Goal: Task Accomplishment & Management: Use online tool/utility

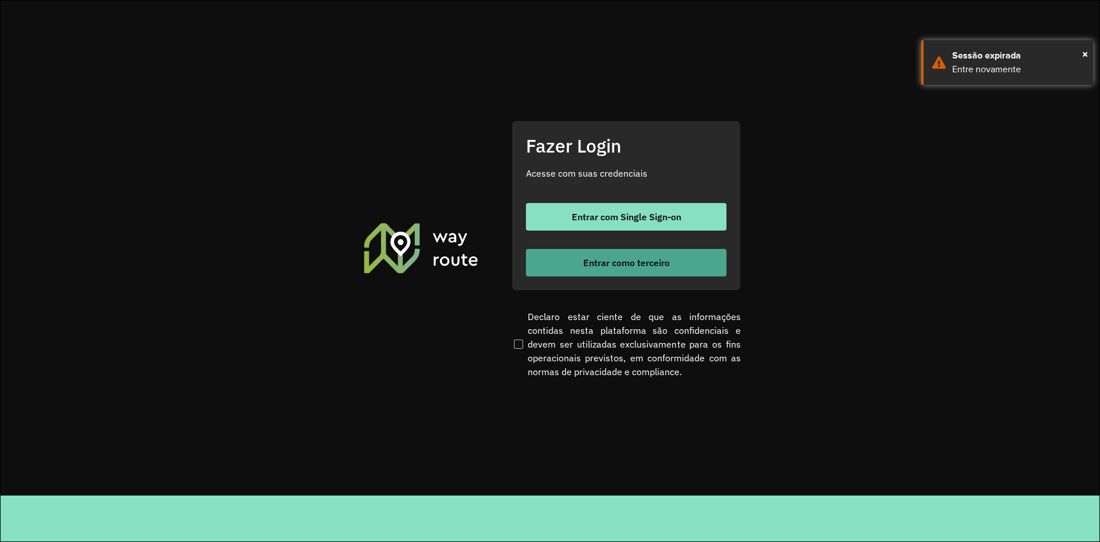
click at [574, 262] on button "Entrar como terceiro" at bounding box center [626, 263] width 201 height 28
click at [611, 265] on span "Entrar como terceiro" at bounding box center [626, 262] width 87 height 9
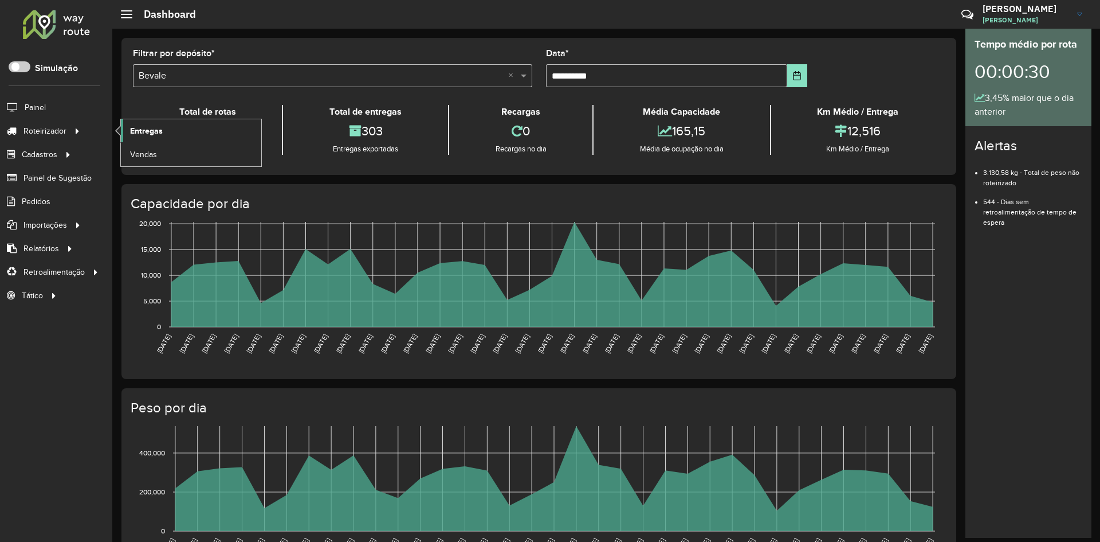
click at [153, 133] on span "Entregas" at bounding box center [146, 131] width 33 height 12
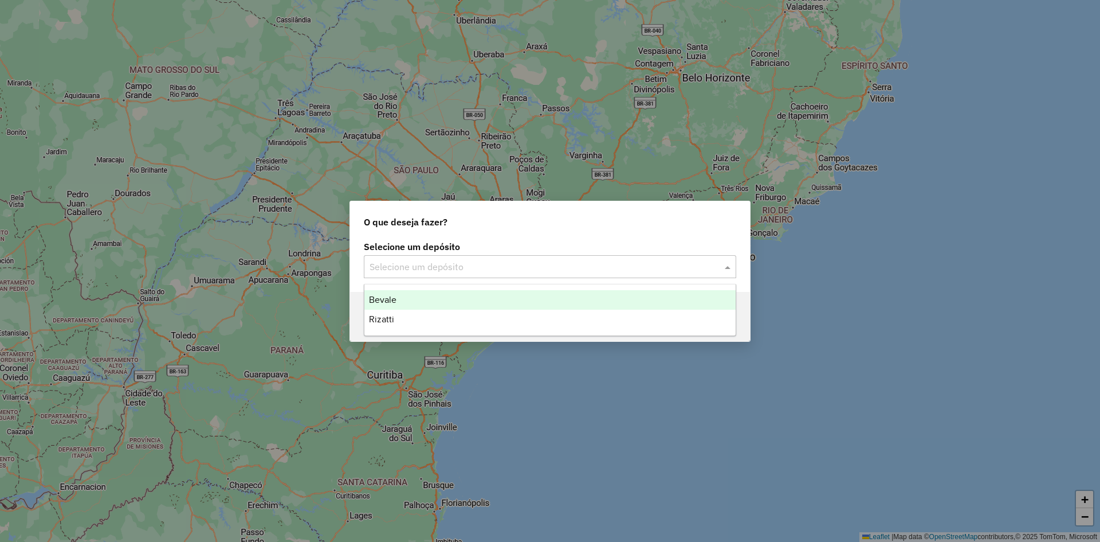
click at [501, 261] on input "text" at bounding box center [539, 267] width 338 height 14
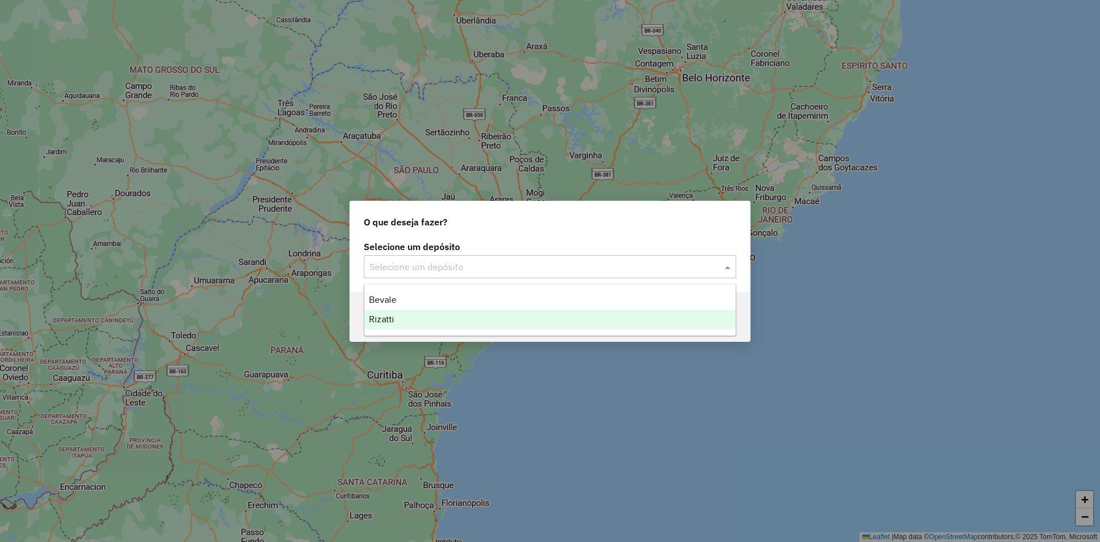
click at [392, 317] on span "Rizatti" at bounding box center [381, 319] width 25 height 10
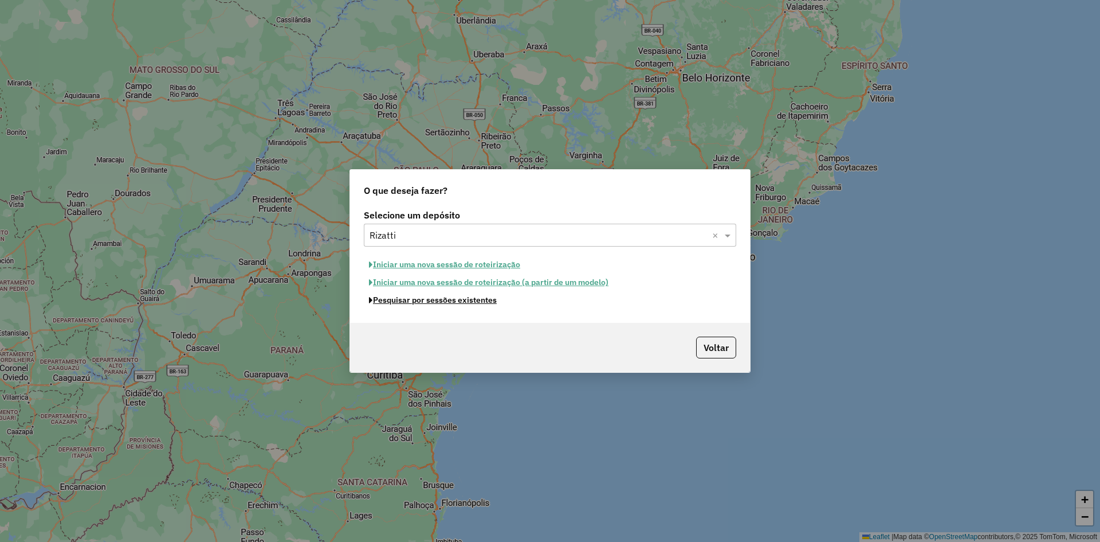
click at [438, 301] on button "Pesquisar por sessões existentes" at bounding box center [433, 300] width 138 height 18
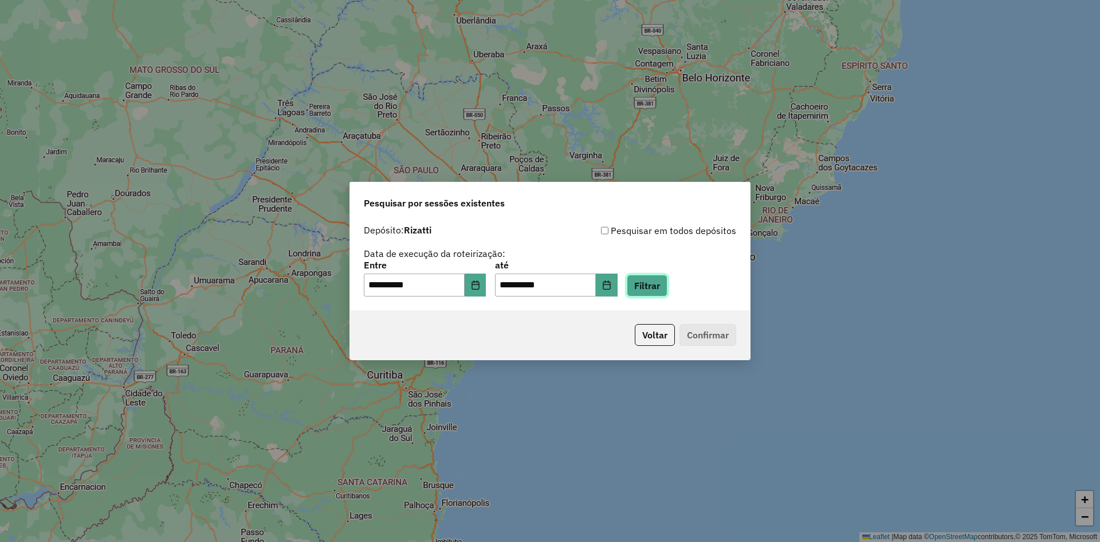
click at [664, 283] on button "Filtrar" at bounding box center [647, 285] width 41 height 22
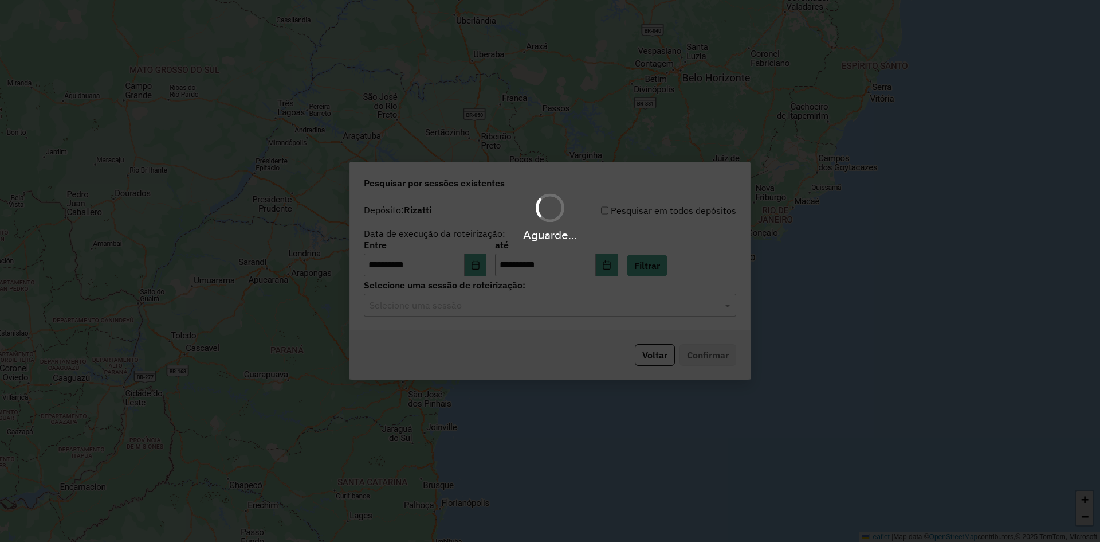
click at [457, 312] on hb-app "**********" at bounding box center [550, 271] width 1100 height 542
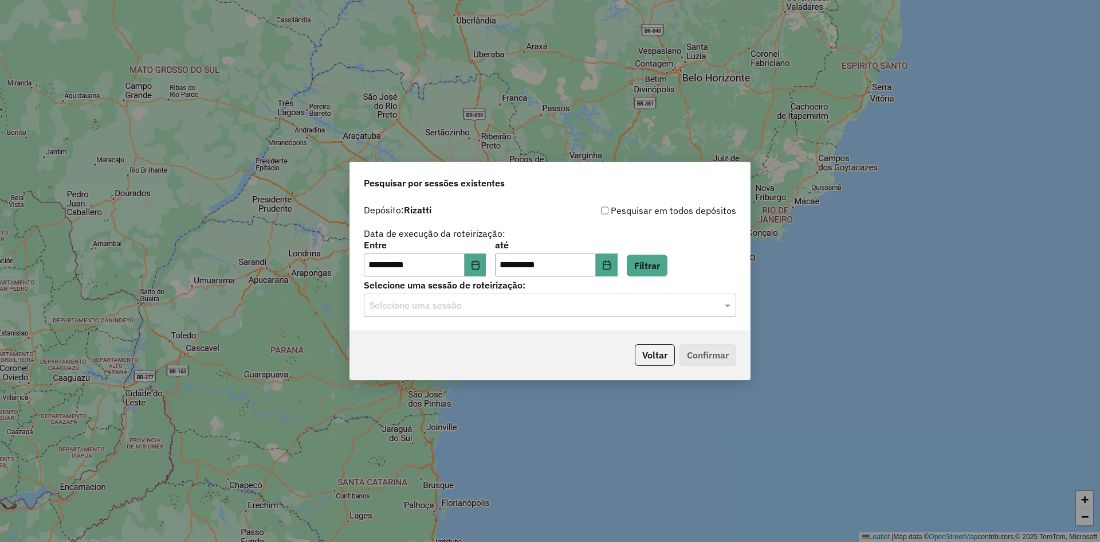
click at [450, 307] on input "text" at bounding box center [539, 306] width 338 height 14
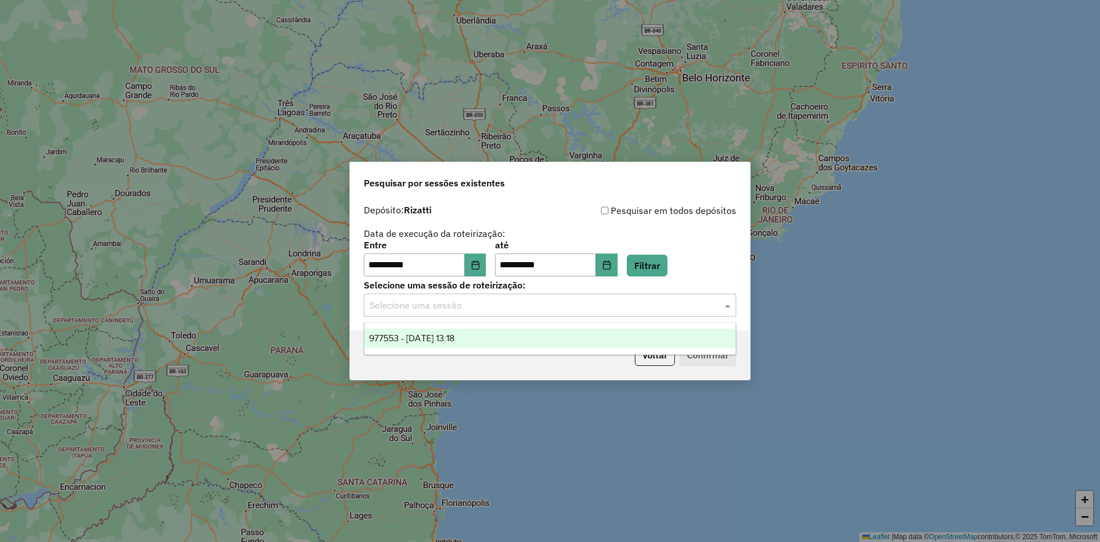
click at [454, 338] on span "977553 - 11/08/2025 13:18" at bounding box center [411, 338] width 85 height 10
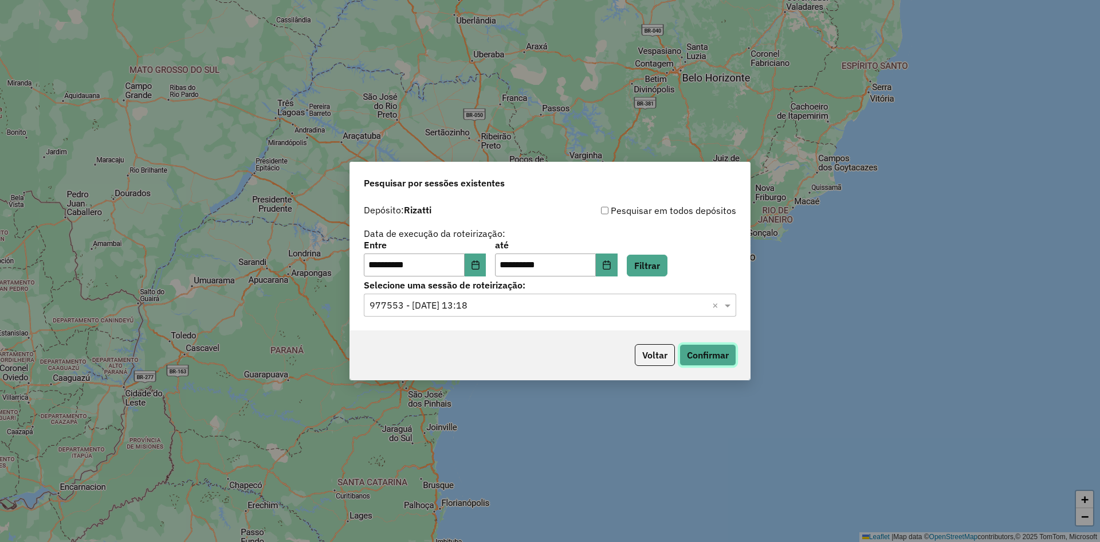
click at [692, 359] on button "Confirmar" at bounding box center [708, 355] width 57 height 22
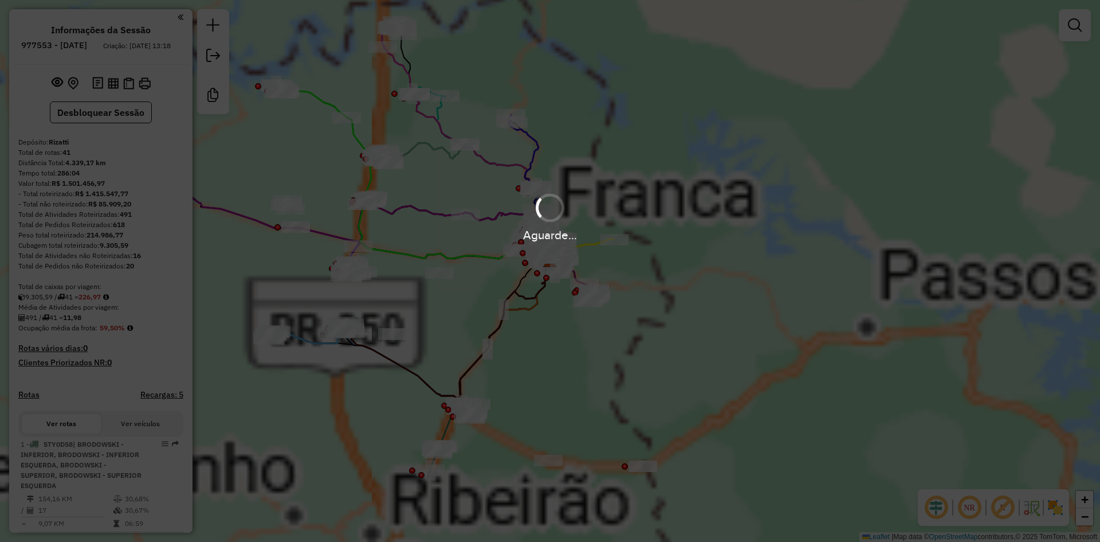
click at [936, 508] on div "Aguarde..." at bounding box center [550, 271] width 1100 height 542
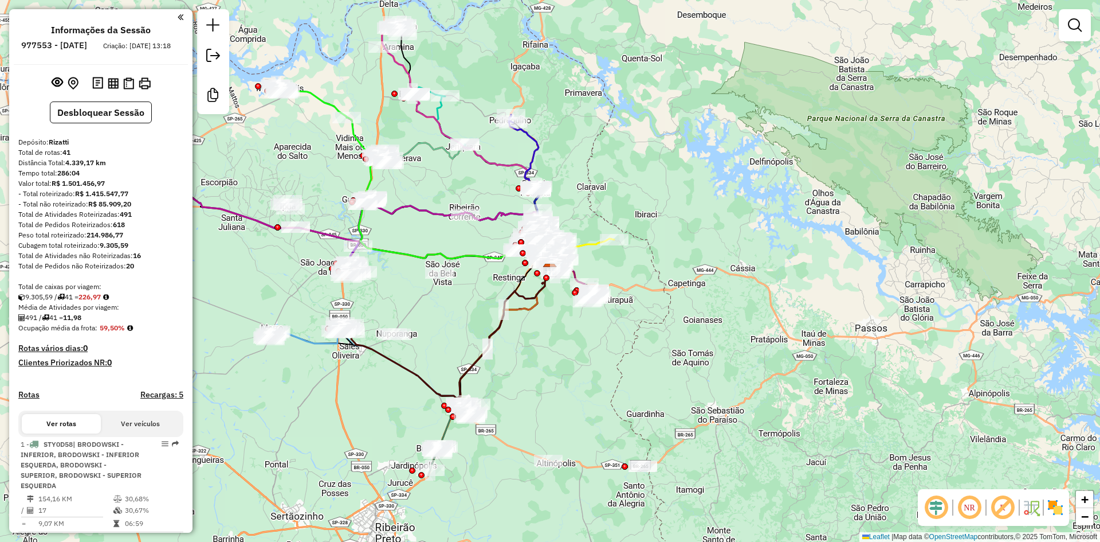
click at [1057, 502] on img at bounding box center [1055, 507] width 18 height 18
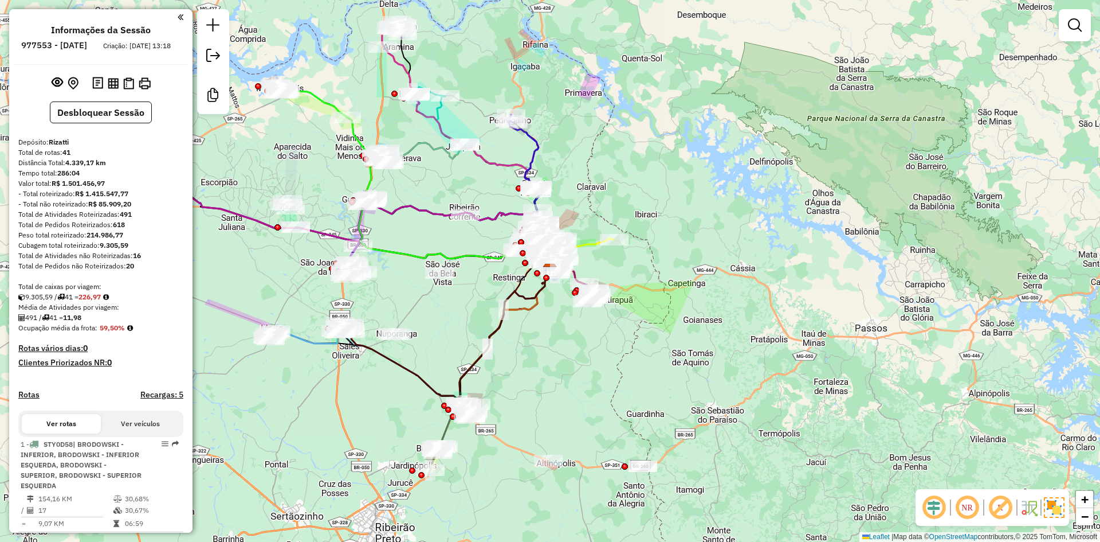
click at [933, 506] on em at bounding box center [934, 507] width 28 height 28
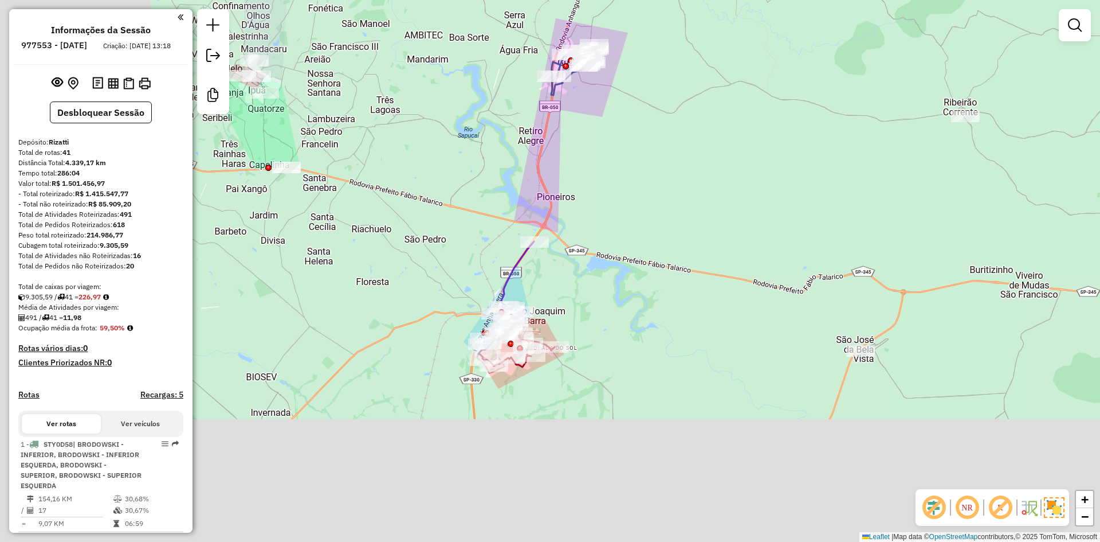
click at [664, 211] on div "Janela de atendimento Grade de atendimento Capacidade Transportadoras Veículos …" at bounding box center [550, 271] width 1100 height 542
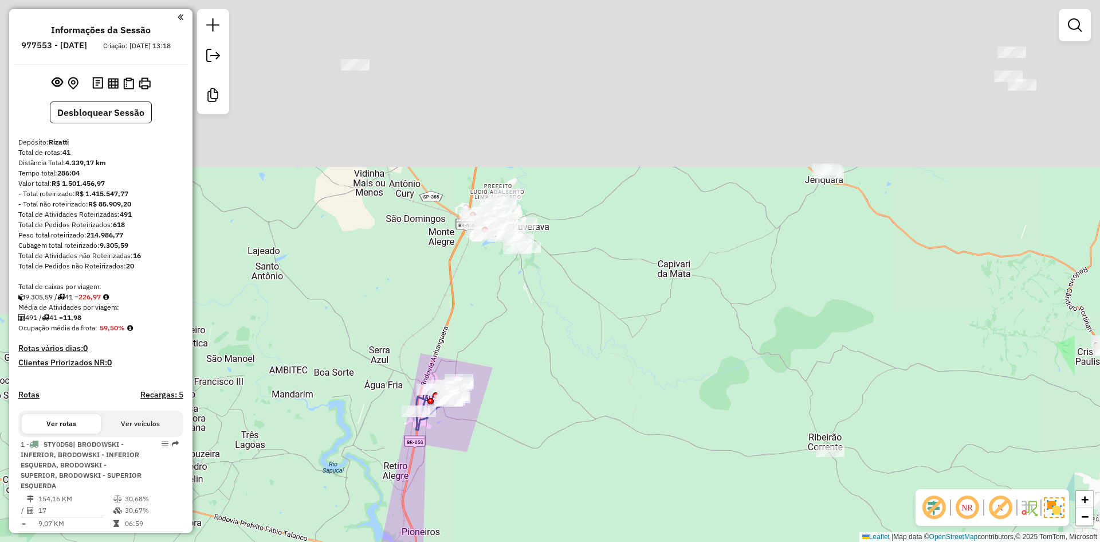
drag, startPoint x: 594, startPoint y: 193, endPoint x: 471, endPoint y: 499, distance: 329.3
click at [471, 505] on div "Janela de atendimento Grade de atendimento Capacidade Transportadoras Veículos …" at bounding box center [550, 271] width 1100 height 542
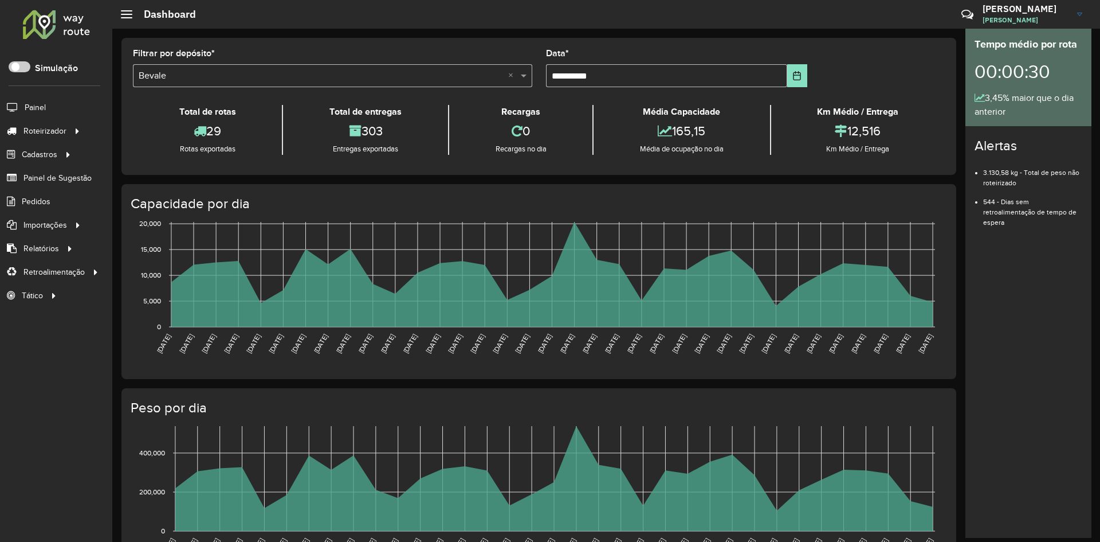
drag, startPoint x: 459, startPoint y: 186, endPoint x: 767, endPoint y: 116, distance: 315.6
click at [459, 186] on div "Capacidade por dia [DATE] [DATE] [DATE] [DATE] [DATE] [DATE] [DATE] [DATE] [DAT…" at bounding box center [538, 281] width 835 height 195
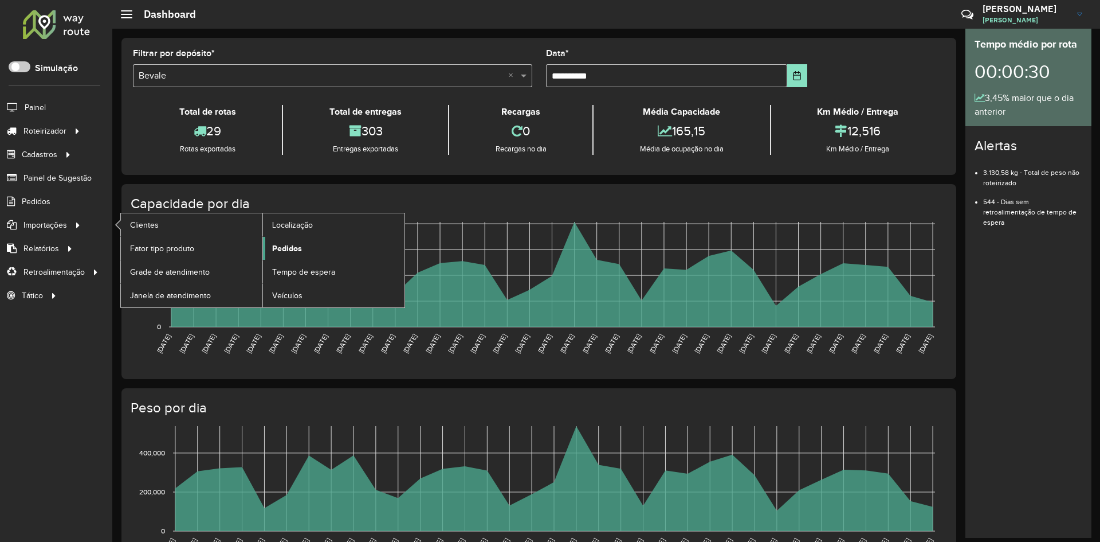
click at [293, 243] on span "Pedidos" at bounding box center [287, 248] width 30 height 12
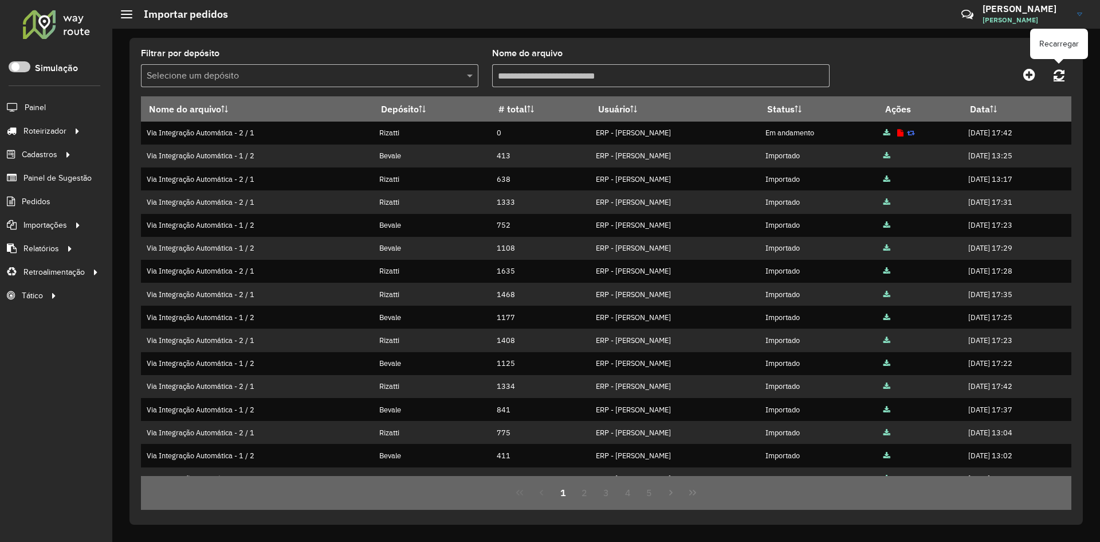
click at [1054, 75] on icon at bounding box center [1059, 74] width 11 height 13
click at [1064, 75] on icon at bounding box center [1059, 74] width 11 height 13
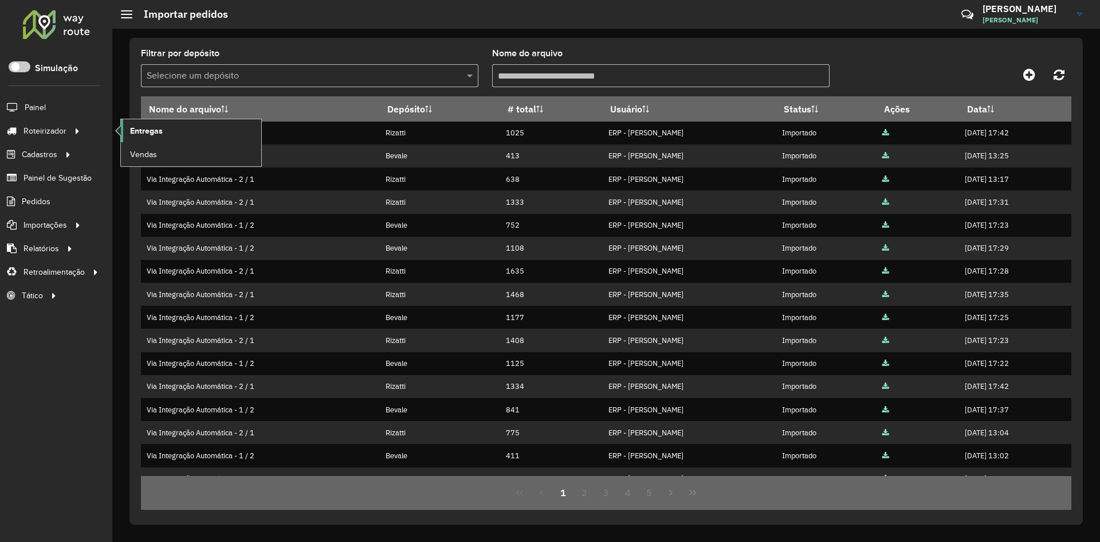
click at [167, 130] on link "Entregas" at bounding box center [191, 130] width 140 height 23
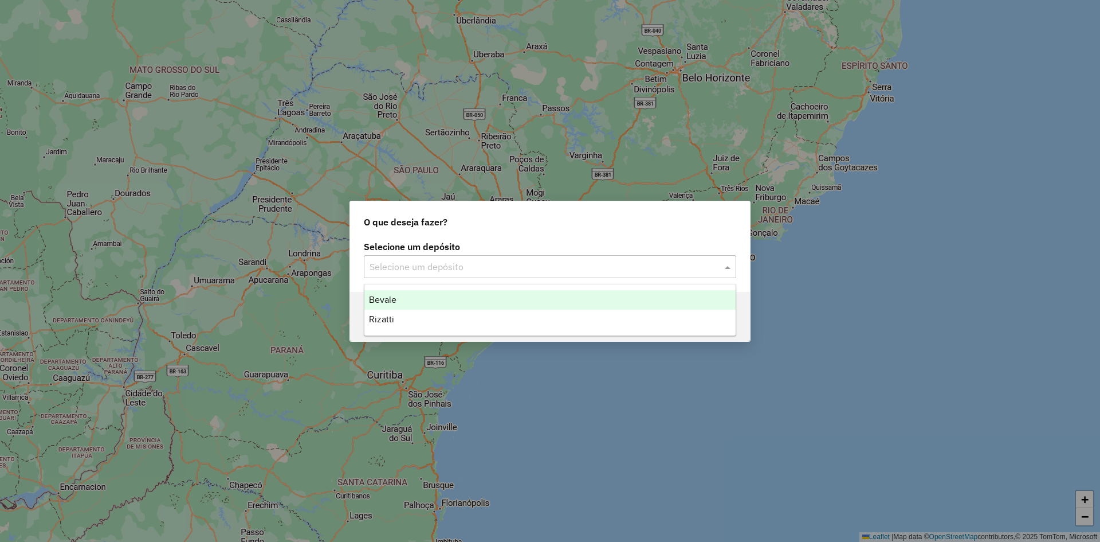
drag, startPoint x: 425, startPoint y: 274, endPoint x: 419, endPoint y: 268, distance: 8.1
click at [419, 268] on input "text" at bounding box center [539, 267] width 338 height 14
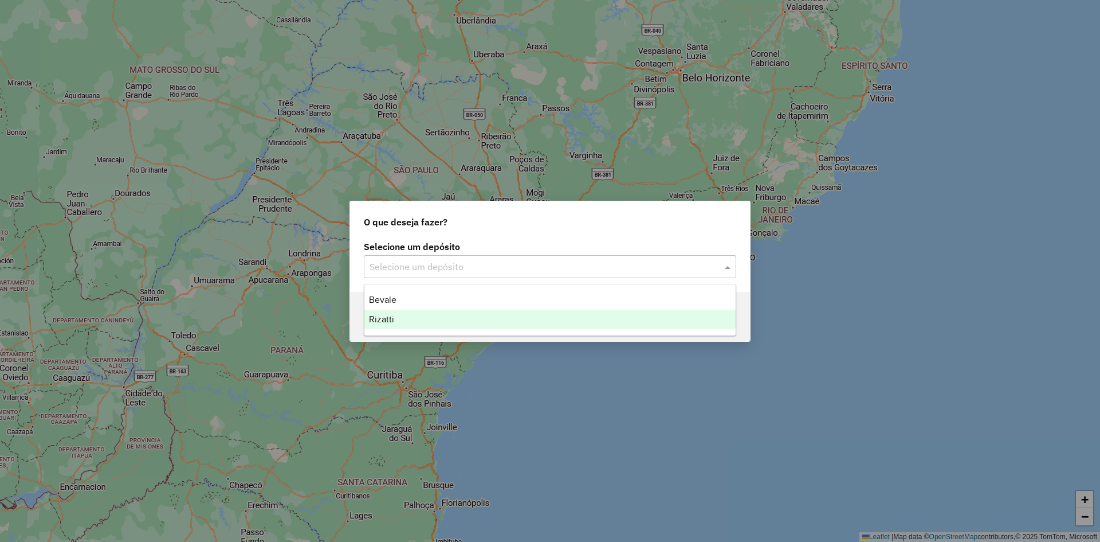
click at [396, 317] on div "Rizatti" at bounding box center [549, 318] width 371 height 19
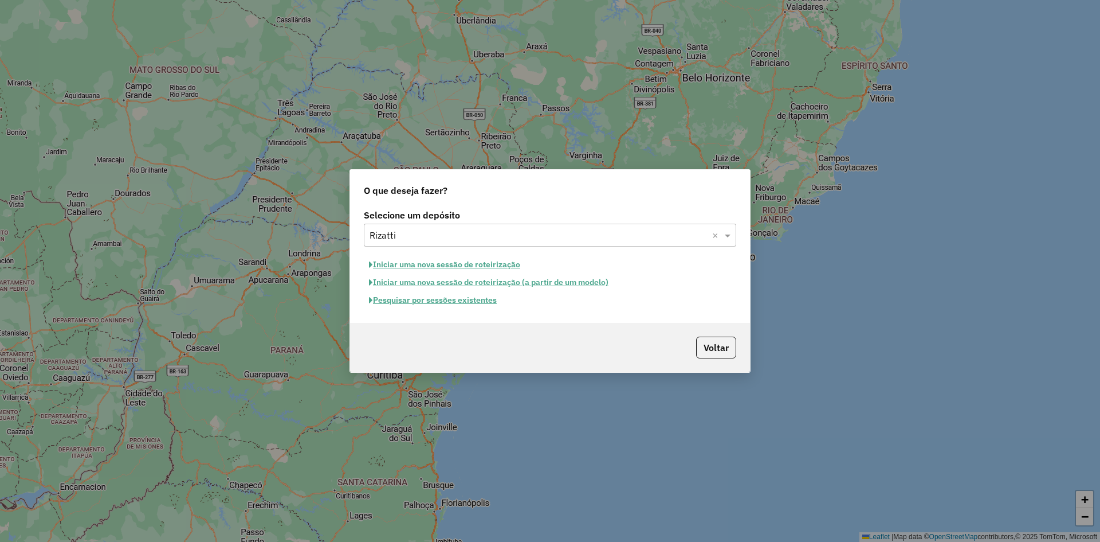
click at [452, 306] on button "Pesquisar por sessões existentes" at bounding box center [433, 300] width 138 height 18
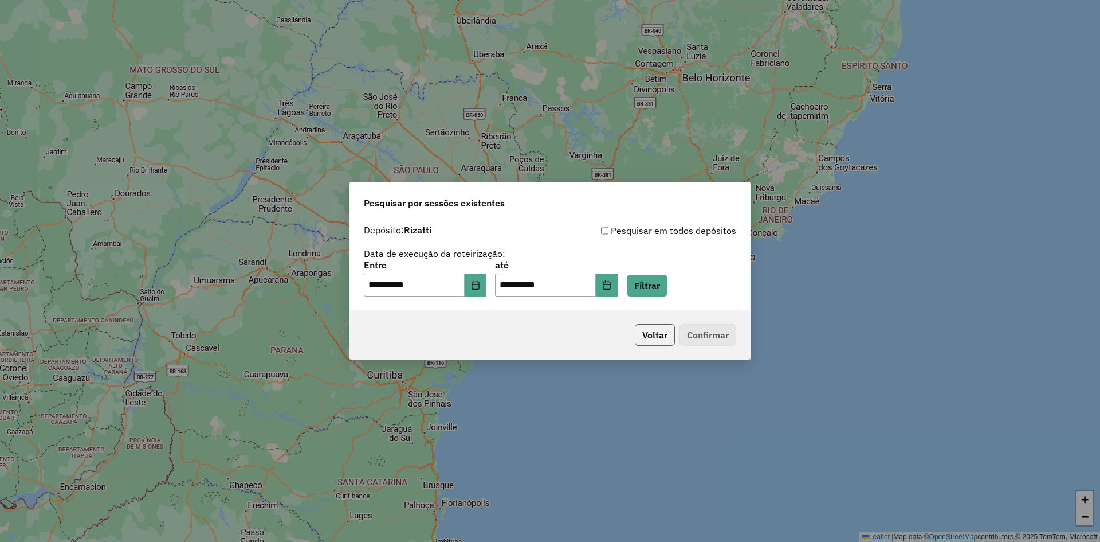
click at [646, 337] on button "Voltar" at bounding box center [655, 335] width 40 height 22
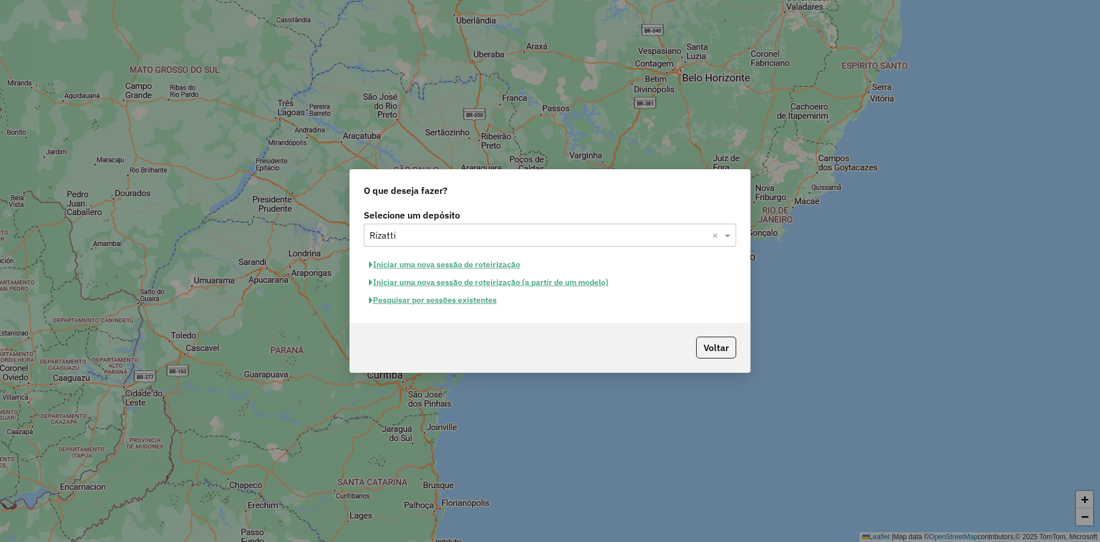
click at [453, 264] on button "Iniciar uma nova sessão de roteirização" at bounding box center [445, 265] width 162 height 18
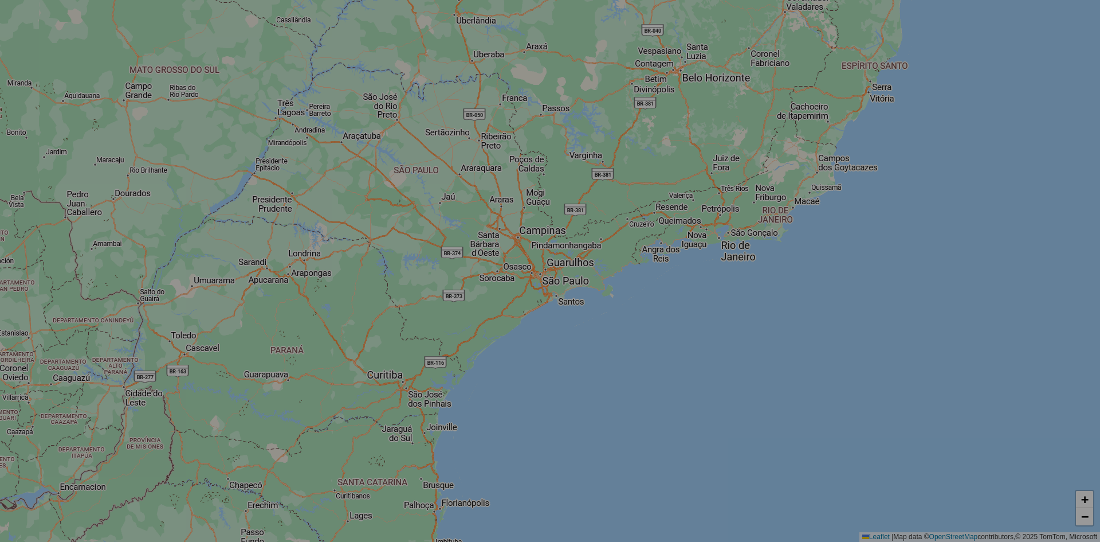
select select "*"
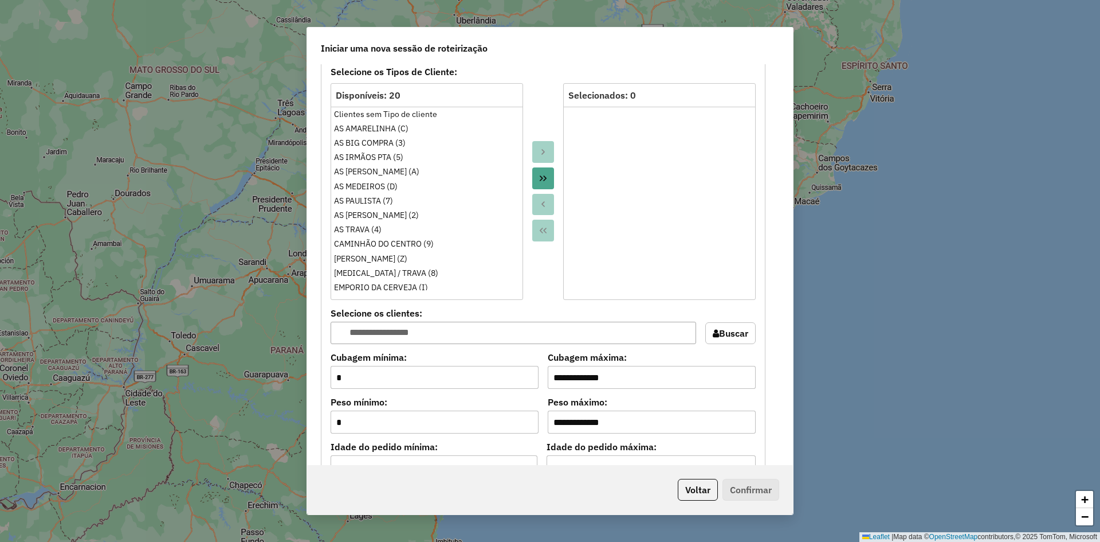
scroll to position [860, 0]
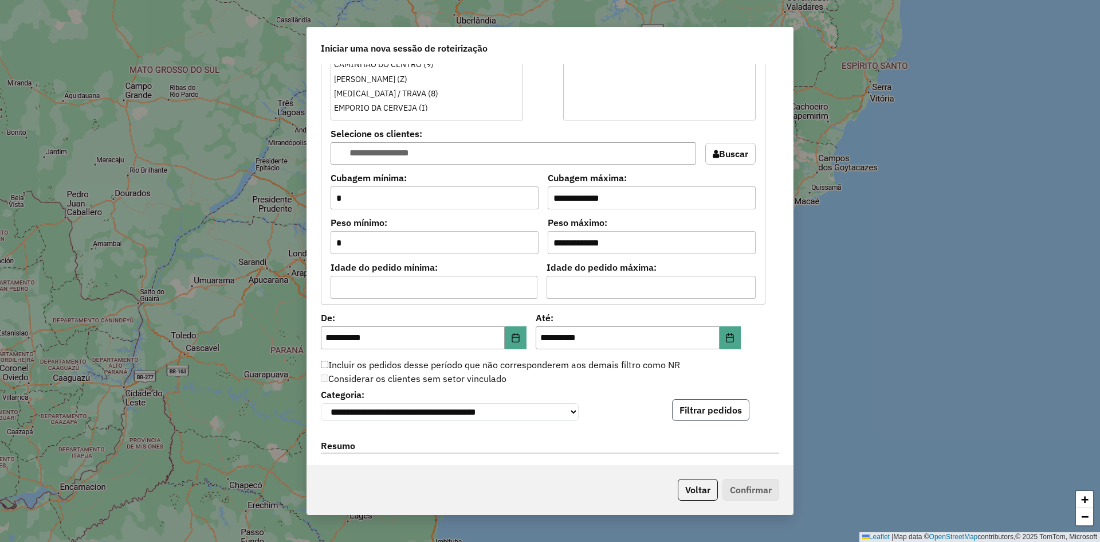
click at [681, 421] on button "Filtrar pedidos" at bounding box center [710, 410] width 77 height 22
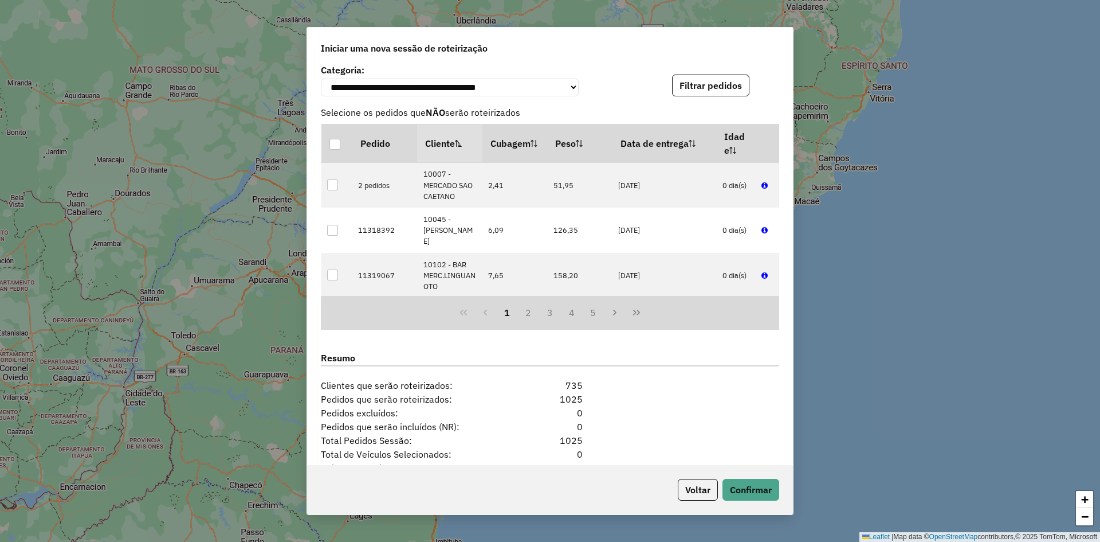
scroll to position [1289, 0]
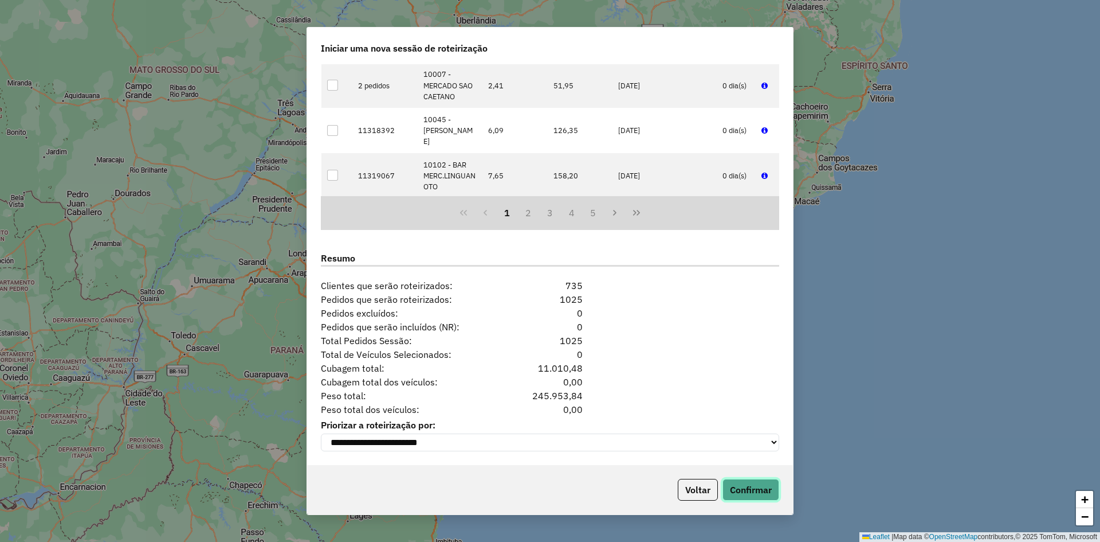
click at [759, 488] on button "Confirmar" at bounding box center [751, 489] width 57 height 22
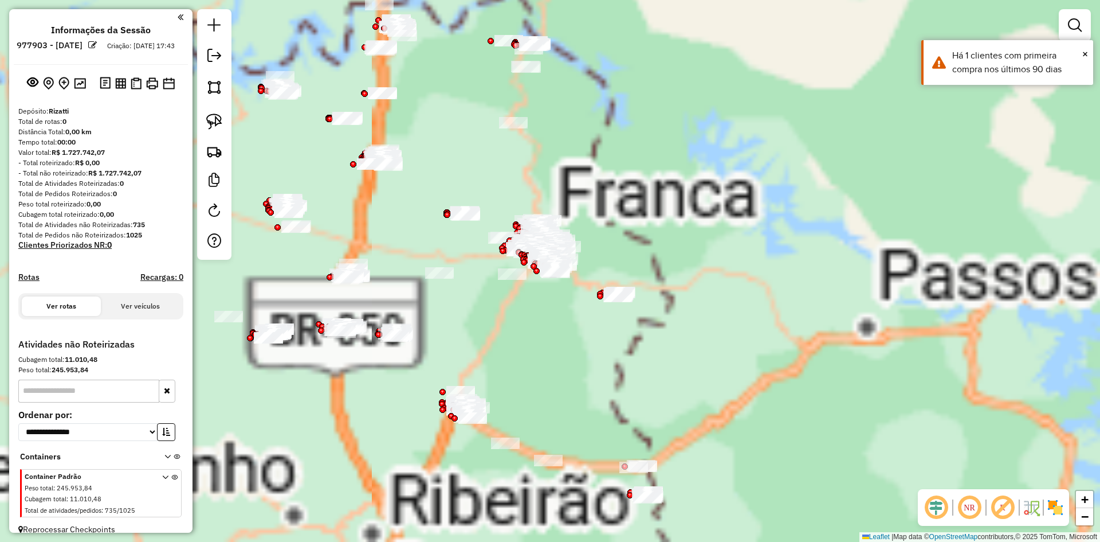
click at [0, 0] on div "Aguarde..." at bounding box center [0, 0] width 0 height 0
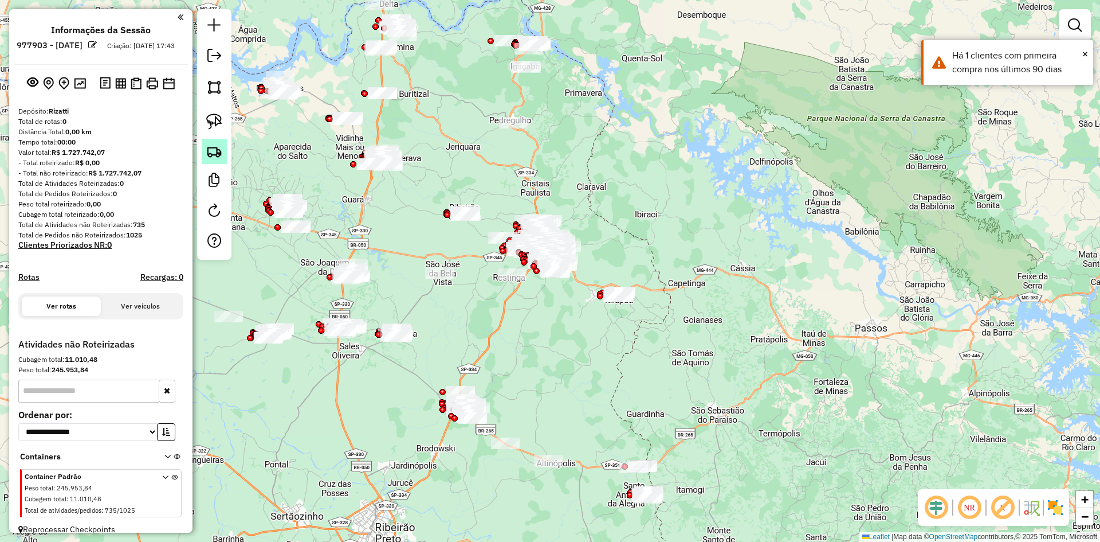
click at [215, 152] on img at bounding box center [214, 151] width 16 height 16
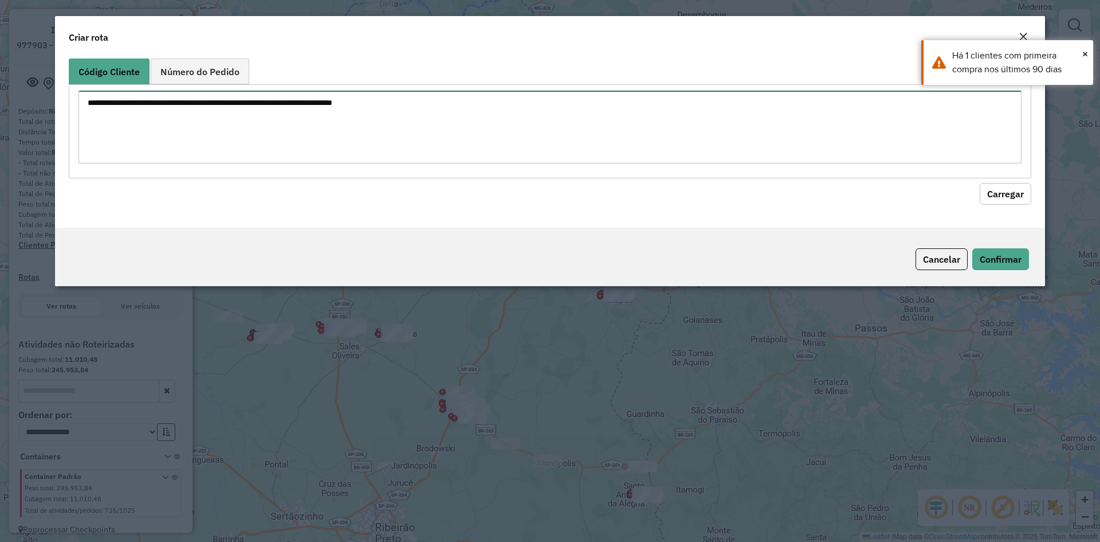
click at [208, 113] on textarea at bounding box center [550, 127] width 943 height 73
paste textarea "***** ***** ***** ***** ***** ***** ***** **** ***** ***** ***** ***** ***** **…"
type textarea "***** ***** ***** ***** ***** ***** ***** **** ***** ***** ***** ***** ***** **…"
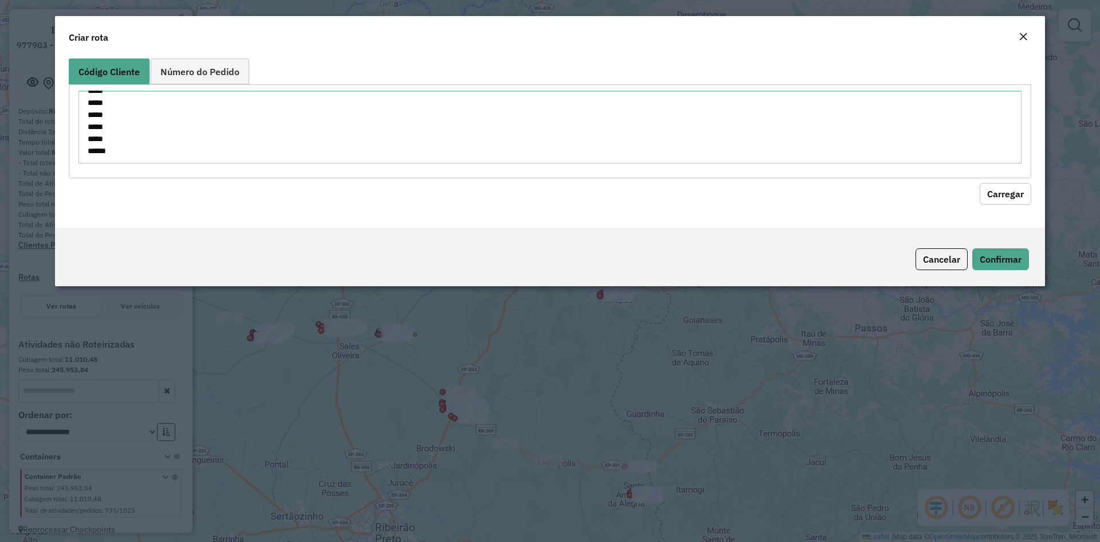
click at [984, 188] on button "Carregar" at bounding box center [1006, 194] width 52 height 22
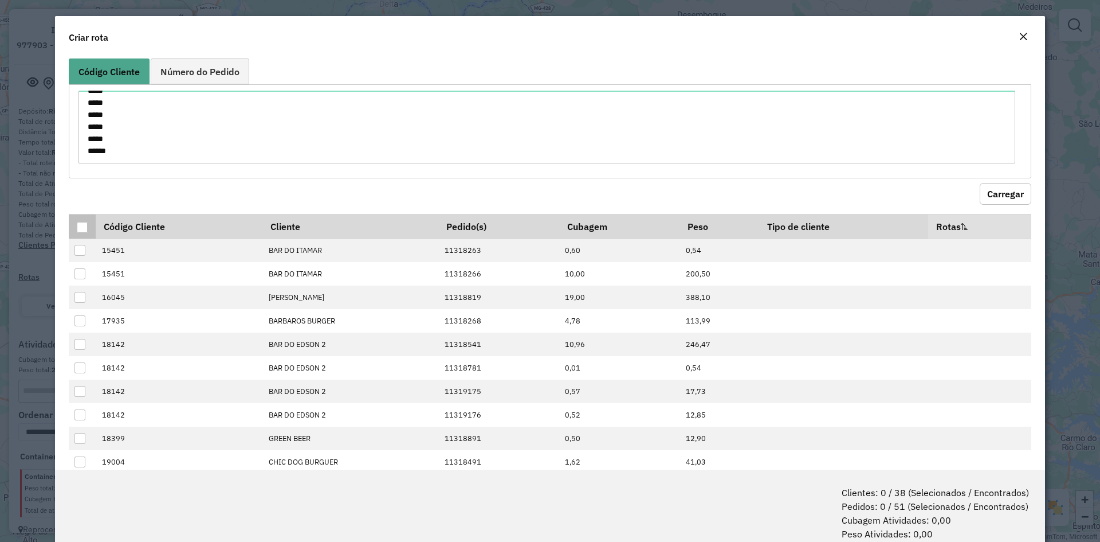
click at [81, 227] on div at bounding box center [82, 227] width 11 height 11
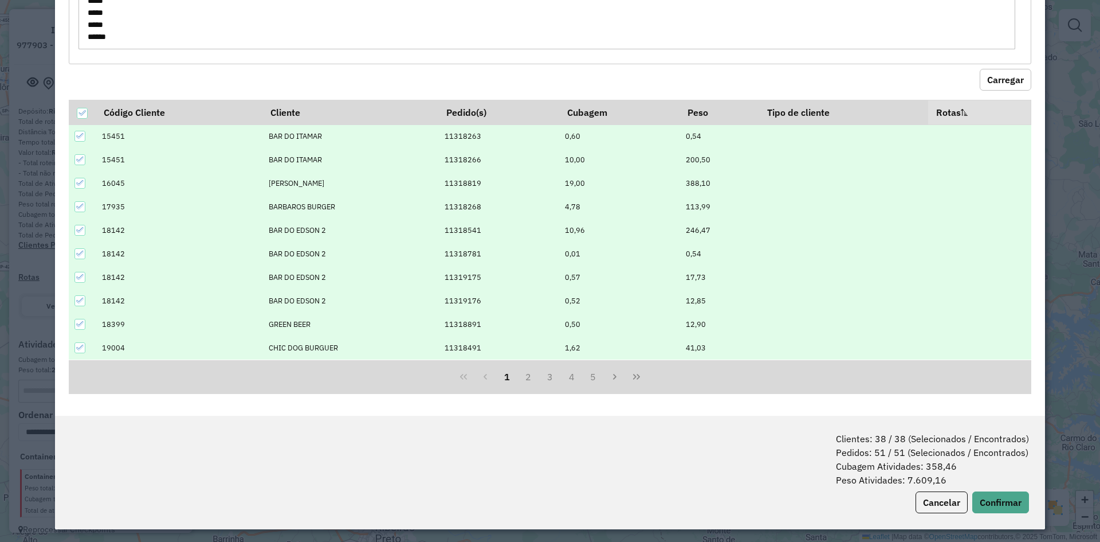
scroll to position [57, 0]
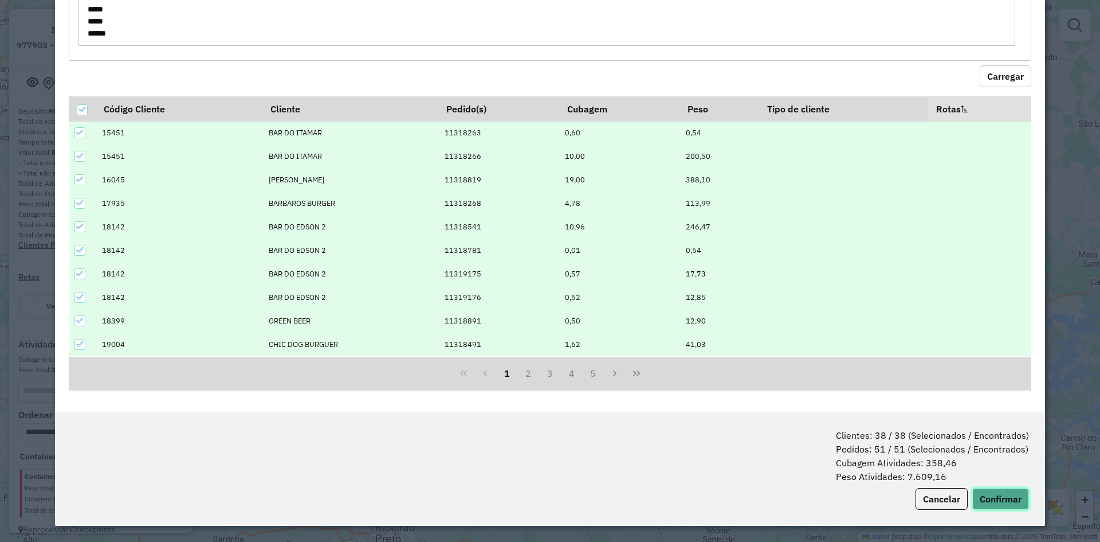
click at [998, 496] on button "Confirmar" at bounding box center [1000, 499] width 57 height 22
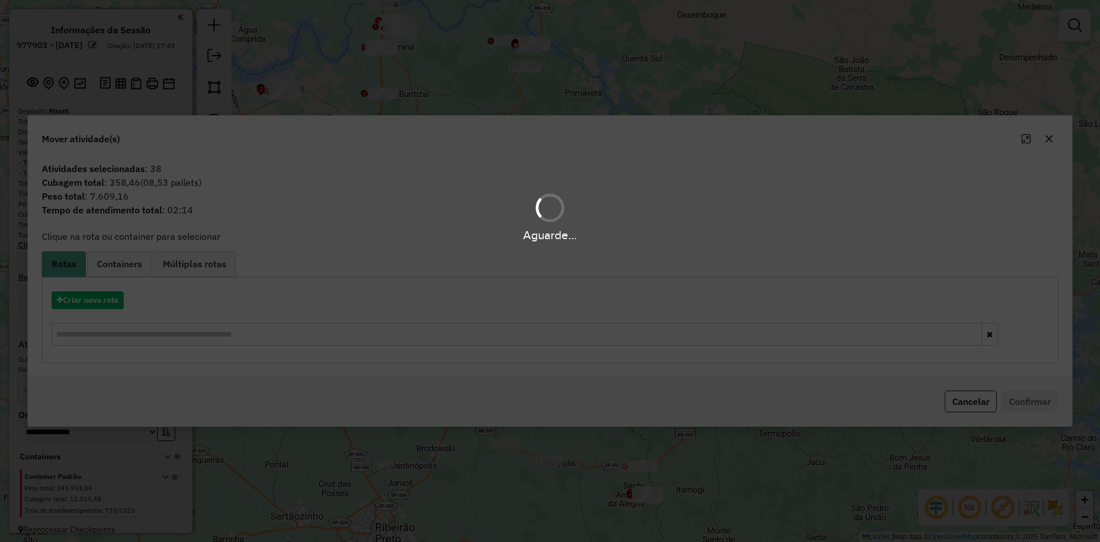
click at [134, 263] on div "Aguarde..." at bounding box center [550, 271] width 1100 height 542
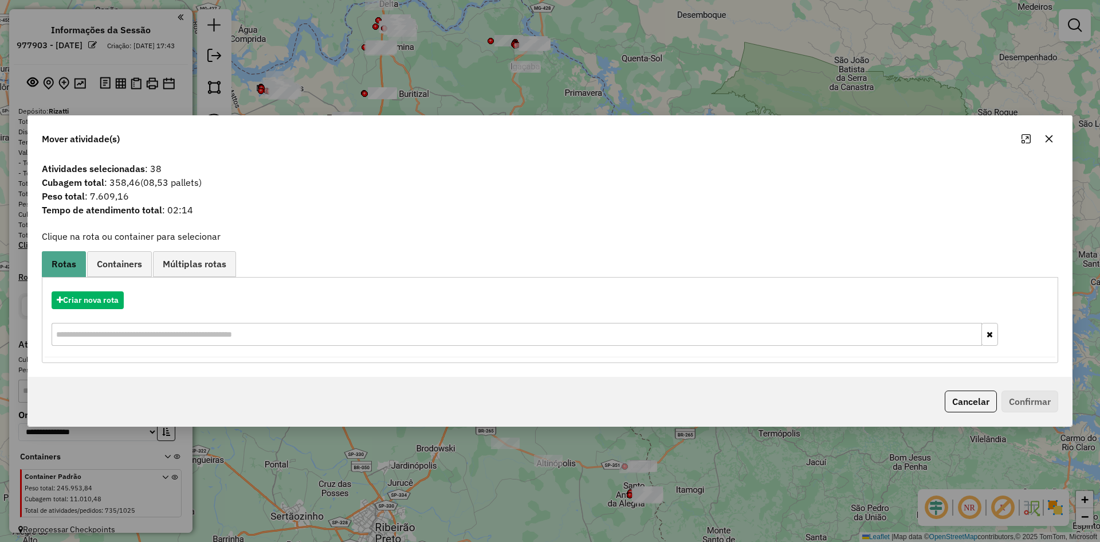
click at [134, 263] on span "Containers" at bounding box center [119, 263] width 45 height 9
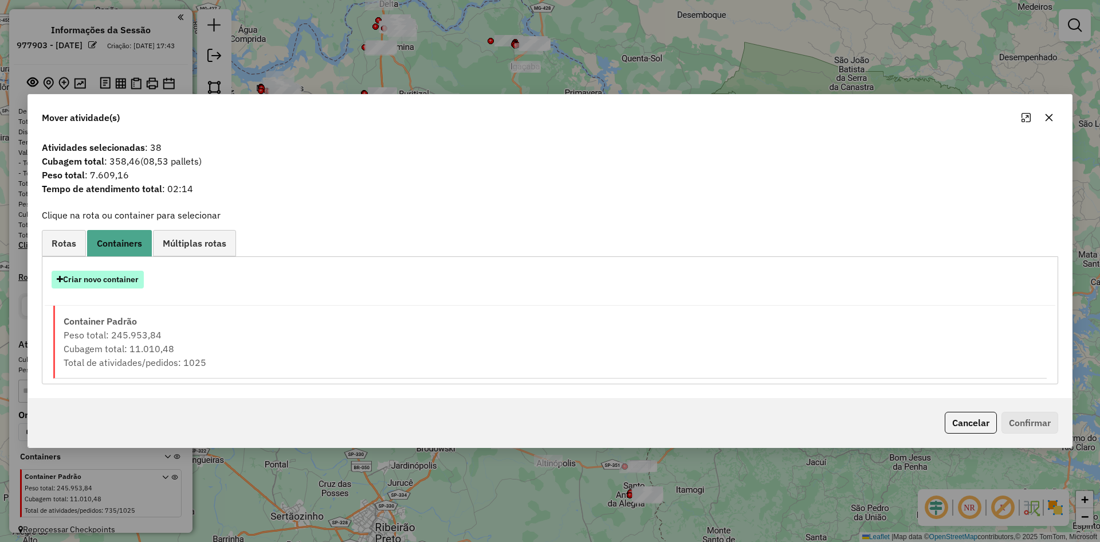
click at [103, 272] on button "Criar novo container" at bounding box center [98, 279] width 92 height 18
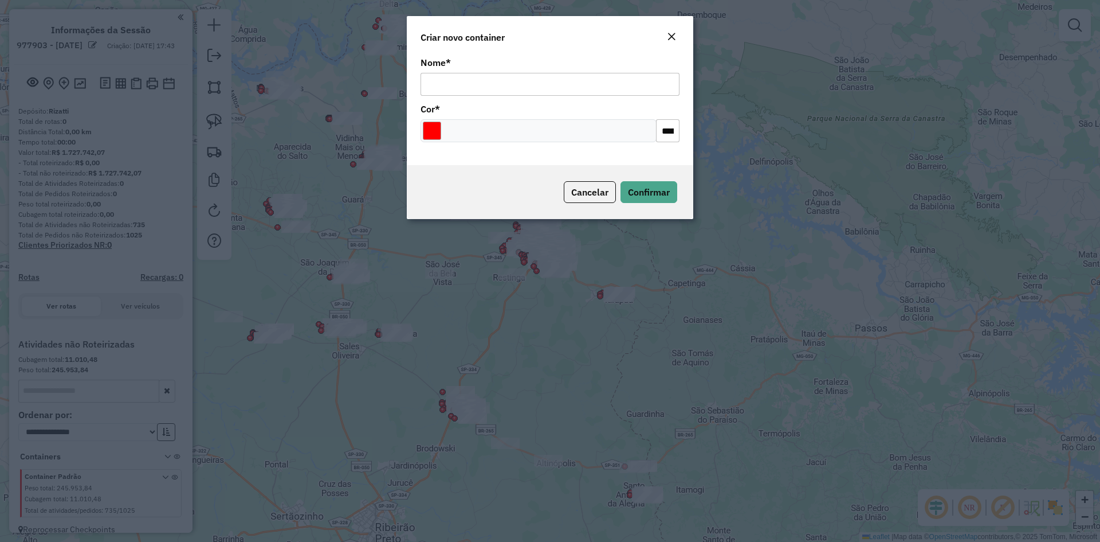
drag, startPoint x: 460, startPoint y: 83, endPoint x: 474, endPoint y: 100, distance: 22.4
click at [460, 83] on input "Nome *" at bounding box center [550, 84] width 259 height 23
type input "*******"
click at [435, 125] on input "Select a color" at bounding box center [432, 130] width 18 height 18
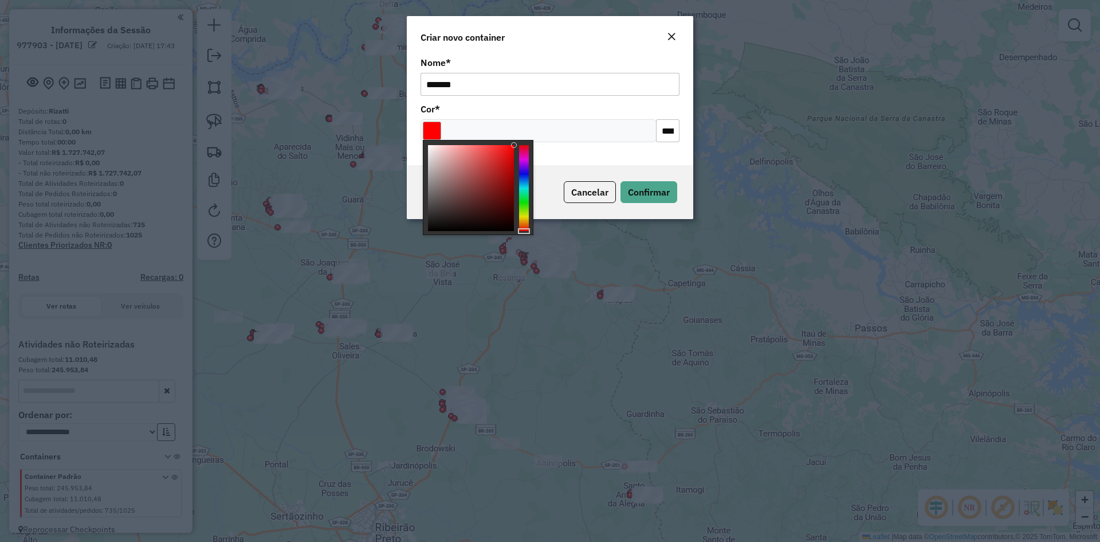
click at [524, 213] on div at bounding box center [524, 188] width 10 height 86
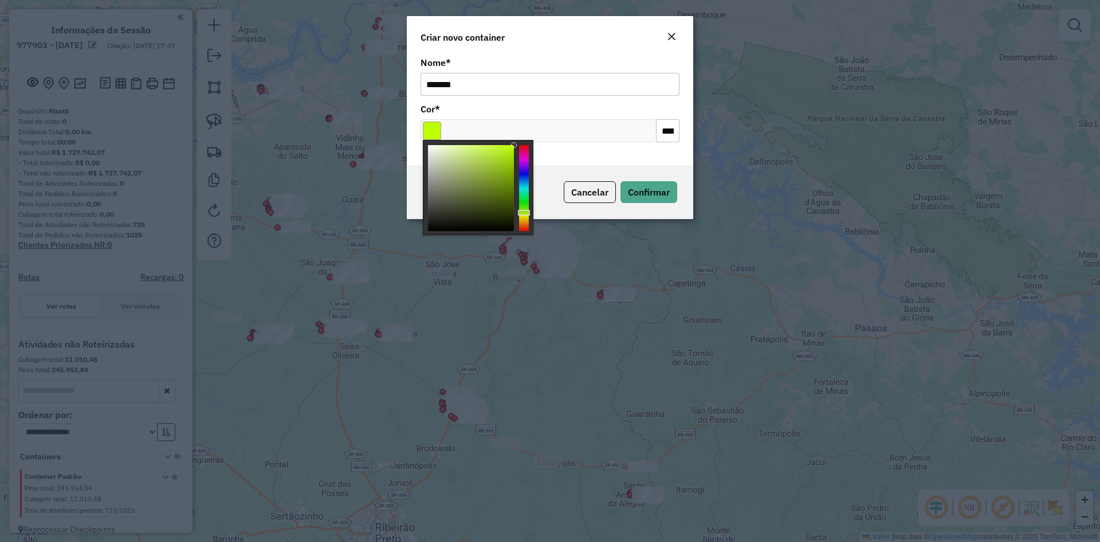
click at [524, 213] on div at bounding box center [524, 213] width 12 height 6
click at [523, 200] on div at bounding box center [524, 188] width 10 height 86
type input "*******"
drag, startPoint x: 527, startPoint y: 205, endPoint x: 603, endPoint y: 202, distance: 75.7
click at [529, 215] on div at bounding box center [524, 188] width 10 height 86
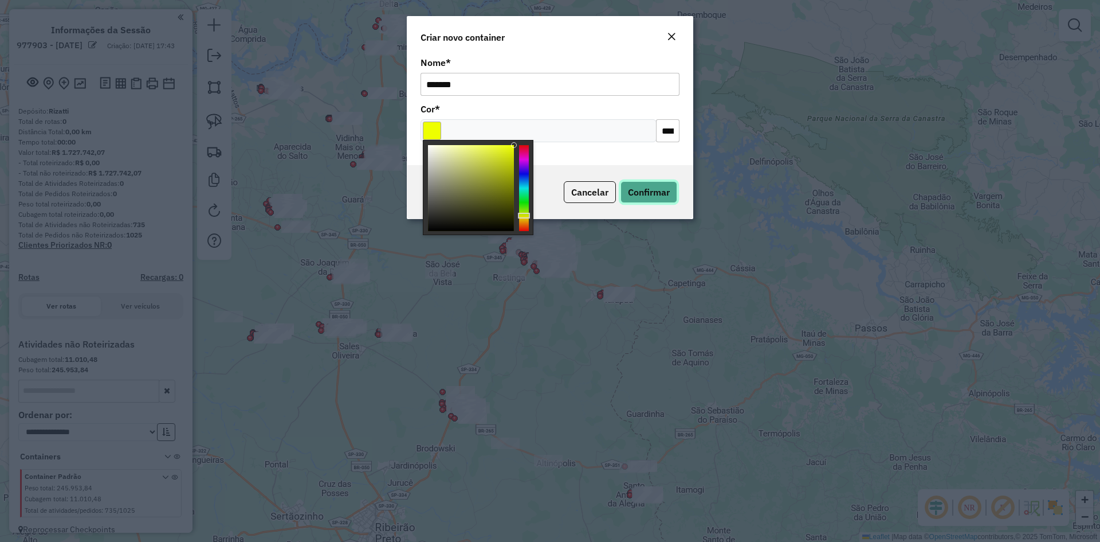
click at [644, 197] on span "Confirmar" at bounding box center [649, 191] width 42 height 11
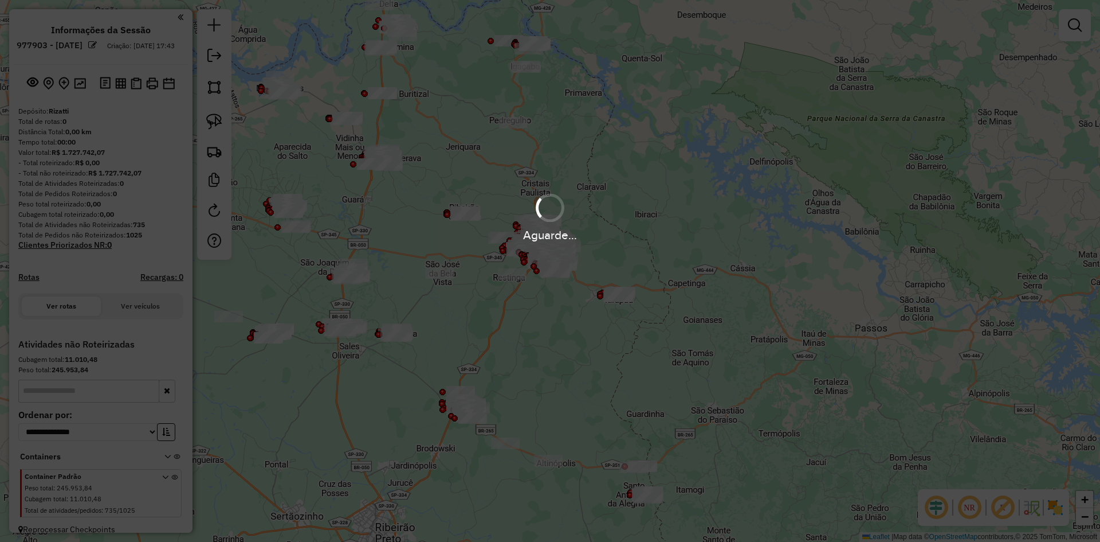
click at [643, 316] on div "Aguarde..." at bounding box center [550, 271] width 1100 height 542
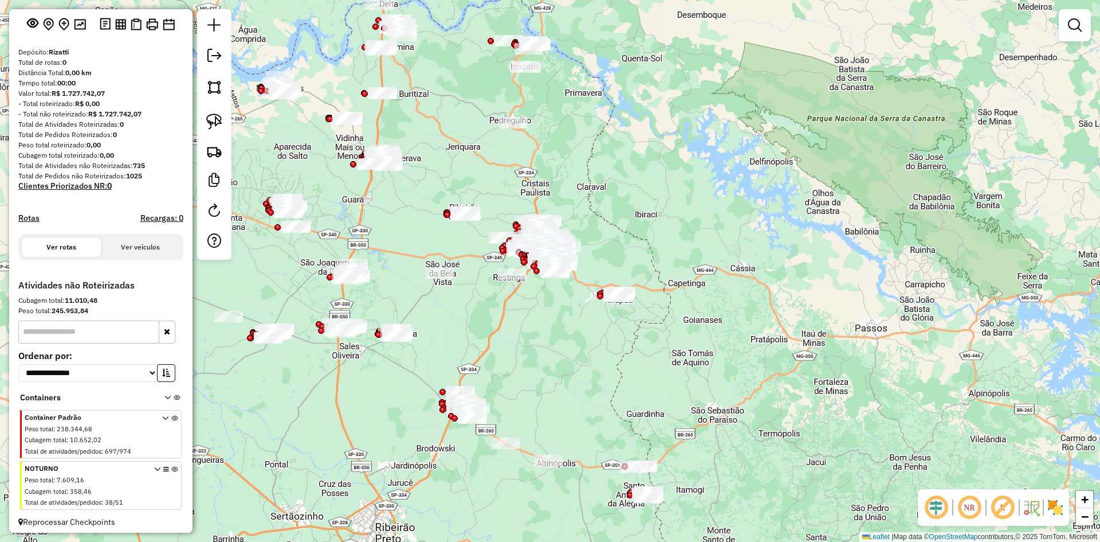
scroll to position [74, 0]
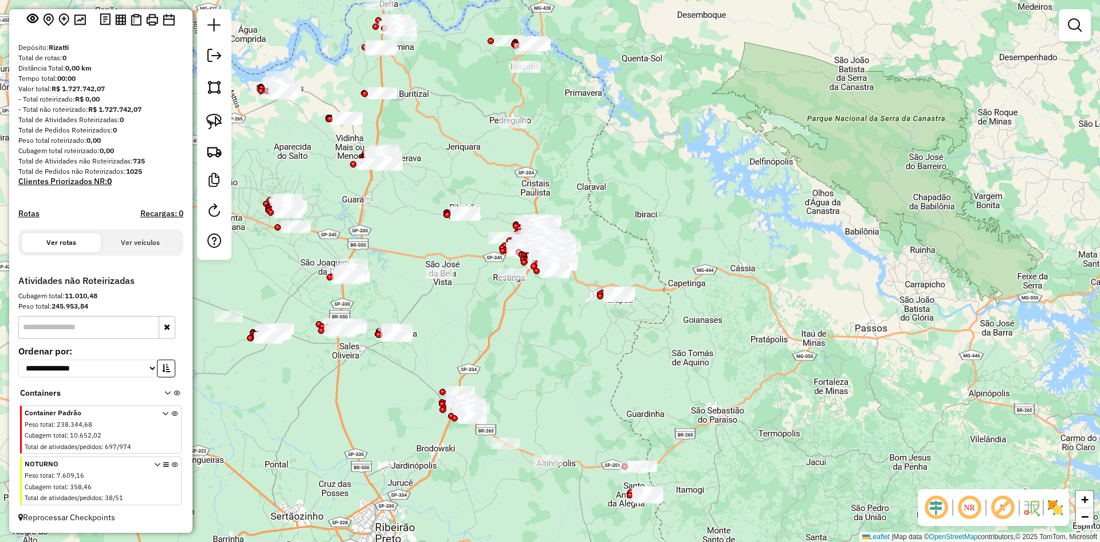
drag, startPoint x: 169, startPoint y: 466, endPoint x: 1068, endPoint y: 48, distance: 991.1
click at [171, 466] on icon at bounding box center [174, 482] width 6 height 43
click at [1089, 21] on div at bounding box center [1075, 25] width 32 height 32
click at [1065, 23] on link at bounding box center [1075, 25] width 23 height 23
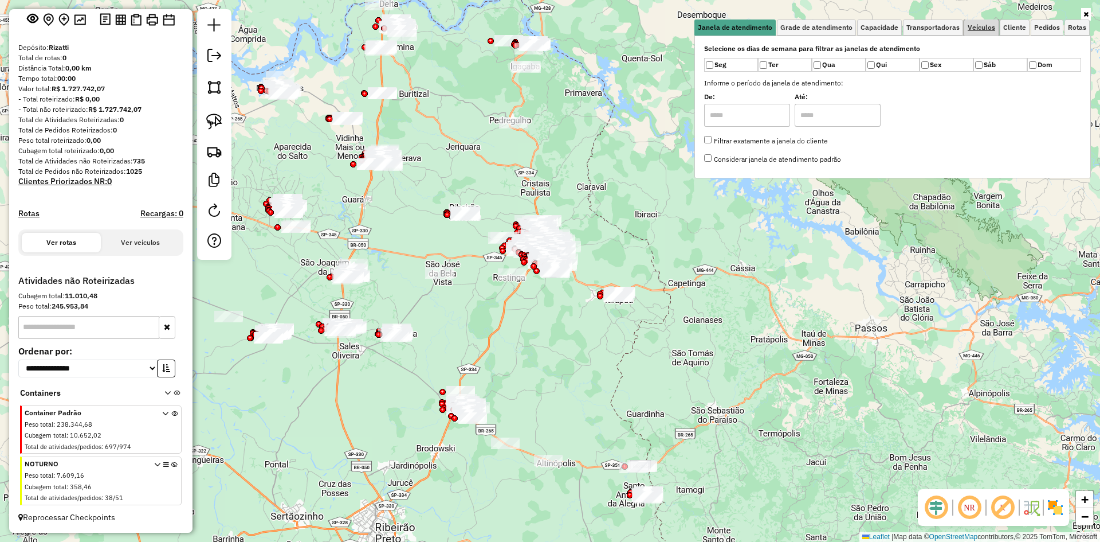
click at [999, 27] on link "Veículos" at bounding box center [981, 27] width 34 height 16
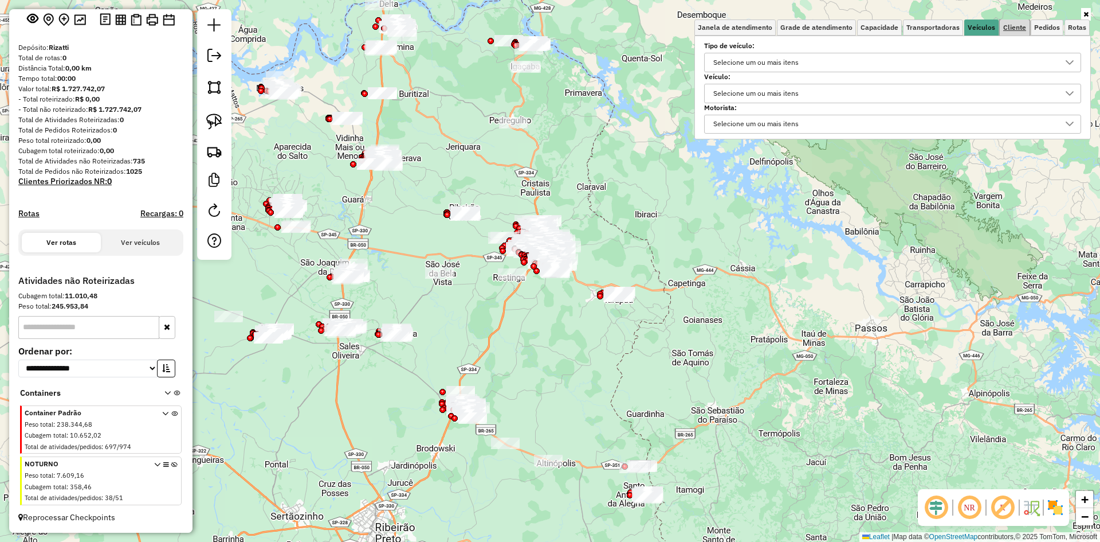
click at [1011, 28] on span "Cliente" at bounding box center [1014, 27] width 23 height 7
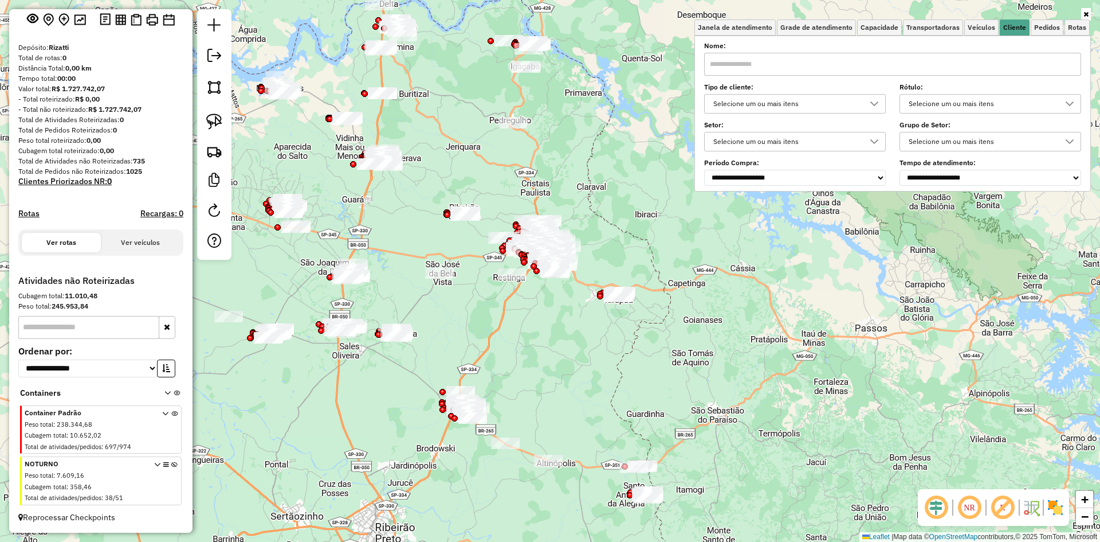
click at [756, 104] on div "Selecione um ou mais itens" at bounding box center [786, 104] width 154 height 18
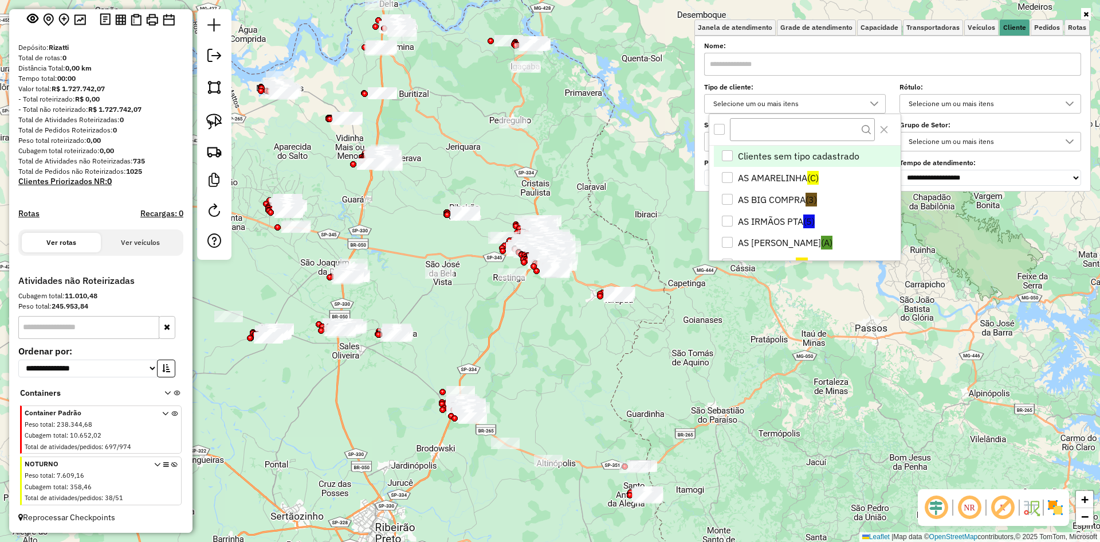
scroll to position [7, 40]
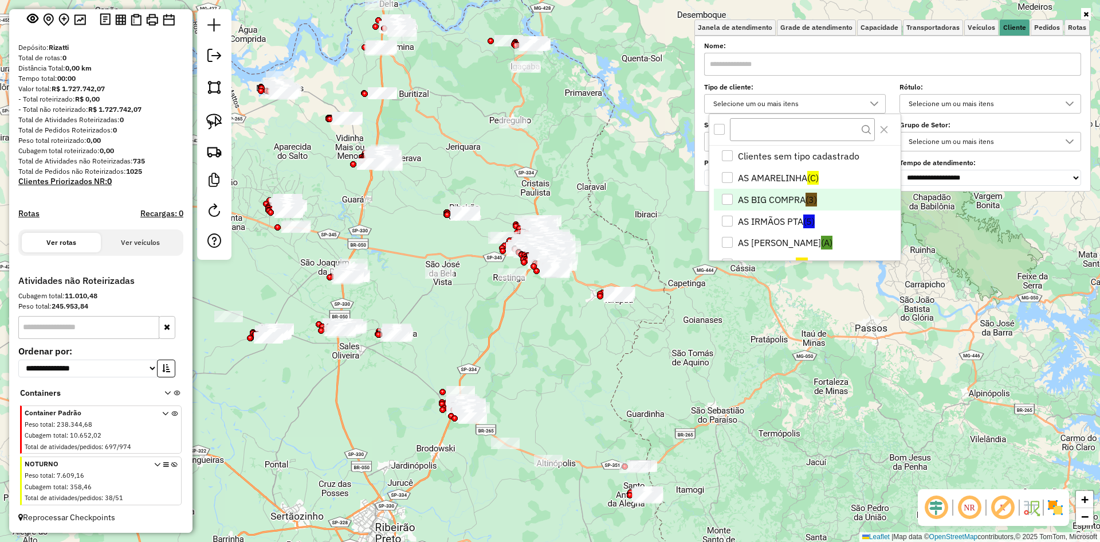
click at [756, 197] on li "AS BIG COMPRA (3)" at bounding box center [807, 200] width 187 height 22
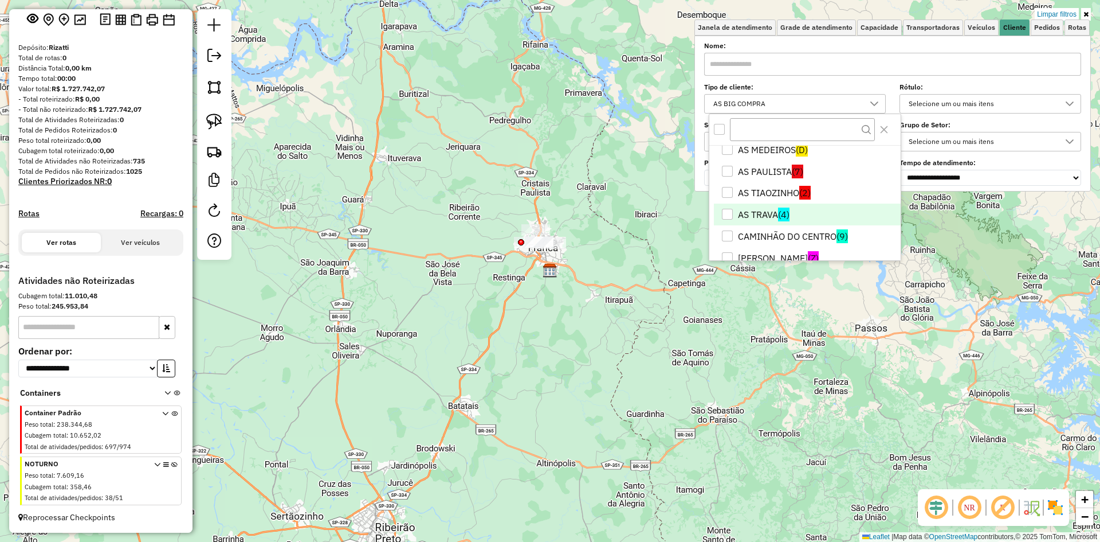
scroll to position [96, 0]
click at [768, 210] on li "AS TIAOZINHO (2)" at bounding box center [807, 212] width 187 height 22
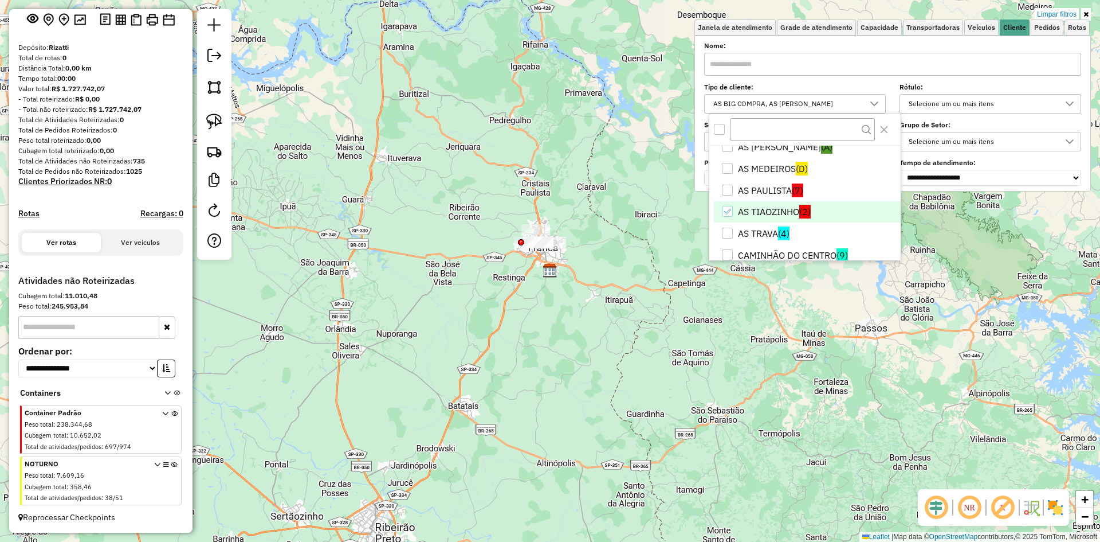
click at [521, 301] on div "Limpar filtros Janela de atendimento Grade de atendimento Capacidade Transporta…" at bounding box center [550, 271] width 1100 height 542
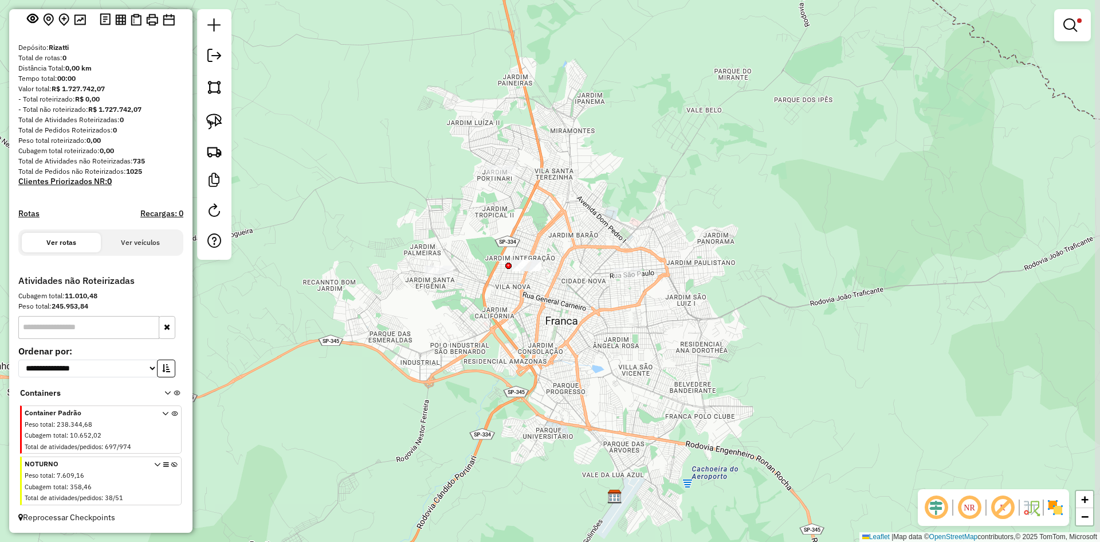
drag, startPoint x: 568, startPoint y: 332, endPoint x: 515, endPoint y: 371, distance: 65.6
click at [515, 371] on div "Limpar filtros Janela de atendimento Grade de atendimento Capacidade Transporta…" at bounding box center [550, 271] width 1100 height 542
click at [1076, 25] on em at bounding box center [1071, 25] width 14 height 14
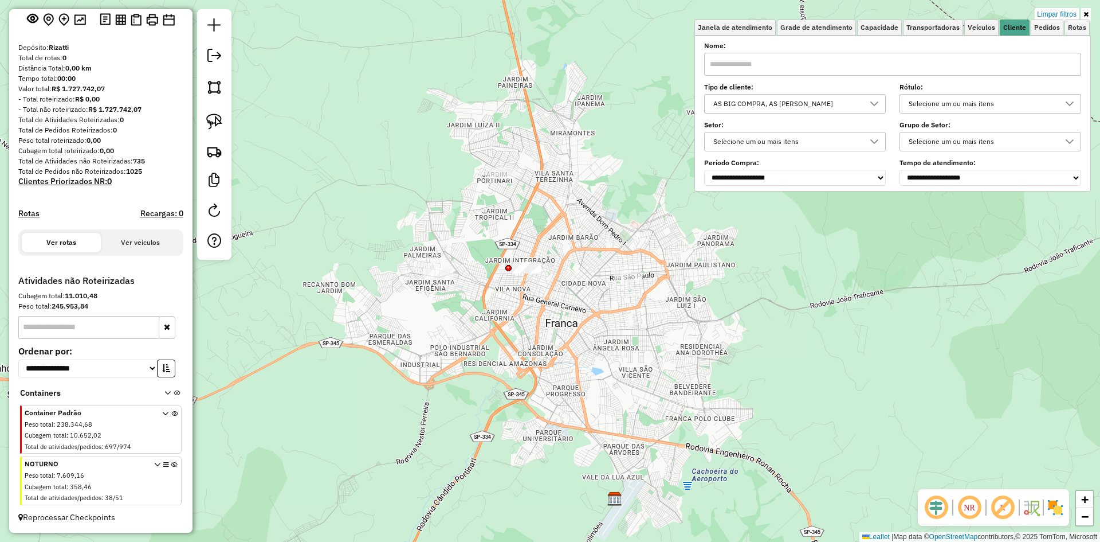
click at [653, 342] on div "Limpar filtros Janela de atendimento Grade de atendimento Capacidade Transporta…" at bounding box center [550, 271] width 1100 height 542
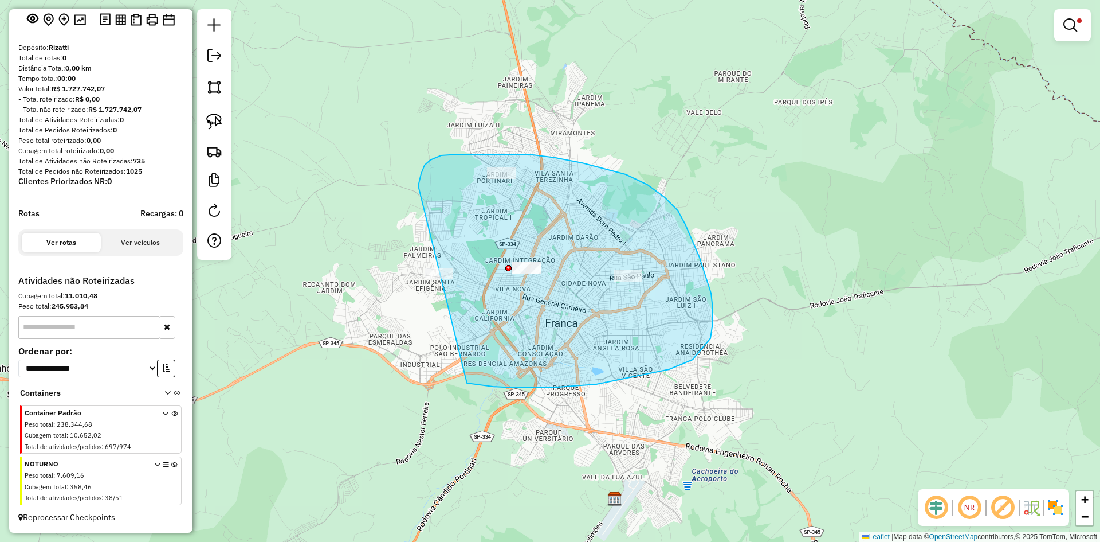
drag, startPoint x: 504, startPoint y: 387, endPoint x: 405, endPoint y: 300, distance: 131.2
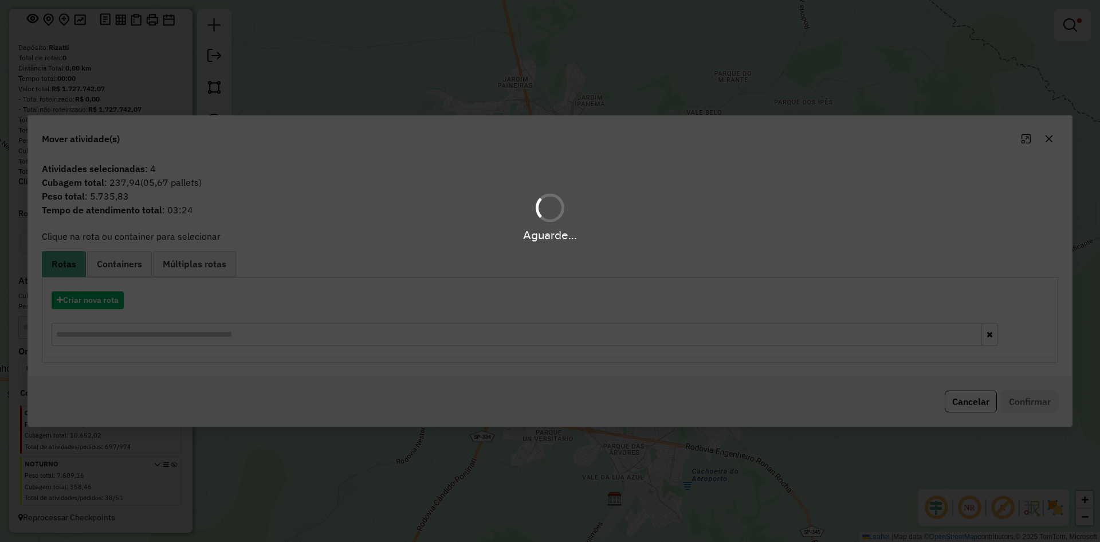
click at [112, 266] on div "Aguarde..." at bounding box center [550, 271] width 1100 height 542
click at [124, 267] on div "Aguarde..." at bounding box center [550, 271] width 1100 height 542
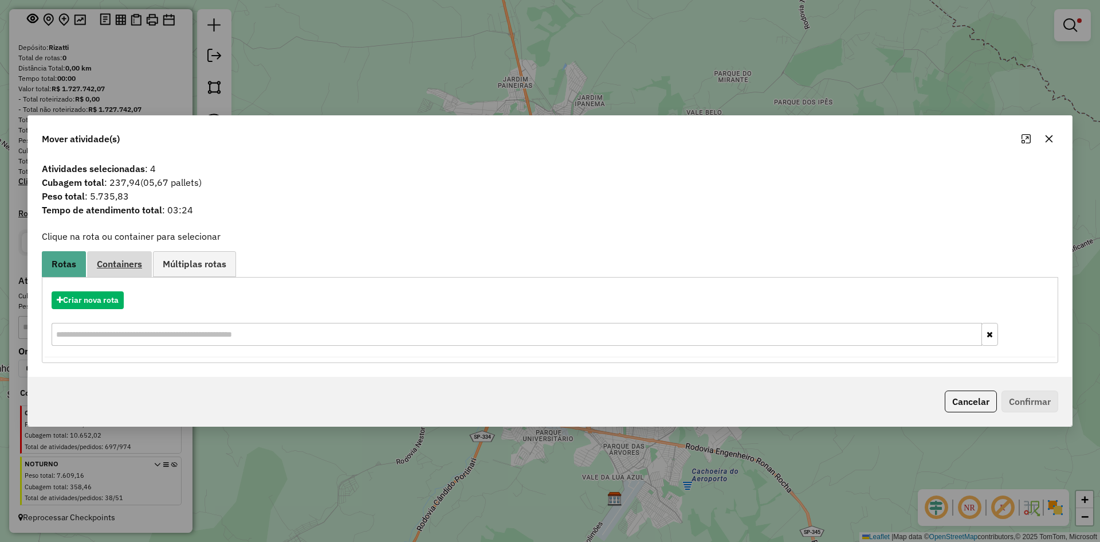
click at [123, 264] on span "Containers" at bounding box center [119, 263] width 45 height 9
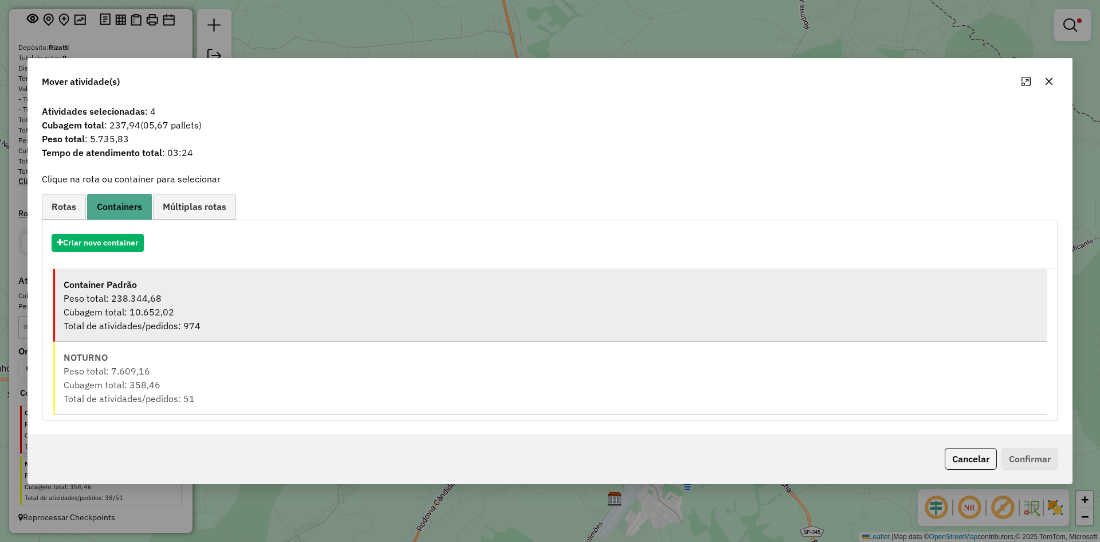
click at [109, 299] on div "Peso total: 238.344,68" at bounding box center [551, 298] width 975 height 14
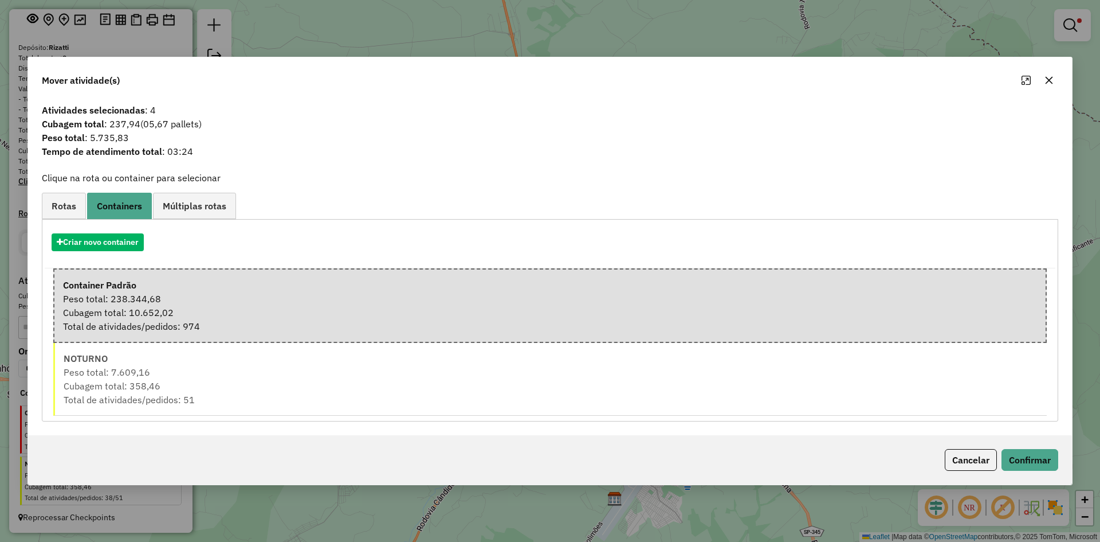
click at [89, 231] on div "Criar novo container" at bounding box center [550, 247] width 1011 height 44
click at [88, 240] on button "Criar novo container" at bounding box center [98, 242] width 92 height 18
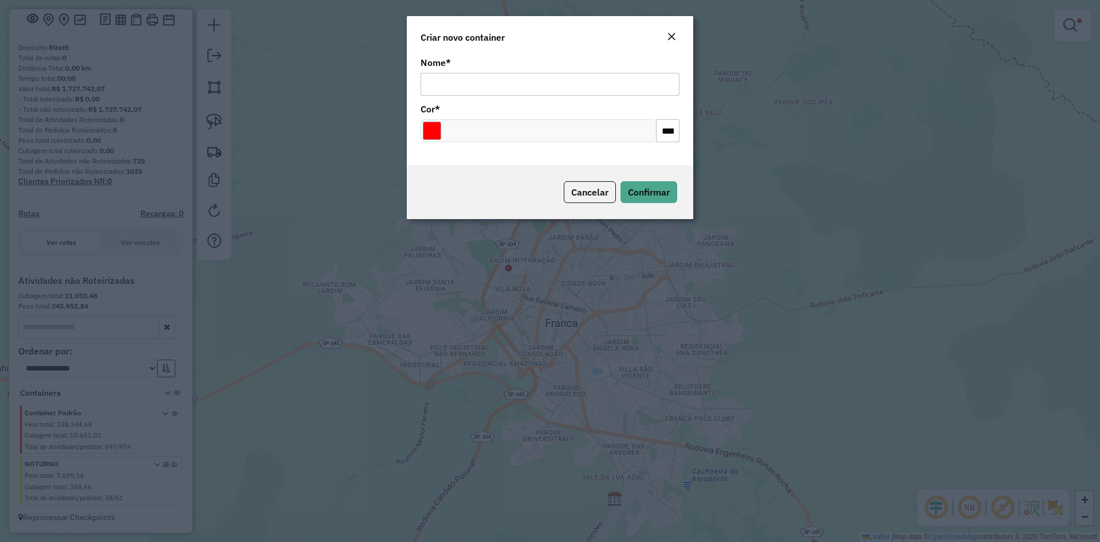
click at [482, 88] on input "Nome *" at bounding box center [550, 84] width 259 height 23
type input "******"
click at [427, 130] on input "Select a color" at bounding box center [432, 130] width 18 height 18
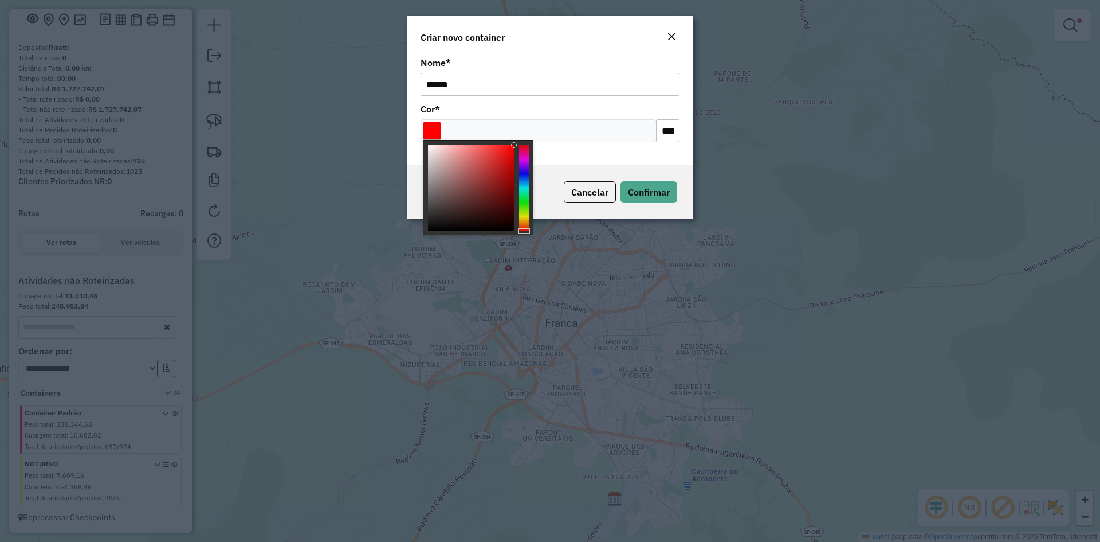
type input "*******"
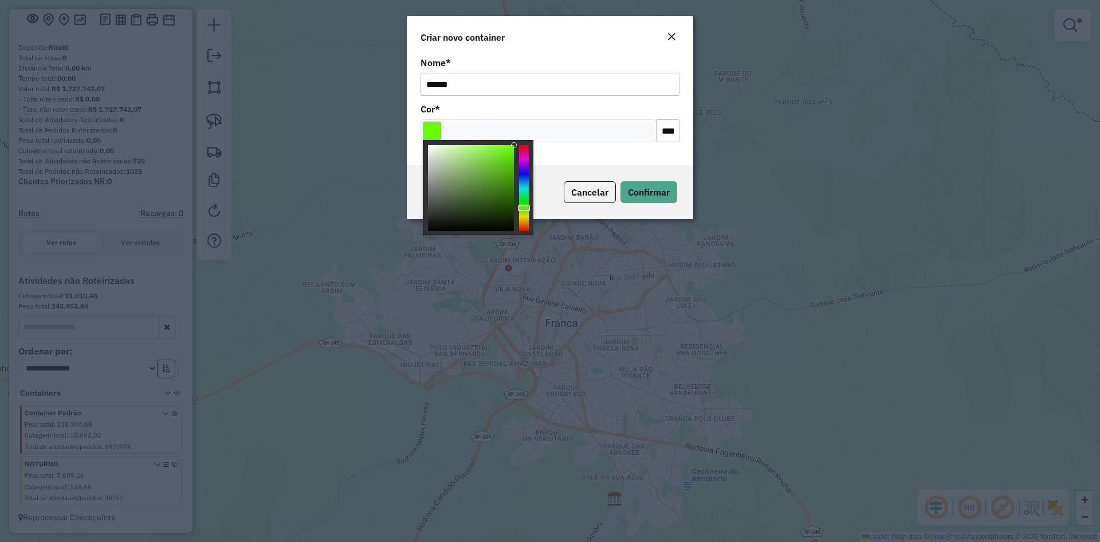
drag, startPoint x: 523, startPoint y: 200, endPoint x: 525, endPoint y: 208, distance: 8.3
click at [525, 208] on div at bounding box center [524, 188] width 10 height 86
click at [646, 189] on span "Confirmar" at bounding box center [649, 191] width 42 height 11
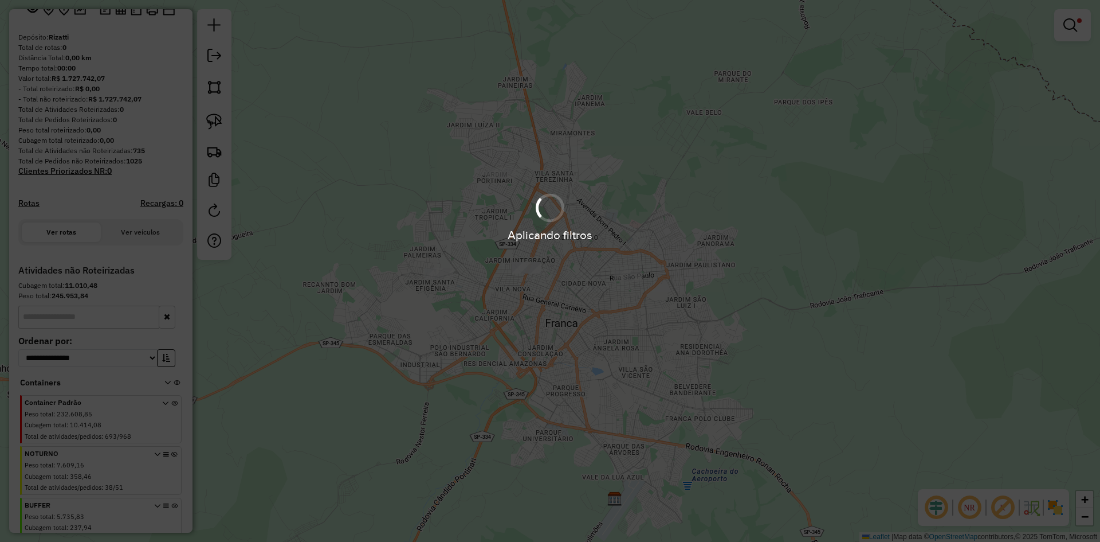
click at [1075, 23] on div "Aplicando filtros" at bounding box center [550, 271] width 1100 height 542
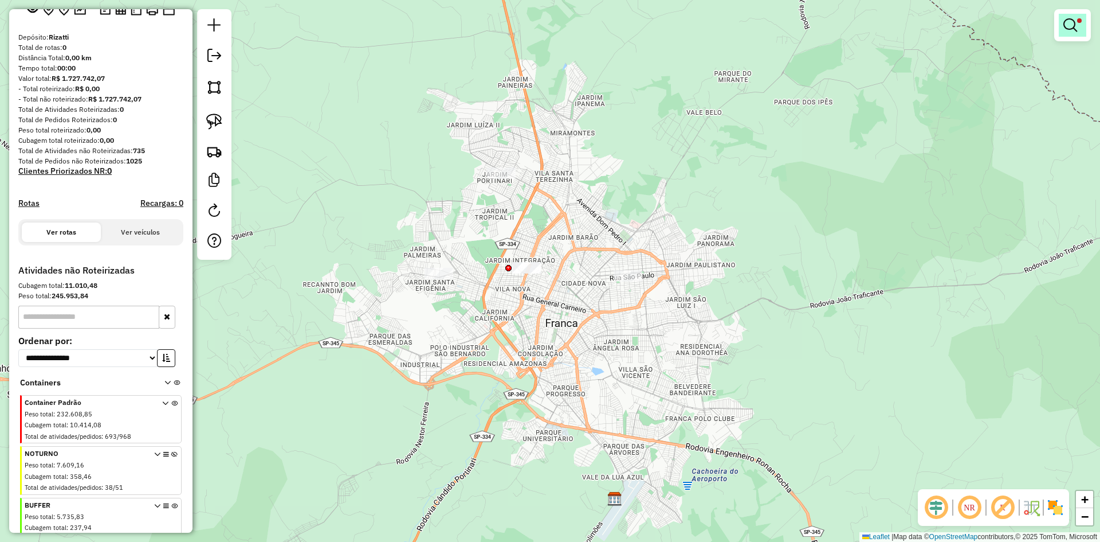
click at [1080, 21] on span at bounding box center [1079, 20] width 5 height 5
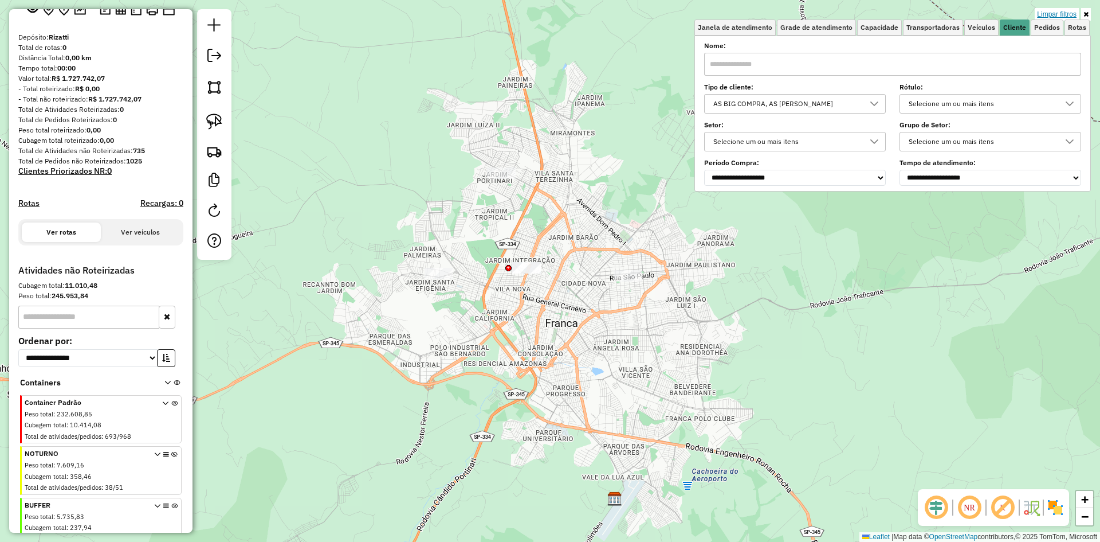
click at [1048, 12] on link "Limpar filtros" at bounding box center [1057, 14] width 44 height 13
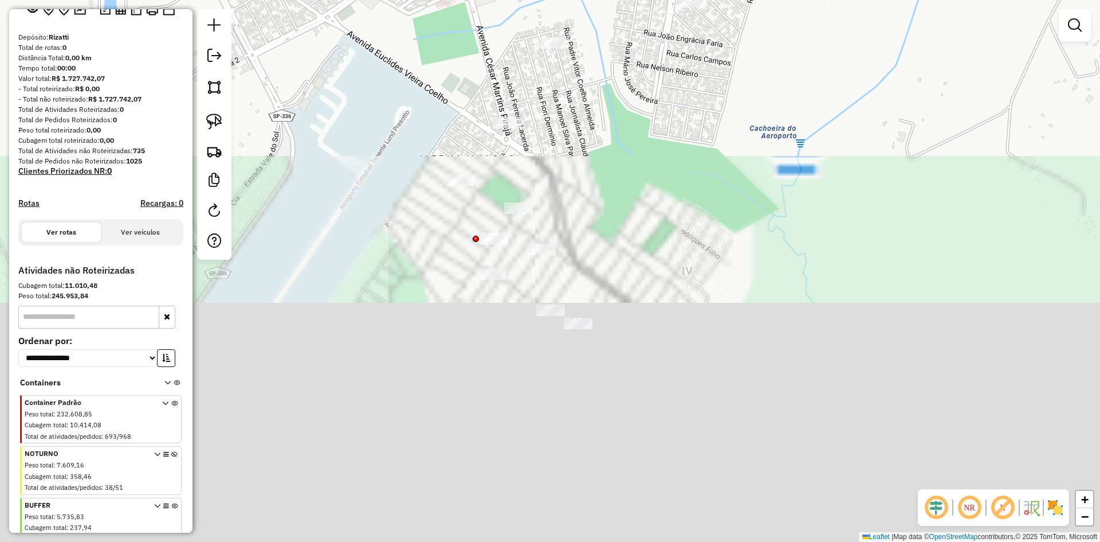
drag, startPoint x: 694, startPoint y: 383, endPoint x: 617, endPoint y: 103, distance: 291.2
click at [619, 96] on div "Janela de atendimento Grade de atendimento Capacidade Transportadoras Veículos …" at bounding box center [550, 271] width 1100 height 542
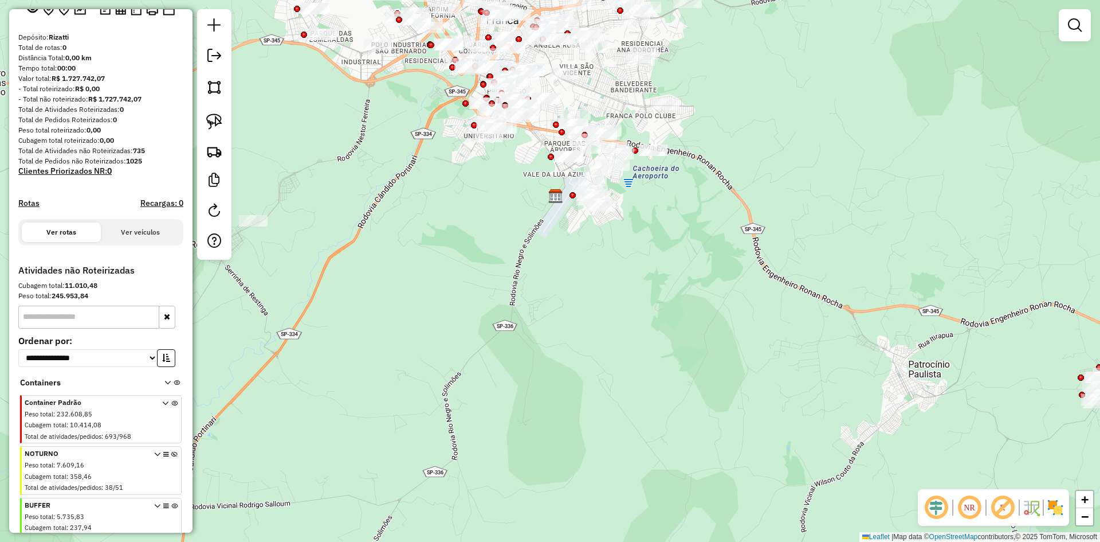
scroll to position [125, 0]
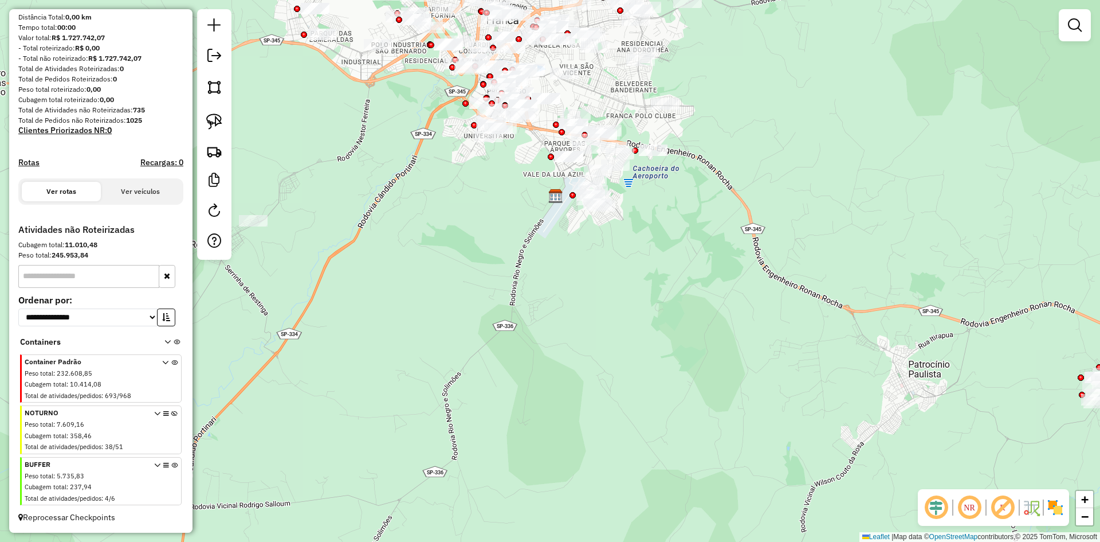
click at [171, 466] on icon at bounding box center [174, 483] width 6 height 43
click at [937, 511] on em at bounding box center [937, 507] width 28 height 28
click at [1057, 508] on img at bounding box center [1055, 507] width 18 height 18
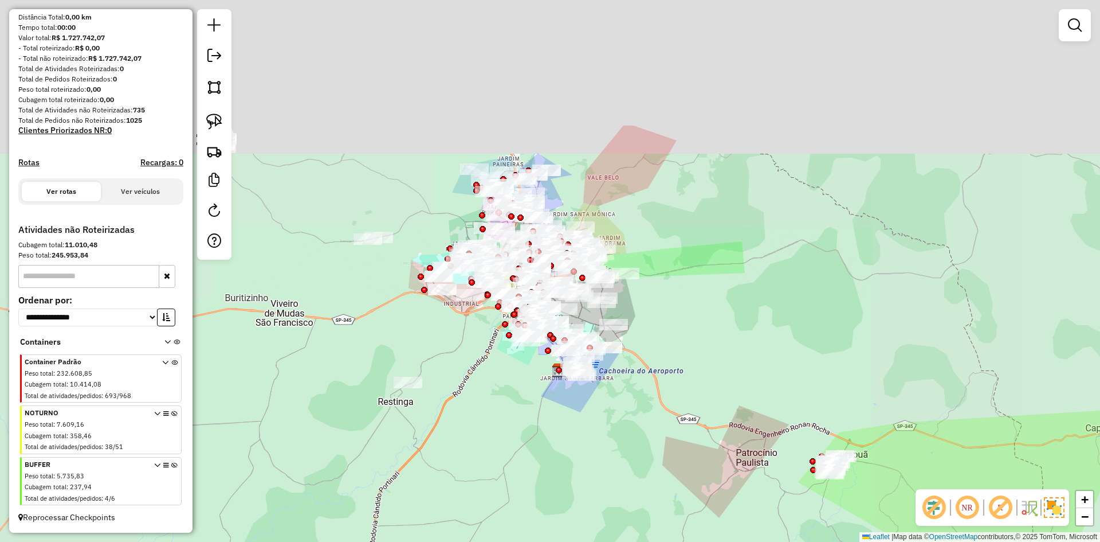
drag, startPoint x: 473, startPoint y: 268, endPoint x: 447, endPoint y: 425, distance: 159.1
click at [444, 425] on div "Janela de atendimento Grade de atendimento Capacidade Transportadoras Veículos …" at bounding box center [550, 271] width 1100 height 542
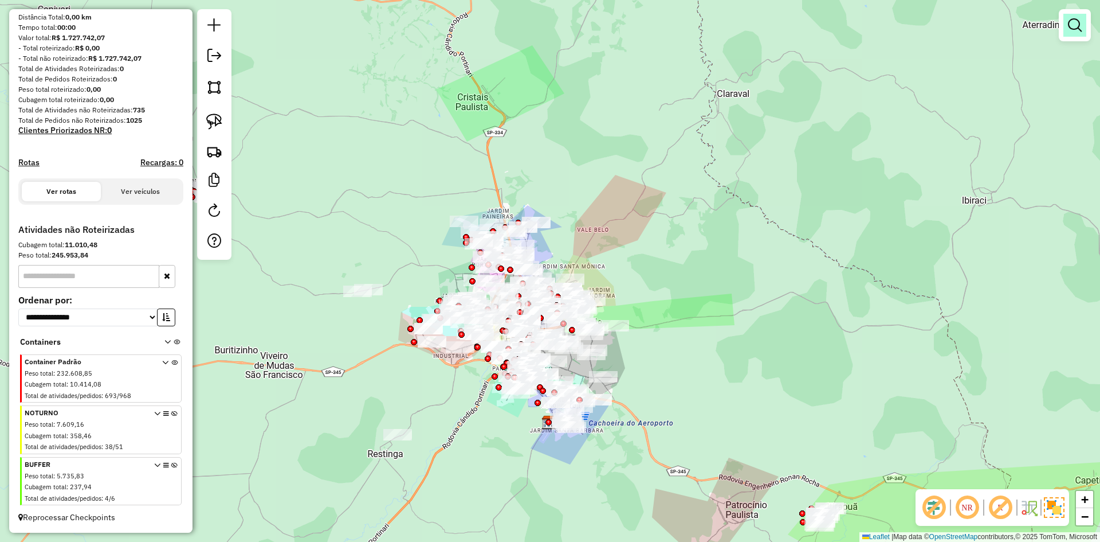
click at [1078, 22] on em at bounding box center [1075, 25] width 14 height 14
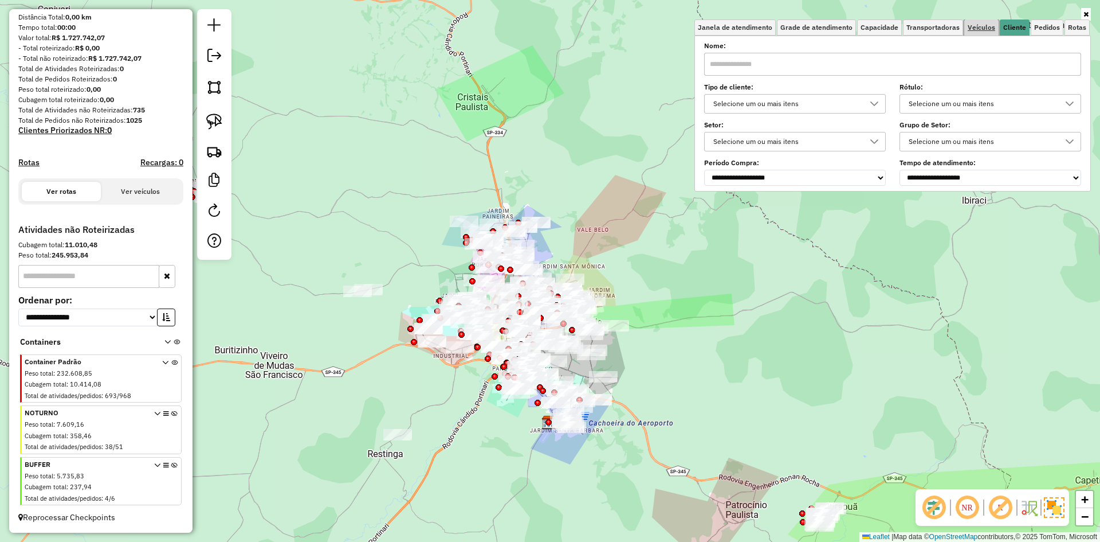
click at [989, 28] on span "Veículos" at bounding box center [982, 27] width 28 height 7
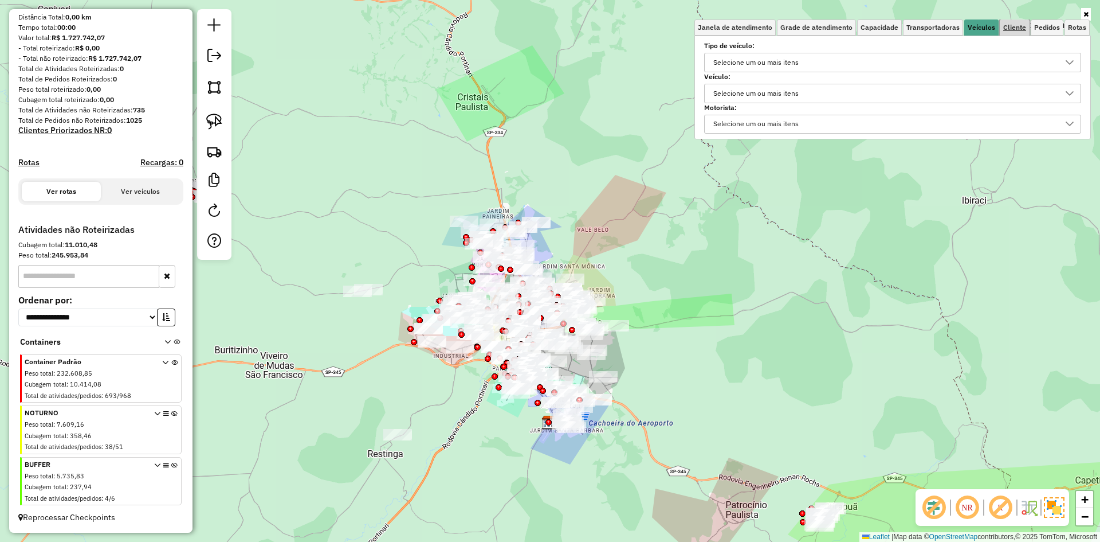
click at [1011, 33] on link "Cliente" at bounding box center [1015, 27] width 30 height 16
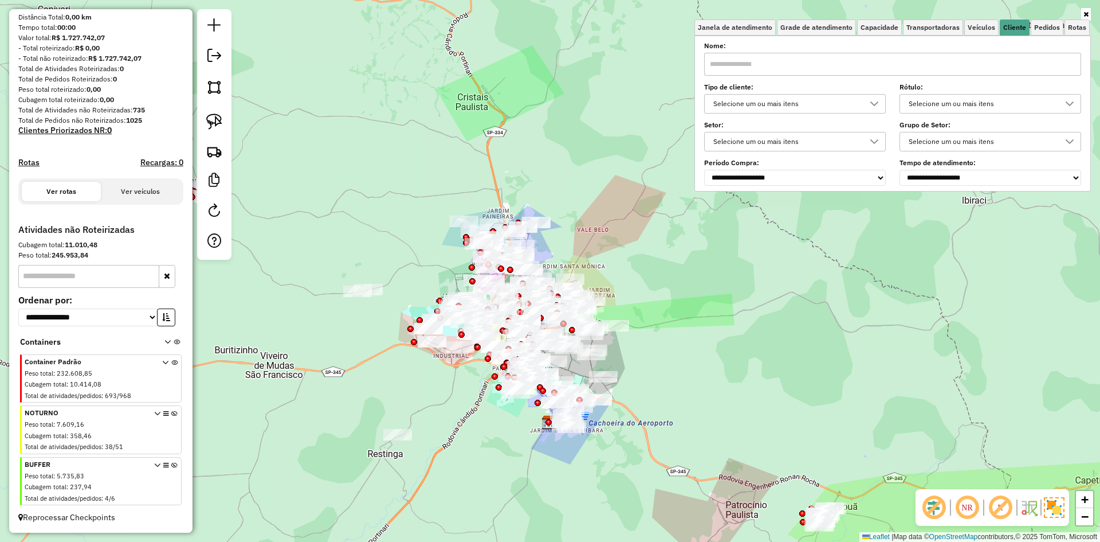
click at [760, 105] on div "Selecione um ou mais itens" at bounding box center [786, 104] width 154 height 18
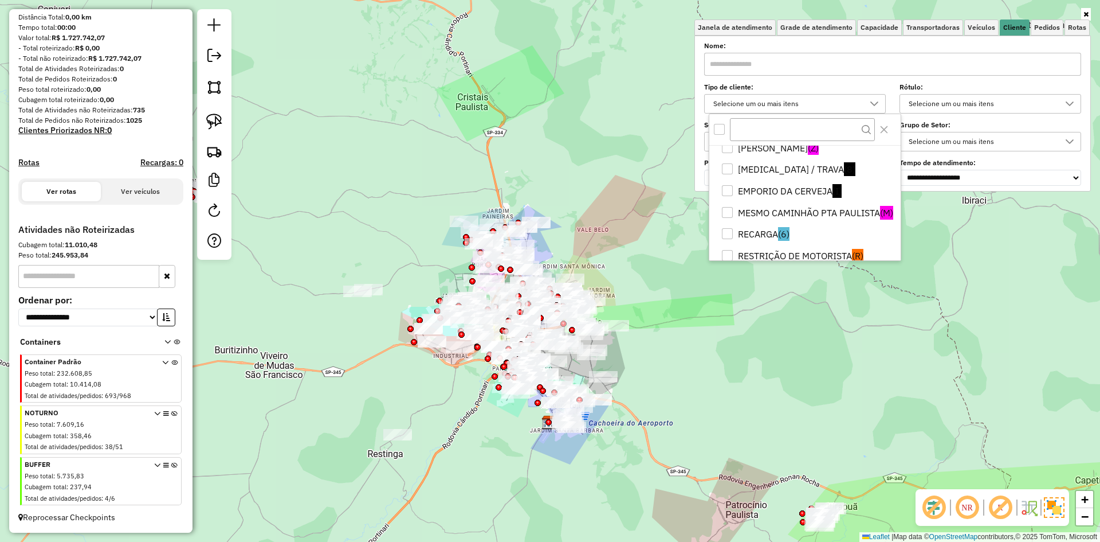
scroll to position [327, 0]
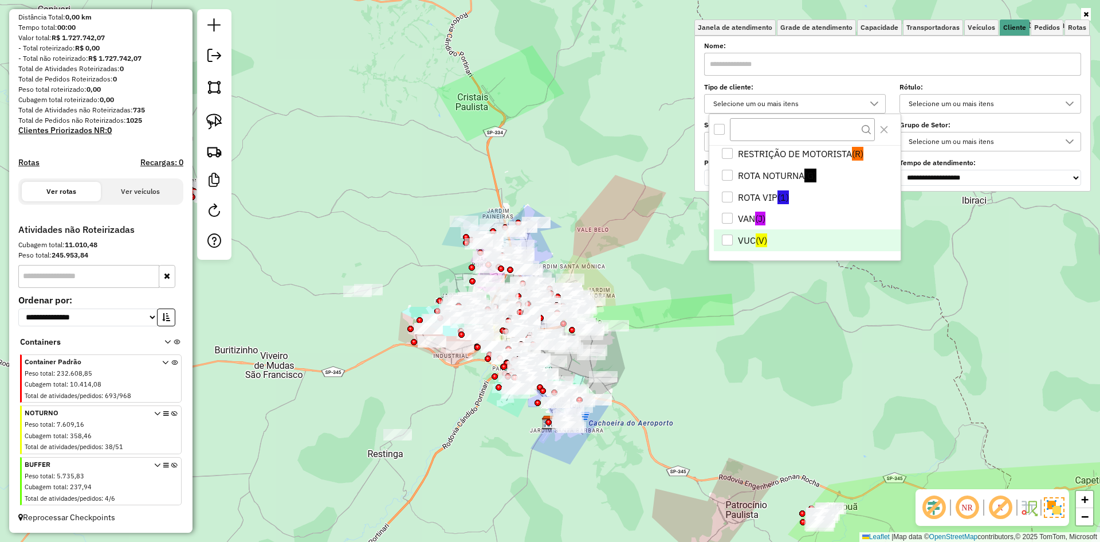
click at [752, 242] on li "VUC (V)" at bounding box center [807, 240] width 187 height 22
click at [744, 216] on li "VAN (J)" at bounding box center [807, 219] width 187 height 22
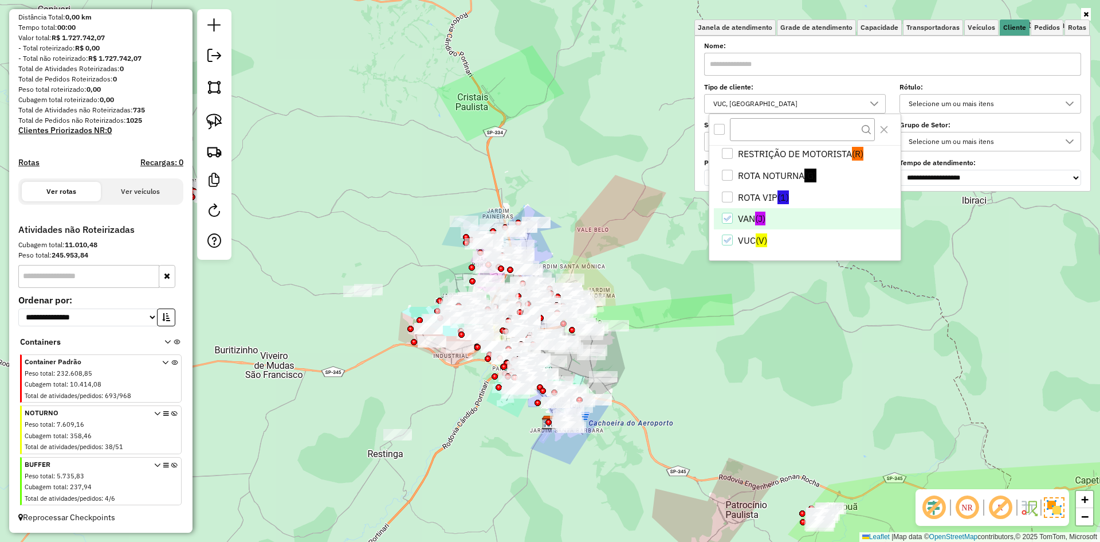
drag, startPoint x: 708, startPoint y: 283, endPoint x: 704, endPoint y: 313, distance: 30.6
click at [707, 284] on div "Janela de atendimento Grade de atendimento Capacidade Transportadoras Veículos …" at bounding box center [550, 271] width 1100 height 542
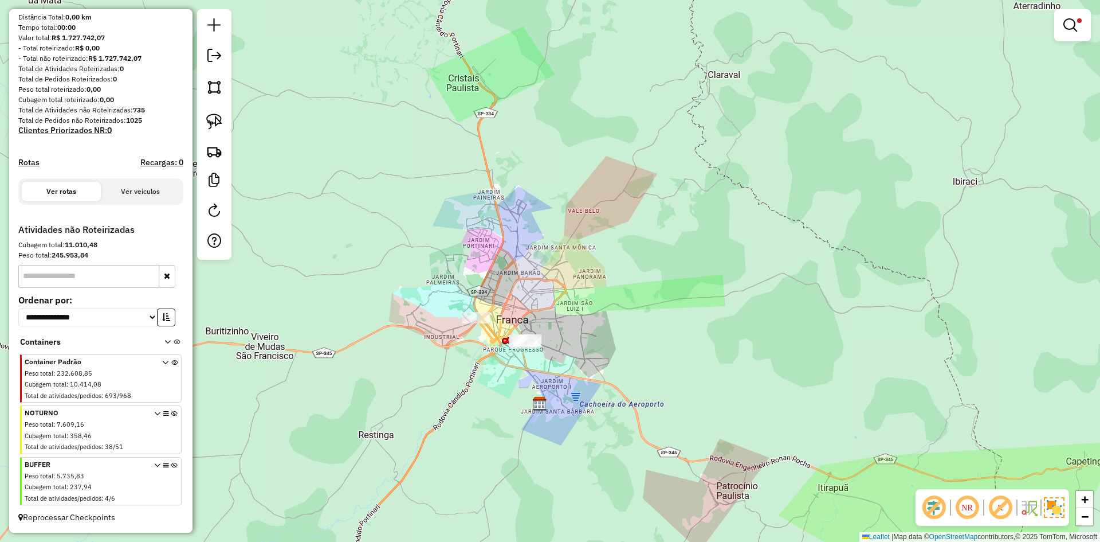
drag, startPoint x: 425, startPoint y: 362, endPoint x: 401, endPoint y: 320, distance: 47.8
click at [401, 320] on div "Limpar filtros Janela de atendimento Grade de atendimento Capacidade Transporta…" at bounding box center [550, 271] width 1100 height 542
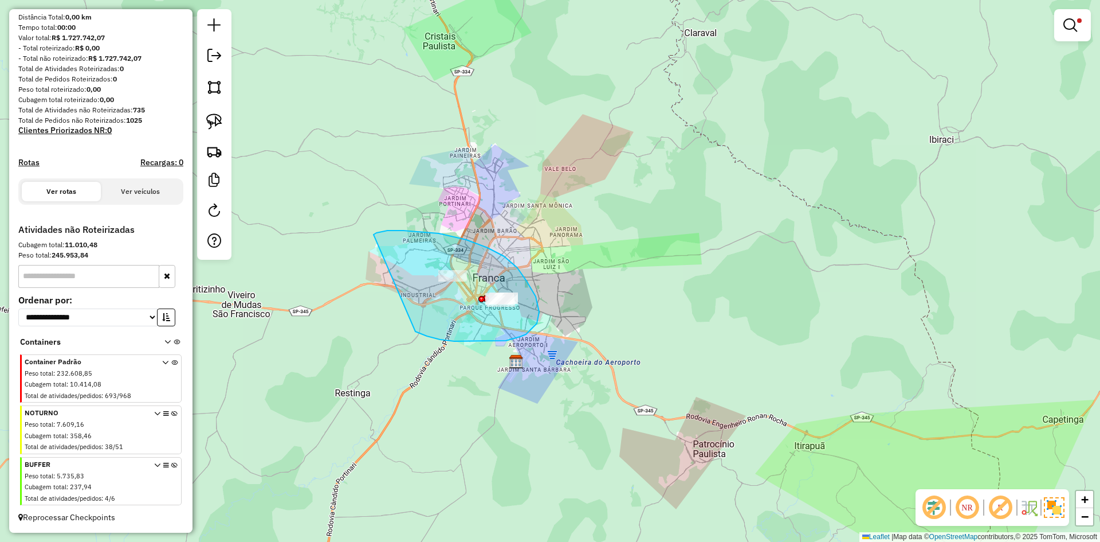
drag, startPoint x: 474, startPoint y: 341, endPoint x: 389, endPoint y: 256, distance: 120.7
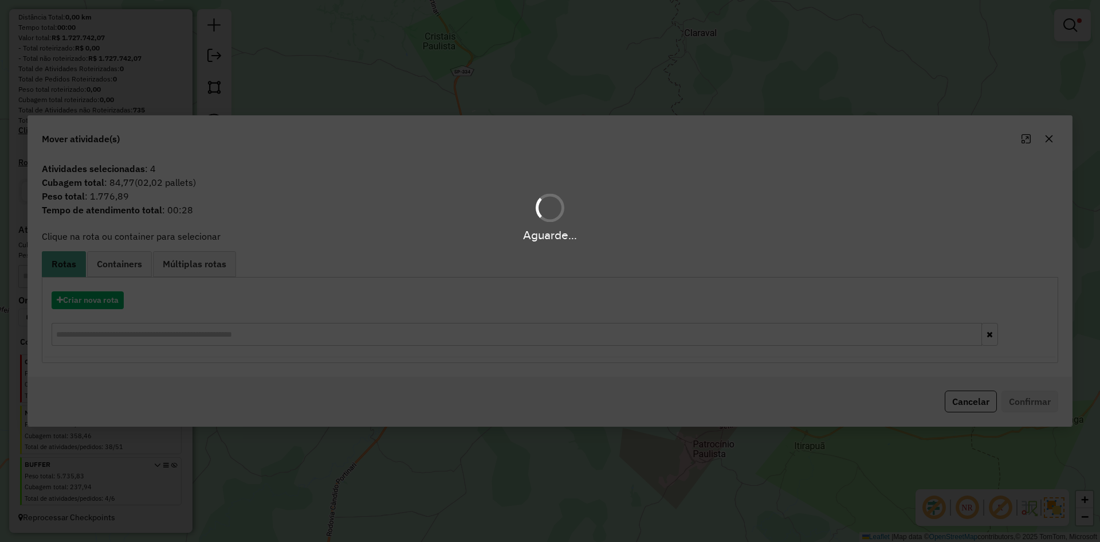
click at [115, 265] on div "Aguarde..." at bounding box center [550, 271] width 1100 height 542
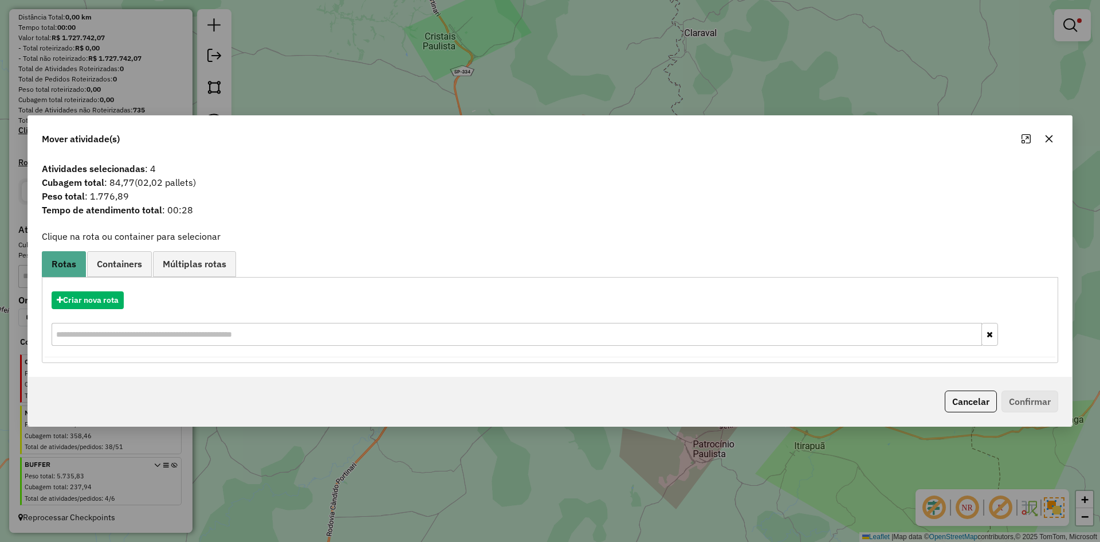
click at [115, 265] on span "Containers" at bounding box center [119, 263] width 45 height 9
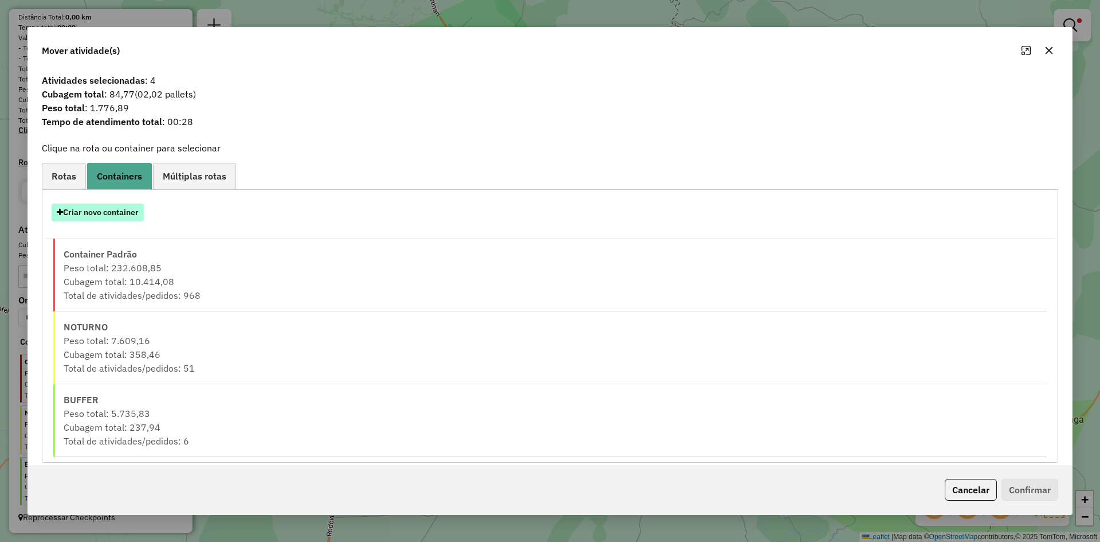
click at [97, 214] on button "Criar novo container" at bounding box center [98, 212] width 92 height 18
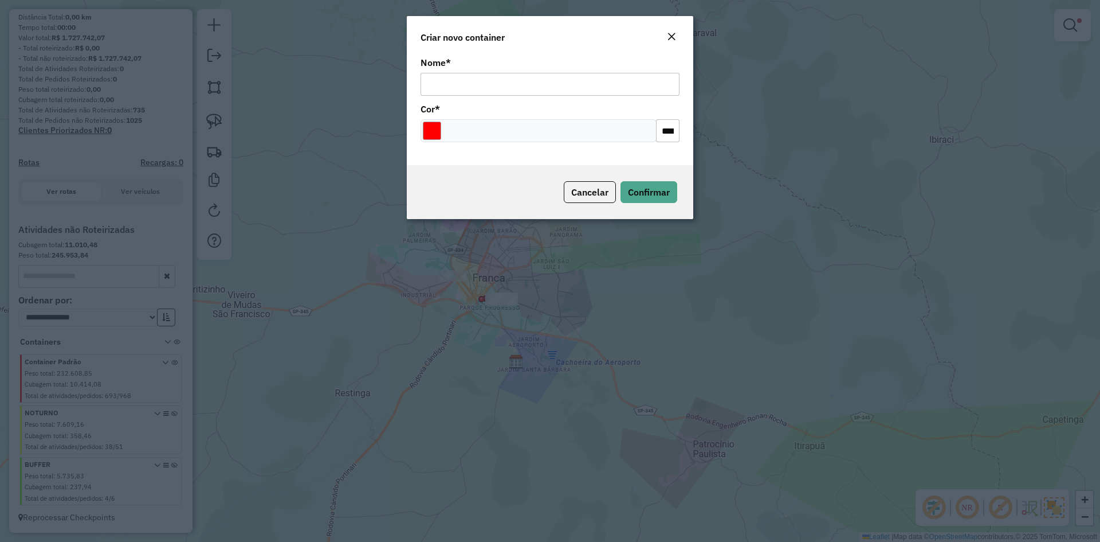
click at [446, 83] on input "Nome *" at bounding box center [550, 84] width 259 height 23
type input "***"
click at [429, 130] on div "Nome * *** Cor * *******" at bounding box center [550, 109] width 287 height 111
click at [433, 131] on input "Select a color" at bounding box center [432, 130] width 18 height 18
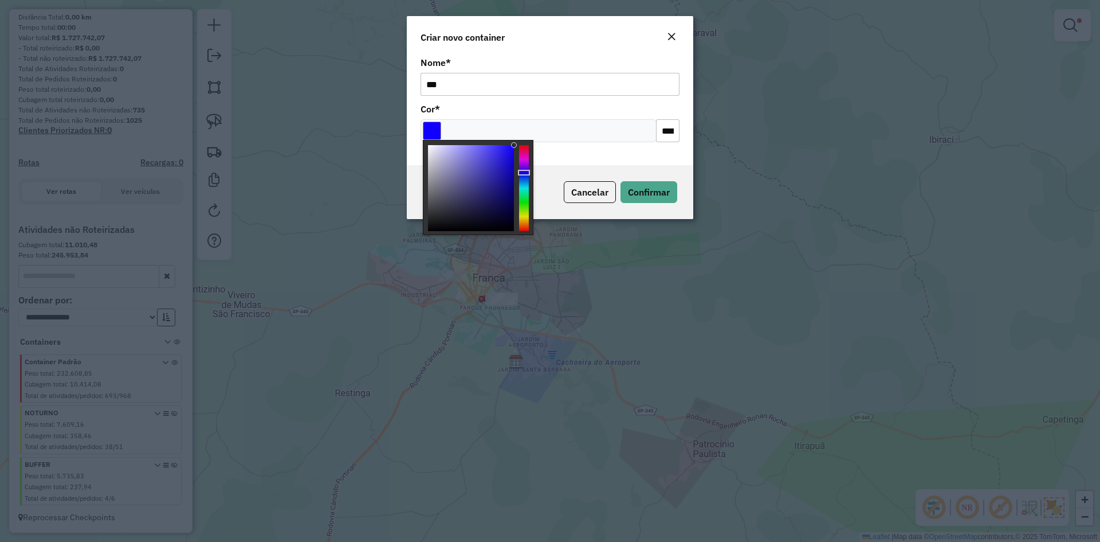
type input "*******"
click at [524, 175] on div at bounding box center [524, 188] width 10 height 86
click at [678, 193] on div "Cancelar Confirmar" at bounding box center [550, 192] width 287 height 54
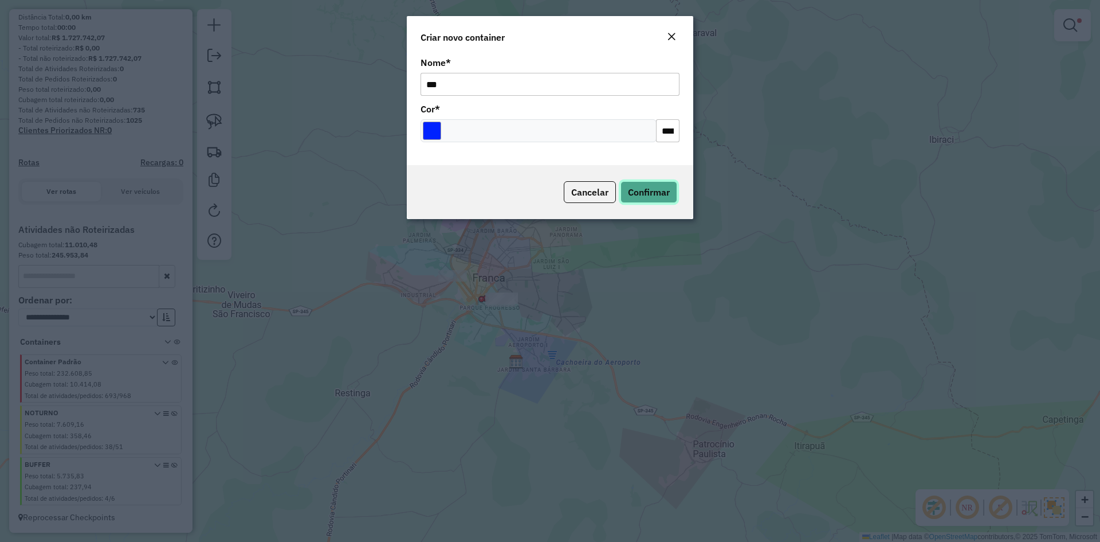
click at [642, 193] on span "Confirmar" at bounding box center [649, 191] width 42 height 11
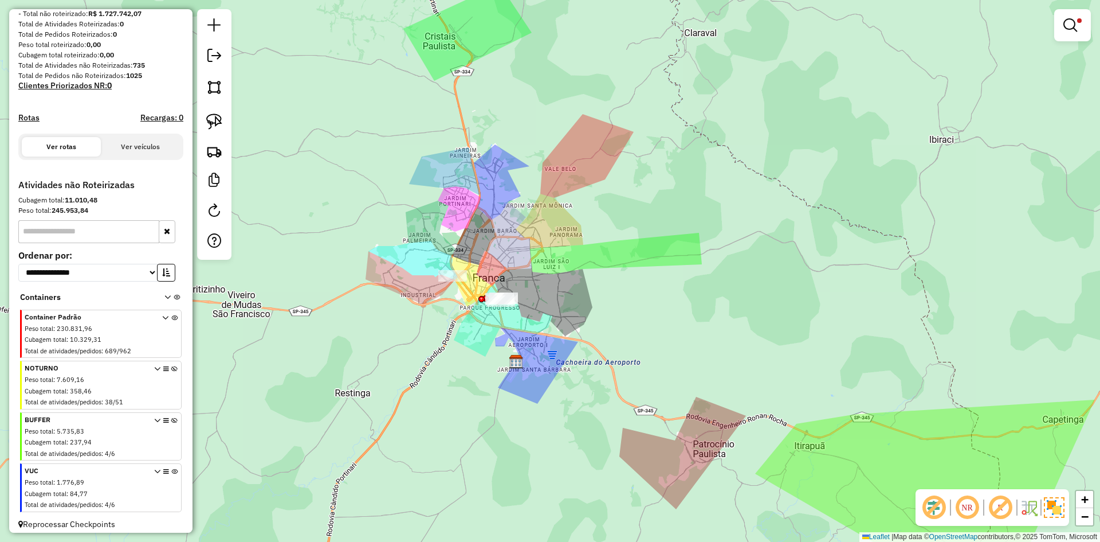
scroll to position [176, 0]
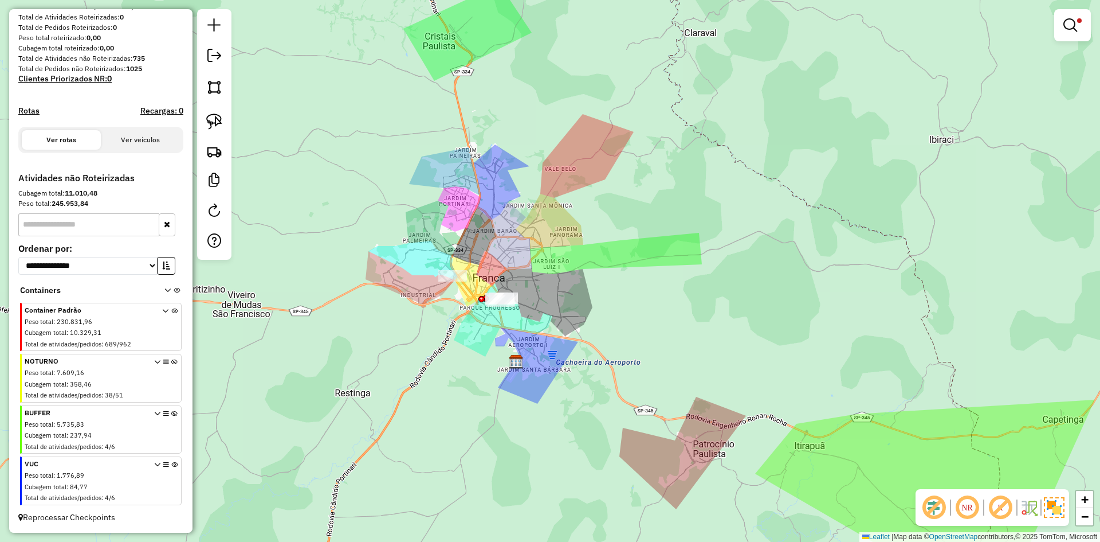
click at [171, 462] on icon at bounding box center [174, 482] width 6 height 43
click at [1081, 33] on link at bounding box center [1073, 25] width 28 height 23
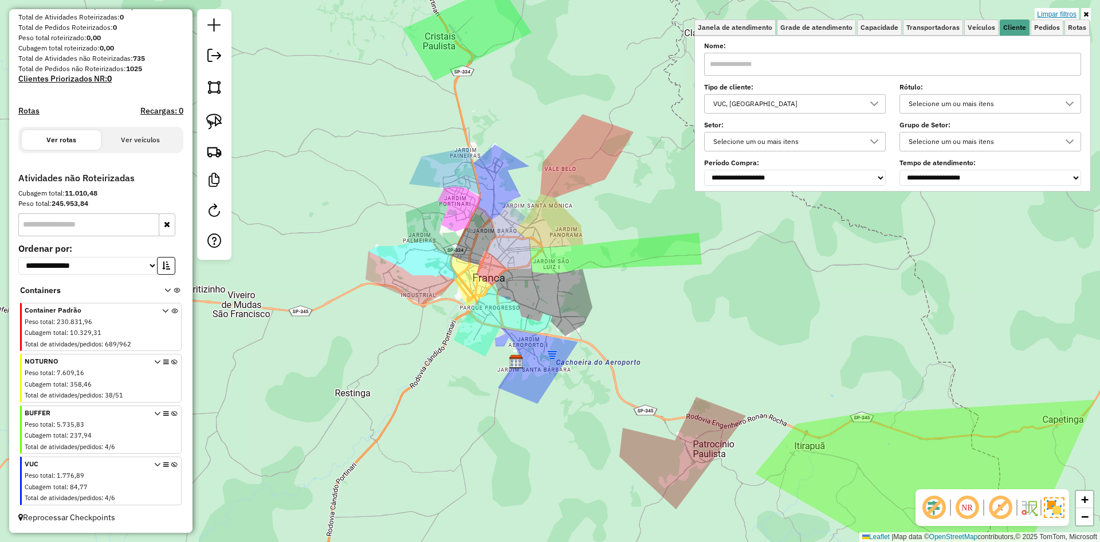
click at [1065, 15] on link "Limpar filtros" at bounding box center [1057, 14] width 44 height 13
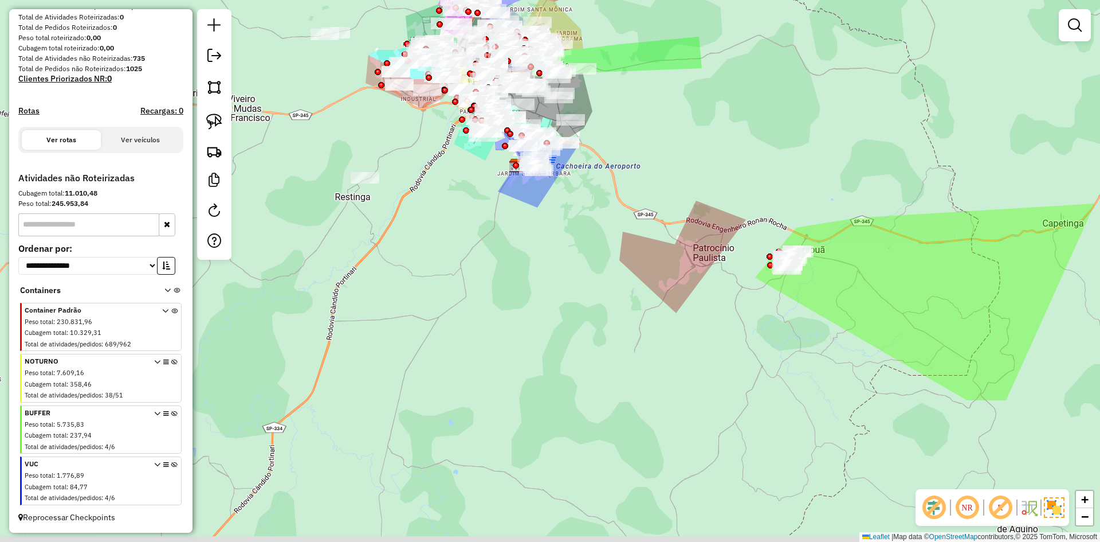
drag, startPoint x: 615, startPoint y: 218, endPoint x: 580, endPoint y: 334, distance: 120.9
click at [638, 80] on div "Janela de atendimento Grade de atendimento Capacidade Transportadoras Veículos …" at bounding box center [550, 271] width 1100 height 542
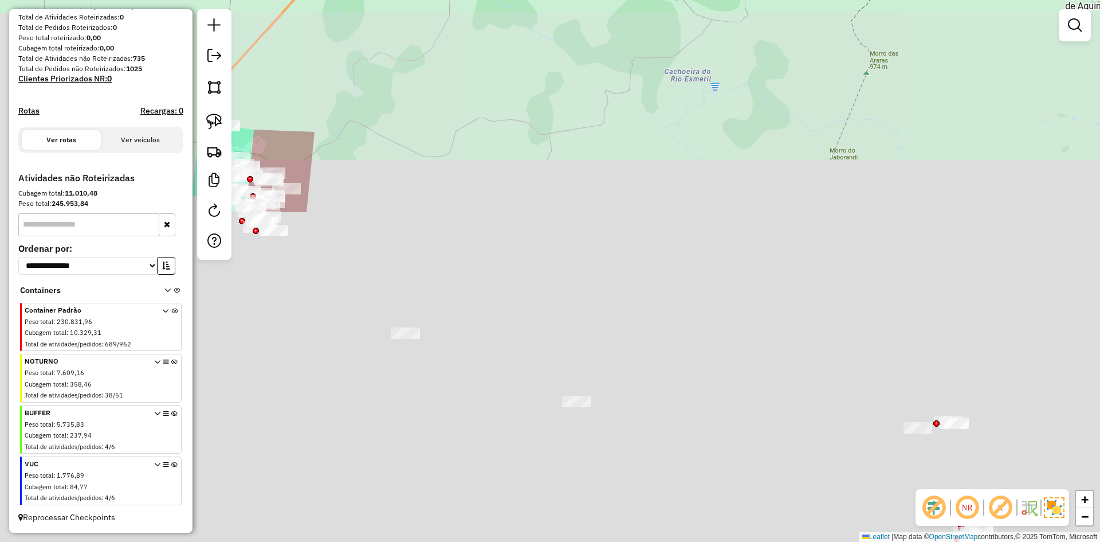
drag, startPoint x: 580, startPoint y: 334, endPoint x: 594, endPoint y: 127, distance: 207.3
click at [629, 0] on html "**********" at bounding box center [550, 271] width 1100 height 542
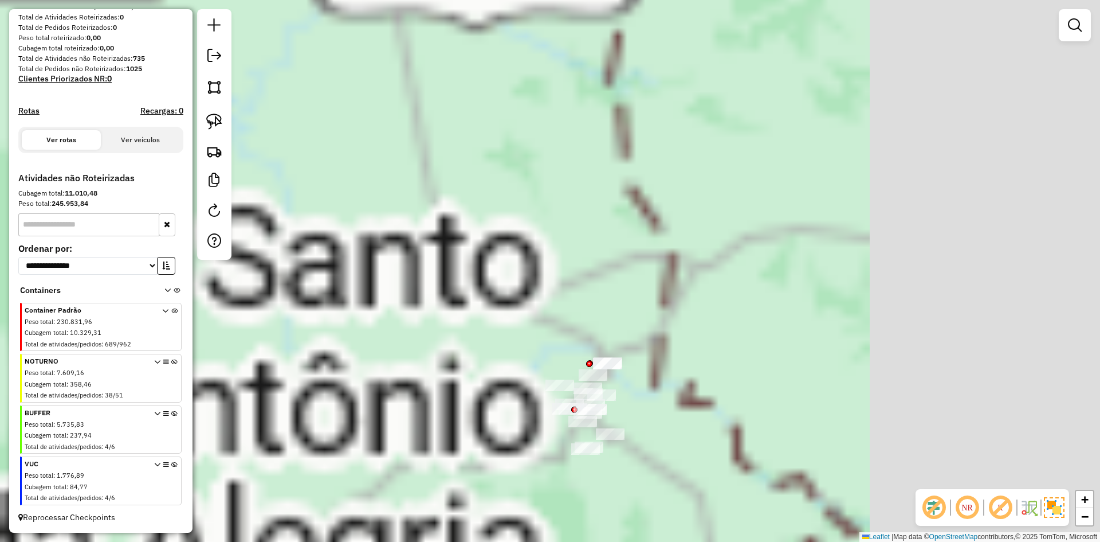
drag, startPoint x: 418, startPoint y: 246, endPoint x: 380, endPoint y: 183, distance: 74.0
click at [374, 184] on div "Janela de atendimento Grade de atendimento Capacidade Transportadoras Veículos …" at bounding box center [550, 271] width 1100 height 542
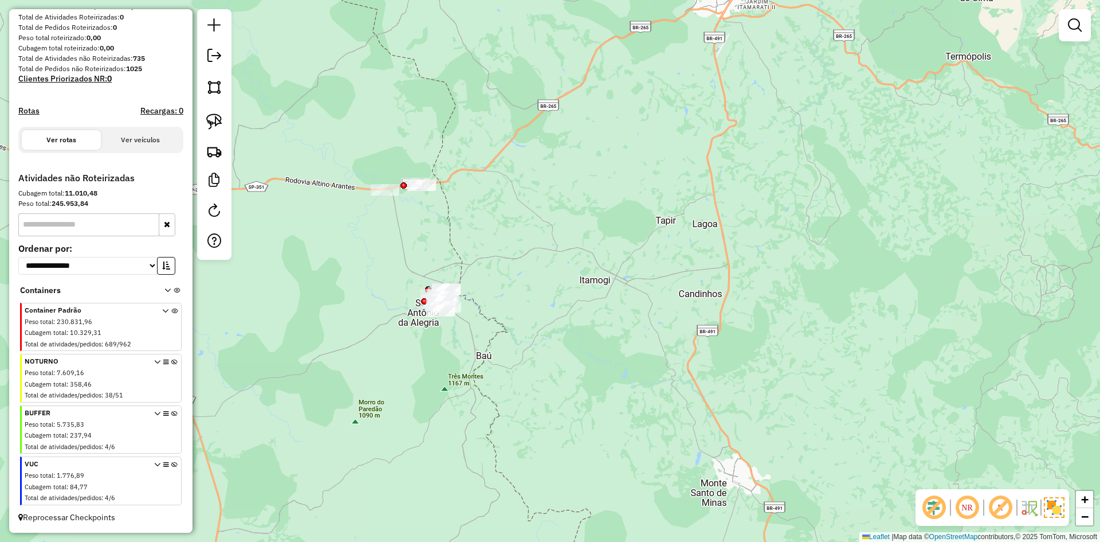
drag, startPoint x: 406, startPoint y: 305, endPoint x: 356, endPoint y: 287, distance: 52.4
click at [399, 302] on div "Janela de atendimento Grade de atendimento Capacidade Transportadoras Veículos …" at bounding box center [550, 271] width 1100 height 542
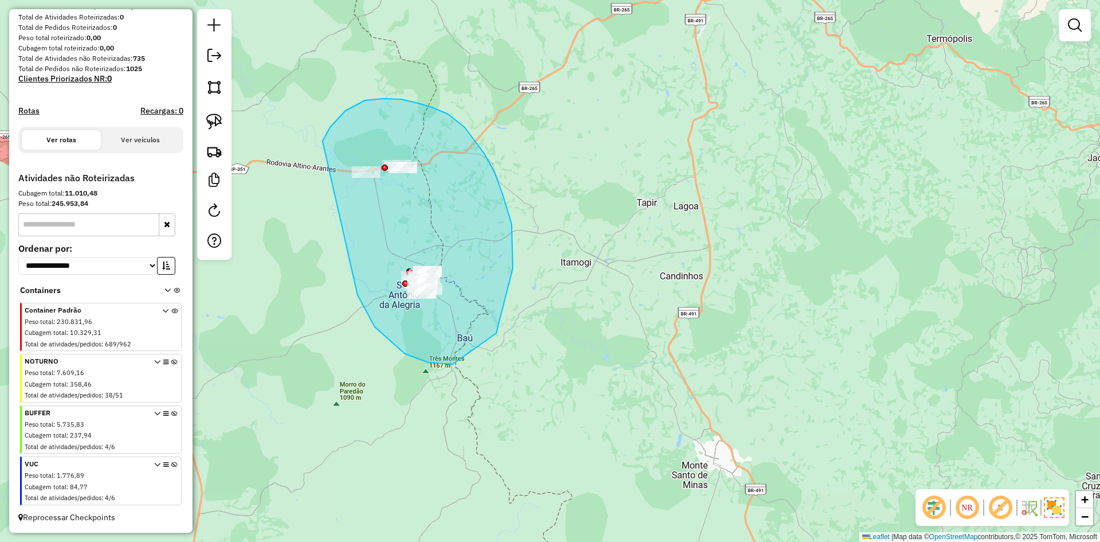
drag, startPoint x: 405, startPoint y: 354, endPoint x: 317, endPoint y: 178, distance: 196.8
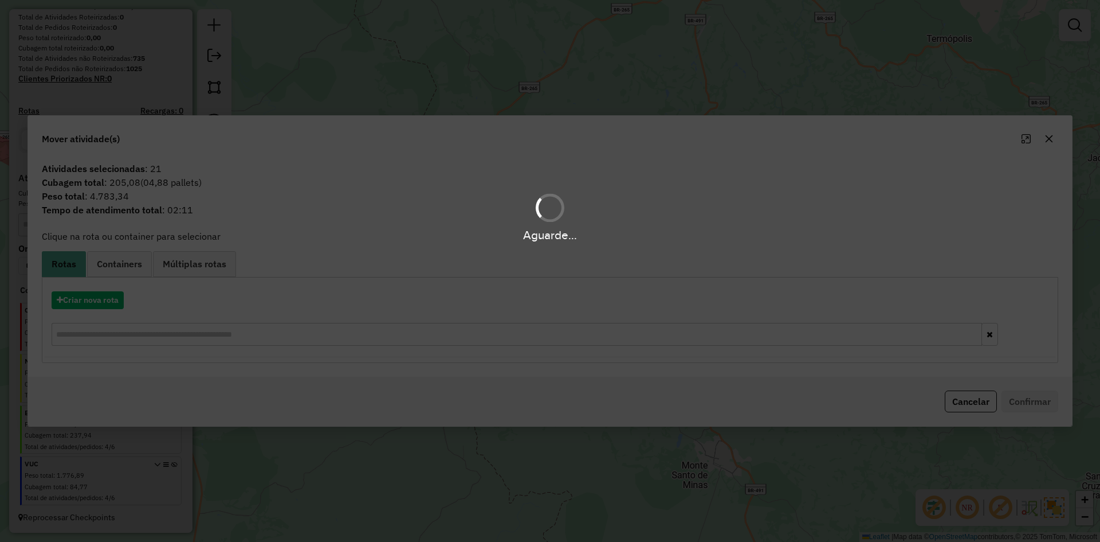
click at [70, 296] on div "Aguarde..." at bounding box center [550, 271] width 1100 height 542
click at [85, 300] on div "Aguarde..." at bounding box center [550, 271] width 1100 height 542
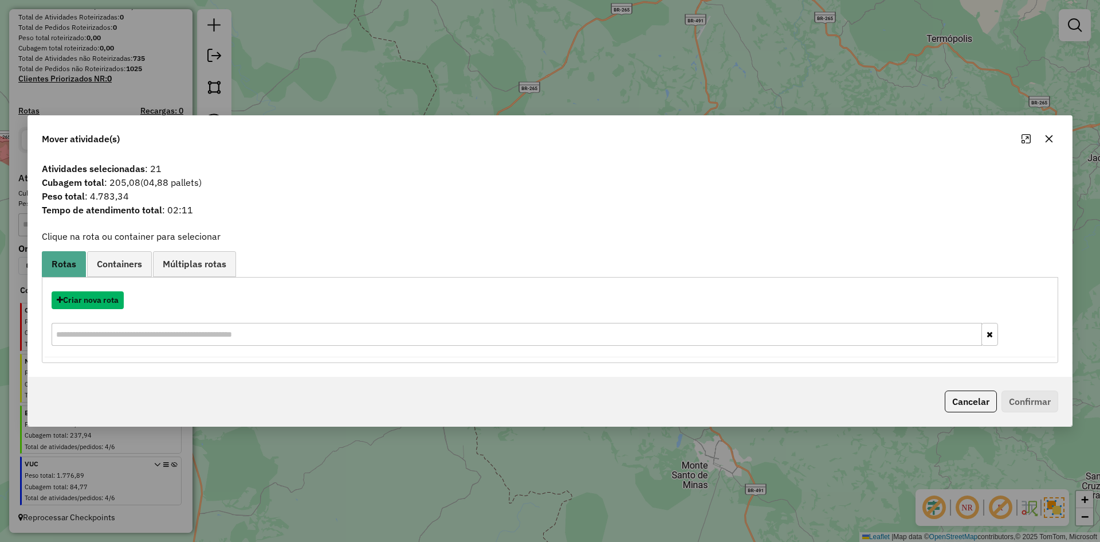
click at [85, 300] on button "Criar nova rota" at bounding box center [88, 300] width 72 height 18
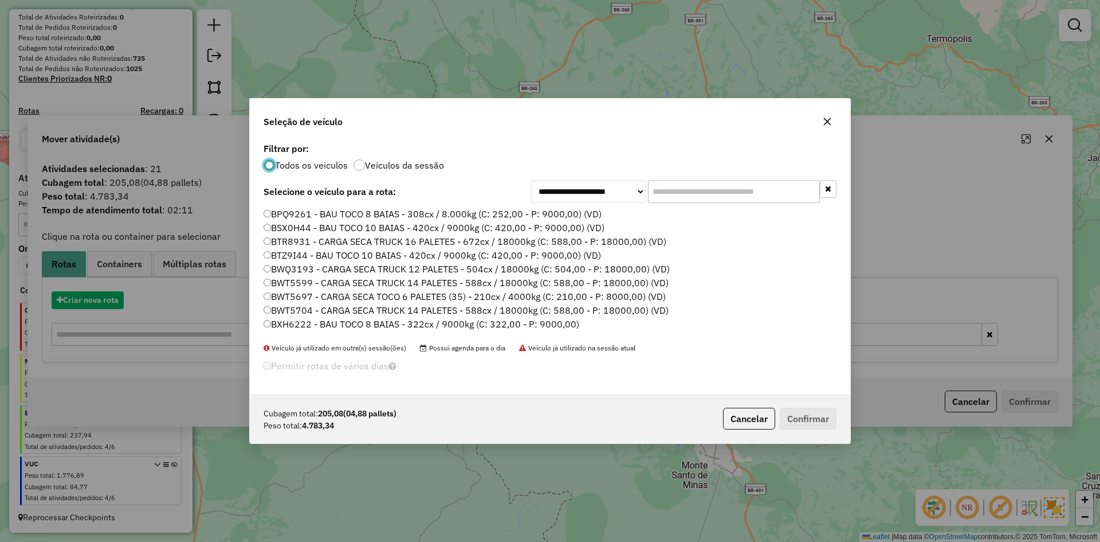
scroll to position [6, 3]
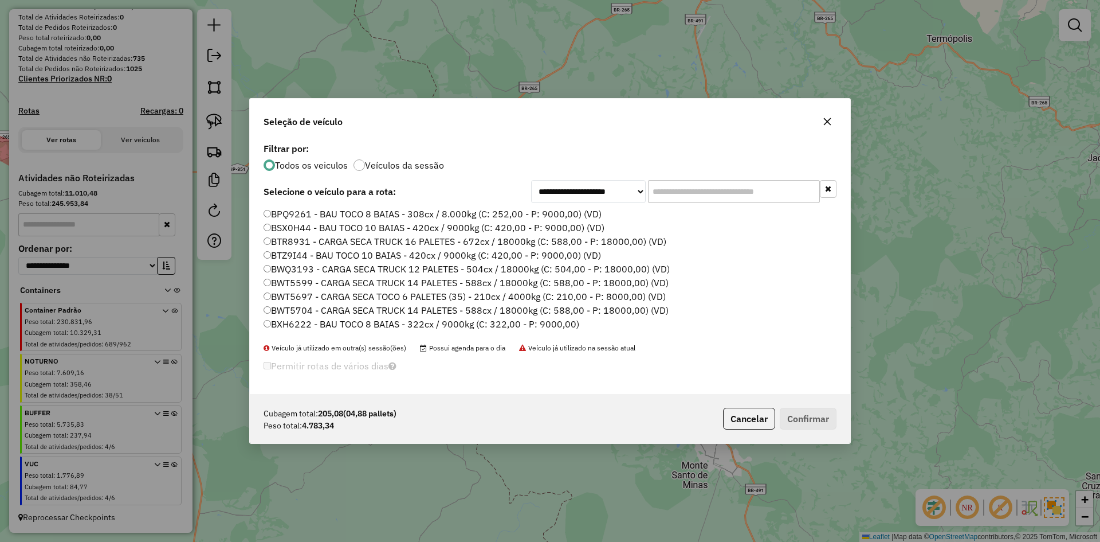
click at [694, 189] on input "text" at bounding box center [734, 191] width 172 height 23
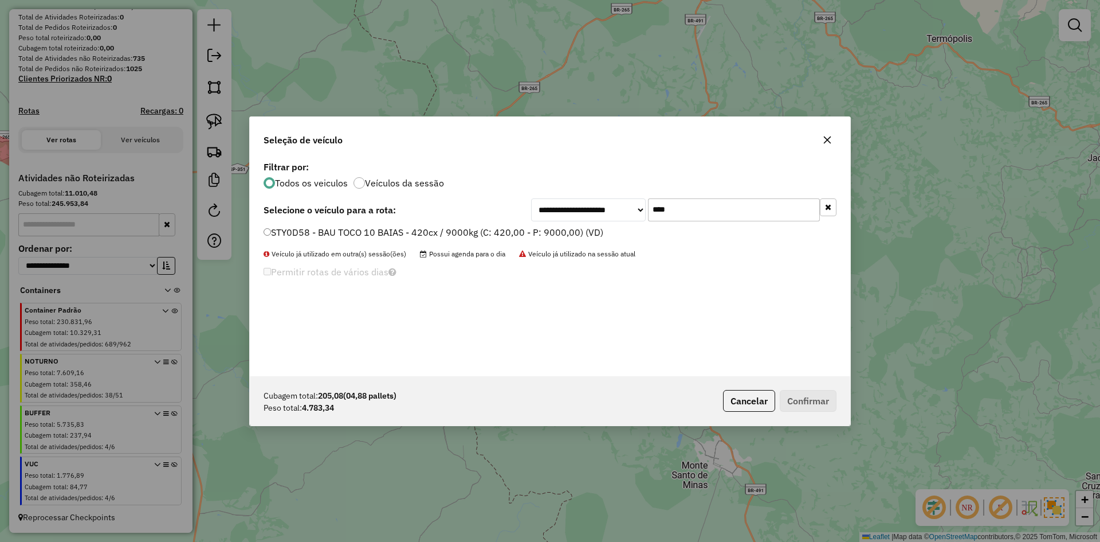
type input "****"
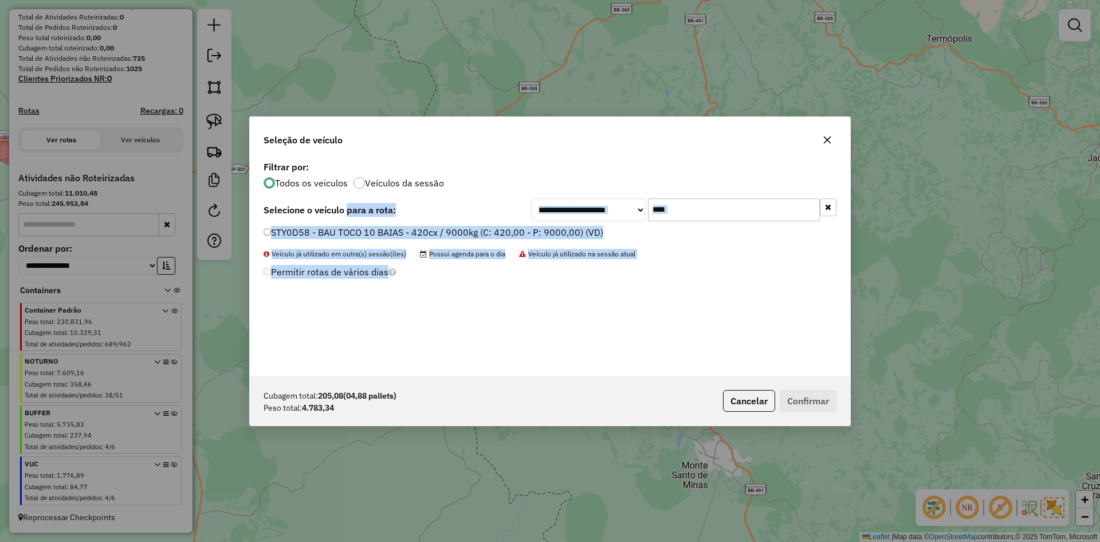
drag, startPoint x: 349, startPoint y: 209, endPoint x: 328, endPoint y: 181, distance: 34.7
click at [323, 179] on div "**********" at bounding box center [550, 267] width 601 height 218
click at [388, 238] on label "STY0D58 - BAU TOCO 10 BAIAS - 420cx / 9000kg (C: 420,00 - P: 9000,00) (VD)" at bounding box center [434, 232] width 340 height 14
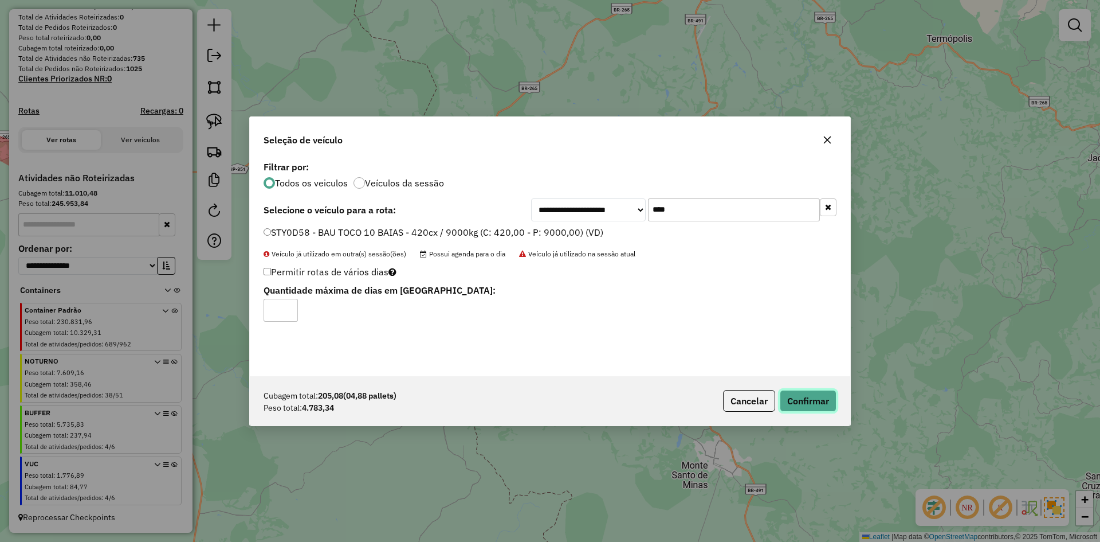
click at [792, 394] on button "Confirmar" at bounding box center [808, 401] width 57 height 22
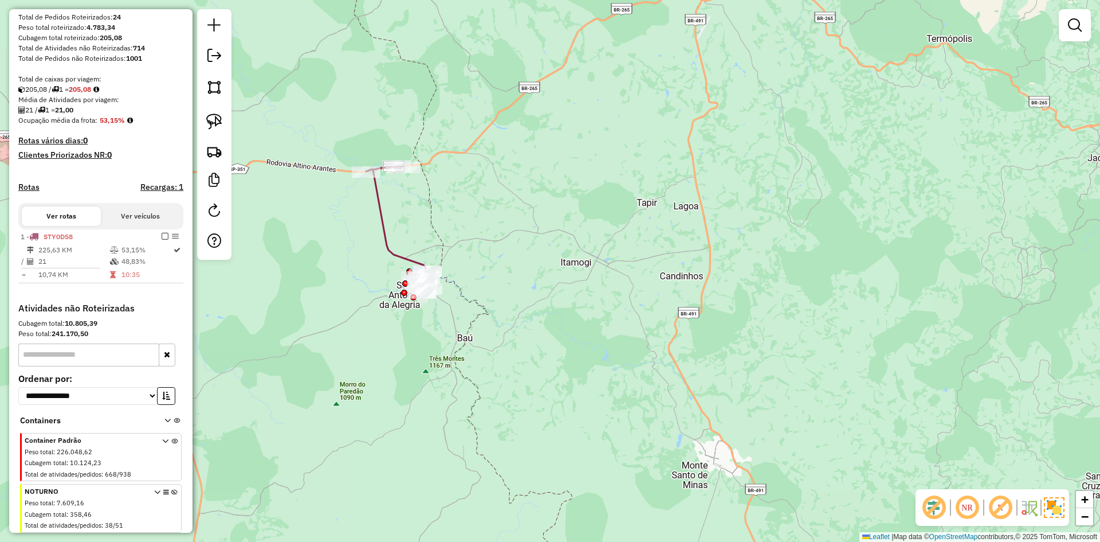
drag, startPoint x: 792, startPoint y: 394, endPoint x: 689, endPoint y: 315, distance: 130.8
click at [755, 359] on div "Janela de atendimento Grade de atendimento Capacidade Transportadoras Veículos …" at bounding box center [550, 271] width 1100 height 542
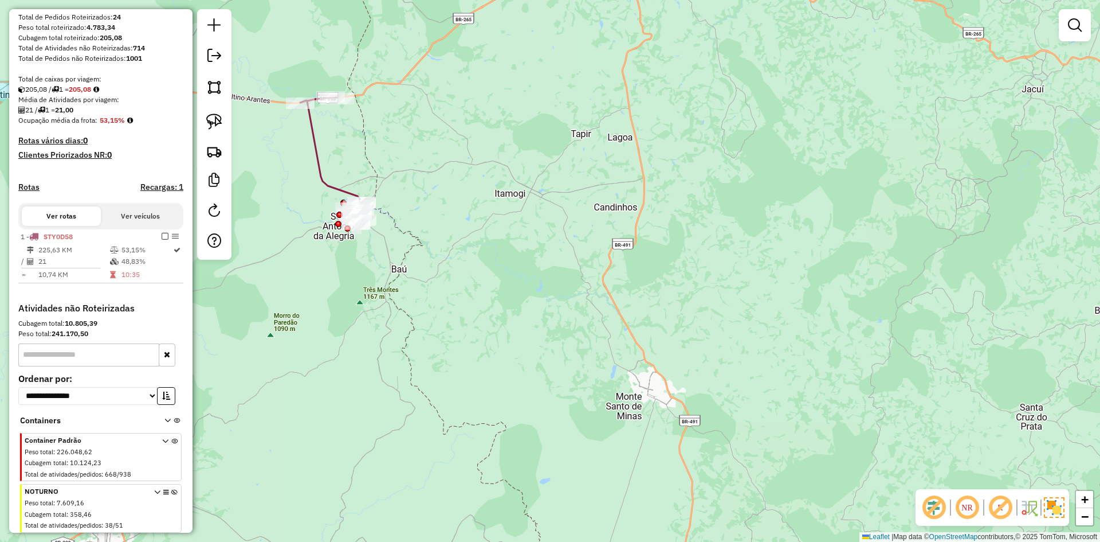
drag, startPoint x: 607, startPoint y: 275, endPoint x: 699, endPoint y: 318, distance: 101.3
click at [873, 319] on div "Janela de atendimento Grade de atendimento Capacidade Transportadoras Veículos …" at bounding box center [550, 271] width 1100 height 542
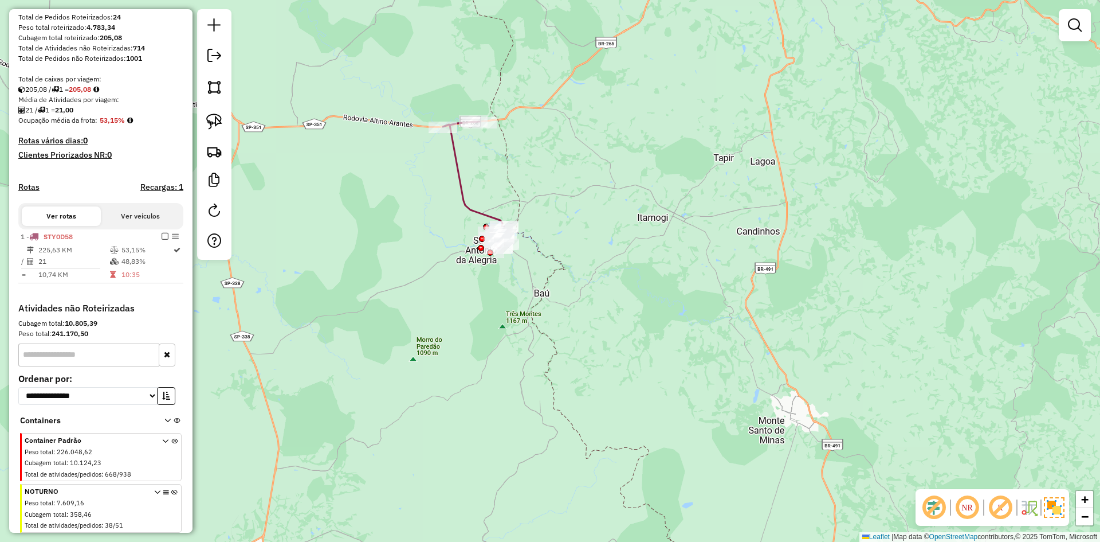
select select "**********"
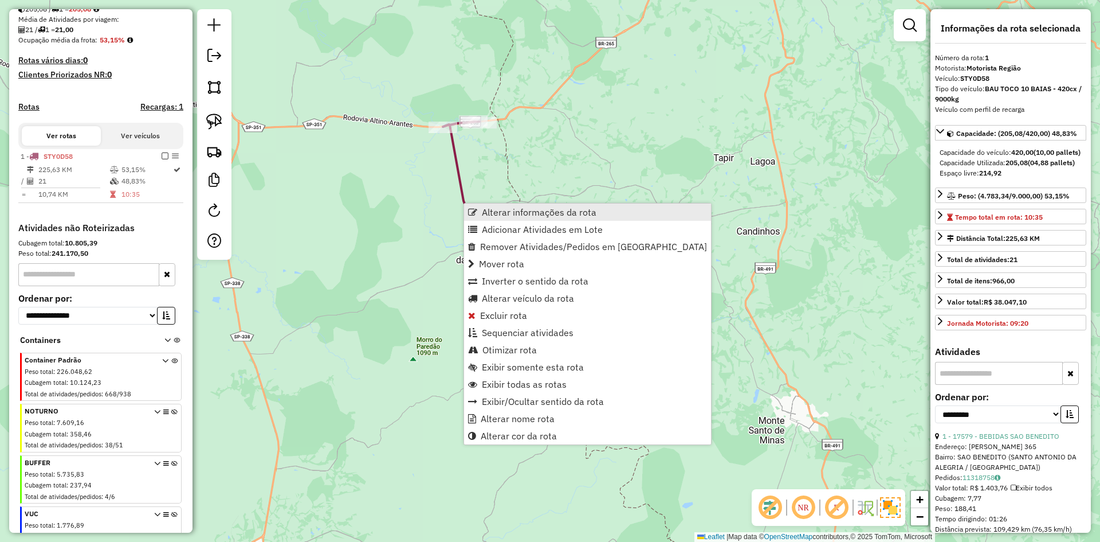
scroll to position [317, 0]
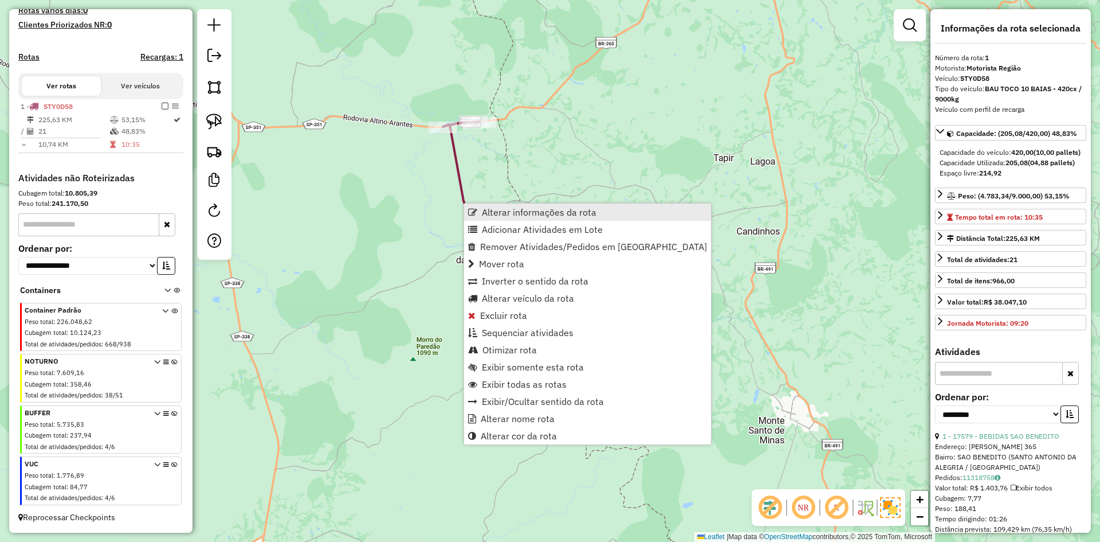
click at [481, 210] on link "Alterar informações da rota" at bounding box center [587, 211] width 247 height 17
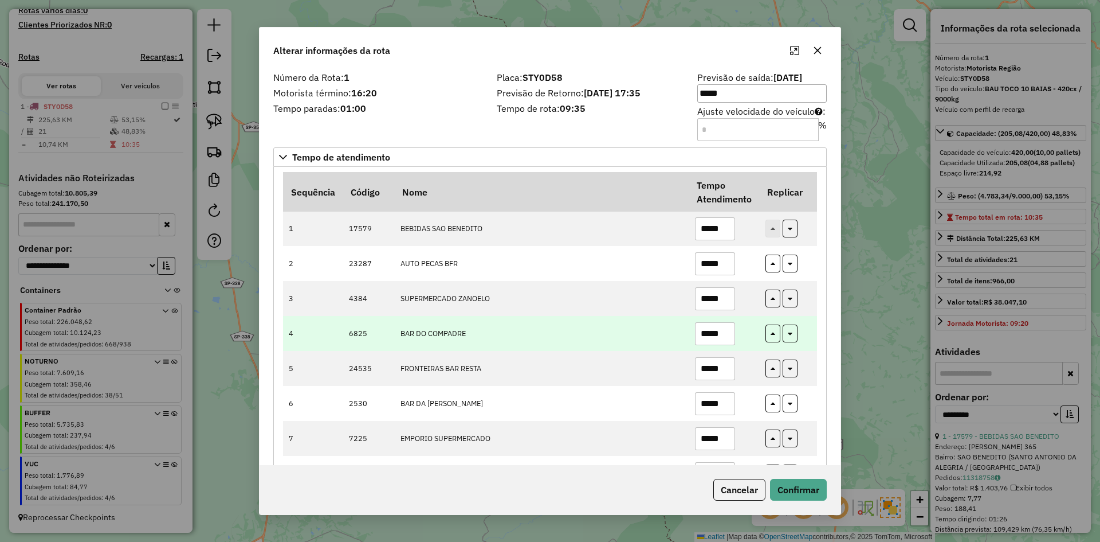
click at [527, 323] on td "BAR DO COMPADRE" at bounding box center [541, 333] width 295 height 35
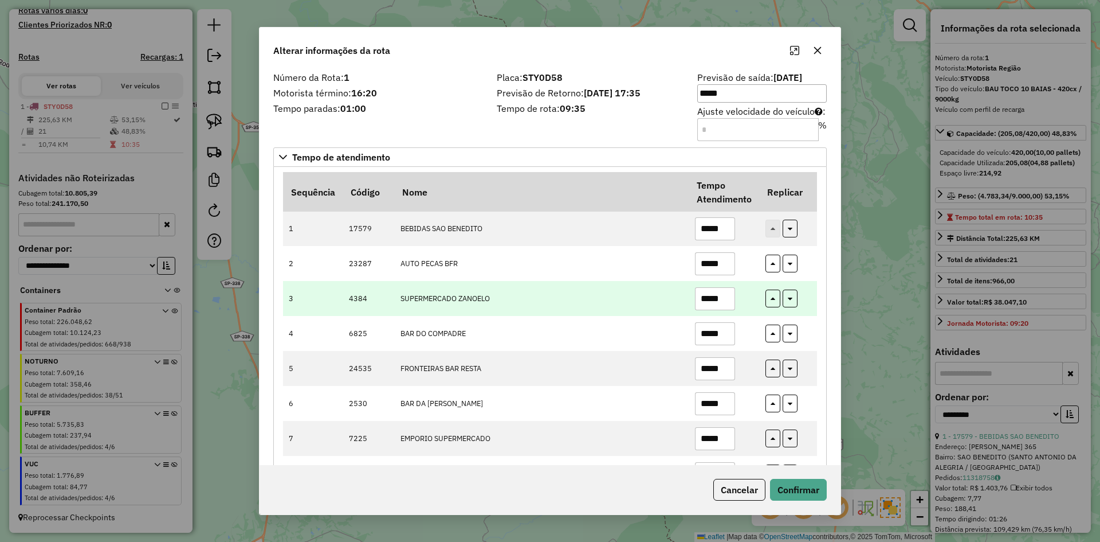
click at [739, 304] on td "*****" at bounding box center [724, 298] width 70 height 35
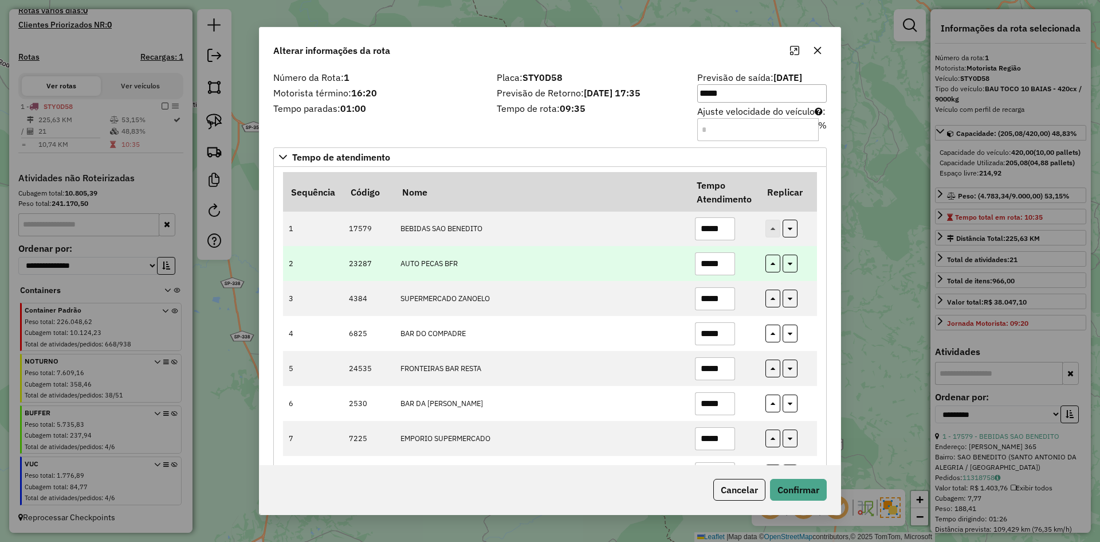
click at [724, 269] on input "*****" at bounding box center [715, 263] width 40 height 23
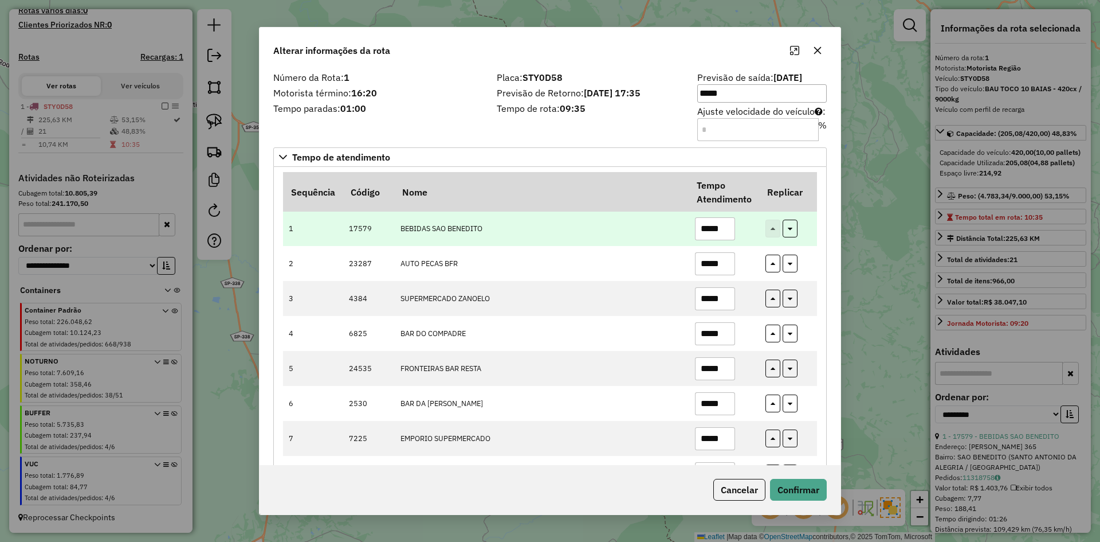
type input "*****"
click at [728, 229] on input "*****" at bounding box center [715, 228] width 40 height 23
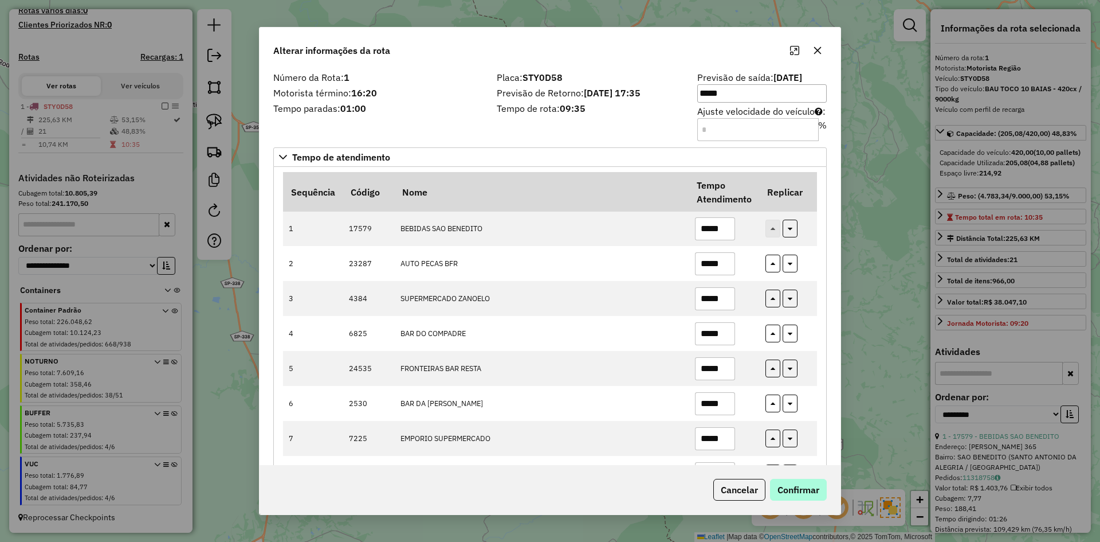
type input "*****"
click at [811, 489] on button "Confirmar" at bounding box center [798, 489] width 57 height 22
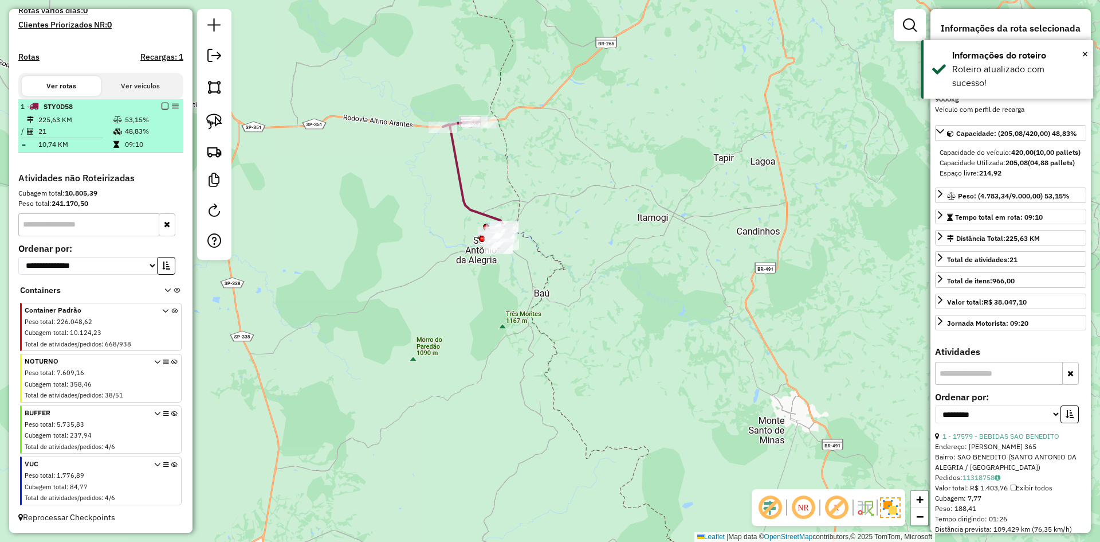
click at [153, 126] on td "48,83%" at bounding box center [151, 130] width 54 height 11
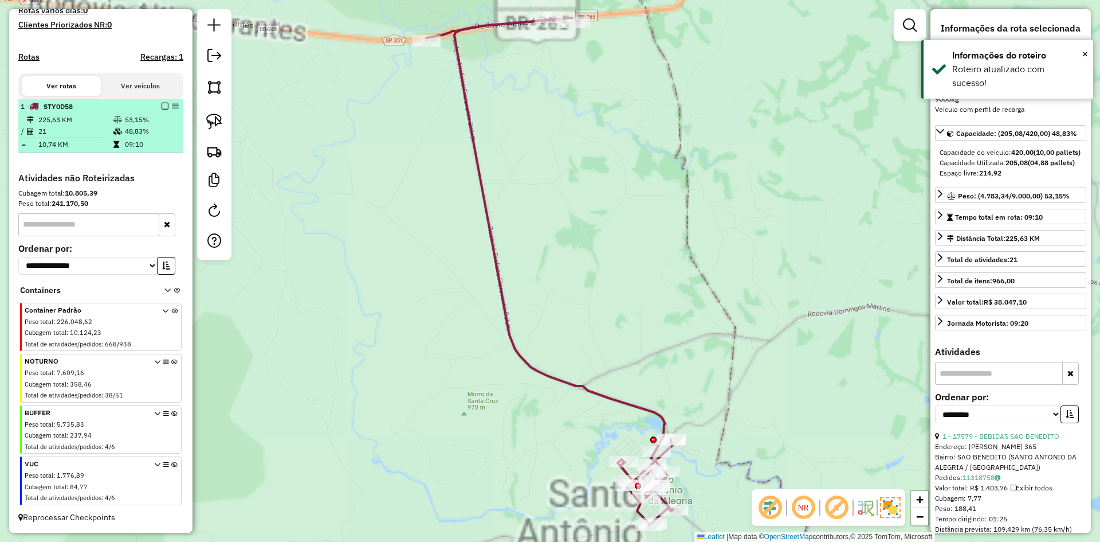
click at [162, 108] on em at bounding box center [165, 106] width 7 height 7
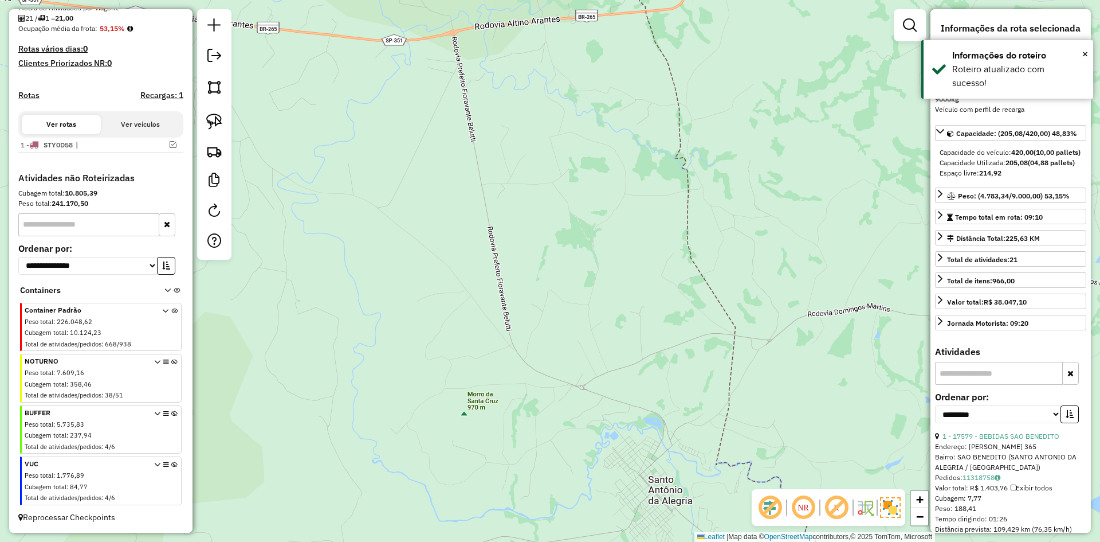
scroll to position [278, 0]
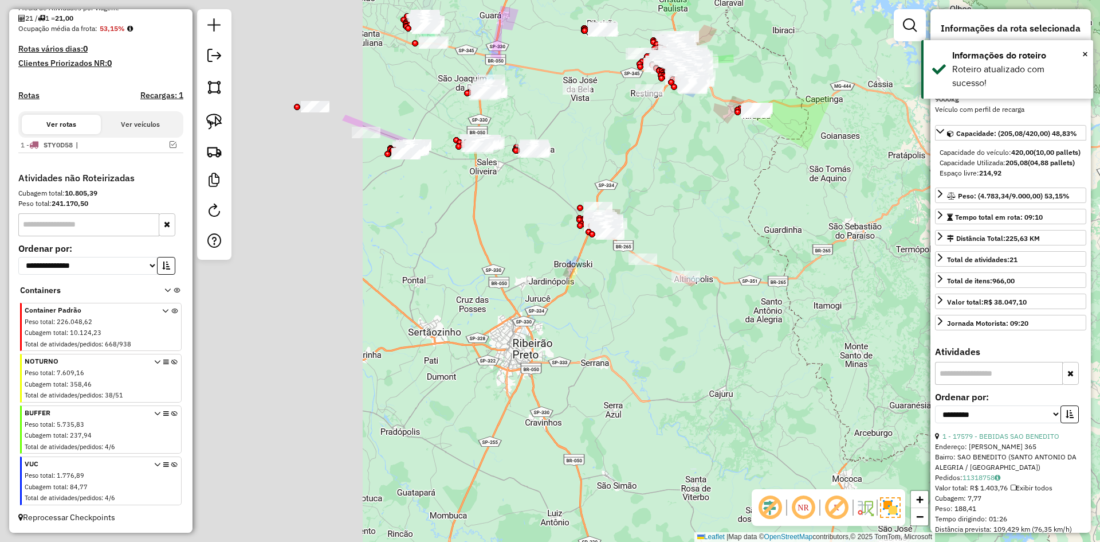
drag, startPoint x: 387, startPoint y: 296, endPoint x: 791, endPoint y: 299, distance: 404.6
click at [791, 299] on div "Janela de atendimento Grade de atendimento Capacidade Transportadoras Veículos …" at bounding box center [550, 271] width 1100 height 542
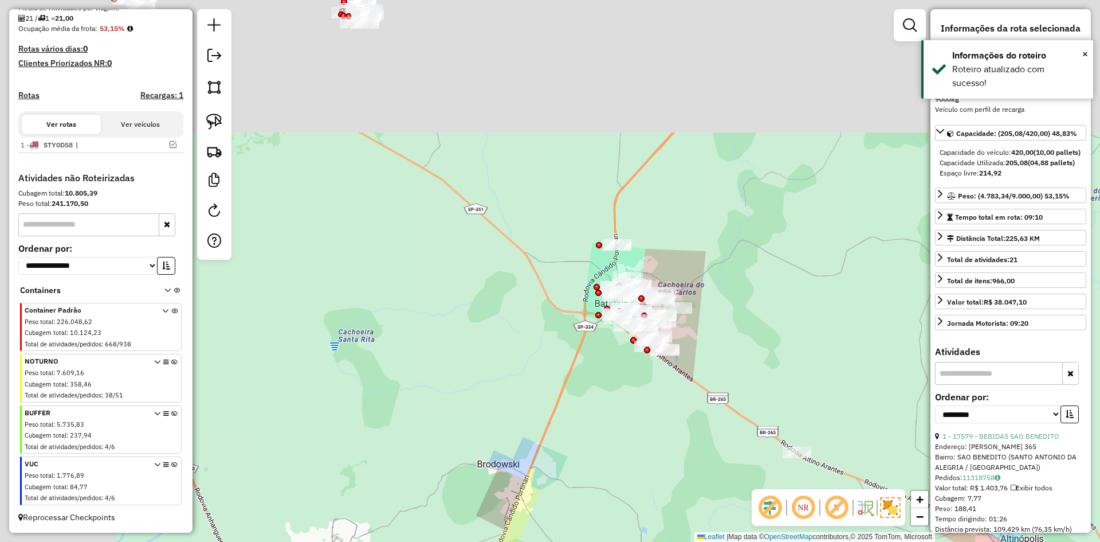
drag, startPoint x: 731, startPoint y: 298, endPoint x: 926, endPoint y: 470, distance: 260.2
click at [926, 470] on div "Janela de atendimento Grade de atendimento Capacidade Transportadoras Veículos …" at bounding box center [550, 271] width 1100 height 542
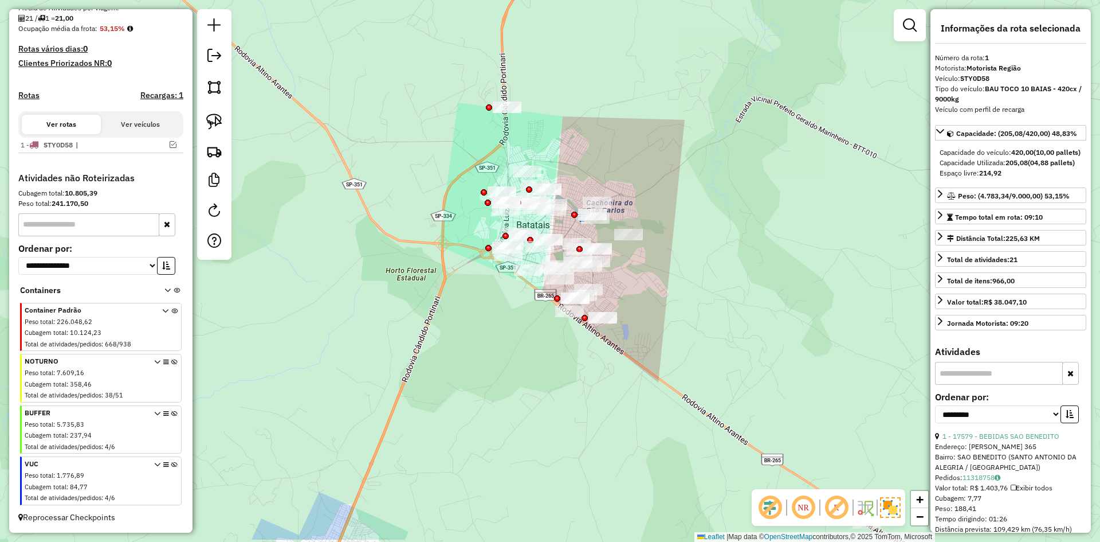
drag, startPoint x: 545, startPoint y: 434, endPoint x: 545, endPoint y: 456, distance: 22.3
click at [547, 454] on div "Janela de atendimento Grade de atendimento Capacidade Transportadoras Veículos …" at bounding box center [550, 271] width 1100 height 542
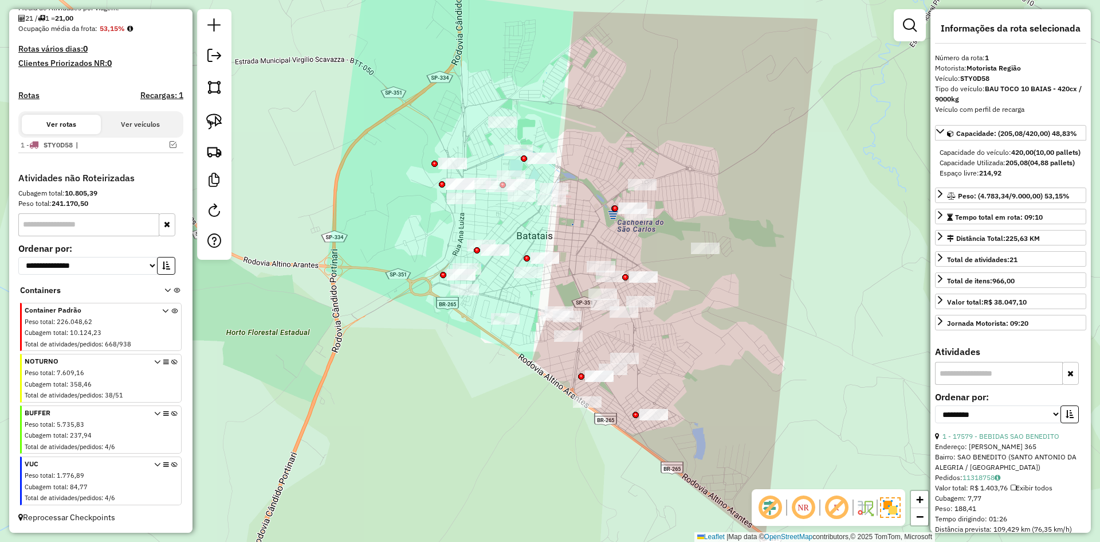
click at [547, 274] on div "Janela de atendimento Grade de atendimento Capacidade Transportadoras Veículos …" at bounding box center [550, 271] width 1100 height 542
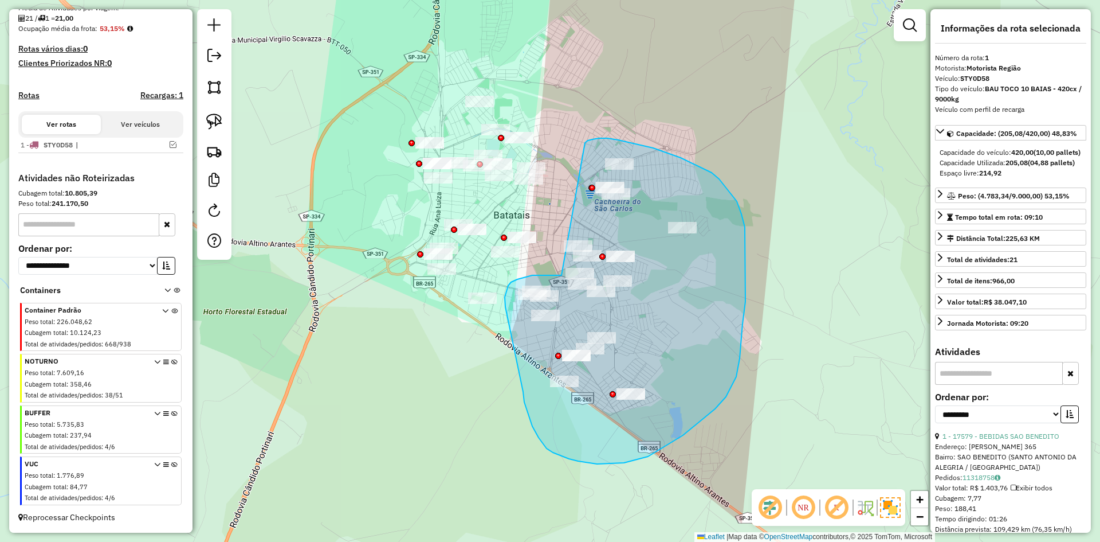
drag, startPoint x: 532, startPoint y: 275, endPoint x: 585, endPoint y: 143, distance: 142.5
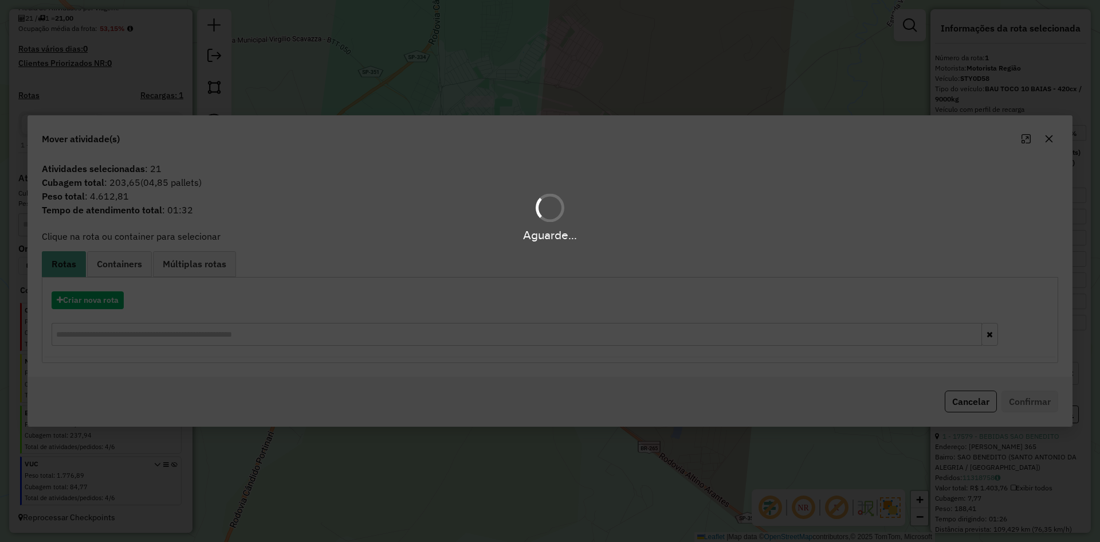
click at [93, 300] on div "Aguarde..." at bounding box center [550, 271] width 1100 height 542
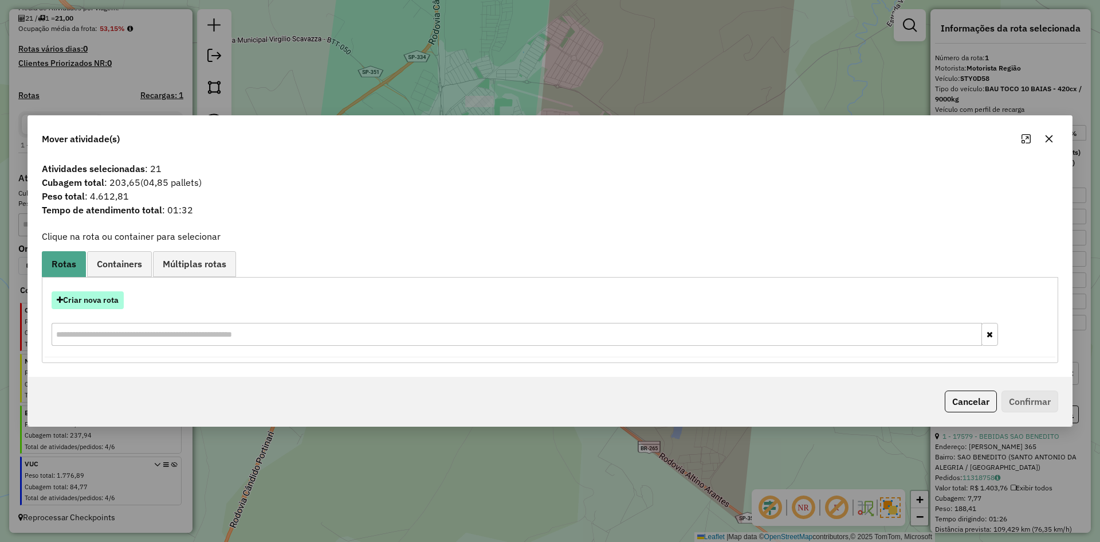
click at [92, 301] on button "Criar nova rota" at bounding box center [88, 300] width 72 height 18
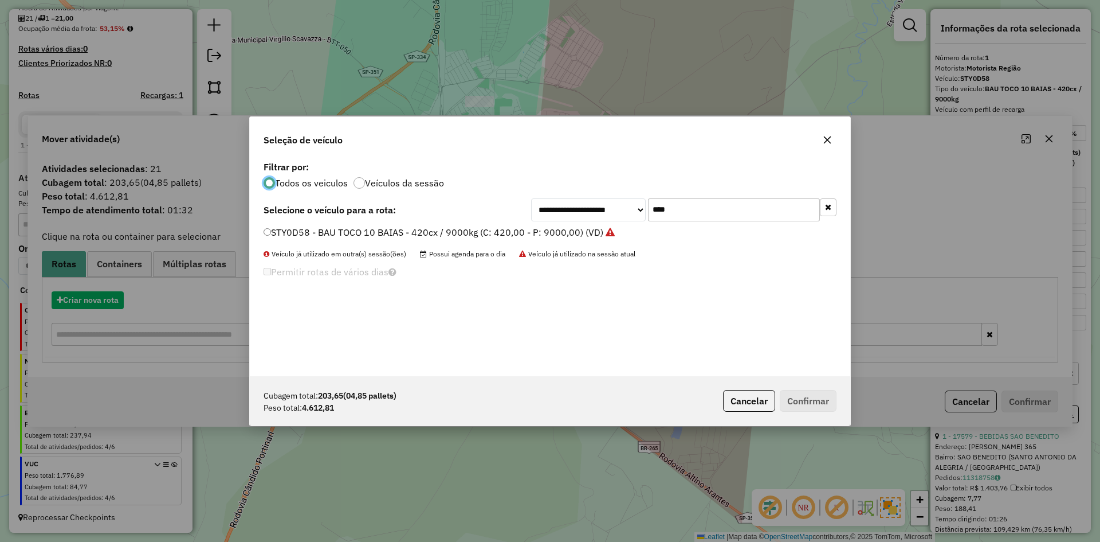
scroll to position [6, 3]
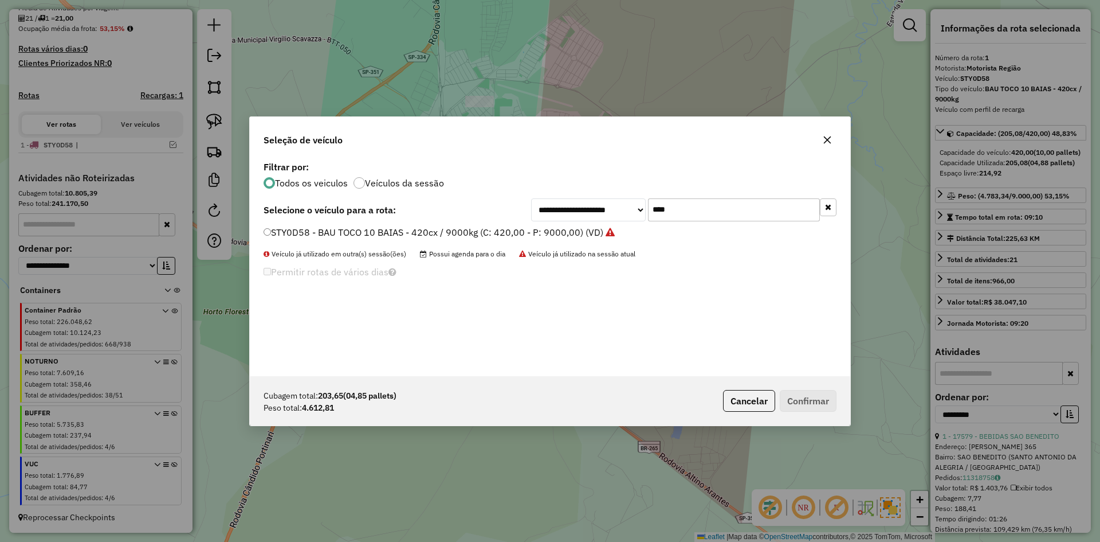
drag, startPoint x: 702, startPoint y: 214, endPoint x: 629, endPoint y: 214, distance: 72.8
click at [629, 214] on div "**********" at bounding box center [683, 209] width 305 height 23
type input "****"
click at [484, 226] on label "FJI0H71 - BAU TOCO 10 BAIAS - 420cx / 9000kg (C: 420,00 - P: 9000,00) (VD)" at bounding box center [432, 232] width 337 height 14
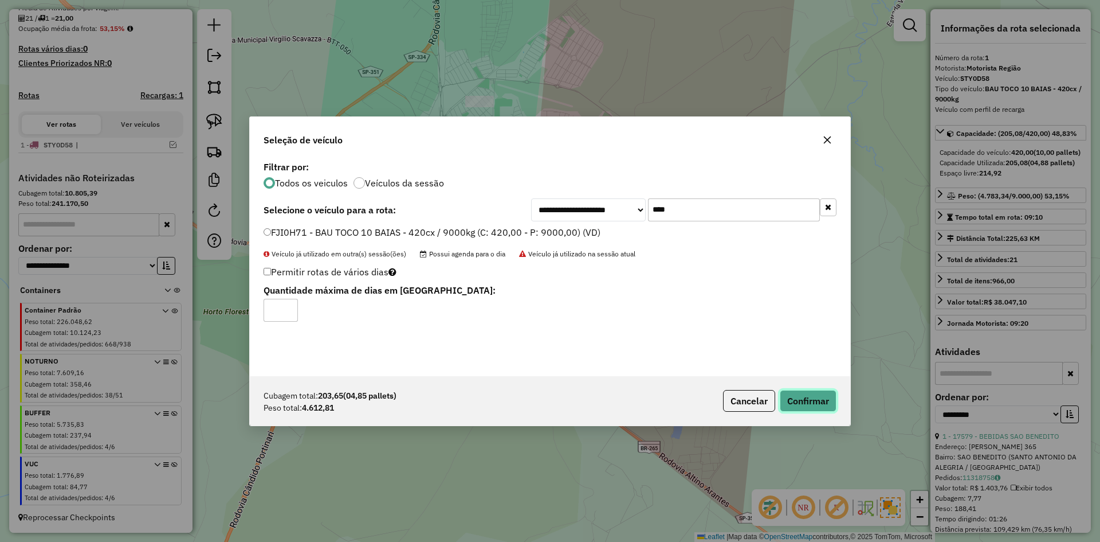
click at [810, 401] on button "Confirmar" at bounding box center [808, 401] width 57 height 22
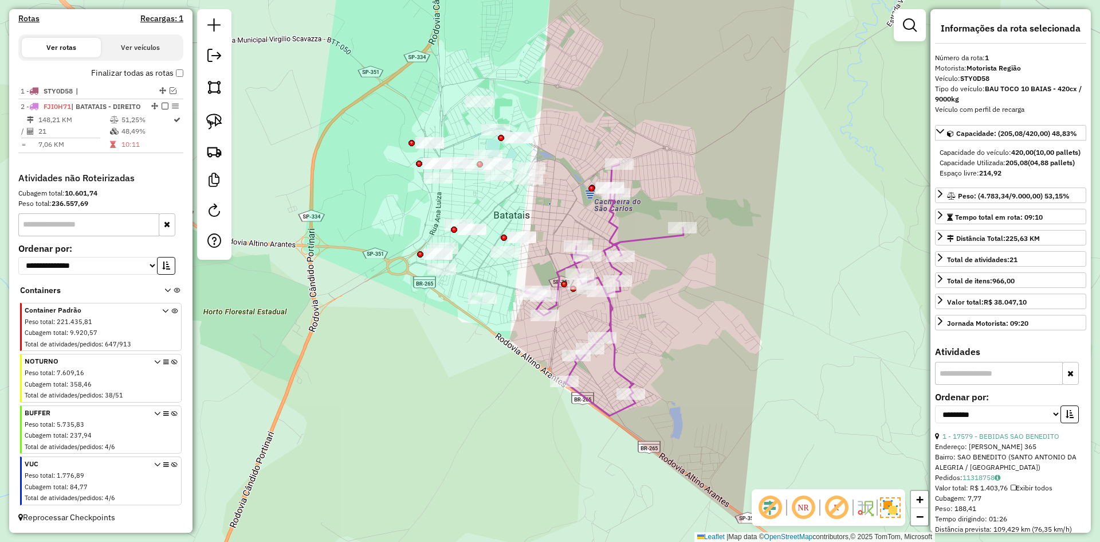
scroll to position [366, 0]
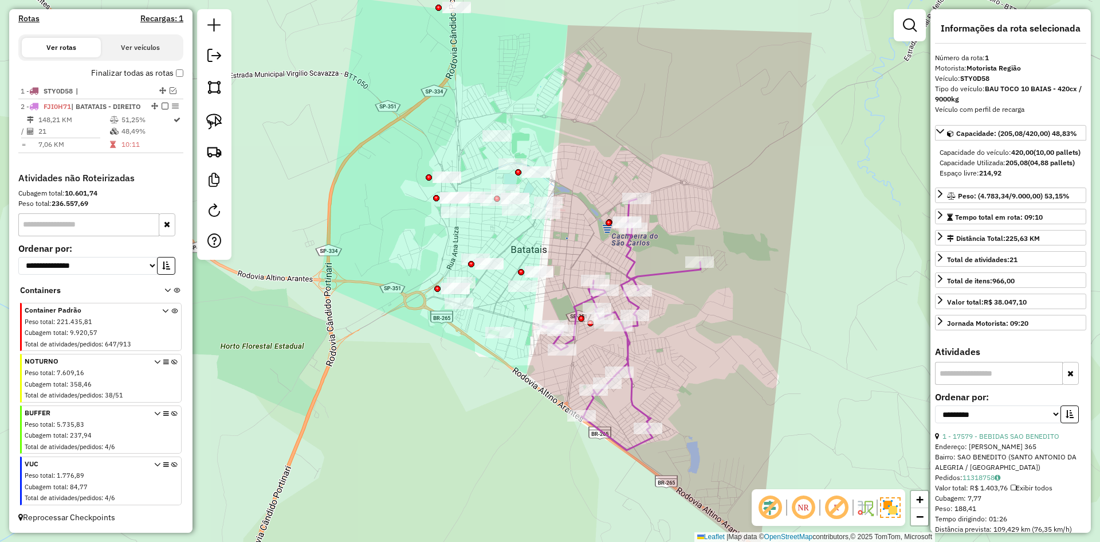
drag, startPoint x: 509, startPoint y: 290, endPoint x: 519, endPoint y: 317, distance: 28.6
click at [519, 320] on div "Janela de atendimento Grade de atendimento Capacidade Transportadoras Veículos …" at bounding box center [550, 271] width 1100 height 542
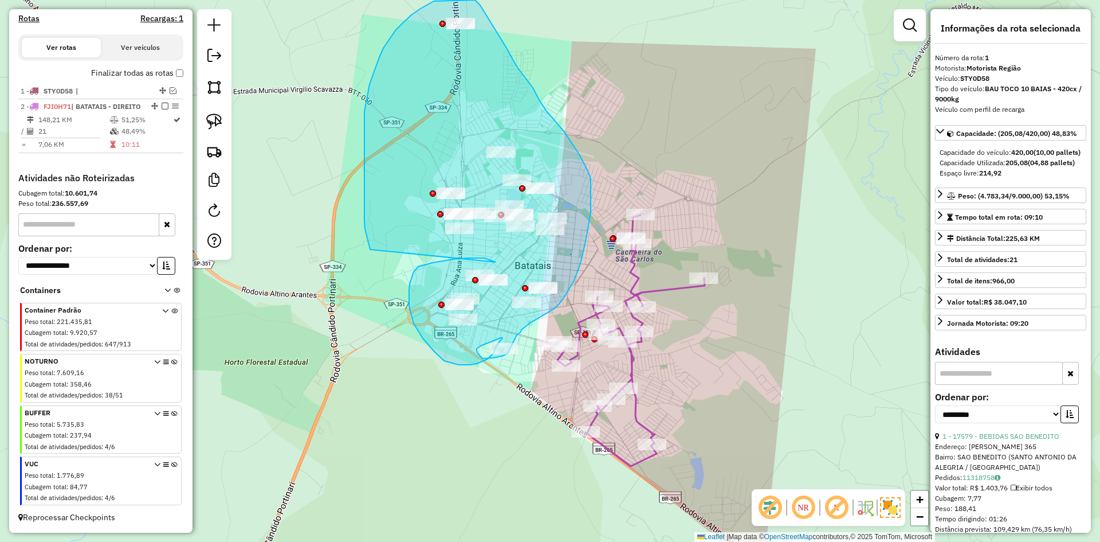
drag, startPoint x: 484, startPoint y: 258, endPoint x: 372, endPoint y: 250, distance: 112.6
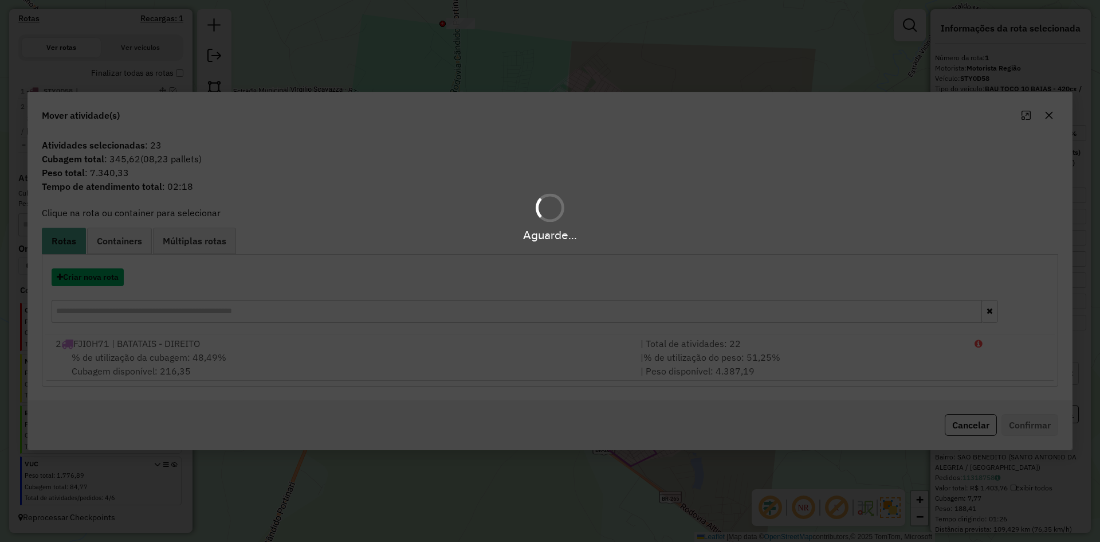
click at [104, 282] on button "Criar nova rota" at bounding box center [88, 277] width 72 height 18
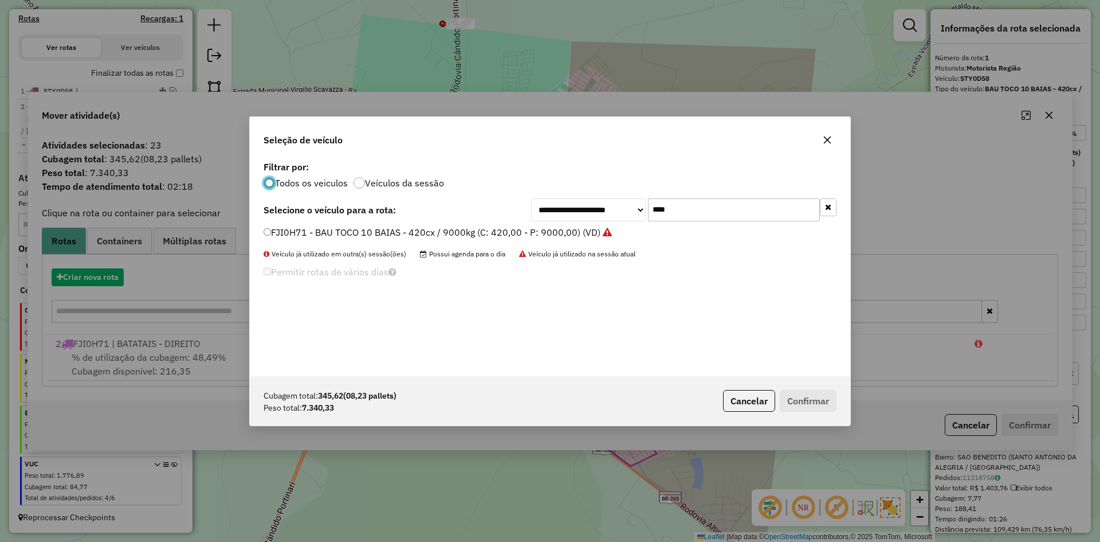
scroll to position [6, 3]
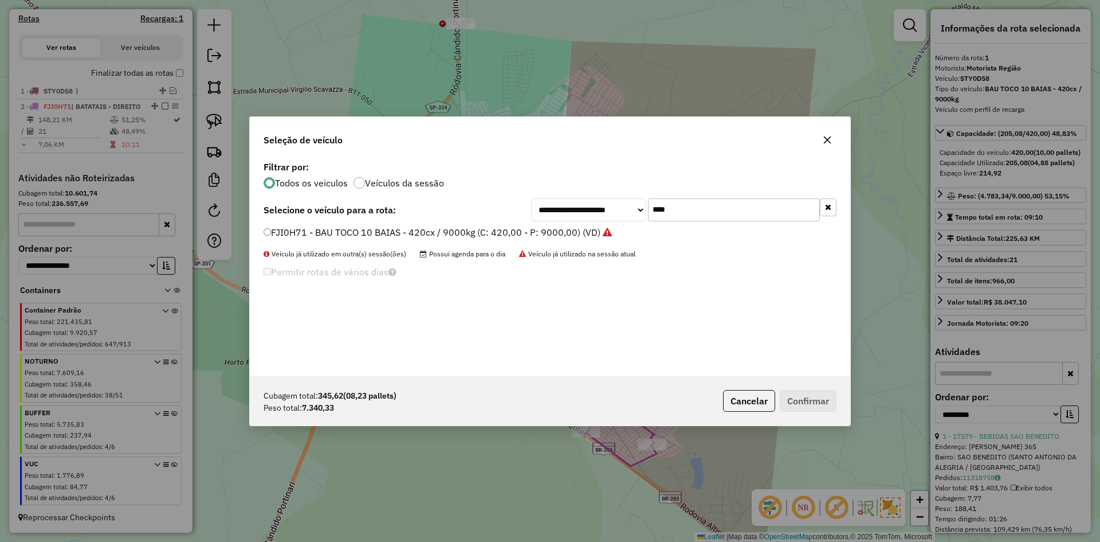
drag, startPoint x: 682, startPoint y: 206, endPoint x: 634, endPoint y: 214, distance: 48.9
click at [634, 214] on div "**********" at bounding box center [683, 209] width 305 height 23
type input "****"
click at [423, 226] on label "GJC7B23 - BAU TOCO 10 BAIAS - 420cx / 9000kg (C: 420,00 - P: 9000,00) (VD)" at bounding box center [434, 232] width 340 height 14
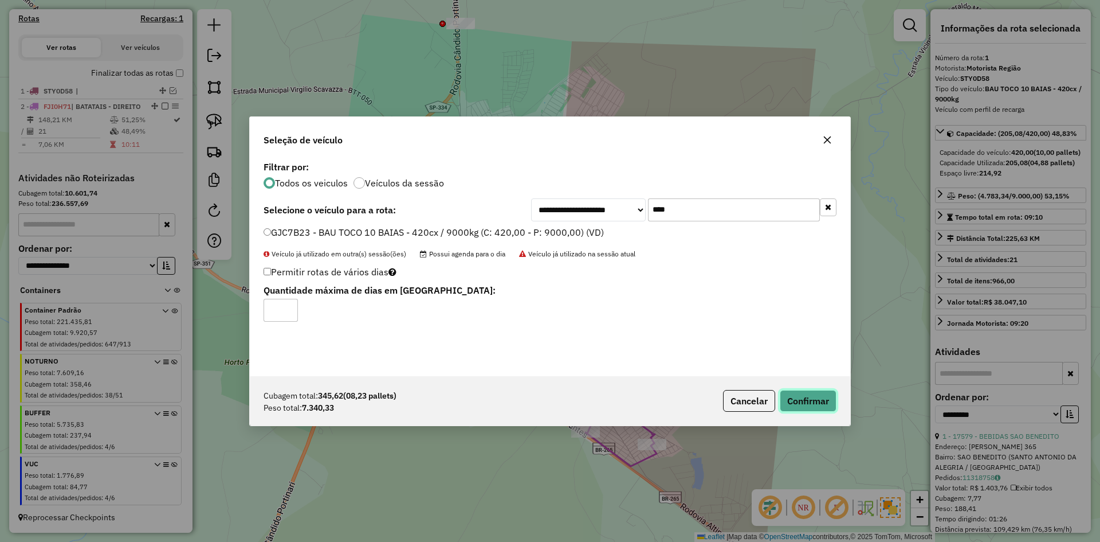
click at [798, 390] on button "Confirmar" at bounding box center [808, 401] width 57 height 22
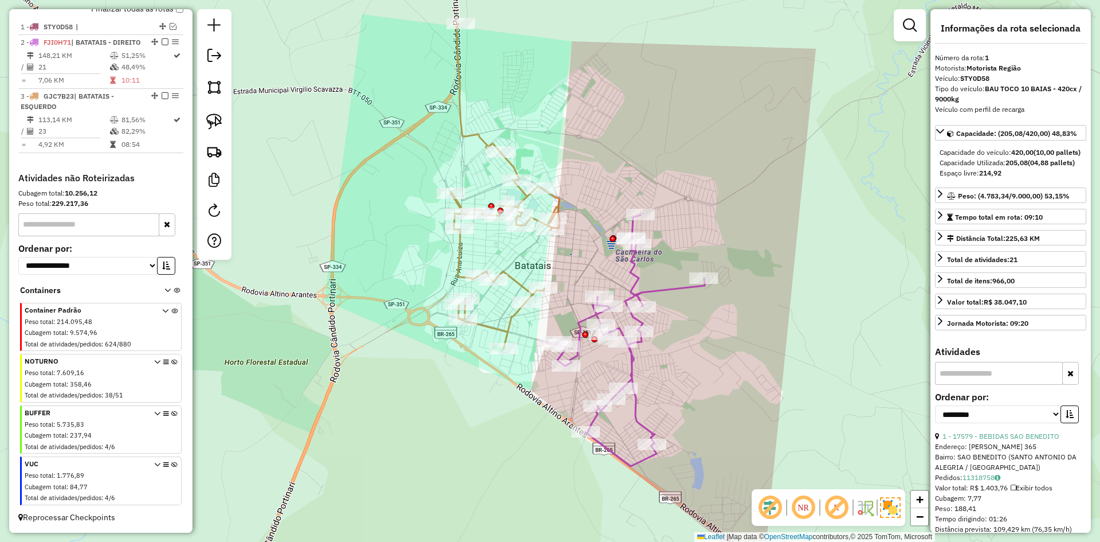
scroll to position [430, 0]
drag, startPoint x: 611, startPoint y: 221, endPoint x: 563, endPoint y: 248, distance: 54.9
click at [608, 223] on div "Rota 2 - Placa FJI0H71 19503 - BETE BEBIDAS Rota 2 - Placa FJI0H71 4743 - BAR D…" at bounding box center [550, 271] width 1100 height 542
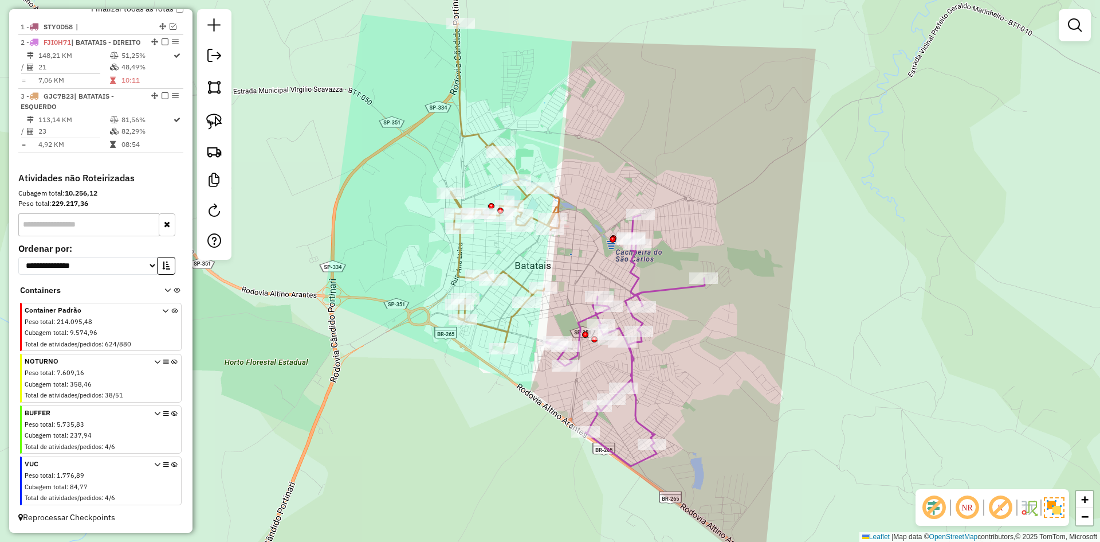
click at [516, 280] on icon at bounding box center [505, 185] width 109 height 325
select select "**********"
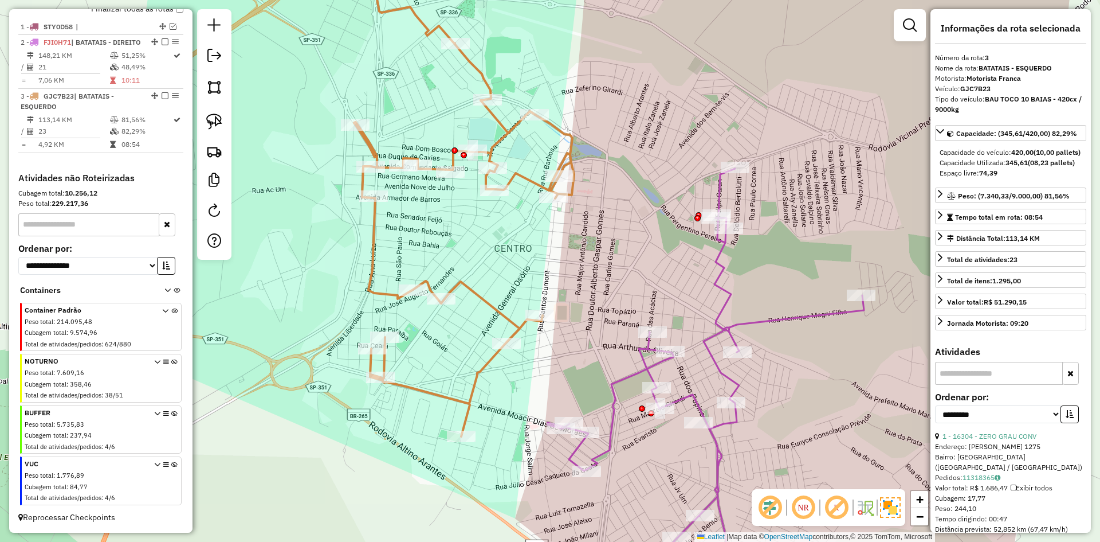
click at [533, 257] on div "Janela de atendimento Grade de atendimento Capacidade Transportadoras Veículos …" at bounding box center [550, 271] width 1100 height 542
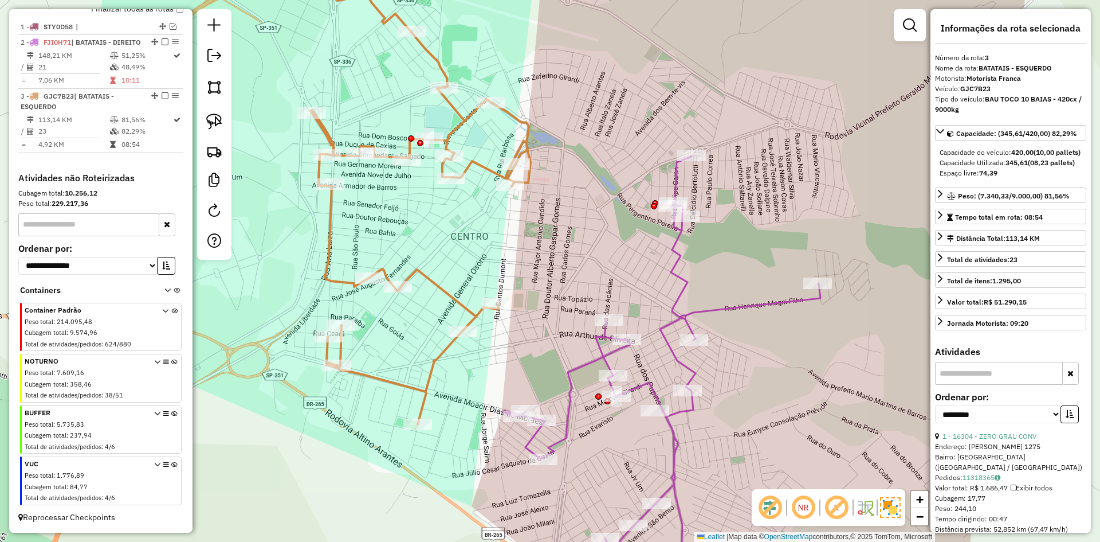
click at [678, 276] on icon at bounding box center [662, 376] width 317 height 440
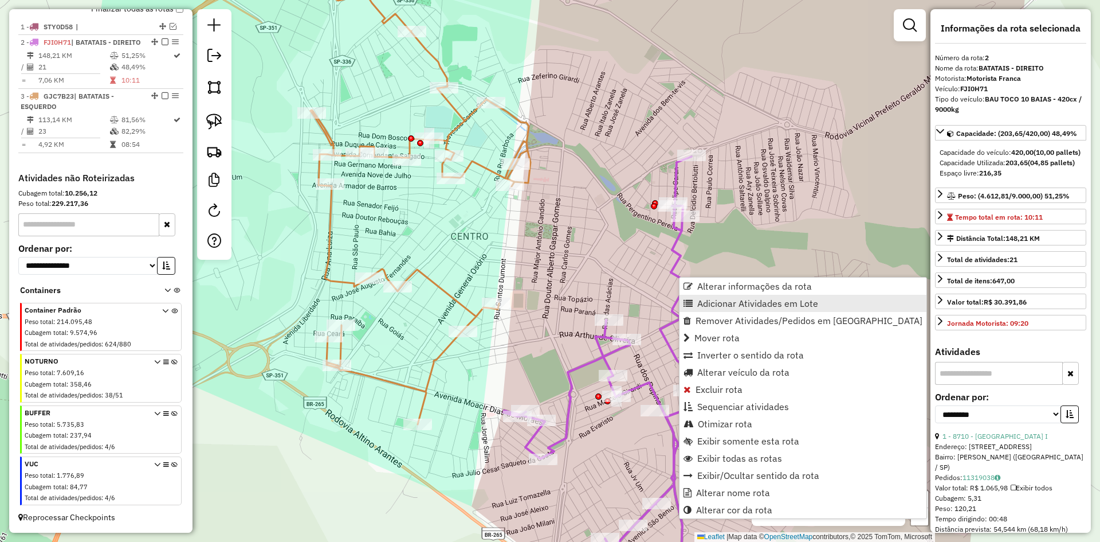
click at [689, 304] on span "Adicionar Atividades em Lote" at bounding box center [688, 303] width 9 height 9
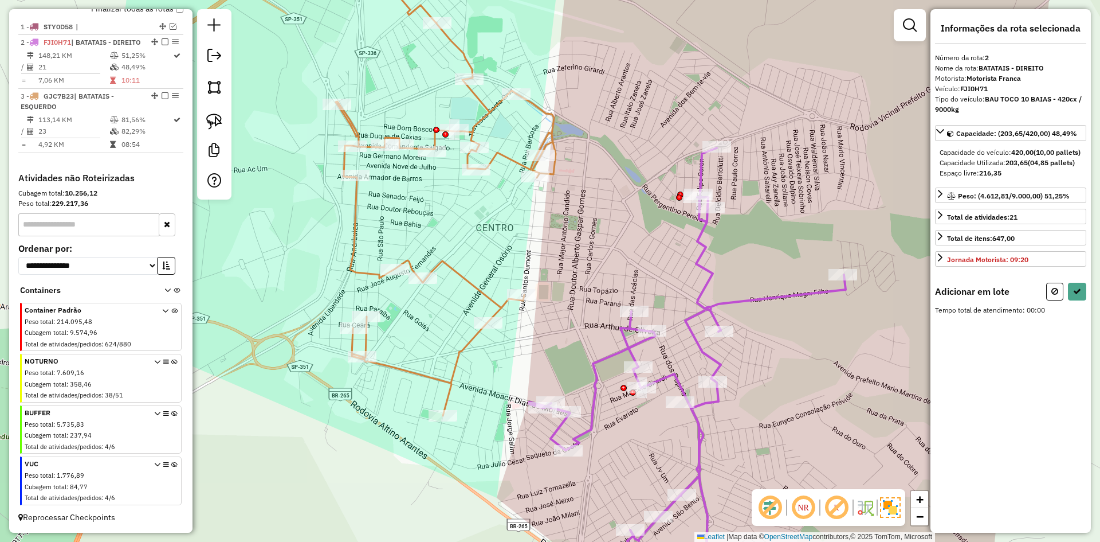
drag, startPoint x: 544, startPoint y: 280, endPoint x: 603, endPoint y: 267, distance: 59.8
click at [585, 264] on div "Janela de atendimento Grade de atendimento Capacidade Transportadoras Veículos …" at bounding box center [550, 271] width 1100 height 542
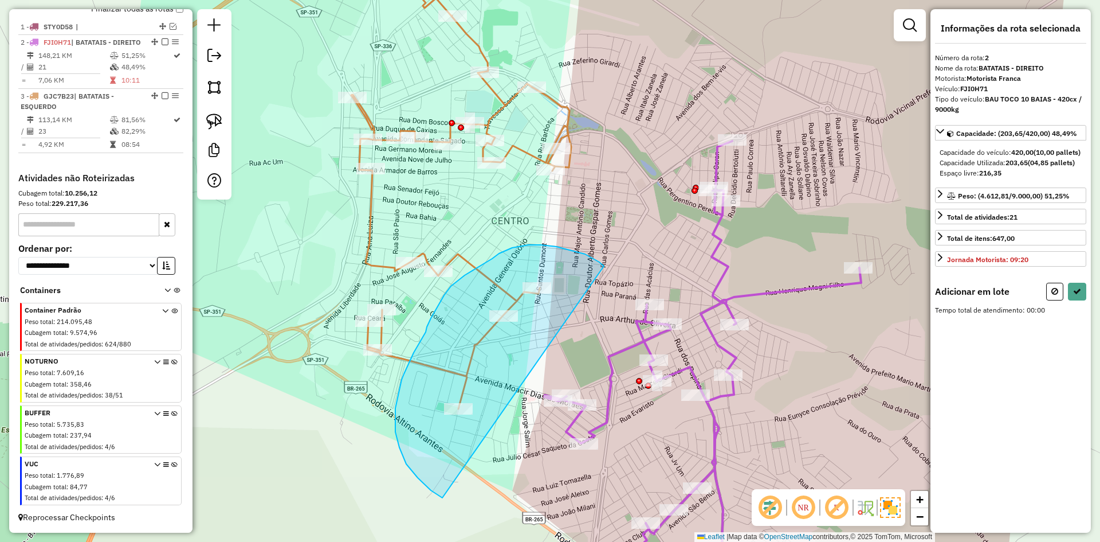
drag, startPoint x: 556, startPoint y: 246, endPoint x: 492, endPoint y: 505, distance: 267.0
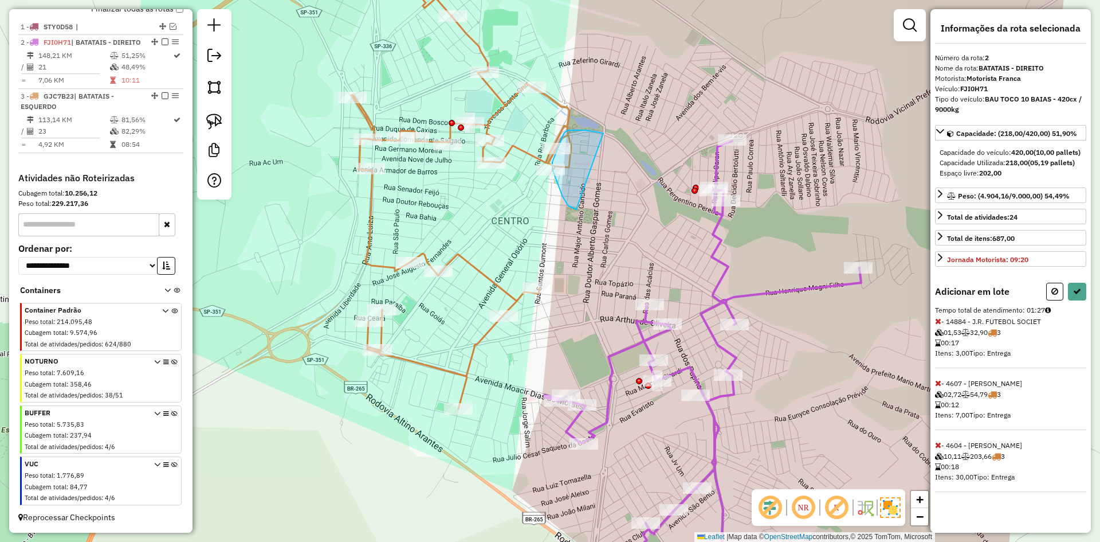
drag, startPoint x: 601, startPoint y: 132, endPoint x: 576, endPoint y: 209, distance: 80.6
drag, startPoint x: 603, startPoint y: 120, endPoint x: 676, endPoint y: 221, distance: 124.8
click at [1078, 300] on button at bounding box center [1077, 291] width 18 height 18
select select "**********"
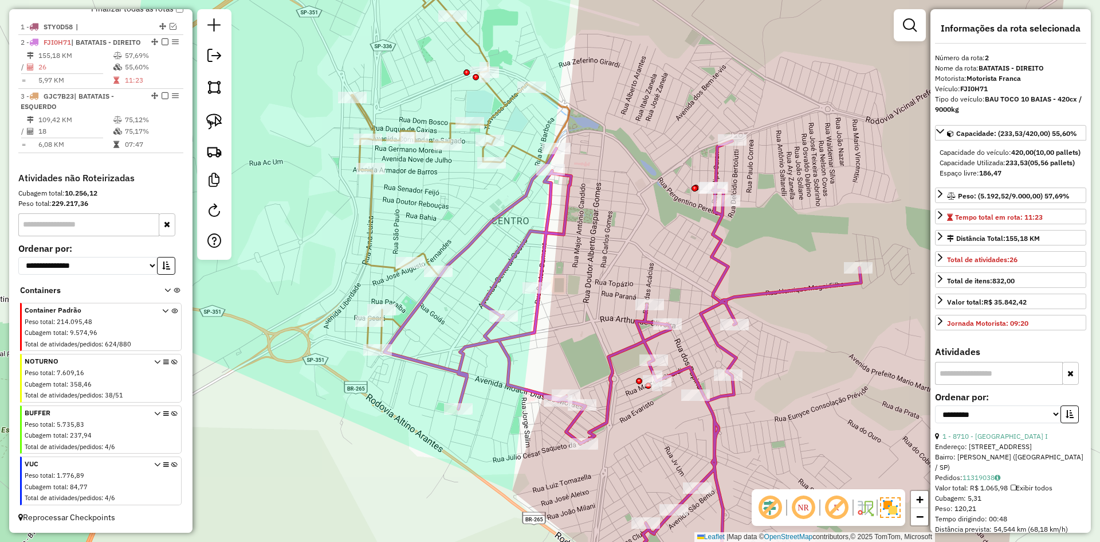
click at [503, 103] on icon at bounding box center [460, 148] width 218 height 405
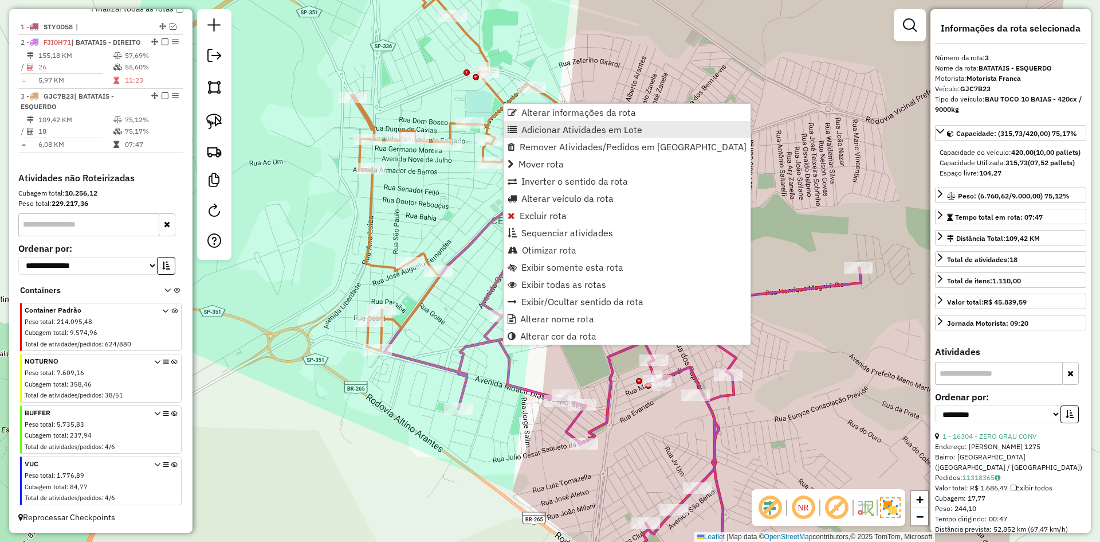
click at [519, 134] on link "Adicionar Atividades em Lote" at bounding box center [627, 129] width 247 height 17
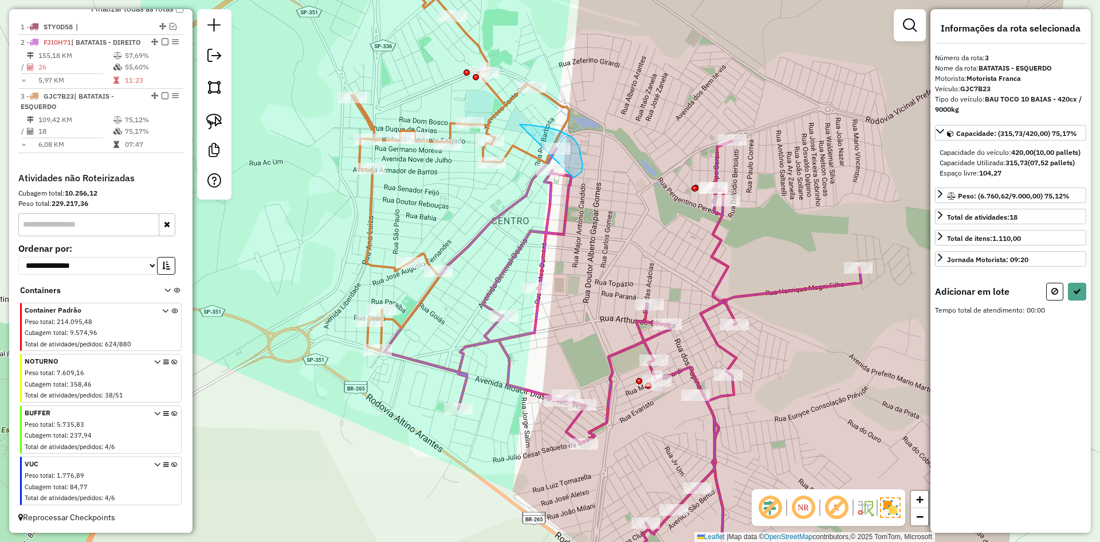
drag, startPoint x: 549, startPoint y: 128, endPoint x: 480, endPoint y: 166, distance: 78.8
click at [477, 168] on div "Janela de atendimento Grade de atendimento Capacidade Transportadoras Veículos …" at bounding box center [550, 271] width 1100 height 542
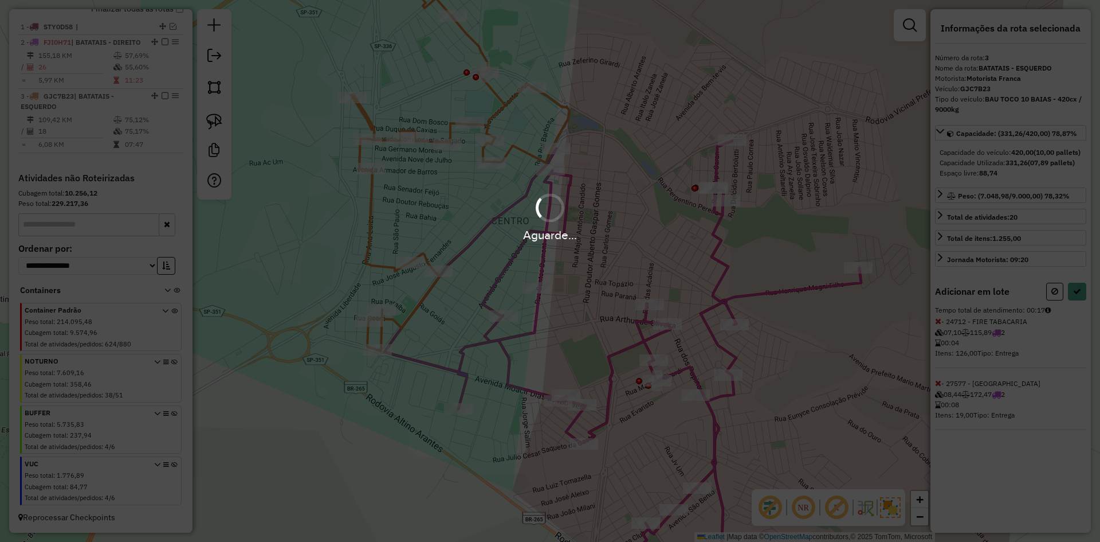
click at [1073, 307] on div "Aguarde..." at bounding box center [550, 271] width 1100 height 542
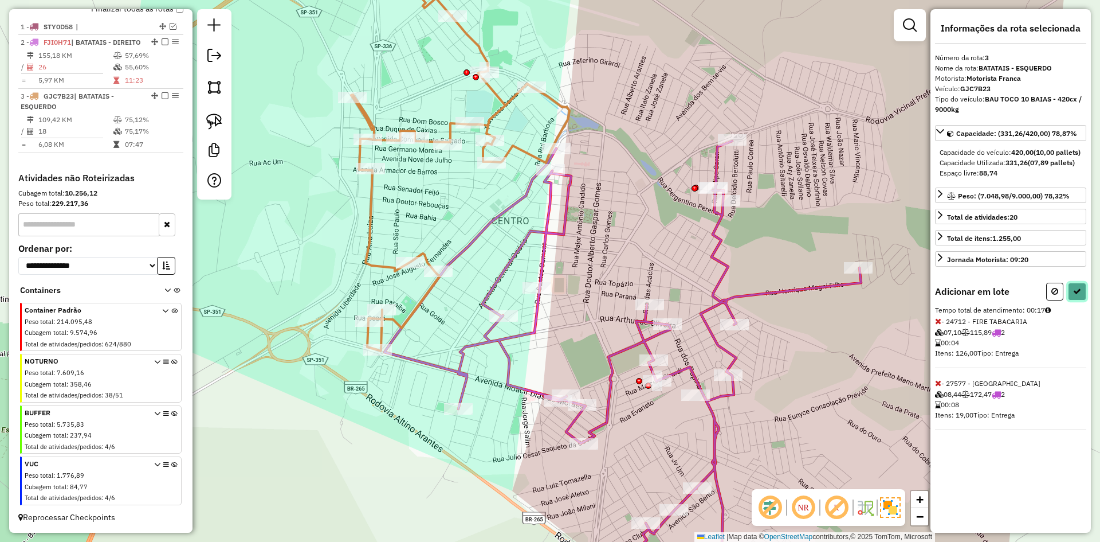
click at [1078, 295] on icon at bounding box center [1077, 291] width 8 height 8
select select "**********"
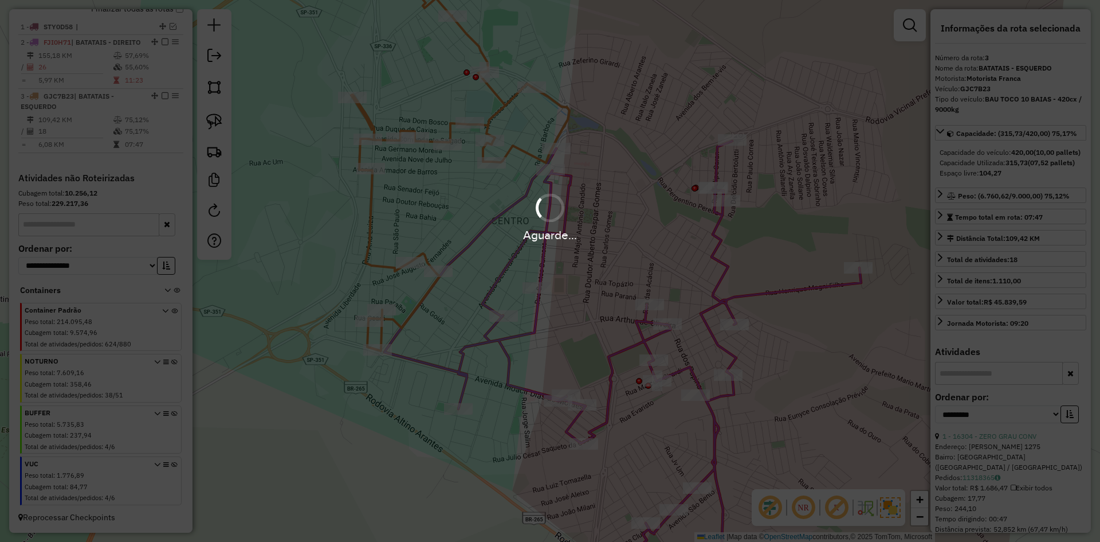
click at [1078, 304] on div "Aguarde..." at bounding box center [550, 271] width 1100 height 542
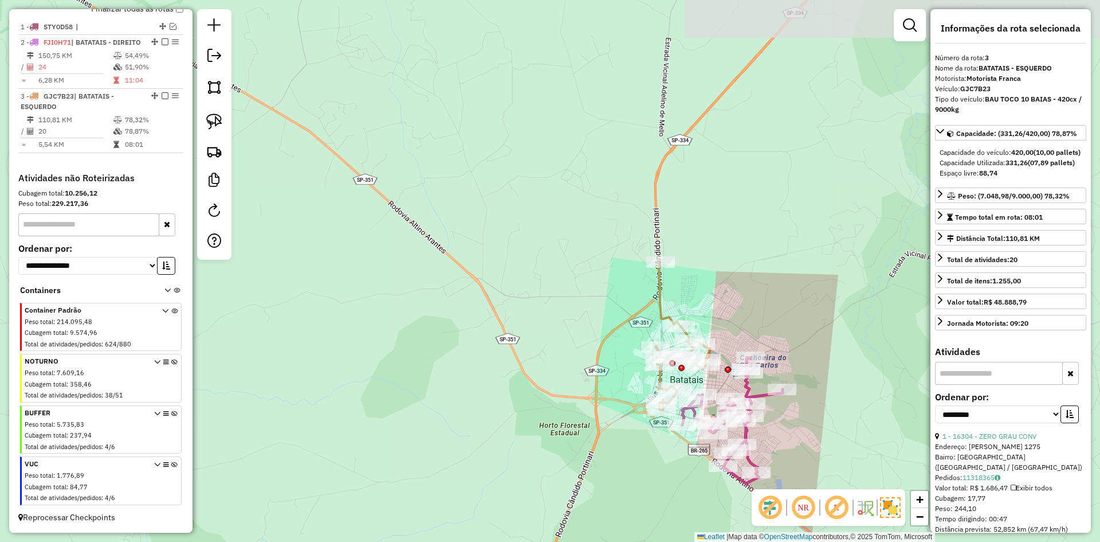
drag, startPoint x: 802, startPoint y: 424, endPoint x: 610, endPoint y: 227, distance: 274.3
click at [609, 225] on div "Janela de atendimento Grade de atendimento Capacidade Transportadoras Veículos …" at bounding box center [550, 271] width 1100 height 542
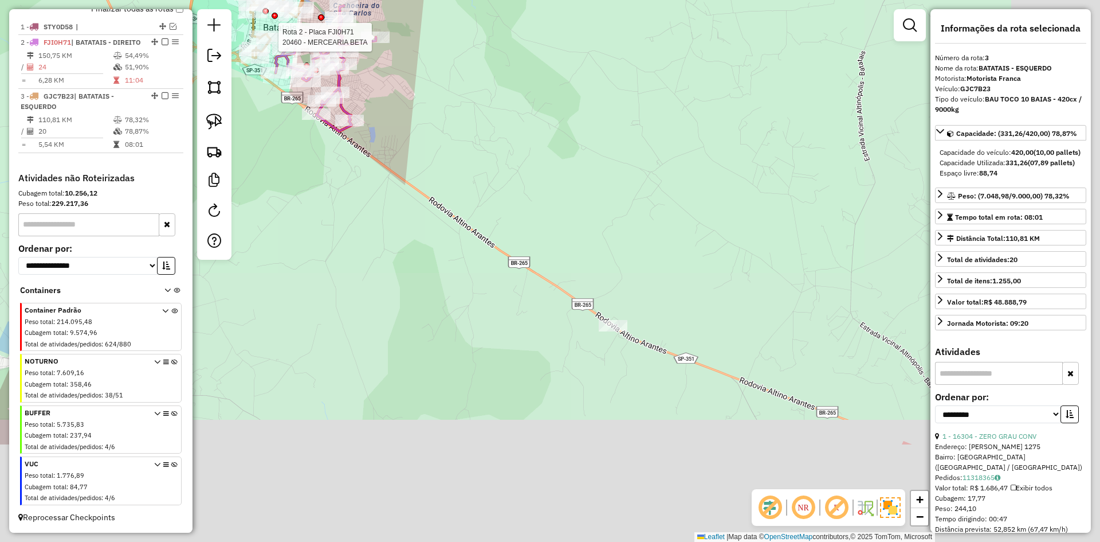
drag, startPoint x: 696, startPoint y: 291, endPoint x: 514, endPoint y: 191, distance: 207.2
click at [459, 139] on div "Rota 2 - Placa FJI0H71 20460 - MERCEARIA BETA Janela de atendimento Grade de at…" at bounding box center [550, 271] width 1100 height 542
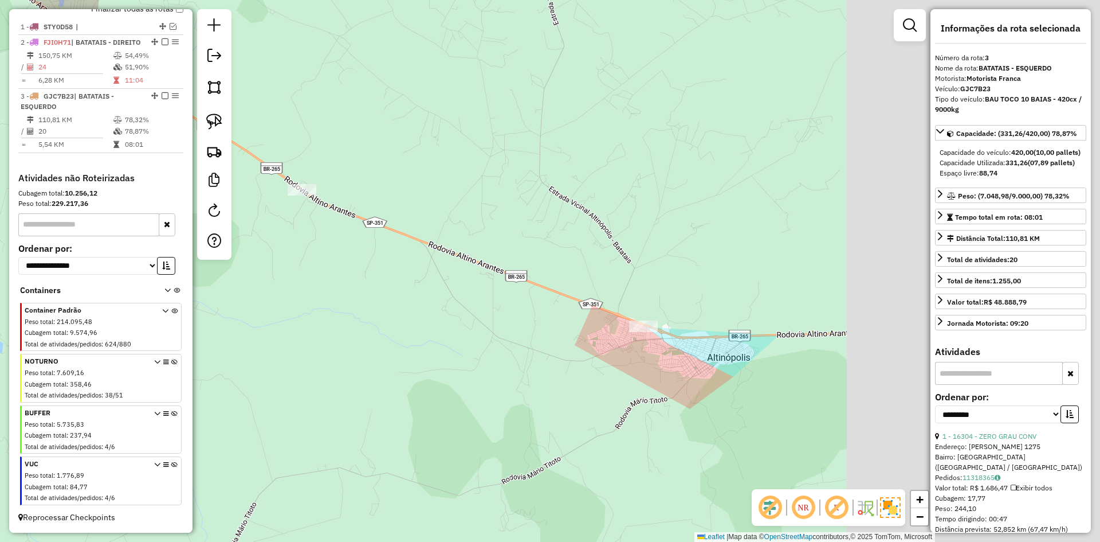
drag, startPoint x: 424, startPoint y: 234, endPoint x: 662, endPoint y: 346, distance: 263.5
click at [421, 232] on div "Rota 2 - Placa FJI0H71 20460 - MERCEARIA BETA Rota 2 - Placa FJI0H71 4379 - BAR…" at bounding box center [550, 271] width 1100 height 542
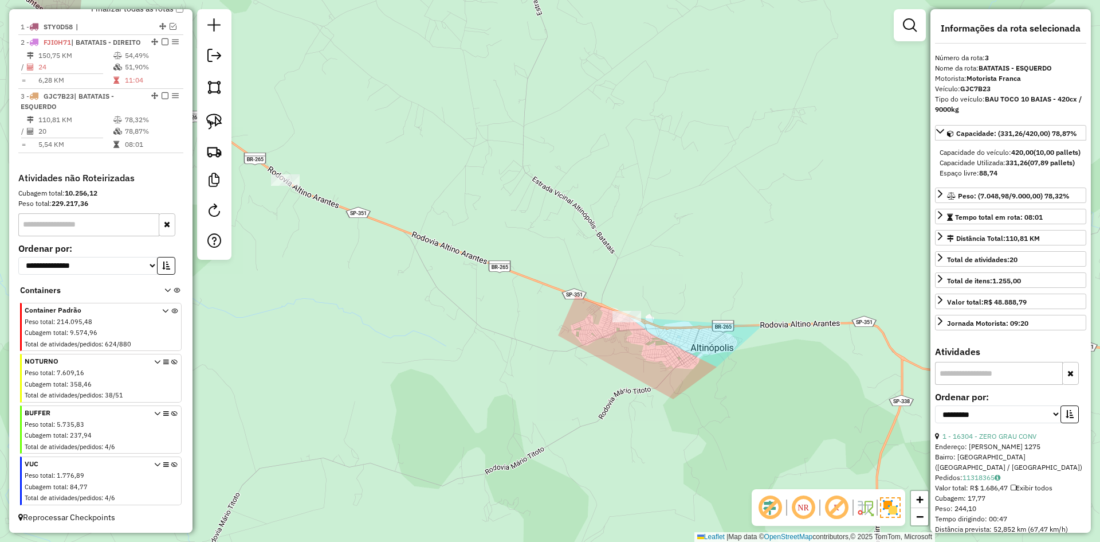
drag, startPoint x: 723, startPoint y: 394, endPoint x: 355, endPoint y: 205, distance: 413.6
click at [254, 183] on div "Rota 2 - Placa FJI0H71 20460 - MERCEARIA BETA Rota 2 - Placa FJI0H71 4379 - BAR…" at bounding box center [550, 271] width 1100 height 542
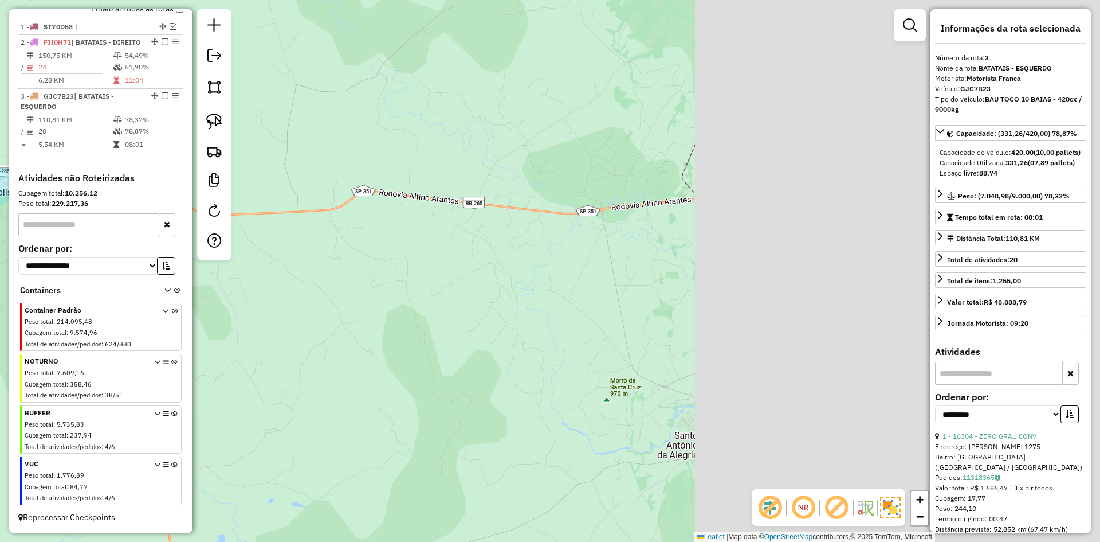
drag, startPoint x: 371, startPoint y: 317, endPoint x: 229, endPoint y: 335, distance: 143.2
click at [157, 335] on hb-router-mapa "Informações da Sessão 977903 - 12/08/2025 Criação: 11/08/2025 17:43 Depósito: R…" at bounding box center [550, 271] width 1100 height 542
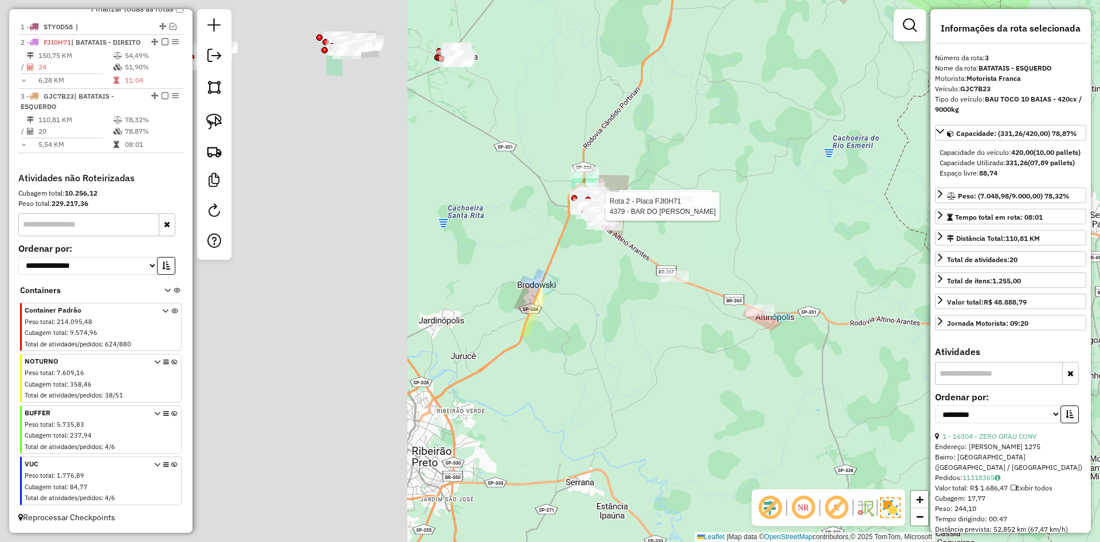
drag, startPoint x: 583, startPoint y: 312, endPoint x: 849, endPoint y: 328, distance: 266.9
click at [1100, 376] on div "Rota 2 - Placa FJI0H71 20460 - MERCEARIA BETA Rota 2 - Placa FJI0H71 4379 - BAR…" at bounding box center [550, 271] width 1100 height 542
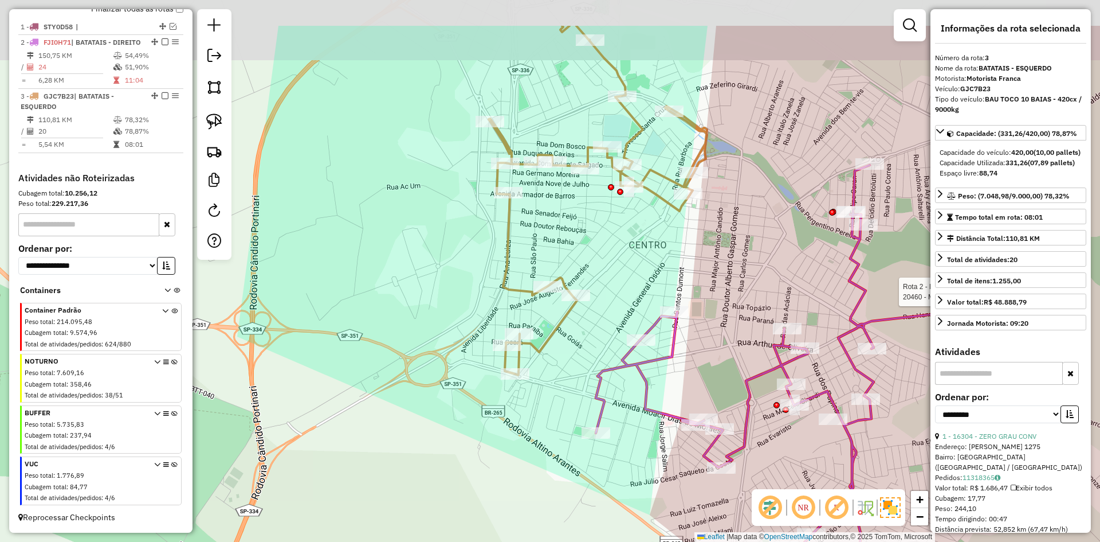
drag, startPoint x: 666, startPoint y: 190, endPoint x: 662, endPoint y: 224, distance: 34.6
click at [662, 265] on div "Rota 2 - Placa FJI0H71 20460 - MERCEARIA BETA Janela de atendimento Grade de at…" at bounding box center [550, 271] width 1100 height 542
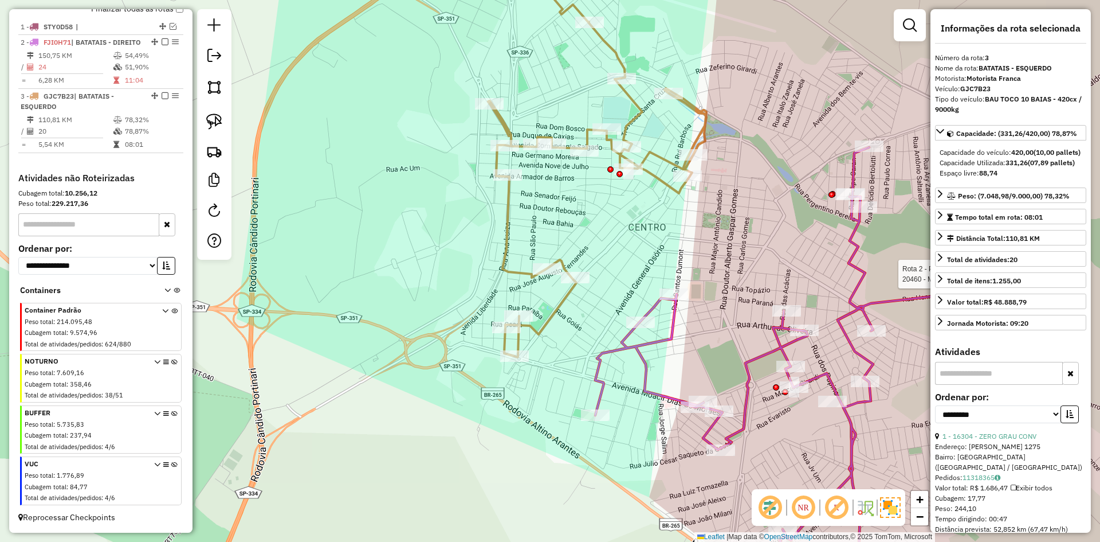
click at [660, 186] on icon at bounding box center [597, 151] width 218 height 411
click at [659, 181] on icon at bounding box center [597, 151] width 218 height 411
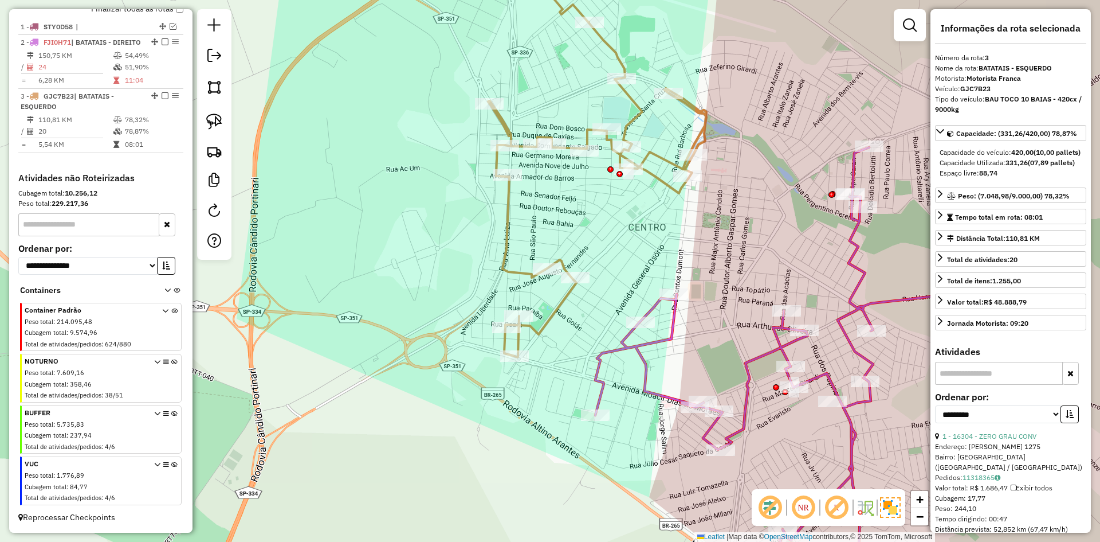
click at [670, 329] on icon at bounding box center [796, 371] width 403 height 449
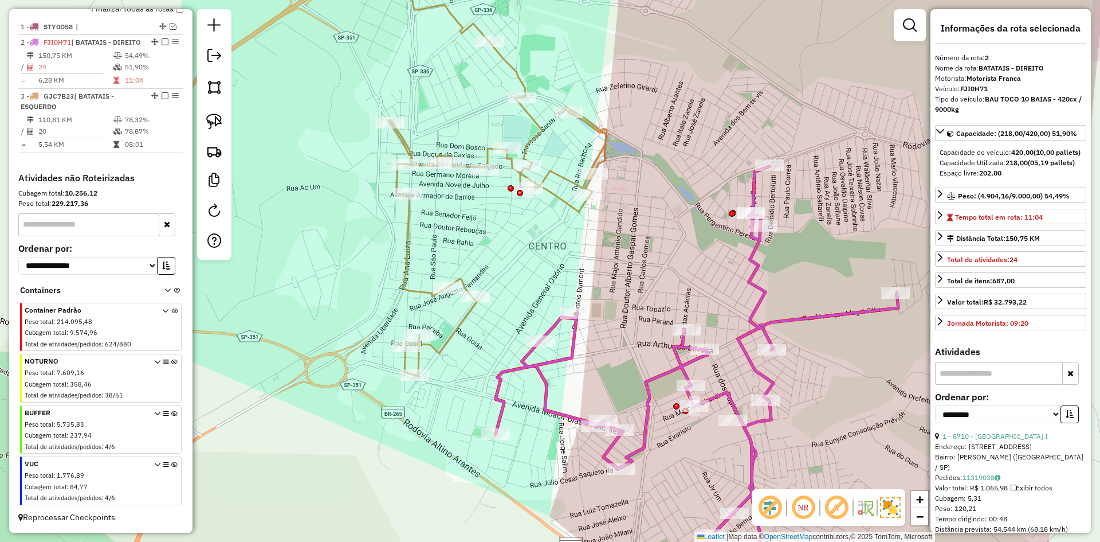
drag, startPoint x: 713, startPoint y: 335, endPoint x: 555, endPoint y: 251, distance: 178.9
click at [614, 354] on div "Janela de atendimento Grade de atendimento Capacidade Transportadoras Veículos …" at bounding box center [550, 271] width 1100 height 542
click at [408, 268] on icon at bounding box center [499, 161] width 218 height 430
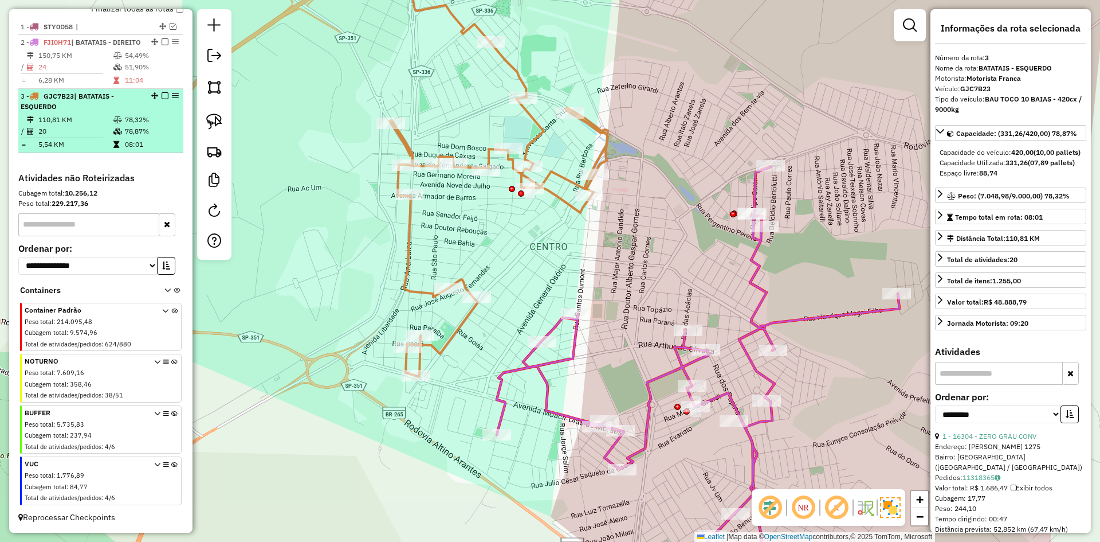
click at [162, 96] on em at bounding box center [165, 95] width 7 height 7
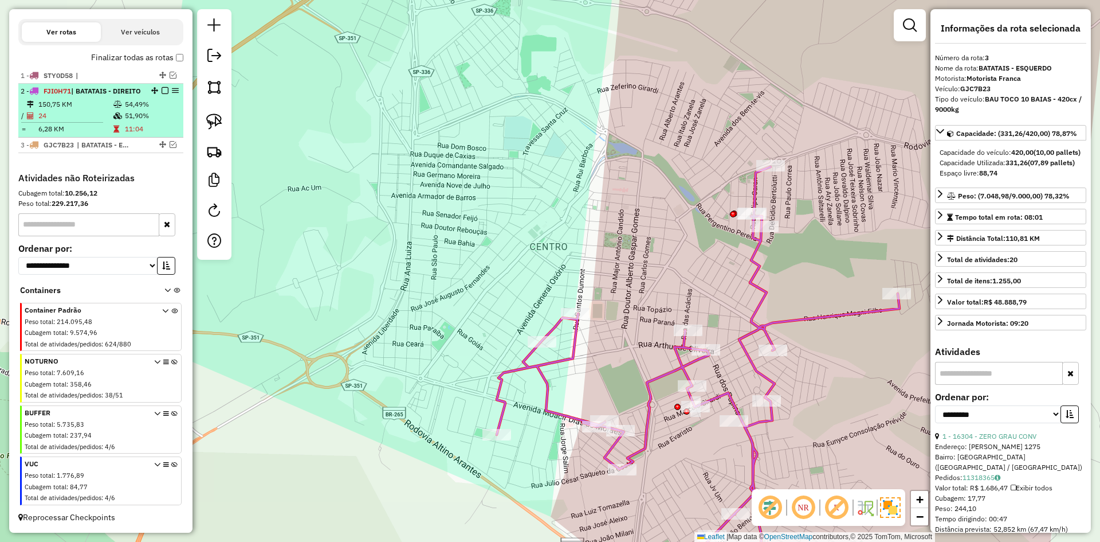
scroll to position [381, 0]
click at [141, 94] on div "2 - FJI0H71 | BATATAIS - DIREITO" at bounding box center [101, 91] width 160 height 10
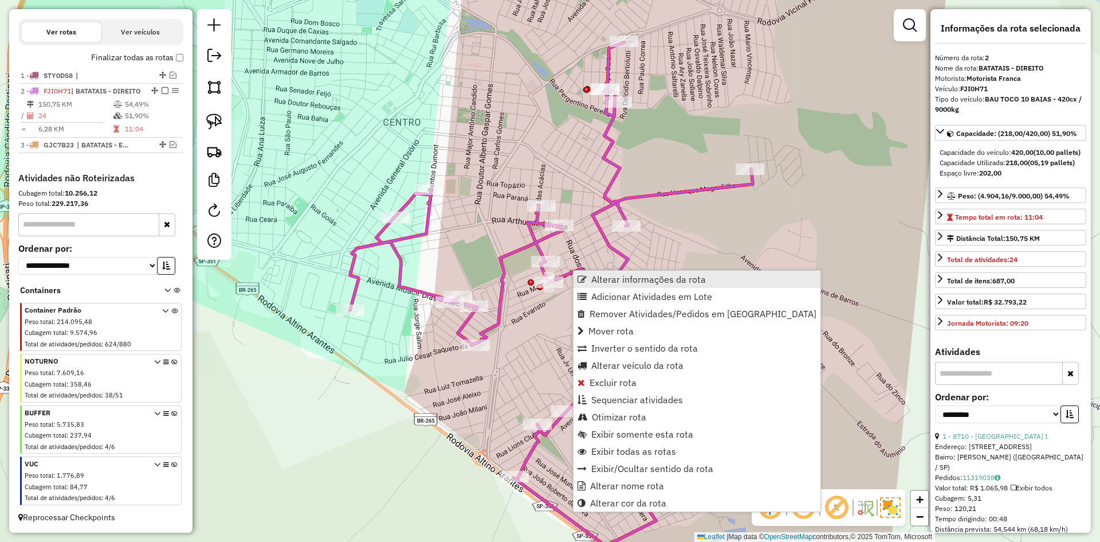
click at [594, 272] on link "Alterar informações da rota" at bounding box center [697, 278] width 247 height 17
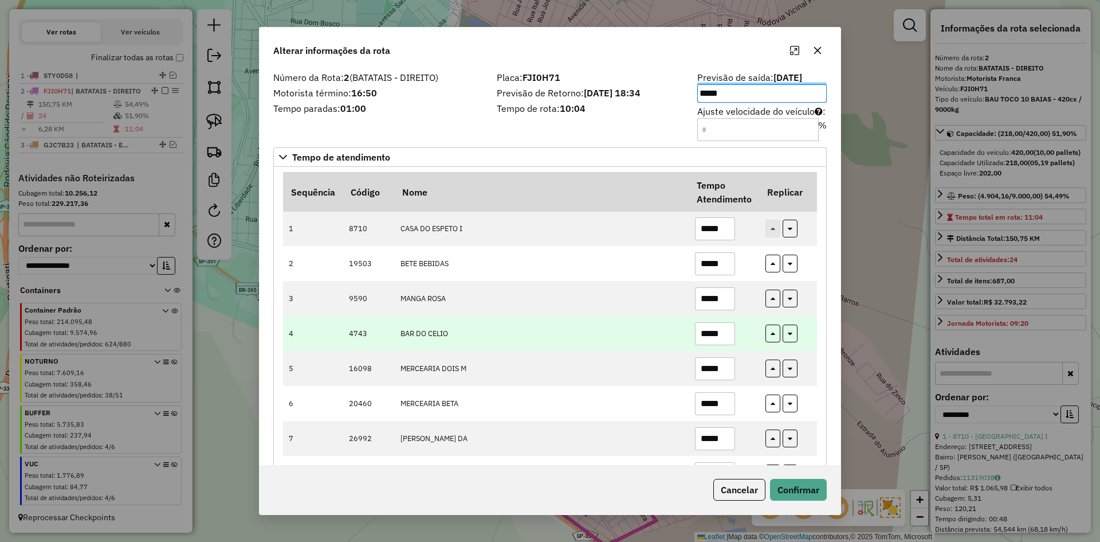
click at [562, 341] on td "BAR DO CELIO" at bounding box center [541, 333] width 295 height 35
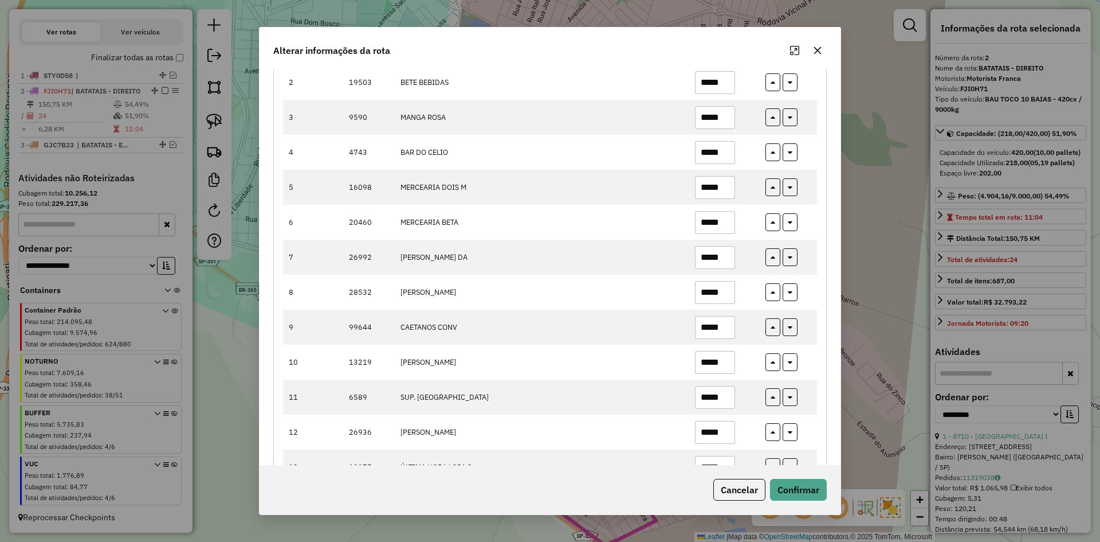
scroll to position [382, 0]
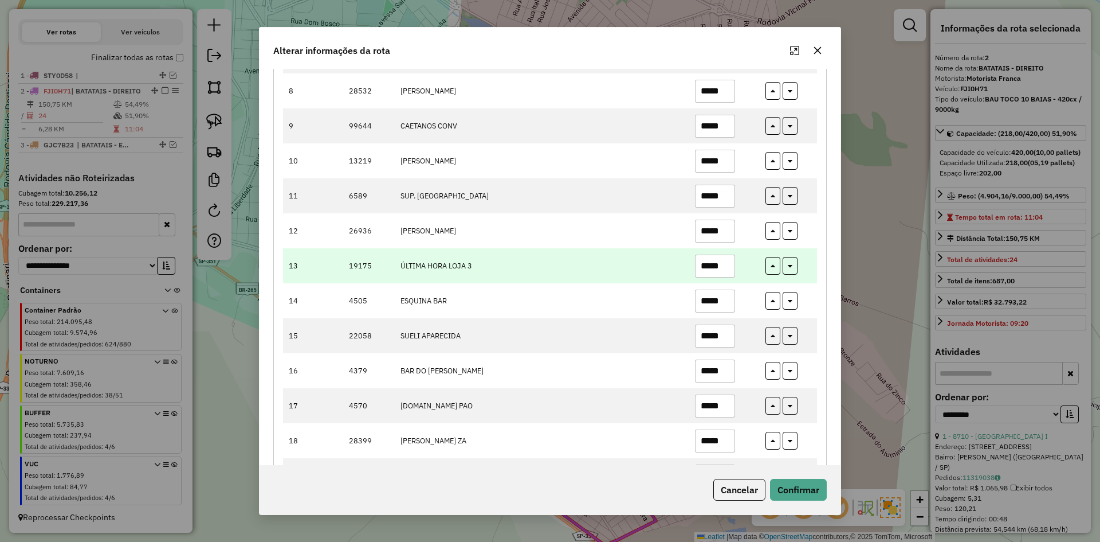
click at [709, 271] on input "*****" at bounding box center [715, 265] width 40 height 23
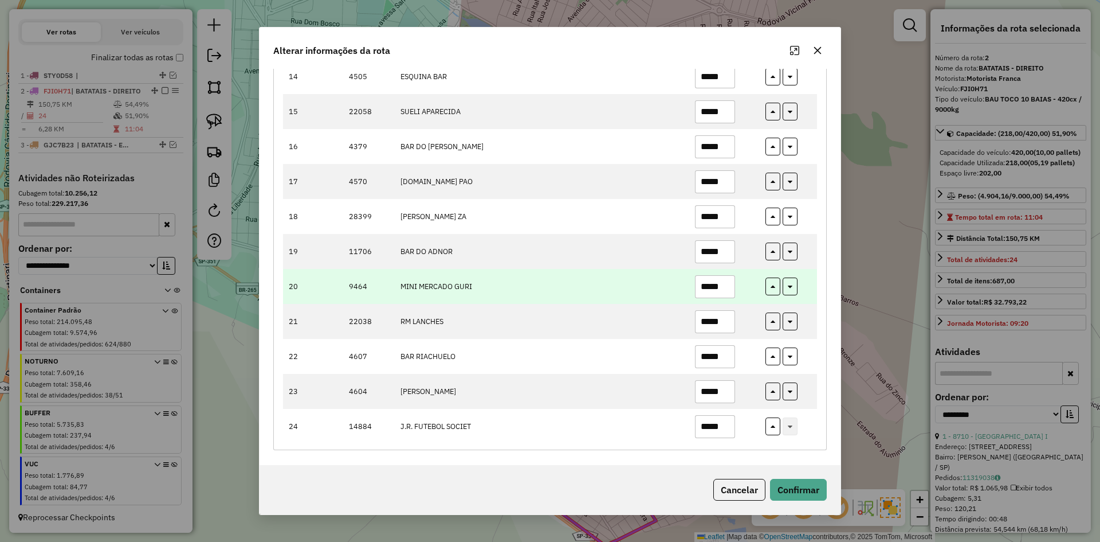
type input "*****"
click at [724, 284] on input "*****" at bounding box center [715, 286] width 40 height 23
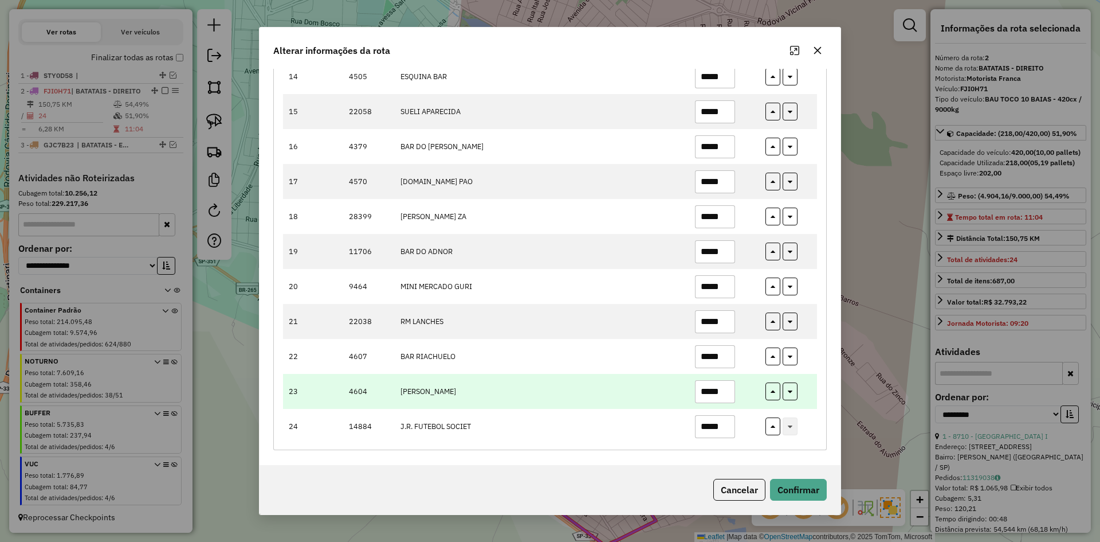
type input "*****"
click at [724, 394] on input "*****" at bounding box center [715, 391] width 40 height 23
type input "*****"
click at [757, 386] on td "*****" at bounding box center [724, 391] width 70 height 35
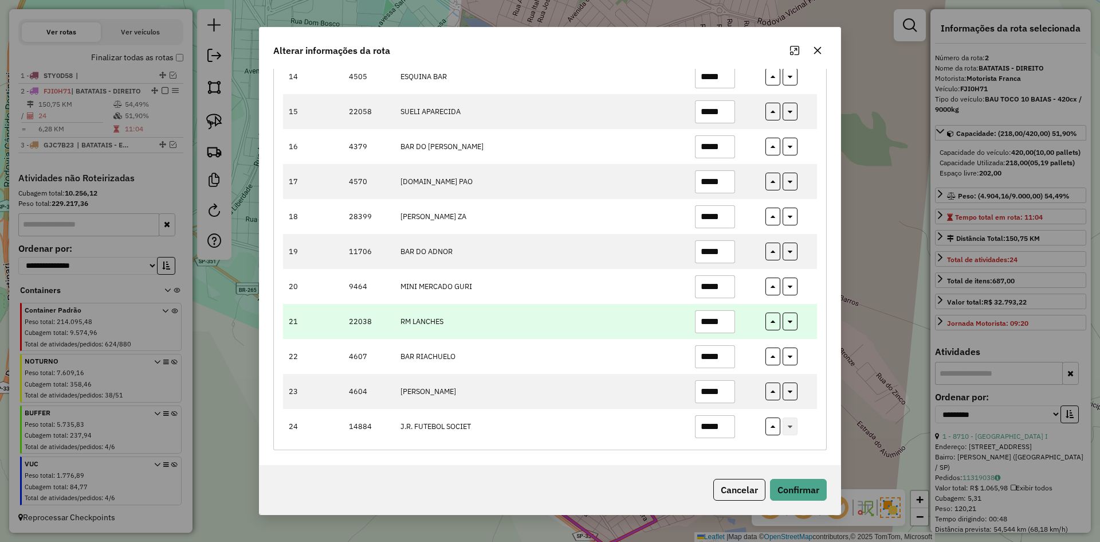
click at [724, 316] on input "*****" at bounding box center [715, 321] width 40 height 23
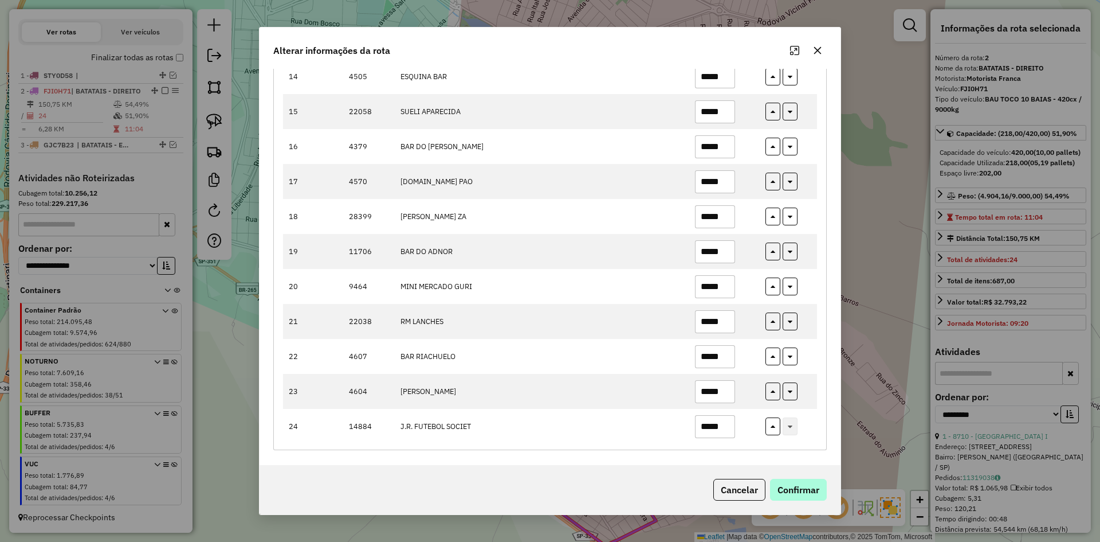
type input "*****"
click at [794, 496] on button "Confirmar" at bounding box center [798, 489] width 57 height 22
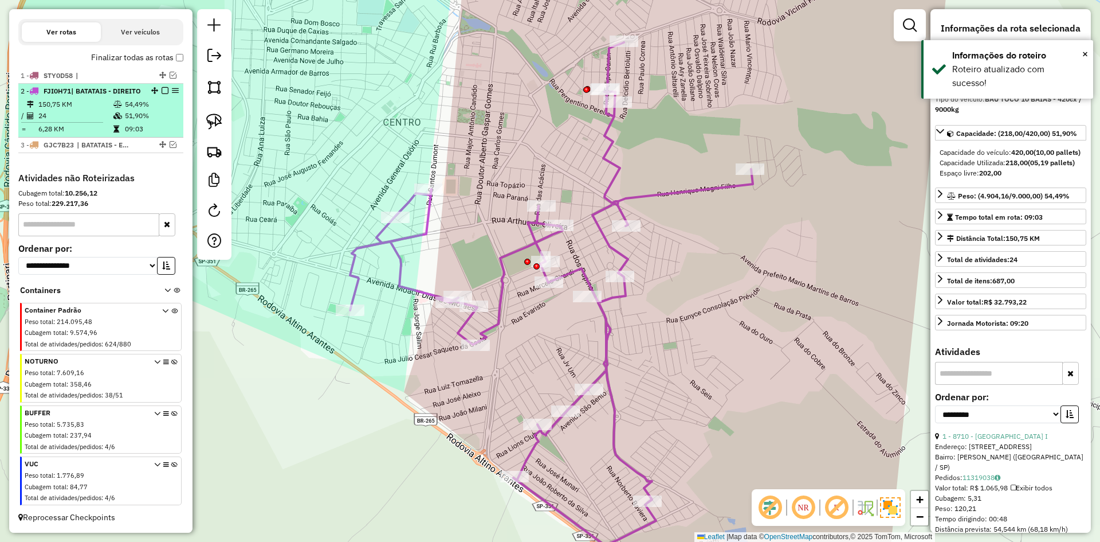
drag, startPoint x: 162, startPoint y: 79, endPoint x: 557, endPoint y: 230, distance: 422.8
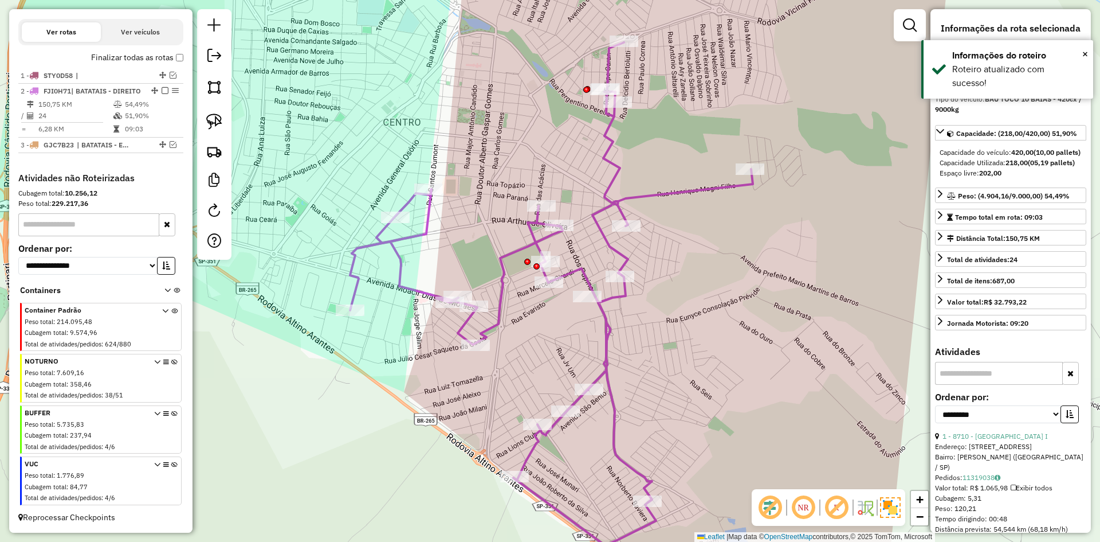
click at [162, 87] on em at bounding box center [165, 90] width 7 height 7
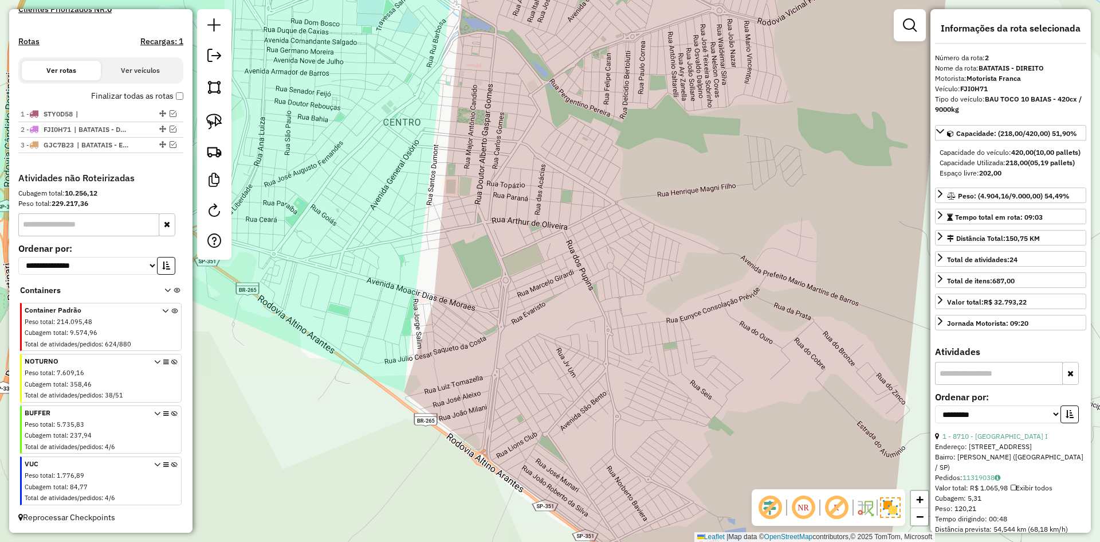
scroll to position [332, 0]
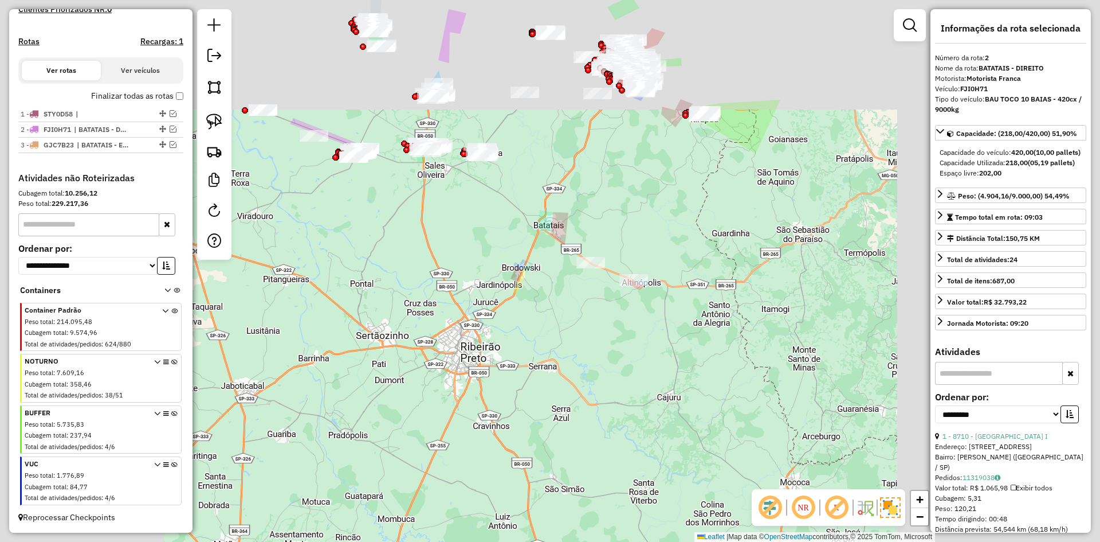
drag, startPoint x: 535, startPoint y: 219, endPoint x: 639, endPoint y: 278, distance: 119.3
click at [686, 320] on div "Janela de atendimento Grade de atendimento Capacidade Transportadoras Veículos …" at bounding box center [550, 271] width 1100 height 542
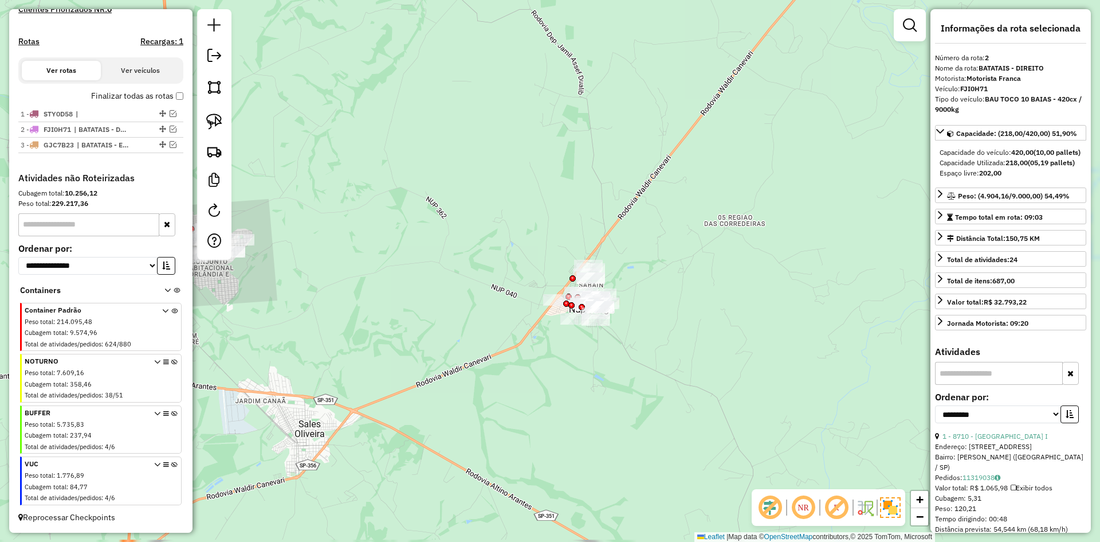
click at [512, 245] on div "Janela de atendimento Grade de atendimento Capacidade Transportadoras Veículos …" at bounding box center [550, 271] width 1100 height 542
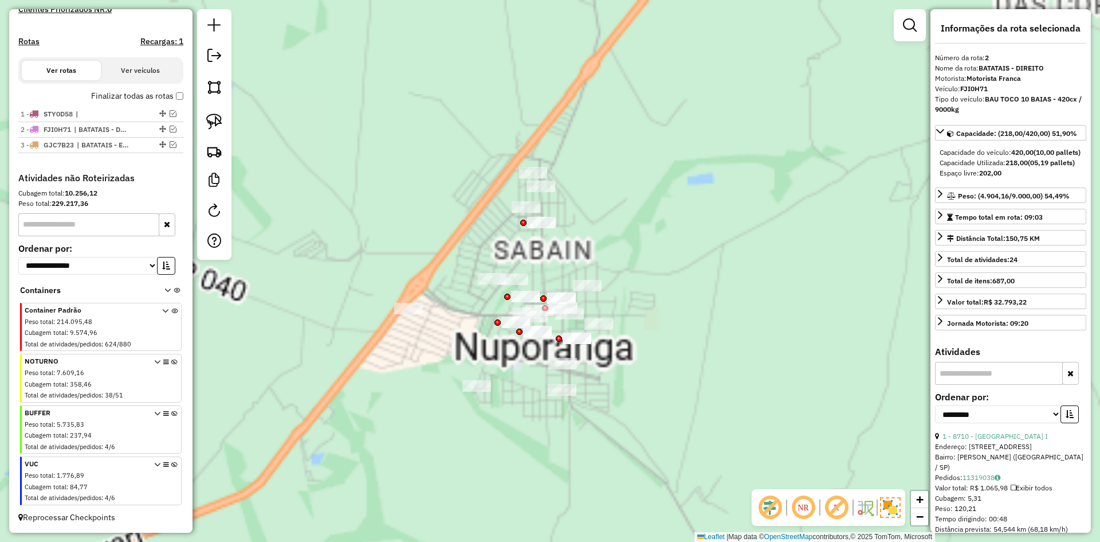
drag, startPoint x: 645, startPoint y: 294, endPoint x: 671, endPoint y: 539, distance: 246.7
click at [645, 296] on div "Janela de atendimento Grade de atendimento Capacidade Transportadoras Veículos …" at bounding box center [550, 271] width 1100 height 542
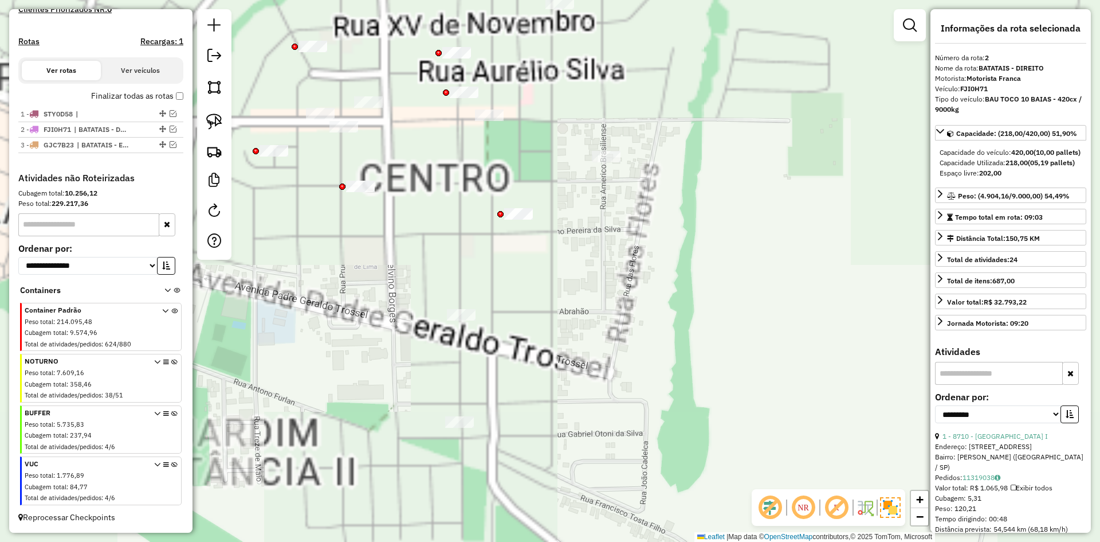
drag, startPoint x: 465, startPoint y: 293, endPoint x: 510, endPoint y: 438, distance: 151.2
click at [471, 452] on div "Janela de atendimento Grade de atendimento Capacidade Transportadoras Veículos …" at bounding box center [550, 271] width 1100 height 542
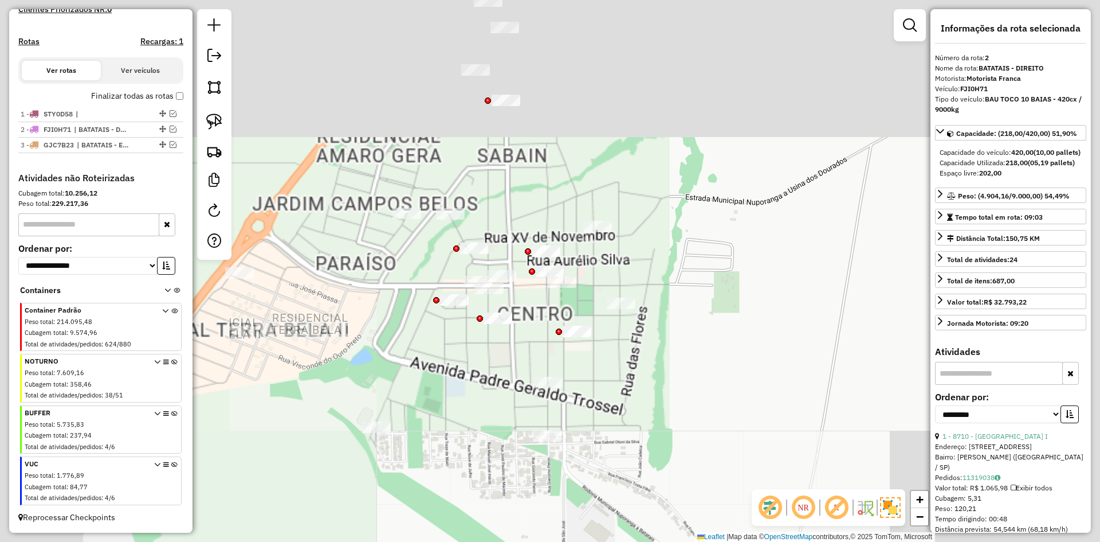
drag, startPoint x: 499, startPoint y: 393, endPoint x: 487, endPoint y: 393, distance: 11.5
click at [503, 396] on div "Janela de atendimento Grade de atendimento Capacidade Transportadoras Veículos …" at bounding box center [550, 271] width 1100 height 542
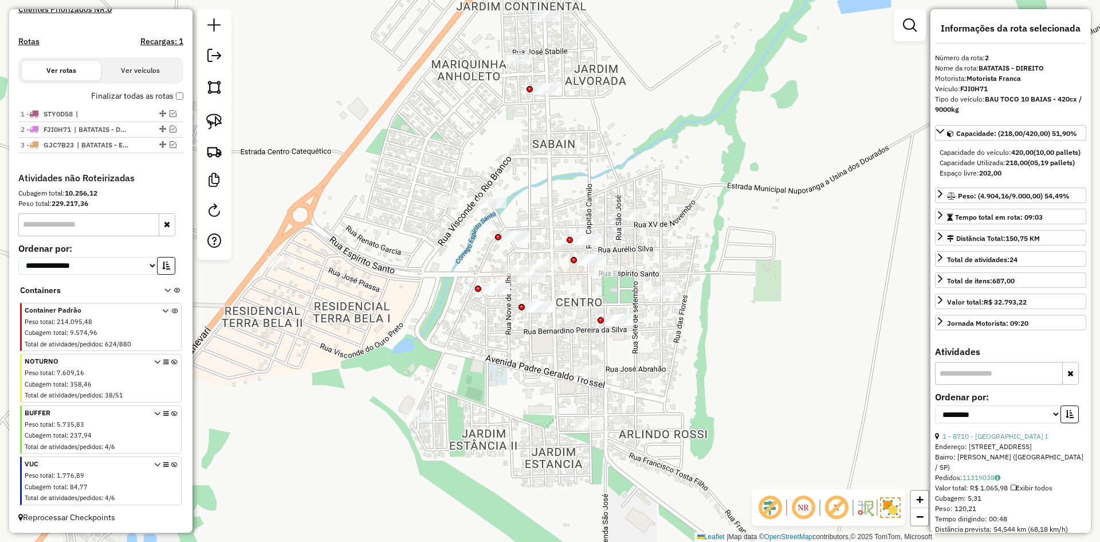
drag, startPoint x: 499, startPoint y: 454, endPoint x: 430, endPoint y: 325, distance: 146.1
click at [426, 317] on div "Janela de atendimento Grade de atendimento Capacidade Transportadoras Veículos …" at bounding box center [550, 271] width 1100 height 542
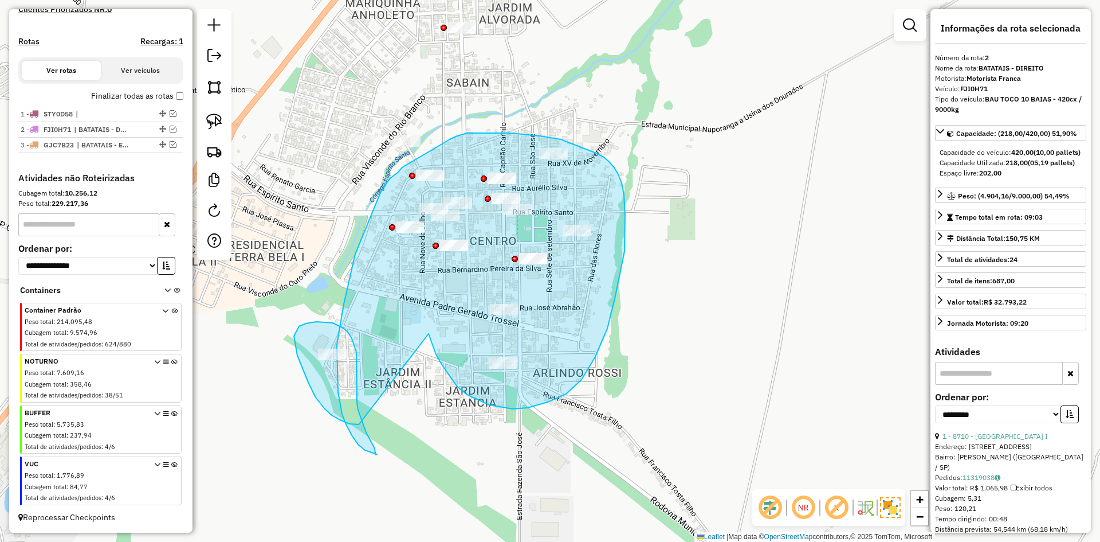
drag, startPoint x: 436, startPoint y: 354, endPoint x: 361, endPoint y: 422, distance: 101.4
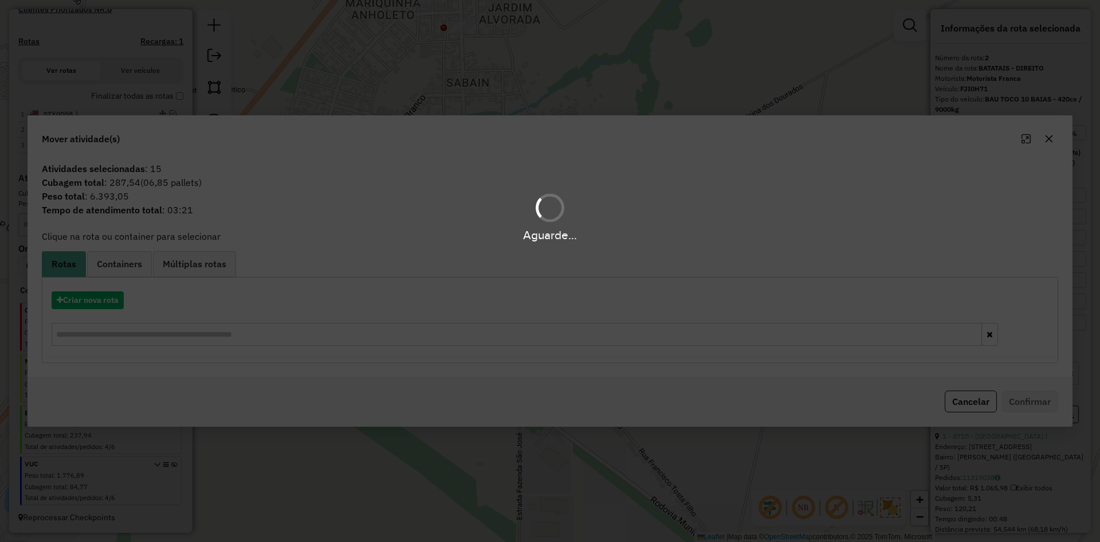
click at [96, 305] on div "Aguarde..." at bounding box center [550, 271] width 1100 height 542
click at [93, 300] on div "Aguarde..." at bounding box center [550, 271] width 1100 height 542
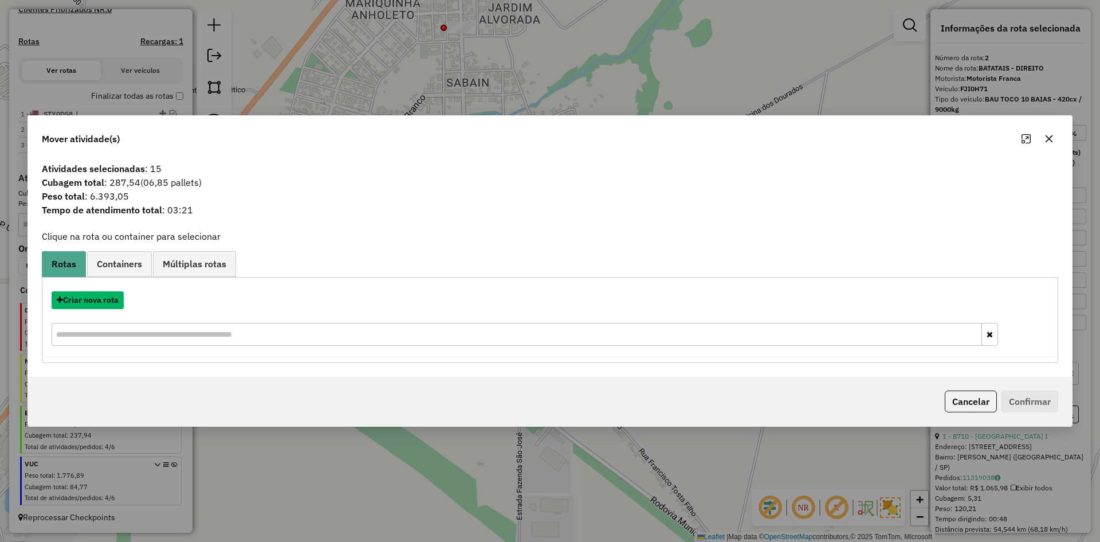
click at [93, 300] on button "Criar nova rota" at bounding box center [88, 300] width 72 height 18
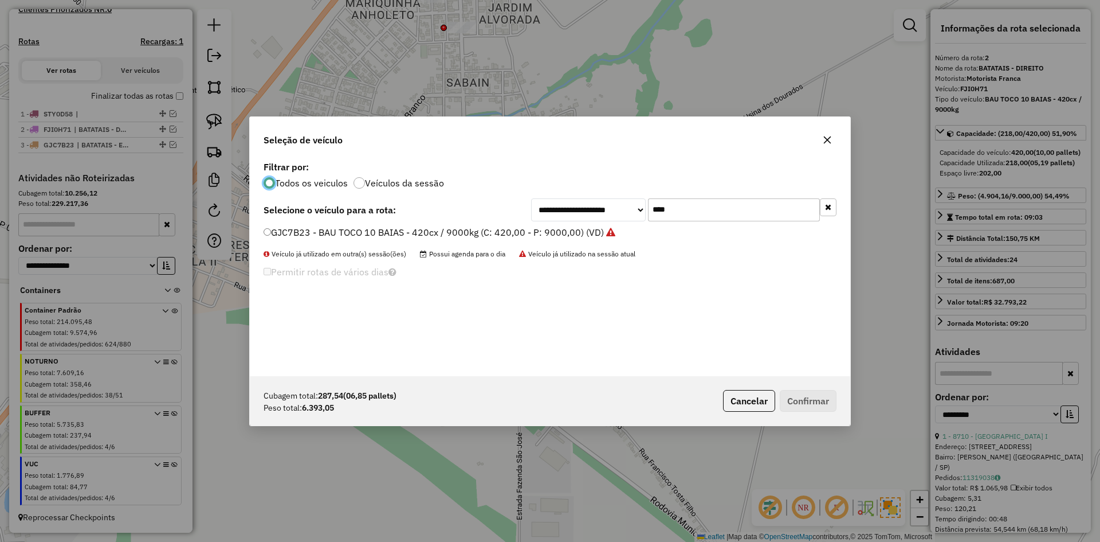
scroll to position [6, 3]
drag, startPoint x: 711, startPoint y: 202, endPoint x: 606, endPoint y: 214, distance: 105.0
click at [606, 214] on div "**********" at bounding box center [683, 209] width 305 height 23
type input "****"
drag, startPoint x: 309, startPoint y: 220, endPoint x: 304, endPoint y: 224, distance: 6.5
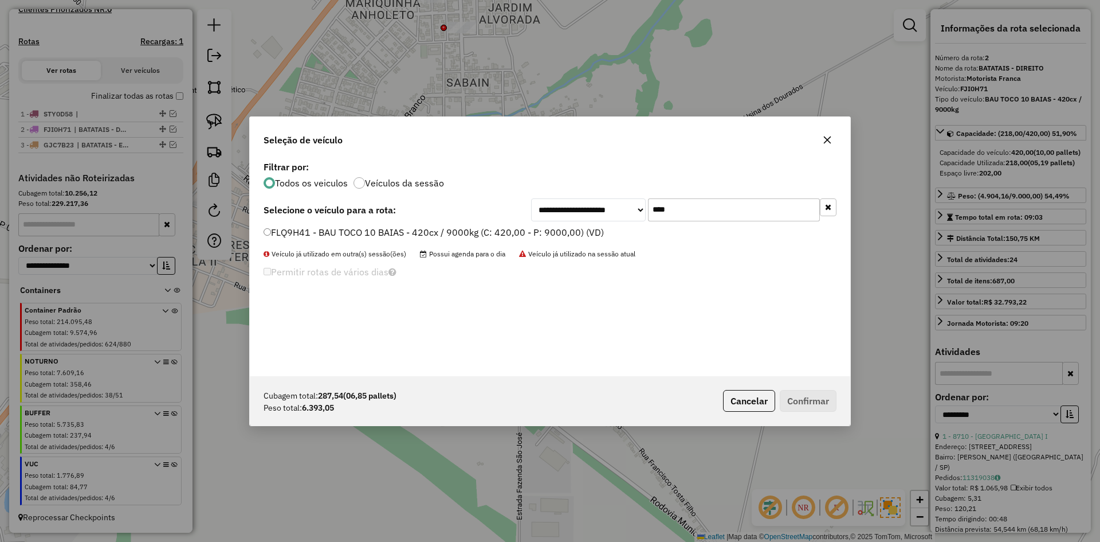
click at [309, 220] on div "**********" at bounding box center [550, 209] width 573 height 23
click at [298, 229] on label "FLQ9H41 - BAU TOCO 10 BAIAS - 420cx / 9000kg (C: 420,00 - P: 9000,00) (VD)" at bounding box center [434, 232] width 340 height 14
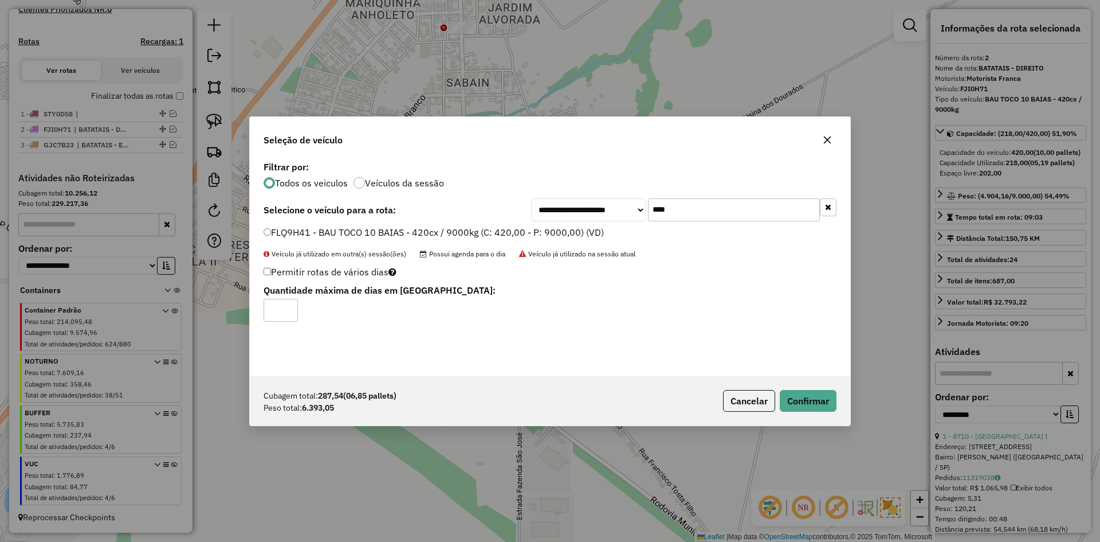
click at [811, 411] on div "Cubagem total: 287,54 (06,85 pallets) Peso total: 6.393,05 Cancelar Confirmar" at bounding box center [550, 400] width 601 height 49
drag, startPoint x: 811, startPoint y: 411, endPoint x: 817, endPoint y: 409, distance: 6.2
click at [814, 410] on div "Cubagem total: 287,54 (06,85 pallets) Peso total: 6.393,05 Cancelar Confirmar" at bounding box center [550, 400] width 601 height 49
click at [817, 409] on button "Confirmar" at bounding box center [808, 401] width 57 height 22
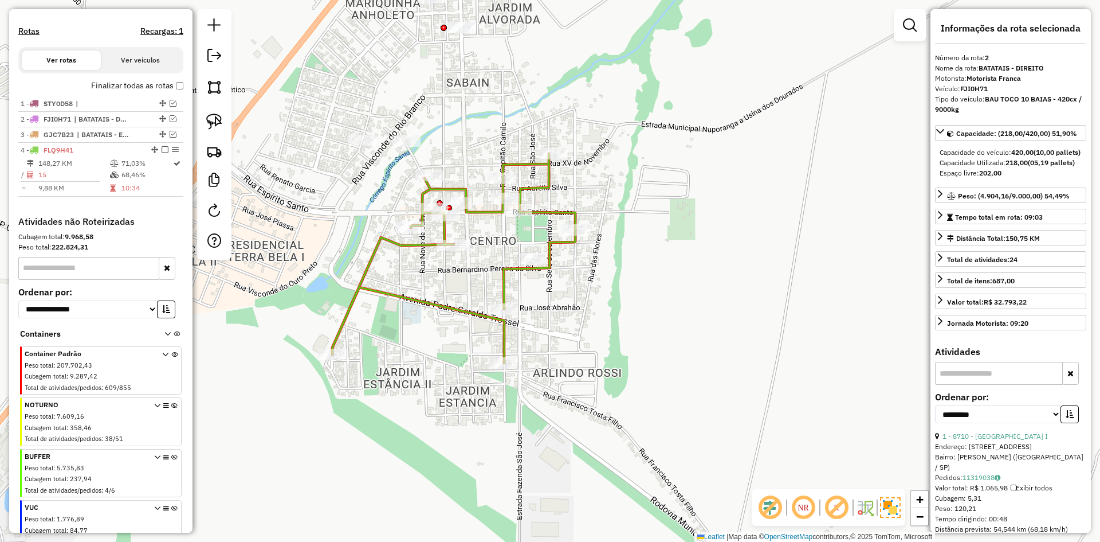
scroll to position [386, 0]
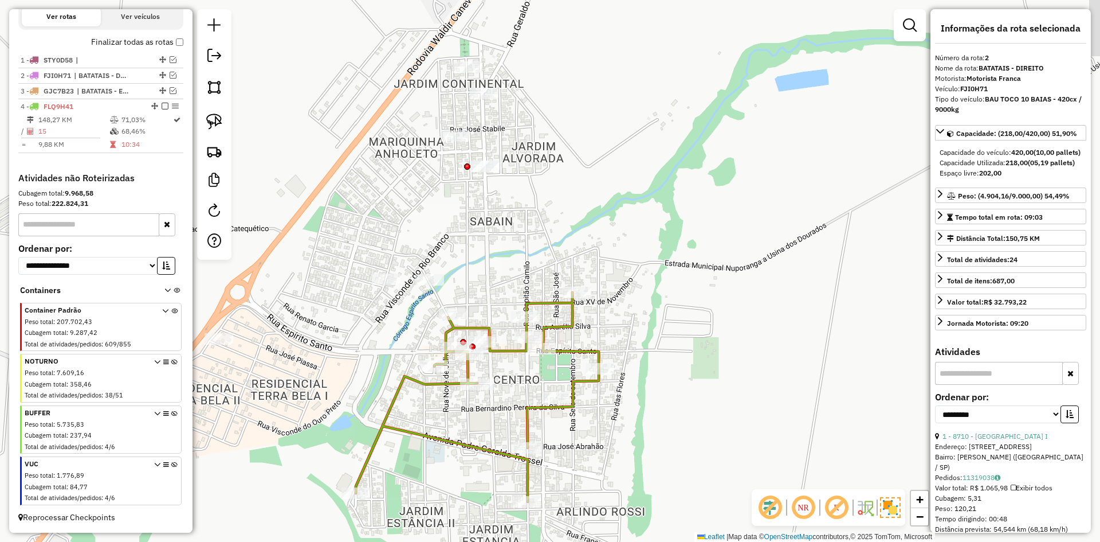
drag, startPoint x: 485, startPoint y: 267, endPoint x: 510, endPoint y: 397, distance: 131.8
click at [510, 406] on div "Janela de atendimento Grade de atendimento Capacidade Transportadoras Veículos …" at bounding box center [550, 271] width 1100 height 542
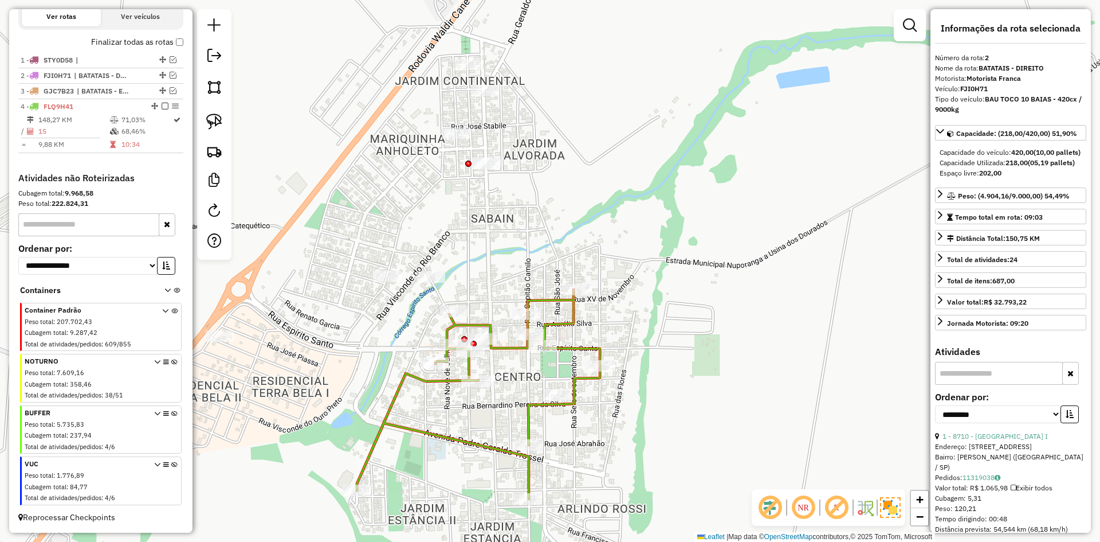
click at [501, 347] on icon at bounding box center [478, 393] width 243 height 209
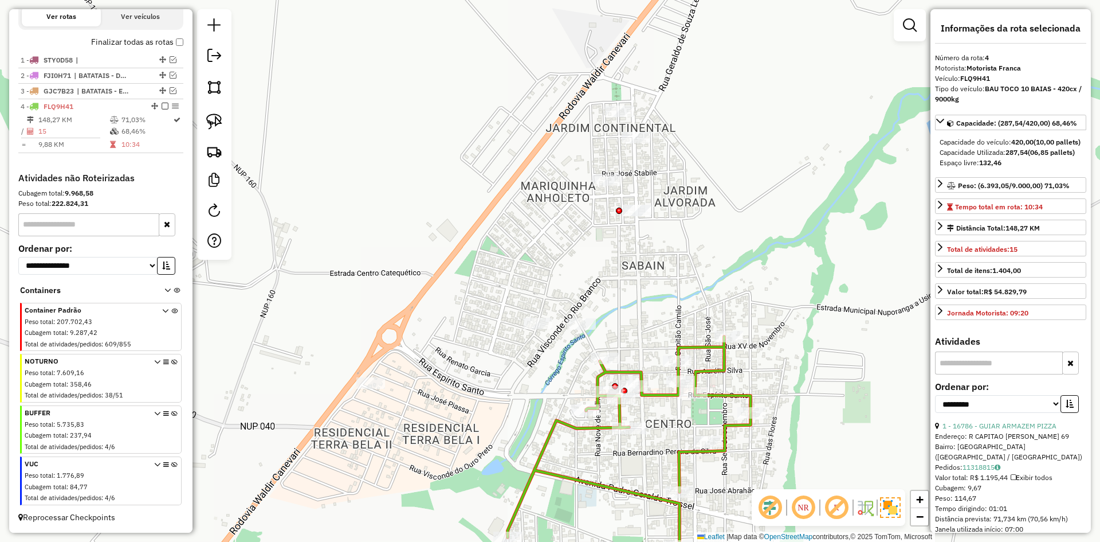
drag, startPoint x: 495, startPoint y: 249, endPoint x: 583, endPoint y: 262, distance: 89.2
click at [587, 264] on div "Janela de atendimento Grade de atendimento Capacidade Transportadoras Veículos …" at bounding box center [550, 271] width 1100 height 542
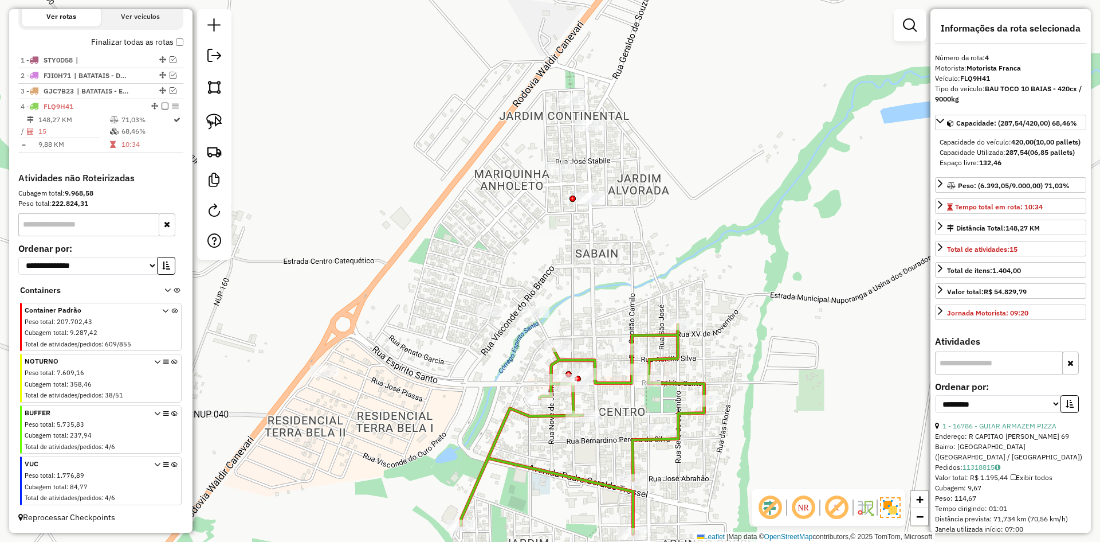
drag, startPoint x: 511, startPoint y: 245, endPoint x: 486, endPoint y: 241, distance: 24.4
click at [486, 241] on div "Janela de atendimento Grade de atendimento Capacidade Transportadoras Veículos …" at bounding box center [550, 271] width 1100 height 542
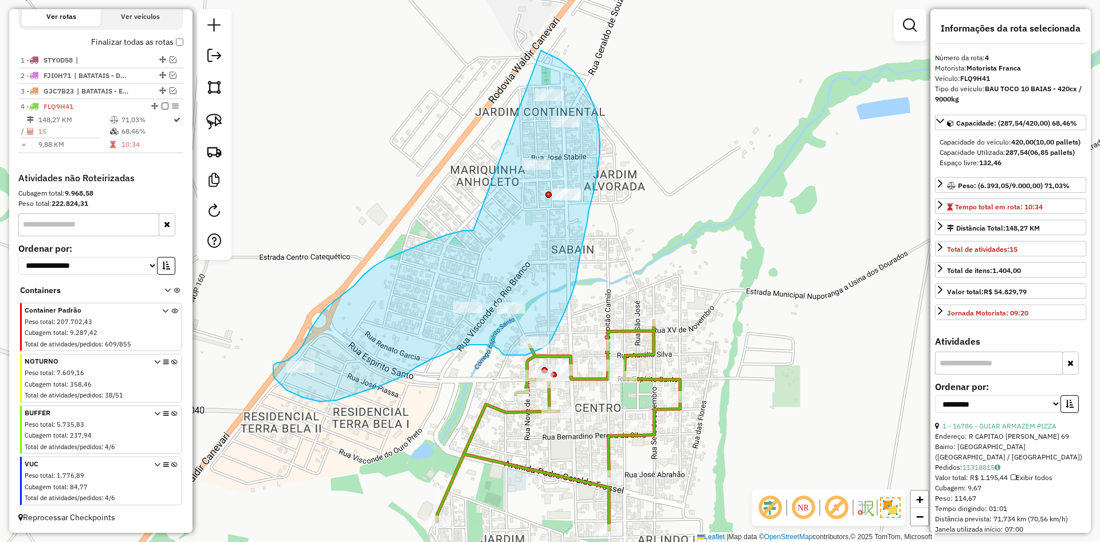
drag, startPoint x: 403, startPoint y: 252, endPoint x: 483, endPoint y: 40, distance: 226.7
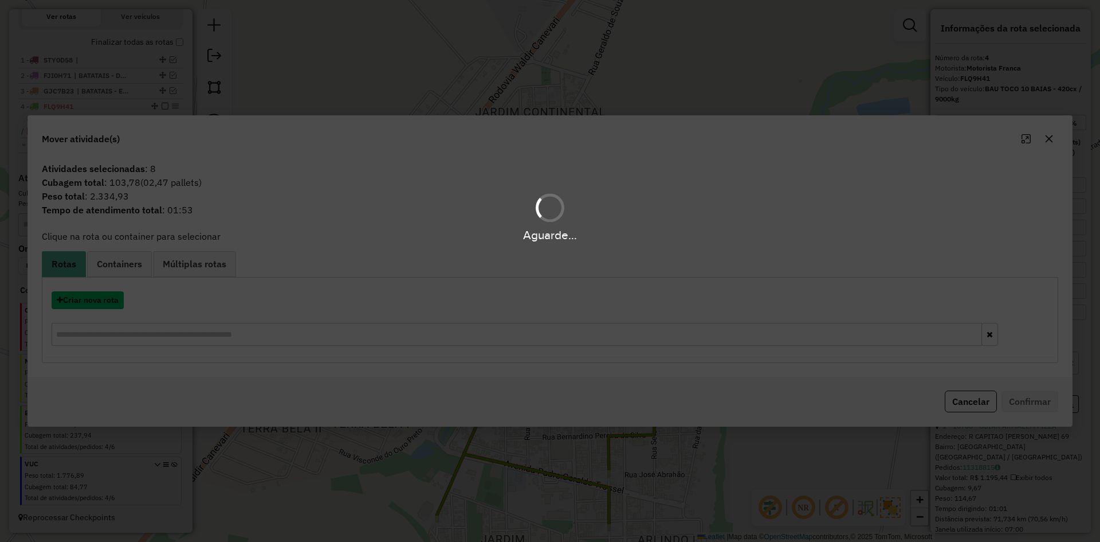
click at [109, 294] on button "Criar nova rota" at bounding box center [88, 300] width 72 height 18
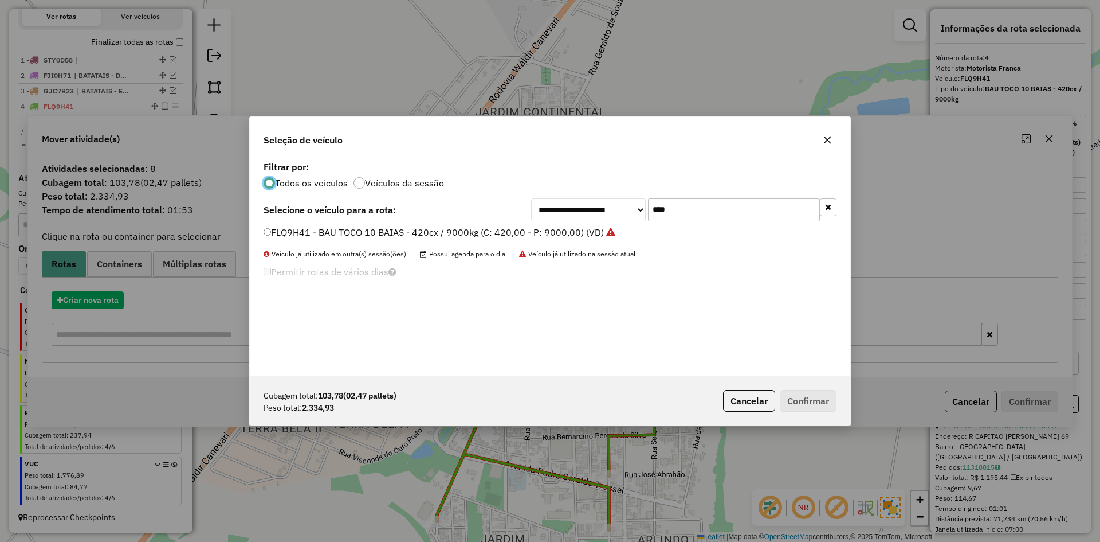
scroll to position [6, 3]
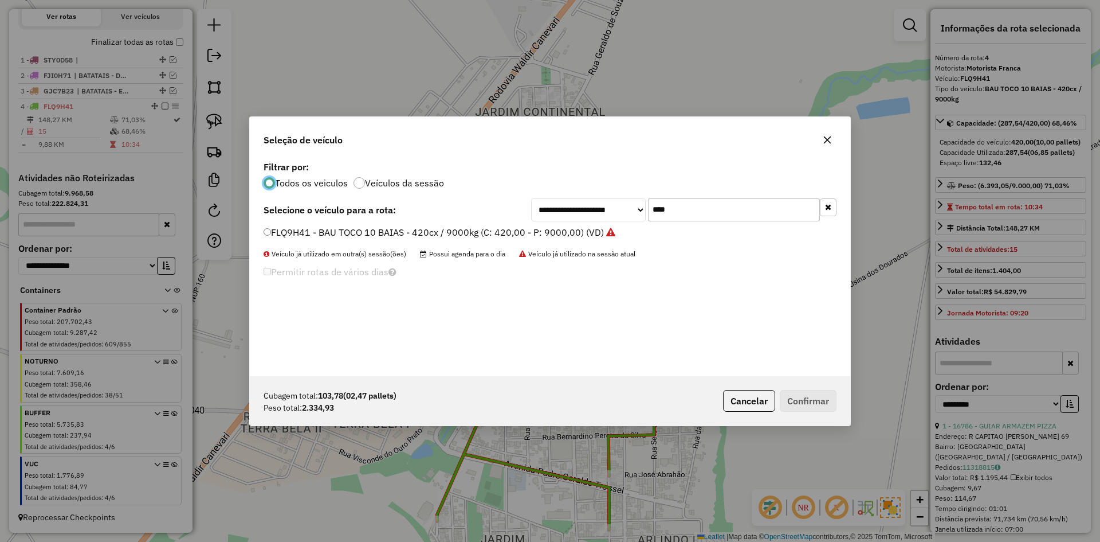
drag, startPoint x: 688, startPoint y: 207, endPoint x: 569, endPoint y: 203, distance: 118.7
click at [572, 205] on div "**********" at bounding box center [683, 209] width 305 height 23
type input "****"
click at [333, 230] on label "FXP5G34 - BAU TOCO 10 BAIAS - 420cx / 9000kg (C: 420,00 - P: 9000,00) (VD)" at bounding box center [434, 232] width 341 height 14
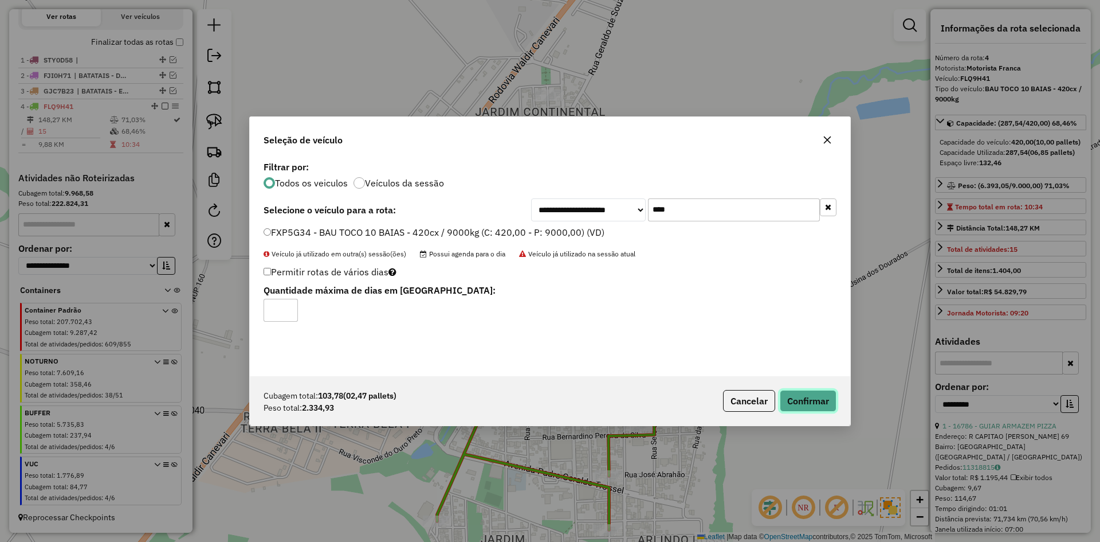
drag, startPoint x: 824, startPoint y: 401, endPoint x: 820, endPoint y: 390, distance: 11.1
click at [825, 398] on button "Confirmar" at bounding box center [808, 401] width 57 height 22
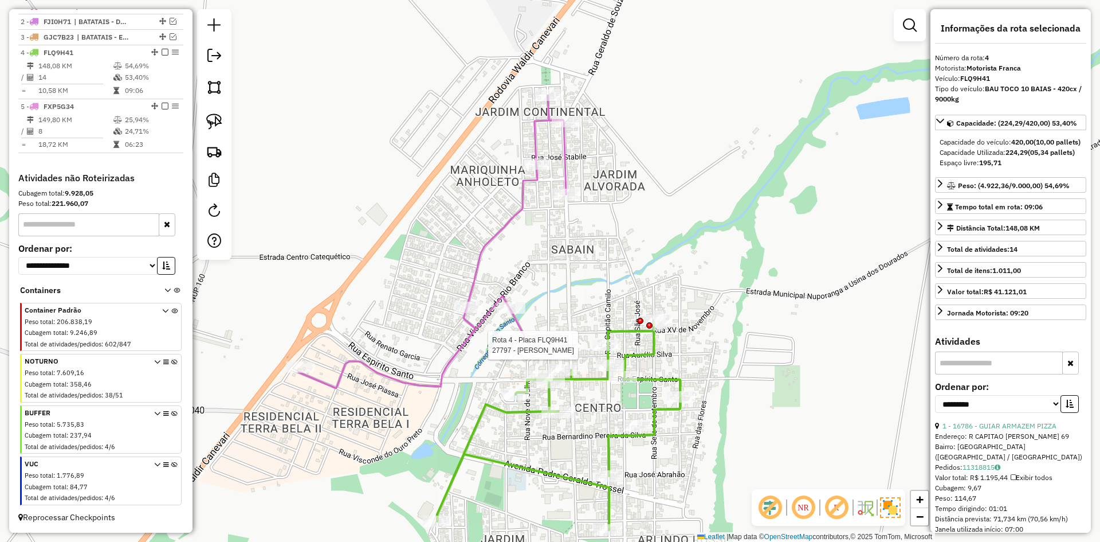
scroll to position [440, 0]
click at [587, 378] on icon at bounding box center [558, 424] width 243 height 209
click at [522, 324] on icon at bounding box center [433, 241] width 268 height 293
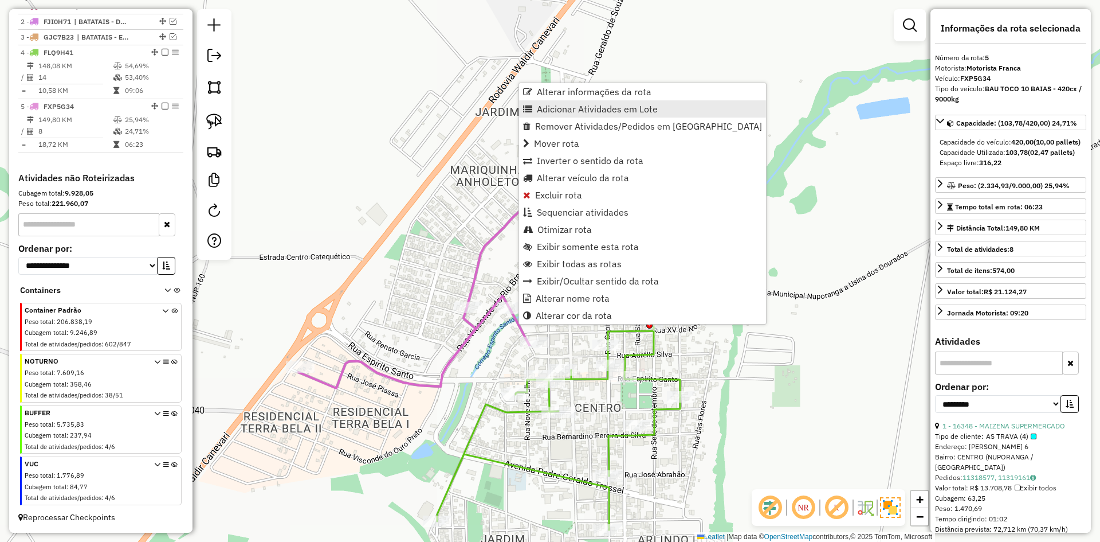
click at [570, 111] on span "Adicionar Atividades em Lote" at bounding box center [597, 108] width 121 height 9
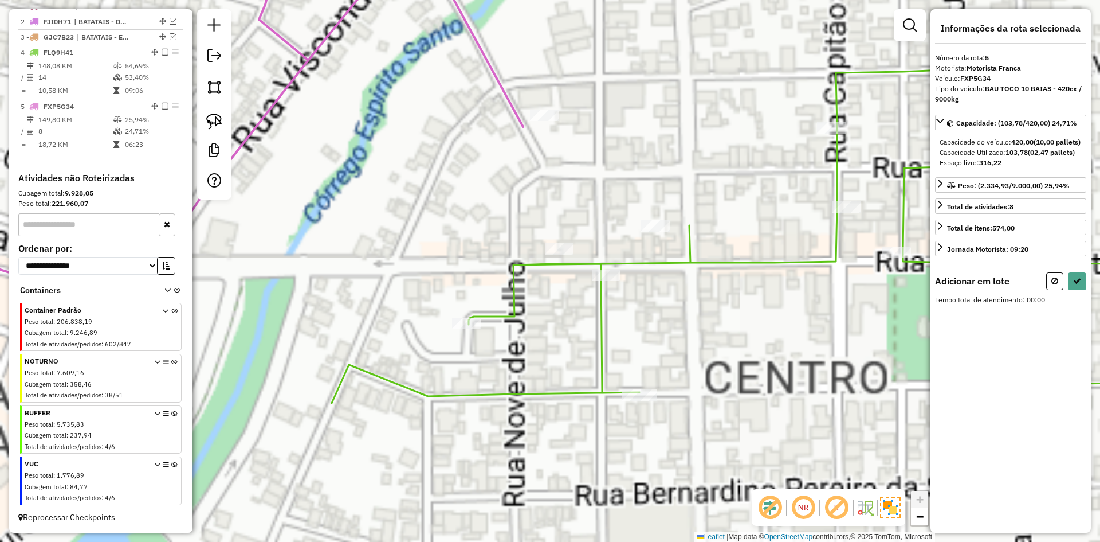
drag, startPoint x: 446, startPoint y: 191, endPoint x: 470, endPoint y: 228, distance: 44.3
click at [447, 191] on div "Janela de atendimento Grade de atendimento Capacidade Transportadoras Veículos …" at bounding box center [550, 271] width 1100 height 542
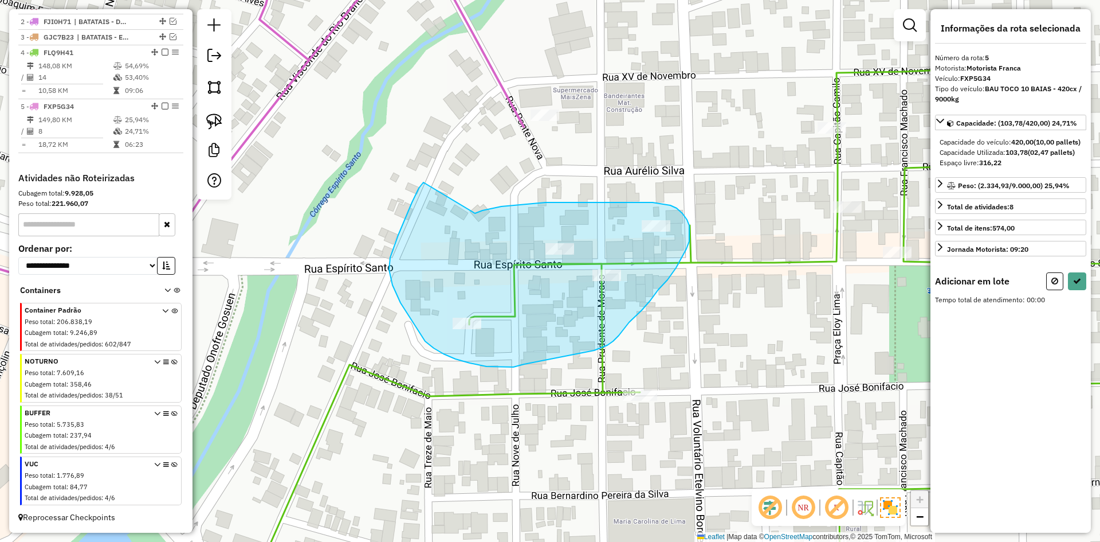
drag, startPoint x: 515, startPoint y: 205, endPoint x: 593, endPoint y: 191, distance: 79.6
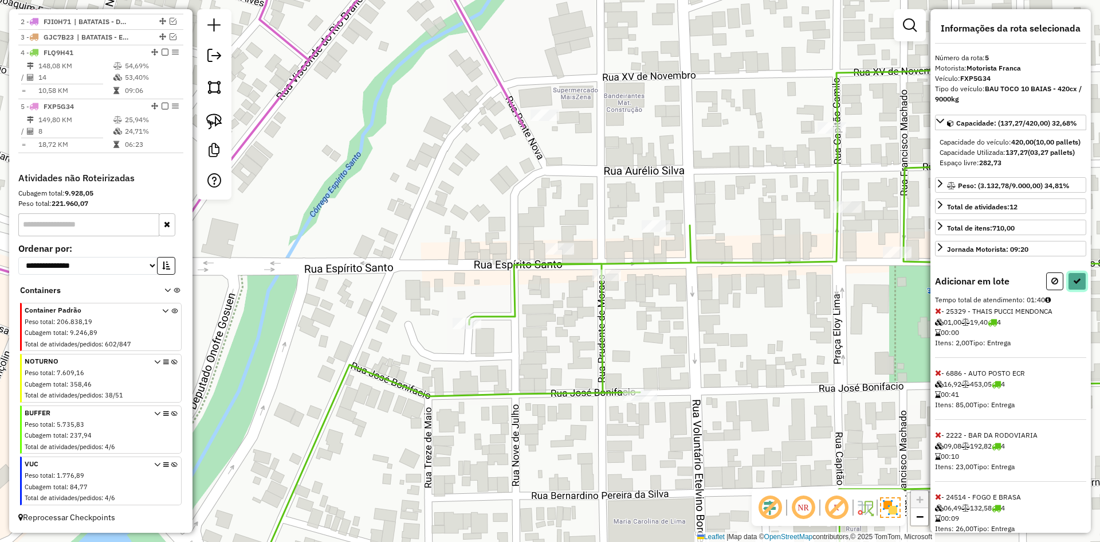
click at [1073, 285] on icon at bounding box center [1077, 281] width 8 height 8
select select "**********"
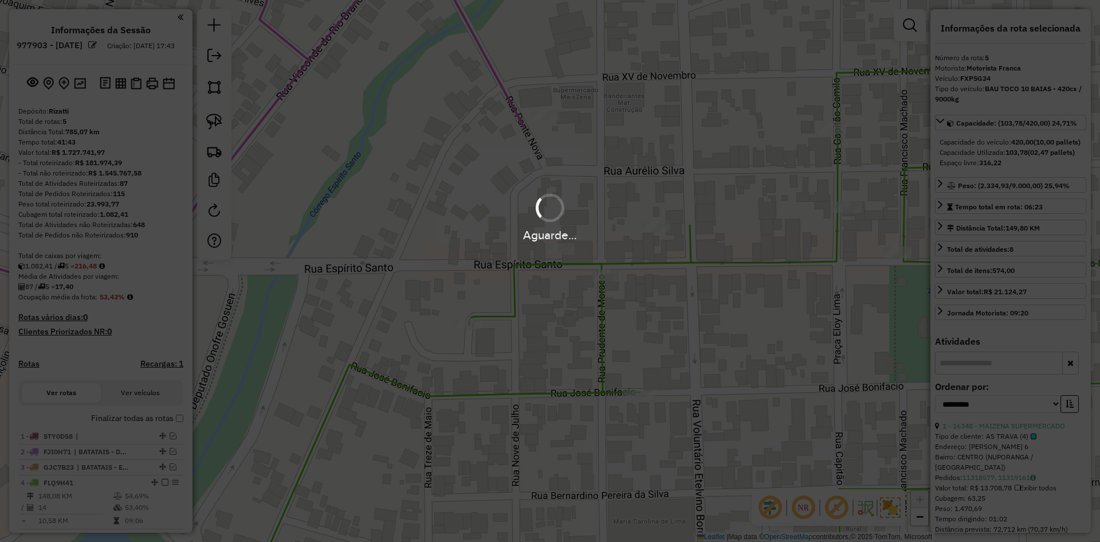
select select "**********"
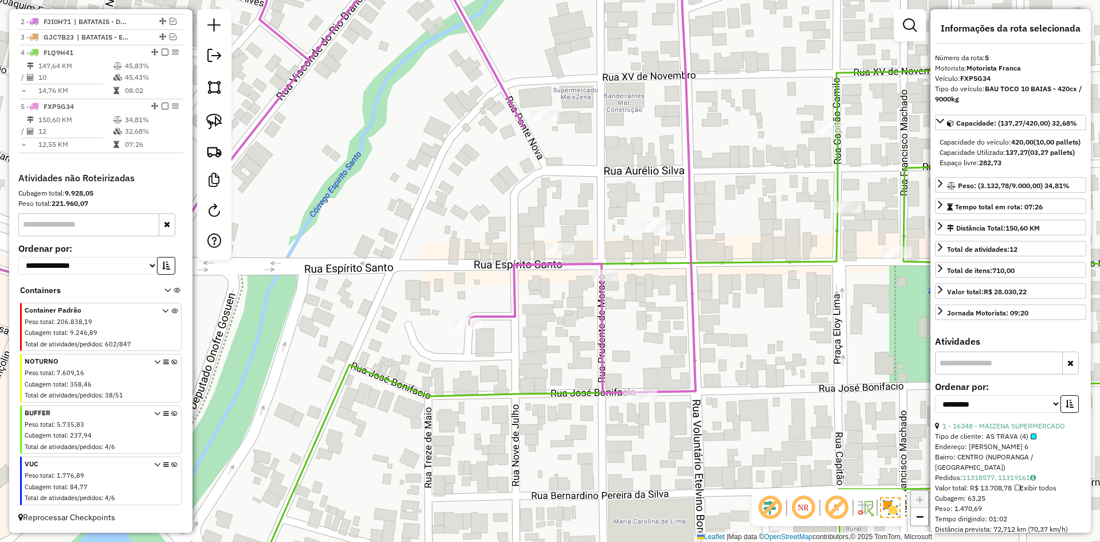
click at [799, 261] on icon at bounding box center [686, 312] width 879 height 567
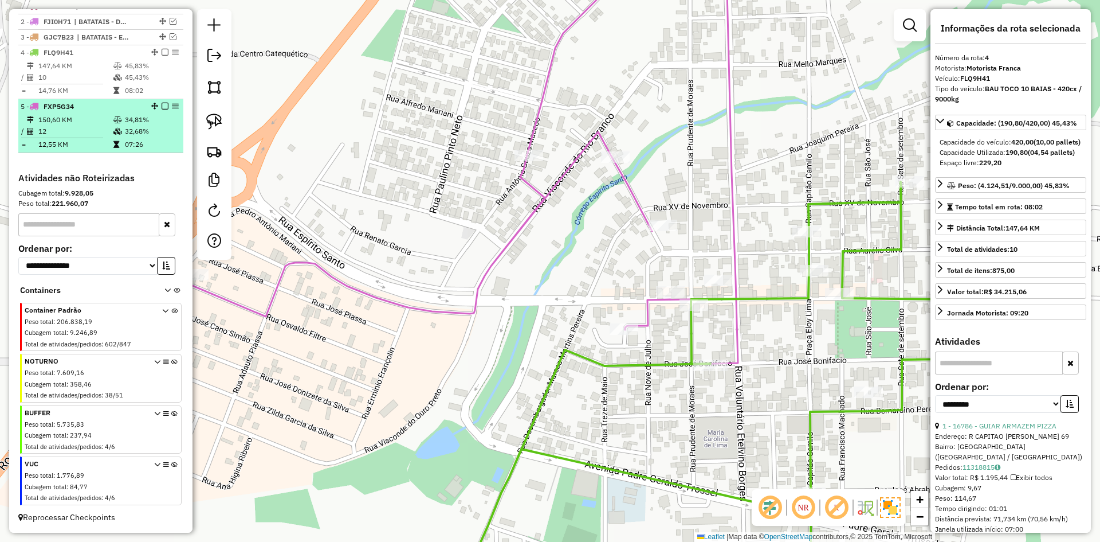
click at [162, 107] on em at bounding box center [165, 106] width 7 height 7
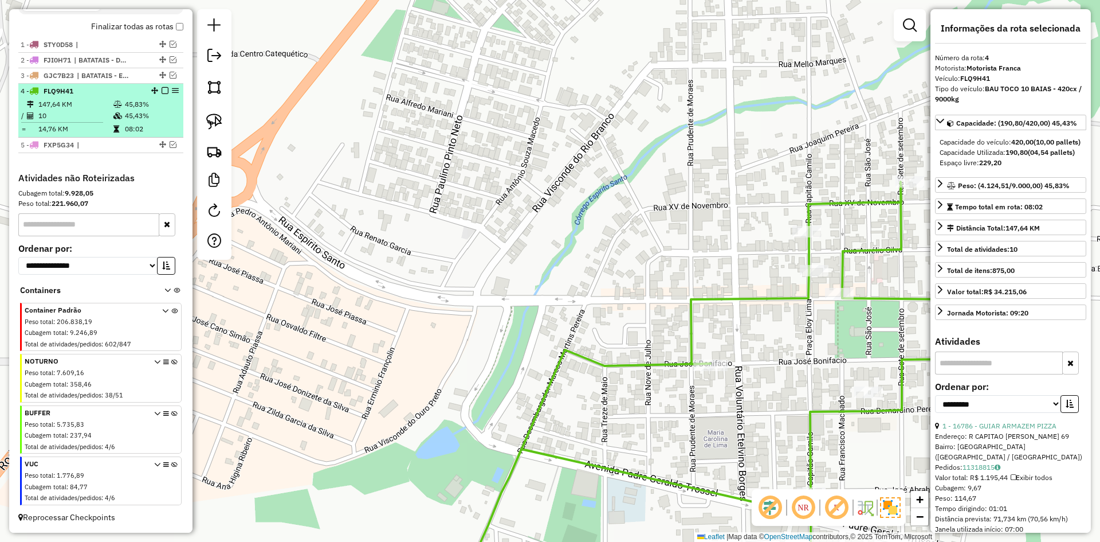
drag, startPoint x: 160, startPoint y: 90, endPoint x: 279, endPoint y: 136, distance: 127.4
click at [162, 90] on em at bounding box center [165, 90] width 7 height 7
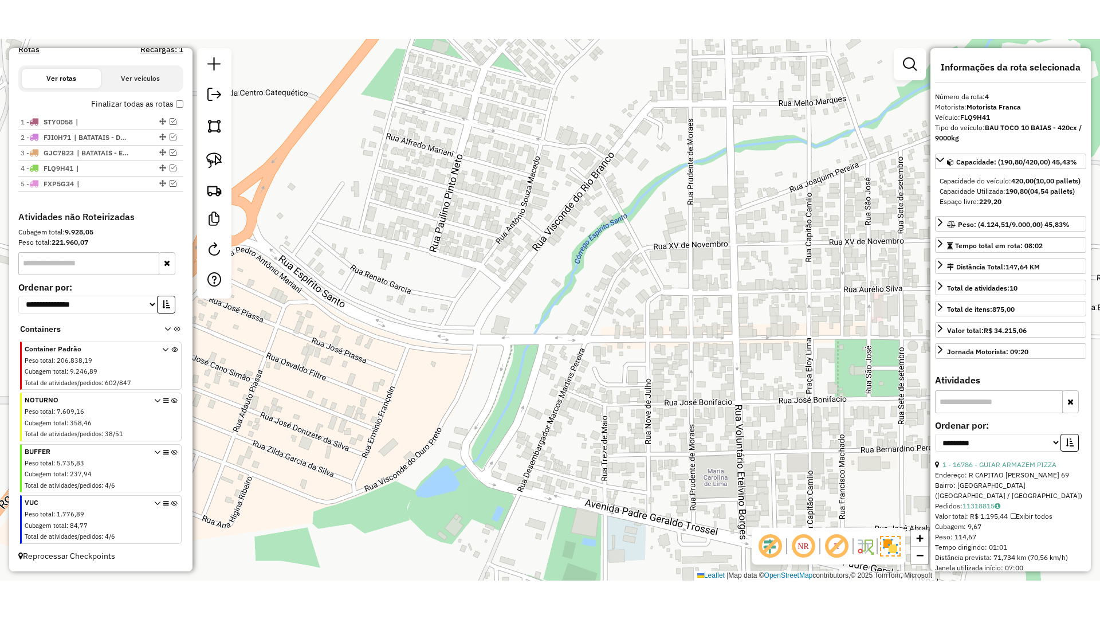
scroll to position [363, 0]
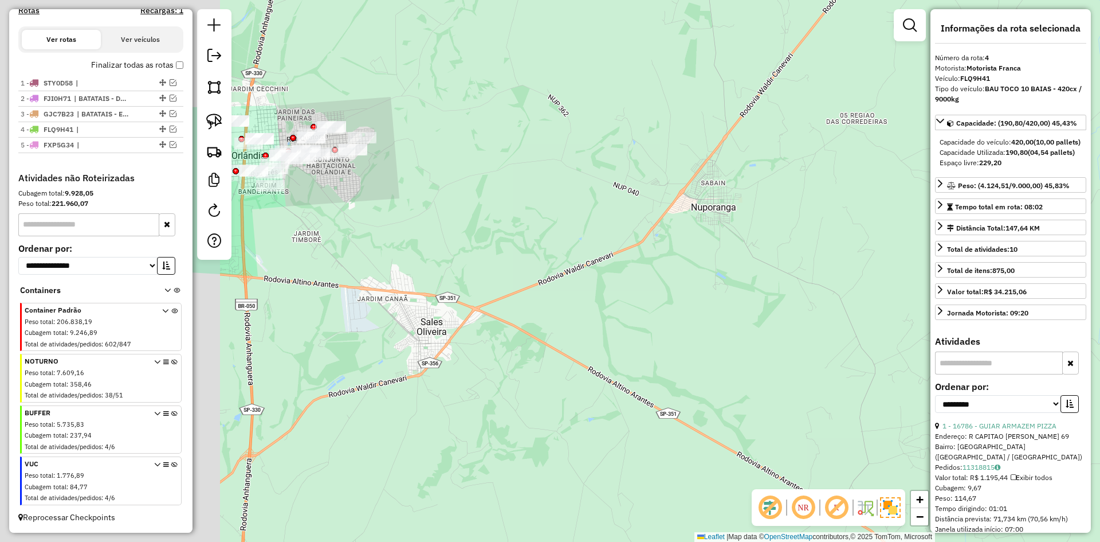
drag, startPoint x: 467, startPoint y: 256, endPoint x: 621, endPoint y: 230, distance: 156.3
click at [763, 230] on div "Janela de atendimento Grade de atendimento Capacidade Transportadoras Veículos …" at bounding box center [550, 271] width 1100 height 542
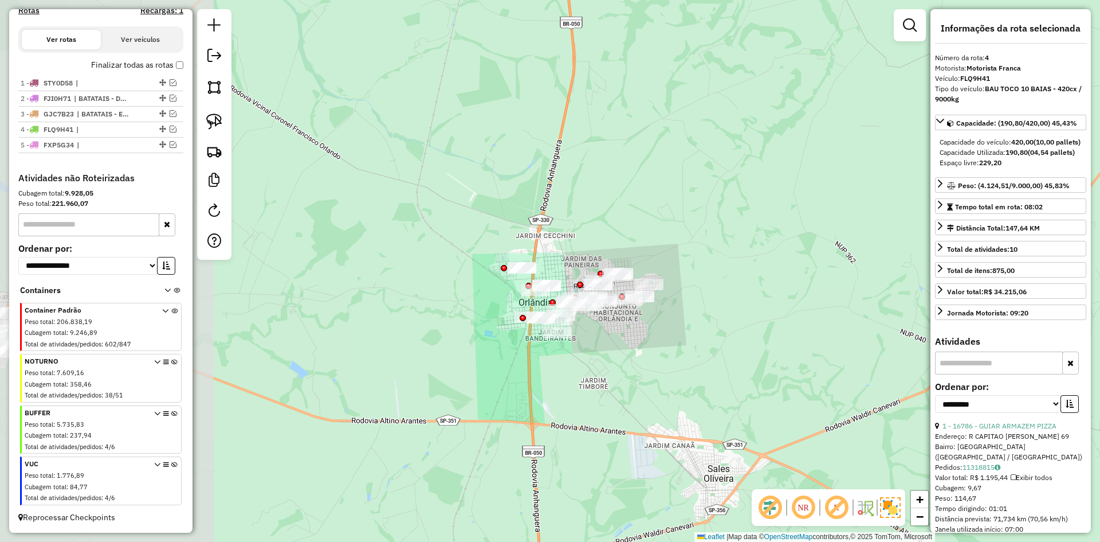
drag, startPoint x: 598, startPoint y: 264, endPoint x: 637, endPoint y: 394, distance: 136.5
click at [798, 411] on div "Janela de atendimento Grade de atendimento Capacidade Transportadoras Veículos …" at bounding box center [550, 271] width 1100 height 542
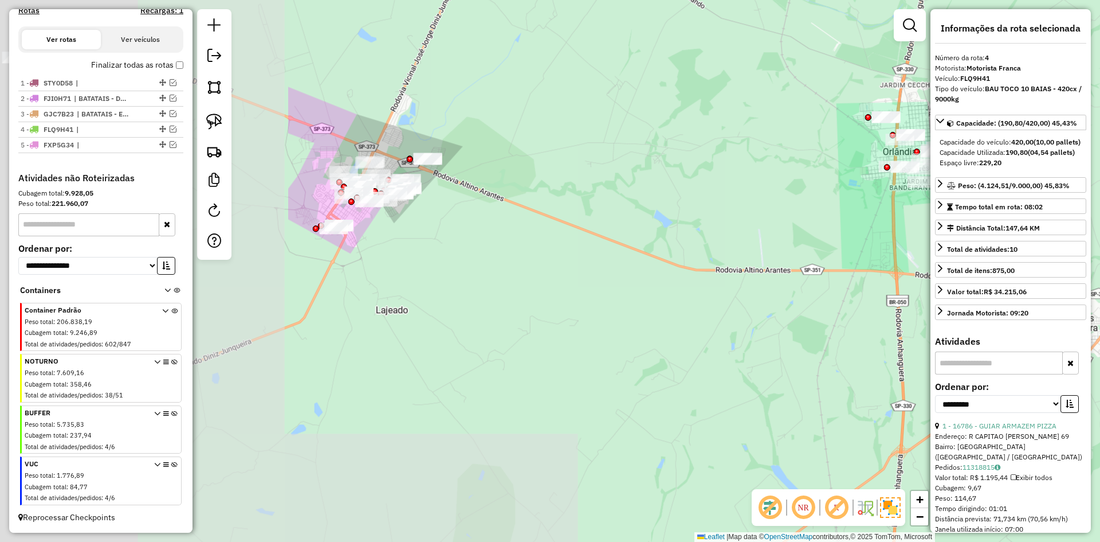
drag, startPoint x: 798, startPoint y: 278, endPoint x: 933, endPoint y: 271, distance: 135.4
click at [1037, 250] on hb-router-mapa "Informações da Sessão 977903 - 12/08/2025 Criação: 11/08/2025 17:43 Depósito: R…" at bounding box center [550, 271] width 1100 height 542
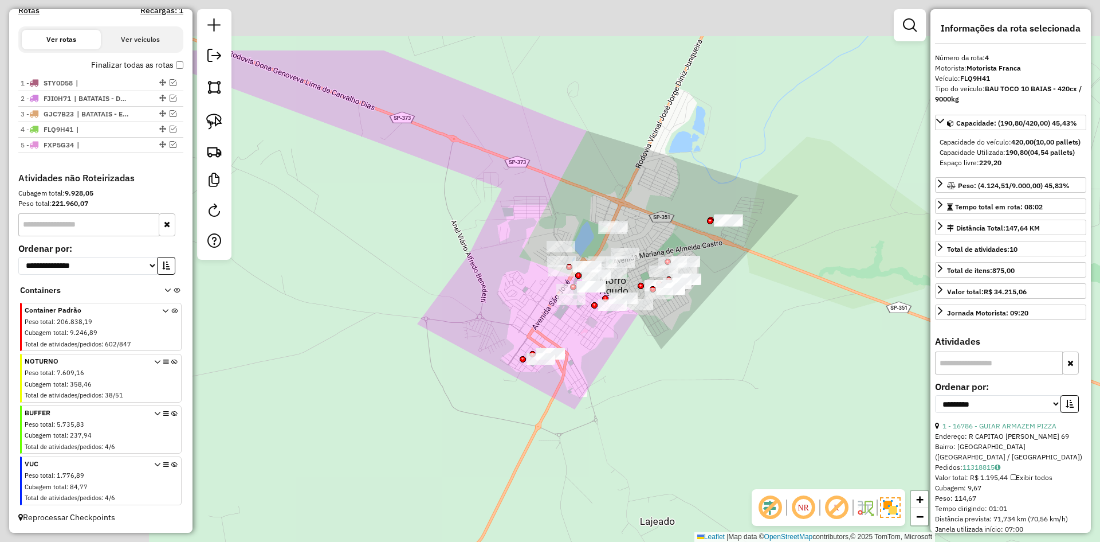
drag, startPoint x: 364, startPoint y: 222, endPoint x: 297, endPoint y: 230, distance: 68.2
click at [570, 315] on div "Janela de atendimento Grade de atendimento Capacidade Transportadoras Veículos …" at bounding box center [550, 271] width 1100 height 542
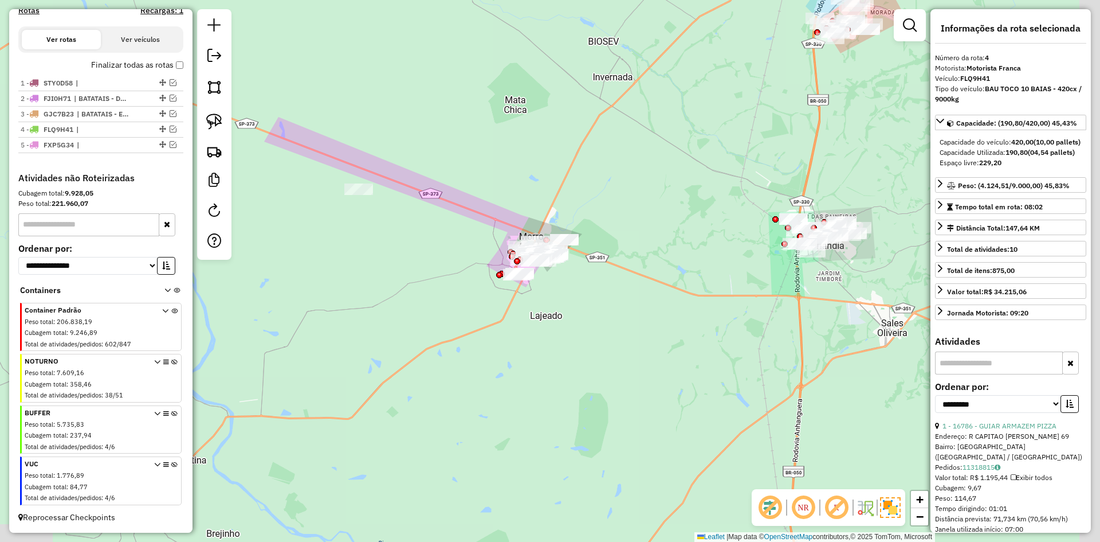
drag, startPoint x: 332, startPoint y: 242, endPoint x: 410, endPoint y: 248, distance: 77.6
click at [410, 248] on div "Janela de atendimento Grade de atendimento Capacidade Transportadoras Veículos …" at bounding box center [550, 271] width 1100 height 542
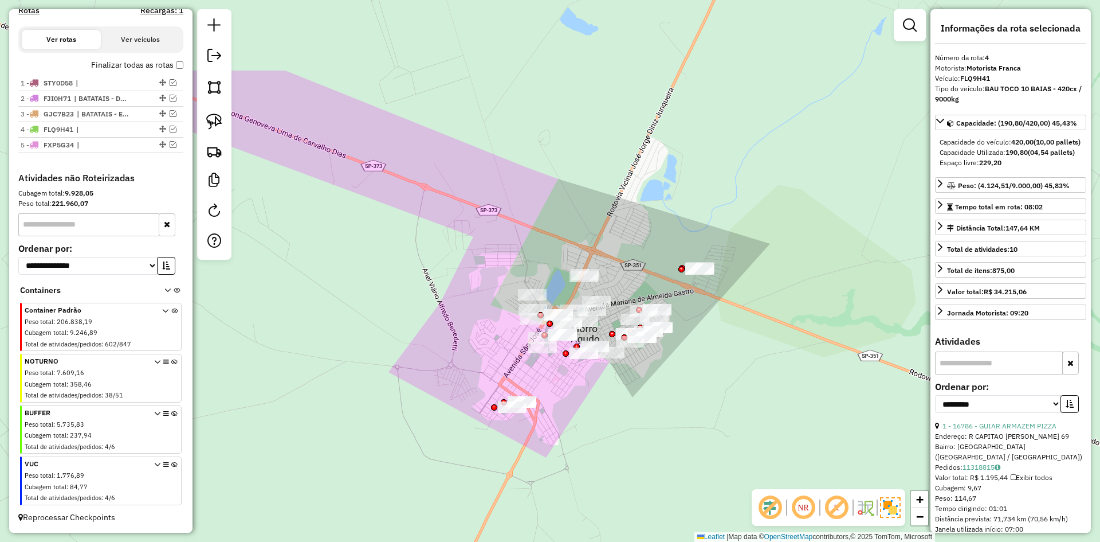
drag, startPoint x: 478, startPoint y: 300, endPoint x: 616, endPoint y: 409, distance: 175.0
click at [617, 409] on div "Janela de atendimento Grade de atendimento Capacidade Transportadoras Veículos …" at bounding box center [550, 271] width 1100 height 542
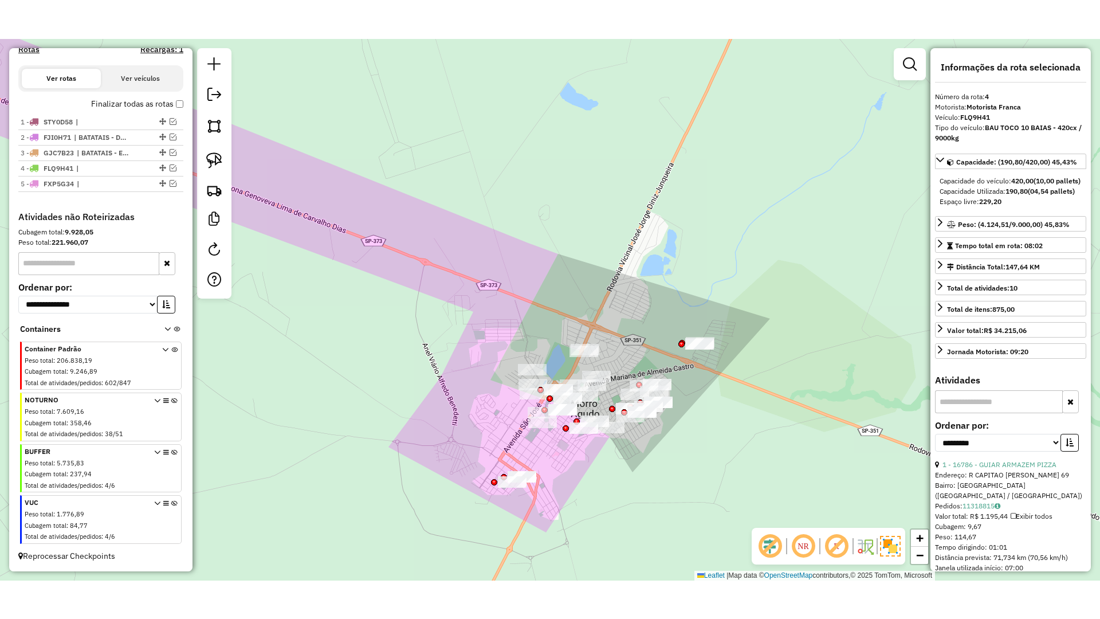
scroll to position [286, 0]
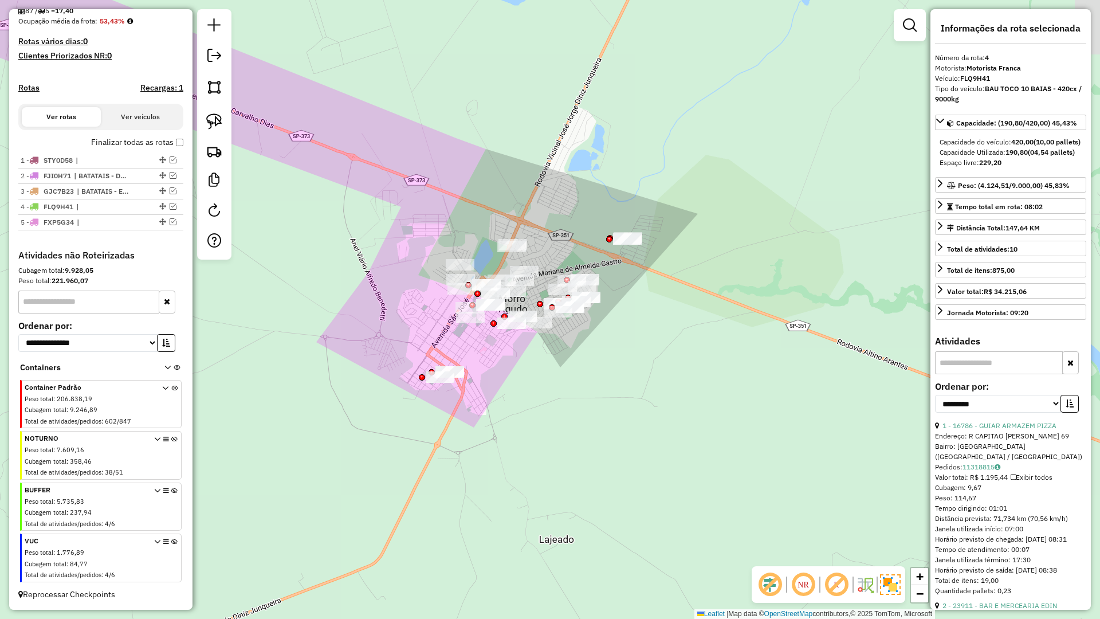
drag, startPoint x: 542, startPoint y: 412, endPoint x: 460, endPoint y: 368, distance: 93.1
click at [517, 382] on div "Janela de atendimento Grade de atendimento Capacidade Transportadoras Veículos …" at bounding box center [550, 309] width 1100 height 619
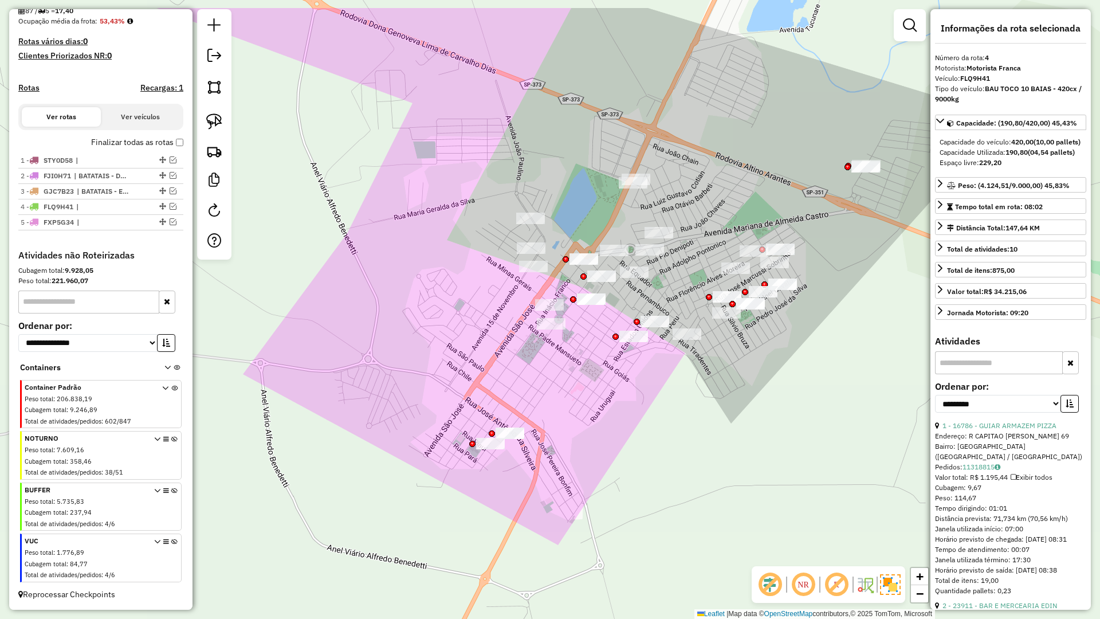
drag, startPoint x: 525, startPoint y: 399, endPoint x: 539, endPoint y: 420, distance: 25.3
click at [539, 420] on div "Janela de atendimento Grade de atendimento Capacidade Transportadoras Veículos …" at bounding box center [550, 309] width 1100 height 619
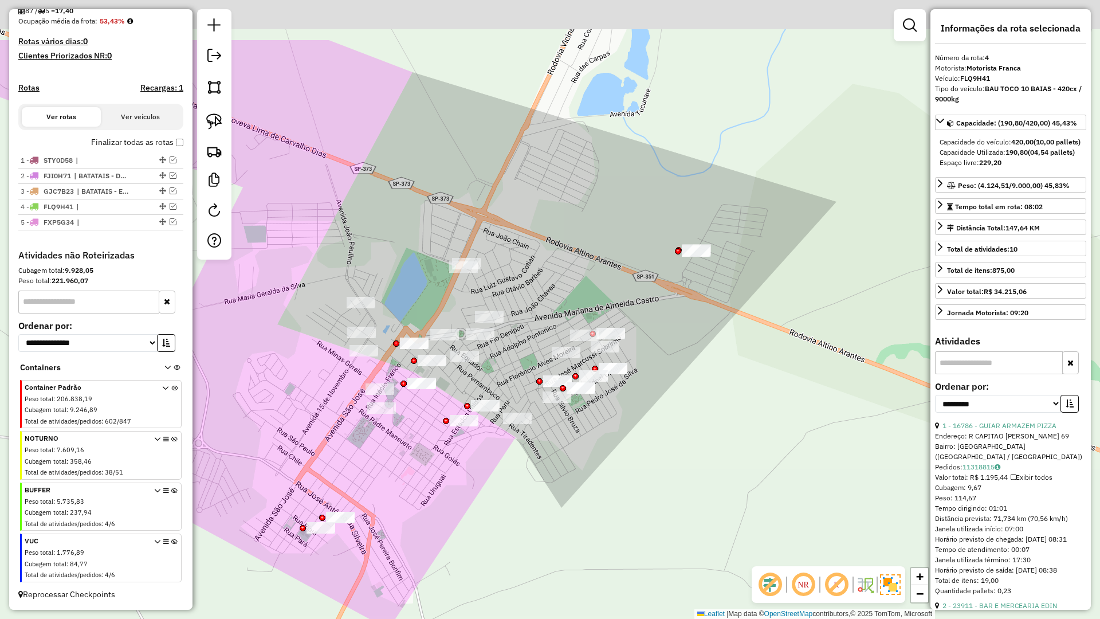
drag, startPoint x: 685, startPoint y: 466, endPoint x: 539, endPoint y: 560, distance: 173.7
click at [539, 541] on div "Janela de atendimento Grade de atendimento Capacidade Transportadoras Veículos …" at bounding box center [550, 309] width 1100 height 619
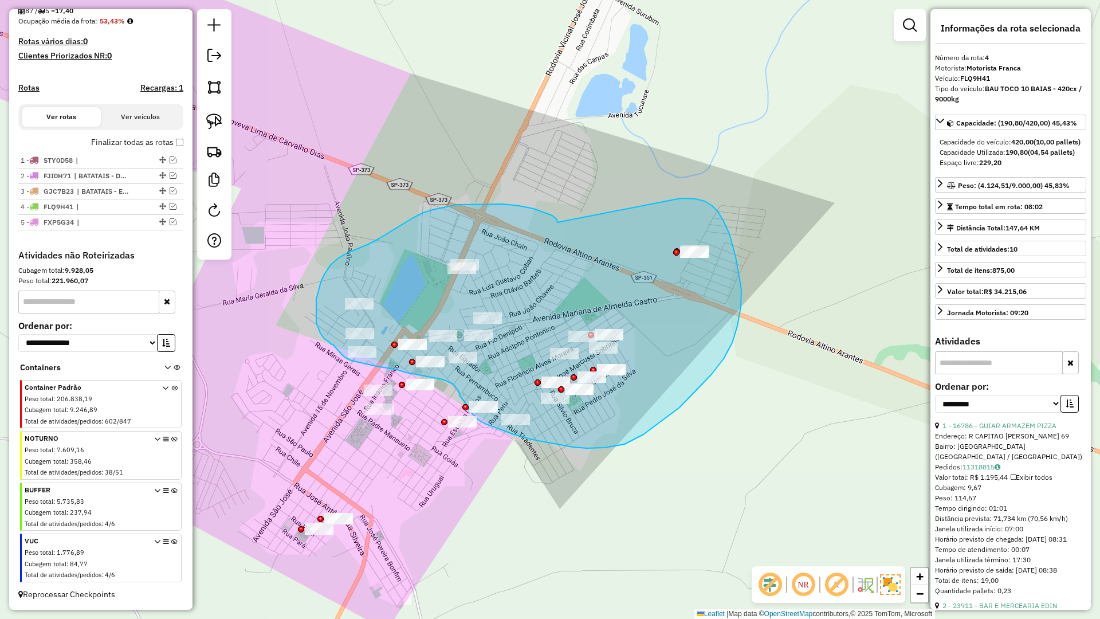
drag, startPoint x: 533, startPoint y: 209, endPoint x: 609, endPoint y: 224, distance: 77.2
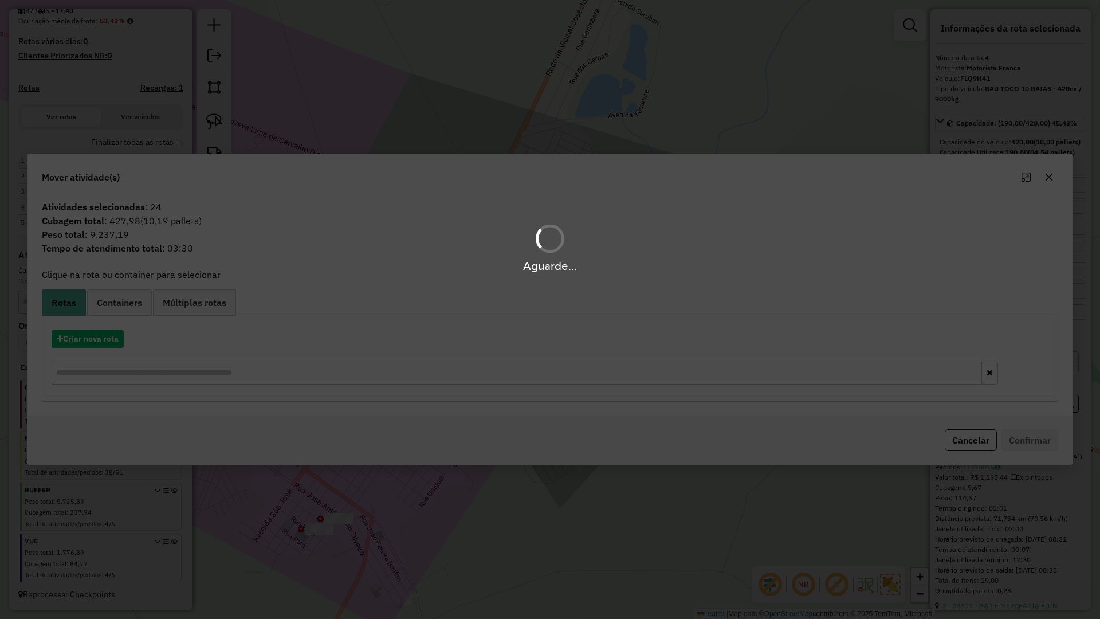
drag, startPoint x: 107, startPoint y: 346, endPoint x: 99, endPoint y: 340, distance: 9.9
click at [100, 342] on div "Aguarde..." at bounding box center [550, 309] width 1100 height 619
click at [99, 340] on div "Aguarde..." at bounding box center [550, 309] width 1100 height 619
click at [96, 339] on div "Aguarde..." at bounding box center [550, 309] width 1100 height 619
click at [96, 339] on button "Criar nova rota" at bounding box center [88, 339] width 72 height 18
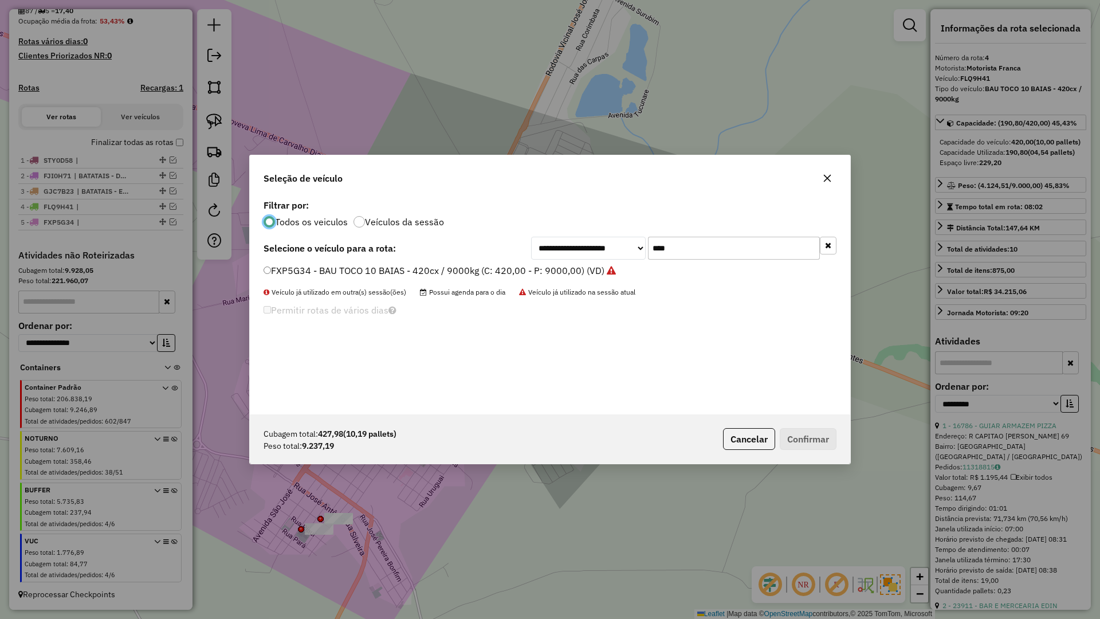
scroll to position [6, 3]
drag, startPoint x: 696, startPoint y: 254, endPoint x: 604, endPoint y: 248, distance: 92.5
click at [604, 248] on div "**********" at bounding box center [683, 248] width 305 height 23
type input "****"
drag, startPoint x: 419, startPoint y: 262, endPoint x: 427, endPoint y: 264, distance: 7.6
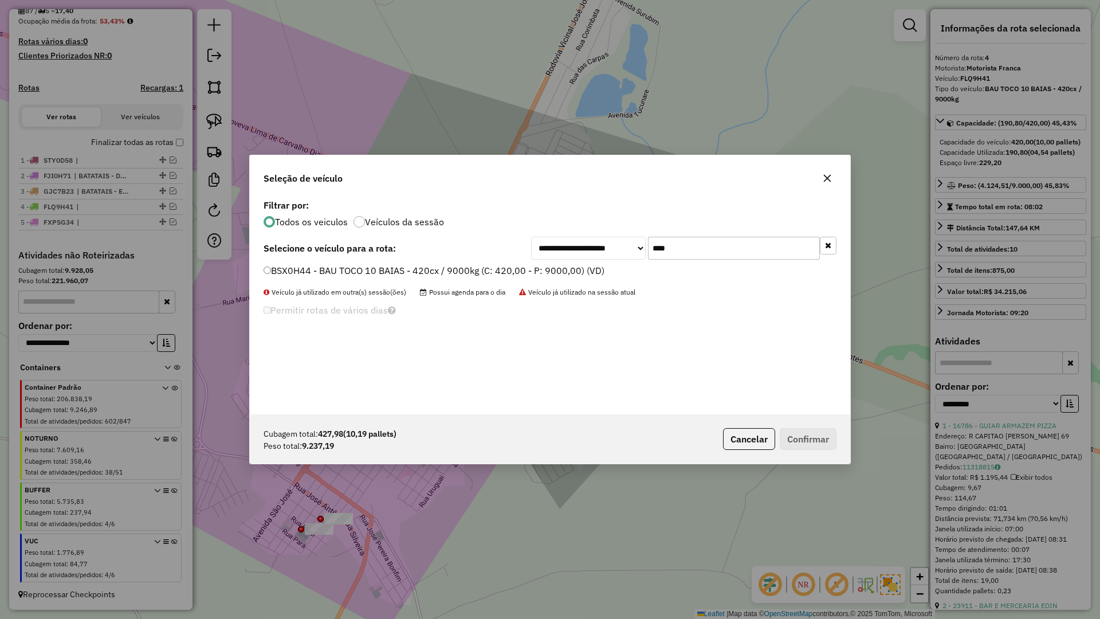
click at [419, 262] on div "**********" at bounding box center [550, 306] width 601 height 218
drag, startPoint x: 433, startPoint y: 272, endPoint x: 529, endPoint y: 291, distance: 98.0
click at [433, 272] on label "BSX0H44 - BAU TOCO 10 BAIAS - 420cx / 9000kg (C: 420,00 - P: 9000,00) (VD)" at bounding box center [434, 271] width 341 height 14
click at [807, 439] on button "Confirmar" at bounding box center [808, 439] width 57 height 22
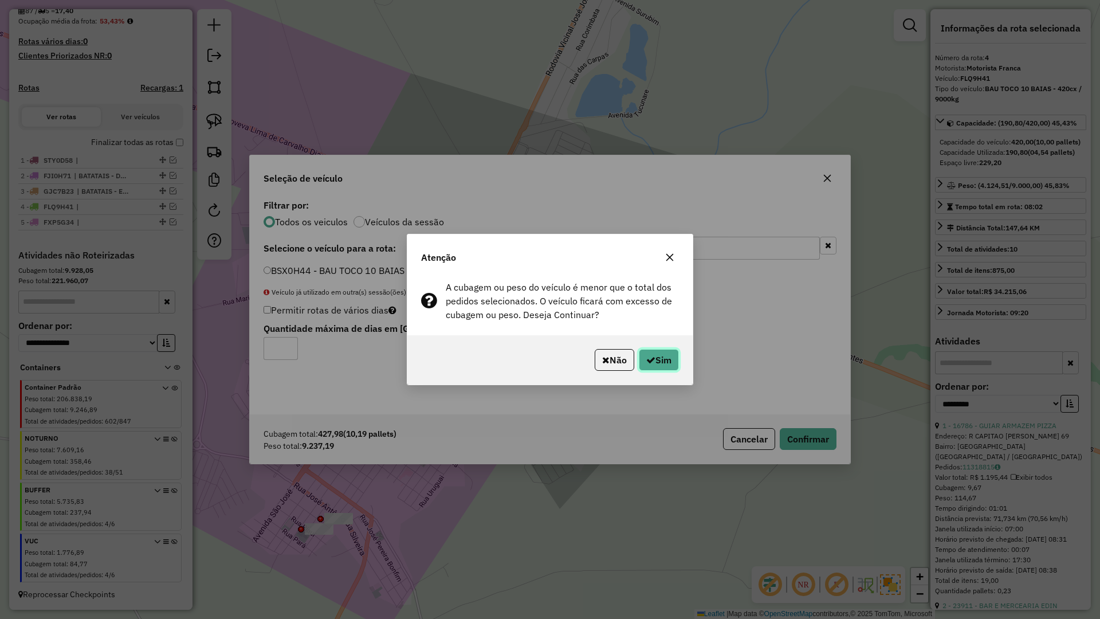
click at [672, 363] on button "Sim" at bounding box center [659, 360] width 40 height 22
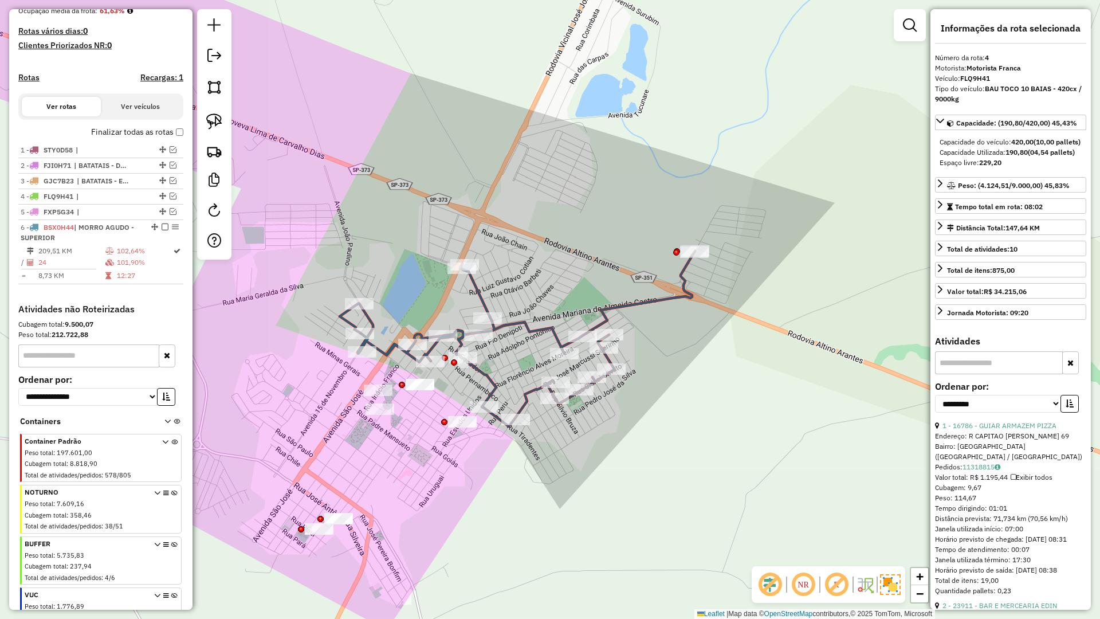
scroll to position [350, 0]
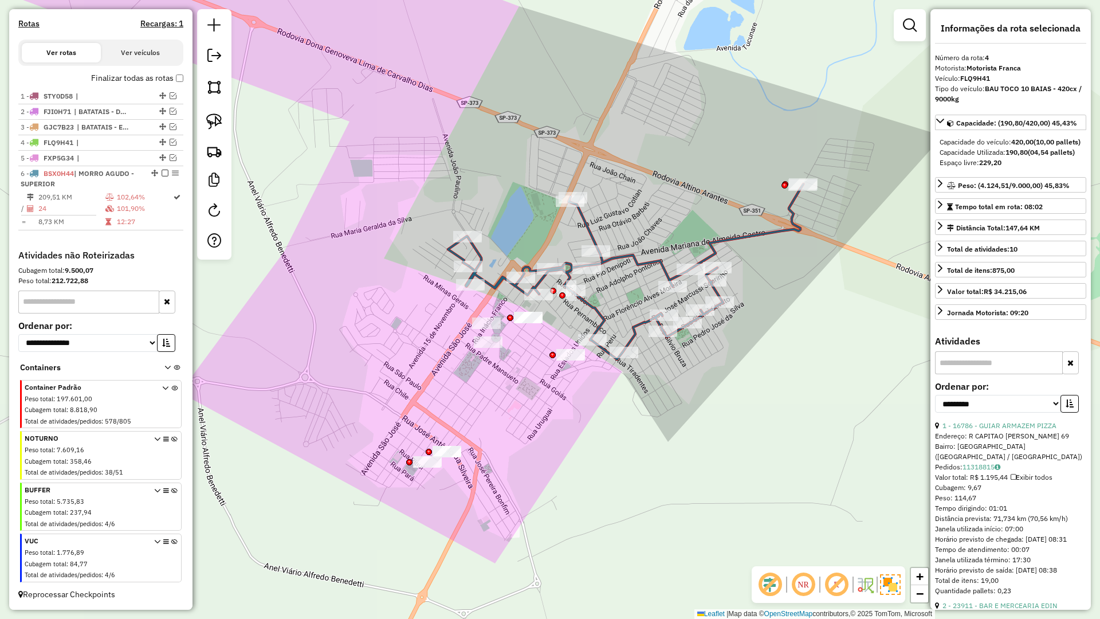
drag, startPoint x: 504, startPoint y: 436, endPoint x: 547, endPoint y: 409, distance: 50.7
click at [547, 409] on div "Janela de atendimento Grade de atendimento Capacidade Transportadoras Veículos …" at bounding box center [550, 309] width 1100 height 619
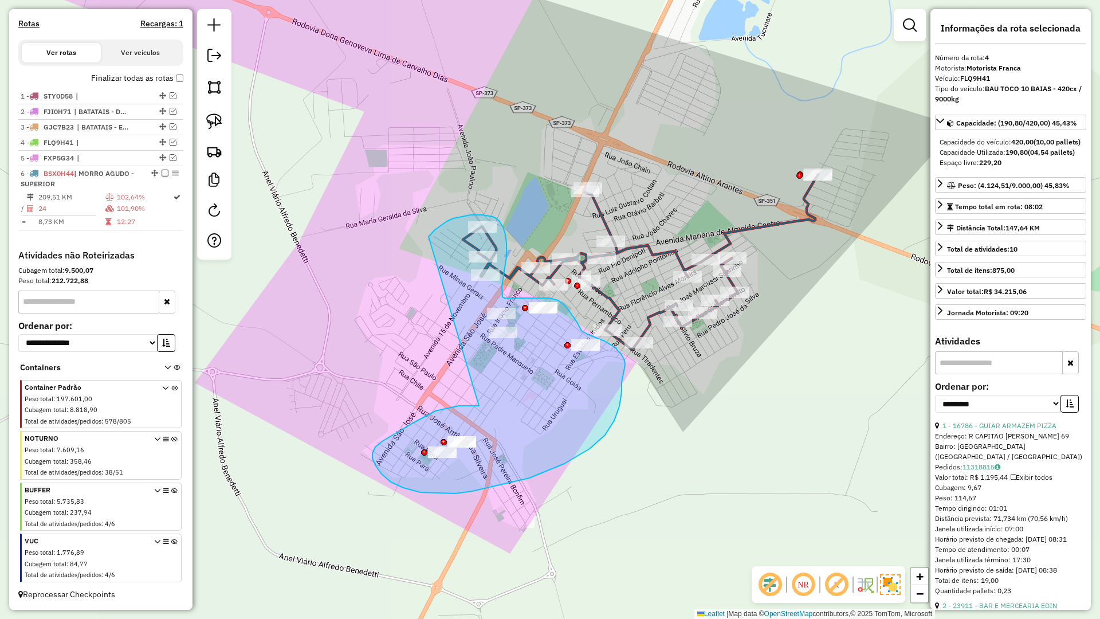
drag, startPoint x: 459, startPoint y: 406, endPoint x: 402, endPoint y: 273, distance: 144.2
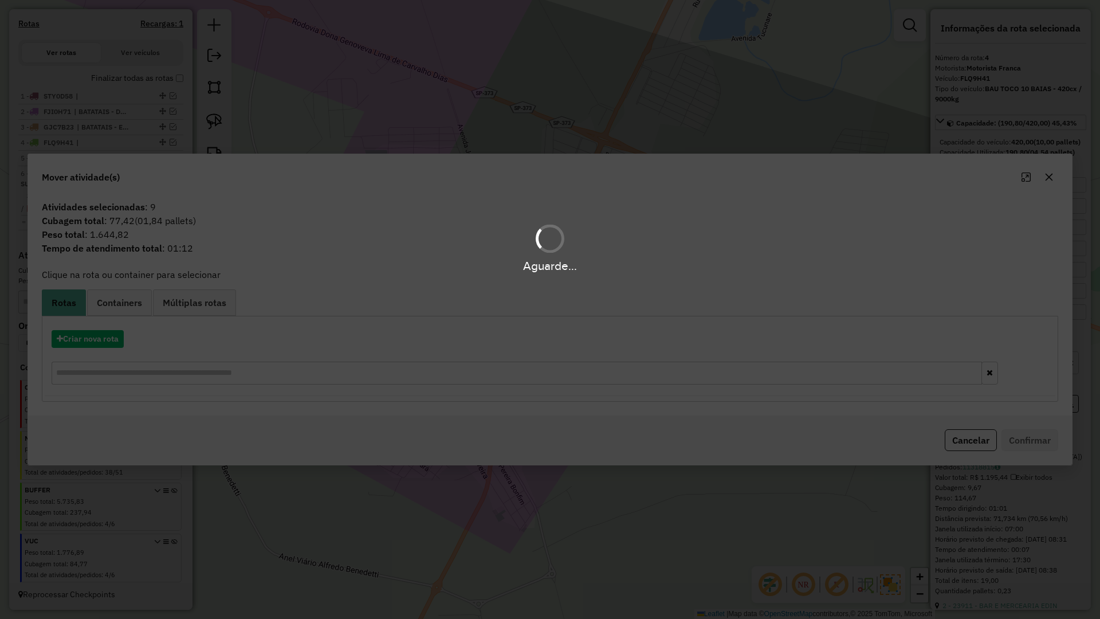
click at [92, 335] on div "Aguarde..." at bounding box center [550, 309] width 1100 height 619
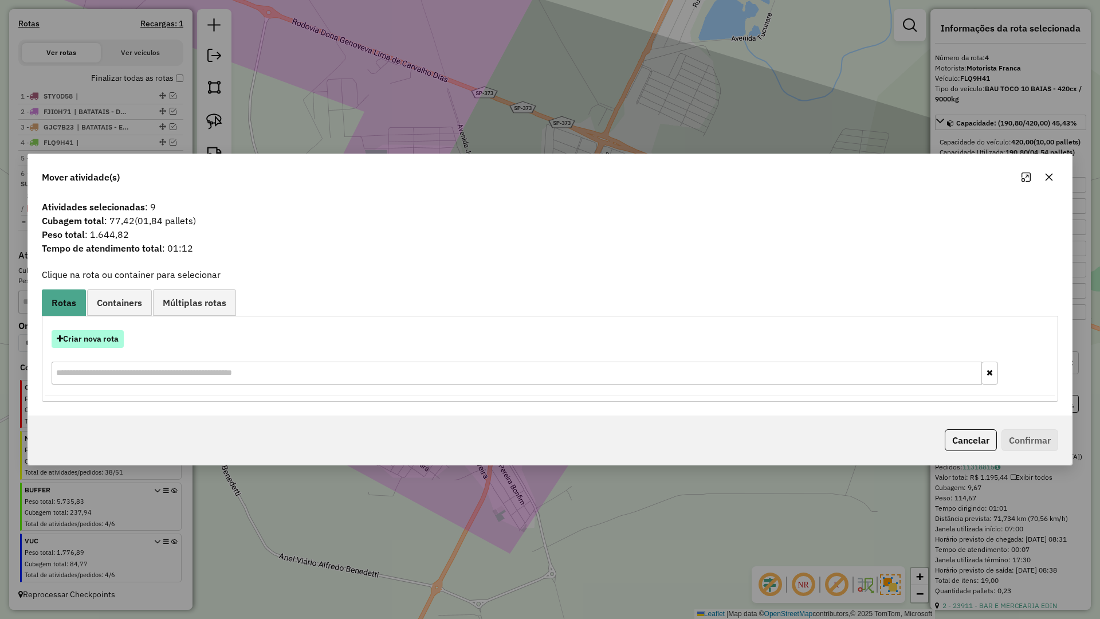
click at [84, 340] on button "Criar nova rota" at bounding box center [88, 339] width 72 height 18
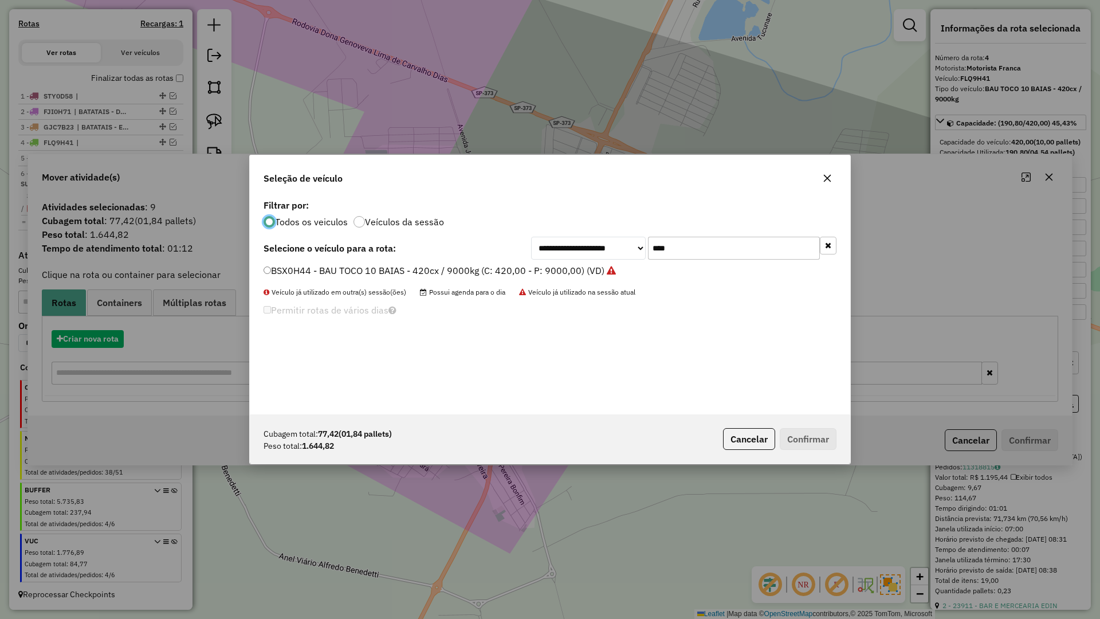
scroll to position [6, 3]
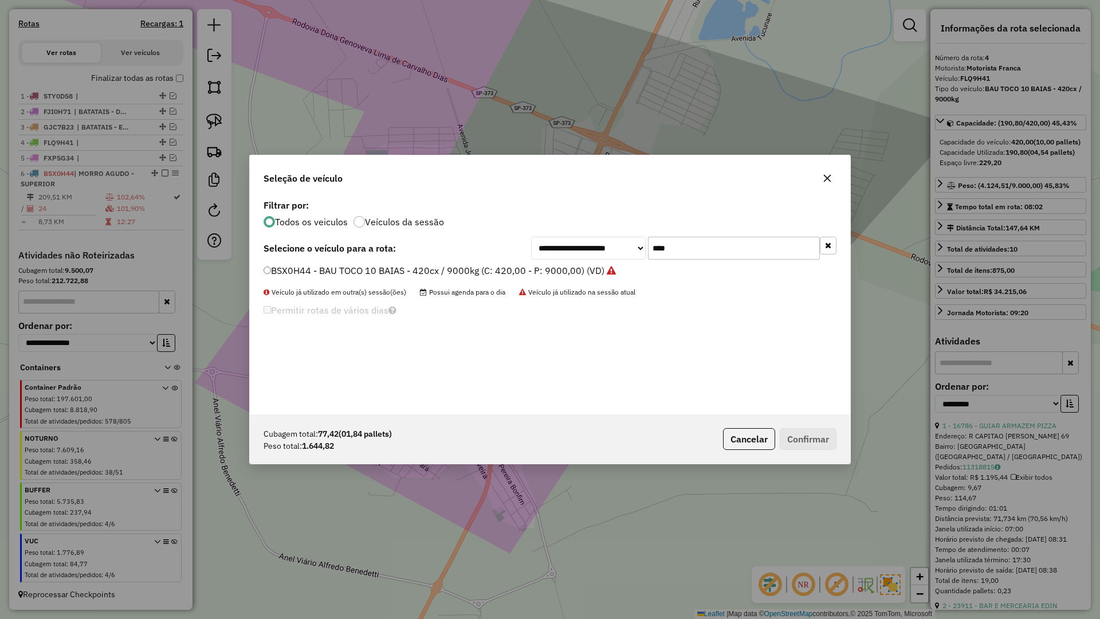
drag, startPoint x: 707, startPoint y: 244, endPoint x: 600, endPoint y: 244, distance: 106.6
click at [600, 244] on div "**********" at bounding box center [683, 248] width 305 height 23
type input "****"
drag, startPoint x: 379, startPoint y: 271, endPoint x: 415, endPoint y: 280, distance: 37.8
click at [378, 270] on label "SUY3I49 - BAU TOCO 10 BAIAS - 420cx / 9000kg (C: 420,00 - P: 9000,00) (VD)" at bounding box center [433, 271] width 338 height 14
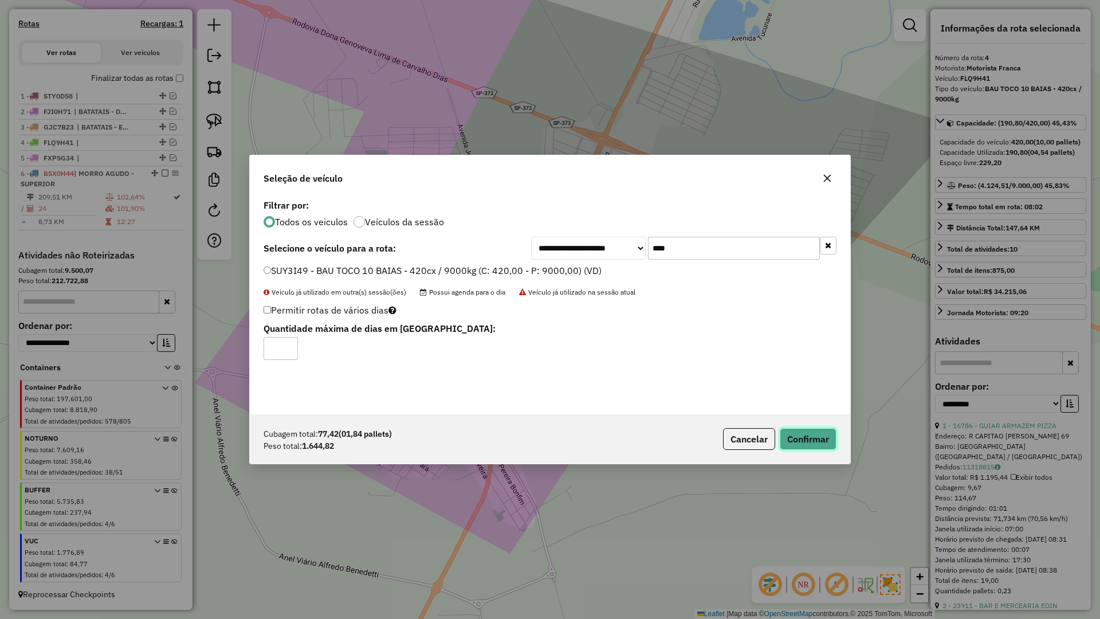
click at [811, 435] on button "Confirmar" at bounding box center [808, 439] width 57 height 22
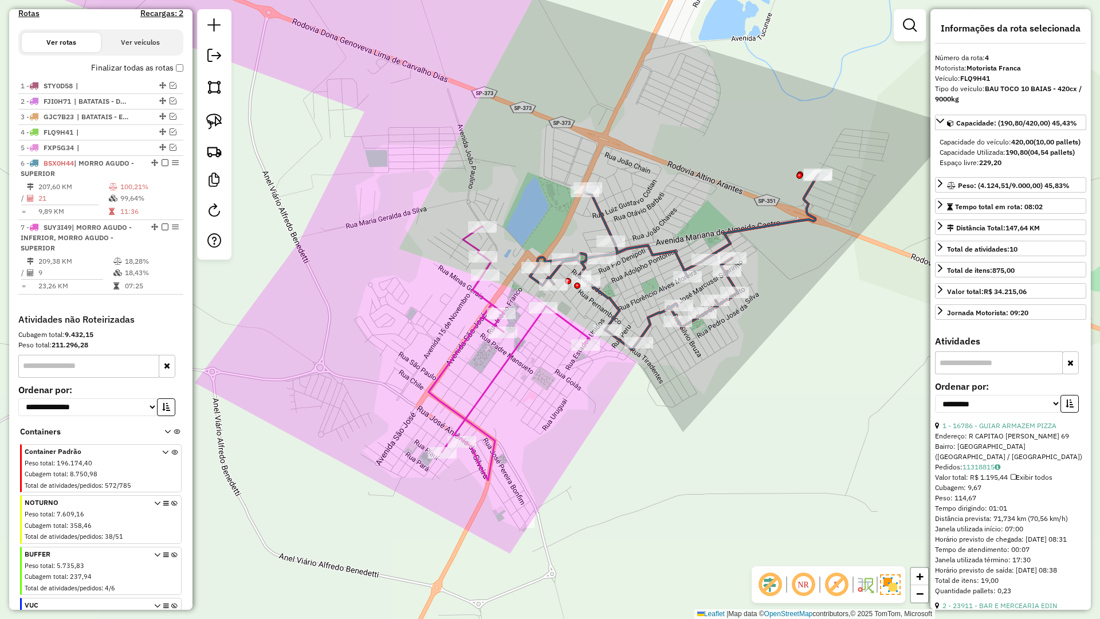
scroll to position [425, 0]
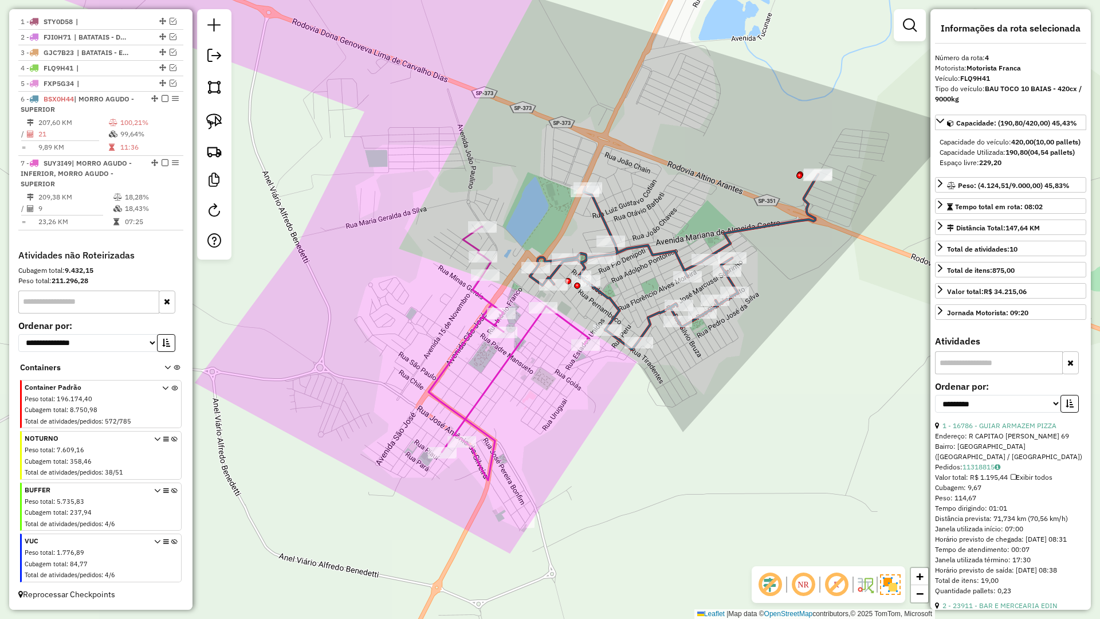
click at [610, 297] on icon at bounding box center [674, 261] width 288 height 175
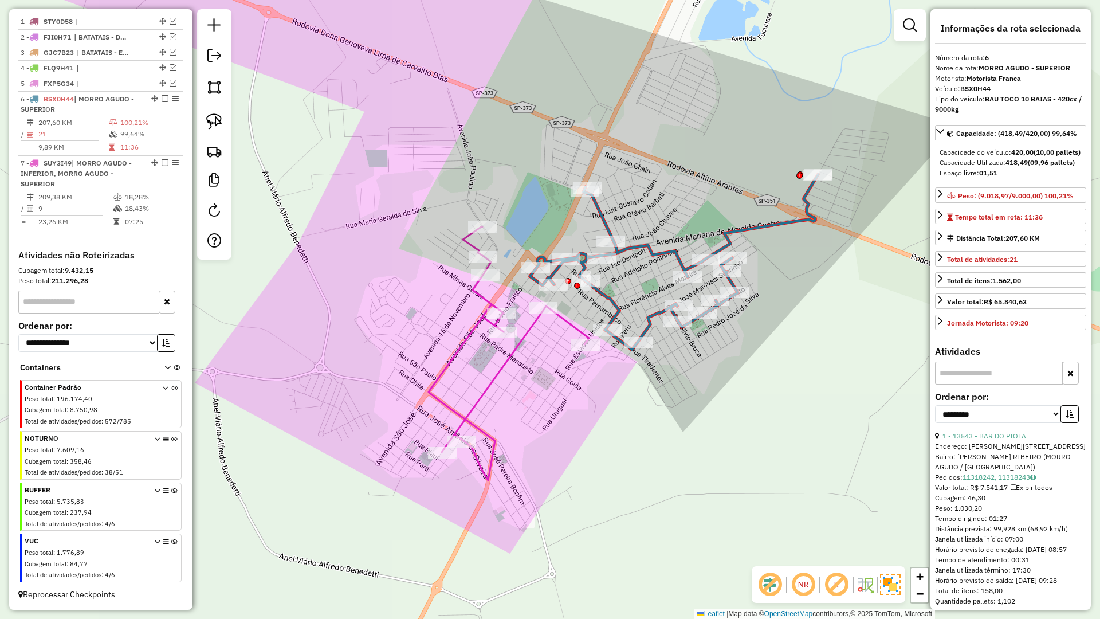
click at [560, 317] on icon at bounding box center [509, 353] width 160 height 254
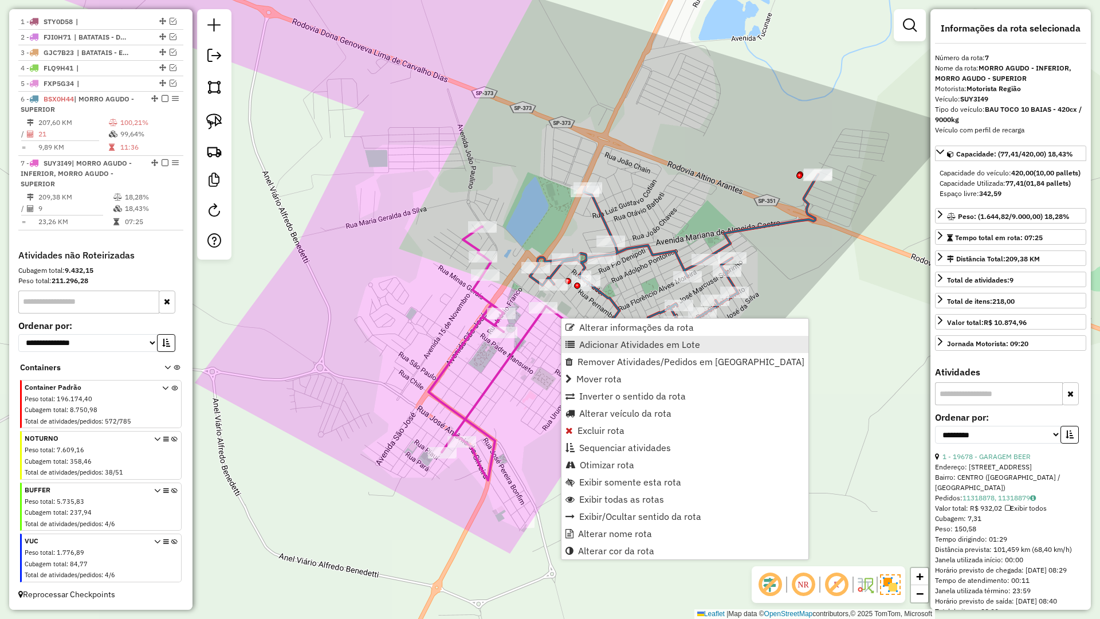
drag, startPoint x: 613, startPoint y: 346, endPoint x: 610, endPoint y: 340, distance: 6.7
click at [613, 343] on span "Adicionar Atividades em Lote" at bounding box center [639, 344] width 121 height 9
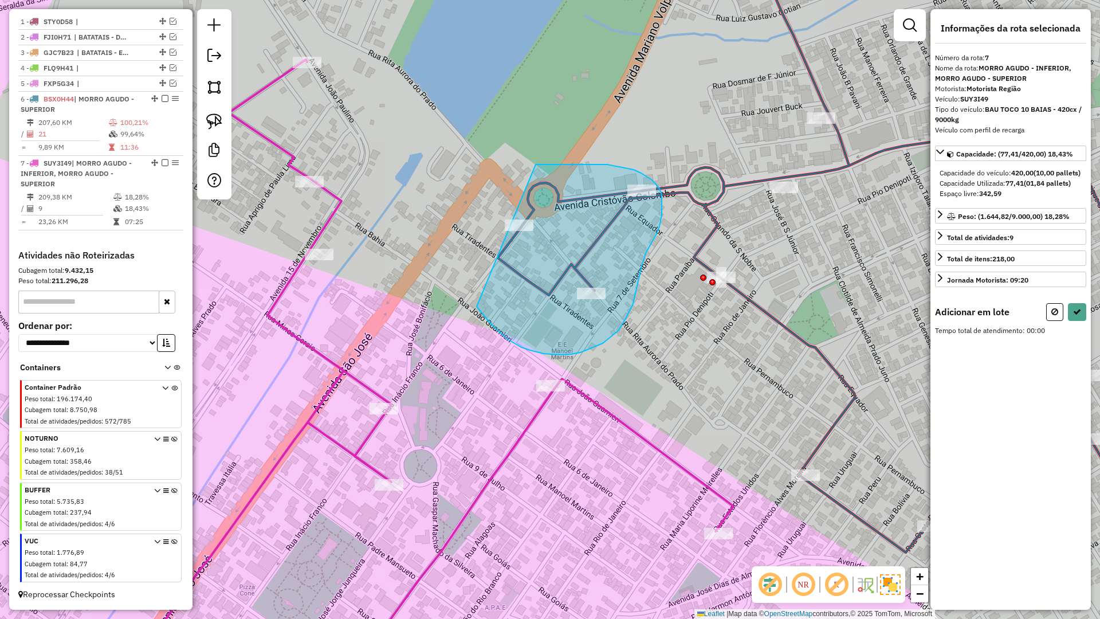
drag, startPoint x: 485, startPoint y: 316, endPoint x: 415, endPoint y: 183, distance: 149.9
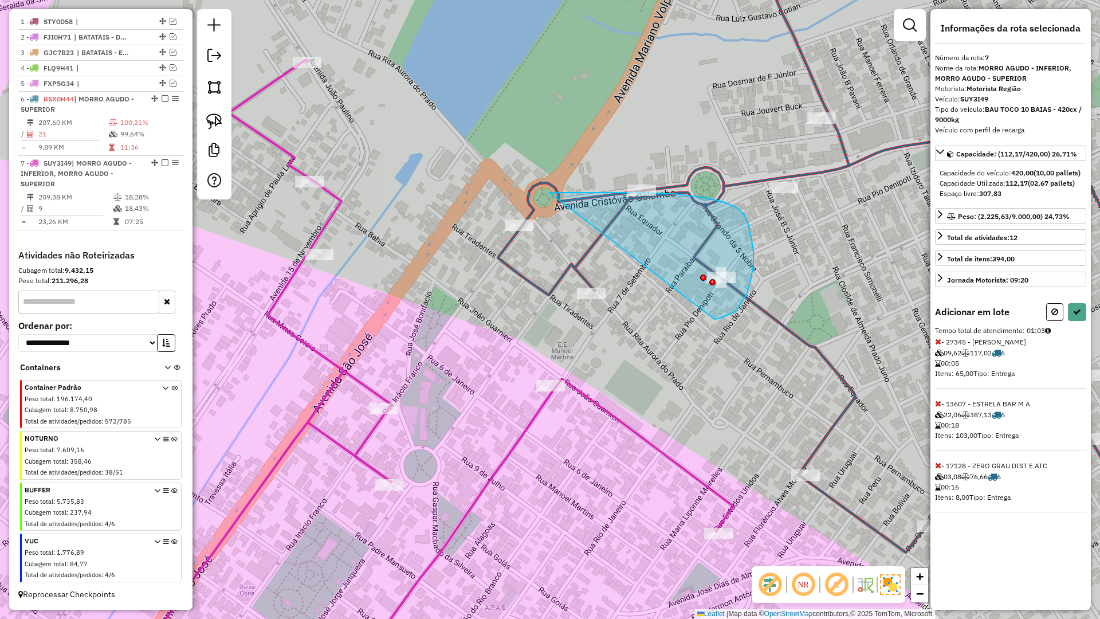
drag, startPoint x: 736, startPoint y: 311, endPoint x: 547, endPoint y: 193, distance: 223.2
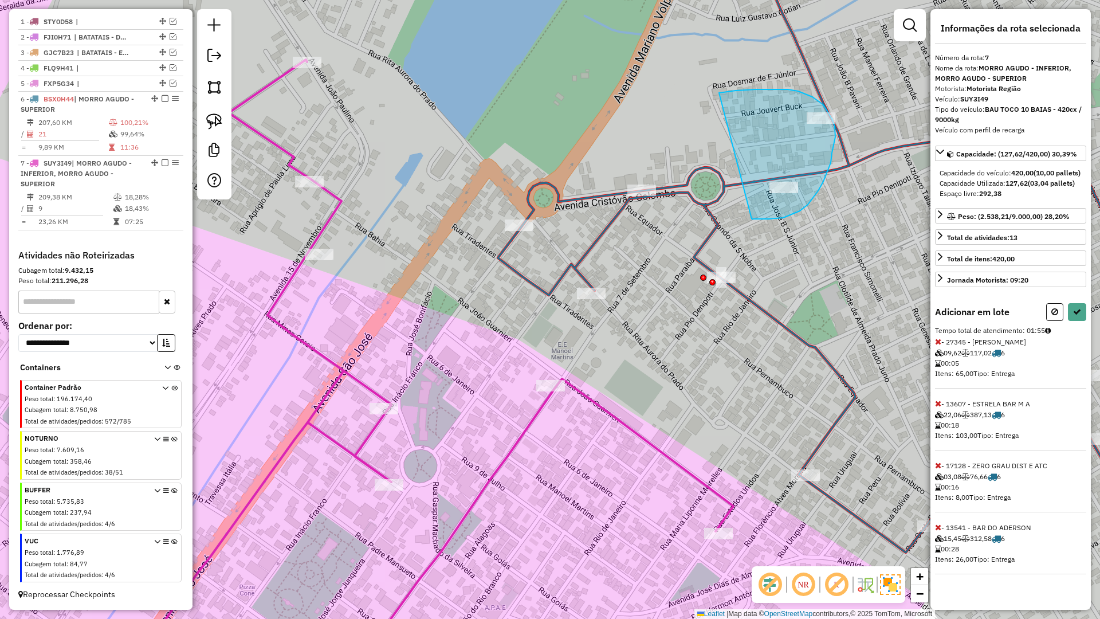
drag, startPoint x: 808, startPoint y: 205, endPoint x: 684, endPoint y: 99, distance: 163.0
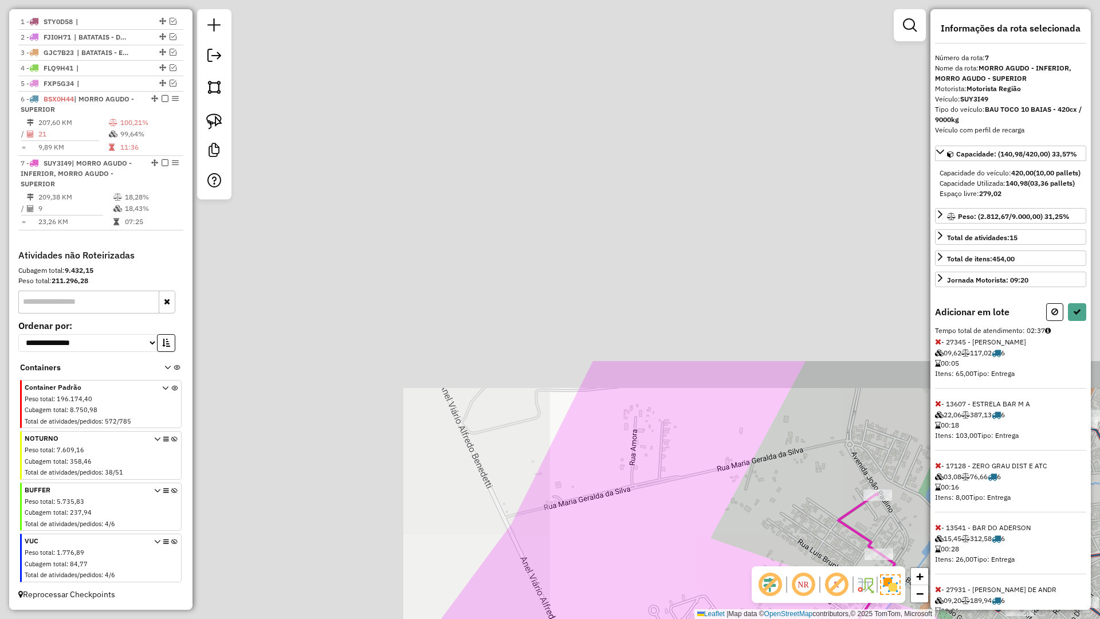
drag, startPoint x: 474, startPoint y: 164, endPoint x: 419, endPoint y: 202, distance: 66.6
click at [868, 422] on div "Janela de atendimento Grade de atendimento Capacidade Transportadoras Veículos …" at bounding box center [550, 309] width 1100 height 619
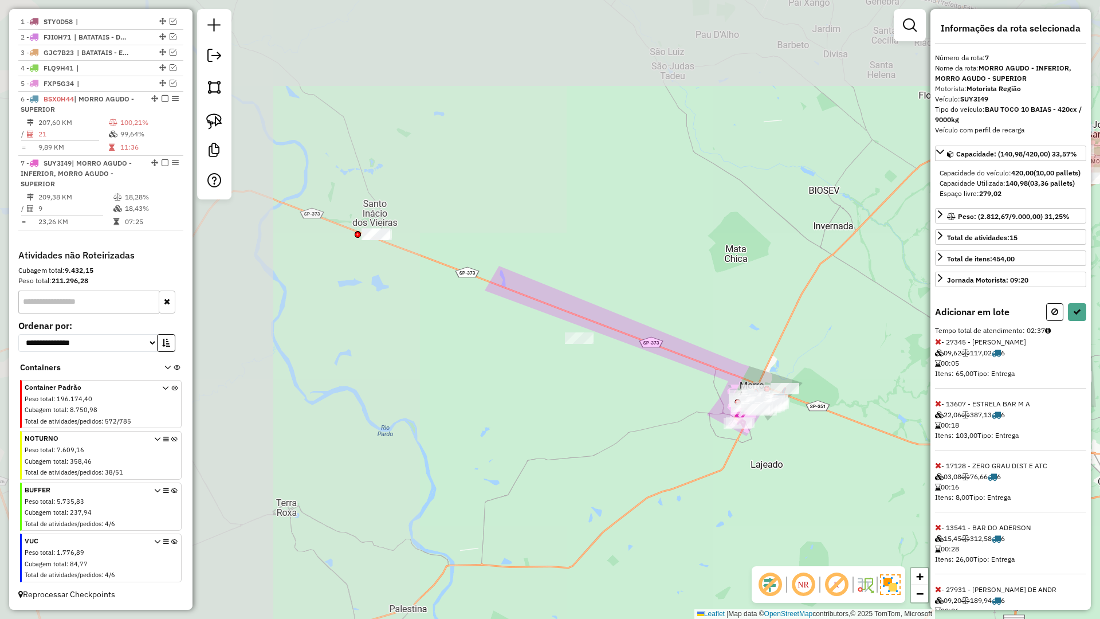
drag, startPoint x: 527, startPoint y: 292, endPoint x: 522, endPoint y: 417, distance: 125.6
click at [706, 390] on div "Rota 7 - Placa SUY3I49 13464 - VAREJ MERC DO PAN Janela de atendimento Grade de…" at bounding box center [550, 309] width 1100 height 619
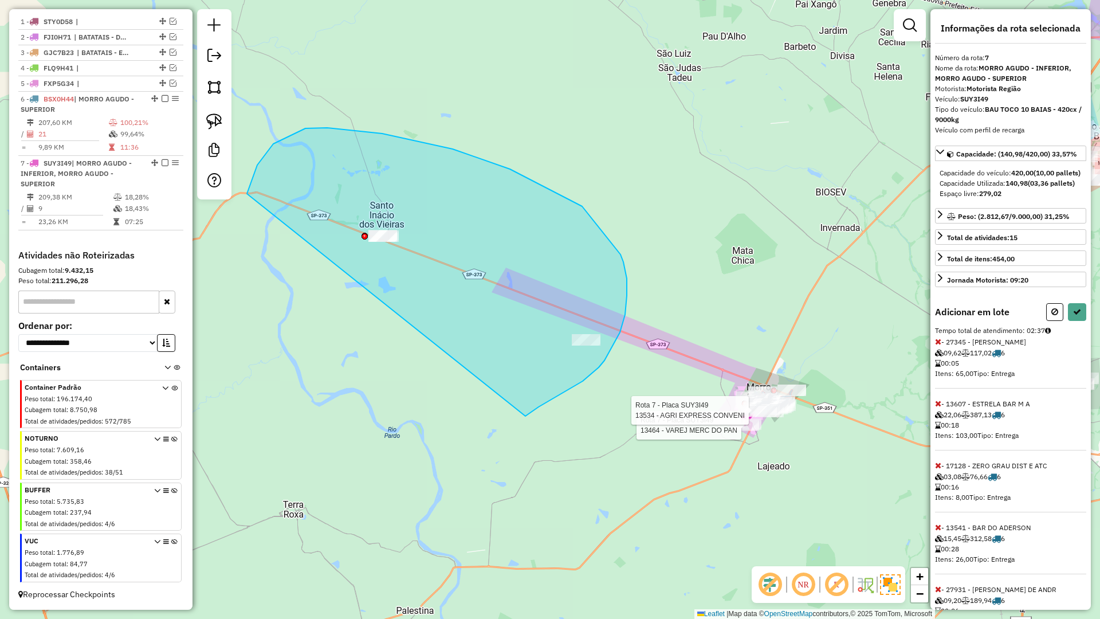
drag, startPoint x: 625, startPoint y: 315, endPoint x: 264, endPoint y: 269, distance: 363.9
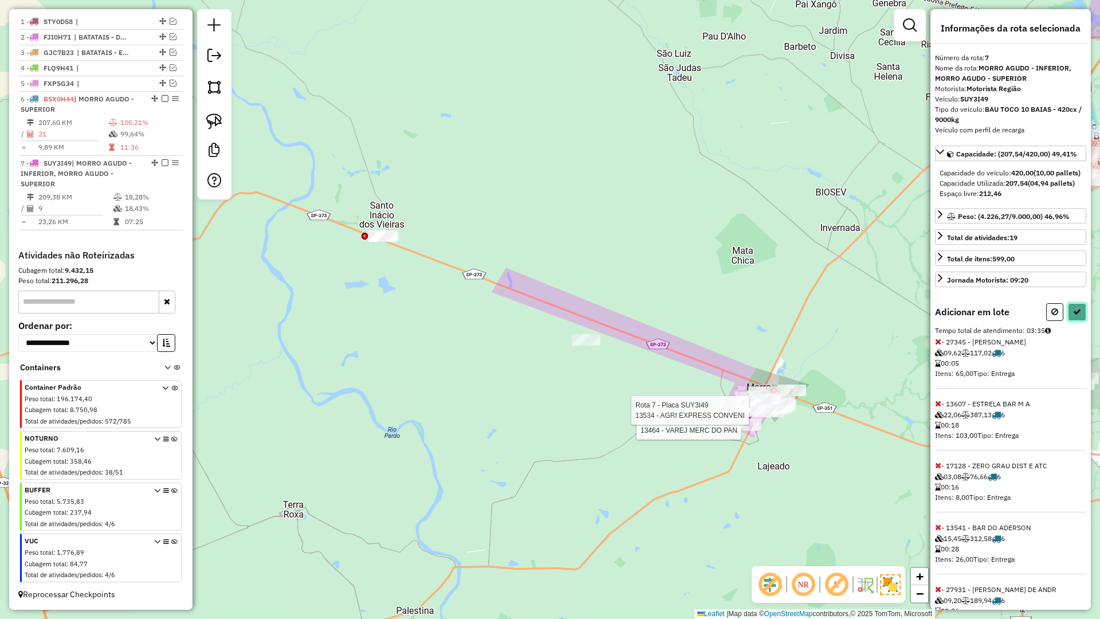
click at [1073, 316] on icon at bounding box center [1077, 312] width 8 height 8
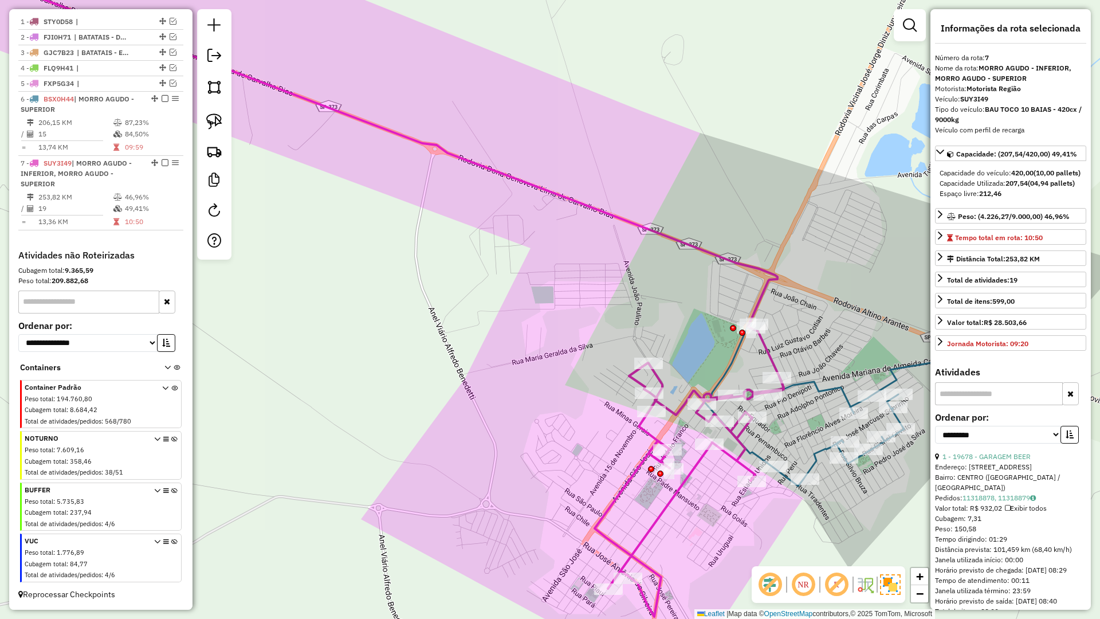
click at [812, 384] on icon at bounding box center [844, 398] width 280 height 175
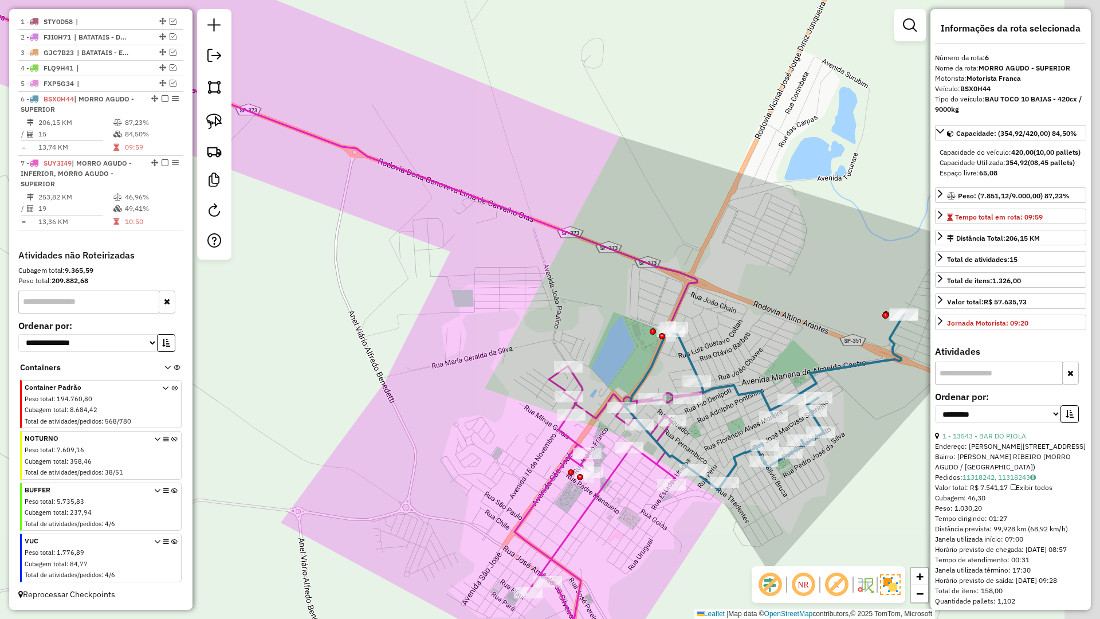
drag, startPoint x: 819, startPoint y: 407, endPoint x: 731, endPoint y: 403, distance: 88.3
click at [736, 410] on div "Janela de atendimento Grade de atendimento Capacidade Transportadoras Veículos …" at bounding box center [550, 309] width 1100 height 619
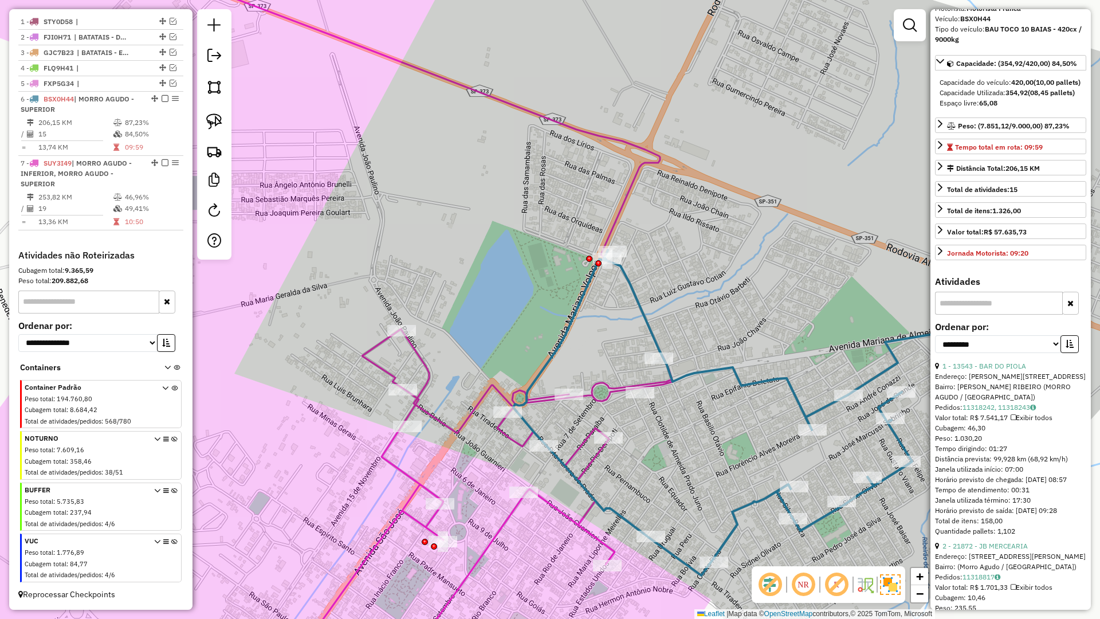
scroll to position [96, 0]
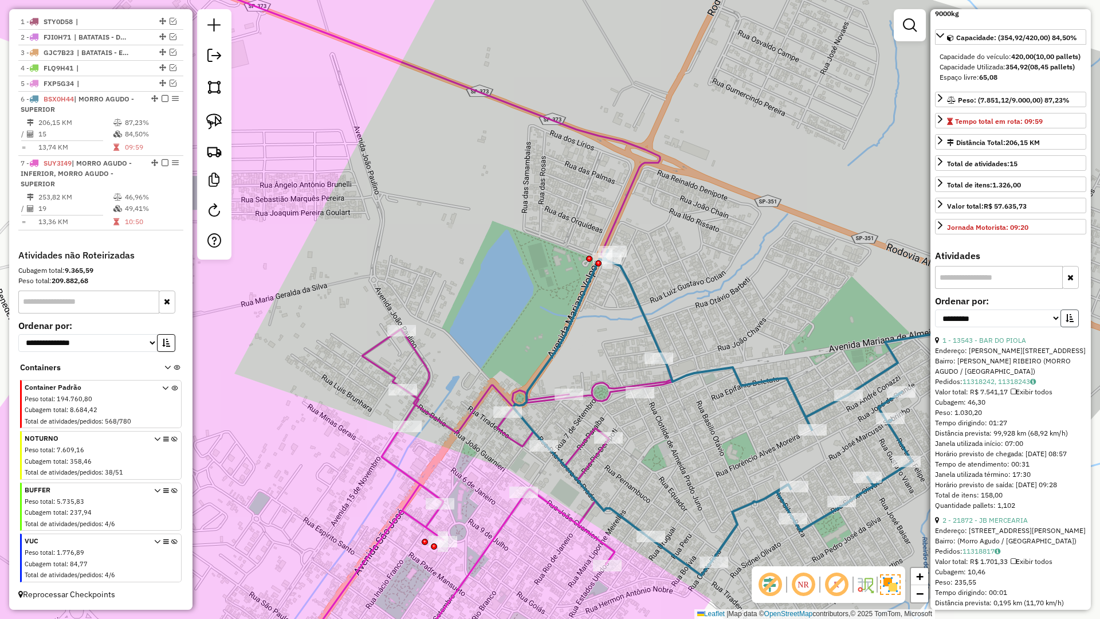
click at [1066, 322] on icon "button" at bounding box center [1070, 318] width 8 height 8
drag, startPoint x: 1031, startPoint y: 343, endPoint x: 1021, endPoint y: 347, distance: 11.1
click at [1031, 327] on select "**********" at bounding box center [998, 318] width 126 height 18
select select "**********"
click at [935, 327] on select "**********" at bounding box center [998, 318] width 126 height 18
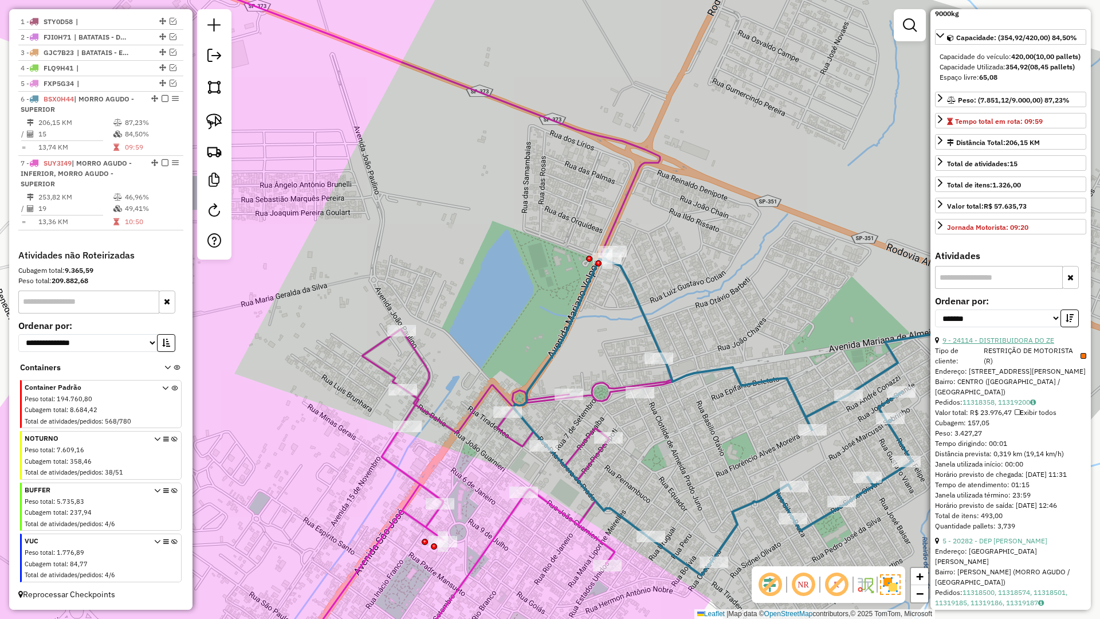
click at [1001, 344] on link "9 - 24114 - DISTRIBUIDORA DO ZE" at bounding box center [999, 340] width 112 height 9
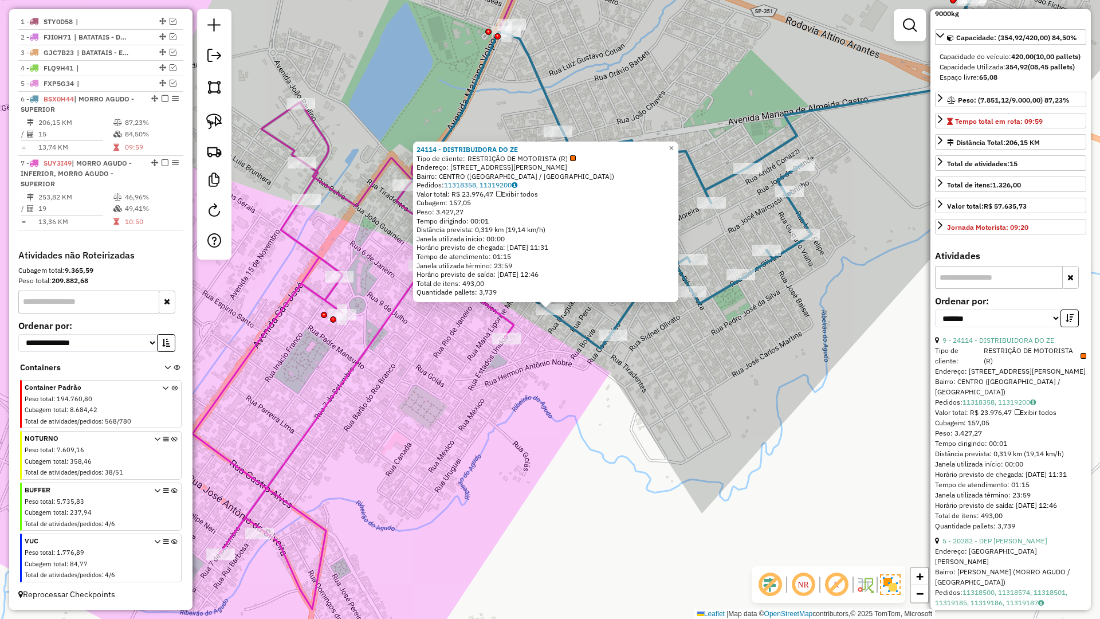
click at [668, 349] on div "24114 - DISTRIBUIDORA DO ZE Tipo de cliente: RESTRIÇÃO DE MOTORISTA (R) Endereç…" at bounding box center [550, 309] width 1100 height 619
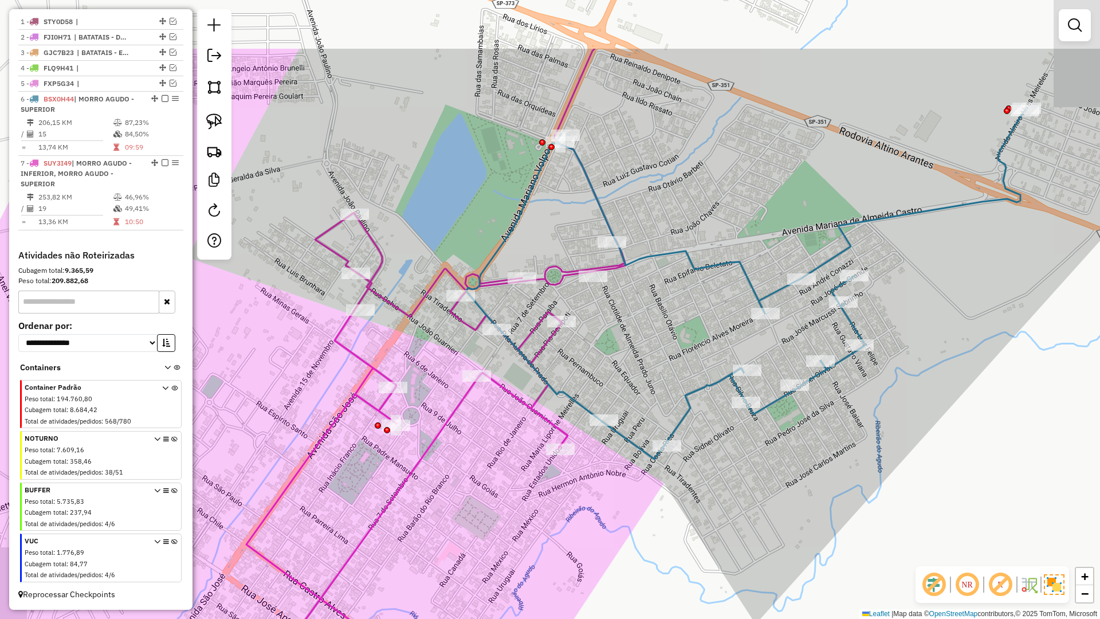
drag, startPoint x: 689, startPoint y: 376, endPoint x: 575, endPoint y: 362, distance: 115.0
click at [725, 460] on div "Janela de atendimento Grade de atendimento Capacidade Transportadoras Veículos …" at bounding box center [550, 309] width 1100 height 619
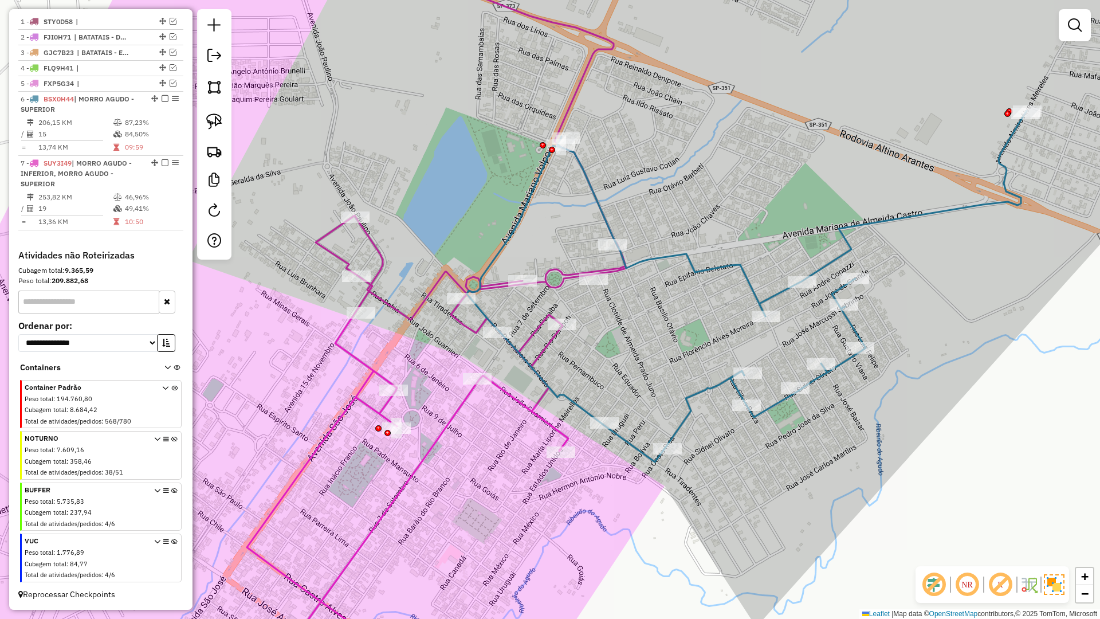
click at [558, 343] on icon at bounding box center [436, 309] width 379 height 743
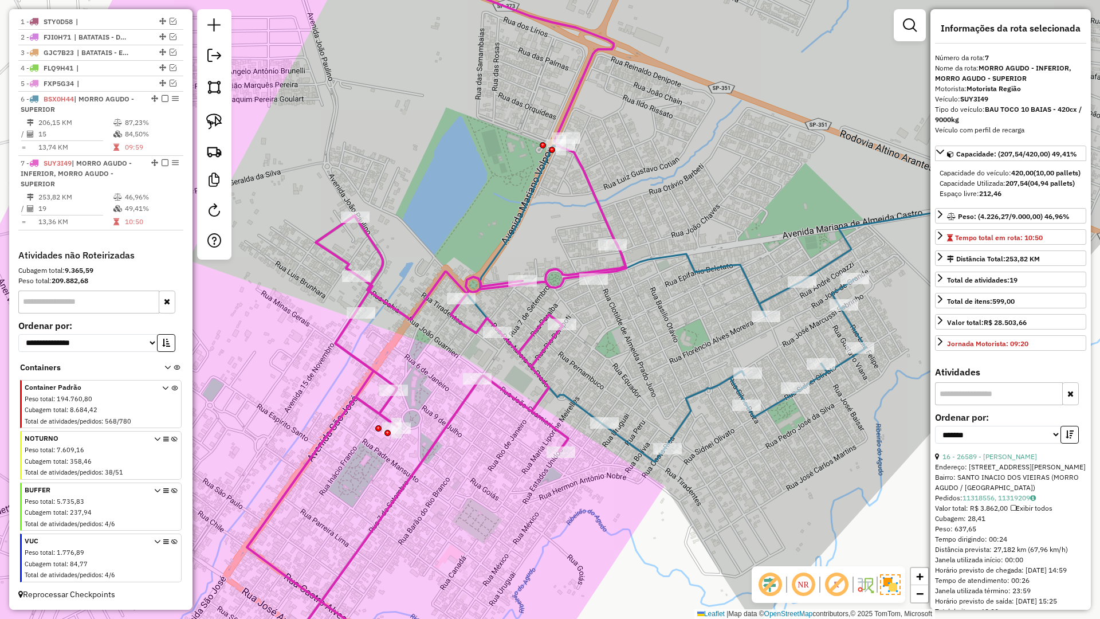
click at [551, 343] on icon at bounding box center [436, 309] width 379 height 743
click at [572, 402] on icon at bounding box center [747, 286] width 560 height 351
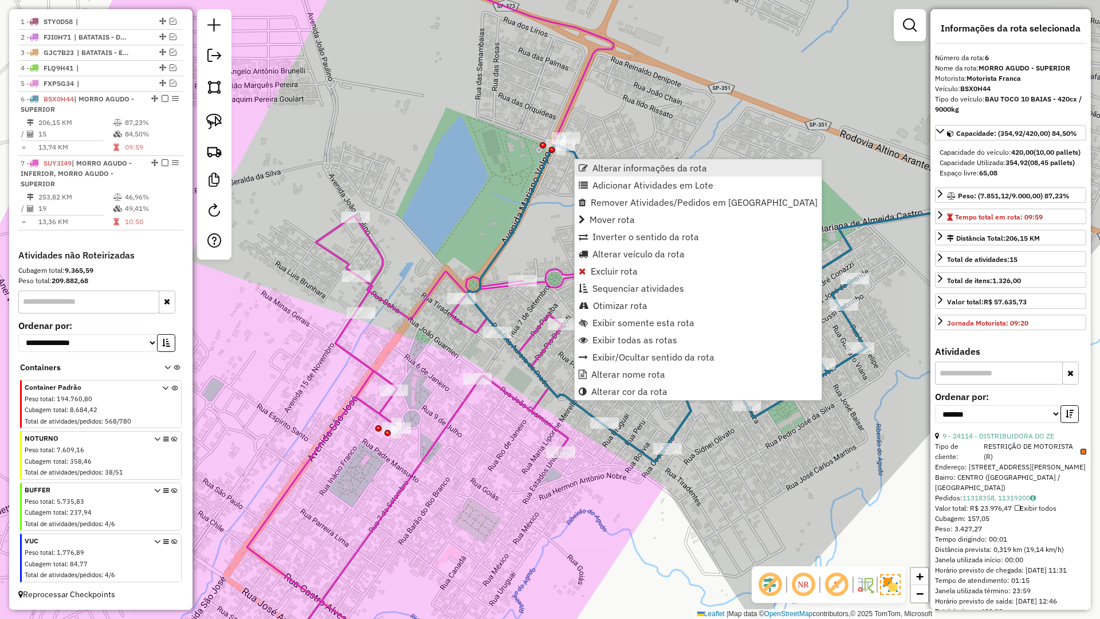
click at [642, 171] on span "Alterar informações da rota" at bounding box center [650, 167] width 115 height 9
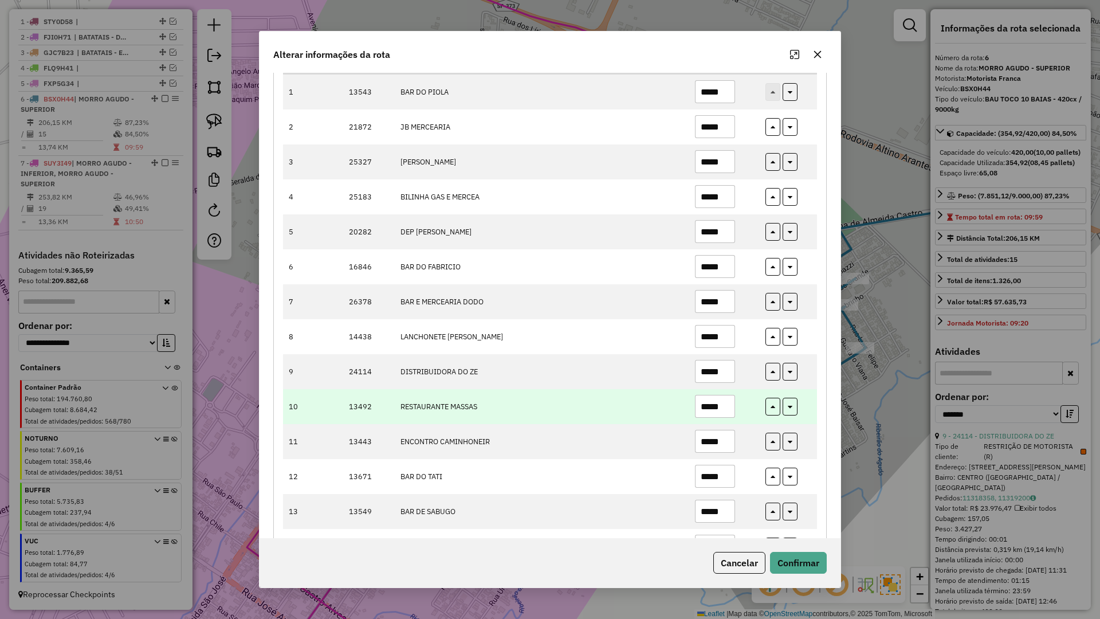
scroll to position [191, 0]
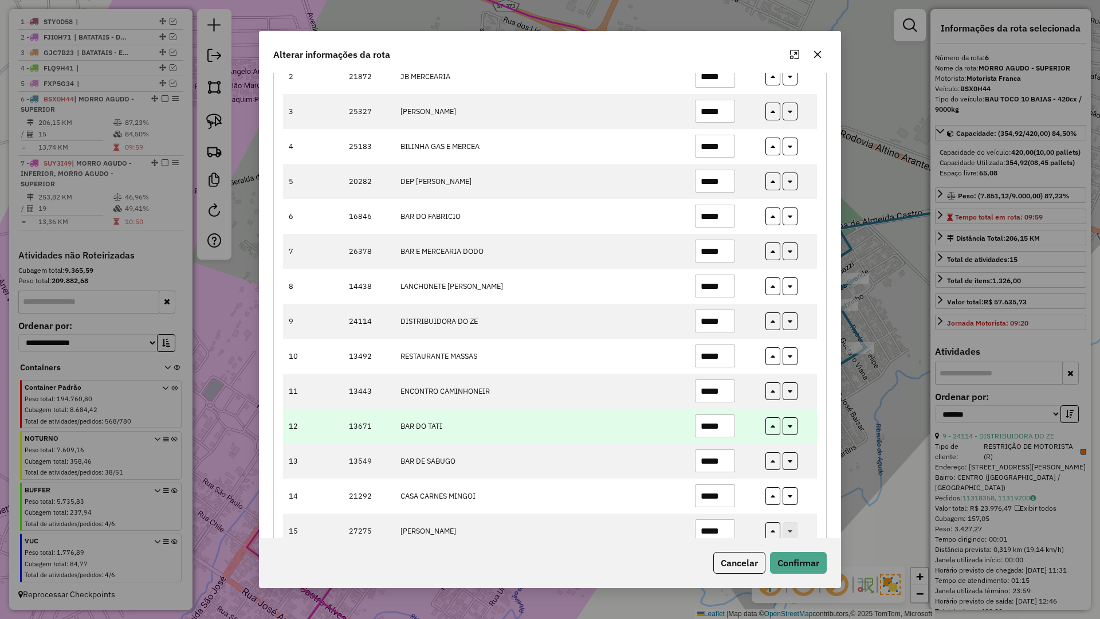
click at [727, 421] on input "*****" at bounding box center [715, 425] width 40 height 23
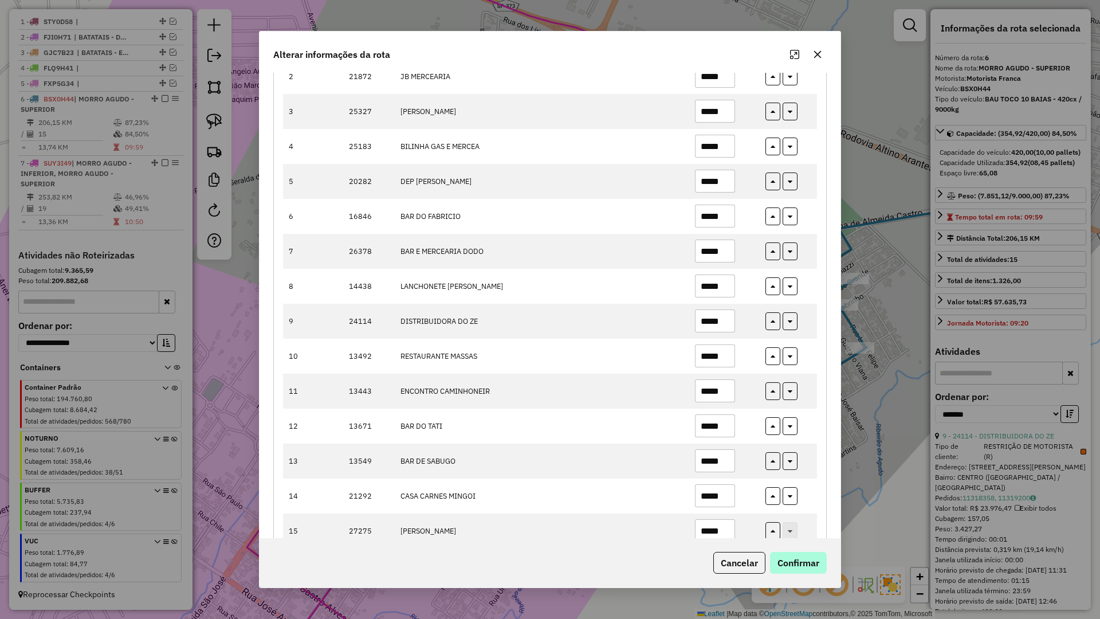
type input "*****"
click at [805, 541] on button "Confirmar" at bounding box center [798, 563] width 57 height 22
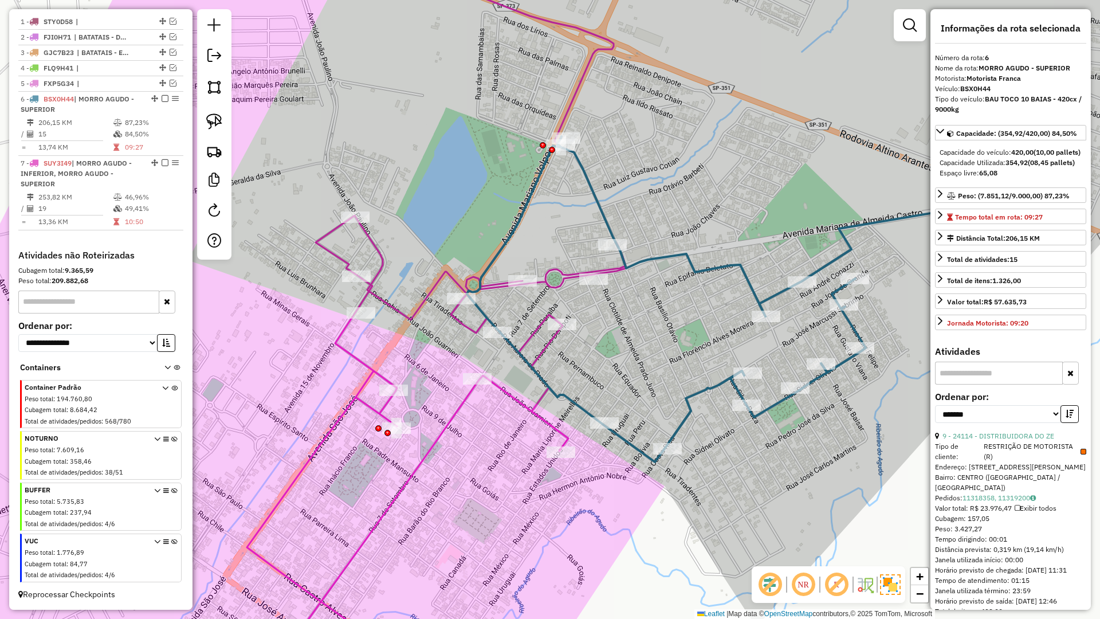
drag, startPoint x: 147, startPoint y: 123, endPoint x: 183, endPoint y: 134, distance: 38.3
click at [147, 123] on td "87,23%" at bounding box center [151, 122] width 54 height 11
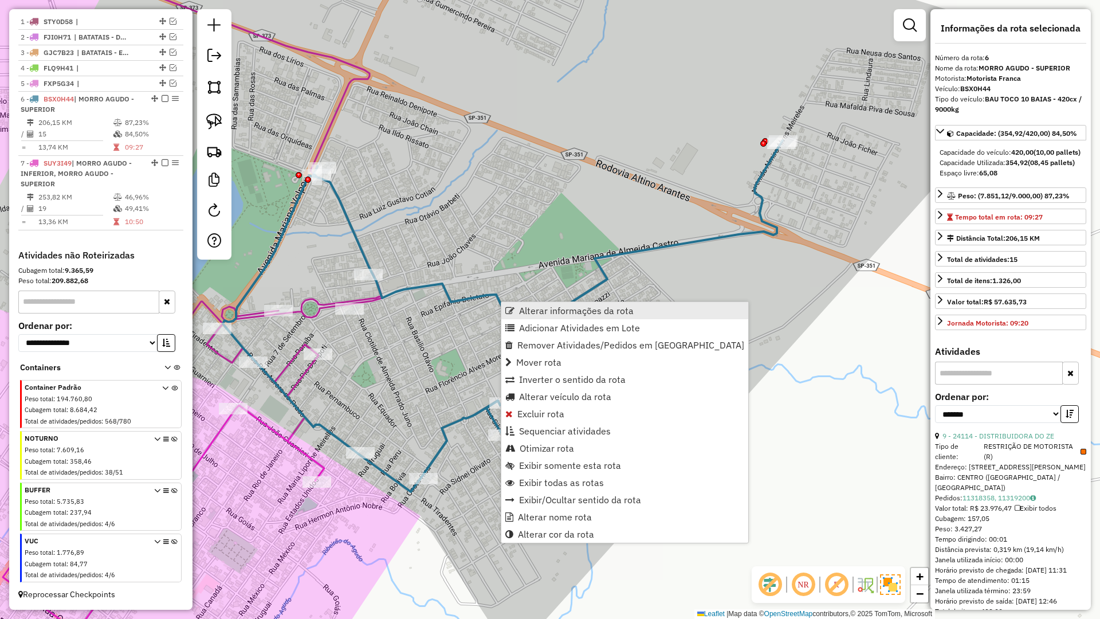
click at [527, 306] on span "Alterar informações da rota" at bounding box center [576, 310] width 115 height 9
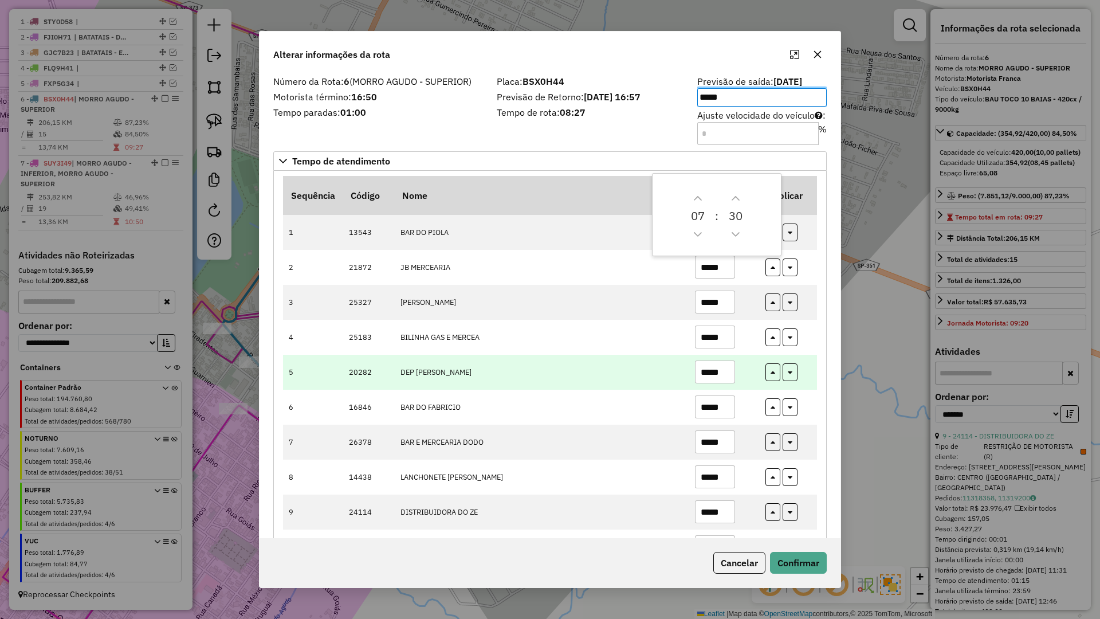
drag, startPoint x: 540, startPoint y: 384, endPoint x: 591, endPoint y: 384, distance: 51.0
click at [541, 385] on td "DEP SITO J RIBEIRO" at bounding box center [541, 372] width 295 height 35
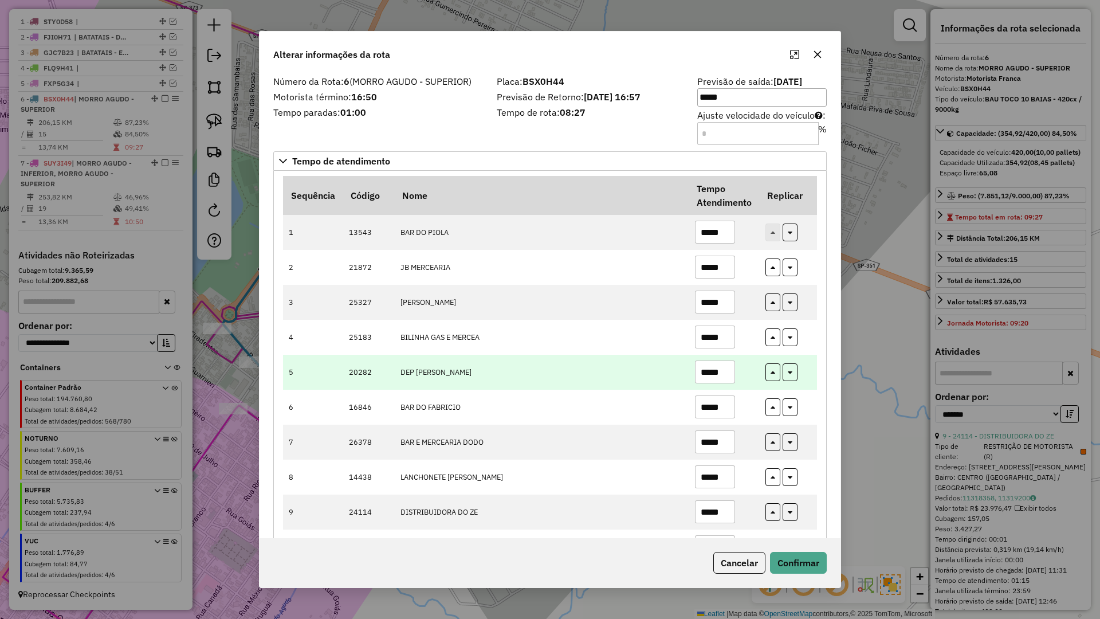
click at [727, 368] on input "*****" at bounding box center [715, 371] width 40 height 23
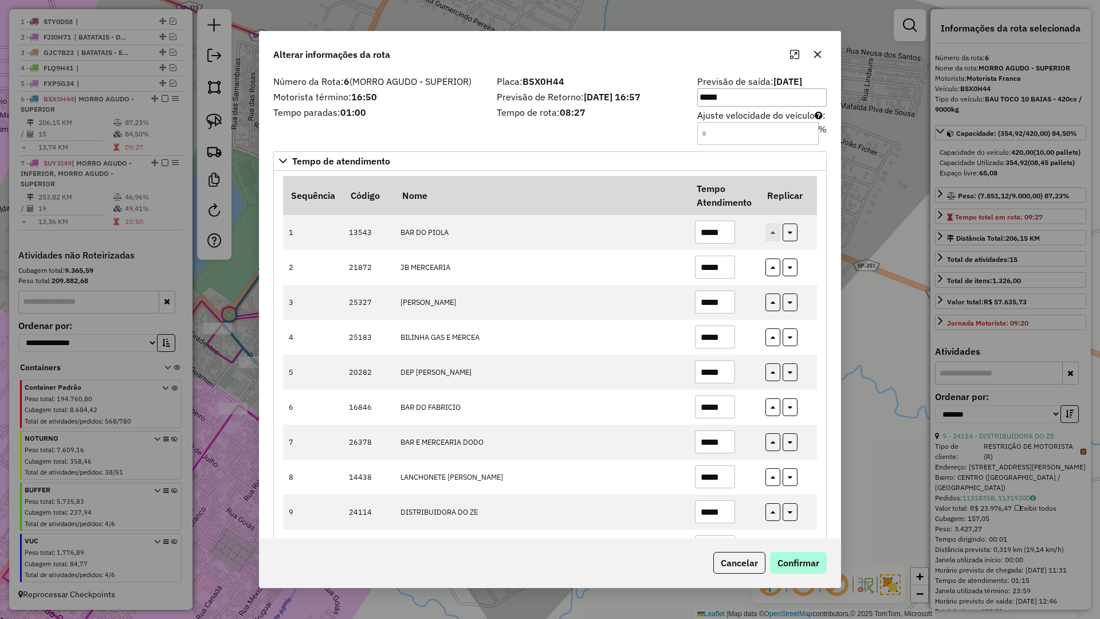
type input "*****"
click at [797, 541] on button "Confirmar" at bounding box center [798, 563] width 57 height 22
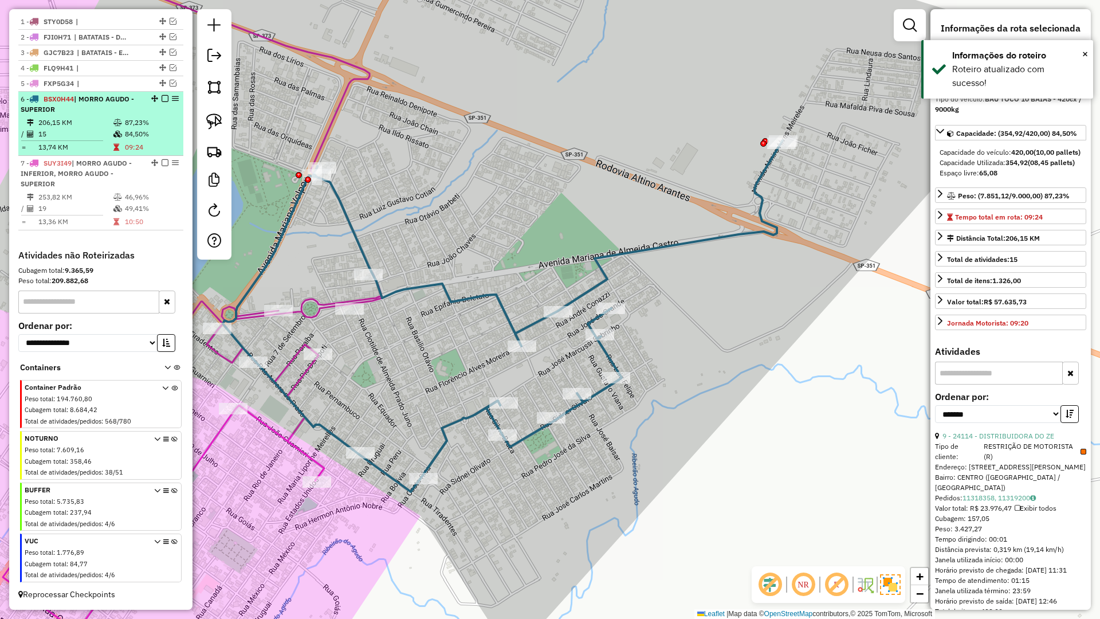
click at [150, 124] on td "87,23%" at bounding box center [151, 122] width 54 height 11
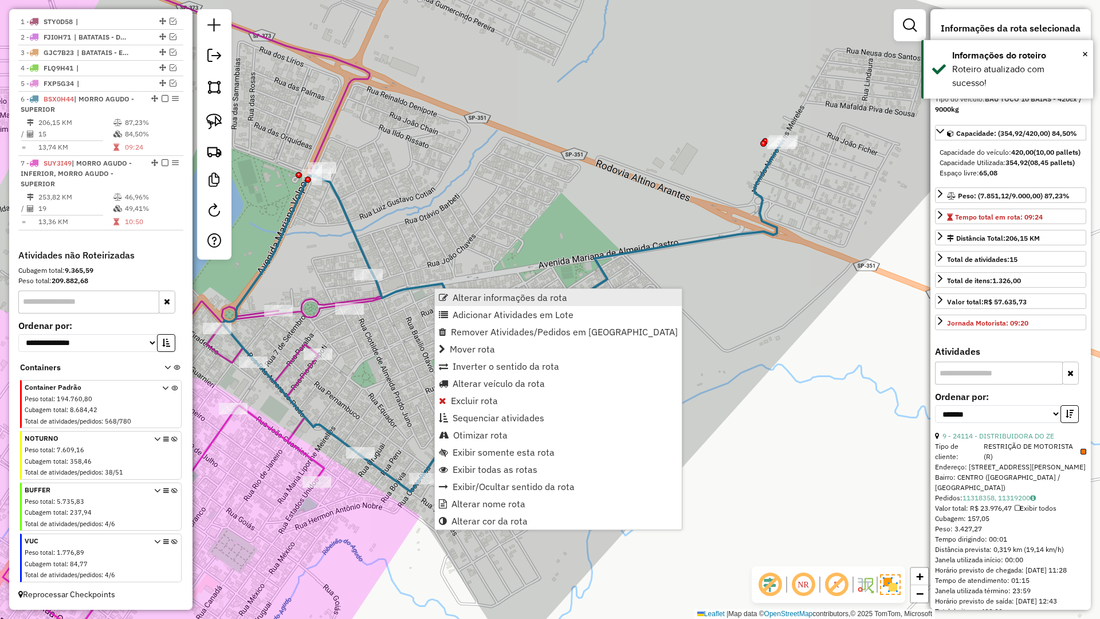
click at [460, 297] on span "Alterar informações da rota" at bounding box center [510, 297] width 115 height 9
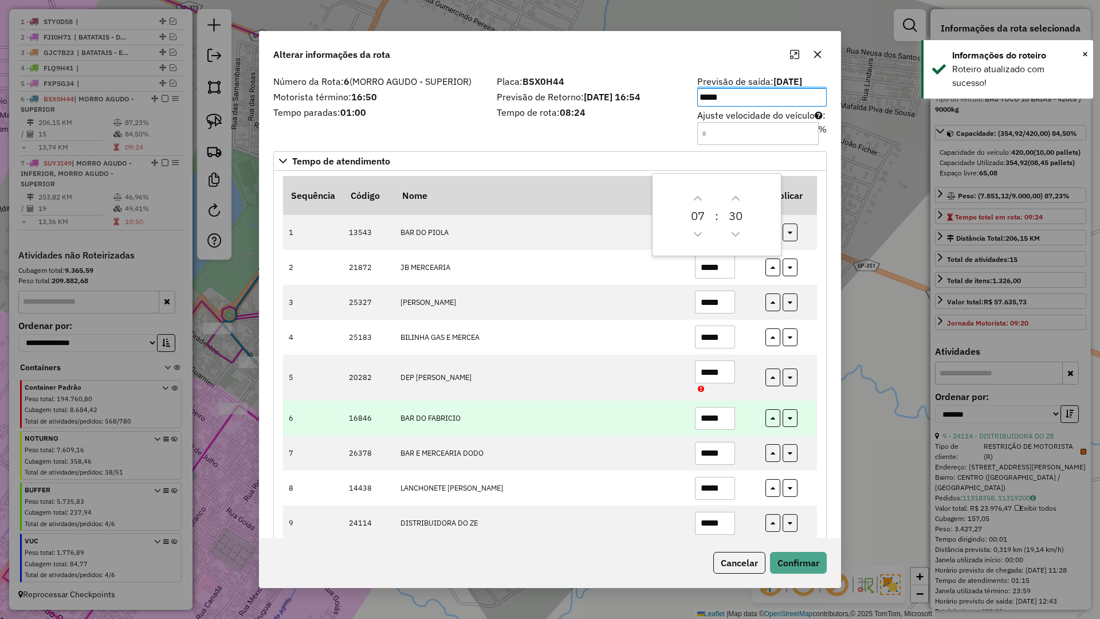
drag, startPoint x: 655, startPoint y: 442, endPoint x: 683, endPoint y: 419, distance: 35.9
click at [657, 439] on td "BAR E MERCEARIA DODO" at bounding box center [541, 452] width 295 height 35
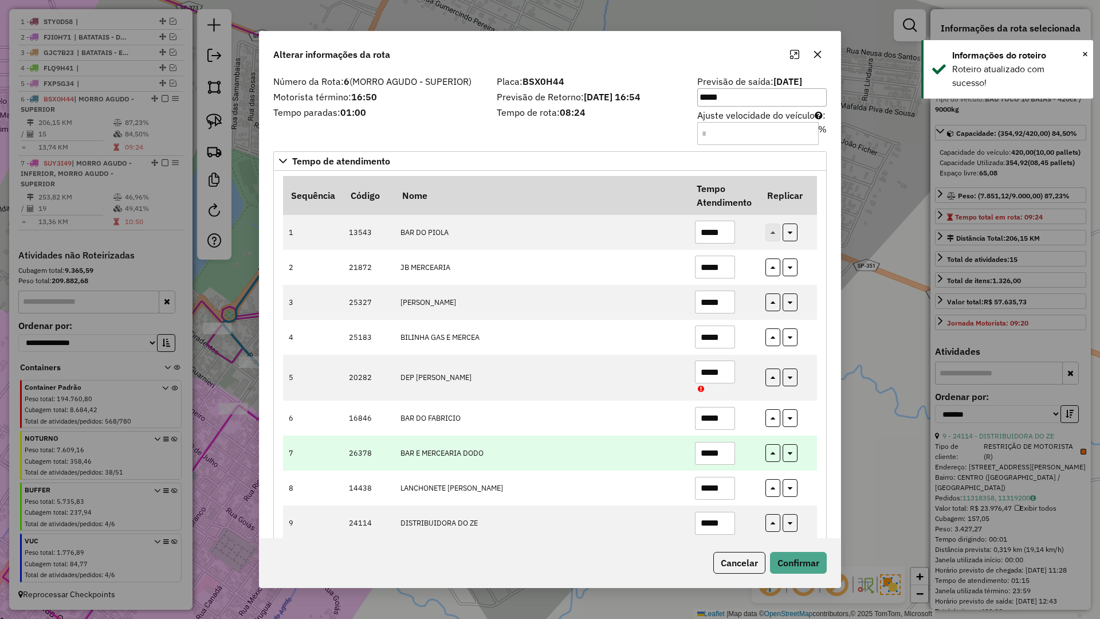
click at [727, 447] on input "*****" at bounding box center [715, 453] width 40 height 23
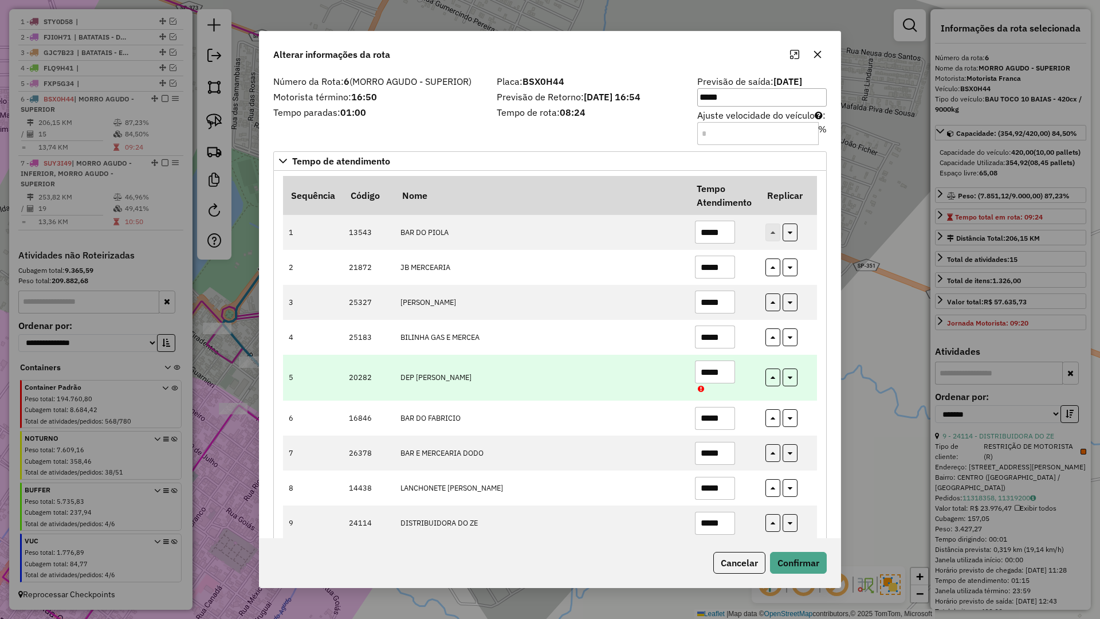
type input "*****"
click at [726, 372] on input "*****" at bounding box center [715, 371] width 40 height 23
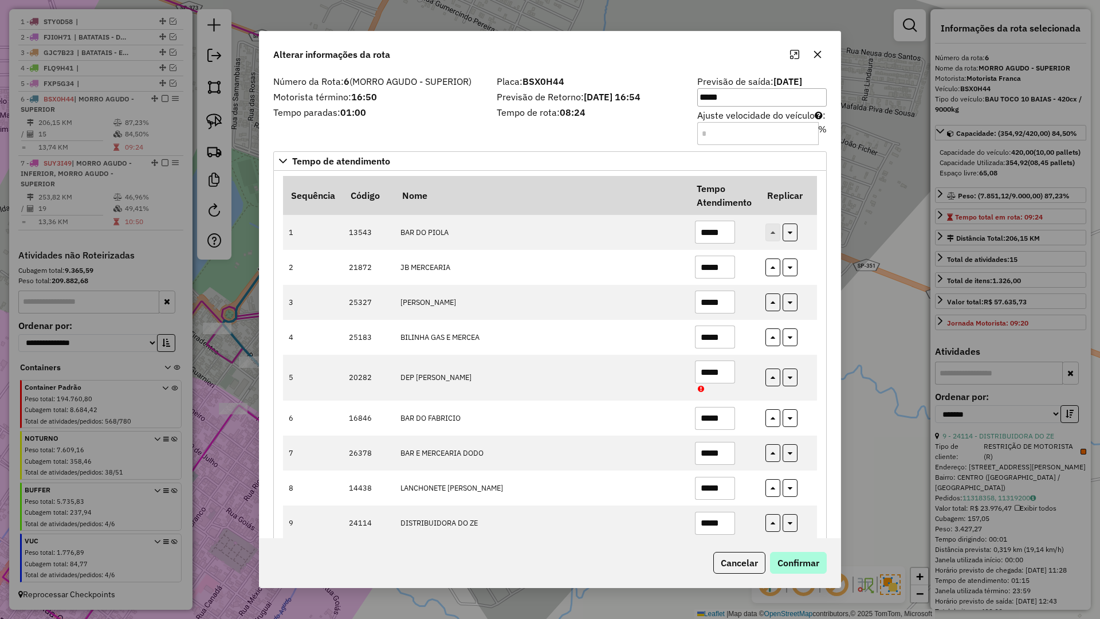
type input "*****"
click at [794, 541] on button "Confirmar" at bounding box center [798, 563] width 57 height 22
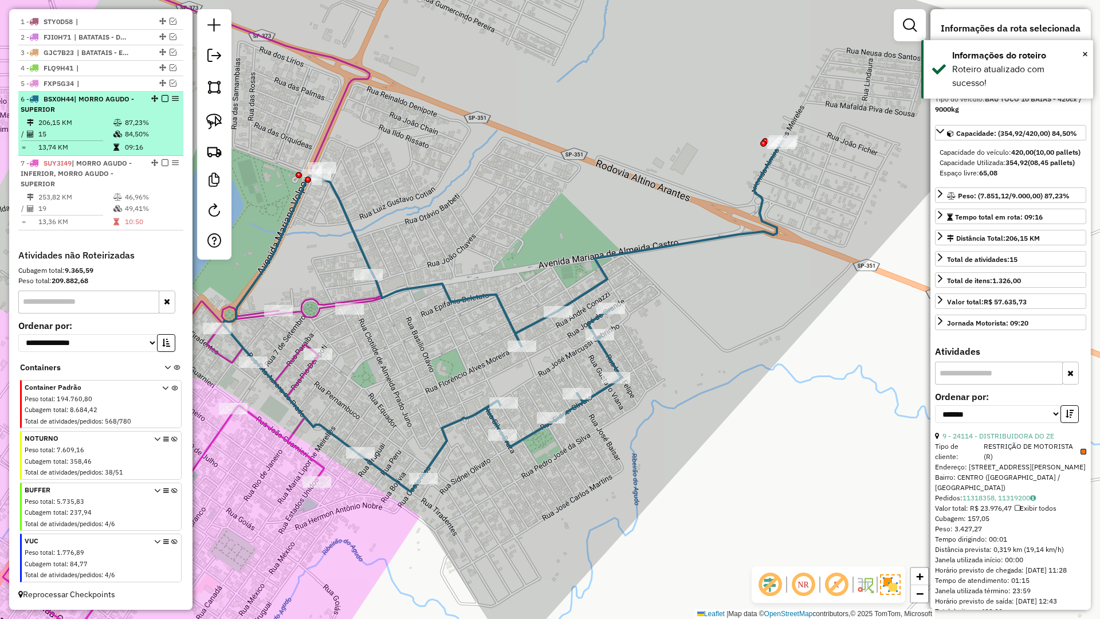
click at [162, 100] on em at bounding box center [165, 98] width 7 height 7
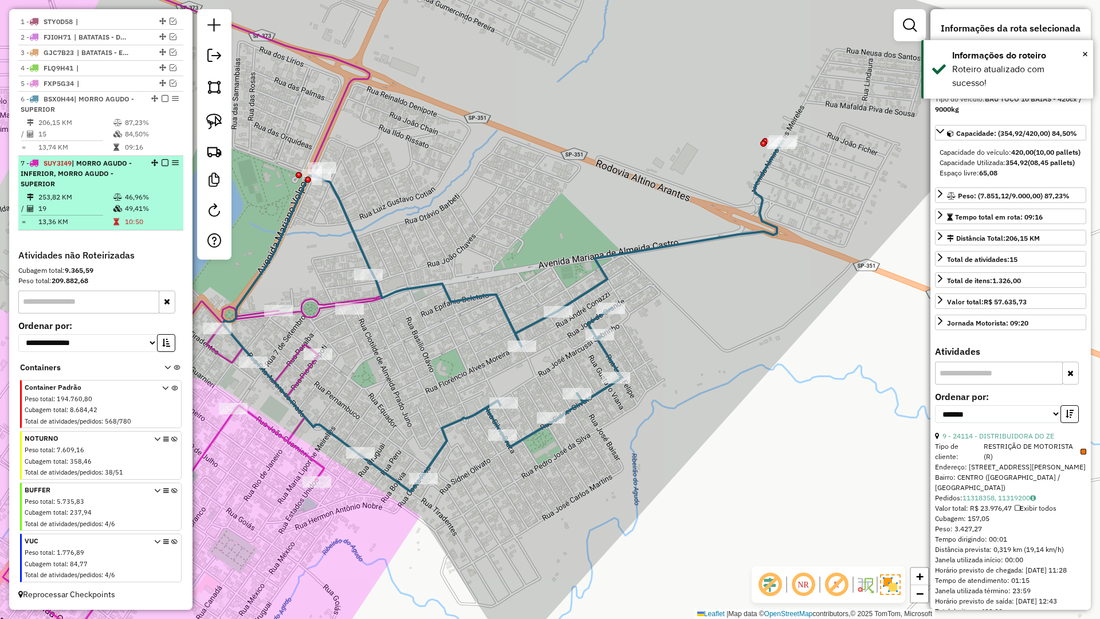
scroll to position [376, 0]
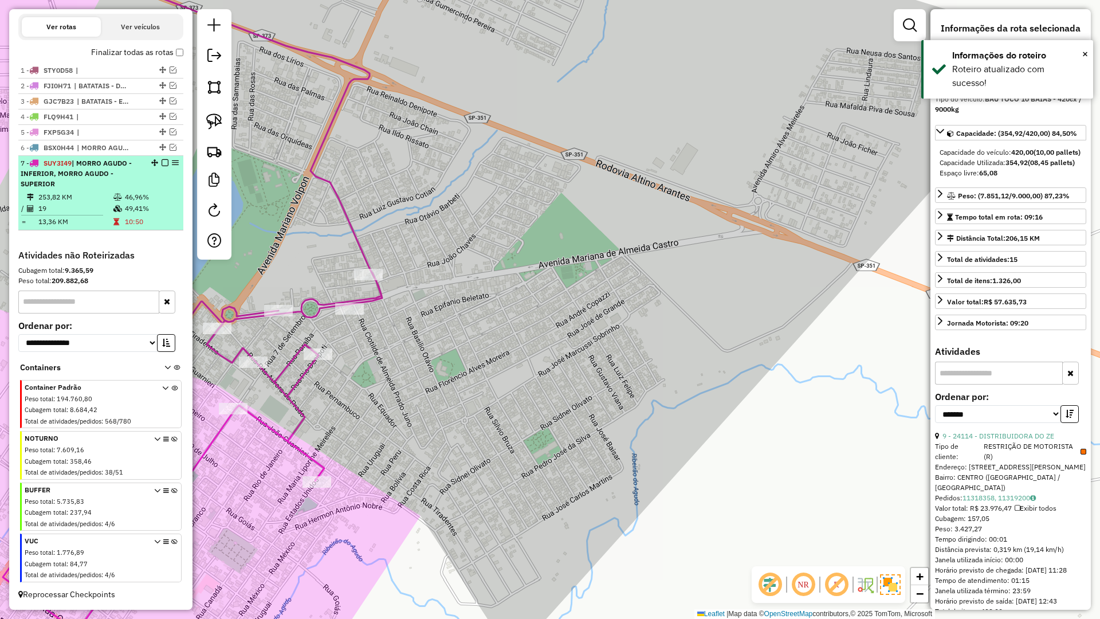
click at [126, 185] on div "7 - SUY3I49 | MORRO AGUDO - INFERIOR, MORRO AGUDO - SUPERIOR" at bounding box center [81, 173] width 121 height 31
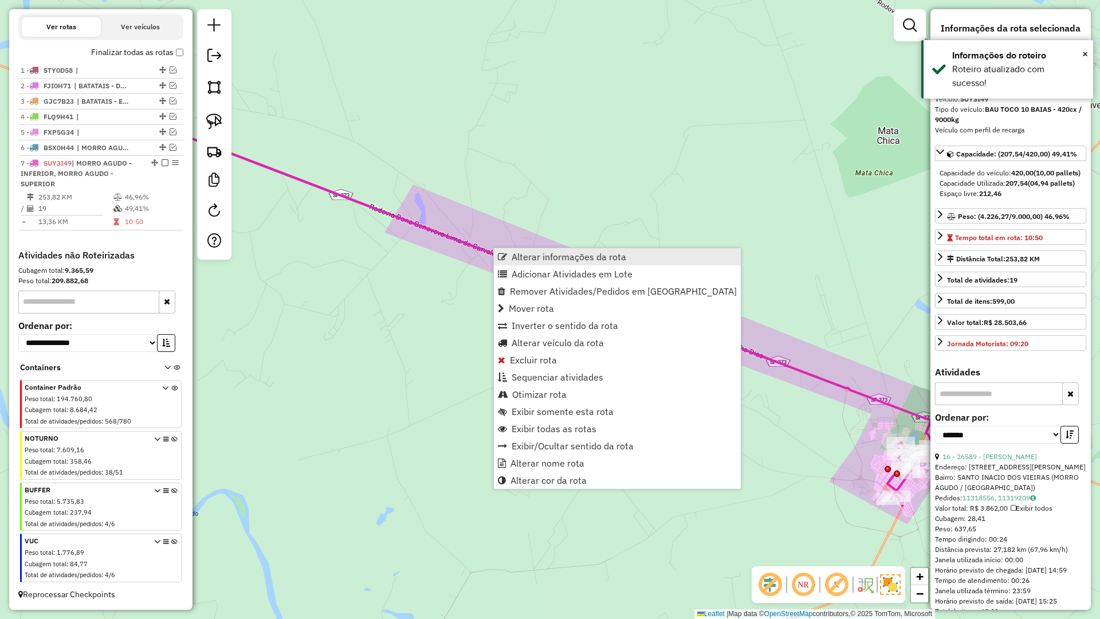
click at [523, 261] on span "Alterar informações da rota" at bounding box center [569, 256] width 115 height 9
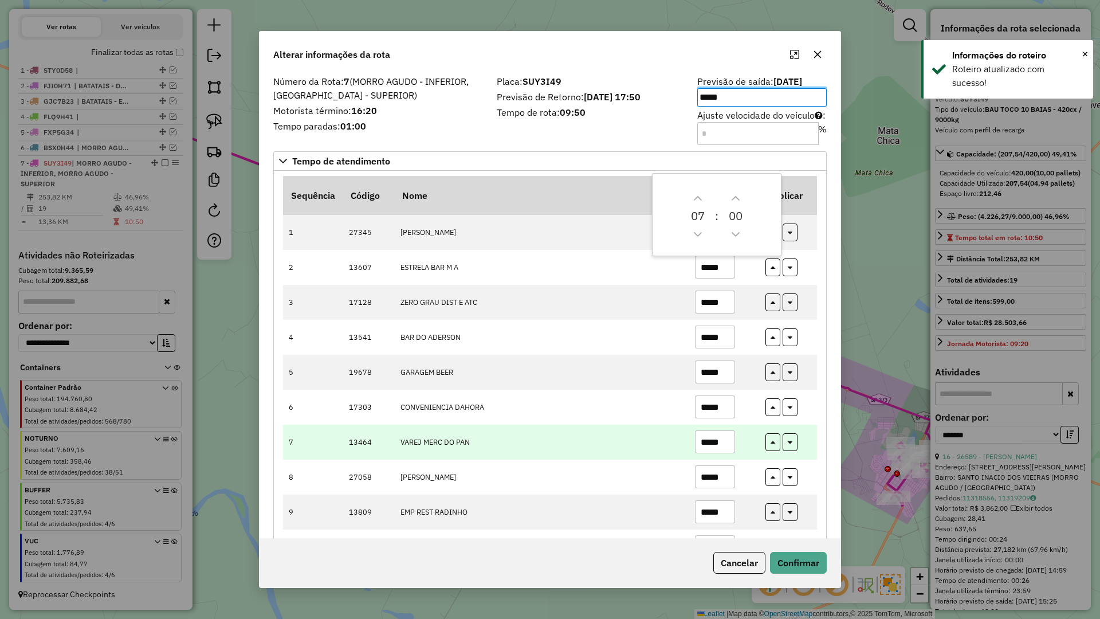
click at [689, 440] on td "*****" at bounding box center [724, 442] width 70 height 35
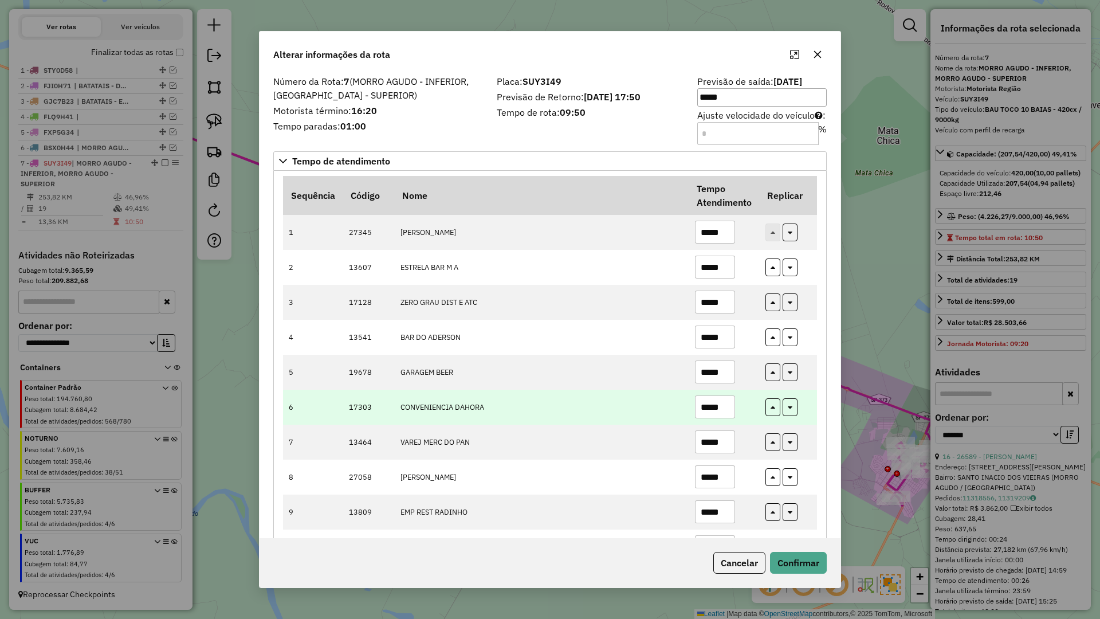
drag, startPoint x: 728, startPoint y: 411, endPoint x: 696, endPoint y: 411, distance: 32.1
click at [696, 411] on input "*****" at bounding box center [715, 406] width 40 height 23
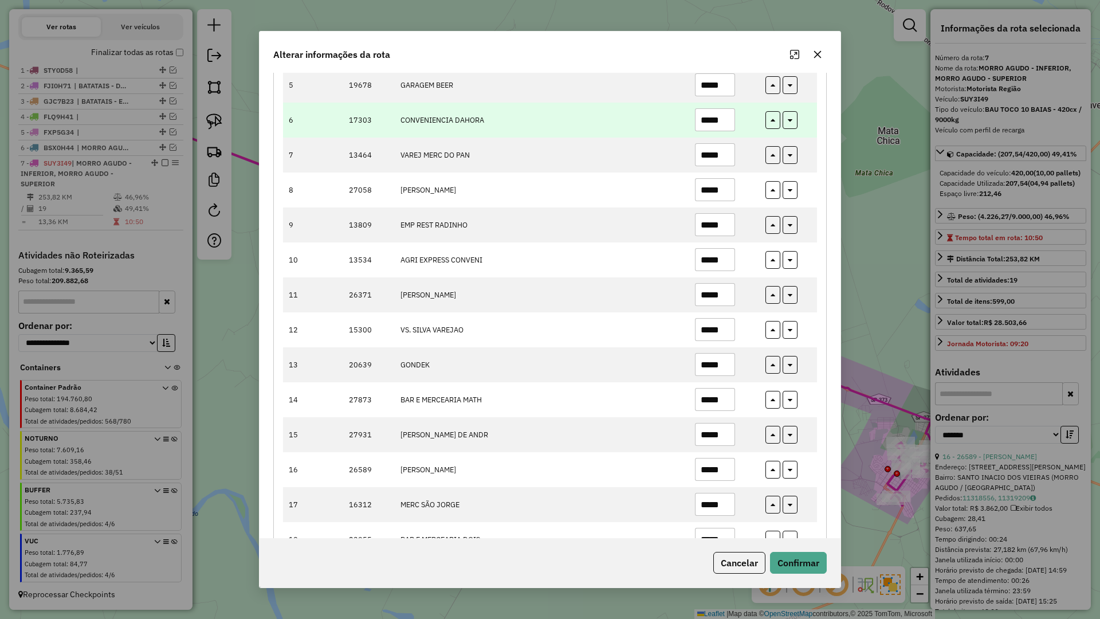
scroll to position [362, 0]
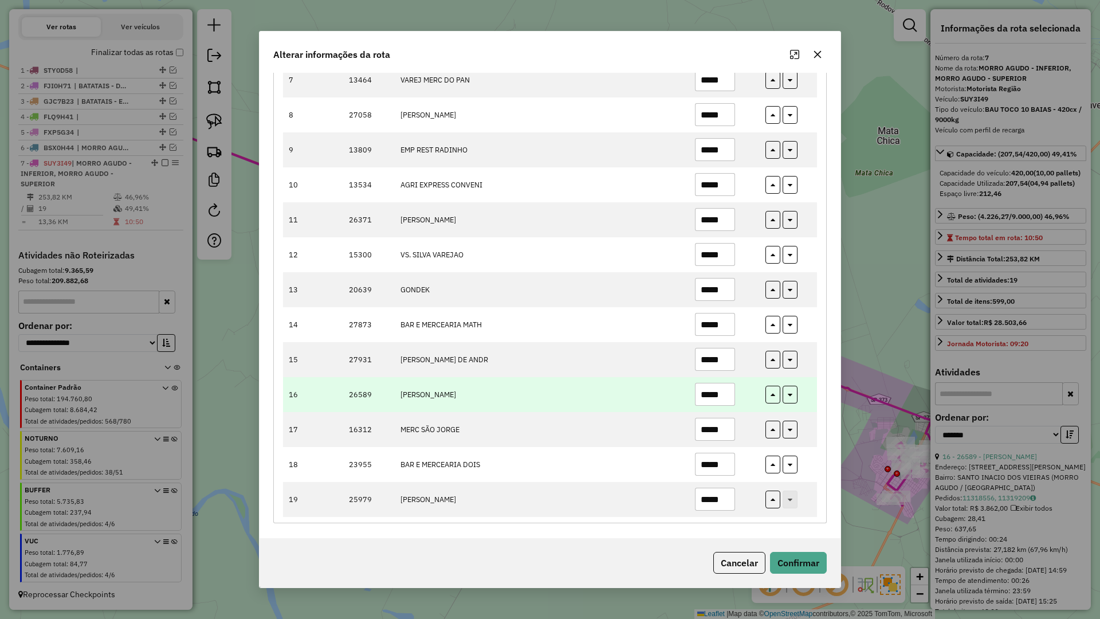
type input "*****"
click at [728, 395] on input "*****" at bounding box center [715, 394] width 40 height 23
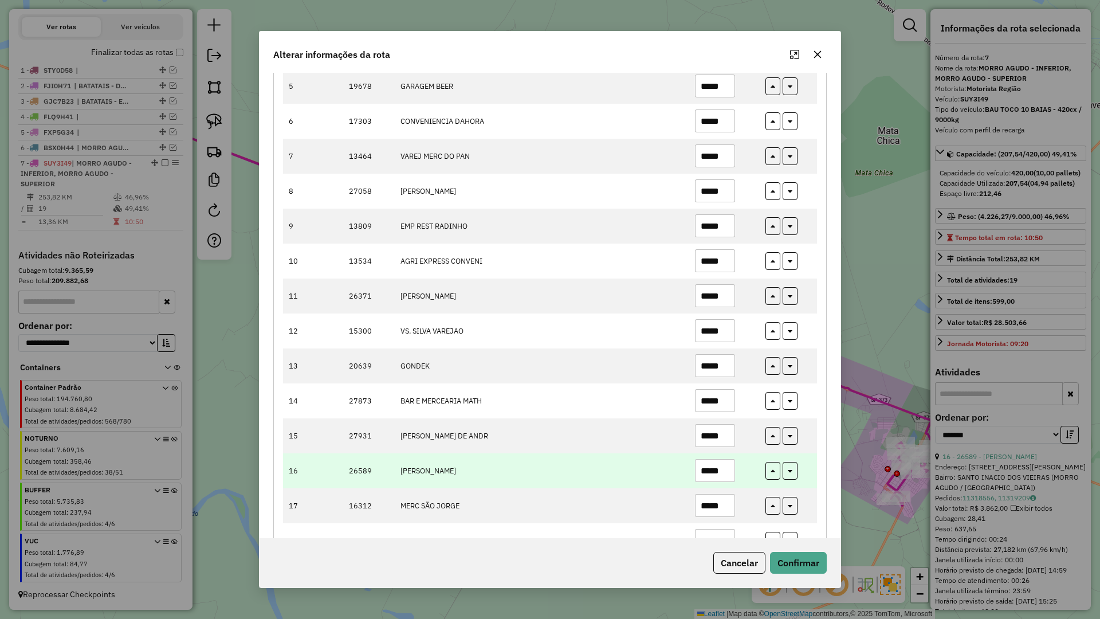
scroll to position [266, 0]
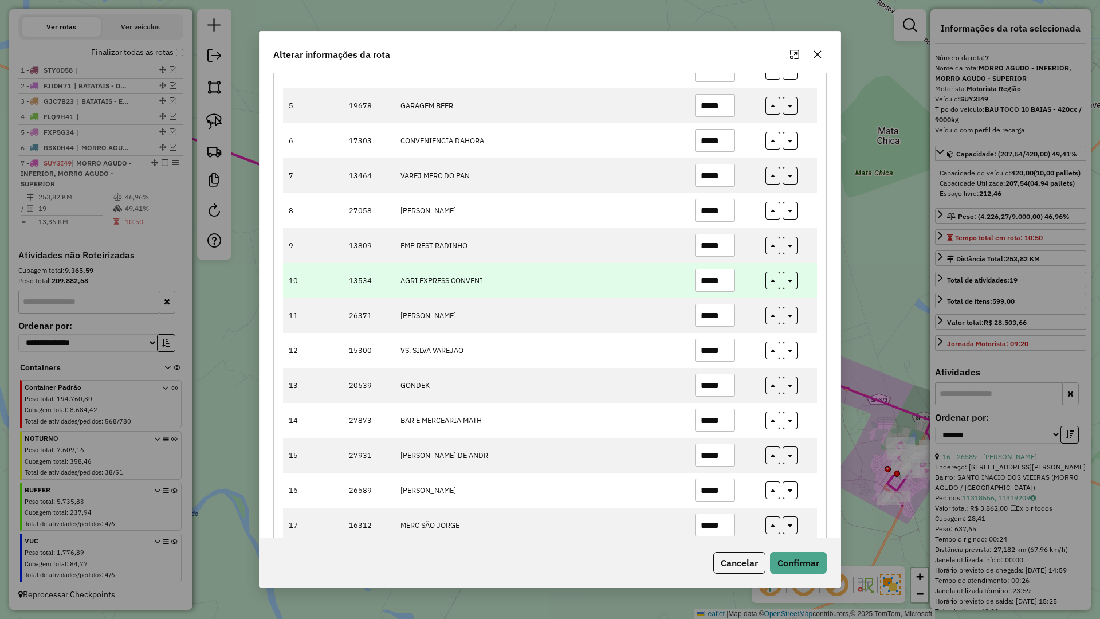
type input "*****"
click at [723, 287] on input "*****" at bounding box center [715, 280] width 40 height 23
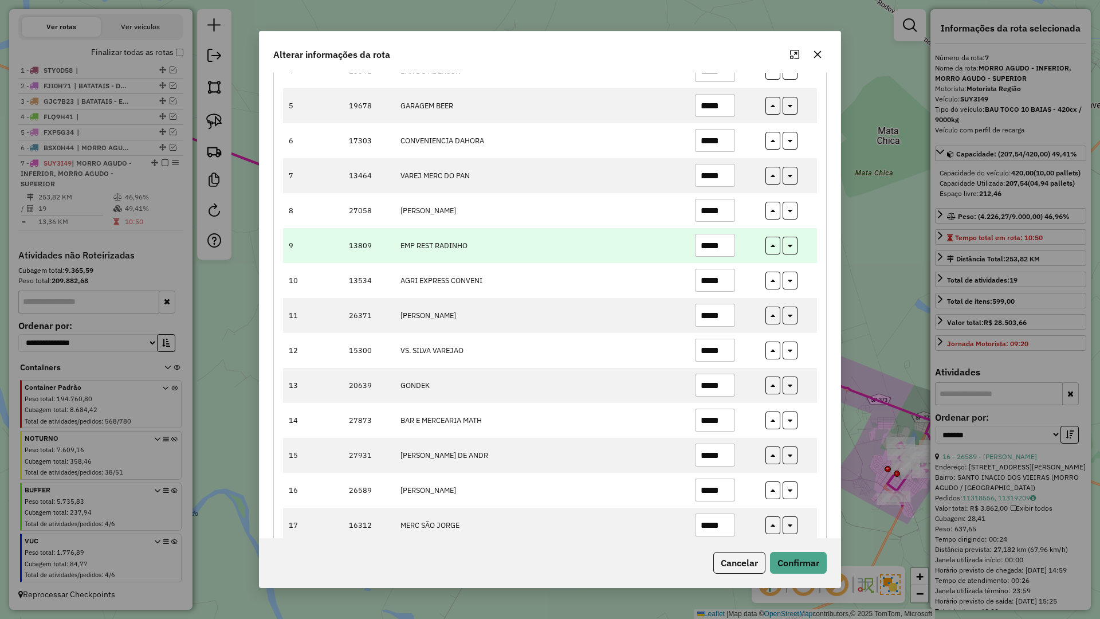
type input "*****"
click at [727, 246] on input "*****" at bounding box center [715, 245] width 40 height 23
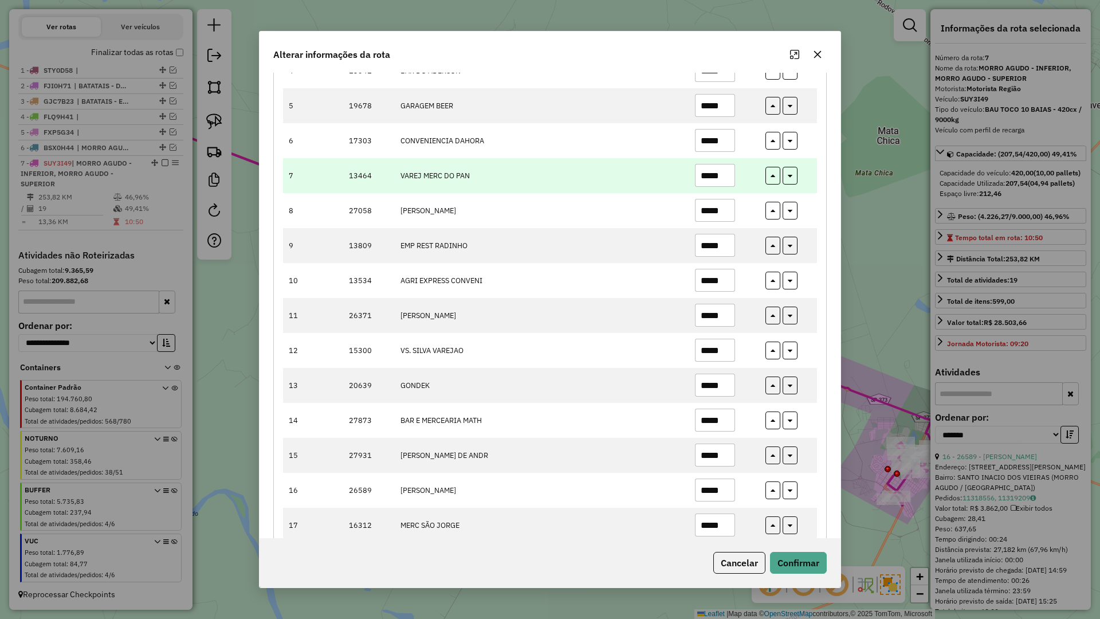
type input "*****"
click at [721, 176] on input "*****" at bounding box center [715, 175] width 40 height 23
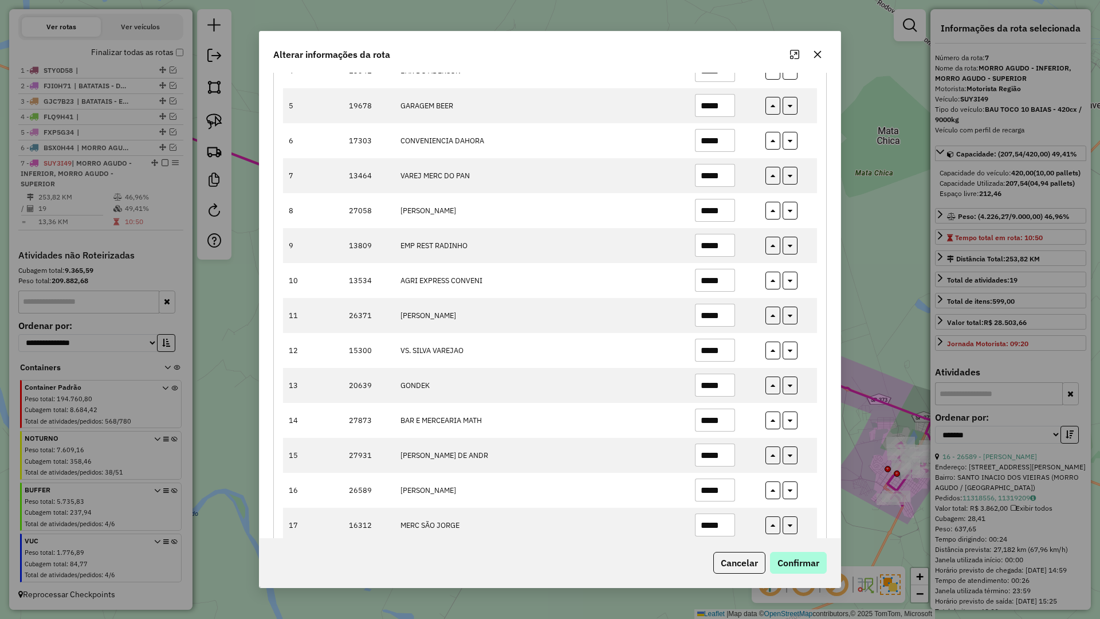
type input "*****"
click at [807, 541] on button "Confirmar" at bounding box center [798, 563] width 57 height 22
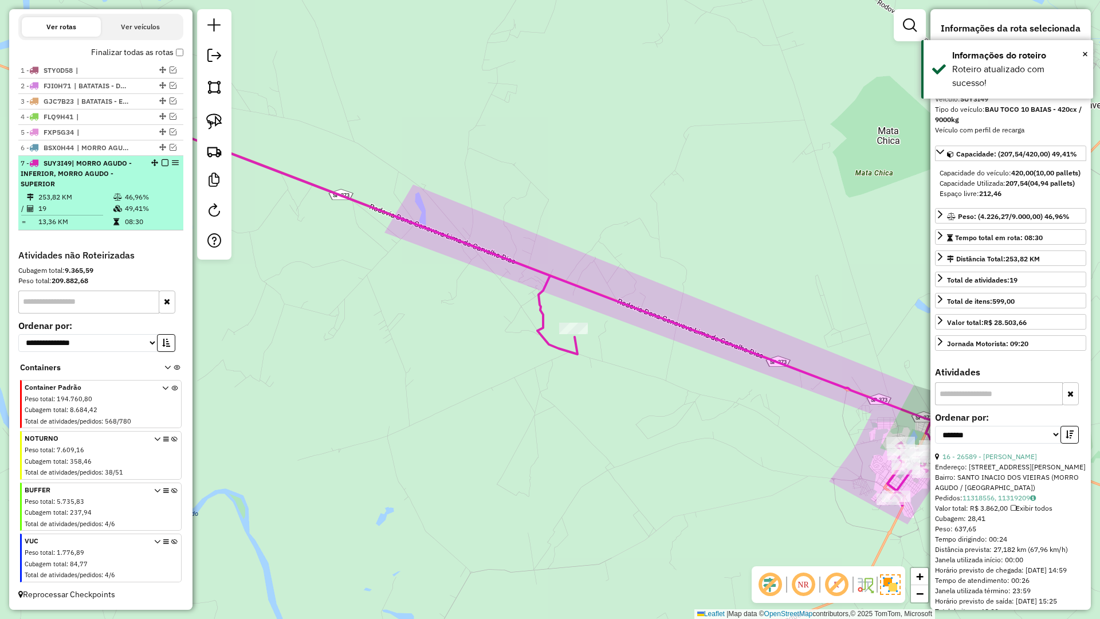
click at [162, 166] on em at bounding box center [165, 162] width 7 height 7
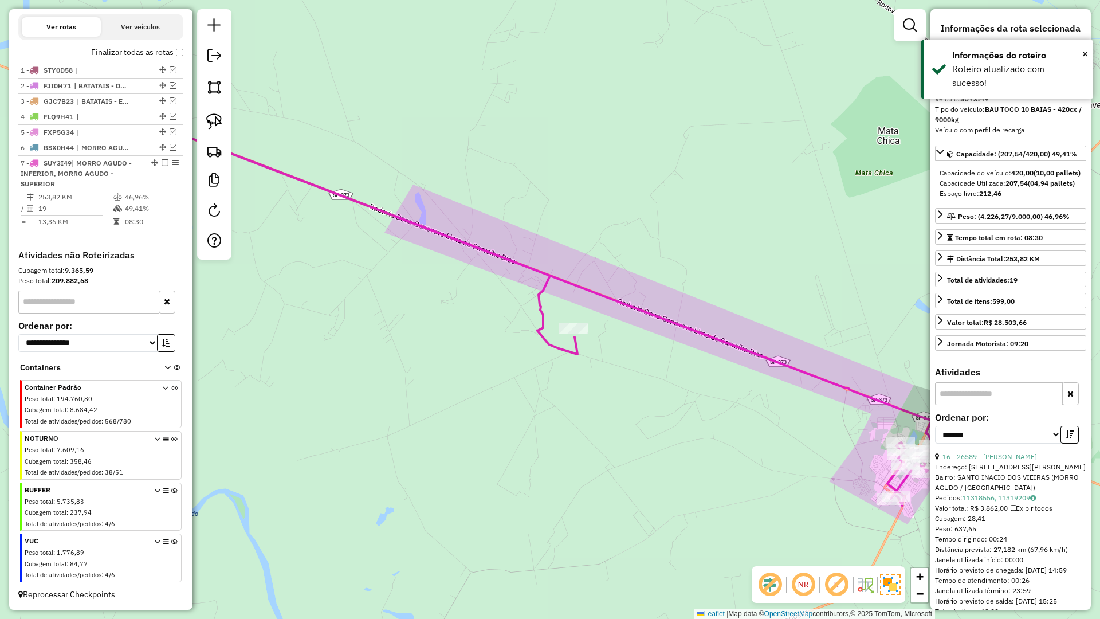
scroll to position [317, 0]
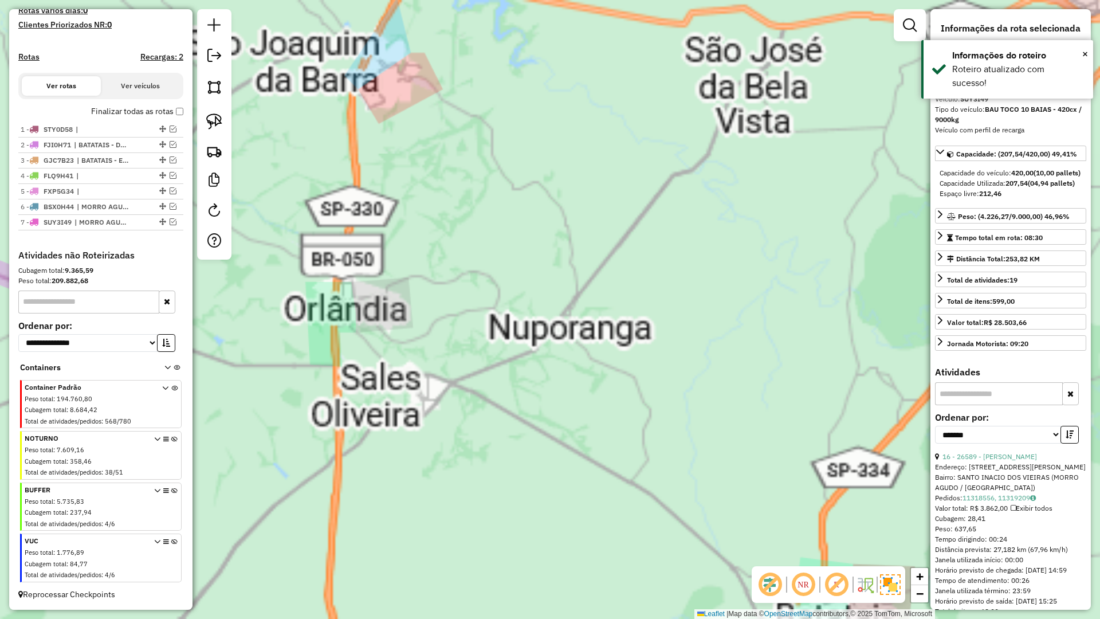
drag, startPoint x: 602, startPoint y: 358, endPoint x: 737, endPoint y: 357, distance: 134.7
click at [762, 352] on div "Janela de atendimento Grade de atendimento Capacidade Transportadoras Veículos …" at bounding box center [550, 309] width 1100 height 619
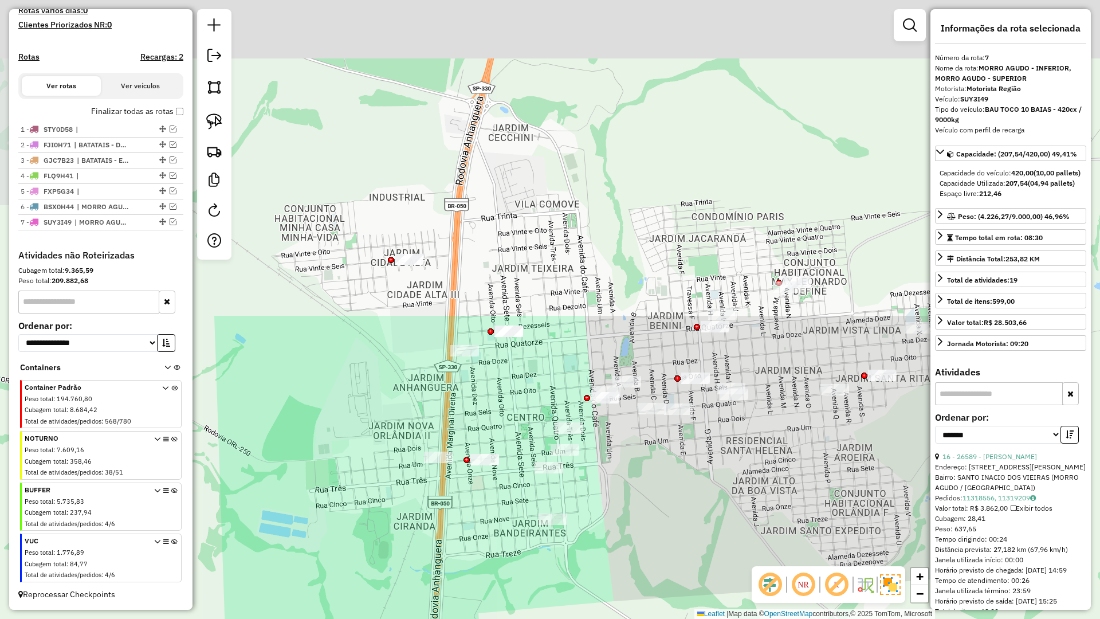
drag, startPoint x: 654, startPoint y: 444, endPoint x: 830, endPoint y: 707, distance: 316.4
click at [830, 541] on html "Aguarde... Pop-up bloqueado! Seu navegador bloqueou automáticamente a abertura …" at bounding box center [550, 309] width 1100 height 619
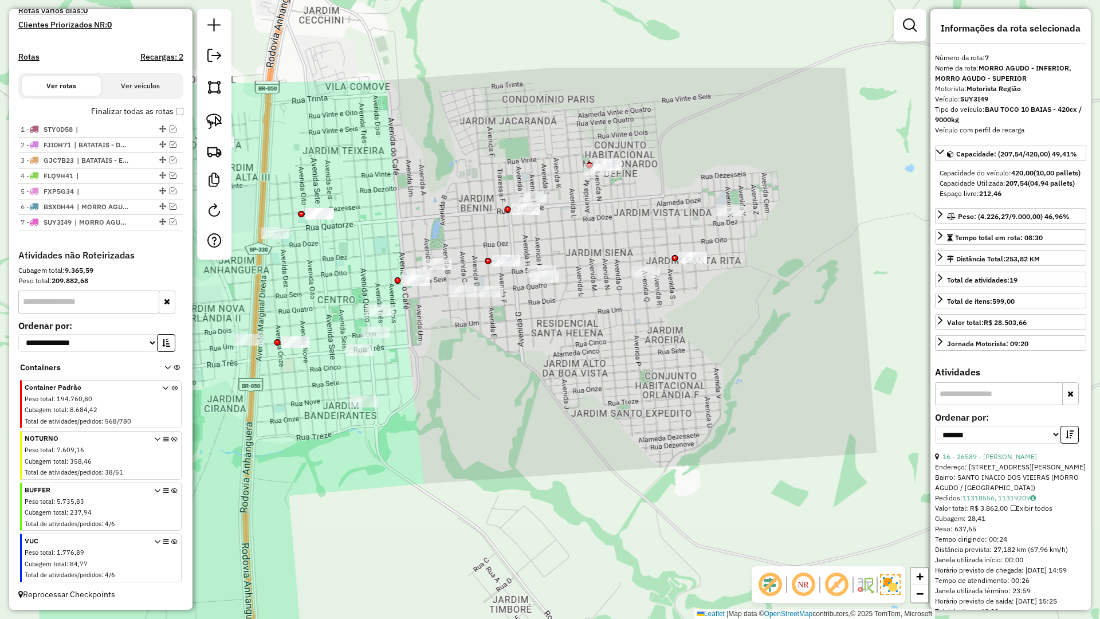
drag, startPoint x: 660, startPoint y: 505, endPoint x: 670, endPoint y: 610, distance: 105.9
click at [670, 541] on div "Janela de atendimento Grade de atendimento Capacidade Transportadoras Veículos …" at bounding box center [550, 309] width 1100 height 619
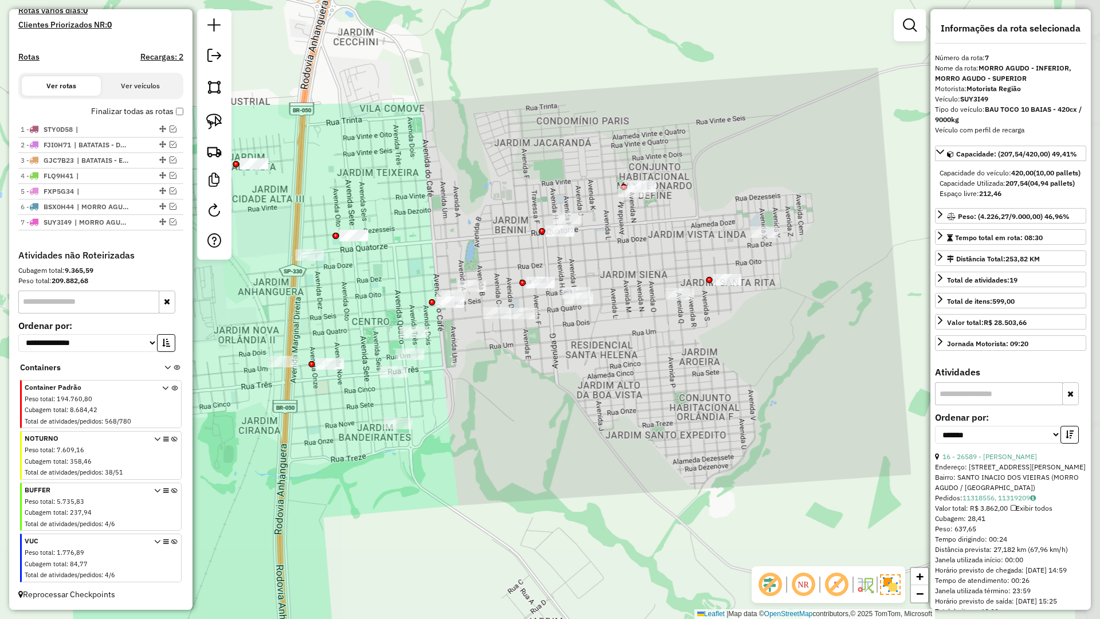
drag, startPoint x: 550, startPoint y: 492, endPoint x: 492, endPoint y: 439, distance: 78.3
click at [492, 439] on div "Janela de atendimento Grade de atendimento Capacidade Transportadoras Veículos …" at bounding box center [550, 309] width 1100 height 619
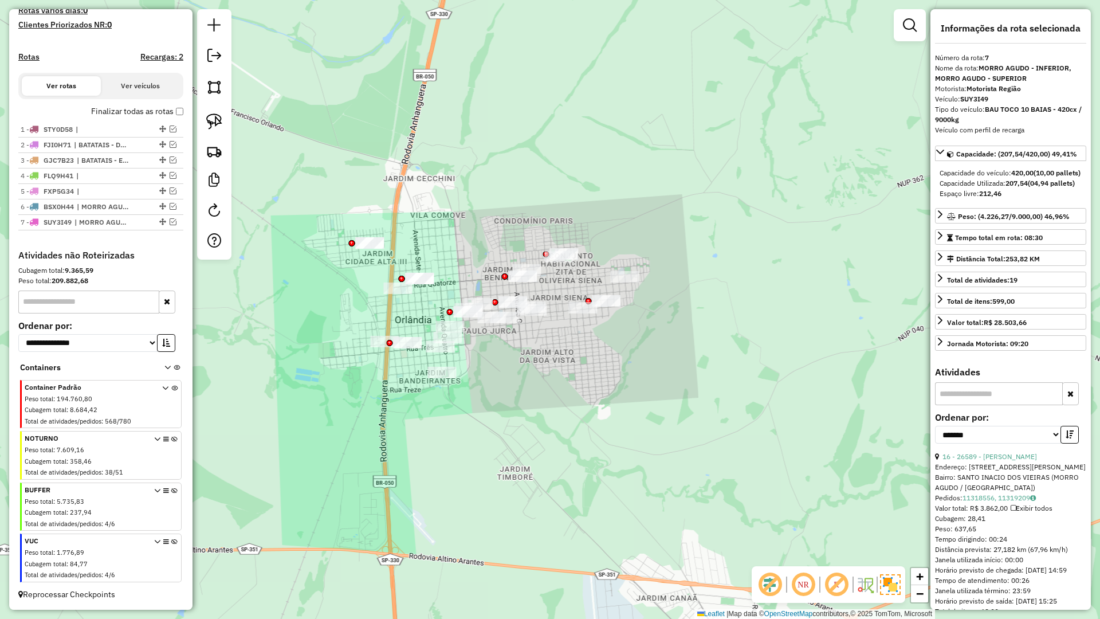
drag, startPoint x: 498, startPoint y: 446, endPoint x: 496, endPoint y: 389, distance: 56.8
click at [496, 389] on div "Janela de atendimento Grade de atendimento Capacidade Transportadoras Veículos …" at bounding box center [550, 309] width 1100 height 619
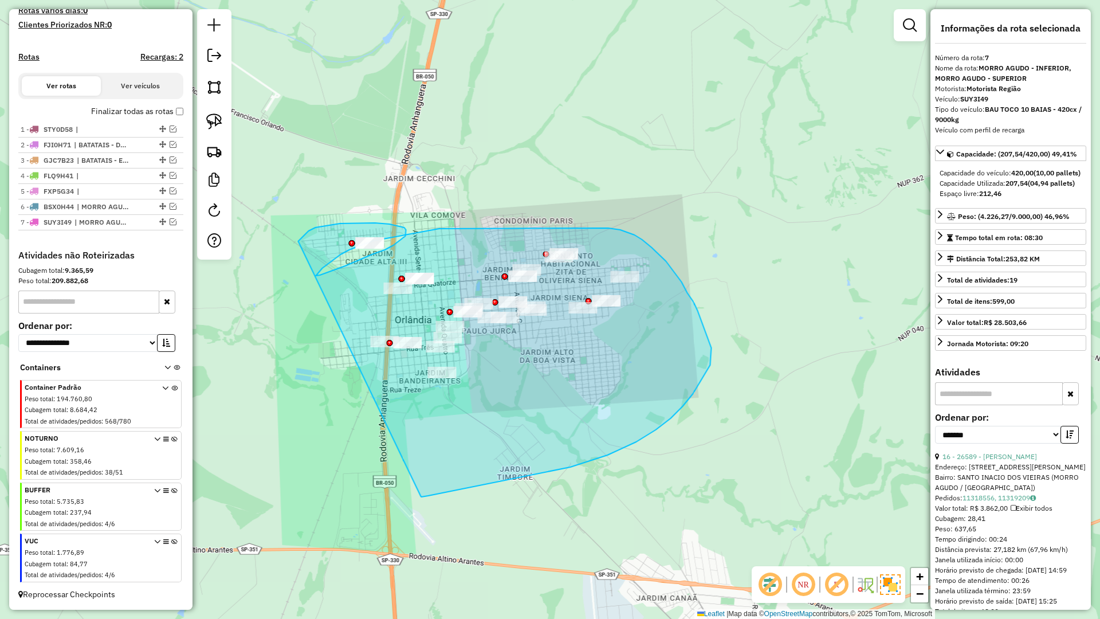
drag, startPoint x: 421, startPoint y: 496, endPoint x: 298, endPoint y: 241, distance: 282.9
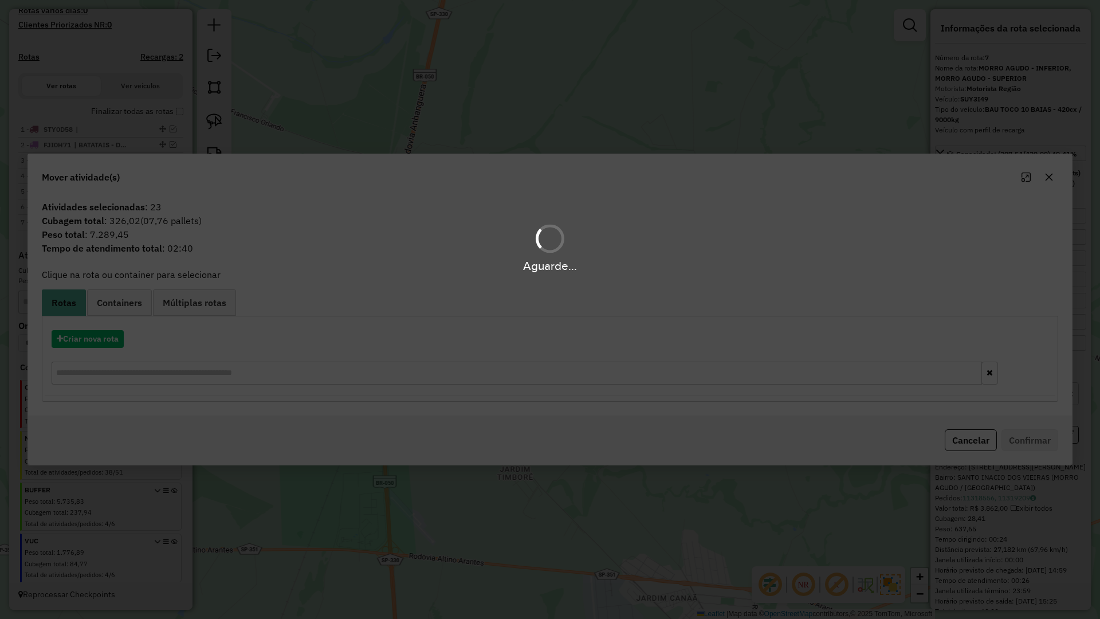
click at [85, 339] on div "Aguarde..." at bounding box center [550, 309] width 1100 height 619
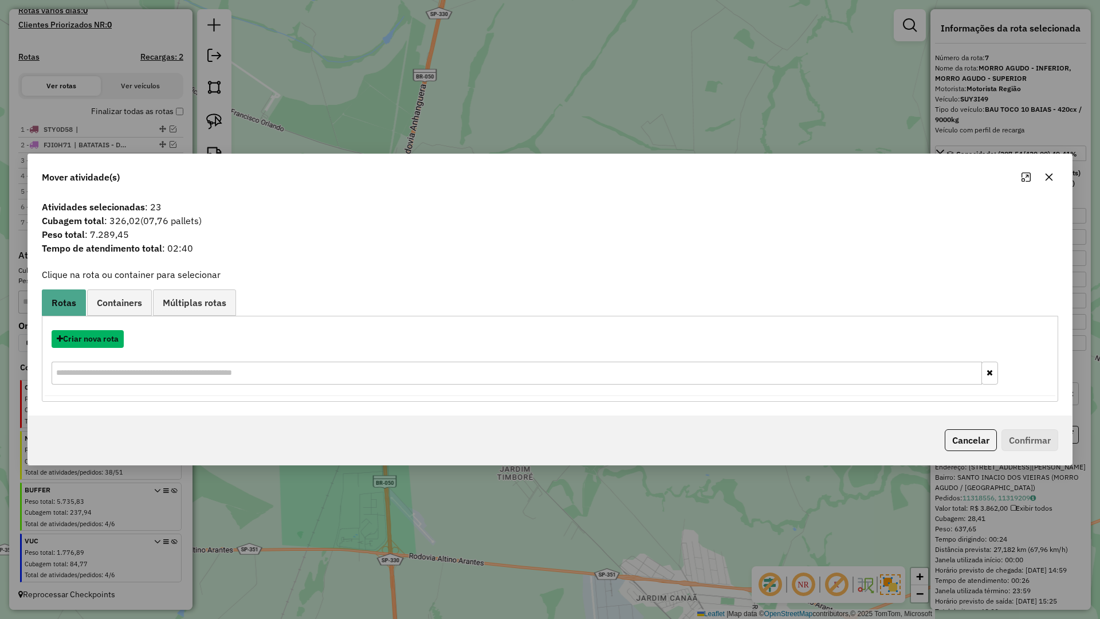
click at [85, 339] on button "Criar nova rota" at bounding box center [88, 339] width 72 height 18
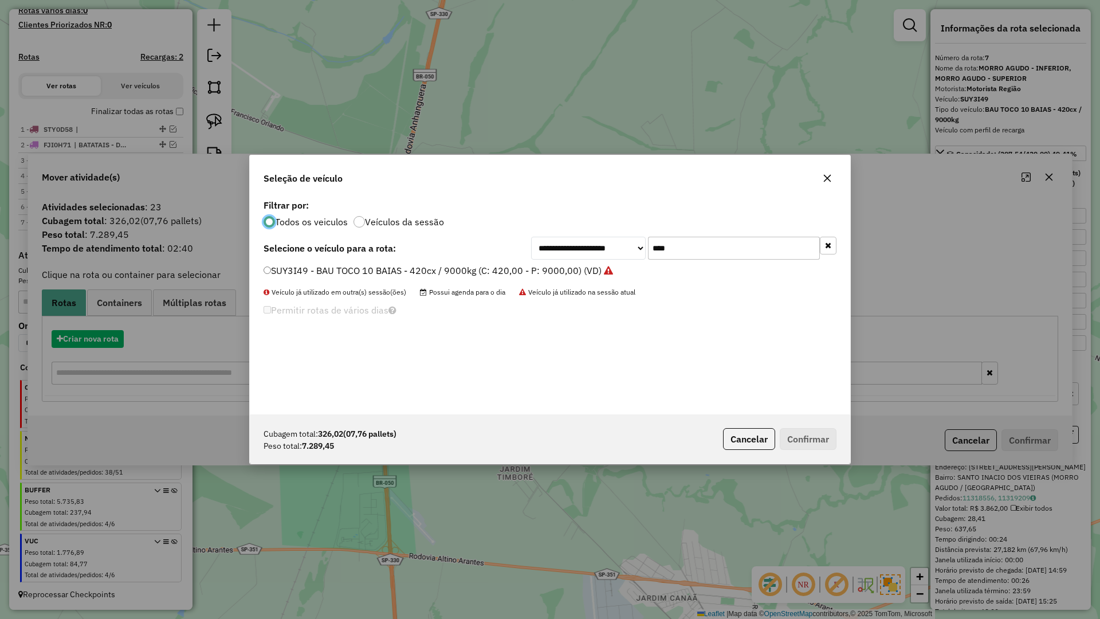
scroll to position [6, 3]
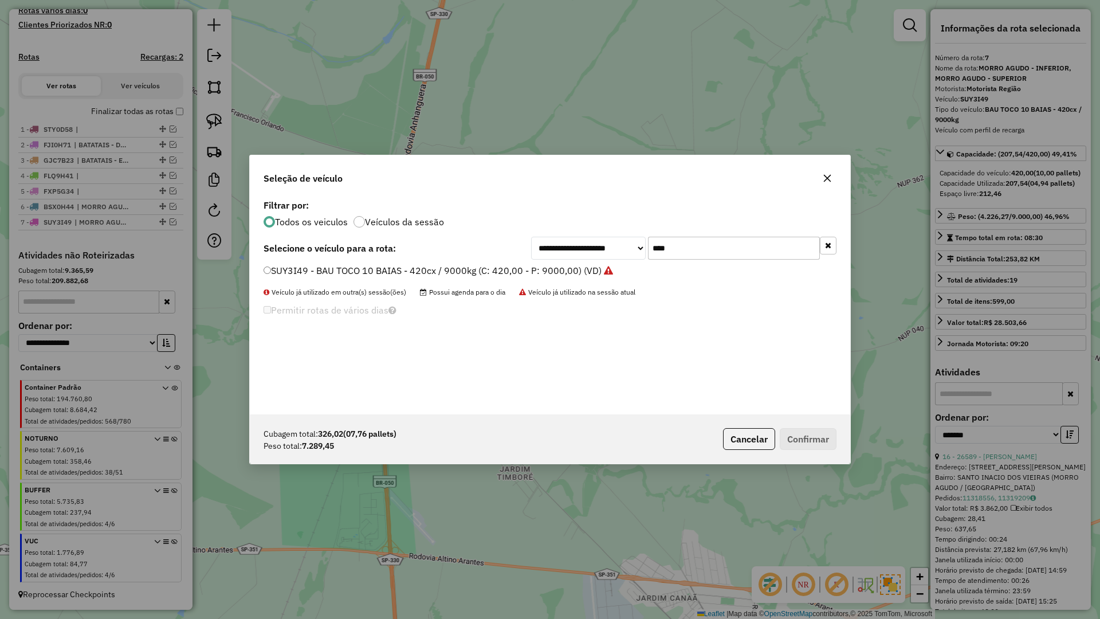
drag, startPoint x: 681, startPoint y: 238, endPoint x: 638, endPoint y: 244, distance: 43.4
click at [638, 244] on div "**********" at bounding box center [683, 248] width 305 height 23
type input "****"
click at [346, 263] on div "**********" at bounding box center [550, 306] width 601 height 218
drag, startPoint x: 386, startPoint y: 276, endPoint x: 381, endPoint y: 270, distance: 7.8
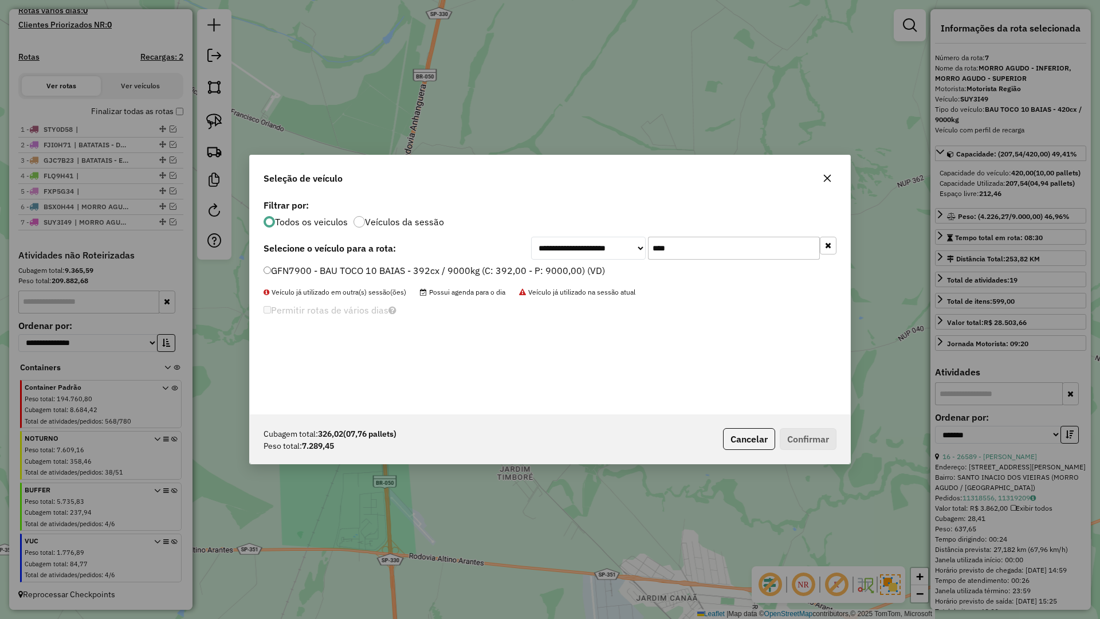
click at [383, 277] on label "GFN7900 - BAU TOCO 10 BAIAS - 392cx / 9000kg (C: 392,00 - P: 9000,00) (VD)" at bounding box center [435, 271] width 342 height 14
click at [386, 269] on label "GFN7900 - BAU TOCO 10 BAIAS - 392cx / 9000kg (C: 392,00 - P: 9000,00) (VD)" at bounding box center [435, 271] width 342 height 14
click at [827, 436] on button "Confirmar" at bounding box center [808, 439] width 57 height 22
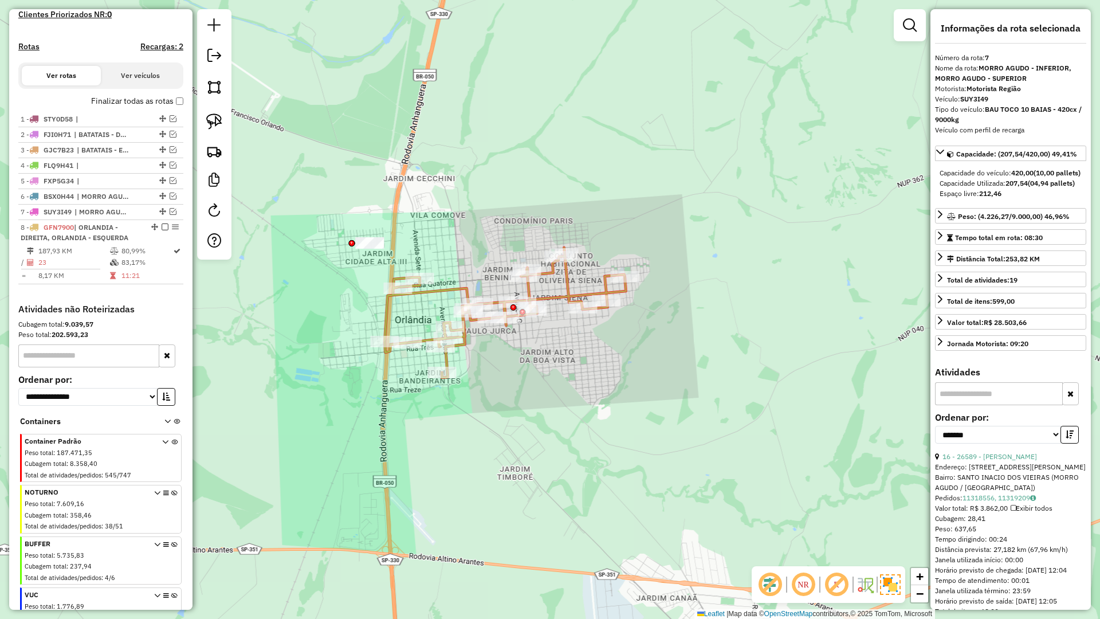
scroll to position [381, 0]
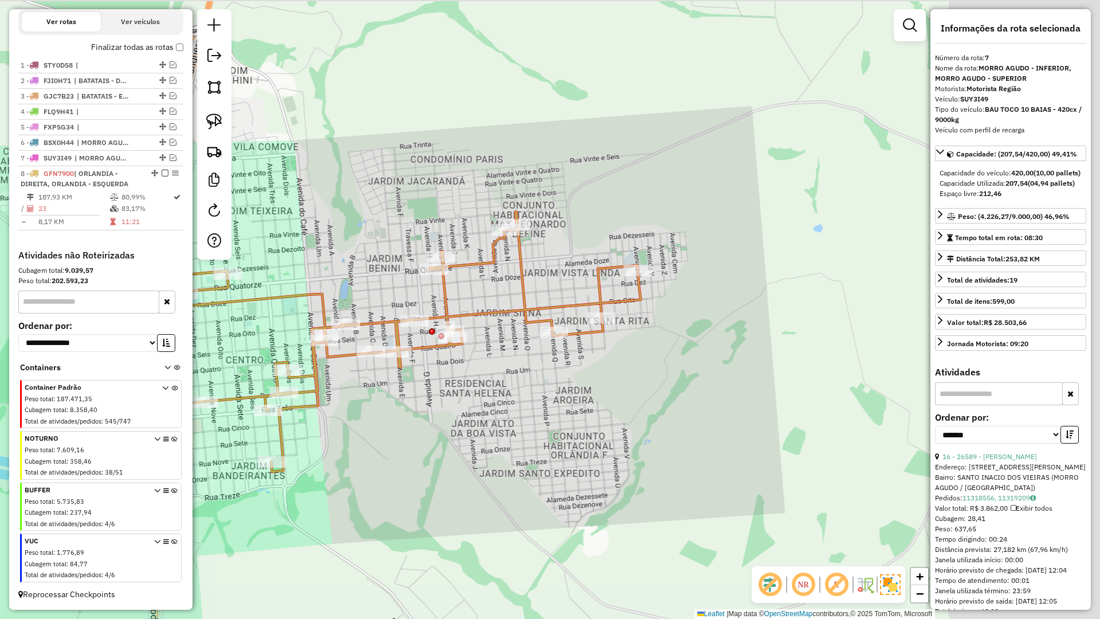
click at [344, 252] on div "Janela de atendimento Grade de atendimento Capacidade Transportadoras Veículos …" at bounding box center [550, 309] width 1100 height 619
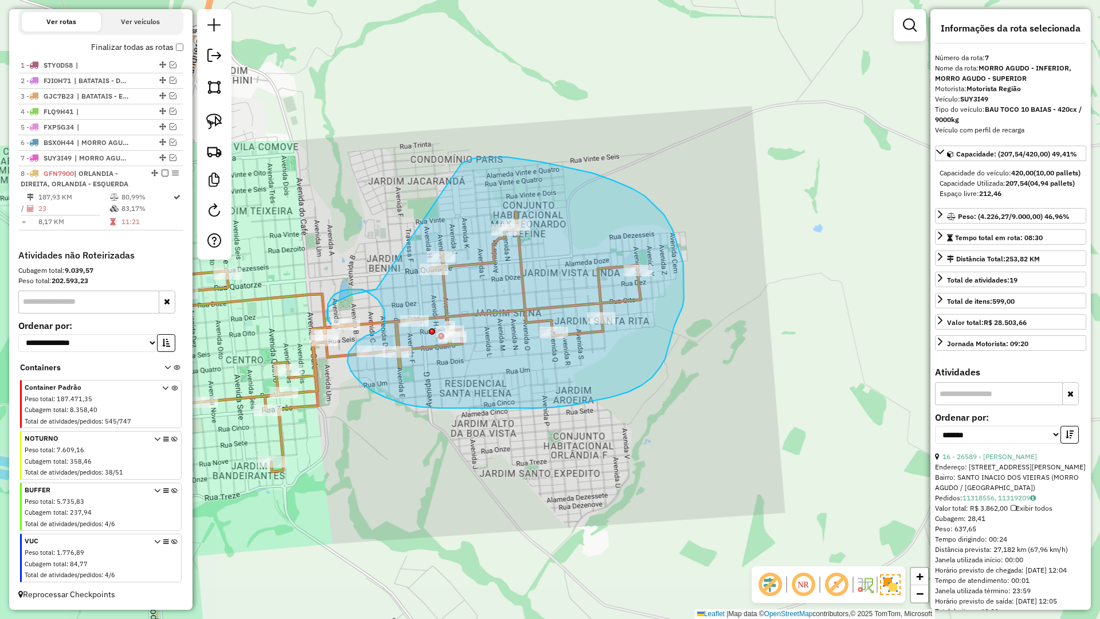
drag, startPoint x: 333, startPoint y: 304, endPoint x: 462, endPoint y: 163, distance: 191.0
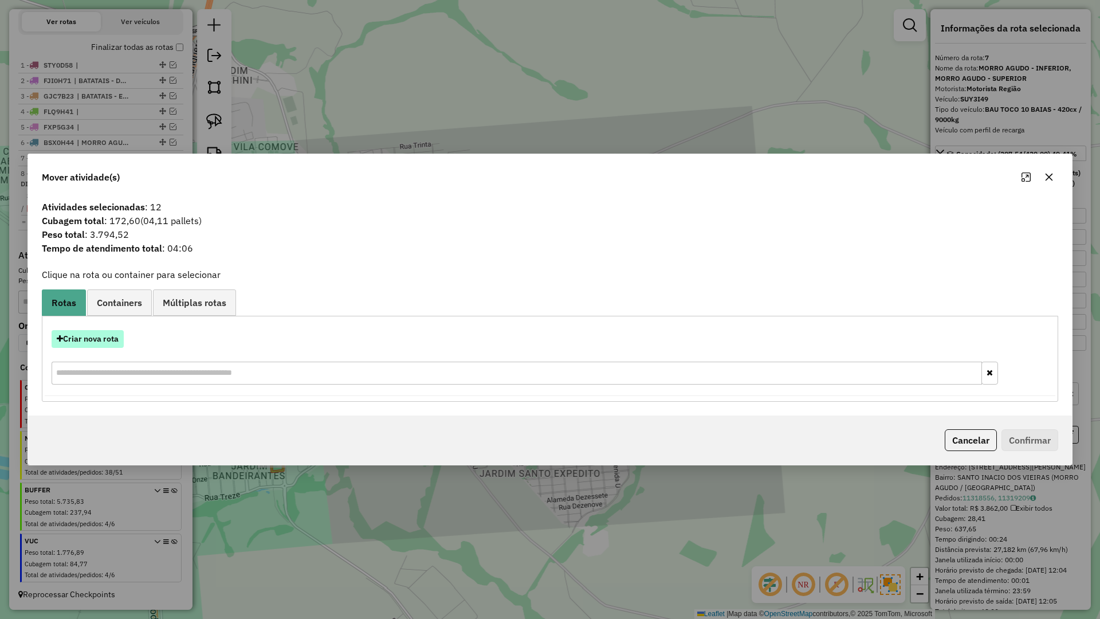
click at [103, 344] on button "Criar nova rota" at bounding box center [88, 339] width 72 height 18
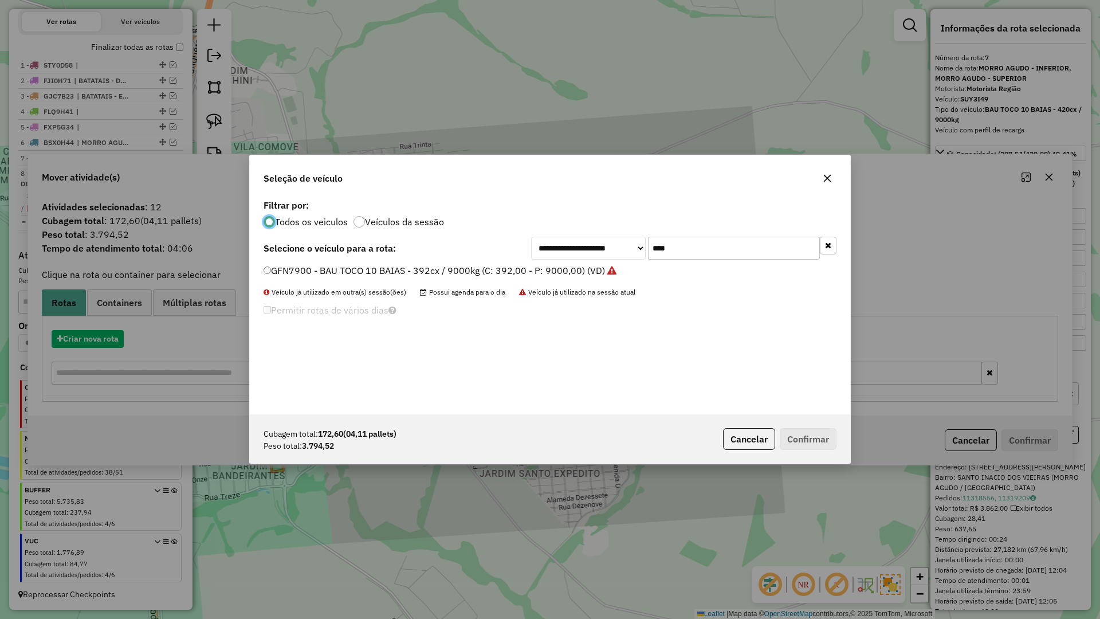
scroll to position [6, 3]
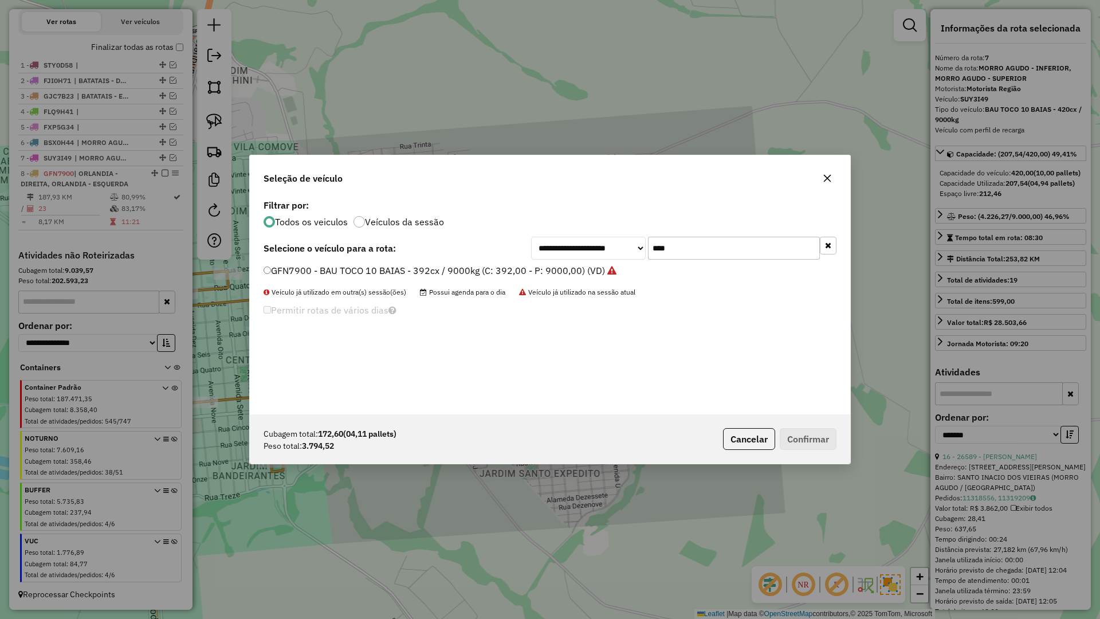
drag, startPoint x: 702, startPoint y: 245, endPoint x: 606, endPoint y: 245, distance: 96.3
click at [606, 245] on div "**********" at bounding box center [683, 248] width 305 height 23
type input "****"
click at [364, 266] on label "FZW6C93 - BAU TOCO 10 BAIAS - 420cx / 9000kg (C: 420,00 - P: 9000,00) (VD)" at bounding box center [435, 271] width 342 height 14
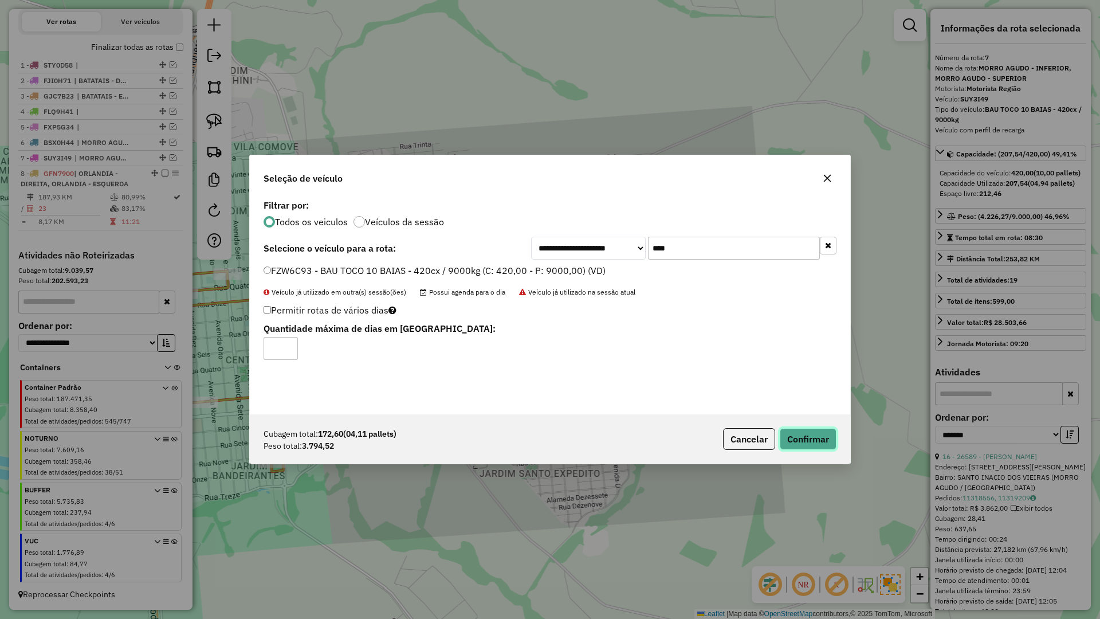
click at [800, 435] on button "Confirmar" at bounding box center [808, 439] width 57 height 22
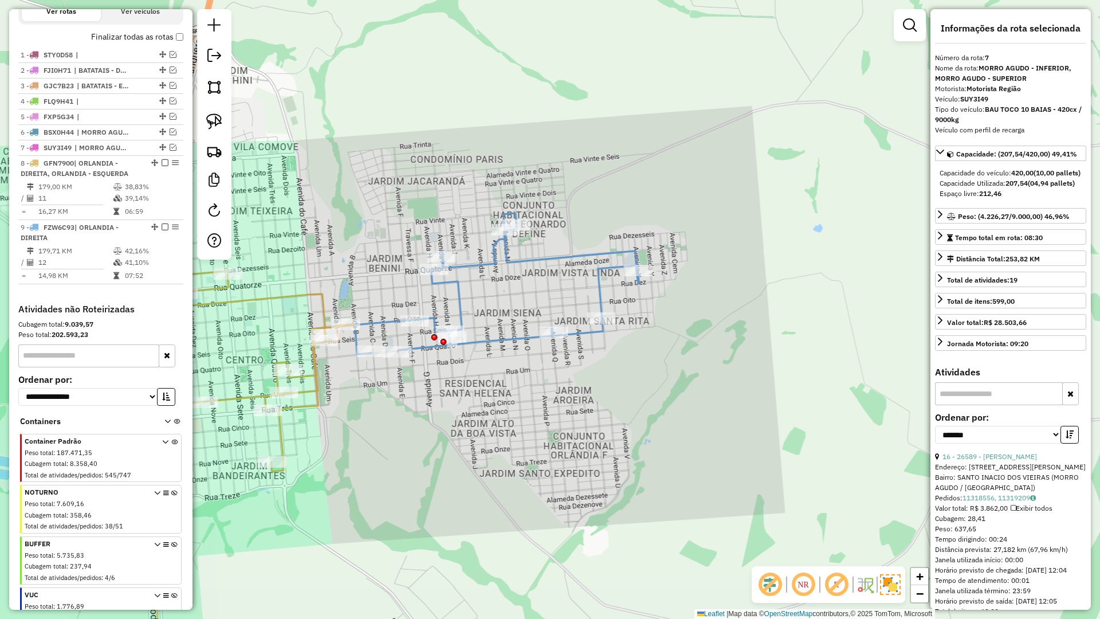
scroll to position [445, 0]
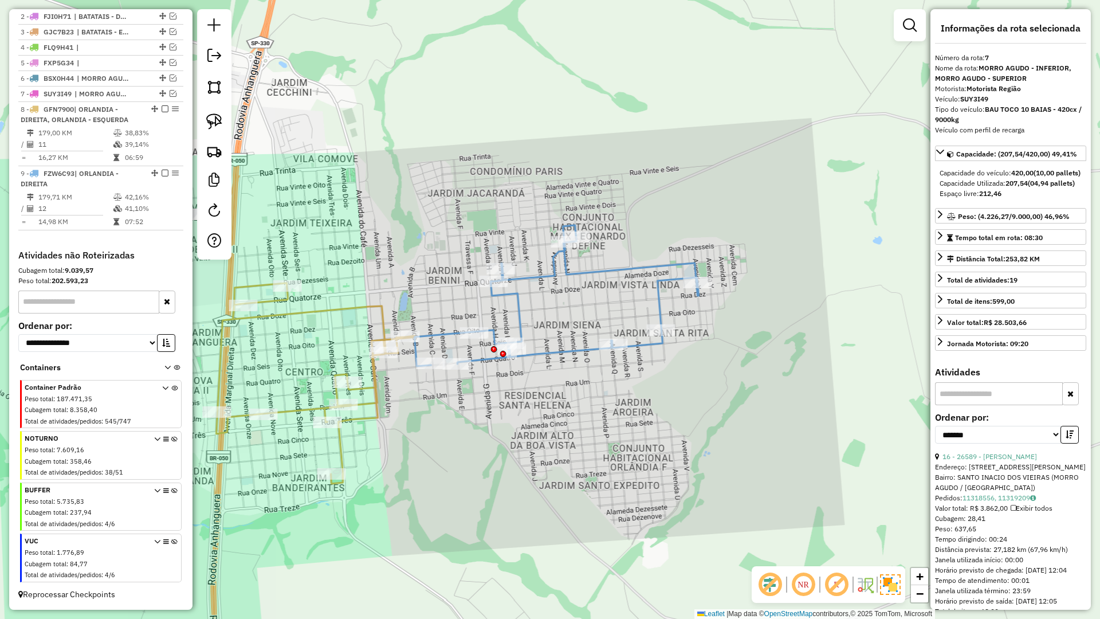
drag, startPoint x: 347, startPoint y: 253, endPoint x: 630, endPoint y: 271, distance: 283.6
click at [640, 268] on div "Janela de atendimento Grade de atendimento Capacidade Transportadoras Veículos …" at bounding box center [550, 309] width 1100 height 619
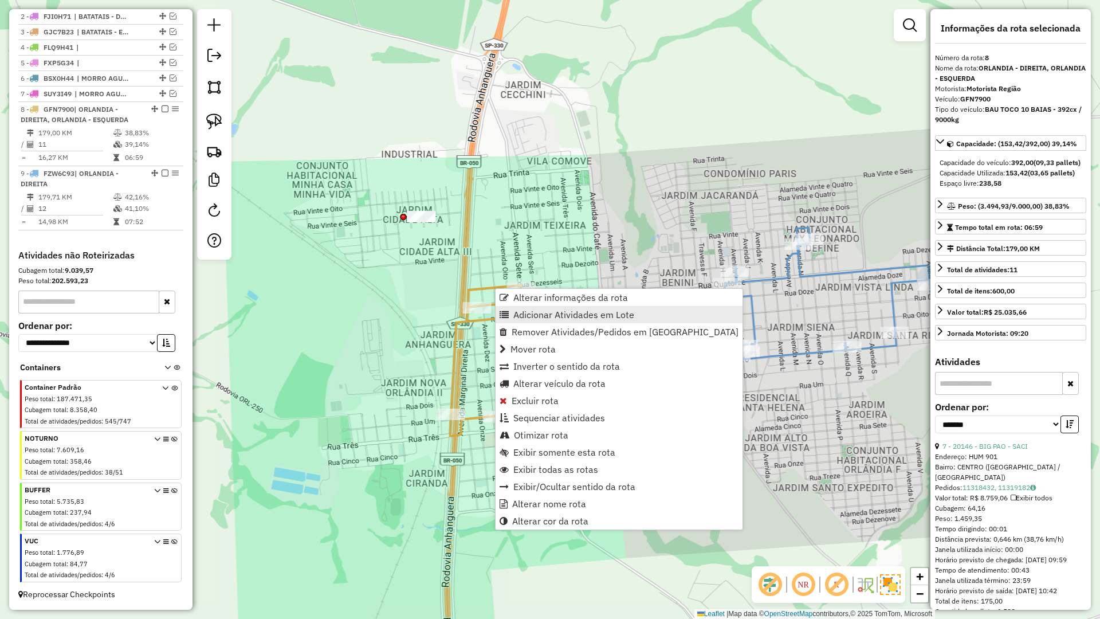
click at [552, 312] on span "Adicionar Atividades em Lote" at bounding box center [573, 314] width 121 height 9
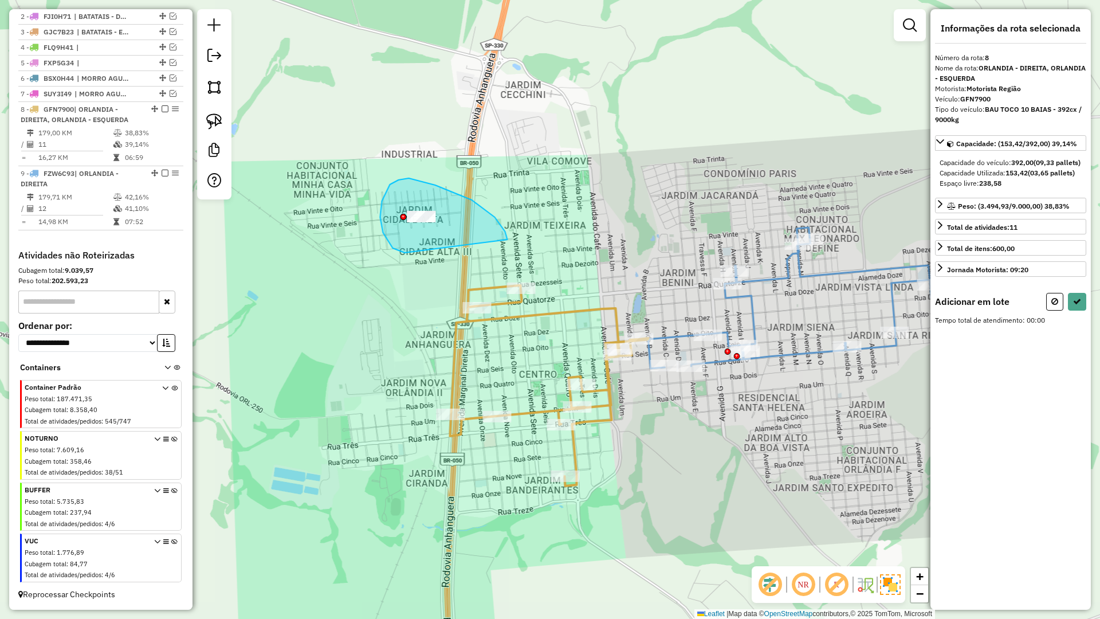
drag, startPoint x: 505, startPoint y: 232, endPoint x: 421, endPoint y: 242, distance: 84.9
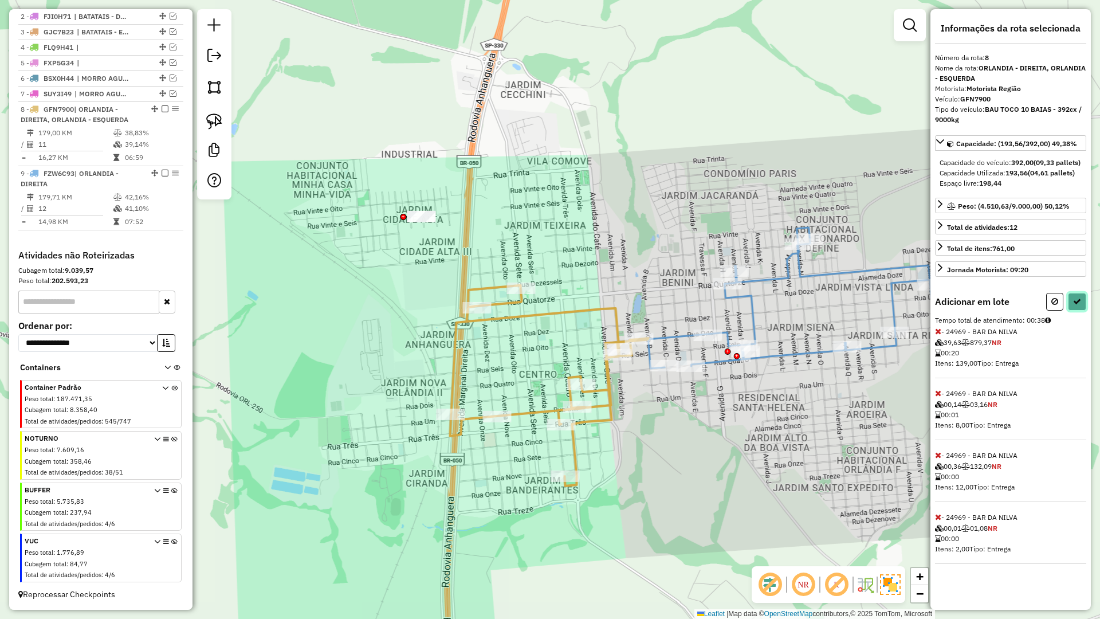
click at [1080, 305] on icon at bounding box center [1077, 301] width 8 height 8
click at [0, 0] on div "Aguarde..." at bounding box center [0, 0] width 0 height 0
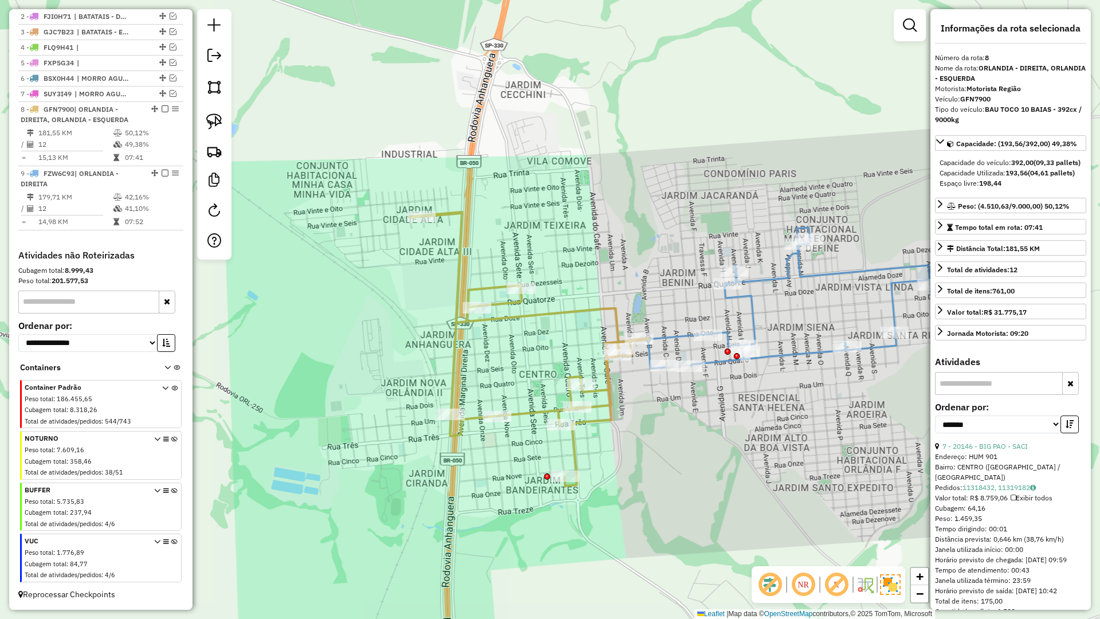
click at [676, 338] on icon at bounding box center [790, 297] width 284 height 141
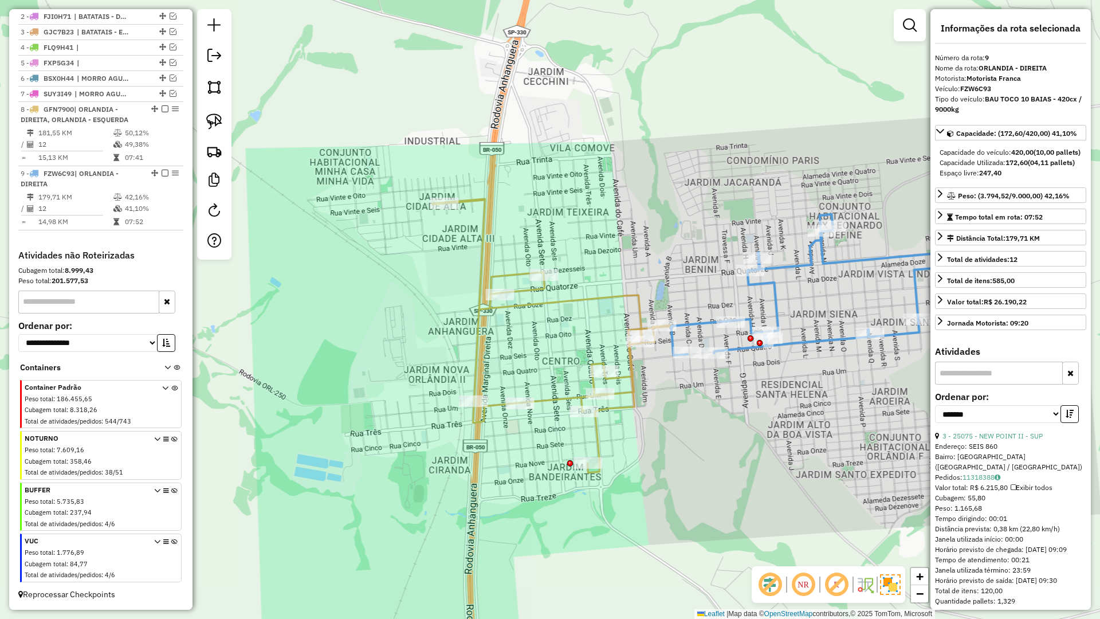
drag, startPoint x: 643, startPoint y: 287, endPoint x: 668, endPoint y: 272, distance: 29.3
click at [668, 272] on div "Janela de atendimento Grade de atendimento Capacidade Transportadoras Veículos …" at bounding box center [550, 309] width 1100 height 619
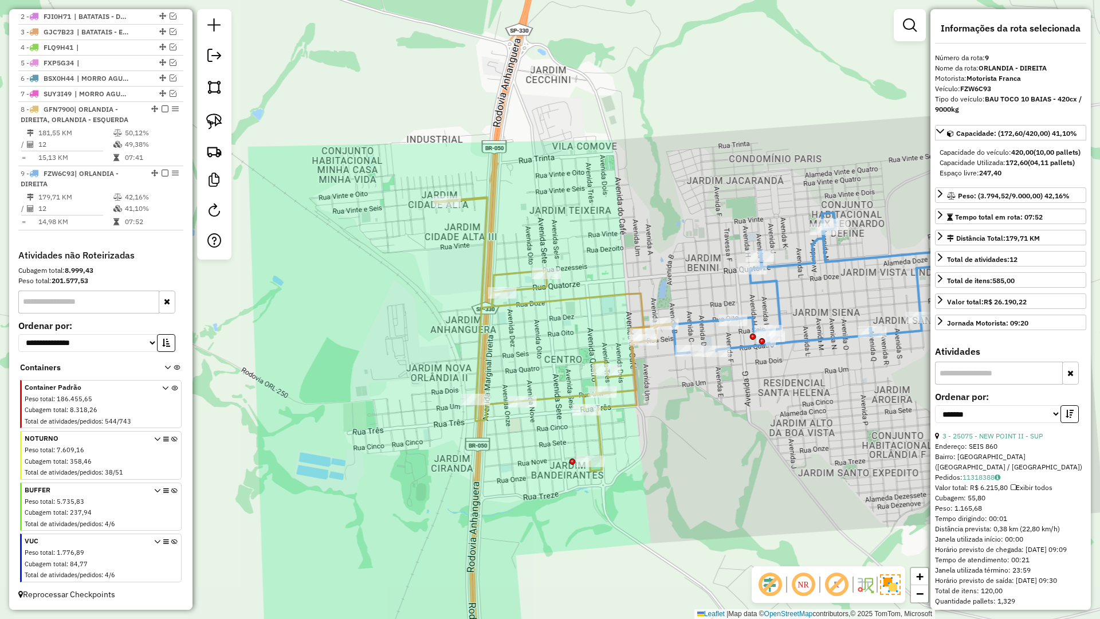
click at [626, 290] on icon at bounding box center [553, 334] width 239 height 274
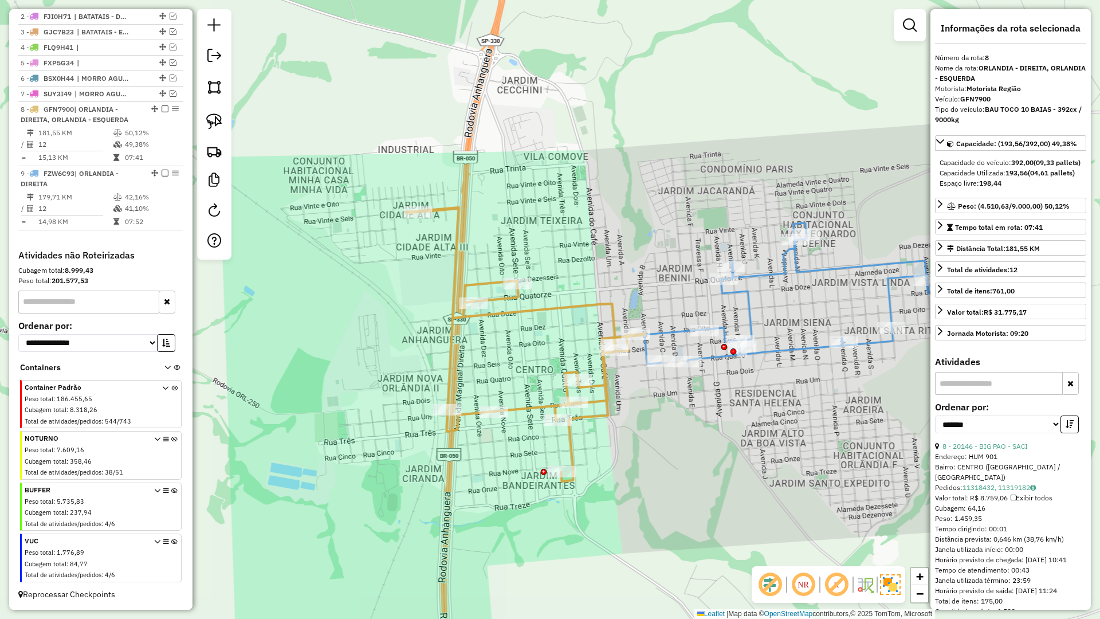
drag, startPoint x: 580, startPoint y: 262, endPoint x: 552, endPoint y: 273, distance: 30.5
click at [552, 273] on div "Janela de atendimento Grade de atendimento Capacidade Transportadoras Veículos …" at bounding box center [550, 309] width 1100 height 619
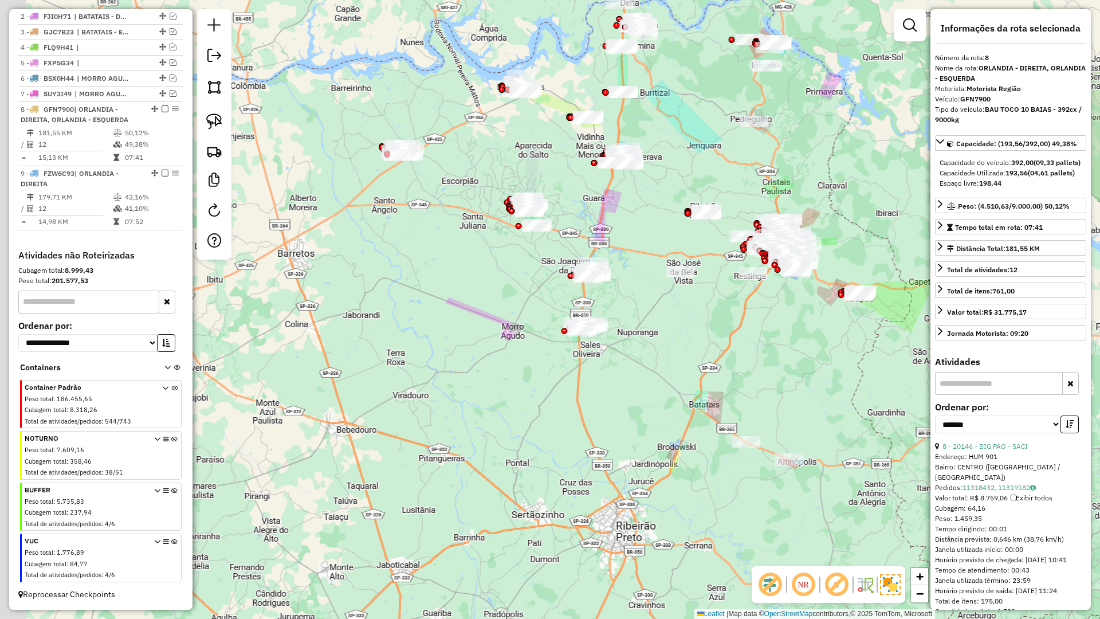
drag, startPoint x: 560, startPoint y: 281, endPoint x: 567, endPoint y: 293, distance: 13.9
click at [567, 293] on div "Janela de atendimento Grade de atendimento Capacidade Transportadoras Veículos …" at bounding box center [550, 309] width 1100 height 619
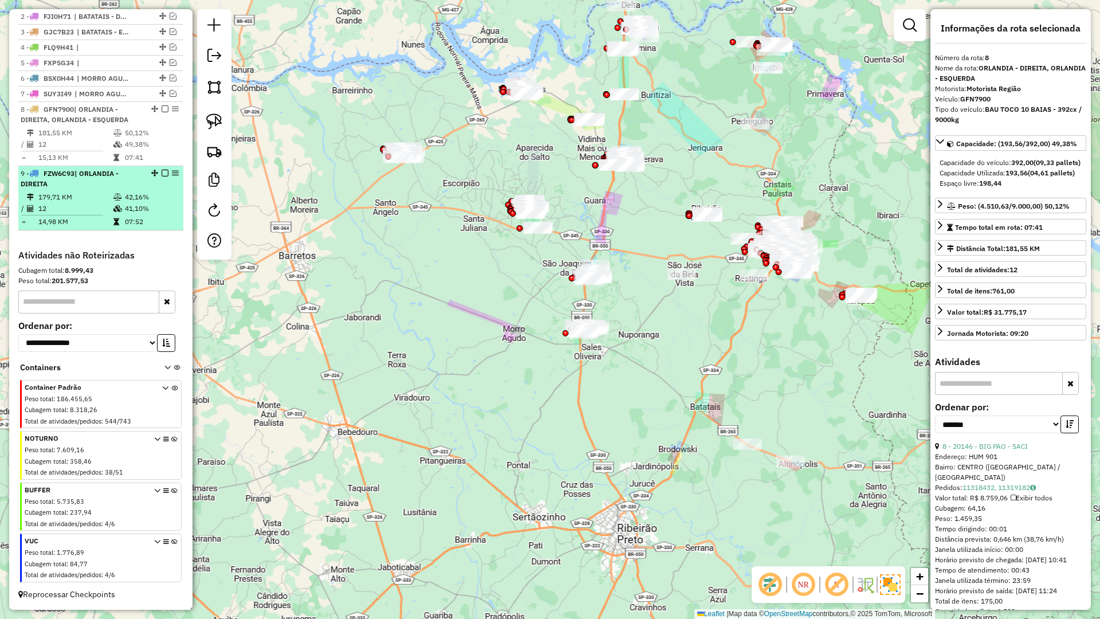
click at [164, 175] on em at bounding box center [165, 173] width 7 height 7
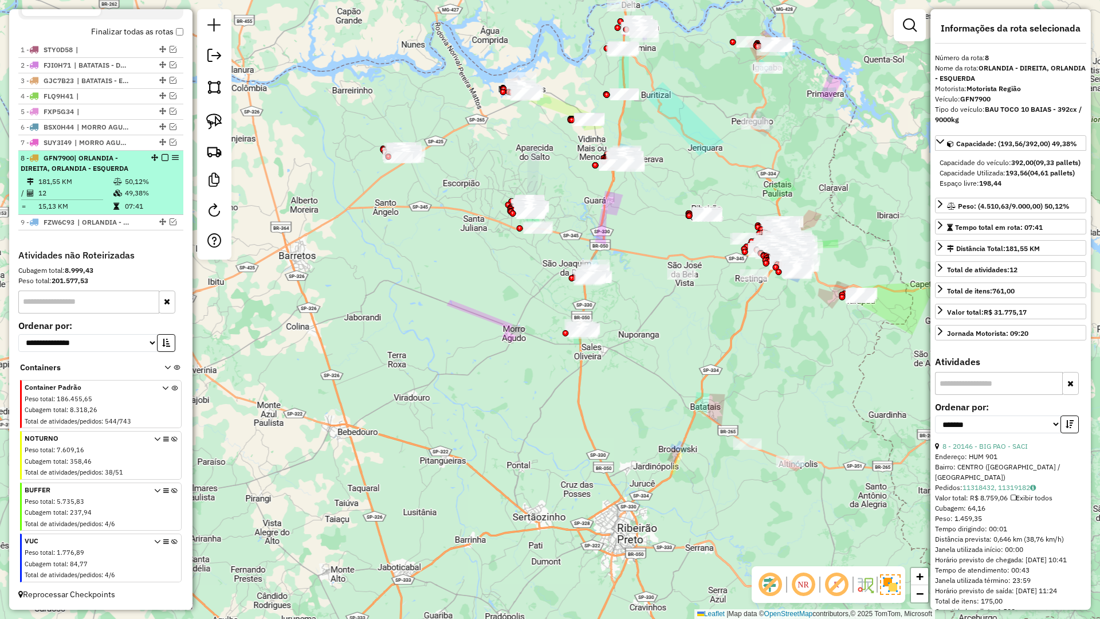
click at [162, 158] on em at bounding box center [165, 157] width 7 height 7
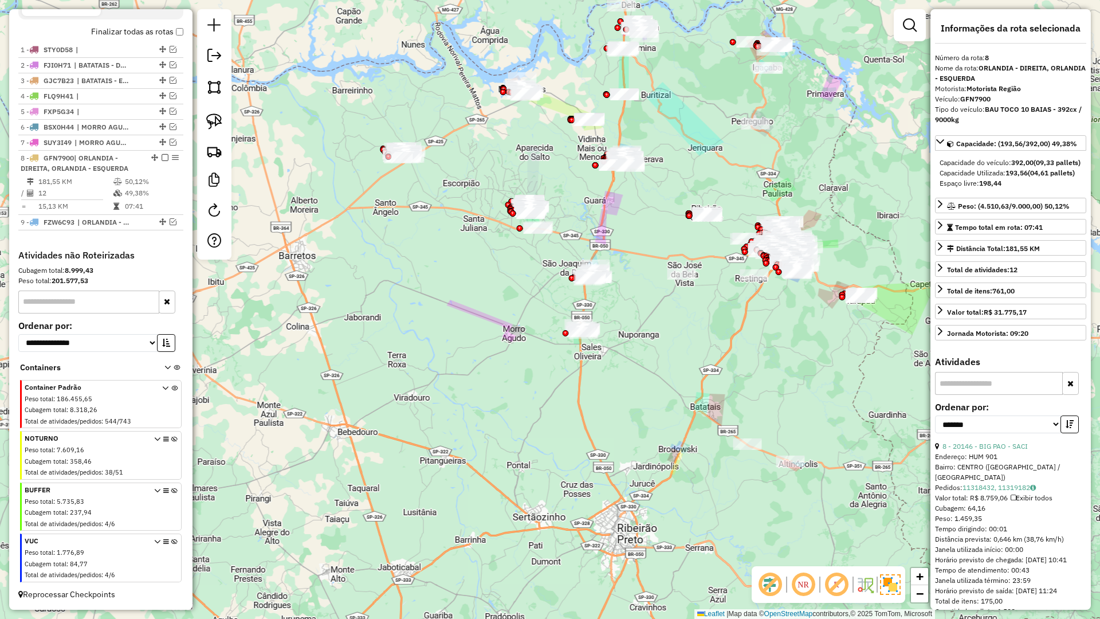
scroll to position [348, 0]
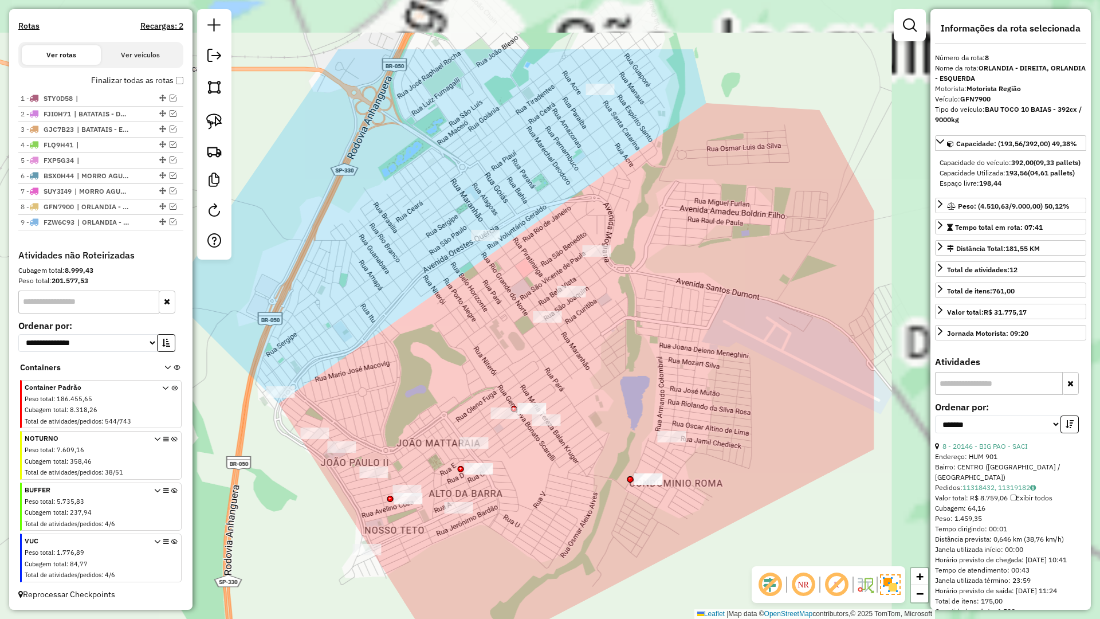
drag, startPoint x: 586, startPoint y: 213, endPoint x: 287, endPoint y: 305, distance: 313.0
click at [287, 305] on div "Janela de atendimento Grade de atendimento Capacidade Transportadoras Veículos …" at bounding box center [550, 309] width 1100 height 619
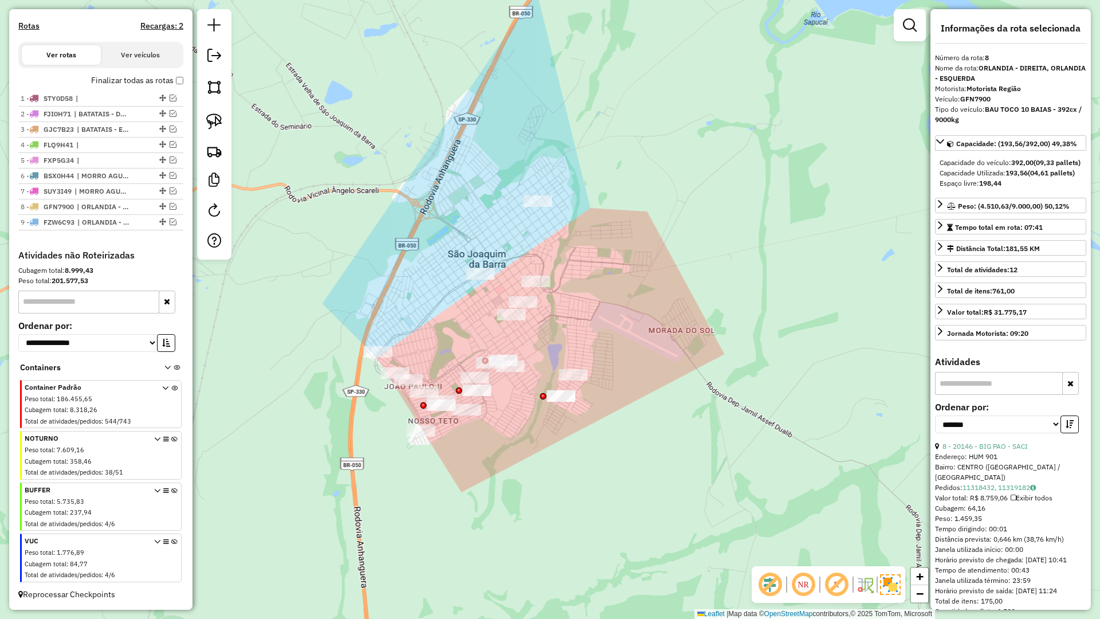
drag, startPoint x: 362, startPoint y: 284, endPoint x: 419, endPoint y: 297, distance: 59.2
click at [419, 297] on div "Janela de atendimento Grade de atendimento Capacidade Transportadoras Veículos …" at bounding box center [550, 309] width 1100 height 619
drag, startPoint x: 371, startPoint y: 325, endPoint x: 383, endPoint y: 294, distance: 33.7
click at [371, 324] on div "Janela de atendimento Grade de atendimento Capacidade Transportadoras Veículos …" at bounding box center [550, 309] width 1100 height 619
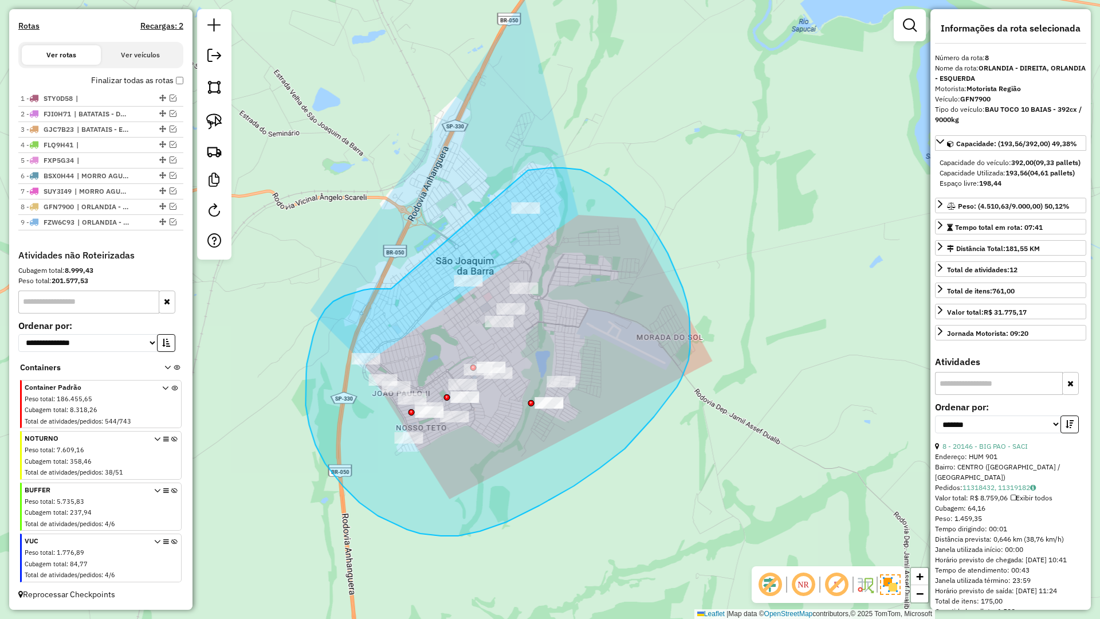
drag, startPoint x: 313, startPoint y: 336, endPoint x: 506, endPoint y: 180, distance: 248.5
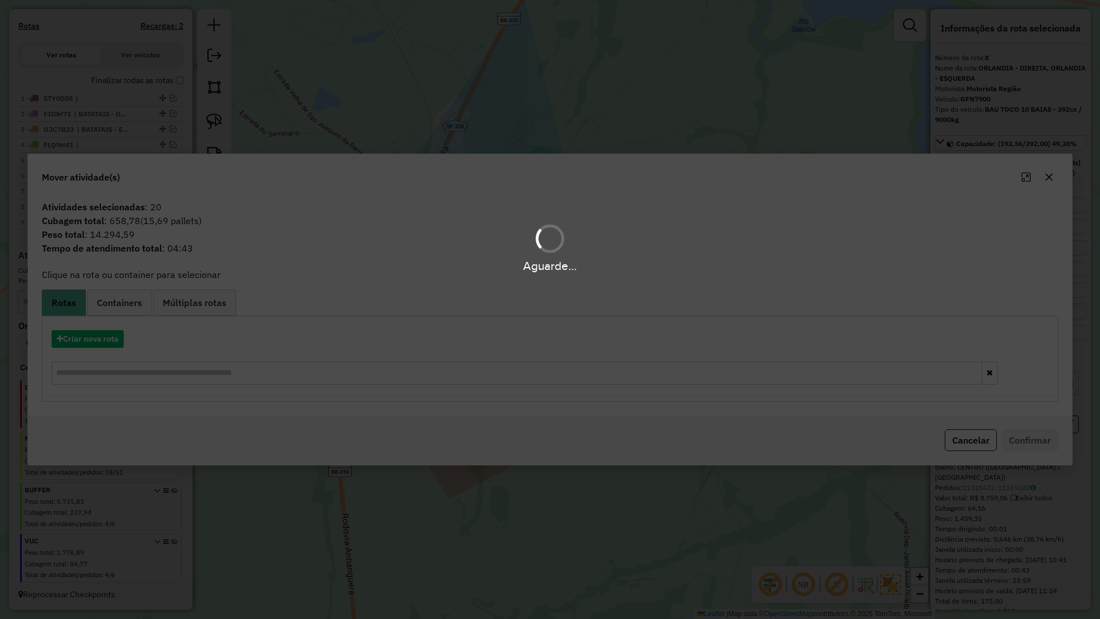
click at [97, 343] on div "Aguarde..." at bounding box center [550, 309] width 1100 height 619
click at [96, 343] on div "Aguarde..." at bounding box center [550, 309] width 1100 height 619
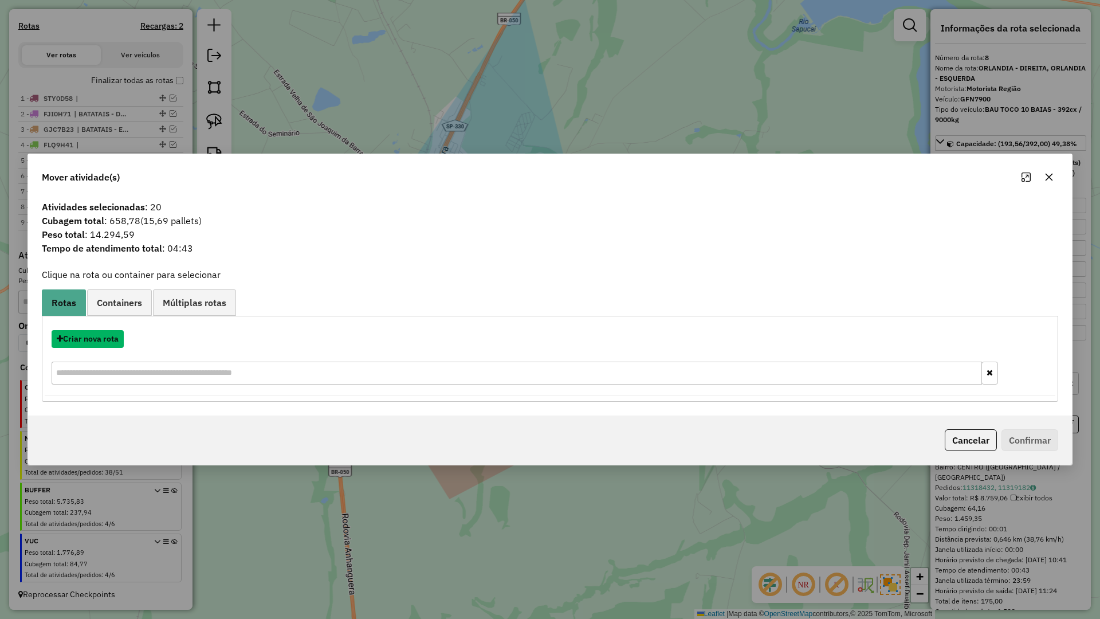
click at [96, 343] on button "Criar nova rota" at bounding box center [88, 339] width 72 height 18
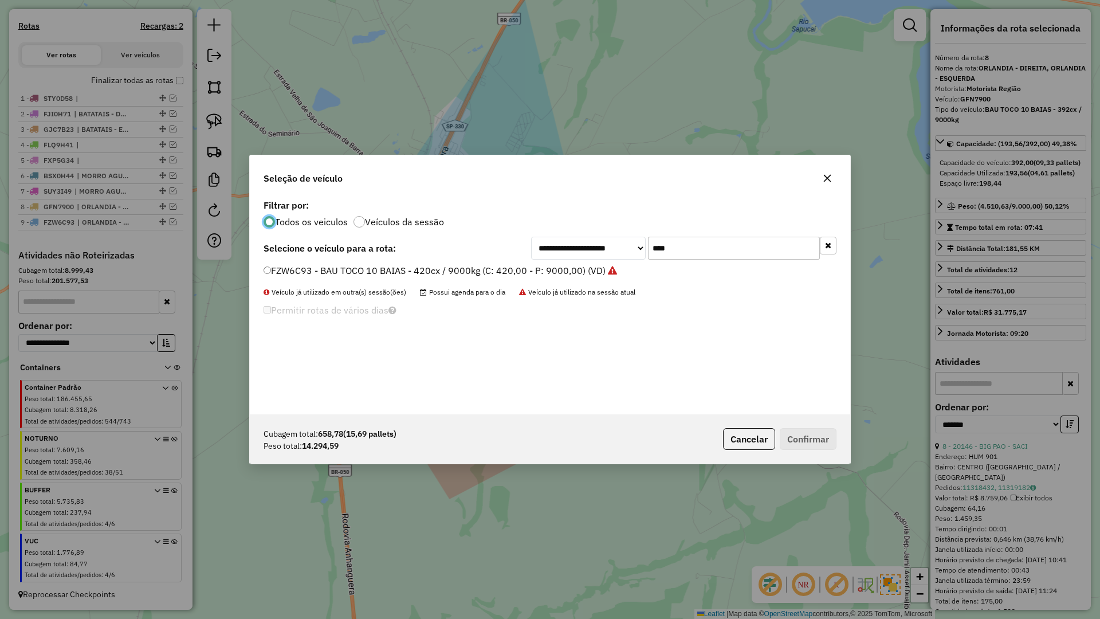
scroll to position [6, 3]
drag, startPoint x: 695, startPoint y: 246, endPoint x: 576, endPoint y: 247, distance: 118.0
click at [579, 246] on div "**********" at bounding box center [683, 248] width 305 height 23
type input "****"
drag, startPoint x: 315, startPoint y: 268, endPoint x: 424, endPoint y: 287, distance: 111.2
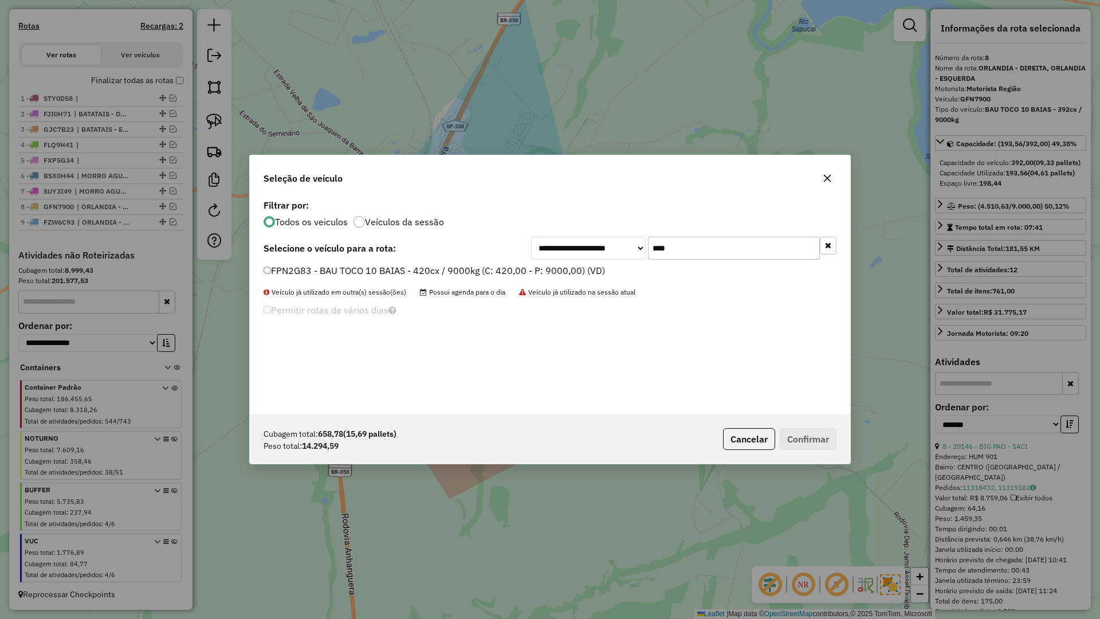
click at [315, 268] on label "FPN2G83 - BAU TOCO 10 BAIAS - 420cx / 9000kg (C: 420,00 - P: 9000,00) (VD)" at bounding box center [435, 271] width 342 height 14
click at [819, 435] on button "Confirmar" at bounding box center [808, 439] width 57 height 22
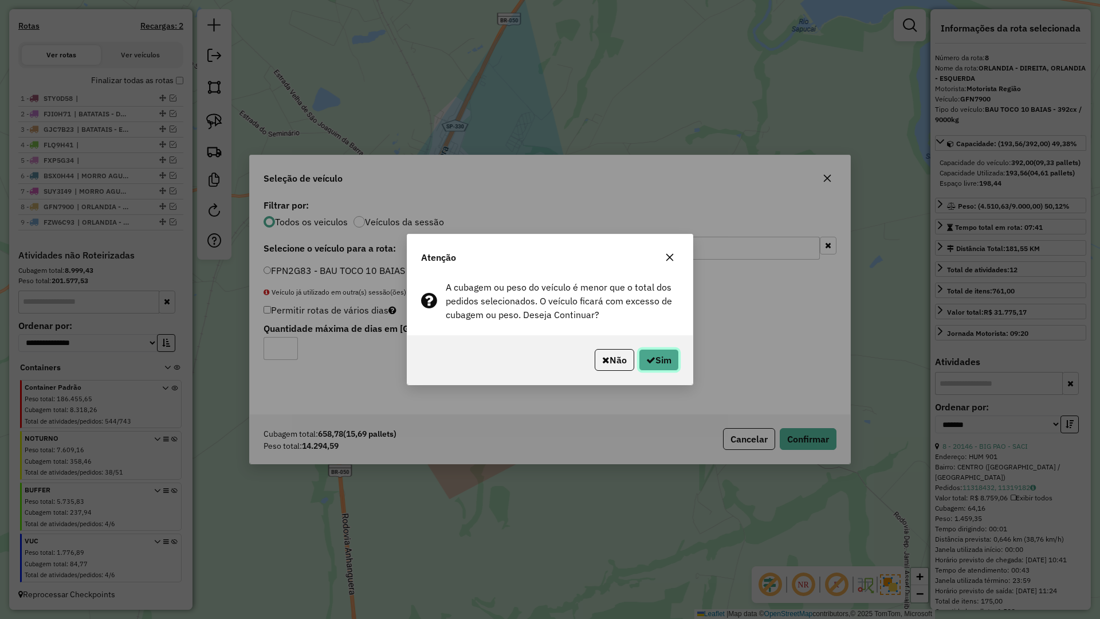
click at [664, 364] on button "Sim" at bounding box center [659, 360] width 40 height 22
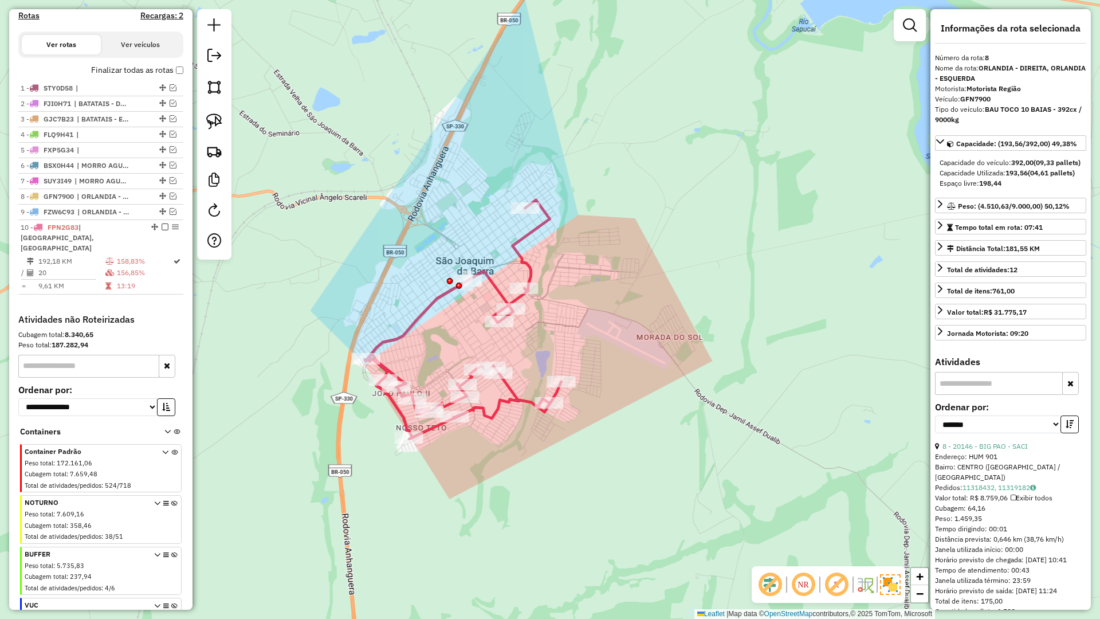
scroll to position [422, 0]
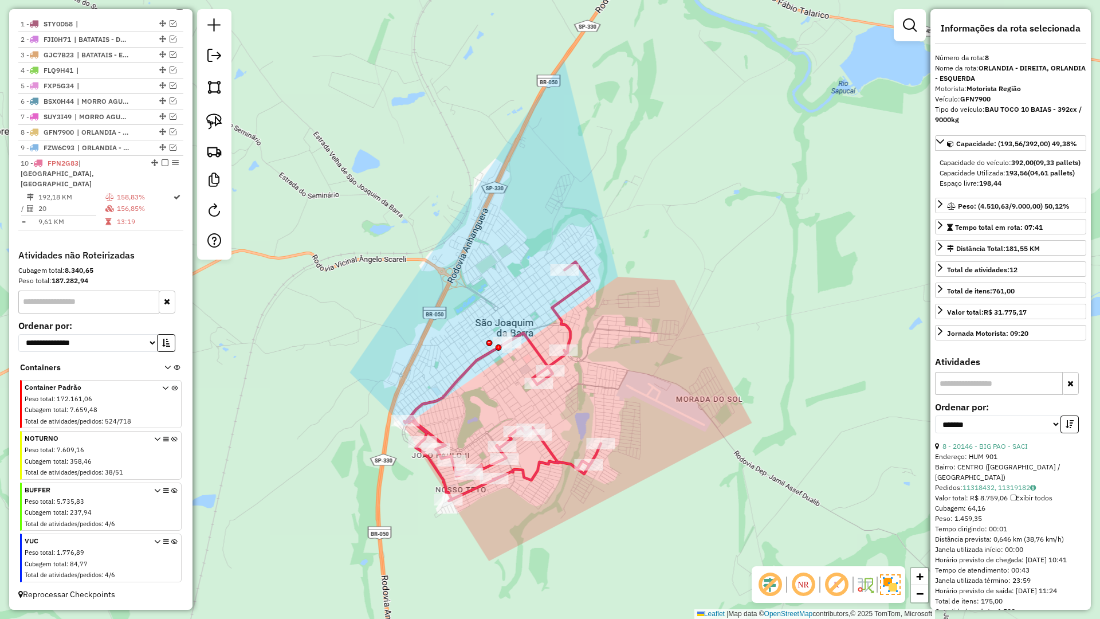
drag, startPoint x: 570, startPoint y: 333, endPoint x: 606, endPoint y: 431, distance: 104.2
click at [611, 397] on div "Janela de atendimento Grade de atendimento Capacidade Transportadoras Veículos …" at bounding box center [550, 309] width 1100 height 619
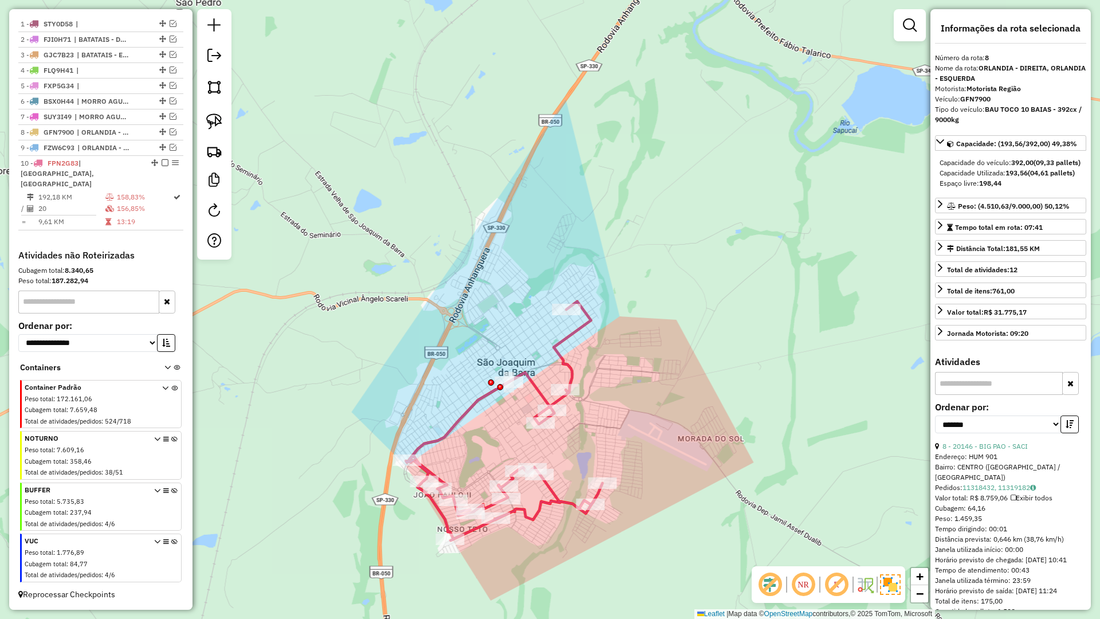
drag, startPoint x: 435, startPoint y: 371, endPoint x: 435, endPoint y: 409, distance: 37.8
click at [435, 409] on div "Janela de atendimento Grade de atendimento Capacidade Transportadoras Veículos …" at bounding box center [550, 309] width 1100 height 619
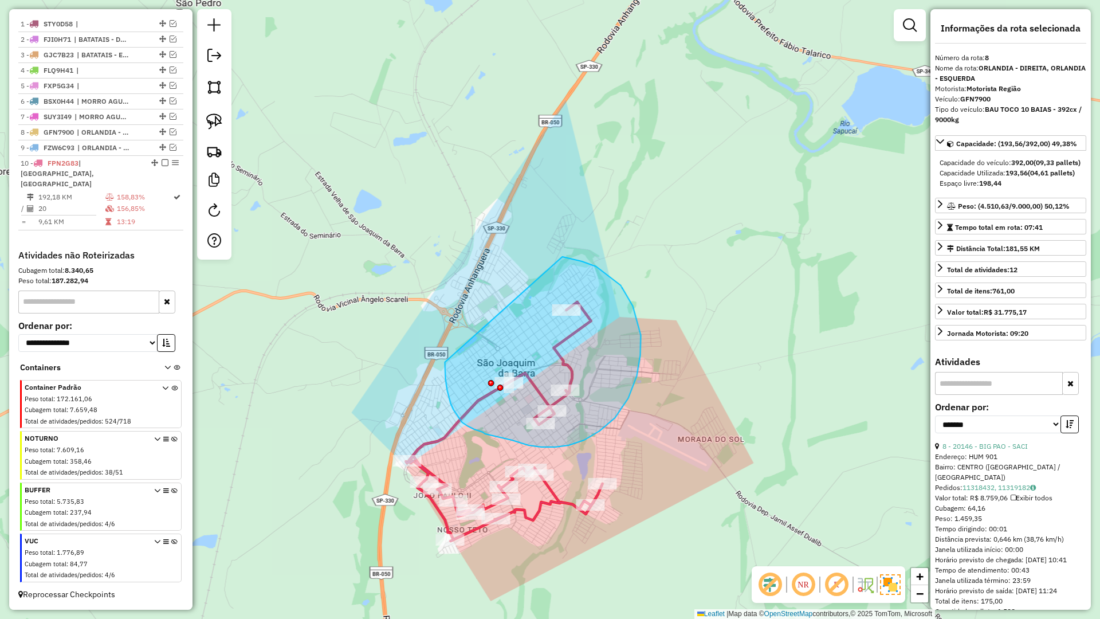
drag, startPoint x: 445, startPoint y: 362, endPoint x: 562, endPoint y: 257, distance: 157.8
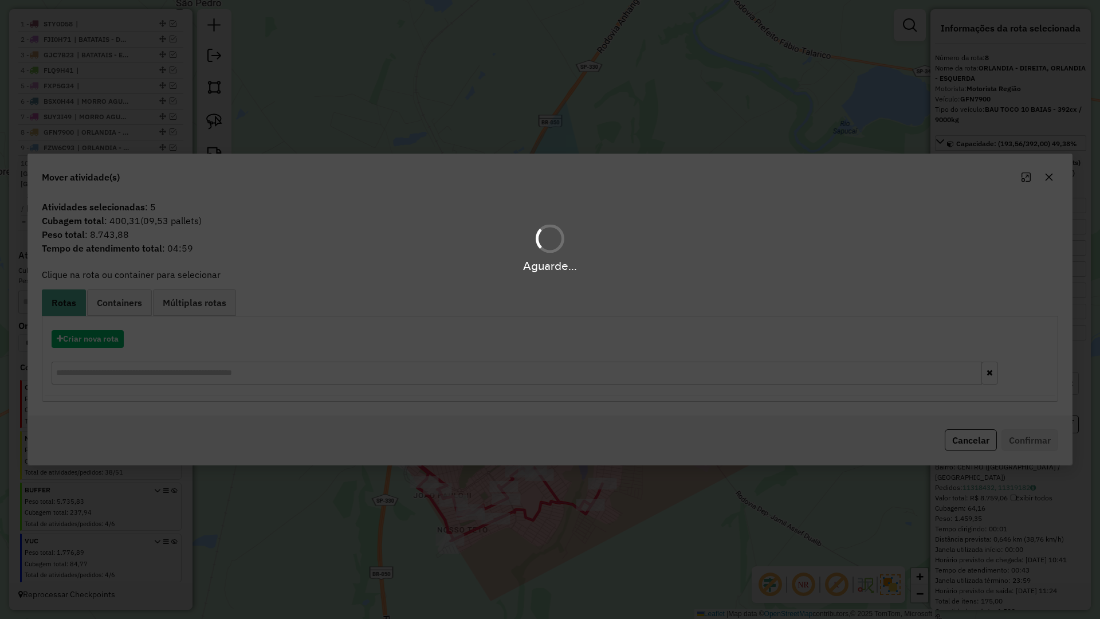
click at [103, 340] on div "Aguarde..." at bounding box center [550, 309] width 1100 height 619
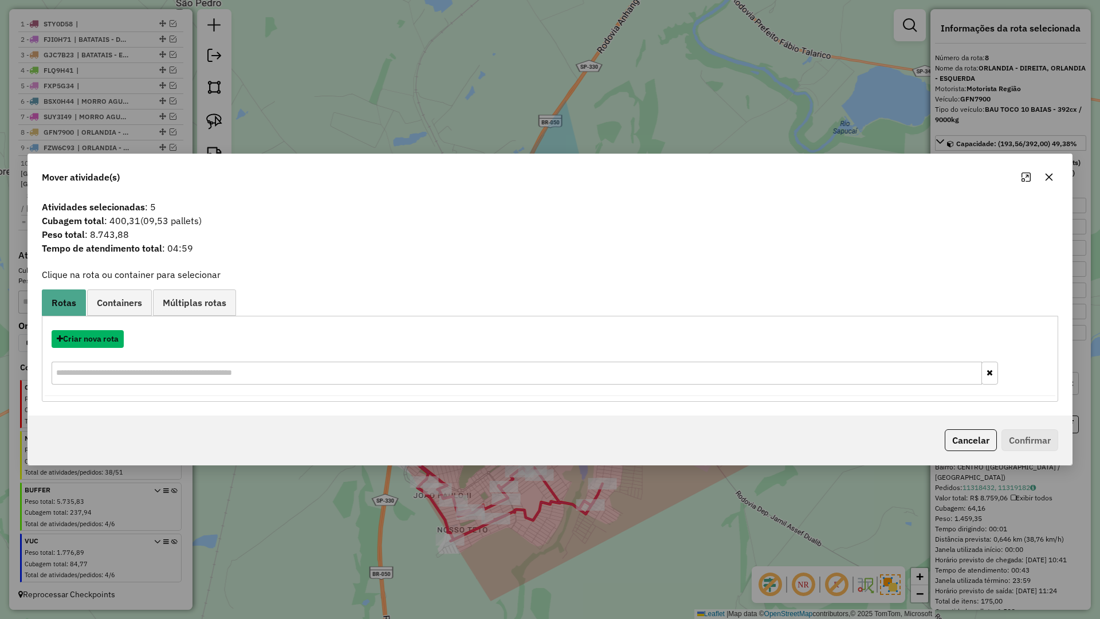
click at [103, 340] on button "Criar nova rota" at bounding box center [88, 339] width 72 height 18
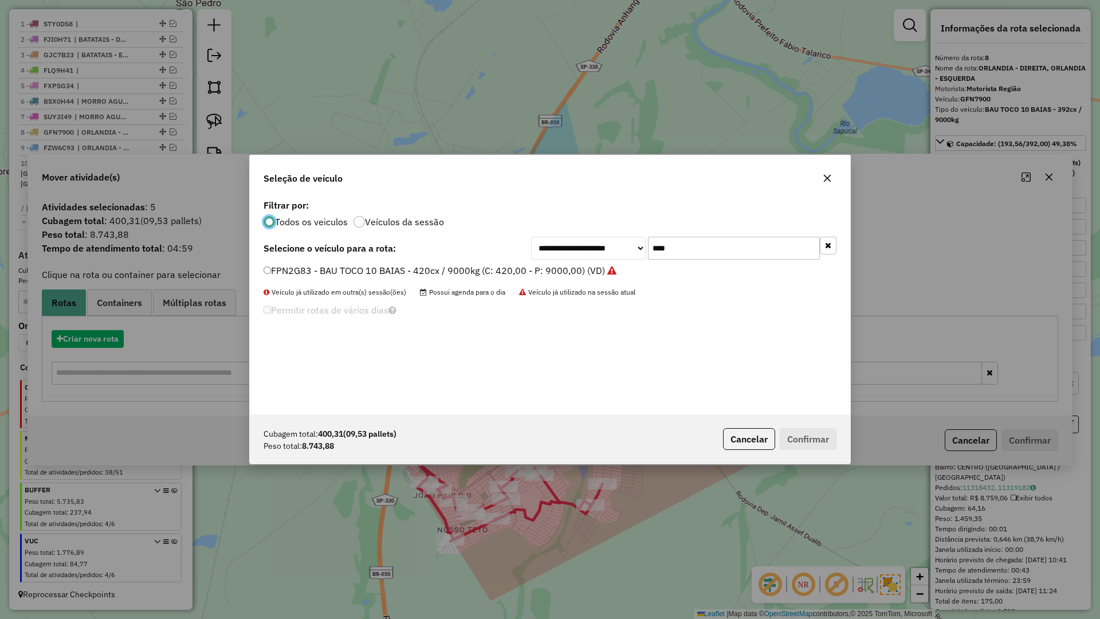
scroll to position [6, 3]
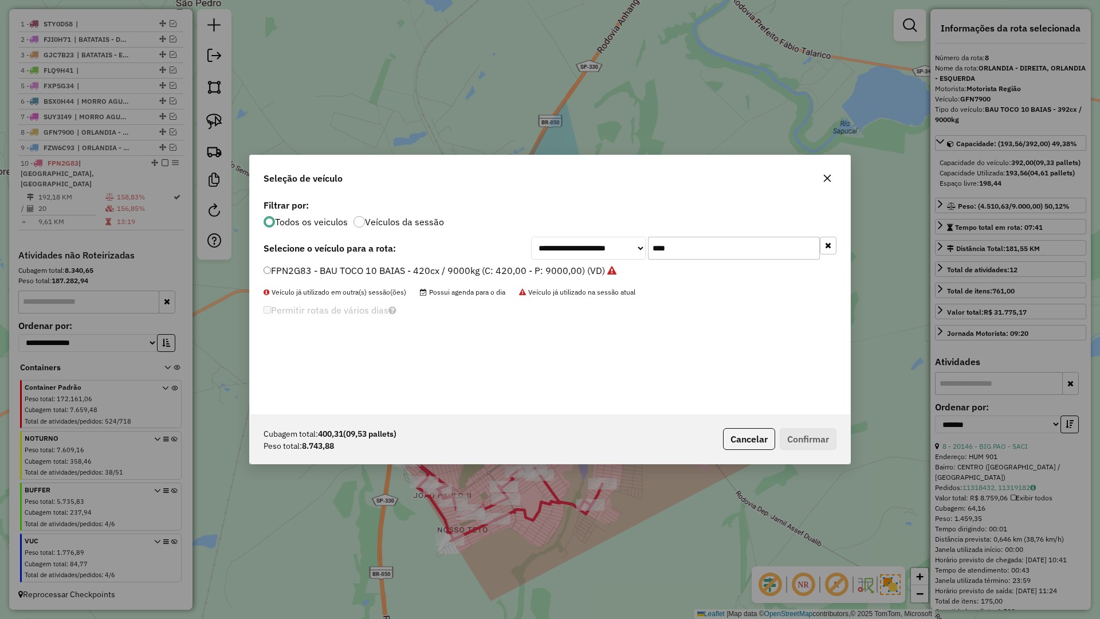
drag, startPoint x: 686, startPoint y: 245, endPoint x: 642, endPoint y: 246, distance: 43.6
click at [642, 246] on div "**********" at bounding box center [683, 248] width 305 height 23
type input "****"
drag, startPoint x: 293, startPoint y: 274, endPoint x: 308, endPoint y: 273, distance: 14.4
click at [293, 274] on label "FVE4C33 - BAU TOCO 10 BAIAS - 420cx / 9000kg (C: 420,00 - P: 9000,00) (VD)" at bounding box center [434, 271] width 340 height 14
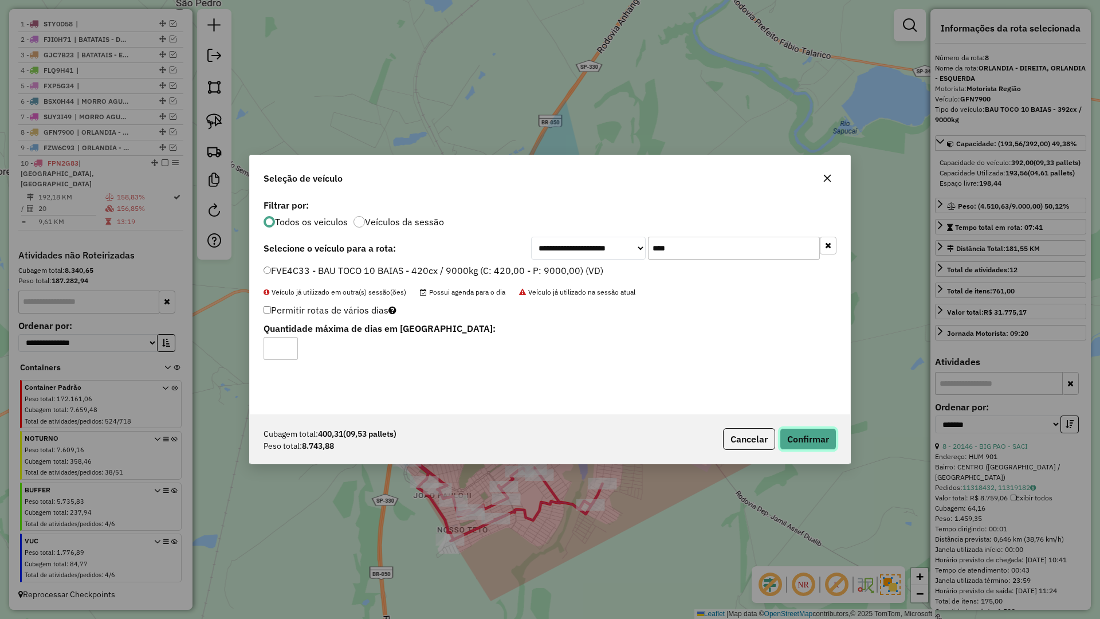
click at [810, 429] on button "Confirmar" at bounding box center [808, 439] width 57 height 22
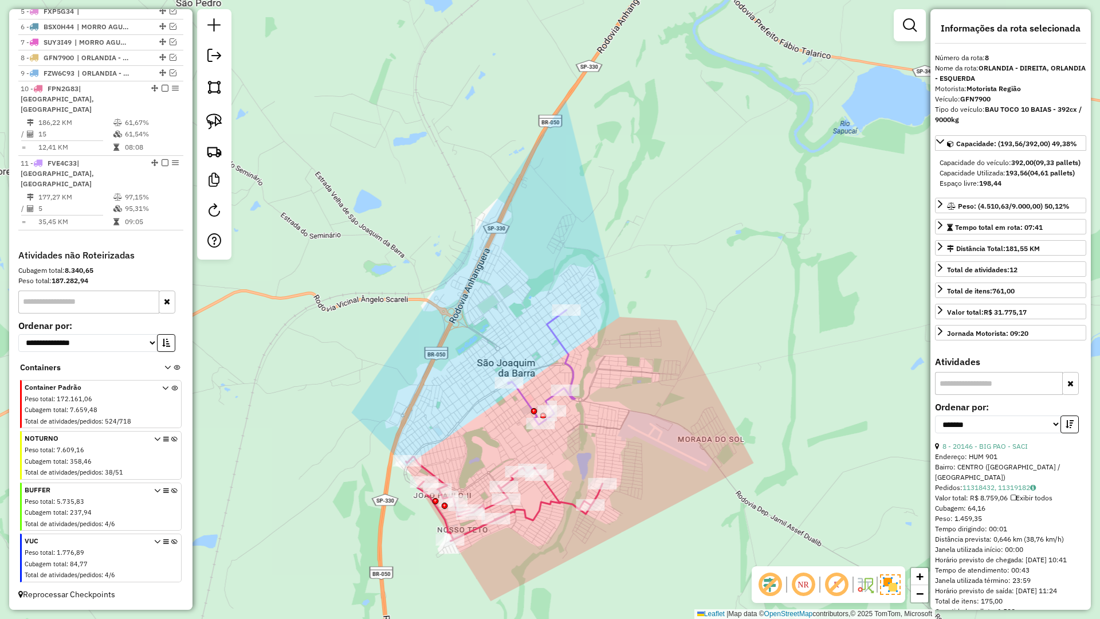
scroll to position [497, 0]
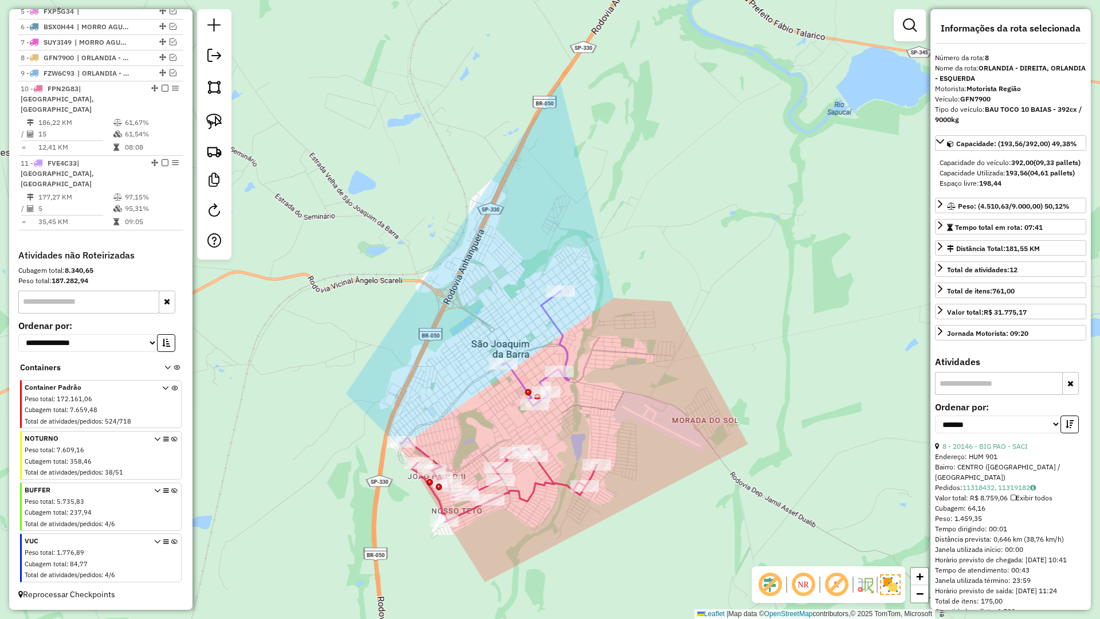
drag, startPoint x: 544, startPoint y: 378, endPoint x: 531, endPoint y: 327, distance: 52.5
click at [531, 327] on div "Janela de atendimento Grade de atendimento Capacidade Transportadoras Veículos …" at bounding box center [550, 309] width 1100 height 619
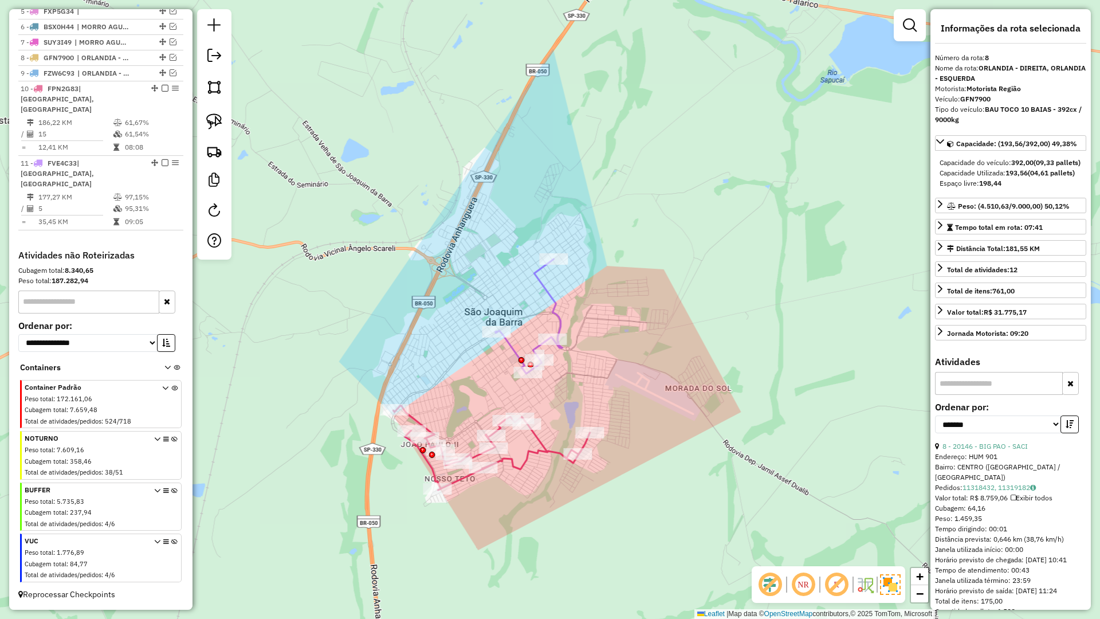
click at [538, 450] on icon at bounding box center [491, 448] width 197 height 84
click at [540, 449] on icon at bounding box center [491, 449] width 197 height 84
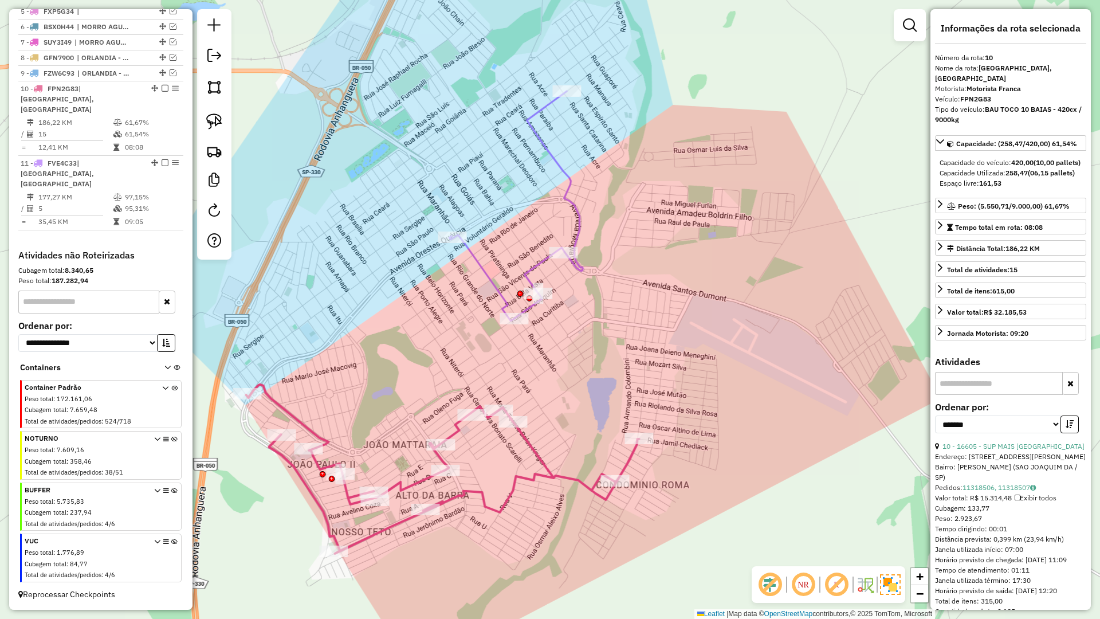
click at [578, 266] on icon at bounding box center [516, 206] width 134 height 230
click at [636, 266] on div "Janela de atendimento Grade de atendimento Capacidade Transportadoras Veículos …" at bounding box center [550, 309] width 1100 height 619
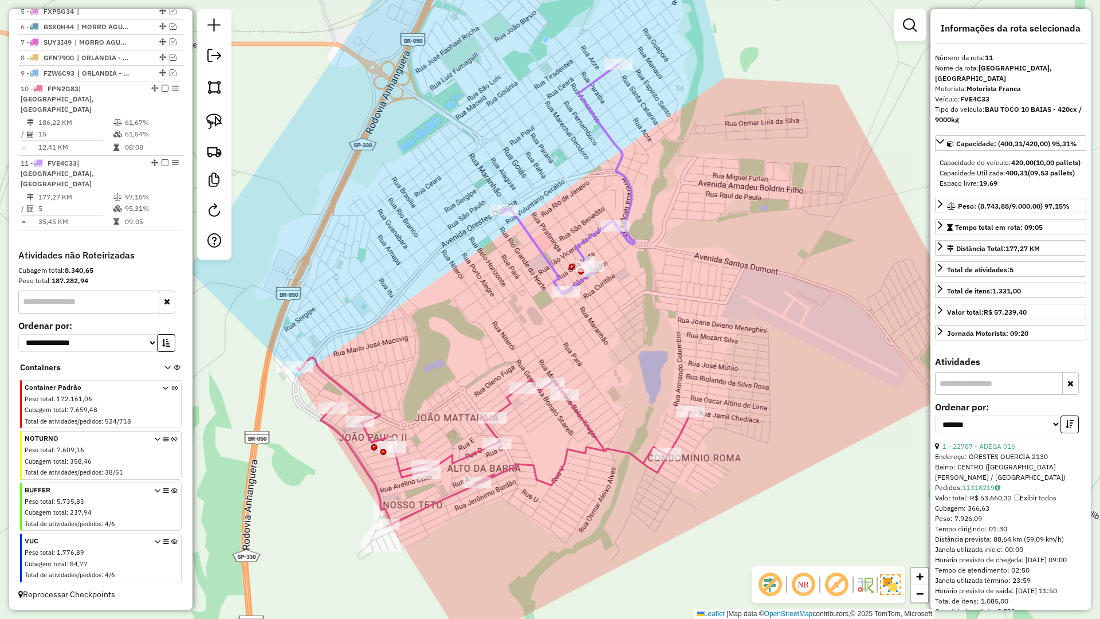
click at [595, 435] on icon at bounding box center [493, 442] width 393 height 169
click at [629, 232] on div at bounding box center [615, 225] width 29 height 11
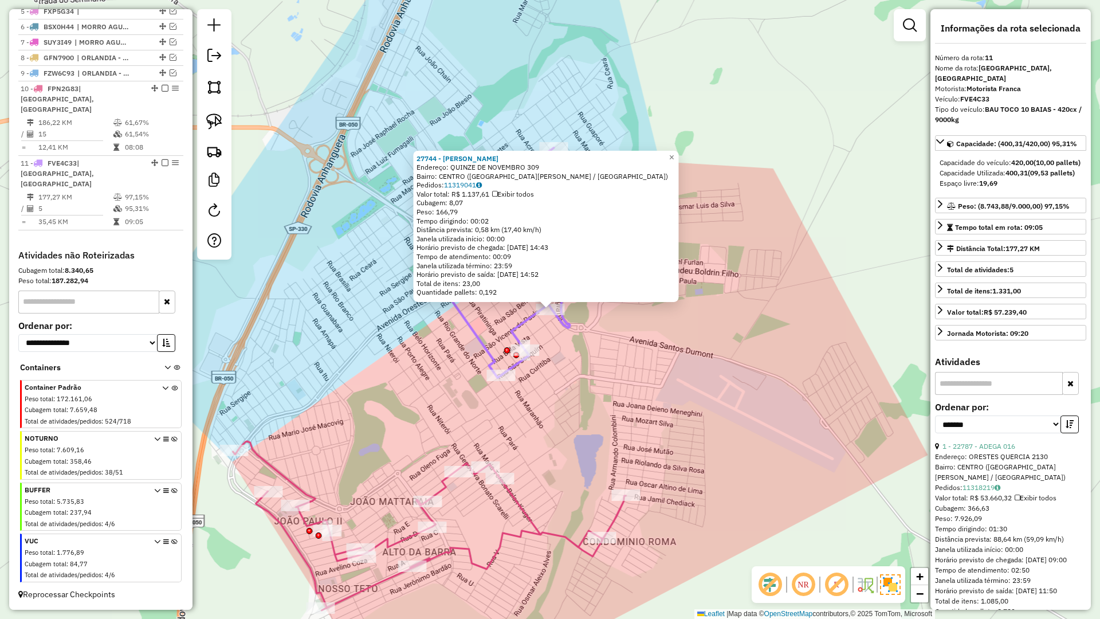
click at [593, 344] on div "27744 - ADRIANO DE SOUZA ALV Endereço: QUINZE DE NOVEMBRO 309 Bairro: CENTRO (S…" at bounding box center [550, 309] width 1100 height 619
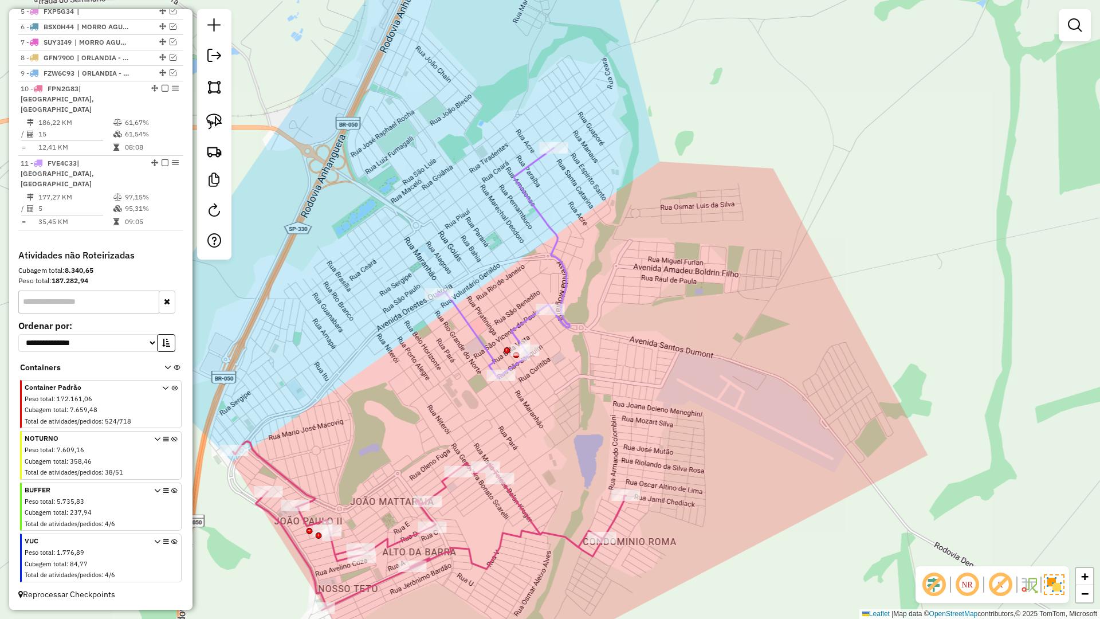
click at [524, 328] on icon at bounding box center [503, 263] width 134 height 230
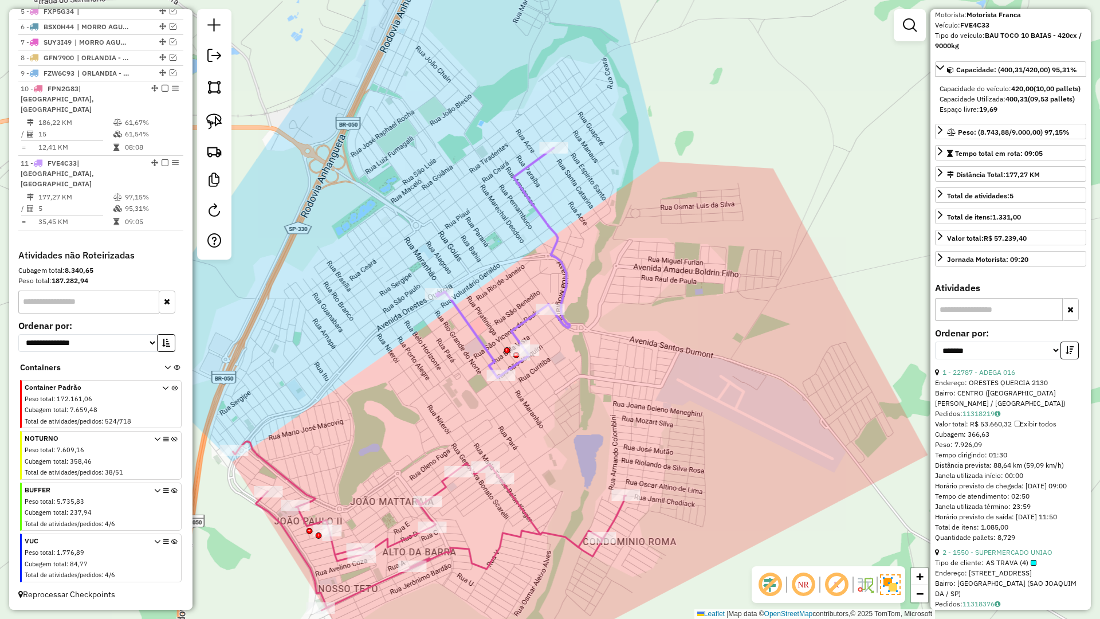
scroll to position [96, 0]
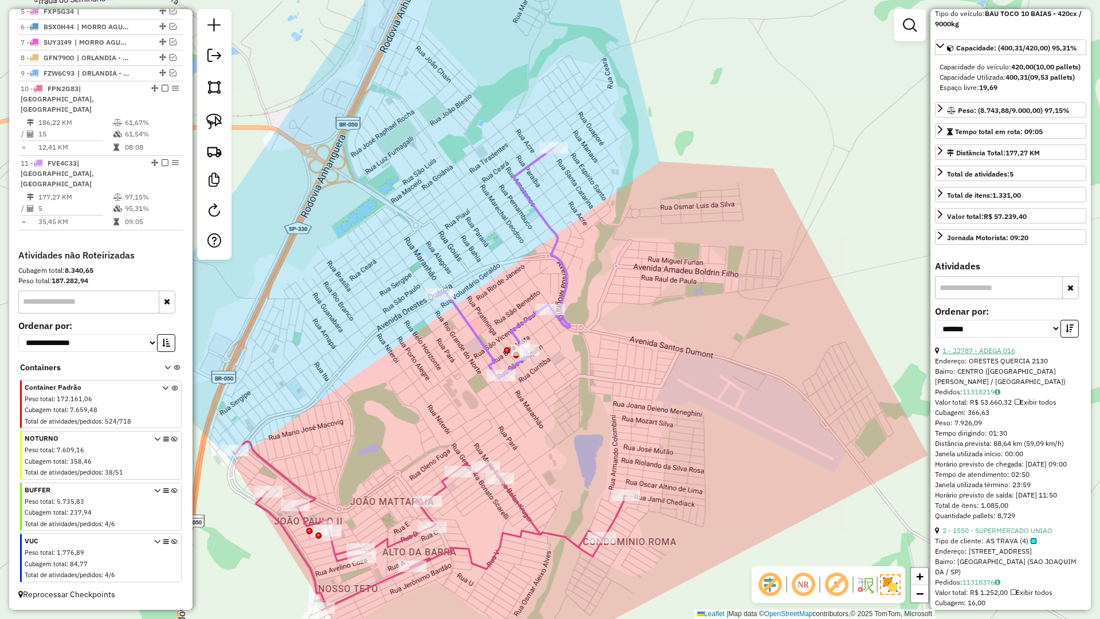
click at [980, 355] on link "1 - 22787 - ADEGA 016" at bounding box center [979, 350] width 73 height 9
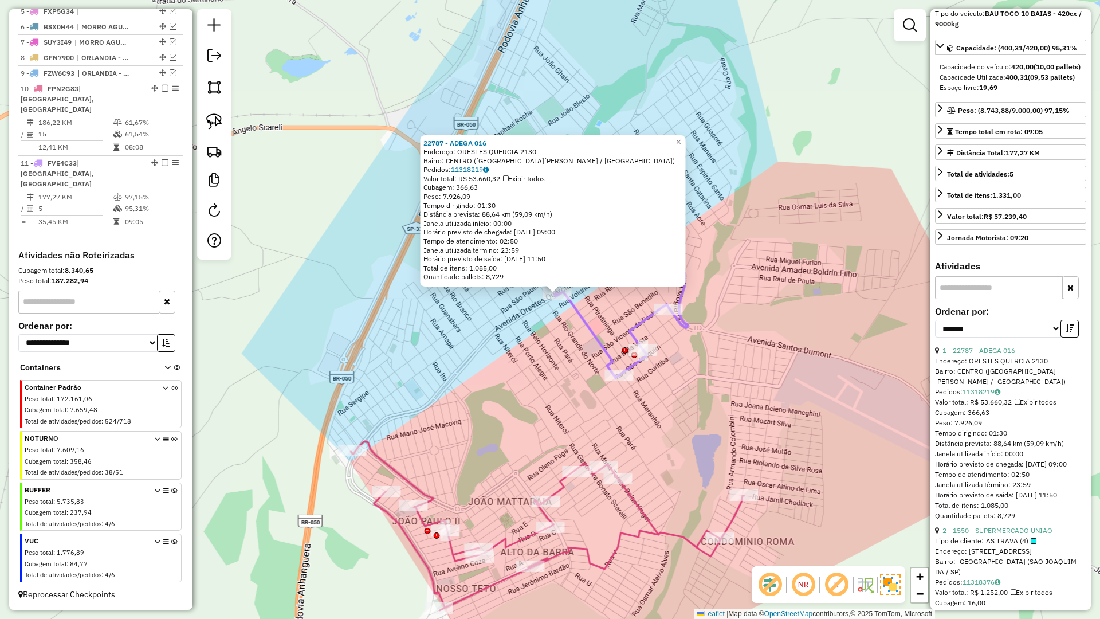
drag, startPoint x: 670, startPoint y: 434, endPoint x: 678, endPoint y: 419, distance: 17.2
click at [678, 419] on div "22787 - ADEGA 016 Endereço: ORESTES QUERCIA 2130 Bairro: CENTRO (SAO JOAQUIM DA…" at bounding box center [550, 309] width 1100 height 619
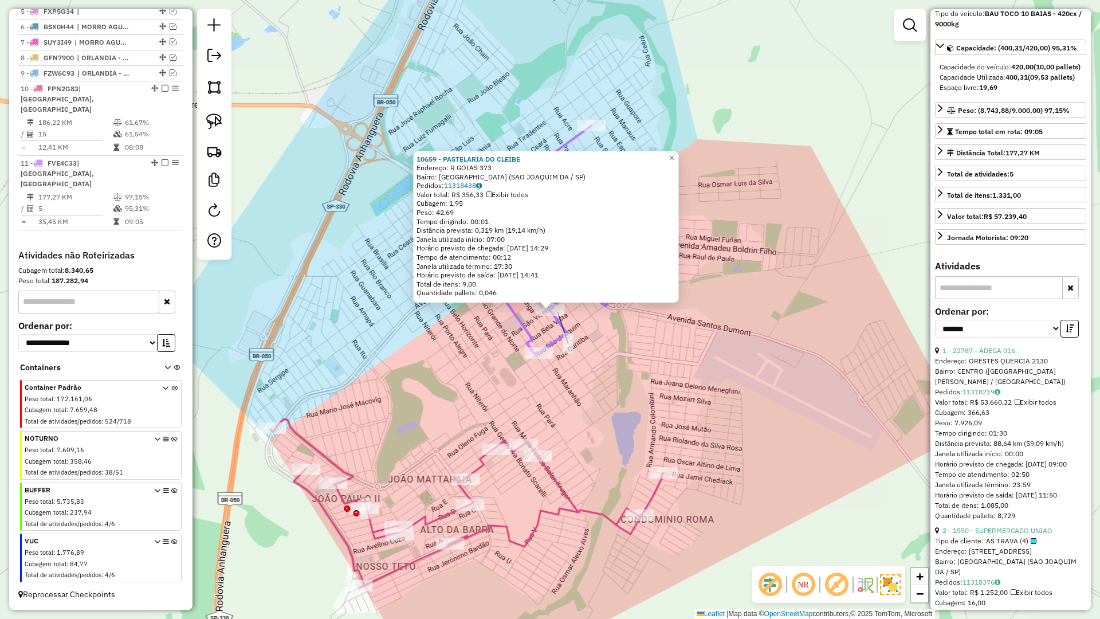
click at [636, 346] on div "10659 - PASTELARIA DO CLEIBE Endereço: R GOIAS 373 Bairro: VILA DEIENO (SAO JOA…" at bounding box center [550, 309] width 1100 height 619
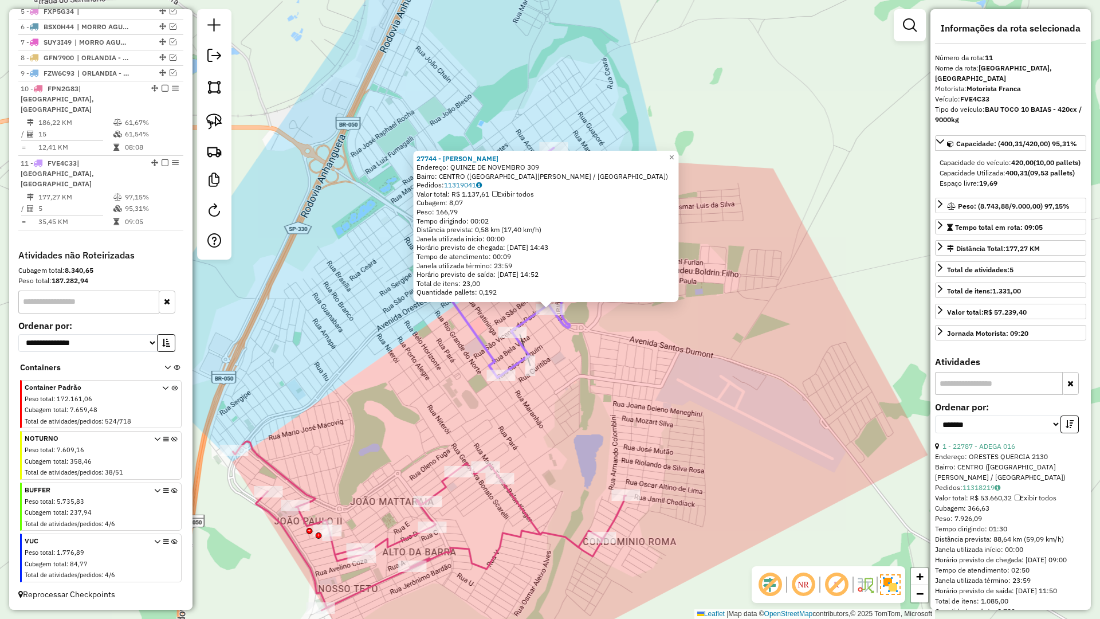
click at [575, 382] on div "27744 - ADRIANO DE SOUZA ALV Endereço: QUINZE DE NOVEMBRO 309 Bairro: CENTRO (S…" at bounding box center [550, 309] width 1100 height 619
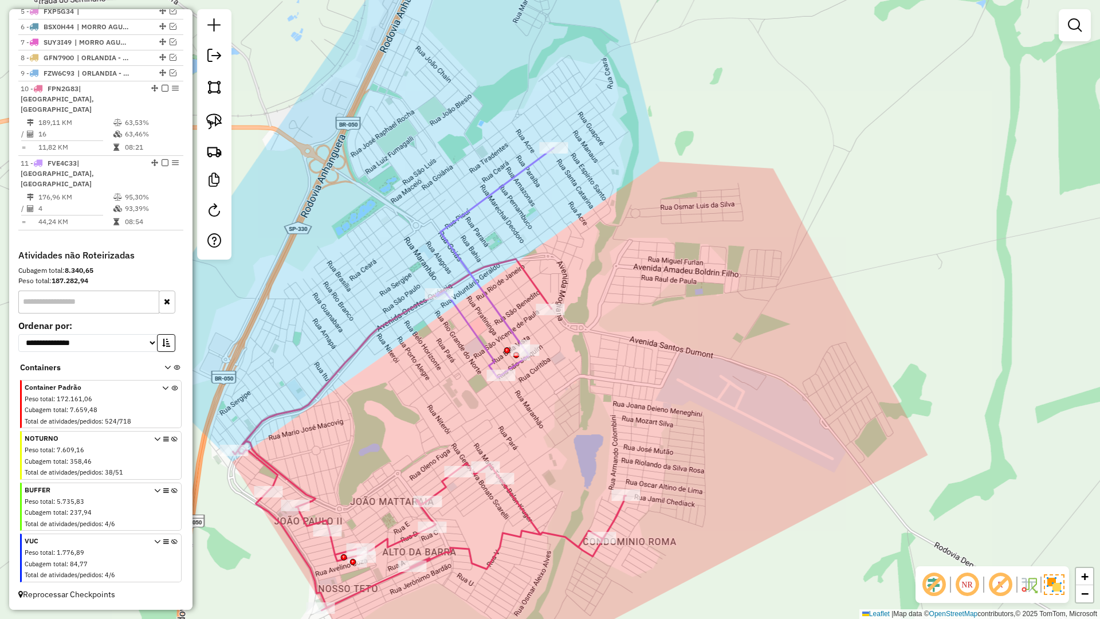
click at [495, 311] on icon at bounding box center [494, 263] width 117 height 230
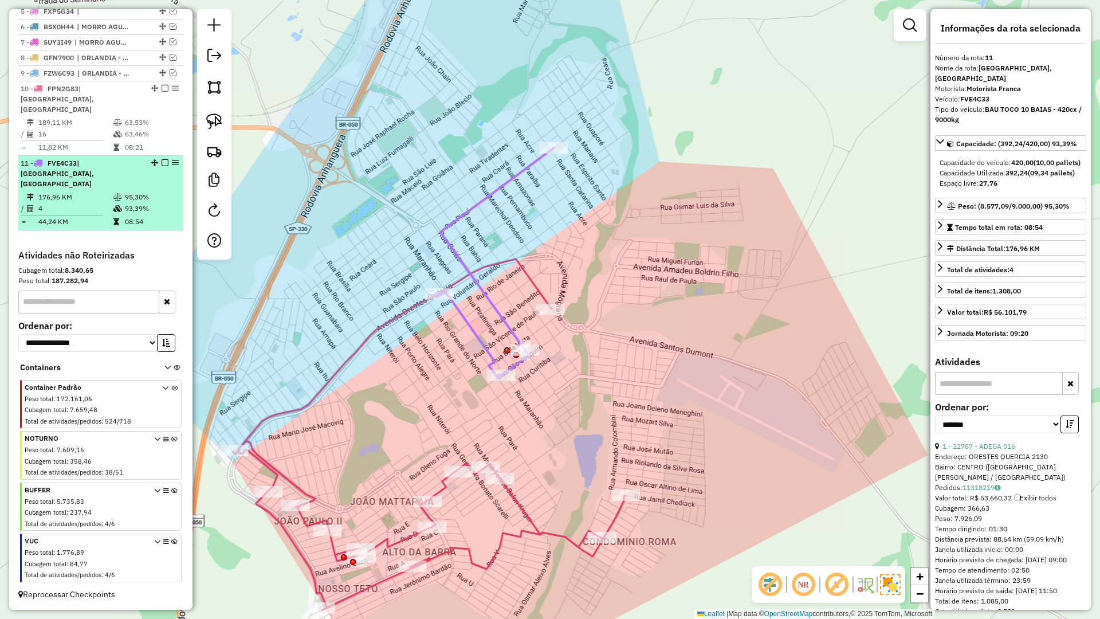
click at [139, 181] on div "11 - FVE4C33 | SÃO JOAQUIM DA BARRA - INFERIOR, SÃO JOAQUIM DA BARRA - SUPERIOR" at bounding box center [101, 173] width 160 height 31
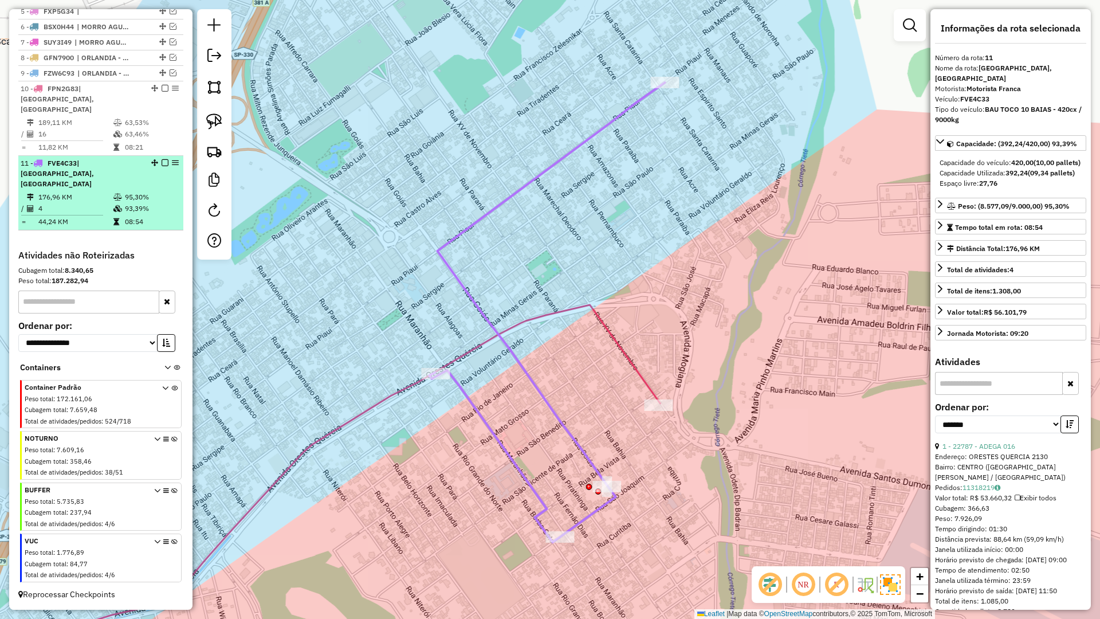
click at [162, 159] on em at bounding box center [165, 162] width 7 height 7
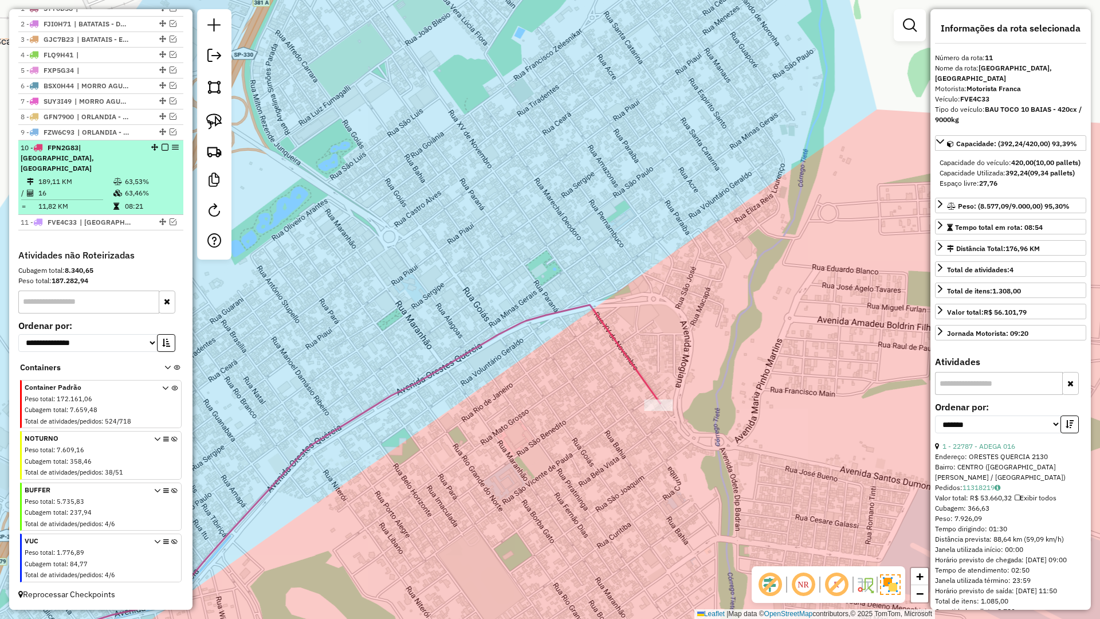
click at [162, 148] on em at bounding box center [165, 147] width 7 height 7
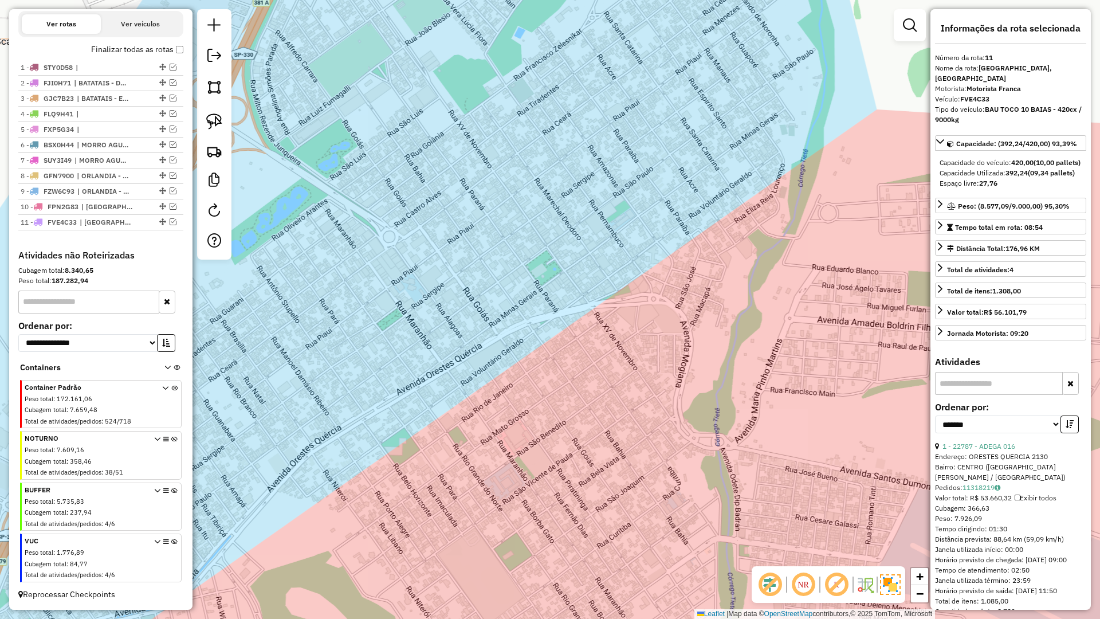
scroll to position [379, 0]
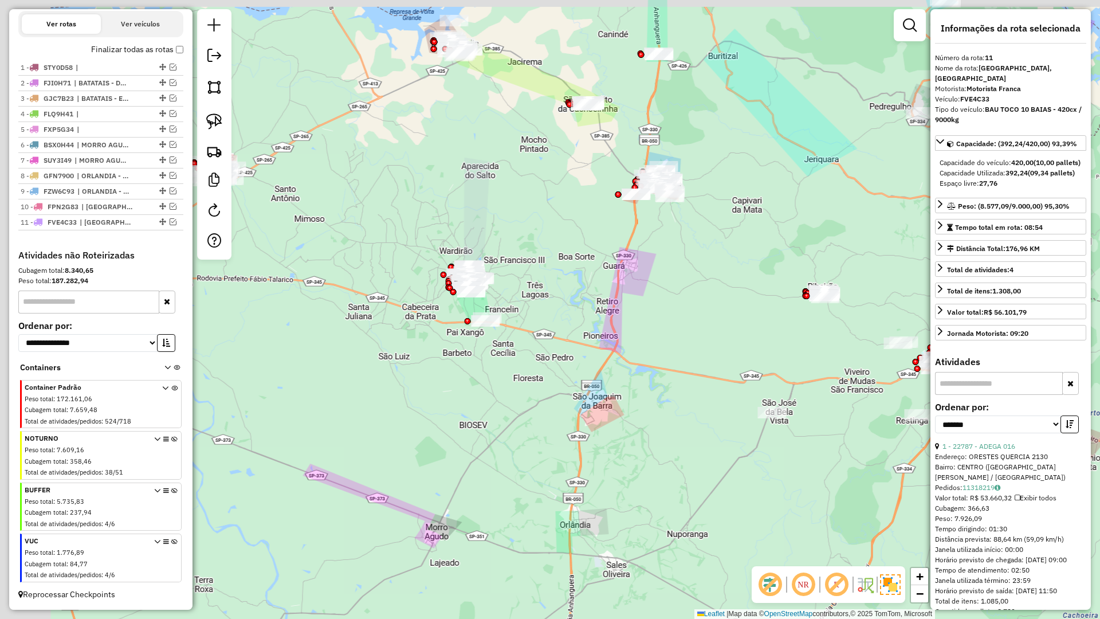
drag, startPoint x: 559, startPoint y: 399, endPoint x: 682, endPoint y: 441, distance: 129.6
click at [712, 487] on div "Janela de atendimento Grade de atendimento Capacidade Transportadoras Veículos …" at bounding box center [550, 309] width 1100 height 619
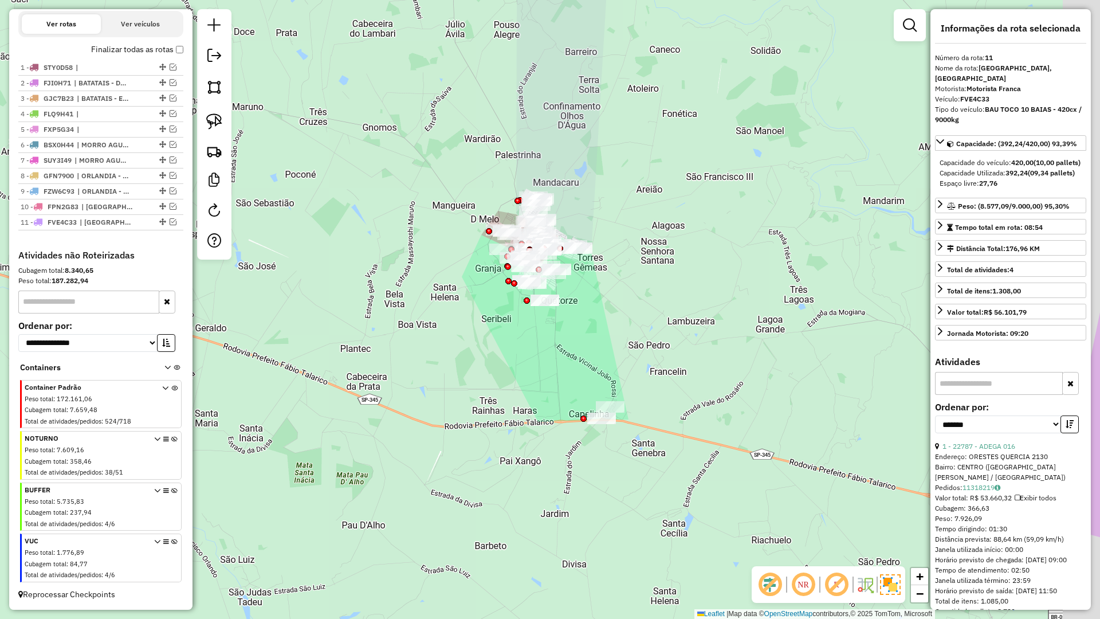
drag, startPoint x: 627, startPoint y: 287, endPoint x: 622, endPoint y: 282, distance: 6.9
click at [622, 282] on div "Janela de atendimento Grade de atendimento Capacidade Transportadoras Veículos …" at bounding box center [550, 309] width 1100 height 619
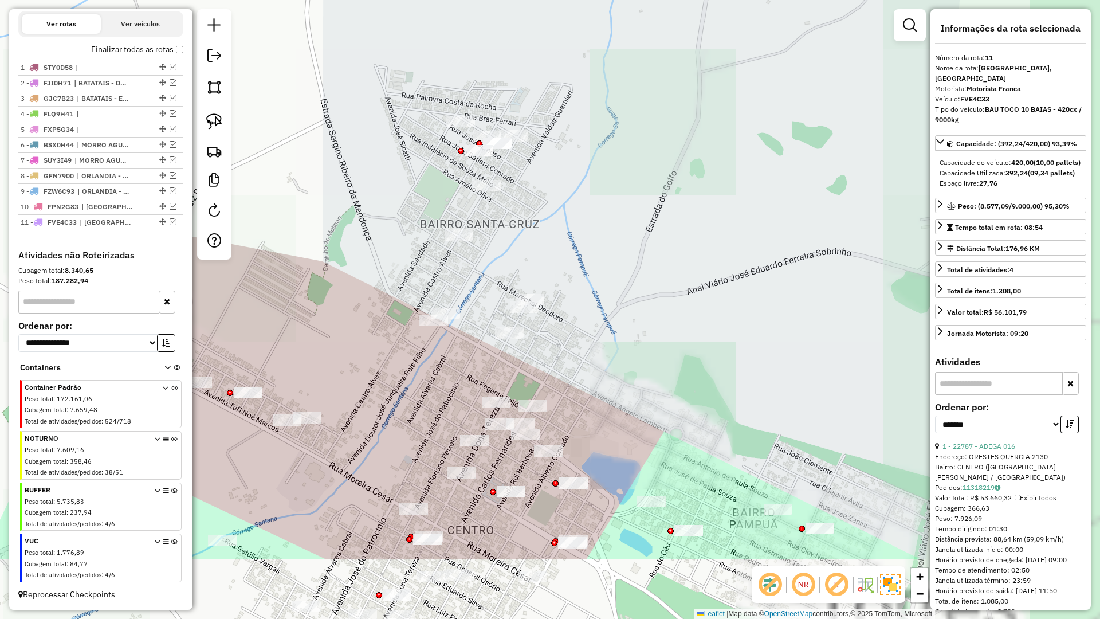
drag, startPoint x: 332, startPoint y: 214, endPoint x: 298, endPoint y: 188, distance: 43.0
click at [298, 188] on div "Janela de atendimento Grade de atendimento Capacidade Transportadoras Veículos …" at bounding box center [550, 309] width 1100 height 619
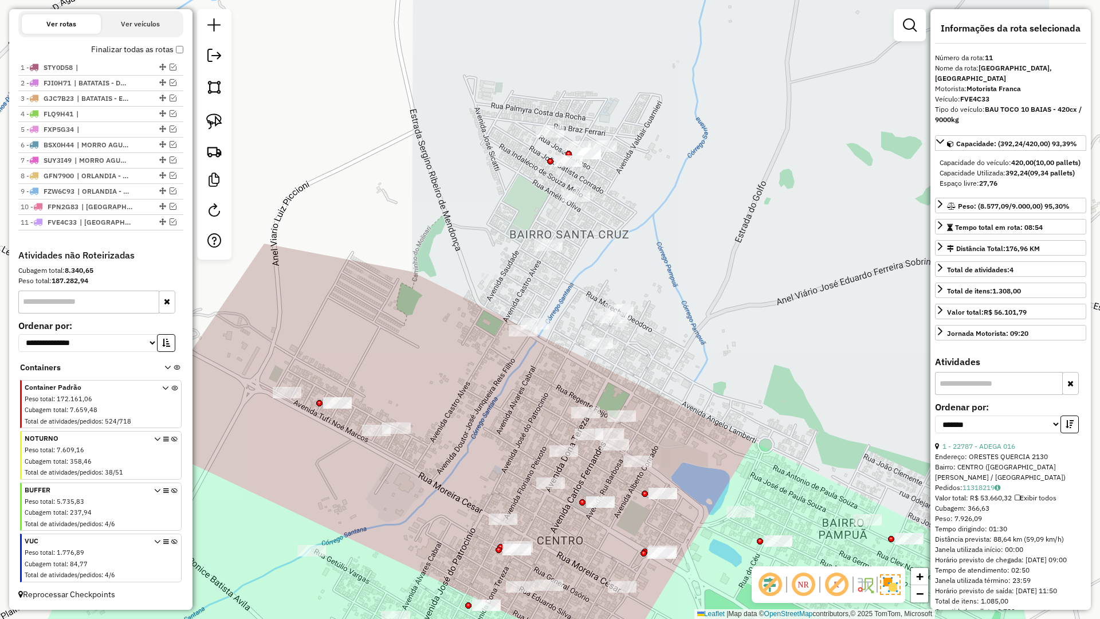
drag, startPoint x: 295, startPoint y: 192, endPoint x: 392, endPoint y: 200, distance: 97.7
click at [387, 201] on div "Janela de atendimento Grade de atendimento Capacidade Transportadoras Veículos …" at bounding box center [550, 309] width 1100 height 619
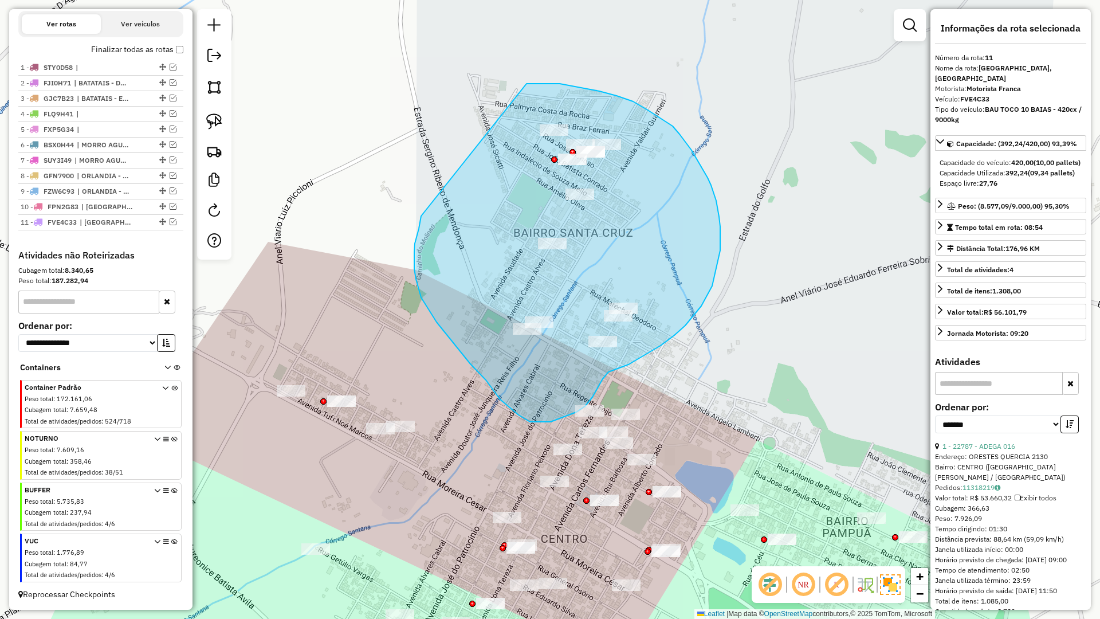
drag, startPoint x: 414, startPoint y: 260, endPoint x: 527, endPoint y: 84, distance: 209.2
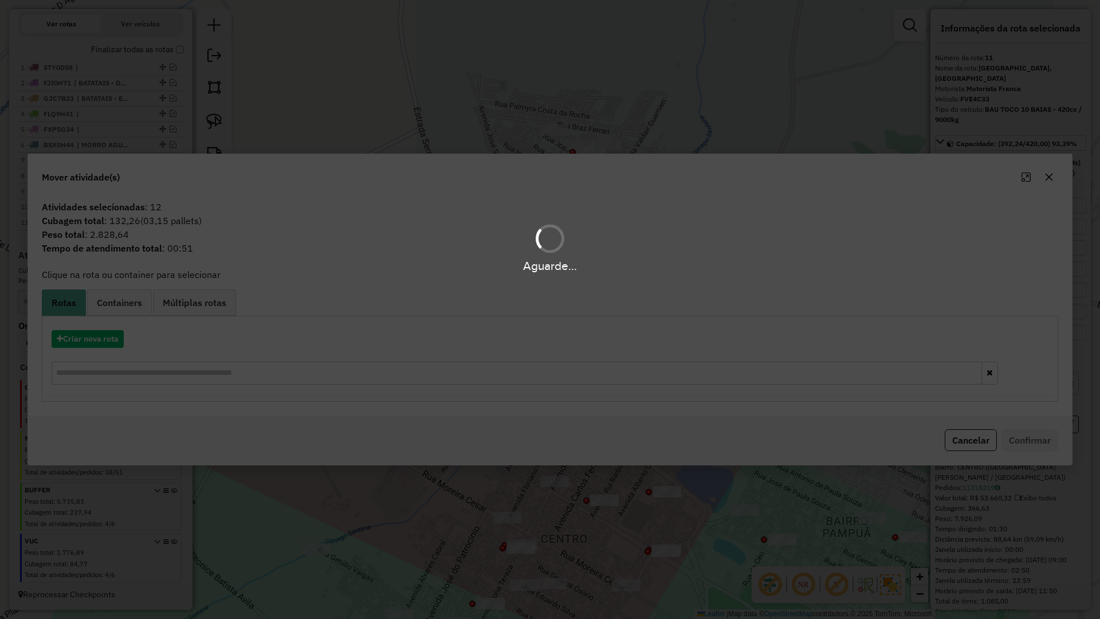
click at [103, 344] on div "Aguarde..." at bounding box center [550, 309] width 1100 height 619
click at [97, 342] on hb-app "Aguarde... Pop-up bloqueado! Seu navegador bloqueou automáticamente a abertura …" at bounding box center [550, 309] width 1100 height 619
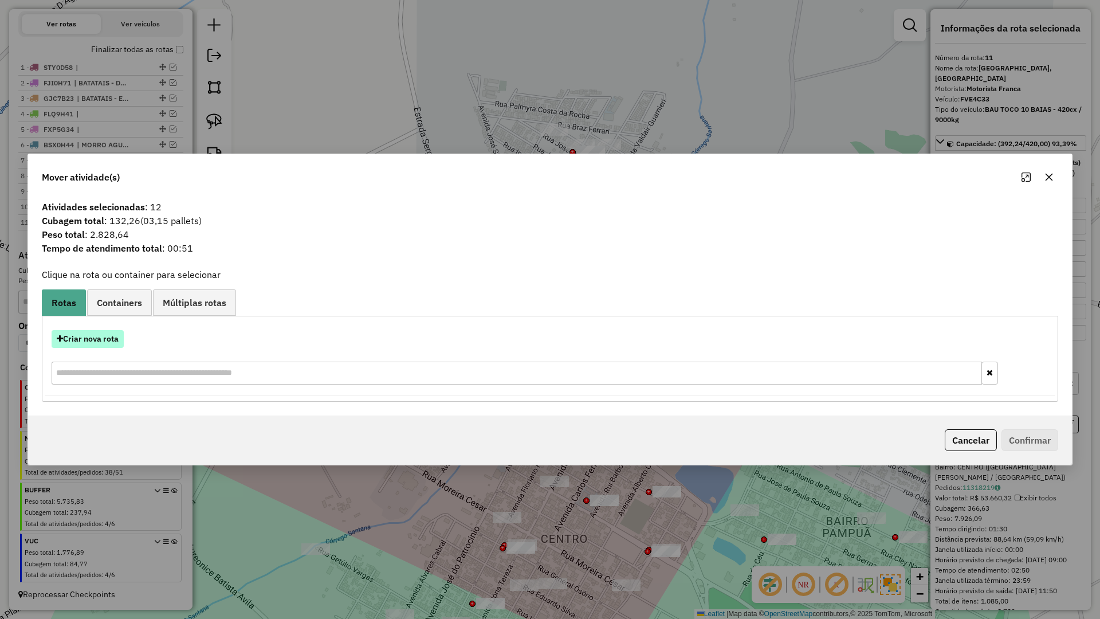
click at [96, 342] on button "Criar nova rota" at bounding box center [88, 339] width 72 height 18
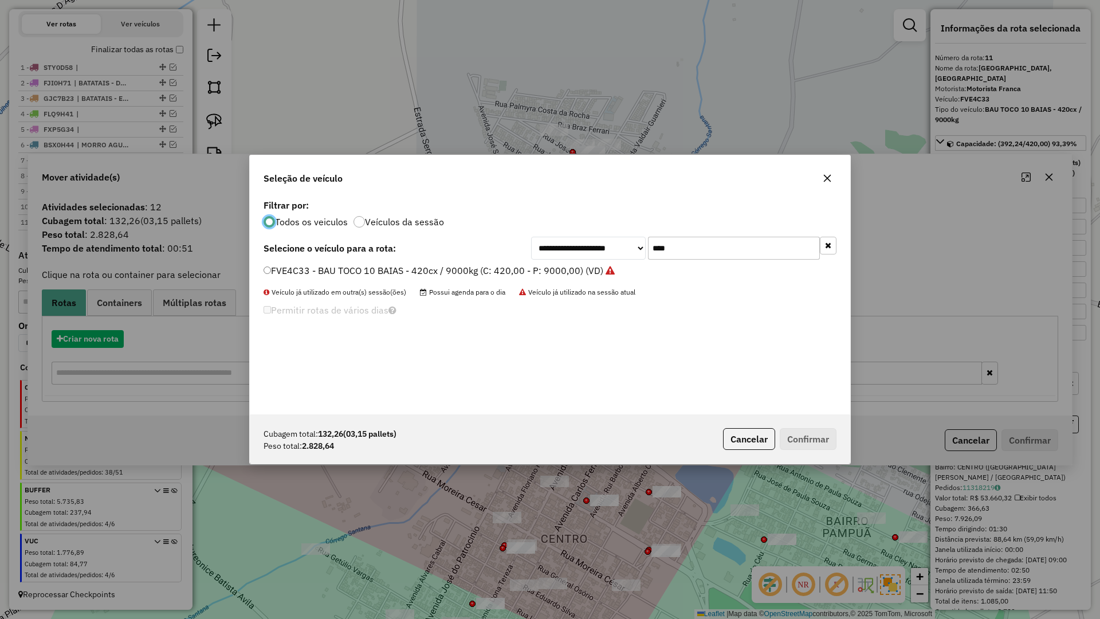
scroll to position [6, 3]
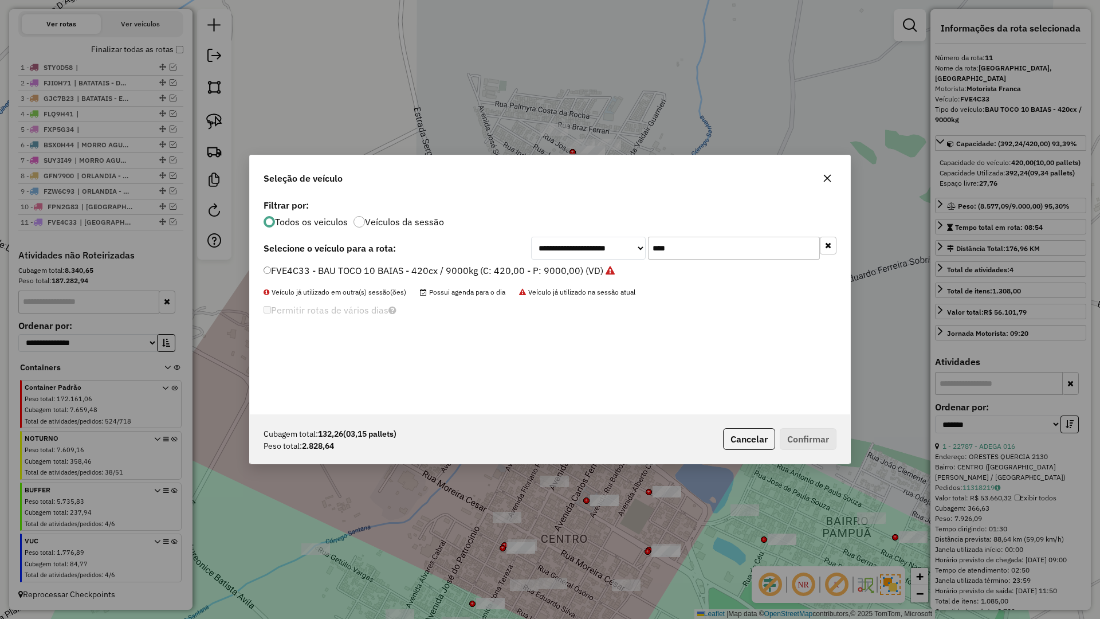
drag, startPoint x: 717, startPoint y: 245, endPoint x: 571, endPoint y: 244, distance: 146.1
click at [571, 244] on div "**********" at bounding box center [683, 248] width 305 height 23
type input "****"
click at [413, 272] on label "DQQ5G92 - BAU TOCO 10 BAIAS - 420cx / 9000kg (C: 420,00 - P: 9000,00) (VD)" at bounding box center [435, 271] width 343 height 14
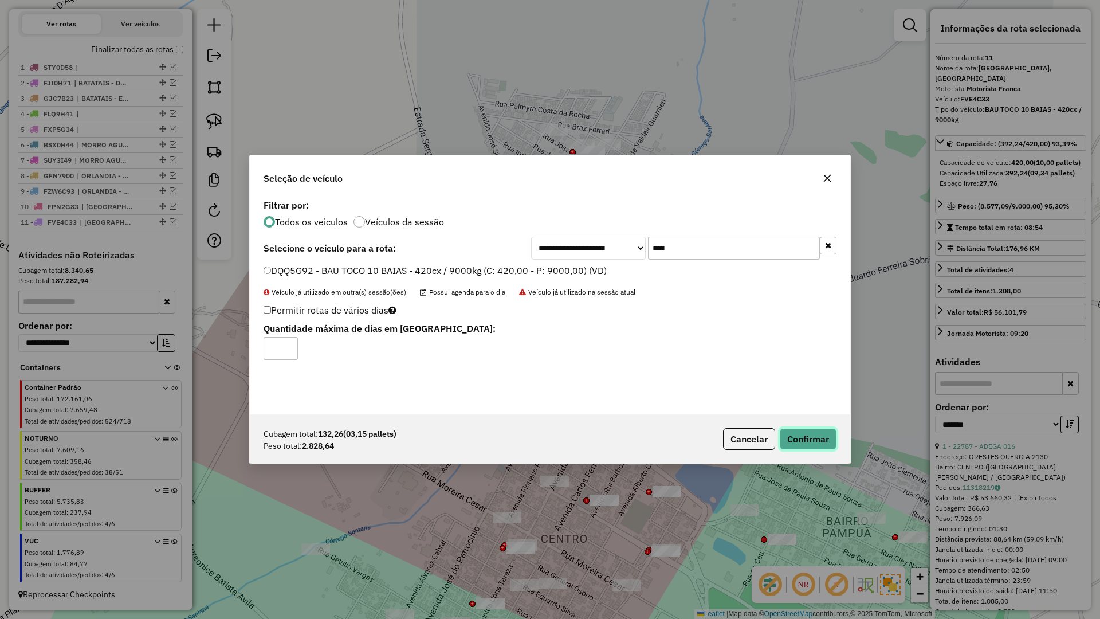
click at [796, 438] on button "Confirmar" at bounding box center [808, 439] width 57 height 22
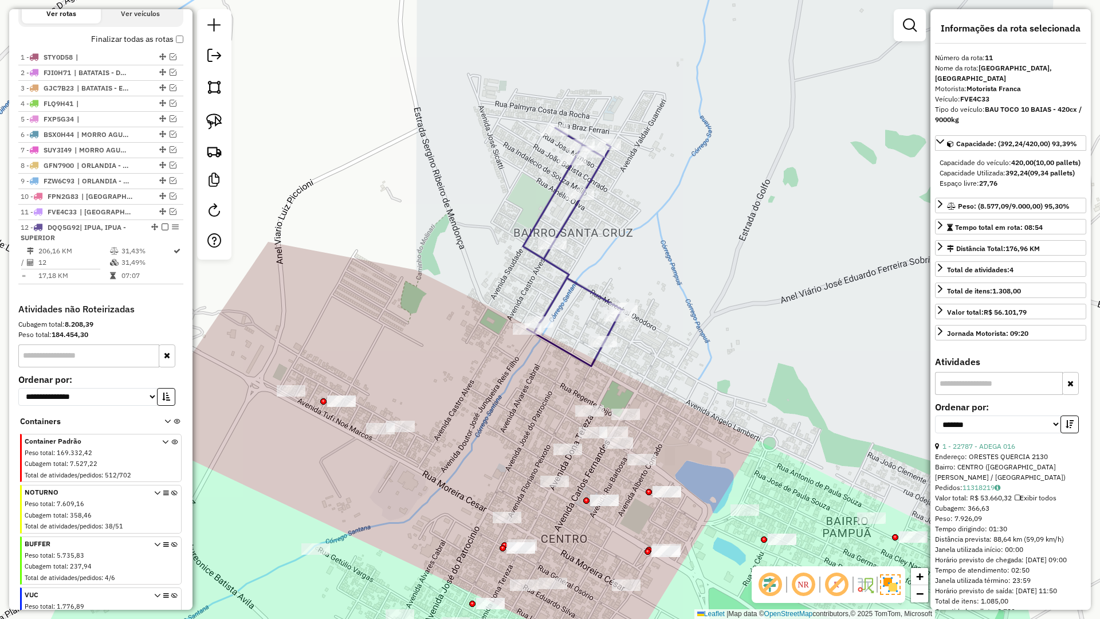
scroll to position [443, 0]
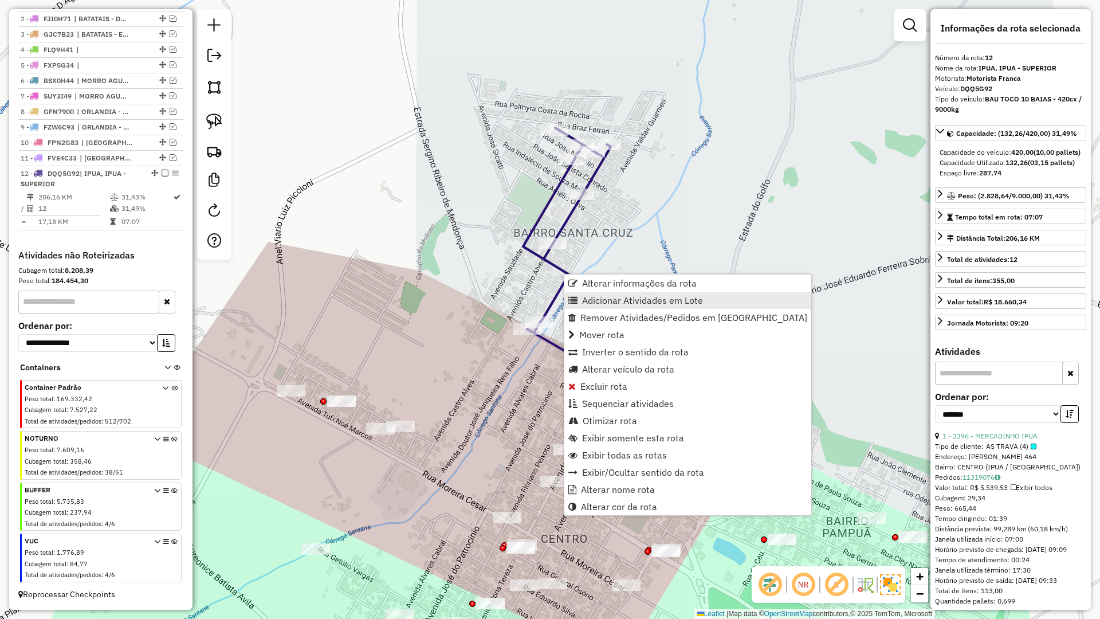
click at [589, 297] on span "Adicionar Atividades em Lote" at bounding box center [642, 300] width 121 height 9
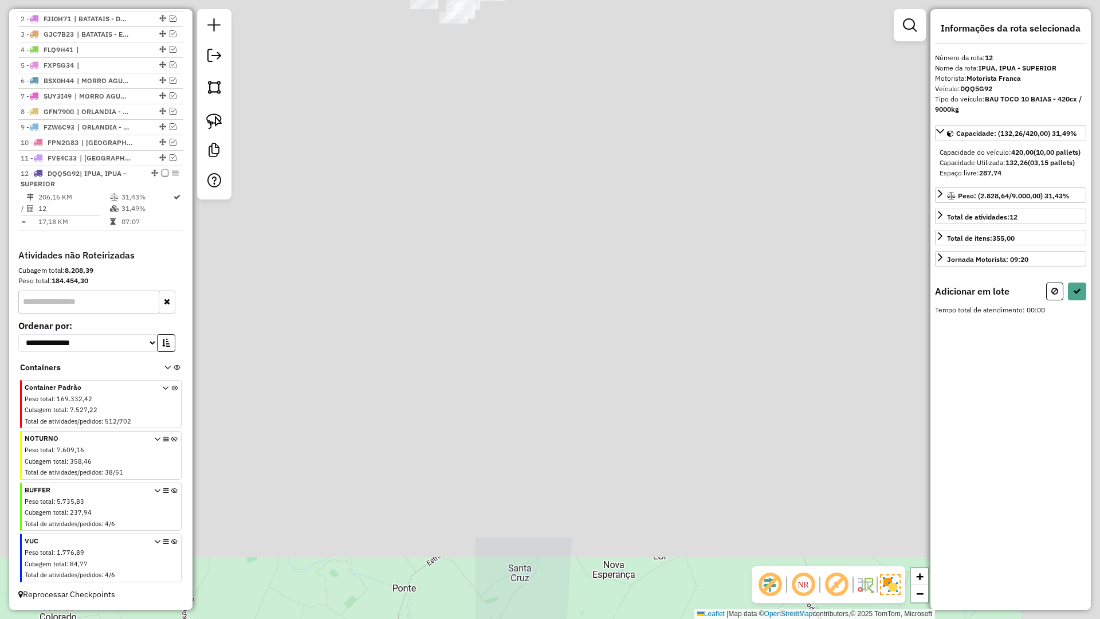
drag, startPoint x: 623, startPoint y: 202, endPoint x: 524, endPoint y: 803, distance: 609.3
click at [524, 541] on html "Aguarde... Pop-up bloqueado! Seu navegador bloqueou automáticamente a abertura …" at bounding box center [550, 309] width 1100 height 619
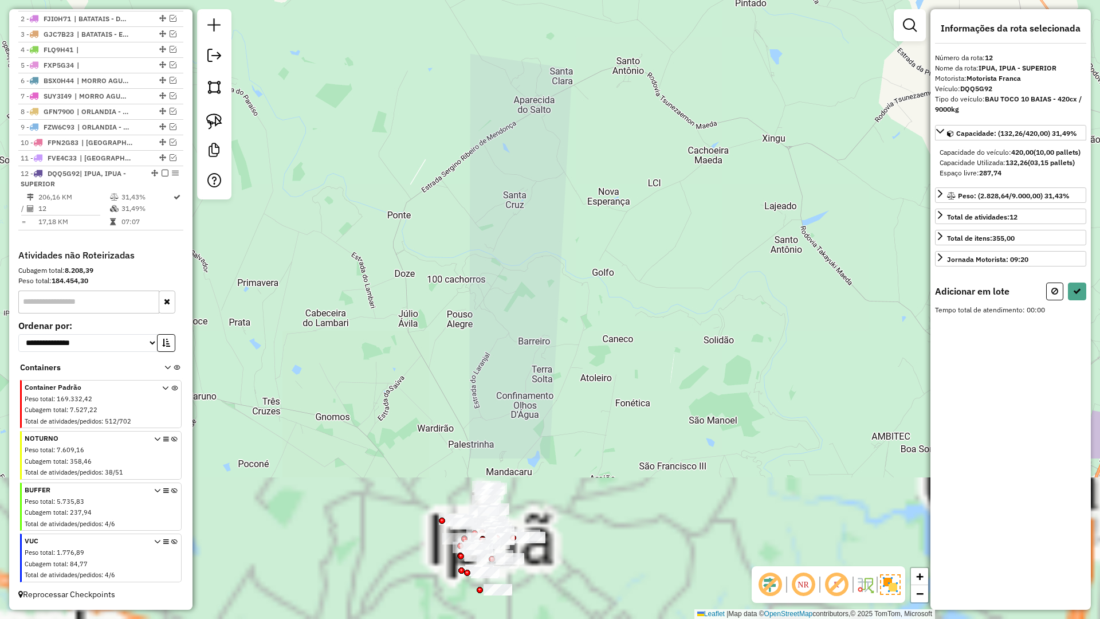
drag, startPoint x: 505, startPoint y: 402, endPoint x: 523, endPoint y: 249, distance: 154.0
click at [520, 235] on div "Janela de atendimento Grade de atendimento Capacidade Transportadoras Veículos …" at bounding box center [550, 309] width 1100 height 619
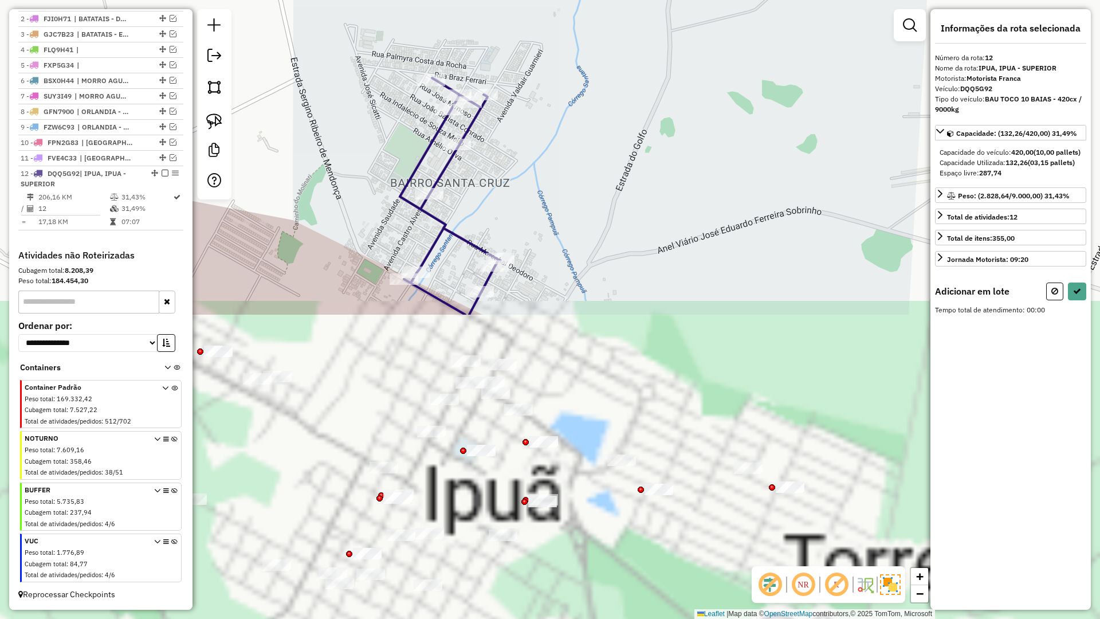
drag, startPoint x: 582, startPoint y: 100, endPoint x: 584, endPoint y: 216, distance: 116.3
click at [587, 87] on div "Janela de atendimento Grade de atendimento Capacidade Transportadoras Veículos …" at bounding box center [550, 309] width 1100 height 619
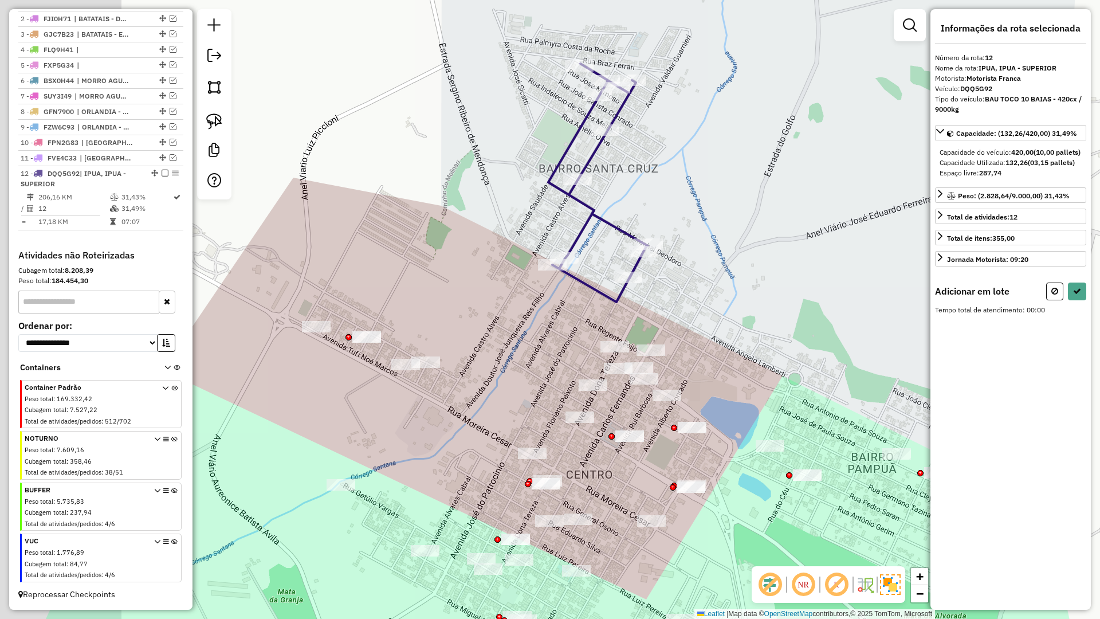
drag, startPoint x: 401, startPoint y: 267, endPoint x: 457, endPoint y: 284, distance: 58.2
click at [531, 284] on div "Janela de atendimento Grade de atendimento Capacidade Transportadoras Veículos …" at bounding box center [550, 309] width 1100 height 619
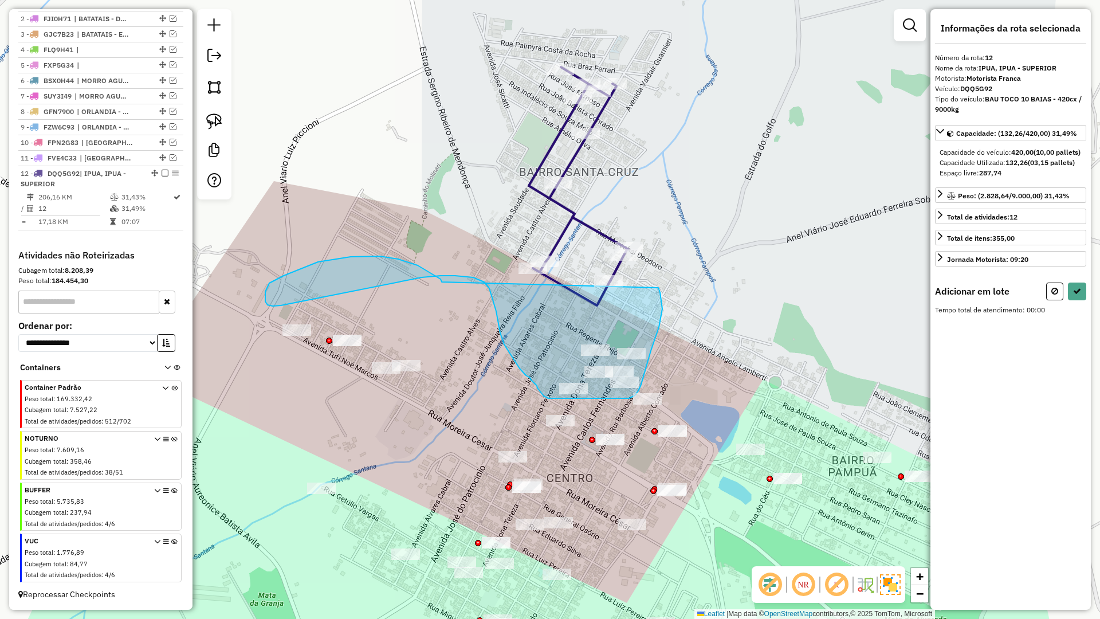
drag, startPoint x: 327, startPoint y: 261, endPoint x: 652, endPoint y: 281, distance: 325.6
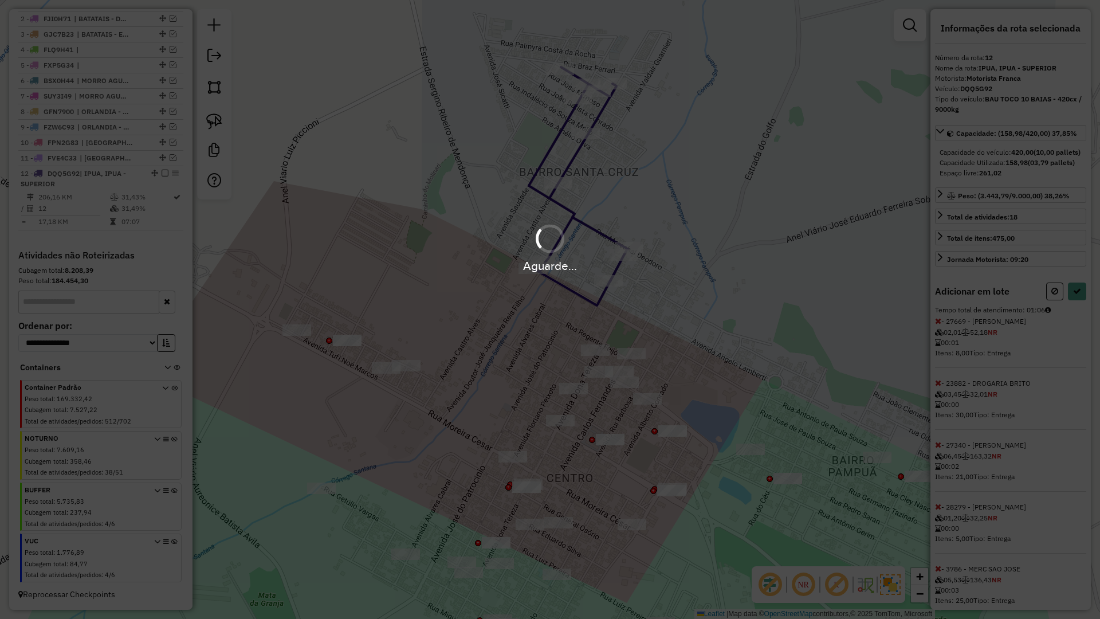
click at [1078, 315] on div "Aguarde..." at bounding box center [550, 309] width 1100 height 619
click at [1078, 315] on hb-app "Aguarde... Pop-up bloqueado! Seu navegador bloqueou automáticamente a abertura …" at bounding box center [550, 309] width 1100 height 619
click at [1078, 300] on button at bounding box center [1077, 291] width 18 height 18
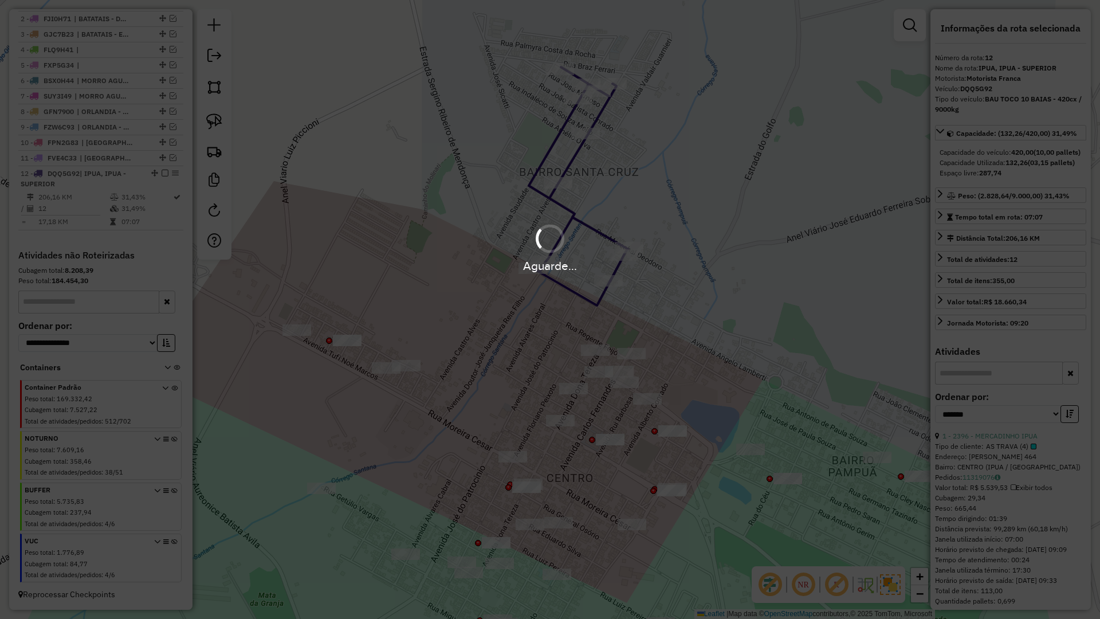
drag, startPoint x: 1078, startPoint y: 315, endPoint x: 662, endPoint y: 316, distance: 416.0
click at [1077, 315] on div "Aguarde..." at bounding box center [550, 309] width 1100 height 619
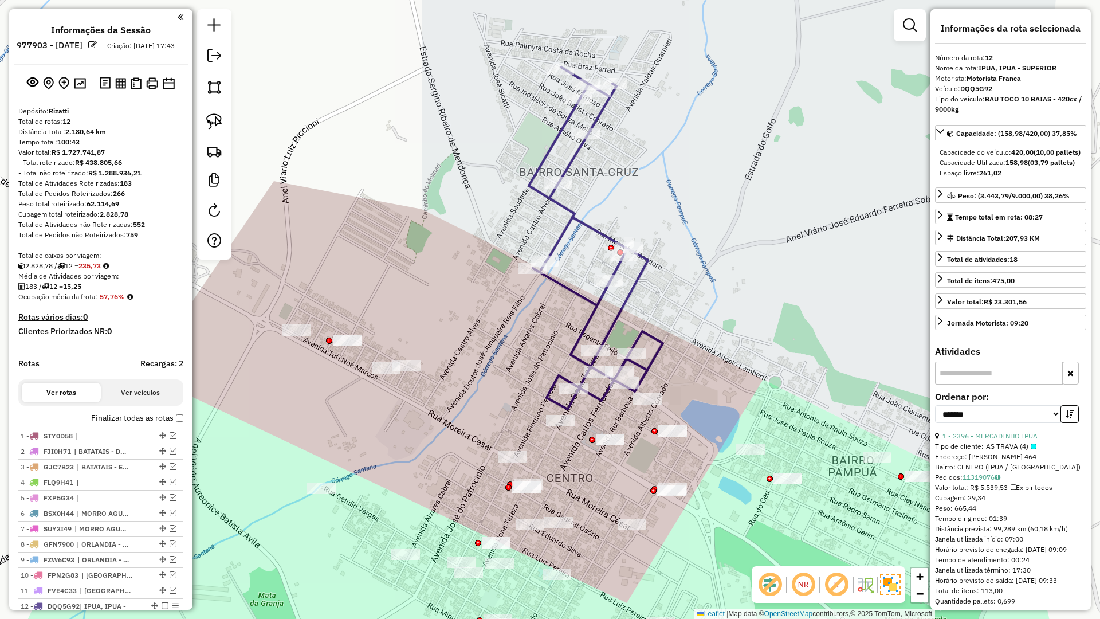
scroll to position [443, 0]
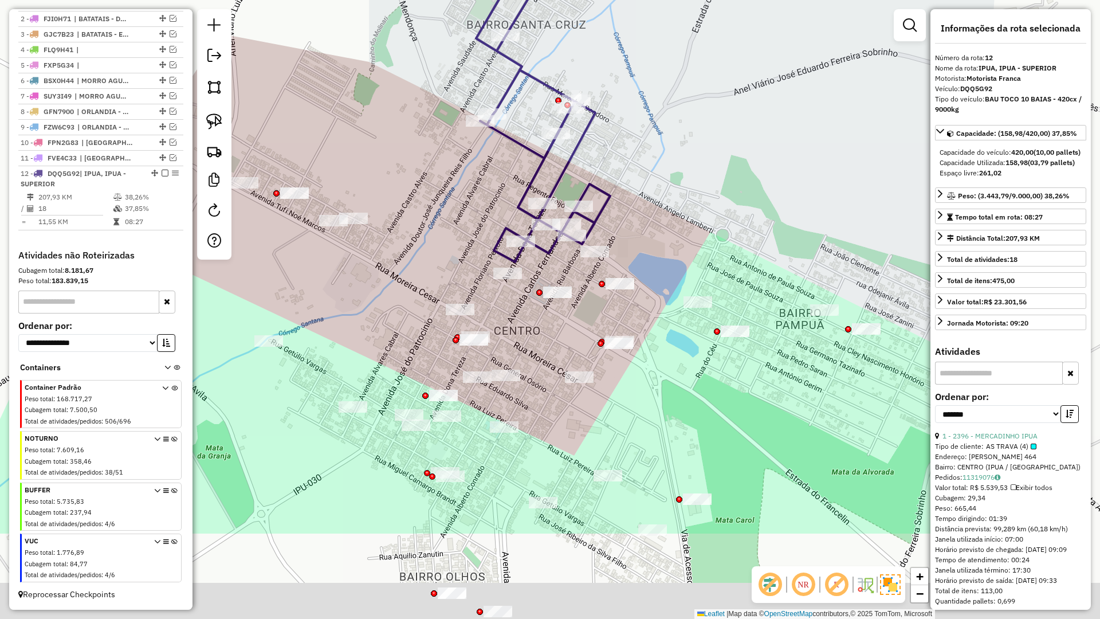
drag, startPoint x: 481, startPoint y: 296, endPoint x: 455, endPoint y: 193, distance: 106.9
click at [455, 193] on div "Janela de atendimento Grade de atendimento Capacidade Transportadoras Veículos …" at bounding box center [550, 309] width 1100 height 619
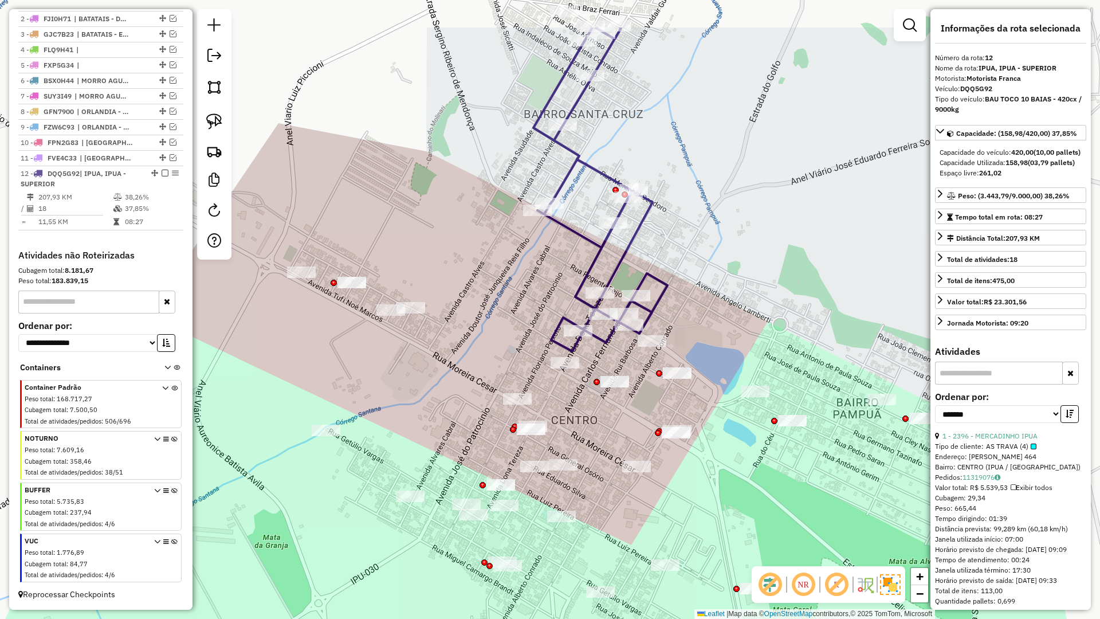
drag, startPoint x: 431, startPoint y: 234, endPoint x: 478, endPoint y: 270, distance: 59.6
click at [493, 329] on div "Janela de atendimento Grade de atendimento Capacidade Transportadoras Veículos …" at bounding box center [550, 309] width 1100 height 619
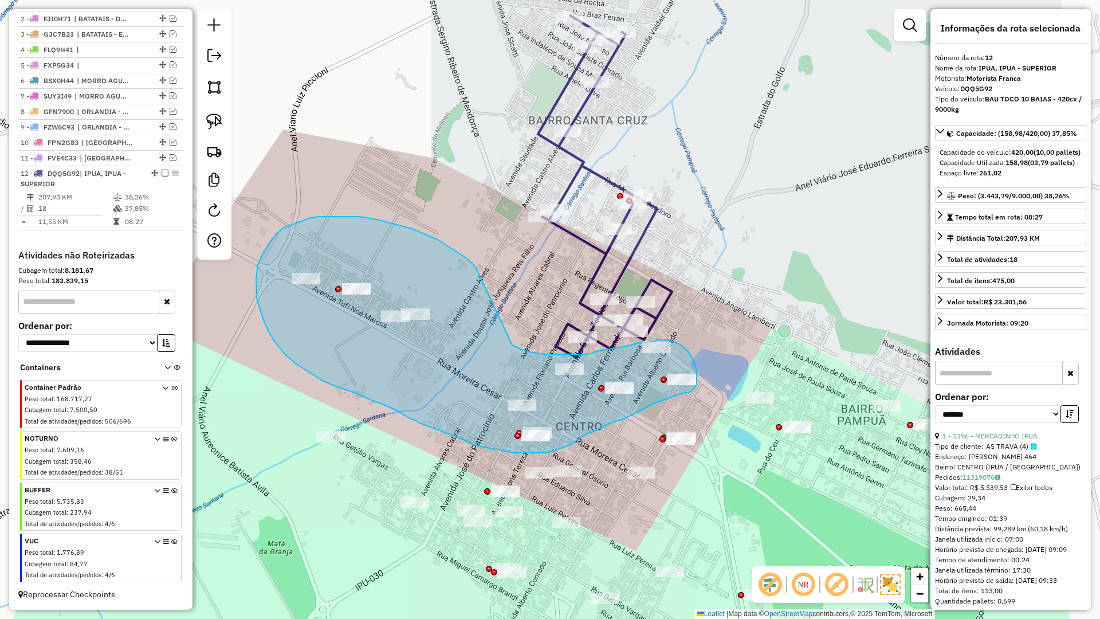
drag, startPoint x: 473, startPoint y: 264, endPoint x: 509, endPoint y: 344, distance: 88.2
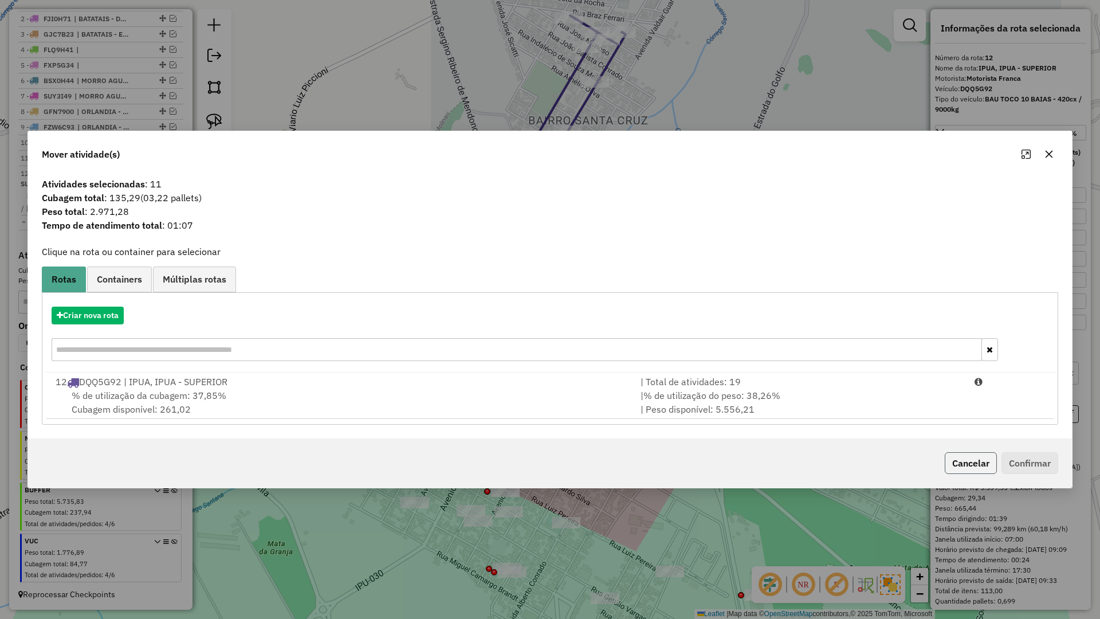
click at [980, 460] on button "Cancelar" at bounding box center [971, 463] width 52 height 22
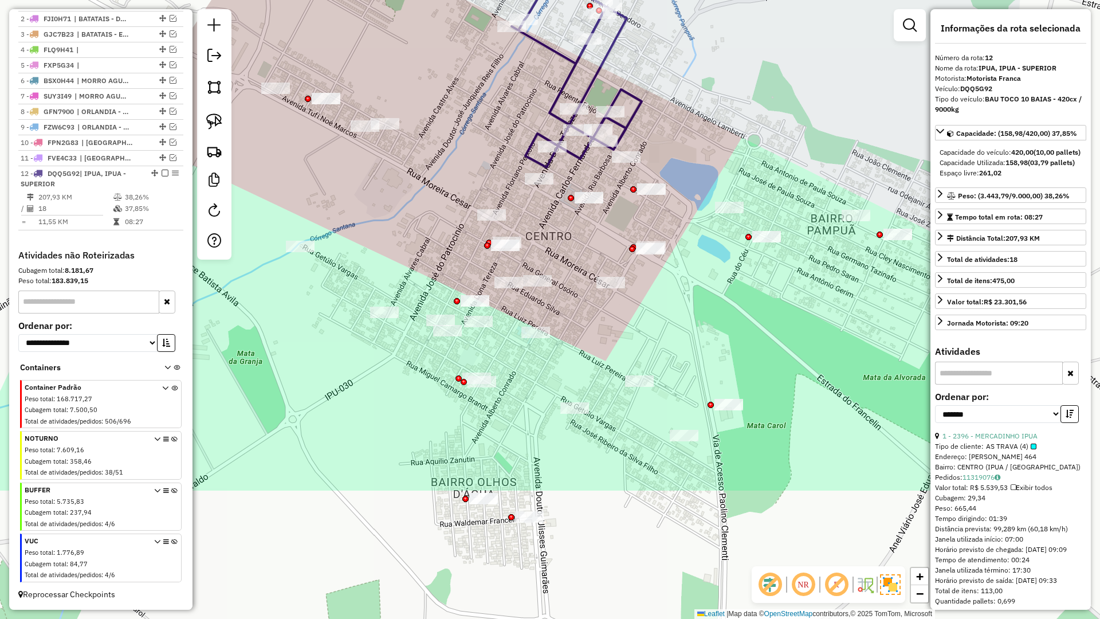
drag, startPoint x: 378, startPoint y: 270, endPoint x: 317, endPoint y: 167, distance: 120.0
click at [317, 167] on div "Janela de atendimento Grade de atendimento Capacidade Transportadoras Veículos …" at bounding box center [550, 309] width 1100 height 619
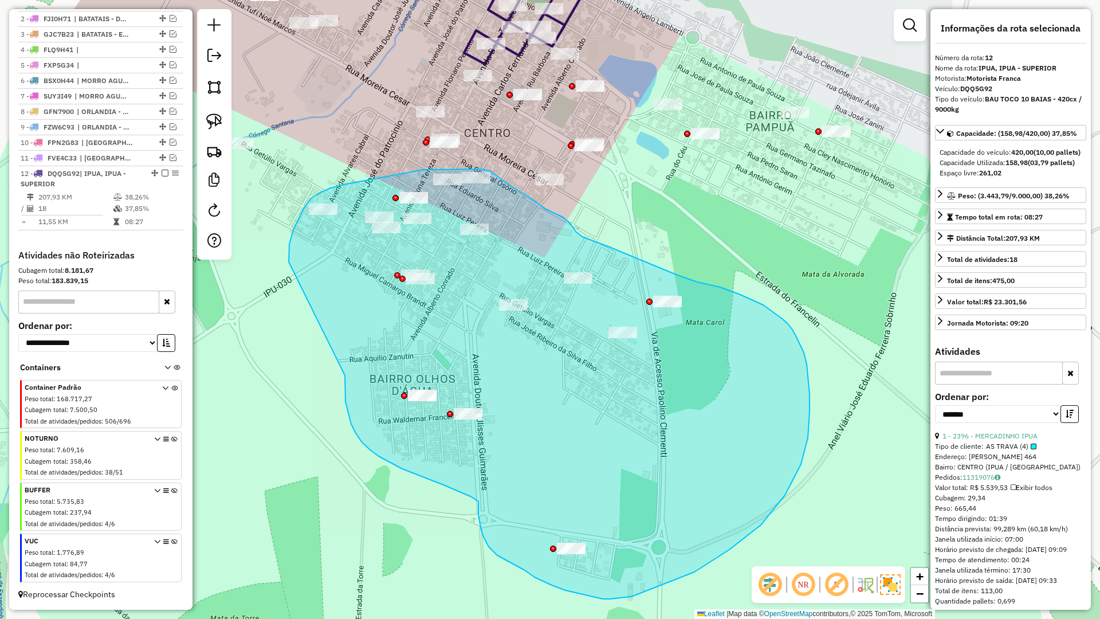
drag, startPoint x: 379, startPoint y: 456, endPoint x: 289, endPoint y: 263, distance: 213.0
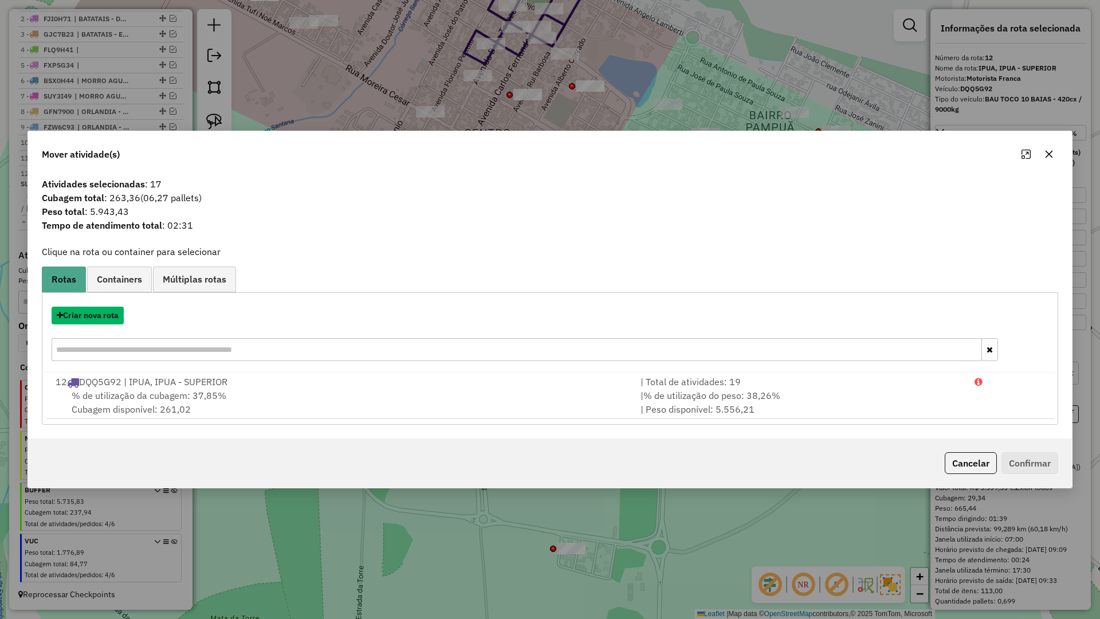
click at [101, 313] on button "Criar nova rota" at bounding box center [88, 316] width 72 height 18
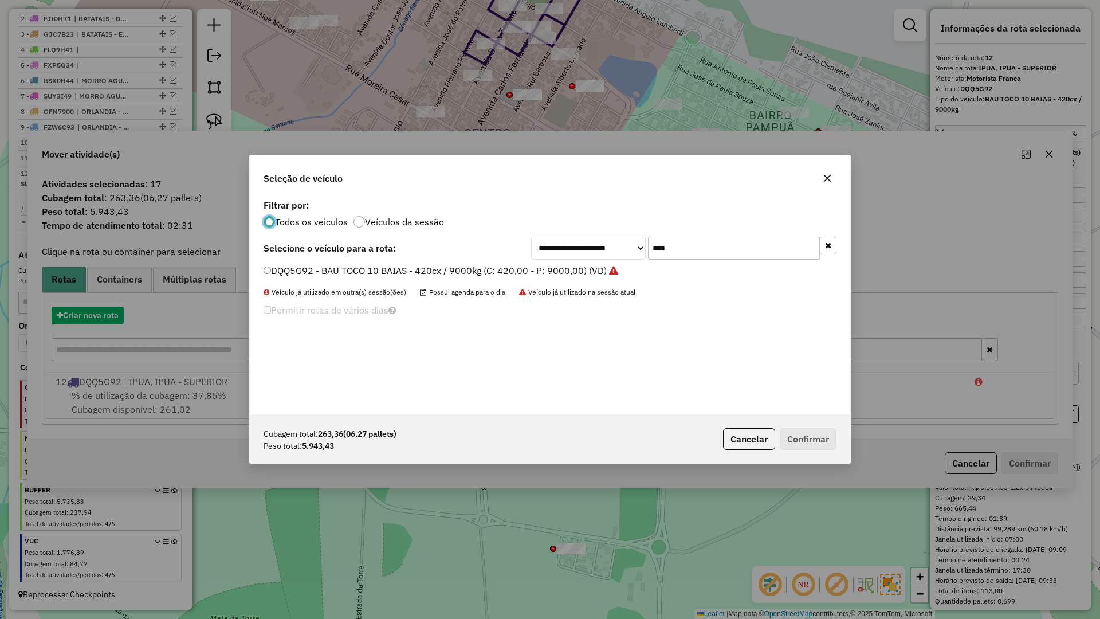
scroll to position [6, 3]
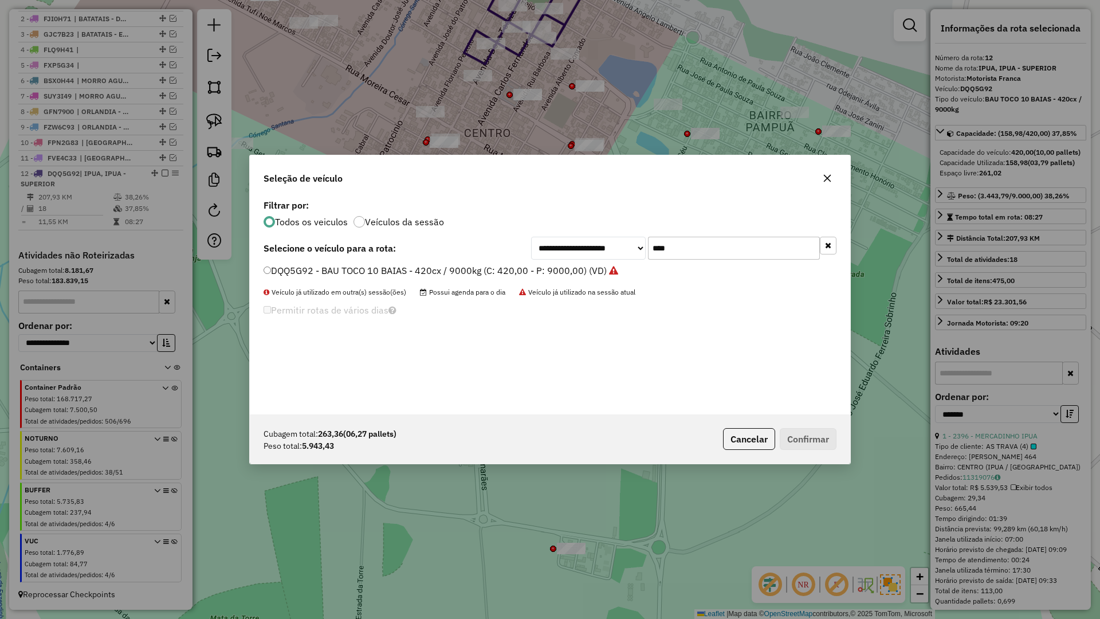
drag, startPoint x: 712, startPoint y: 248, endPoint x: 611, endPoint y: 248, distance: 100.3
click at [611, 248] on div "**********" at bounding box center [683, 248] width 305 height 23
type input "****"
click at [359, 273] on label "GEV0600 - BAU TOCO 10 BAIAS - 392cx / 9000kg (C: 392,00 - P: 9000,00) (VD)" at bounding box center [434, 271] width 341 height 14
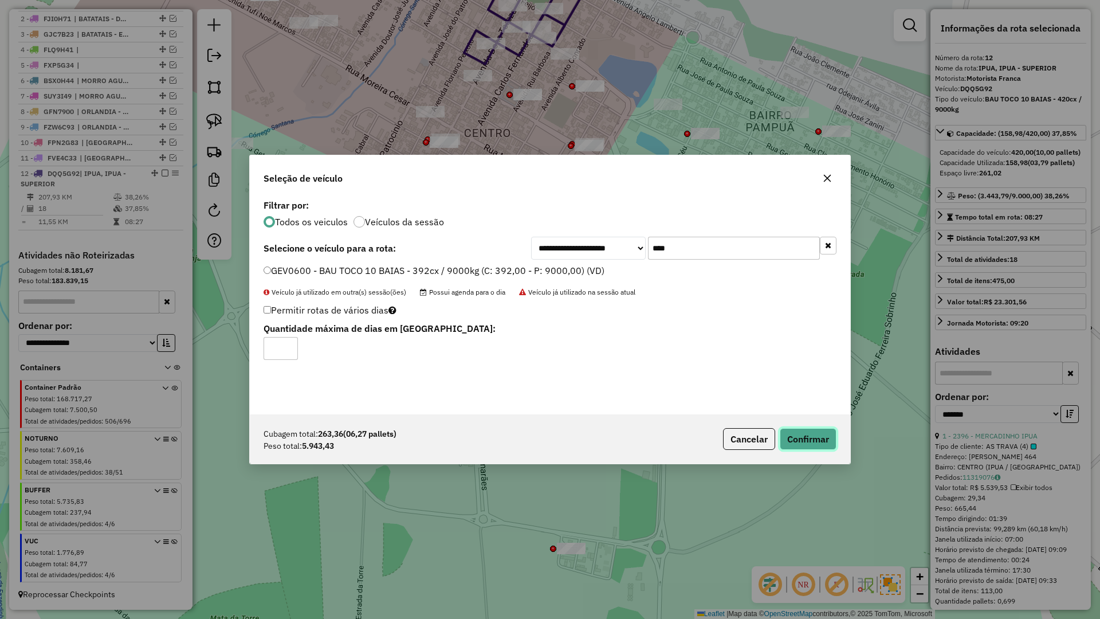
click at [801, 444] on button "Confirmar" at bounding box center [808, 439] width 57 height 22
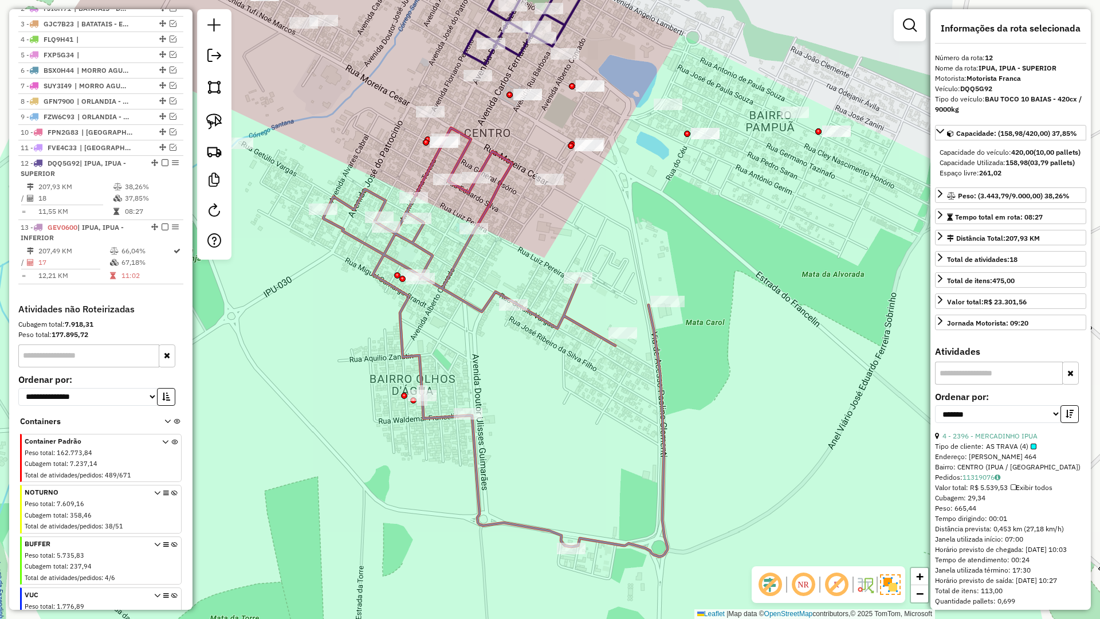
scroll to position [507, 0]
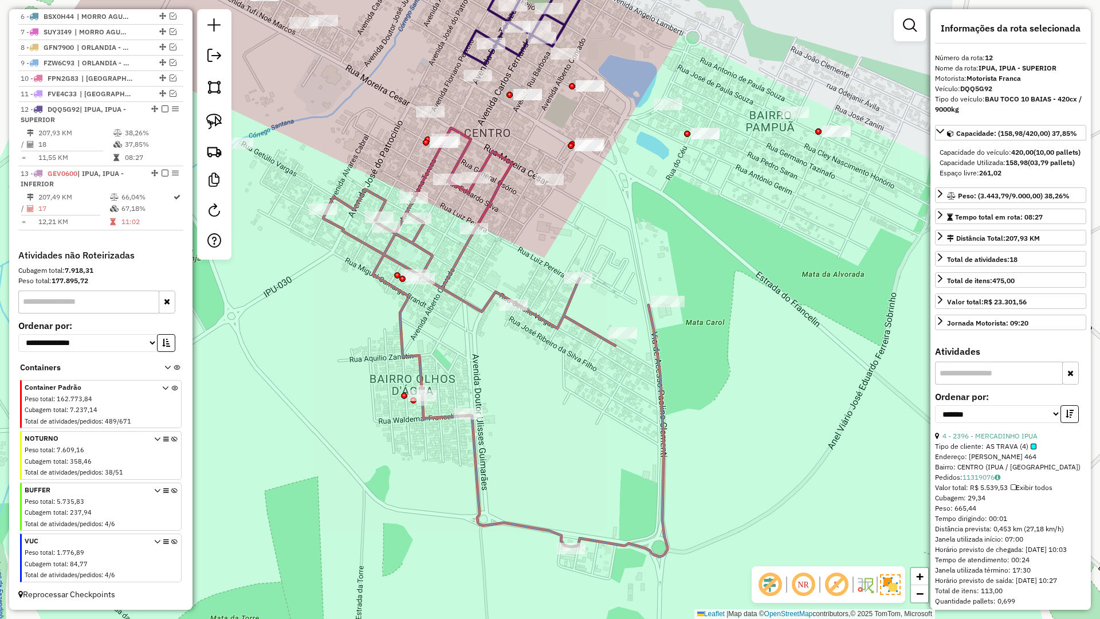
click at [485, 203] on icon at bounding box center [495, 342] width 344 height 429
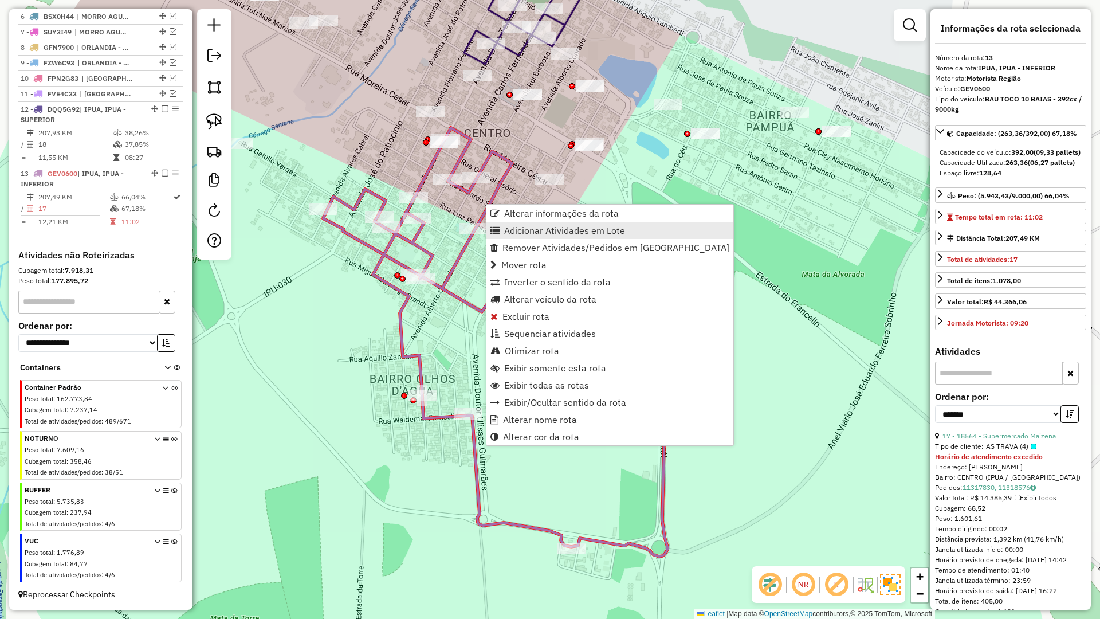
click at [513, 232] on span "Adicionar Atividades em Lote" at bounding box center [564, 230] width 121 height 9
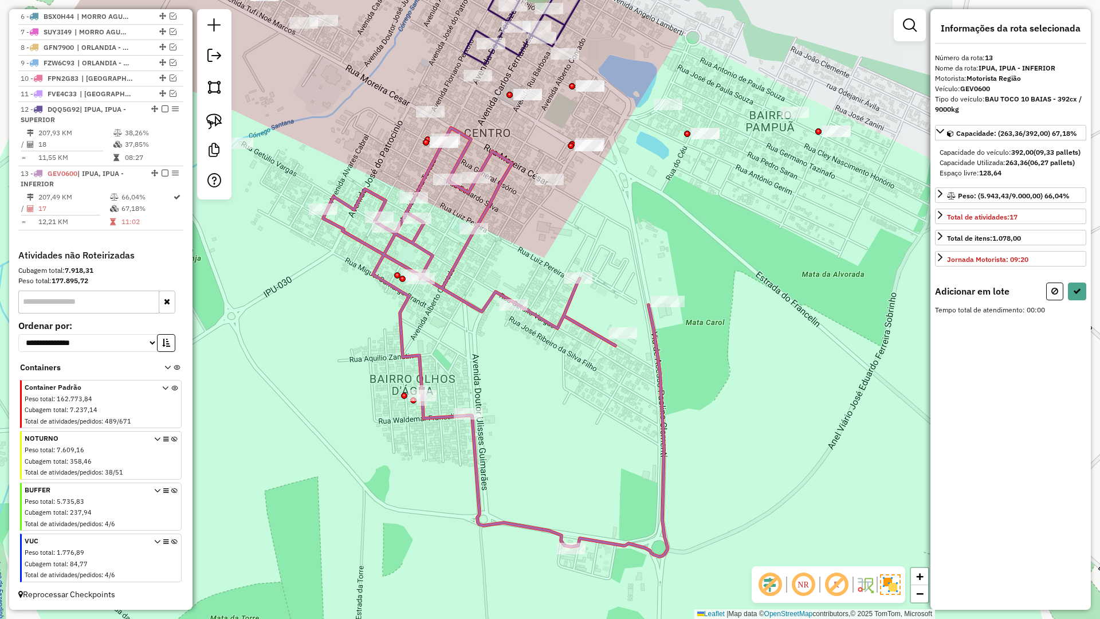
drag, startPoint x: 537, startPoint y: 252, endPoint x: 511, endPoint y: 15, distance: 238.6
click at [511, 27] on div "Janela de atendimento Grade de atendimento Capacidade Transportadoras Veículos …" at bounding box center [550, 309] width 1100 height 619
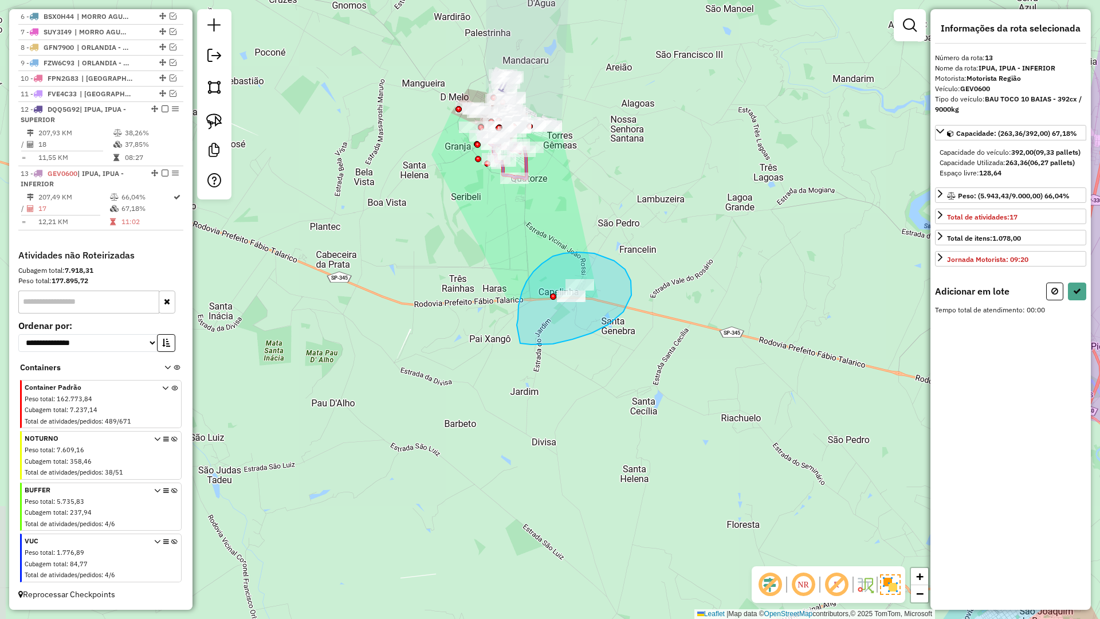
drag, startPoint x: 542, startPoint y: 264, endPoint x: 510, endPoint y: 328, distance: 71.8
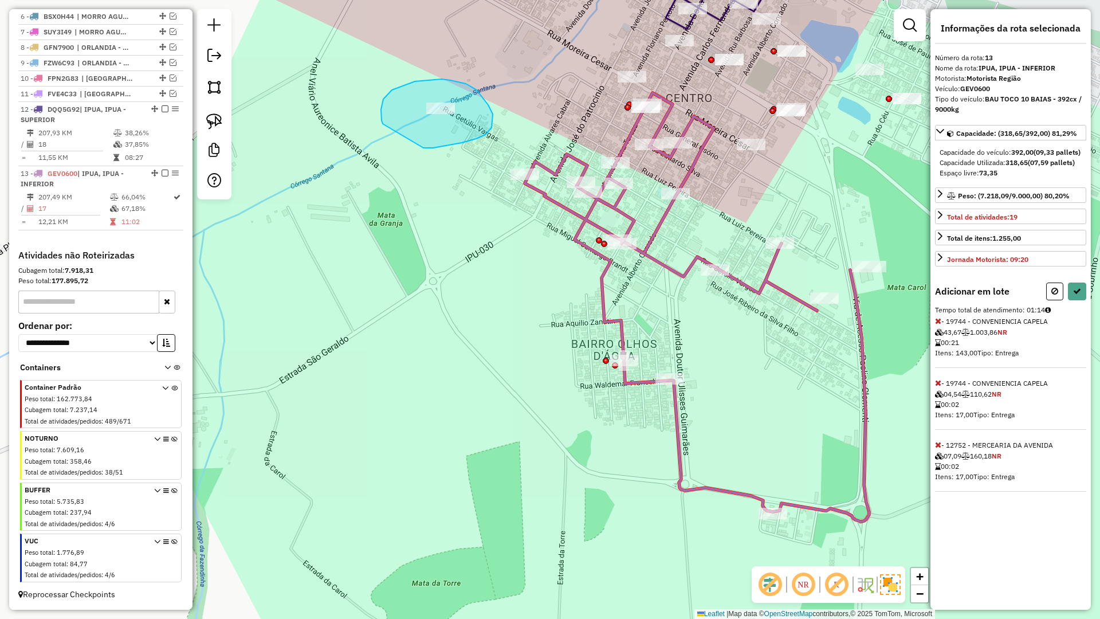
drag, startPoint x: 492, startPoint y: 124, endPoint x: 402, endPoint y: 134, distance: 91.0
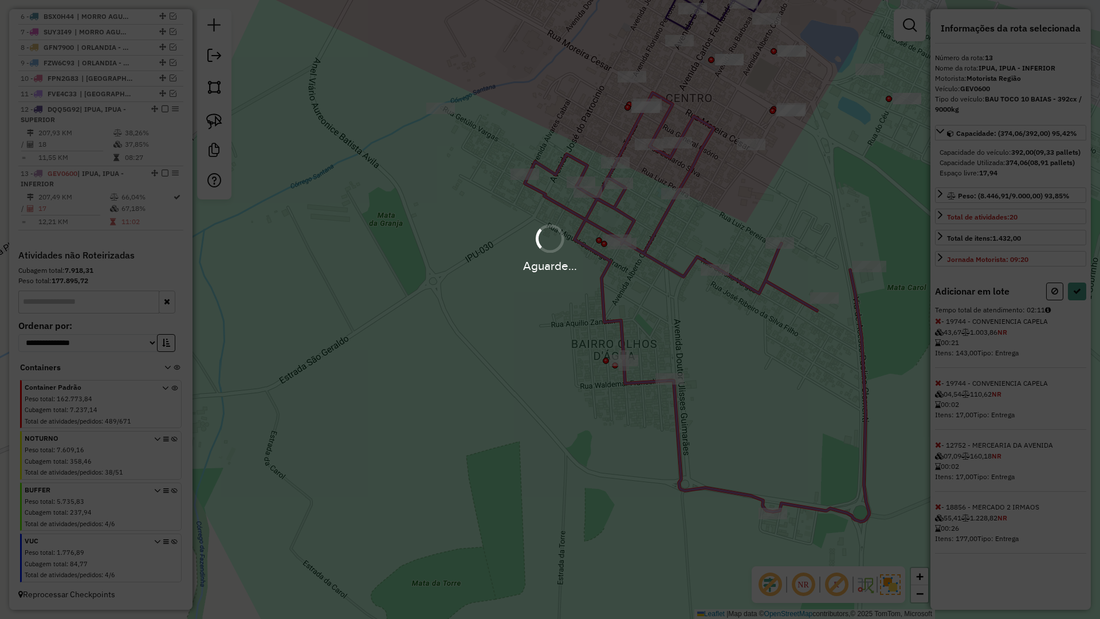
click at [1076, 299] on div "Aguarde..." at bounding box center [550, 309] width 1100 height 619
click at [1078, 300] on div "Aguarde..." at bounding box center [550, 309] width 1100 height 619
click at [1078, 300] on hb-app "Aguarde... Pop-up bloqueado! Seu navegador bloqueou automáticamente a abertura …" at bounding box center [550, 309] width 1100 height 619
click at [1078, 295] on icon at bounding box center [1077, 291] width 8 height 8
click at [1078, 302] on div "Aguarde..." at bounding box center [550, 309] width 1100 height 619
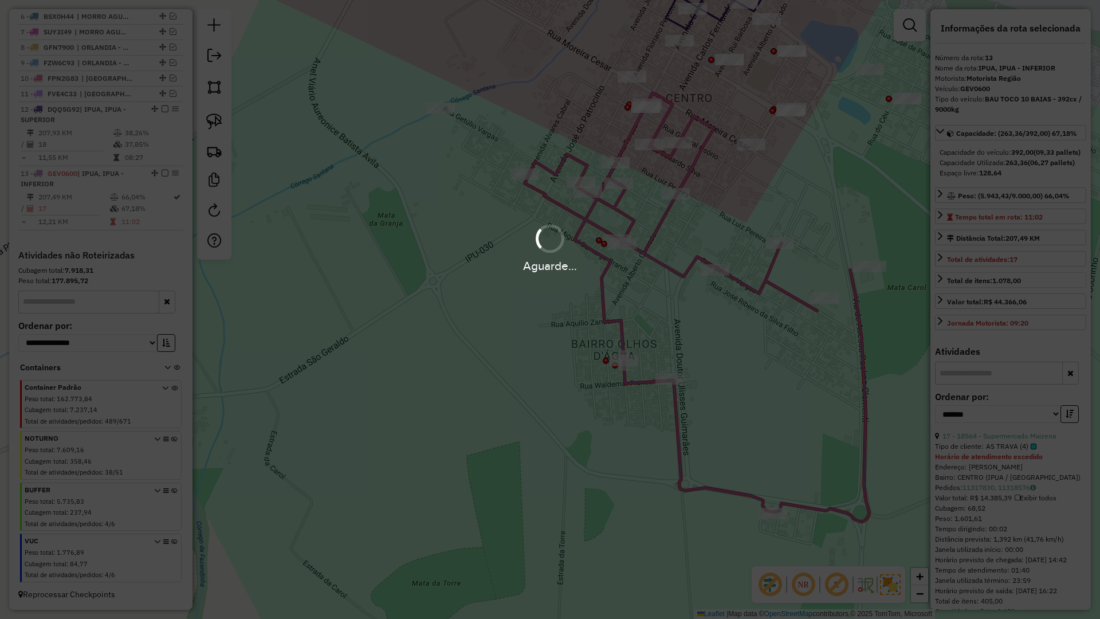
click at [1078, 302] on div "Aguarde..." at bounding box center [550, 309] width 1100 height 619
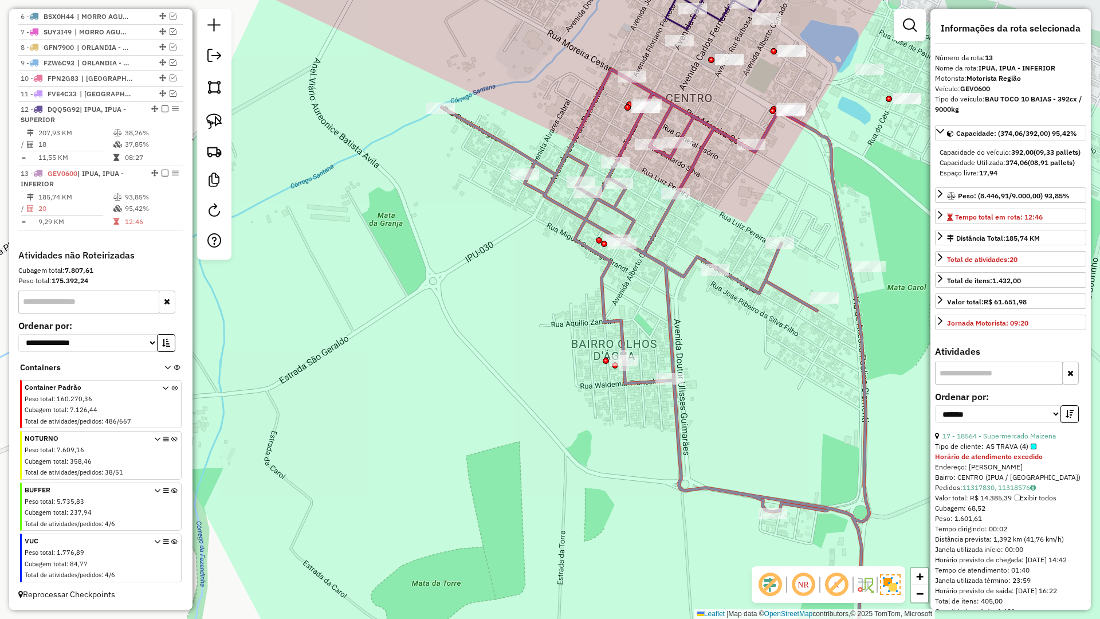
drag, startPoint x: 496, startPoint y: 128, endPoint x: 504, endPoint y: 91, distance: 38.1
click at [497, 125] on div "Janela de atendimento Grade de atendimento Capacidade Transportadoras Veículos …" at bounding box center [550, 309] width 1100 height 619
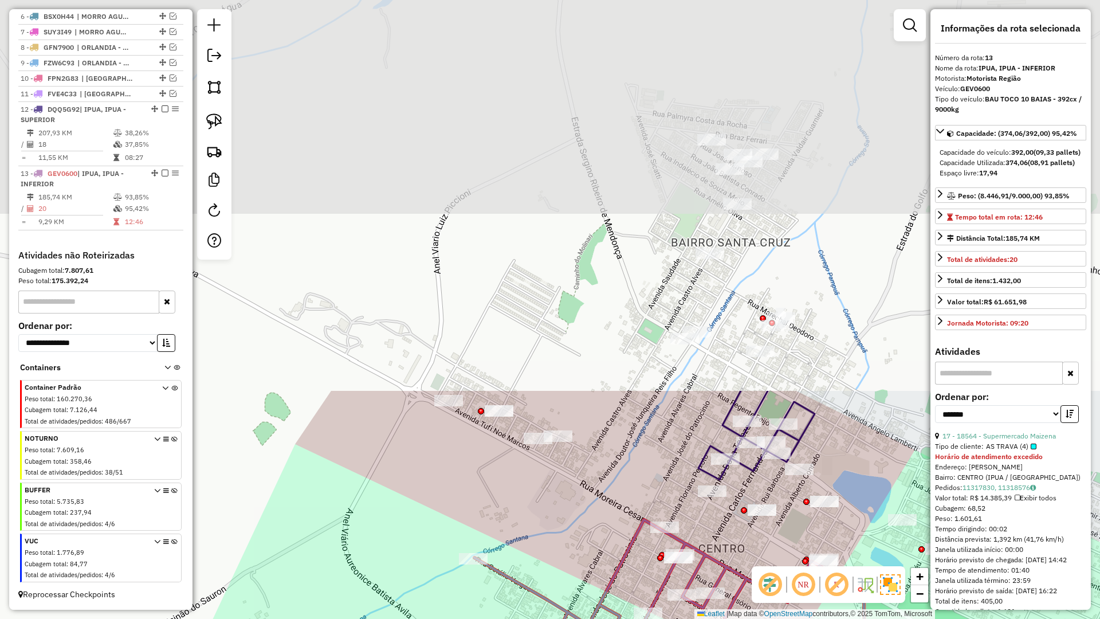
drag, startPoint x: 503, startPoint y: 82, endPoint x: 533, endPoint y: 535, distance: 453.7
click at [533, 535] on div "Janela de atendimento Grade de atendimento Capacidade Transportadoras Veículos …" at bounding box center [550, 309] width 1100 height 619
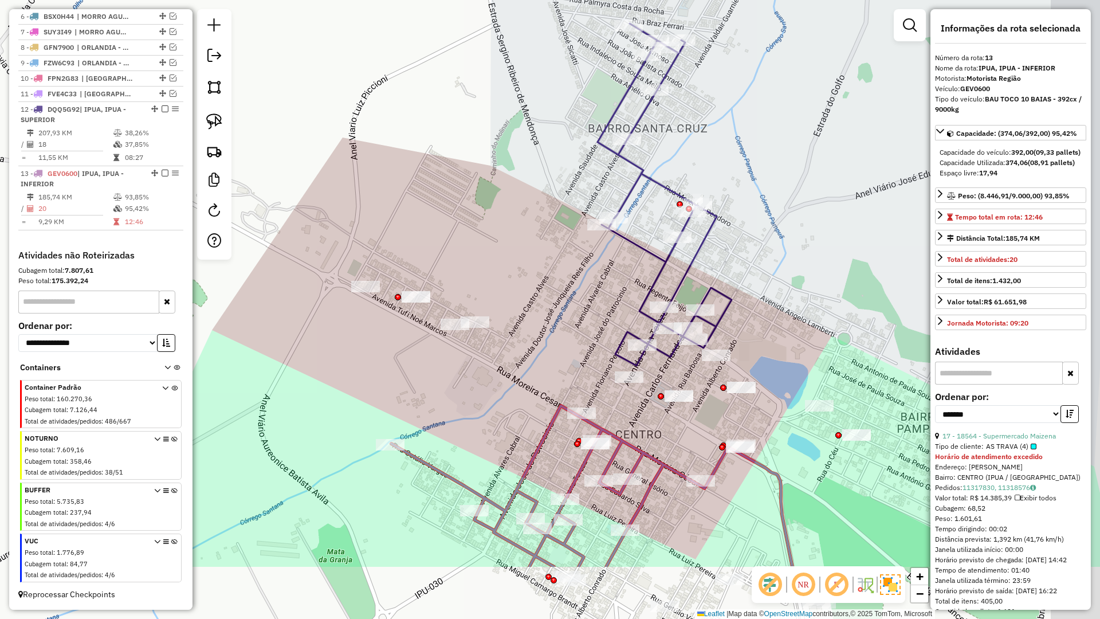
drag, startPoint x: 454, startPoint y: 424, endPoint x: 348, endPoint y: 335, distance: 138.7
click at [414, 354] on div "Janela de atendimento Grade de atendimento Capacidade Transportadoras Veículos …" at bounding box center [550, 309] width 1100 height 619
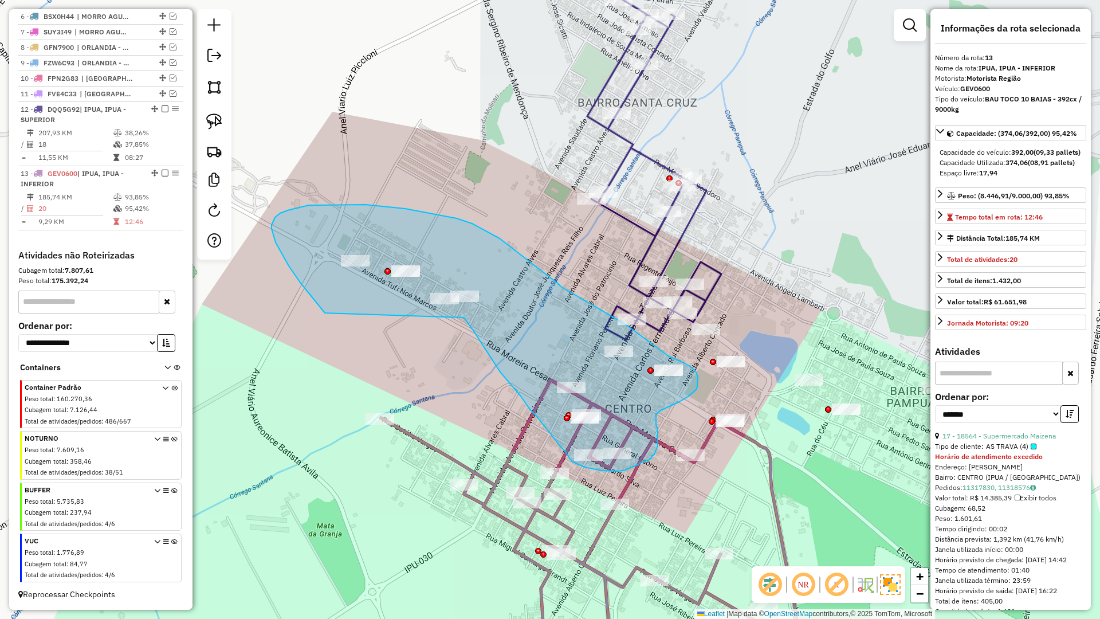
drag, startPoint x: 276, startPoint y: 242, endPoint x: 462, endPoint y: 316, distance: 200.9
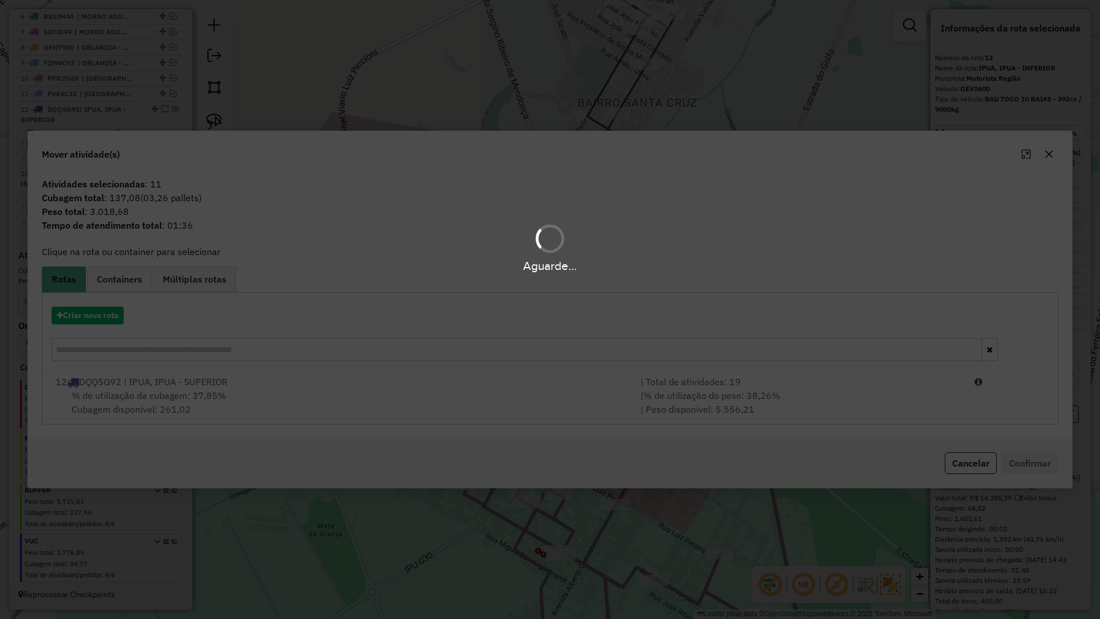
click at [85, 322] on div "Aguarde..." at bounding box center [550, 309] width 1100 height 619
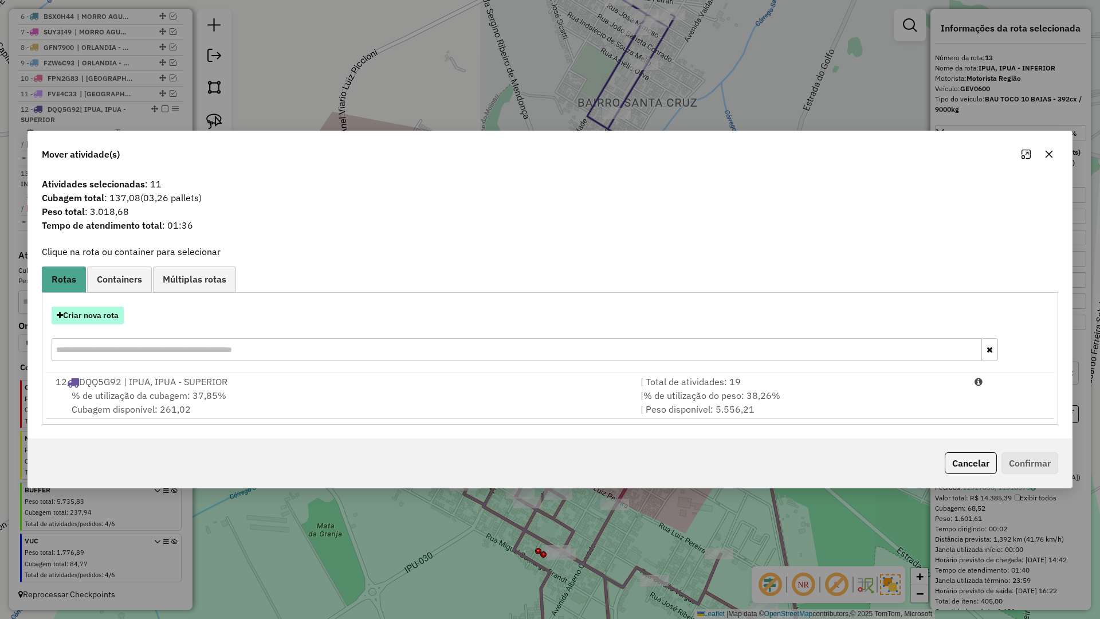
click at [80, 316] on button "Criar nova rota" at bounding box center [88, 316] width 72 height 18
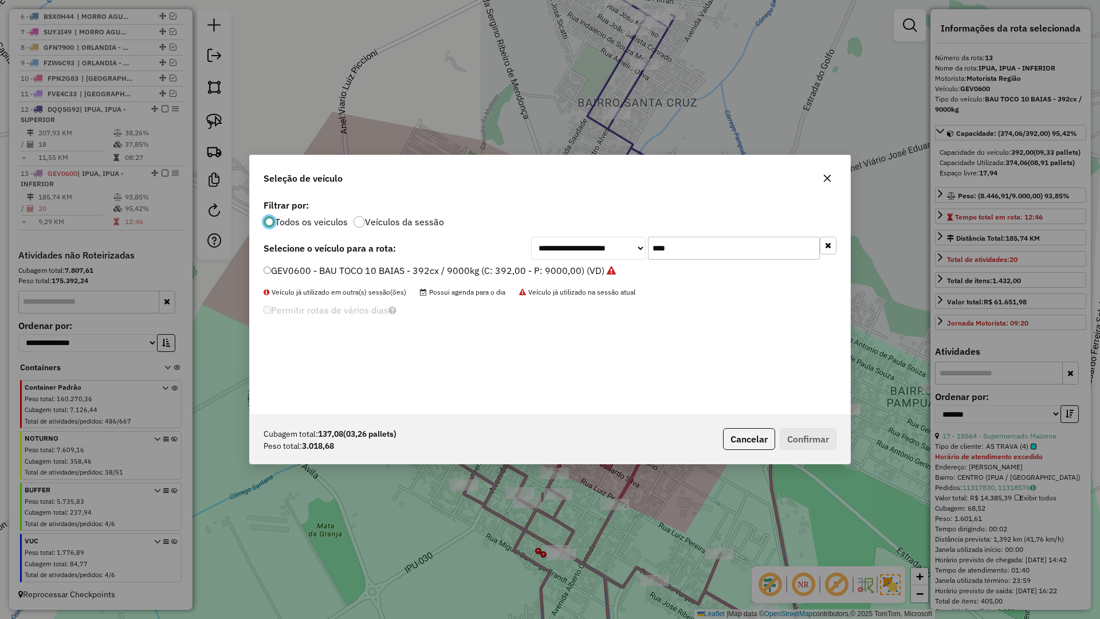
scroll to position [6, 3]
drag, startPoint x: 692, startPoint y: 248, endPoint x: 578, endPoint y: 245, distance: 114.6
click at [580, 246] on div "**********" at bounding box center [683, 248] width 305 height 23
type input "****"
drag, startPoint x: 361, startPoint y: 273, endPoint x: 424, endPoint y: 281, distance: 63.6
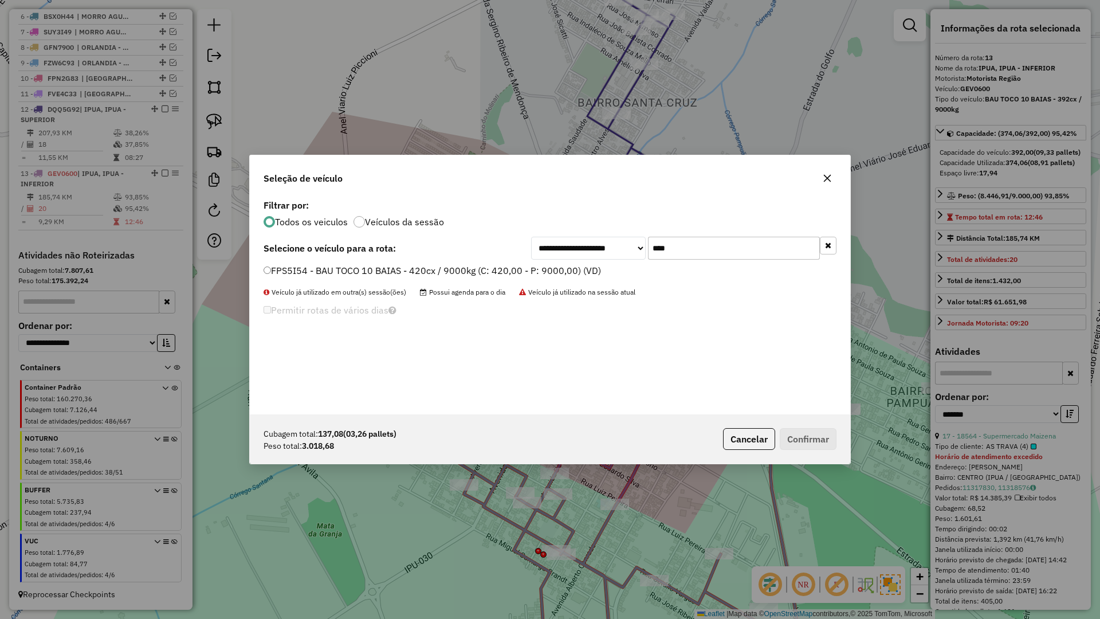
click at [361, 273] on label "FPS5I54 - BAU TOCO 10 BAIAS - 420cx / 9000kg (C: 420,00 - P: 9000,00) (VD)" at bounding box center [433, 271] width 338 height 14
click at [809, 434] on button "Confirmar" at bounding box center [808, 439] width 57 height 22
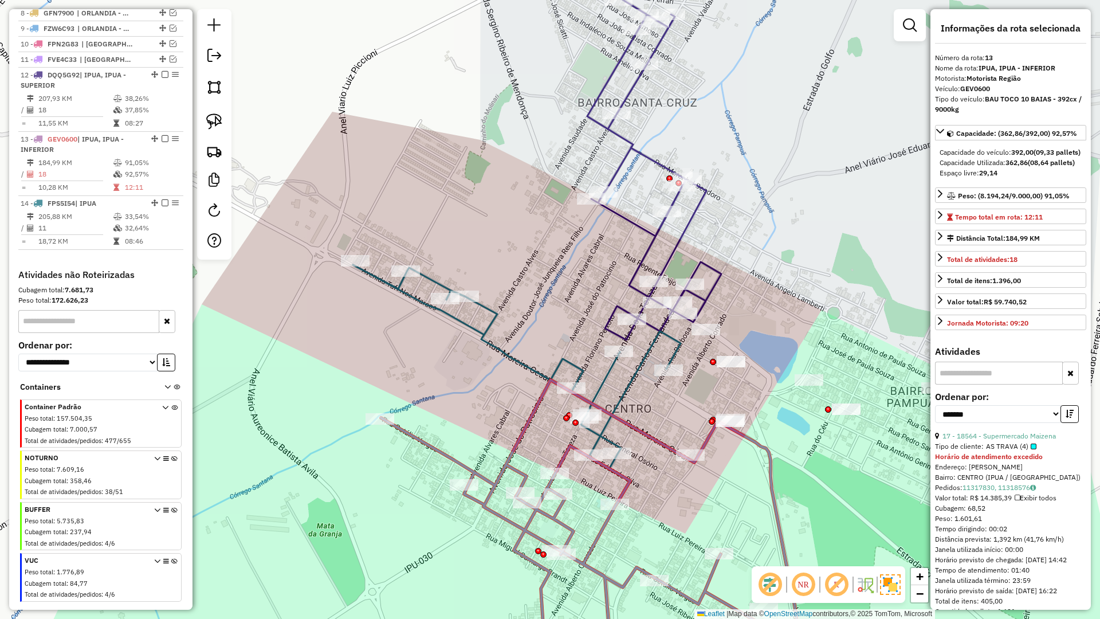
scroll to position [561, 0]
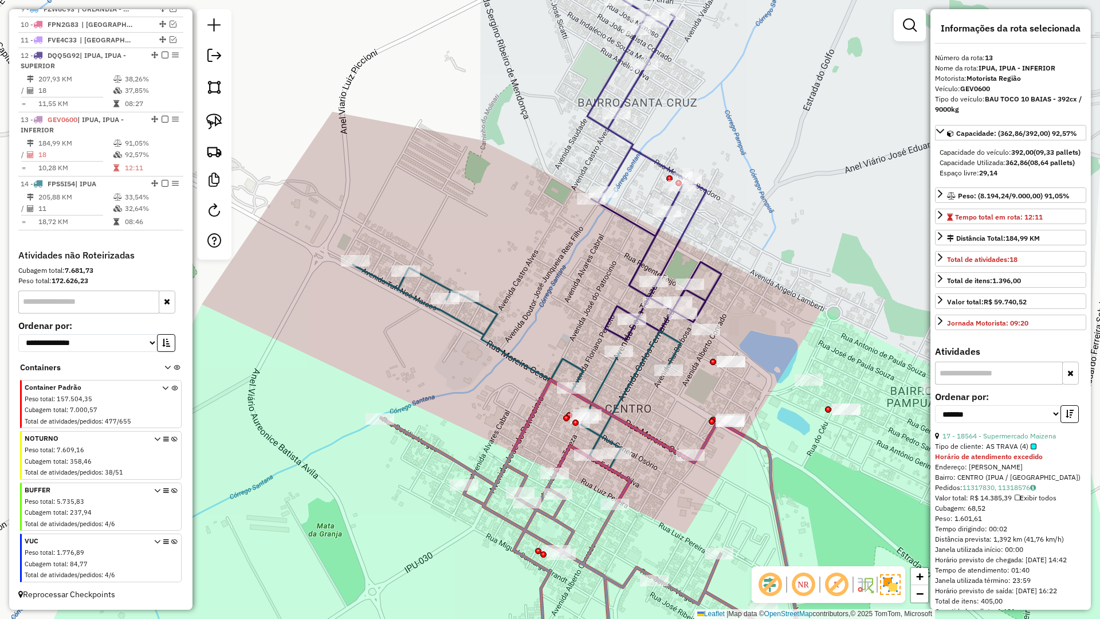
click at [710, 284] on icon at bounding box center [654, 169] width 134 height 342
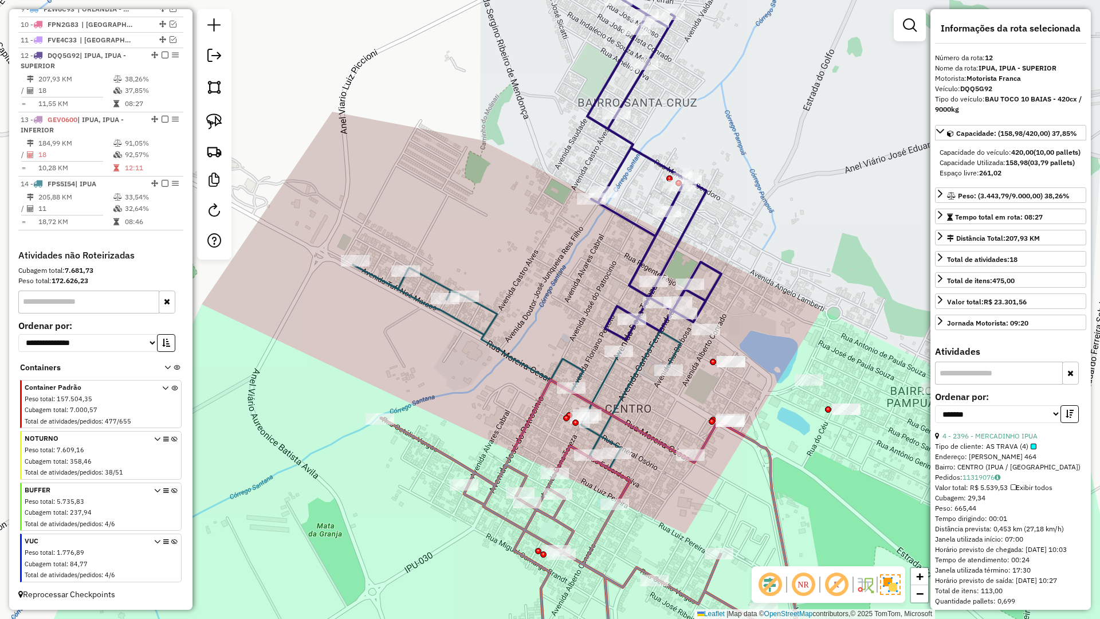
click at [712, 284] on icon at bounding box center [654, 169] width 134 height 342
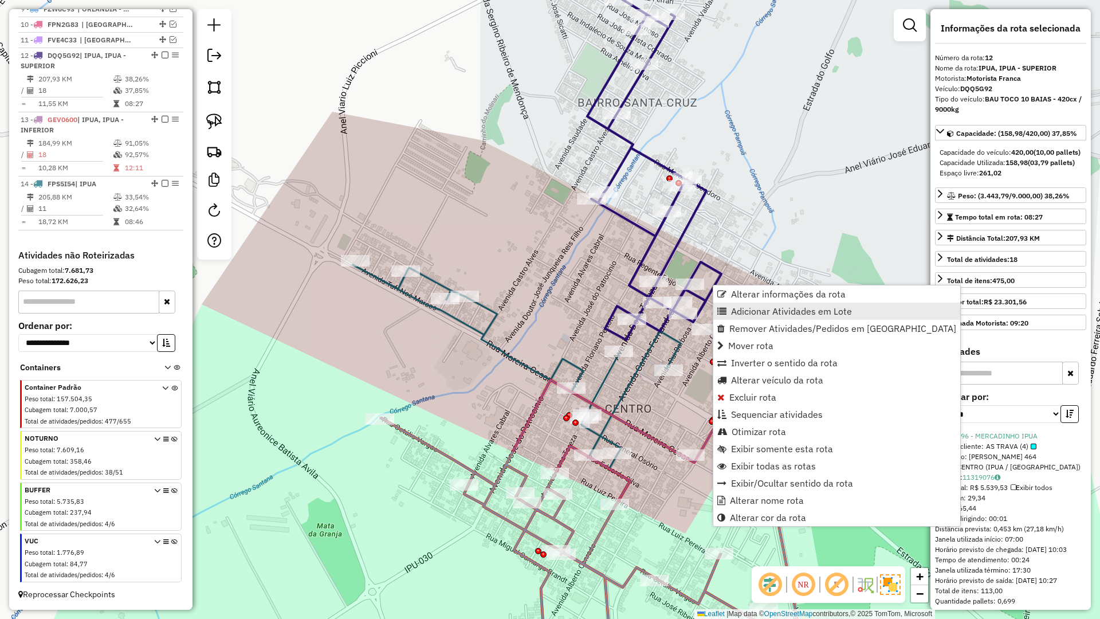
click at [742, 304] on link "Adicionar Atividades em Lote" at bounding box center [836, 311] width 247 height 17
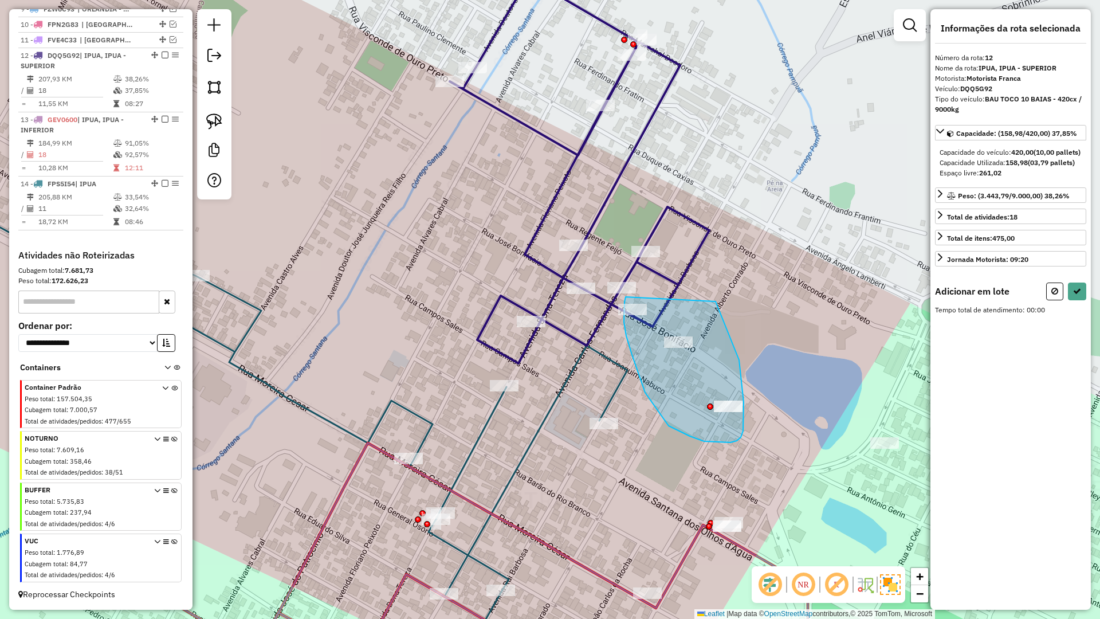
click at [632, 286] on div "Rota 12 - Placa DQQ5G92 27669 - IMAD HUSSEIN ALI KAD Janela de atendimento Grad…" at bounding box center [550, 309] width 1100 height 619
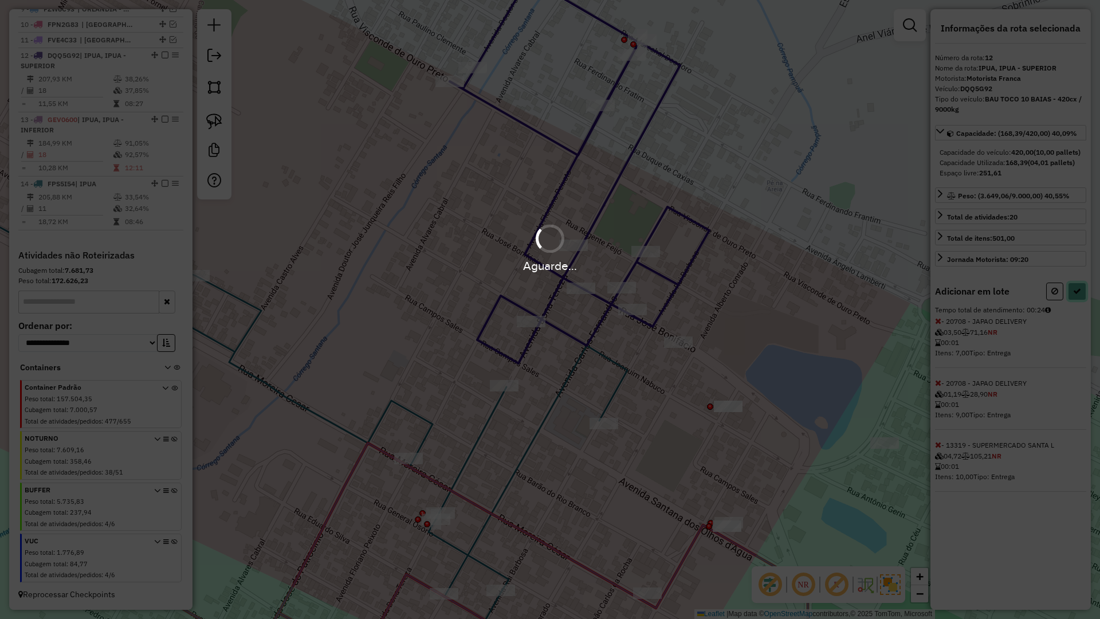
click at [1080, 295] on icon at bounding box center [1077, 291] width 8 height 8
click at [1080, 301] on div "Aguarde..." at bounding box center [550, 309] width 1100 height 619
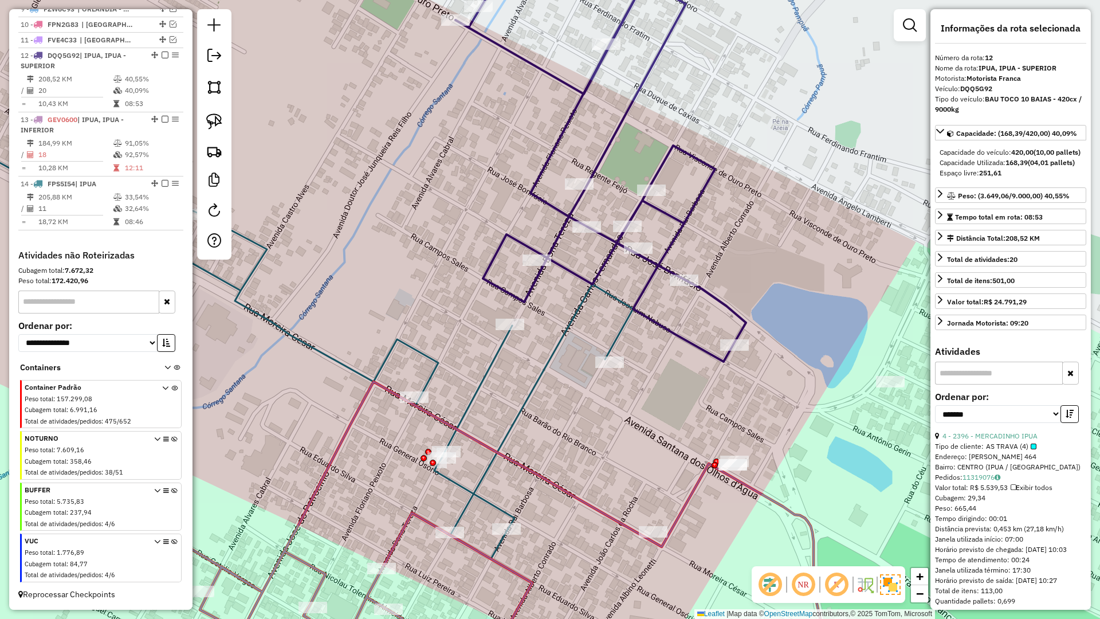
drag, startPoint x: 661, startPoint y: 381, endPoint x: 614, endPoint y: 340, distance: 62.1
click at [666, 344] on div "Janela de atendimento Grade de atendimento Capacidade Transportadoras Veículos …" at bounding box center [550, 309] width 1100 height 619
click at [623, 338] on icon at bounding box center [305, 354] width 654 height 407
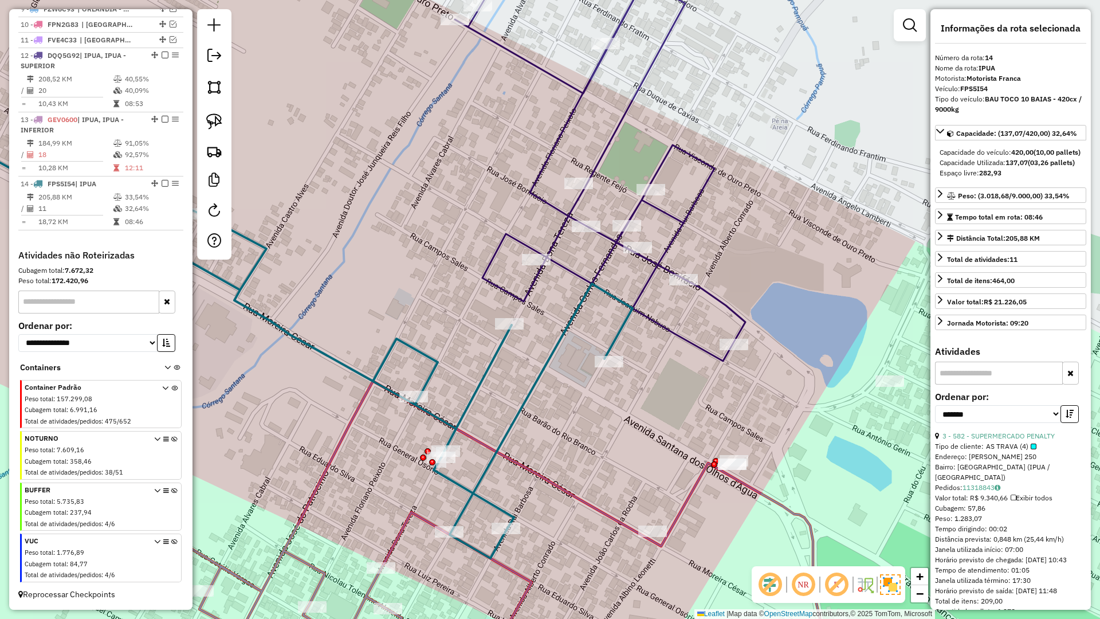
click at [619, 336] on icon at bounding box center [305, 354] width 654 height 407
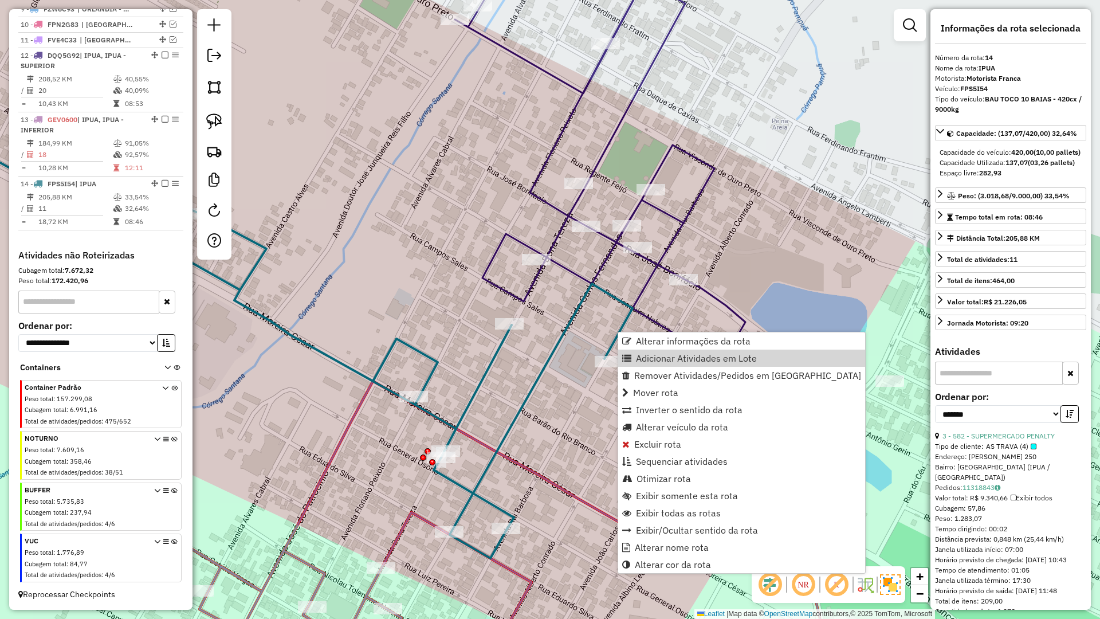
drag, startPoint x: 653, startPoint y: 363, endPoint x: 655, endPoint y: 378, distance: 15.0
click at [655, 362] on span "Adicionar Atividades em Lote" at bounding box center [696, 358] width 121 height 9
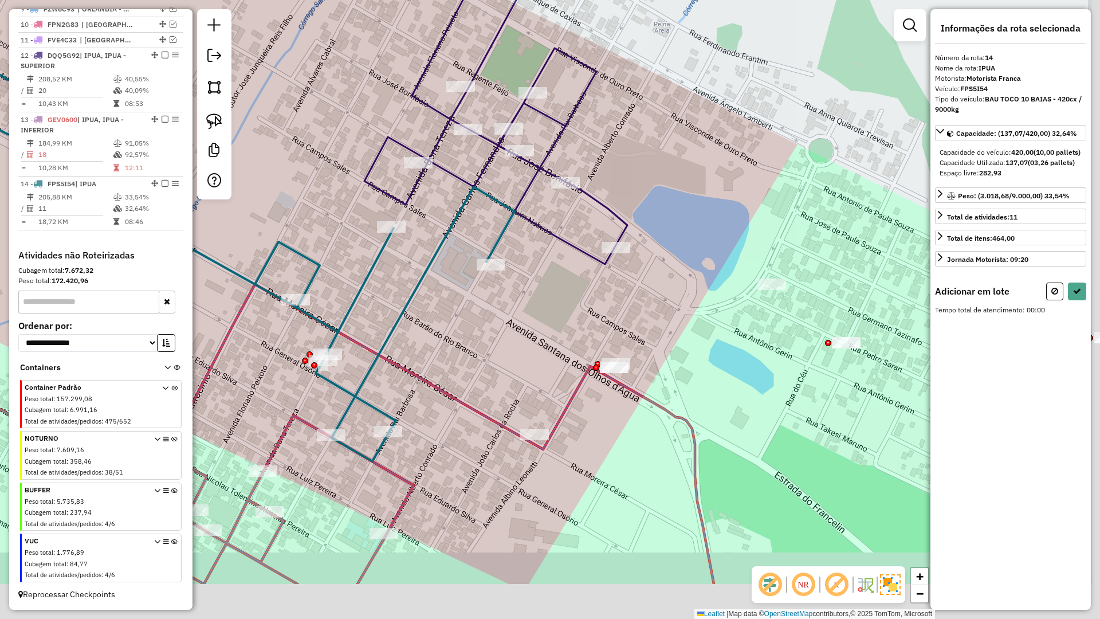
drag, startPoint x: 617, startPoint y: 350, endPoint x: 547, endPoint y: 301, distance: 85.1
click at [543, 296] on div "Janela de atendimento Grade de atendimento Capacidade Transportadoras Veículos …" at bounding box center [550, 309] width 1100 height 619
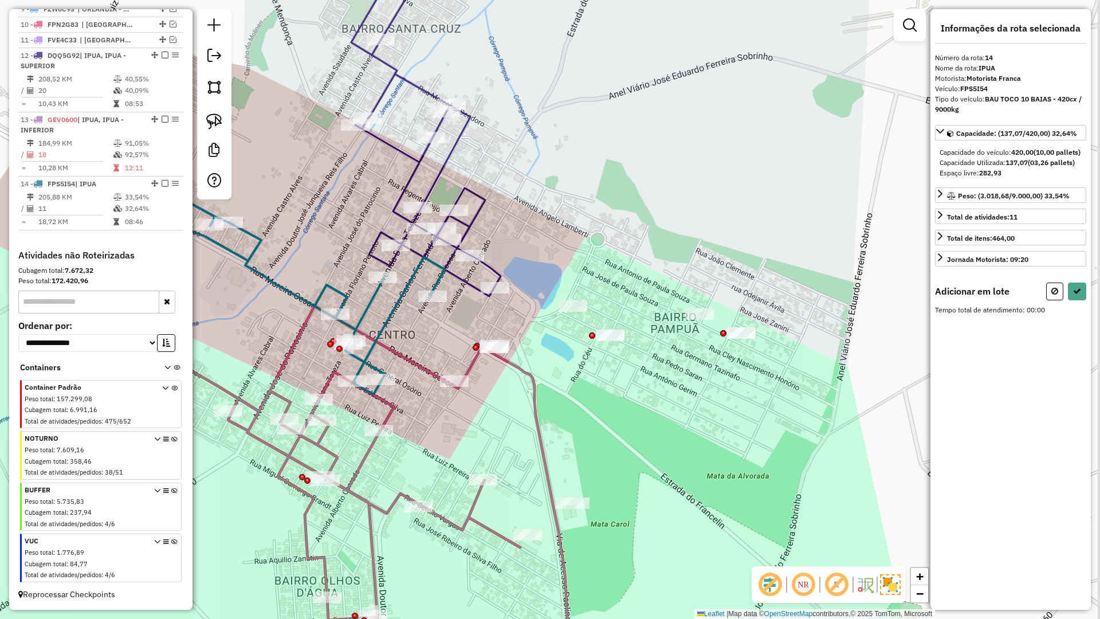
drag, startPoint x: 481, startPoint y: 325, endPoint x: 436, endPoint y: 320, distance: 45.6
click at [442, 325] on div "Janela de atendimento Grade de atendimento Capacidade Transportadoras Veículos …" at bounding box center [550, 309] width 1100 height 619
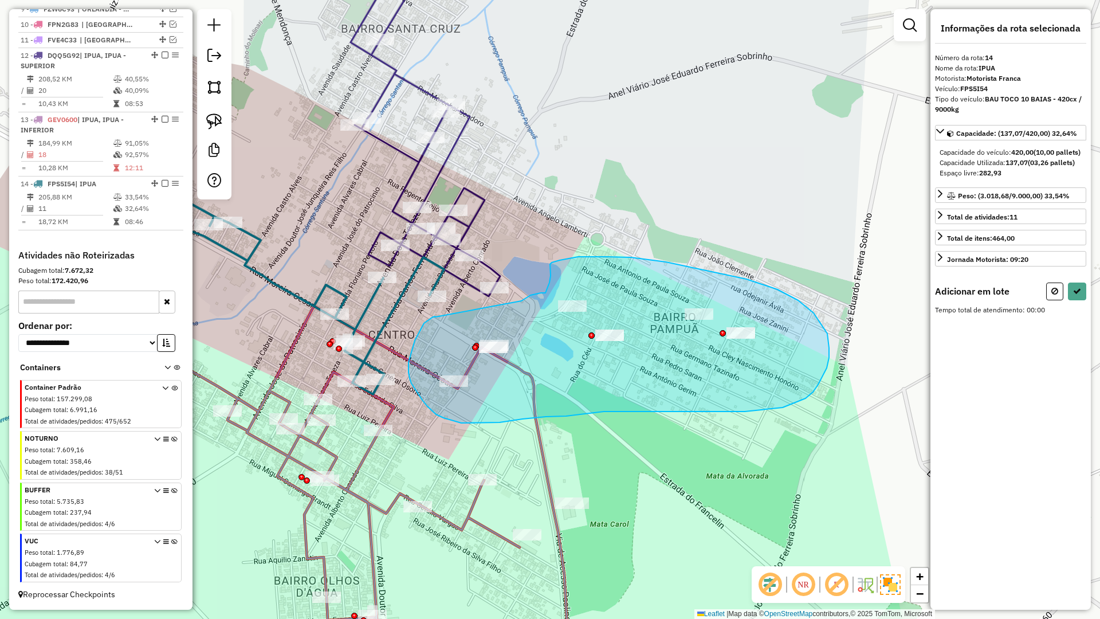
drag, startPoint x: 435, startPoint y: 317, endPoint x: 521, endPoint y: 301, distance: 86.8
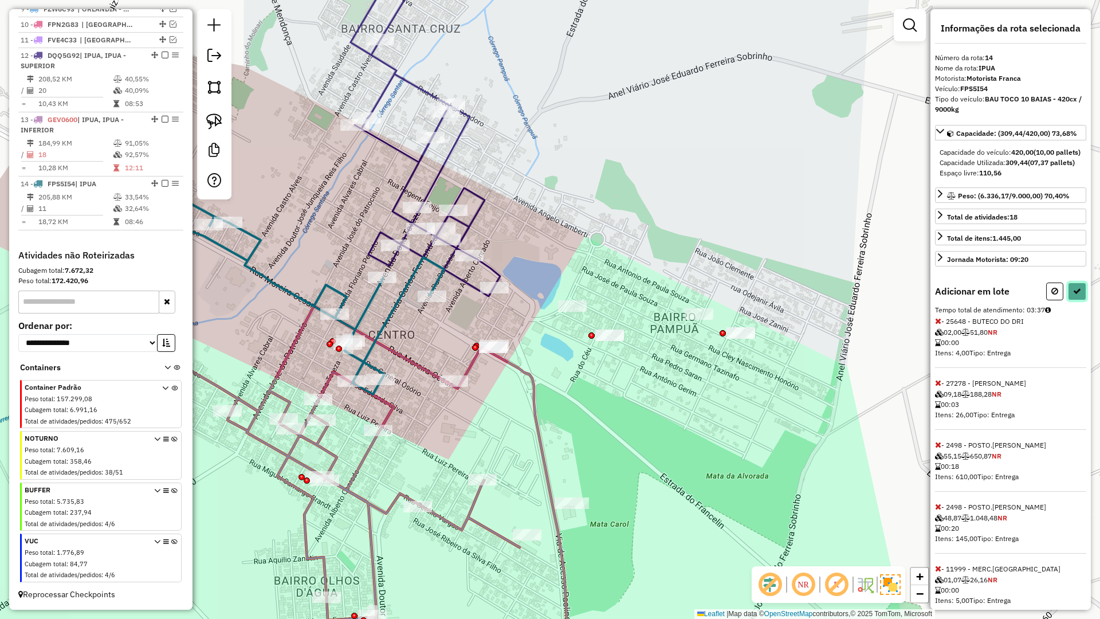
click at [1075, 295] on icon at bounding box center [1077, 291] width 8 height 8
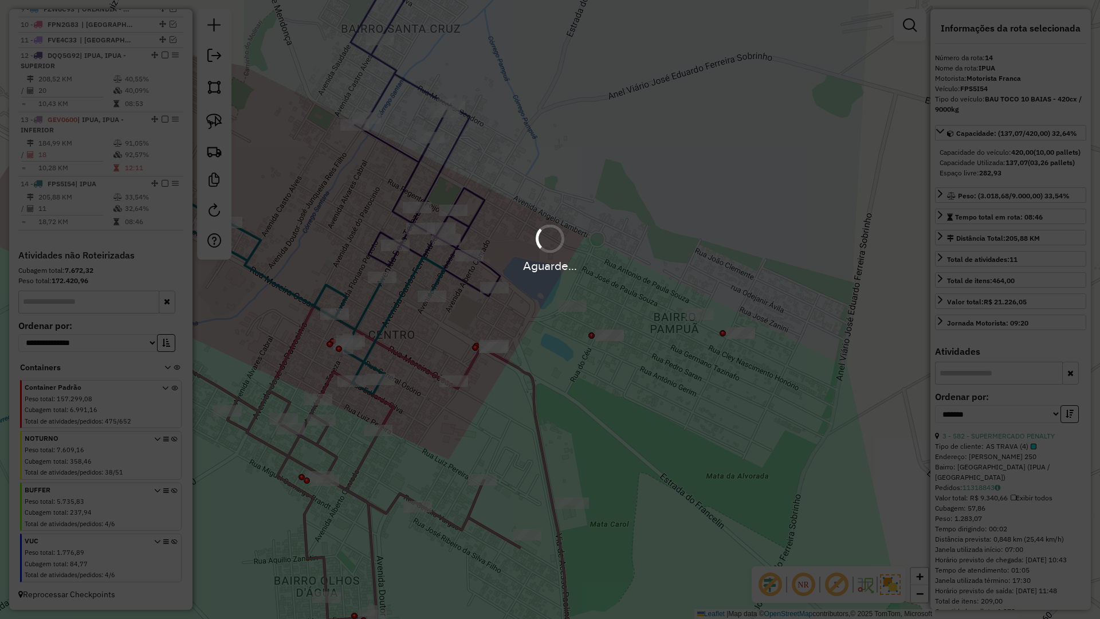
click at [1075, 313] on div "Aguarde..." at bounding box center [550, 309] width 1100 height 619
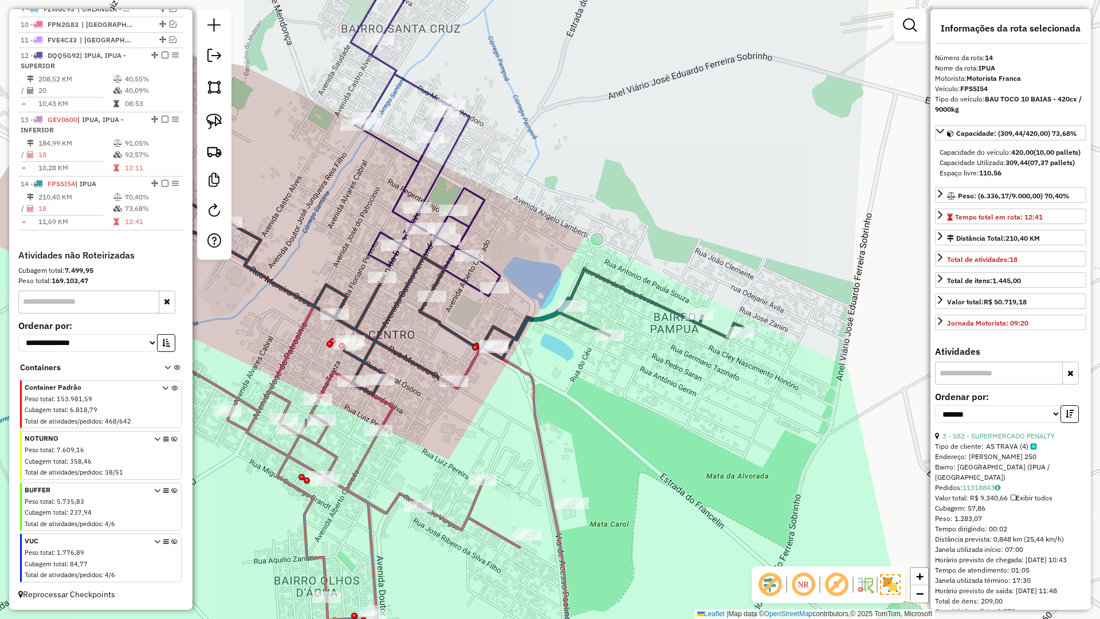
click at [391, 408] on icon at bounding box center [356, 493] width 424 height 375
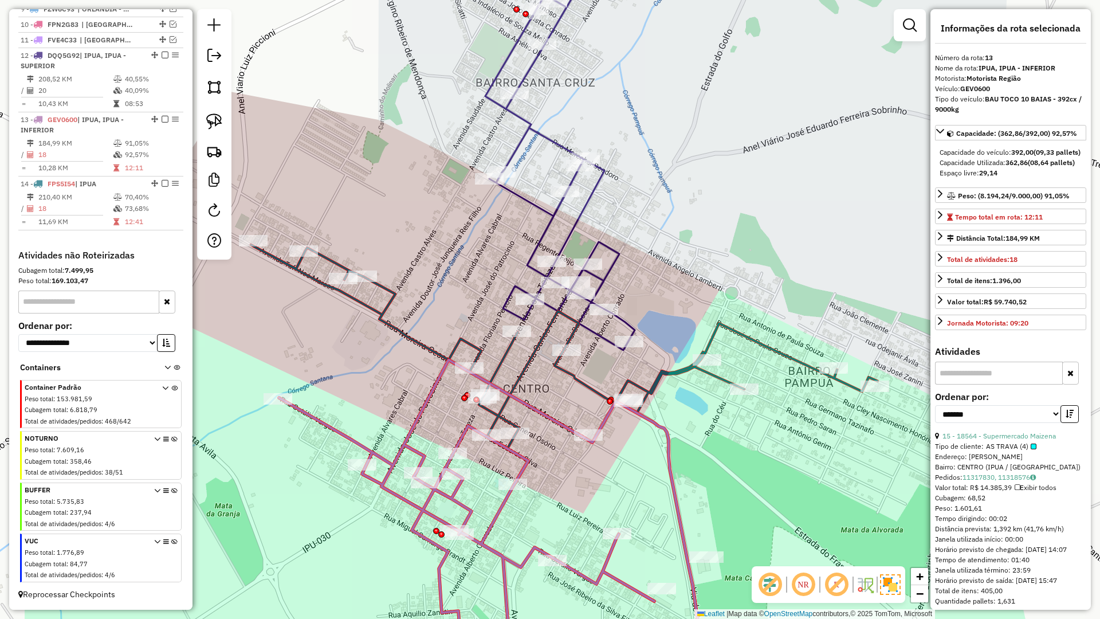
drag, startPoint x: 397, startPoint y: 401, endPoint x: 537, endPoint y: 447, distance: 147.7
click at [533, 454] on icon at bounding box center [491, 547] width 424 height 375
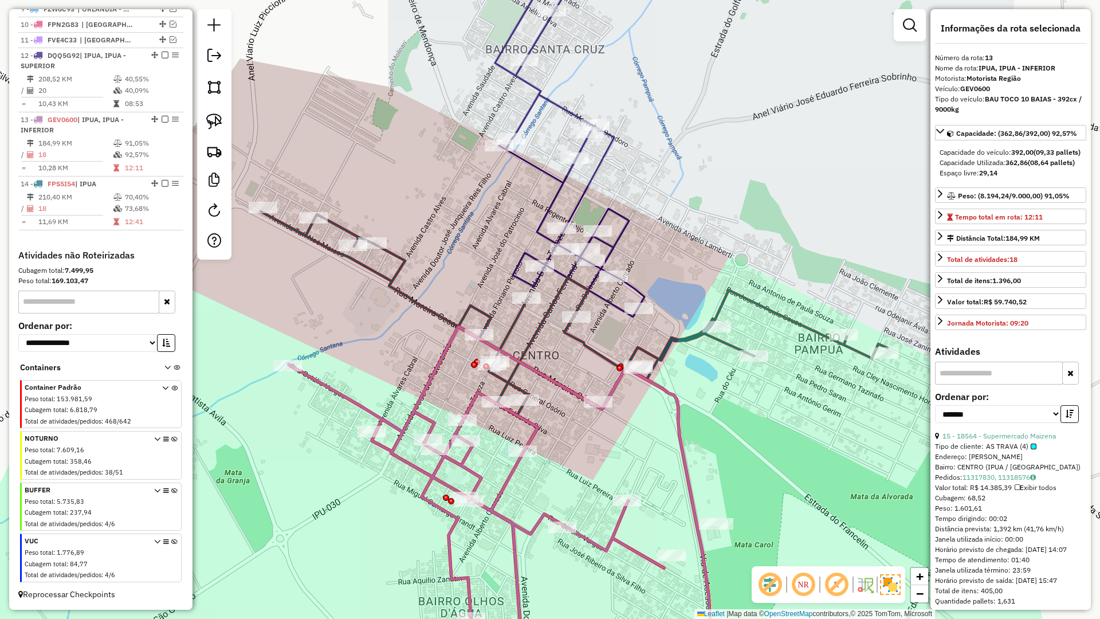
drag, startPoint x: 524, startPoint y: 416, endPoint x: 539, endPoint y: 344, distance: 73.2
click at [539, 344] on div "Janela de atendimento Grade de atendimento Capacidade Transportadoras Veículos …" at bounding box center [550, 309] width 1100 height 619
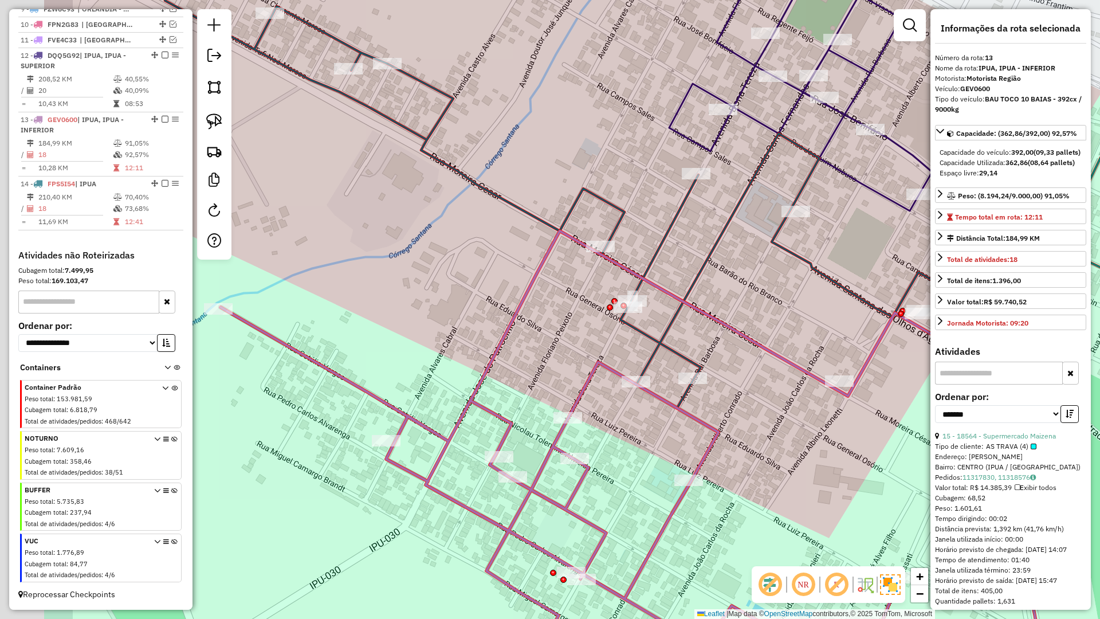
drag, startPoint x: 497, startPoint y: 339, endPoint x: 531, endPoint y: 337, distance: 33.3
click at [531, 337] on div "Janela de atendimento Grade de atendimento Capacidade Transportadoras Veículos …" at bounding box center [550, 309] width 1100 height 619
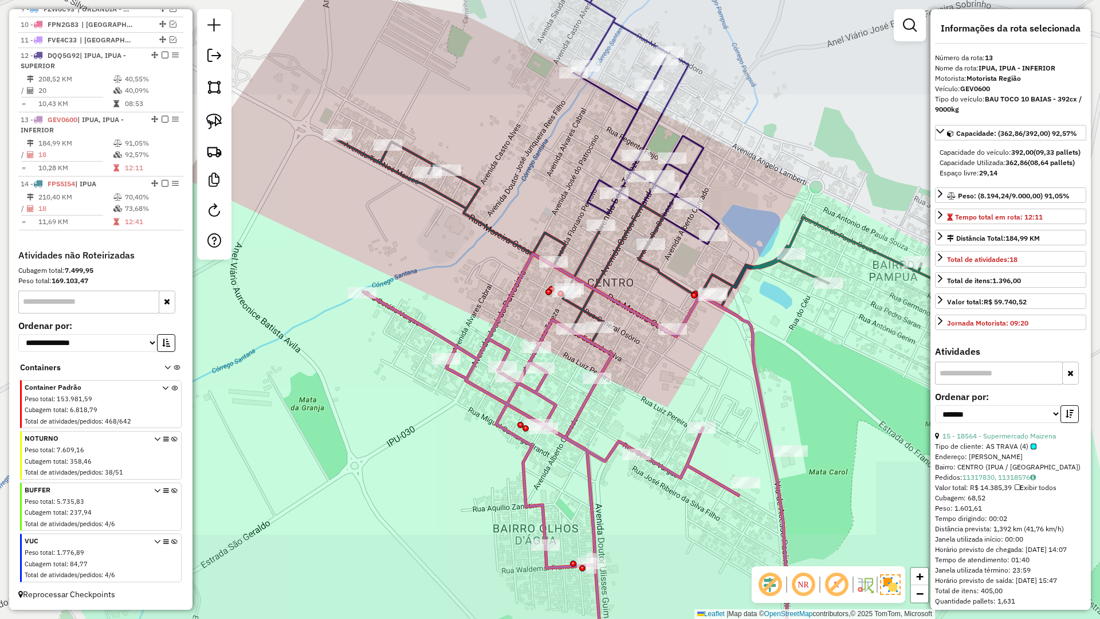
drag, startPoint x: 450, startPoint y: 297, endPoint x: 443, endPoint y: 281, distance: 17.7
click at [444, 283] on div "Janela de atendimento Grade de atendimento Capacidade Transportadoras Veículos …" at bounding box center [550, 309] width 1100 height 619
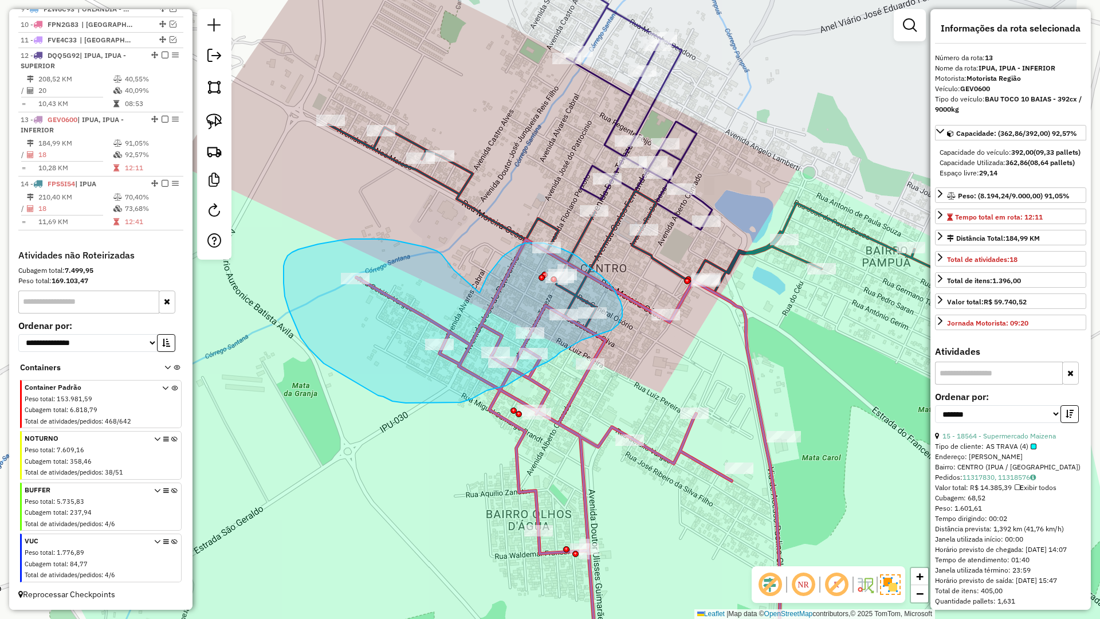
drag, startPoint x: 442, startPoint y: 254, endPoint x: 478, endPoint y: 294, distance: 53.5
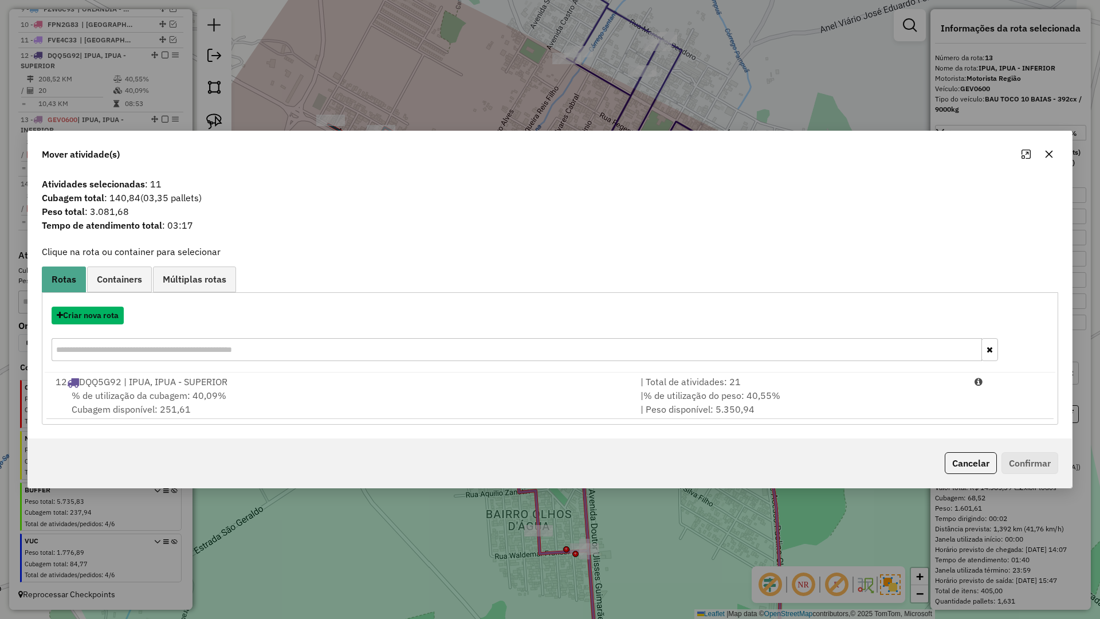
click at [101, 317] on button "Criar nova rota" at bounding box center [88, 316] width 72 height 18
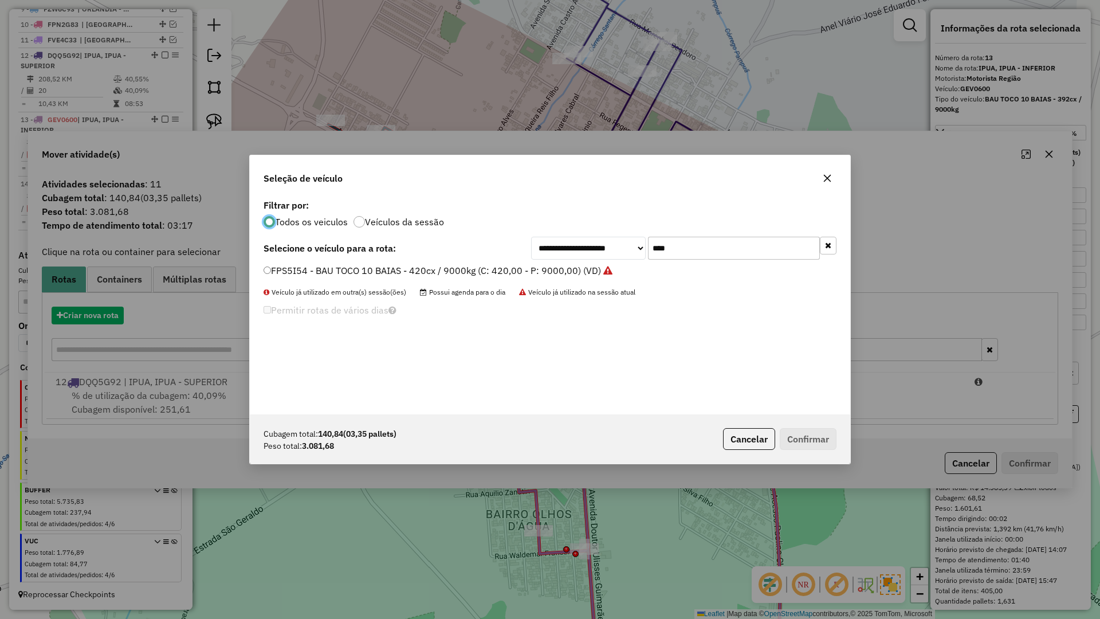
scroll to position [6, 3]
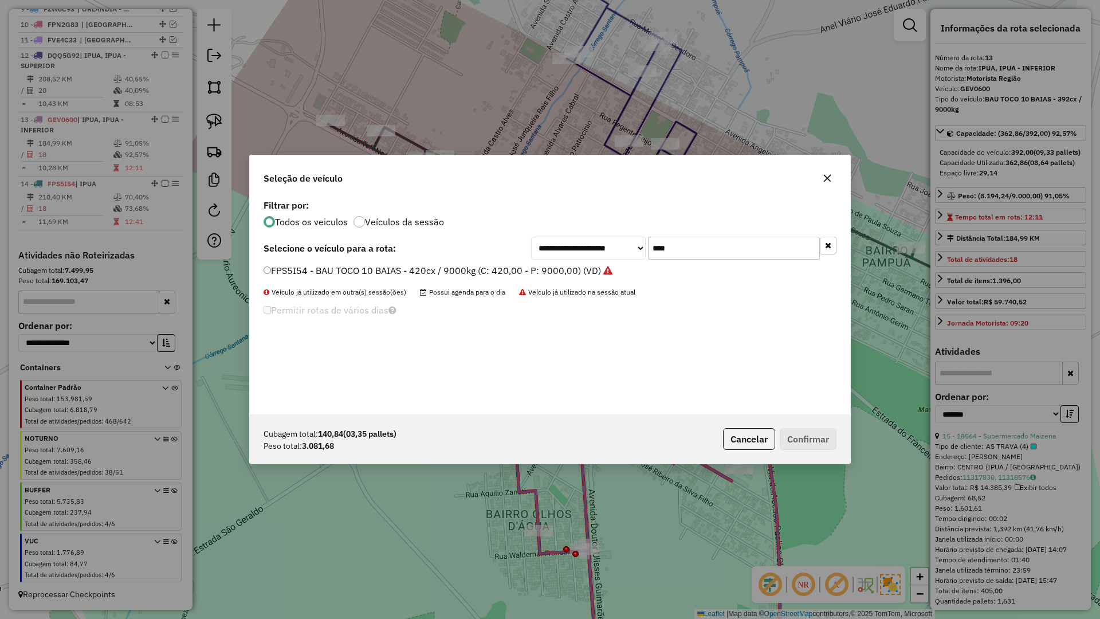
drag, startPoint x: 690, startPoint y: 242, endPoint x: 618, endPoint y: 245, distance: 72.8
click at [620, 245] on div "**********" at bounding box center [683, 248] width 305 height 23
type input "****"
drag, startPoint x: 366, startPoint y: 274, endPoint x: 371, endPoint y: 272, distance: 6.0
click at [365, 274] on label "FVG0J25 - BAU TOCO 10 BAIAS - 420cx / 9000kg (C: 420,00 - P: 9000,00) (VD)" at bounding box center [434, 271] width 340 height 14
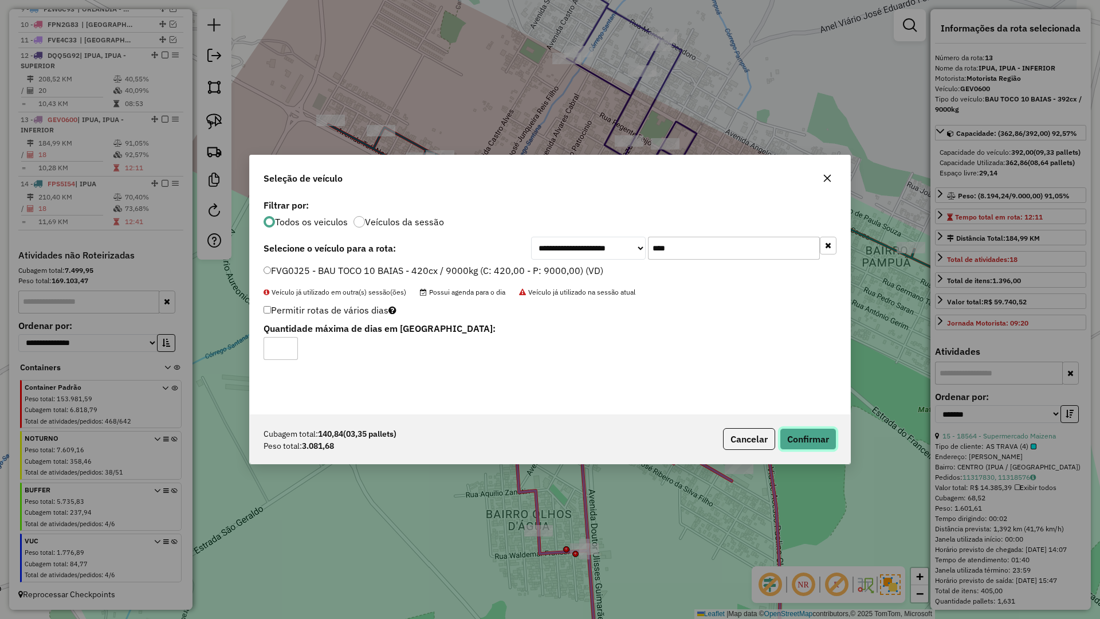
click at [798, 445] on button "Confirmar" at bounding box center [808, 439] width 57 height 22
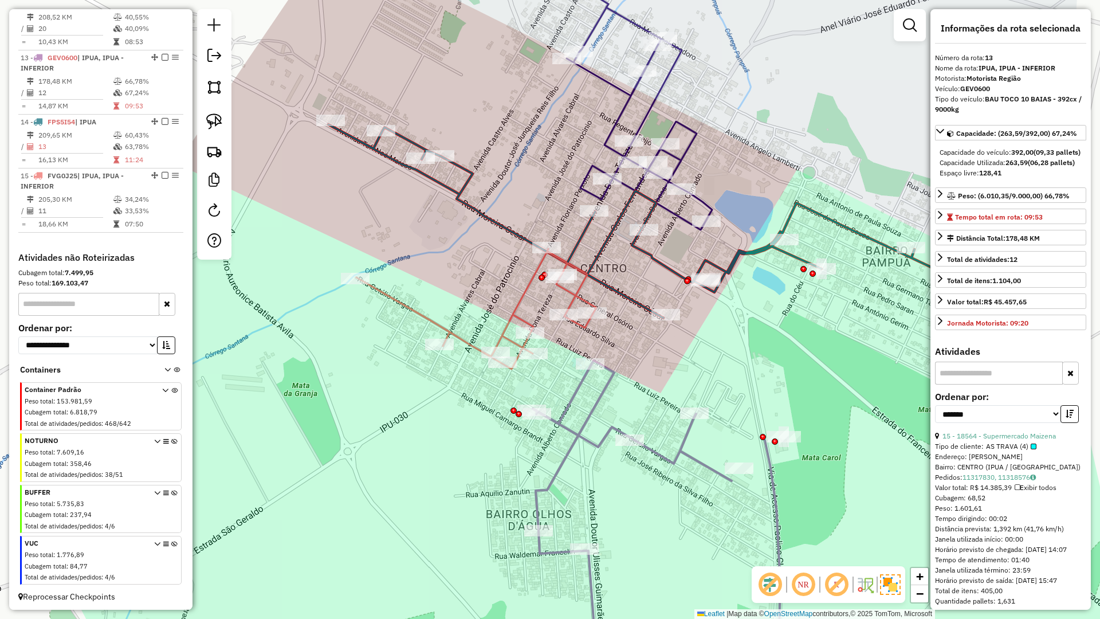
scroll to position [625, 0]
click at [666, 265] on icon at bounding box center [641, 221] width 627 height 194
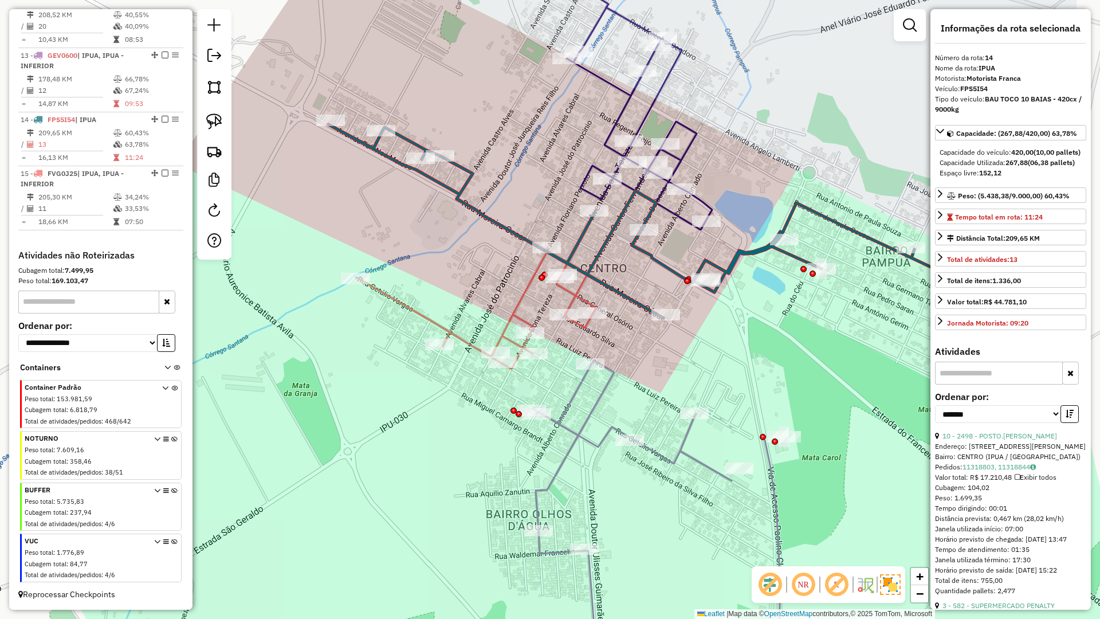
click at [564, 293] on icon at bounding box center [476, 309] width 240 height 120
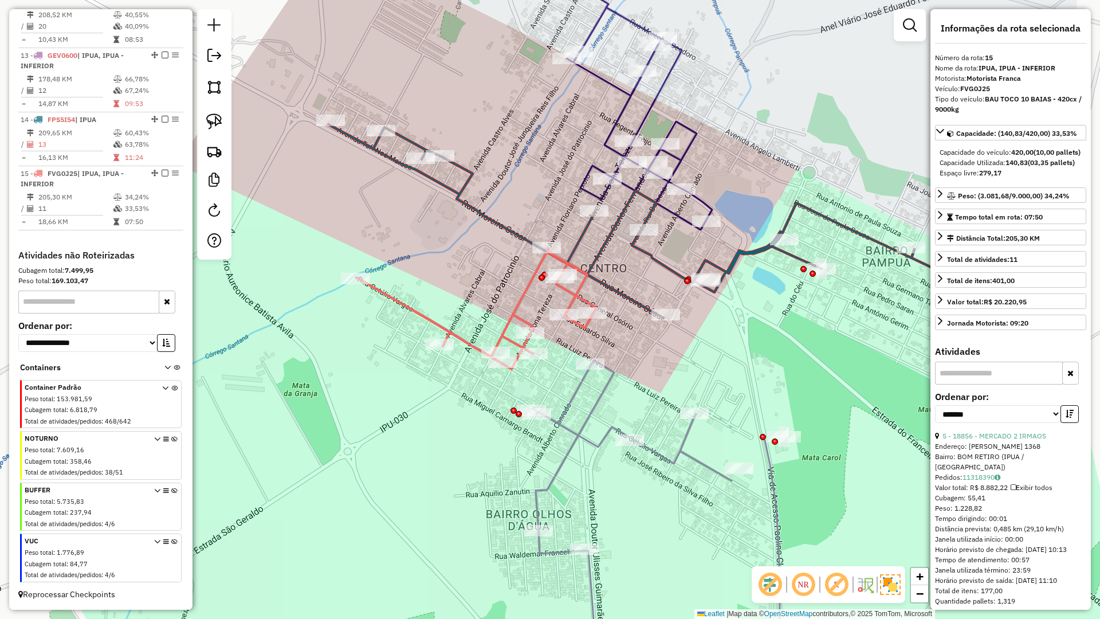
click at [585, 380] on icon at bounding box center [658, 520] width 251 height 320
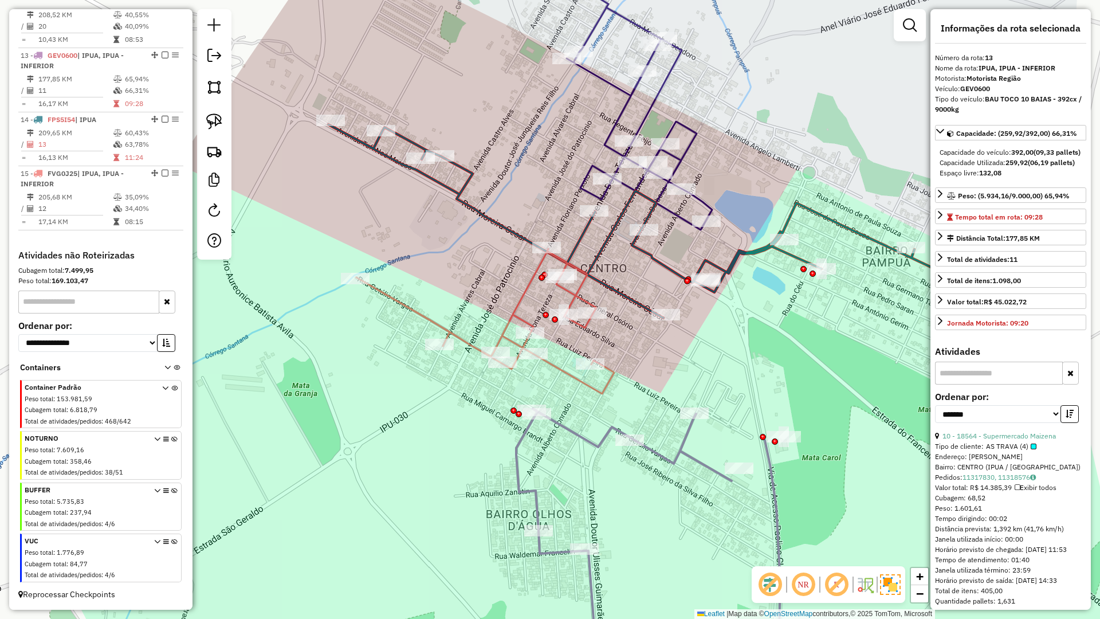
click at [520, 463] on icon at bounding box center [650, 545] width 268 height 272
click at [517, 450] on icon at bounding box center [650, 545] width 268 height 272
click at [516, 450] on icon at bounding box center [650, 545] width 268 height 272
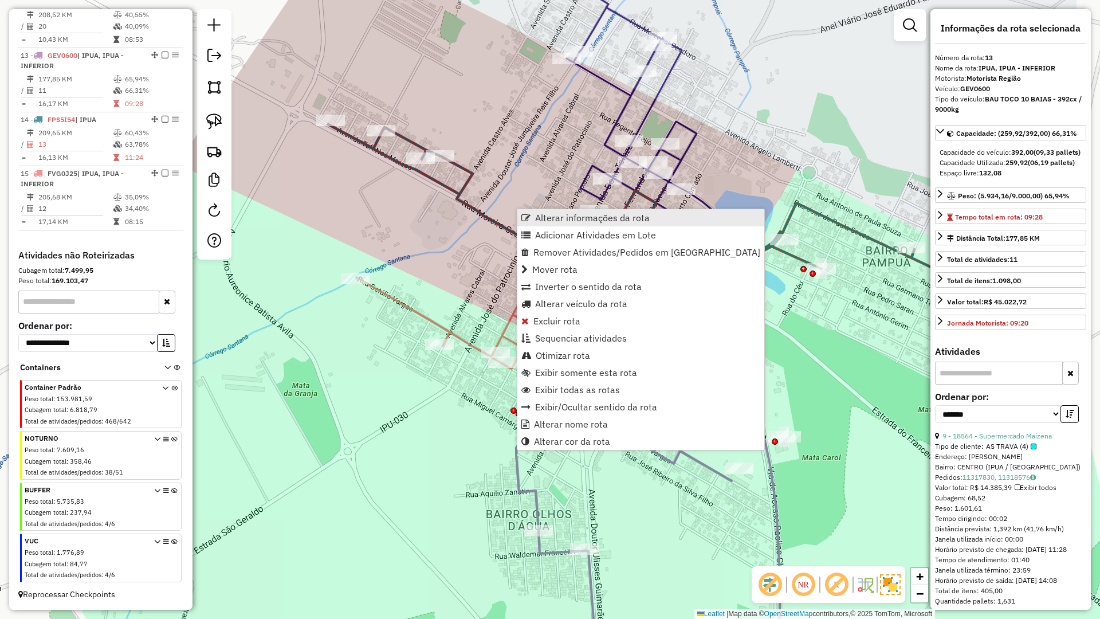
click at [570, 215] on span "Alterar informações da rota" at bounding box center [592, 217] width 115 height 9
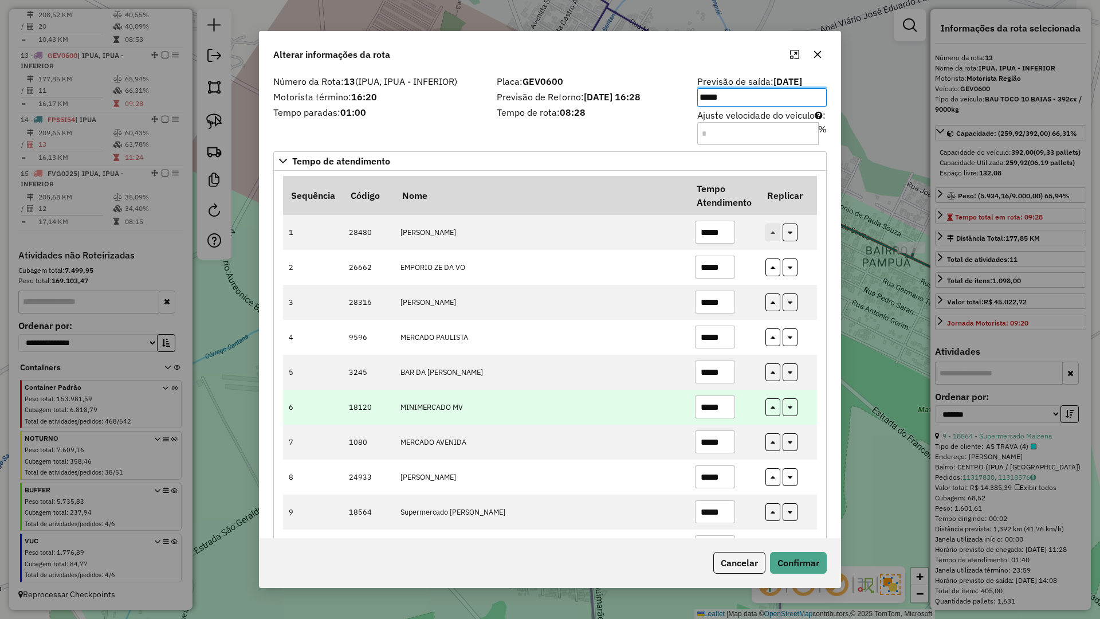
click at [617, 403] on td "MINIMERCADO MV" at bounding box center [541, 407] width 295 height 35
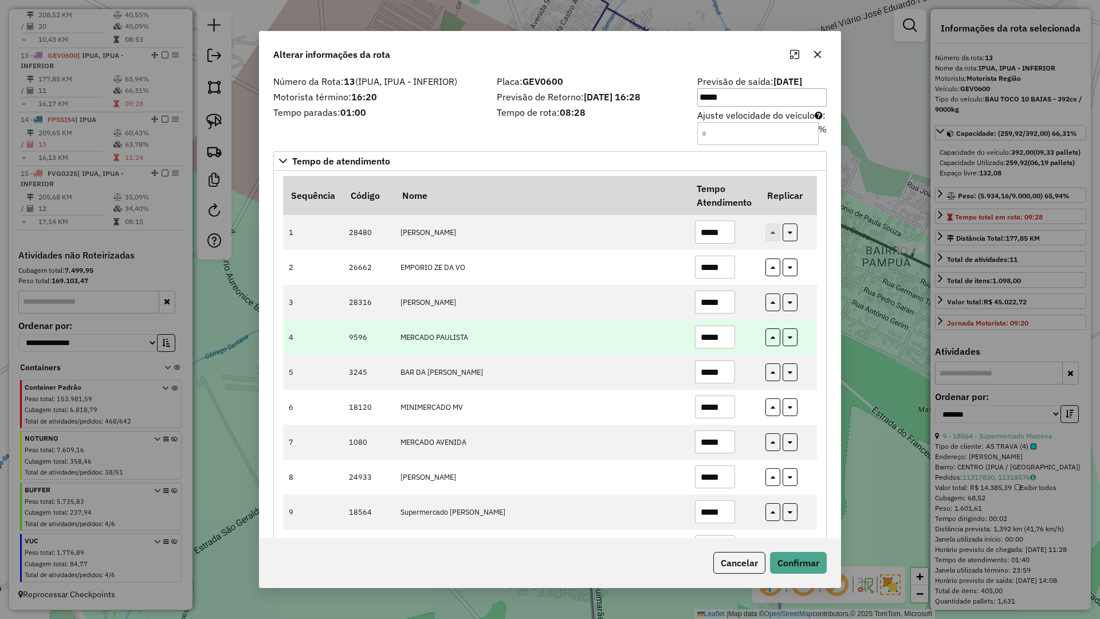
click at [728, 336] on input "*****" at bounding box center [715, 336] width 40 height 23
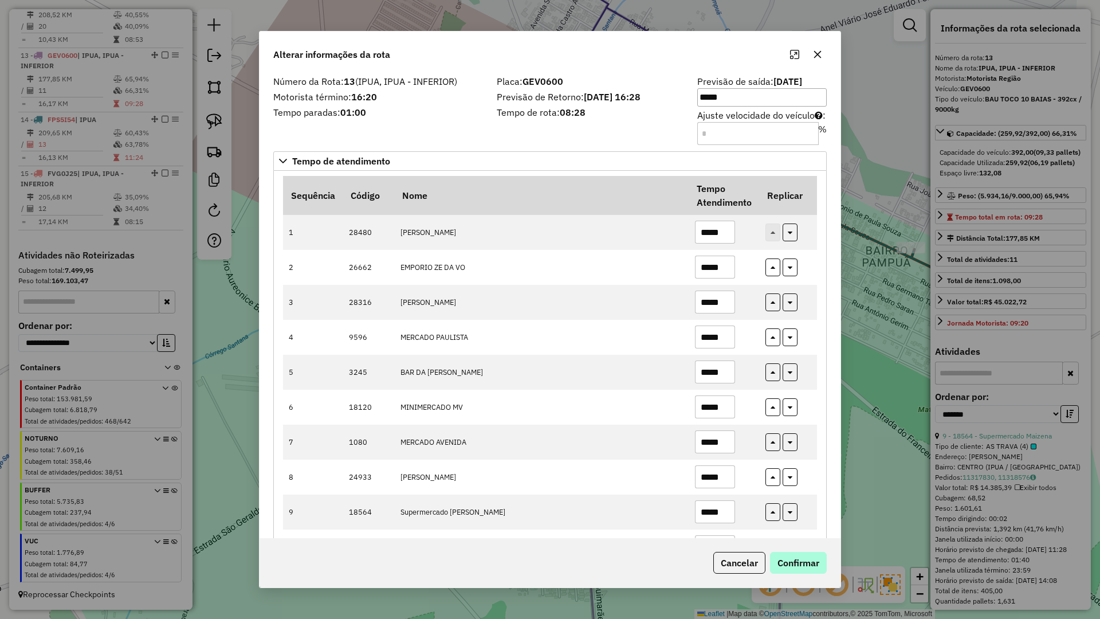
type input "*****"
click at [795, 558] on button "Confirmar" at bounding box center [798, 563] width 57 height 22
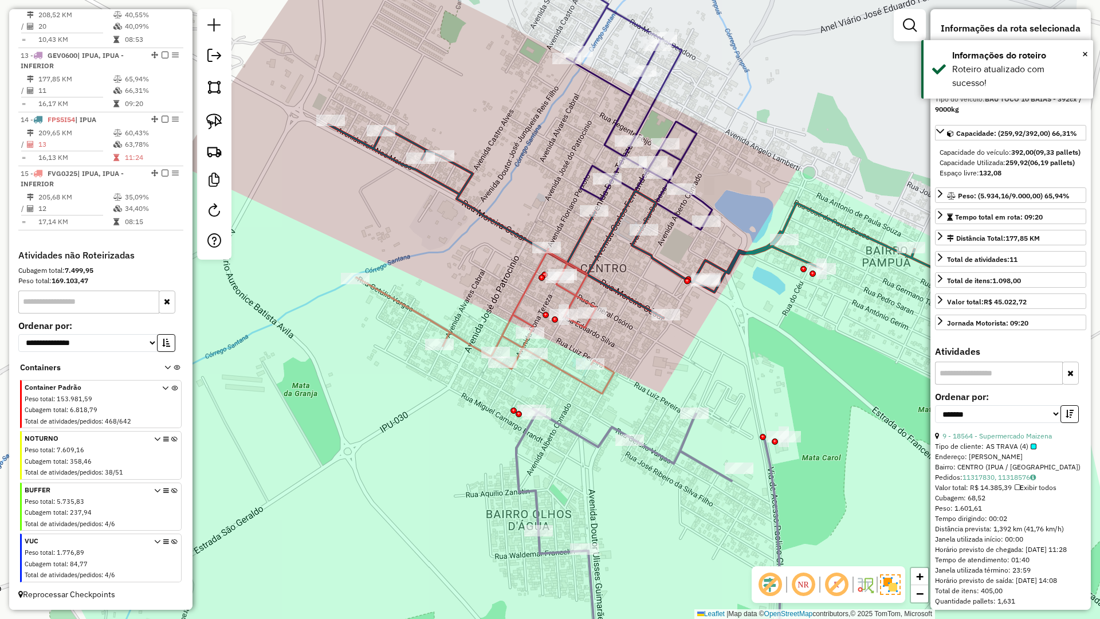
click at [164, 56] on em at bounding box center [165, 55] width 7 height 7
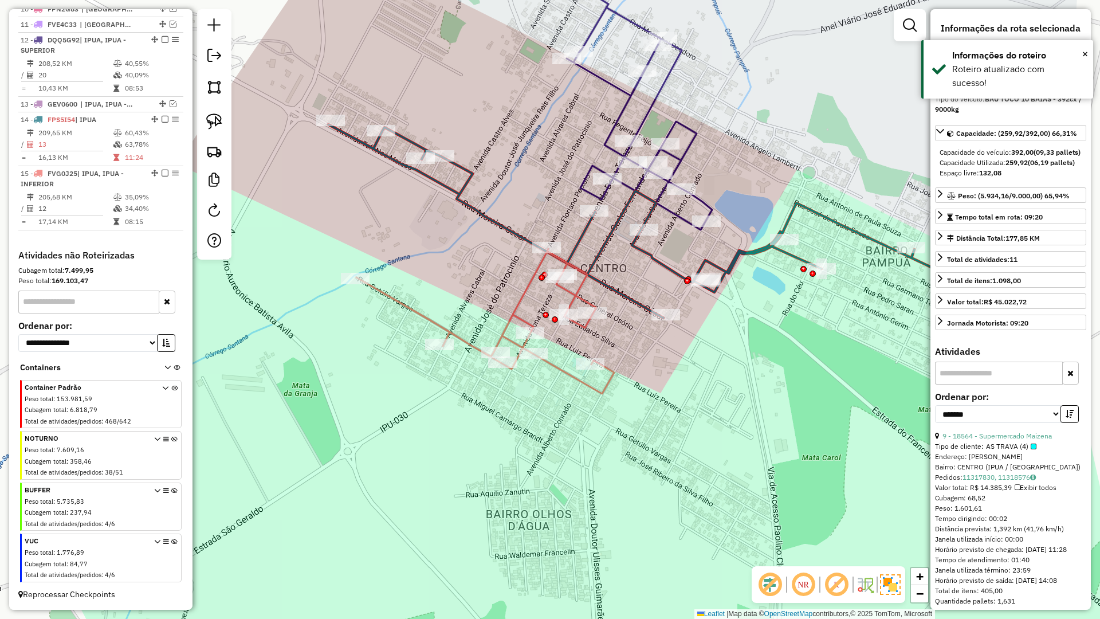
click at [527, 293] on icon at bounding box center [485, 321] width 258 height 145
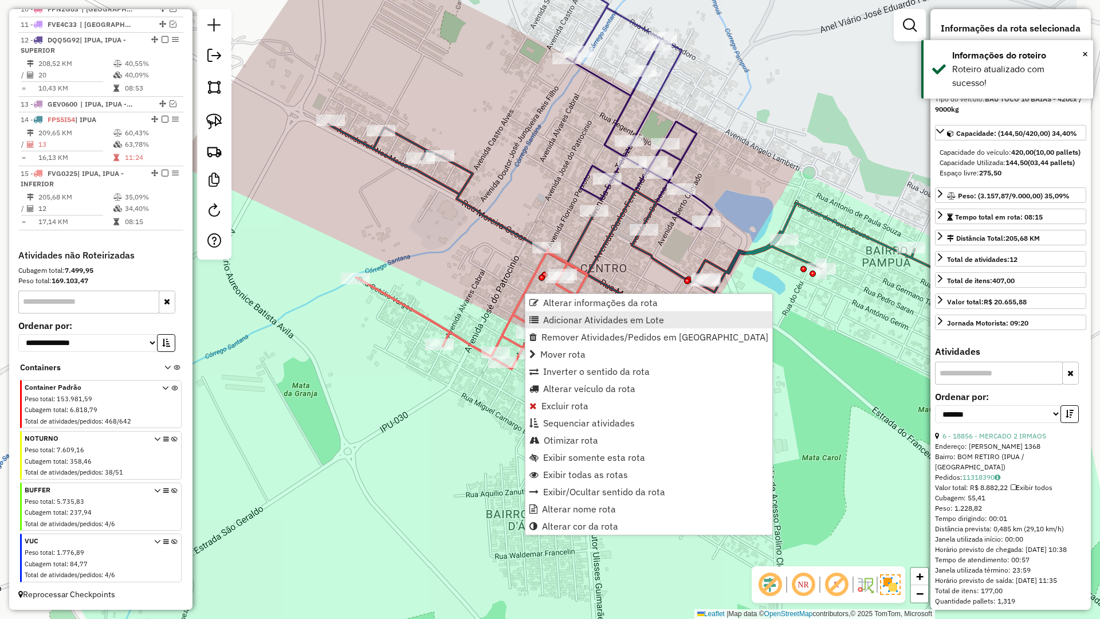
click at [563, 316] on span "Adicionar Atividades em Lote" at bounding box center [603, 319] width 121 height 9
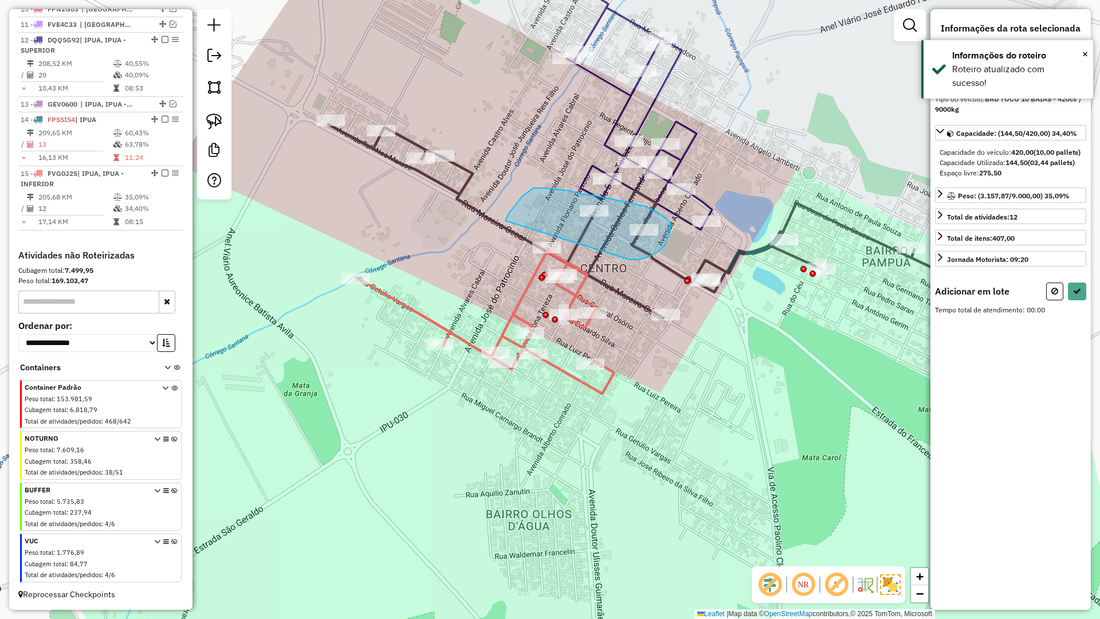
drag, startPoint x: 607, startPoint y: 252, endPoint x: 505, endPoint y: 221, distance: 106.8
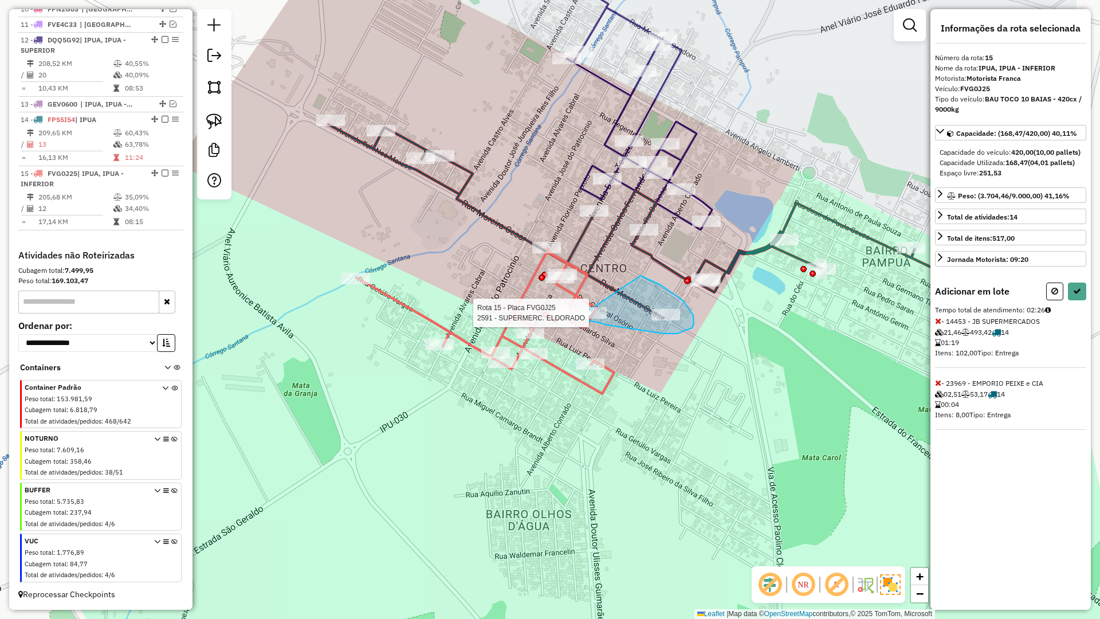
click at [578, 317] on div "Rota 15 - Placa FVG0J25 2591 - SUPERMERC. ELDORADO Janela de atendimento Grade …" at bounding box center [550, 309] width 1100 height 619
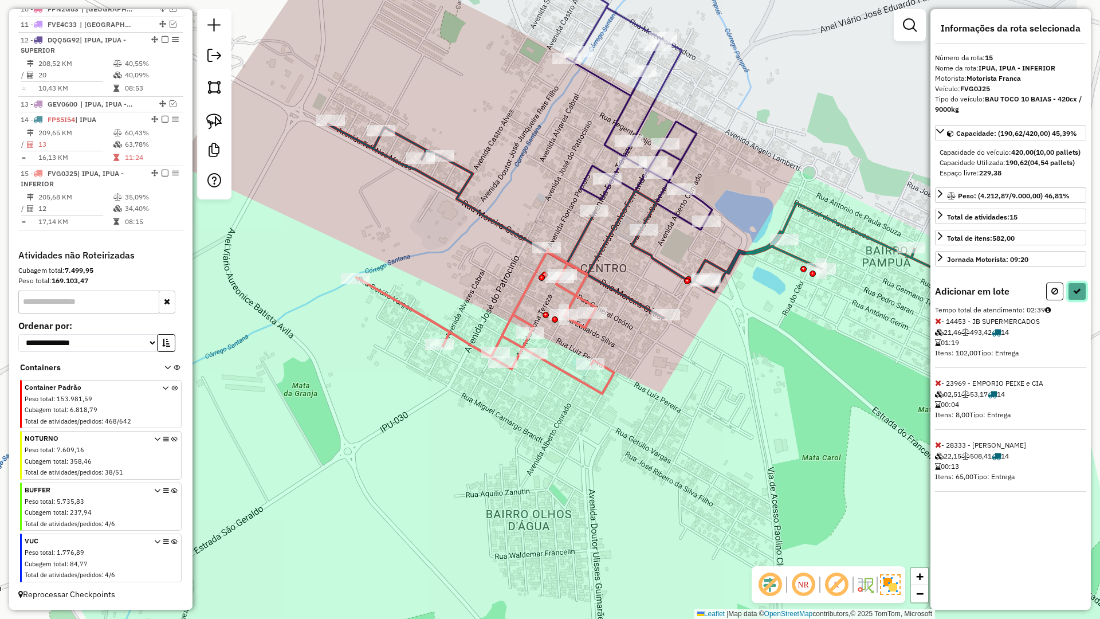
click at [1077, 295] on icon at bounding box center [1077, 291] width 8 height 8
click at [0, 0] on div "Aguarde..." at bounding box center [0, 0] width 0 height 0
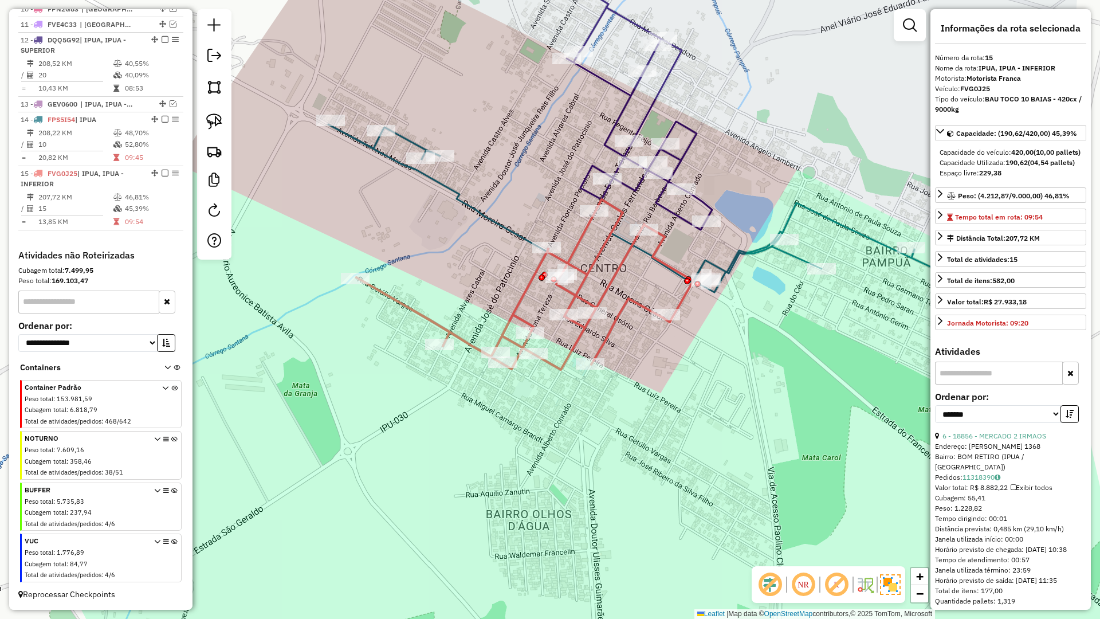
click at [497, 218] on icon at bounding box center [641, 208] width 627 height 168
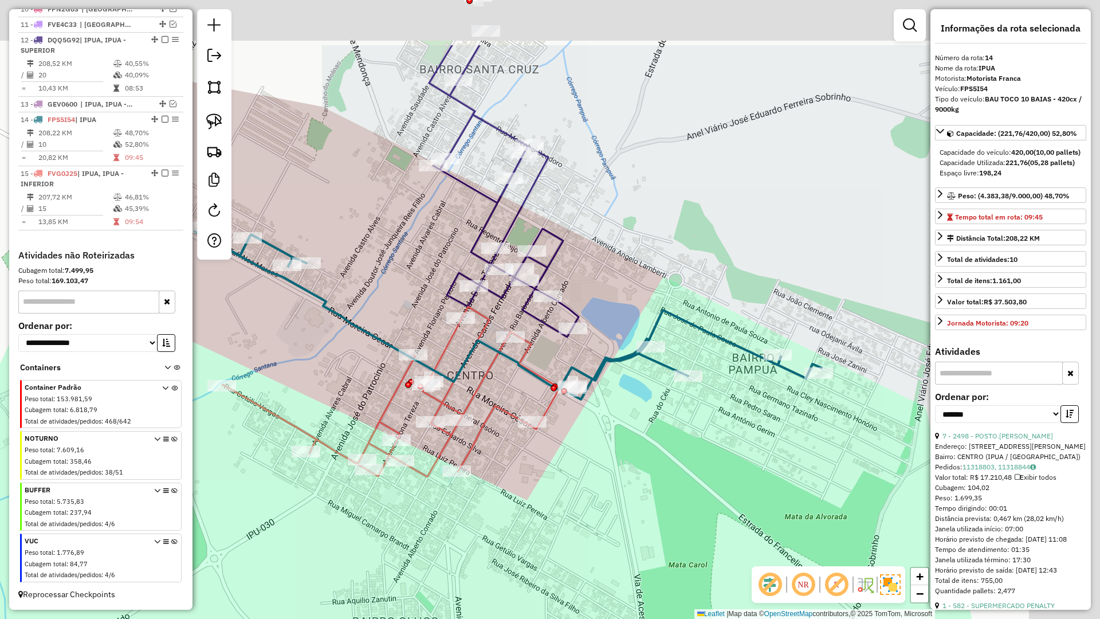
drag, startPoint x: 402, startPoint y: 234, endPoint x: 368, endPoint y: 269, distance: 49.0
click at [368, 269] on div "Janela de atendimento Grade de atendimento Capacidade Transportadoras Veículos …" at bounding box center [550, 309] width 1100 height 619
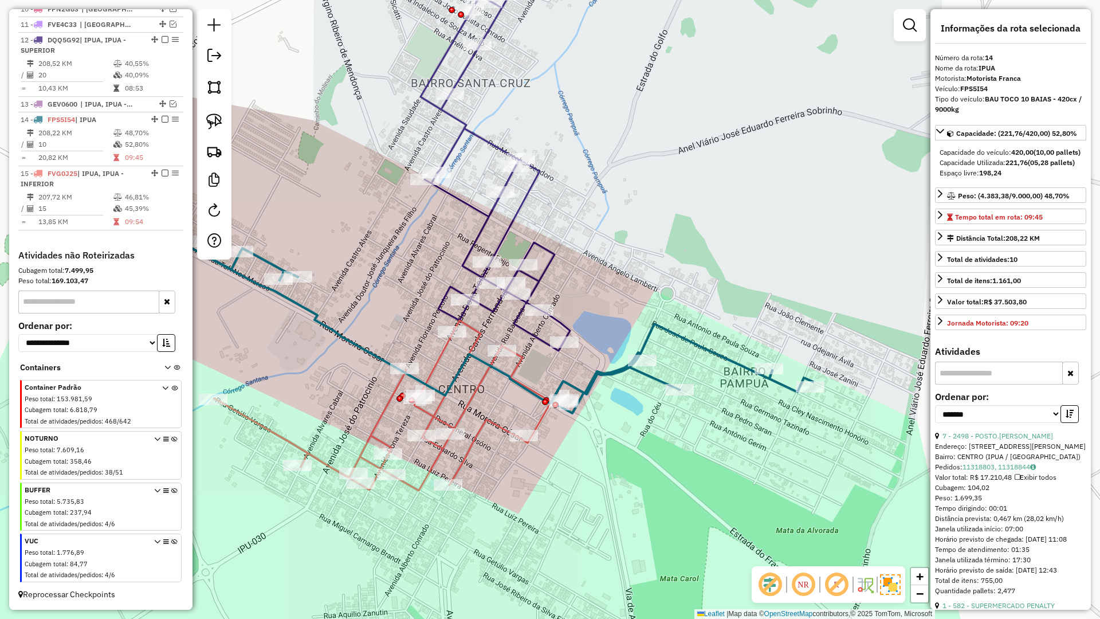
click at [508, 234] on icon at bounding box center [496, 164] width 150 height 372
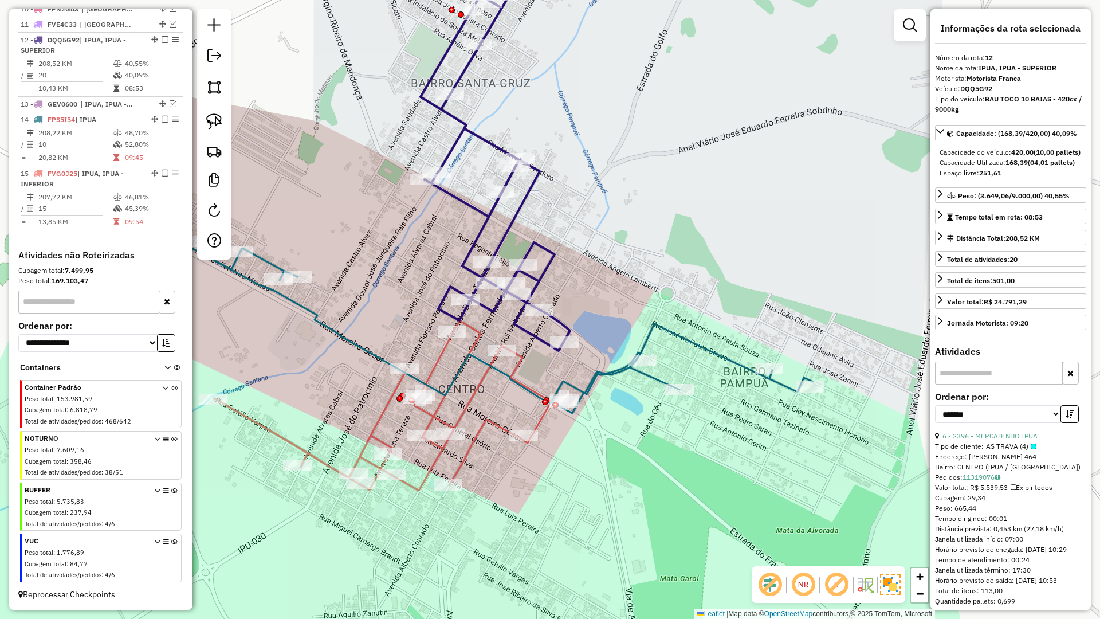
click at [611, 376] on icon at bounding box center [499, 329] width 627 height 168
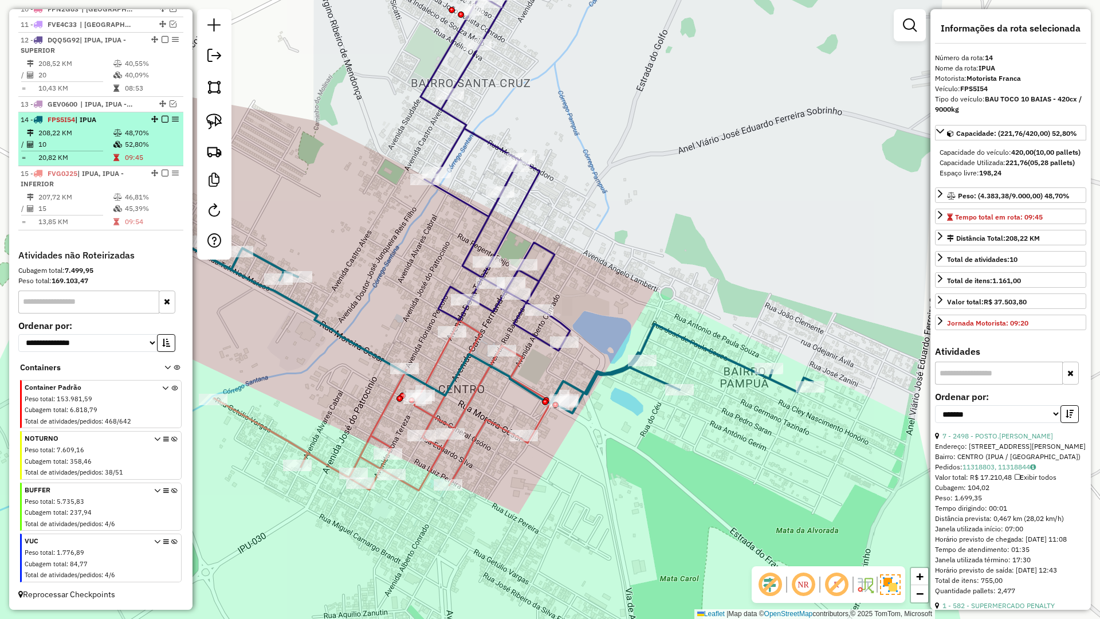
click at [159, 134] on td "48,70%" at bounding box center [151, 132] width 54 height 11
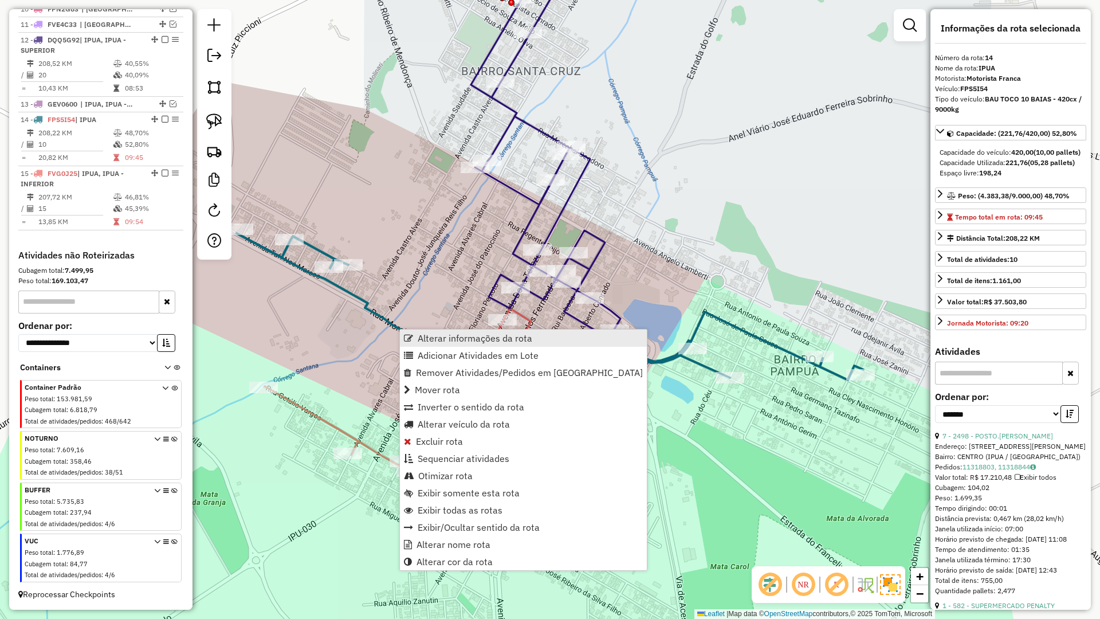
click at [433, 333] on span "Alterar informações da rota" at bounding box center [475, 337] width 115 height 9
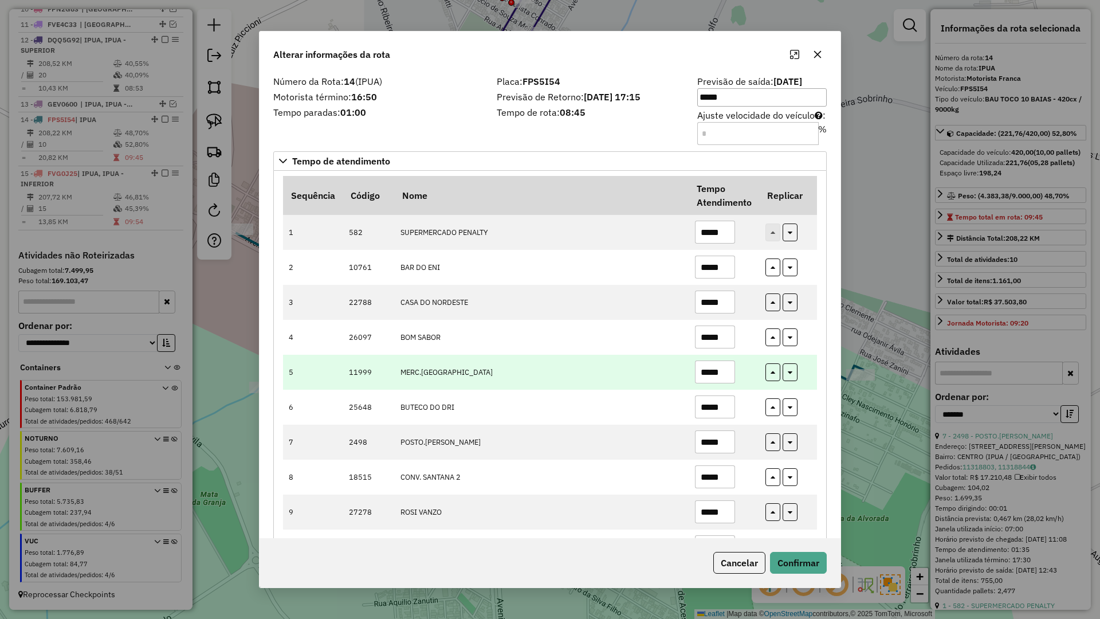
click at [449, 375] on td "MERC.SAO FRANCISCO" at bounding box center [541, 372] width 295 height 35
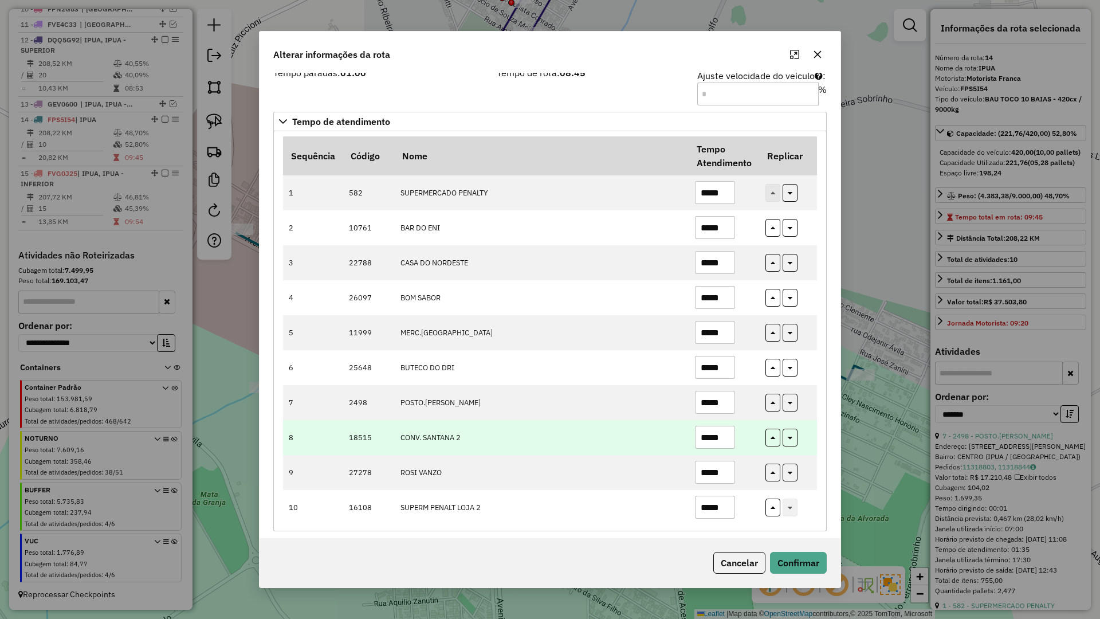
scroll to position [48, 0]
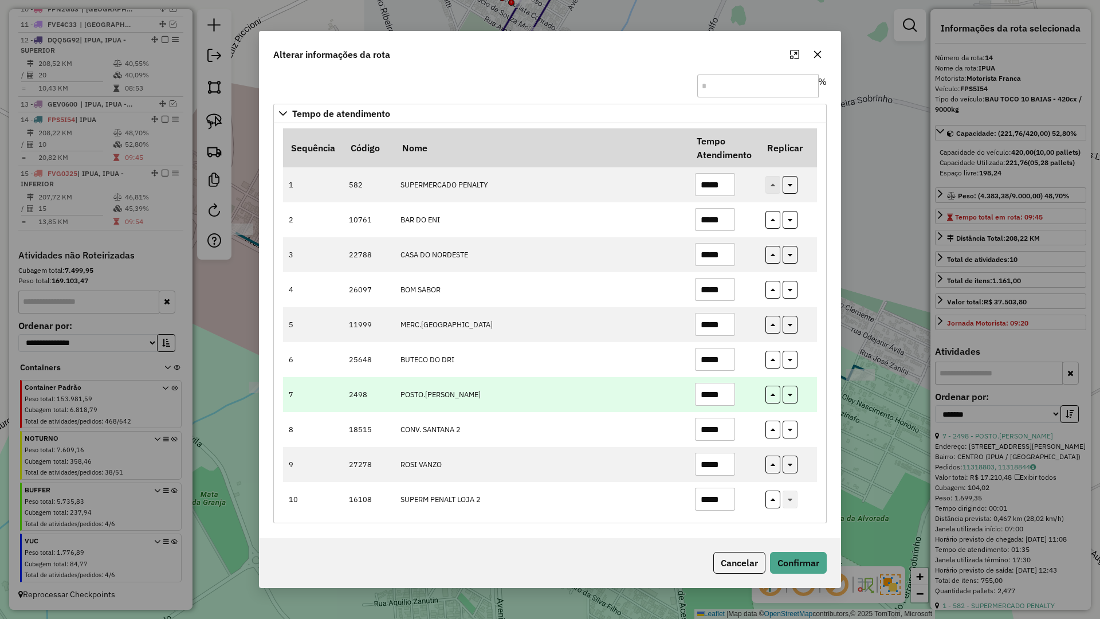
click at [733, 390] on input "*****" at bounding box center [715, 394] width 40 height 23
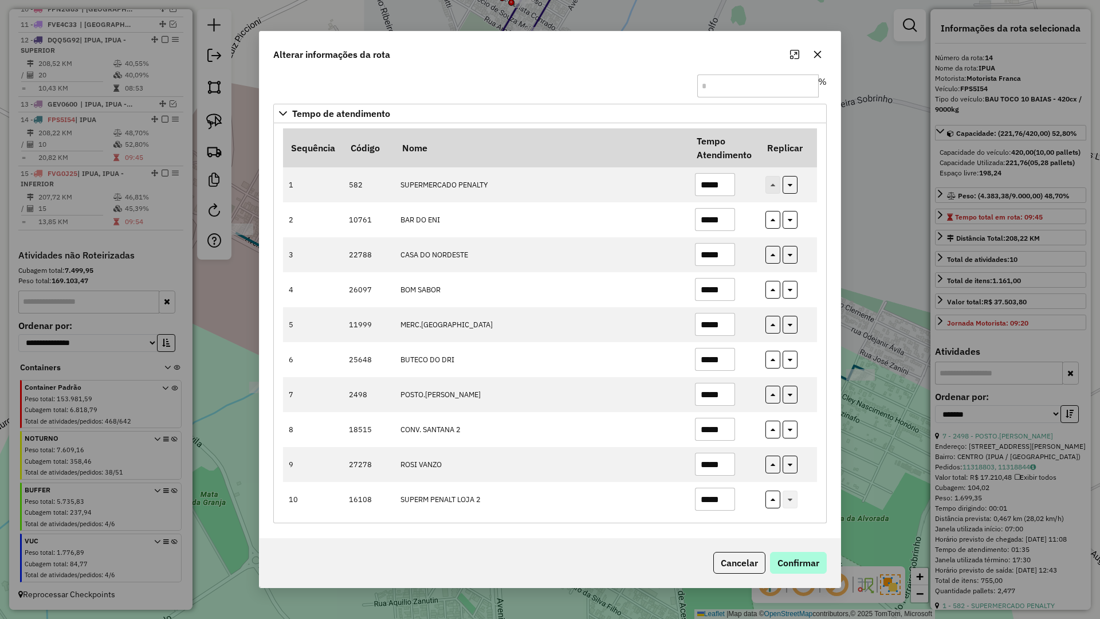
type input "*****"
click at [798, 561] on button "Confirmar" at bounding box center [798, 563] width 57 height 22
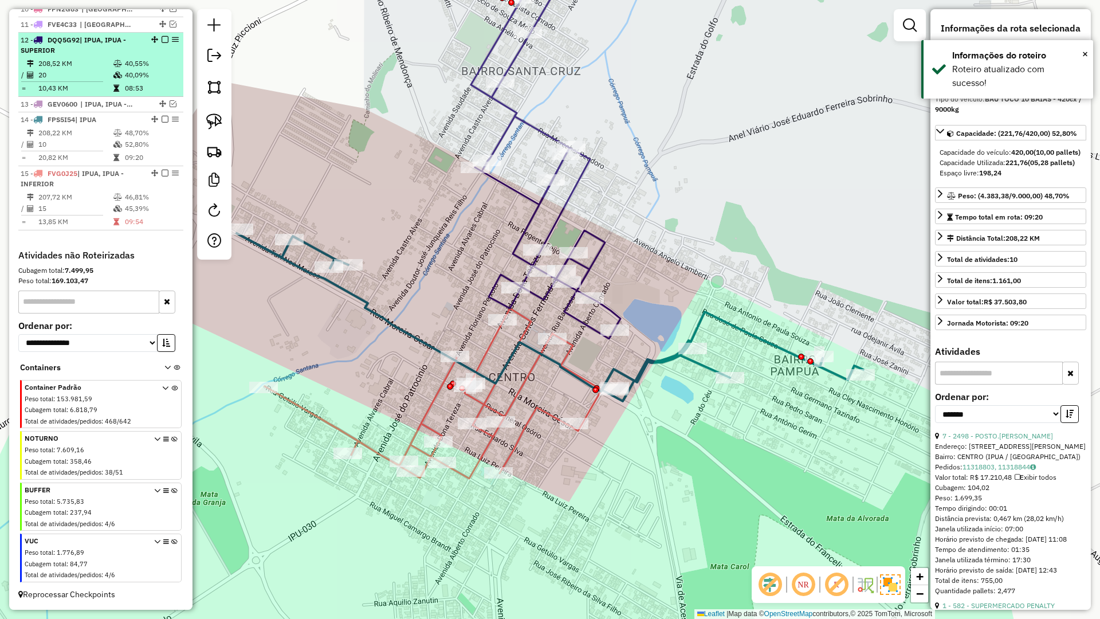
click at [163, 119] on em at bounding box center [165, 119] width 7 height 7
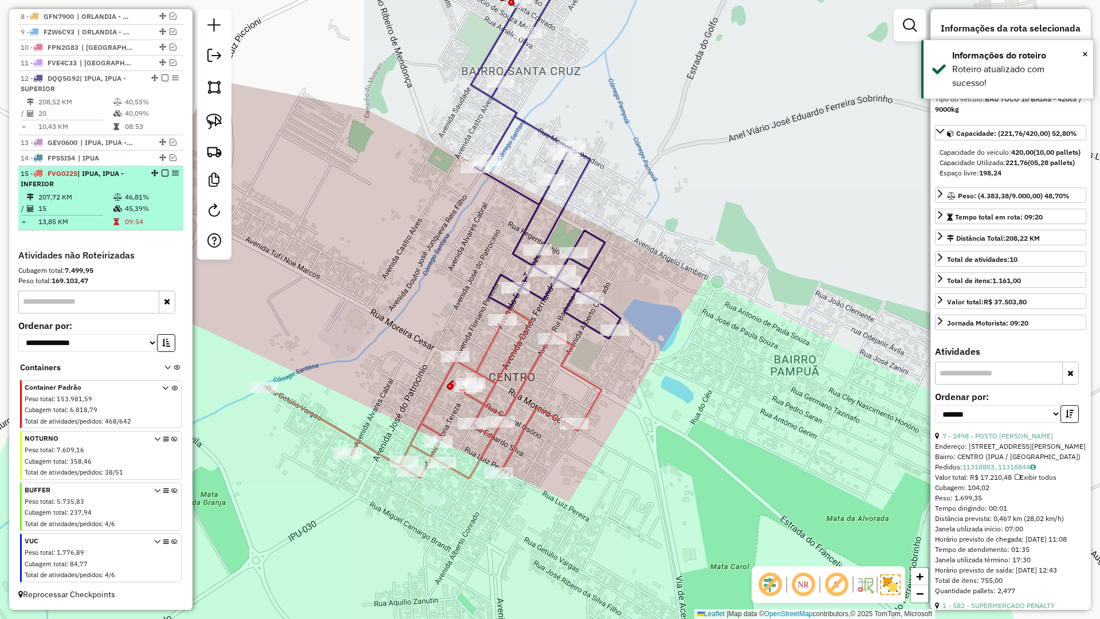
scroll to position [538, 0]
click at [147, 219] on td "09:54" at bounding box center [151, 221] width 54 height 11
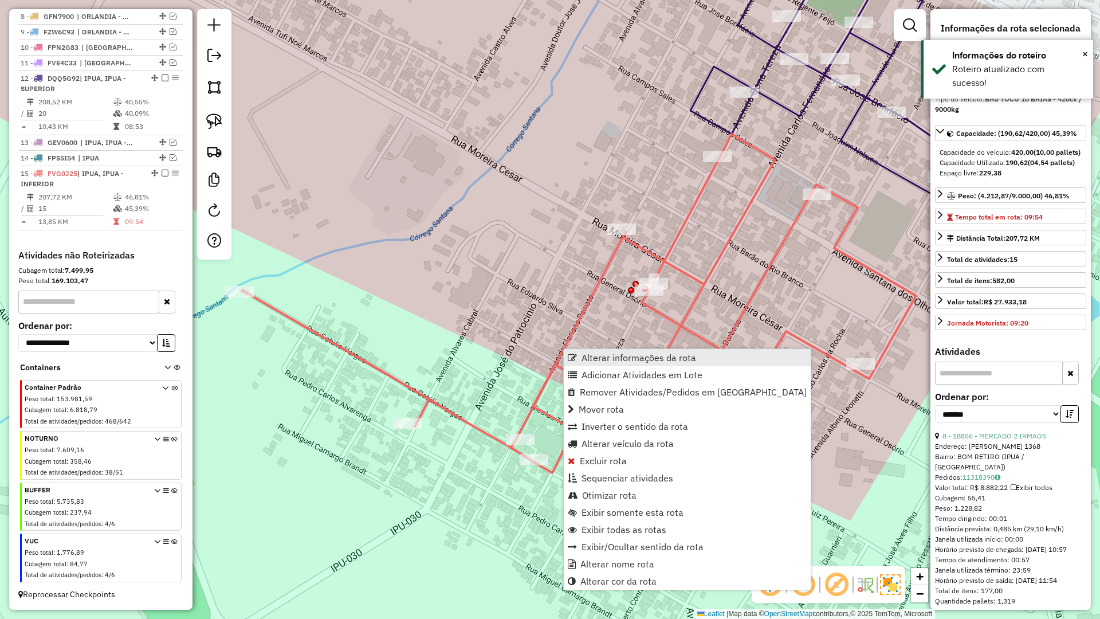
click at [605, 355] on span "Alterar informações da rota" at bounding box center [639, 357] width 115 height 9
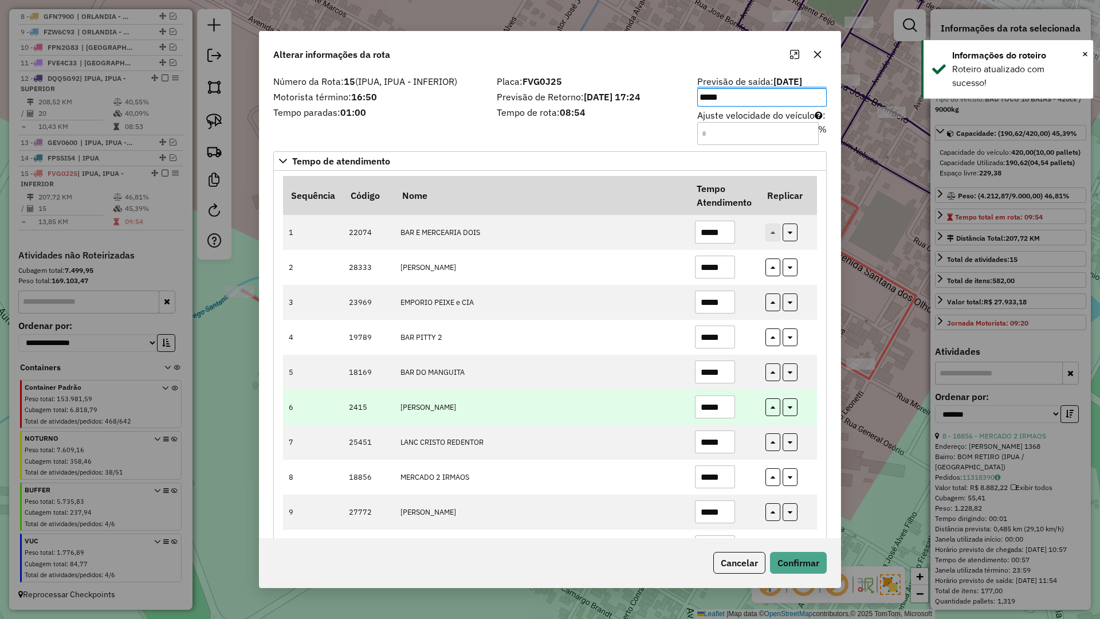
drag, startPoint x: 550, startPoint y: 396, endPoint x: 558, endPoint y: 397, distance: 8.0
click at [550, 397] on td "VALDEMAR SUPERMERCAD" at bounding box center [541, 407] width 295 height 35
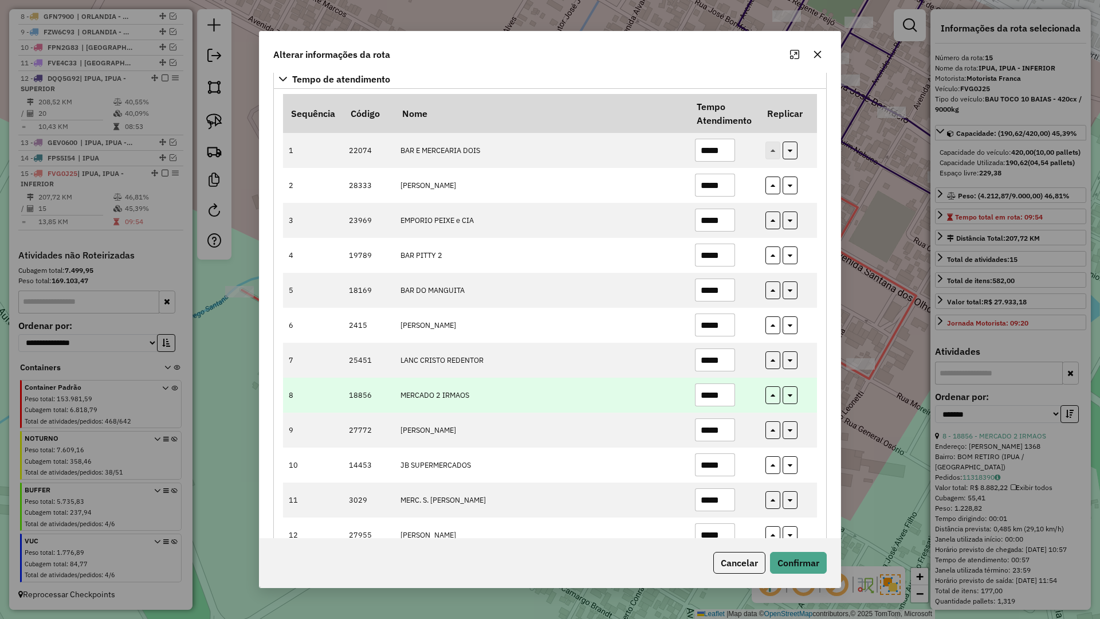
scroll to position [96, 0]
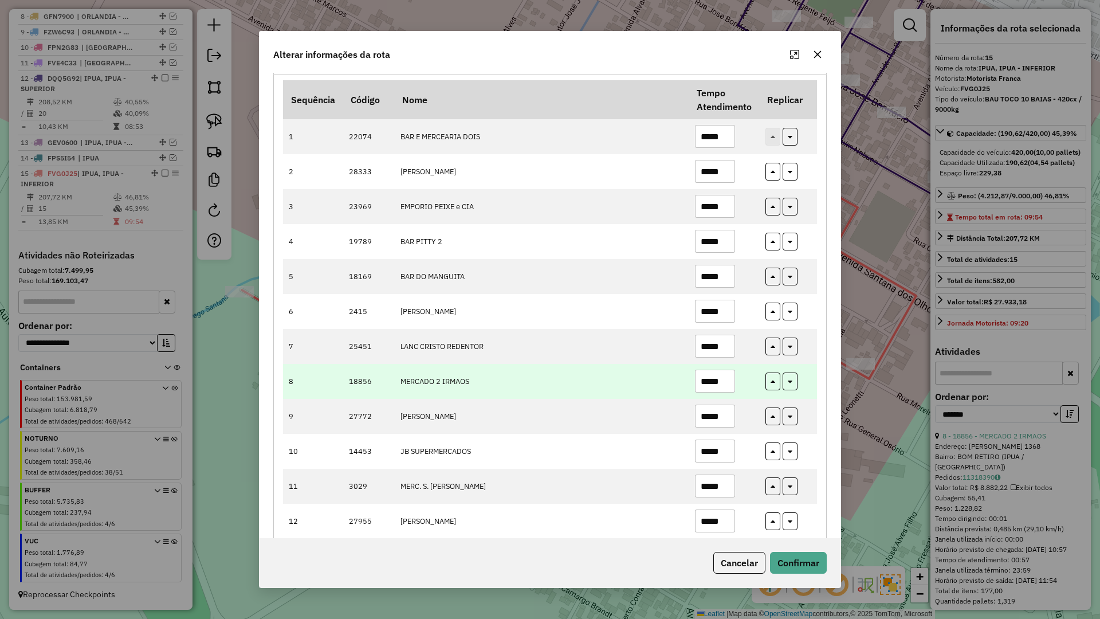
click at [726, 371] on input "*****" at bounding box center [715, 381] width 40 height 23
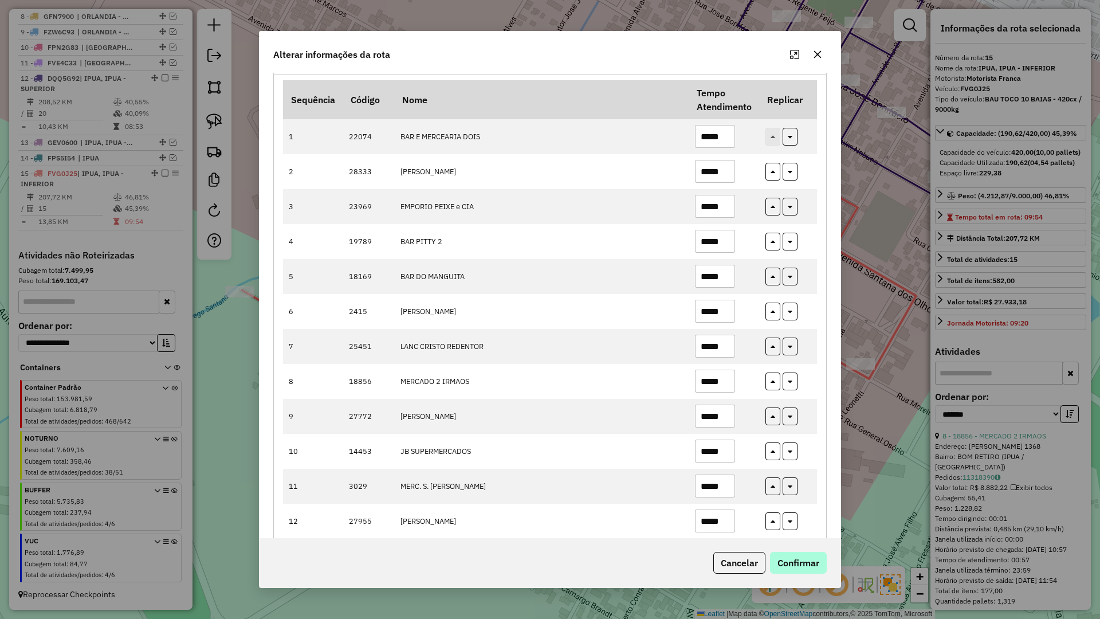
type input "*****"
click at [810, 560] on button "Confirmar" at bounding box center [798, 563] width 57 height 22
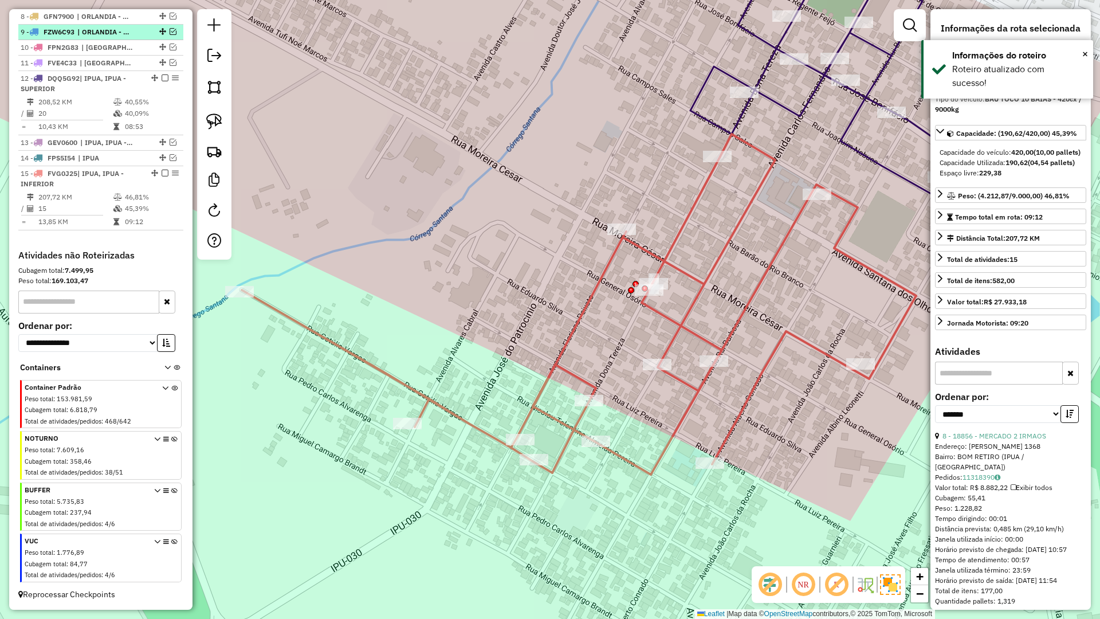
click at [162, 79] on em at bounding box center [165, 77] width 7 height 7
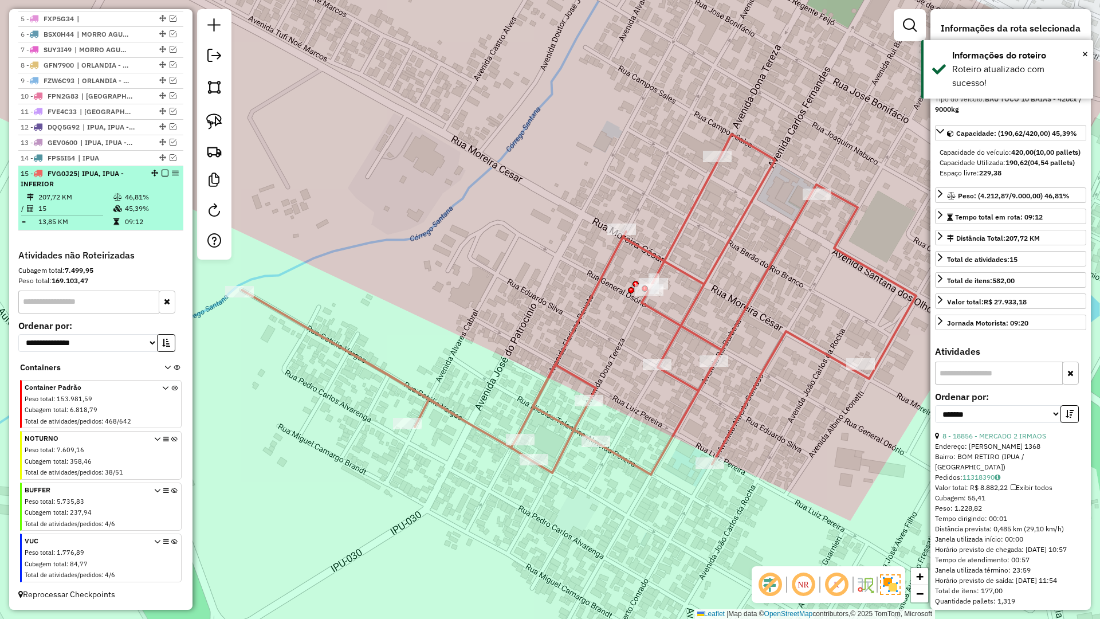
click at [163, 172] on em at bounding box center [165, 173] width 7 height 7
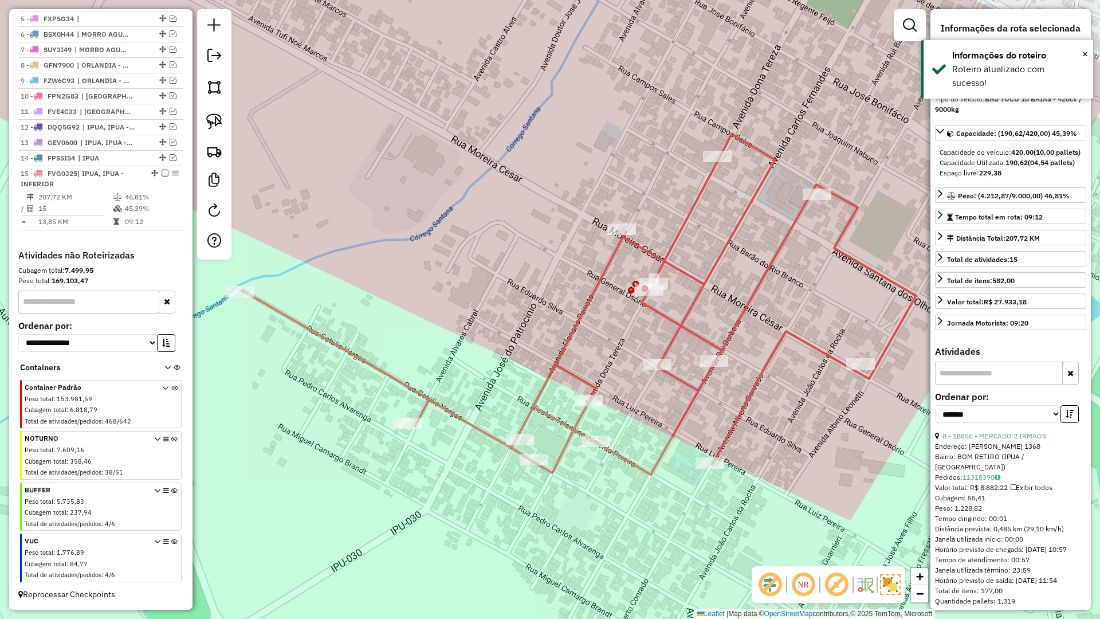
scroll to position [441, 0]
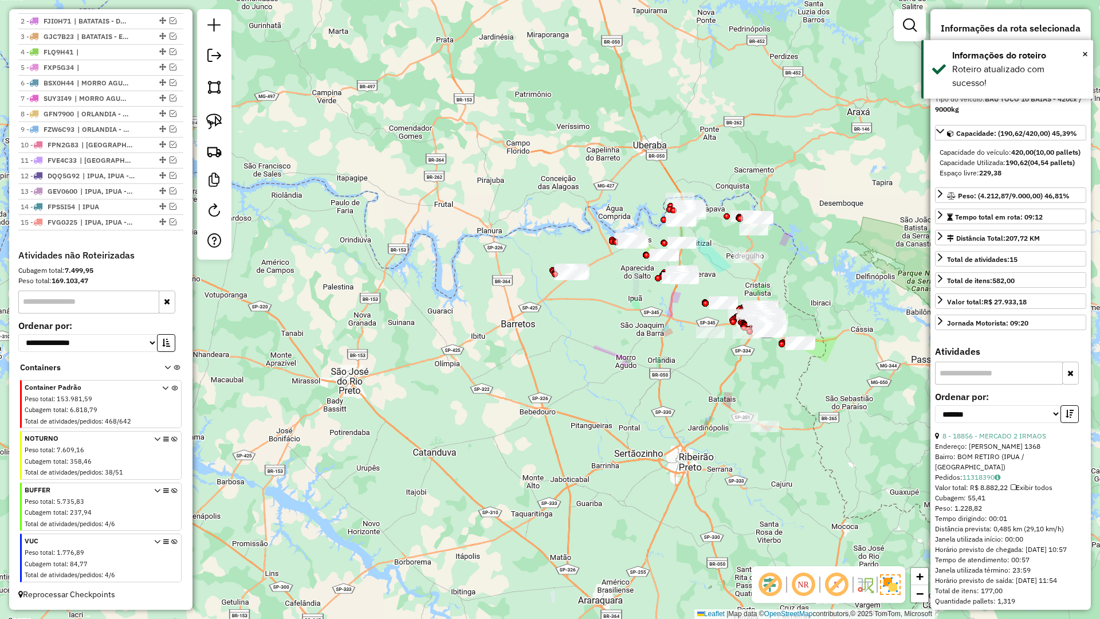
drag, startPoint x: 646, startPoint y: 301, endPoint x: 590, endPoint y: 304, distance: 56.2
click at [606, 311] on div "Janela de atendimento Grade de atendimento Capacidade Transportadoras Veículos …" at bounding box center [550, 309] width 1100 height 619
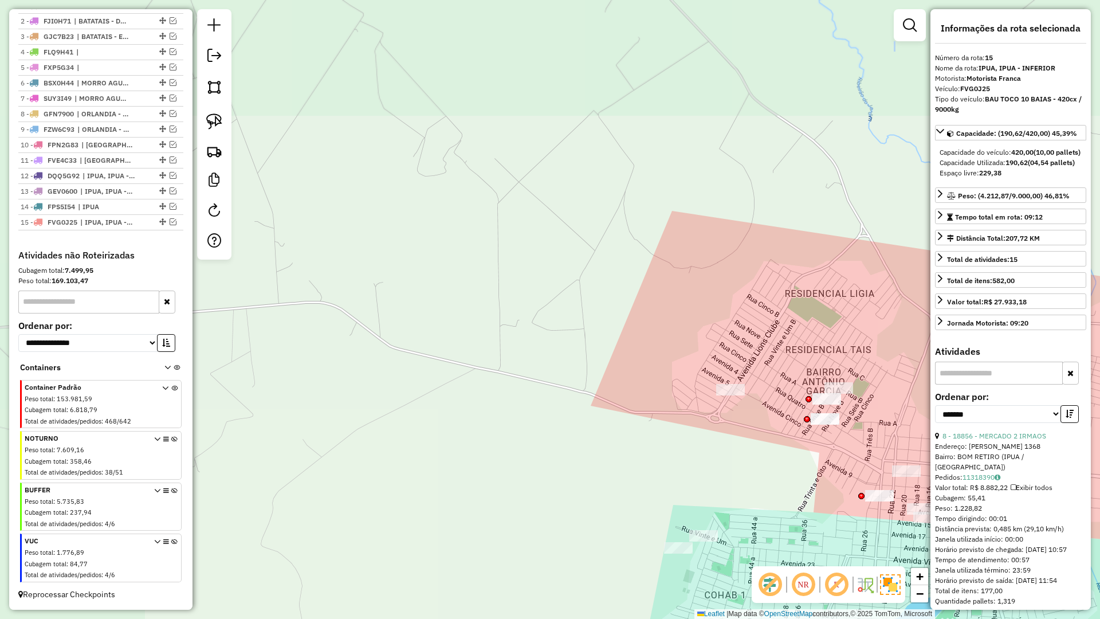
drag, startPoint x: 445, startPoint y: 241, endPoint x: 578, endPoint y: 339, distance: 164.8
click at [450, 243] on div "Janela de atendimento Grade de atendimento Capacidade Transportadoras Veículos …" at bounding box center [550, 309] width 1100 height 619
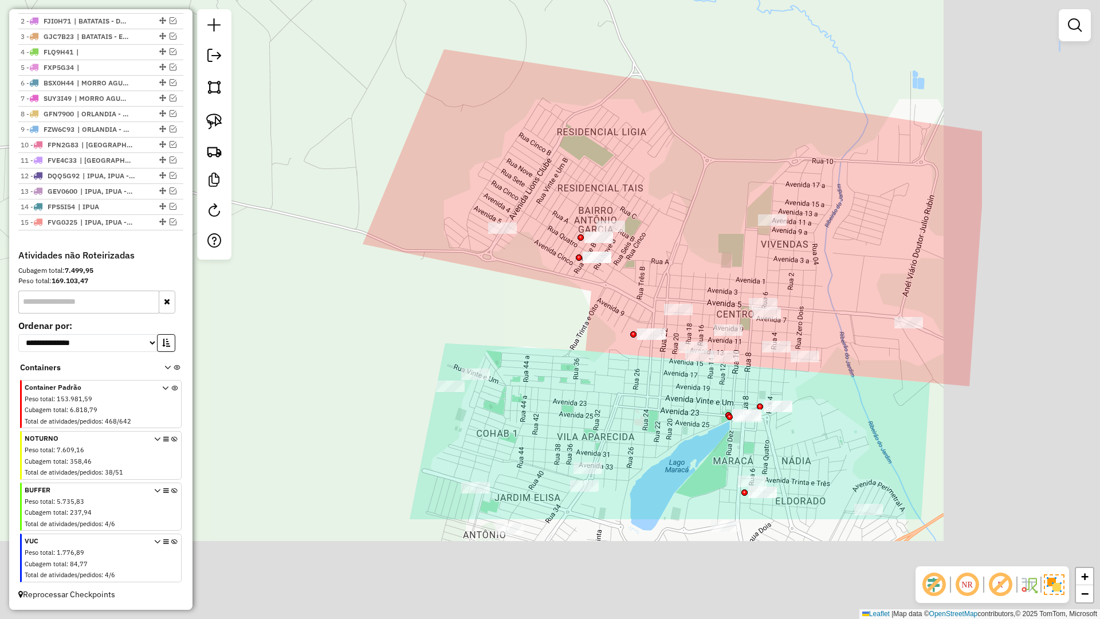
drag, startPoint x: 492, startPoint y: 275, endPoint x: 363, endPoint y: 186, distance: 156.9
click at [354, 176] on div "Janela de atendimento Grade de atendimento Capacidade Transportadoras Veículos …" at bounding box center [550, 309] width 1100 height 619
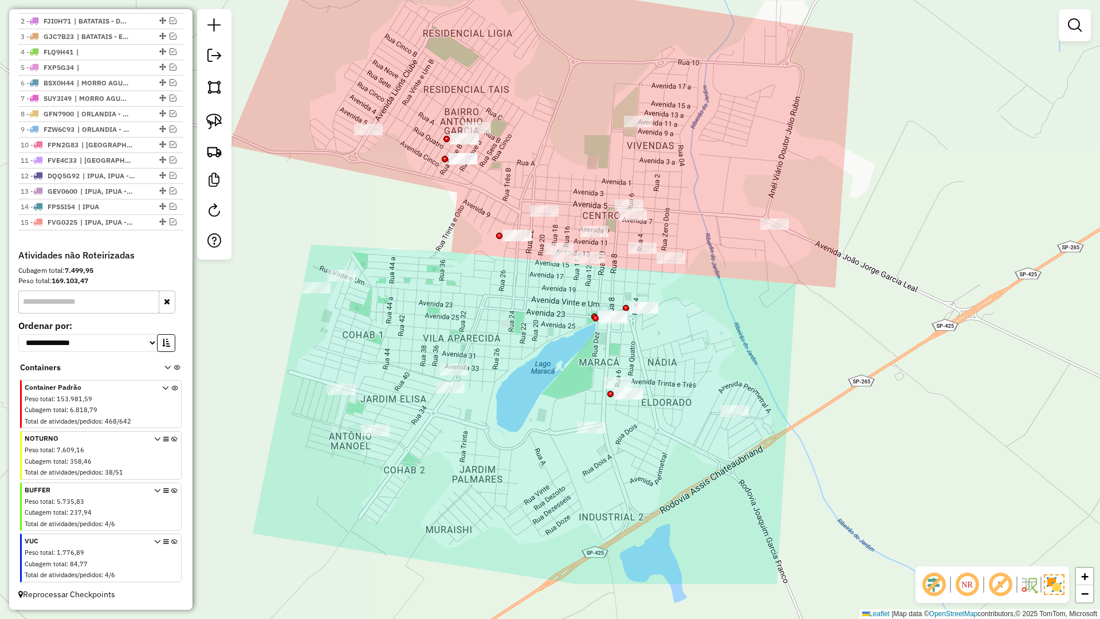
drag, startPoint x: 453, startPoint y: 281, endPoint x: 333, endPoint y: 197, distance: 146.4
click at [333, 197] on div "Janela de atendimento Grade de atendimento Capacidade Transportadoras Veículos …" at bounding box center [550, 309] width 1100 height 619
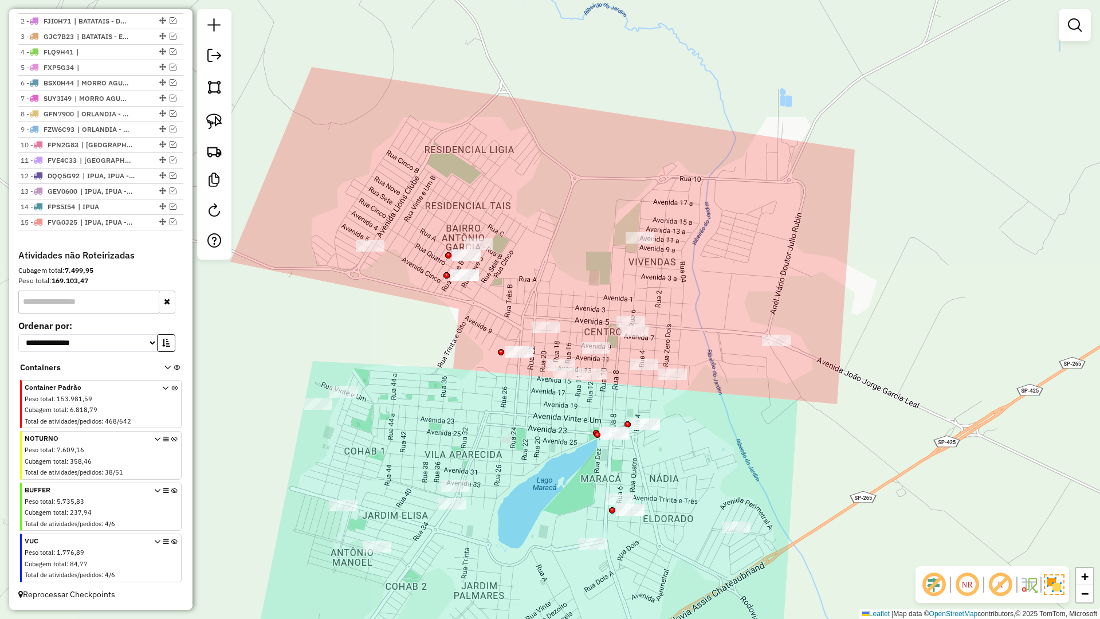
drag, startPoint x: 505, startPoint y: 294, endPoint x: 501, endPoint y: 222, distance: 72.3
click at [507, 403] on div "Janela de atendimento Grade de atendimento Capacidade Transportadoras Veículos …" at bounding box center [550, 309] width 1100 height 619
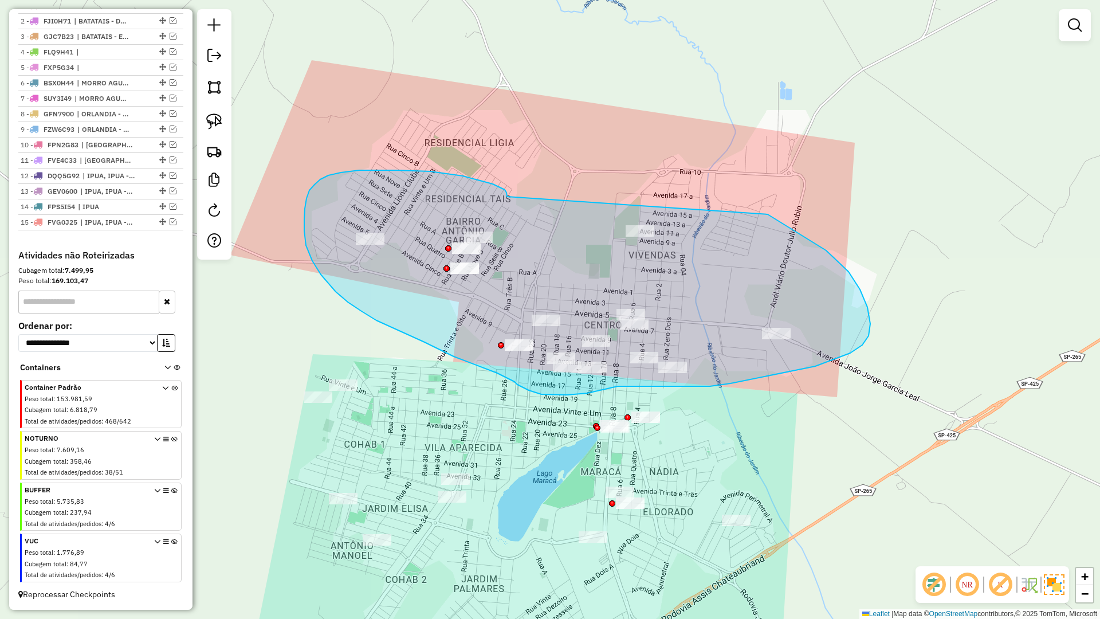
drag, startPoint x: 507, startPoint y: 193, endPoint x: 582, endPoint y: 144, distance: 89.2
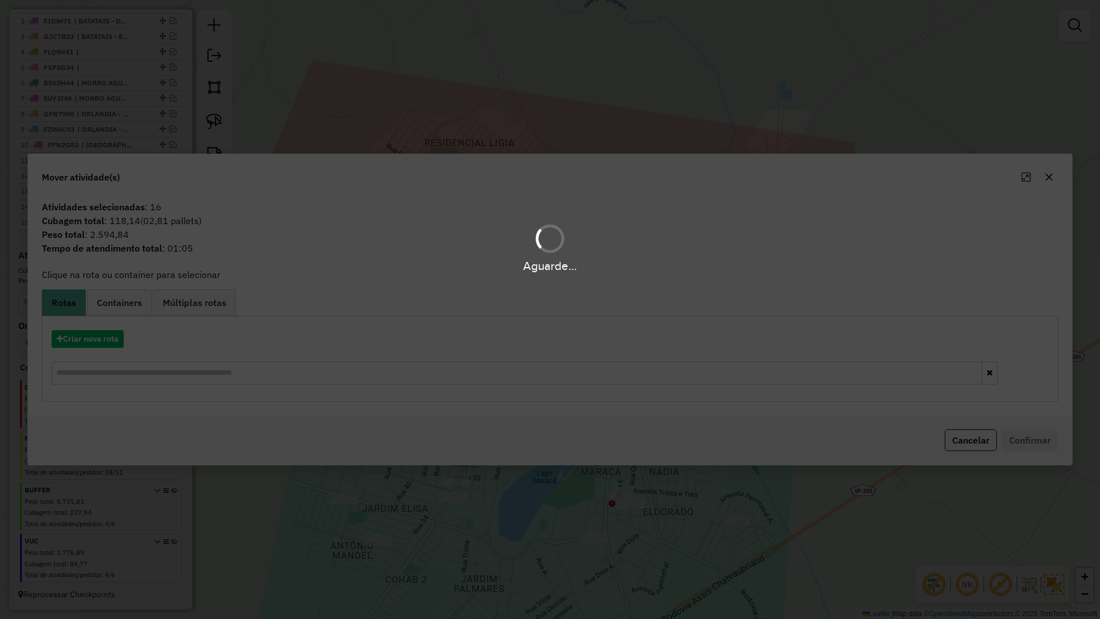
click at [92, 339] on div "Aguarde..." at bounding box center [550, 309] width 1100 height 619
click at [92, 339] on hb-app "Aguarde... Pop-up bloqueado! Seu navegador bloqueou automáticamente a abertura …" at bounding box center [550, 309] width 1100 height 619
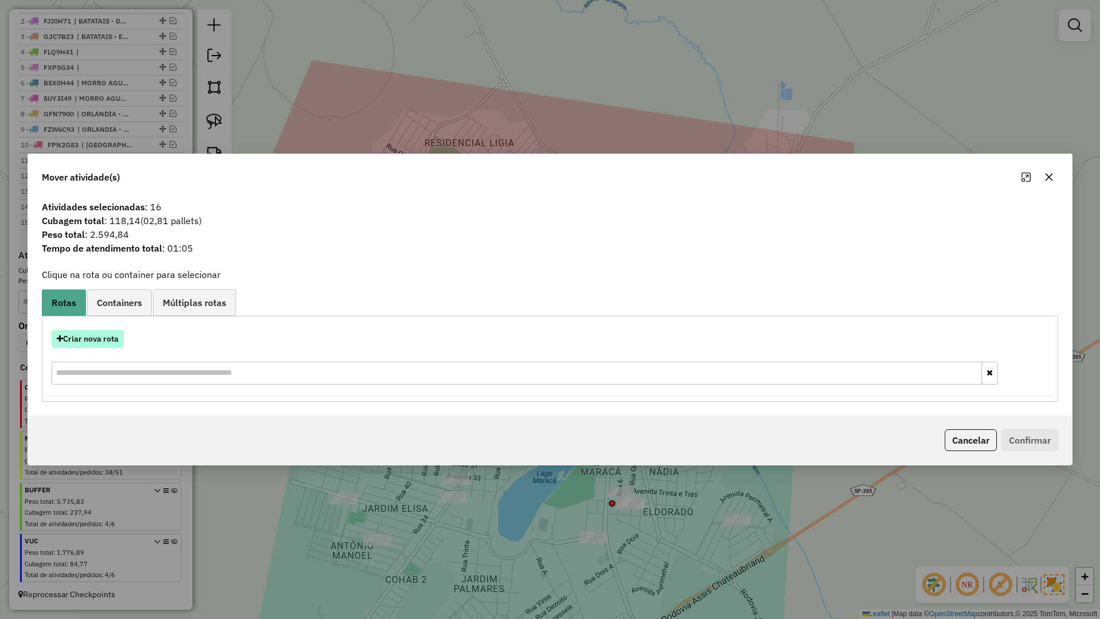
click at [93, 338] on button "Criar nova rota" at bounding box center [88, 339] width 72 height 18
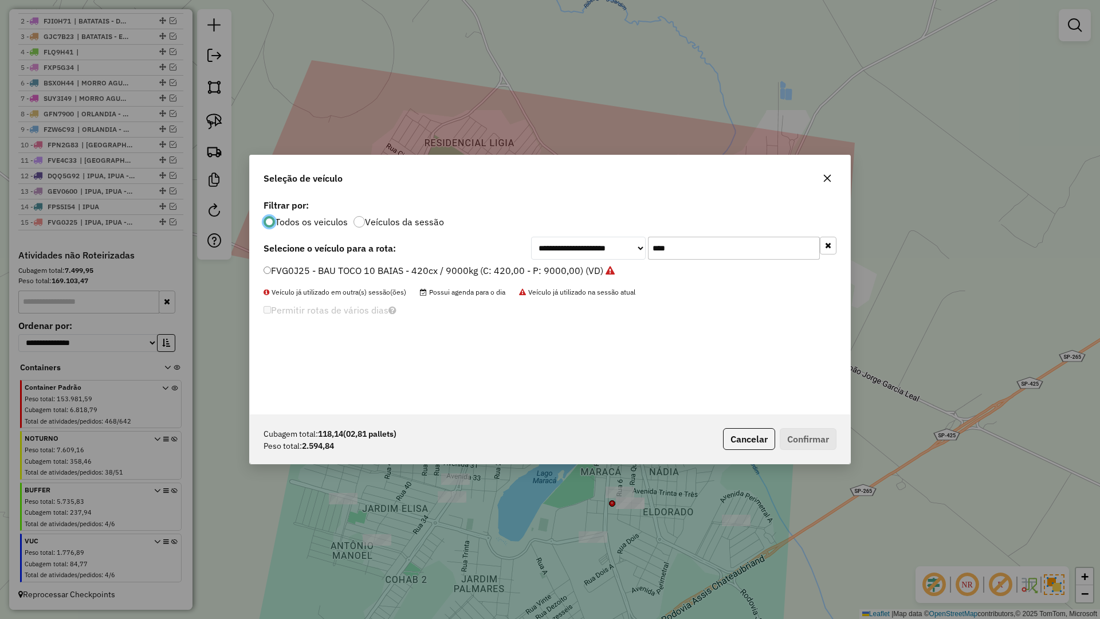
scroll to position [6, 3]
drag, startPoint x: 693, startPoint y: 245, endPoint x: 631, endPoint y: 247, distance: 61.4
click at [631, 247] on div "**********" at bounding box center [683, 248] width 305 height 23
type input "****"
click at [441, 266] on label "GIF9D13 - BAU TOCO 10 BAIAS - 420cx / 9000kg (C: 420,00 - P: 9000,00) (VD)" at bounding box center [433, 271] width 339 height 14
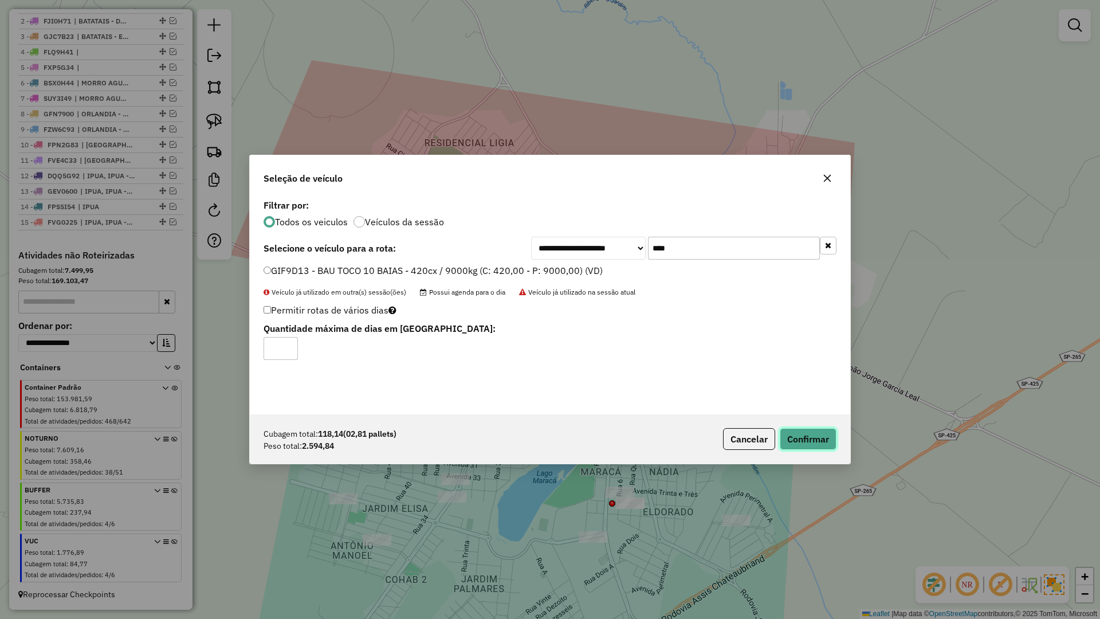
click at [805, 446] on button "Confirmar" at bounding box center [808, 439] width 57 height 22
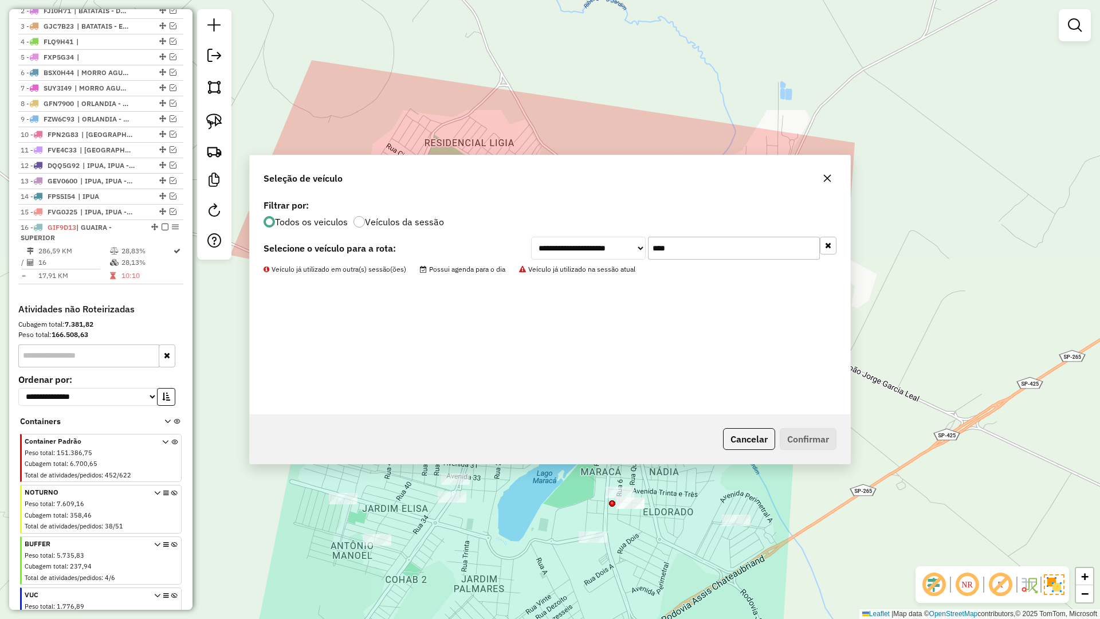
scroll to position [505, 0]
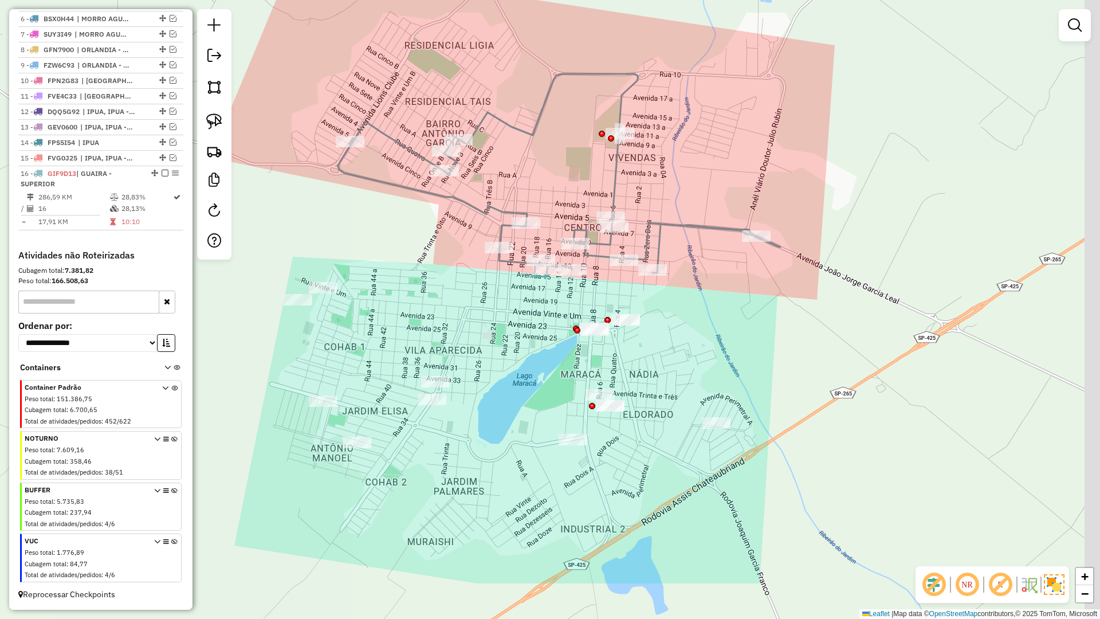
drag, startPoint x: 500, startPoint y: 439, endPoint x: 423, endPoint y: 309, distance: 150.8
click at [476, 336] on div "Janela de atendimento Grade de atendimento Capacidade Transportadoras Veículos …" at bounding box center [550, 309] width 1100 height 619
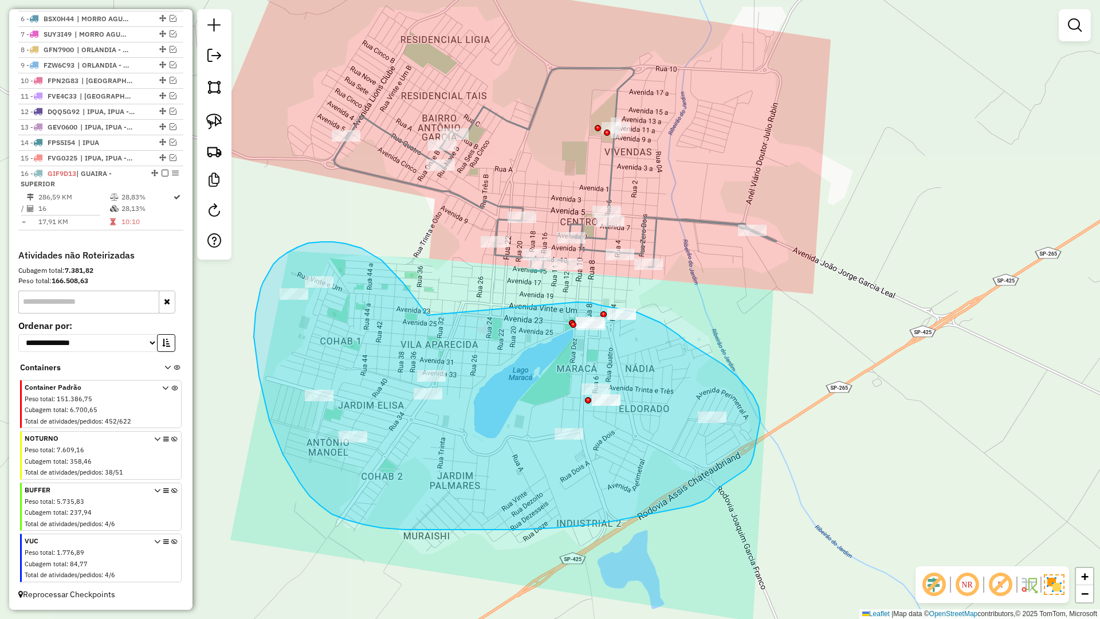
drag, startPoint x: 423, startPoint y: 309, endPoint x: 574, endPoint y: 301, distance: 150.9
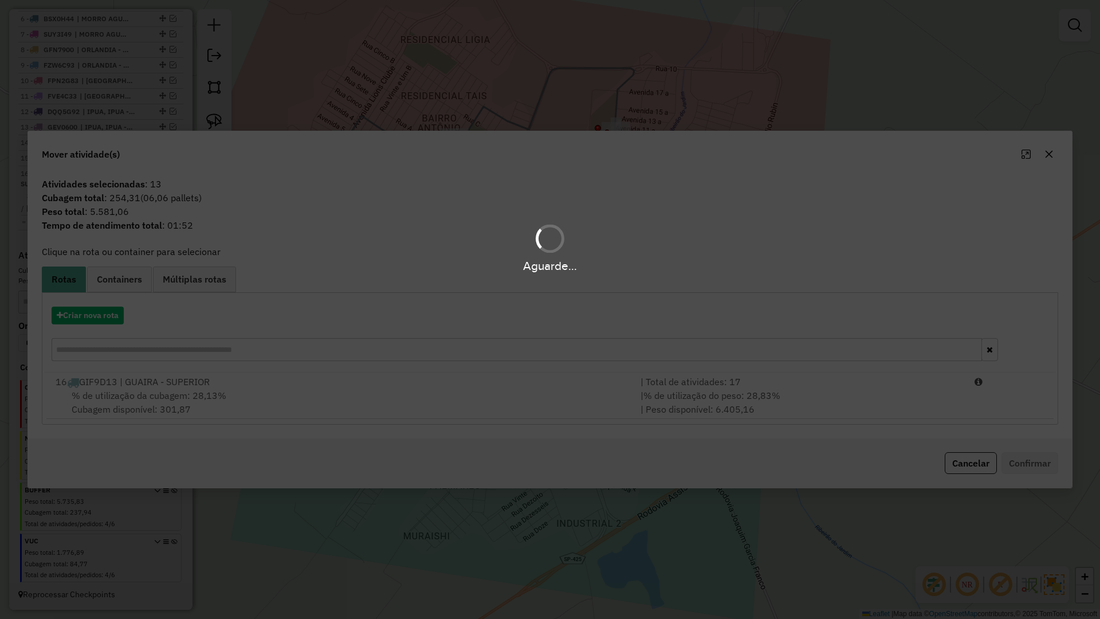
click at [100, 320] on div "Aguarde..." at bounding box center [550, 309] width 1100 height 619
click at [101, 321] on div "Aguarde..." at bounding box center [550, 309] width 1100 height 619
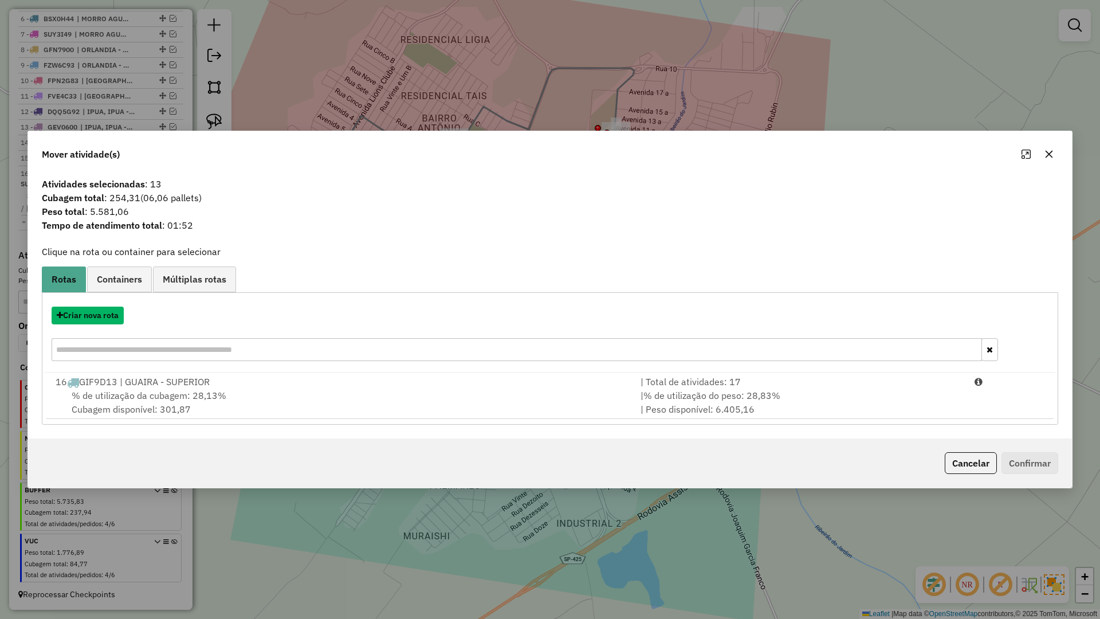
click at [101, 321] on button "Criar nova rota" at bounding box center [88, 316] width 72 height 18
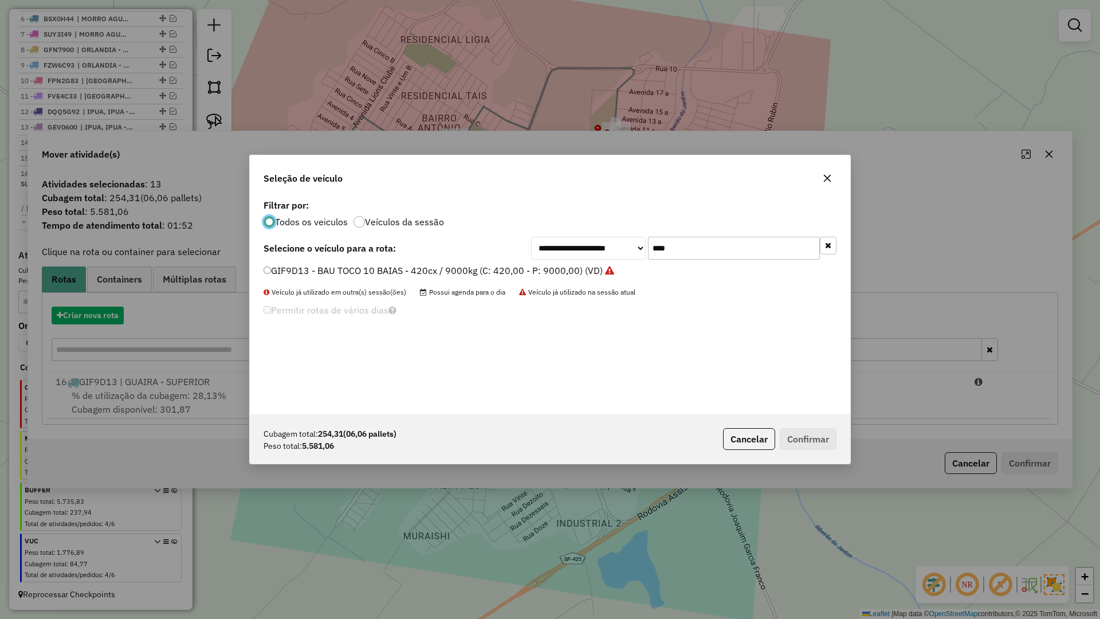
scroll to position [6, 3]
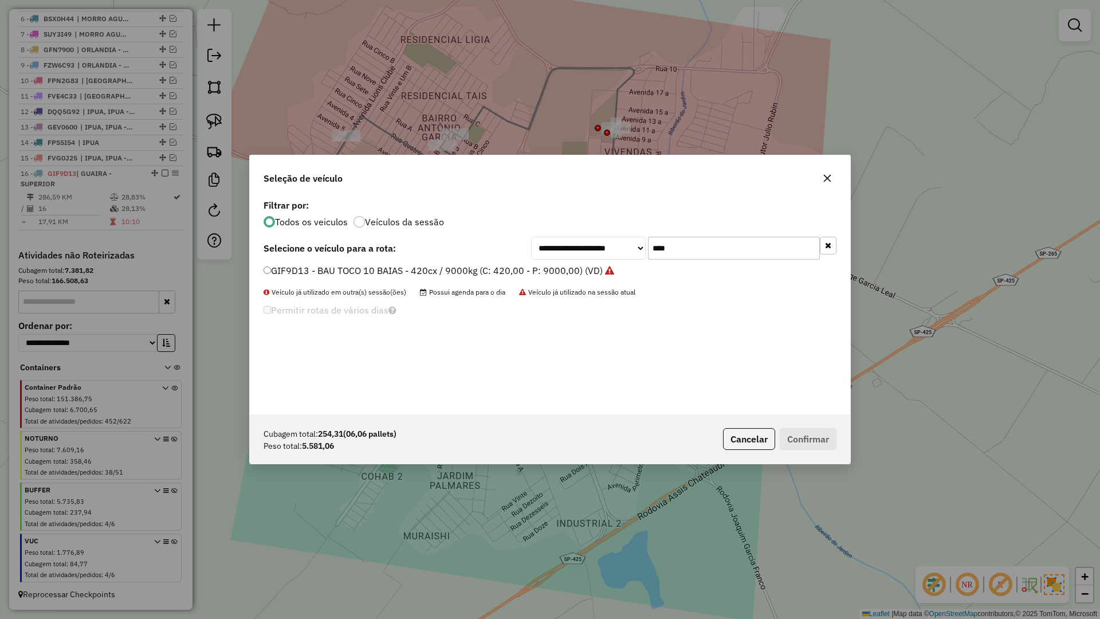
drag, startPoint x: 700, startPoint y: 249, endPoint x: 627, endPoint y: 244, distance: 72.4
click at [628, 245] on div "**********" at bounding box center [683, 248] width 305 height 23
type input "****"
drag, startPoint x: 359, startPoint y: 272, endPoint x: 367, endPoint y: 271, distance: 8.1
click at [361, 272] on label "DZA7A41 - BAU TOCO 10 BAIAS - 420cx / 9000kg (C: 420,00 - P: 9000,00) (VD)" at bounding box center [434, 271] width 341 height 14
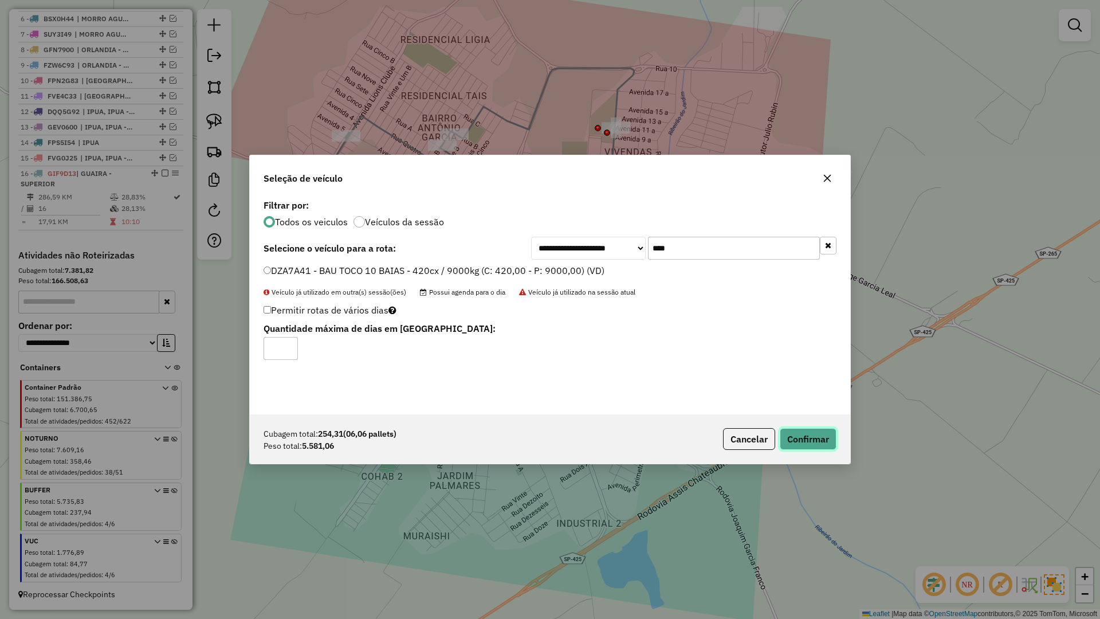
click at [829, 430] on button "Confirmar" at bounding box center [808, 439] width 57 height 22
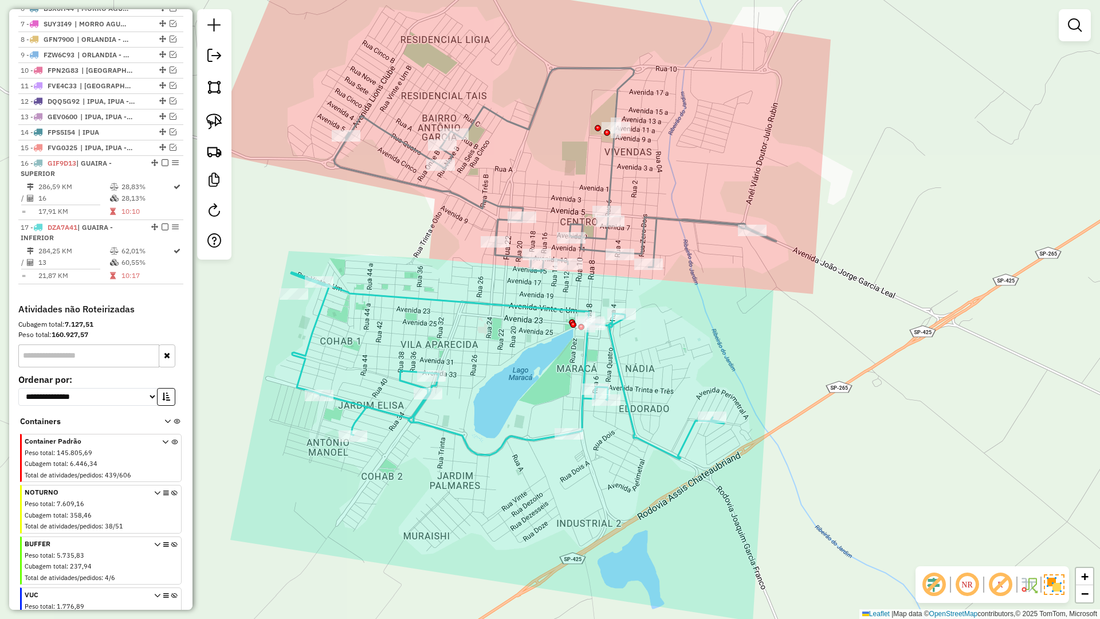
scroll to position [538, 0]
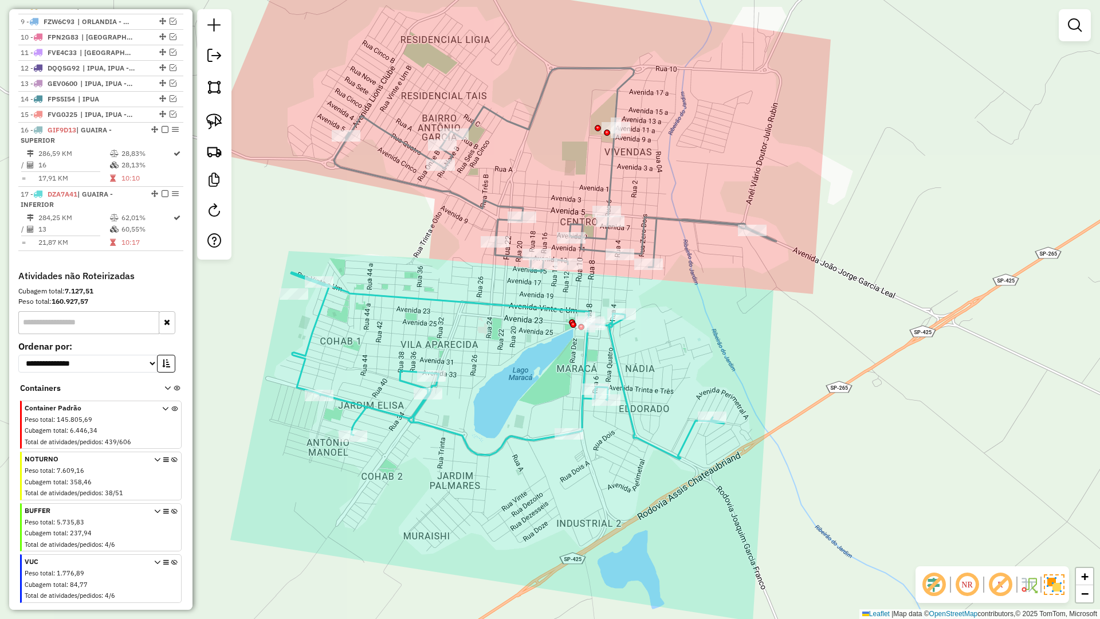
click at [502, 225] on icon at bounding box center [555, 169] width 442 height 203
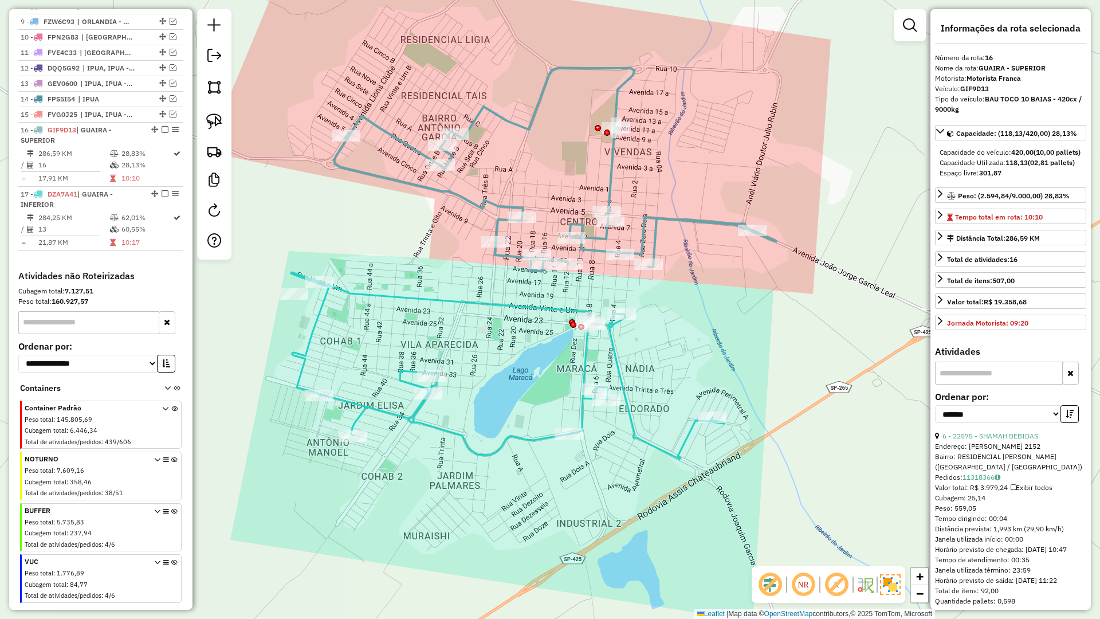
scroll to position [569, 0]
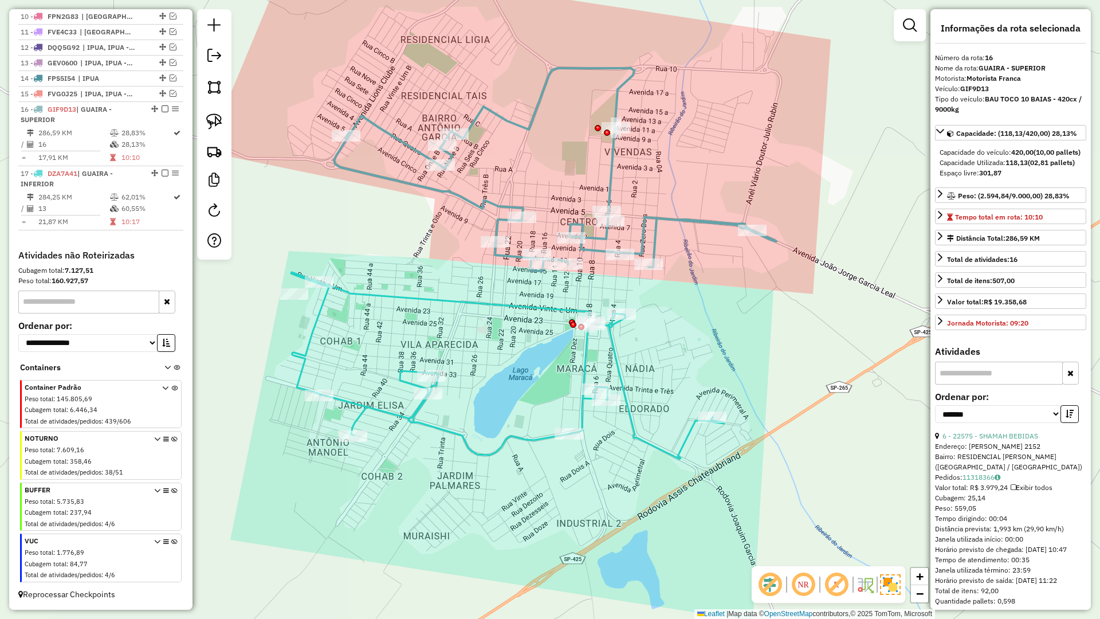
click at [501, 221] on icon at bounding box center [555, 169] width 442 height 203
click at [520, 307] on icon at bounding box center [507, 365] width 433 height 187
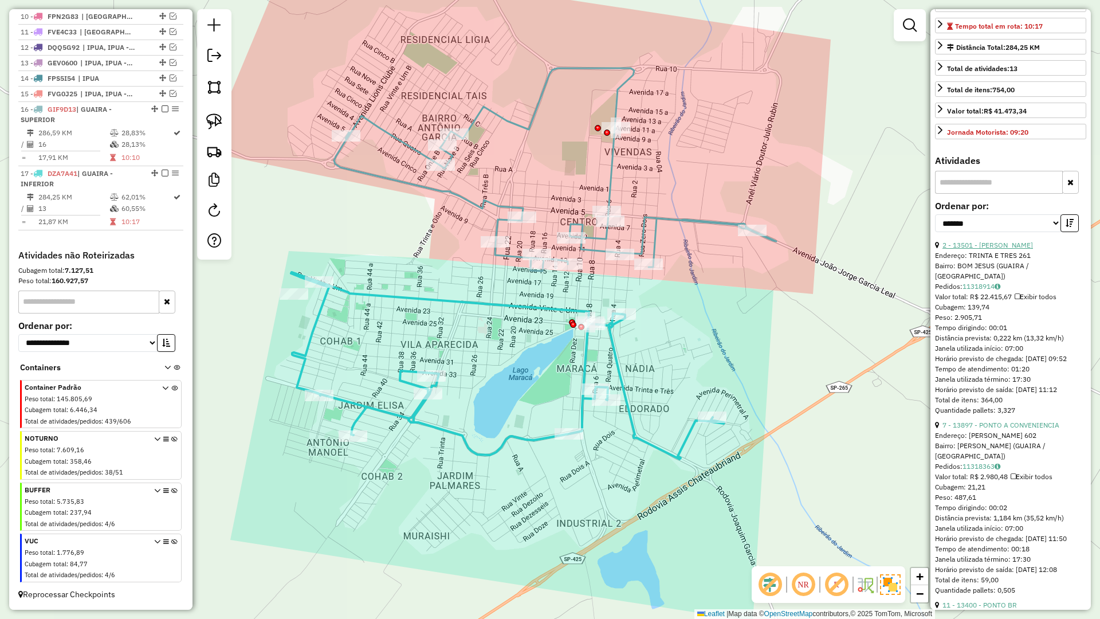
click at [1003, 249] on link "2 - 13501 - VAREJAO TALISMA" at bounding box center [988, 245] width 91 height 9
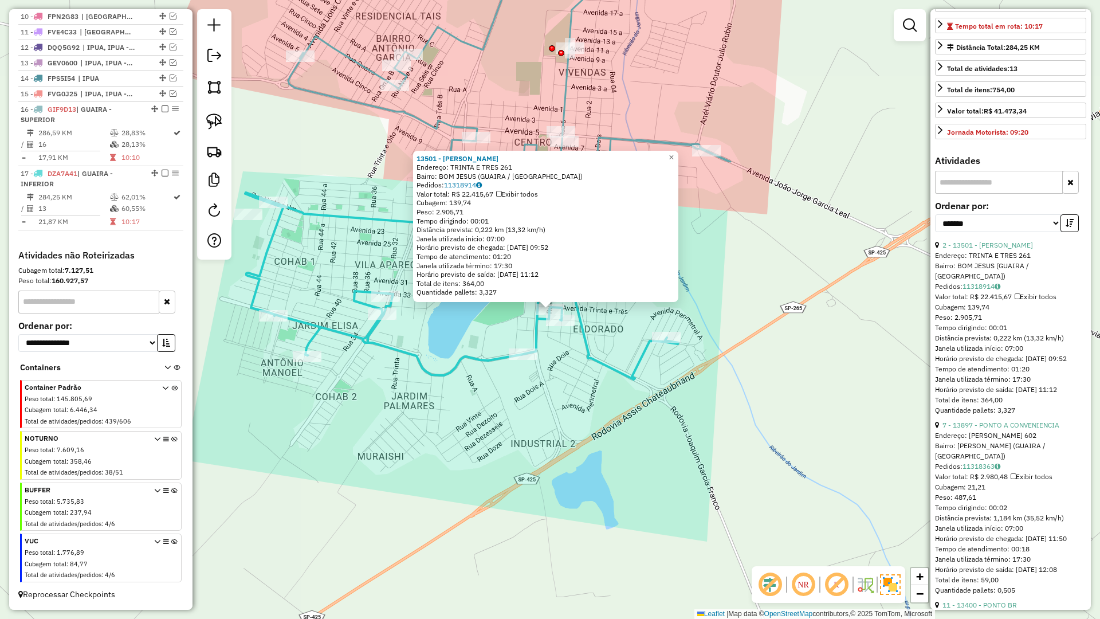
click at [480, 331] on div "13501 - VAREJAO TALISMA Endereço: TRINTA E TRES 261 Bairro: BOM JESUS (GUAIRA /…" at bounding box center [550, 309] width 1100 height 619
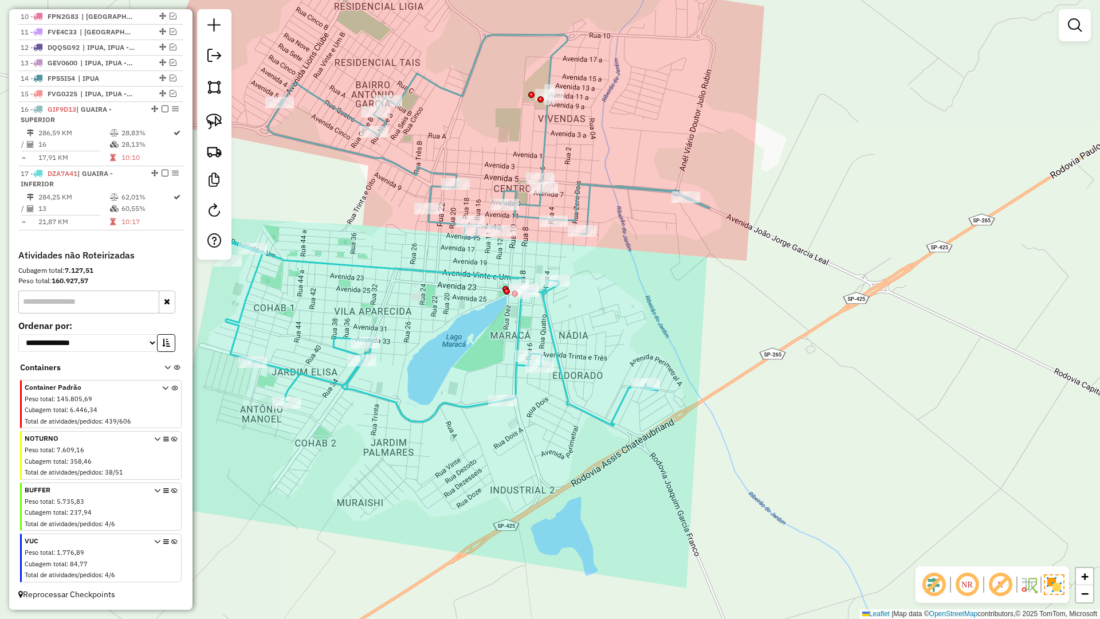
drag, startPoint x: 472, startPoint y: 339, endPoint x: 454, endPoint y: 382, distance: 46.7
click at [454, 382] on div "Janela de atendimento Grade de atendimento Capacidade Transportadoras Veículos …" at bounding box center [550, 309] width 1100 height 619
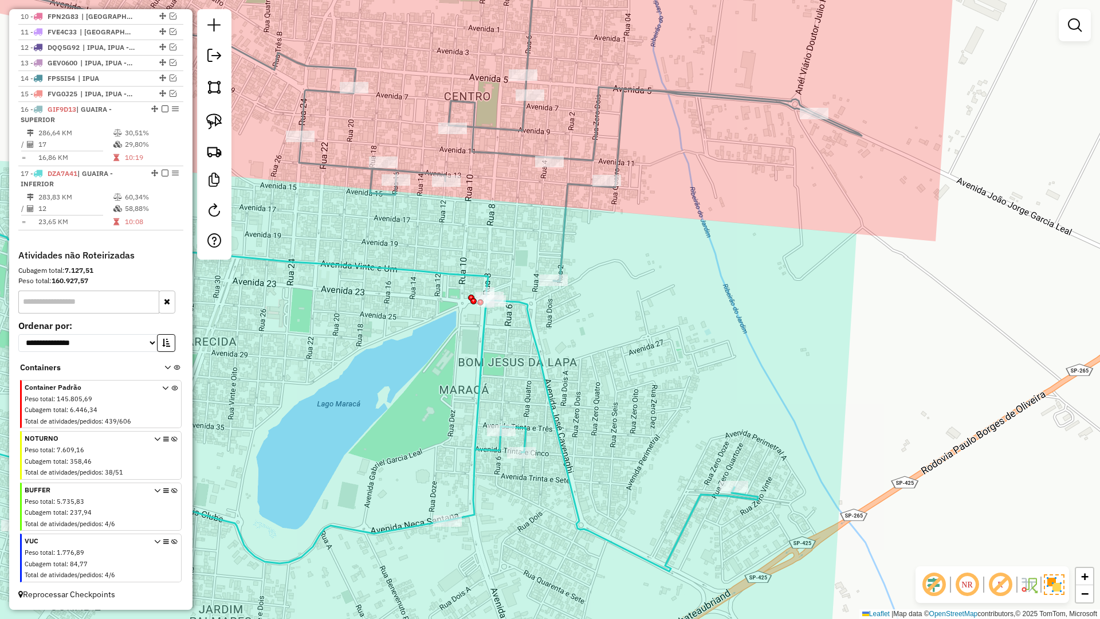
click at [528, 320] on icon at bounding box center [325, 384] width 866 height 374
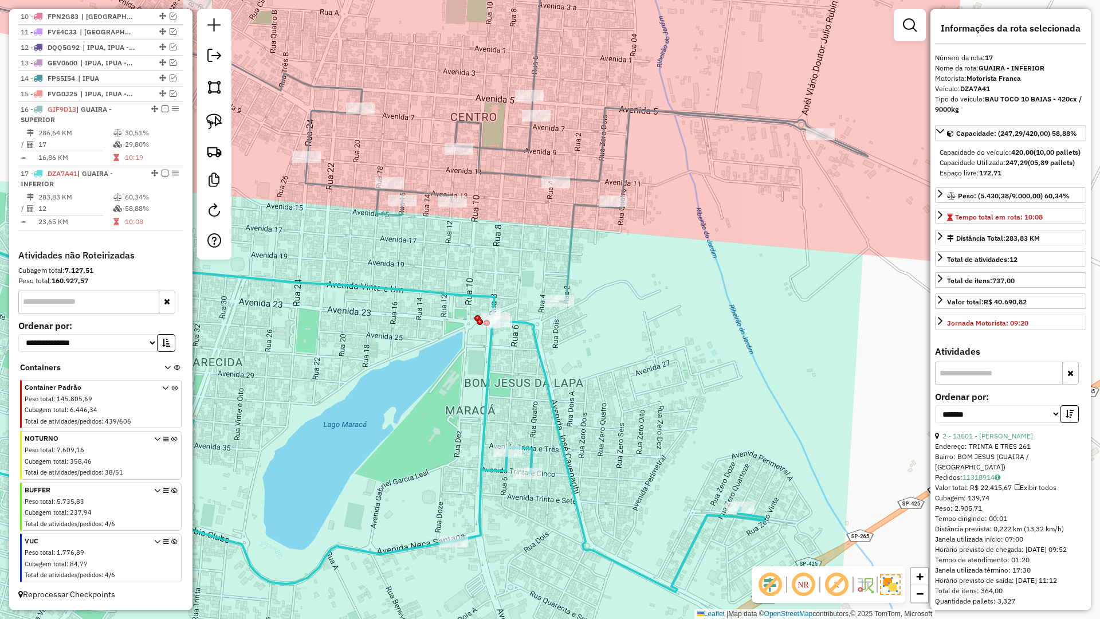
drag, startPoint x: 505, startPoint y: 275, endPoint x: 532, endPoint y: 358, distance: 87.2
click at [531, 360] on div "Janela de atendimento Grade de atendimento Capacidade Transportadoras Veículos …" at bounding box center [550, 309] width 1100 height 619
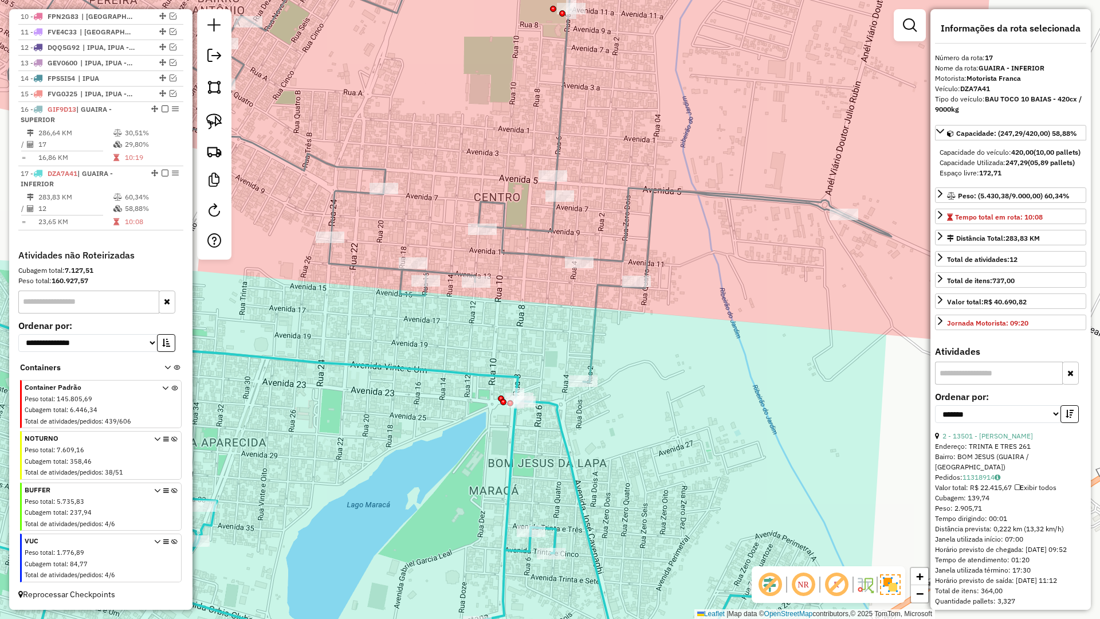
click at [539, 256] on icon at bounding box center [450, 160] width 884 height 444
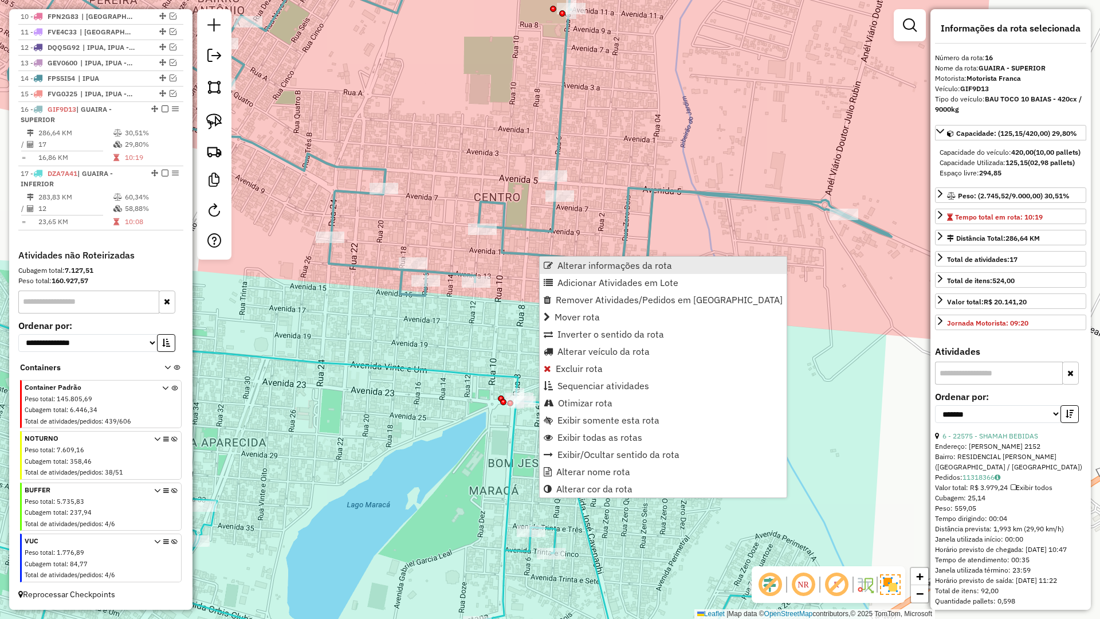
click at [576, 268] on span "Alterar informações da rota" at bounding box center [615, 265] width 115 height 9
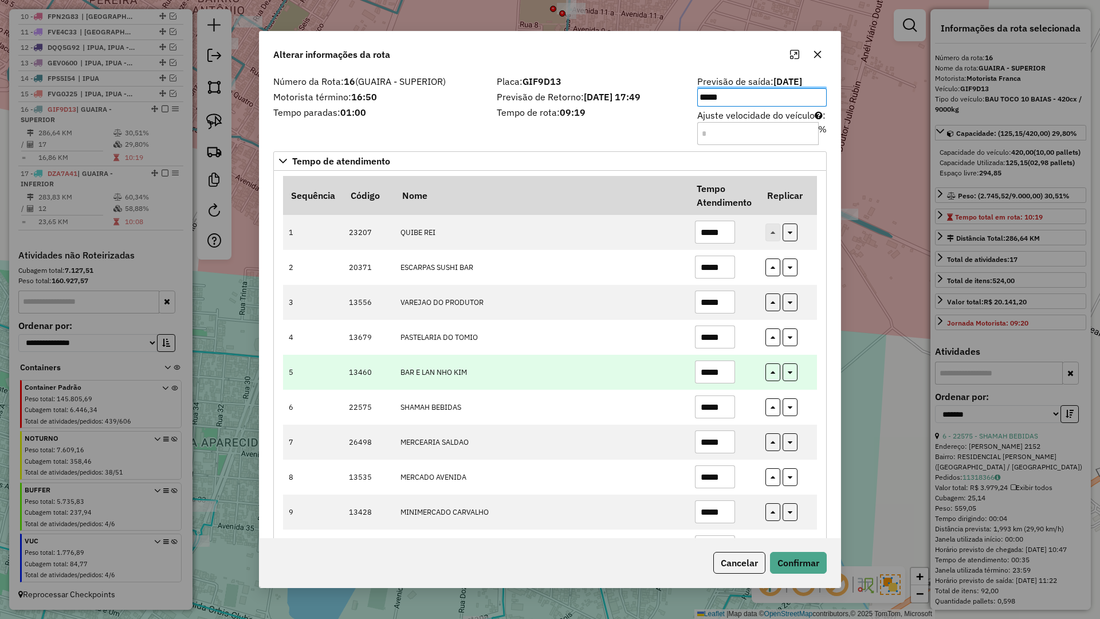
click at [553, 386] on td "BAR E LAN NHO KIM" at bounding box center [541, 372] width 295 height 35
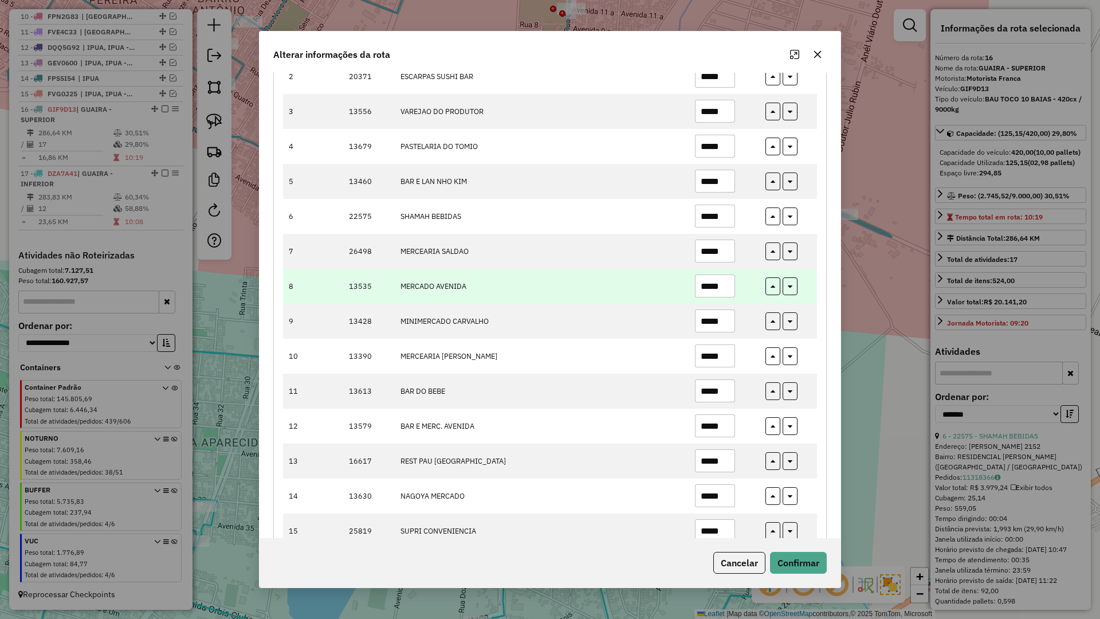
click at [724, 282] on input "*****" at bounding box center [715, 285] width 40 height 23
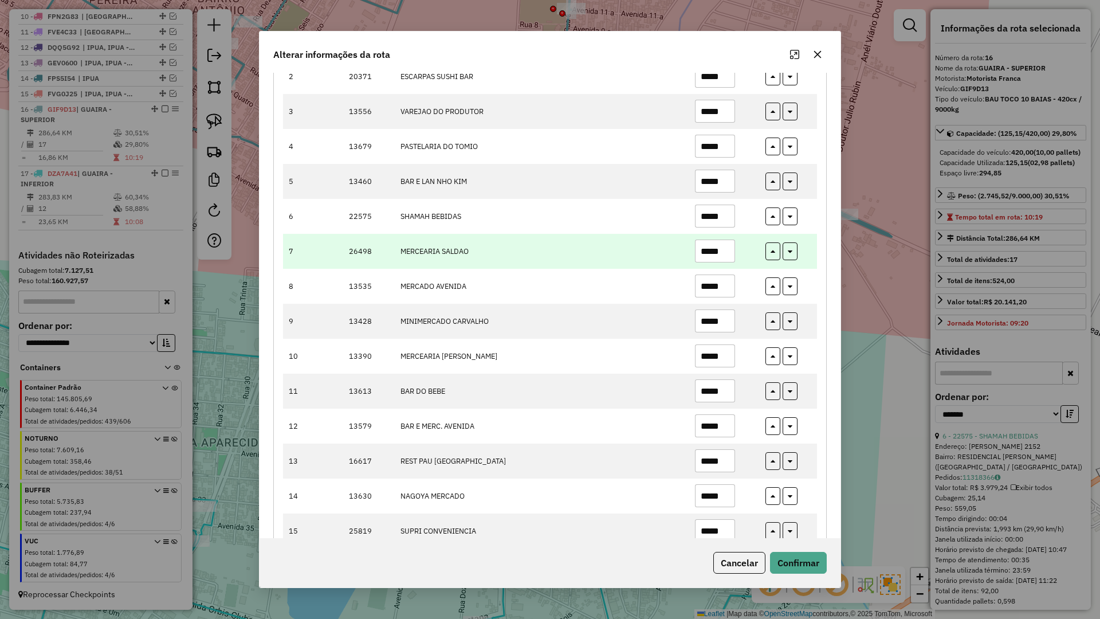
type input "*****"
click at [728, 251] on input "*****" at bounding box center [715, 251] width 40 height 23
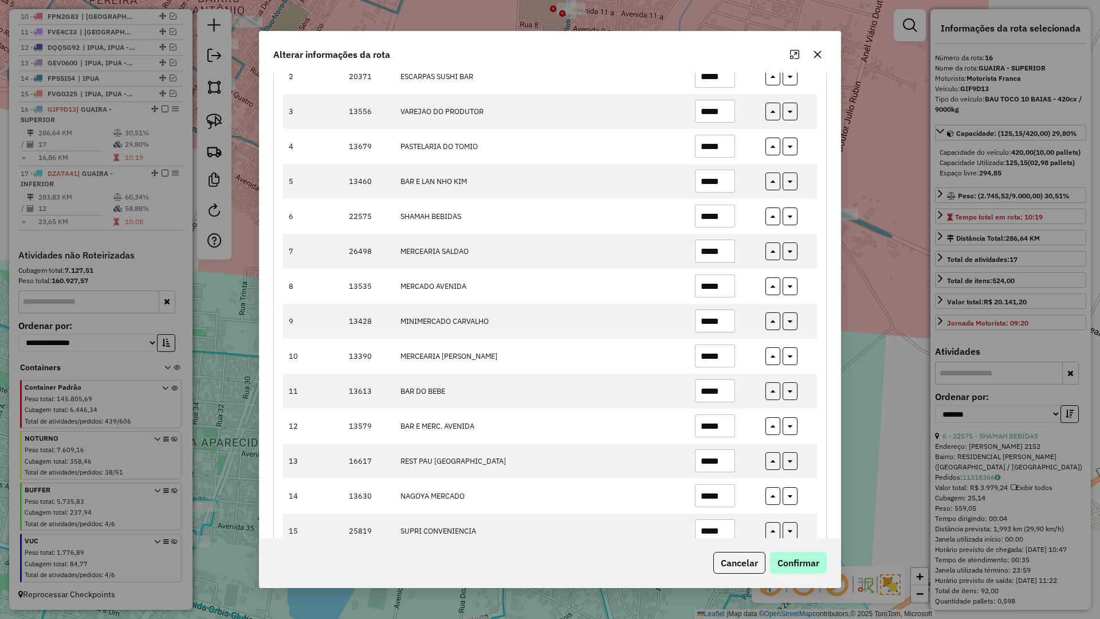
type input "*****"
click at [811, 560] on button "Confirmar" at bounding box center [798, 563] width 57 height 22
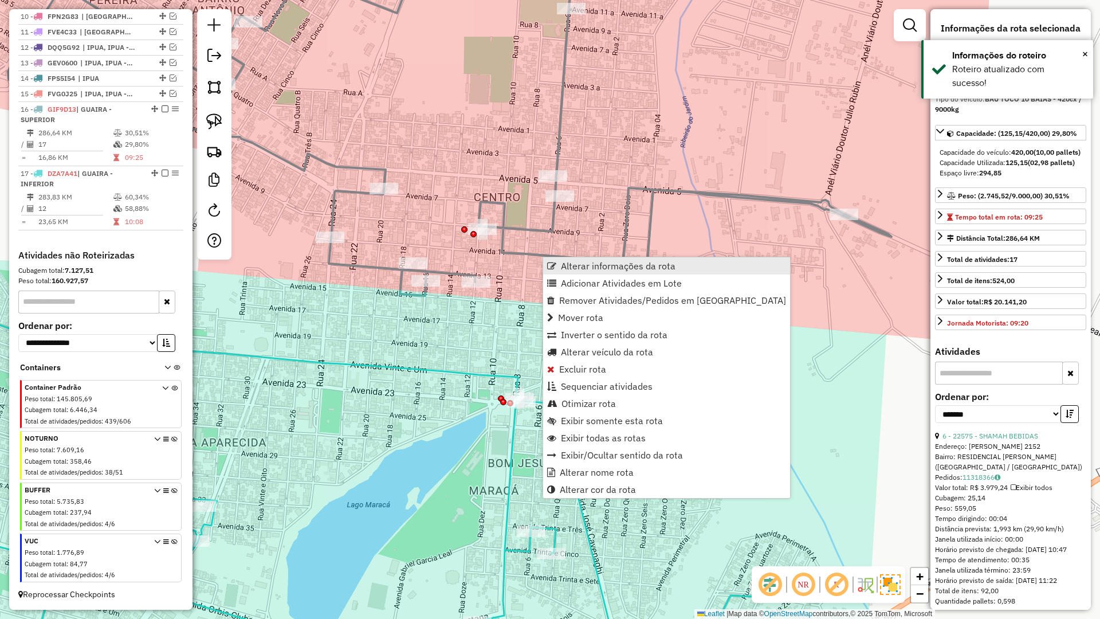
click at [554, 261] on span "Alterar informações da rota" at bounding box center [551, 265] width 9 height 9
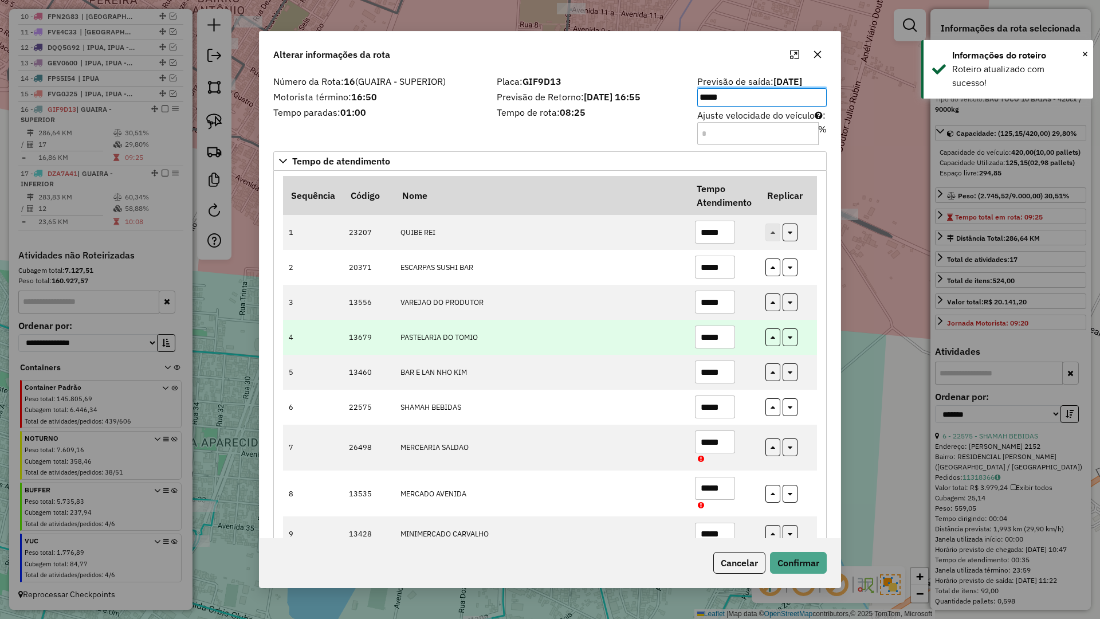
click at [583, 350] on td "PASTELARIA DO TOMIO" at bounding box center [541, 337] width 295 height 35
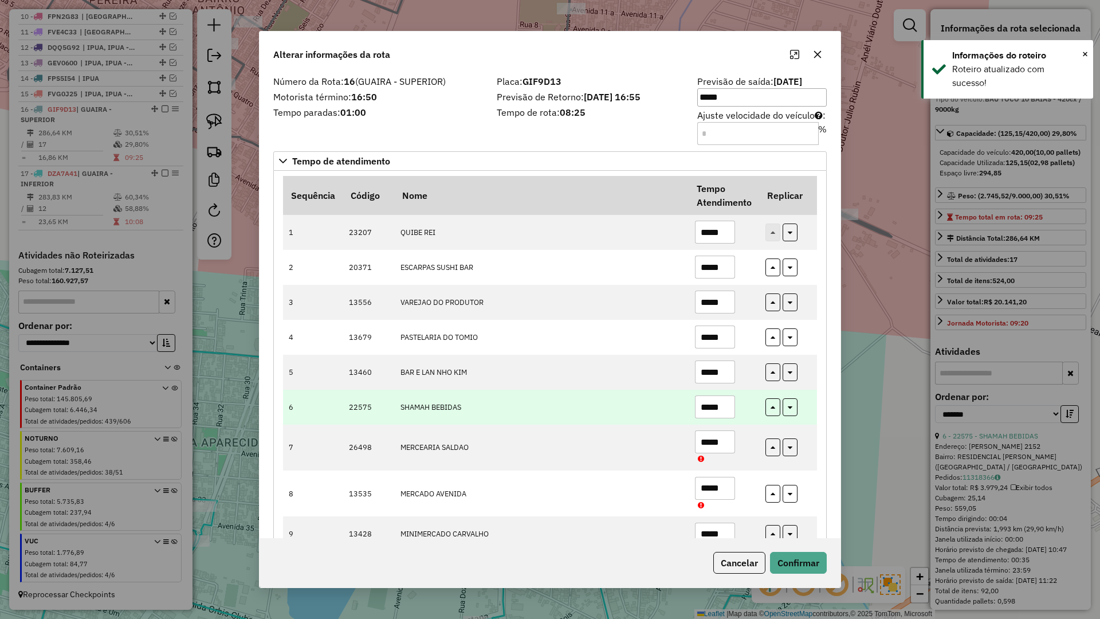
click at [725, 413] on input "*****" at bounding box center [715, 406] width 40 height 23
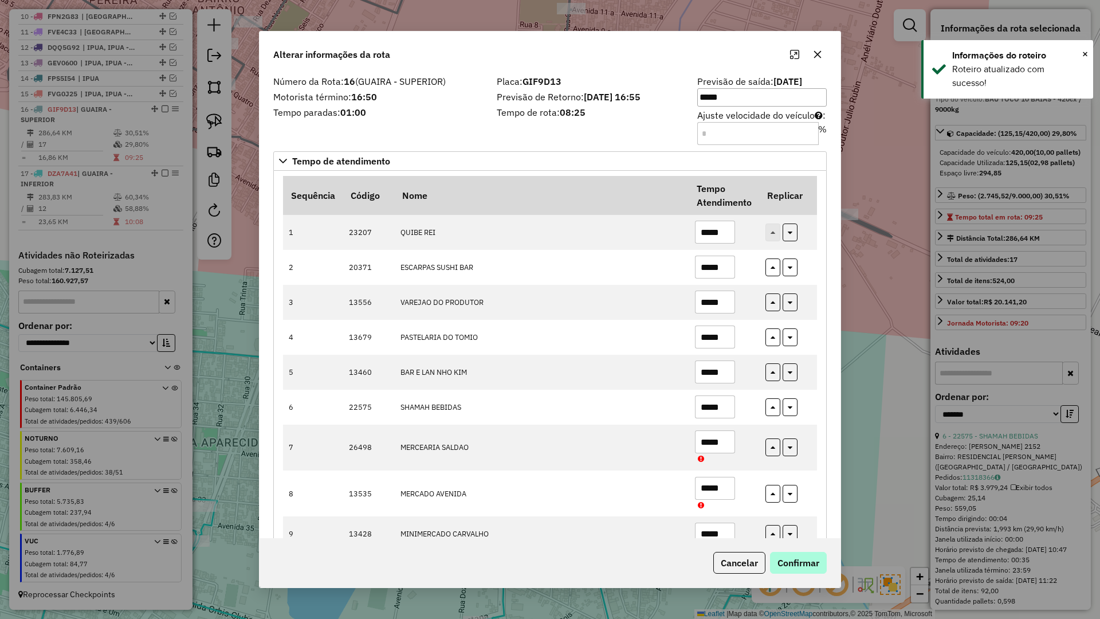
type input "*****"
click at [796, 552] on button "Confirmar" at bounding box center [798, 563] width 57 height 22
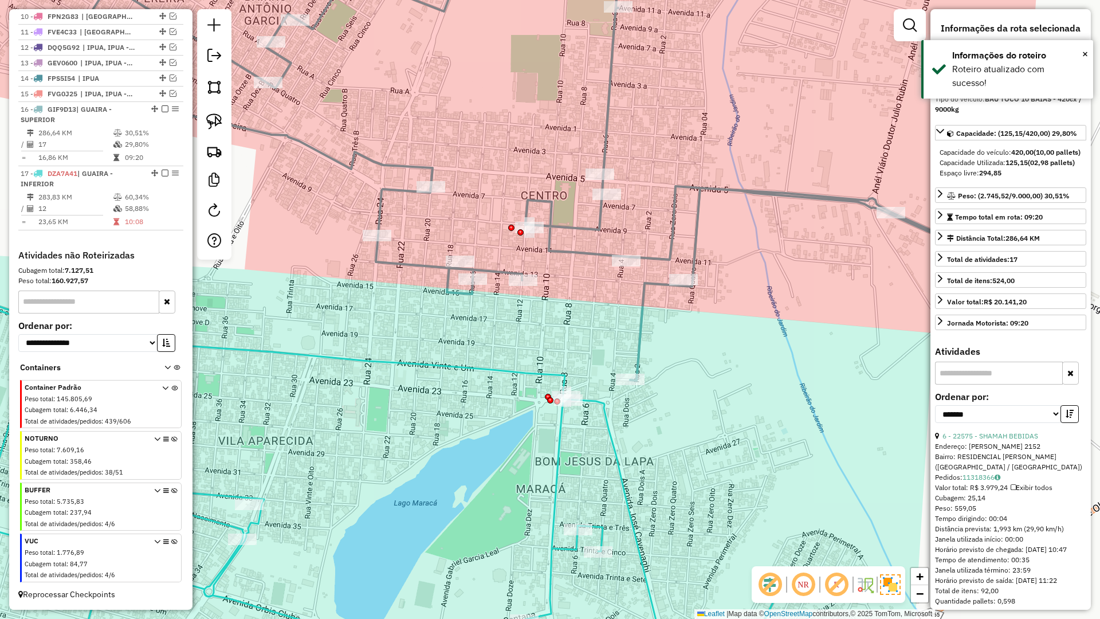
drag, startPoint x: 546, startPoint y: 305, endPoint x: 314, endPoint y: 219, distance: 246.7
click at [622, 311] on div "Janela de atendimento Grade de atendimento Capacidade Transportadoras Veículos …" at bounding box center [550, 309] width 1100 height 619
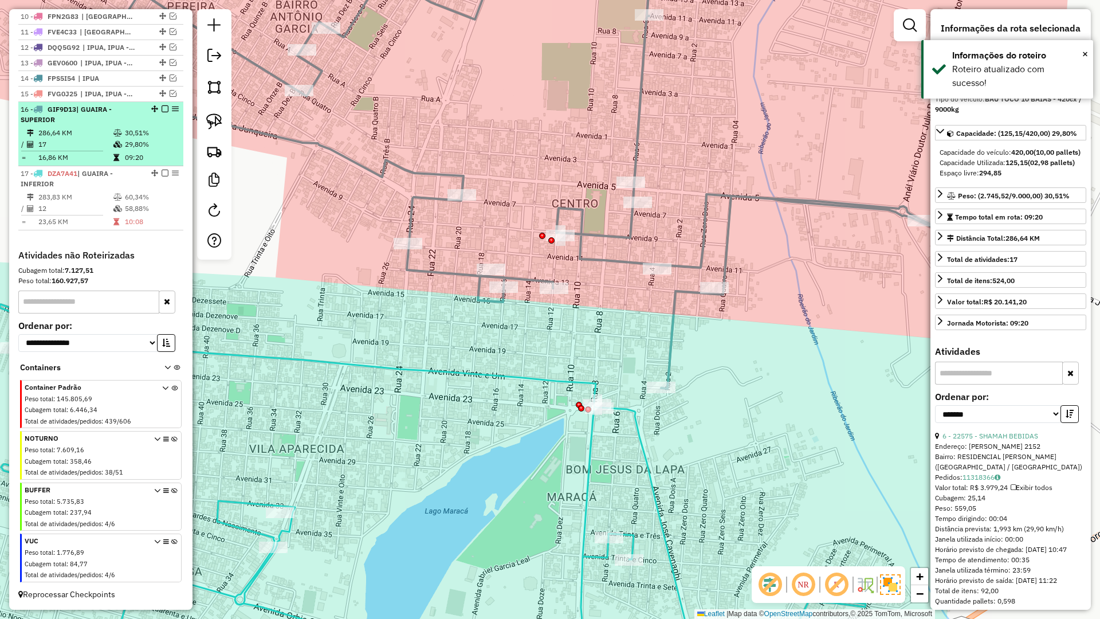
click at [162, 107] on em at bounding box center [165, 108] width 7 height 7
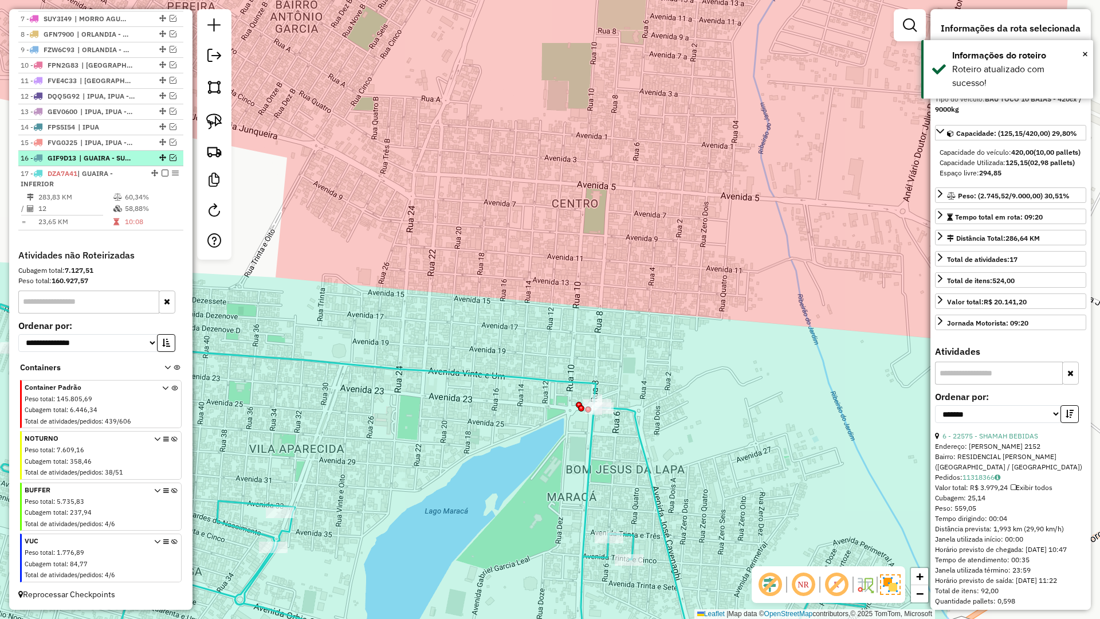
scroll to position [520, 0]
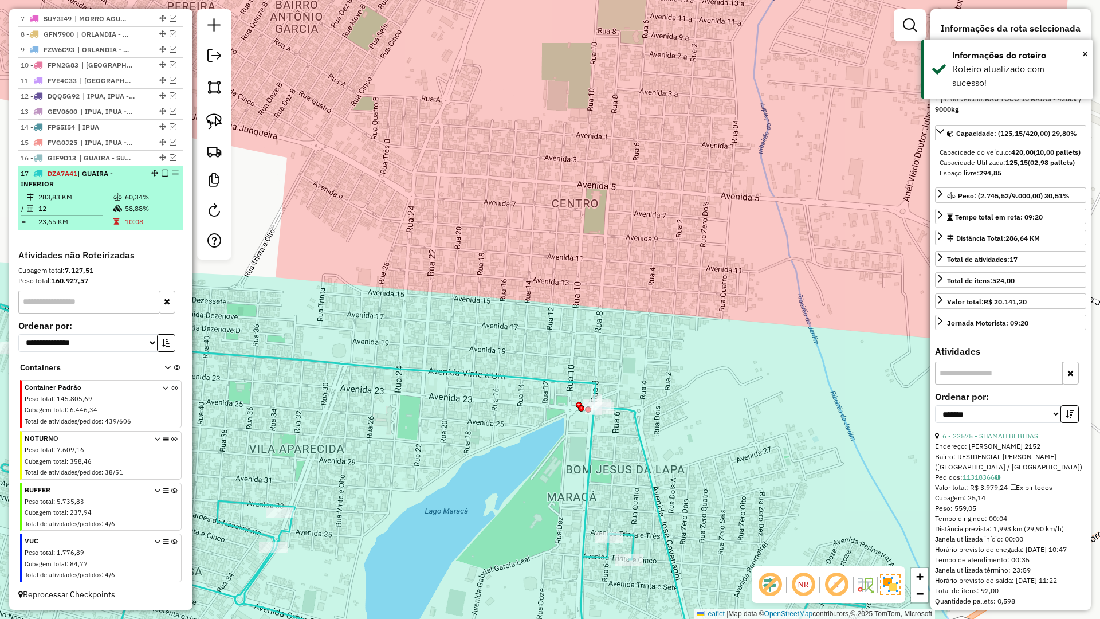
click at [154, 197] on td "60,34%" at bounding box center [151, 196] width 54 height 11
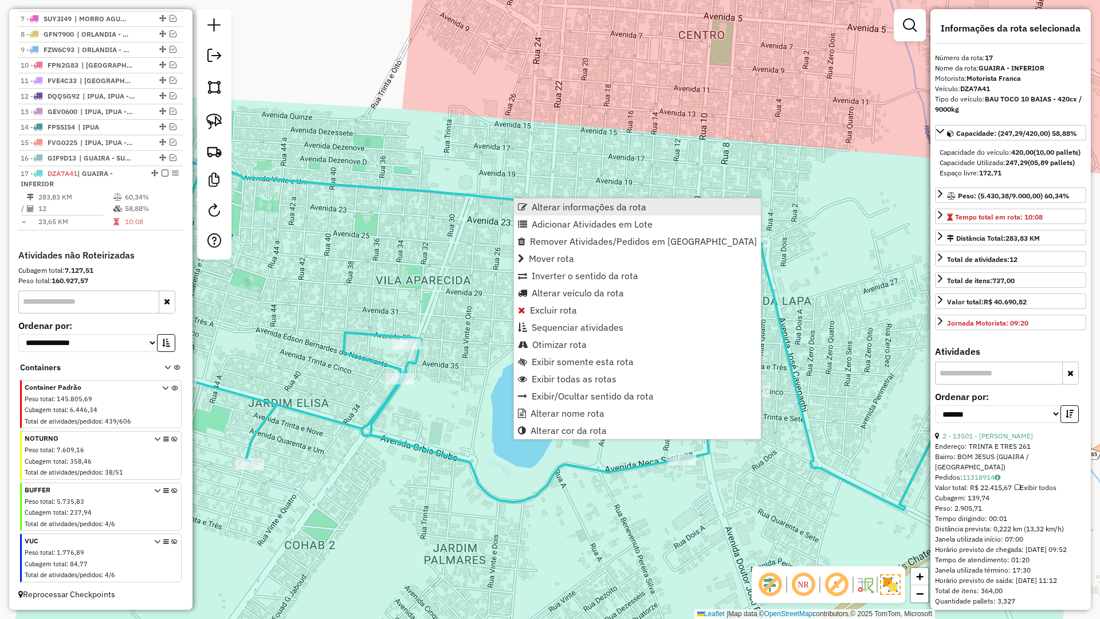
click at [532, 210] on span "Alterar informações da rota" at bounding box center [589, 206] width 115 height 9
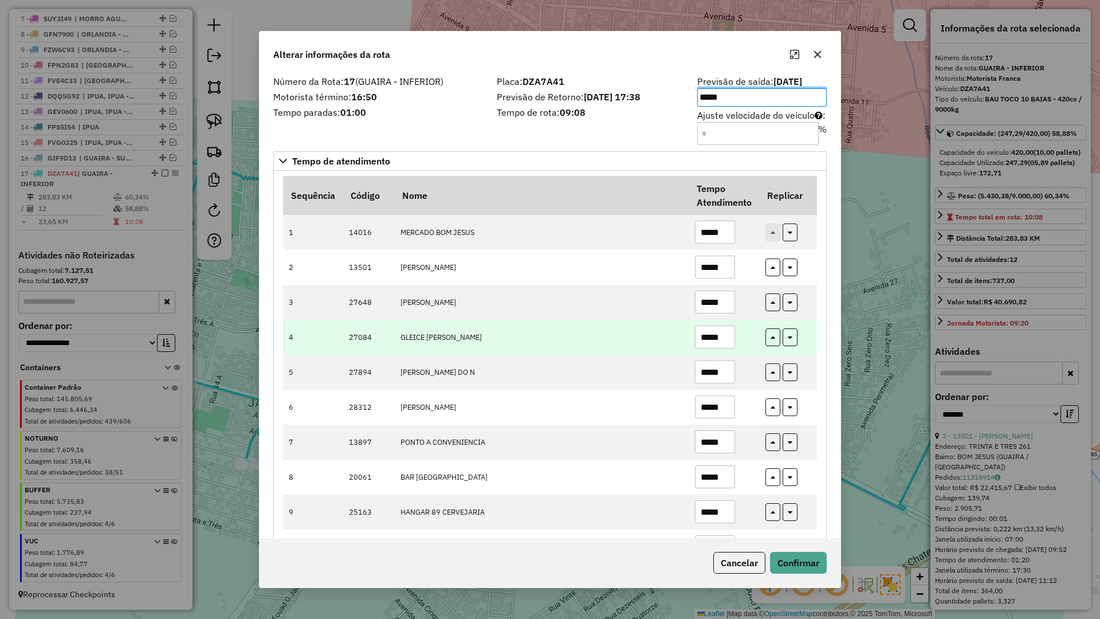
click at [555, 350] on td "GLEICE CRISTINA" at bounding box center [541, 337] width 295 height 35
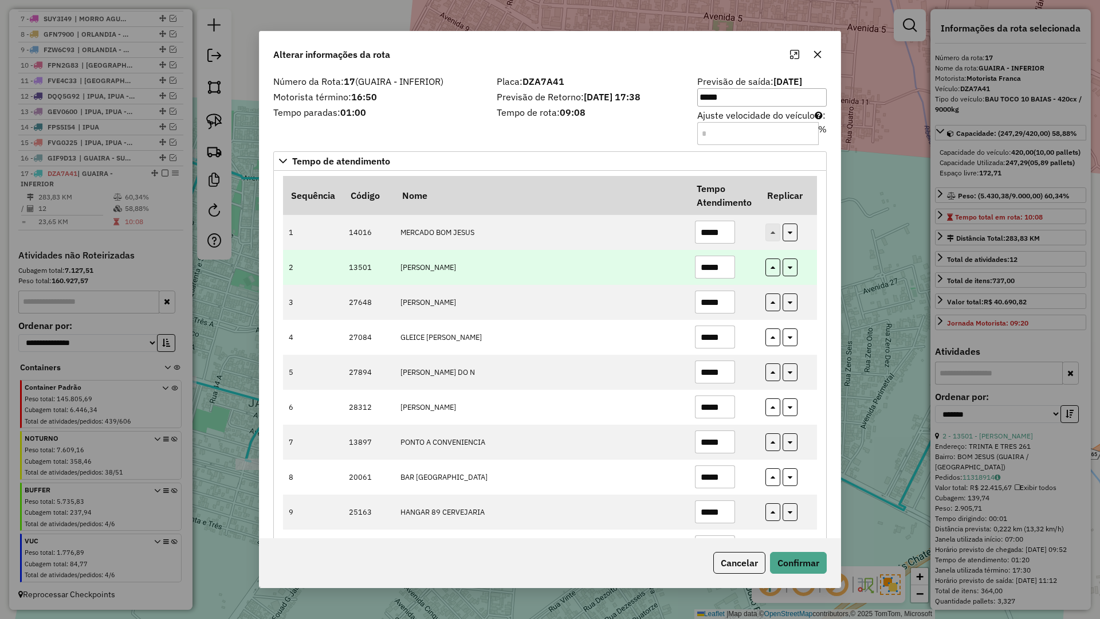
click at [707, 269] on input "*****" at bounding box center [715, 267] width 40 height 23
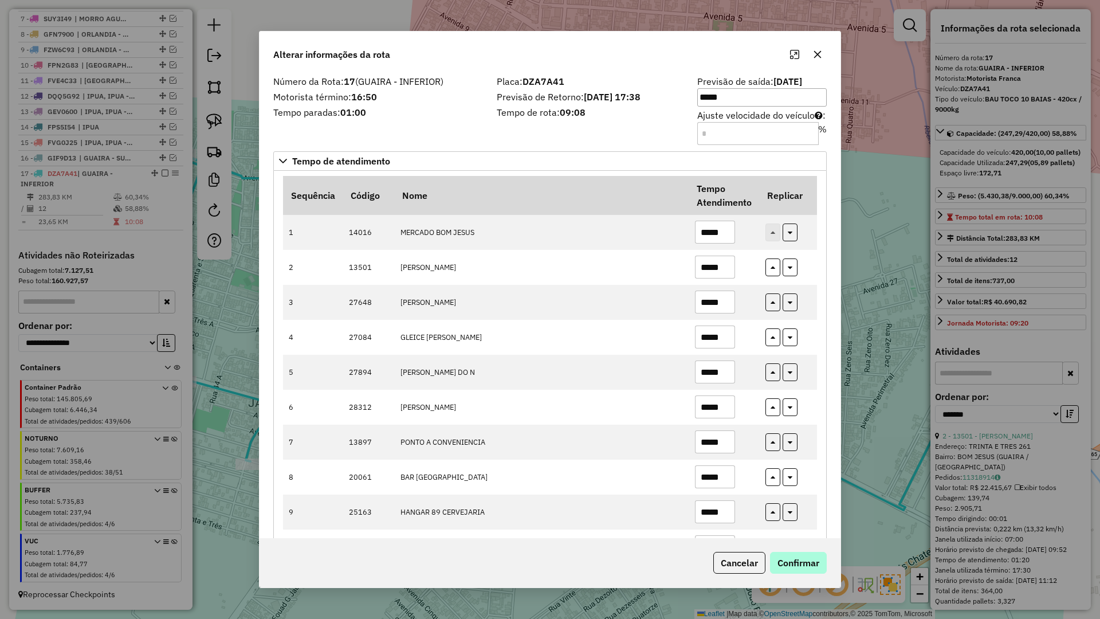
type input "*****"
click at [806, 557] on button "Confirmar" at bounding box center [798, 563] width 57 height 22
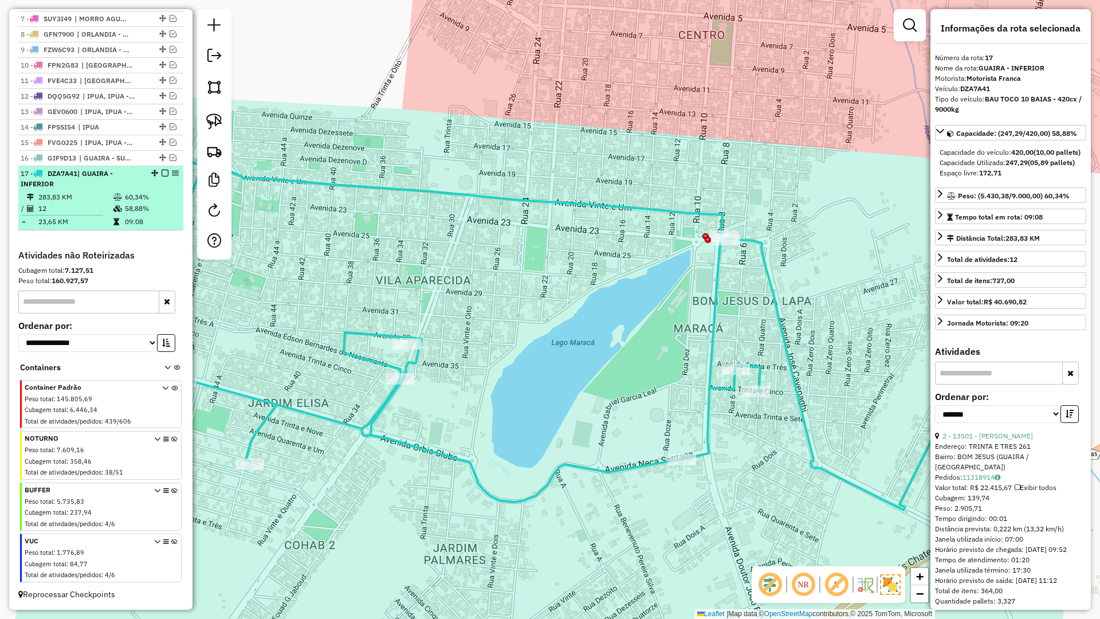
click at [162, 172] on em at bounding box center [165, 173] width 7 height 7
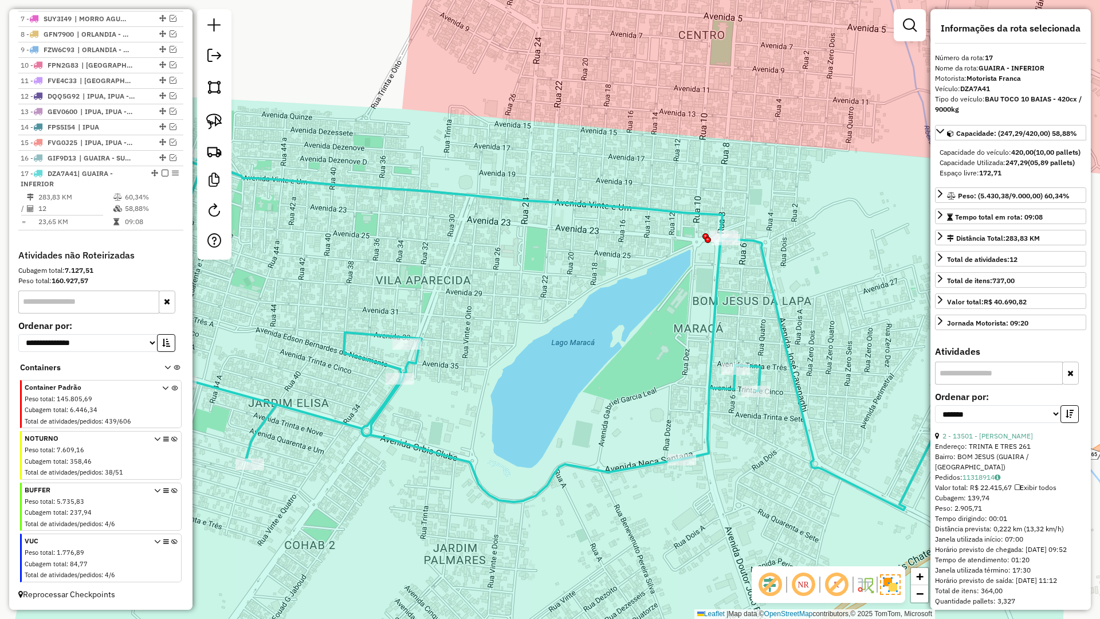
scroll to position [472, 0]
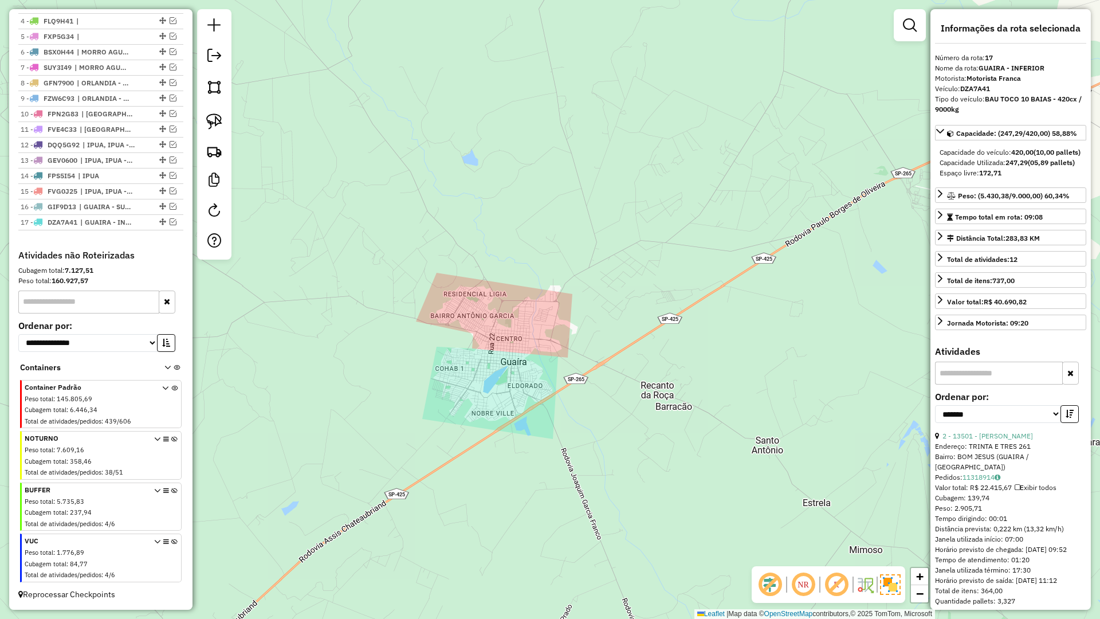
drag, startPoint x: 512, startPoint y: 389, endPoint x: 518, endPoint y: 393, distance: 7.2
click at [517, 393] on div "Janela de atendimento Grade de atendimento Capacidade Transportadoras Veículos …" at bounding box center [550, 309] width 1100 height 619
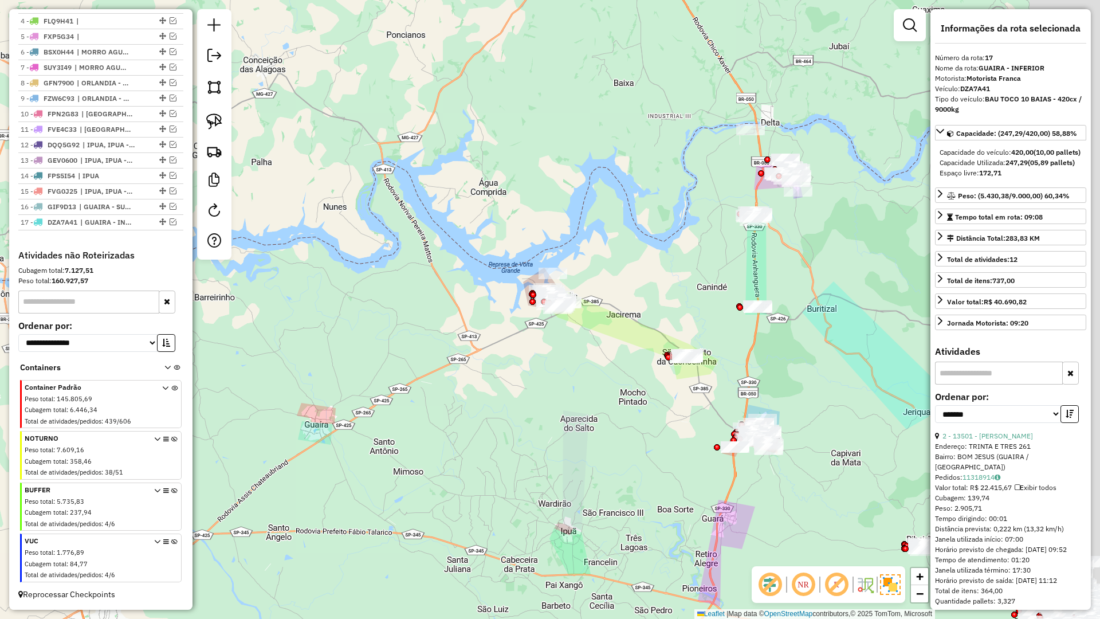
drag, startPoint x: 542, startPoint y: 365, endPoint x: 343, endPoint y: 378, distance: 199.2
click at [343, 378] on div "Janela de atendimento Grade de atendimento Capacidade Transportadoras Veículos …" at bounding box center [550, 309] width 1100 height 619
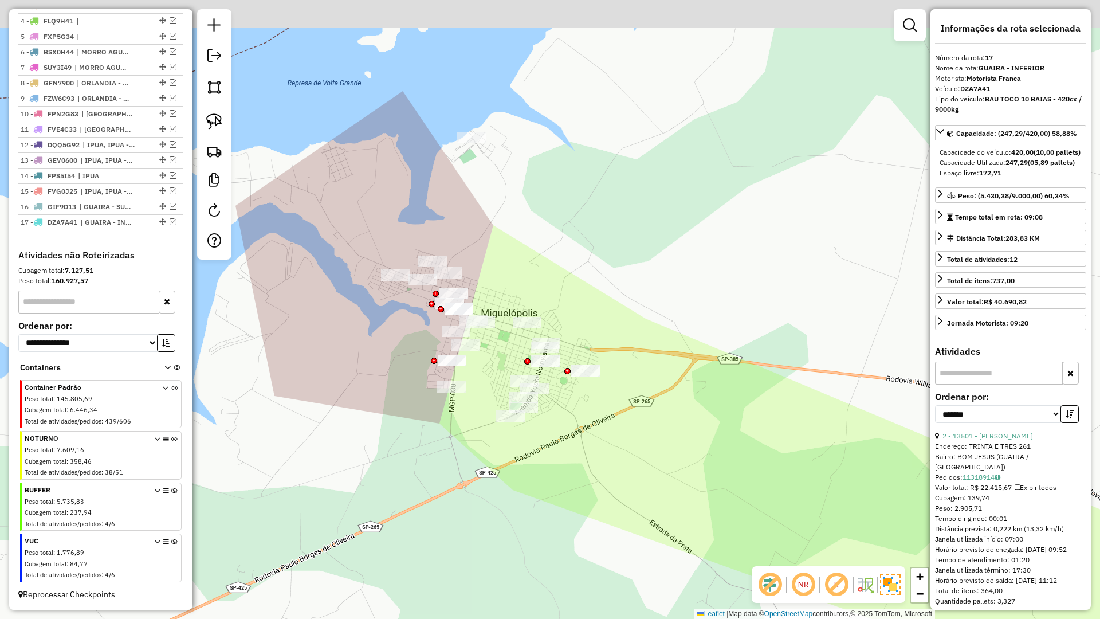
drag, startPoint x: 478, startPoint y: 304, endPoint x: 507, endPoint y: 344, distance: 48.8
click at [508, 344] on div "Janela de atendimento Grade de atendimento Capacidade Transportadoras Veículos …" at bounding box center [550, 309] width 1100 height 619
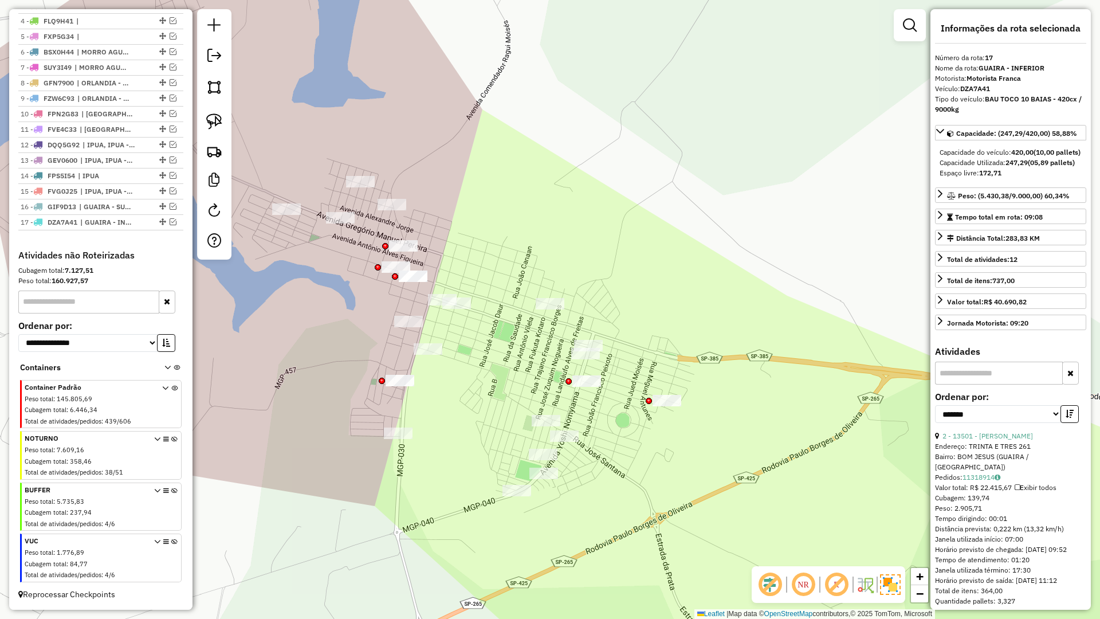
drag, startPoint x: 499, startPoint y: 352, endPoint x: 531, endPoint y: 323, distance: 43.8
click at [530, 319] on div "Janela de atendimento Grade de atendimento Capacidade Transportadoras Veículos …" at bounding box center [550, 309] width 1100 height 619
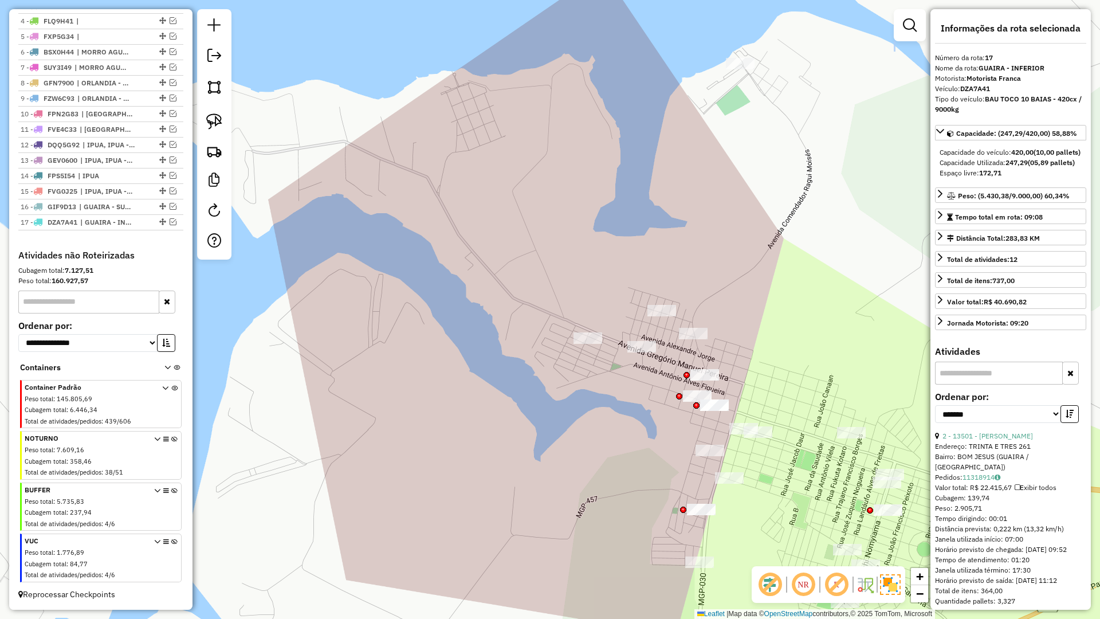
drag, startPoint x: 497, startPoint y: 356, endPoint x: 308, endPoint y: 231, distance: 227.4
click at [307, 231] on div "Janela de atendimento Grade de atendimento Capacidade Transportadoras Veículos …" at bounding box center [550, 309] width 1100 height 619
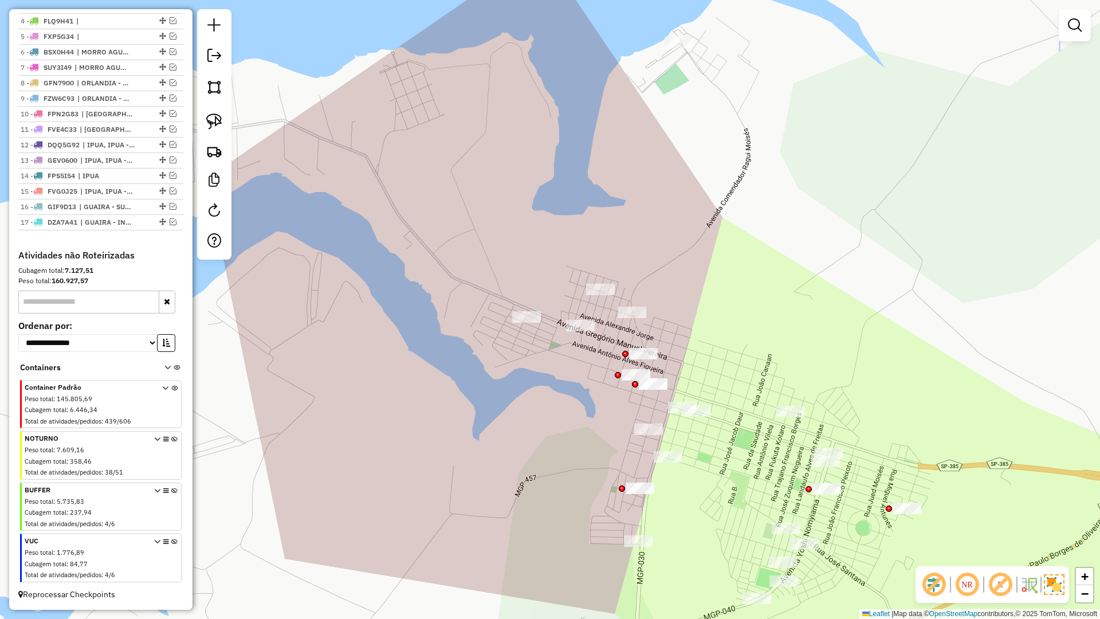
drag, startPoint x: 380, startPoint y: 285, endPoint x: 274, endPoint y: 260, distance: 109.1
click at [264, 264] on div "Janela de atendimento Grade de atendimento Capacidade Transportadoras Veículos …" at bounding box center [550, 309] width 1100 height 619
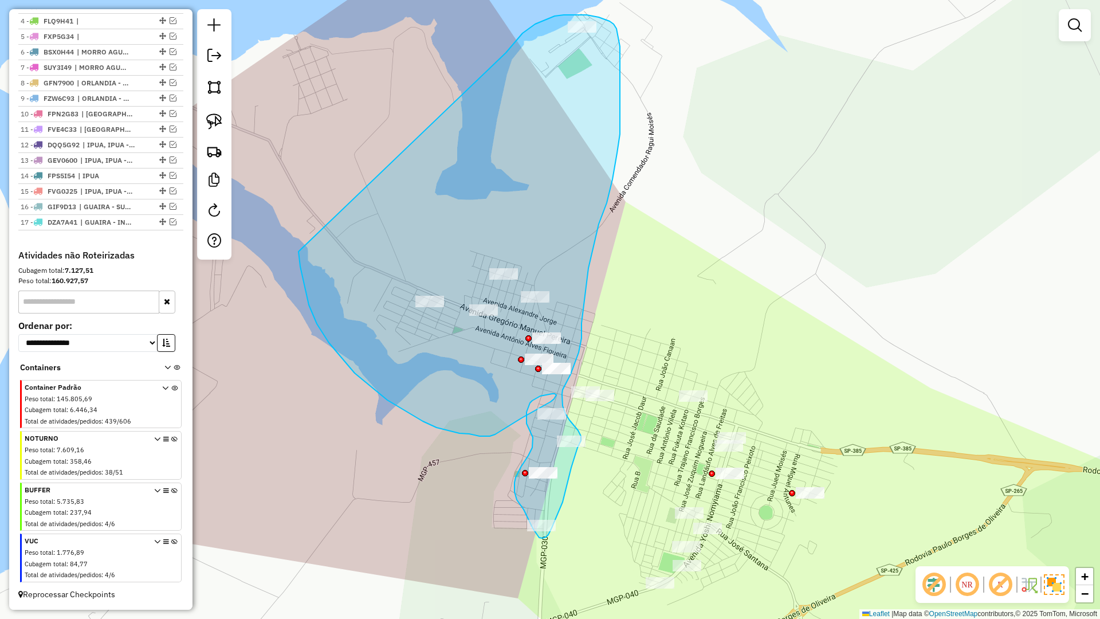
drag, startPoint x: 299, startPoint y: 252, endPoint x: 485, endPoint y: 96, distance: 242.5
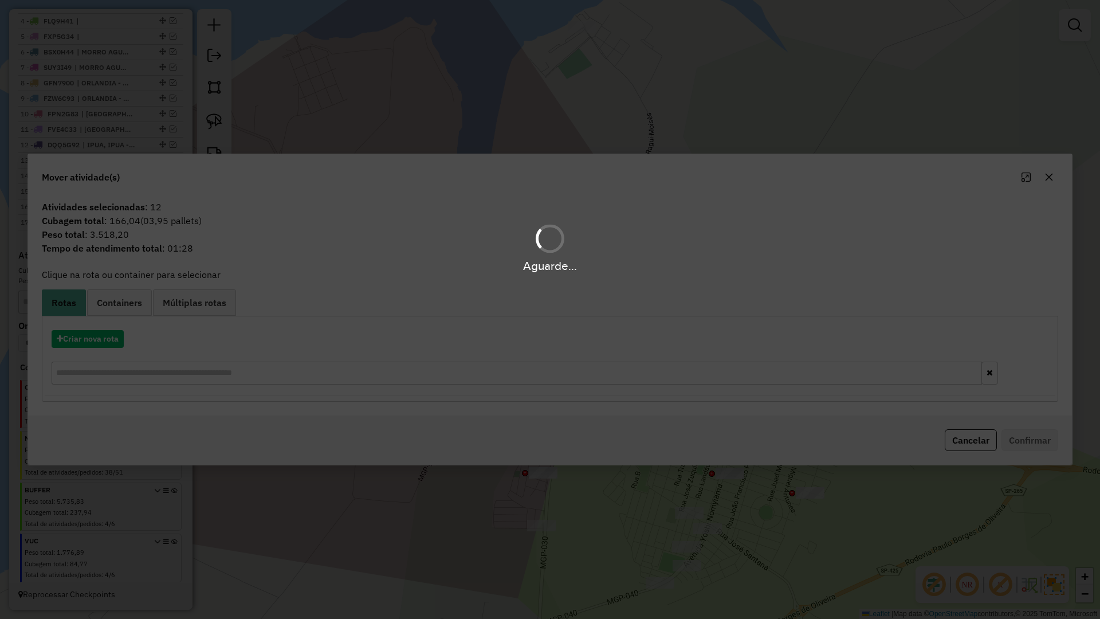
click at [103, 344] on div "Aguarde..." at bounding box center [550, 309] width 1100 height 619
click at [105, 339] on div "Aguarde..." at bounding box center [550, 309] width 1100 height 619
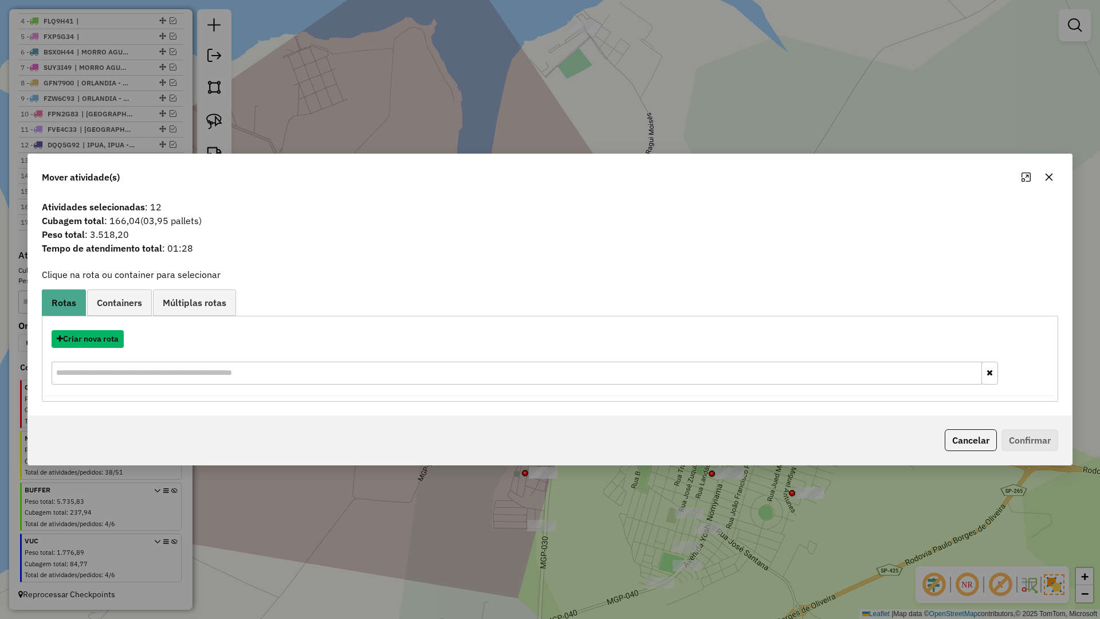
click at [105, 339] on button "Criar nova rota" at bounding box center [88, 339] width 72 height 18
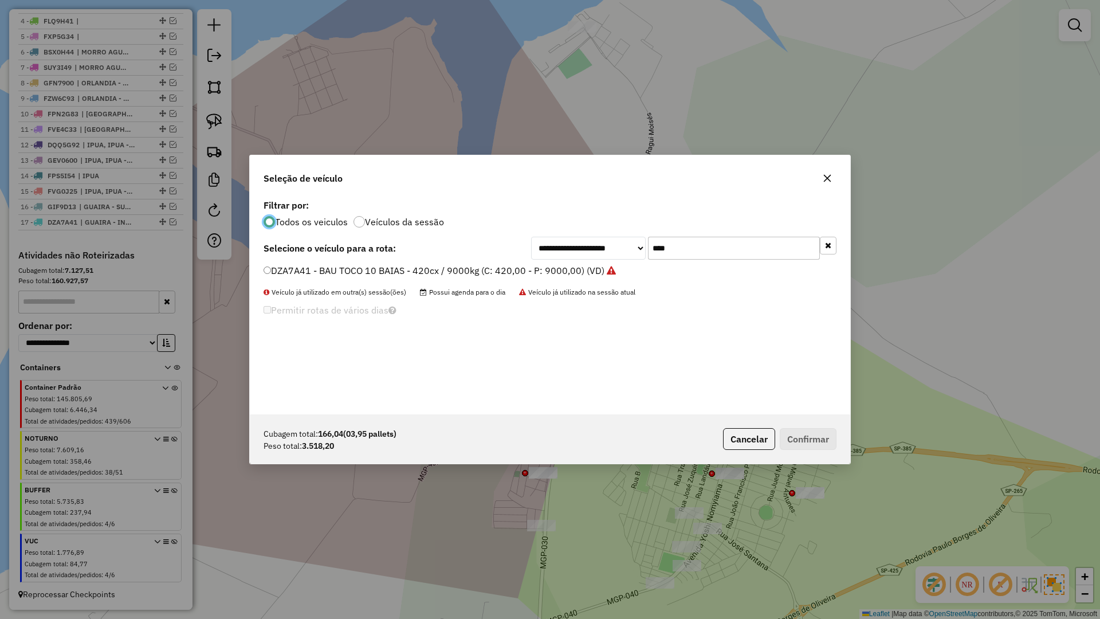
scroll to position [6, 3]
drag, startPoint x: 695, startPoint y: 240, endPoint x: 567, endPoint y: 244, distance: 127.9
click at [567, 244] on div "**********" at bounding box center [550, 306] width 601 height 218
click at [360, 273] on label "DZA7A41 - BAU TOCO 10 BAIAS - 420cx / 9000kg (C: 420,00 - P: 9000,00) (VD)" at bounding box center [440, 271] width 352 height 14
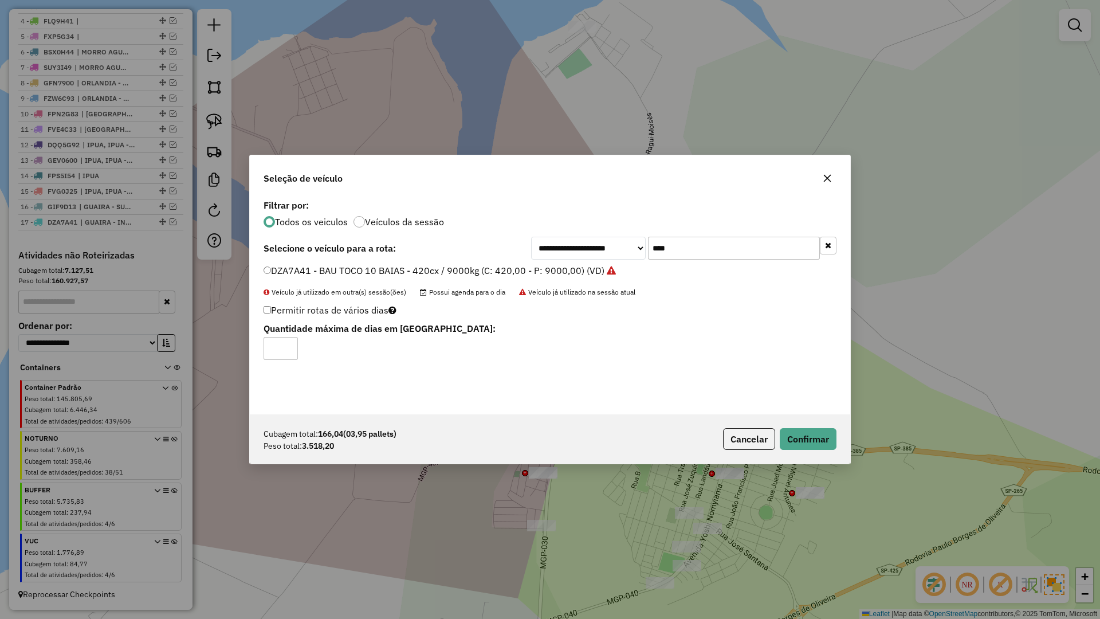
click at [707, 247] on input "****" at bounding box center [734, 248] width 172 height 23
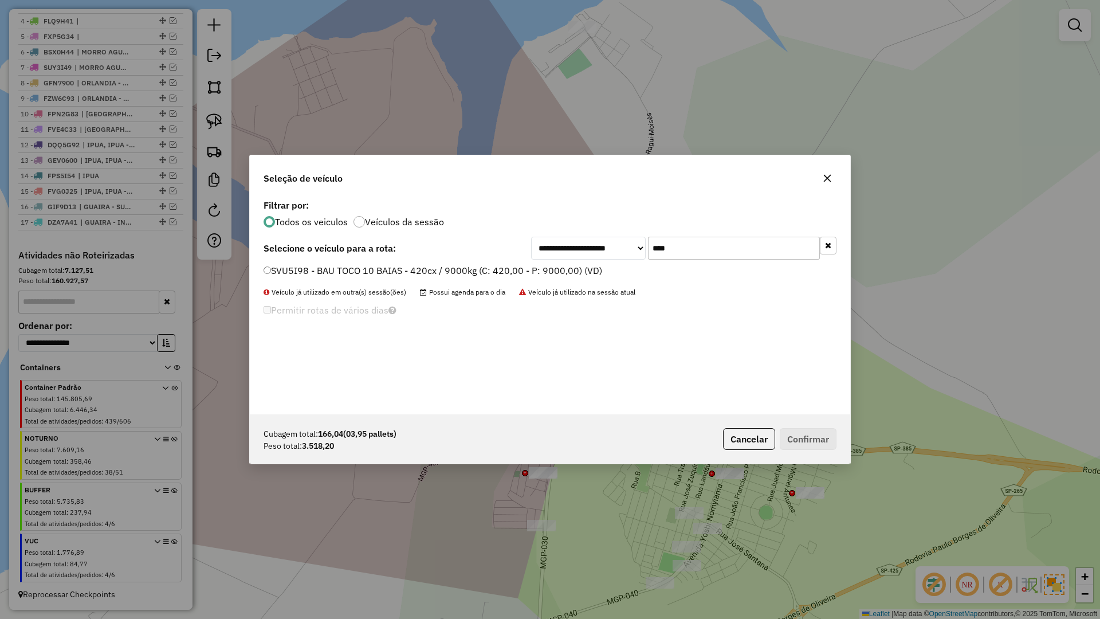
type input "****"
click at [394, 268] on label "SVU5I98 - BAU TOCO 10 BAIAS - 420cx / 9000kg (C: 420,00 - P: 9000,00) (VD)" at bounding box center [433, 271] width 339 height 14
click at [828, 439] on button "Confirmar" at bounding box center [808, 439] width 57 height 22
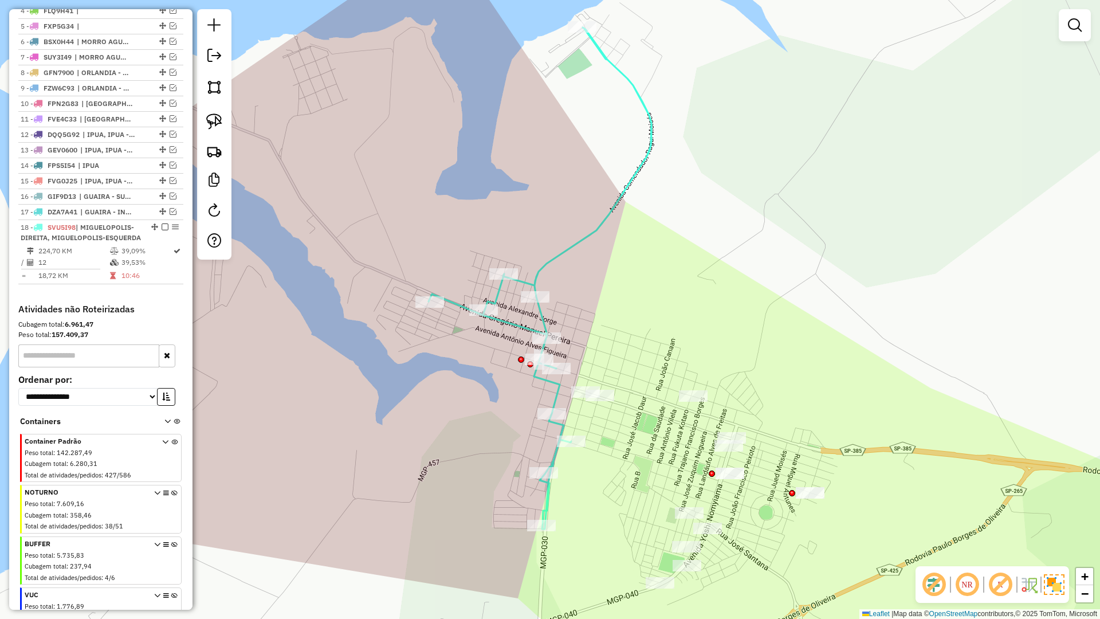
scroll to position [546, 0]
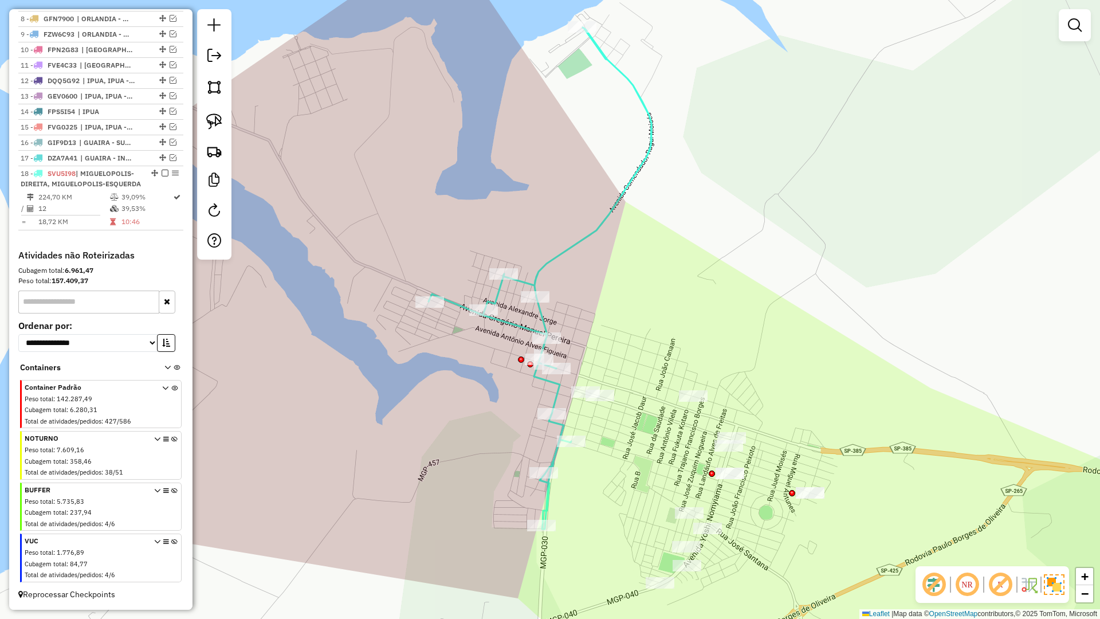
click at [563, 256] on icon at bounding box center [540, 278] width 223 height 501
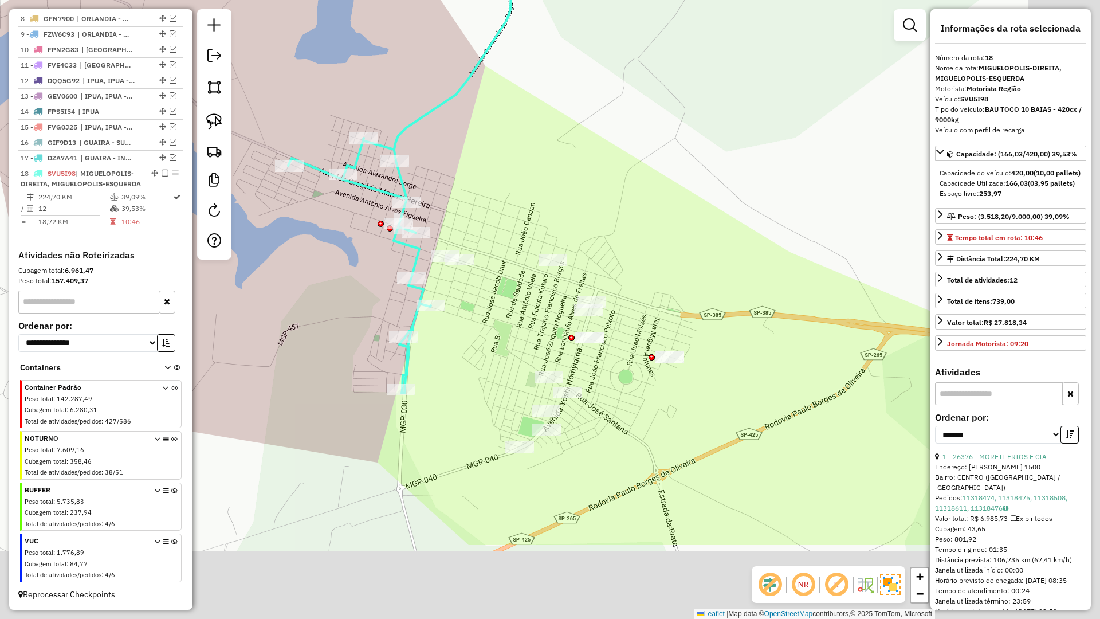
drag, startPoint x: 620, startPoint y: 292, endPoint x: 474, endPoint y: 150, distance: 203.4
click at [474, 150] on div "Janela de atendimento Grade de atendimento Capacidade Transportadoras Veículos …" at bounding box center [550, 309] width 1100 height 619
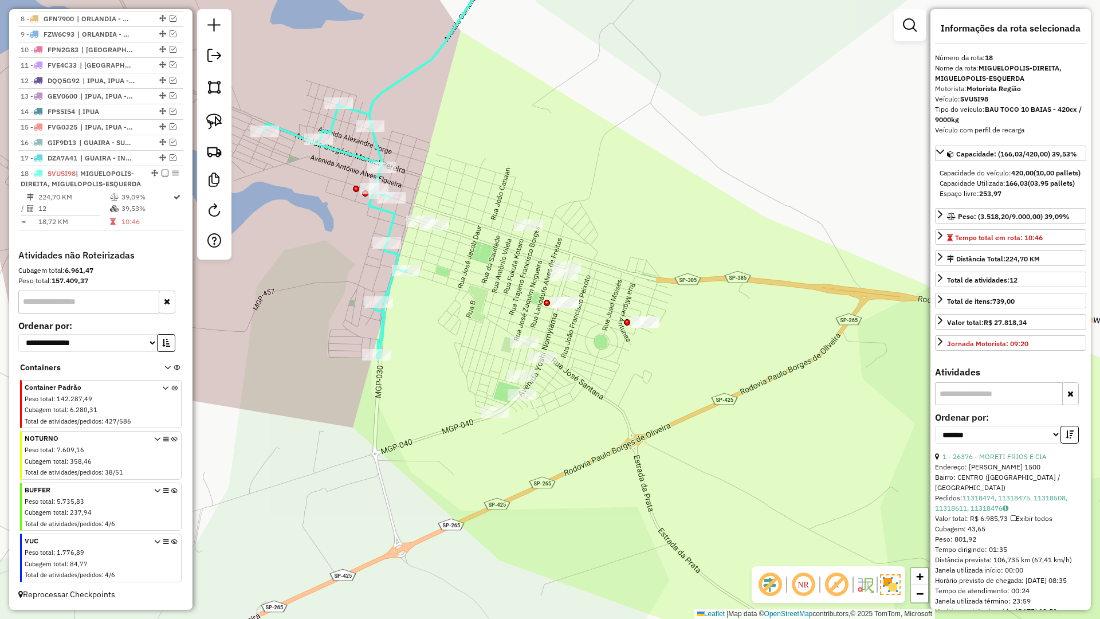
click at [464, 143] on div "Janela de atendimento Grade de atendimento Capacidade Transportadoras Veículos …" at bounding box center [550, 309] width 1100 height 619
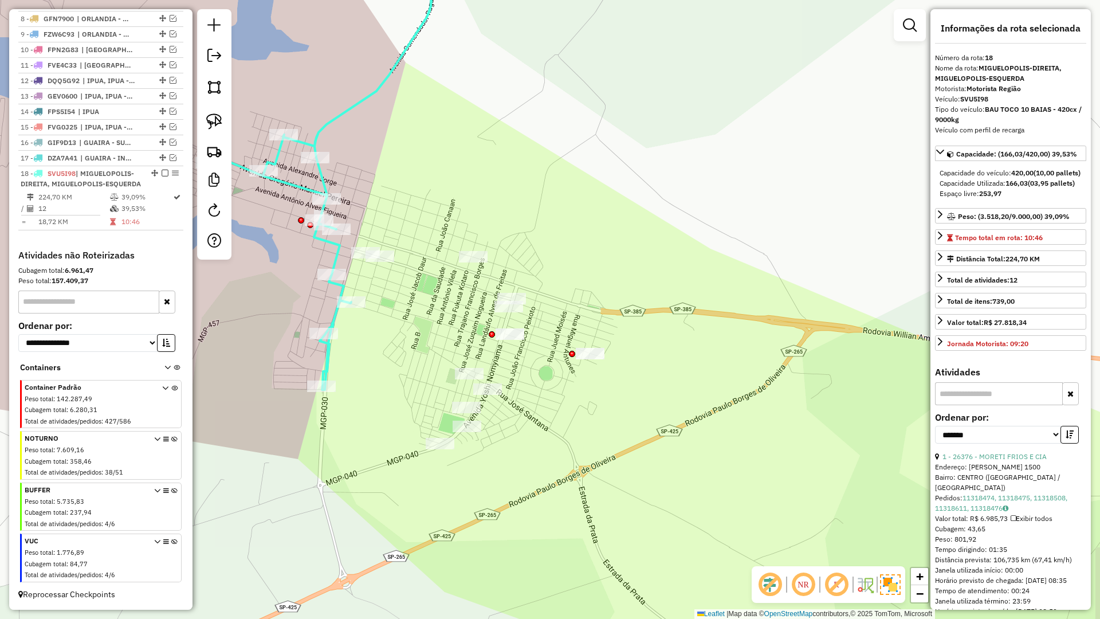
drag, startPoint x: 459, startPoint y: 276, endPoint x: 404, endPoint y: 307, distance: 63.4
click at [404, 307] on div "Janela de atendimento Grade de atendimento Capacidade Transportadoras Veículos …" at bounding box center [550, 309] width 1100 height 619
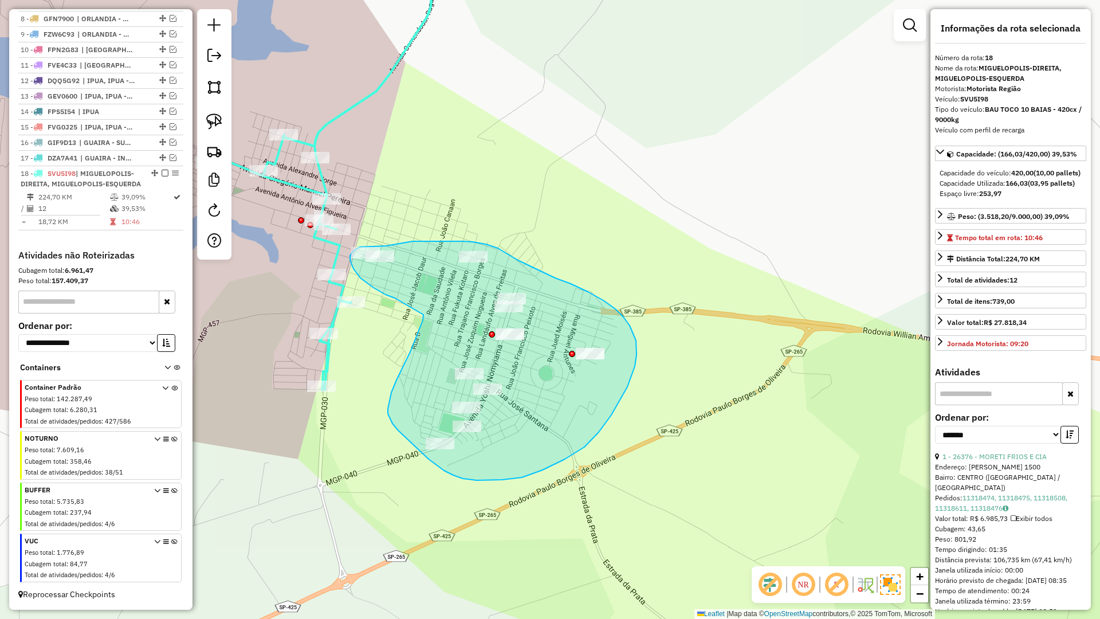
drag, startPoint x: 420, startPoint y: 328, endPoint x: 403, endPoint y: 301, distance: 31.2
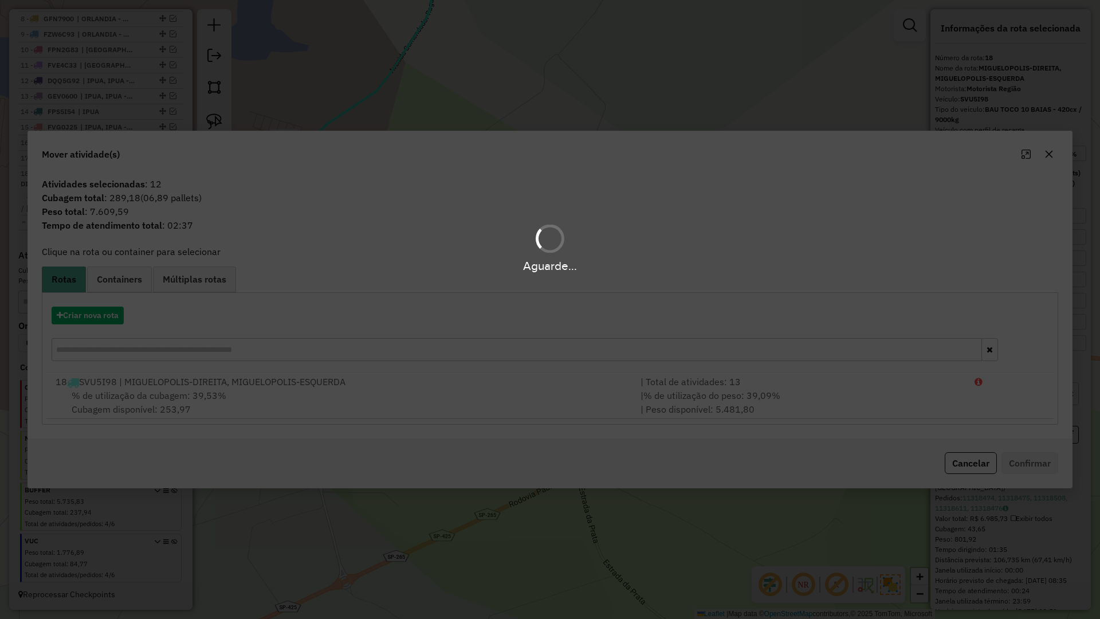
click at [97, 313] on div "Aguarde..." at bounding box center [550, 309] width 1100 height 619
click at [93, 315] on div "Aguarde..." at bounding box center [550, 309] width 1100 height 619
click at [91, 316] on div "Aguarde..." at bounding box center [550, 309] width 1100 height 619
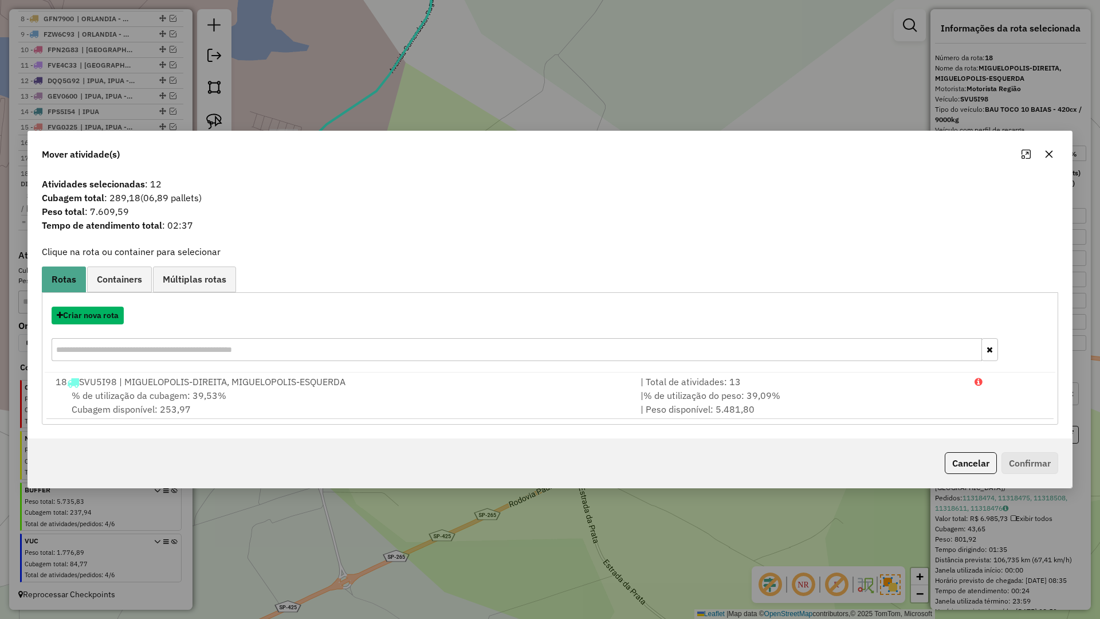
click at [91, 316] on button "Criar nova rota" at bounding box center [88, 316] width 72 height 18
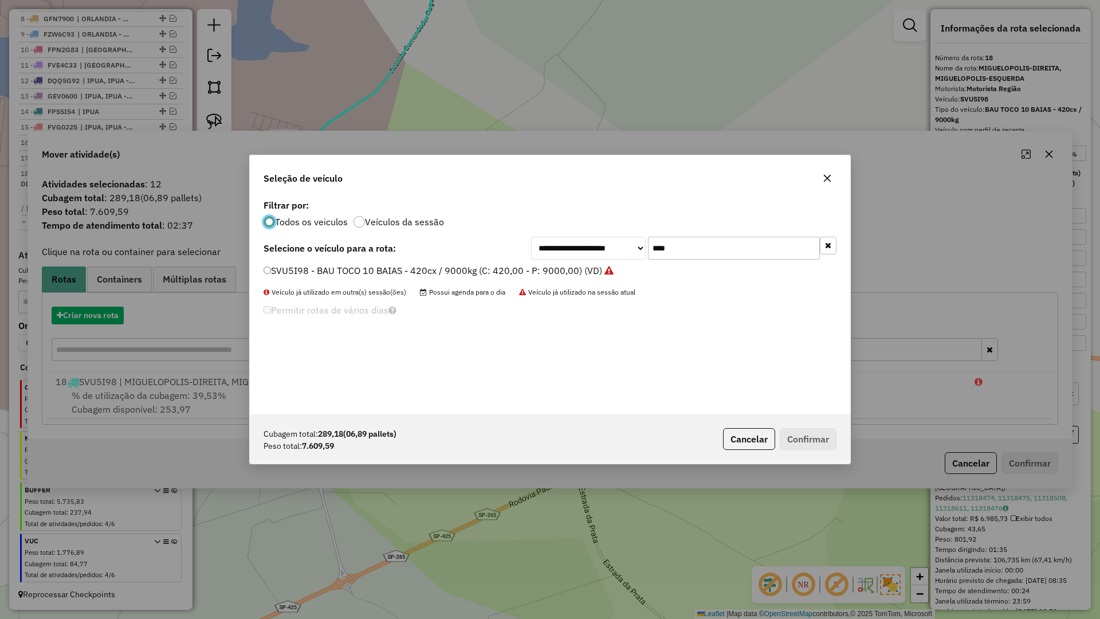
scroll to position [6, 3]
drag, startPoint x: 91, startPoint y: 316, endPoint x: 104, endPoint y: 319, distance: 13.5
click at [93, 317] on div "**********" at bounding box center [550, 309] width 1100 height 619
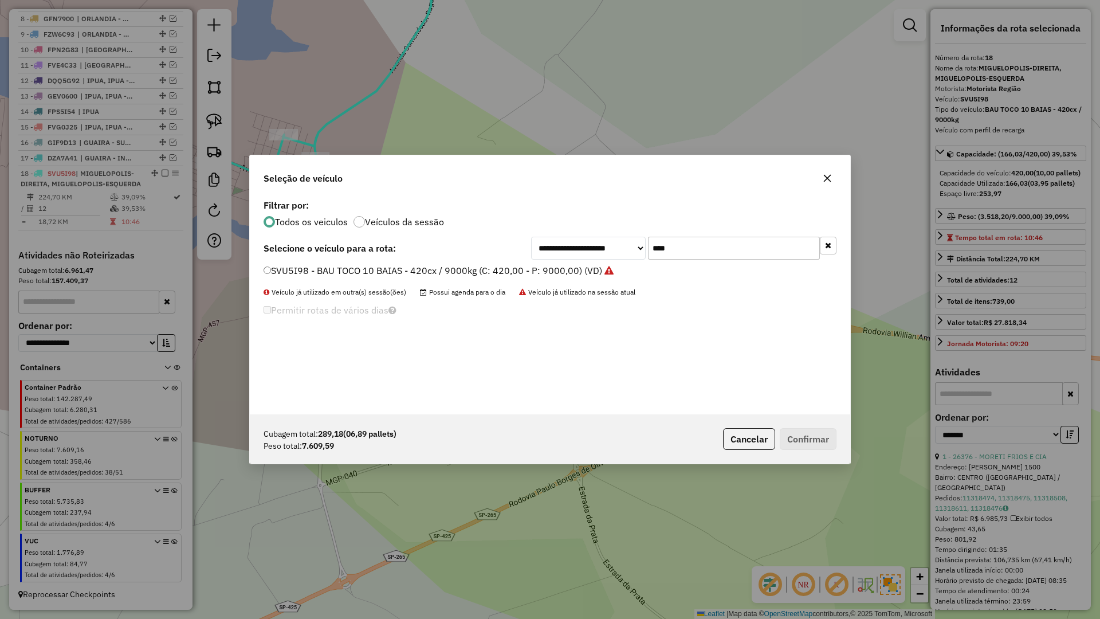
drag, startPoint x: 681, startPoint y: 254, endPoint x: 646, endPoint y: 254, distance: 35.5
click at [646, 254] on div "**********" at bounding box center [683, 248] width 305 height 23
type input "****"
drag, startPoint x: 276, startPoint y: 277, endPoint x: 317, endPoint y: 276, distance: 41.9
click at [276, 276] on li "SSU9E68 - BAU TOCO 10 BAIAS - 420cx / 9000kg (C: 420,00 - P: 9000,00) (VD)" at bounding box center [550, 271] width 573 height 14
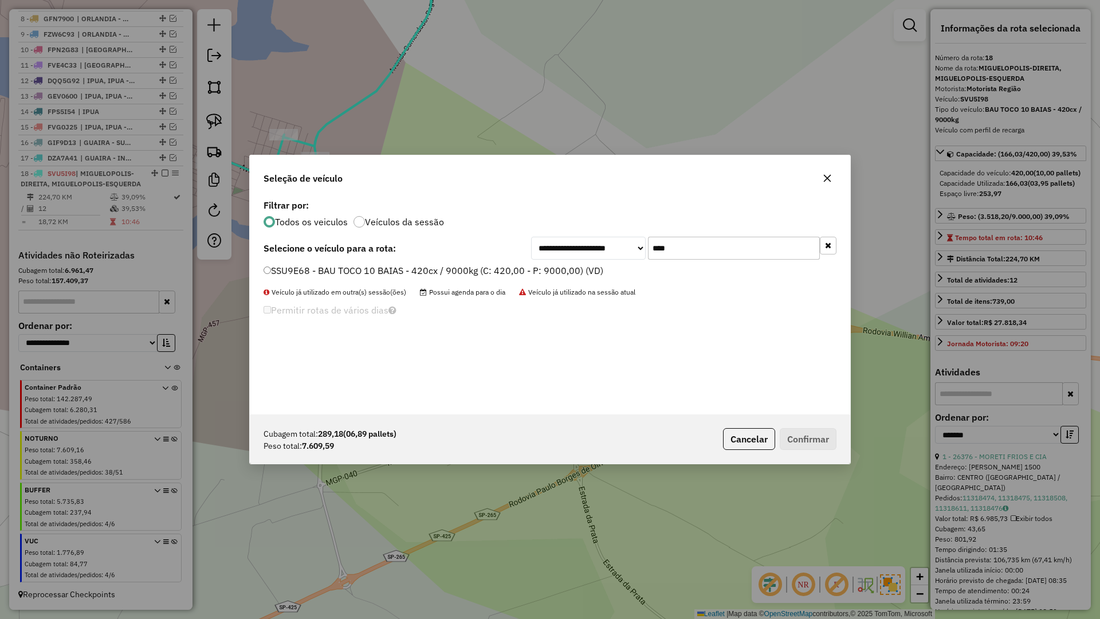
click at [307, 270] on label "SSU9E68 - BAU TOCO 10 BAIAS - 420cx / 9000kg (C: 420,00 - P: 9000,00) (VD)" at bounding box center [434, 271] width 340 height 14
click at [794, 428] on button "Confirmar" at bounding box center [808, 439] width 57 height 22
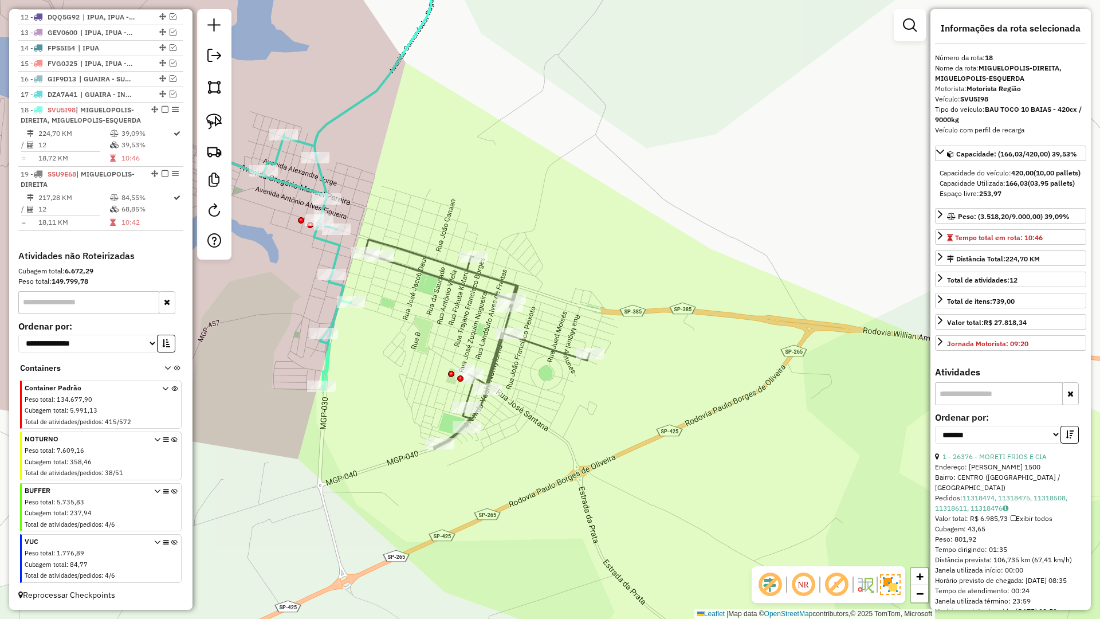
scroll to position [610, 0]
drag, startPoint x: 607, startPoint y: 411, endPoint x: 315, endPoint y: 359, distance: 297.0
click at [324, 355] on div "Janela de atendimento Grade de atendimento Capacidade Transportadoras Veículos …" at bounding box center [550, 309] width 1100 height 619
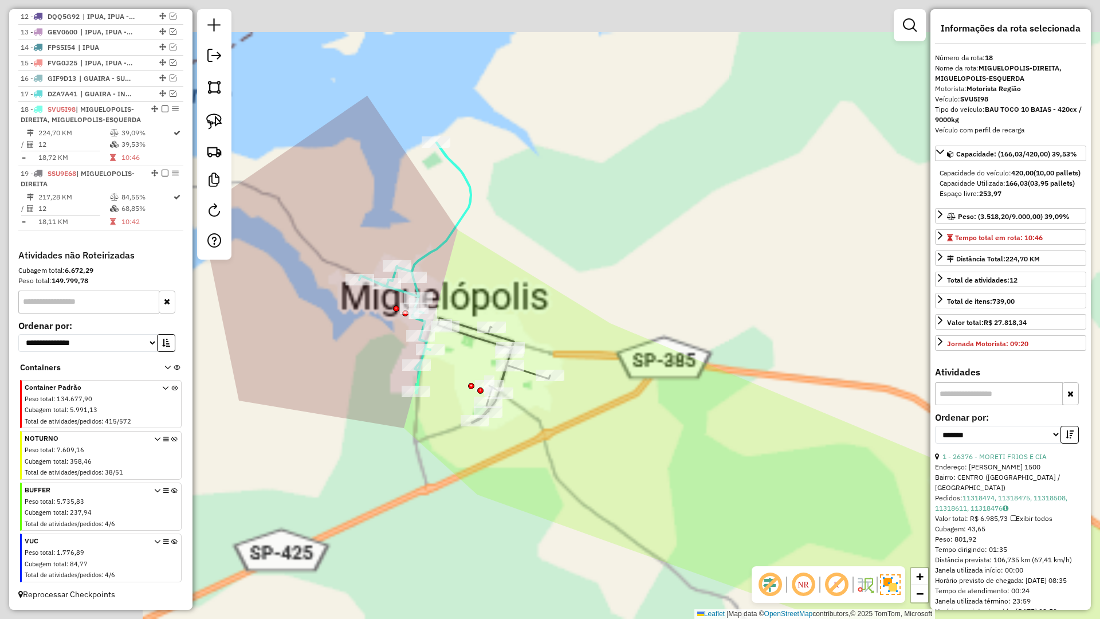
click at [572, 459] on div "Janela de atendimento Grade de atendimento Capacidade Transportadoras Veículos …" at bounding box center [550, 309] width 1100 height 619
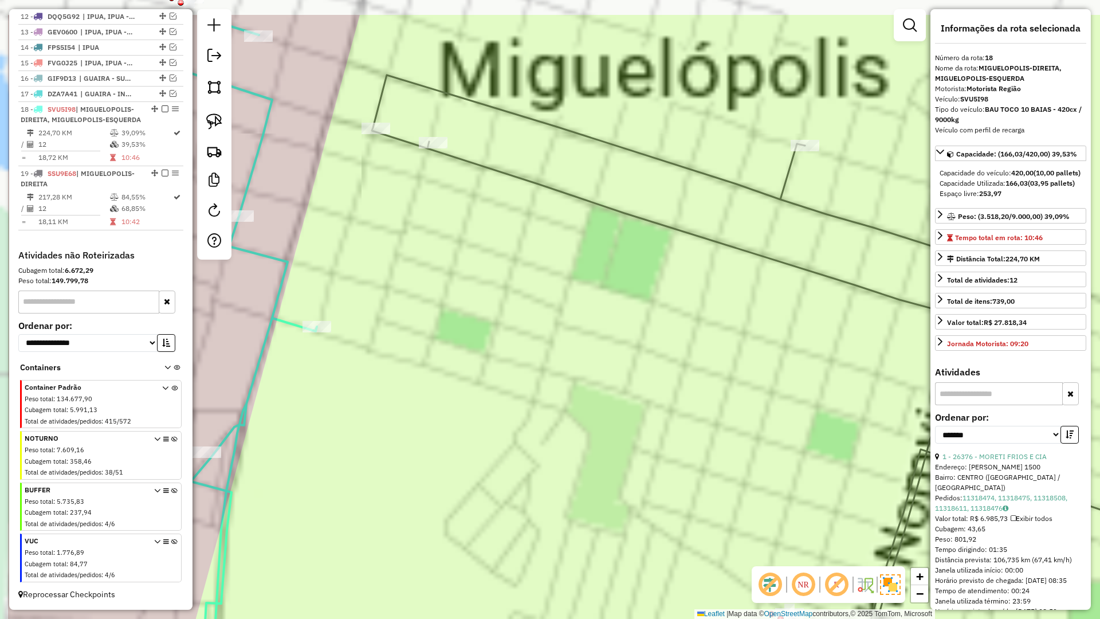
drag, startPoint x: 576, startPoint y: 437, endPoint x: 577, endPoint y: 408, distance: 28.7
click at [697, 501] on div "Janela de atendimento Grade de atendimento Capacidade Transportadoras Veículos …" at bounding box center [550, 309] width 1100 height 619
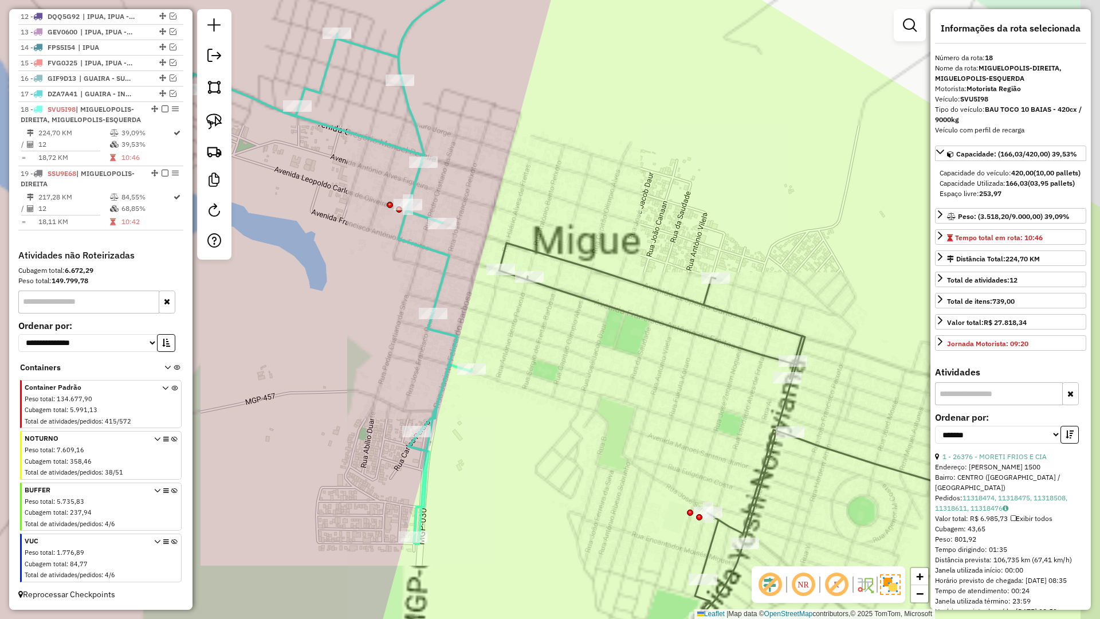
click at [446, 288] on icon at bounding box center [358, 241] width 343 height 606
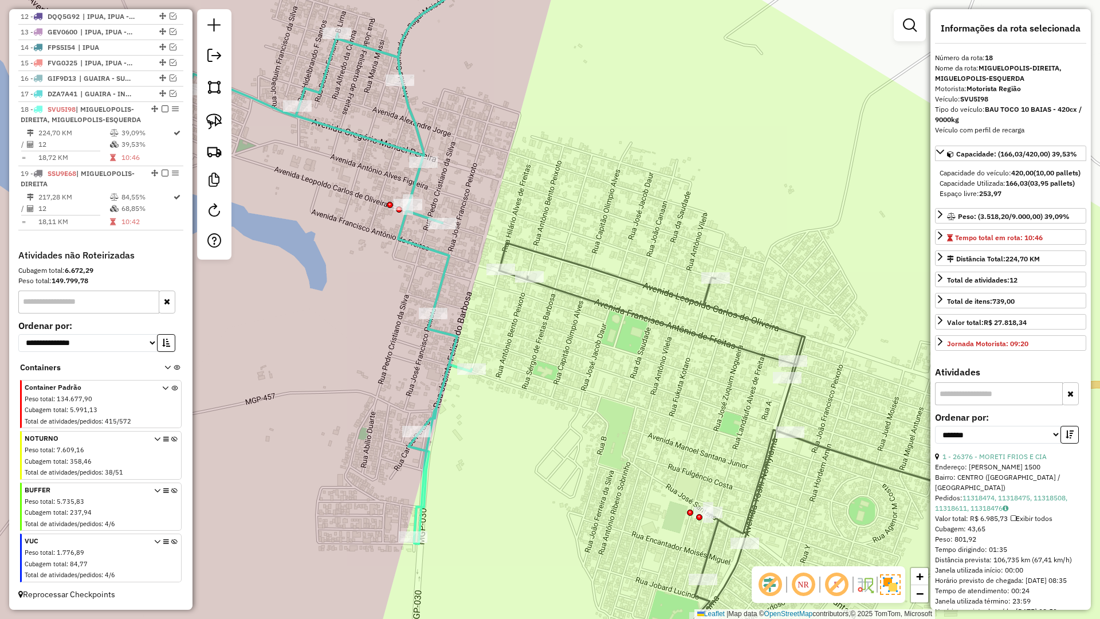
click at [439, 284] on icon at bounding box center [358, 241] width 343 height 606
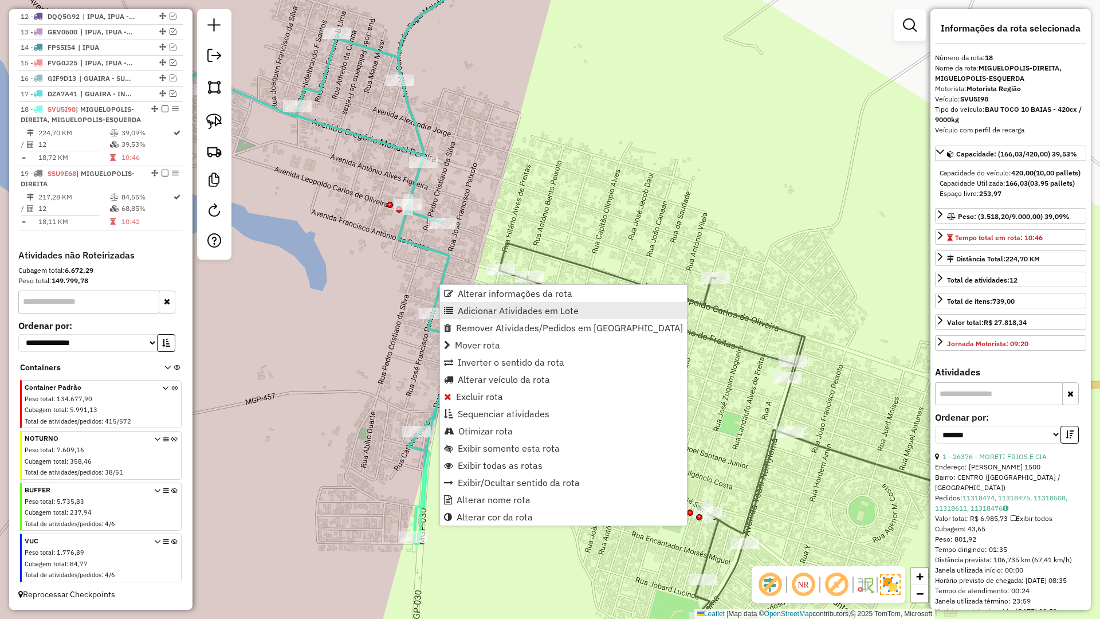
click at [470, 307] on span "Adicionar Atividades em Lote" at bounding box center [518, 310] width 121 height 9
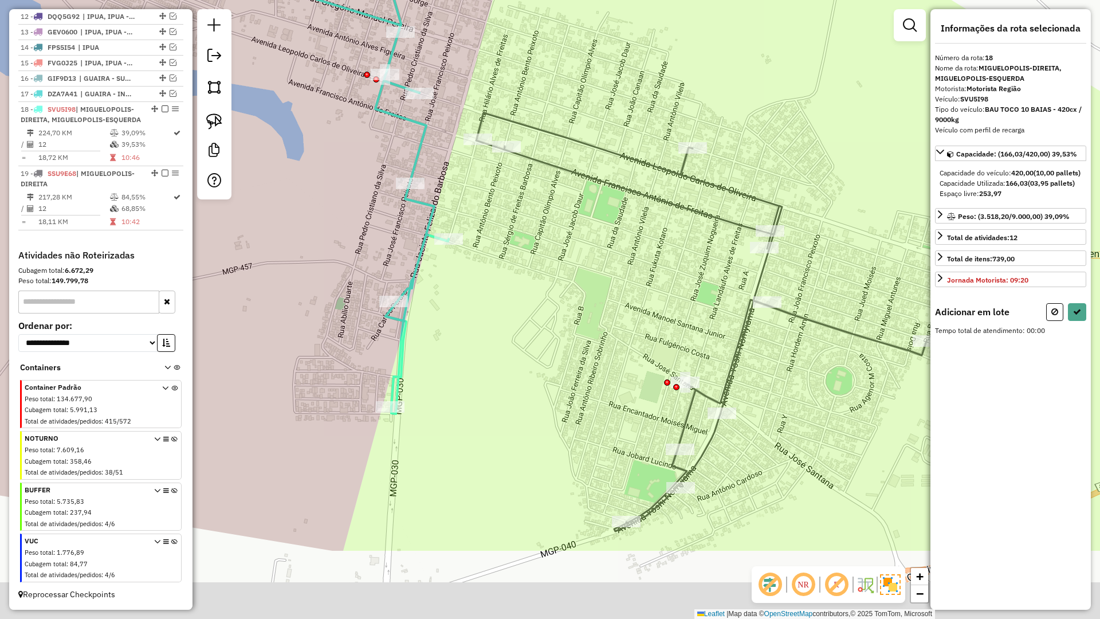
drag, startPoint x: 626, startPoint y: 344, endPoint x: 618, endPoint y: 286, distance: 59.1
click at [618, 286] on div "Janela de atendimento Grade de atendimento Capacidade Transportadoras Veículos …" at bounding box center [550, 309] width 1100 height 619
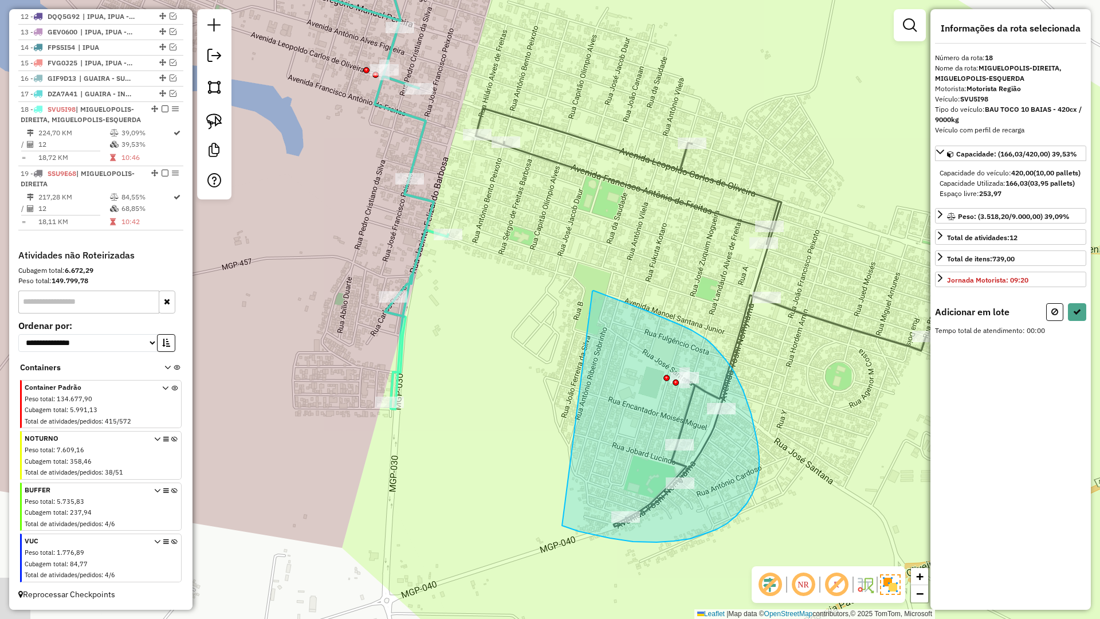
drag, startPoint x: 593, startPoint y: 291, endPoint x: 555, endPoint y: 519, distance: 230.5
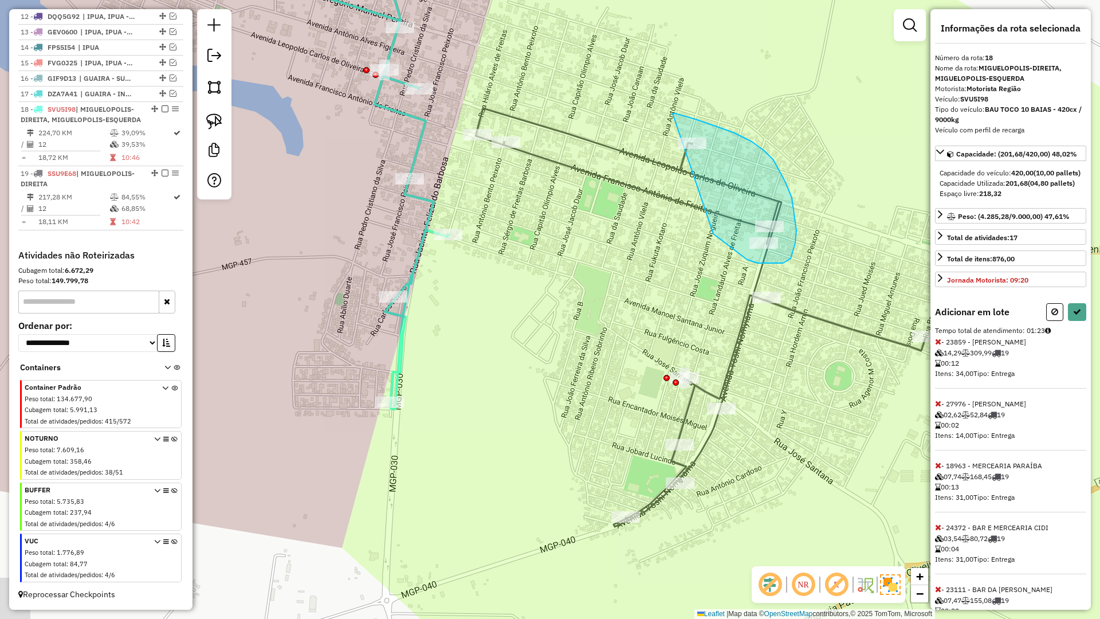
drag, startPoint x: 747, startPoint y: 260, endPoint x: 673, endPoint y: 113, distance: 164.0
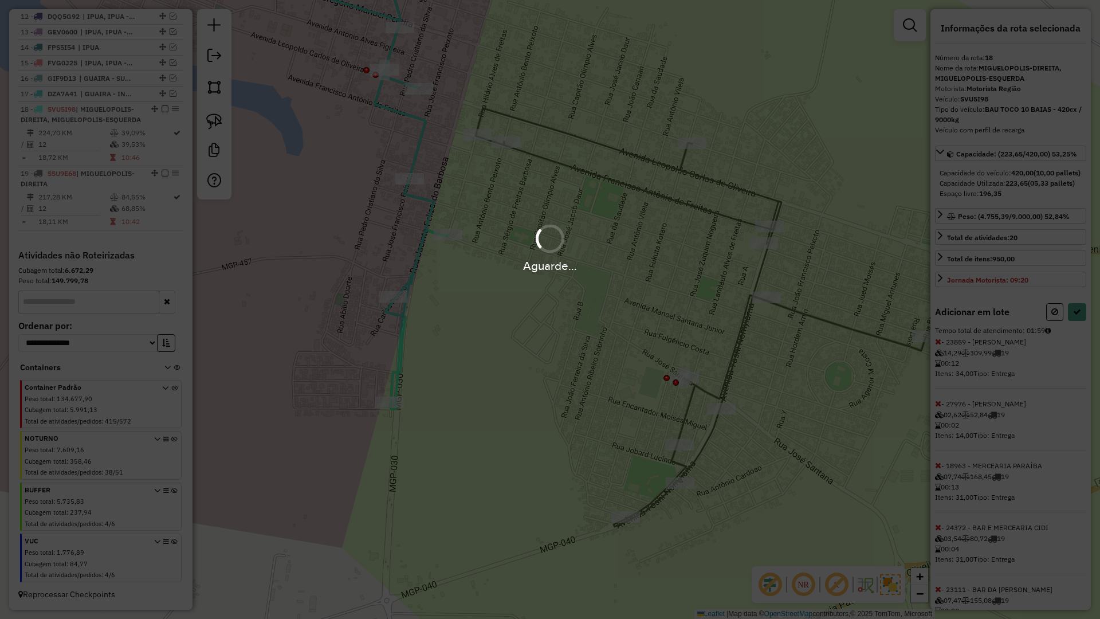
click at [1073, 335] on div "Aguarde..." at bounding box center [550, 309] width 1100 height 619
click at [1073, 316] on icon at bounding box center [1077, 312] width 8 height 8
drag, startPoint x: 1073, startPoint y: 335, endPoint x: 939, endPoint y: 335, distance: 134.7
click at [1069, 334] on div "Aguarde..." at bounding box center [550, 309] width 1100 height 619
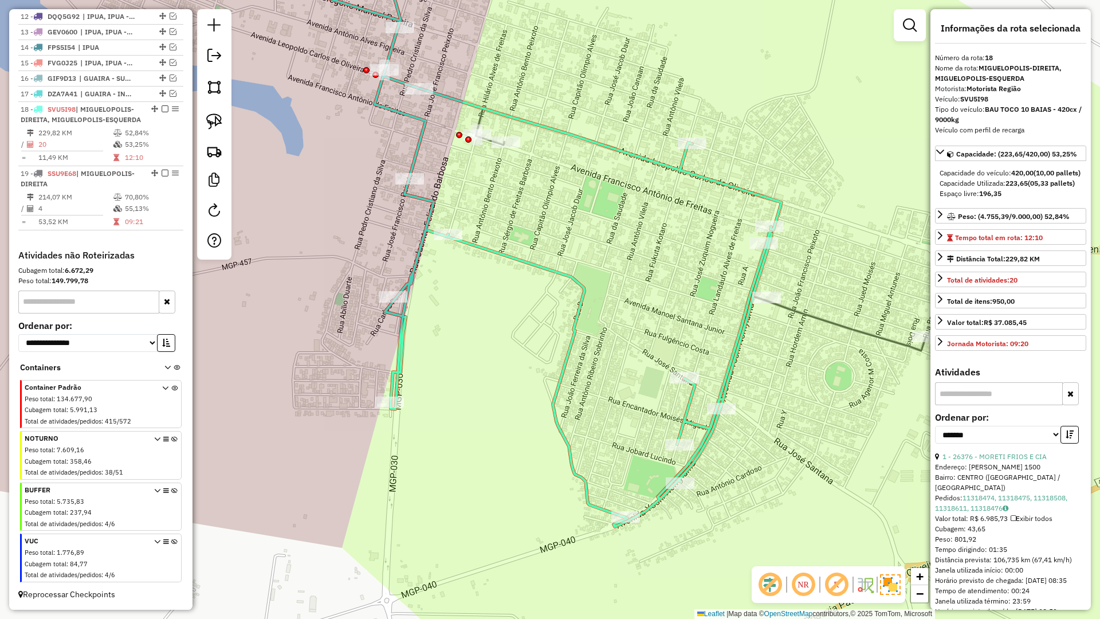
click at [810, 315] on icon at bounding box center [701, 229] width 450 height 242
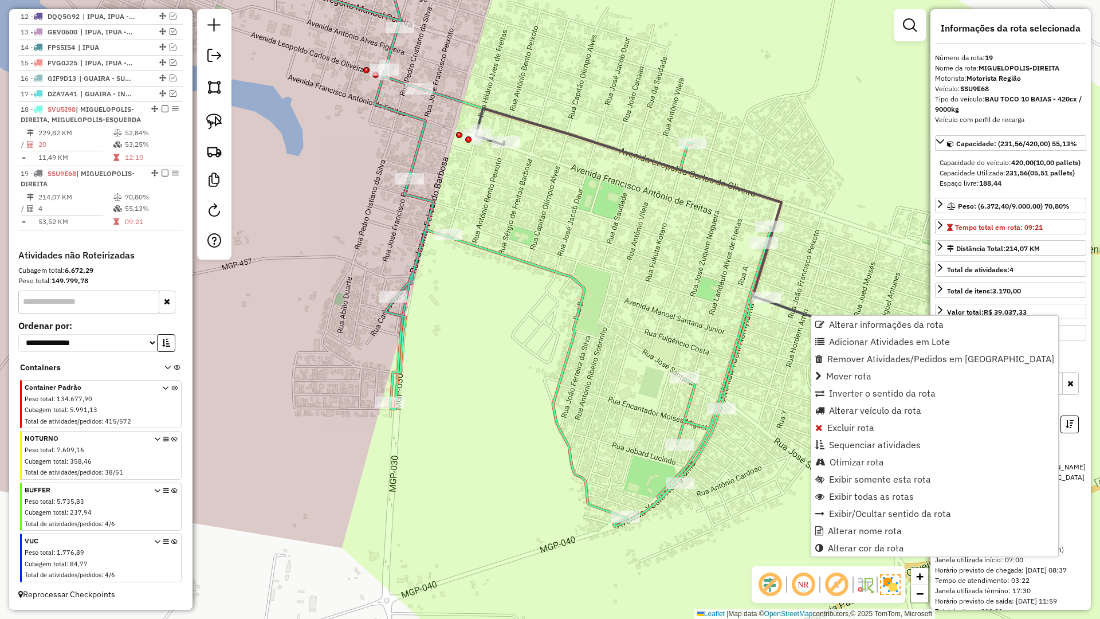
click at [776, 350] on div "Janela de atendimento Grade de atendimento Capacidade Transportadoras Veículos …" at bounding box center [550, 309] width 1100 height 619
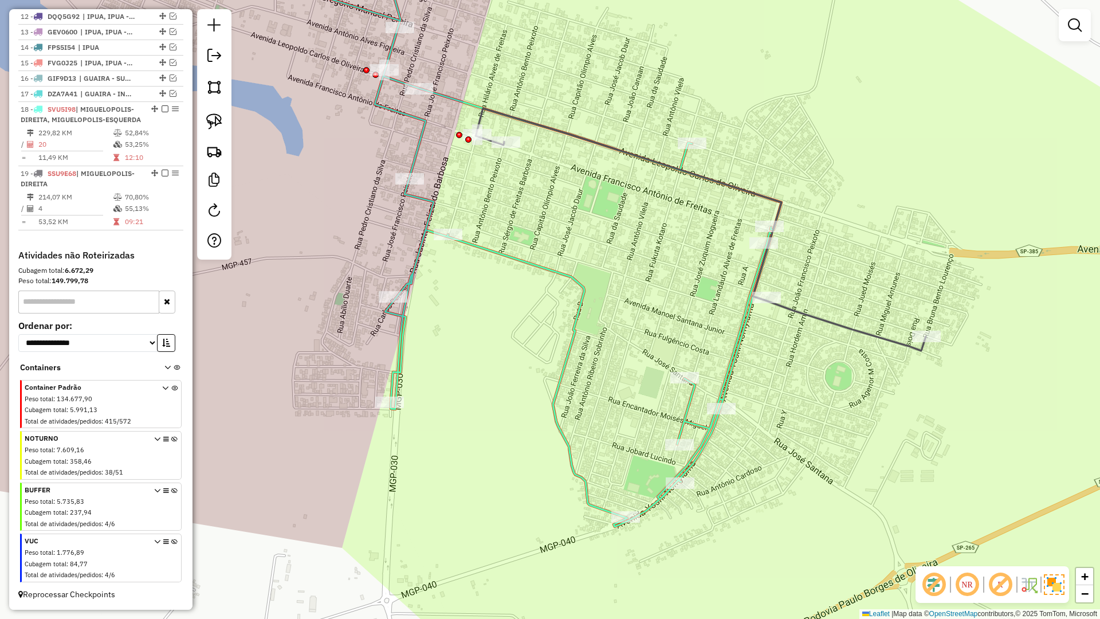
click at [739, 350] on icon at bounding box center [473, 232] width 618 height 588
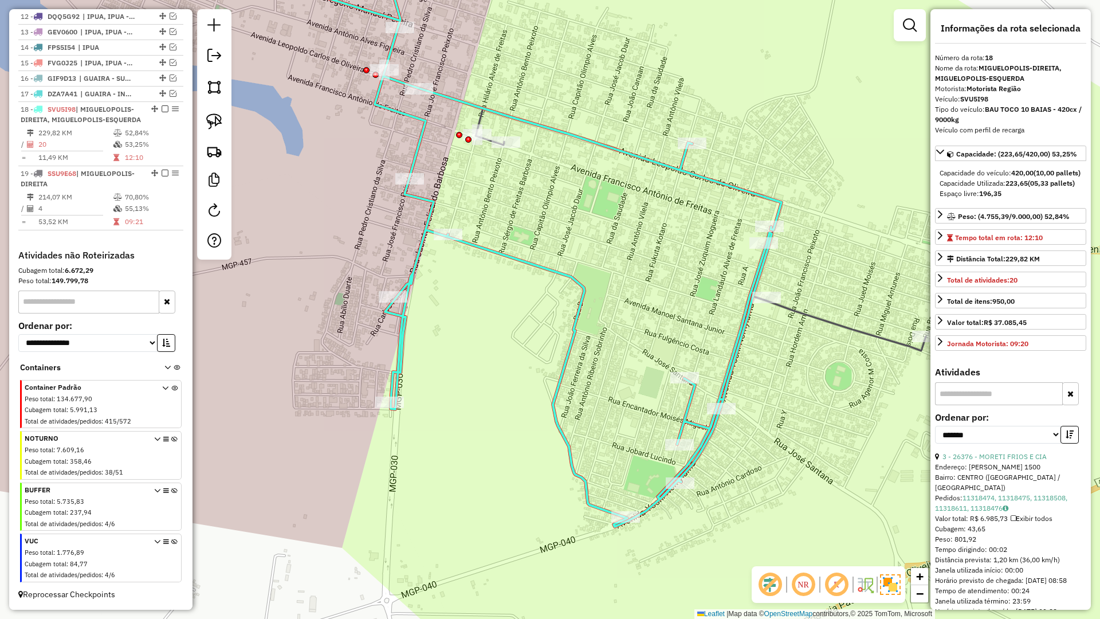
click at [819, 316] on icon at bounding box center [701, 229] width 450 height 242
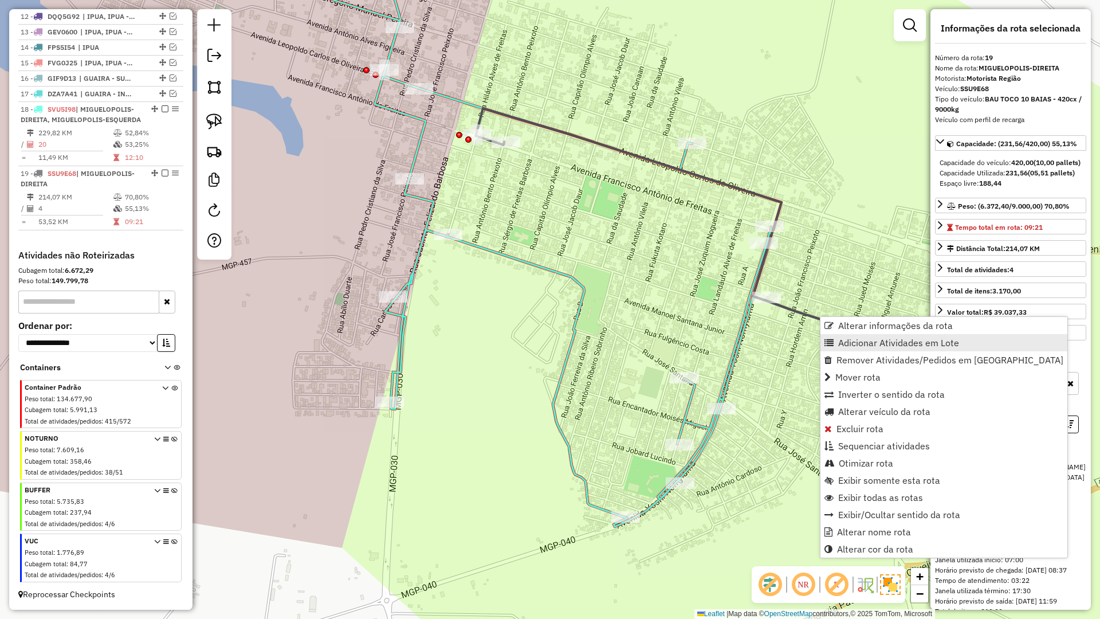
click at [843, 342] on span "Adicionar Atividades em Lote" at bounding box center [898, 342] width 121 height 9
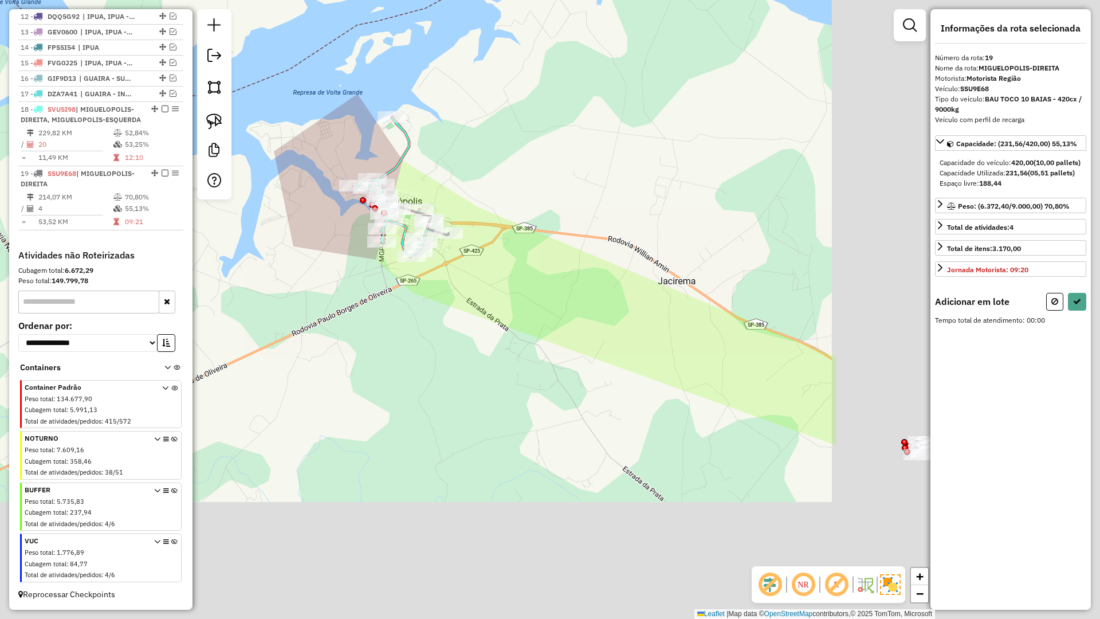
drag, startPoint x: 847, startPoint y: 399, endPoint x: 311, endPoint y: 248, distance: 557.8
click at [260, 237] on div "Janela de atendimento Grade de atendimento Capacidade Transportadoras Veículos …" at bounding box center [550, 309] width 1100 height 619
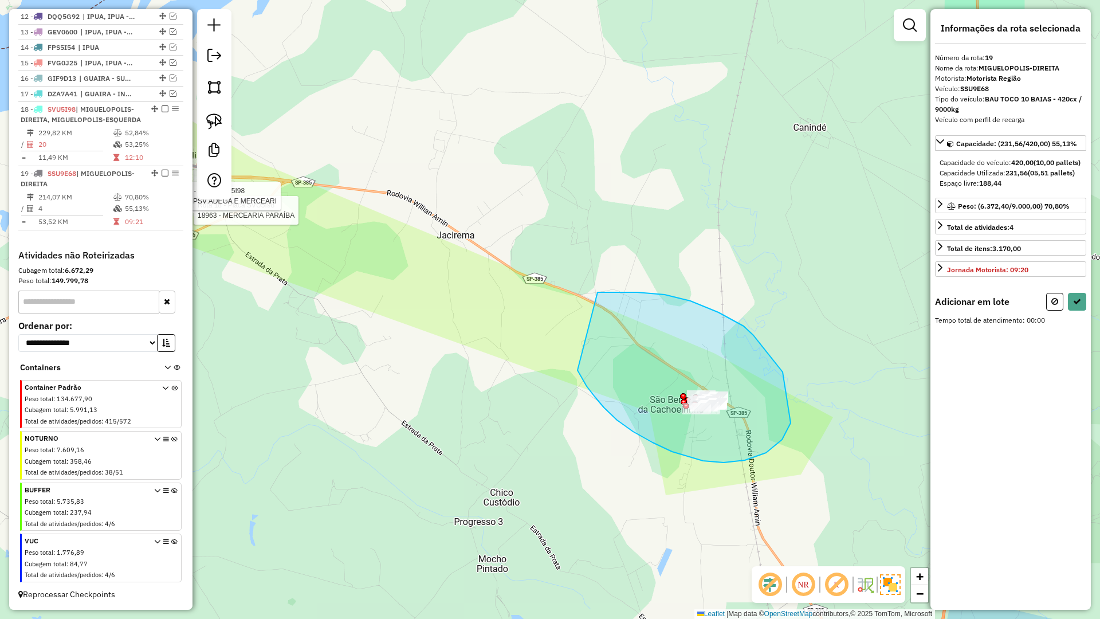
drag, startPoint x: 581, startPoint y: 376, endPoint x: 574, endPoint y: 286, distance: 90.8
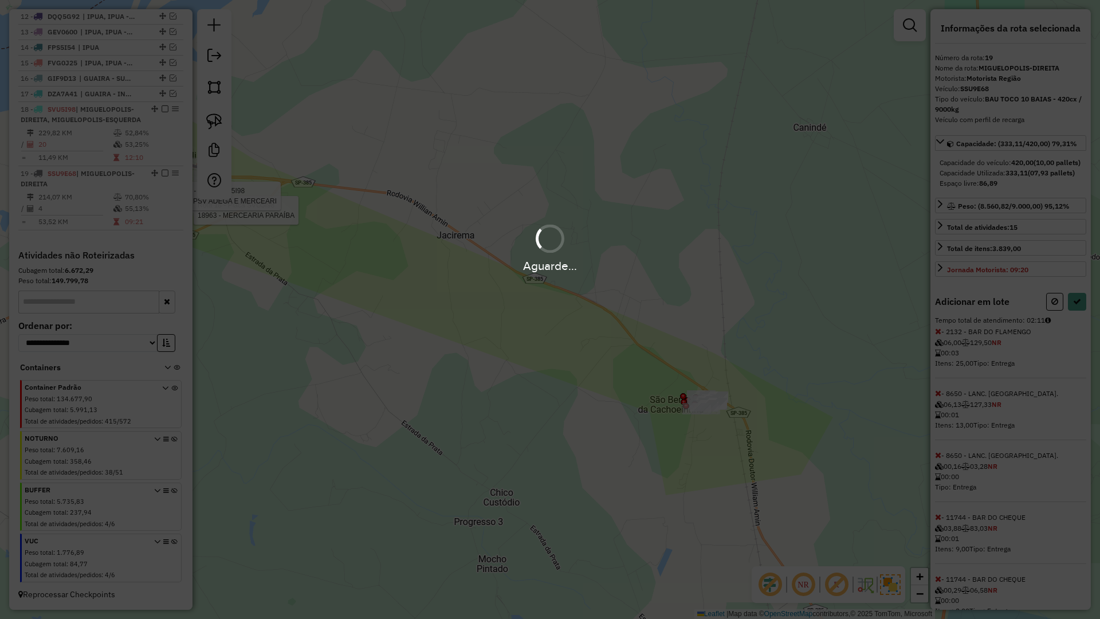
click at [1078, 324] on div "Aguarde..." at bounding box center [550, 309] width 1100 height 619
click at [1078, 311] on button at bounding box center [1077, 302] width 18 height 18
drag, startPoint x: 1078, startPoint y: 324, endPoint x: 649, endPoint y: 334, distance: 429.3
click at [1077, 323] on div "Aguarde..." at bounding box center [550, 309] width 1100 height 619
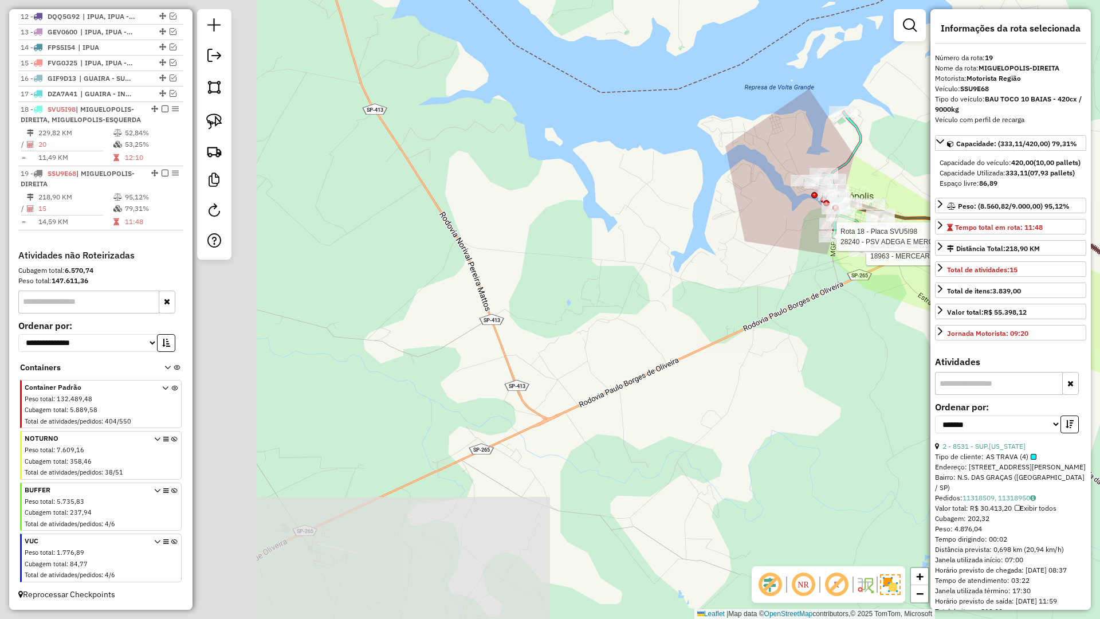
drag, startPoint x: 948, startPoint y: 390, endPoint x: 888, endPoint y: 371, distance: 62.7
click at [949, 391] on hb-router-mapa "Informações da Sessão 977903 - 12/08/2025 Criação: 11/08/2025 17:43 Depósito: R…" at bounding box center [550, 309] width 1100 height 619
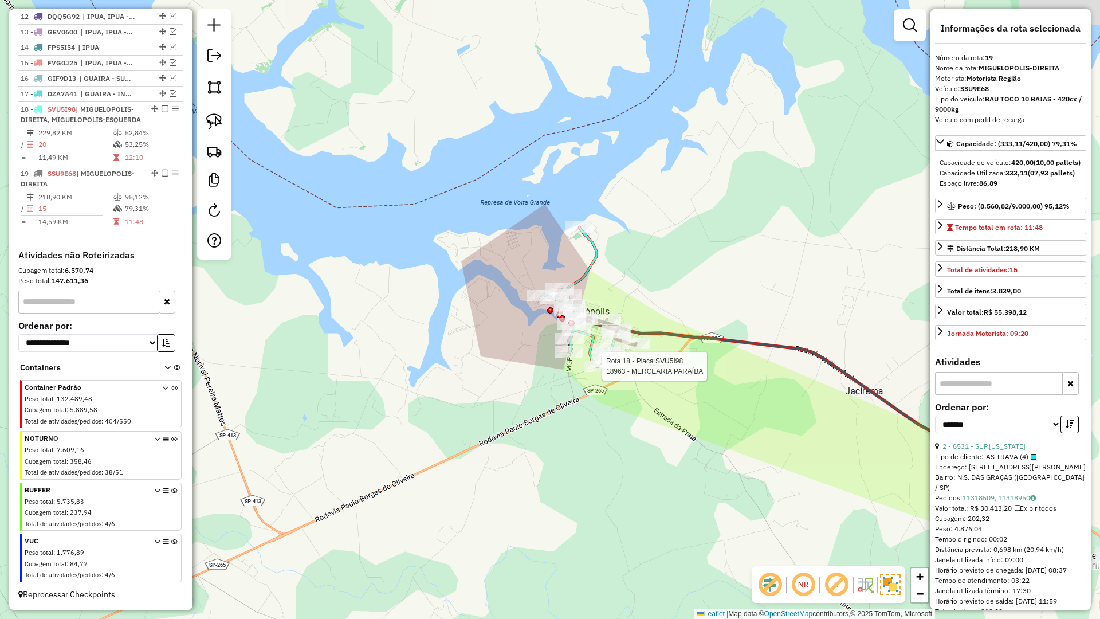
drag, startPoint x: 574, startPoint y: 310, endPoint x: 511, endPoint y: 335, distance: 67.9
click at [511, 335] on div "Rota 18 - Placa SVU5I98 18963 - MERCEARIA PARAÍBA Janela de atendimento Grade d…" at bounding box center [550, 309] width 1100 height 619
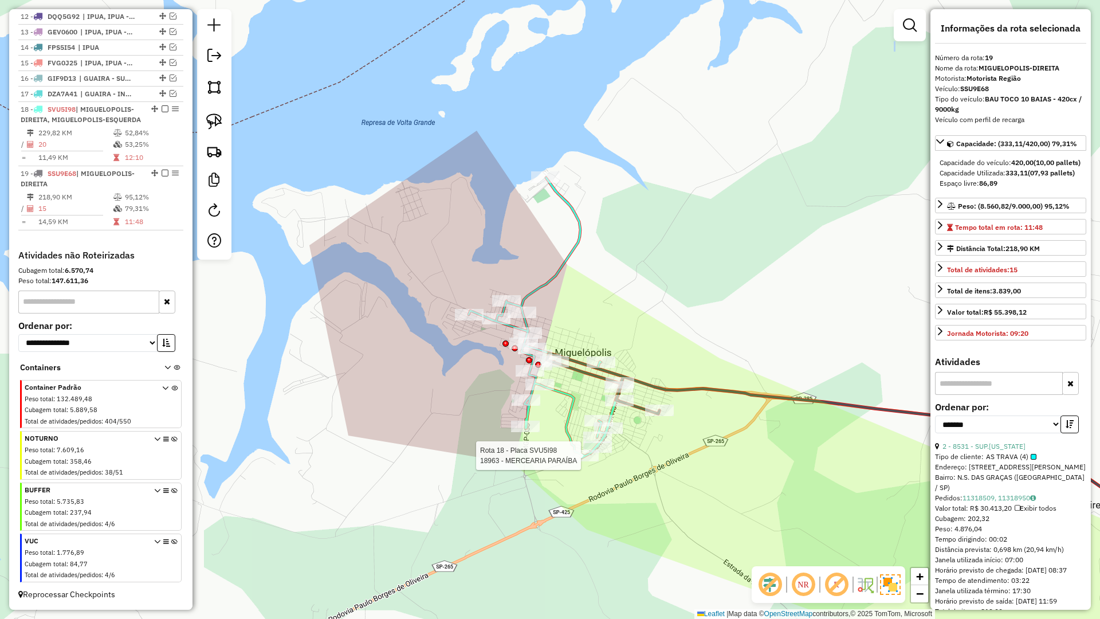
drag, startPoint x: 525, startPoint y: 270, endPoint x: 516, endPoint y: 290, distance: 22.3
click at [520, 269] on div "Rota 18 - Placa SVU5I98 18963 - MERCEARIA PARAÍBA Janela de atendimento Grade d…" at bounding box center [550, 309] width 1100 height 619
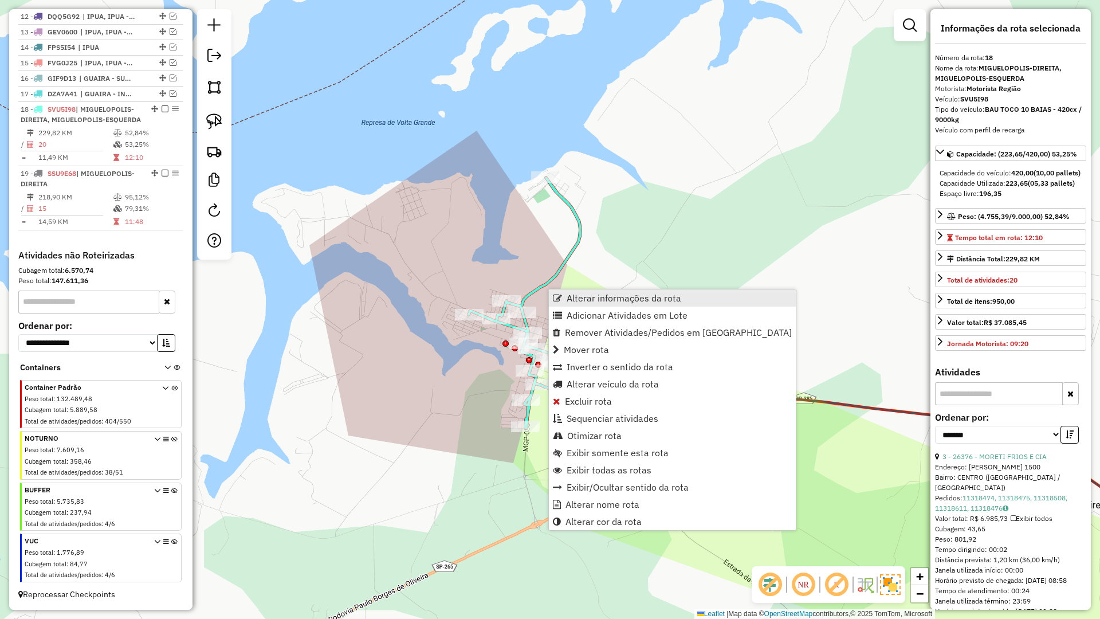
click at [603, 295] on span "Alterar informações da rota" at bounding box center [624, 297] width 115 height 9
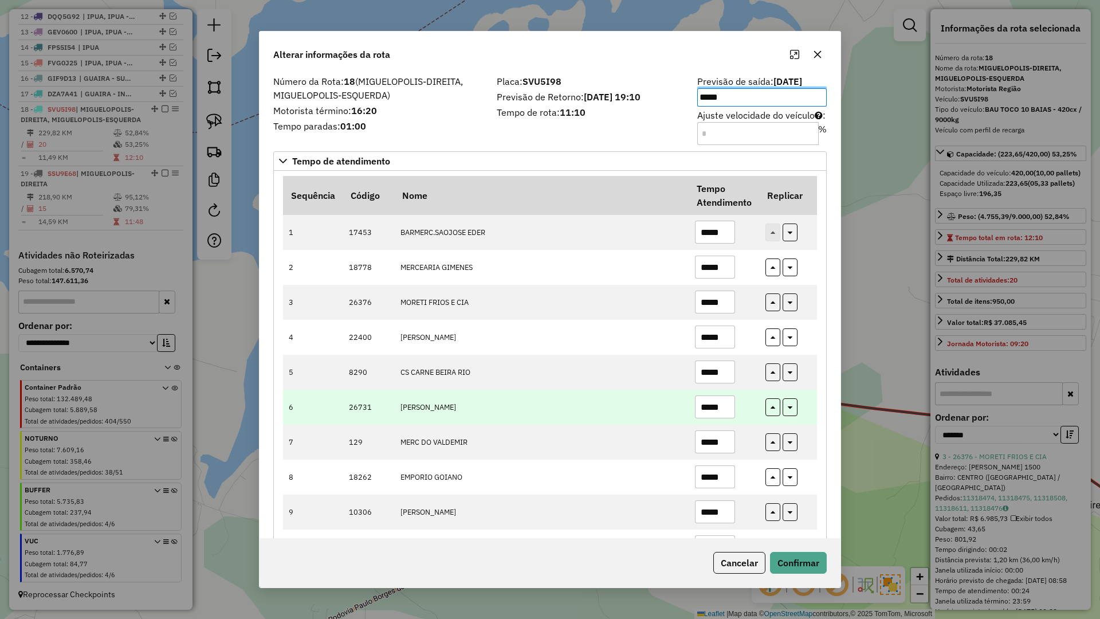
click at [668, 394] on td "ROSIMEIRY MORAIS" at bounding box center [541, 407] width 295 height 35
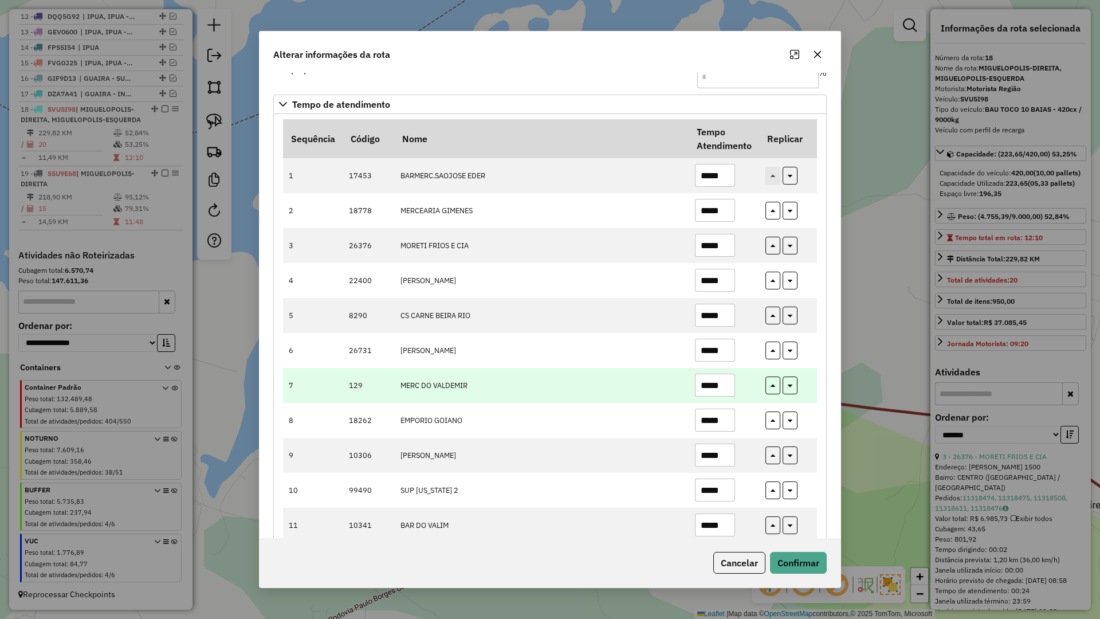
scroll to position [96, 0]
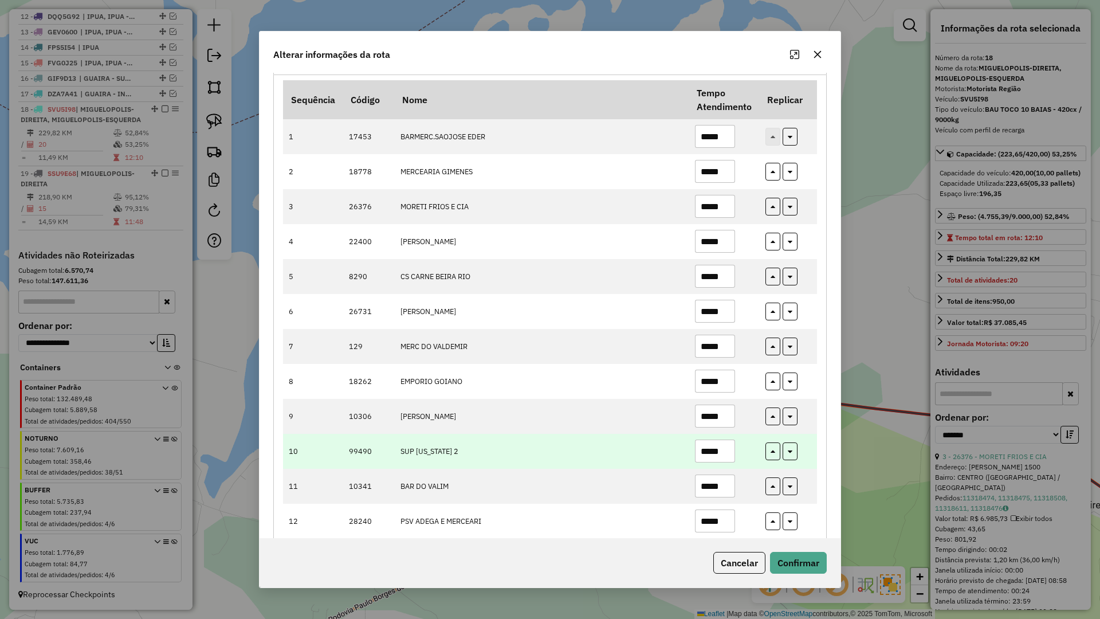
click at [711, 455] on input "*****" at bounding box center [715, 451] width 40 height 23
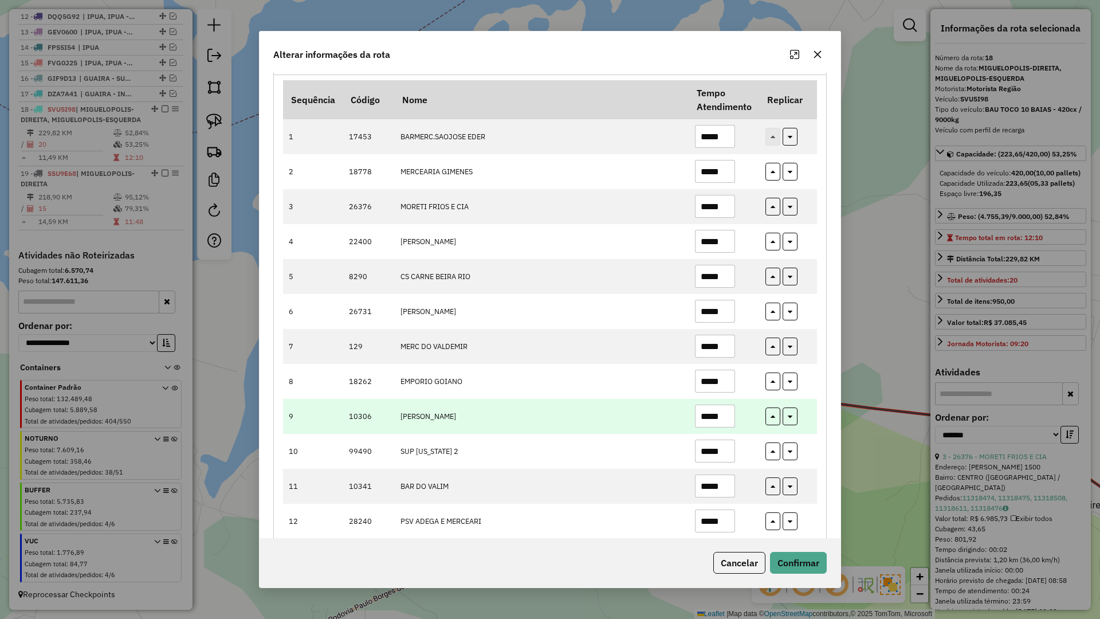
type input "*****"
click at [706, 417] on input "*****" at bounding box center [715, 416] width 40 height 23
click at [707, 417] on input "*****" at bounding box center [715, 416] width 40 height 23
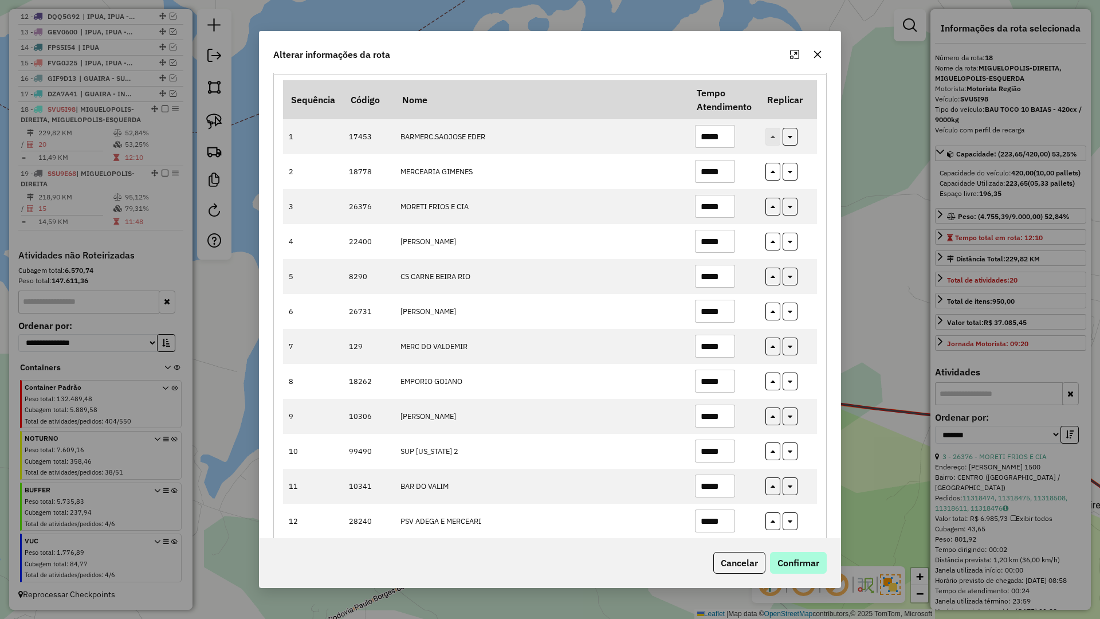
type input "*****"
click at [805, 557] on button "Confirmar" at bounding box center [798, 563] width 57 height 22
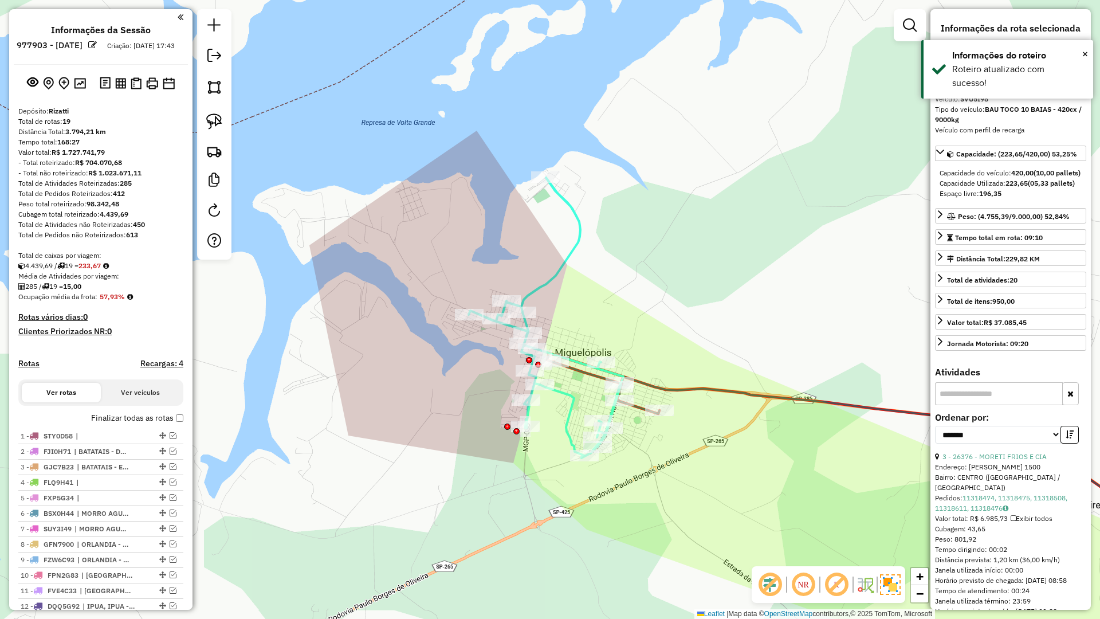
scroll to position [610, 0]
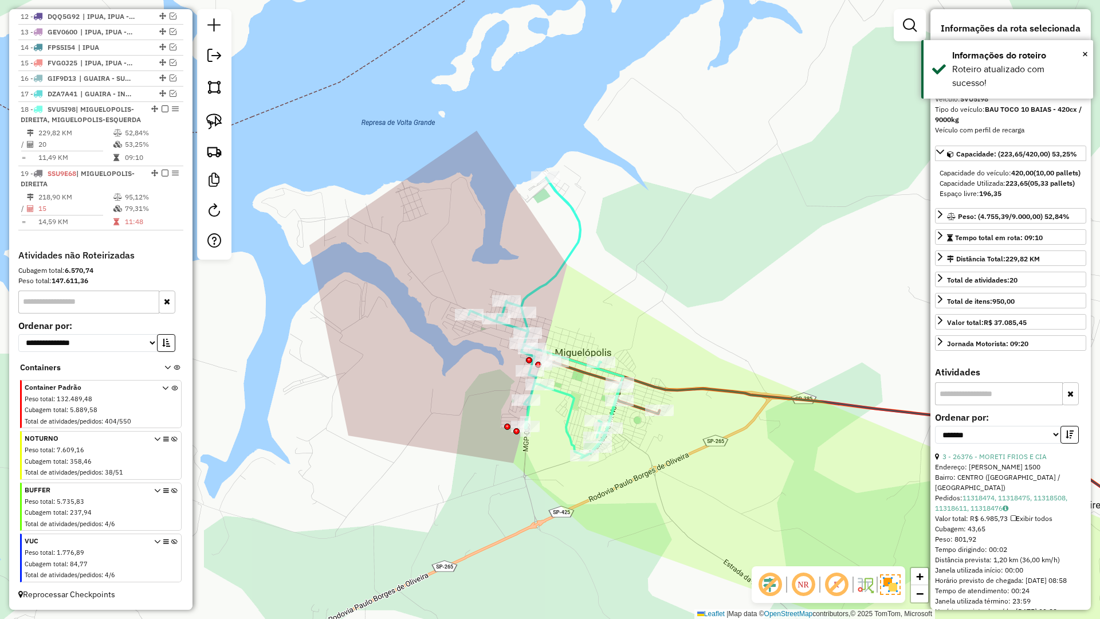
click at [545, 282] on icon at bounding box center [546, 318] width 155 height 280
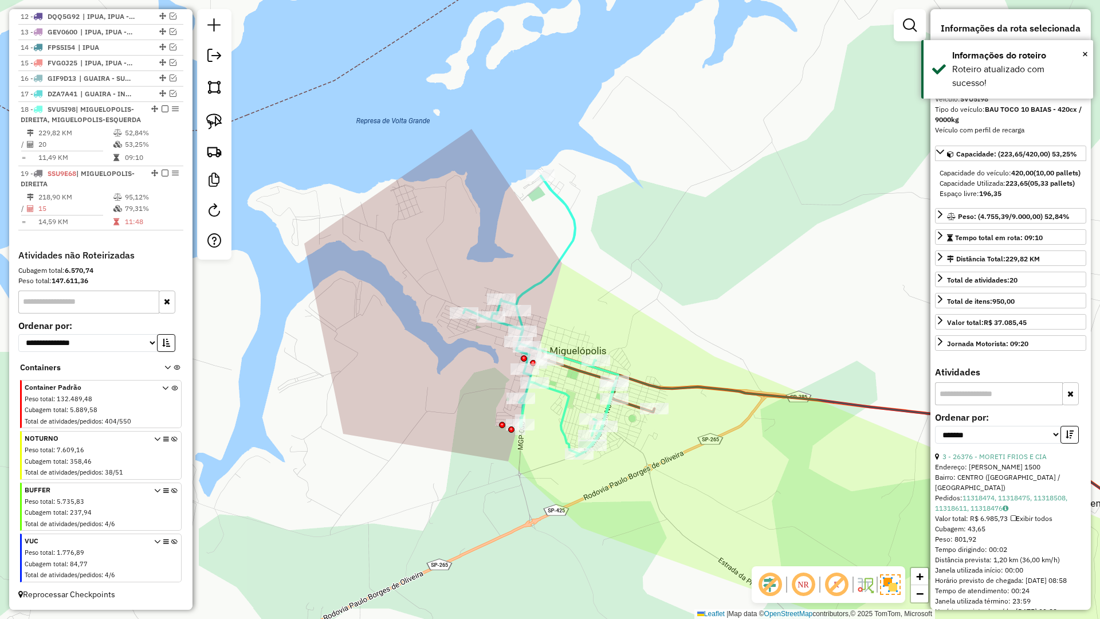
drag, startPoint x: 629, startPoint y: 315, endPoint x: 511, endPoint y: 277, distance: 124.7
click at [511, 276] on div "Janela de atendimento Grade de atendimento Capacidade Transportadoras Veículos …" at bounding box center [550, 309] width 1100 height 619
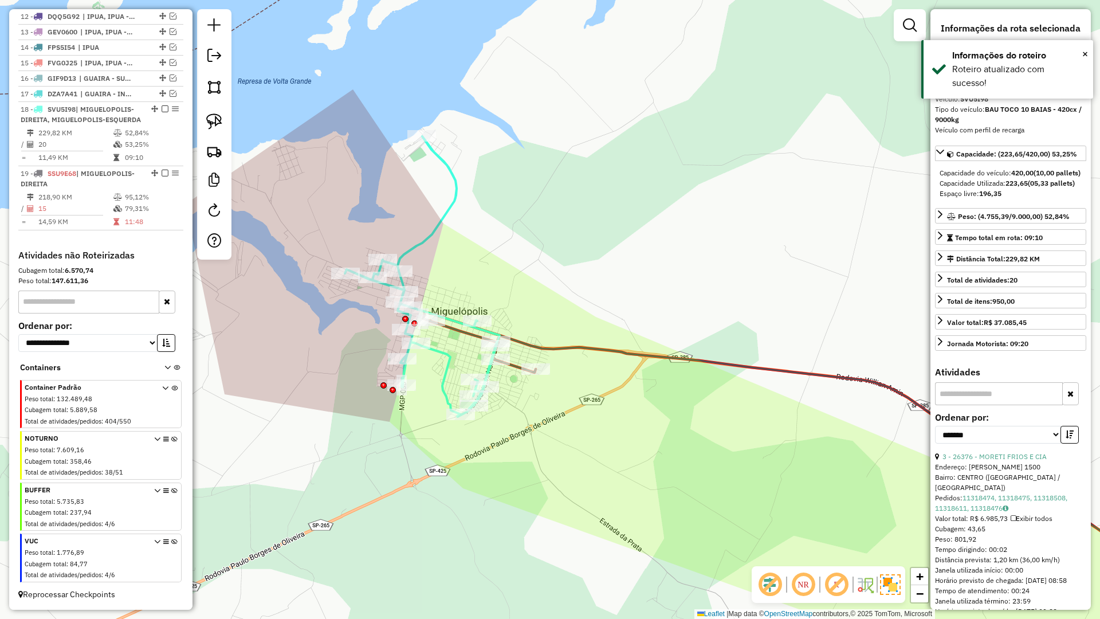
click at [568, 348] on icon at bounding box center [816, 443] width 787 height 262
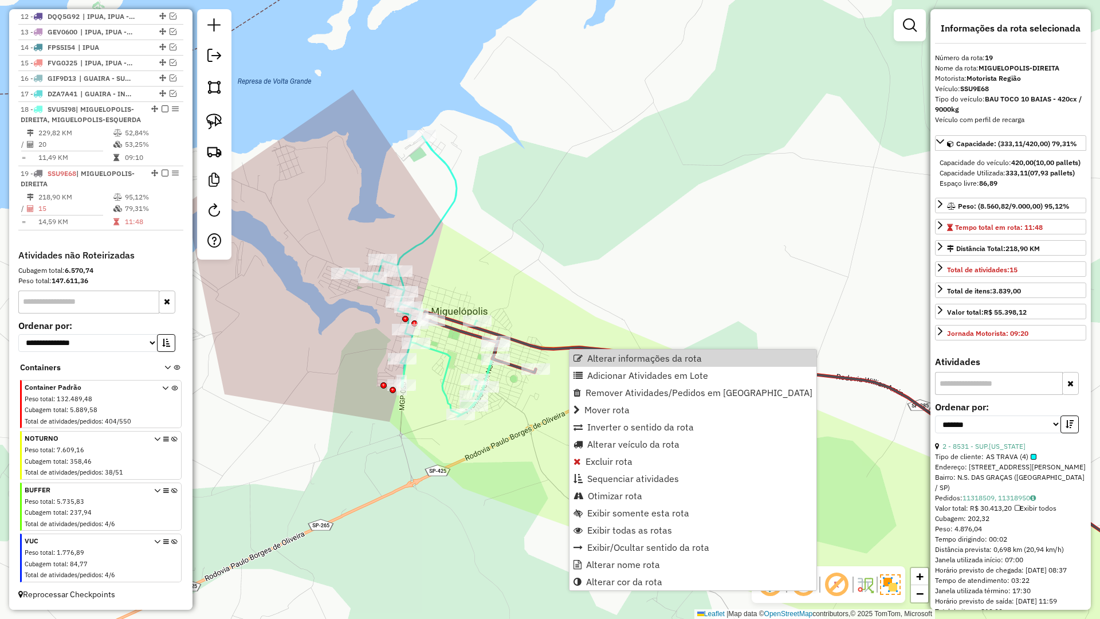
click at [774, 300] on div "Janela de atendimento Grade de atendimento Capacidade Transportadoras Veículos …" at bounding box center [550, 309] width 1100 height 619
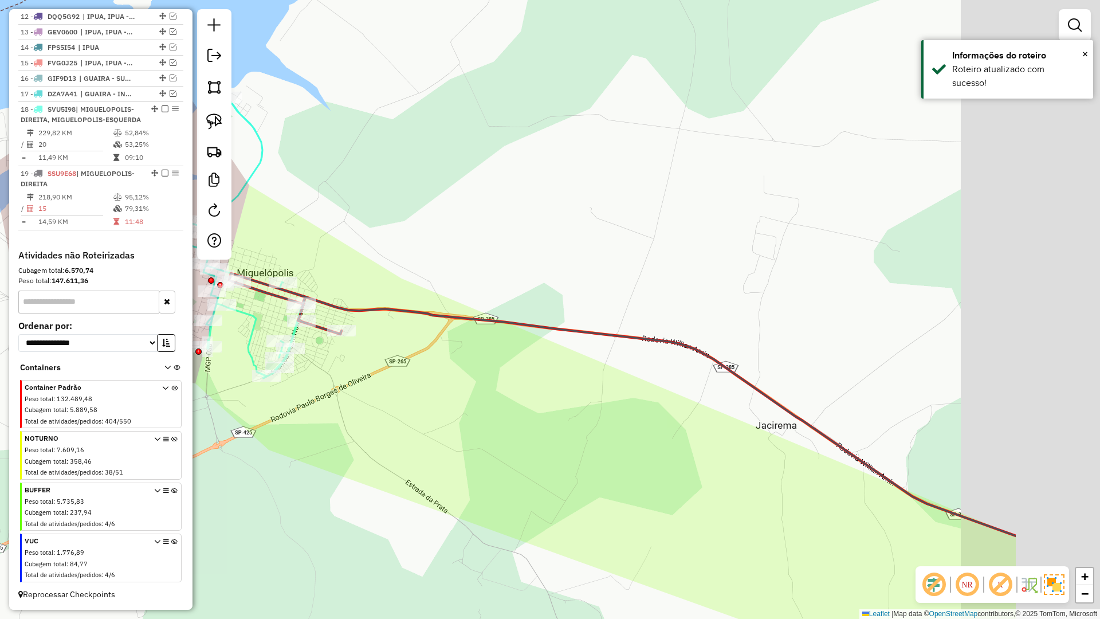
drag, startPoint x: 376, startPoint y: 223, endPoint x: 588, endPoint y: 280, distance: 219.9
click at [276, 213] on div "Janela de atendimento Grade de atendimento Capacidade Transportadoras Veículos …" at bounding box center [550, 309] width 1100 height 619
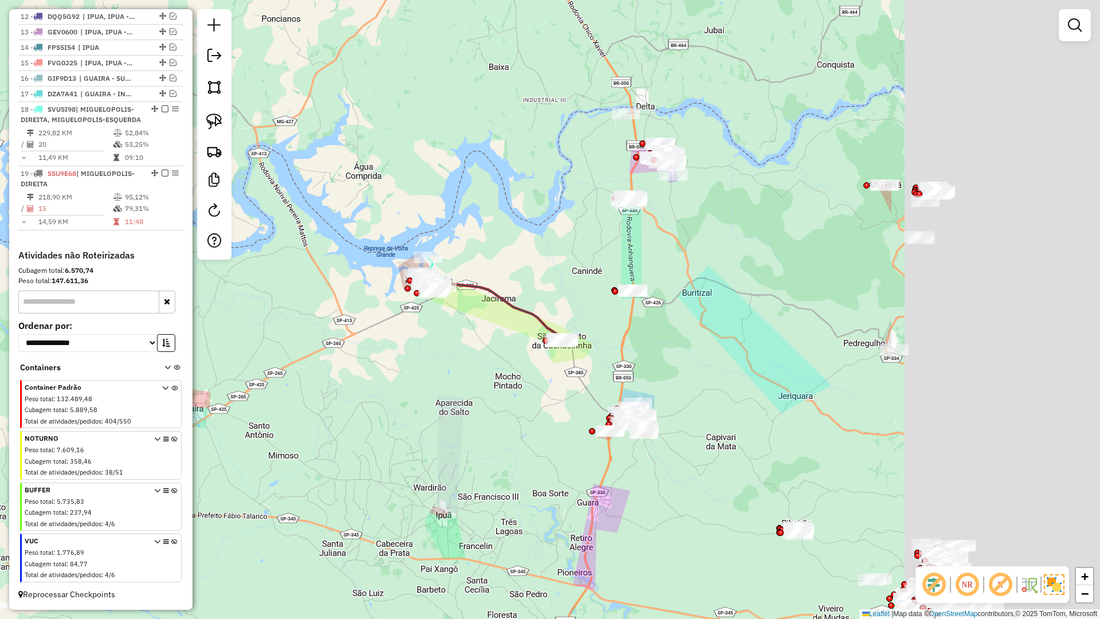
drag, startPoint x: 778, startPoint y: 429, endPoint x: 623, endPoint y: 399, distance: 158.1
click at [581, 387] on div "Janela de atendimento Grade de atendimento Capacidade Transportadoras Veículos …" at bounding box center [550, 309] width 1100 height 619
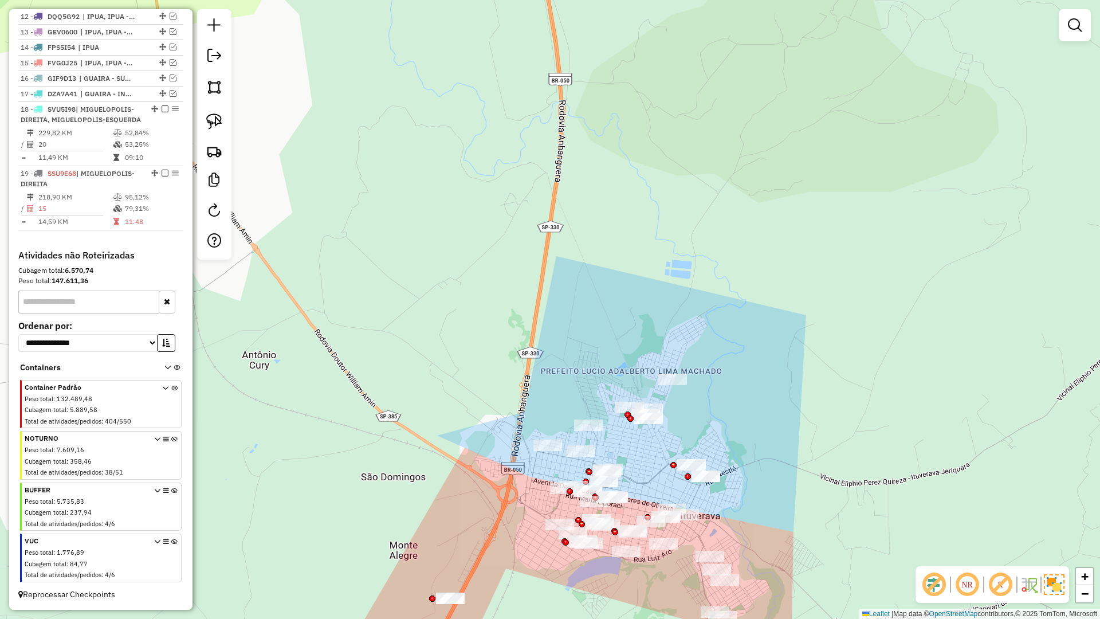
drag, startPoint x: 639, startPoint y: 440, endPoint x: 583, endPoint y: 353, distance: 103.9
click at [583, 352] on div "Janela de atendimento Grade de atendimento Capacidade Transportadoras Veículos …" at bounding box center [550, 309] width 1100 height 619
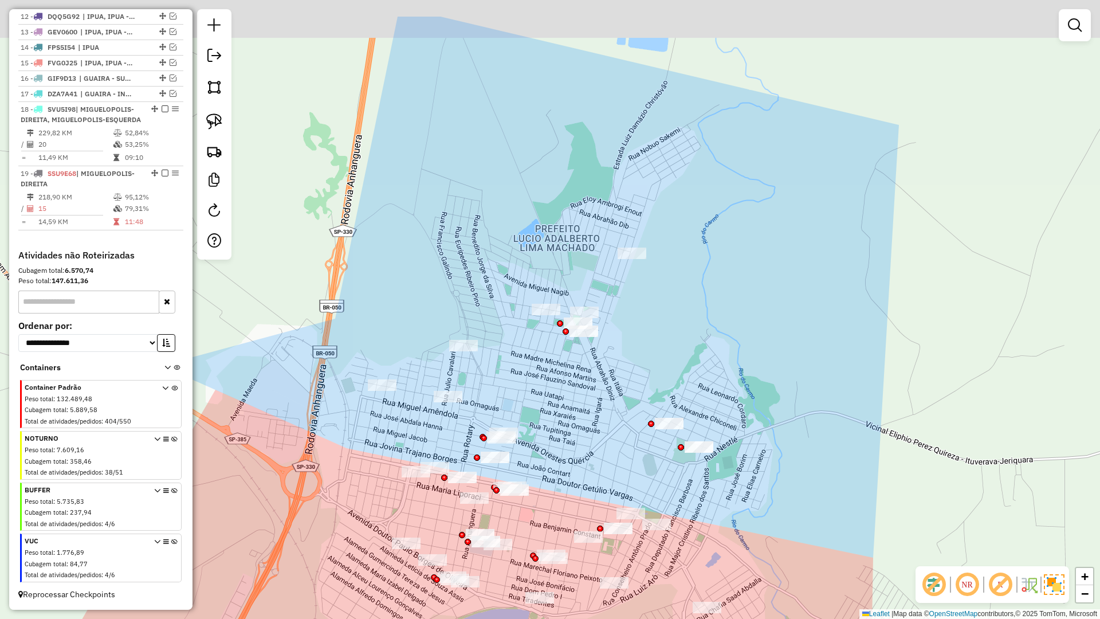
drag, startPoint x: 585, startPoint y: 391, endPoint x: 609, endPoint y: 407, distance: 28.8
click at [574, 469] on div "Janela de atendimento Grade de atendimento Capacidade Transportadoras Veículos …" at bounding box center [550, 309] width 1100 height 619
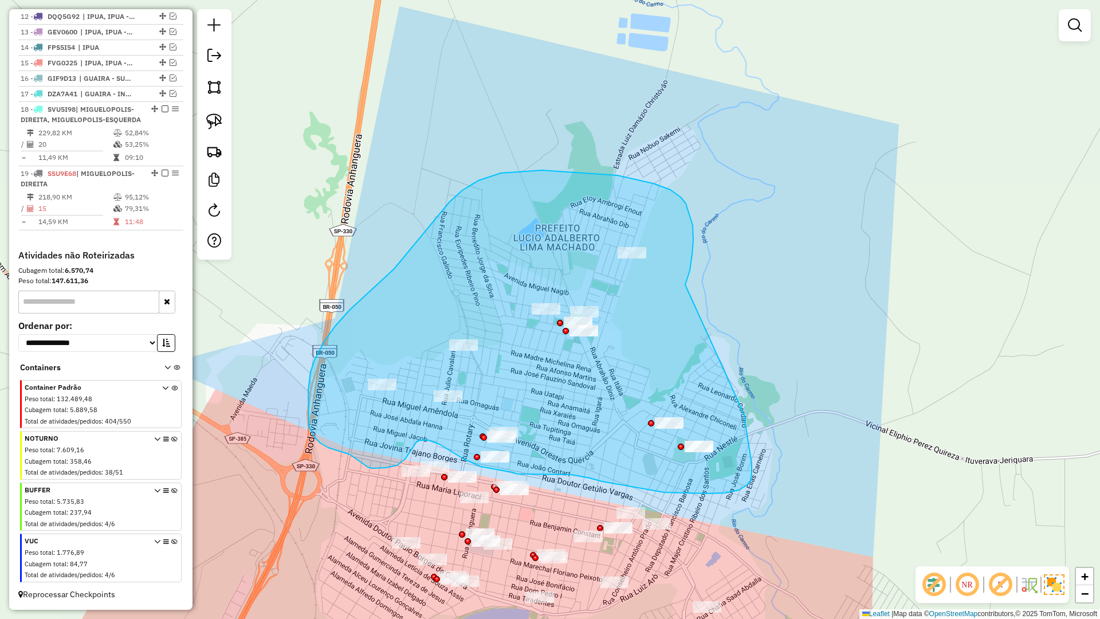
drag, startPoint x: 690, startPoint y: 270, endPoint x: 745, endPoint y: 417, distance: 156.9
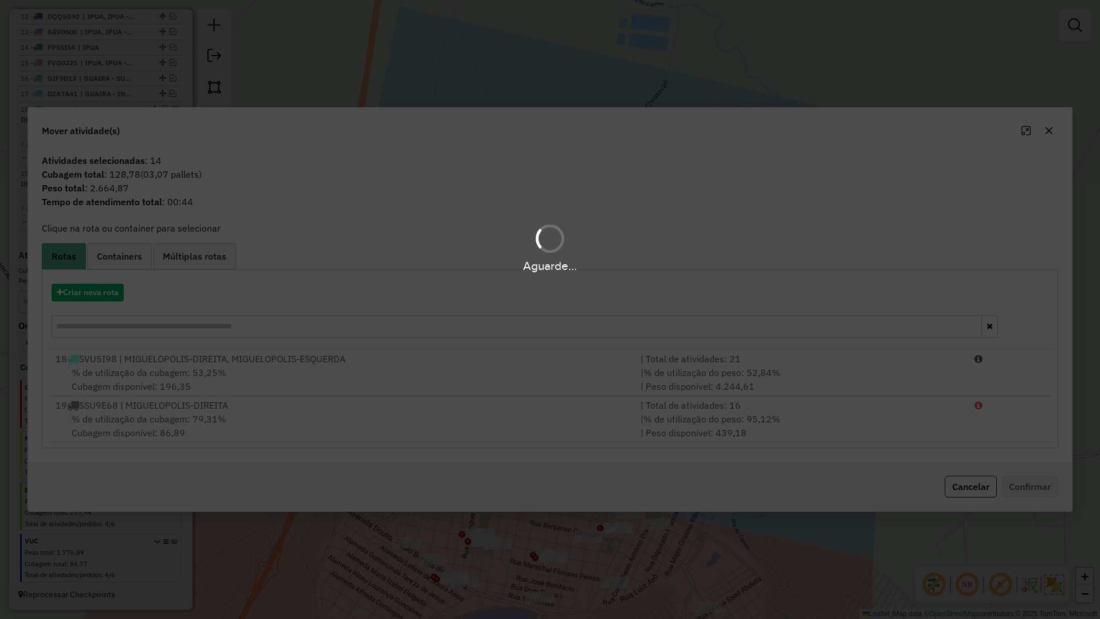
click at [83, 295] on div "Aguarde..." at bounding box center [550, 309] width 1100 height 619
click at [85, 294] on button "Criar nova rota" at bounding box center [88, 293] width 72 height 18
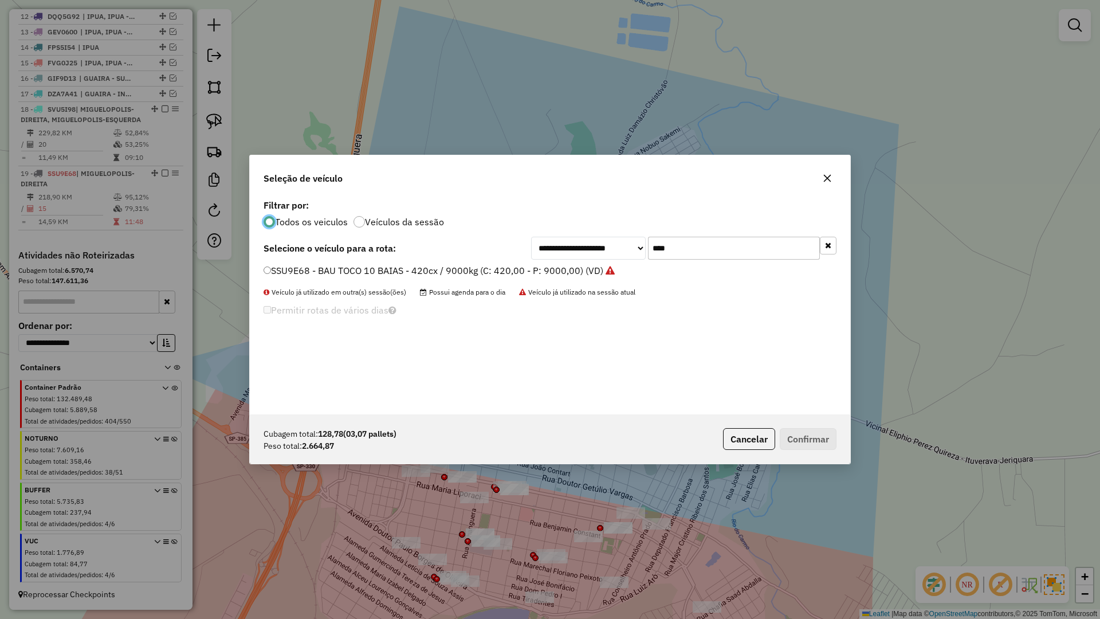
scroll to position [6, 3]
drag, startPoint x: 700, startPoint y: 246, endPoint x: 614, endPoint y: 247, distance: 86.0
click at [614, 247] on div "**********" at bounding box center [683, 248] width 305 height 23
type input "****"
click at [368, 269] on label "ESN6B04 - BAU TOCO 10 BAIAS - 420cx / 9000kg (C: 420,00 - P: 9000,00) (VD)" at bounding box center [434, 271] width 340 height 14
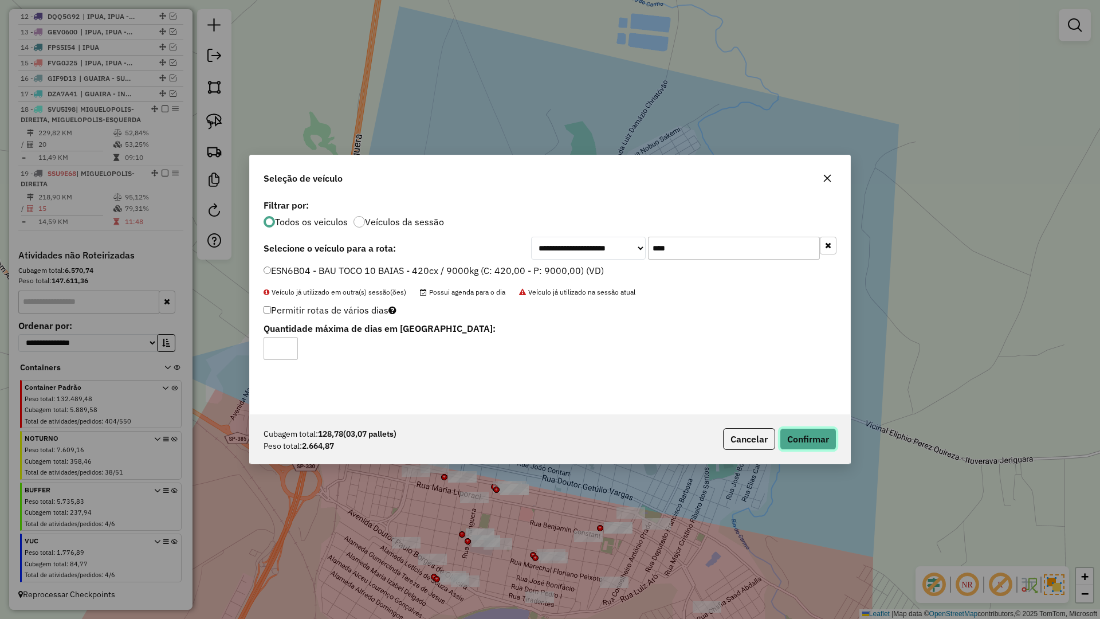
click at [789, 436] on button "Confirmar" at bounding box center [808, 439] width 57 height 22
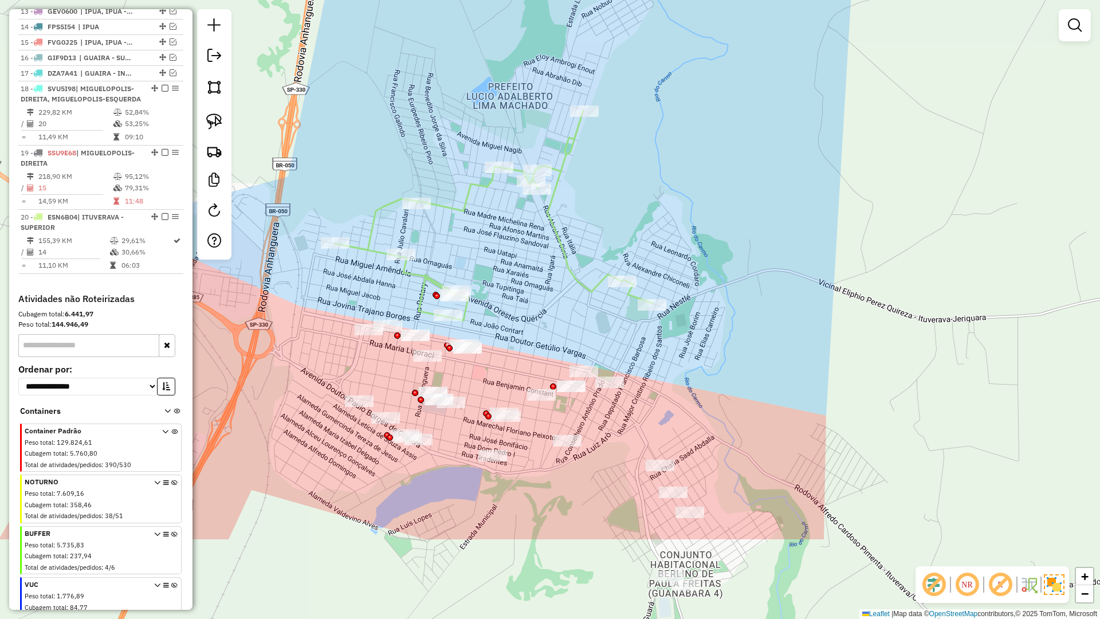
drag, startPoint x: 589, startPoint y: 466, endPoint x: 542, endPoint y: 312, distance: 160.6
click at [542, 312] on div "Janela de atendimento Grade de atendimento Capacidade Transportadoras Veículos …" at bounding box center [550, 309] width 1100 height 619
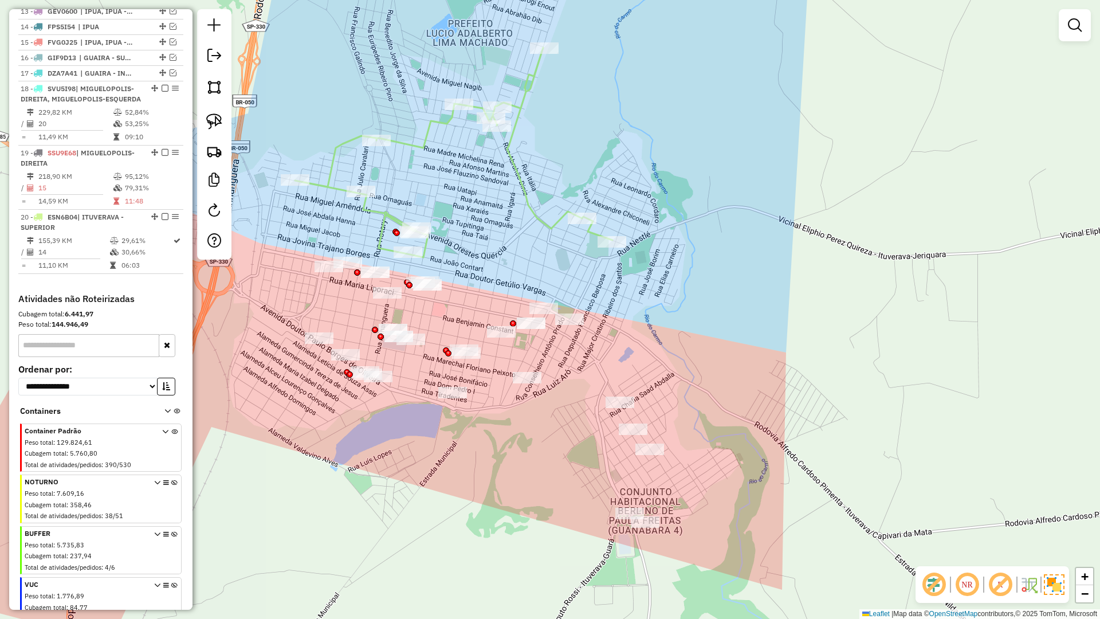
click at [515, 449] on div "Janela de atendimento Grade de atendimento Capacidade Transportadoras Veículos …" at bounding box center [550, 309] width 1100 height 619
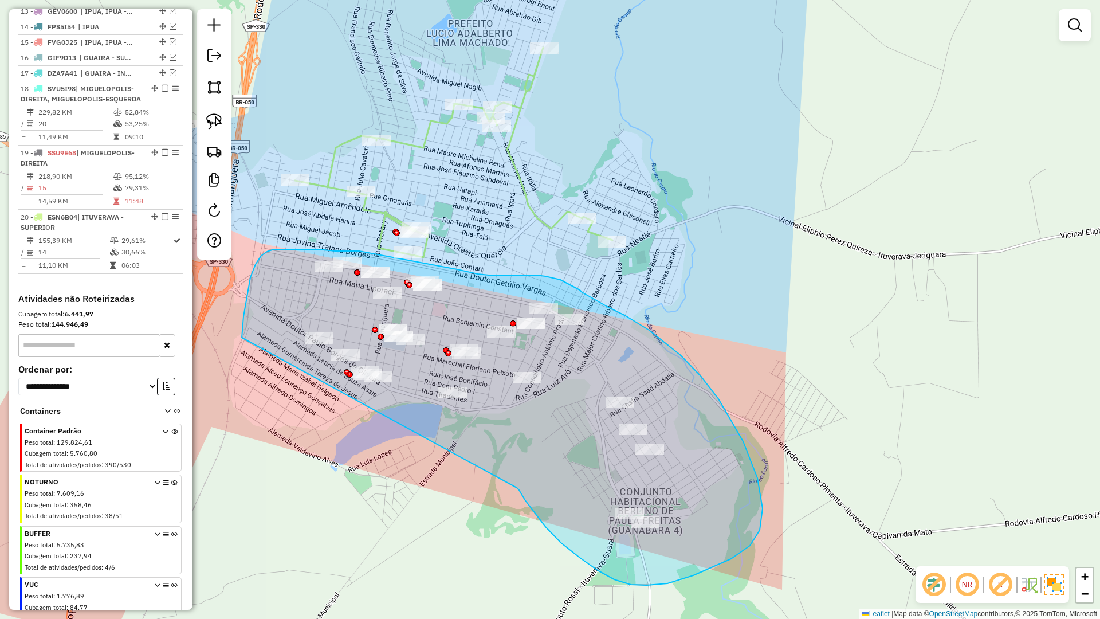
drag, startPoint x: 546, startPoint y: 527, endPoint x: 262, endPoint y: 416, distance: 303.9
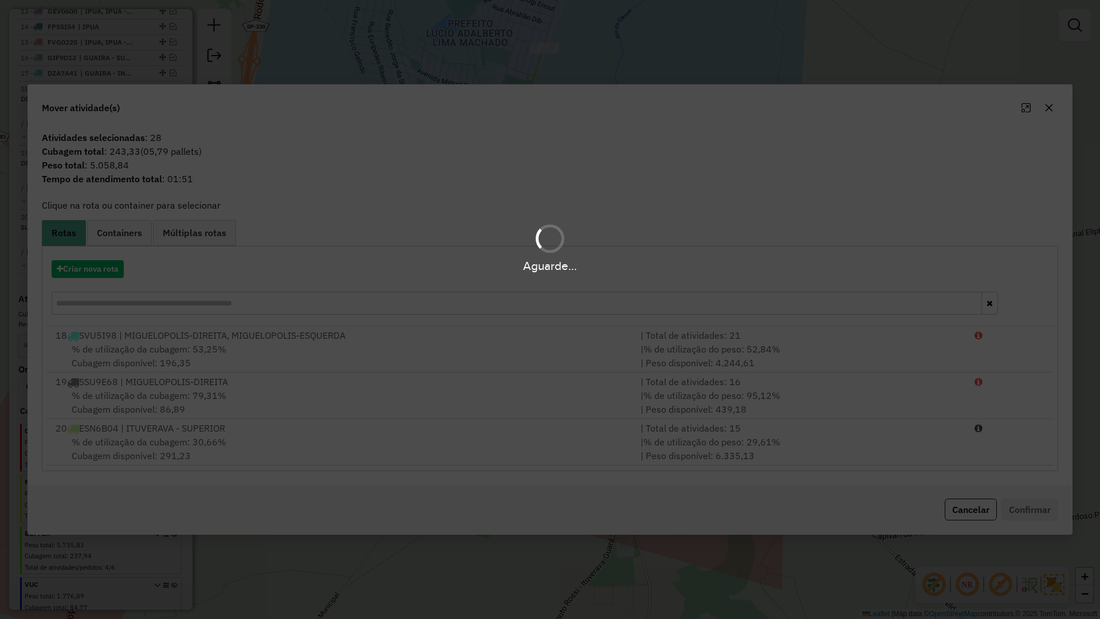
click at [93, 266] on div "Aguarde..." at bounding box center [550, 266] width 1100 height 18
click at [92, 266] on button "Criar nova rota" at bounding box center [88, 269] width 72 height 18
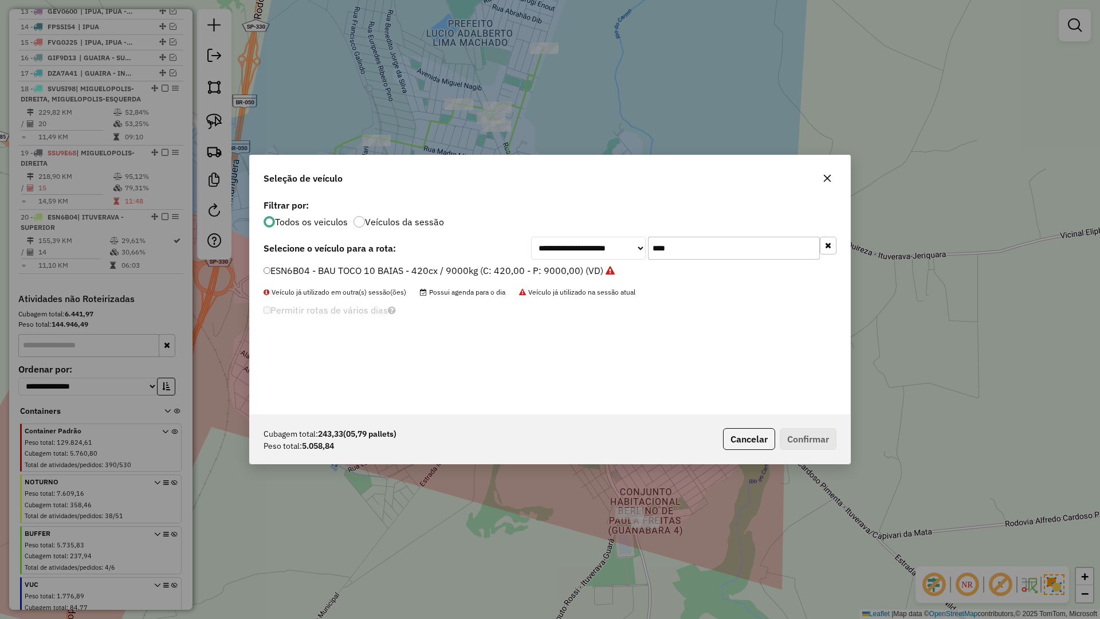
drag, startPoint x: 706, startPoint y: 252, endPoint x: 638, endPoint y: 252, distance: 68.2
click at [638, 252] on div "**********" at bounding box center [683, 248] width 305 height 23
type input "****"
click at [510, 270] on label "GKC8990 - BAU TOCO 10 BAIAS - 392cx / 9000kg (C: 392,00 - P: 9000,00) (VD)" at bounding box center [435, 271] width 342 height 14
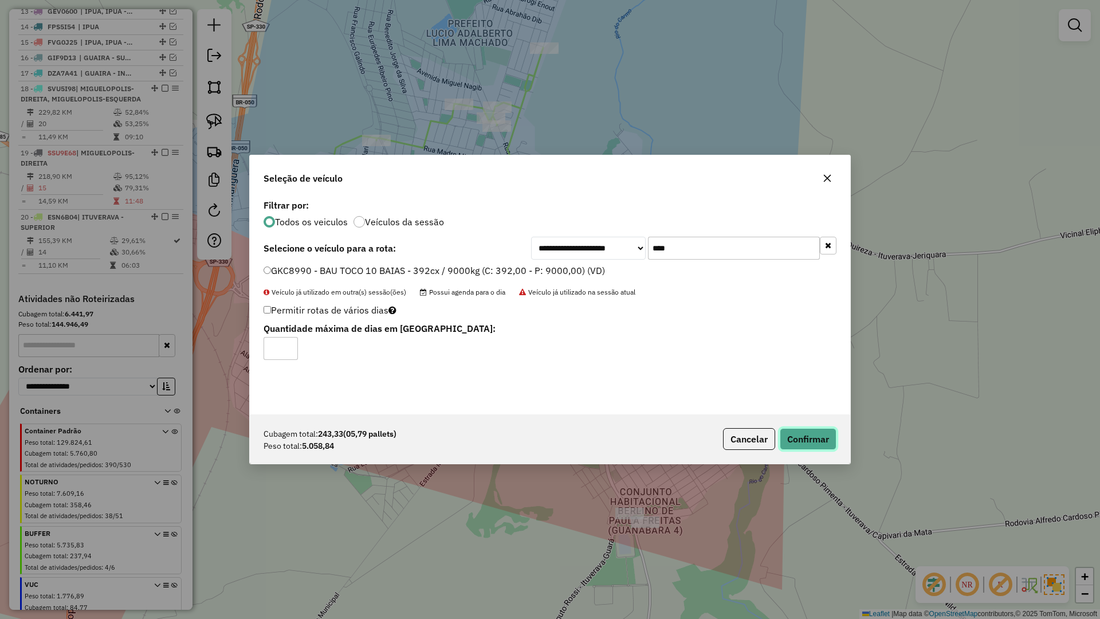
click at [817, 440] on button "Confirmar" at bounding box center [808, 439] width 57 height 22
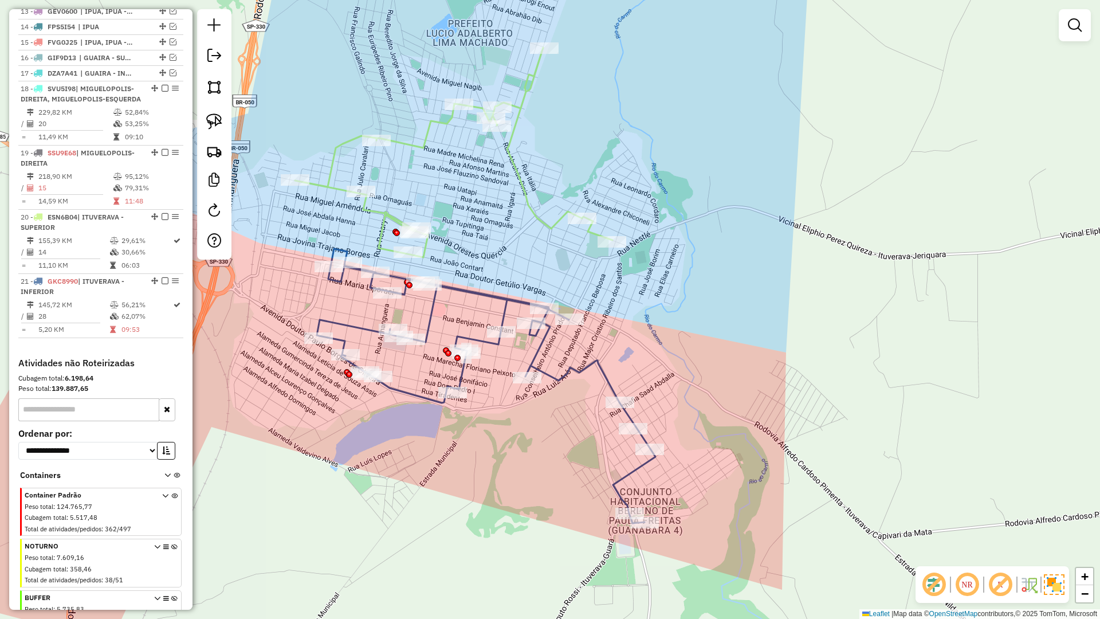
click at [456, 297] on div "Janela de atendimento Grade de atendimento Capacidade Transportadoras Veículos …" at bounding box center [550, 309] width 1100 height 619
click at [457, 292] on icon at bounding box center [486, 386] width 339 height 274
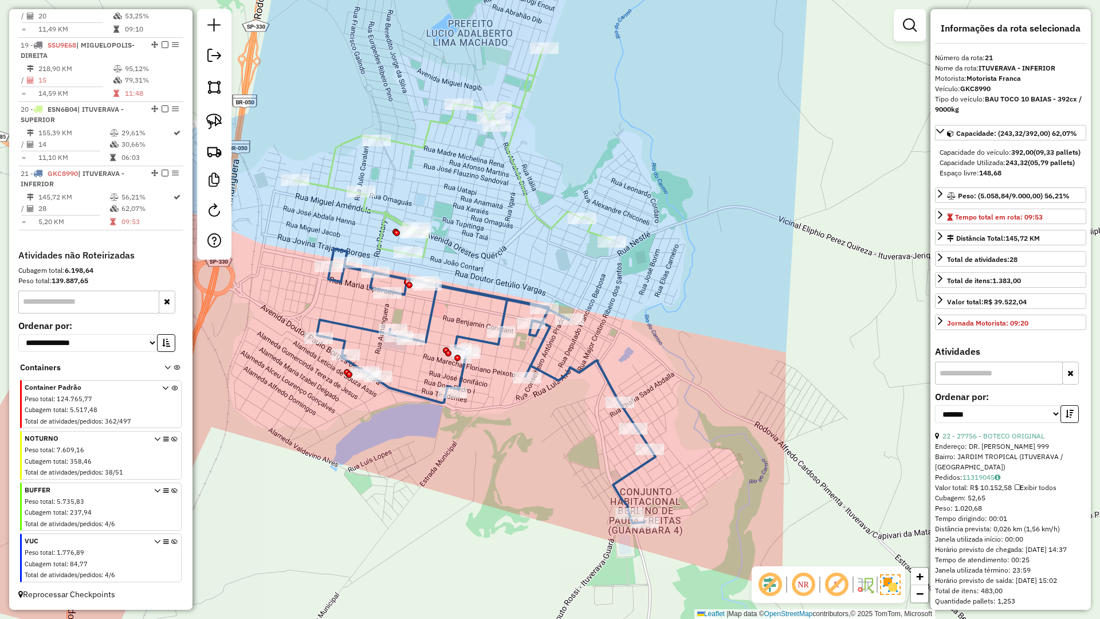
scroll to position [739, 0]
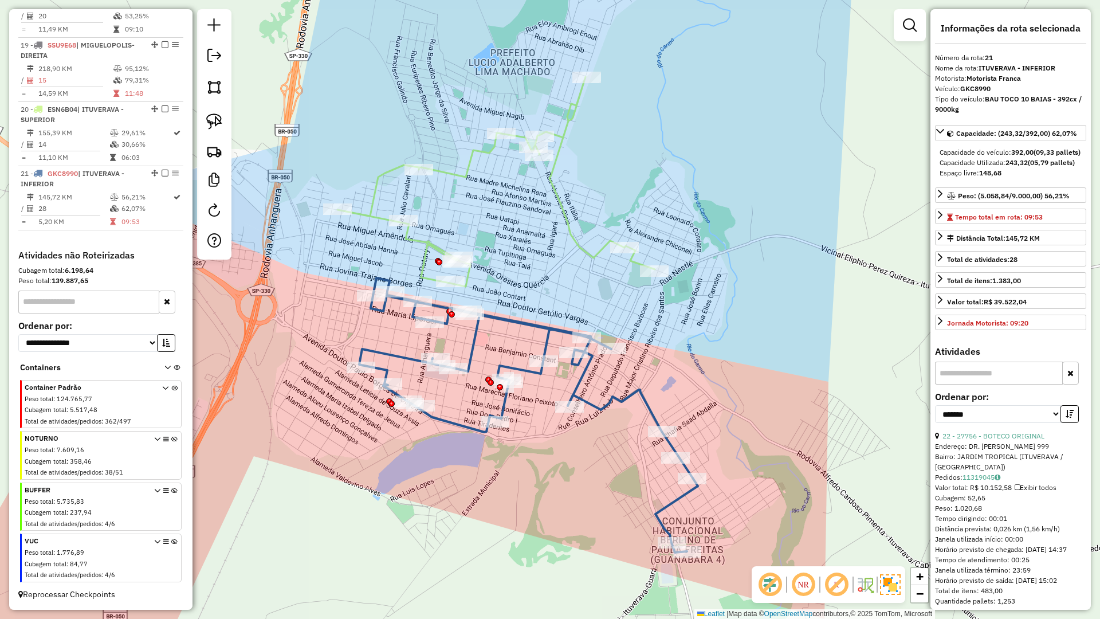
drag, startPoint x: 465, startPoint y: 272, endPoint x: 532, endPoint y: 313, distance: 78.5
click at [532, 313] on div "Janela de atendimento Grade de atendimento Capacidade Transportadoras Veículos …" at bounding box center [550, 309] width 1100 height 619
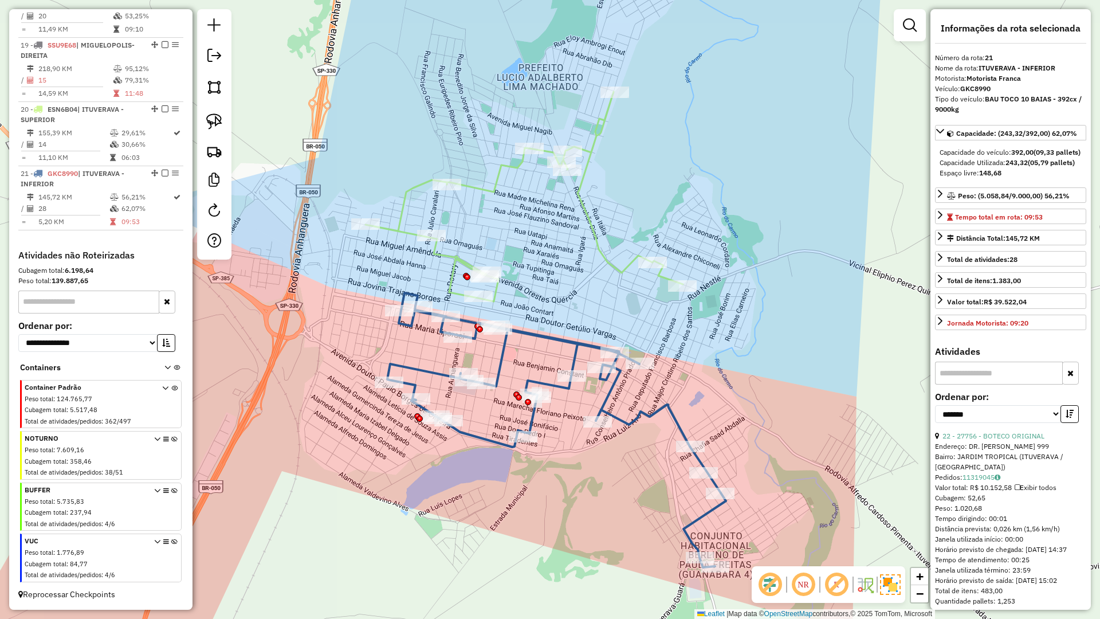
click at [456, 259] on icon at bounding box center [524, 197] width 317 height 210
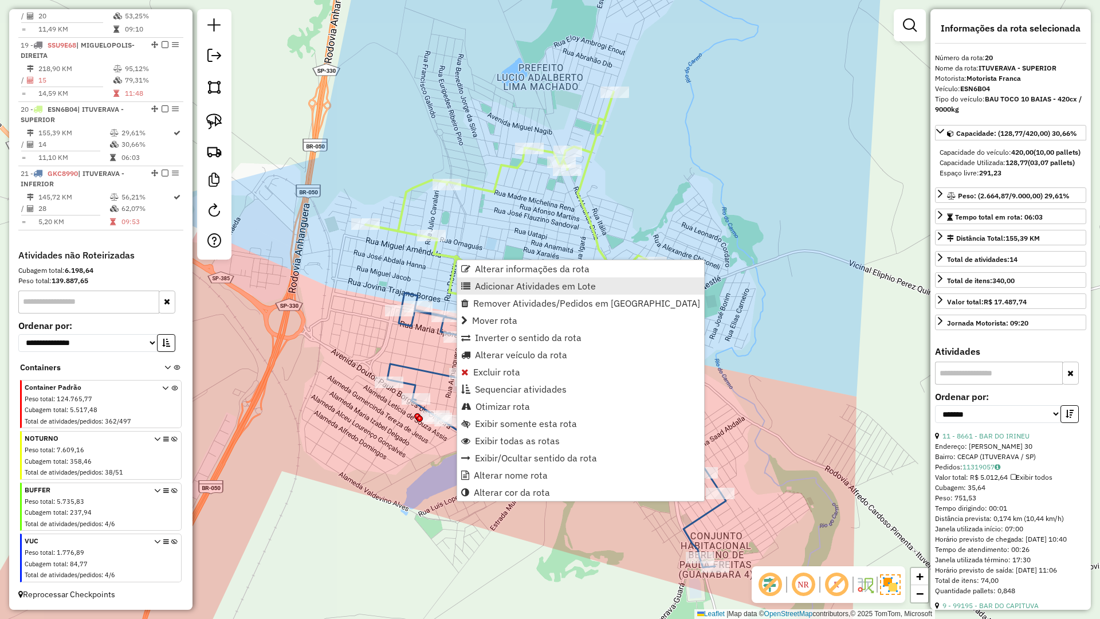
click at [476, 285] on span "Adicionar Atividades em Lote" at bounding box center [535, 285] width 121 height 9
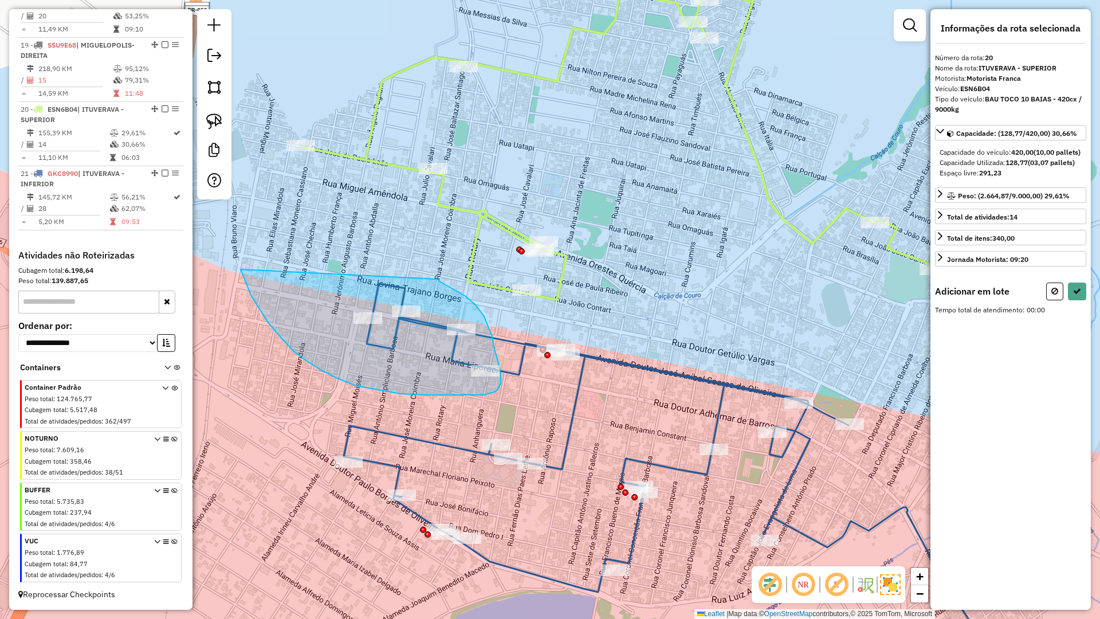
drag, startPoint x: 440, startPoint y: 281, endPoint x: 241, endPoint y: 269, distance: 199.2
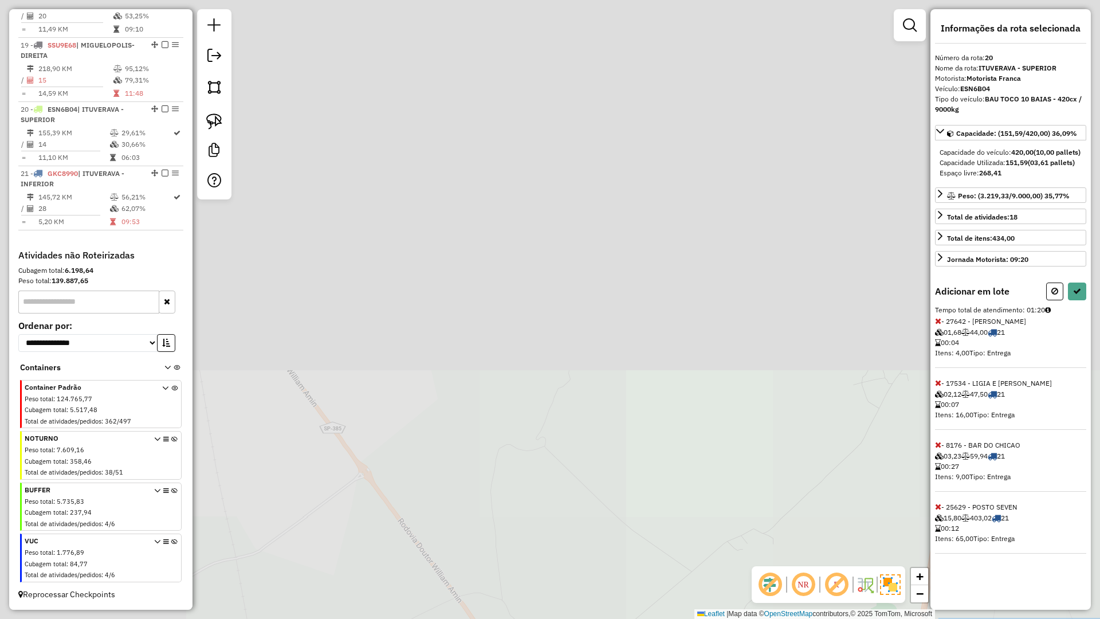
drag, startPoint x: 325, startPoint y: 155, endPoint x: 965, endPoint y: 832, distance: 931.1
click at [965, 618] on html "Aguarde... Pop-up bloqueado! Seu navegador bloqueou automáticamente a abertura …" at bounding box center [550, 309] width 1100 height 619
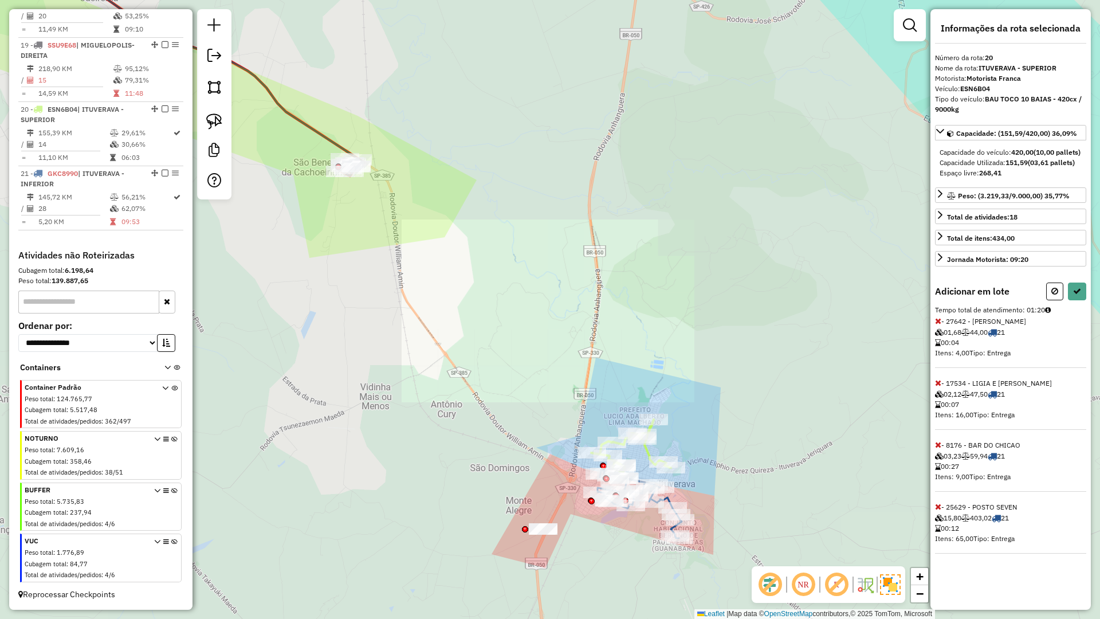
drag, startPoint x: 407, startPoint y: 290, endPoint x: 415, endPoint y: 286, distance: 8.5
click at [409, 290] on div "Janela de atendimento Grade de atendimento Capacidade Transportadoras Veículos …" at bounding box center [550, 309] width 1100 height 619
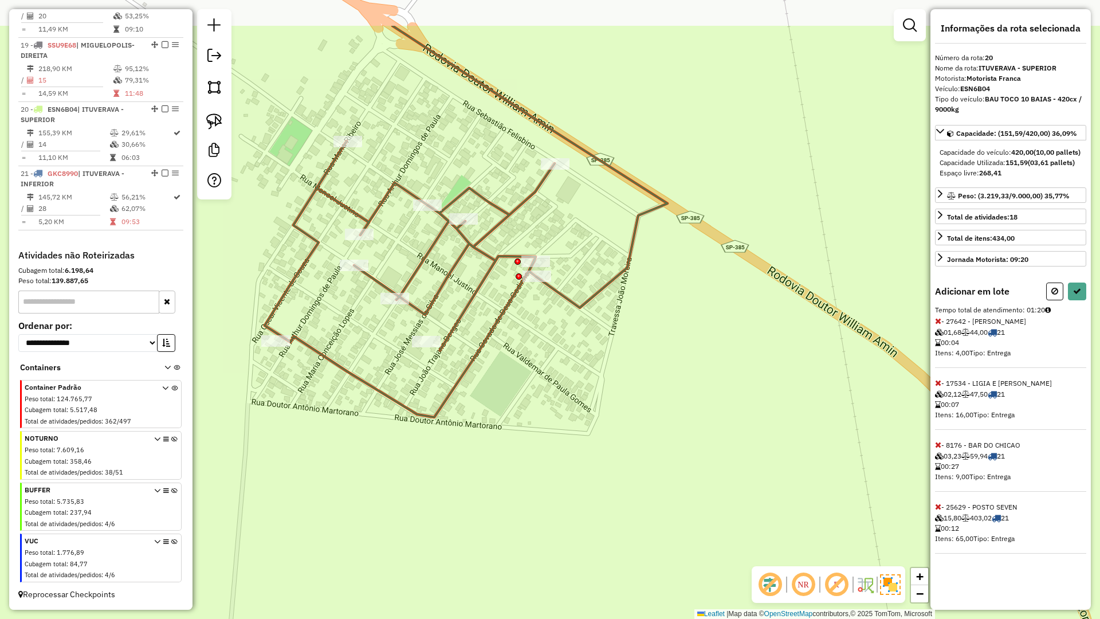
drag, startPoint x: 492, startPoint y: 175, endPoint x: 577, endPoint y: 252, distance: 114.8
click at [571, 253] on div "Janela de atendimento Grade de atendimento Capacidade Transportadoras Veículos …" at bounding box center [550, 309] width 1100 height 619
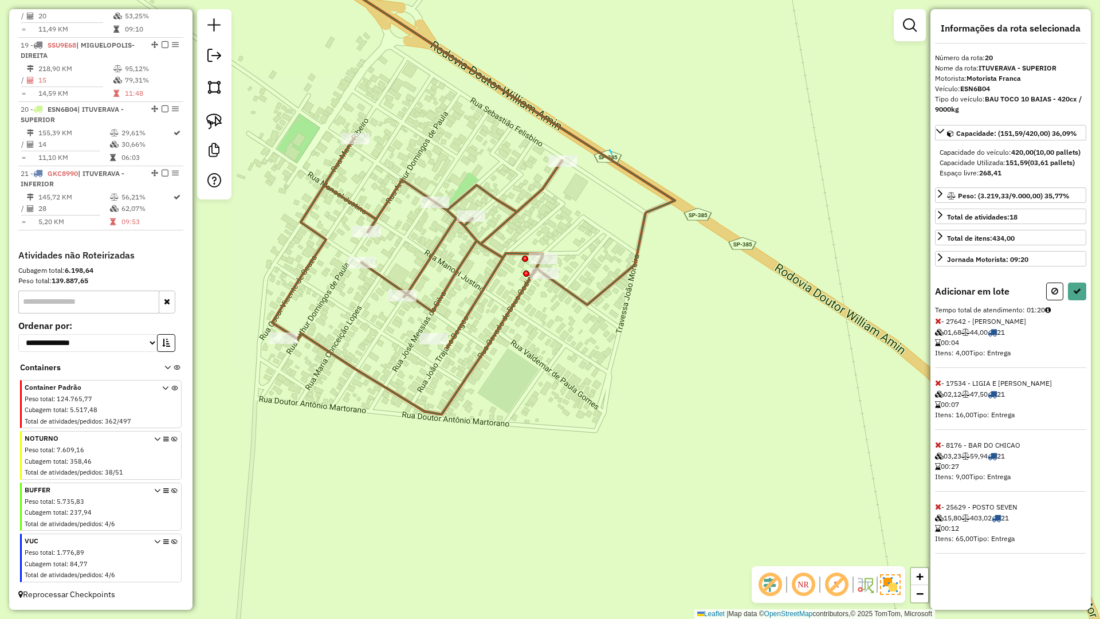
drag, startPoint x: 610, startPoint y: 150, endPoint x: 603, endPoint y: 133, distance: 18.0
click at [600, 129] on div "Janela de atendimento Grade de atendimento Capacidade Transportadoras Veículos …" at bounding box center [550, 309] width 1100 height 619
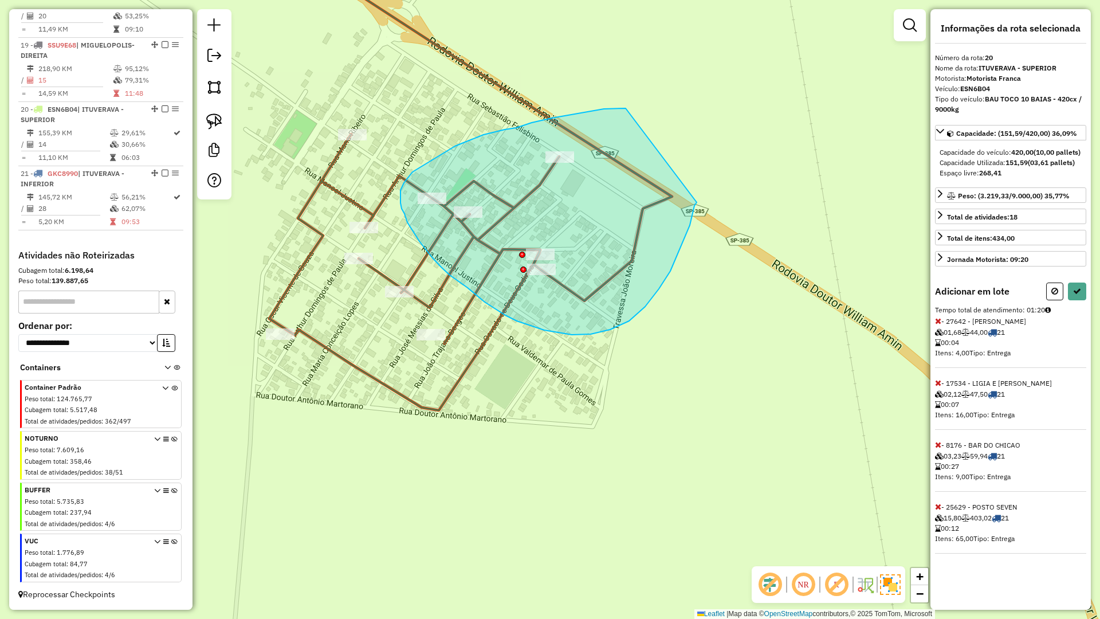
drag, startPoint x: 604, startPoint y: 109, endPoint x: 700, endPoint y: 205, distance: 135.3
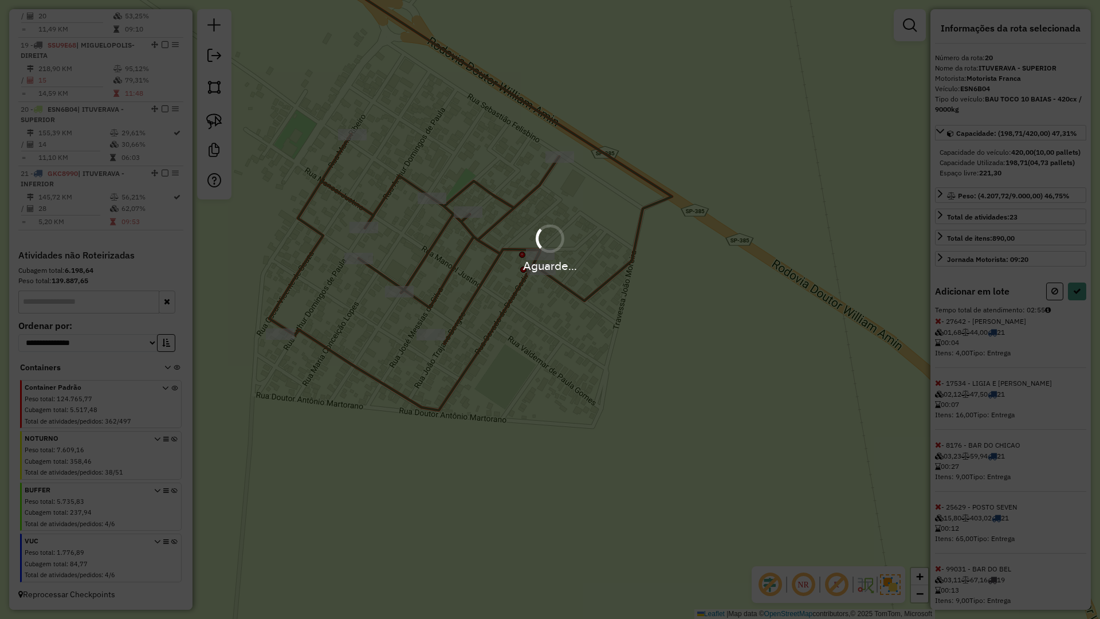
click at [1076, 315] on div "Aguarde..." at bounding box center [550, 309] width 1100 height 619
click at [1075, 315] on div "Aguarde..." at bounding box center [550, 309] width 1100 height 619
click at [1075, 315] on hb-app "Aguarde... Pop-up bloqueado! Seu navegador bloqueou automáticamente a abertura …" at bounding box center [550, 309] width 1100 height 619
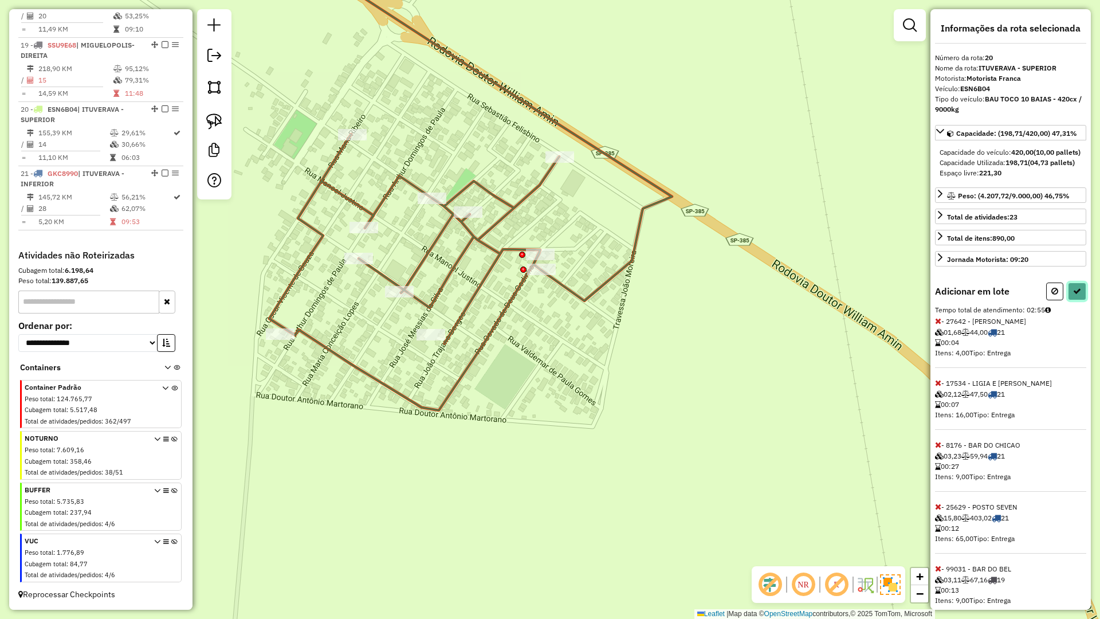
click at [1075, 295] on icon at bounding box center [1077, 291] width 8 height 8
click at [0, 0] on div "Aguarde..." at bounding box center [0, 0] width 0 height 0
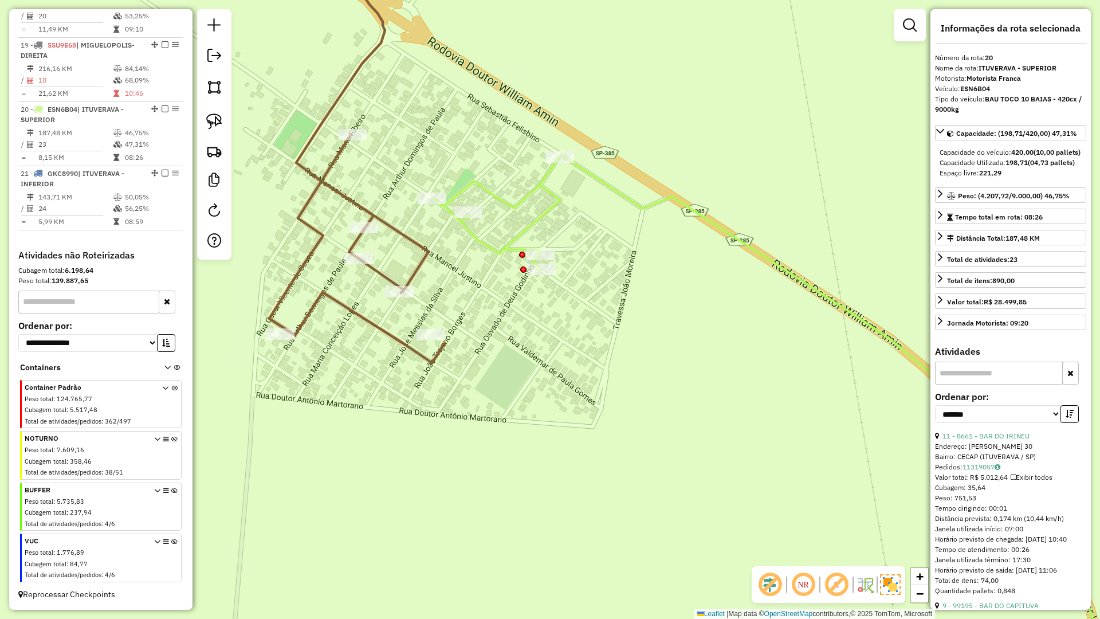
click at [430, 249] on icon at bounding box center [356, 150] width 175 height 425
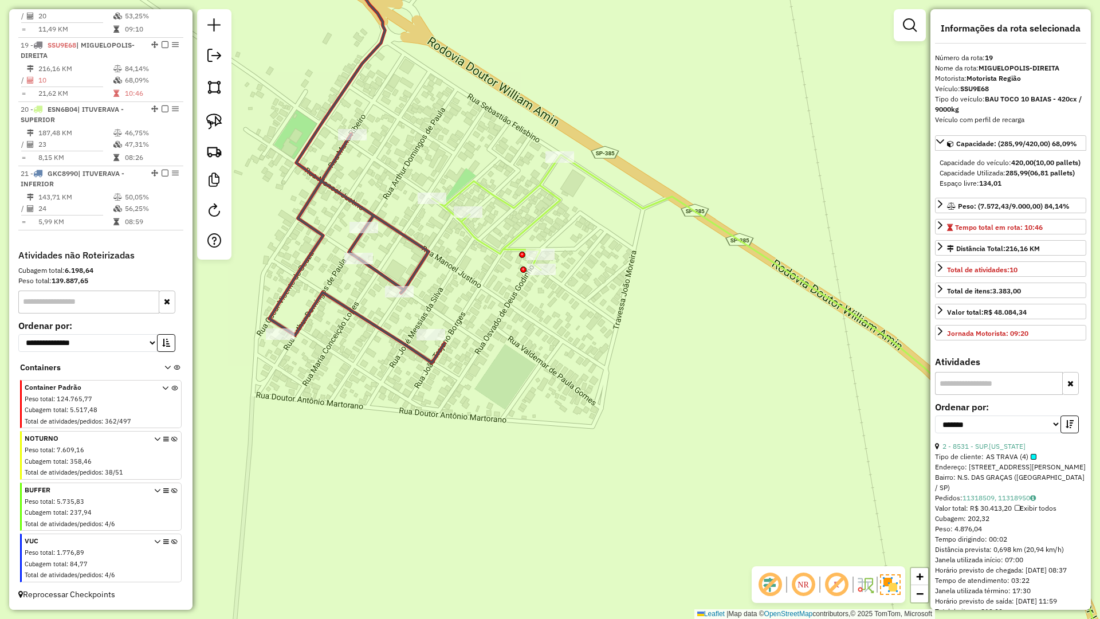
click at [427, 251] on icon at bounding box center [356, 150] width 175 height 425
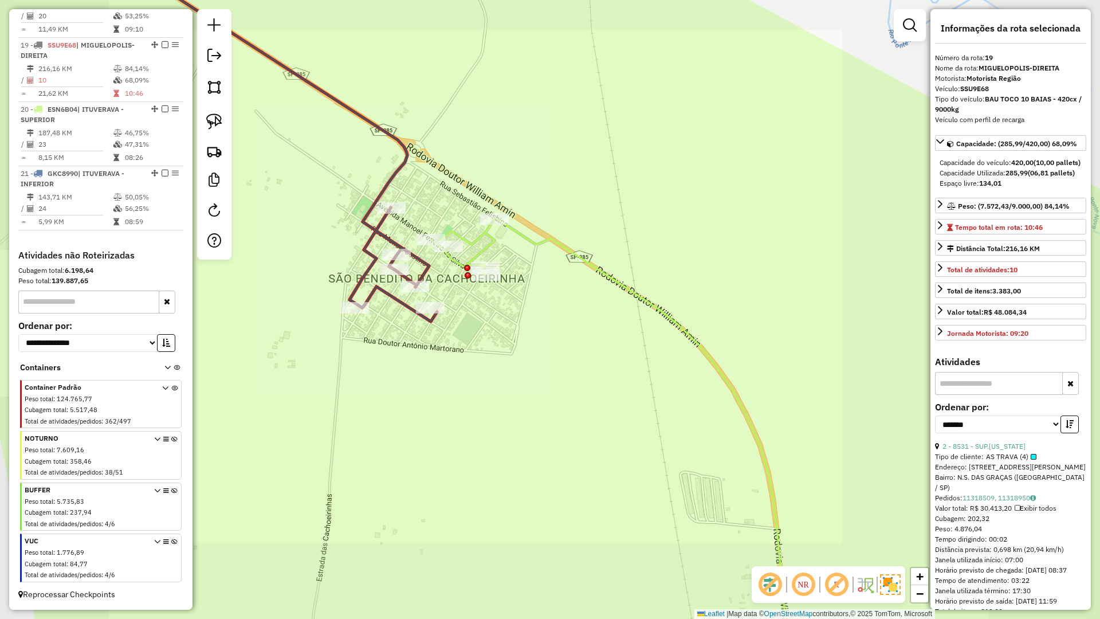
click at [469, 242] on icon at bounding box center [611, 449] width 360 height 463
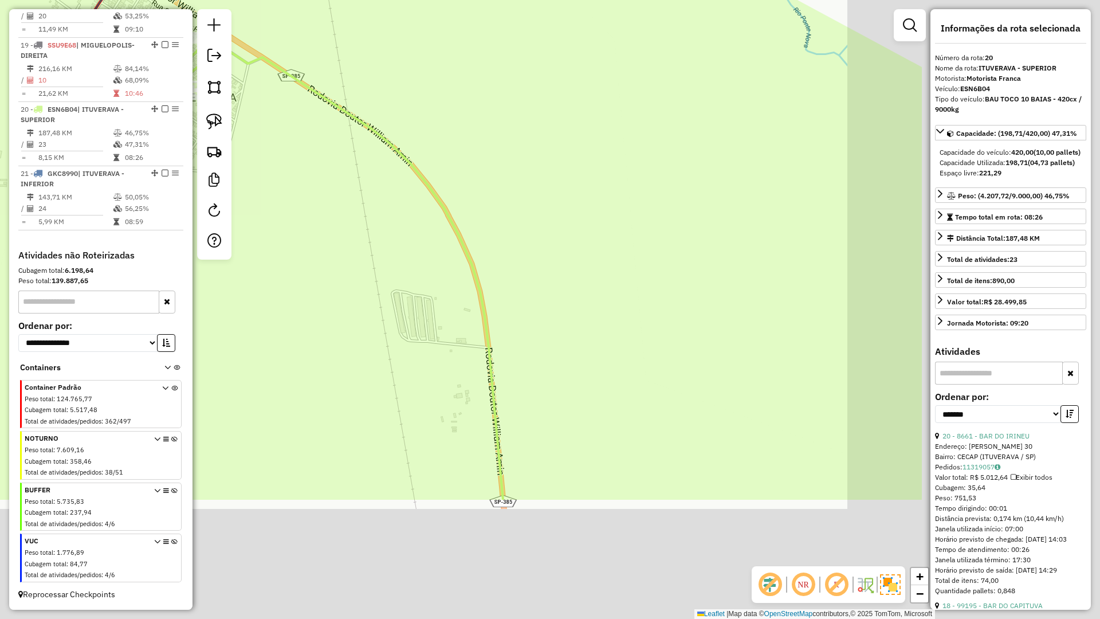
drag, startPoint x: 462, startPoint y: 291, endPoint x: 327, endPoint y: 198, distance: 163.2
click at [335, 204] on div "Janela de atendimento Grade de atendimento Capacidade Transportadoras Veículos …" at bounding box center [550, 309] width 1100 height 619
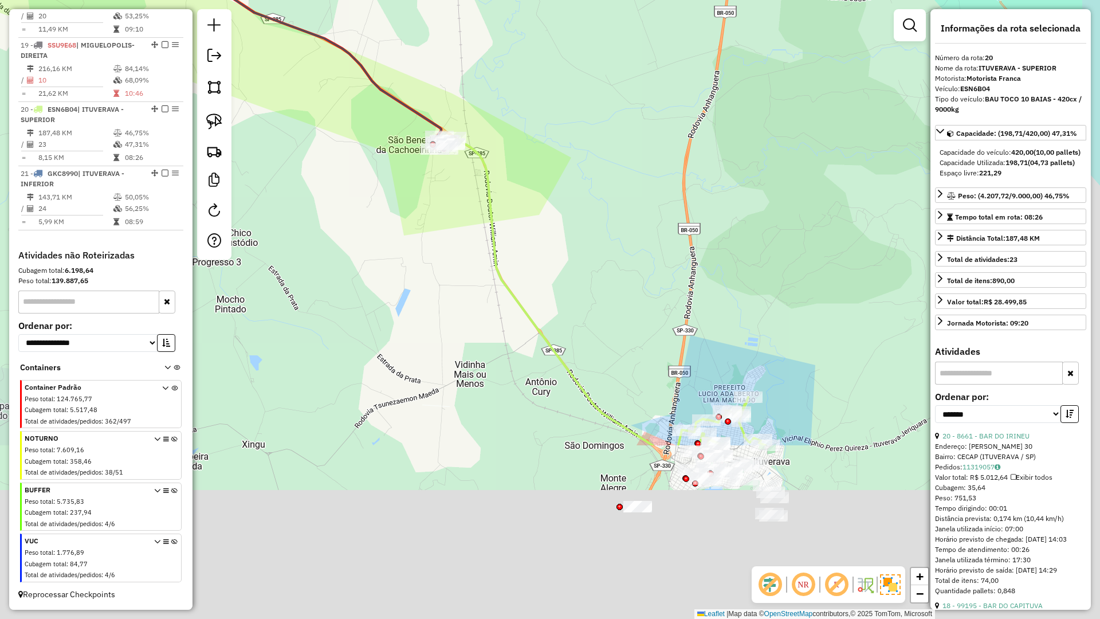
drag, startPoint x: 601, startPoint y: 384, endPoint x: 517, endPoint y: 178, distance: 222.6
click at [521, 185] on div "Janela de atendimento Grade de atendimento Capacidade Transportadoras Veículos …" at bounding box center [550, 309] width 1100 height 619
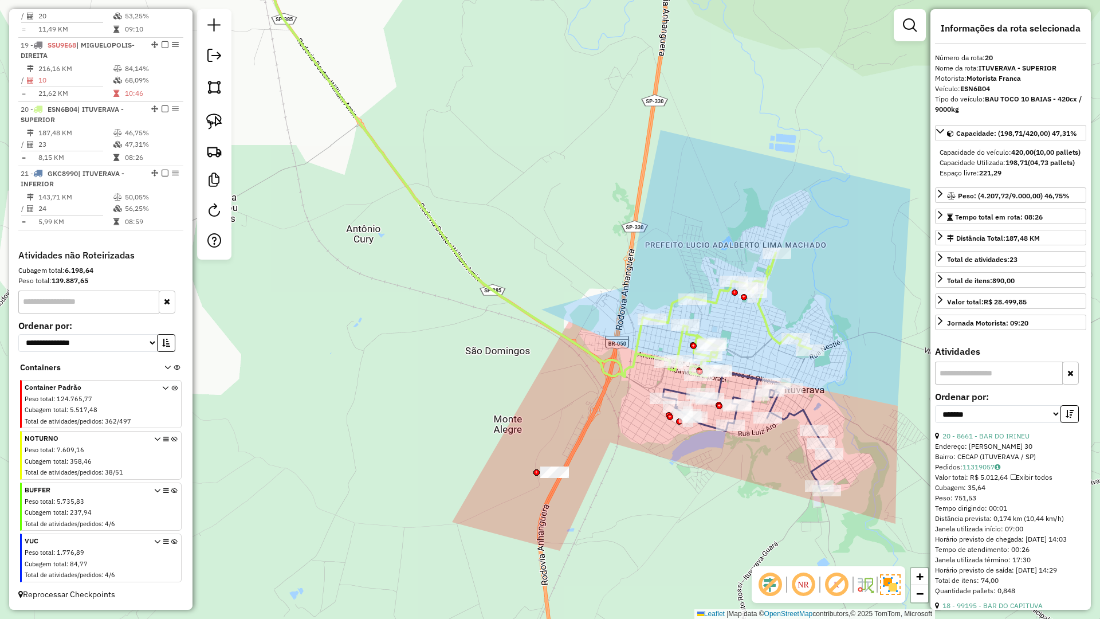
click at [678, 390] on icon at bounding box center [747, 429] width 169 height 123
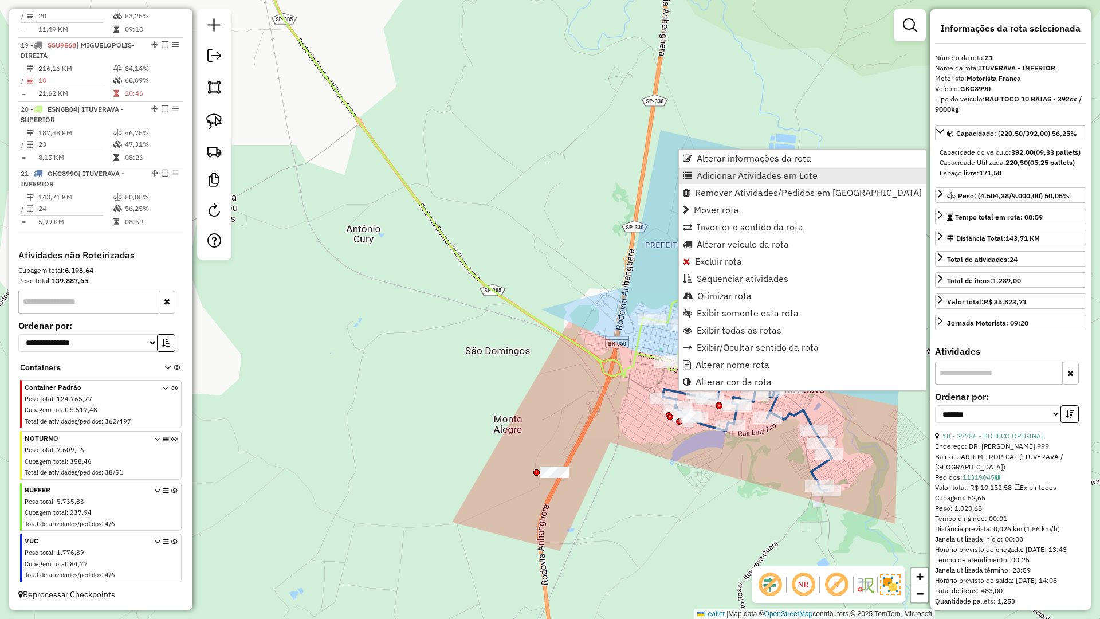
click at [712, 178] on span "Adicionar Atividades em Lote" at bounding box center [757, 175] width 121 height 9
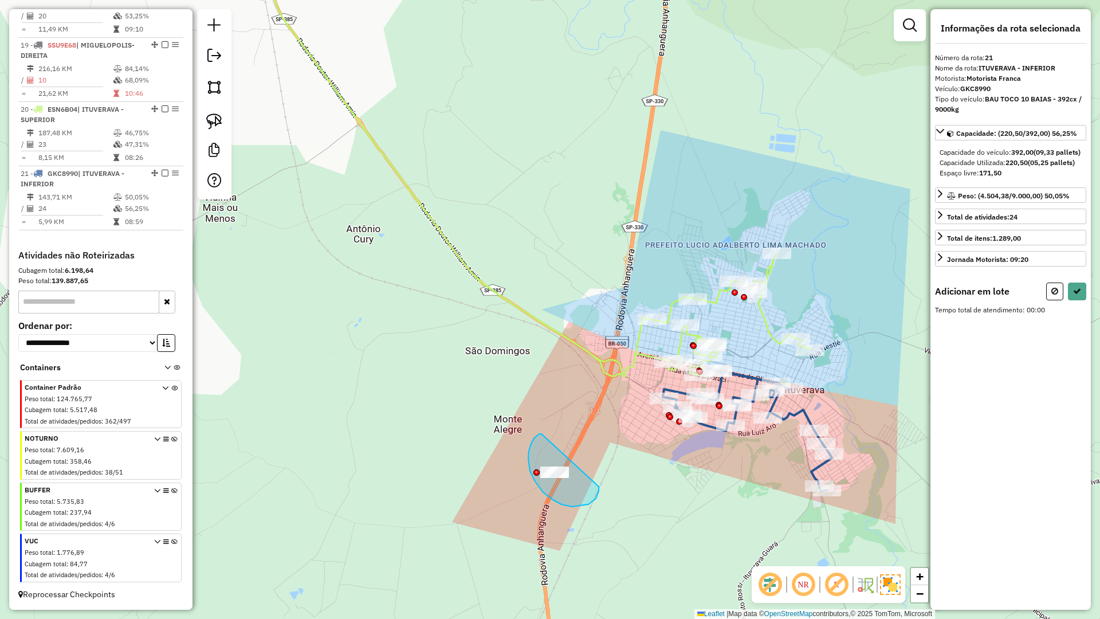
drag, startPoint x: 540, startPoint y: 434, endPoint x: 611, endPoint y: 456, distance: 75.0
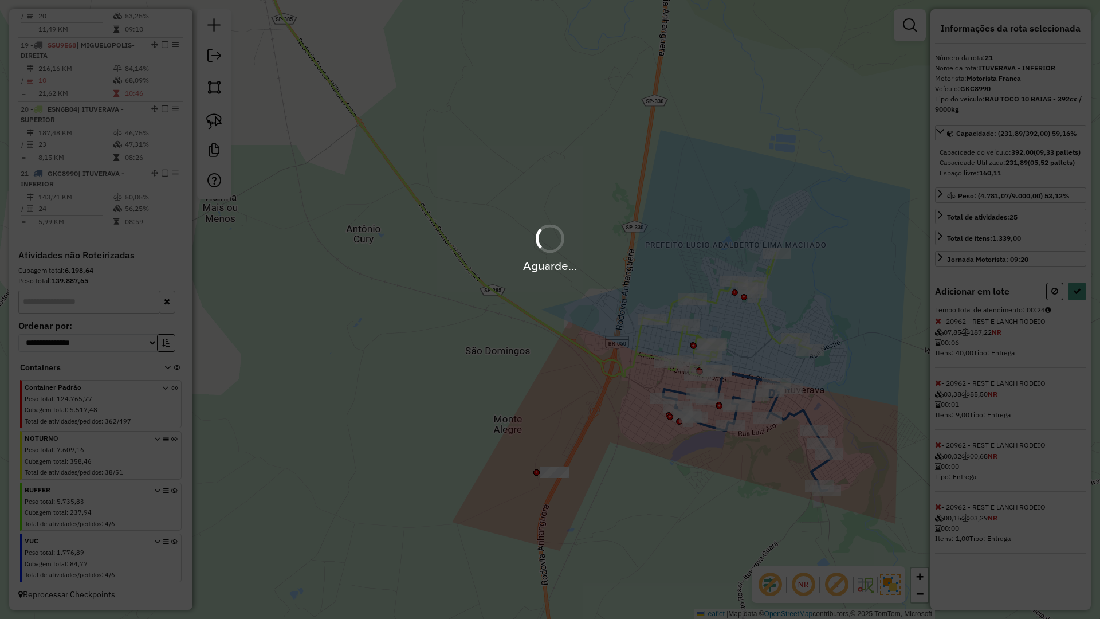
click at [1081, 299] on div "Aguarde..." at bounding box center [550, 309] width 1100 height 619
click at [1081, 299] on button at bounding box center [1077, 291] width 18 height 18
click at [1081, 299] on div "Aguarde..." at bounding box center [550, 309] width 1100 height 619
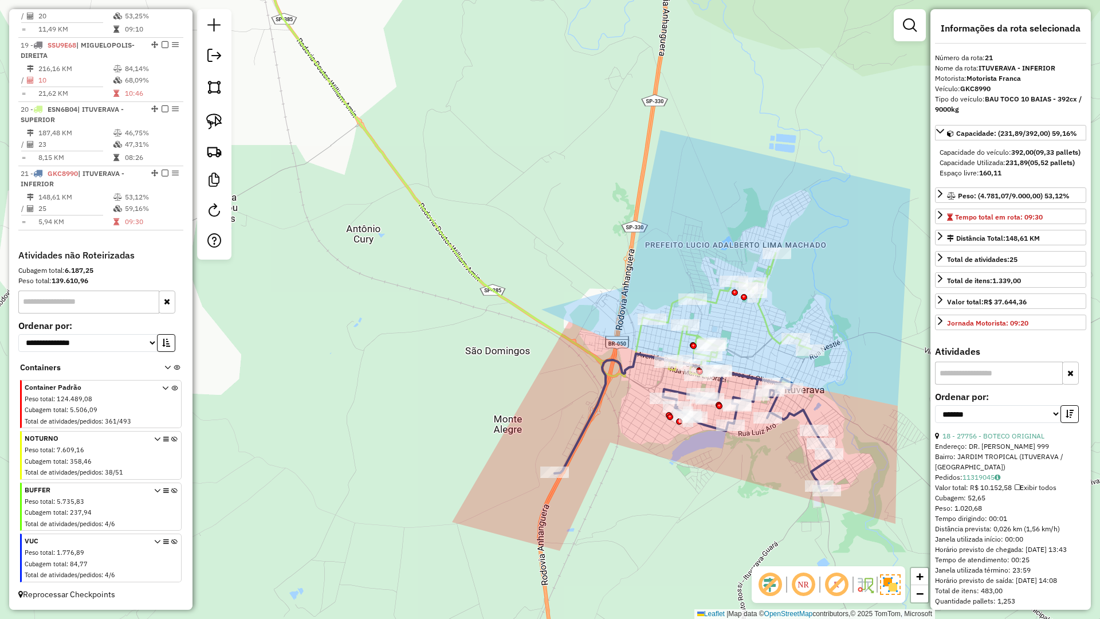
click at [766, 320] on icon at bounding box center [539, 157] width 544 height 438
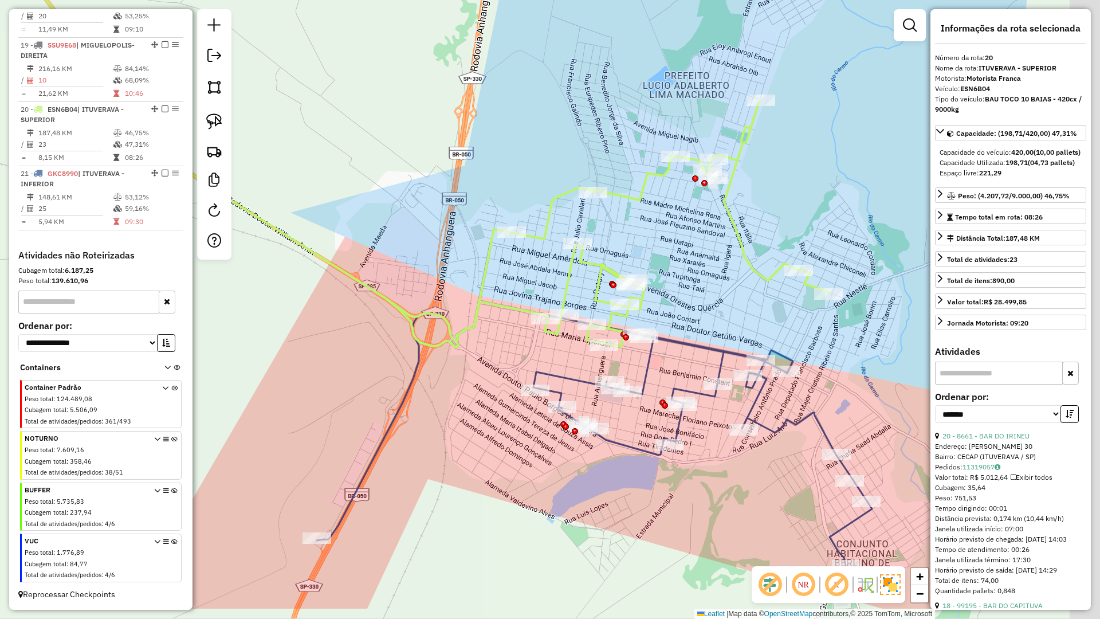
drag, startPoint x: 690, startPoint y: 293, endPoint x: 670, endPoint y: 260, distance: 38.5
click at [670, 260] on div "Janela de atendimento Grade de atendimento Capacidade Transportadoras Veículos …" at bounding box center [550, 309] width 1100 height 619
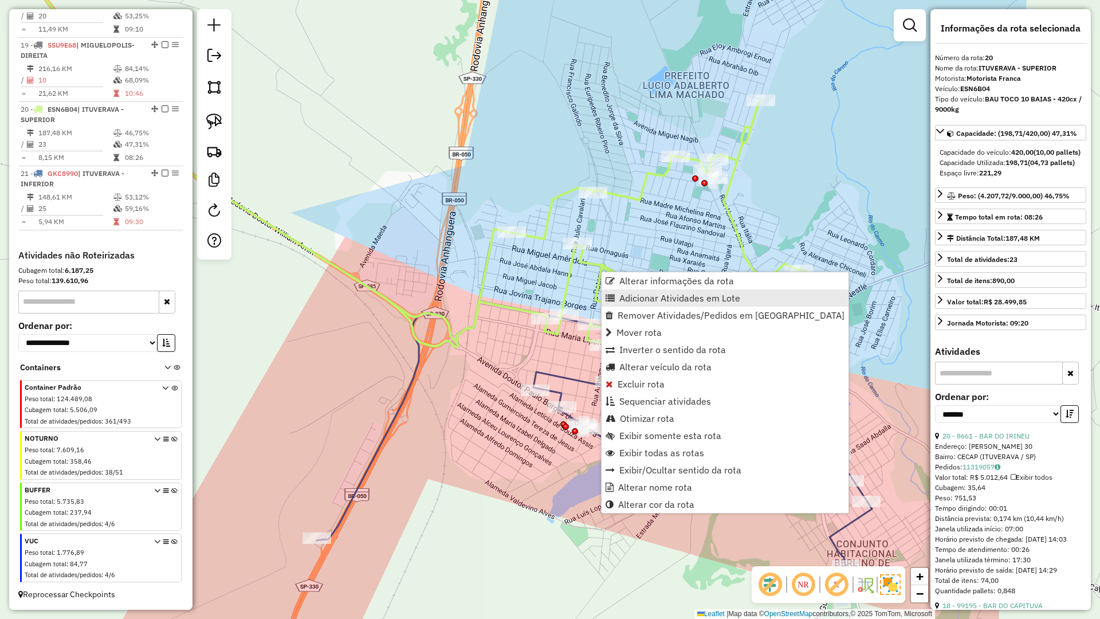
drag, startPoint x: 630, startPoint y: 296, endPoint x: 661, endPoint y: 303, distance: 31.7
click at [630, 296] on span "Adicionar Atividades em Lote" at bounding box center [679, 297] width 121 height 9
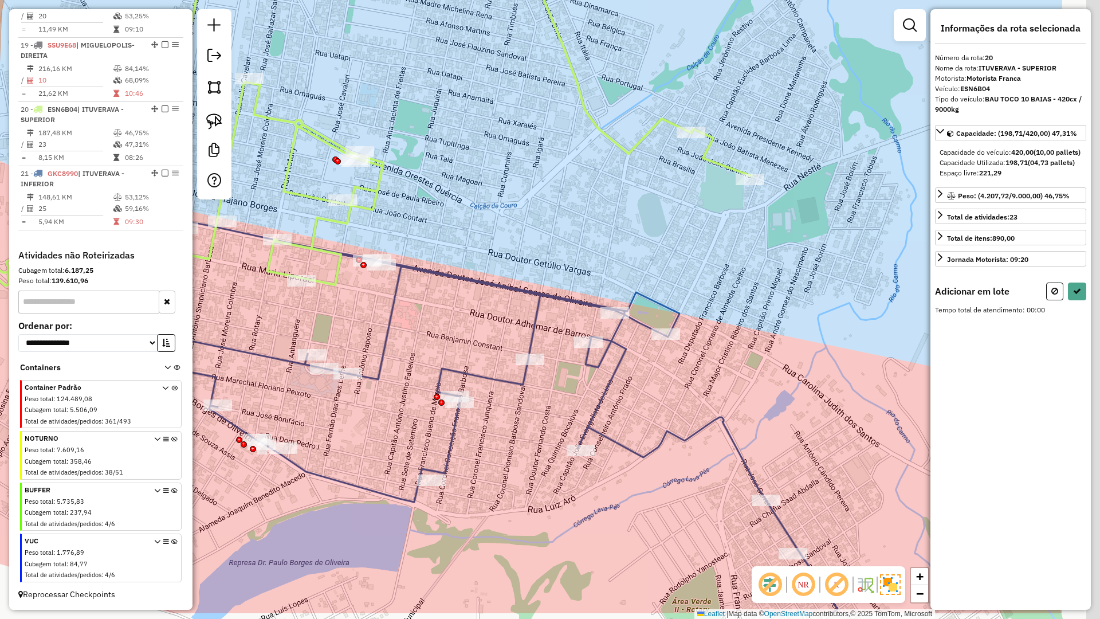
drag, startPoint x: 748, startPoint y: 315, endPoint x: 643, endPoint y: 270, distance: 114.5
click at [583, 248] on div "Janela de atendimento Grade de atendimento Capacidade Transportadoras Veículos …" at bounding box center [550, 309] width 1100 height 619
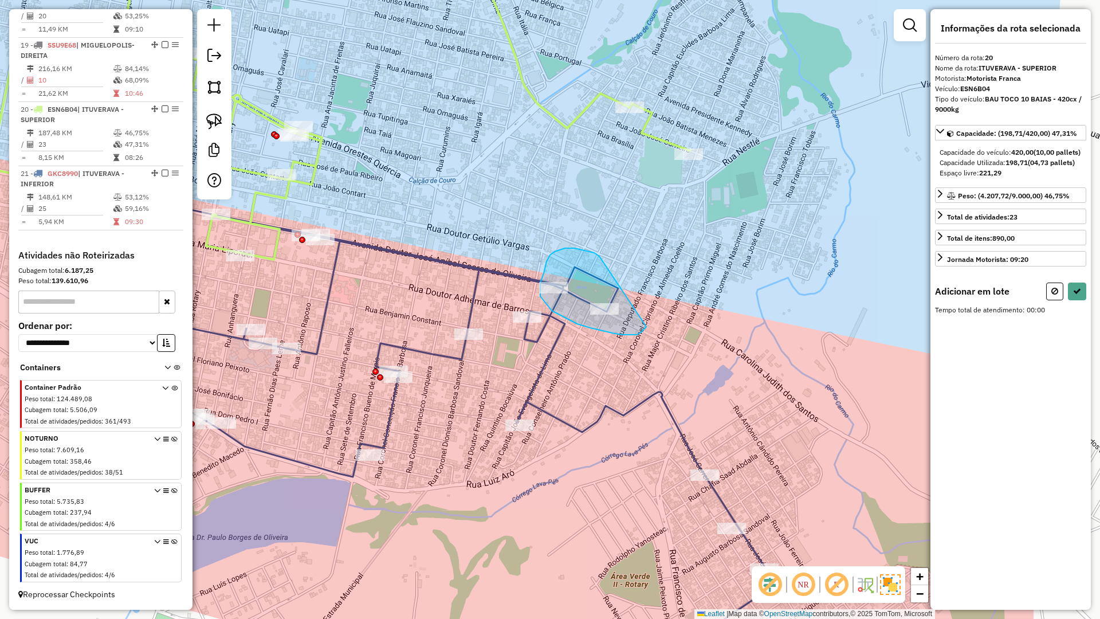
drag, startPoint x: 599, startPoint y: 256, endPoint x: 633, endPoint y: 227, distance: 43.9
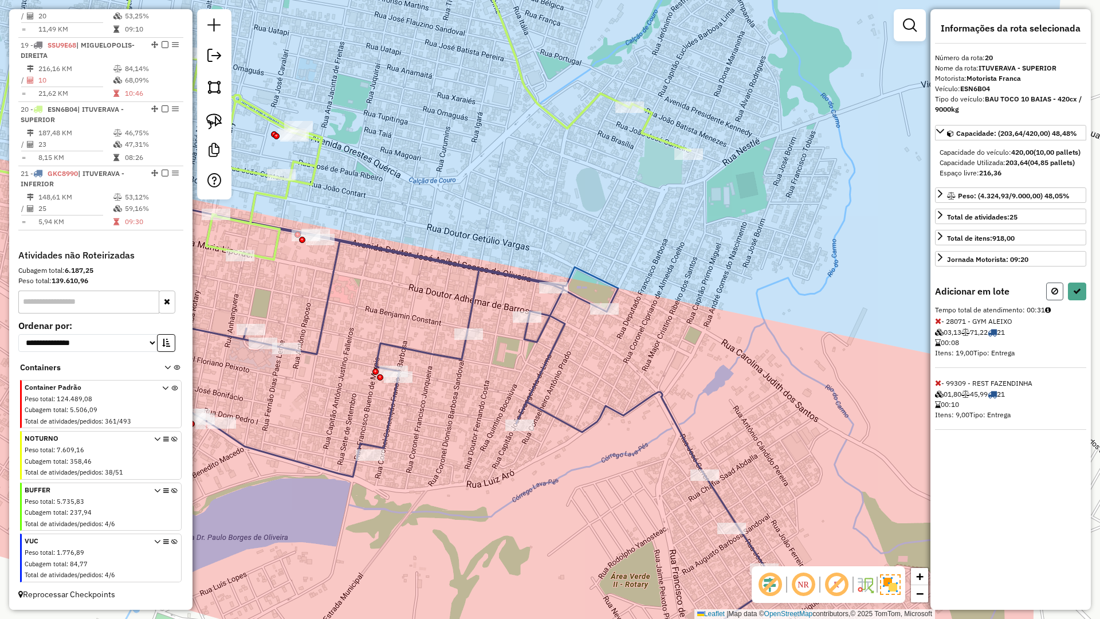
click at [1054, 295] on icon at bounding box center [1054, 291] width 7 height 8
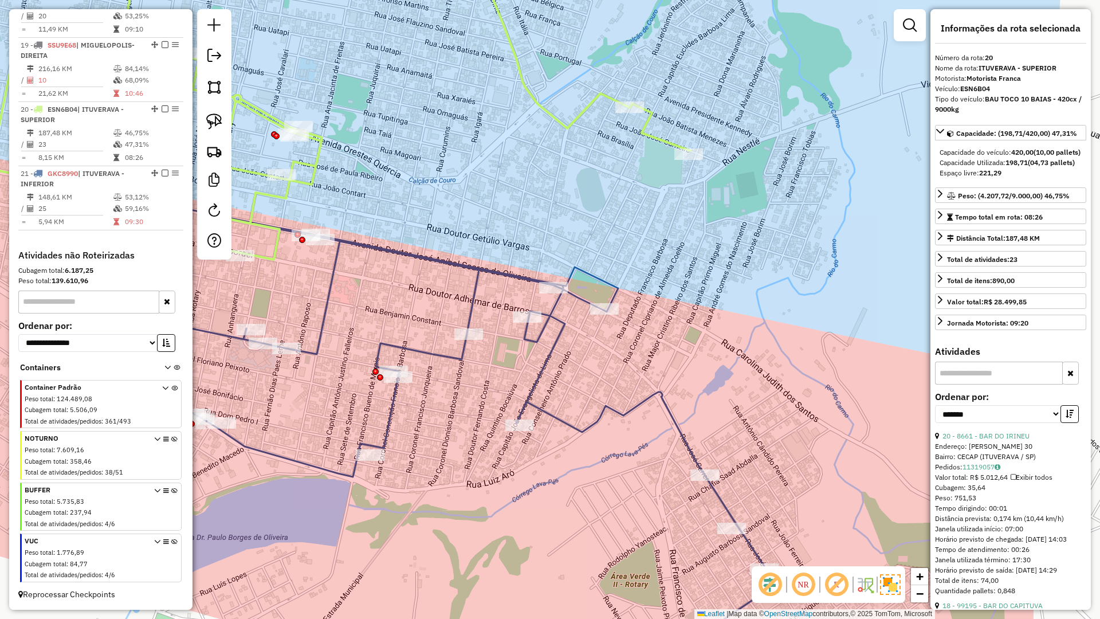
click at [501, 276] on icon at bounding box center [333, 425] width 886 height 512
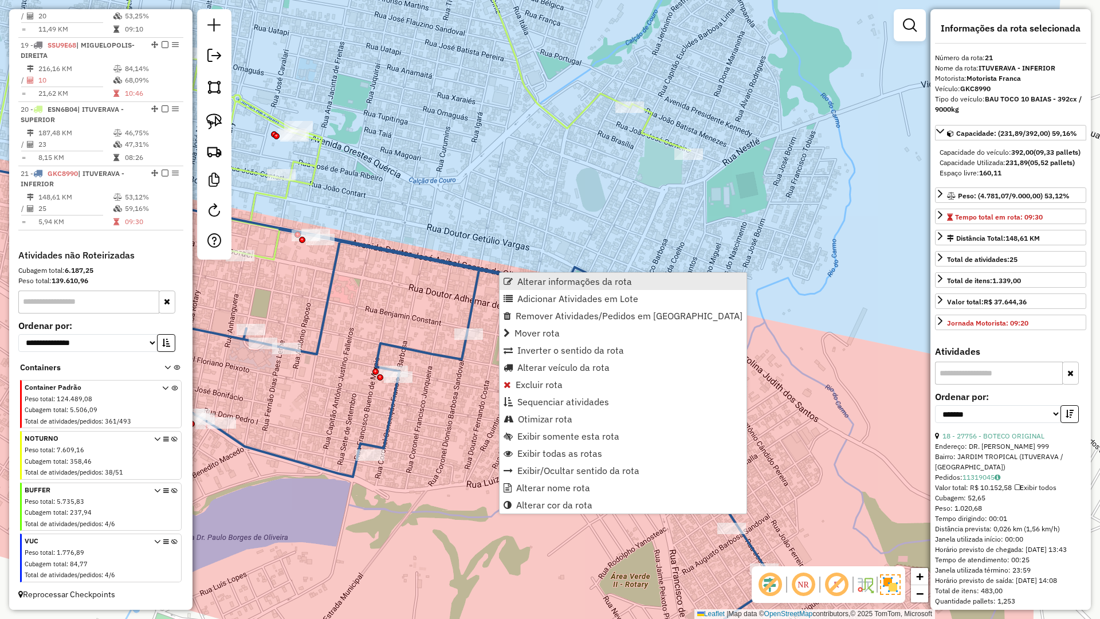
click at [523, 279] on span "Alterar informações da rota" at bounding box center [574, 281] width 115 height 9
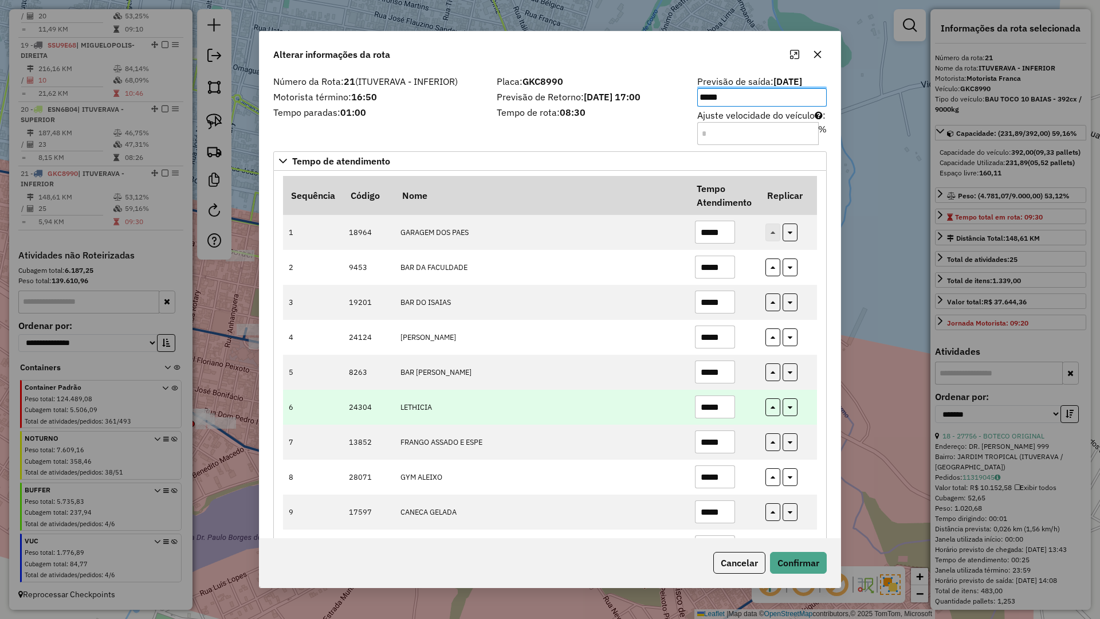
click at [729, 403] on input "*****" at bounding box center [715, 406] width 40 height 23
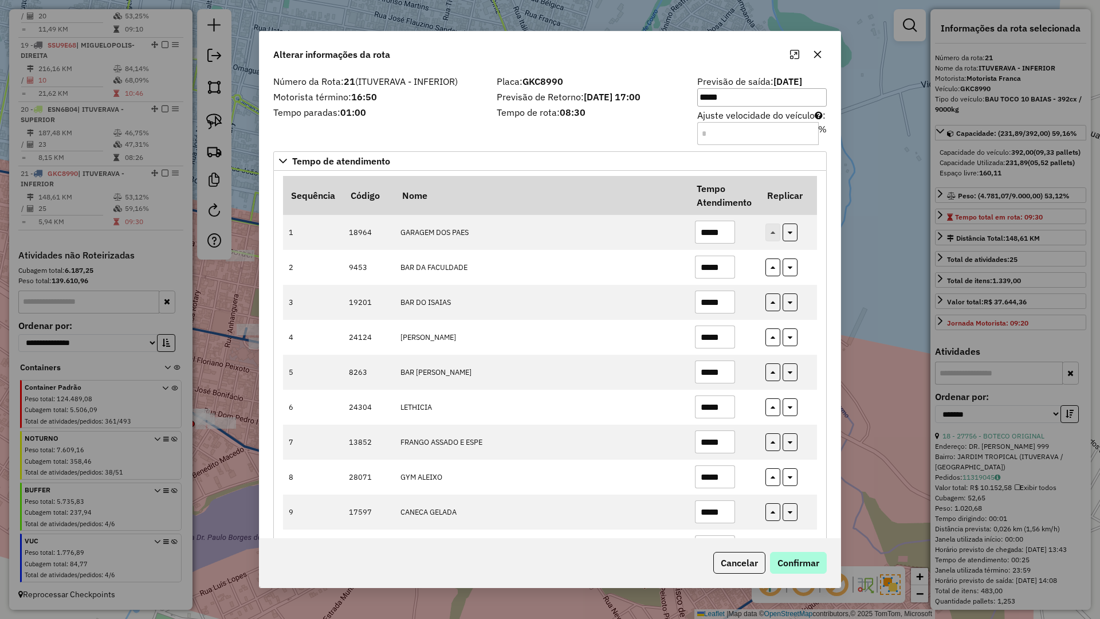
type input "*****"
click at [787, 553] on button "Confirmar" at bounding box center [798, 563] width 57 height 22
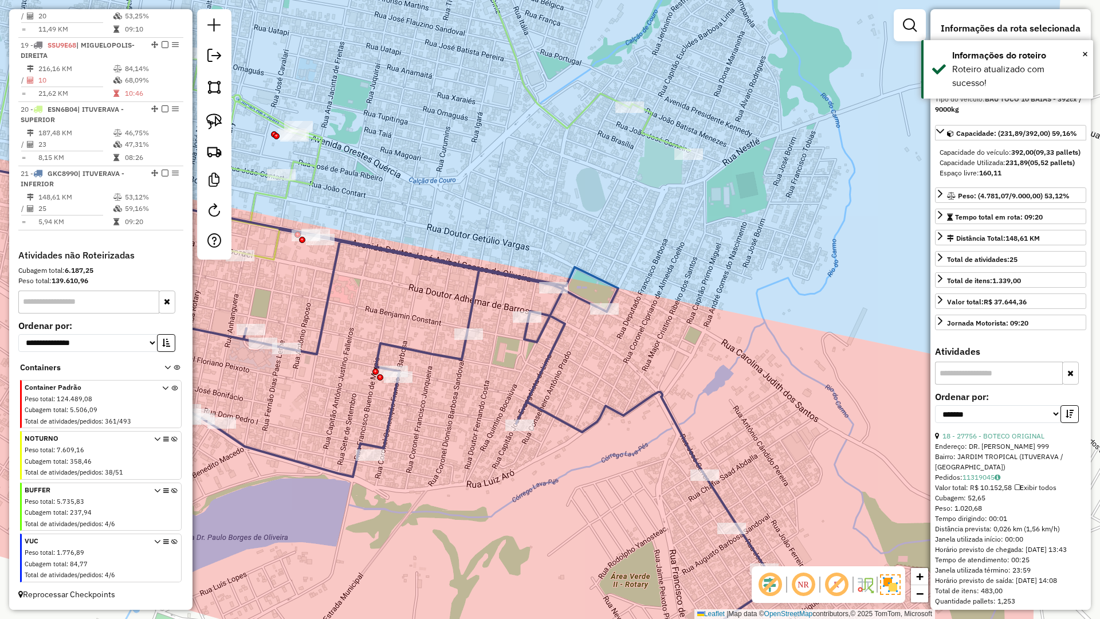
click at [368, 245] on icon at bounding box center [333, 425] width 886 height 512
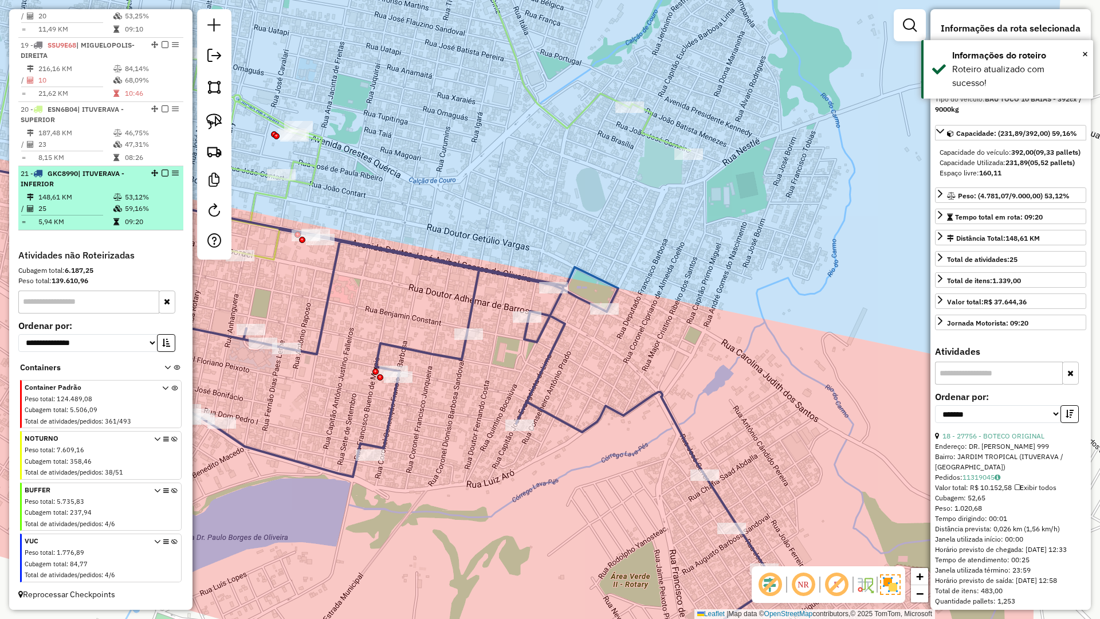
click at [162, 171] on em at bounding box center [165, 173] width 7 height 7
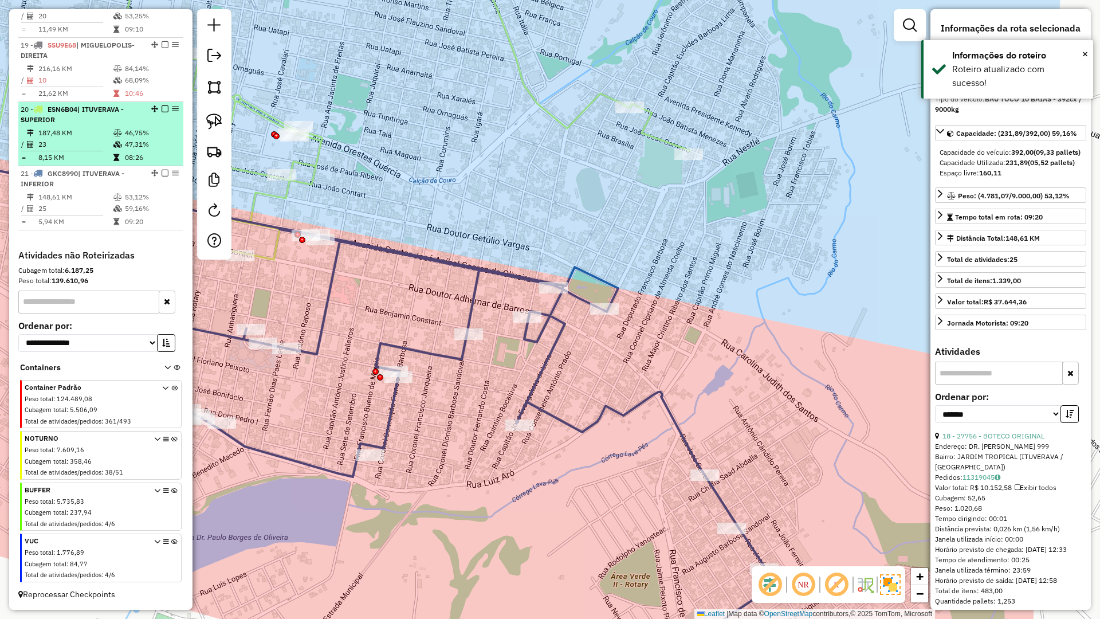
scroll to position [690, 0]
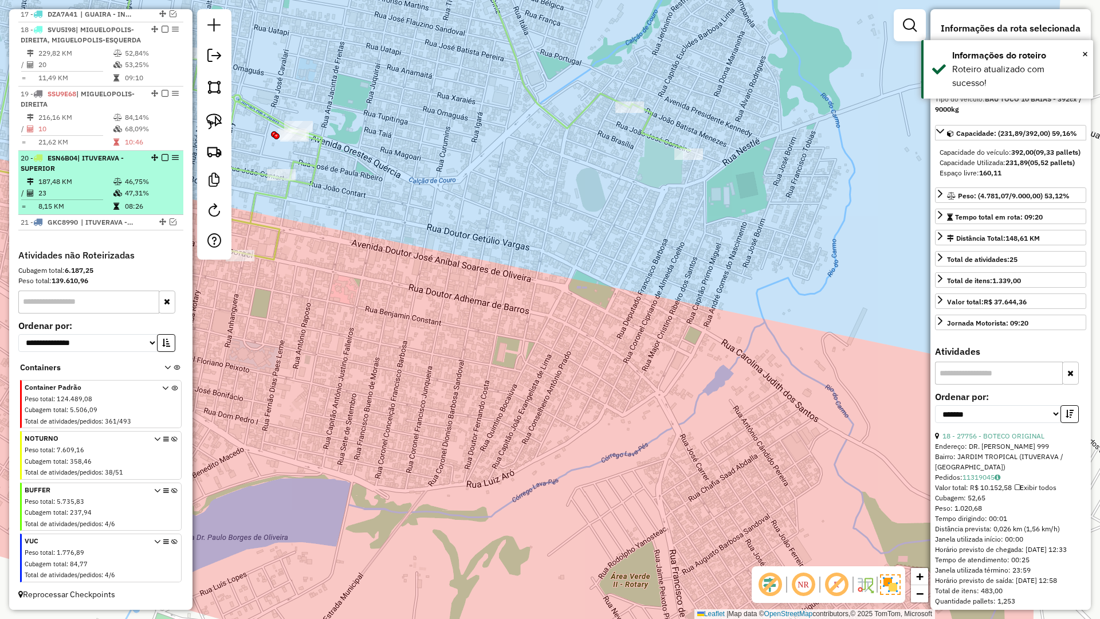
click at [142, 163] on div "20 - ESN6B04 | ITUVERAVA - SUPERIOR" at bounding box center [101, 163] width 160 height 21
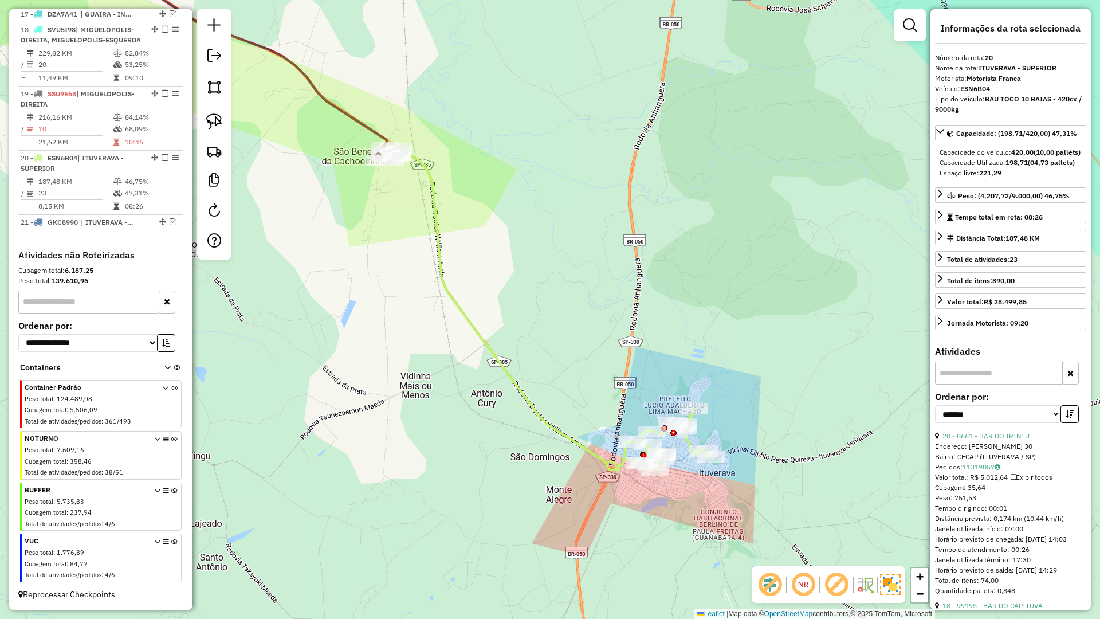
drag, startPoint x: 279, startPoint y: 183, endPoint x: 425, endPoint y: 249, distance: 159.8
click at [419, 265] on div "Janela de atendimento Grade de atendimento Capacidade Transportadoras Veículos …" at bounding box center [550, 309] width 1100 height 619
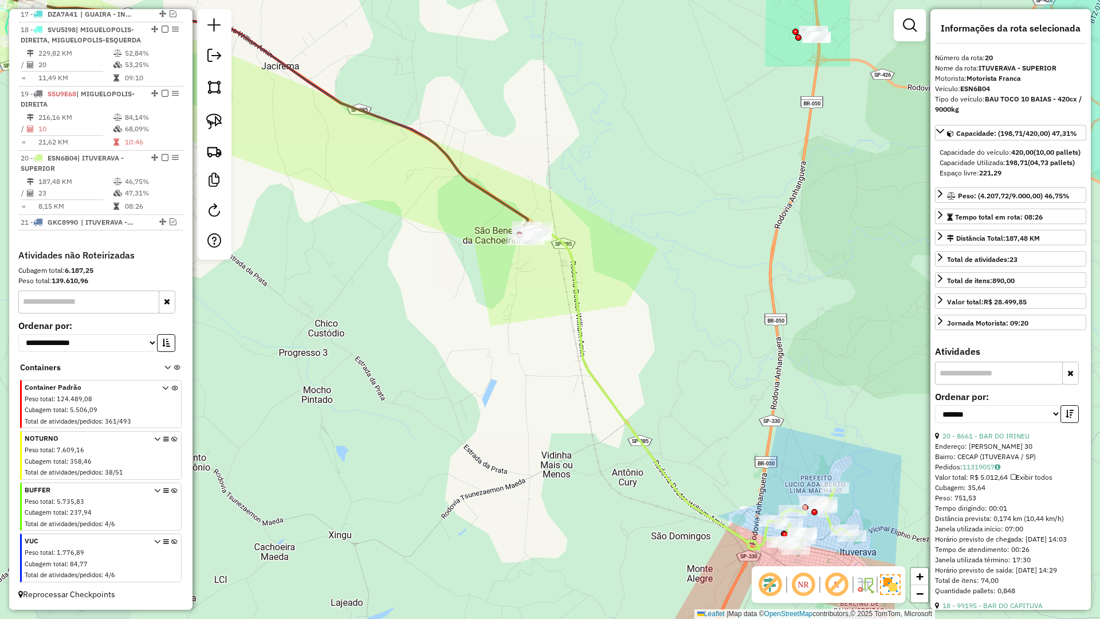
click at [460, 178] on icon at bounding box center [264, 115] width 536 height 251
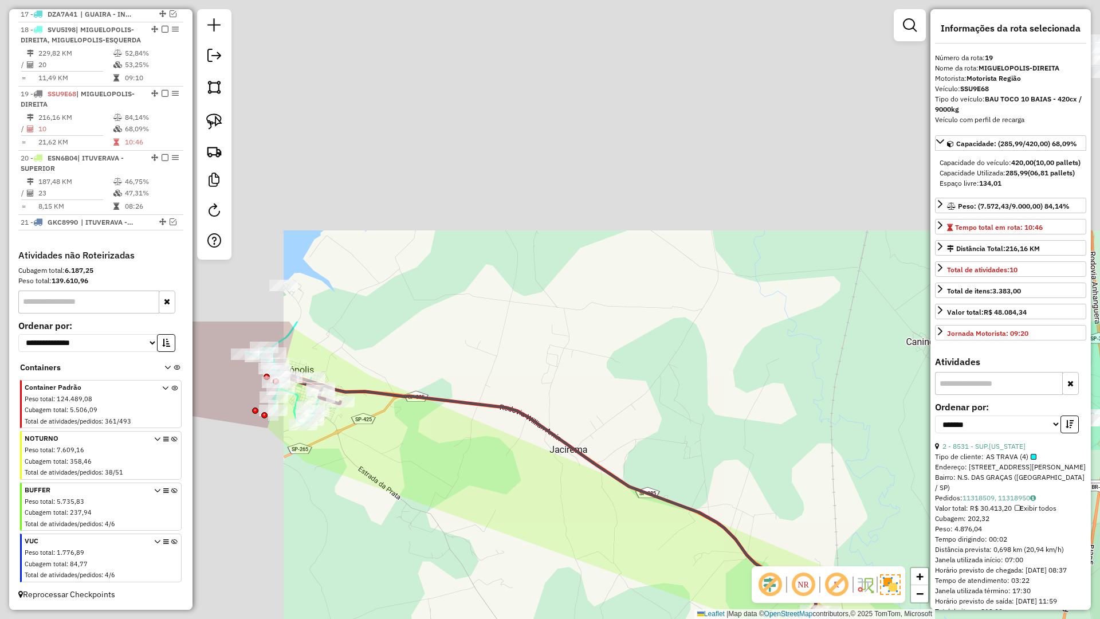
drag, startPoint x: 565, startPoint y: 419, endPoint x: 919, endPoint y: 766, distance: 496.0
click at [919, 618] on html "Aguarde... Pop-up bloqueado! Seu navegador bloqueou automáticamente a abertura …" at bounding box center [550, 309] width 1100 height 619
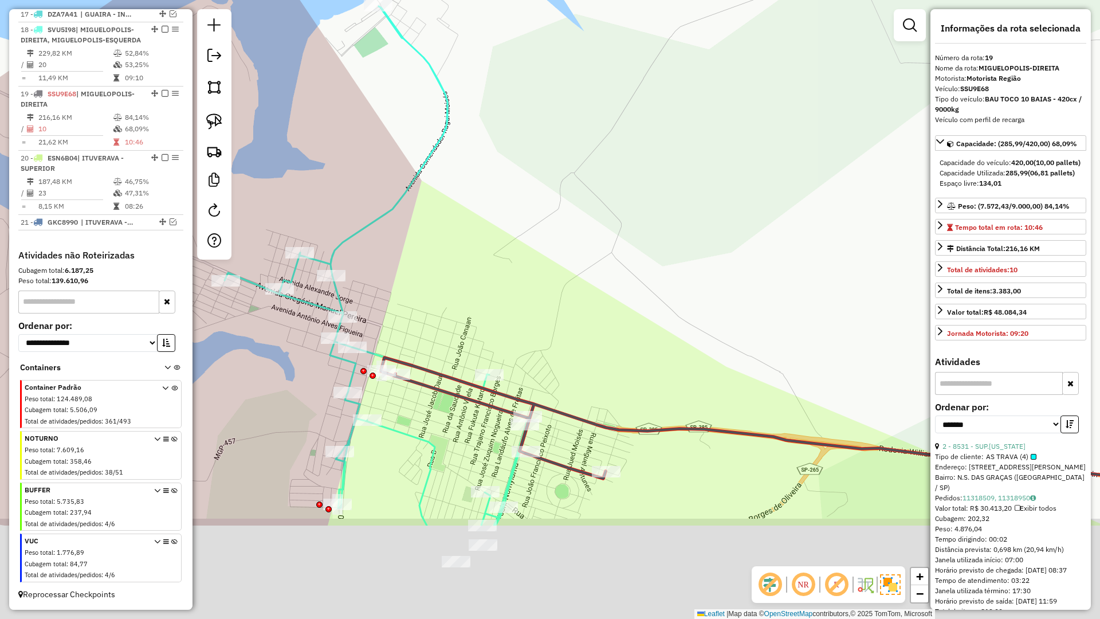
drag, startPoint x: 569, startPoint y: 362, endPoint x: 573, endPoint y: 339, distance: 23.3
click at [584, 329] on div "Janela de atendimento Grade de atendimento Capacidade Transportadoras Veículos …" at bounding box center [550, 309] width 1100 height 619
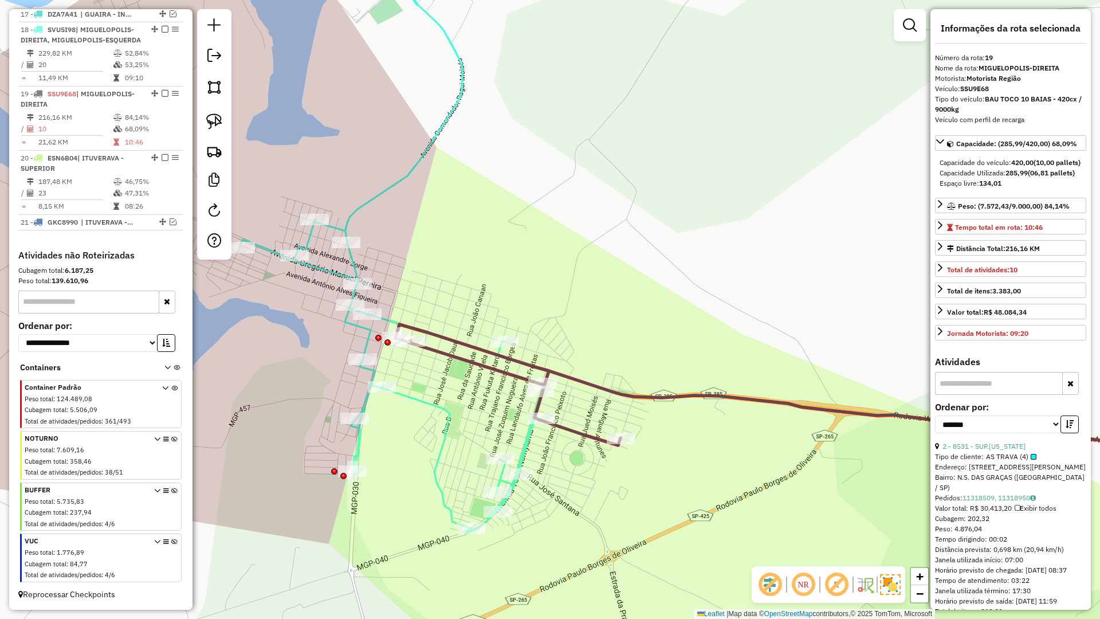
click at [527, 441] on icon at bounding box center [394, 253] width 309 height 560
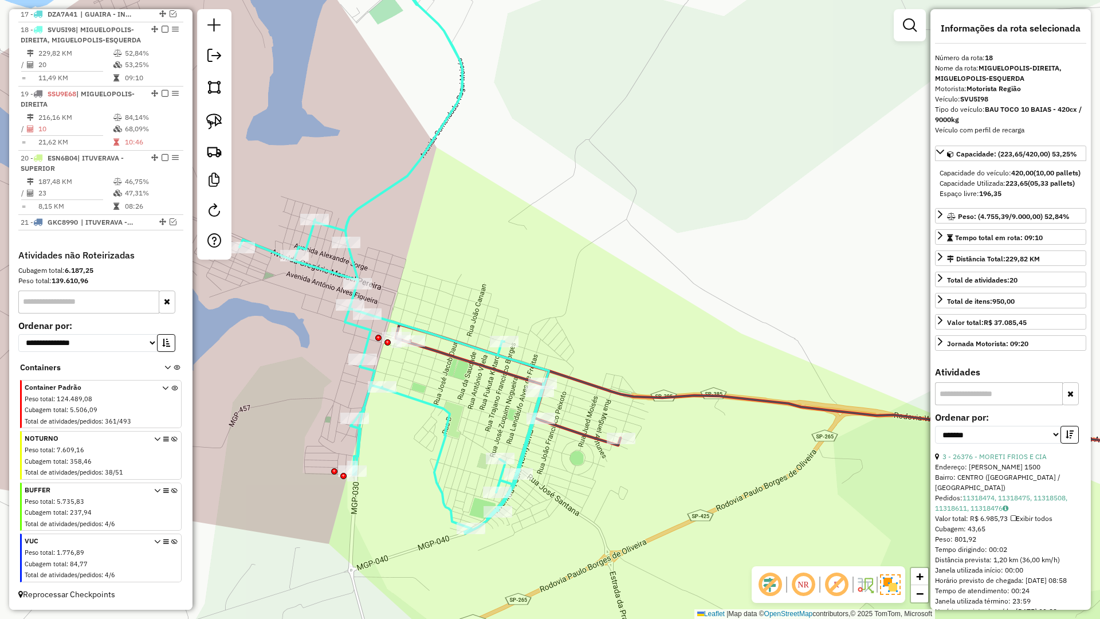
click at [568, 426] on icon at bounding box center [803, 388] width 814 height 128
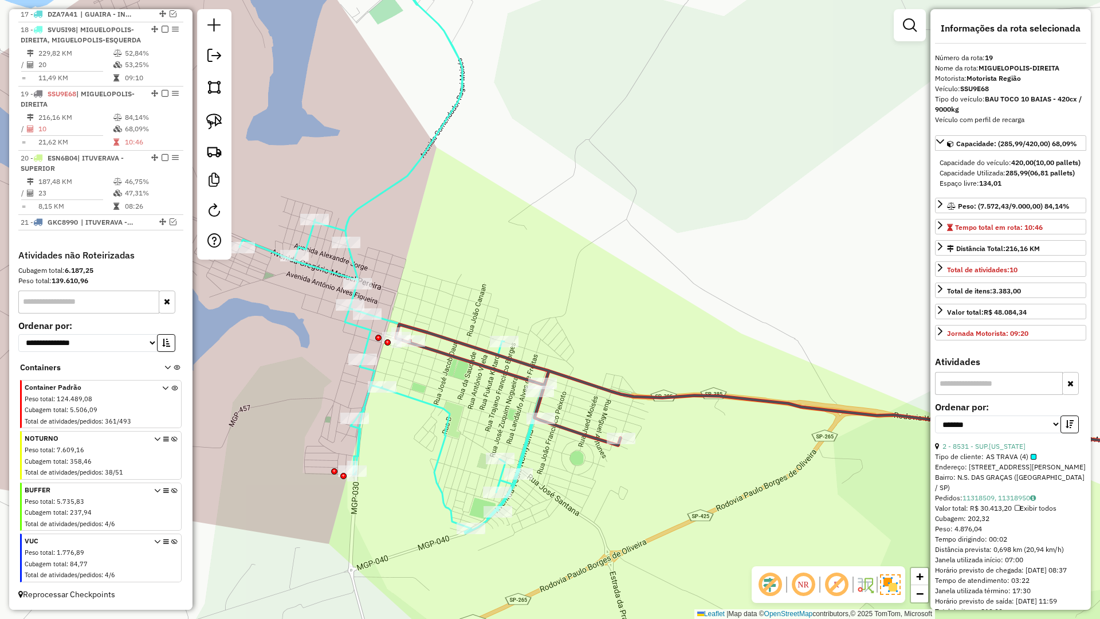
click at [529, 442] on icon at bounding box center [394, 253] width 309 height 560
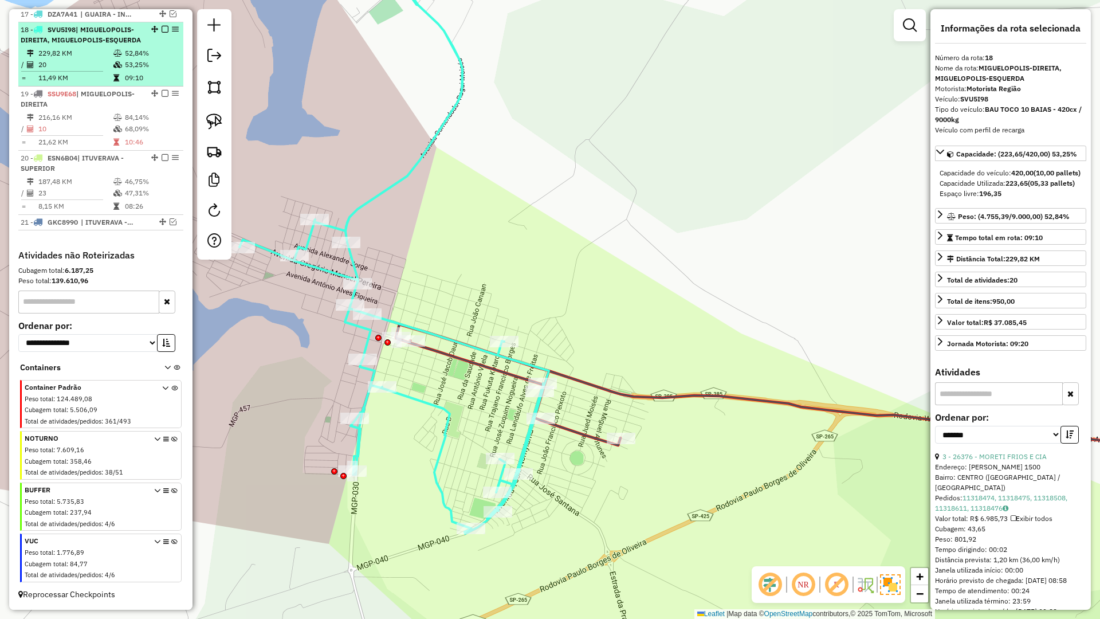
click at [162, 26] on em at bounding box center [165, 29] width 7 height 7
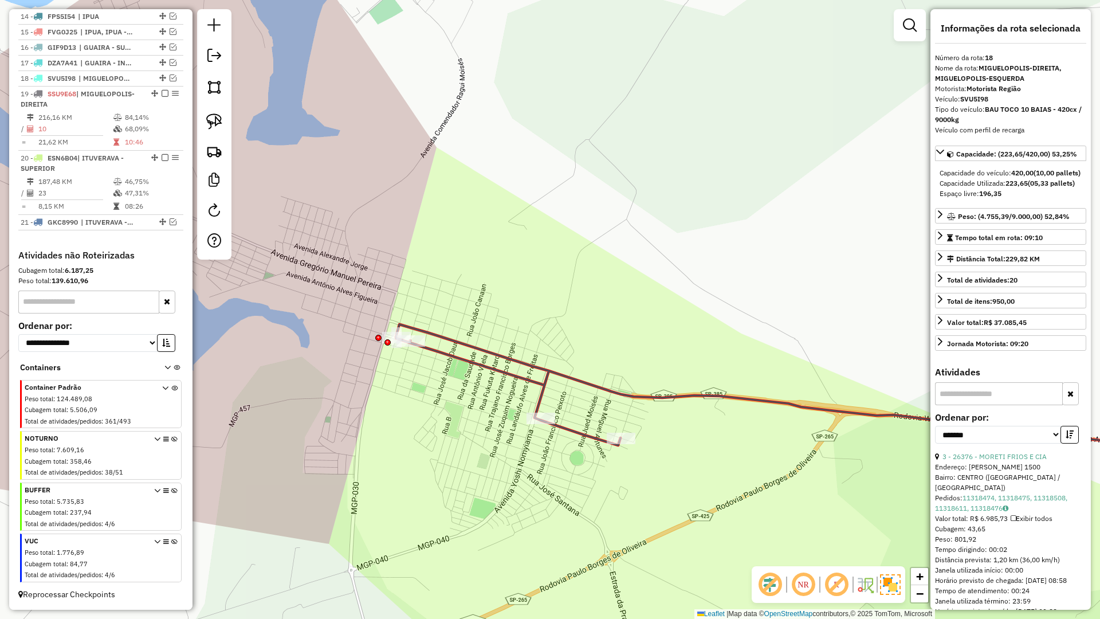
scroll to position [631, 0]
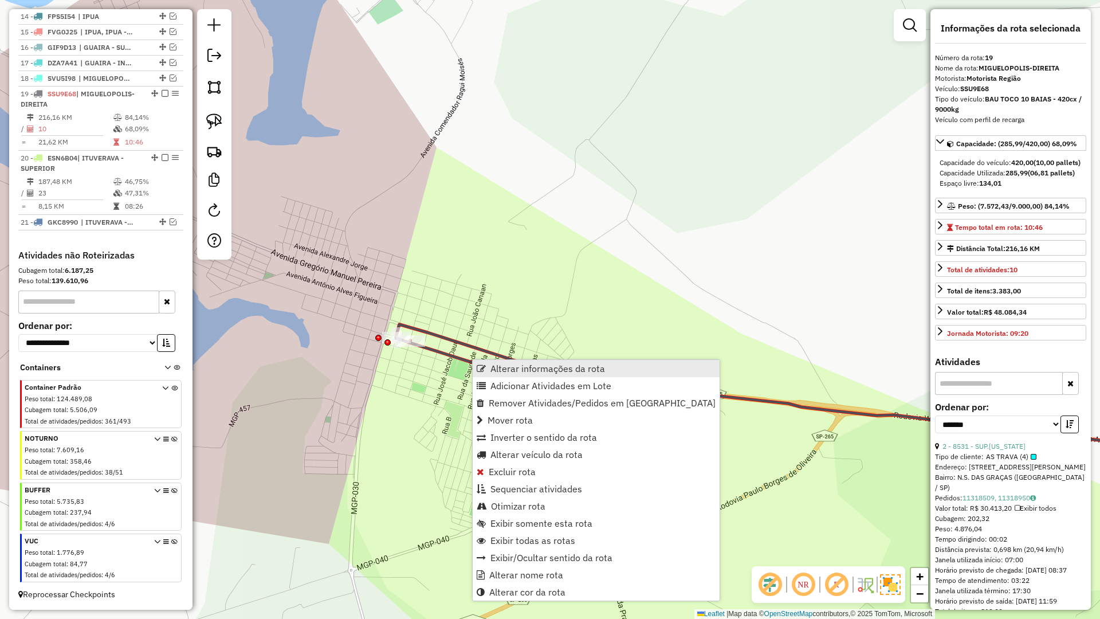
click at [511, 370] on span "Alterar informações da rota" at bounding box center [548, 368] width 115 height 9
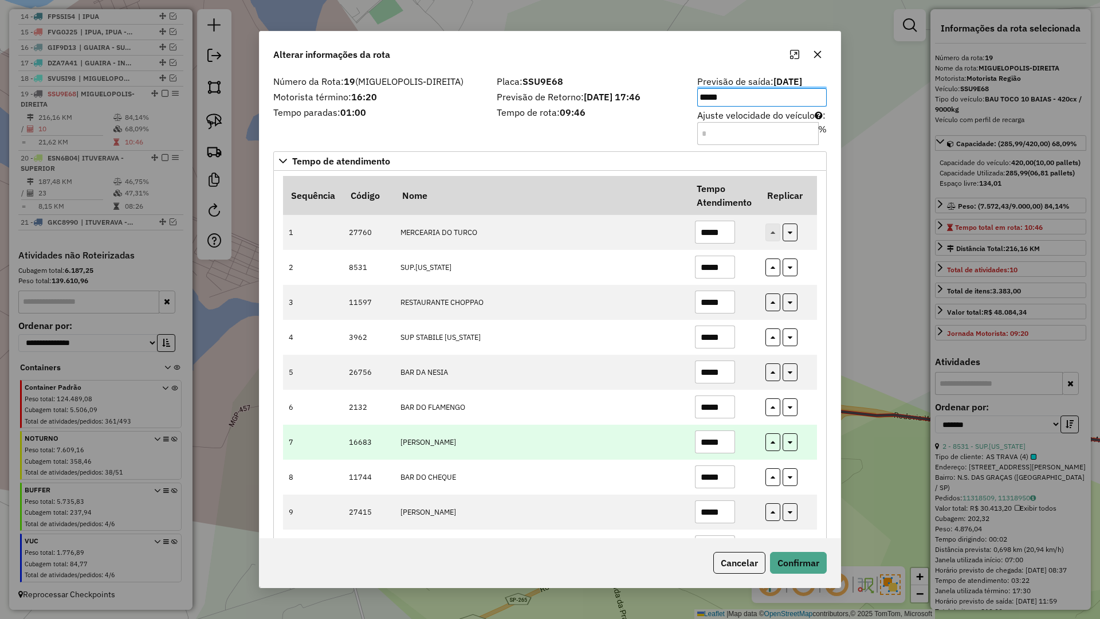
click at [537, 444] on td "[PERSON_NAME]" at bounding box center [541, 442] width 295 height 35
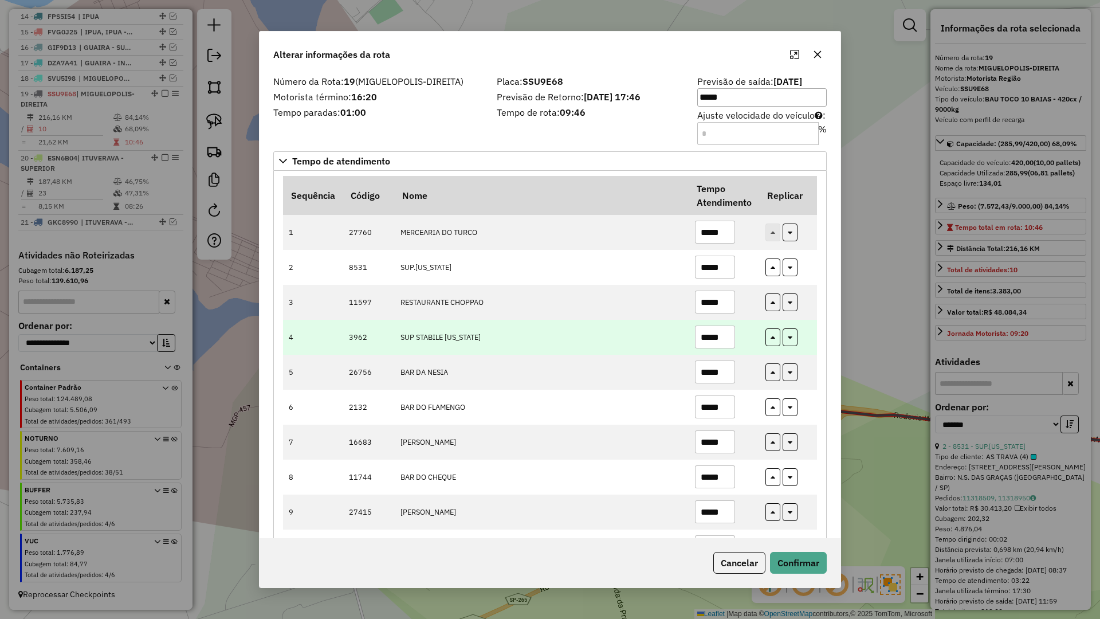
click at [708, 338] on input "*****" at bounding box center [715, 336] width 40 height 23
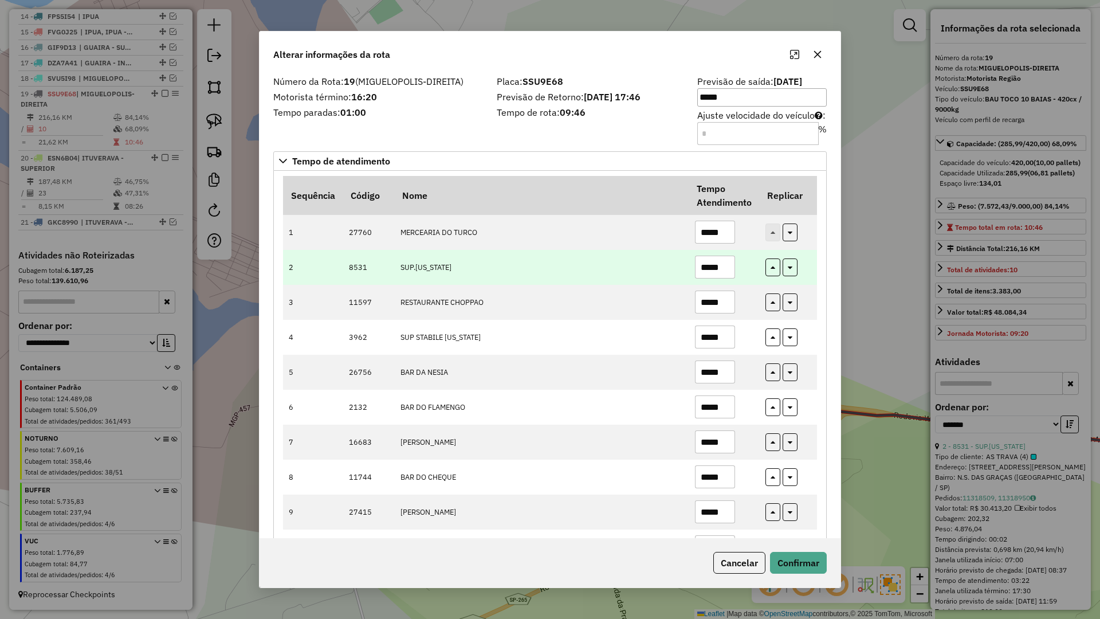
type input "*****"
click at [707, 268] on input "*****" at bounding box center [715, 267] width 40 height 23
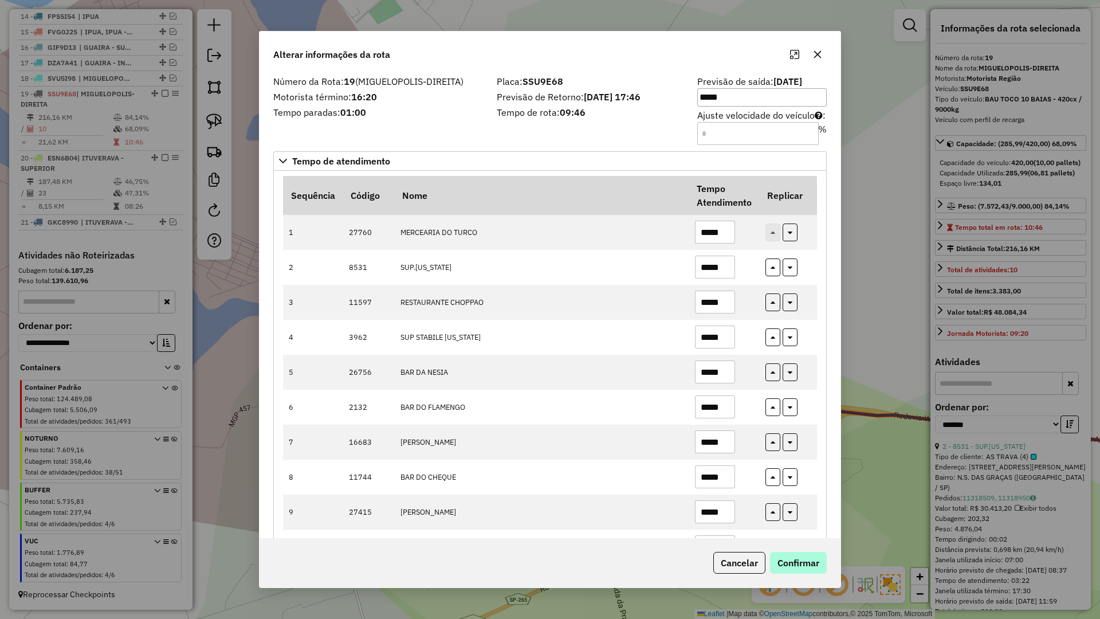
type input "*****"
click at [811, 555] on button "Confirmar" at bounding box center [798, 563] width 57 height 22
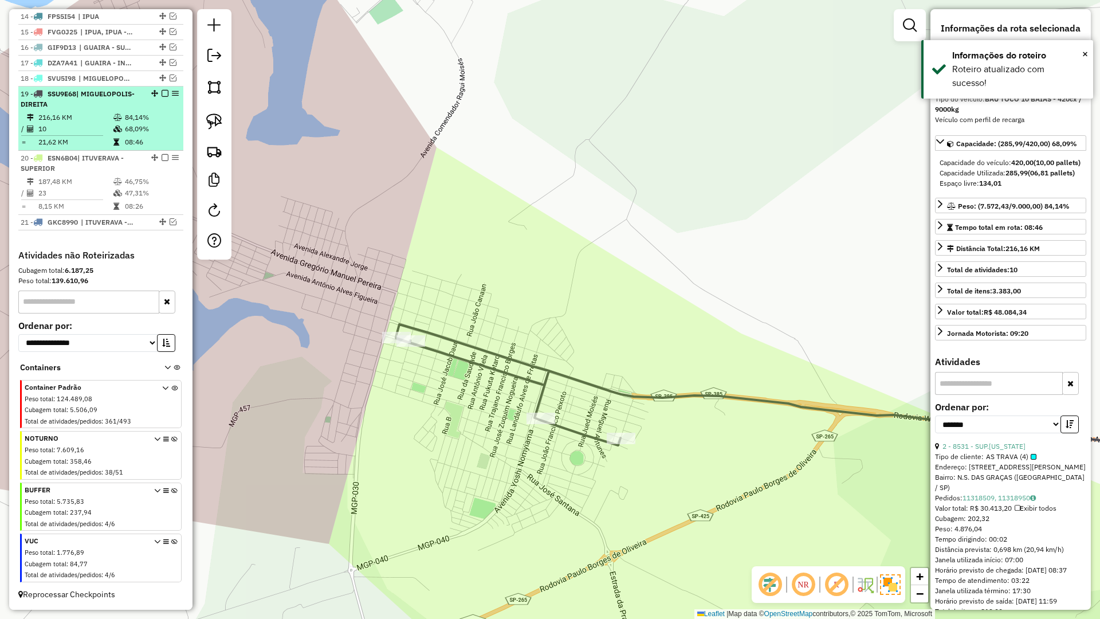
click at [153, 108] on div "19 - SSU9E68 | [GEOGRAPHIC_DATA]-DIREITA" at bounding box center [101, 99] width 160 height 21
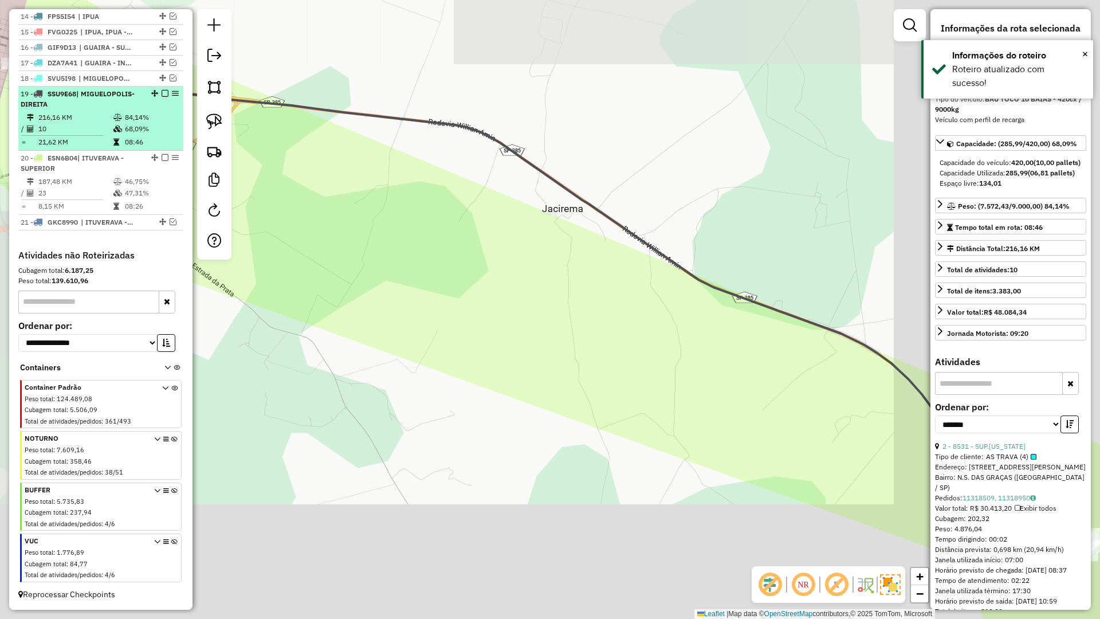
click at [162, 92] on em at bounding box center [165, 93] width 7 height 7
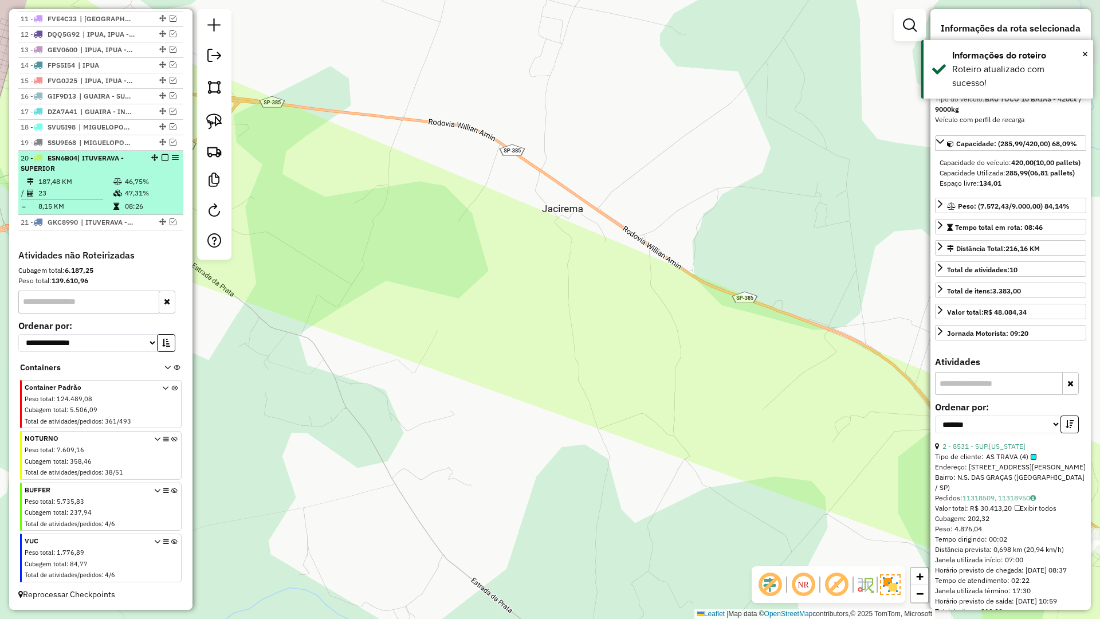
scroll to position [582, 0]
drag, startPoint x: 143, startPoint y: 188, endPoint x: 152, endPoint y: 170, distance: 20.5
click at [143, 187] on td "47,31%" at bounding box center [151, 192] width 54 height 11
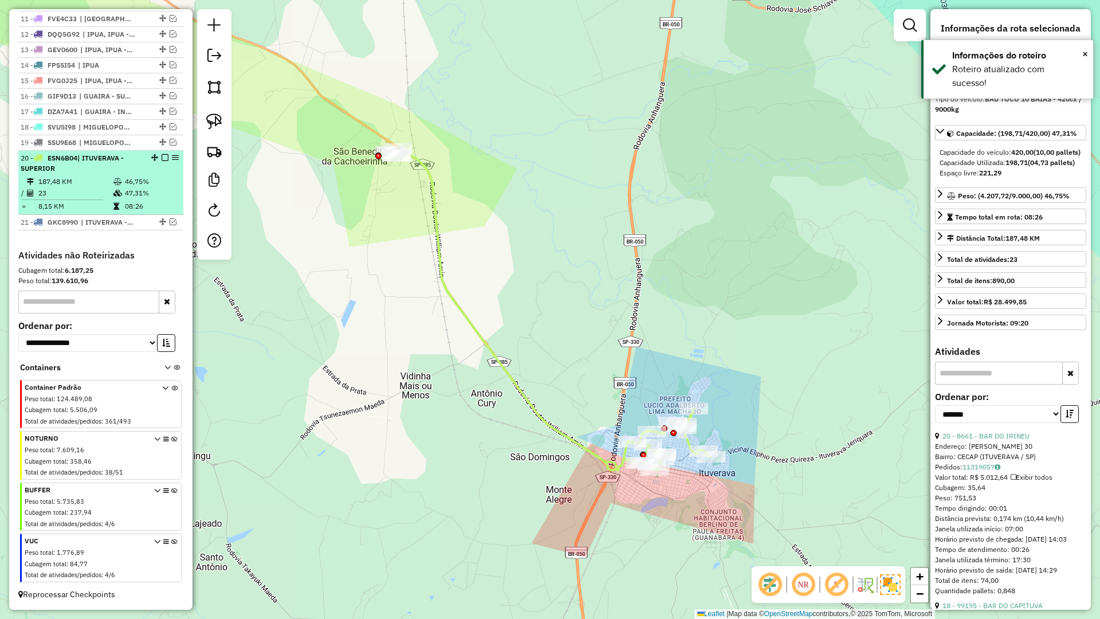
click at [162, 157] on em at bounding box center [165, 157] width 7 height 7
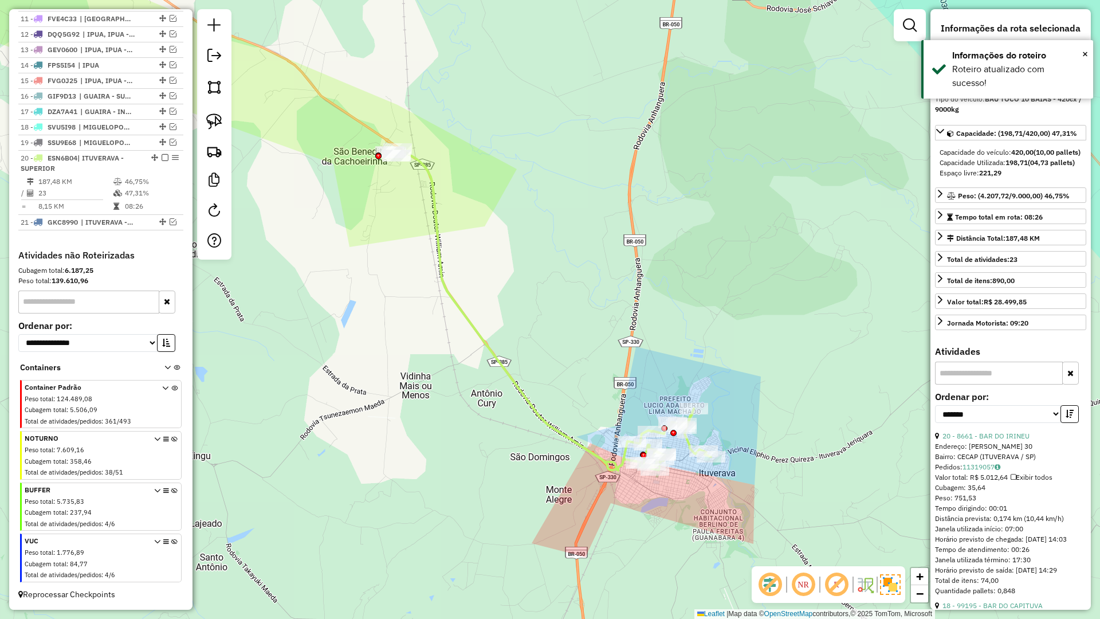
scroll to position [533, 0]
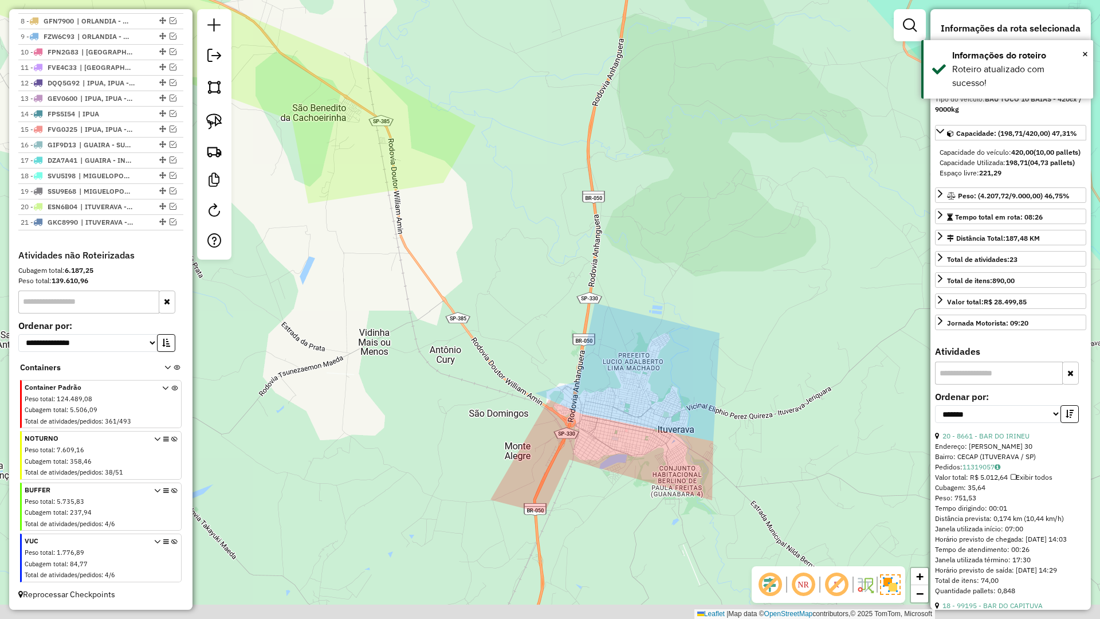
drag, startPoint x: 507, startPoint y: 344, endPoint x: 444, endPoint y: 283, distance: 88.3
click at [444, 283] on div "Janela de atendimento Grade de atendimento Capacidade Transportadoras Veículos …" at bounding box center [550, 309] width 1100 height 619
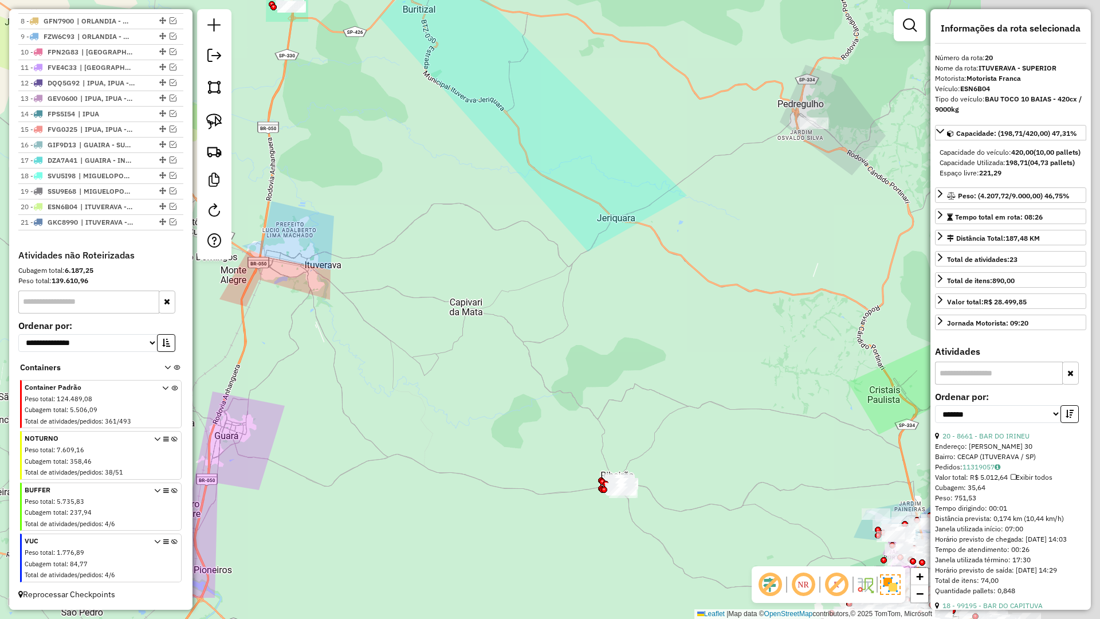
drag, startPoint x: 519, startPoint y: 195, endPoint x: 516, endPoint y: 281, distance: 85.4
click at [329, 119] on div "Janela de atendimento Grade de atendimento Capacidade Transportadoras Veículos …" at bounding box center [550, 309] width 1100 height 619
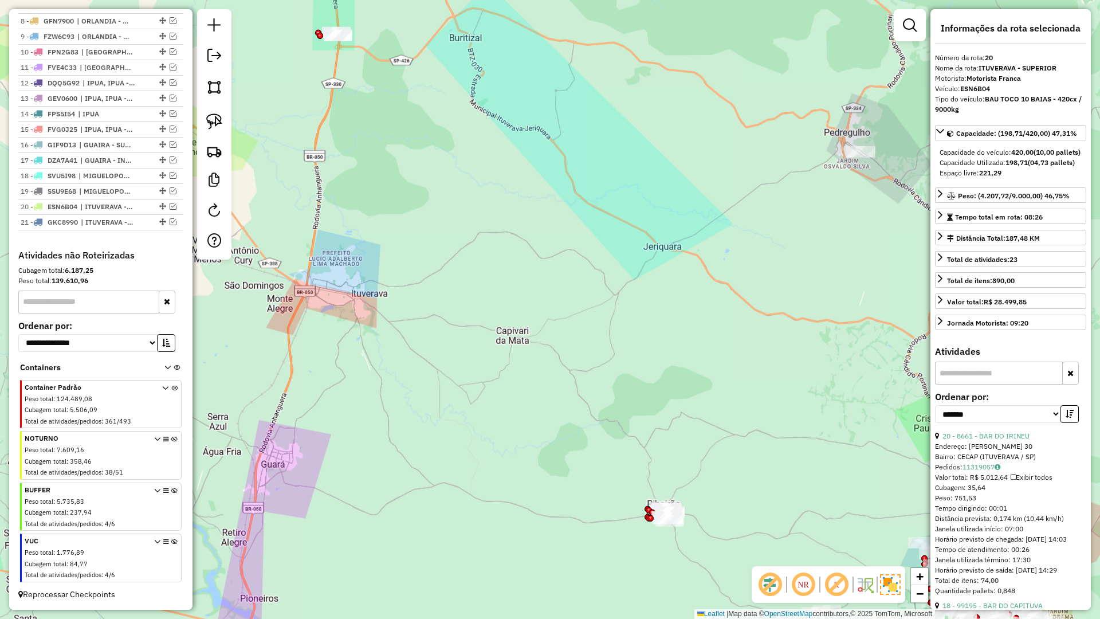
drag, startPoint x: 516, startPoint y: 281, endPoint x: 487, endPoint y: 138, distance: 145.6
click at [457, 115] on div "Janela de atendimento Grade de atendimento Capacidade Transportadoras Veículos …" at bounding box center [550, 309] width 1100 height 619
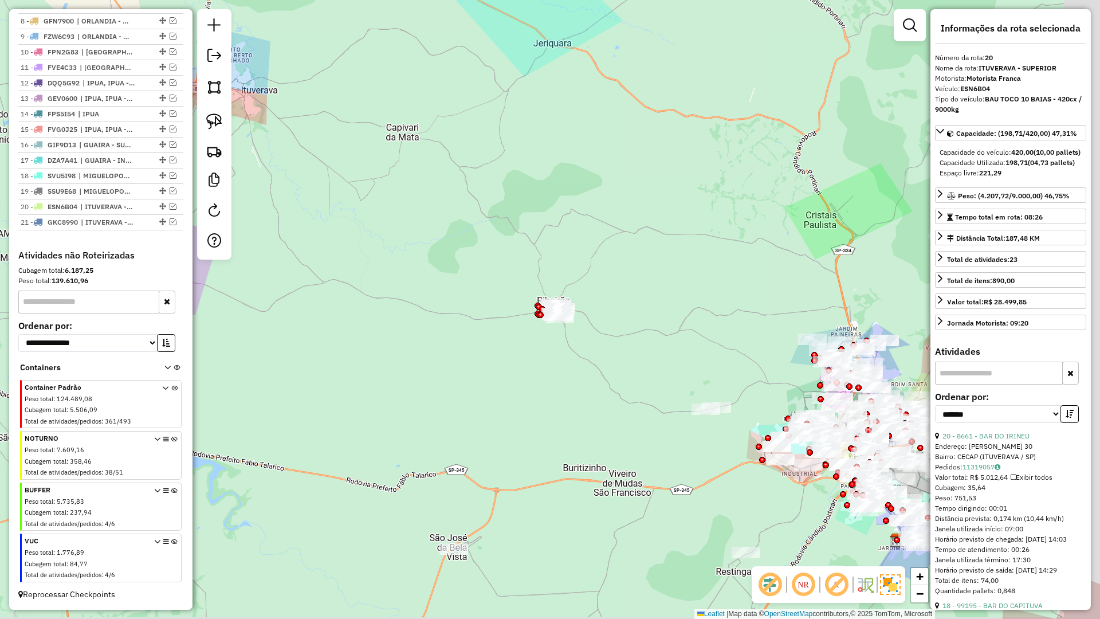
drag, startPoint x: 573, startPoint y: 176, endPoint x: 553, endPoint y: 165, distance: 23.1
click at [553, 160] on div "Janela de atendimento Grade de atendimento Capacidade Transportadoras Veículos …" at bounding box center [550, 309] width 1100 height 619
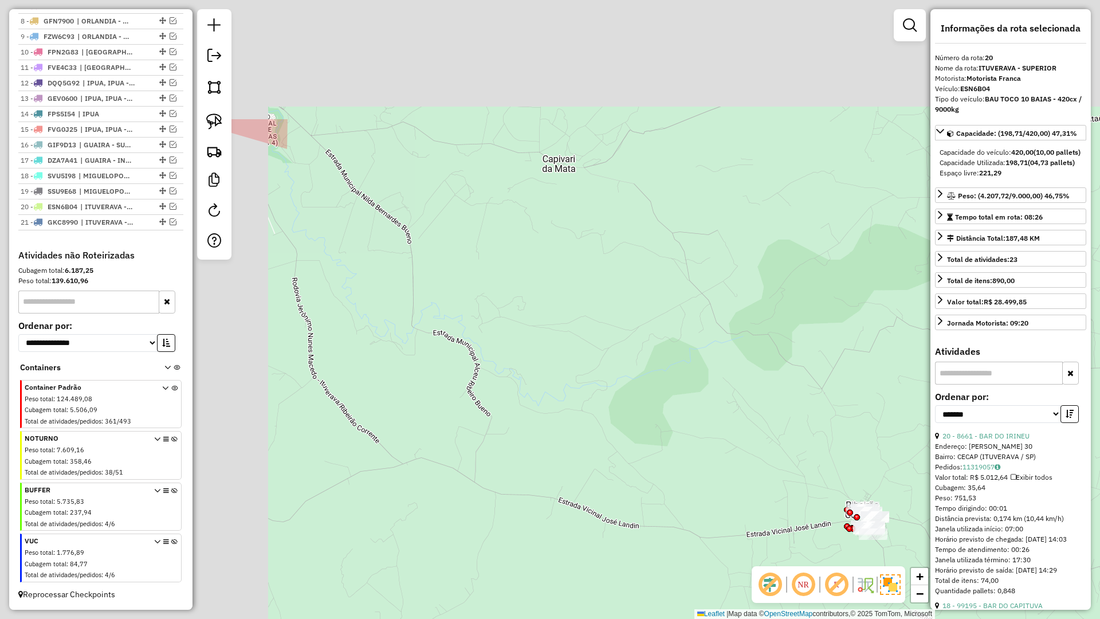
drag, startPoint x: 537, startPoint y: 219, endPoint x: 689, endPoint y: 355, distance: 203.3
click at [897, 446] on div "Janela de atendimento Grade de atendimento Capacidade Transportadoras Veículos …" at bounding box center [550, 309] width 1100 height 619
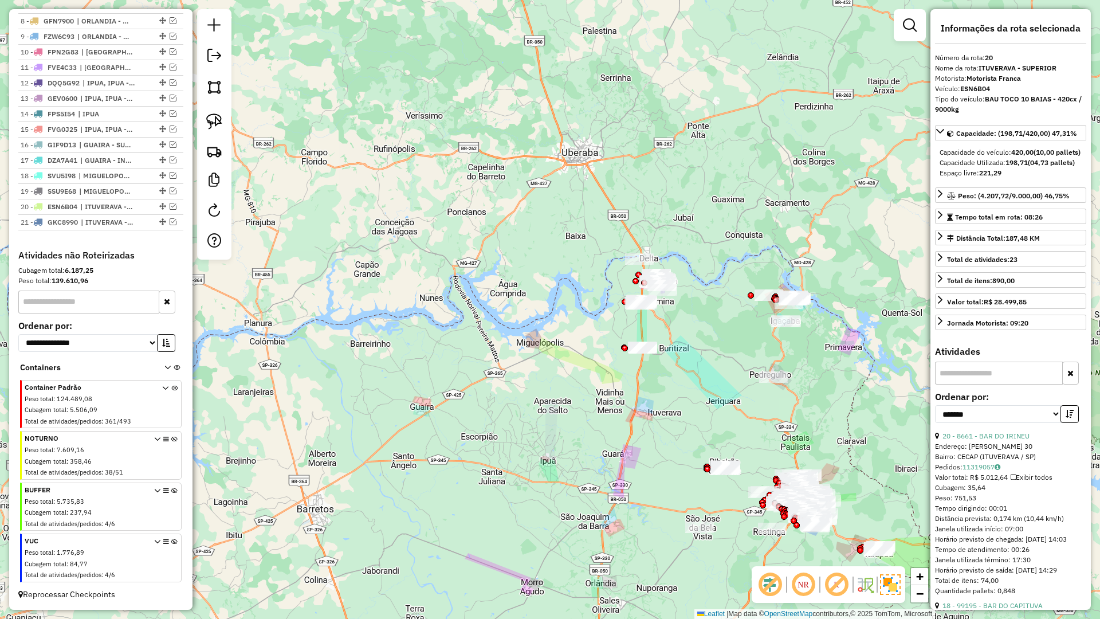
drag, startPoint x: 571, startPoint y: 292, endPoint x: 607, endPoint y: 401, distance: 114.9
click at [588, 423] on div "Janela de atendimento Grade de atendimento Capacidade Transportadoras Veículos …" at bounding box center [550, 309] width 1100 height 619
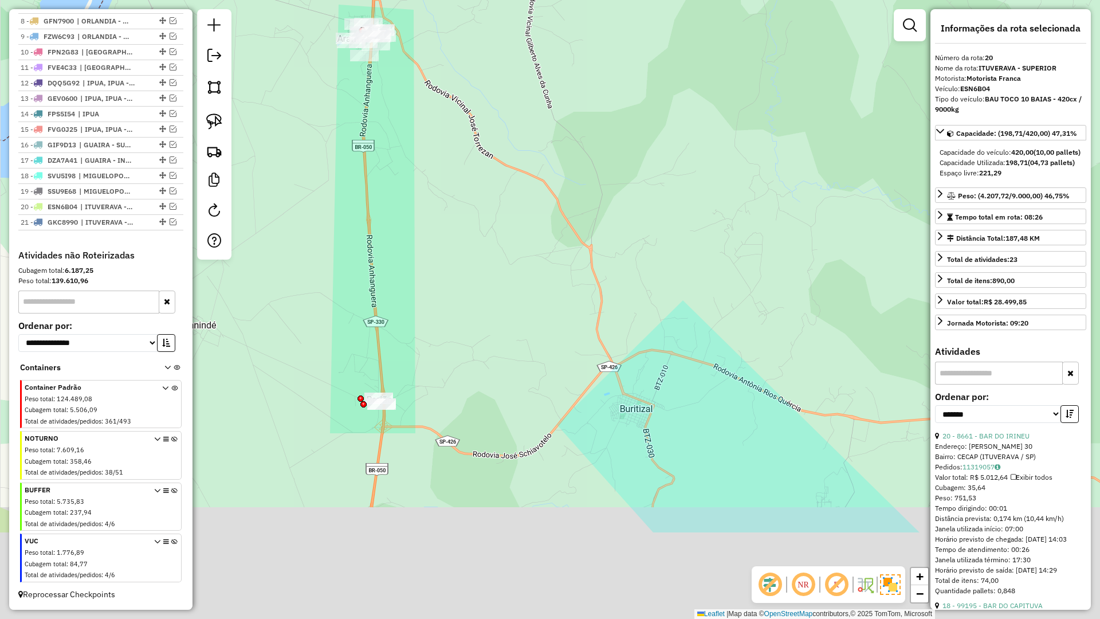
drag, startPoint x: 569, startPoint y: 239, endPoint x: 577, endPoint y: 207, distance: 32.5
click at [577, 207] on div "Janela de atendimento Grade de atendimento Capacidade Transportadoras Veículos …" at bounding box center [550, 309] width 1100 height 619
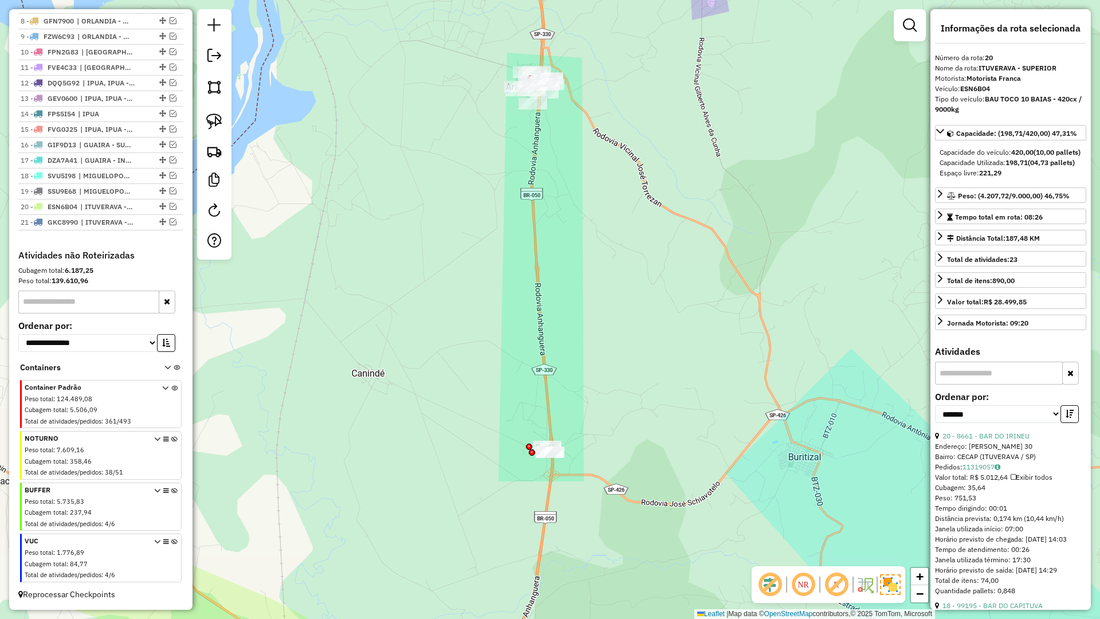
drag, startPoint x: 546, startPoint y: 244, endPoint x: 715, endPoint y: 297, distance: 177.2
click at [715, 296] on div "Janela de atendimento Grade de atendimento Capacidade Transportadoras Veículos …" at bounding box center [550, 309] width 1100 height 619
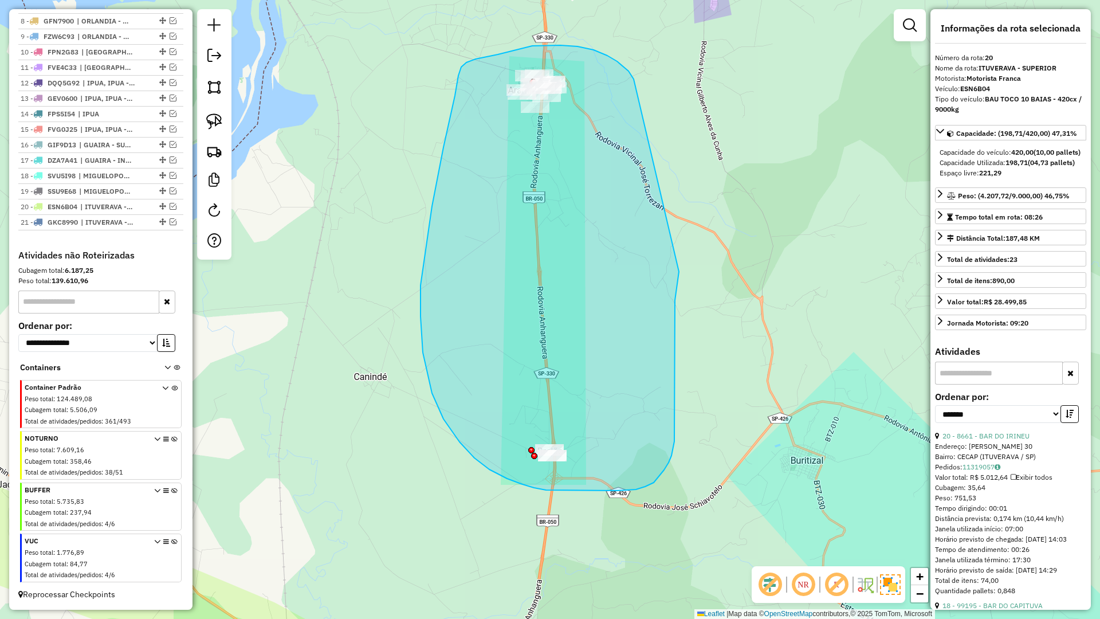
drag, startPoint x: 677, startPoint y: 282, endPoint x: 634, endPoint y: 79, distance: 208.0
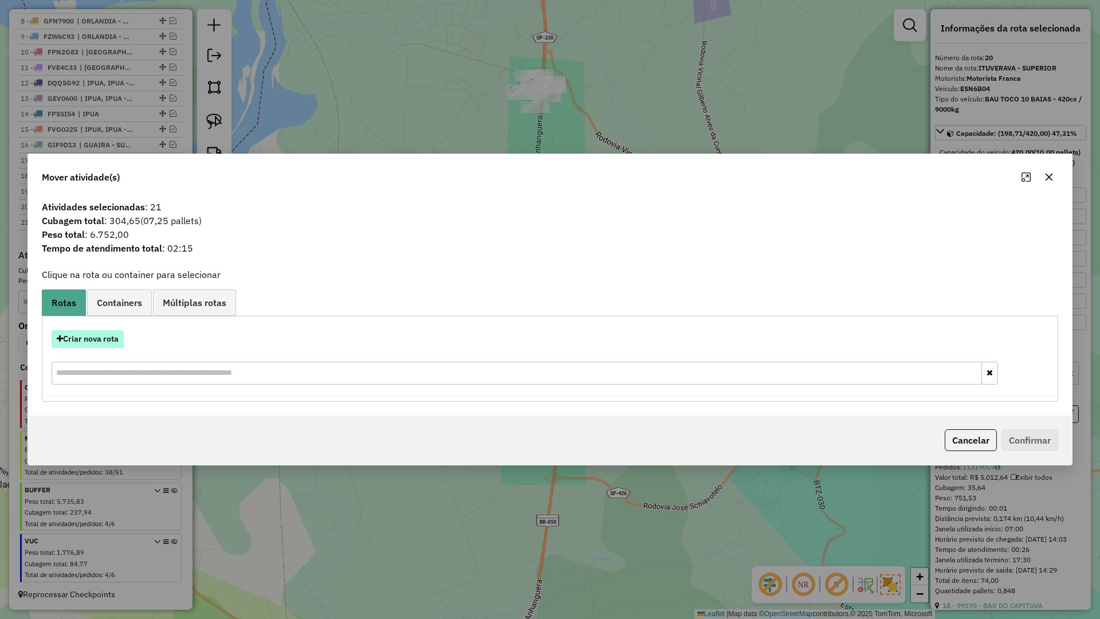
click at [109, 333] on button "Criar nova rota" at bounding box center [88, 339] width 72 height 18
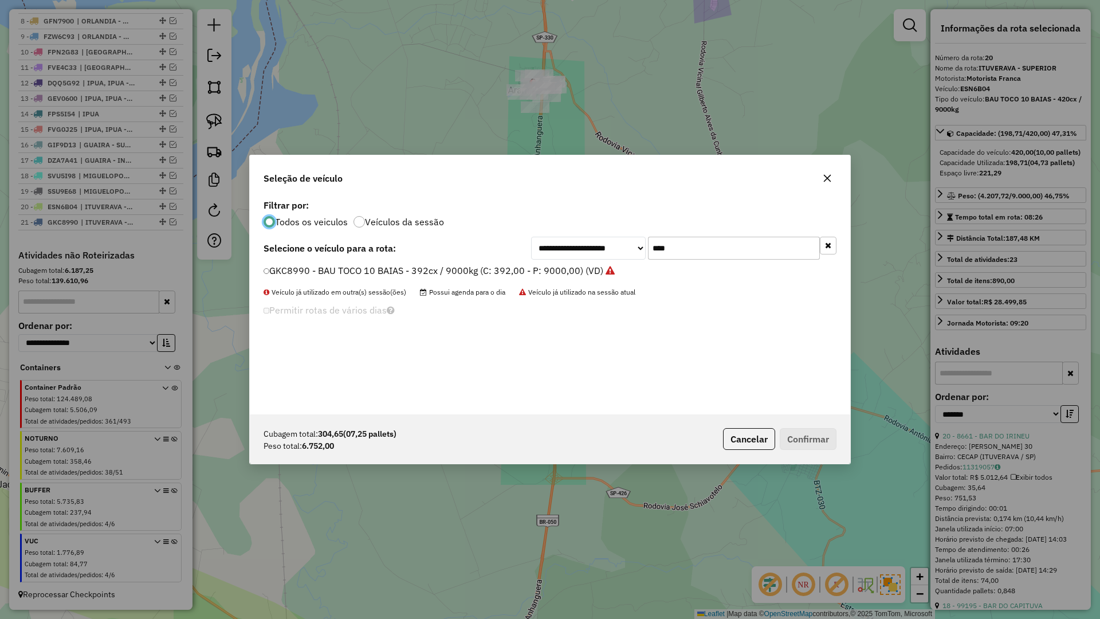
scroll to position [6, 3]
drag, startPoint x: 678, startPoint y: 246, endPoint x: 615, endPoint y: 248, distance: 63.6
click at [615, 248] on div "**********" at bounding box center [683, 248] width 305 height 23
type input "****"
drag, startPoint x: 294, startPoint y: 273, endPoint x: 331, endPoint y: 278, distance: 37.5
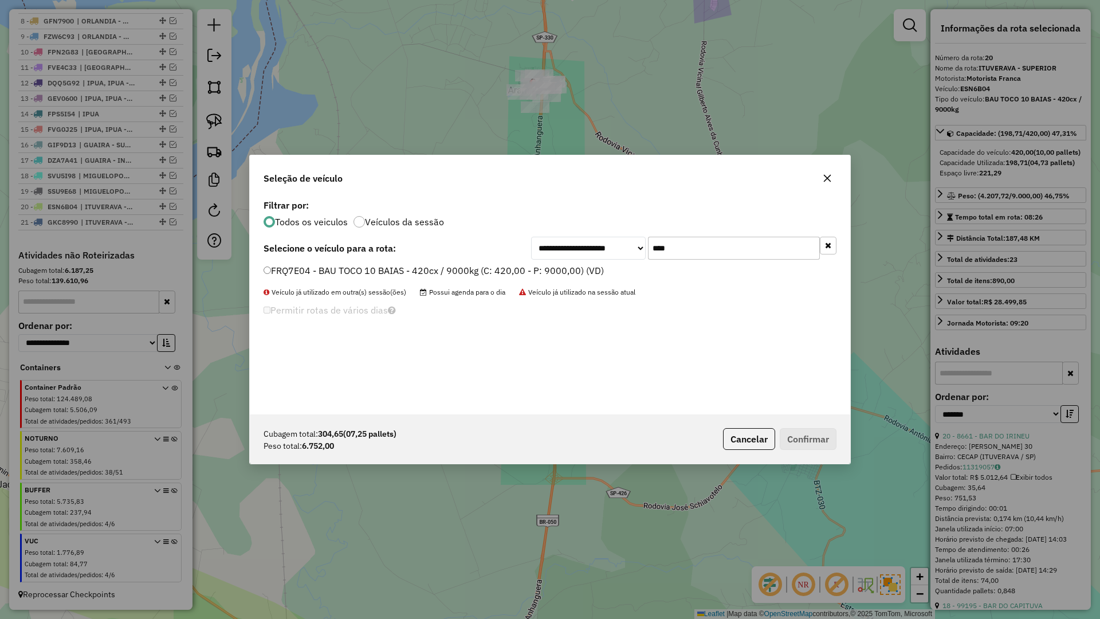
click at [294, 273] on label "FRQ7E04 - BAU TOCO 10 BAIAS - 420cx / 9000kg (C: 420,00 - P: 9000,00) (VD)" at bounding box center [434, 271] width 340 height 14
click at [813, 434] on button "Confirmar" at bounding box center [808, 439] width 57 height 22
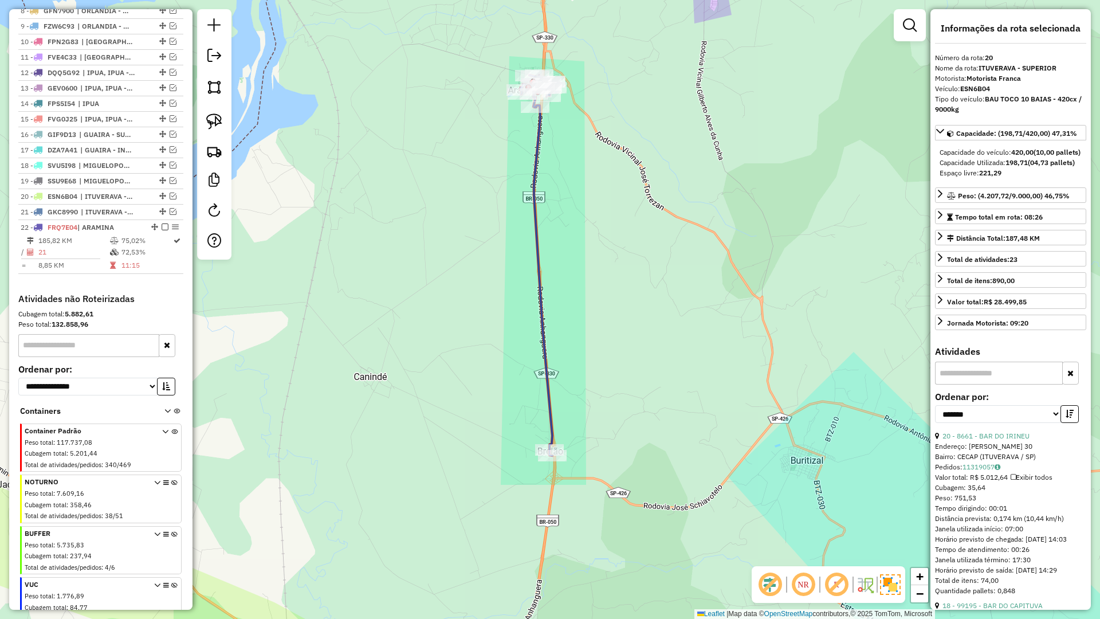
scroll to position [587, 0]
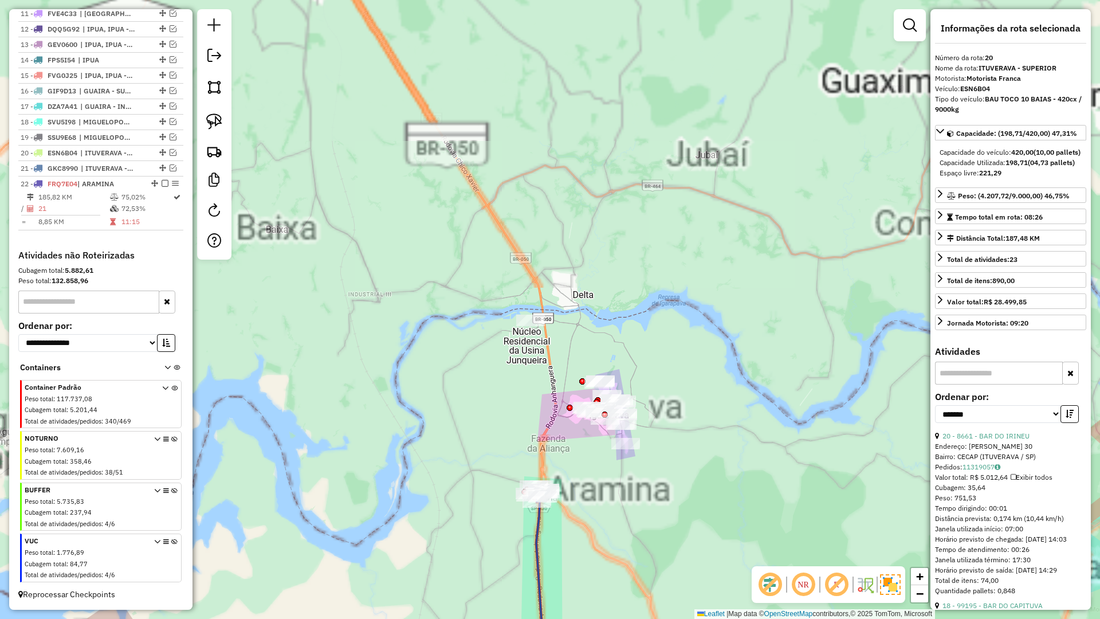
click at [536, 526] on icon at bounding box center [538, 581] width 16 height 190
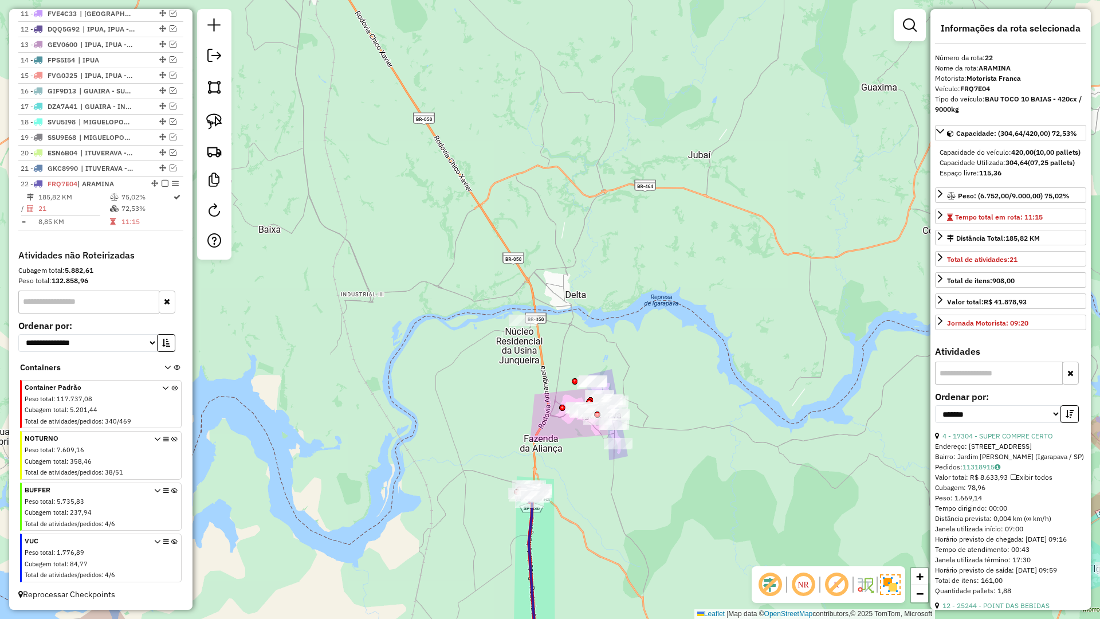
drag, startPoint x: 573, startPoint y: 495, endPoint x: 498, endPoint y: 493, distance: 75.1
click at [498, 503] on div "Janela de atendimento Grade de atendimento Capacidade Transportadoras Veículos …" at bounding box center [550, 309] width 1100 height 619
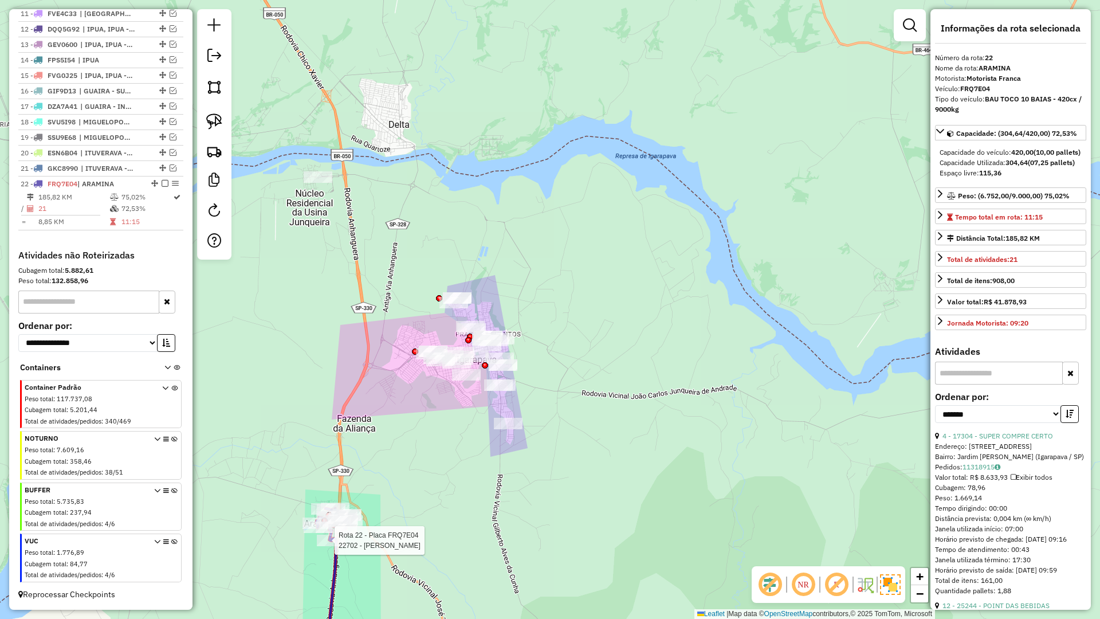
drag, startPoint x: 430, startPoint y: 440, endPoint x: 500, endPoint y: 599, distance: 174.3
click at [421, 437] on div "Rota 22 - Placa FRQ7E04 22702 - MERCEARIA VIANA Janela de atendimento Grade de …" at bounding box center [550, 309] width 1100 height 619
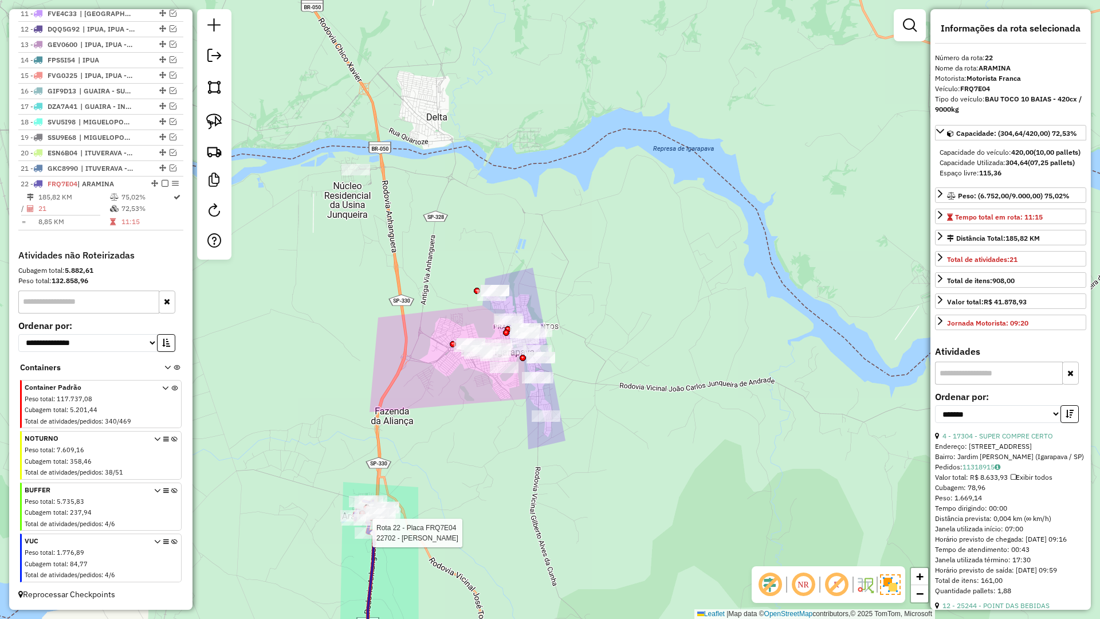
drag, startPoint x: 385, startPoint y: 398, endPoint x: 424, endPoint y: 411, distance: 41.1
click at [424, 411] on div "Rota 22 - Placa FRQ7E04 22702 - MERCEARIA VIANA Janela de atendimento Grade de …" at bounding box center [550, 309] width 1100 height 619
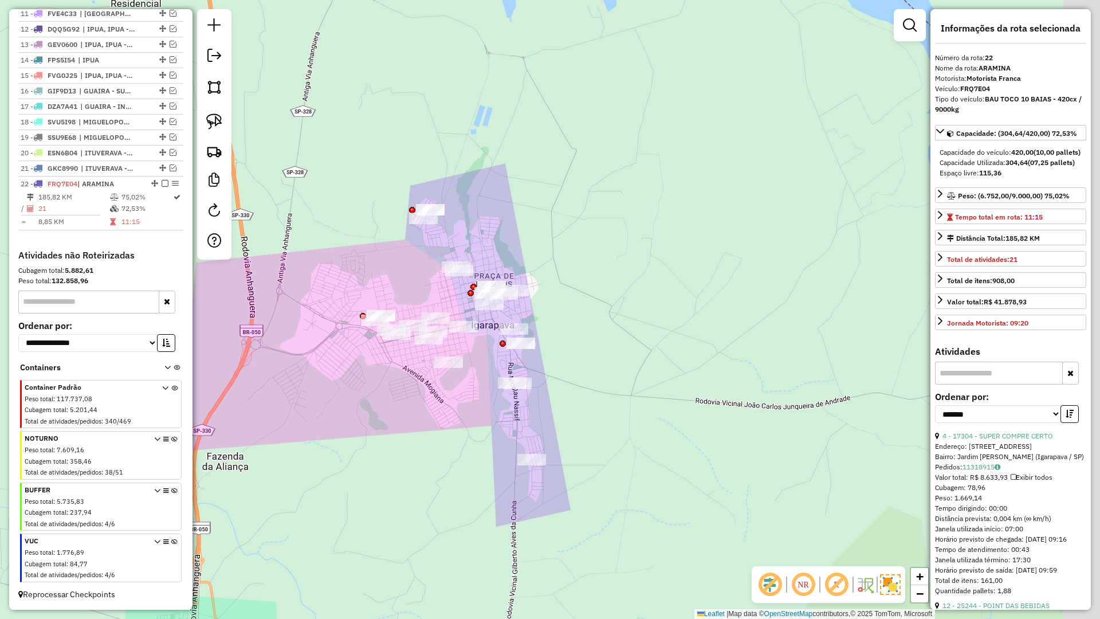
drag, startPoint x: 469, startPoint y: 413, endPoint x: 421, endPoint y: 400, distance: 49.8
click at [420, 402] on div "Janela de atendimento Grade de atendimento Capacidade Transportadoras Veículos …" at bounding box center [550, 309] width 1100 height 619
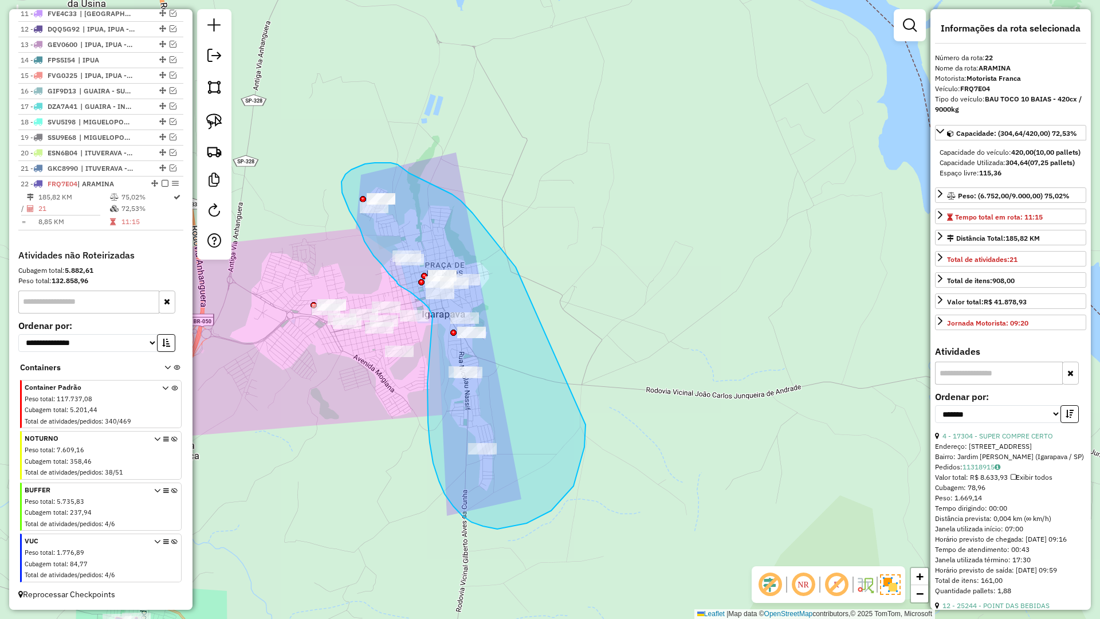
drag, startPoint x: 428, startPoint y: 406, endPoint x: 436, endPoint y: 324, distance: 82.3
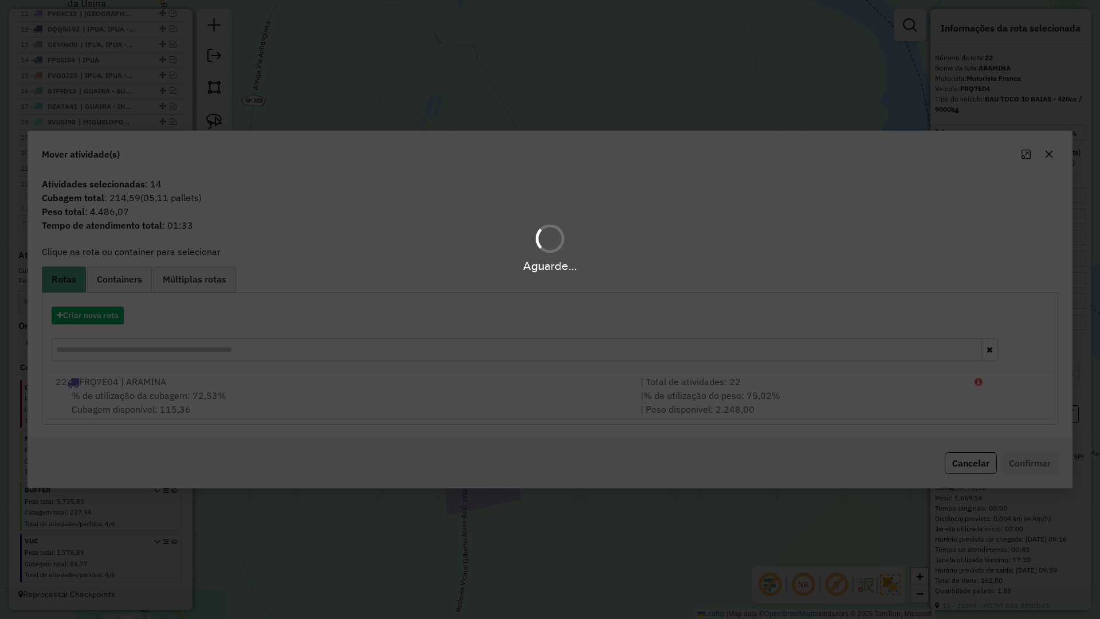
click at [111, 316] on div "Aguarde..." at bounding box center [550, 309] width 1100 height 619
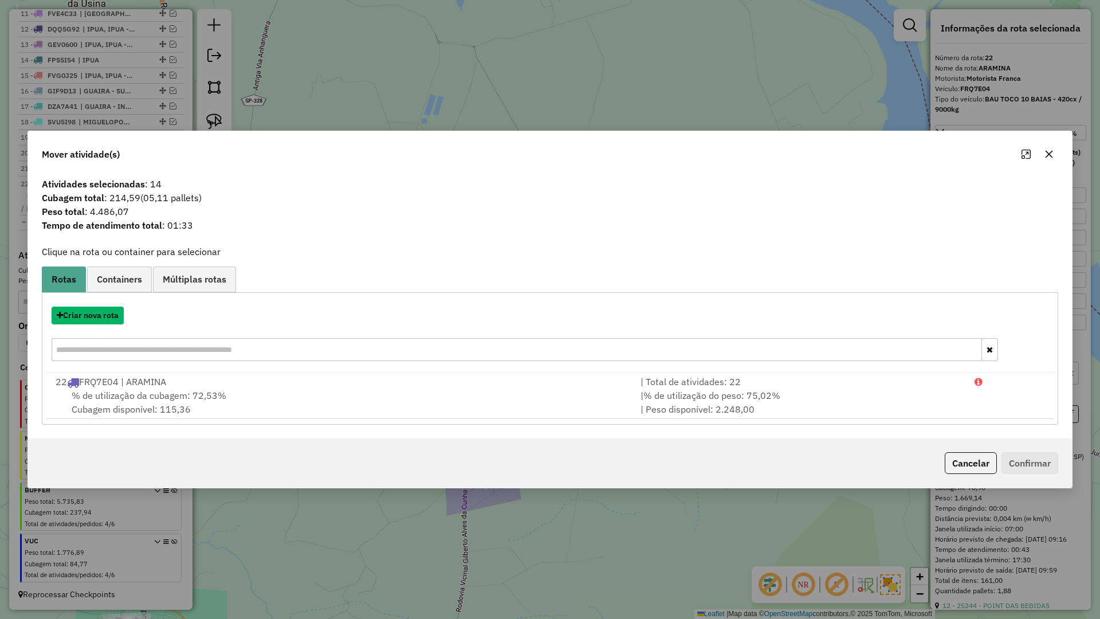
click at [111, 316] on button "Criar nova rota" at bounding box center [88, 316] width 72 height 18
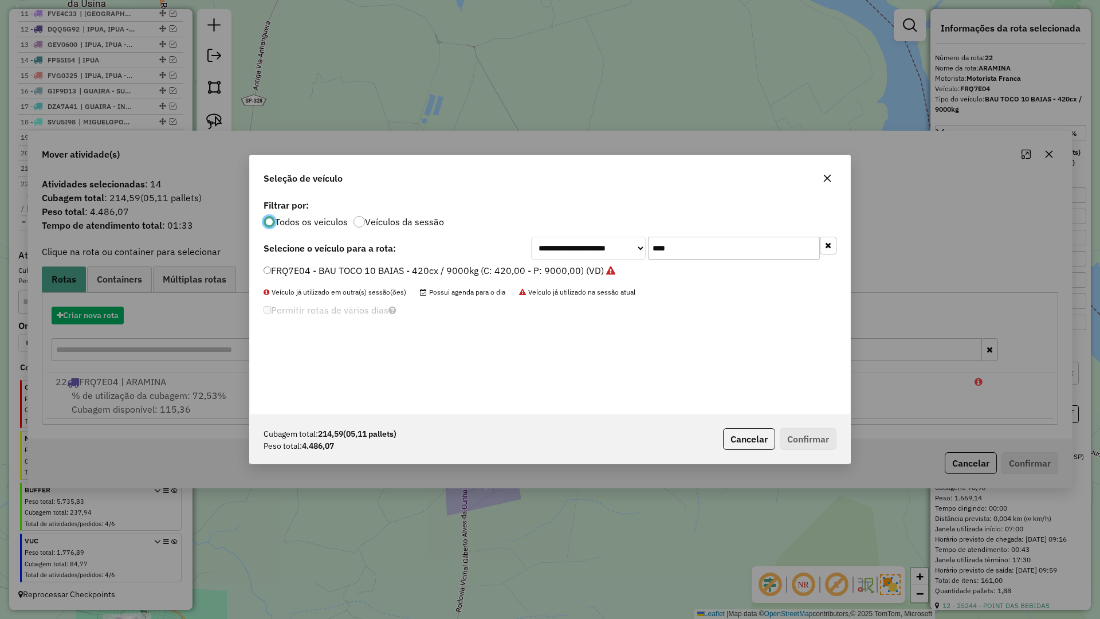
scroll to position [6, 3]
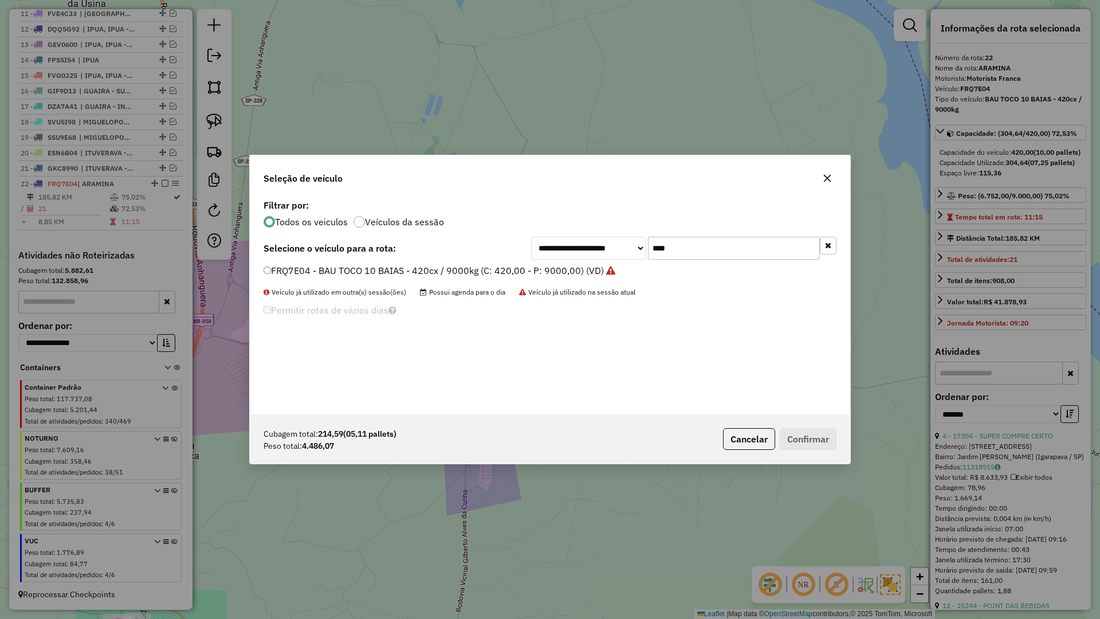
drag, startPoint x: 735, startPoint y: 244, endPoint x: 616, endPoint y: 243, distance: 119.2
click at [616, 243] on div "**********" at bounding box center [683, 248] width 305 height 23
type input "****"
click at [346, 274] on label "SVT0F58 - BAU TOCO 10 BAIAS - 420cx / 9000kg (C: 420,00 - P: 9000,00) (VD)" at bounding box center [433, 271] width 339 height 14
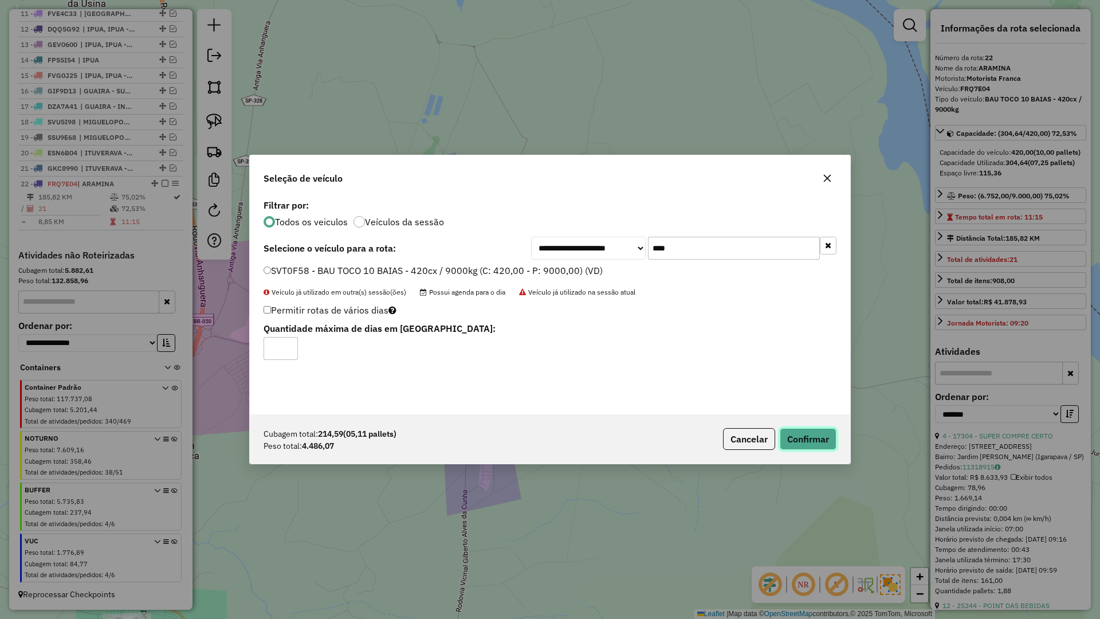
click at [815, 437] on button "Confirmar" at bounding box center [808, 439] width 57 height 22
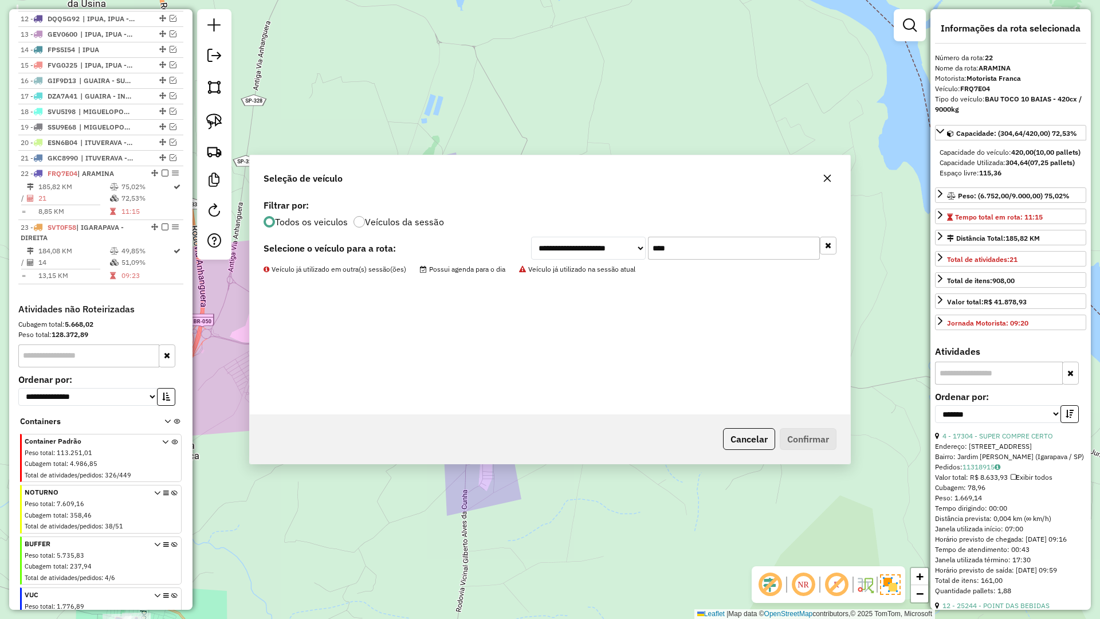
scroll to position [652, 0]
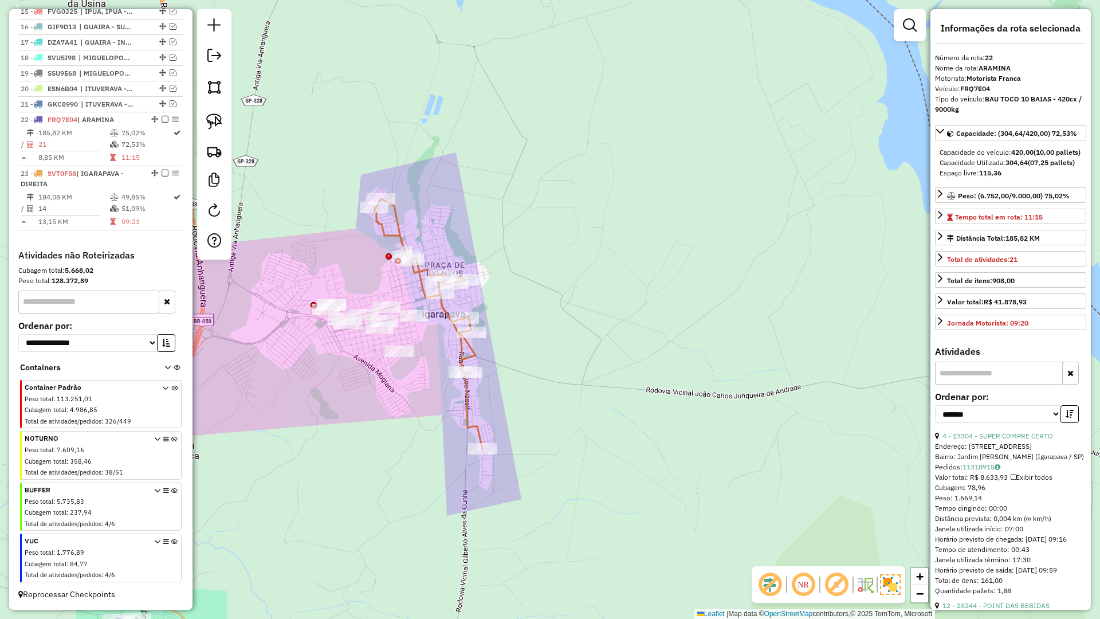
click at [445, 311] on icon at bounding box center [428, 324] width 108 height 250
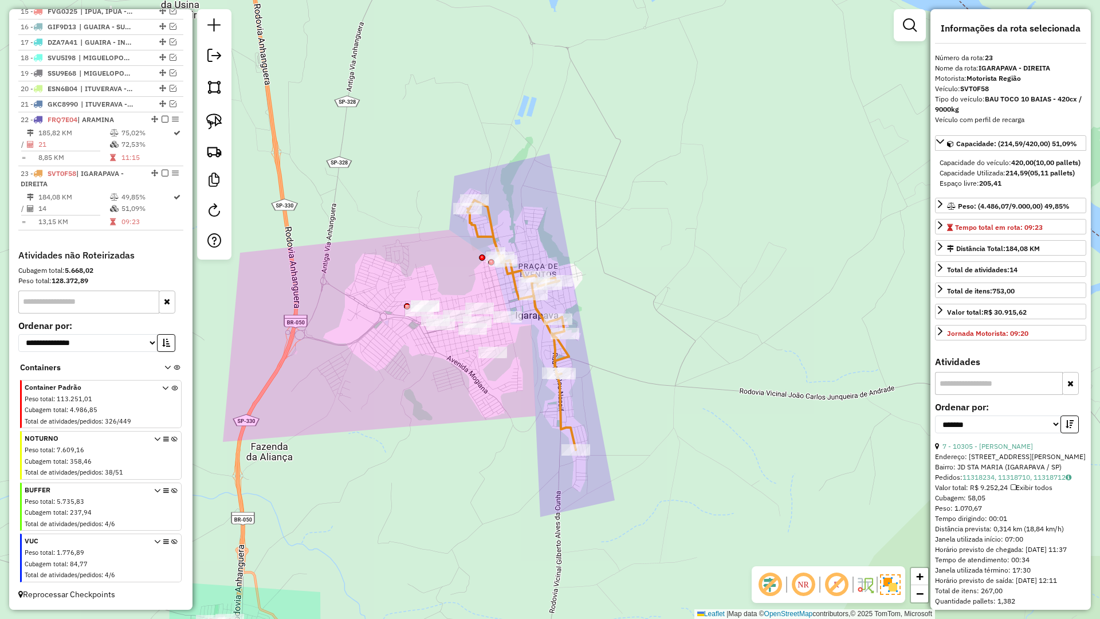
drag, startPoint x: 437, startPoint y: 330, endPoint x: 536, endPoint y: 334, distance: 99.2
click at [536, 334] on div "Janela de atendimento Grade de atendimento Capacidade Transportadoras Veículos …" at bounding box center [550, 309] width 1100 height 619
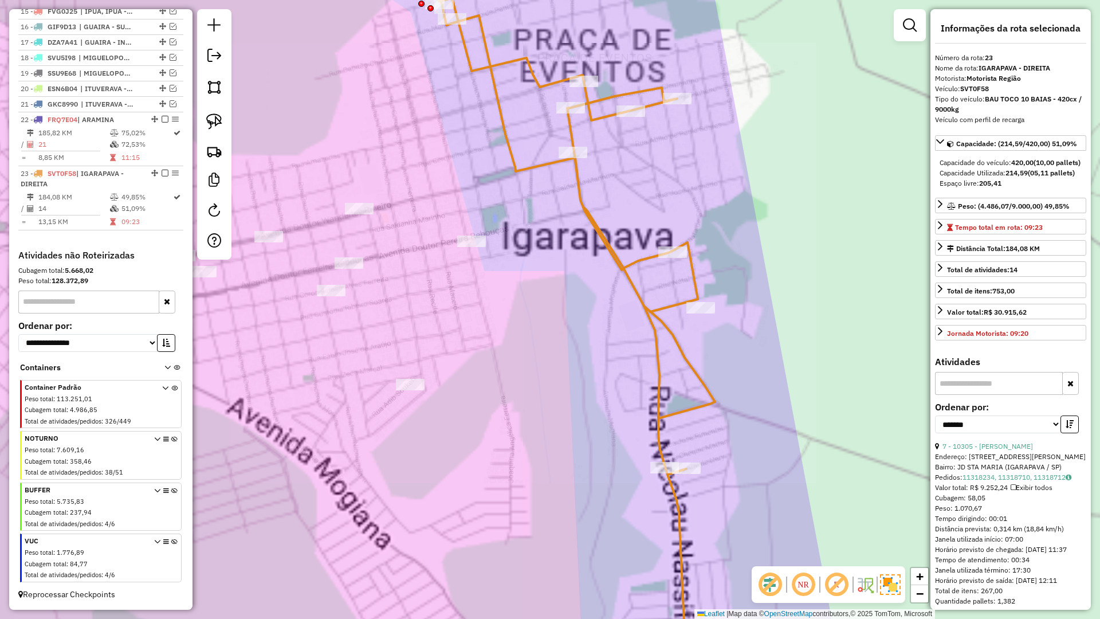
drag, startPoint x: 506, startPoint y: 351, endPoint x: 645, endPoint y: 308, distance: 145.3
click at [644, 308] on div "Janela de atendimento Grade de atendimento Capacidade Transportadoras Veículos …" at bounding box center [550, 309] width 1100 height 619
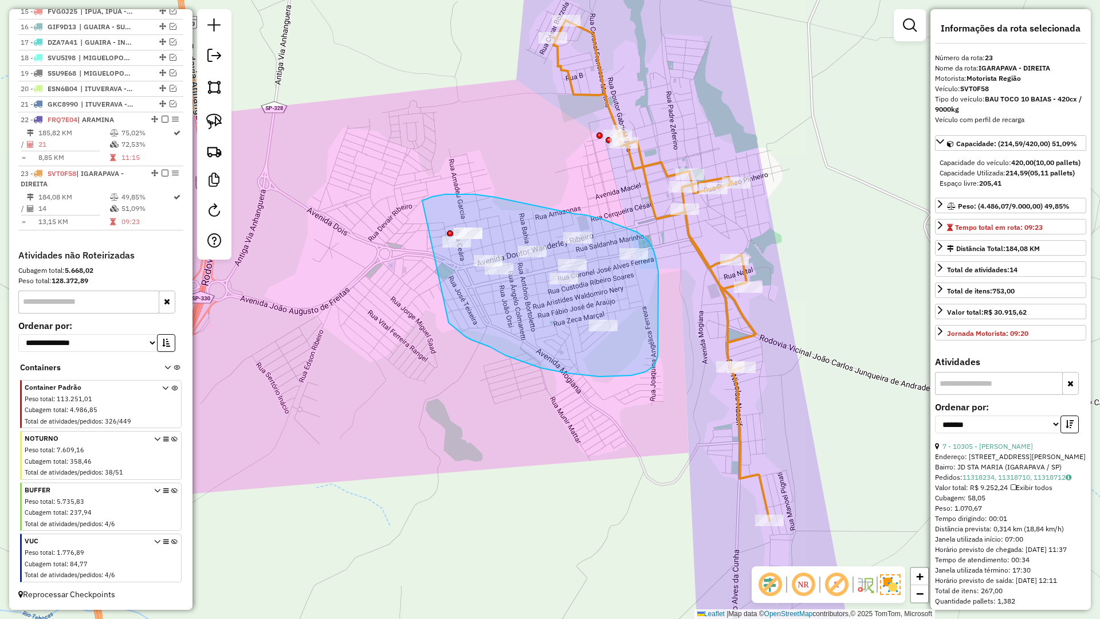
drag, startPoint x: 478, startPoint y: 342, endPoint x: 398, endPoint y: 237, distance: 131.7
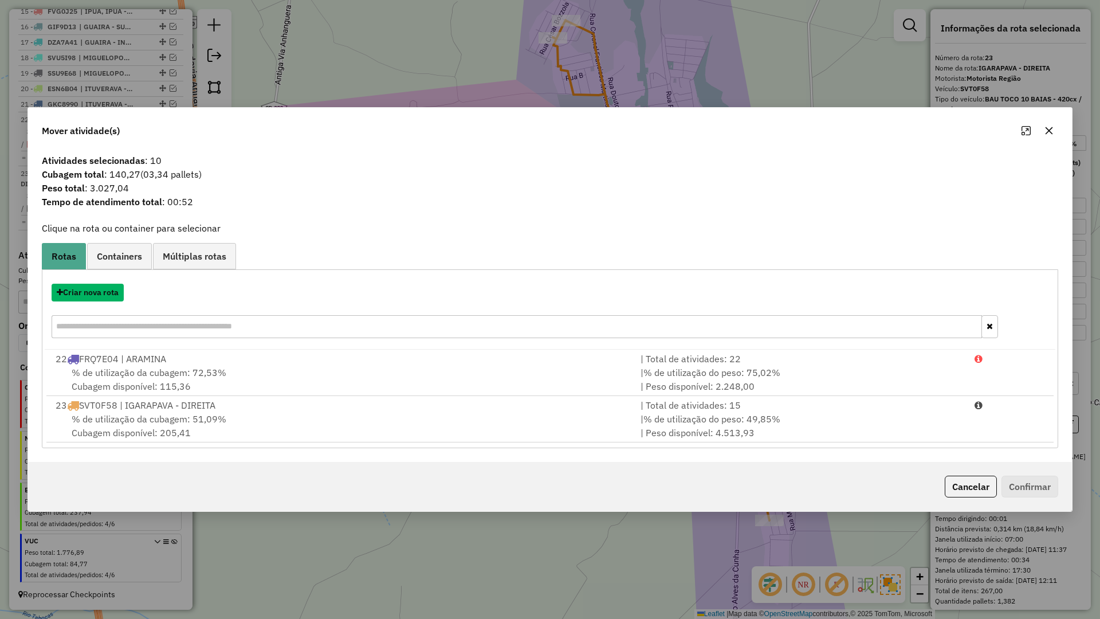
click at [99, 294] on button "Criar nova rota" at bounding box center [88, 293] width 72 height 18
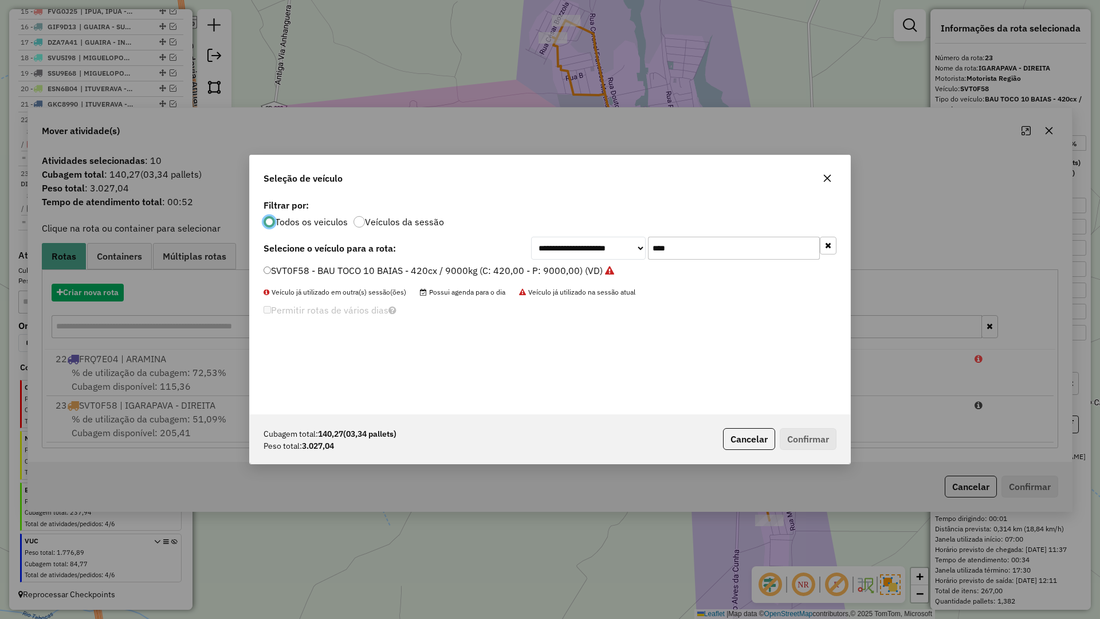
scroll to position [6, 3]
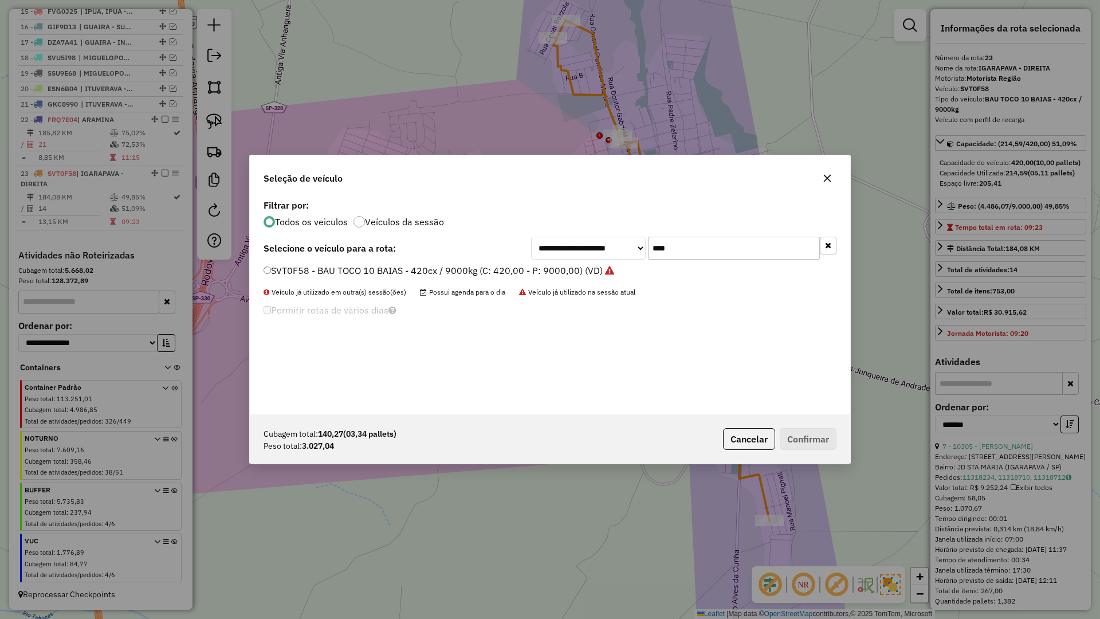
drag, startPoint x: 685, startPoint y: 251, endPoint x: 594, endPoint y: 251, distance: 91.1
click at [594, 251] on div "**********" at bounding box center [683, 248] width 305 height 23
type input "****"
drag, startPoint x: 325, startPoint y: 272, endPoint x: 374, endPoint y: 284, distance: 50.2
click at [325, 272] on label "FPO2J64 - BAU TOCO 10 BAIAS - 420cx / 9000kg (C: 420,00 - P: 9000,00) (VD)" at bounding box center [434, 271] width 340 height 14
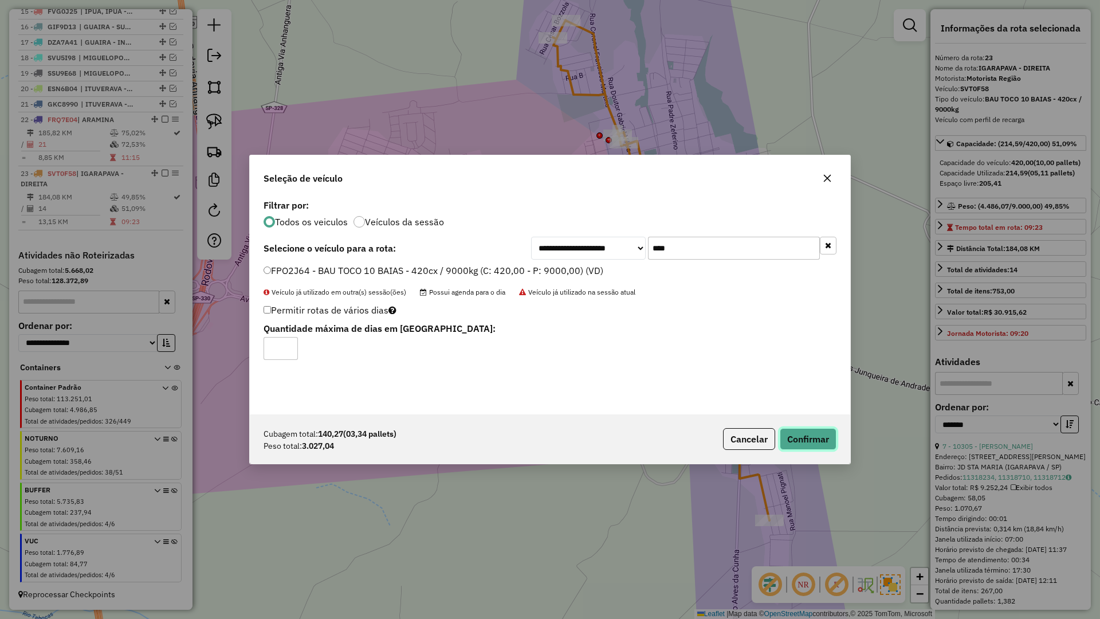
click at [800, 432] on button "Confirmar" at bounding box center [808, 439] width 57 height 22
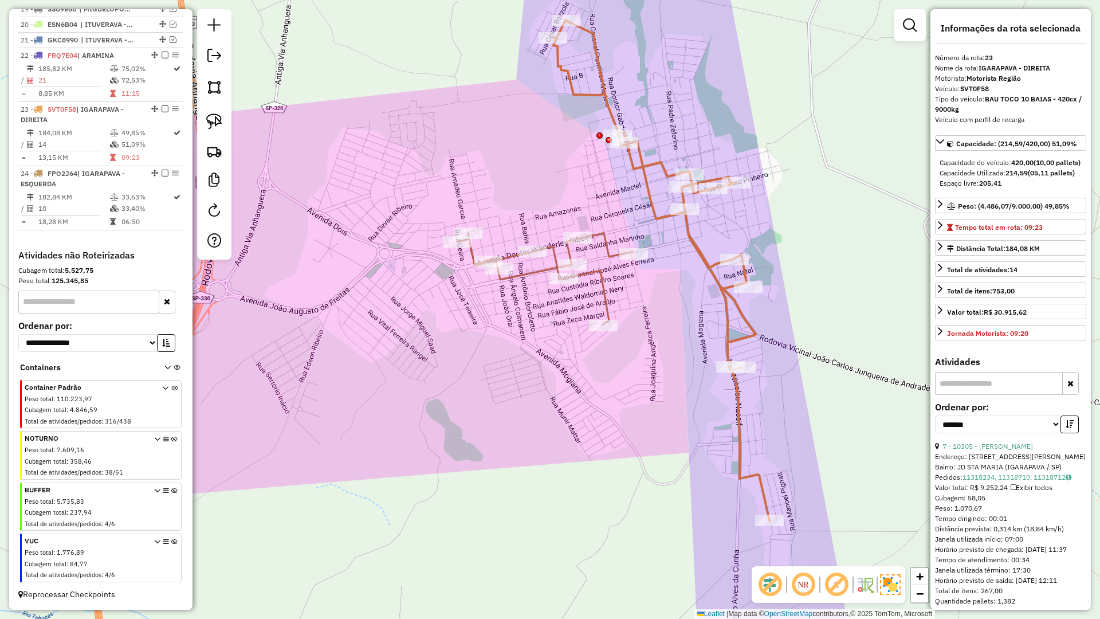
scroll to position [716, 0]
click at [723, 297] on icon at bounding box center [661, 270] width 217 height 500
click at [725, 299] on icon at bounding box center [663, 270] width 217 height 500
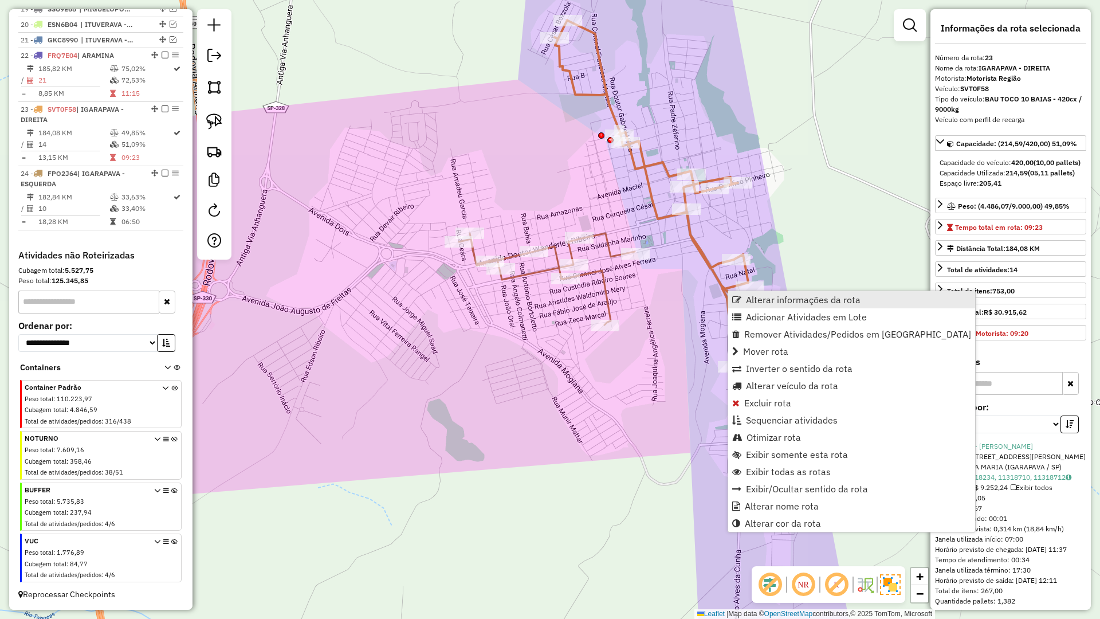
click at [746, 307] on link "Alterar informações da rota" at bounding box center [851, 299] width 247 height 17
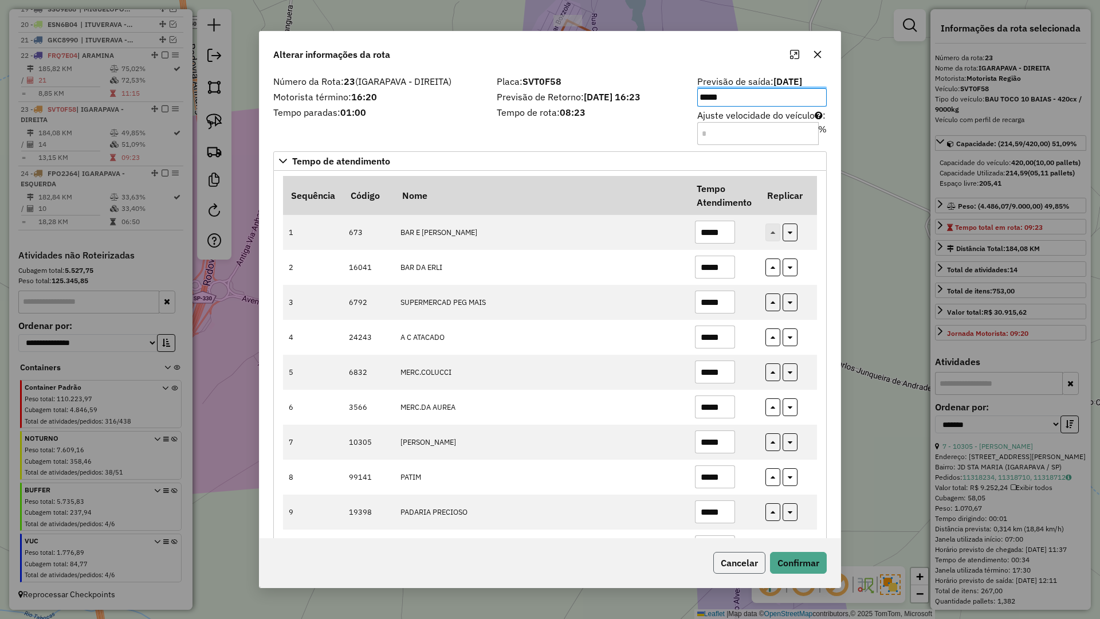
click at [736, 558] on button "Cancelar" at bounding box center [739, 563] width 52 height 22
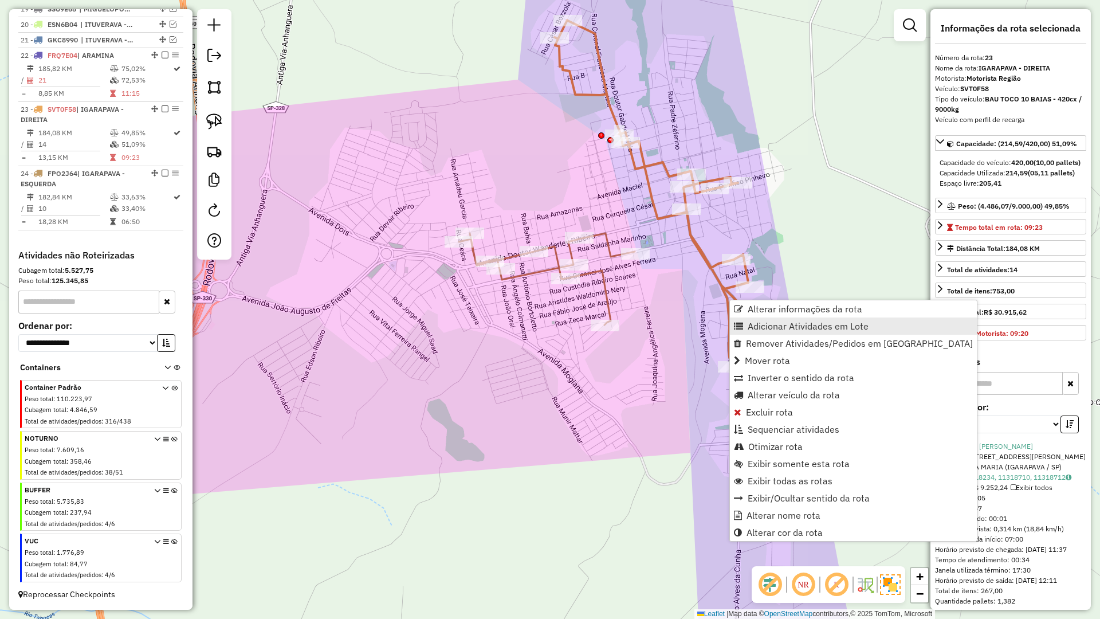
click at [745, 328] on link "Adicionar Atividades em Lote" at bounding box center [853, 325] width 247 height 17
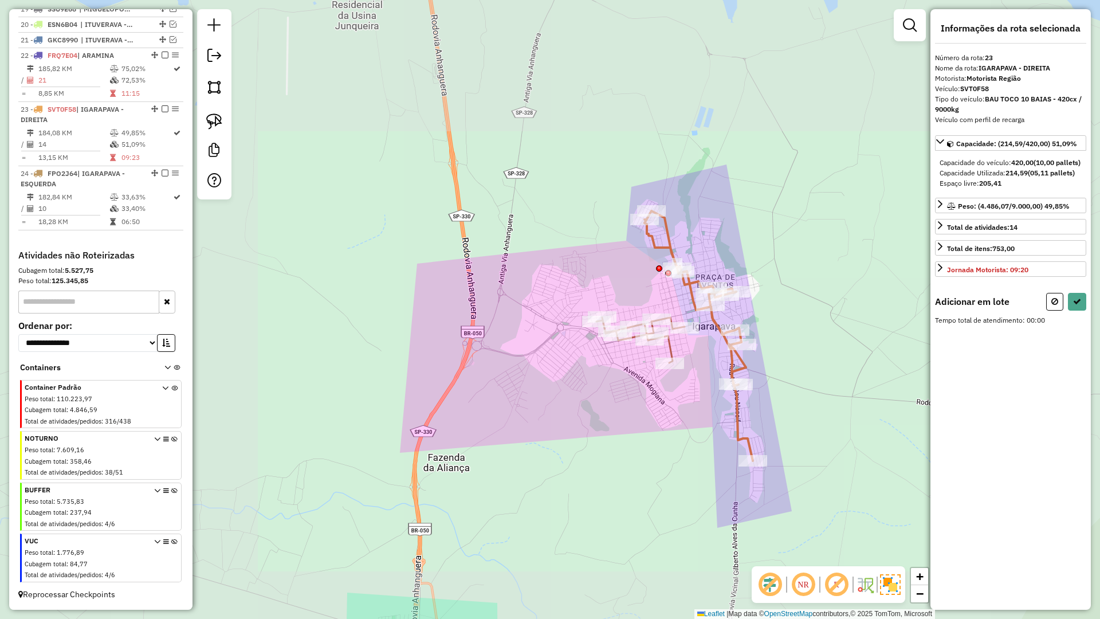
drag, startPoint x: 559, startPoint y: 251, endPoint x: 601, endPoint y: 312, distance: 74.1
click at [602, 319] on div "Janela de atendimento Grade de atendimento Capacidade Transportadoras Veículos …" at bounding box center [550, 309] width 1100 height 619
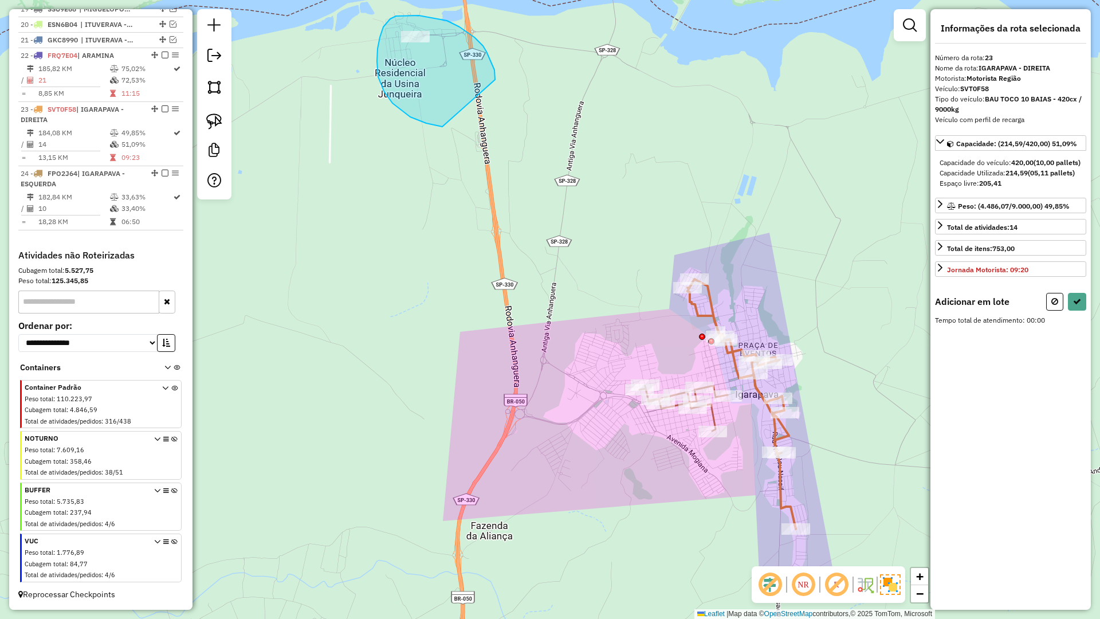
drag, startPoint x: 495, startPoint y: 74, endPoint x: 482, endPoint y: 128, distance: 55.3
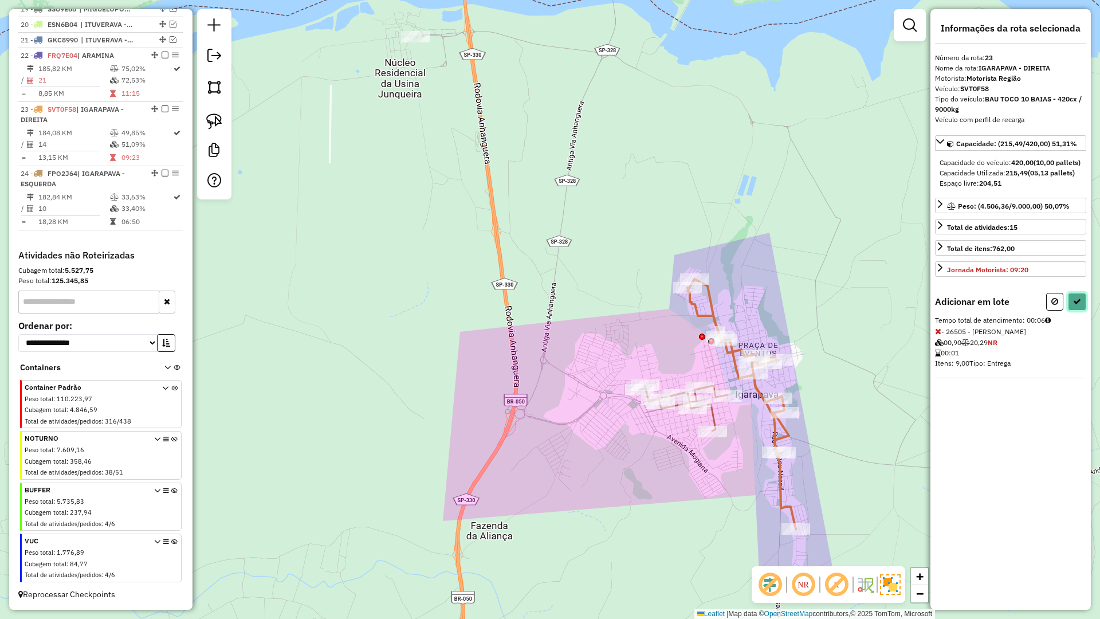
click at [1070, 311] on button at bounding box center [1077, 302] width 18 height 18
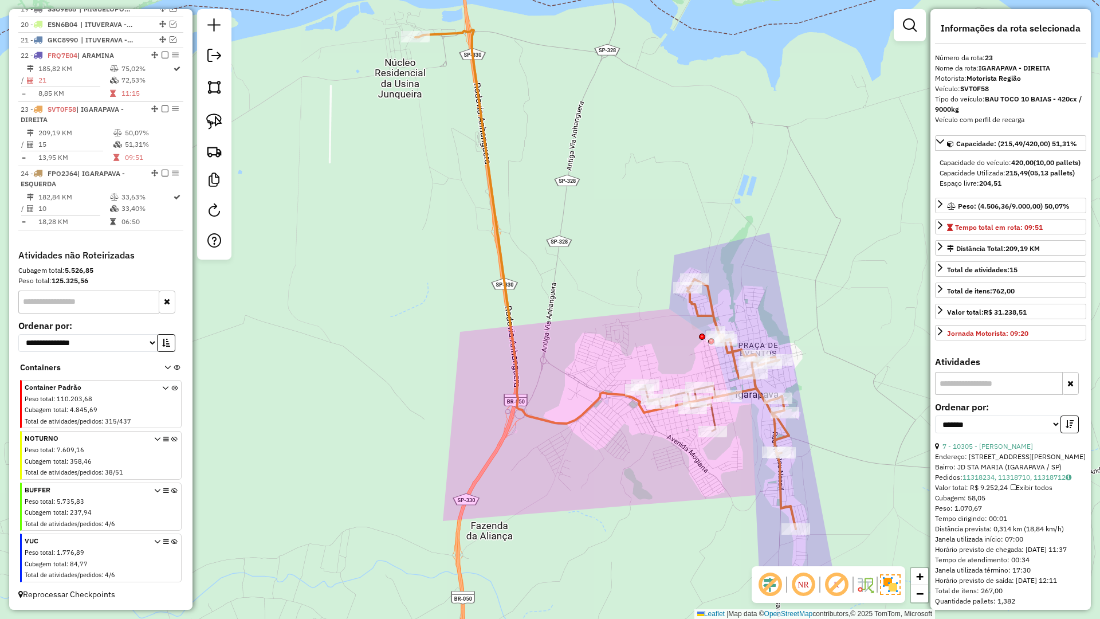
click at [713, 415] on icon at bounding box center [683, 408] width 88 height 45
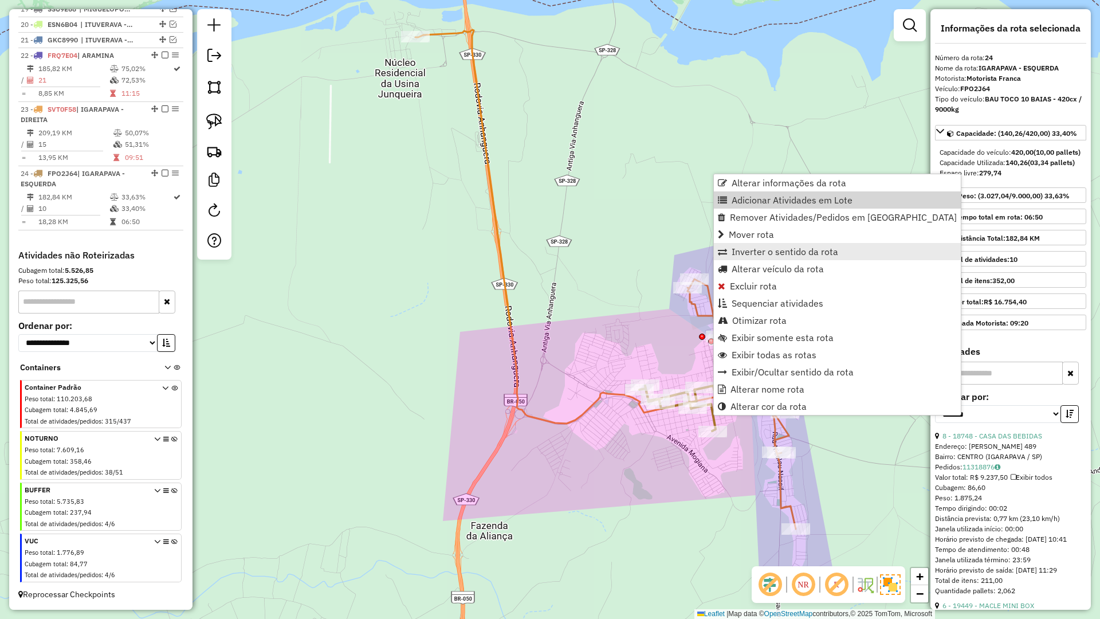
drag, startPoint x: 768, startPoint y: 200, endPoint x: 742, endPoint y: 260, distance: 64.9
click at [768, 200] on span "Adicionar Atividades em Lote" at bounding box center [792, 199] width 121 height 9
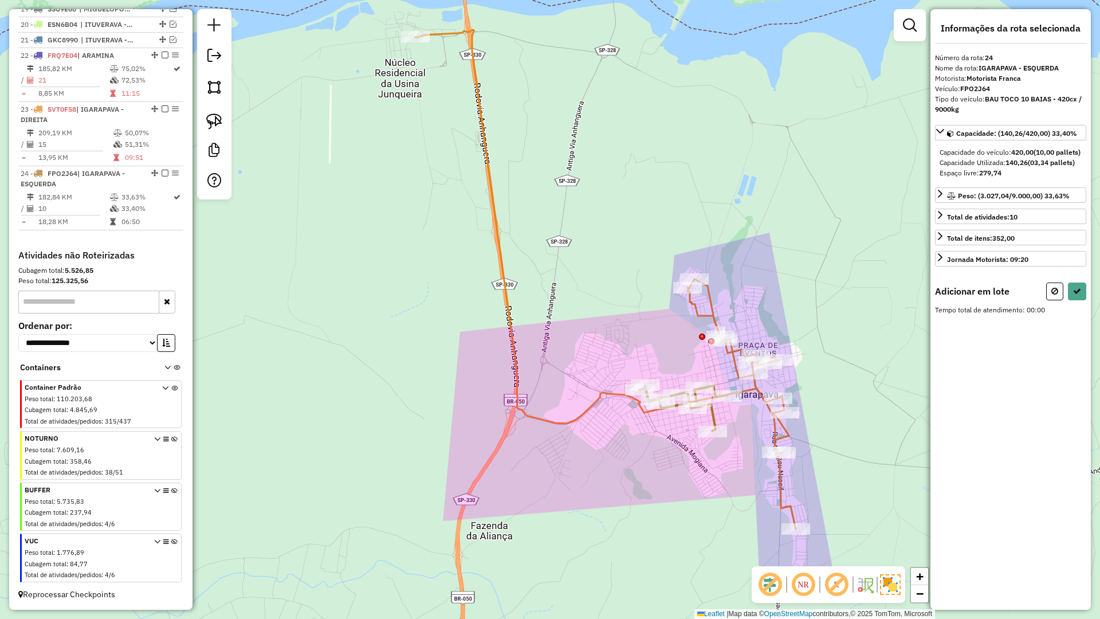
drag, startPoint x: 516, startPoint y: 499, endPoint x: 578, endPoint y: 209, distance: 296.4
click at [568, 221] on div "Janela de atendimento Grade de atendimento Capacidade Transportadoras Veículos …" at bounding box center [550, 309] width 1100 height 619
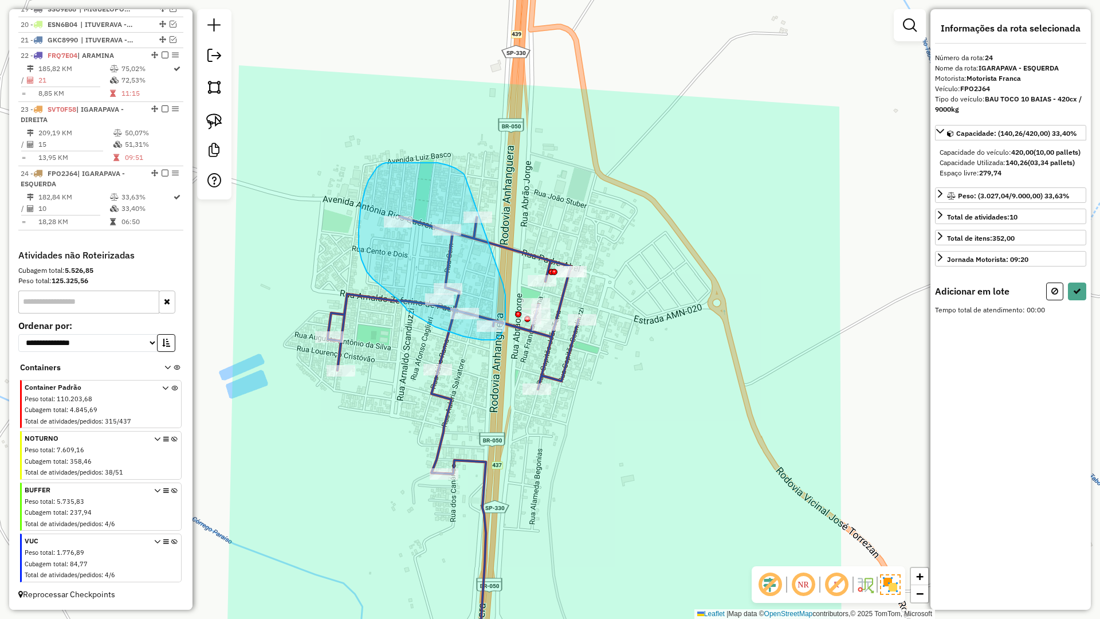
click at [486, 219] on div "Rota 22 - Placa FRQ7E04 8720 - ARAMINA CARNES Janela de atendimento Grade de at…" at bounding box center [550, 309] width 1100 height 619
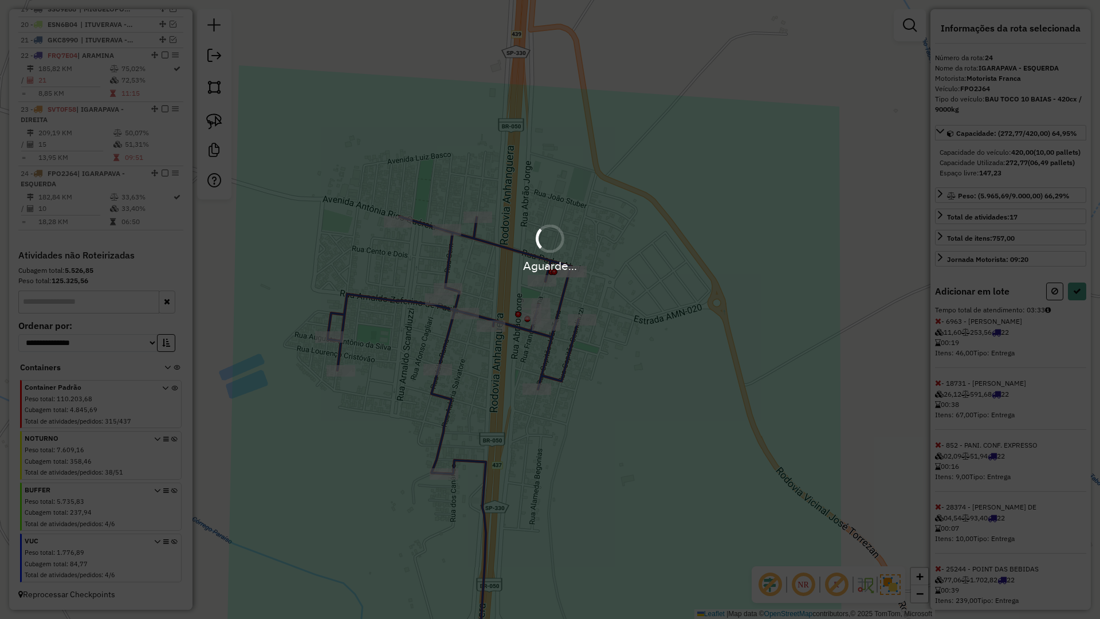
click at [1070, 313] on div "Aguarde..." at bounding box center [550, 309] width 1100 height 619
click at [1073, 312] on div "Aguarde..." at bounding box center [550, 309] width 1100 height 619
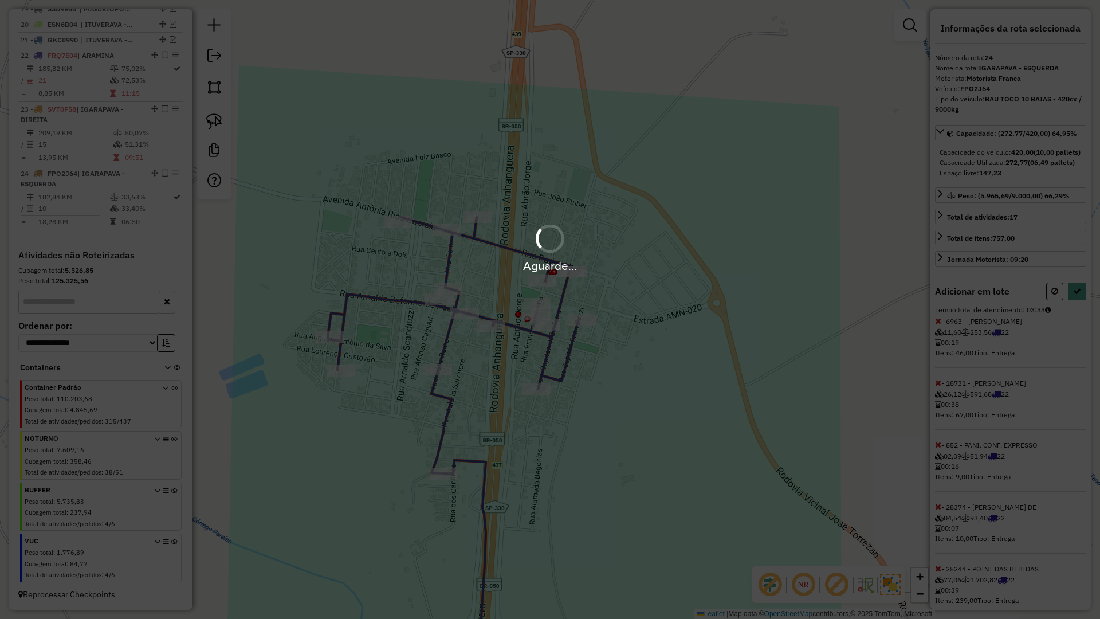
click at [1073, 312] on hb-app "Aguarde... Pop-up bloqueado! Seu navegador bloqueou automáticamente a abertura …" at bounding box center [550, 309] width 1100 height 619
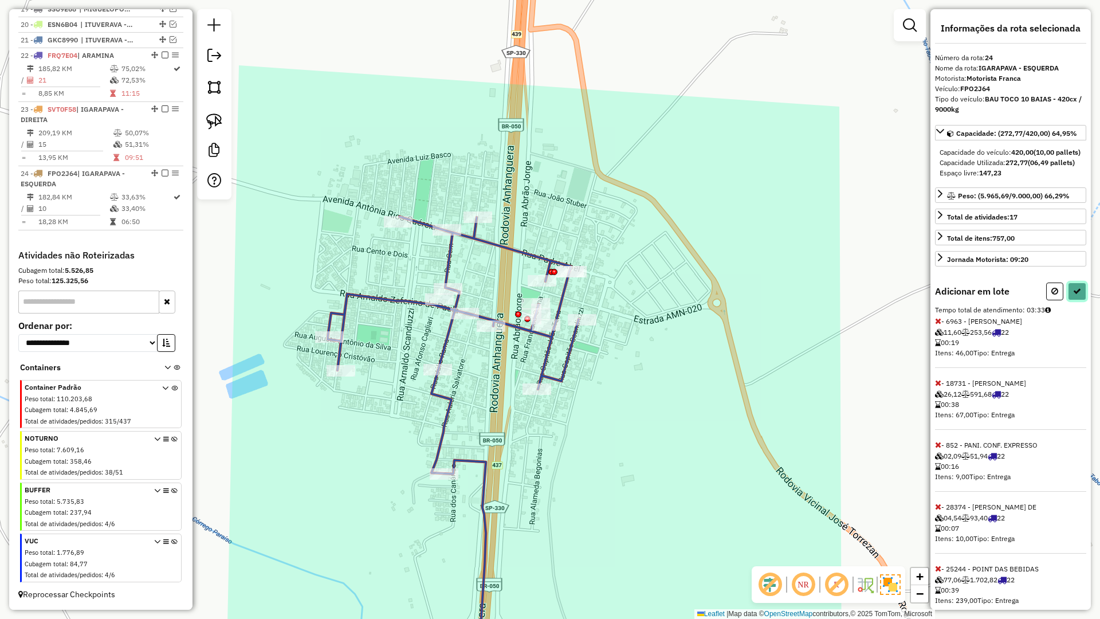
click at [1073, 295] on icon at bounding box center [1077, 291] width 8 height 8
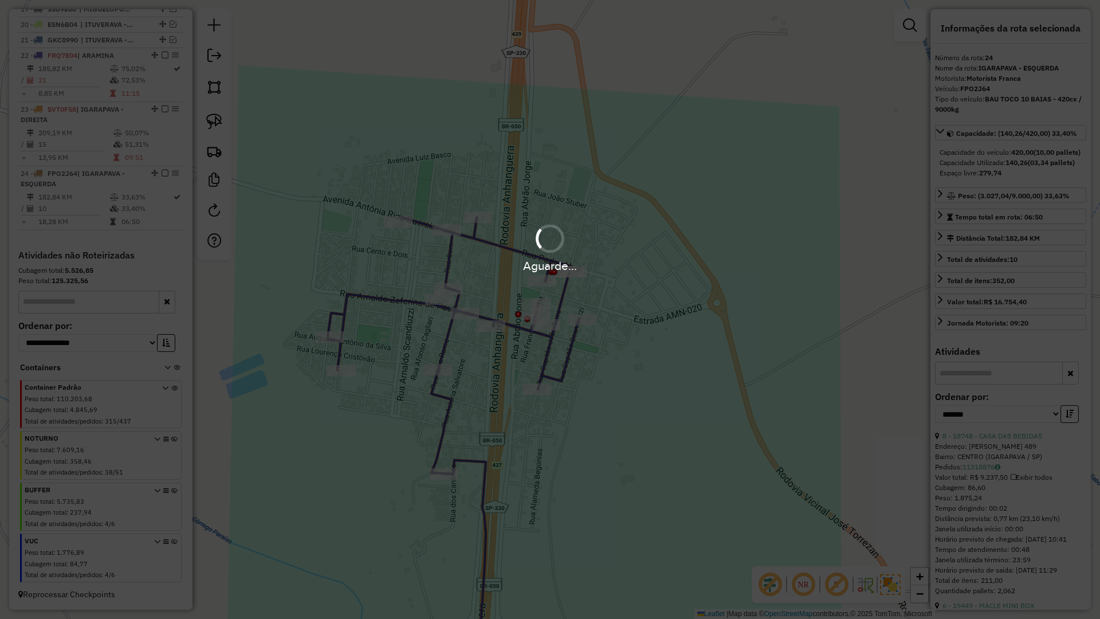
click at [1073, 312] on div "Aguarde..." at bounding box center [550, 309] width 1100 height 619
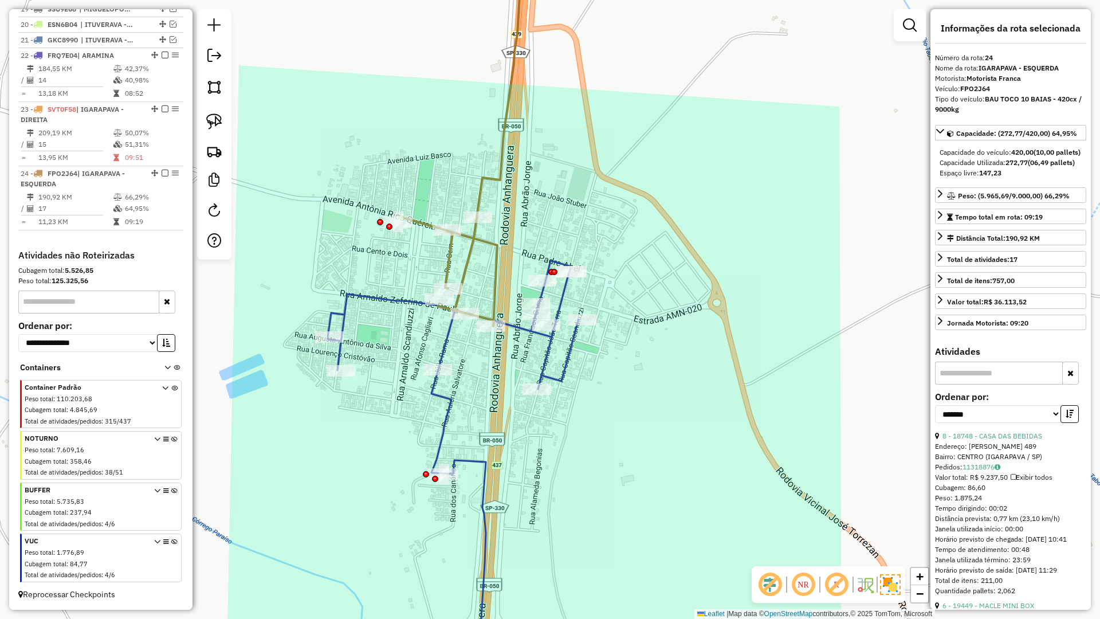
click at [441, 395] on icon at bounding box center [453, 471] width 251 height 420
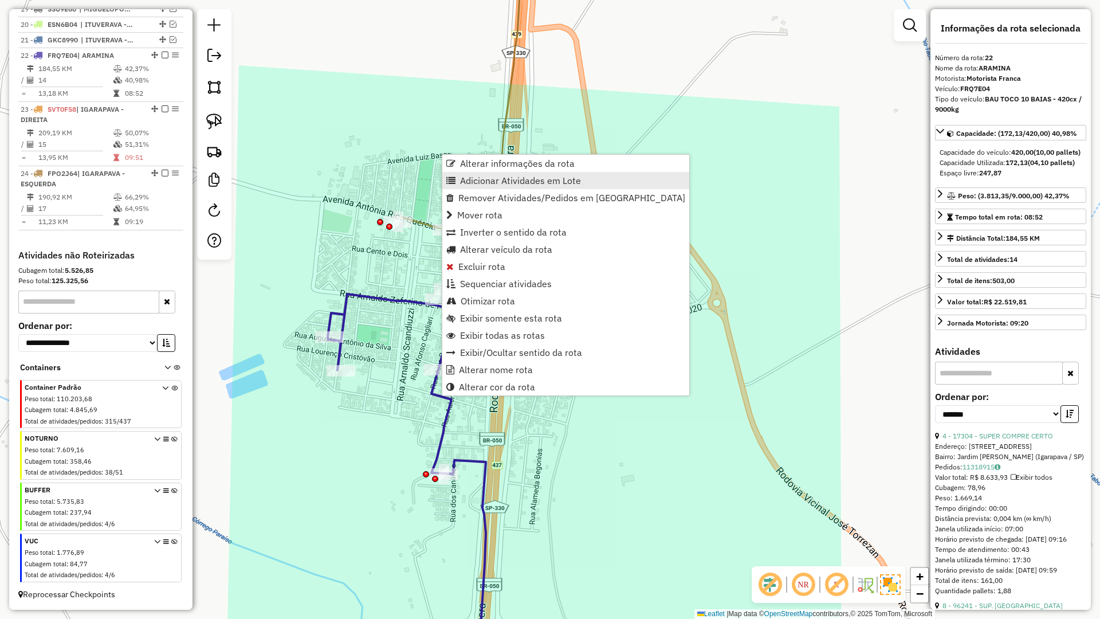
drag, startPoint x: 487, startPoint y: 178, endPoint x: 486, endPoint y: 214, distance: 35.5
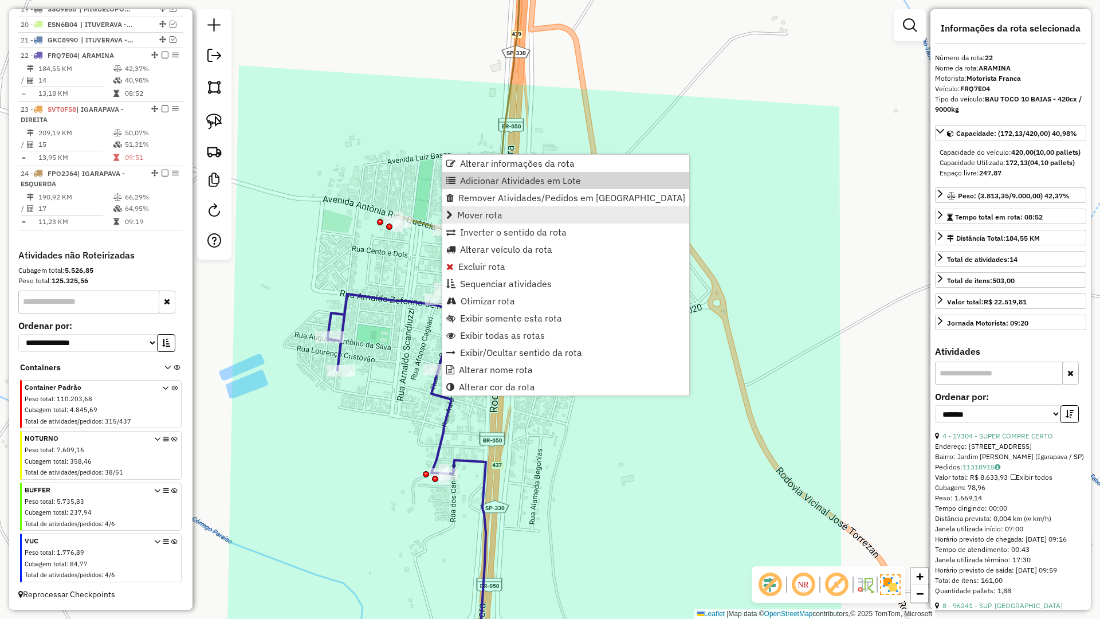
click at [487, 179] on span "Adicionar Atividades em Lote" at bounding box center [520, 180] width 121 height 9
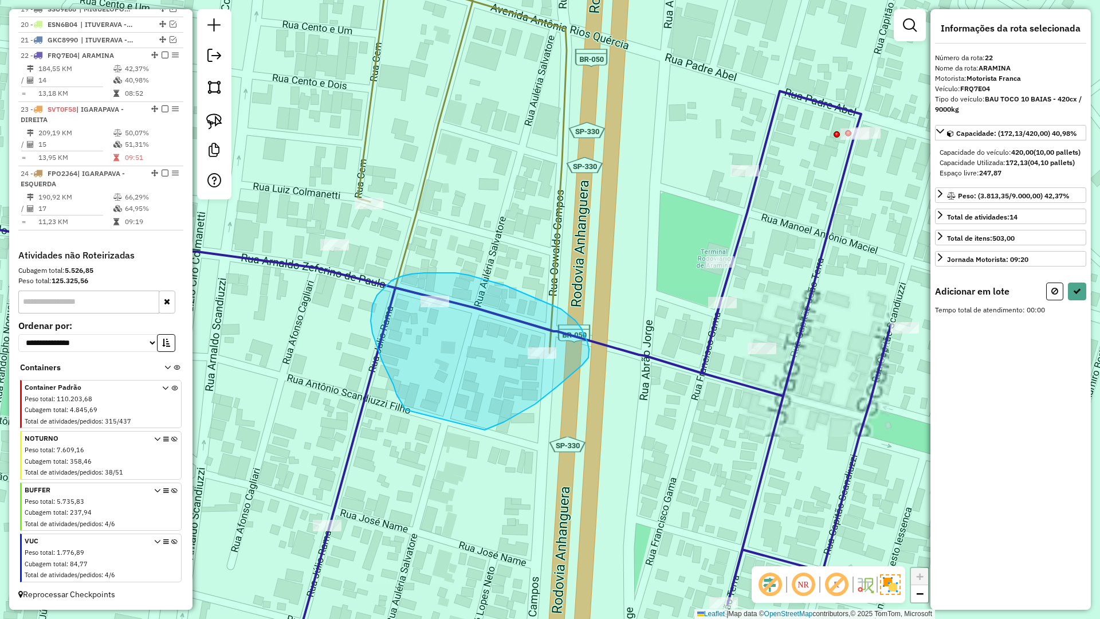
drag, startPoint x: 495, startPoint y: 426, endPoint x: 406, endPoint y: 410, distance: 90.3
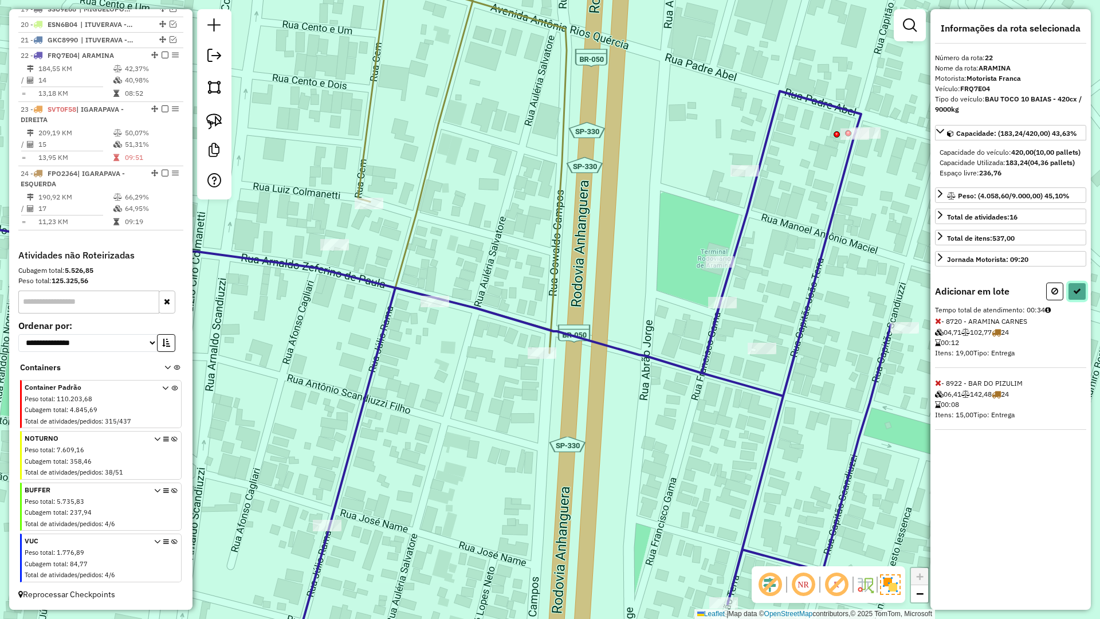
click at [1071, 300] on button at bounding box center [1077, 291] width 18 height 18
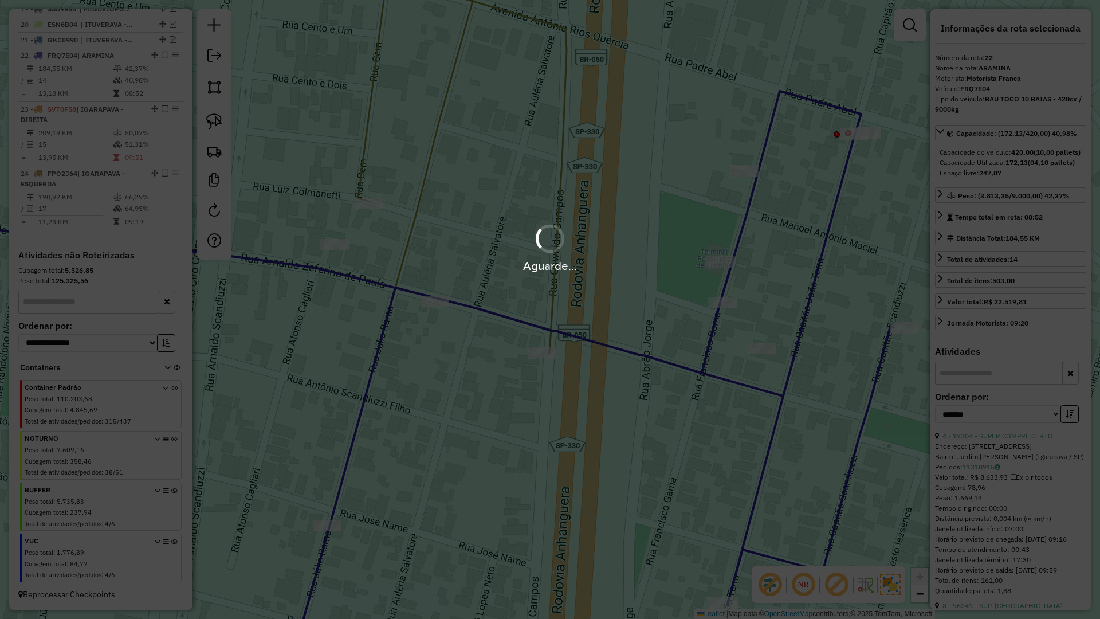
drag, startPoint x: 1071, startPoint y: 301, endPoint x: 613, endPoint y: 327, distance: 458.6
click at [1064, 301] on div "Aguarde..." at bounding box center [550, 309] width 1100 height 619
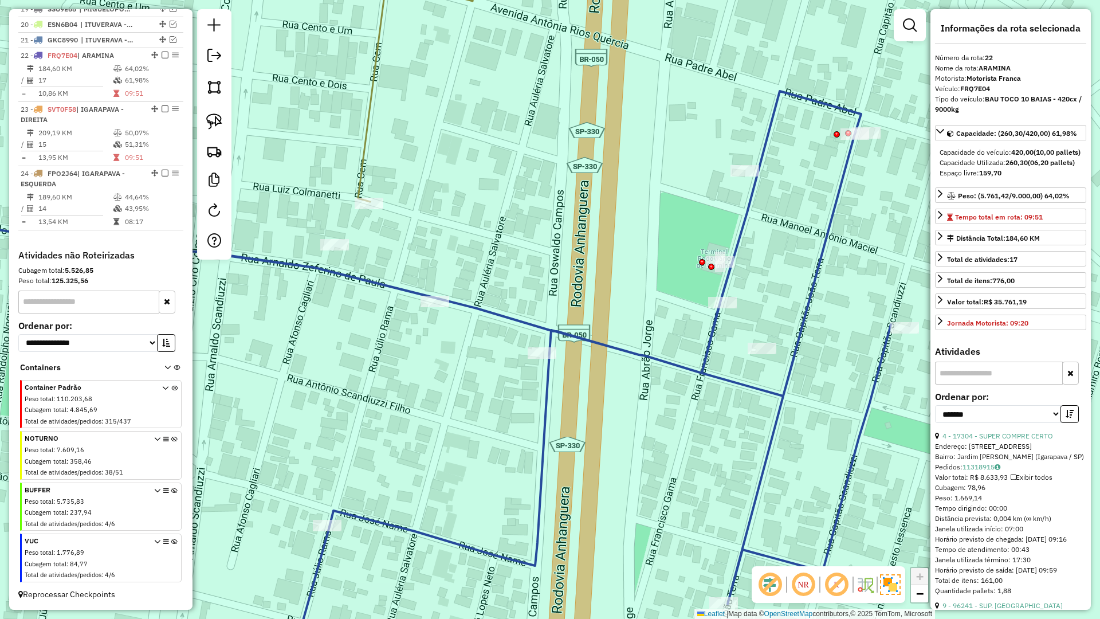
click at [362, 168] on icon at bounding box center [367, 70] width 228 height 264
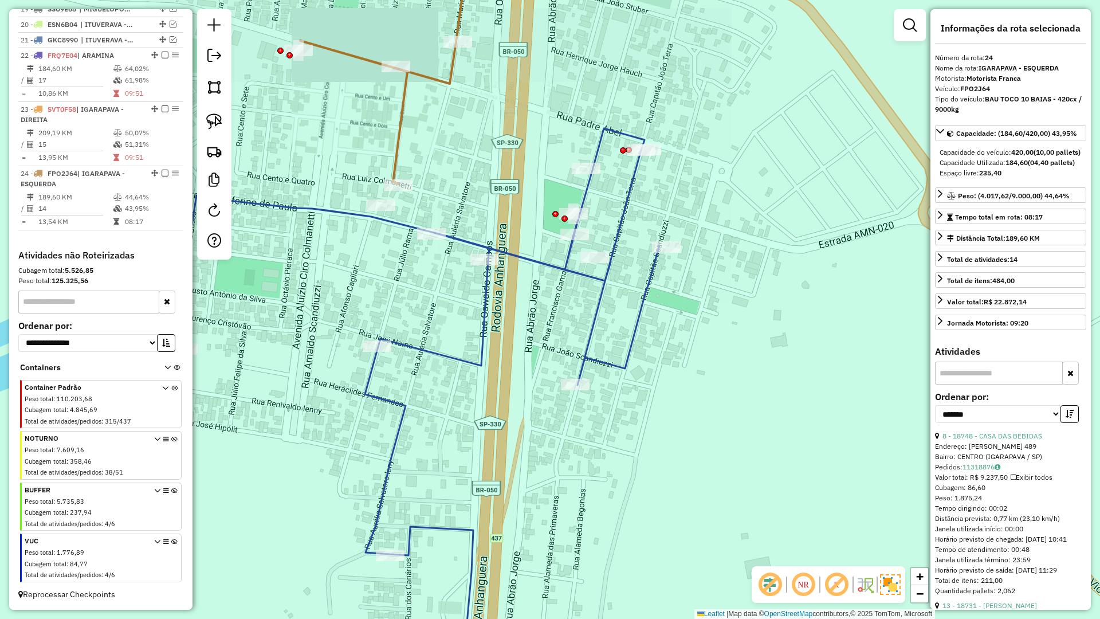
click at [474, 244] on icon at bounding box center [408, 404] width 503 height 552
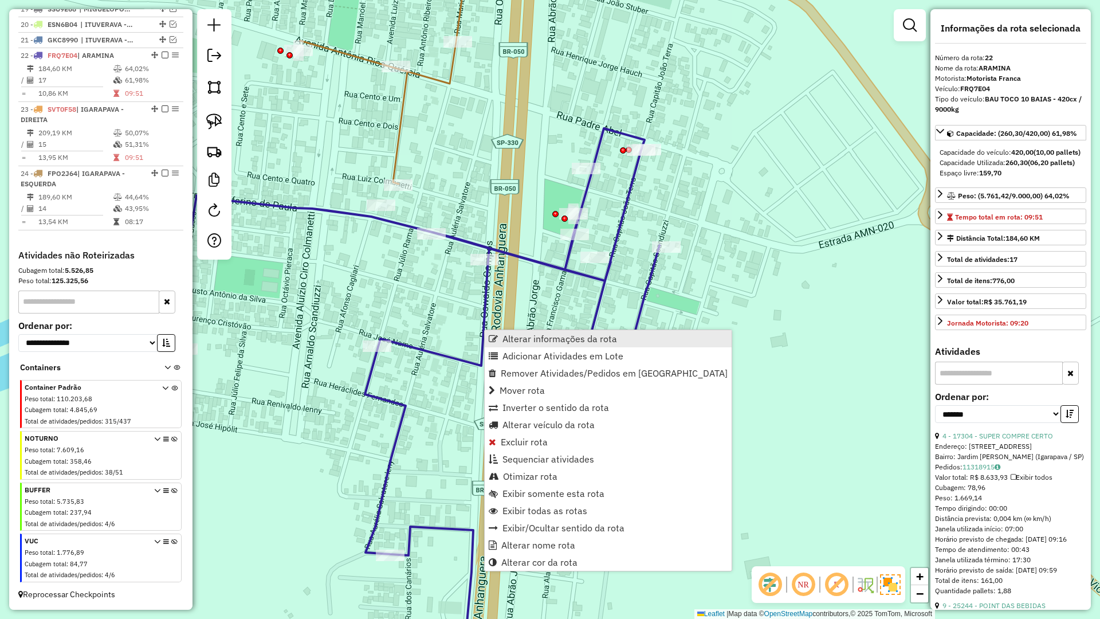
click at [528, 339] on span "Alterar informações da rota" at bounding box center [560, 338] width 115 height 9
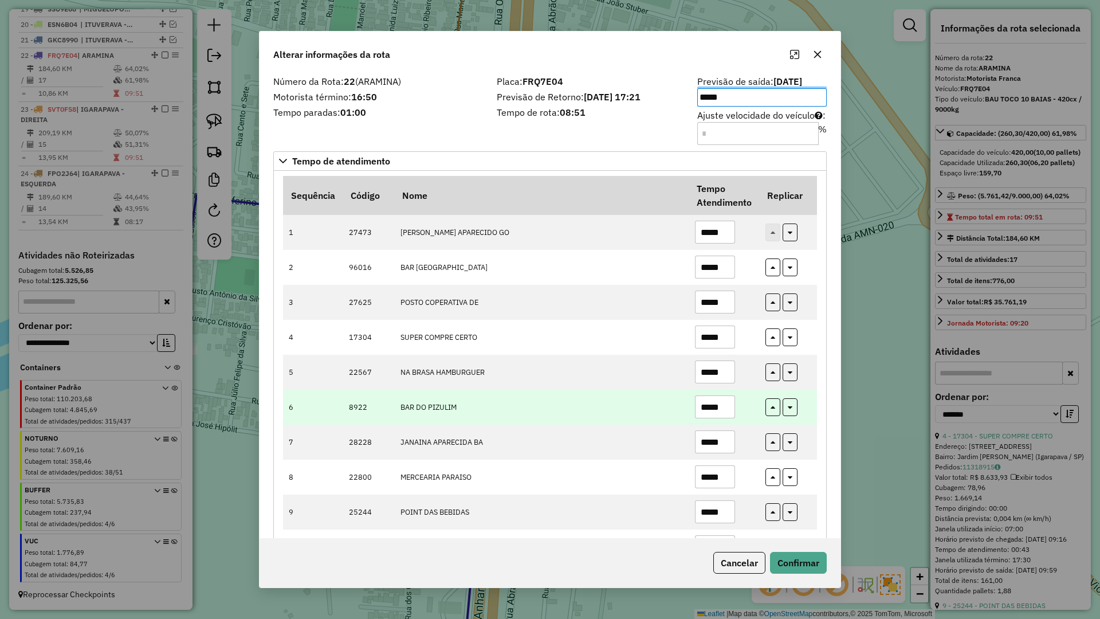
drag, startPoint x: 650, startPoint y: 421, endPoint x: 693, endPoint y: 423, distance: 43.0
click at [655, 422] on td "BAR DO PIZULIM" at bounding box center [541, 407] width 295 height 35
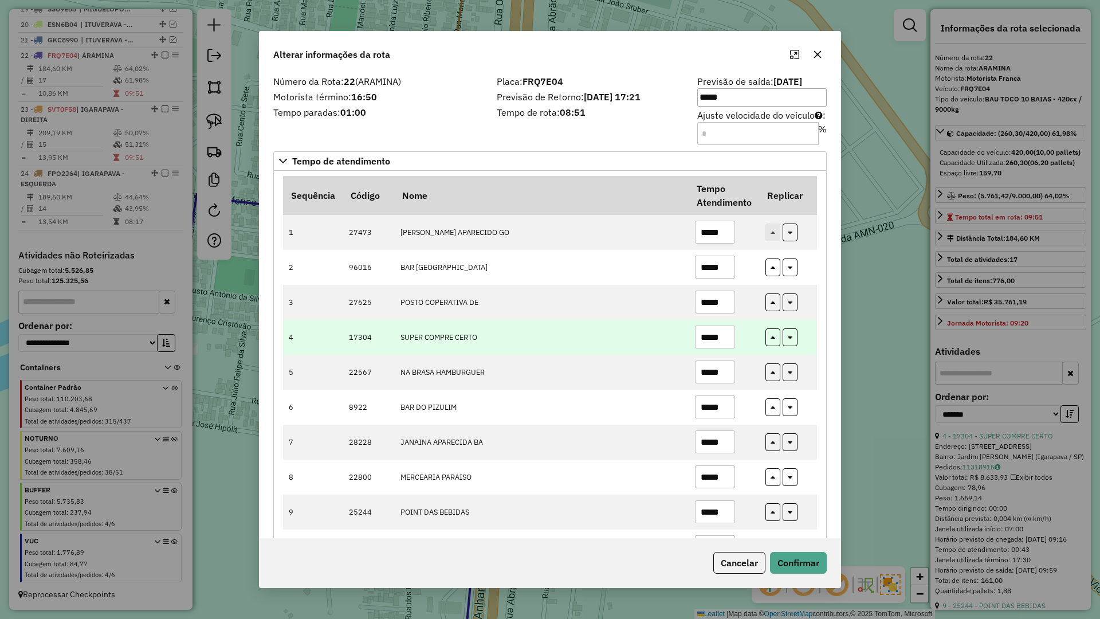
click at [722, 337] on input "*****" at bounding box center [715, 336] width 40 height 23
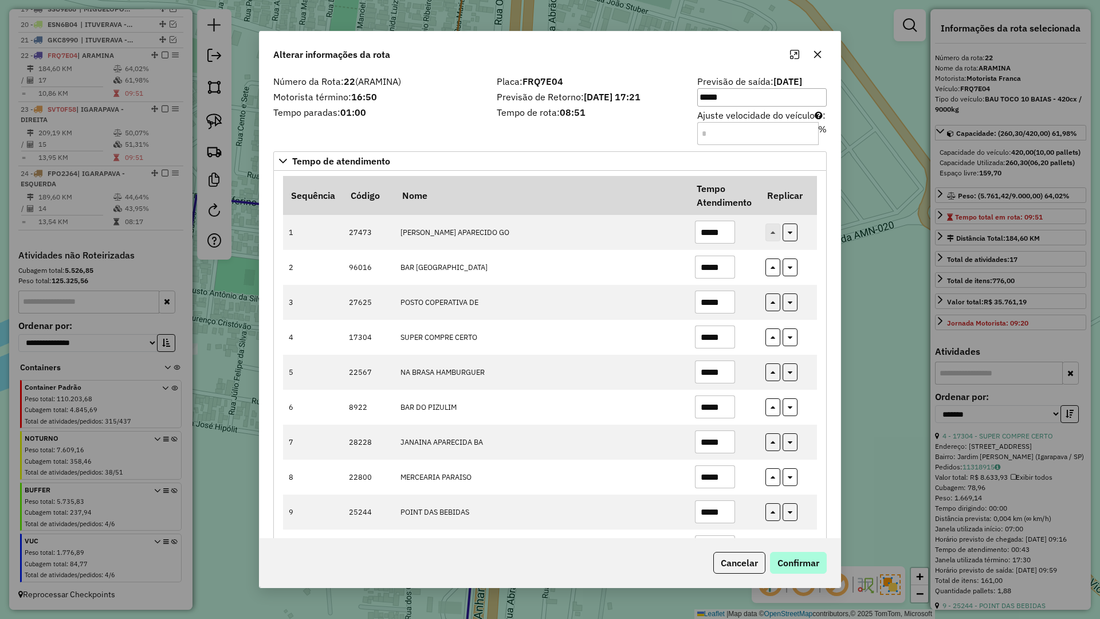
type input "*****"
click at [804, 563] on button "Confirmar" at bounding box center [798, 563] width 57 height 22
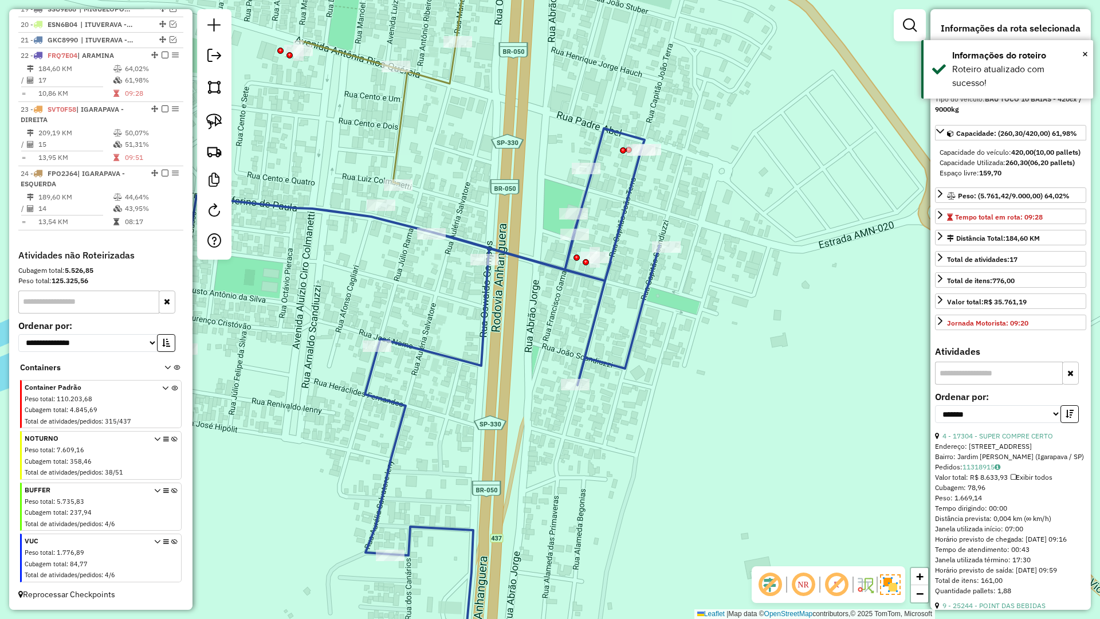
click at [536, 269] on icon at bounding box center [408, 404] width 503 height 552
click at [508, 253] on icon at bounding box center [408, 404] width 503 height 552
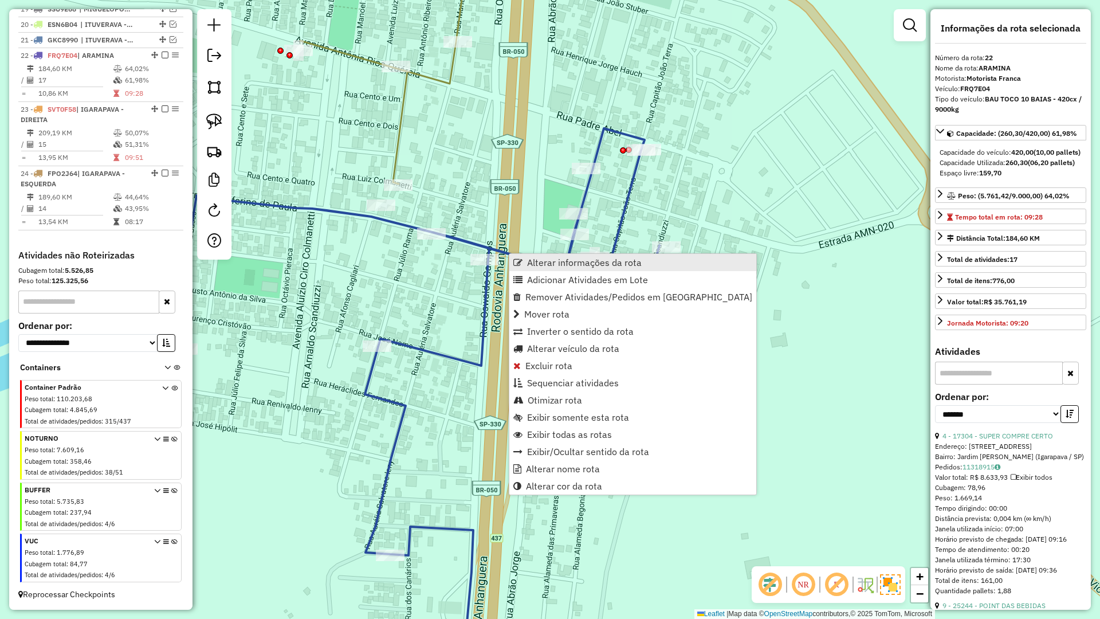
click at [547, 265] on span "Alterar informações da rota" at bounding box center [584, 262] width 115 height 9
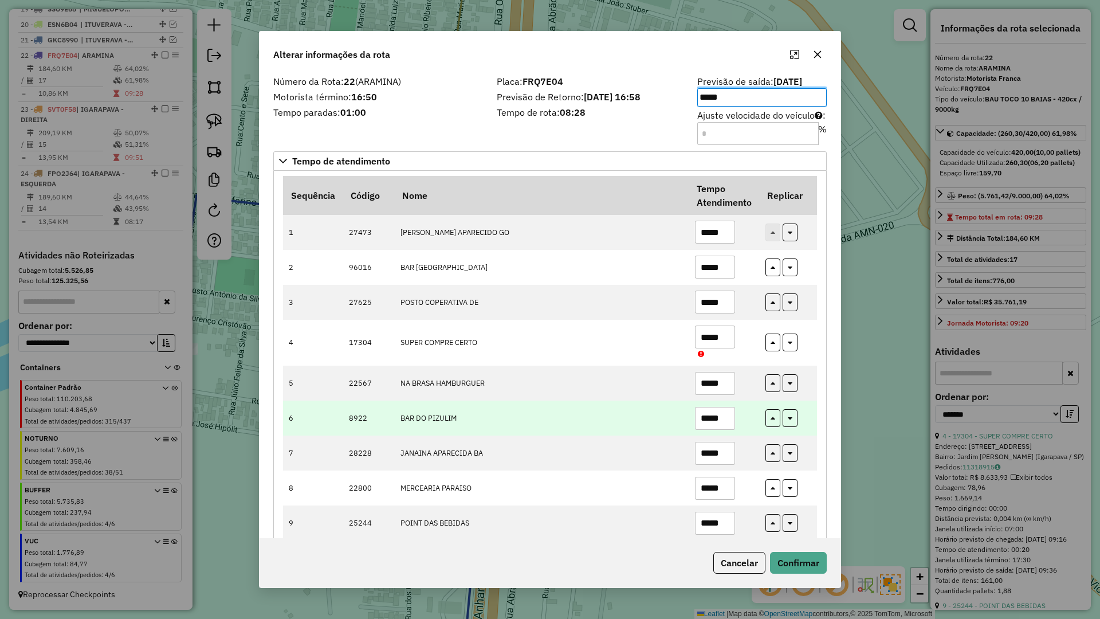
drag, startPoint x: 620, startPoint y: 429, endPoint x: 649, endPoint y: 424, distance: 29.0
click at [621, 429] on td "BAR DO PIZULIM" at bounding box center [541, 418] width 295 height 35
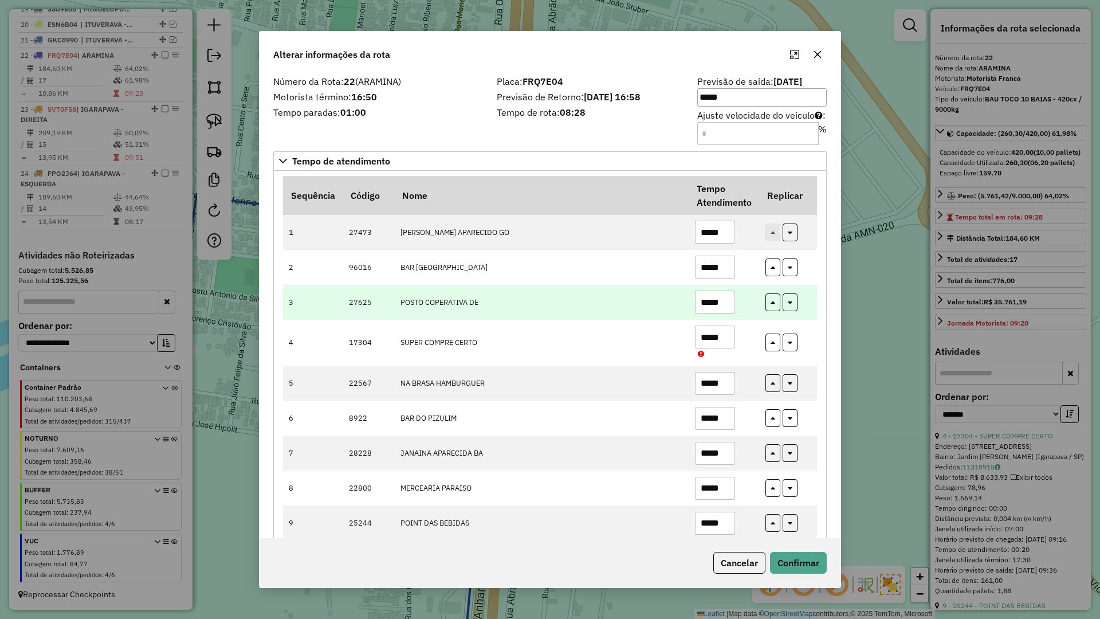
click at [728, 291] on input "*****" at bounding box center [715, 302] width 40 height 23
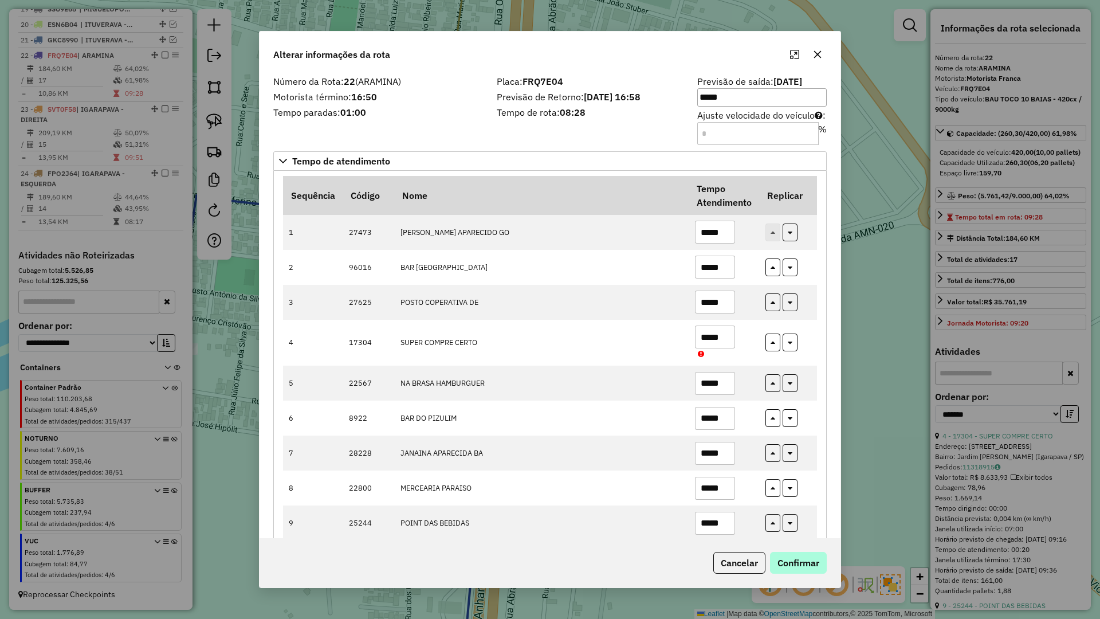
type input "*****"
click at [801, 570] on button "Confirmar" at bounding box center [798, 563] width 57 height 22
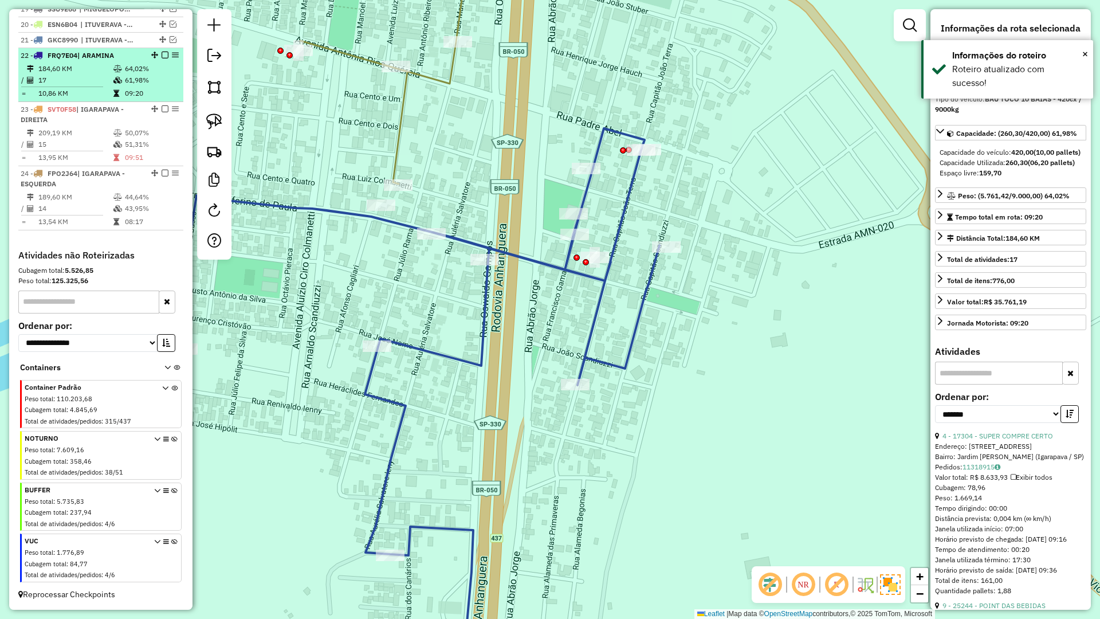
click at [163, 56] on em at bounding box center [165, 55] width 7 height 7
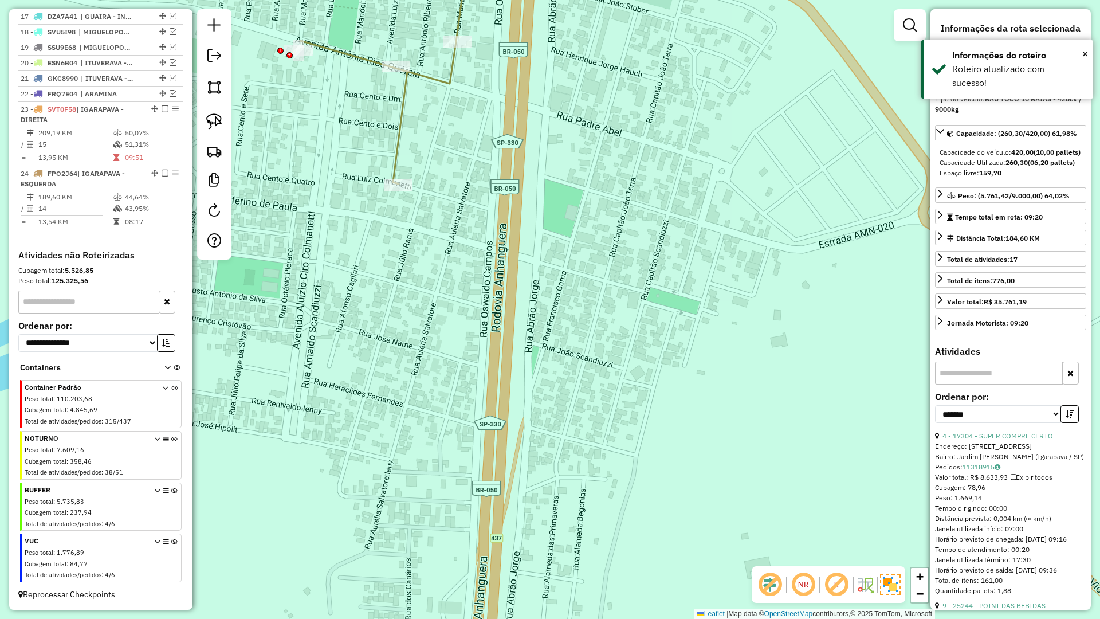
scroll to position [677, 0]
click at [406, 128] on icon at bounding box center [402, 61] width 205 height 246
click at [402, 126] on icon at bounding box center [402, 61] width 205 height 246
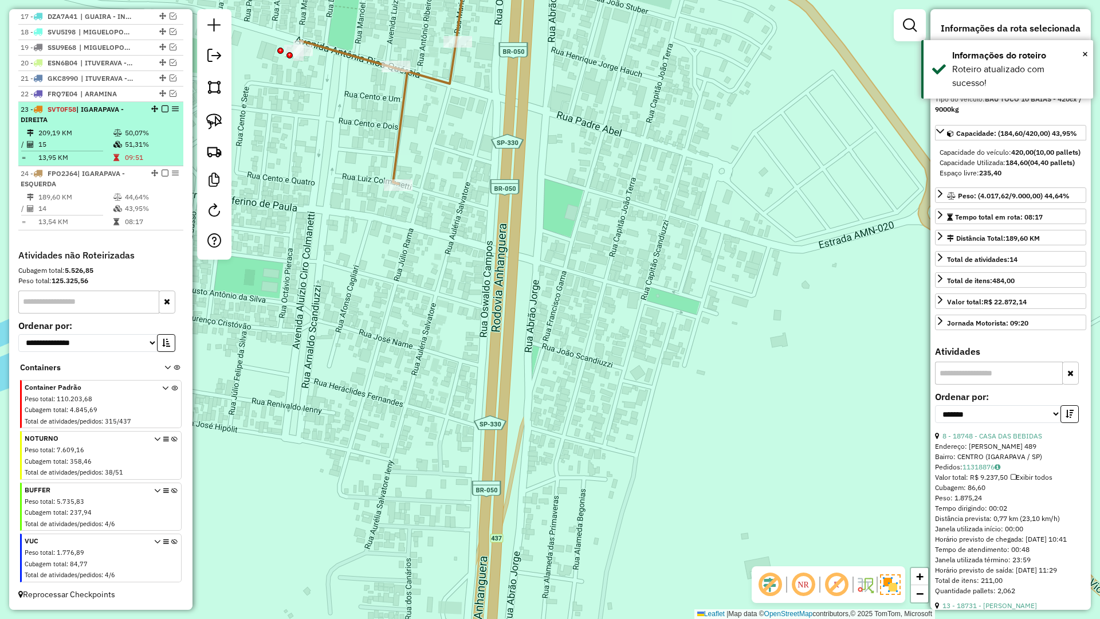
click at [80, 126] on li "23 - SVT0F58 | IGARAPAVA - DIREITA 209,19 KM 50,07% / 15 51,31% = 13,95 KM 09:51" at bounding box center [100, 134] width 165 height 64
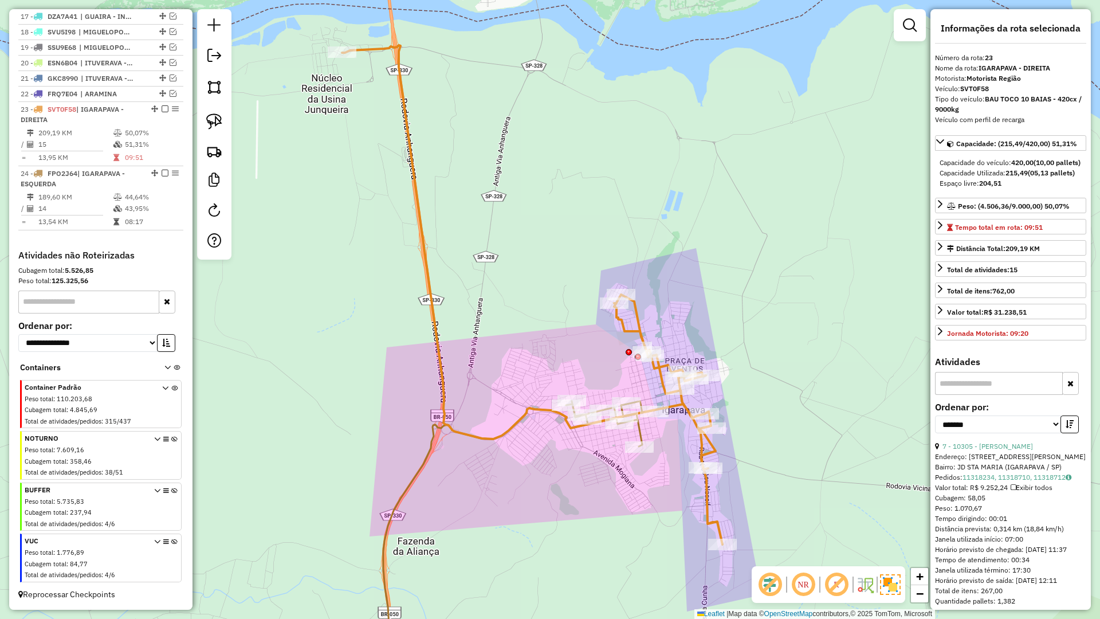
drag, startPoint x: 598, startPoint y: 355, endPoint x: 495, endPoint y: 292, distance: 121.1
click at [495, 292] on div "Janela de atendimento Grade de atendimento Capacidade Transportadoras Veículos …" at bounding box center [550, 309] width 1100 height 619
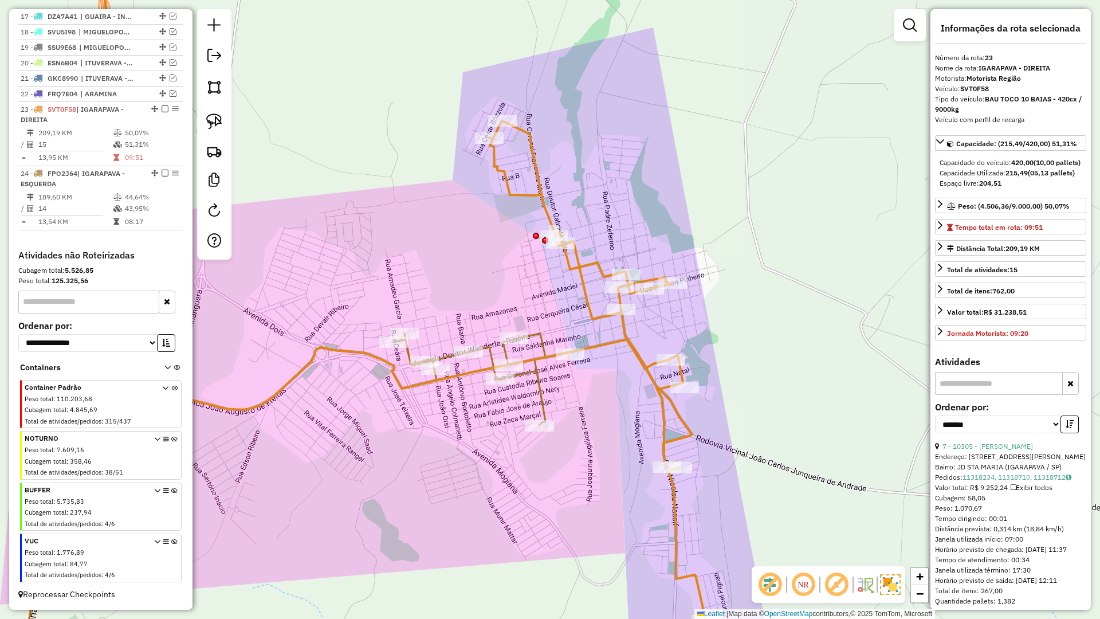
click at [532, 335] on icon at bounding box center [299, 506] width 542 height 347
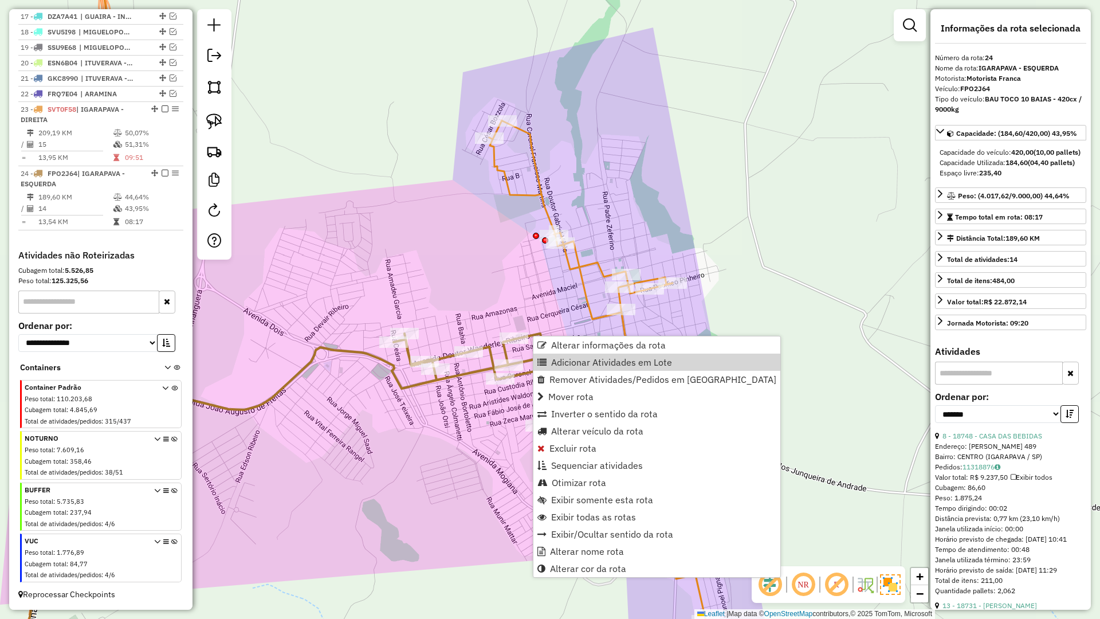
drag, startPoint x: 590, startPoint y: 362, endPoint x: 428, endPoint y: 262, distance: 189.6
click at [588, 362] on span "Adicionar Atividades em Lote" at bounding box center [611, 362] width 121 height 9
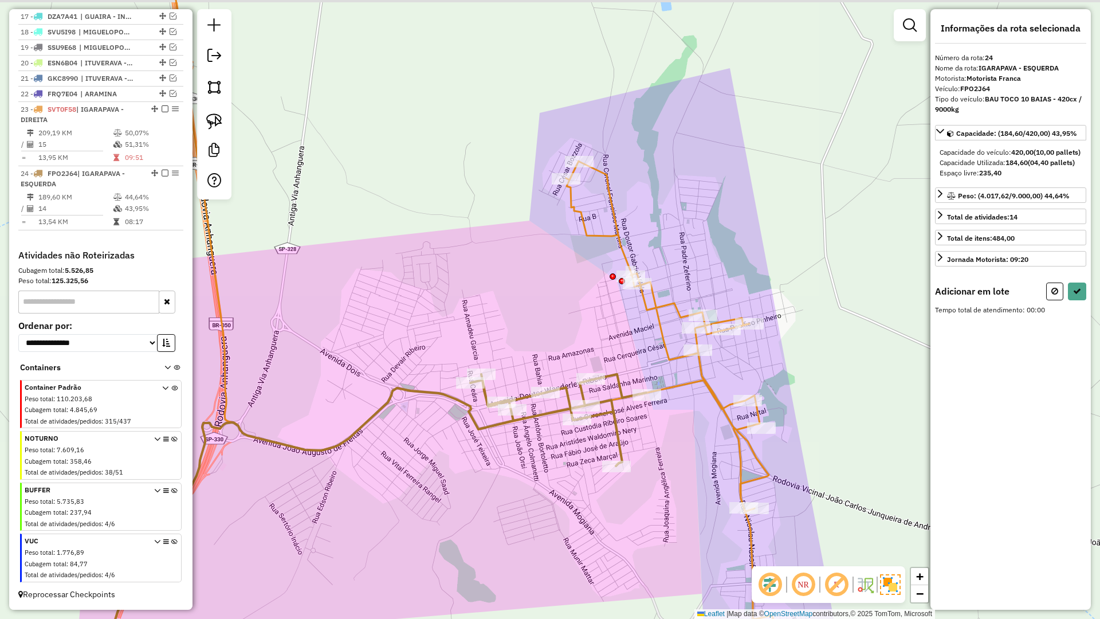
drag, startPoint x: 414, startPoint y: 251, endPoint x: 547, endPoint y: 330, distance: 154.7
click at [638, 351] on div "Janela de atendimento Grade de atendimento Capacidade Transportadoras Veículos …" at bounding box center [550, 309] width 1100 height 619
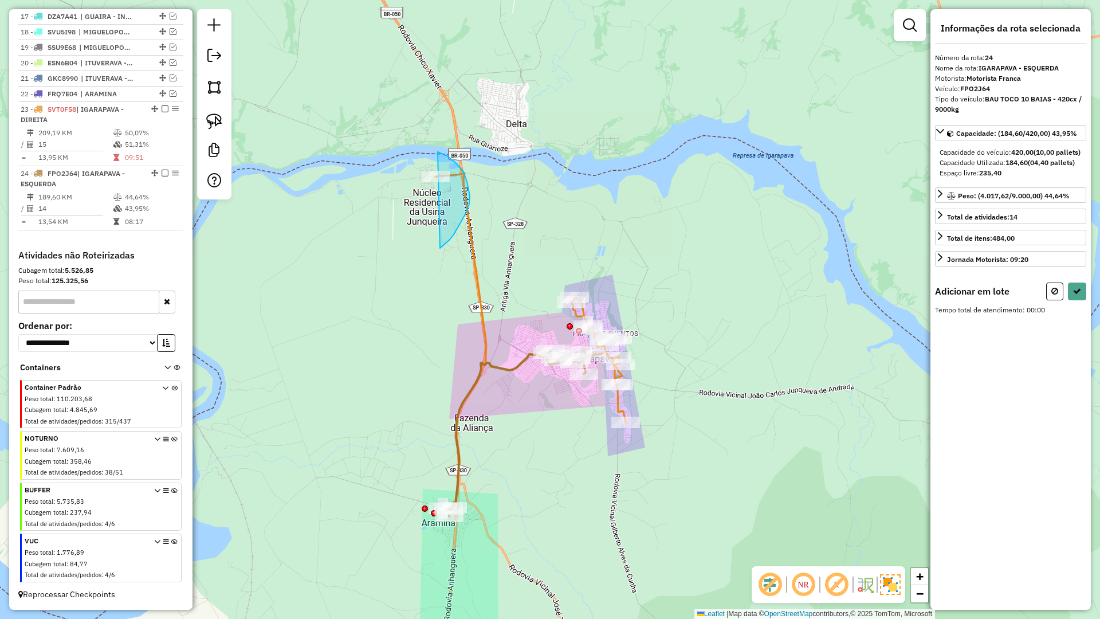
drag, startPoint x: 467, startPoint y: 182, endPoint x: 395, endPoint y: 175, distance: 72.0
click at [1049, 300] on button at bounding box center [1054, 291] width 17 height 18
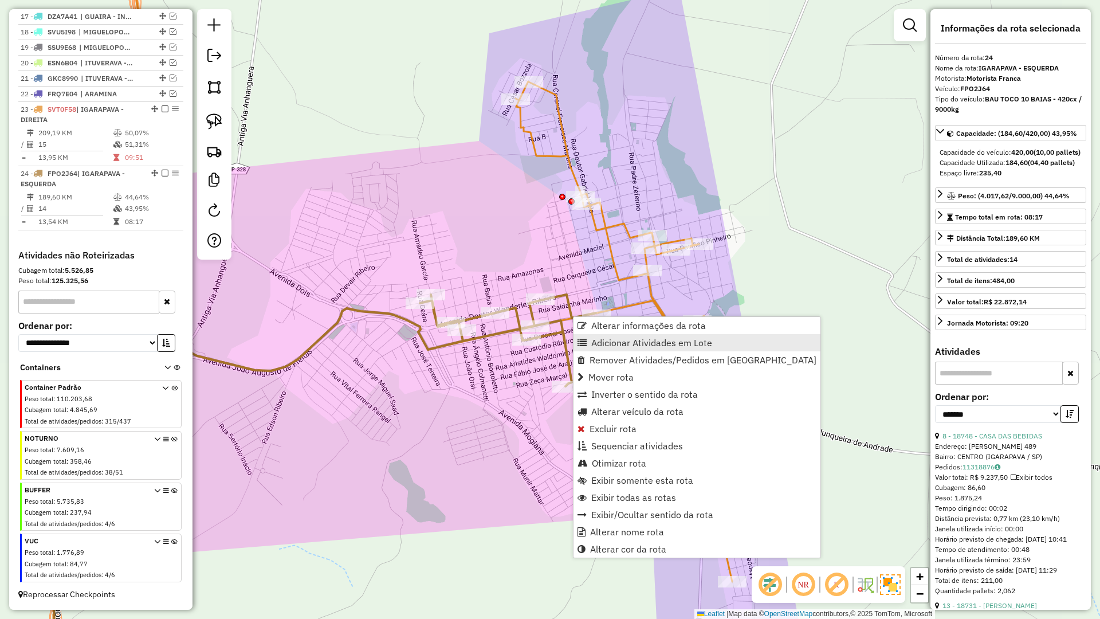
click at [607, 343] on span "Adicionar Atividades em Lote" at bounding box center [651, 342] width 121 height 9
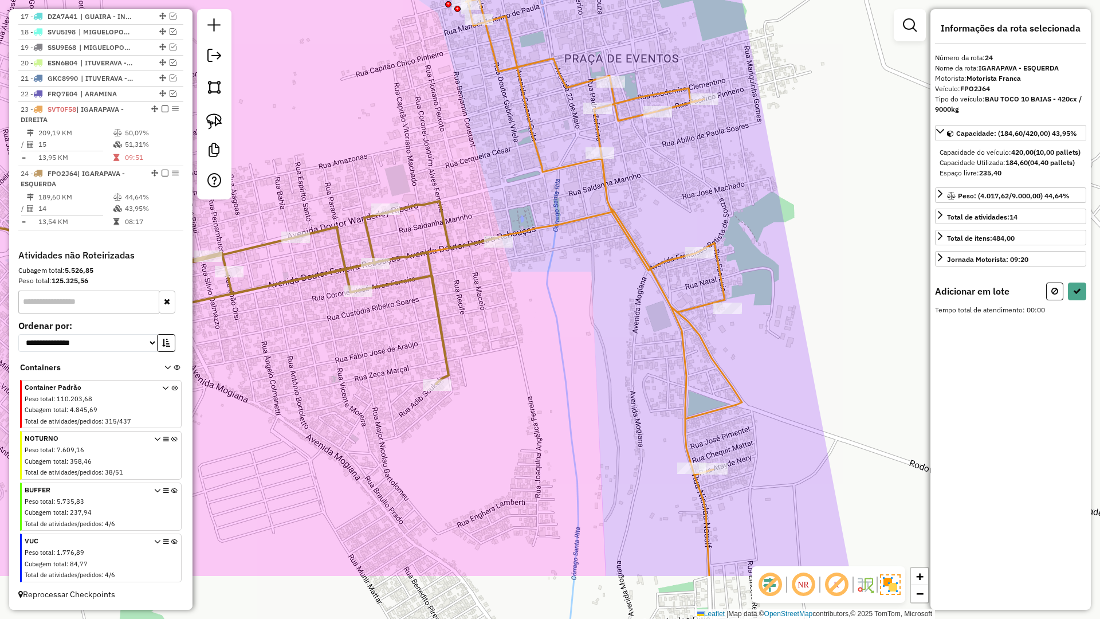
drag, startPoint x: 598, startPoint y: 289, endPoint x: 487, endPoint y: 236, distance: 123.3
click at [431, 147] on div "Janela de atendimento Grade de atendimento Capacidade Transportadoras Veículos …" at bounding box center [550, 309] width 1100 height 619
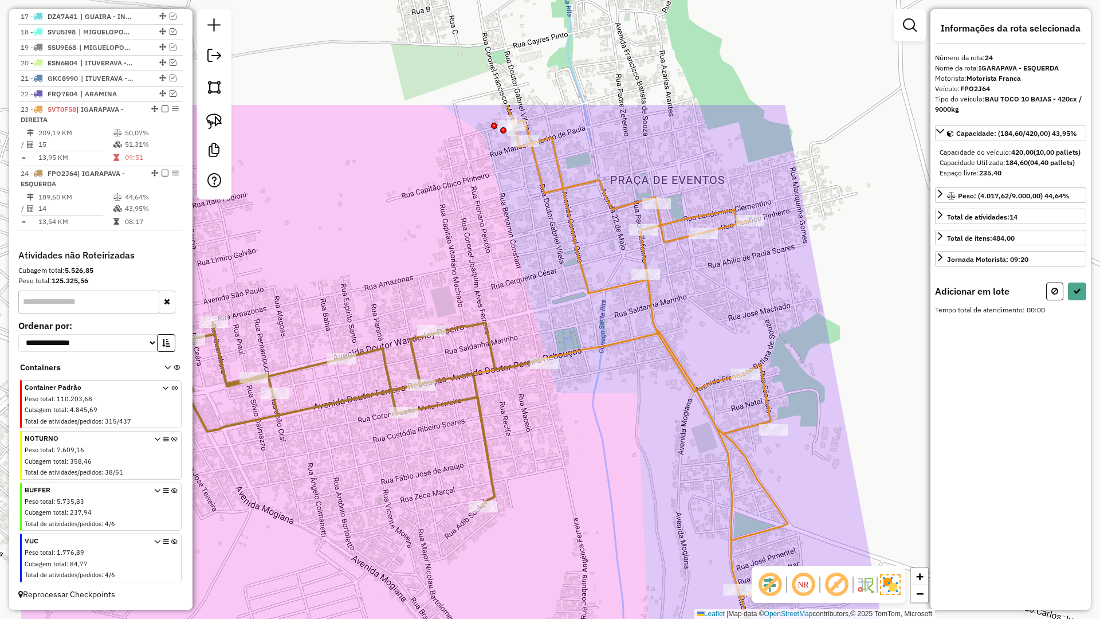
drag, startPoint x: 588, startPoint y: 399, endPoint x: 719, endPoint y: 568, distance: 214.0
click at [719, 568] on div "Janela de atendimento Grade de atendimento Capacidade Transportadoras Veículos …" at bounding box center [550, 309] width 1100 height 619
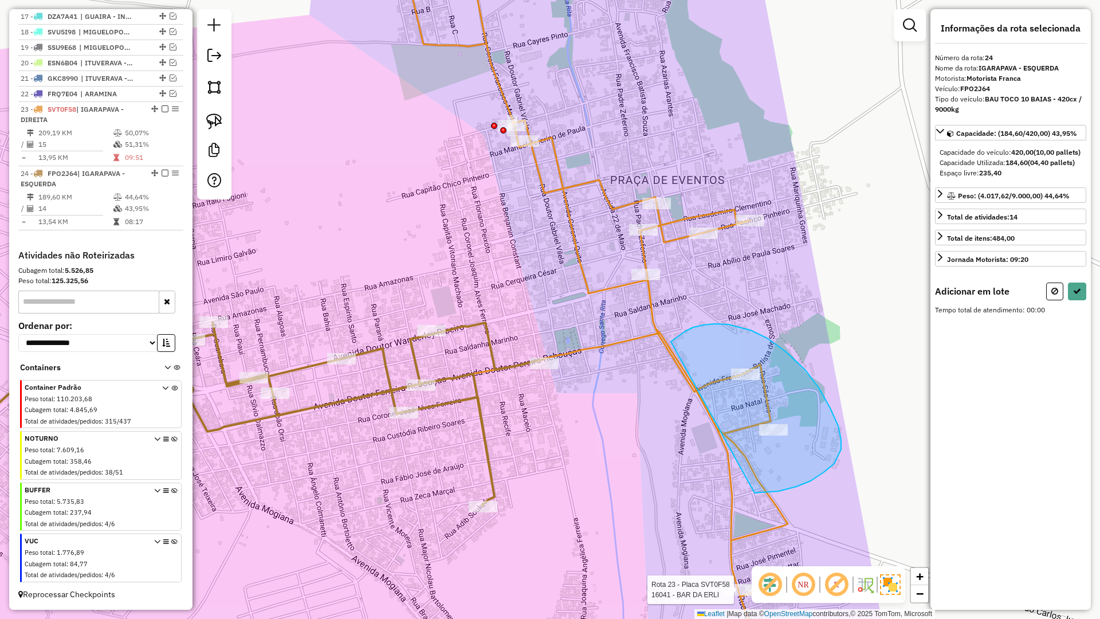
drag, startPoint x: 728, startPoint y: 324, endPoint x: 624, endPoint y: 449, distance: 162.7
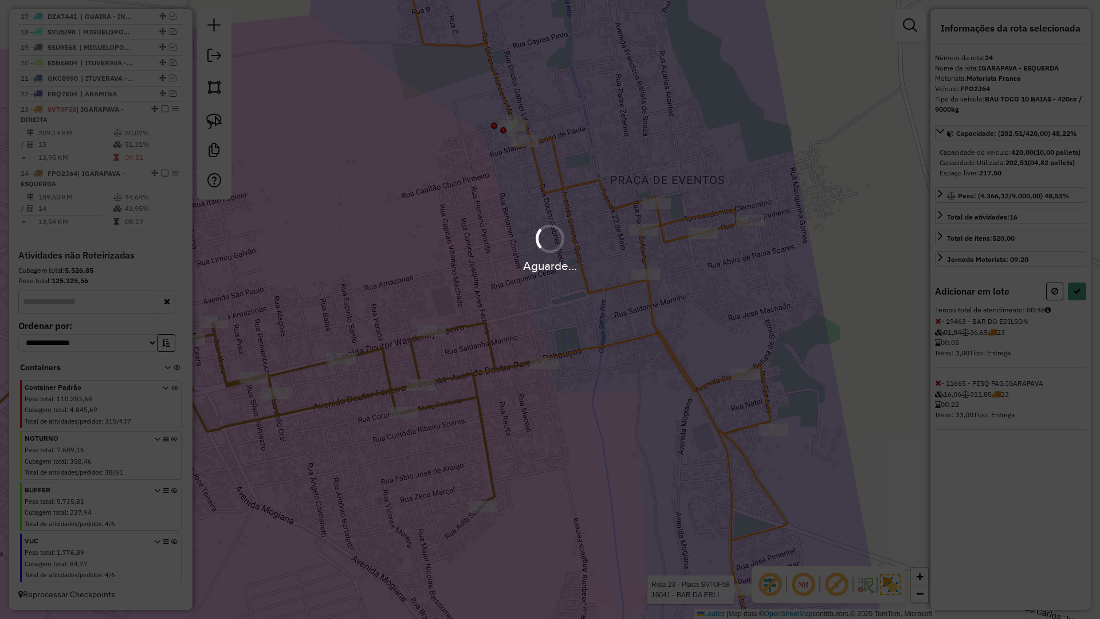
click at [1079, 304] on div "Aguarde..." at bounding box center [550, 309] width 1100 height 619
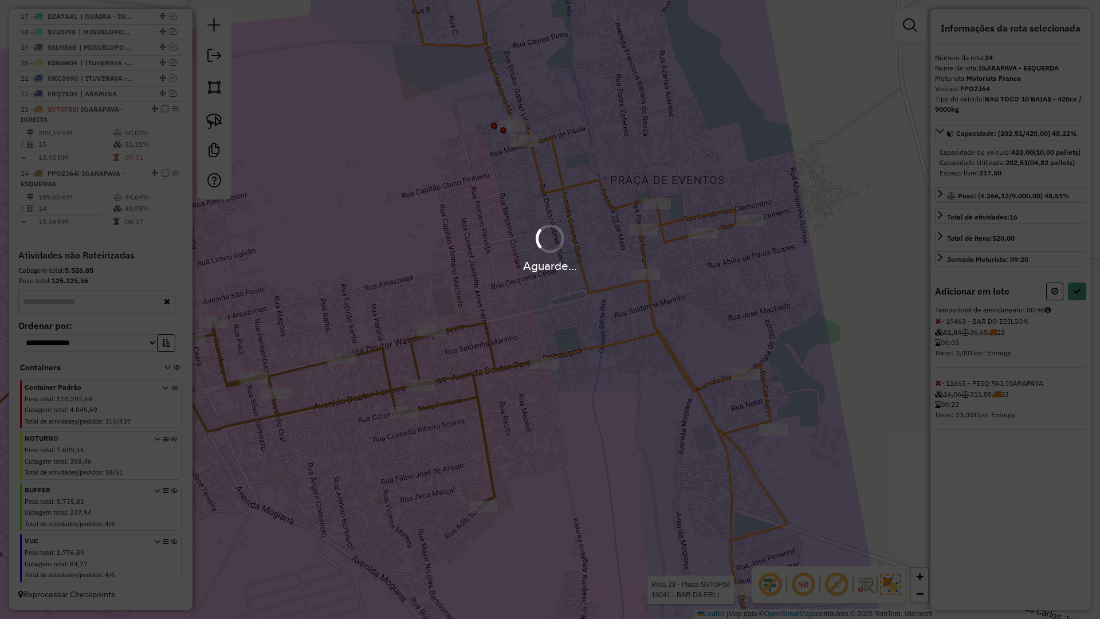
click at [1079, 304] on div "Aguarde..." at bounding box center [550, 309] width 1100 height 619
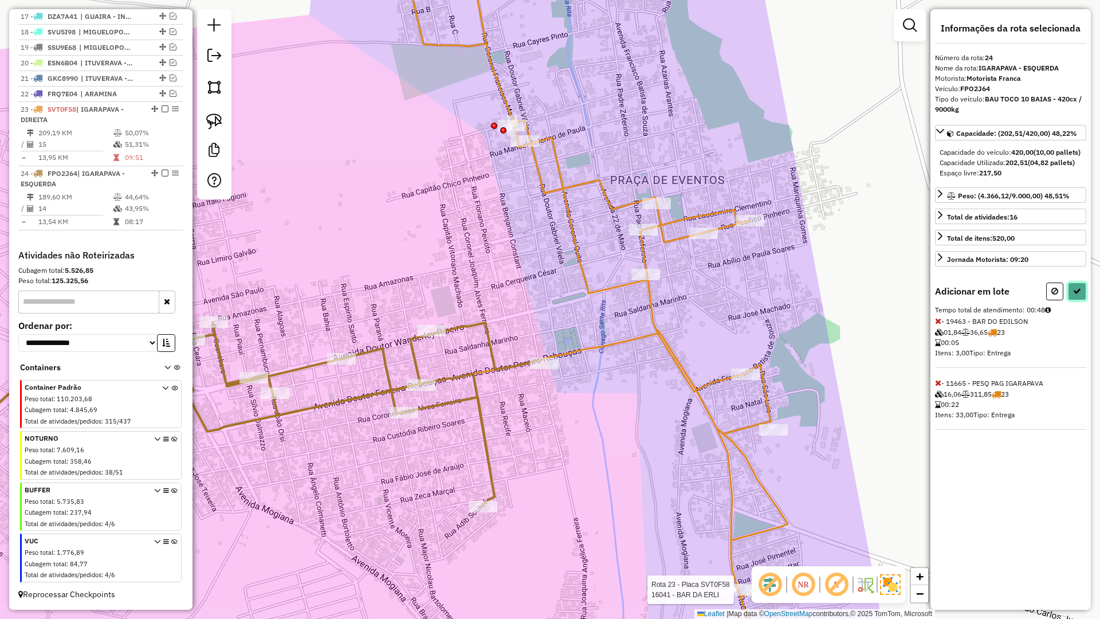
click at [1079, 295] on icon at bounding box center [1077, 291] width 8 height 8
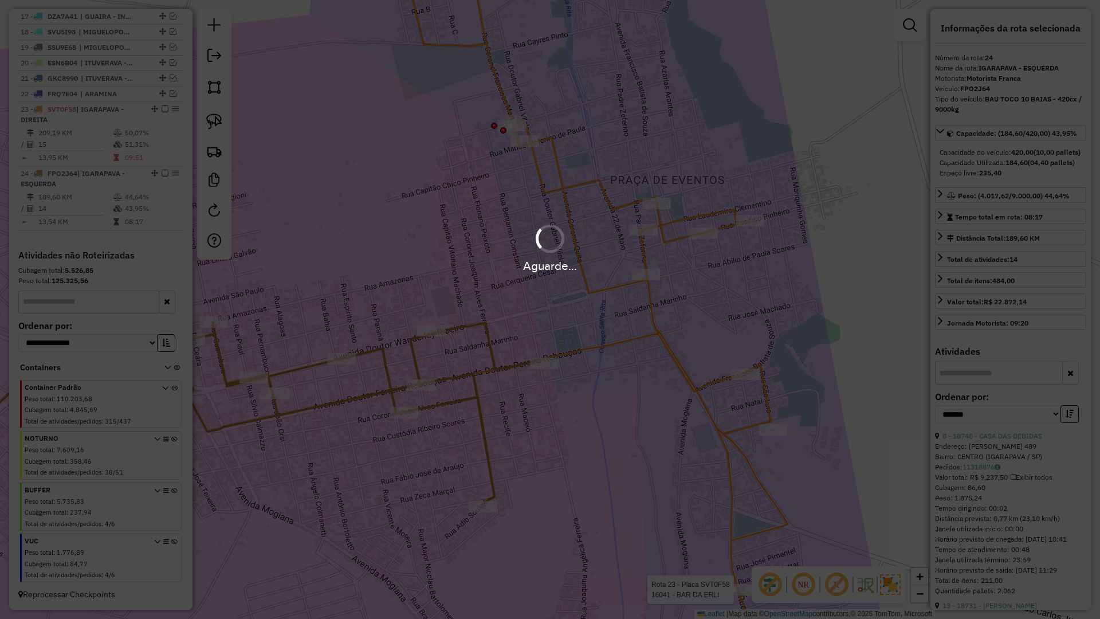
click at [1079, 304] on div "Aguarde..." at bounding box center [550, 309] width 1100 height 619
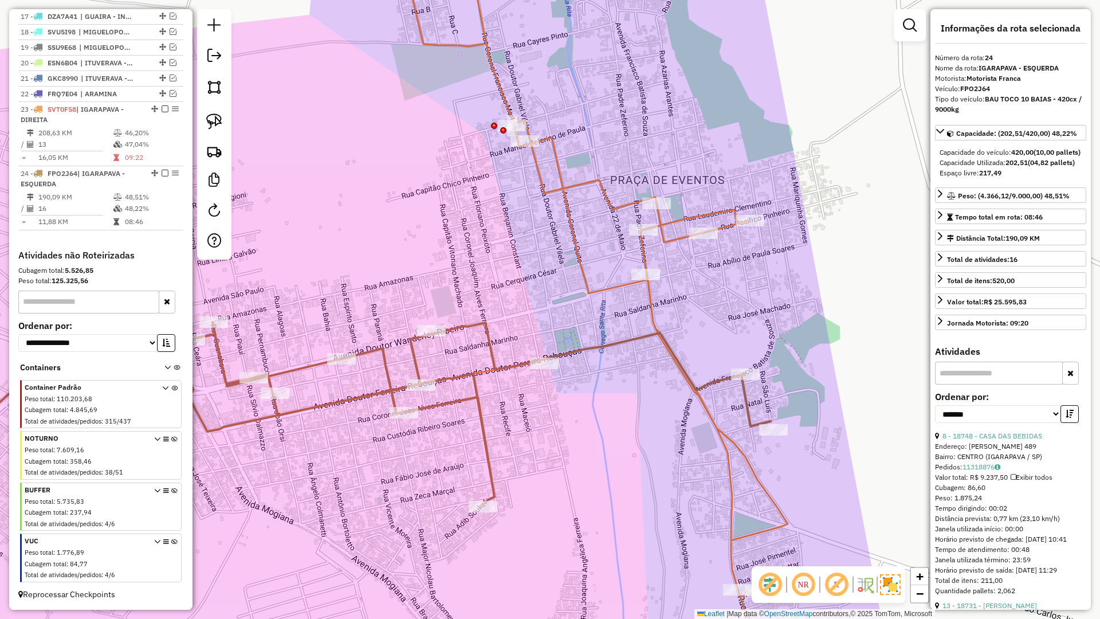
click at [616, 284] on icon at bounding box center [339, 309] width 898 height 743
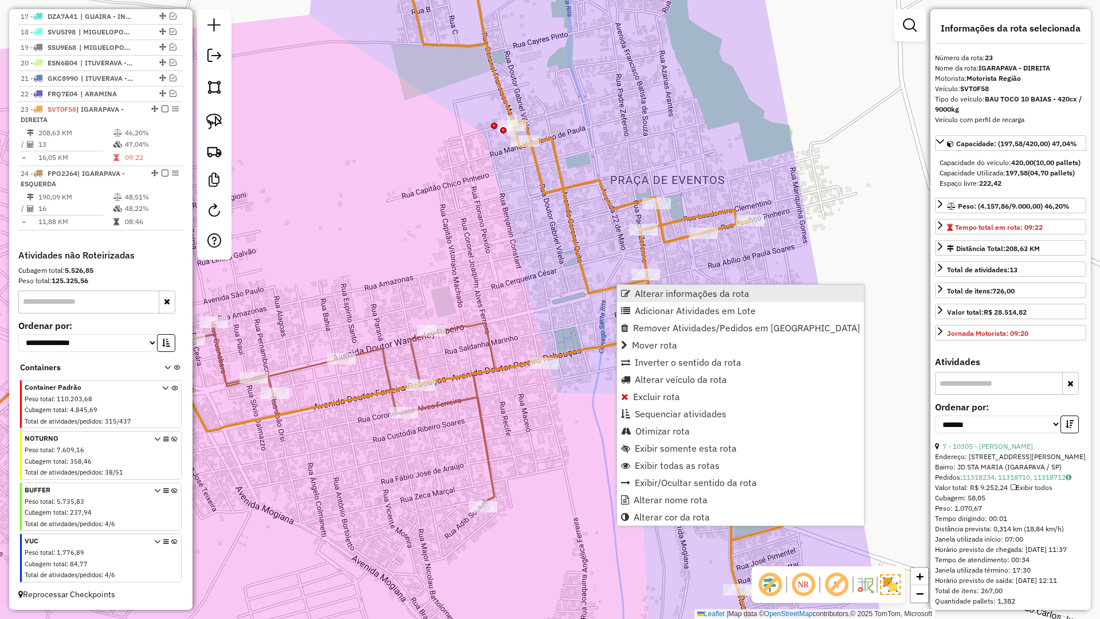
click at [639, 296] on span "Alterar informações da rota" at bounding box center [692, 293] width 115 height 9
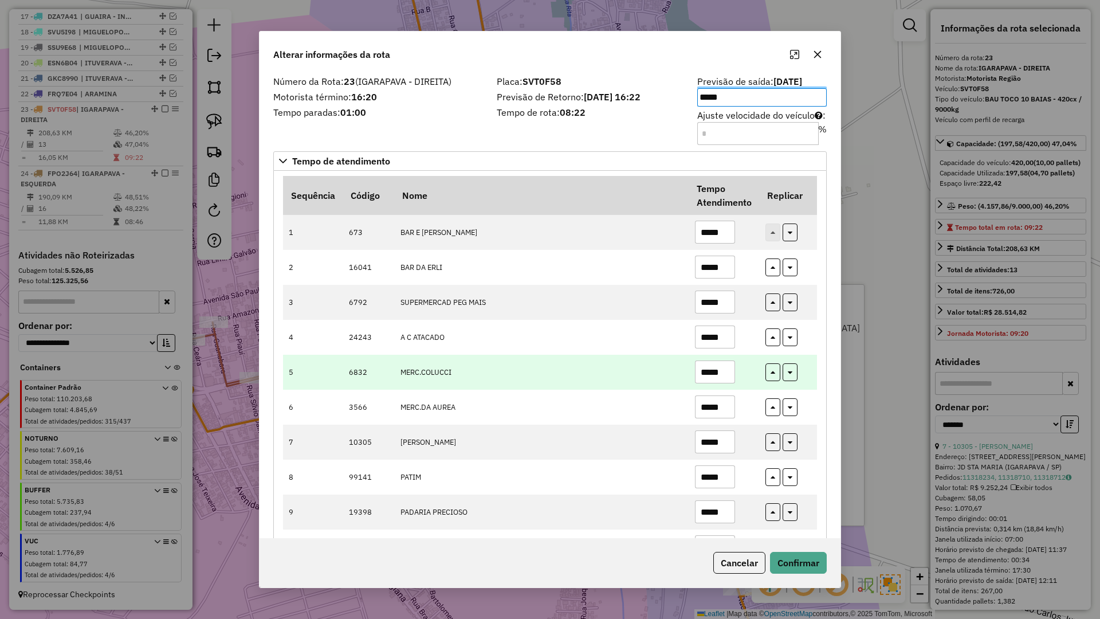
click at [689, 383] on td "*****" at bounding box center [724, 372] width 70 height 35
click at [722, 367] on input "*****" at bounding box center [715, 371] width 40 height 23
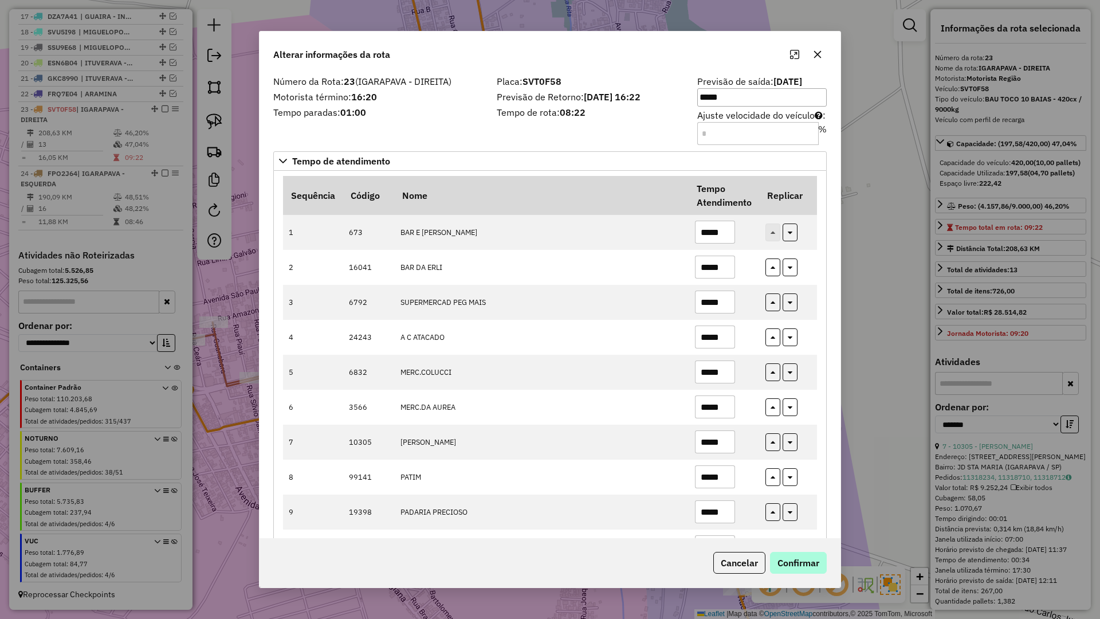
type input "*****"
click at [798, 566] on button "Confirmar" at bounding box center [798, 563] width 57 height 22
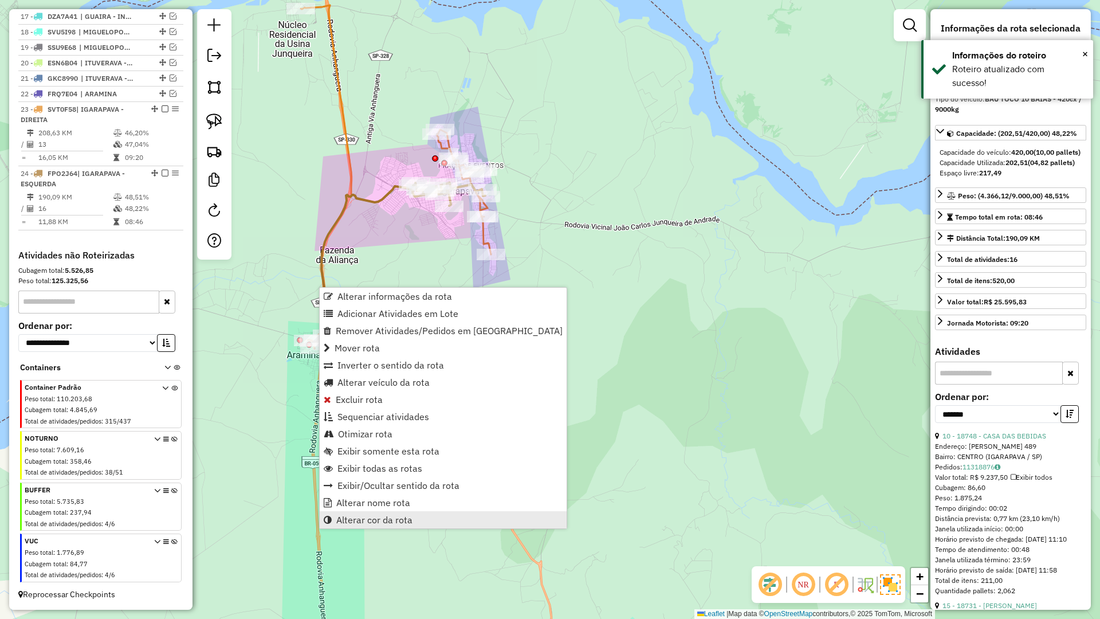
click at [377, 523] on span "Alterar cor da rota" at bounding box center [374, 519] width 76 height 9
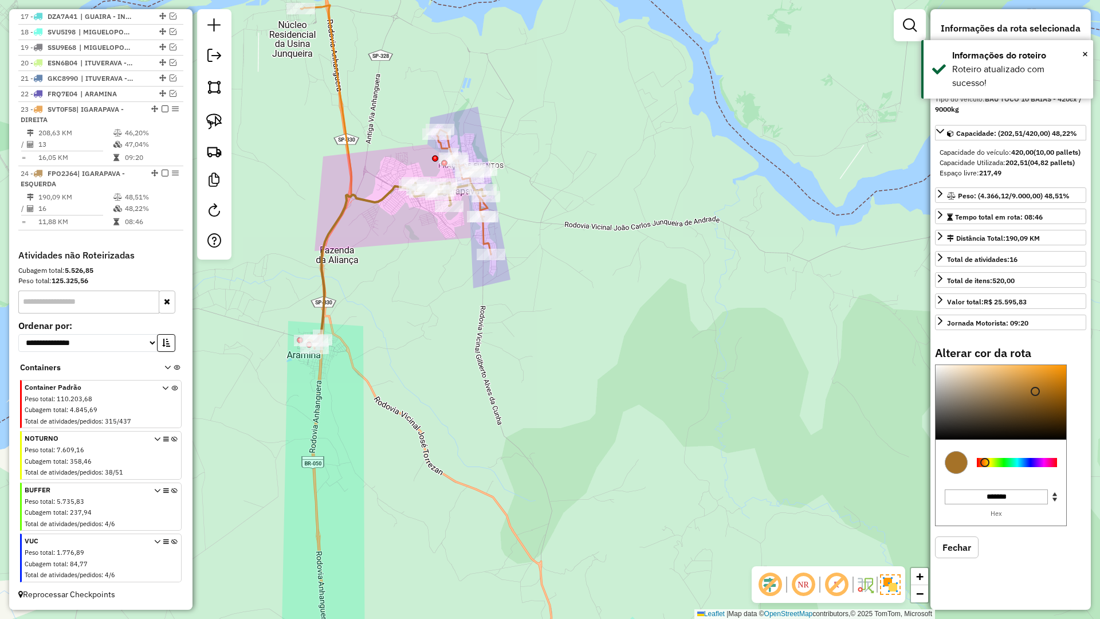
click at [999, 467] on div at bounding box center [1017, 462] width 80 height 9
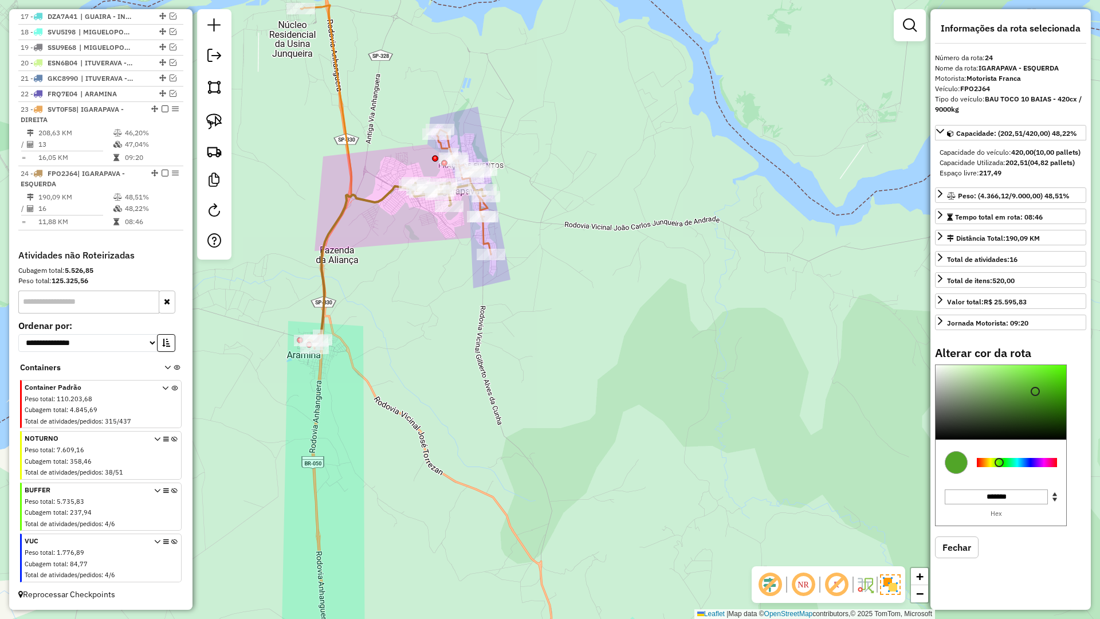
type input "*******"
click at [1088, 323] on div "Informações da rota selecionada Número da rota: 24 Nome da rota: IGARAPAVA - ES…" at bounding box center [1011, 309] width 160 height 601
click at [607, 387] on div "Janela de atendimento Grade de atendimento Capacidade Transportadoras Veículos …" at bounding box center [550, 309] width 1100 height 619
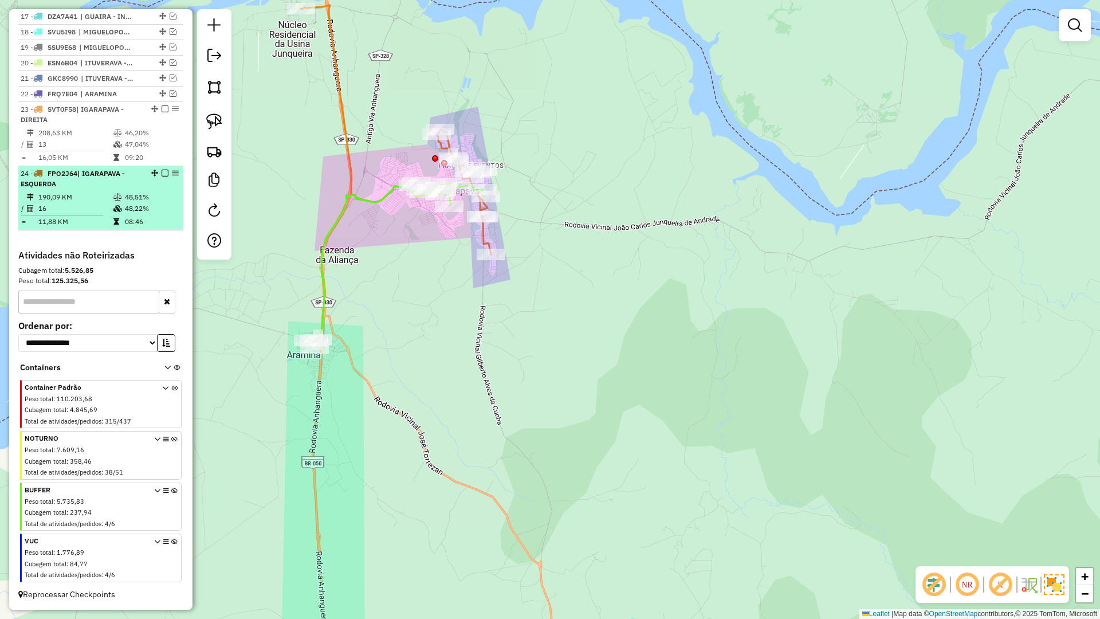
click at [162, 173] on em at bounding box center [165, 173] width 7 height 7
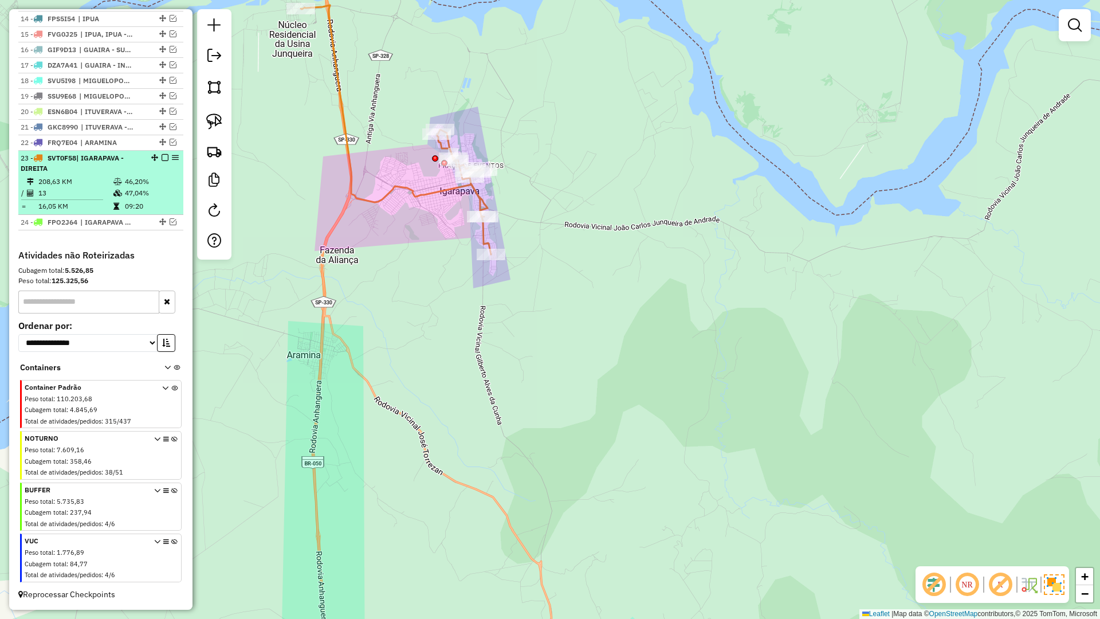
click at [162, 159] on em at bounding box center [165, 157] width 7 height 7
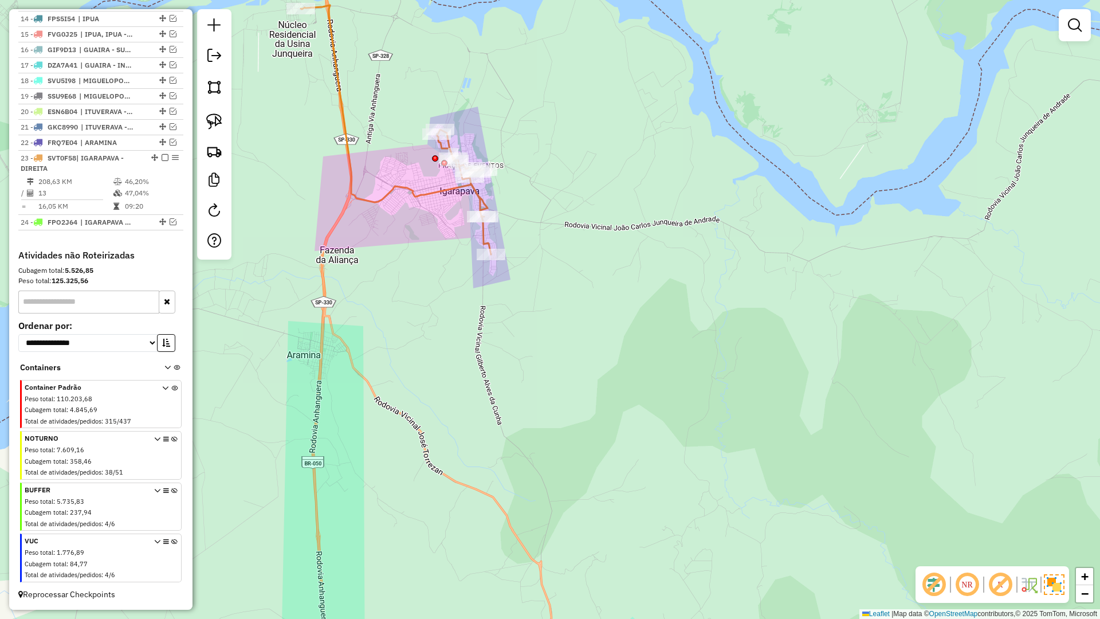
scroll to position [580, 0]
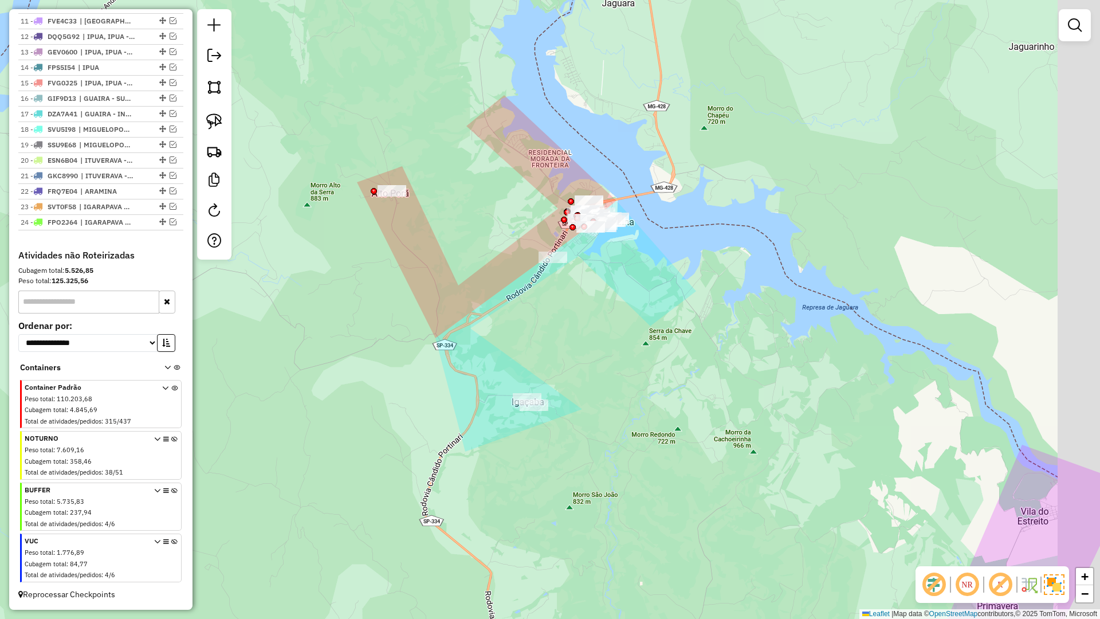
drag, startPoint x: 593, startPoint y: 306, endPoint x: 518, endPoint y: 277, distance: 80.0
click at [518, 277] on div "Janela de atendimento Grade de atendimento Capacidade Transportadoras Veículos …" at bounding box center [550, 309] width 1100 height 619
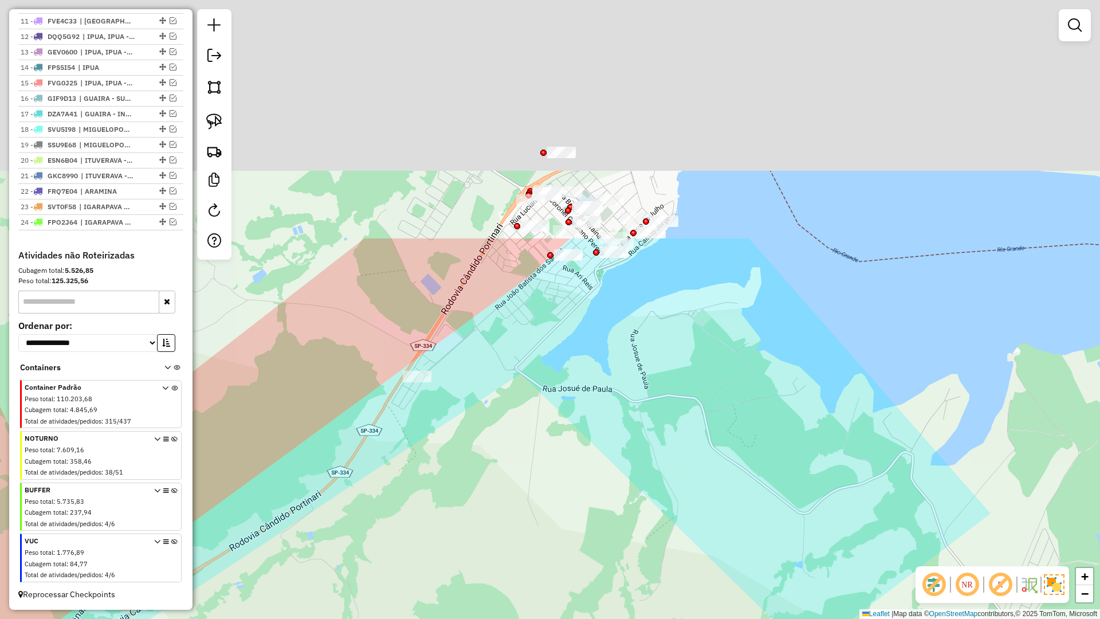
drag, startPoint x: 447, startPoint y: 172, endPoint x: 378, endPoint y: 581, distance: 414.4
click at [378, 583] on div "Janela de atendimento Grade de atendimento Capacidade Transportadoras Veículos …" at bounding box center [550, 309] width 1100 height 619
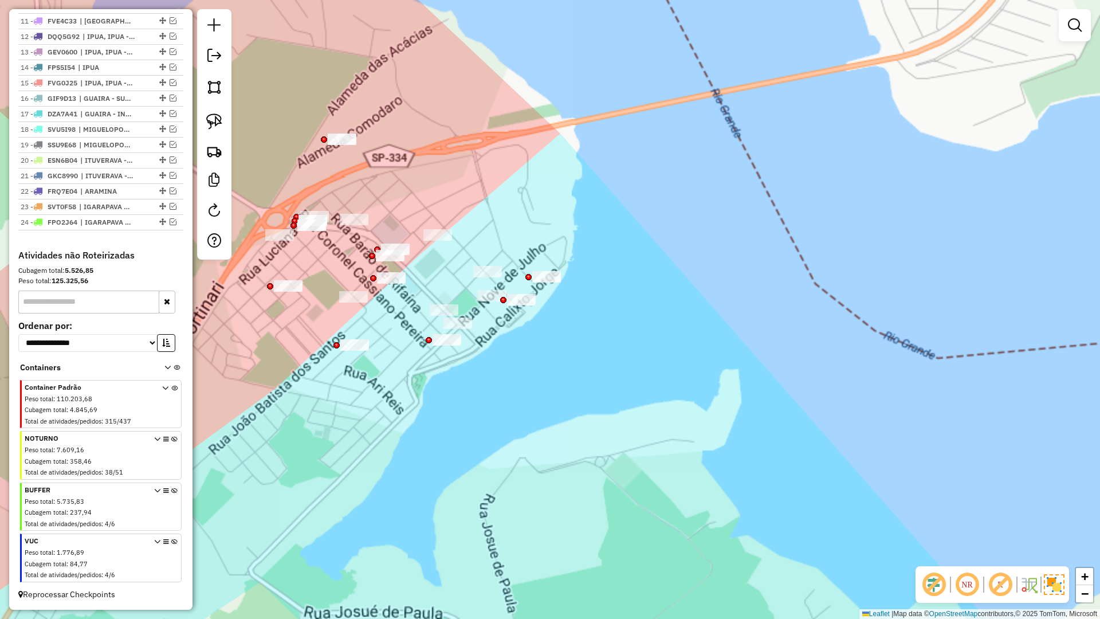
click at [366, 434] on div "Janela de atendimento Grade de atendimento Capacidade Transportadoras Veículos …" at bounding box center [550, 309] width 1100 height 619
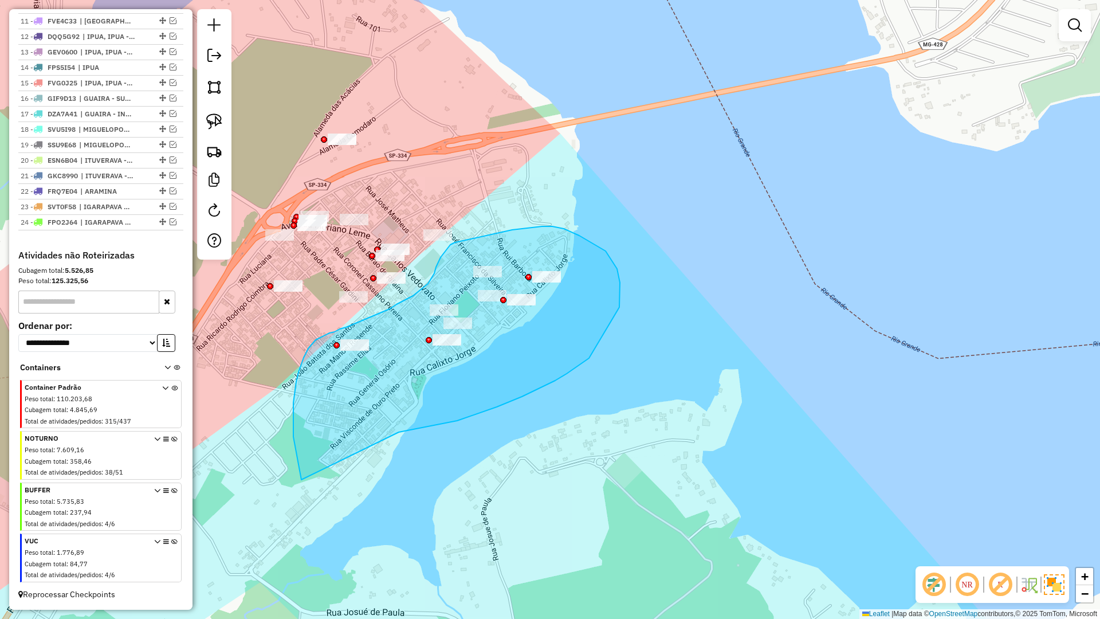
drag, startPoint x: 399, startPoint y: 432, endPoint x: 303, endPoint y: 487, distance: 110.9
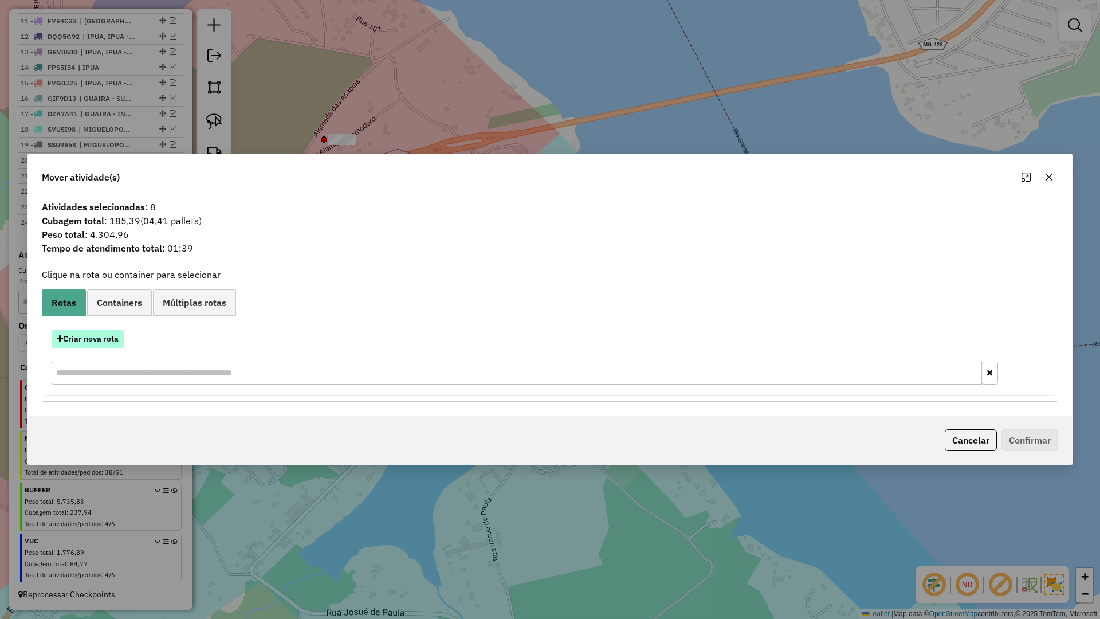
click at [98, 343] on button "Criar nova rota" at bounding box center [88, 339] width 72 height 18
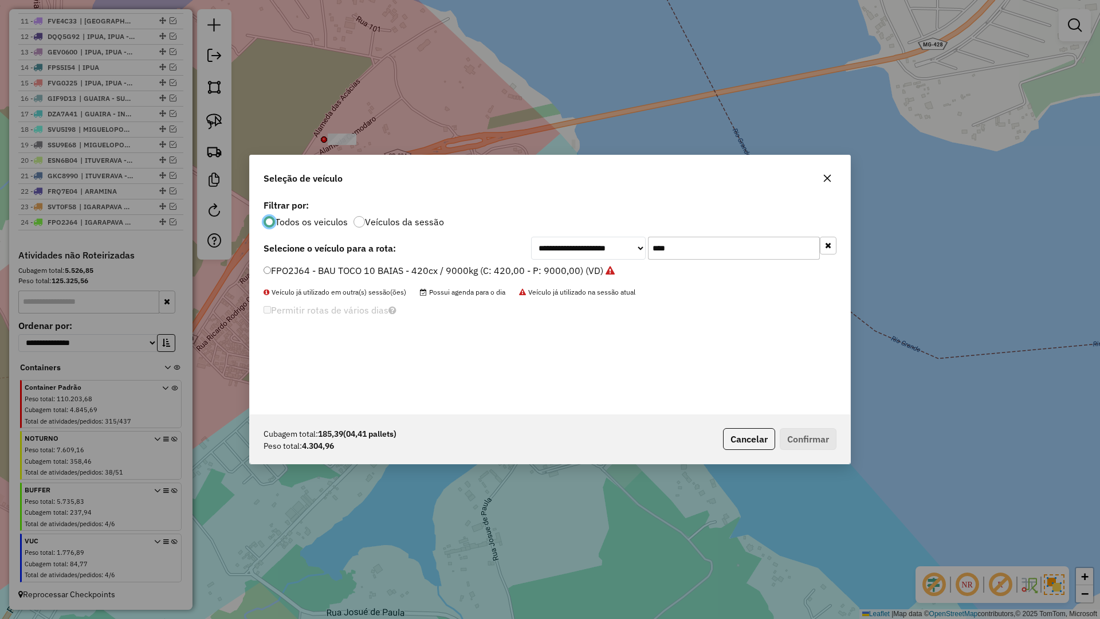
scroll to position [6, 3]
drag, startPoint x: 708, startPoint y: 245, endPoint x: 598, endPoint y: 254, distance: 110.9
click at [598, 254] on div "**********" at bounding box center [683, 248] width 305 height 23
type input "****"
click at [288, 268] on label "GBN6C35 - BAU TOCO 10 BAIAS - 420cx / 9000kg (C: 420,00 - P: 9000,00) (VD)" at bounding box center [435, 271] width 342 height 14
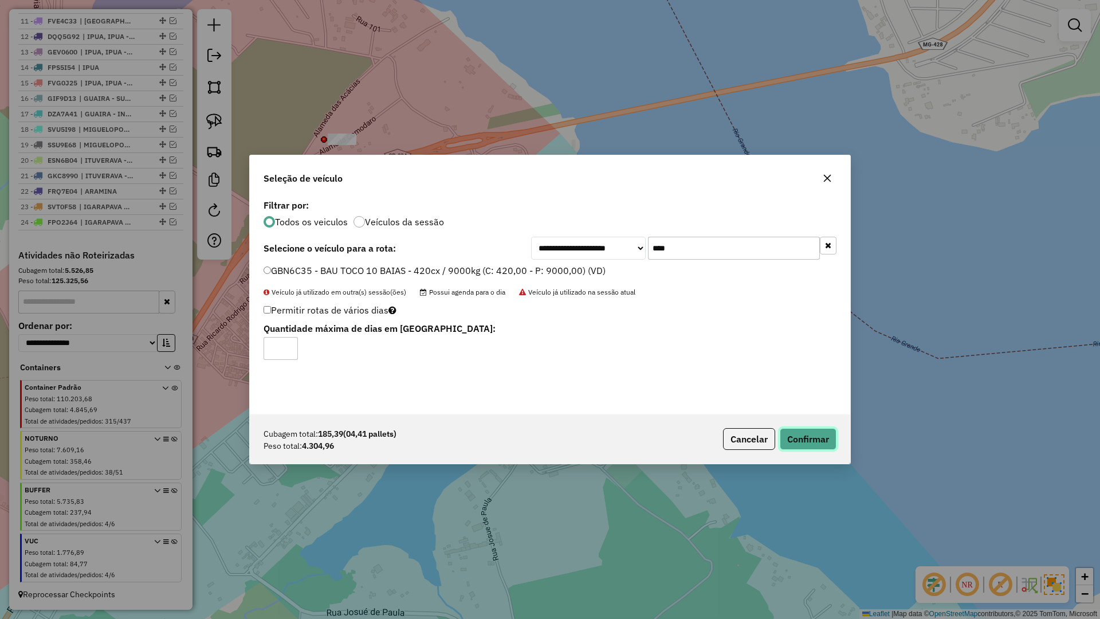
click at [810, 437] on button "Confirmar" at bounding box center [808, 439] width 57 height 22
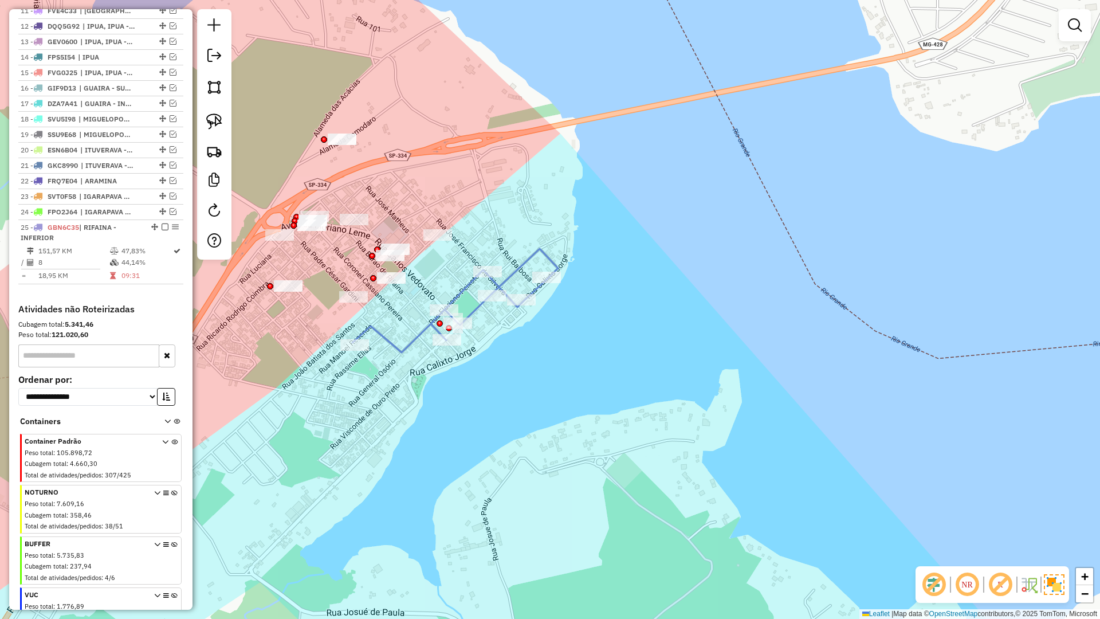
scroll to position [644, 0]
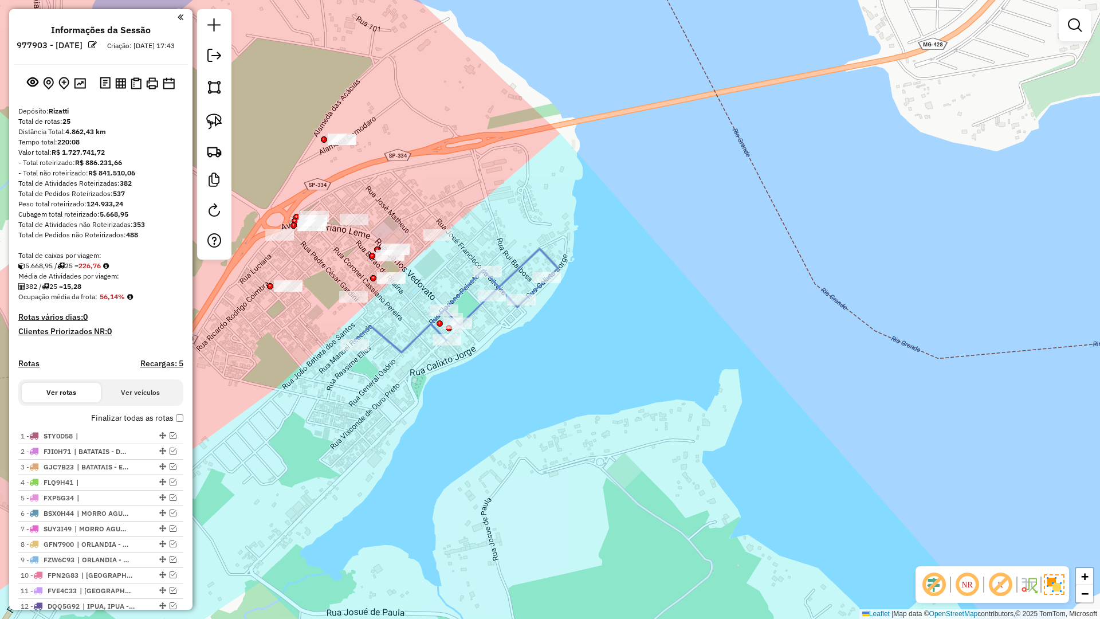
click at [566, 431] on div "Janela de atendimento Grade de atendimento Capacidade Transportadoras Veículos …" at bounding box center [550, 309] width 1100 height 619
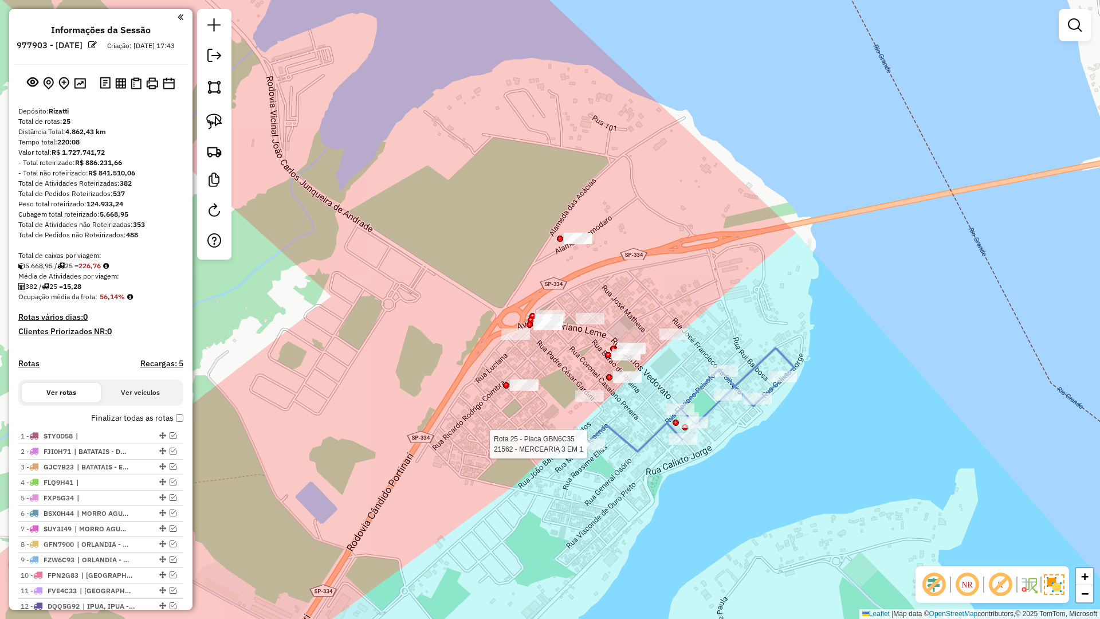
scroll to position [644, 0]
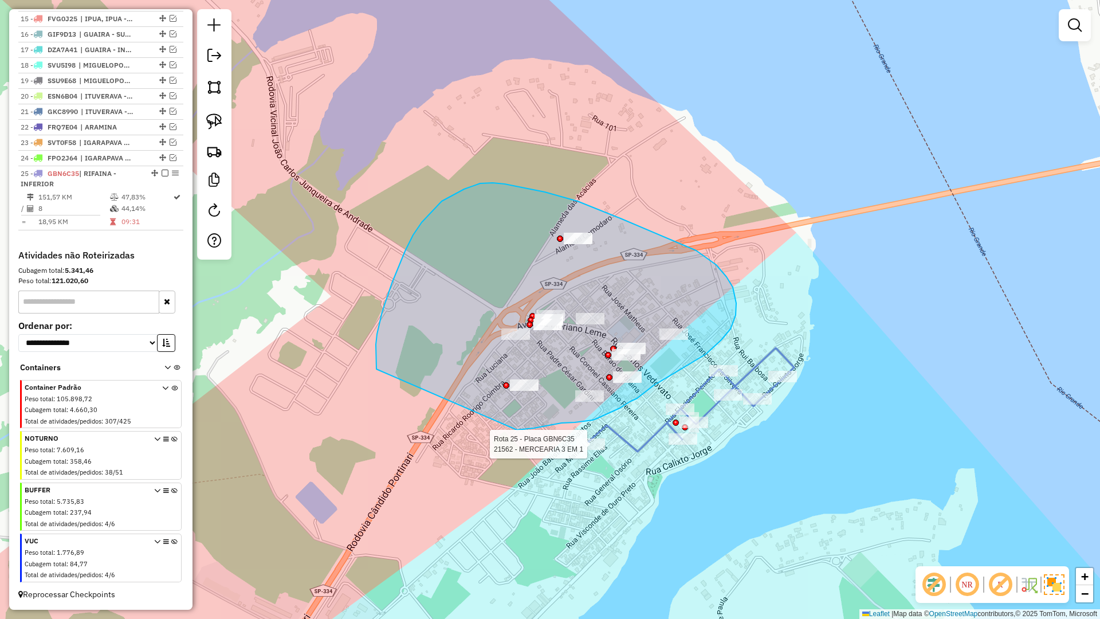
drag, startPoint x: 517, startPoint y: 430, endPoint x: 376, endPoint y: 370, distance: 152.7
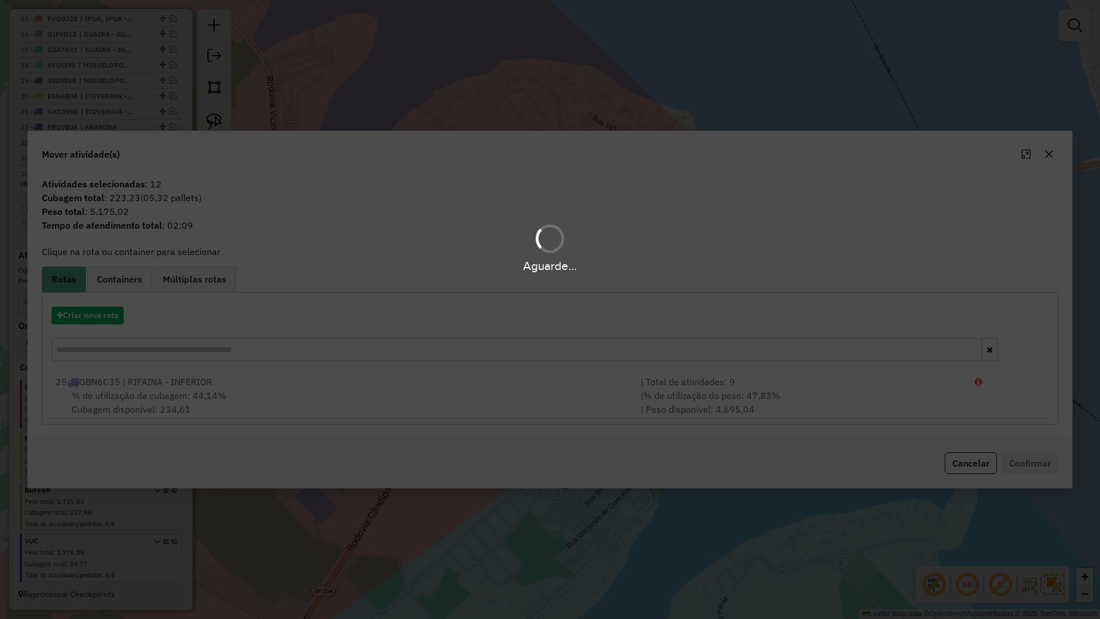
click at [91, 319] on div "Aguarde..." at bounding box center [550, 309] width 1100 height 619
click at [86, 315] on div "Aguarde..." at bounding box center [550, 309] width 1100 height 619
click at [86, 314] on hb-app "Aguarde... Pop-up bloqueado! Seu navegador bloqueou automáticamente a abertura …" at bounding box center [550, 309] width 1100 height 619
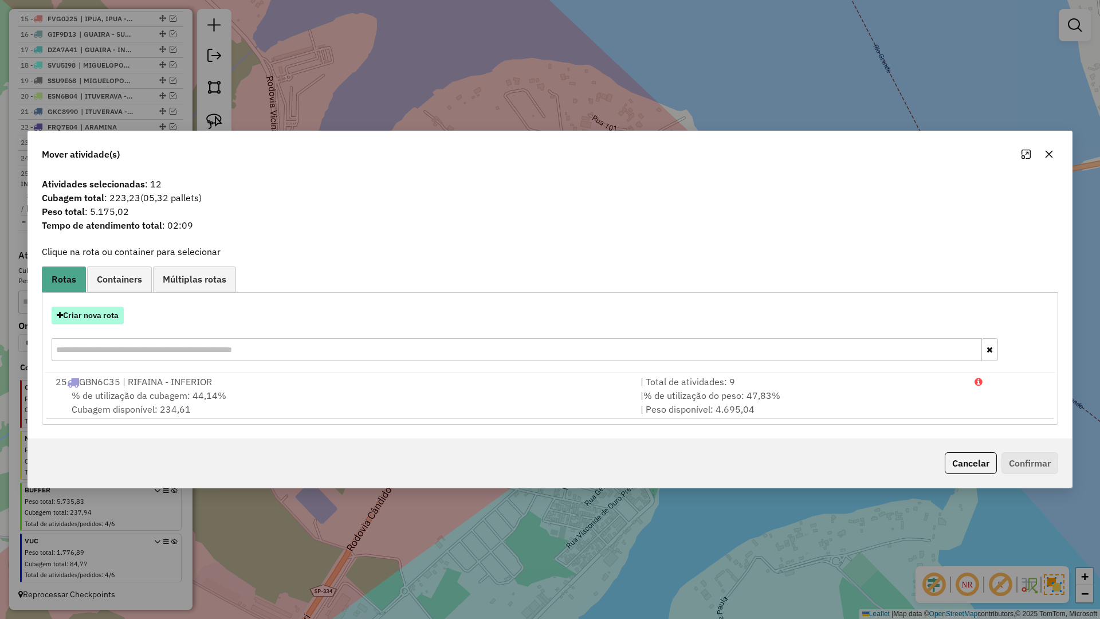
click at [88, 313] on button "Criar nova rota" at bounding box center [88, 316] width 72 height 18
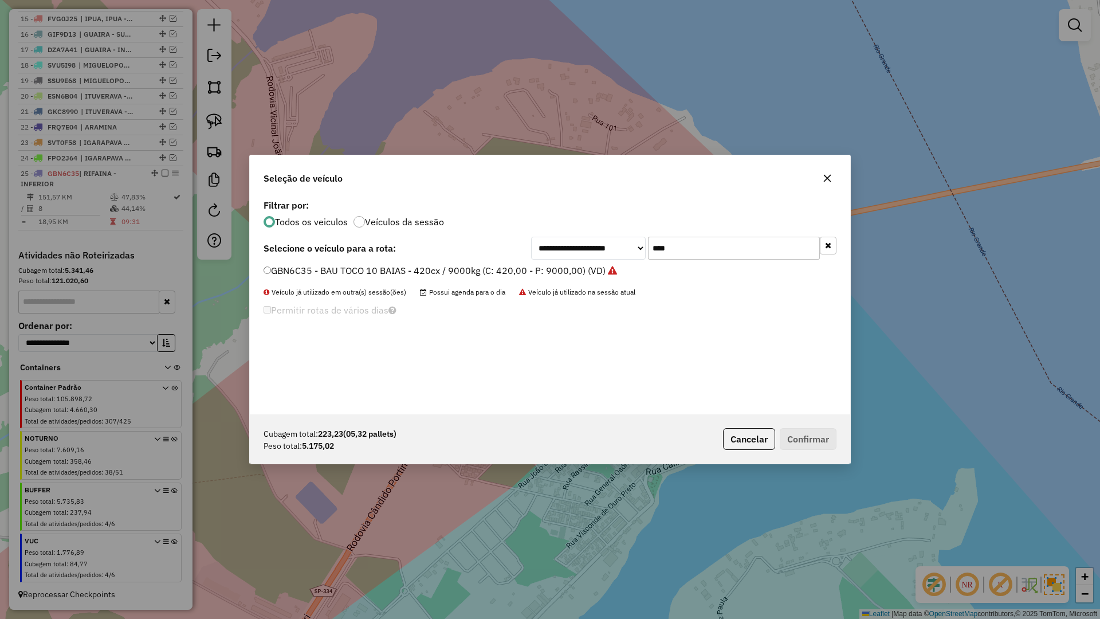
scroll to position [6, 3]
drag, startPoint x: 677, startPoint y: 249, endPoint x: 610, endPoint y: 250, distance: 67.6
click at [610, 250] on div "**********" at bounding box center [683, 248] width 305 height 23
type input "****"
drag, startPoint x: 431, startPoint y: 275, endPoint x: 572, endPoint y: 289, distance: 141.6
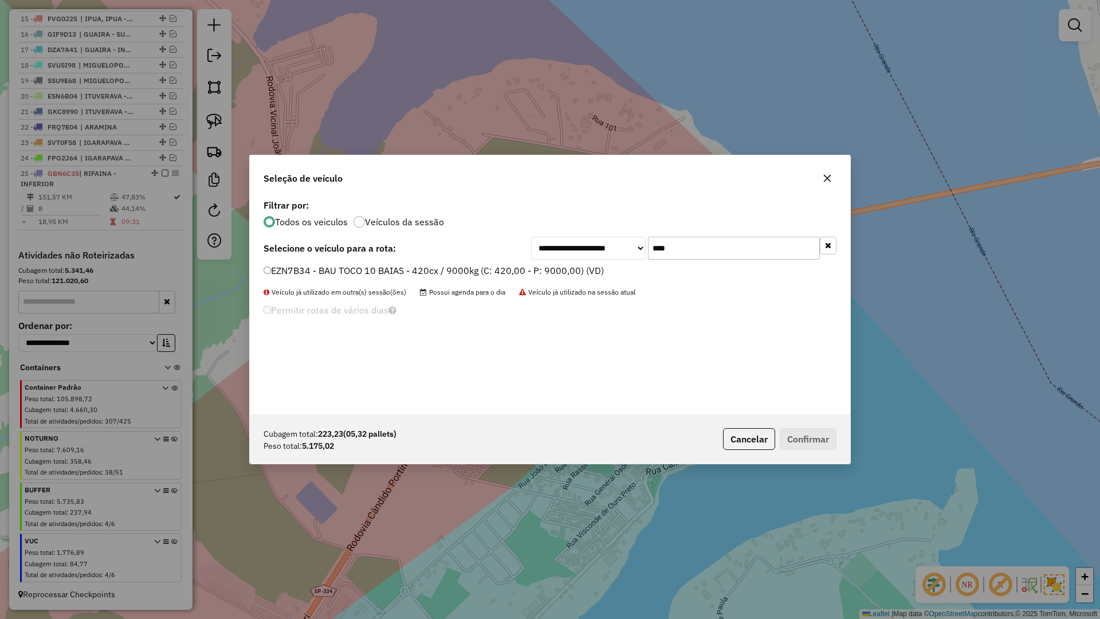
click at [431, 275] on label "EZN7B34 - BAU TOCO 10 BAIAS - 420cx / 9000kg (C: 420,00 - P: 9000,00) (VD)" at bounding box center [434, 271] width 340 height 14
click at [797, 445] on button "Confirmar" at bounding box center [808, 439] width 57 height 22
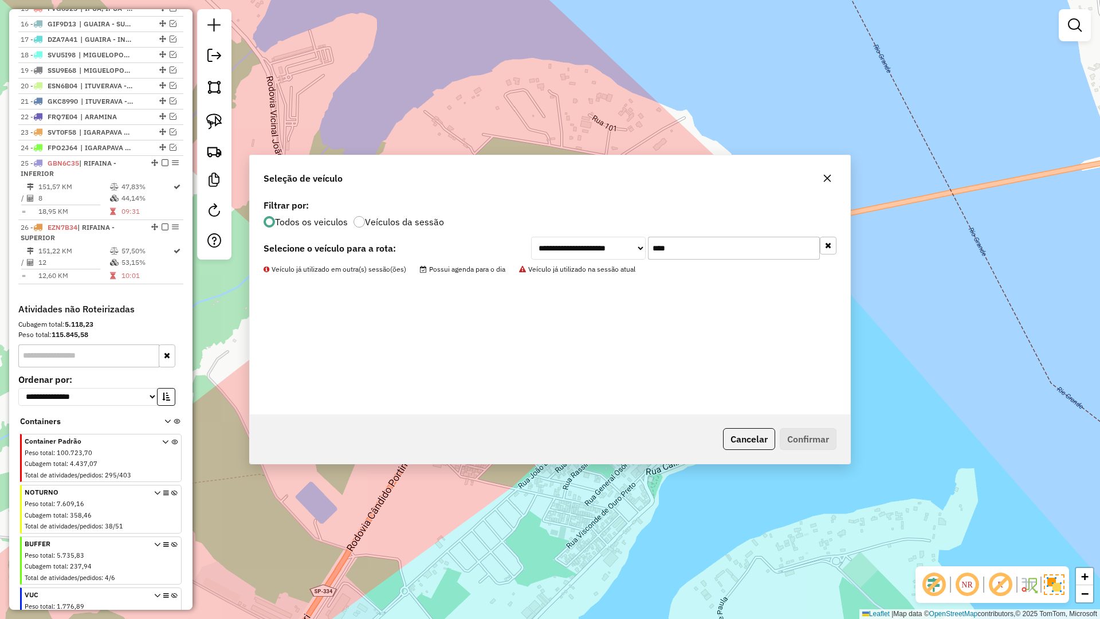
scroll to position [708, 0]
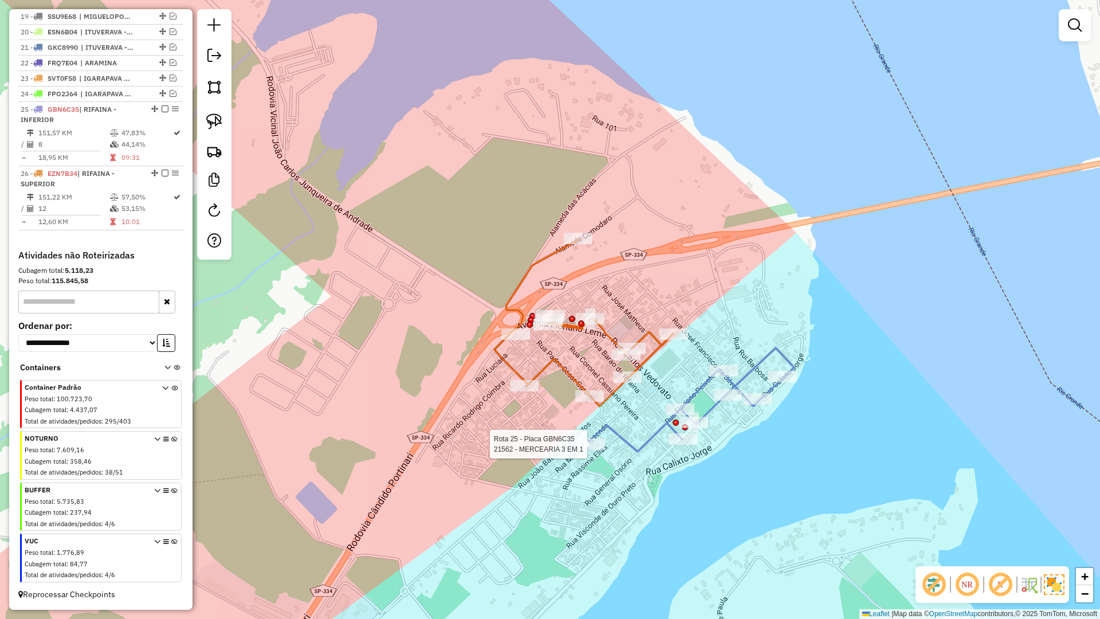
click at [566, 372] on icon at bounding box center [584, 323] width 179 height 167
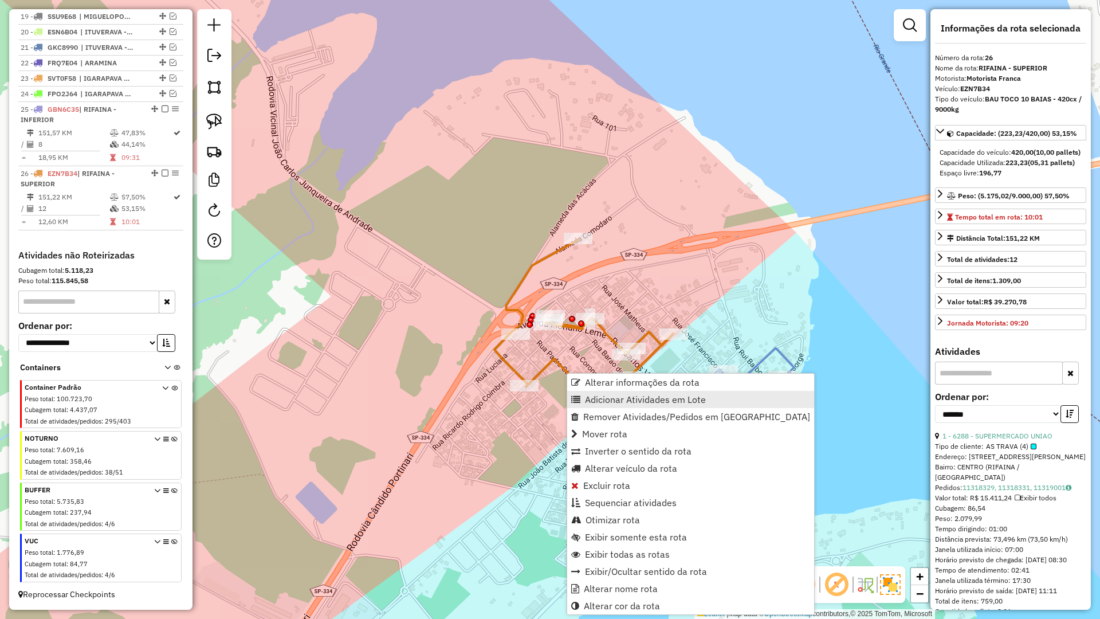
click at [613, 395] on span "Adicionar Atividades em Lote" at bounding box center [645, 399] width 121 height 9
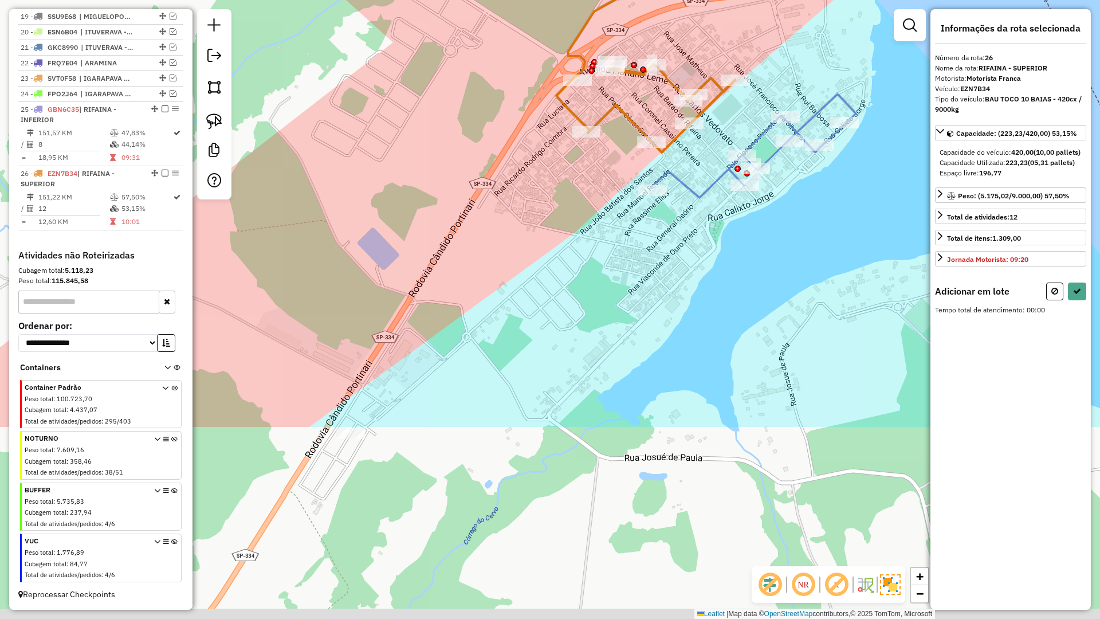
drag, startPoint x: 496, startPoint y: 457, endPoint x: 549, endPoint y: 241, distance: 222.5
click at [548, 244] on div "Janela de atendimento Grade de atendimento Capacidade Transportadoras Veículos …" at bounding box center [550, 309] width 1100 height 619
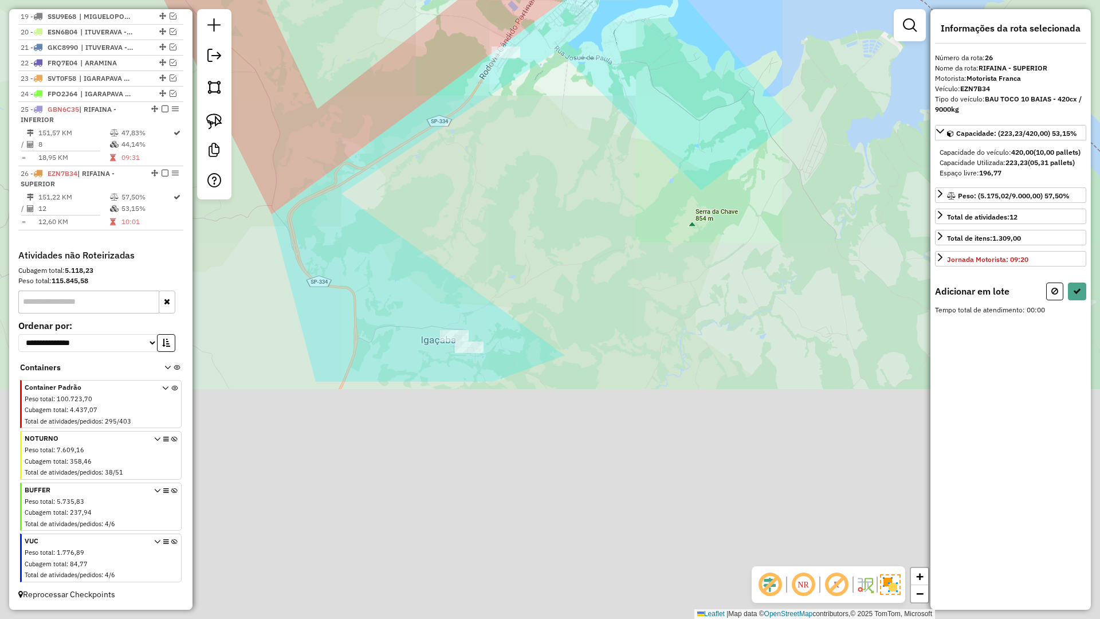
drag, startPoint x: 529, startPoint y: 160, endPoint x: 528, endPoint y: 191, distance: 30.4
click at [536, 134] on div "Janela de atendimento Grade de atendimento Capacidade Transportadoras Veículos …" at bounding box center [550, 309] width 1100 height 619
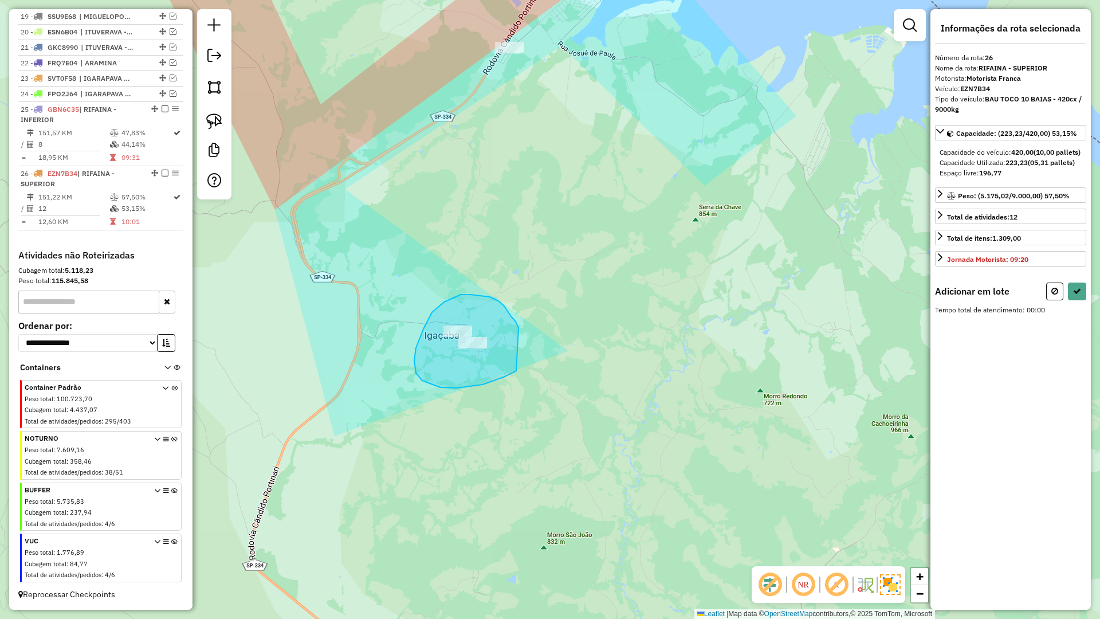
drag, startPoint x: 499, startPoint y: 301, endPoint x: 524, endPoint y: 348, distance: 54.1
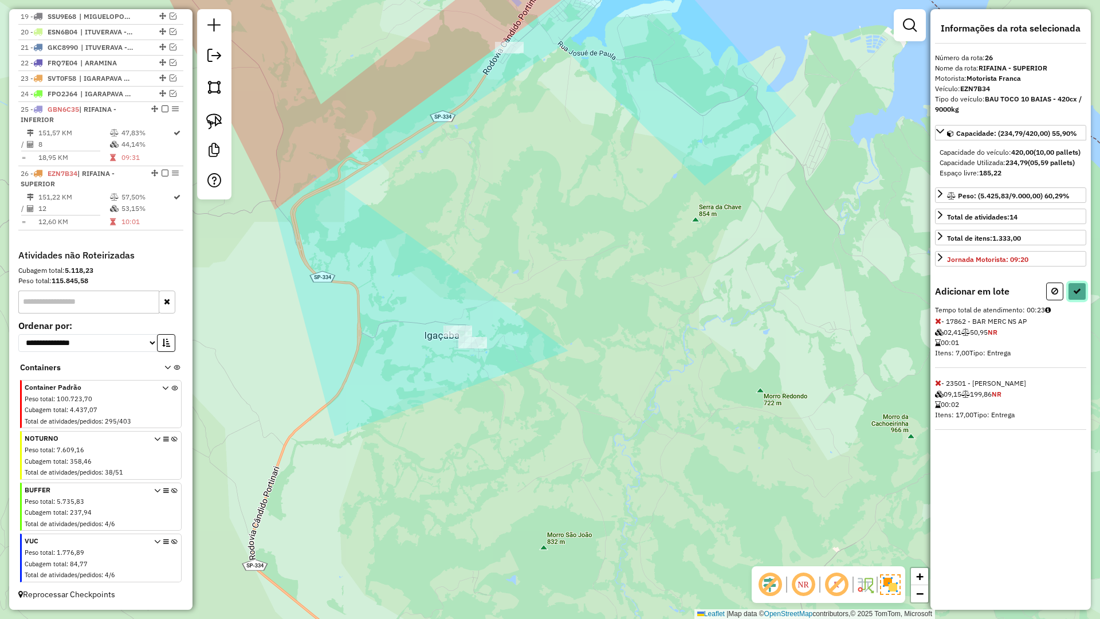
click at [1075, 295] on icon at bounding box center [1077, 291] width 8 height 8
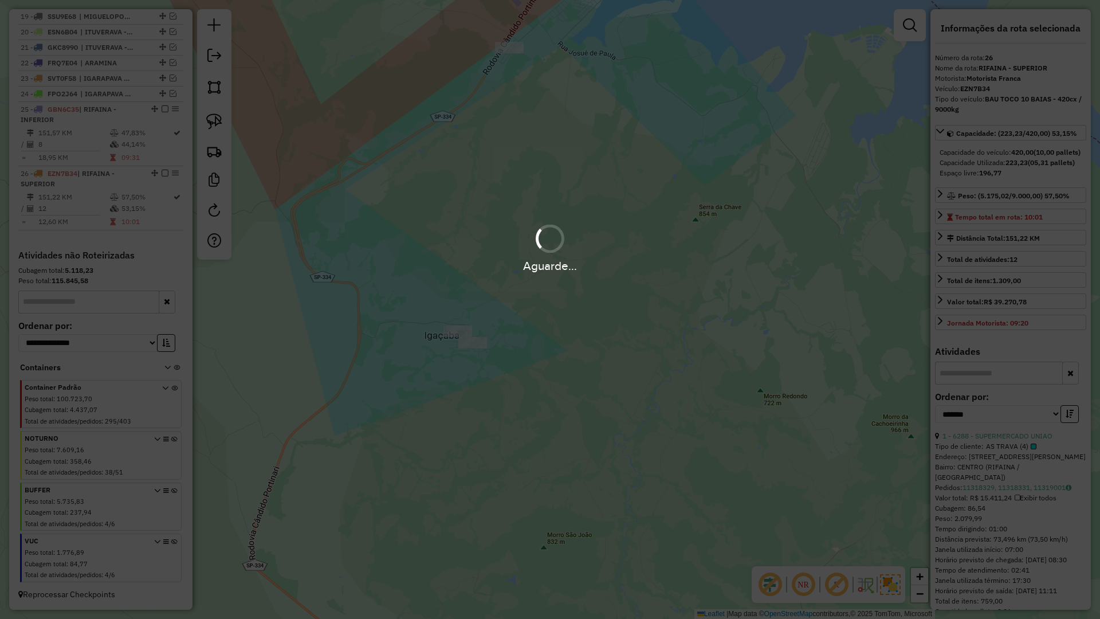
click at [1075, 299] on div "Aguarde..." at bounding box center [550, 309] width 1100 height 619
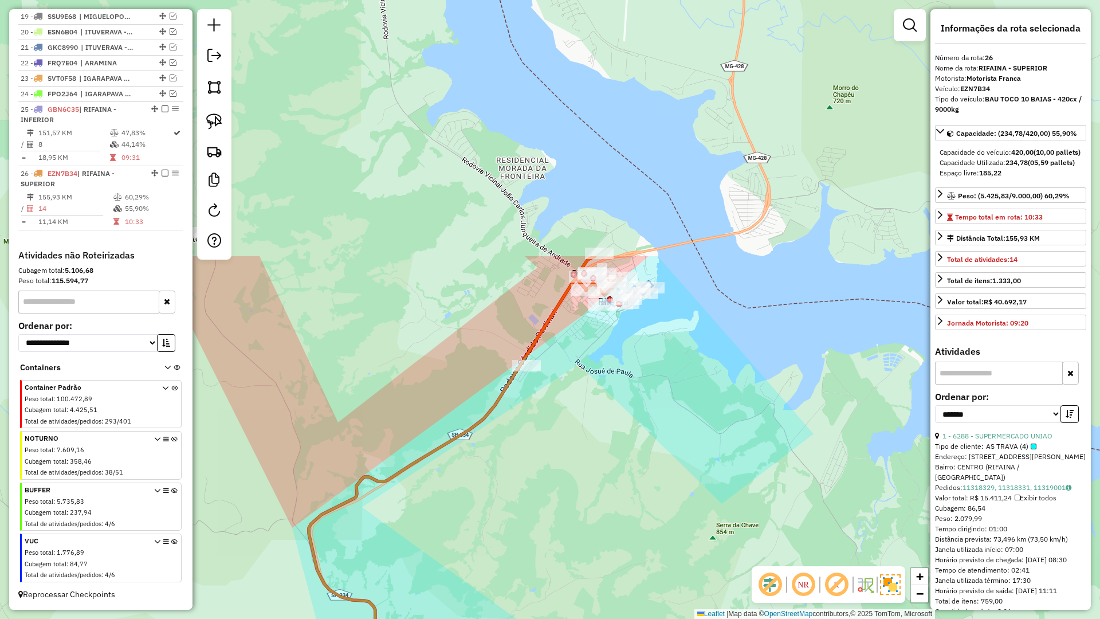
drag, startPoint x: 482, startPoint y: 112, endPoint x: 344, endPoint y: 313, distance: 244.0
click at [340, 311] on div "Janela de atendimento Grade de atendimento Capacidade Transportadoras Veículos …" at bounding box center [550, 309] width 1100 height 619
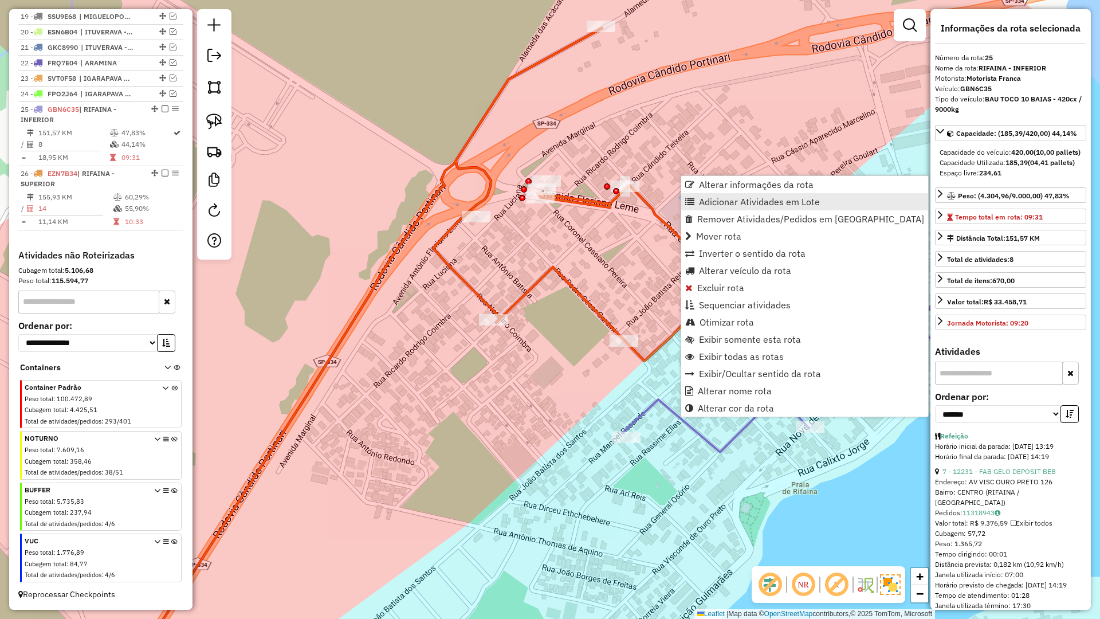
click at [729, 204] on span "Adicionar Atividades em Lote" at bounding box center [759, 201] width 121 height 9
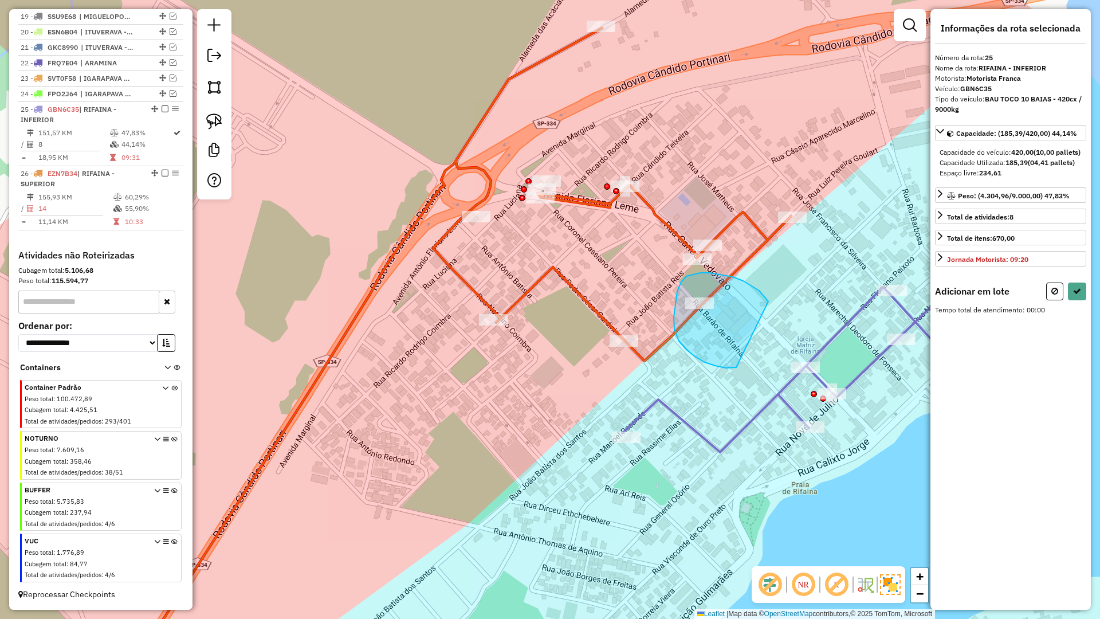
drag, startPoint x: 710, startPoint y: 273, endPoint x: 729, endPoint y: 360, distance: 89.7
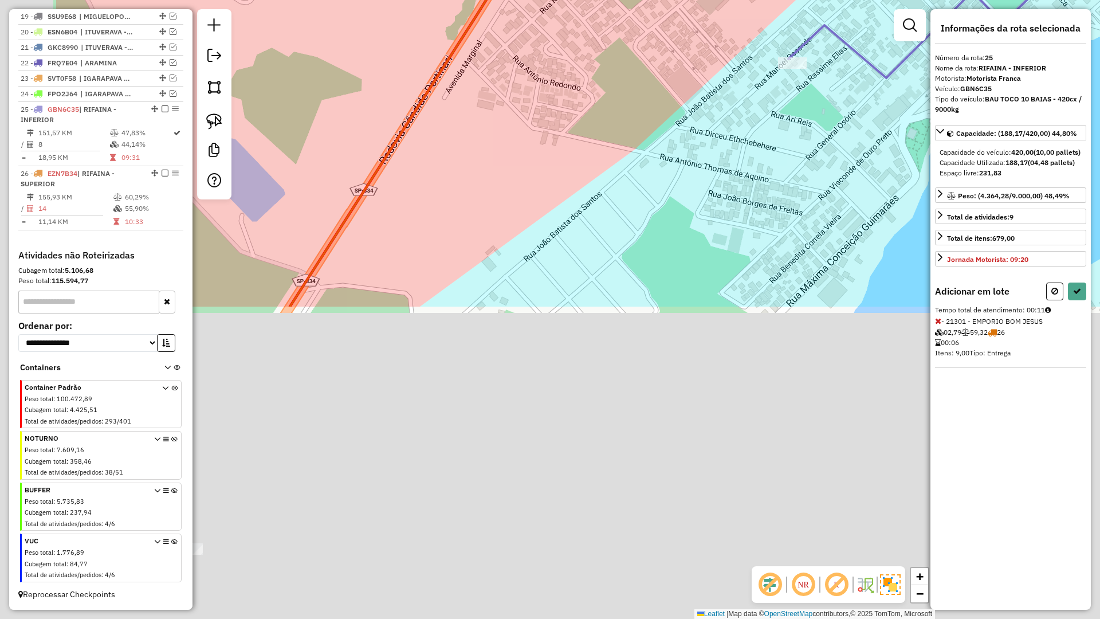
drag, startPoint x: 533, startPoint y: 536, endPoint x: 696, endPoint y: 163, distance: 407.0
click at [700, 160] on div "Janela de atendimento Grade de atendimento Capacidade Transportadoras Veículos …" at bounding box center [550, 309] width 1100 height 619
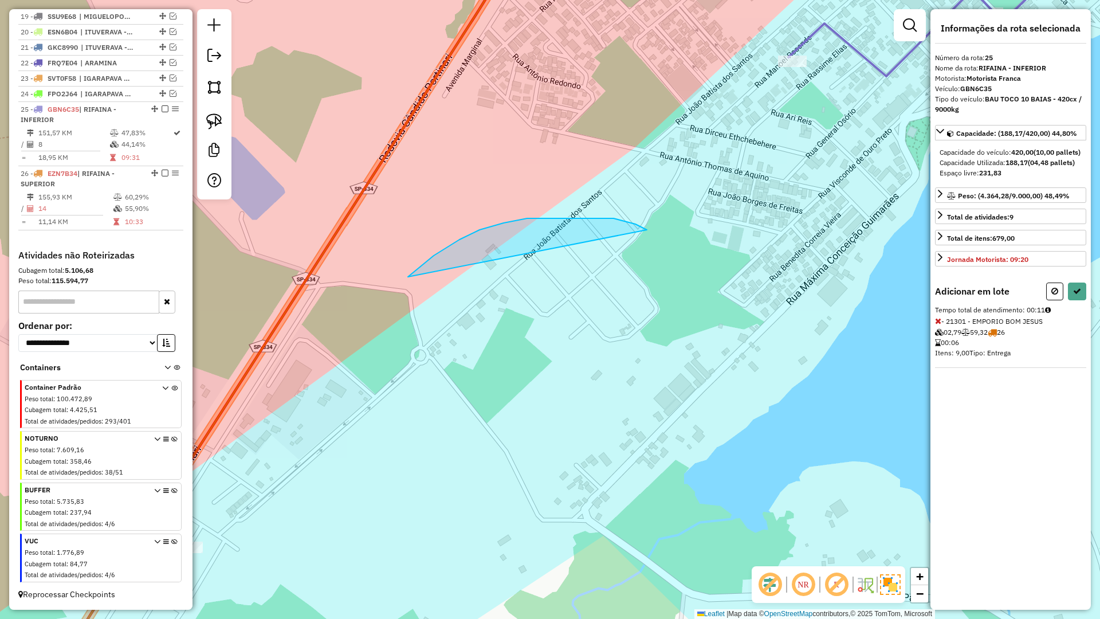
drag, startPoint x: 554, startPoint y: 218, endPoint x: 353, endPoint y: 391, distance: 265.3
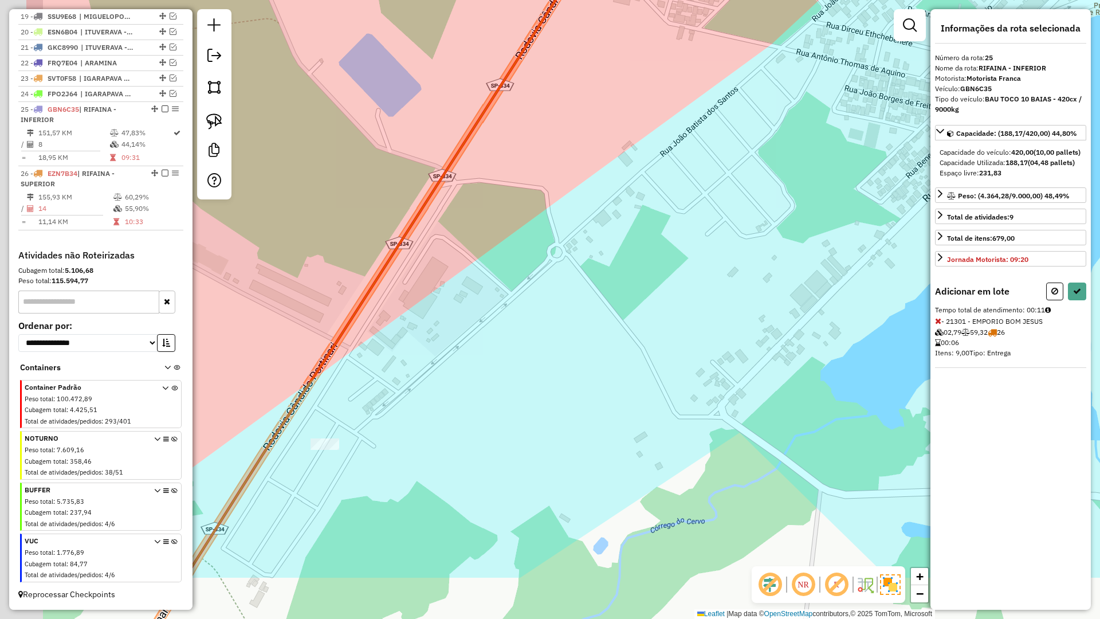
drag, startPoint x: 495, startPoint y: 297, endPoint x: 656, endPoint y: 223, distance: 177.2
click at [662, 199] on div "Janela de atendimento Grade de atendimento Capacidade Transportadoras Veículos …" at bounding box center [550, 309] width 1100 height 619
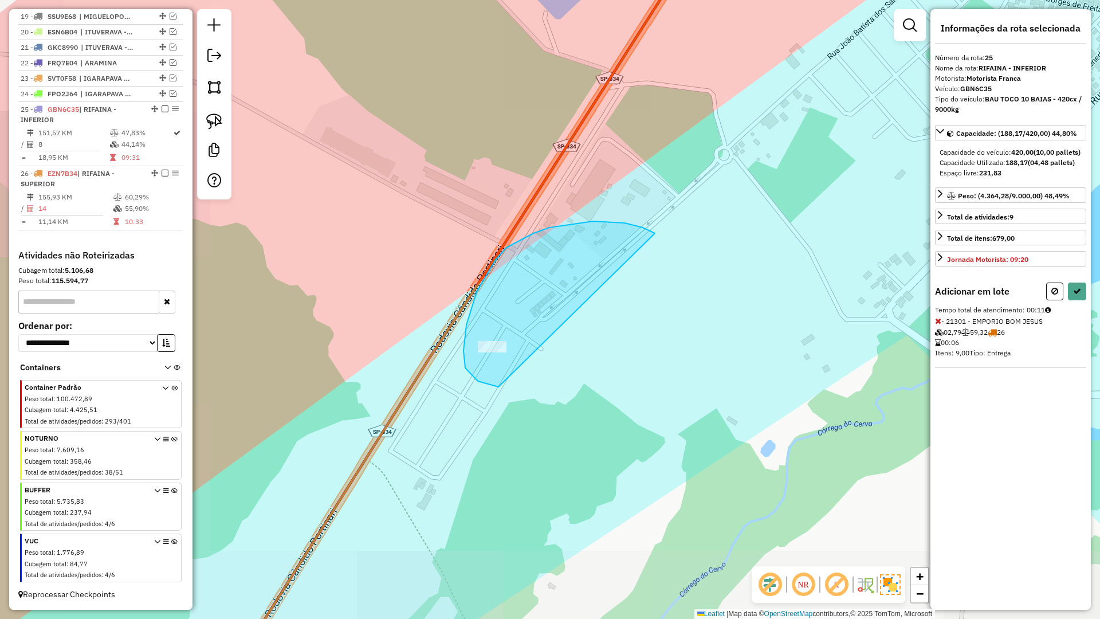
drag, startPoint x: 593, startPoint y: 221, endPoint x: 658, endPoint y: 243, distance: 68.9
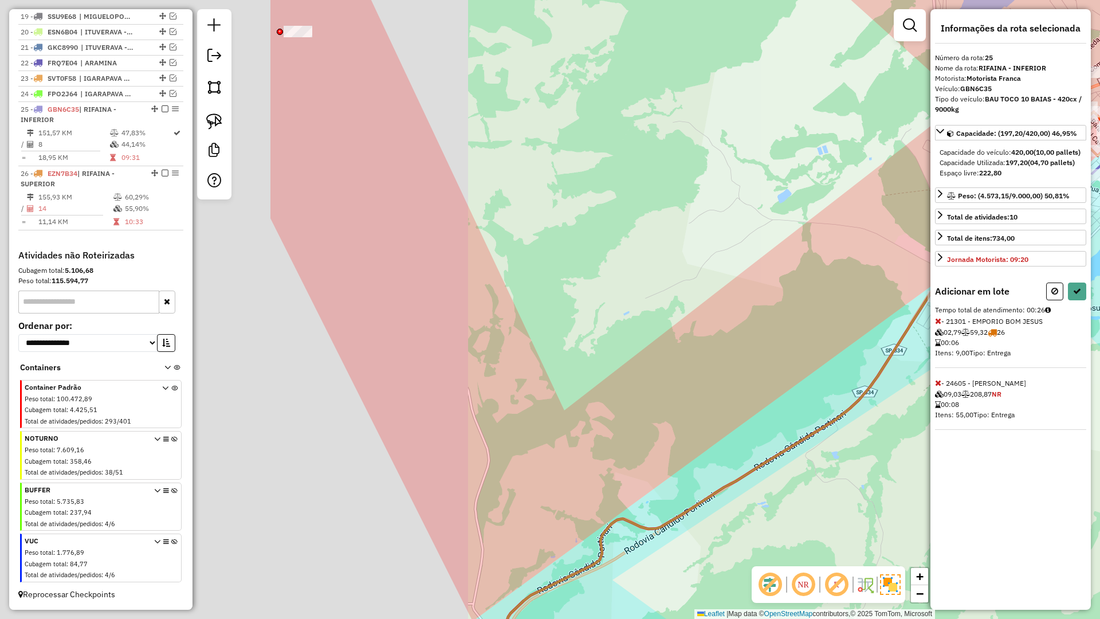
drag, startPoint x: 839, startPoint y: 284, endPoint x: 936, endPoint y: 290, distance: 96.5
click at [936, 290] on hb-router-mapa "Informações da Sessão 977903 - [DATE] Criação: [DATE] 17:43 Depósito: Rizatti T…" at bounding box center [550, 309] width 1100 height 619
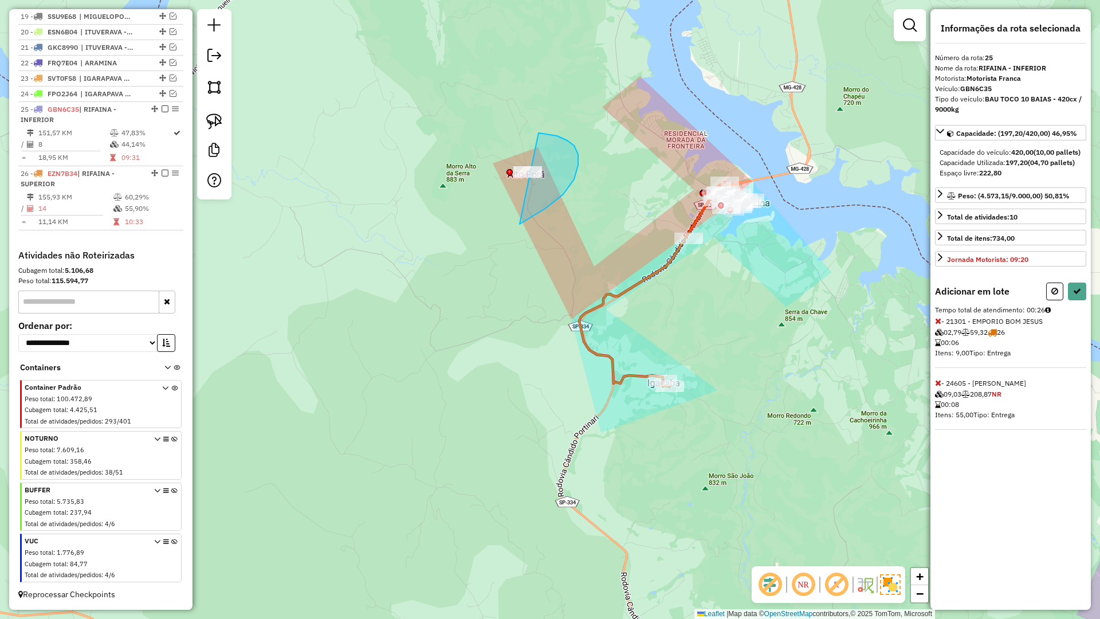
drag, startPoint x: 578, startPoint y: 154, endPoint x: 485, endPoint y: 186, distance: 98.2
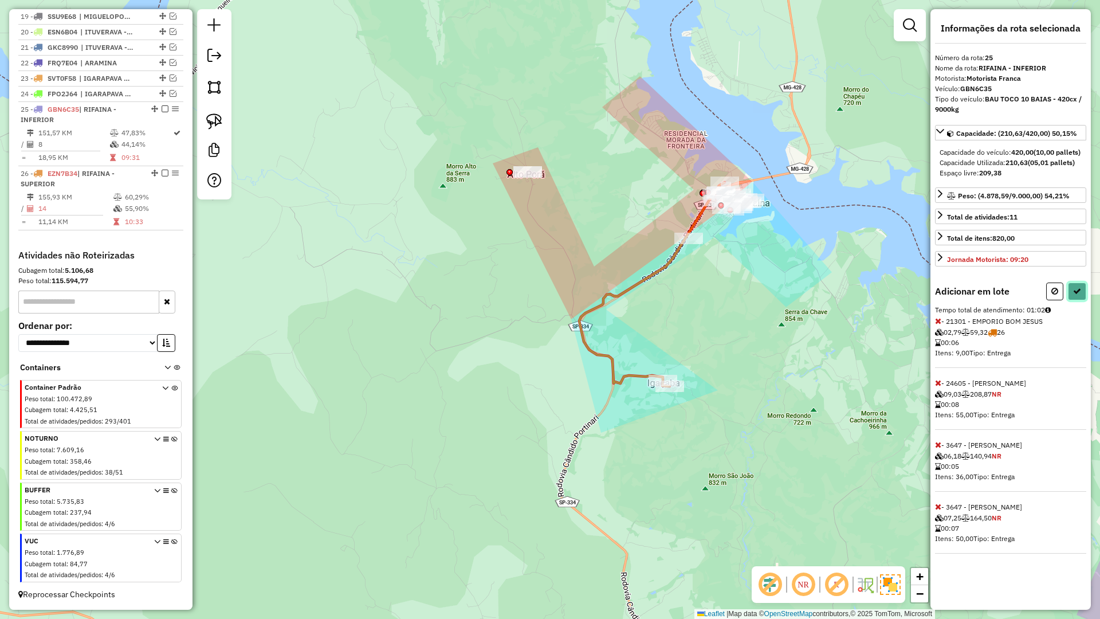
click at [1080, 300] on button at bounding box center [1077, 291] width 18 height 18
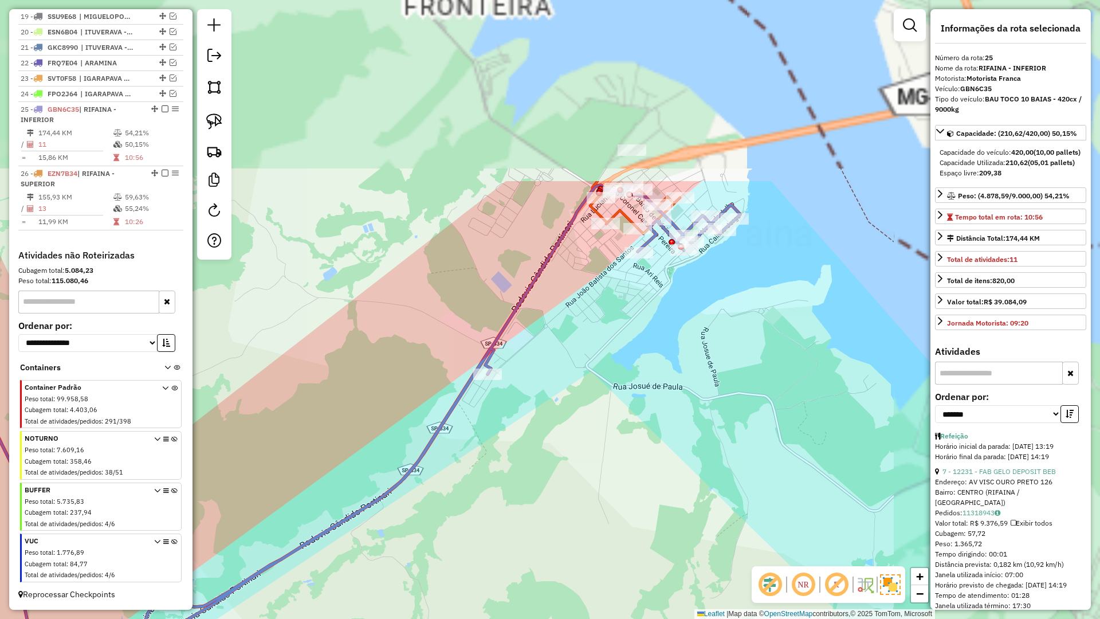
drag, startPoint x: 650, startPoint y: 311, endPoint x: 504, endPoint y: 406, distance: 174.8
click at [502, 415] on div "Janela de atendimento Grade de atendimento Capacidade Transportadoras Veículos …" at bounding box center [550, 309] width 1100 height 619
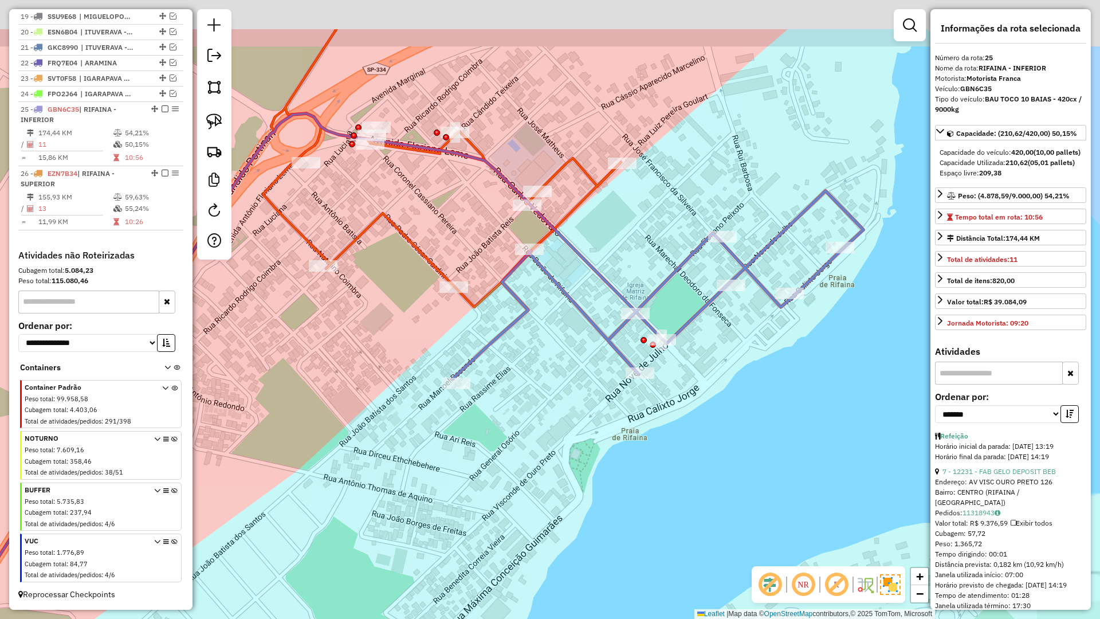
drag, startPoint x: 563, startPoint y: 226, endPoint x: 536, endPoint y: 241, distance: 31.1
click at [557, 313] on div "Janela de atendimento Grade de atendimento Capacidade Transportadoras Veículos …" at bounding box center [550, 309] width 1100 height 619
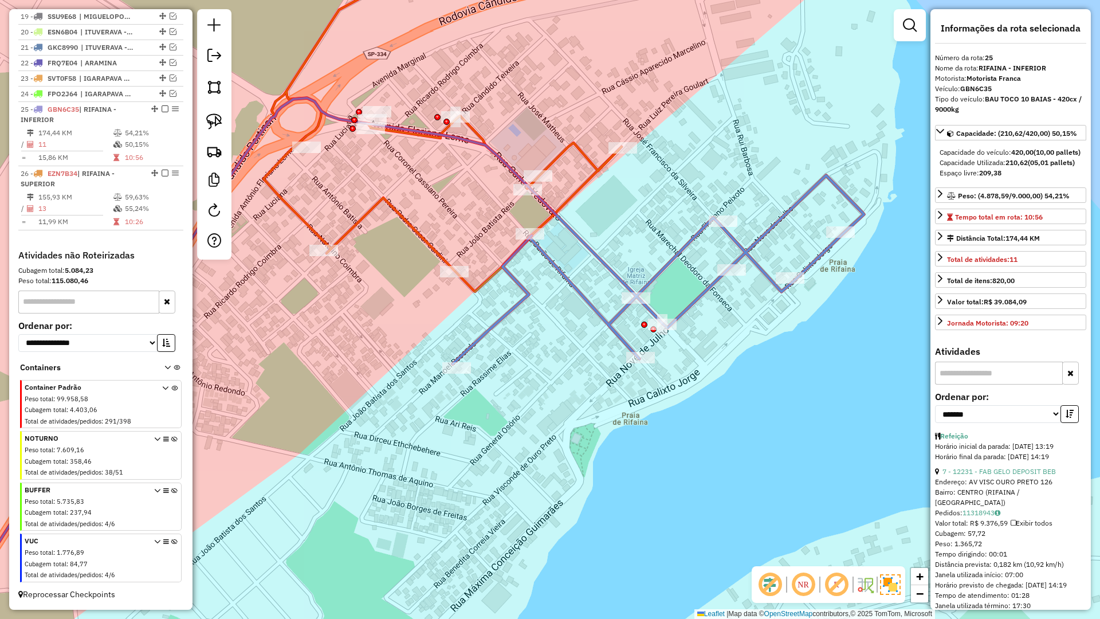
drag, startPoint x: 581, startPoint y: 174, endPoint x: 585, endPoint y: 184, distance: 11.1
click at [583, 178] on div "Janela de atendimento Grade de atendimento Capacidade Transportadoras Veículos …" at bounding box center [550, 309] width 1100 height 619
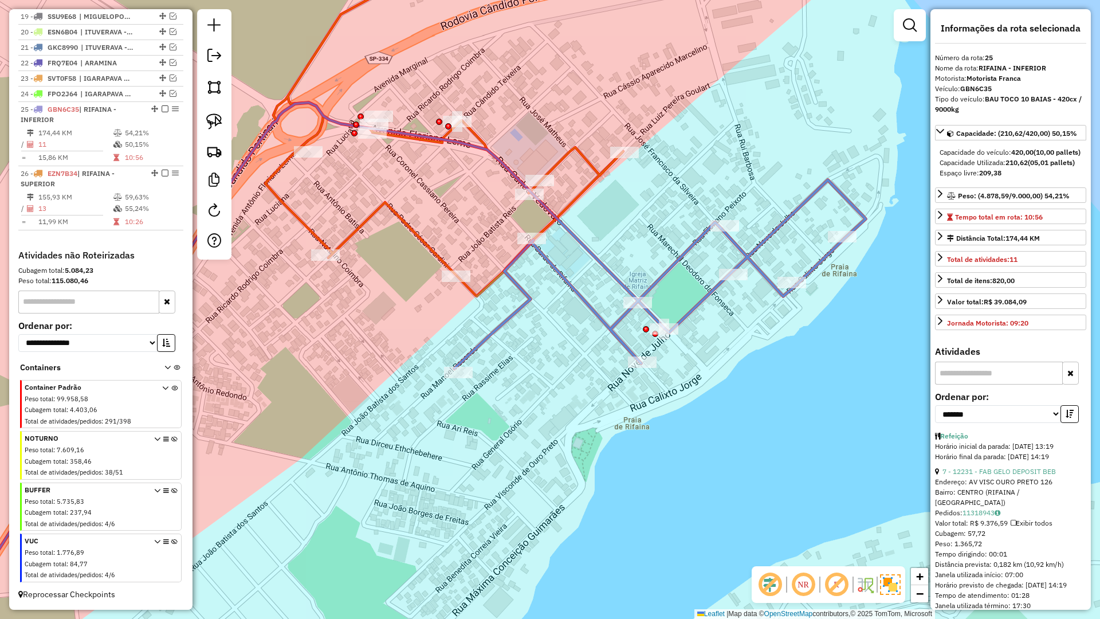
click at [586, 184] on icon at bounding box center [268, 324] width 712 height 722
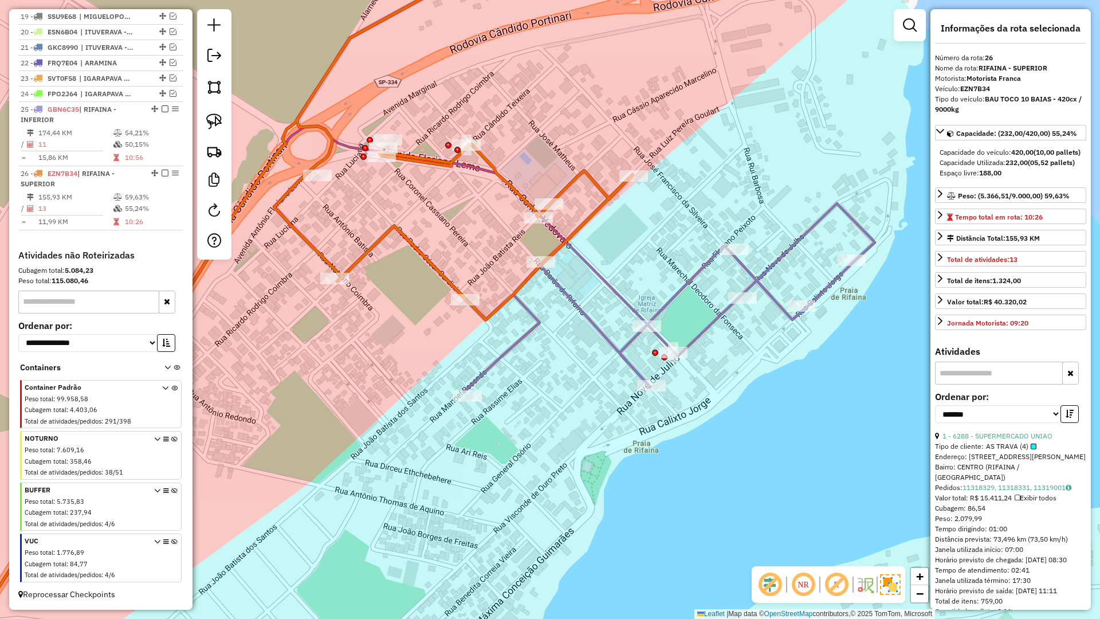
drag, startPoint x: 617, startPoint y: 248, endPoint x: 620, endPoint y: 260, distance: 12.4
click at [620, 254] on div "Janela de atendimento Grade de atendimento Capacidade Transportadoras Veículos …" at bounding box center [550, 309] width 1100 height 619
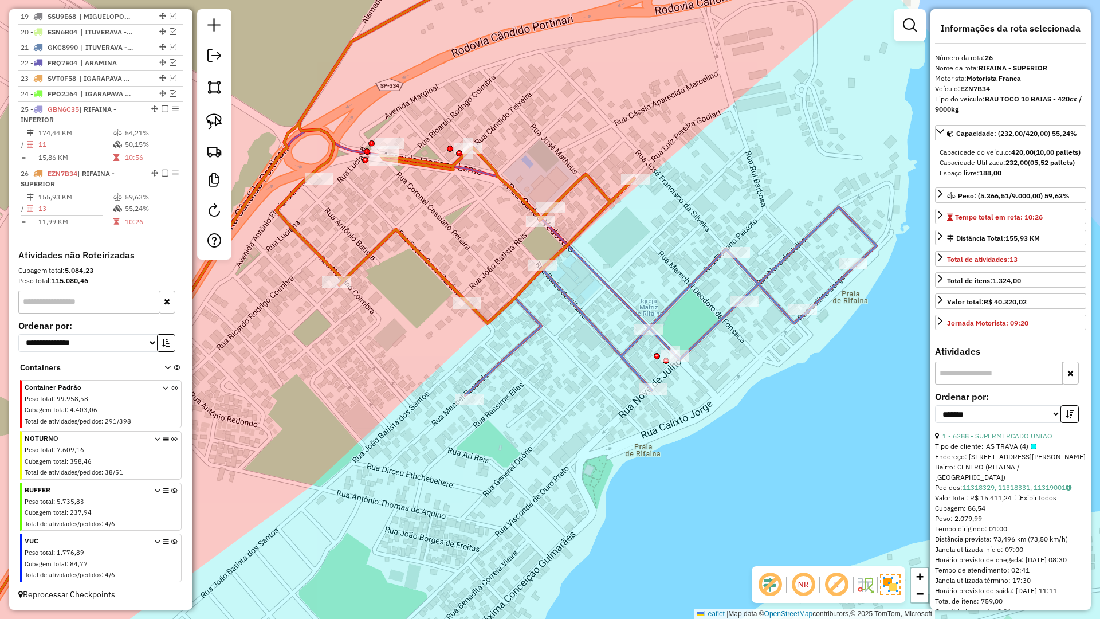
click at [607, 289] on icon at bounding box center [410, 405] width 934 height 551
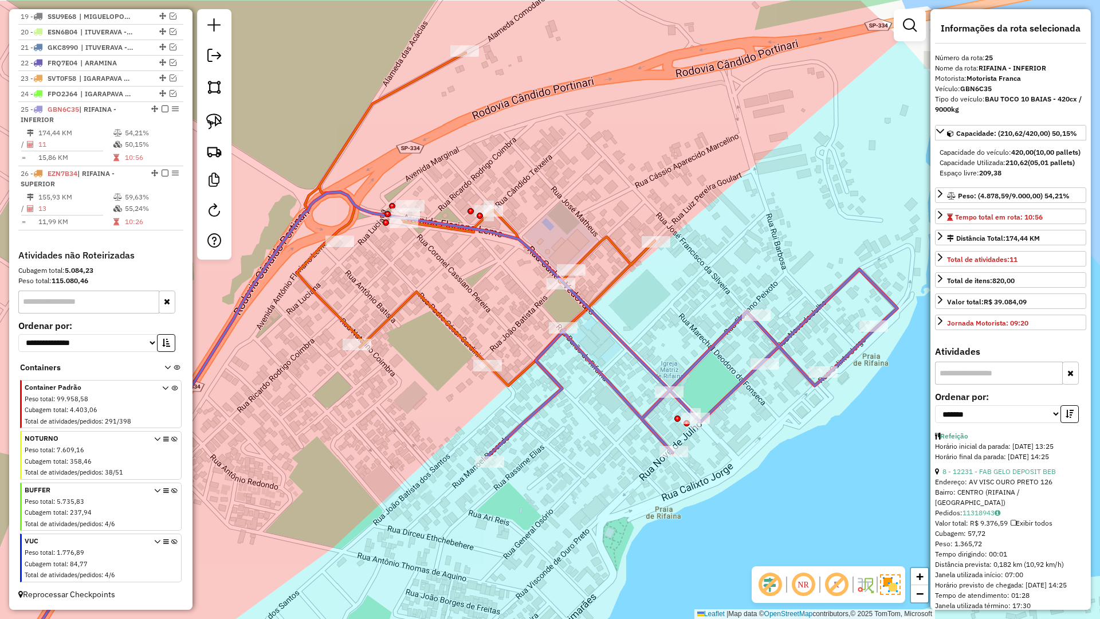
drag, startPoint x: 664, startPoint y: 256, endPoint x: 685, endPoint y: 319, distance: 65.8
click at [685, 319] on div "Janela de atendimento Grade de atendimento Capacidade Transportadoras Veículos …" at bounding box center [550, 309] width 1100 height 619
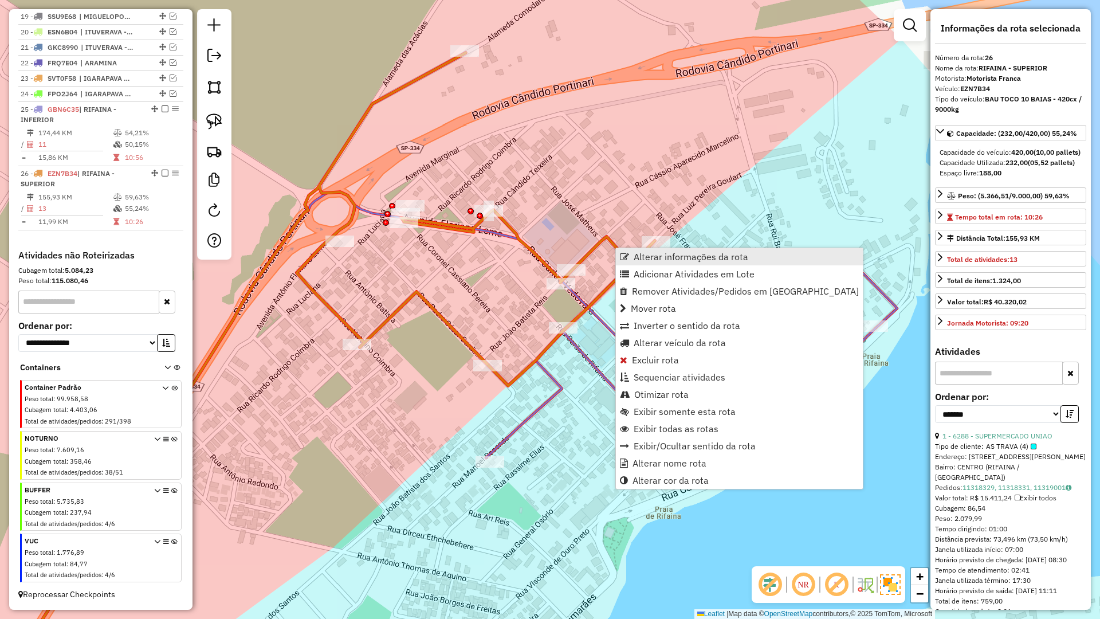
click at [693, 257] on span "Alterar informações da rota" at bounding box center [691, 256] width 115 height 9
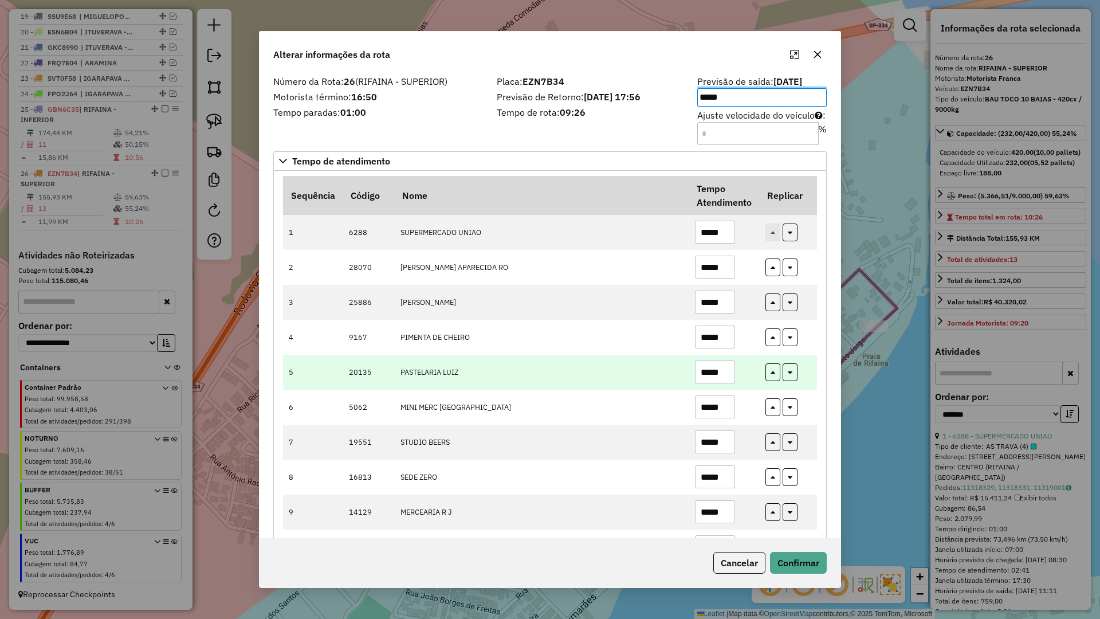
click at [697, 380] on input "*****" at bounding box center [715, 371] width 40 height 23
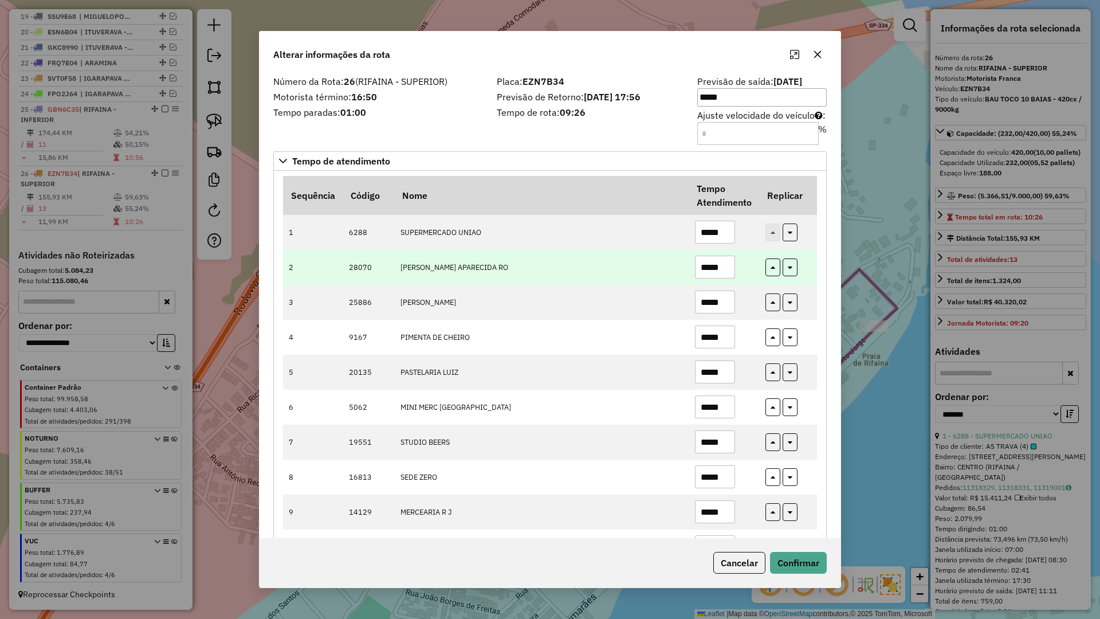
click at [708, 268] on input "*****" at bounding box center [715, 267] width 40 height 23
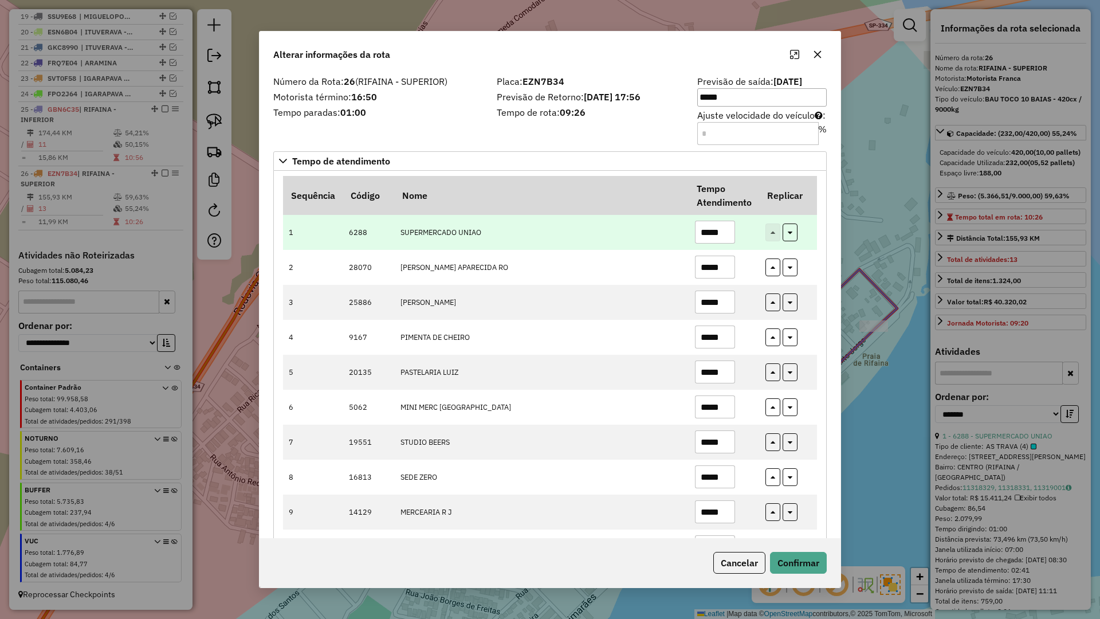
type input "*****"
click at [721, 229] on input "*****" at bounding box center [715, 232] width 40 height 23
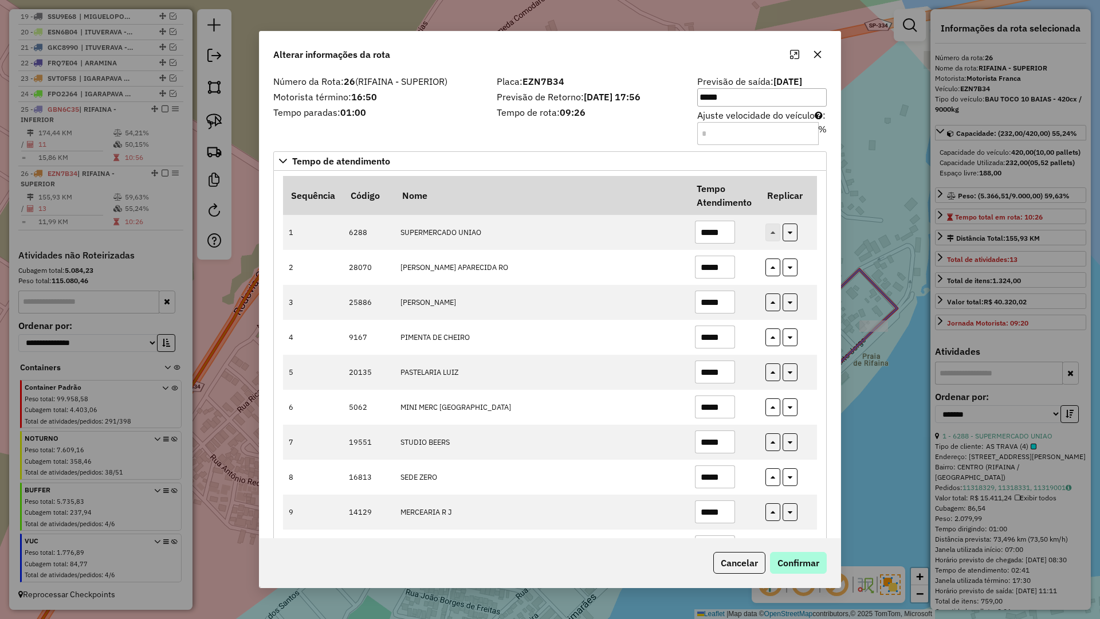
type input "*****"
click at [814, 567] on button "Confirmar" at bounding box center [798, 563] width 57 height 22
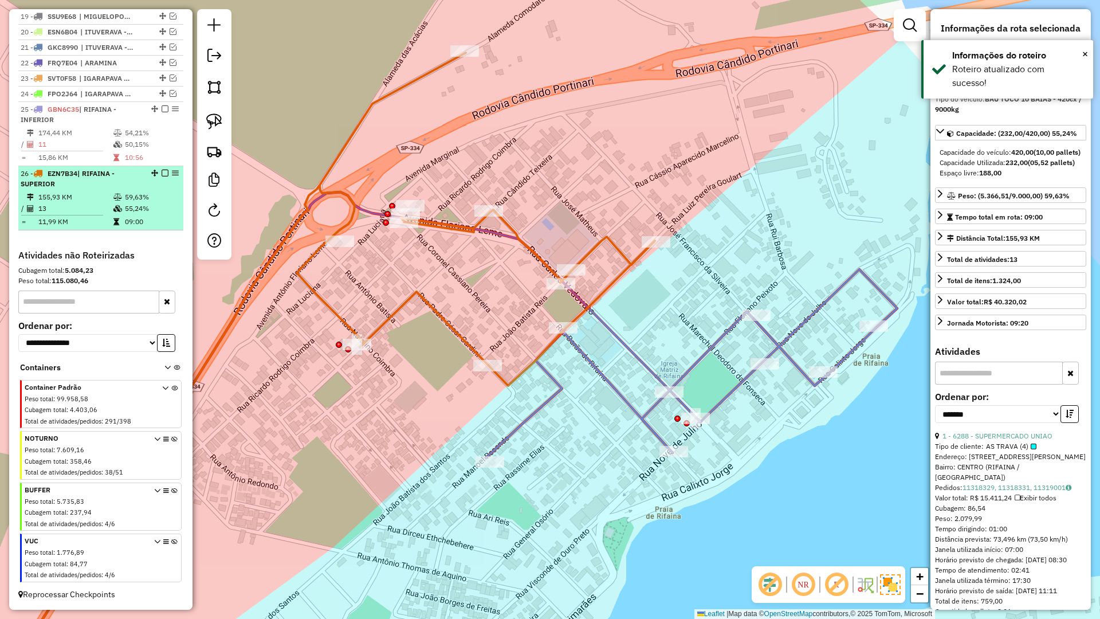
click at [162, 174] on em at bounding box center [165, 173] width 7 height 7
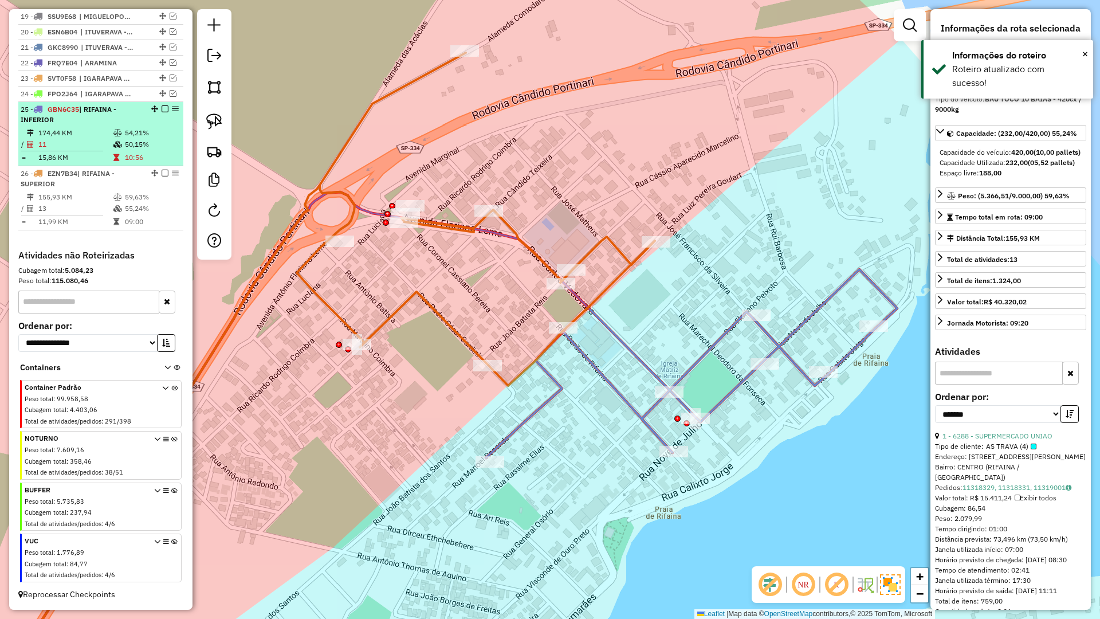
scroll to position [660, 0]
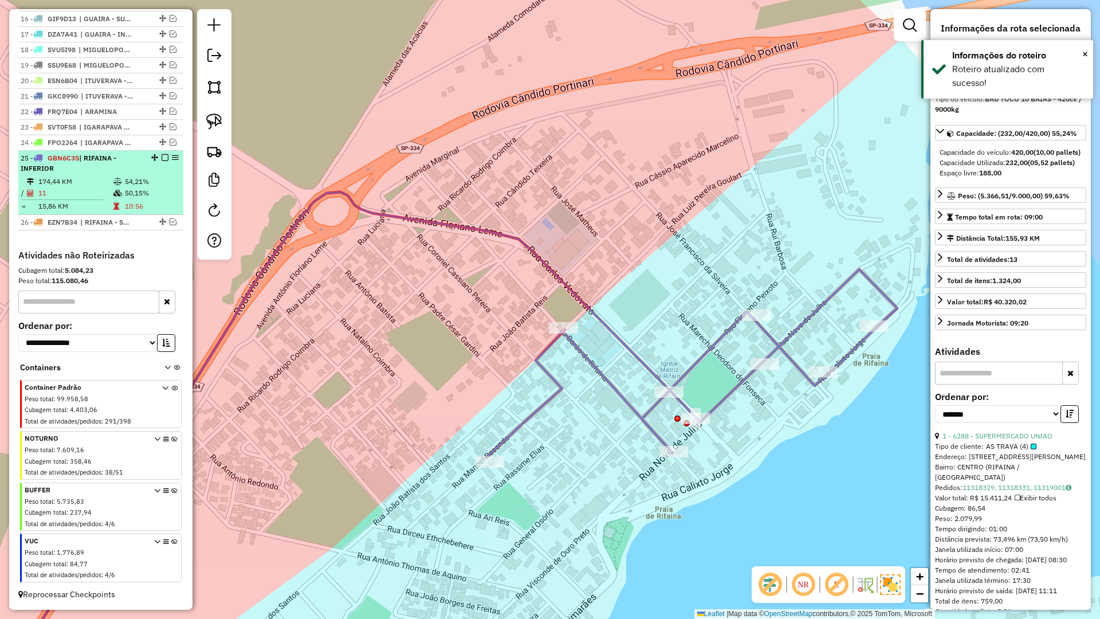
click at [128, 176] on td "54,21%" at bounding box center [151, 181] width 54 height 11
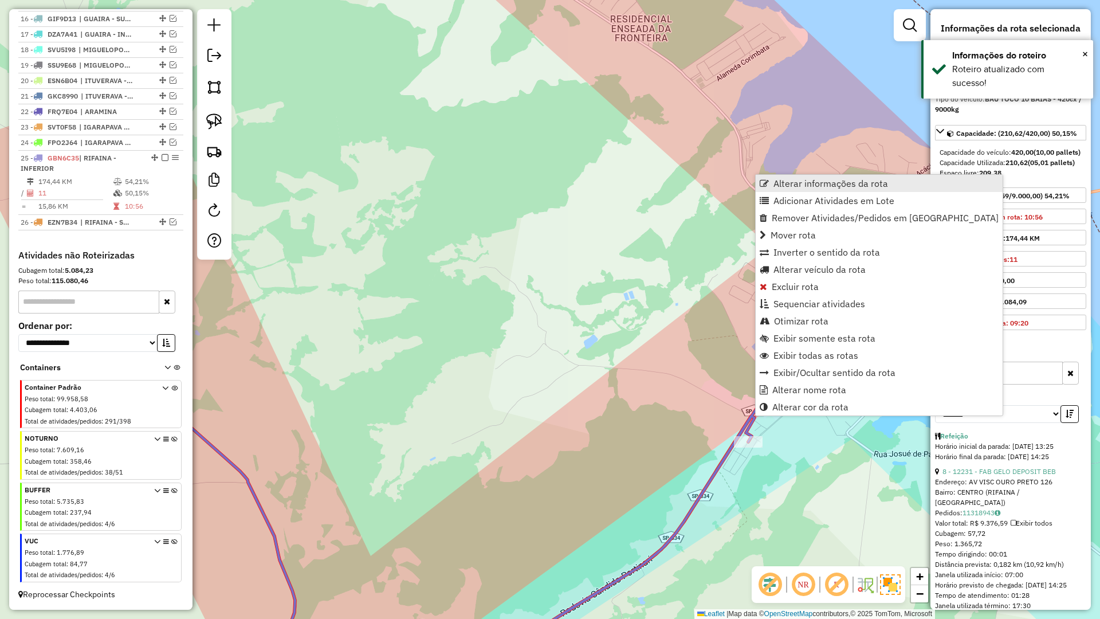
click at [778, 186] on span "Alterar informações da rota" at bounding box center [831, 183] width 115 height 9
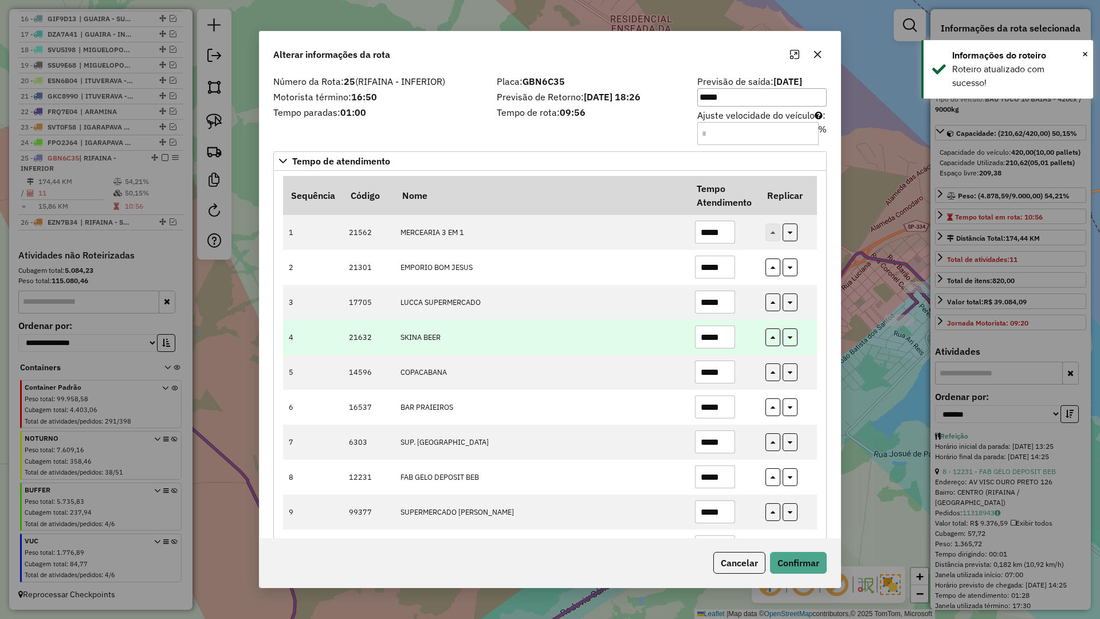
click at [696, 336] on input "*****" at bounding box center [715, 336] width 40 height 23
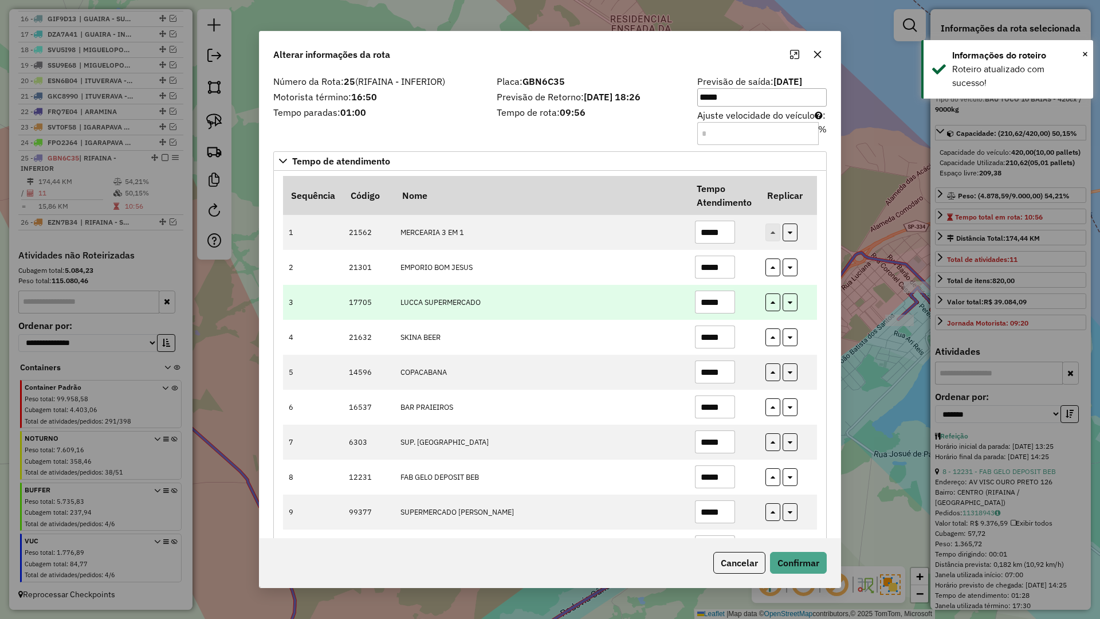
click at [689, 304] on td "*****" at bounding box center [724, 302] width 70 height 35
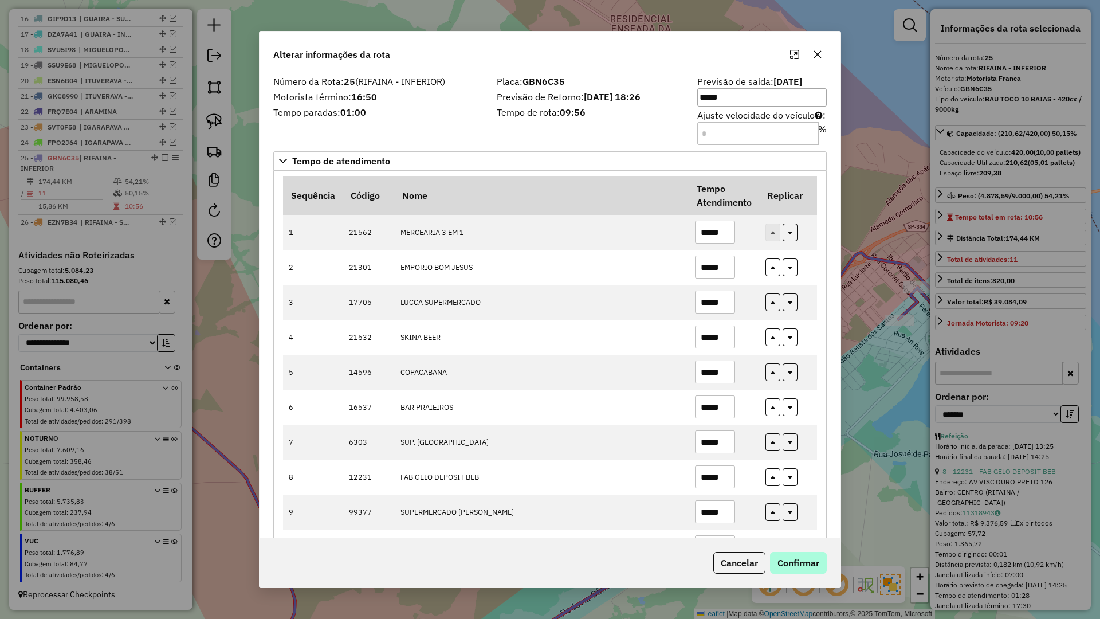
type input "*****"
click at [807, 566] on button "Confirmar" at bounding box center [798, 563] width 57 height 22
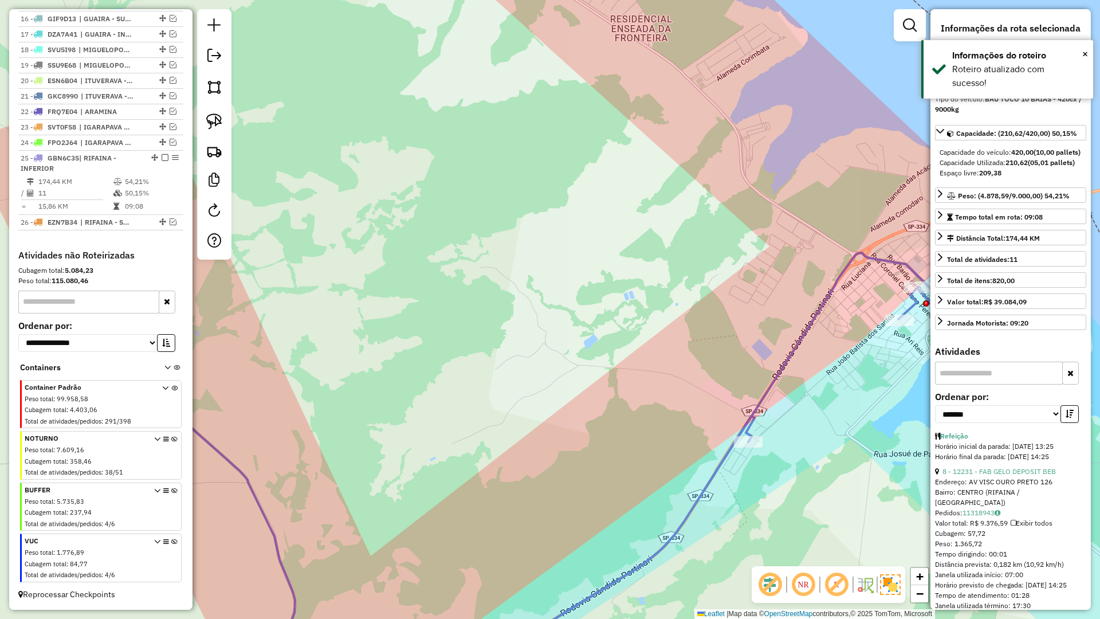
drag, startPoint x: 162, startPoint y: 158, endPoint x: 188, endPoint y: 174, distance: 30.9
click at [162, 158] on em at bounding box center [165, 157] width 7 height 7
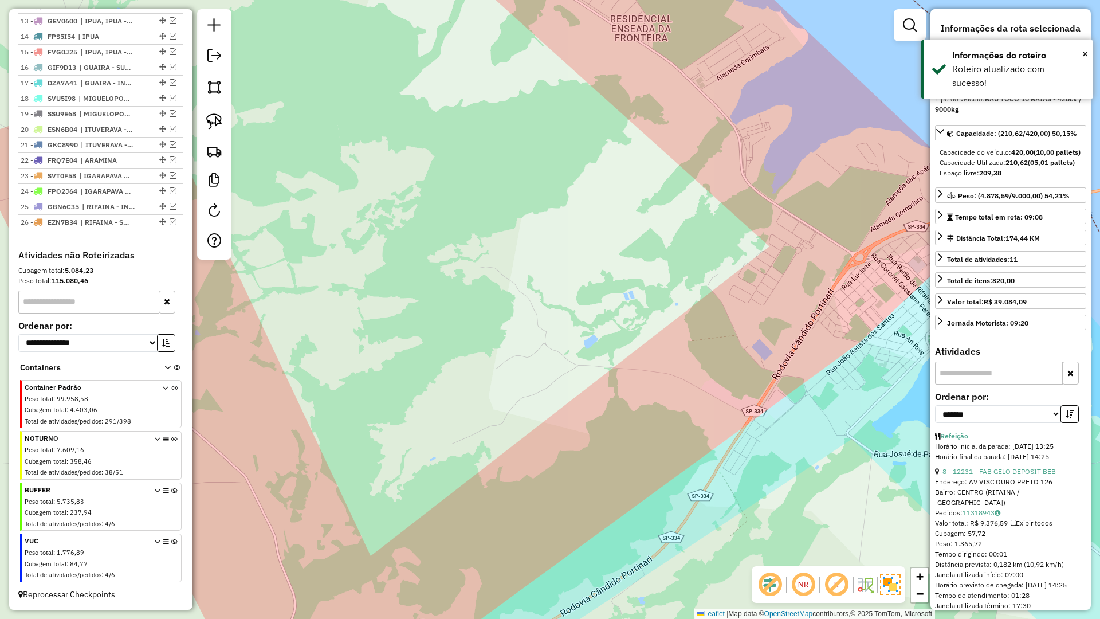
scroll to position [611, 0]
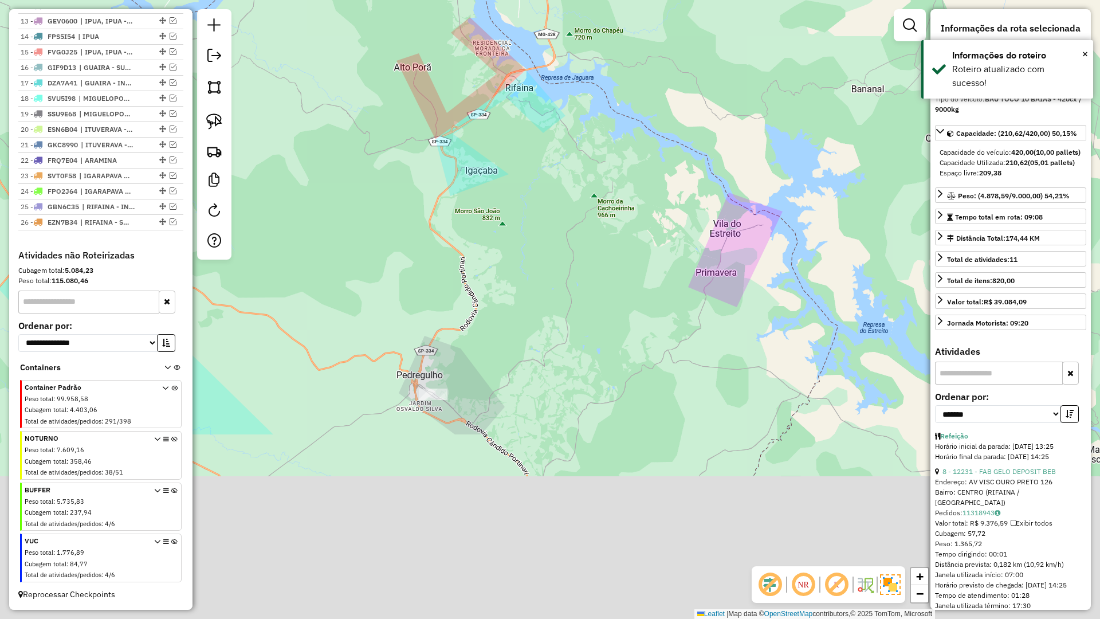
drag, startPoint x: 498, startPoint y: 279, endPoint x: 509, endPoint y: 142, distance: 138.0
click at [506, 140] on div "Janela de atendimento Grade de atendimento Capacidade Transportadoras Veículos …" at bounding box center [550, 309] width 1100 height 619
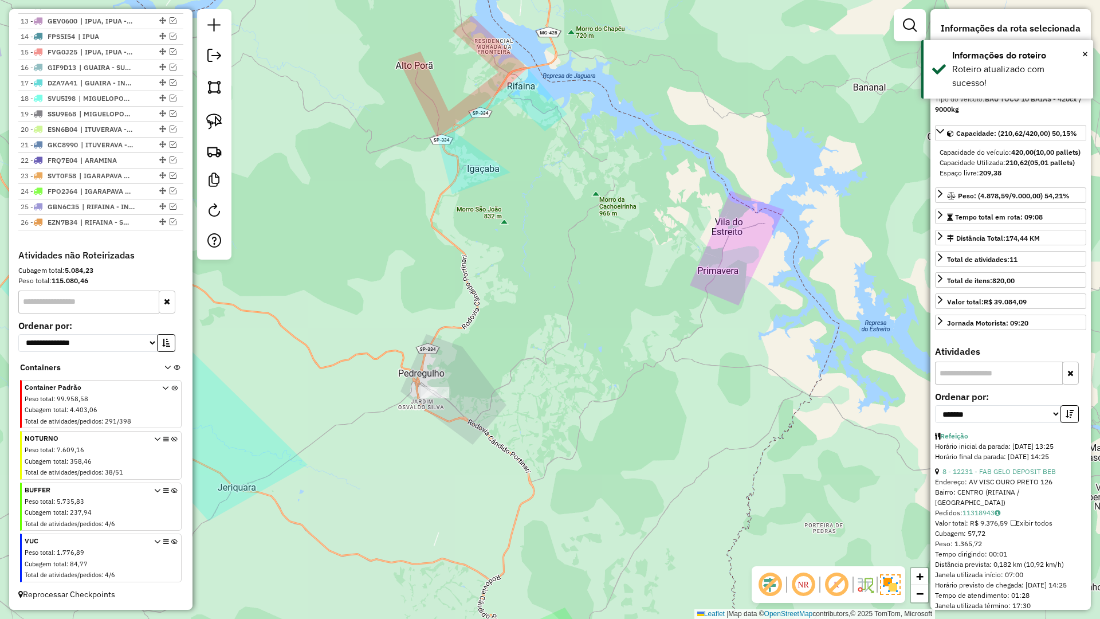
drag, startPoint x: 562, startPoint y: 236, endPoint x: 579, endPoint y: 212, distance: 29.9
click at [579, 212] on div "Janela de atendimento Grade de atendimento Capacidade Transportadoras Veículos …" at bounding box center [550, 309] width 1100 height 619
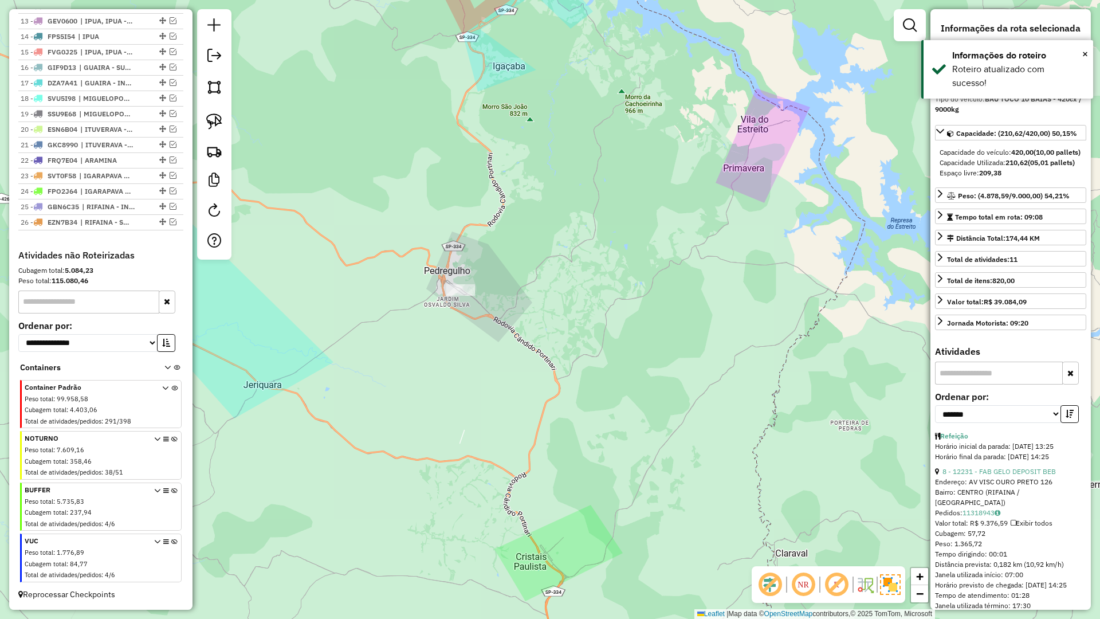
drag, startPoint x: 558, startPoint y: 146, endPoint x: 626, endPoint y: 213, distance: 95.2
click at [564, 94] on div "Janela de atendimento Grade de atendimento Capacidade Transportadoras Veículos …" at bounding box center [550, 309] width 1100 height 619
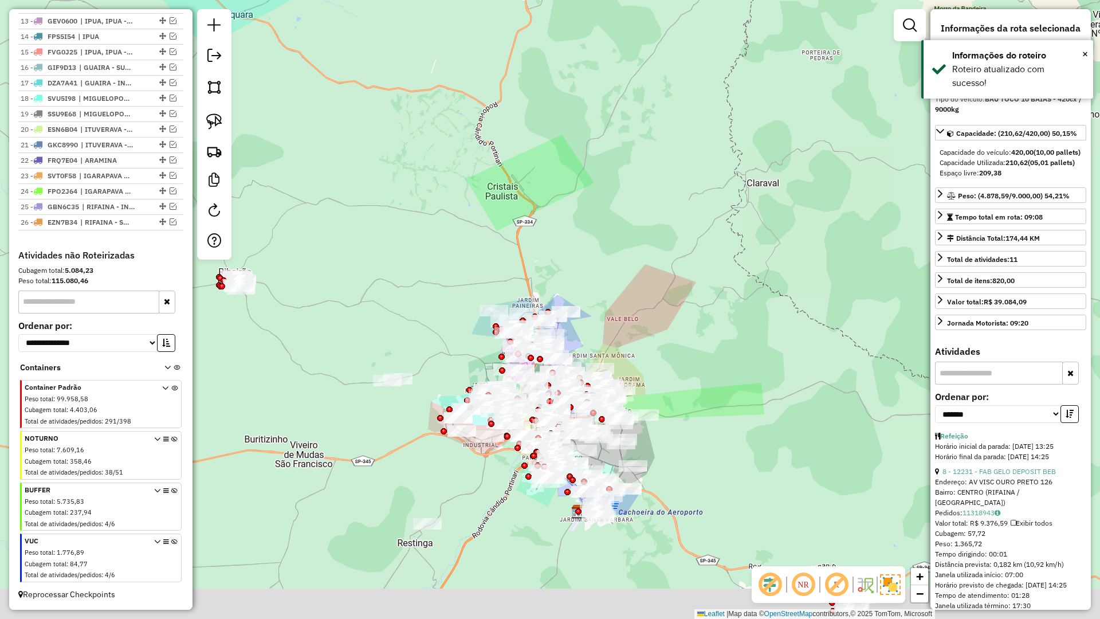
drag, startPoint x: 627, startPoint y: 265, endPoint x: 641, endPoint y: 175, distance: 91.7
click at [639, 172] on div "Janela de atendimento Grade de atendimento Capacidade Transportadoras Veículos …" at bounding box center [550, 309] width 1100 height 619
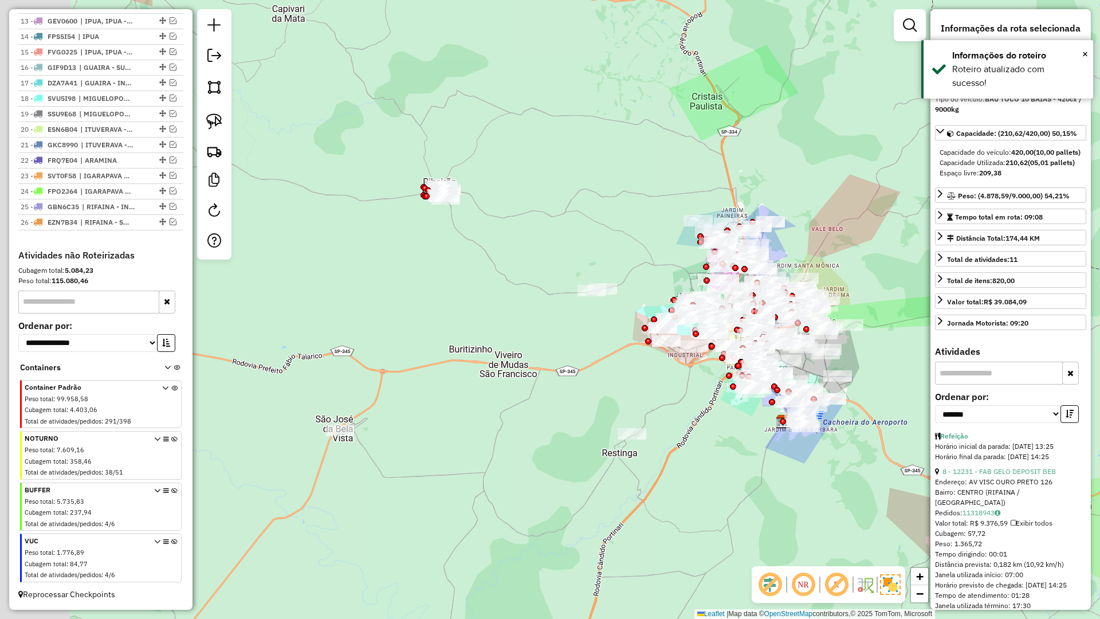
drag, startPoint x: 530, startPoint y: 203, endPoint x: 666, endPoint y: 176, distance: 138.6
click at [666, 176] on div "Janela de atendimento Grade de atendimento Capacidade Transportadoras Veículos …" at bounding box center [550, 309] width 1100 height 619
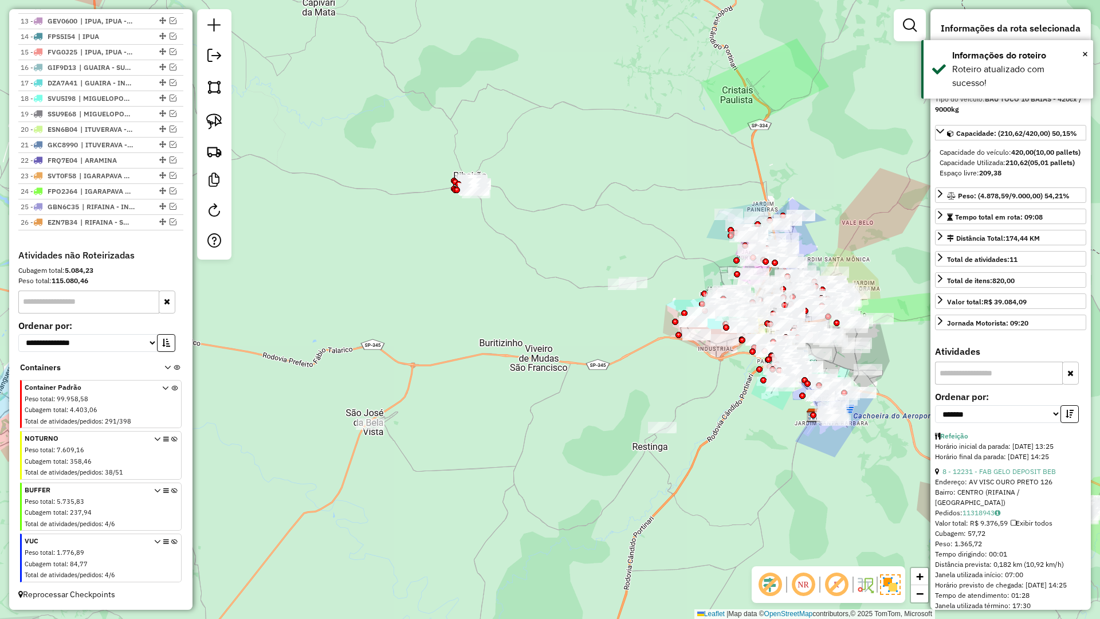
drag, startPoint x: 430, startPoint y: 282, endPoint x: 244, endPoint y: 146, distance: 230.5
click at [213, 131] on hb-router-mapa "Informações da Sessão 977903 - 12/08/2025 Criação: 11/08/2025 17:43 Depósito: R…" at bounding box center [550, 309] width 1100 height 619
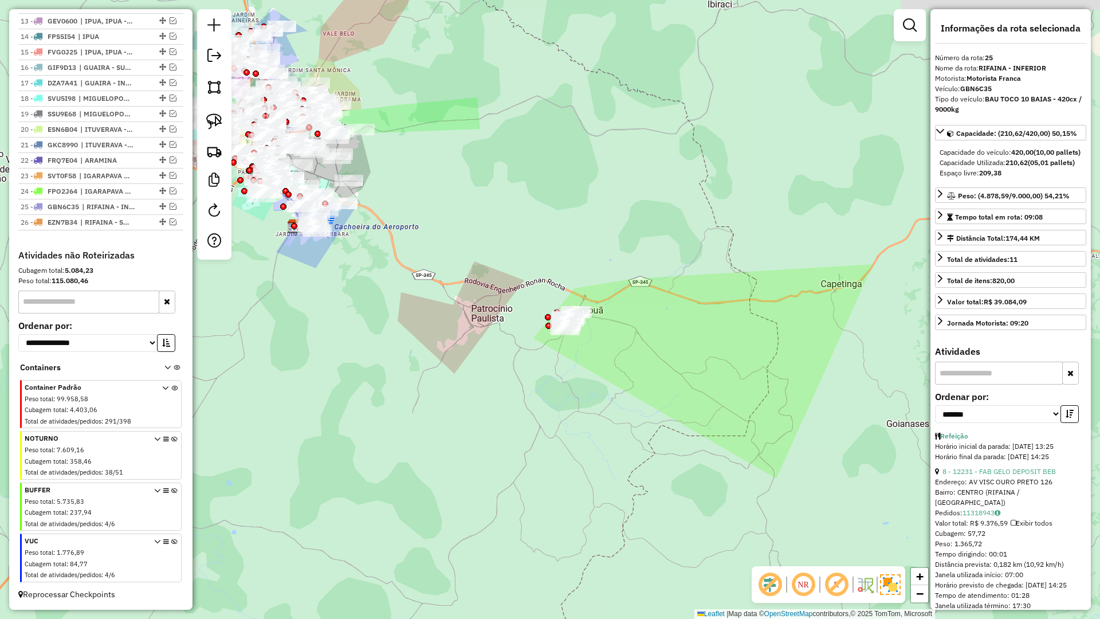
drag, startPoint x: 678, startPoint y: 296, endPoint x: 540, endPoint y: 346, distance: 147.0
click at [540, 346] on div "Janela de atendimento Grade de atendimento Capacidade Transportadoras Veículos …" at bounding box center [550, 309] width 1100 height 619
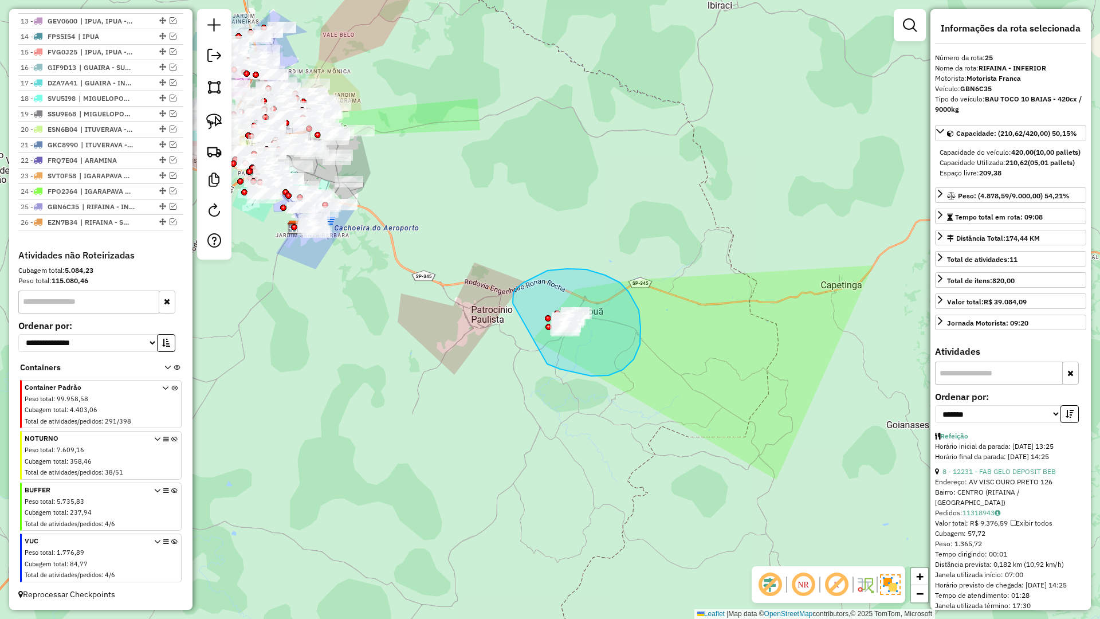
drag, startPoint x: 640, startPoint y: 344, endPoint x: 513, endPoint y: 305, distance: 133.0
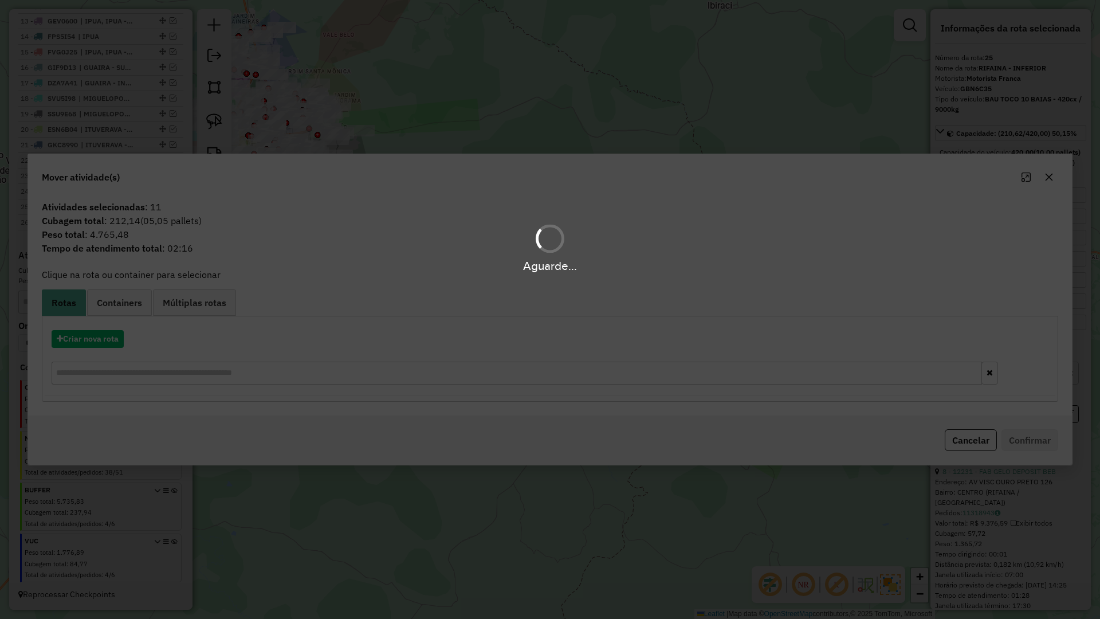
click at [89, 339] on div "Aguarde..." at bounding box center [550, 309] width 1100 height 619
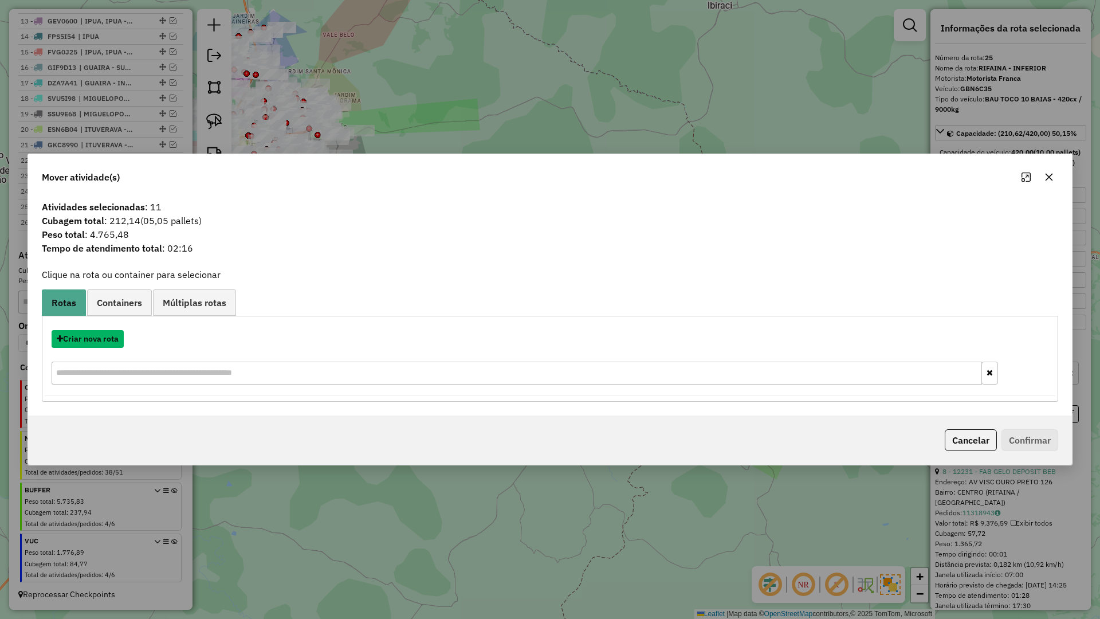
click at [88, 343] on button "Criar nova rota" at bounding box center [88, 339] width 72 height 18
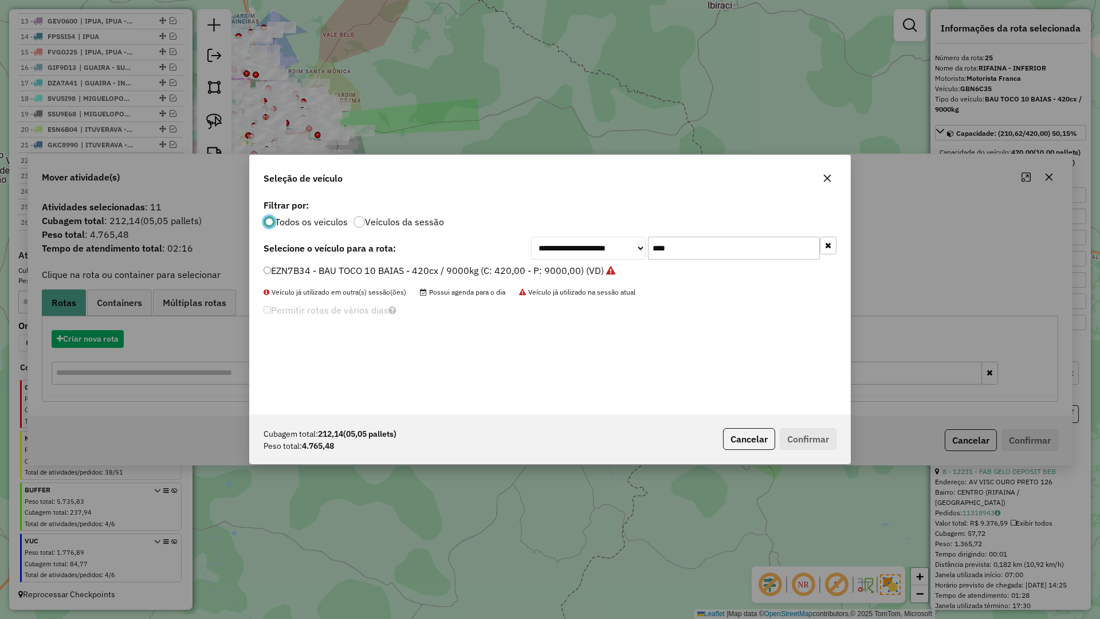
scroll to position [6, 3]
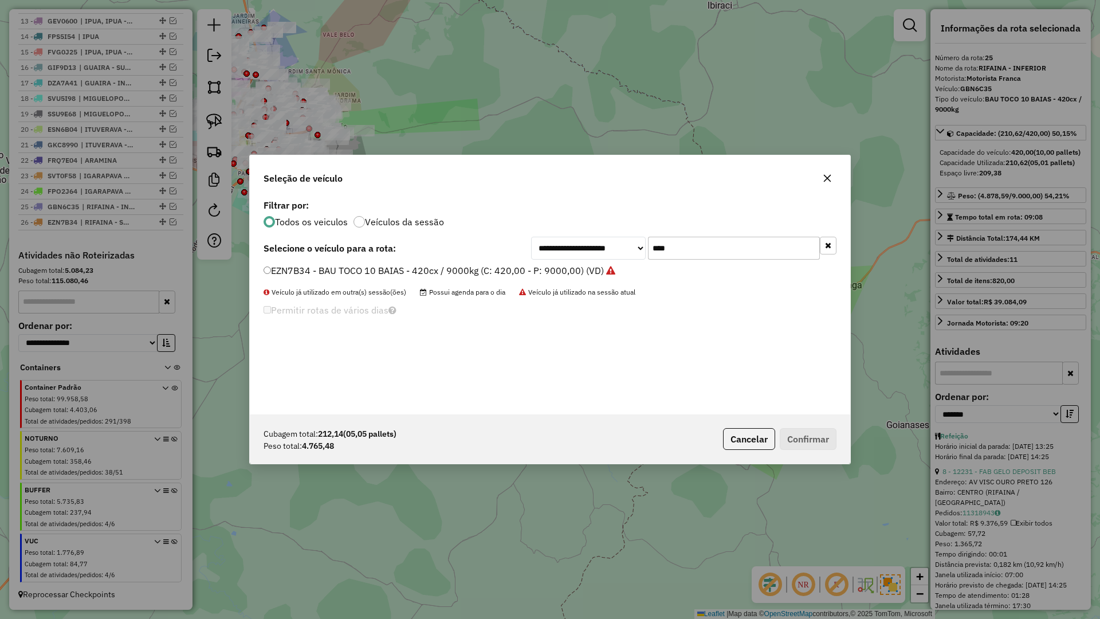
drag, startPoint x: 634, startPoint y: 248, endPoint x: 609, endPoint y: 248, distance: 25.2
click at [609, 248] on div "**********" at bounding box center [683, 248] width 305 height 23
type input "****"
drag, startPoint x: 343, startPoint y: 272, endPoint x: 468, endPoint y: 312, distance: 131.9
click at [343, 272] on label "BTZ9I44 - BAU TOCO 10 BAIAS - 420cx / 9000kg (C: 420,00 - P: 9000,00) (VD)" at bounding box center [433, 271] width 338 height 14
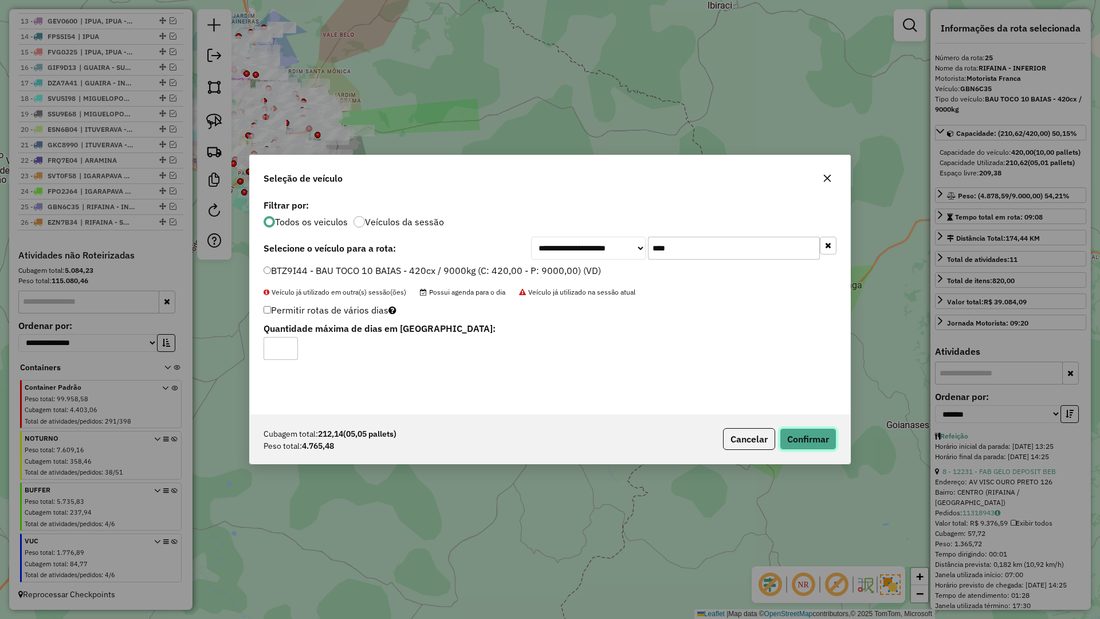
click at [808, 433] on button "Confirmar" at bounding box center [808, 439] width 57 height 22
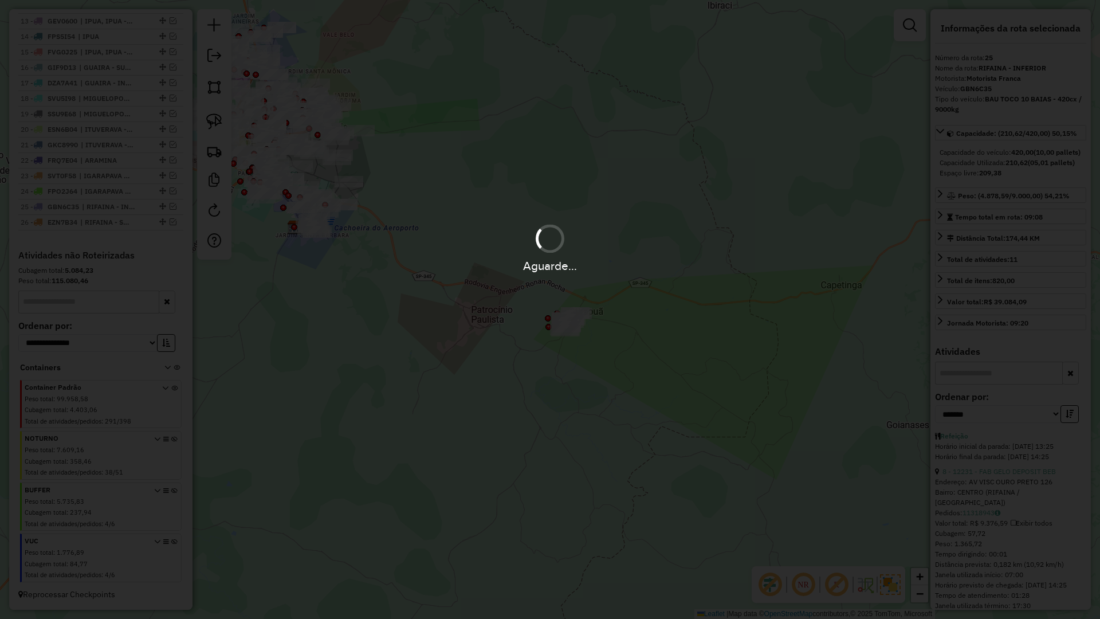
scroll to position [665, 0]
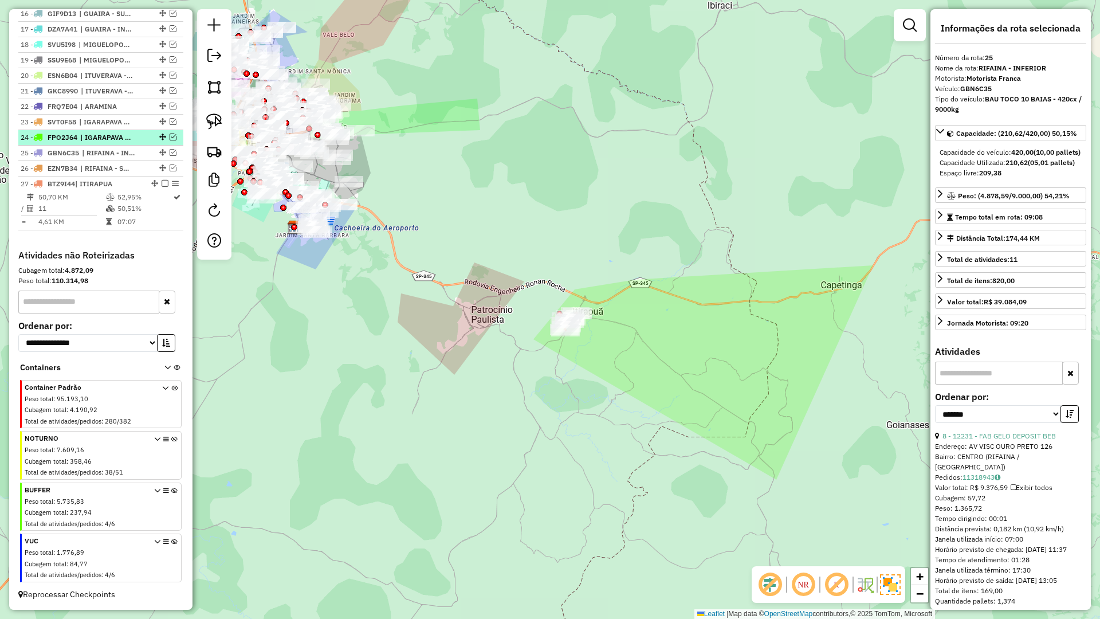
click at [162, 183] on em at bounding box center [165, 183] width 7 height 7
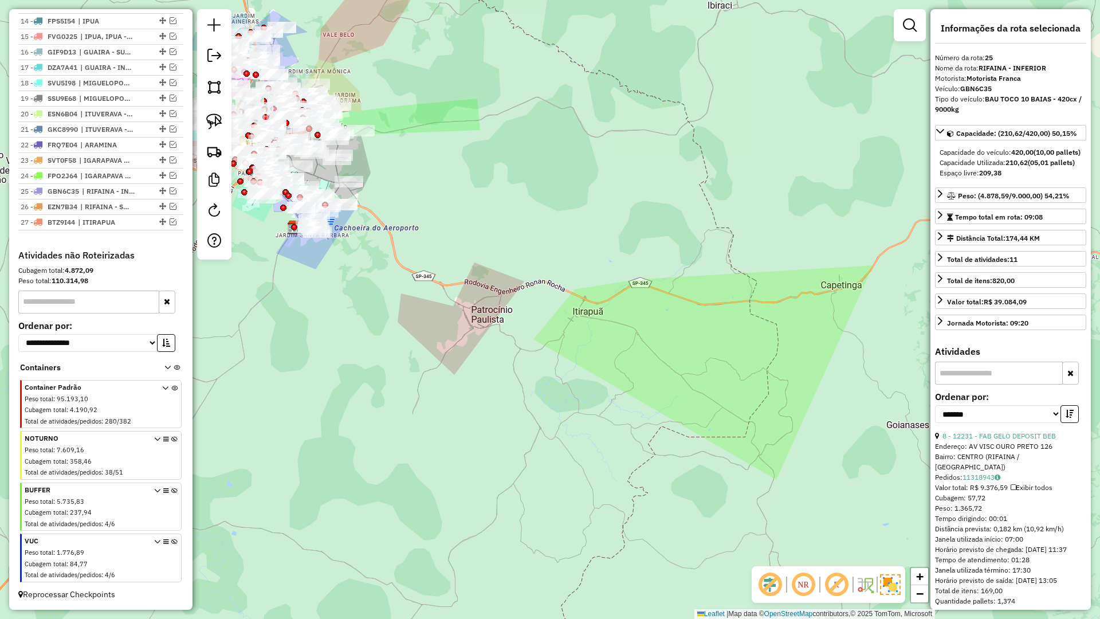
scroll to position [626, 0]
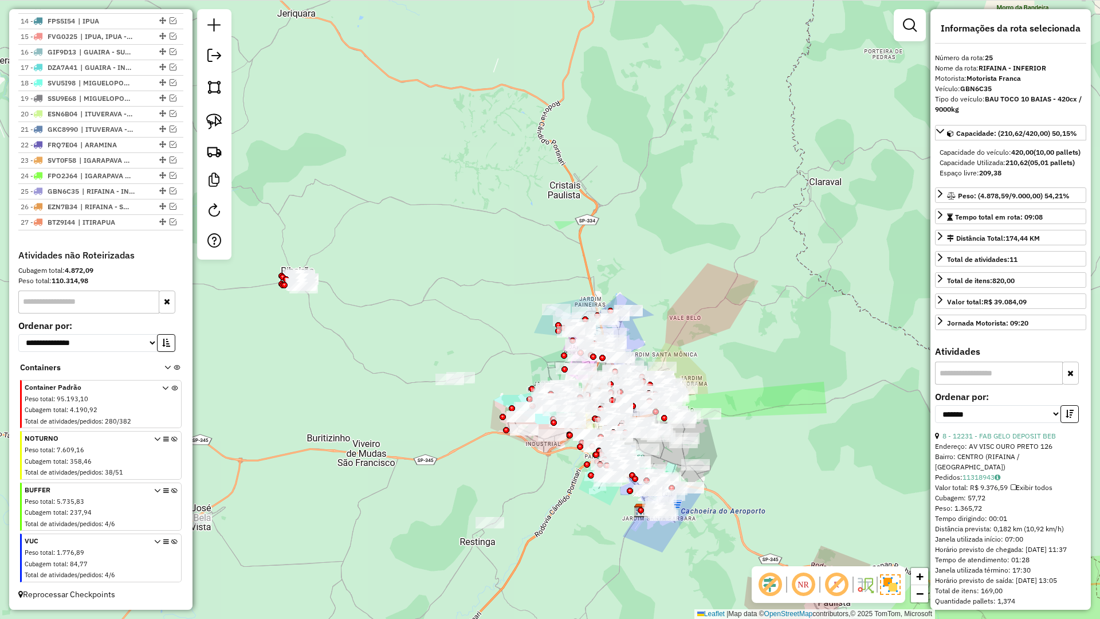
drag, startPoint x: 309, startPoint y: 325, endPoint x: 660, endPoint y: 576, distance: 431.7
click at [673, 602] on div "Janela de atendimento Grade de atendimento Capacidade Transportadoras Veículos …" at bounding box center [550, 309] width 1100 height 619
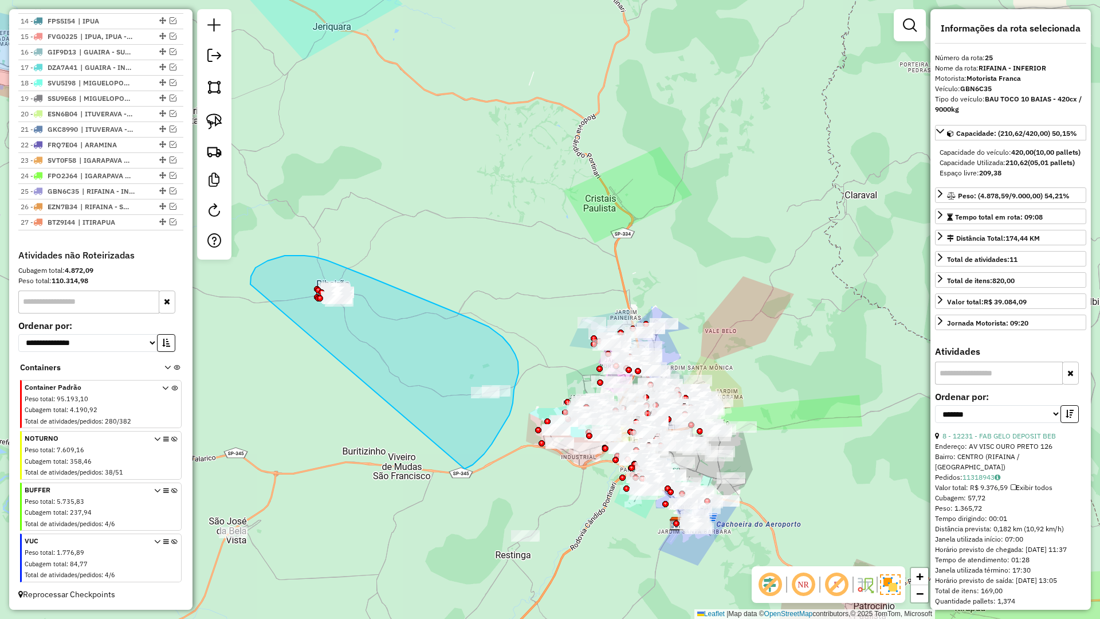
drag, startPoint x: 476, startPoint y: 461, endPoint x: 304, endPoint y: 403, distance: 182.1
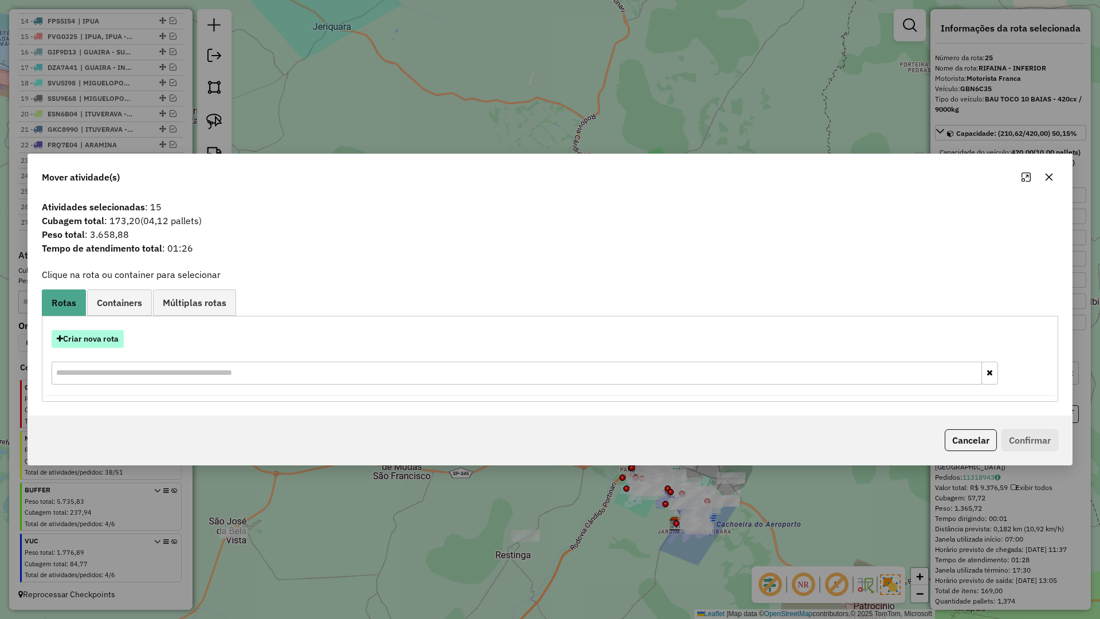
click at [97, 342] on button "Criar nova rota" at bounding box center [88, 339] width 72 height 18
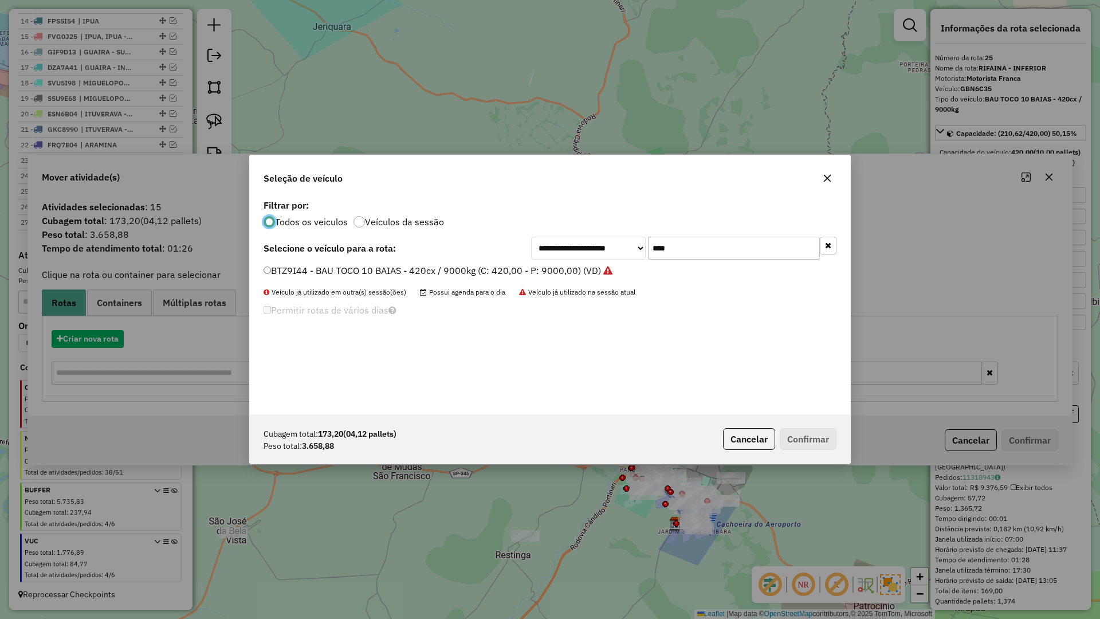
scroll to position [6, 3]
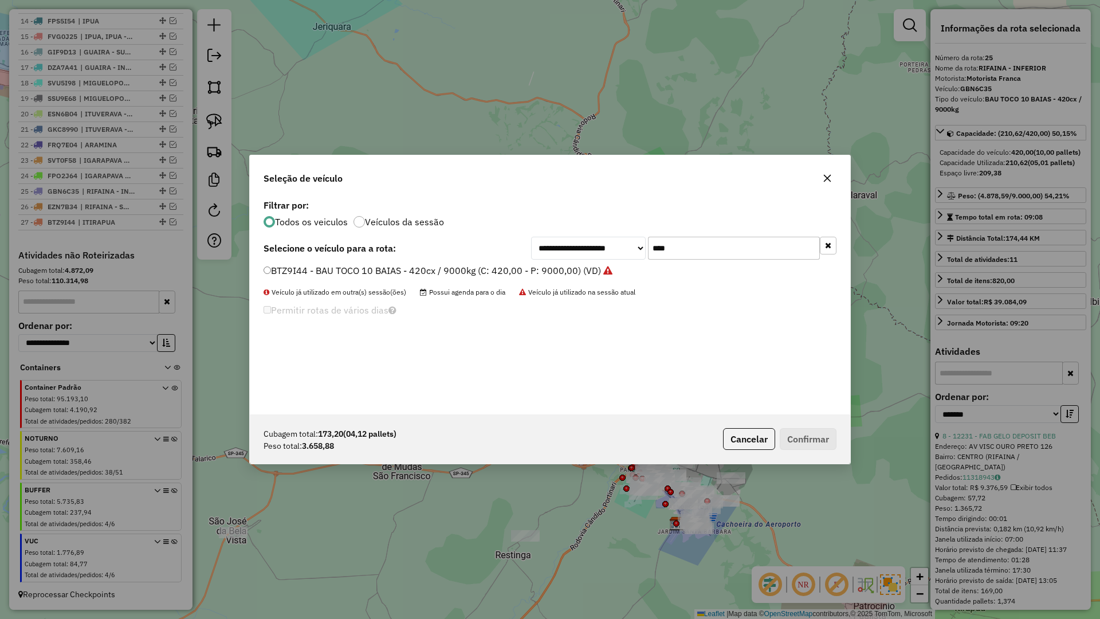
drag, startPoint x: 683, startPoint y: 253, endPoint x: 622, endPoint y: 252, distance: 61.3
click at [622, 252] on div "**********" at bounding box center [683, 248] width 305 height 23
type input "****"
click at [423, 265] on label "GEA6570 - BAU TOCO 10 BAIAS - 392cx / 9000kg (C: 392,00 - P: 9000,00) (VD)" at bounding box center [434, 271] width 341 height 14
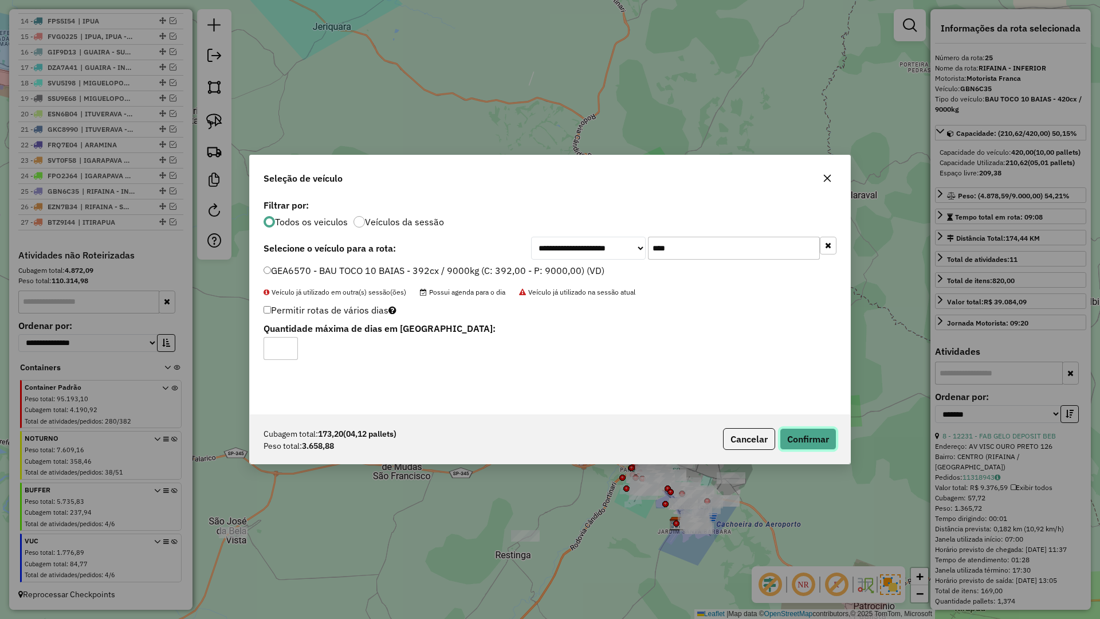
drag, startPoint x: 806, startPoint y: 438, endPoint x: 568, endPoint y: 516, distance: 250.2
click at [805, 438] on button "Confirmar" at bounding box center [808, 439] width 57 height 22
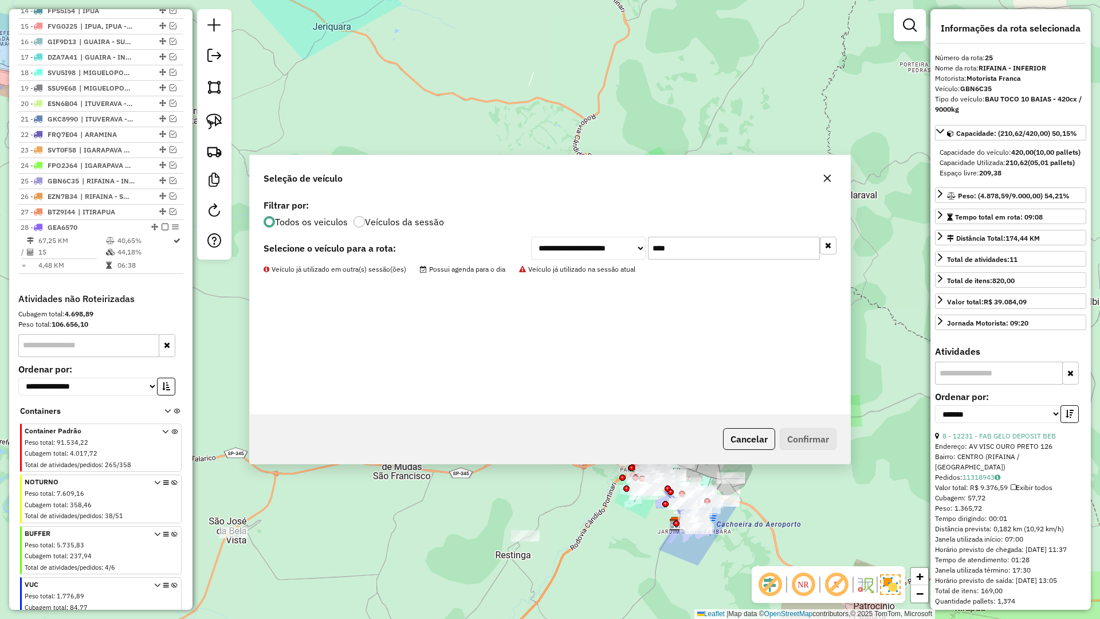
scroll to position [680, 0]
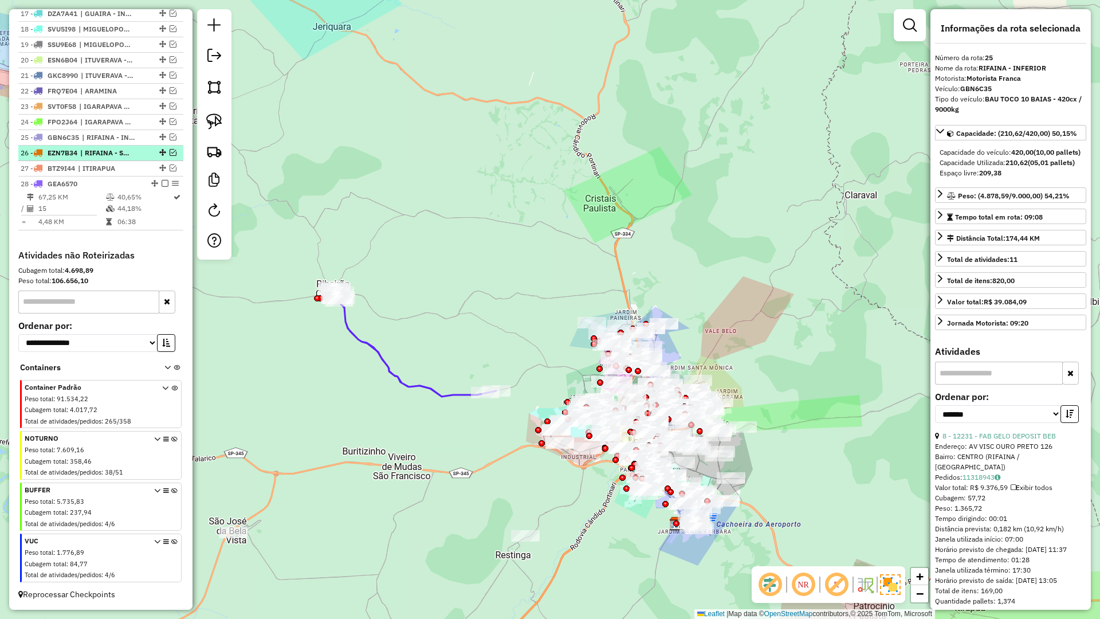
click at [162, 184] on em at bounding box center [165, 183] width 7 height 7
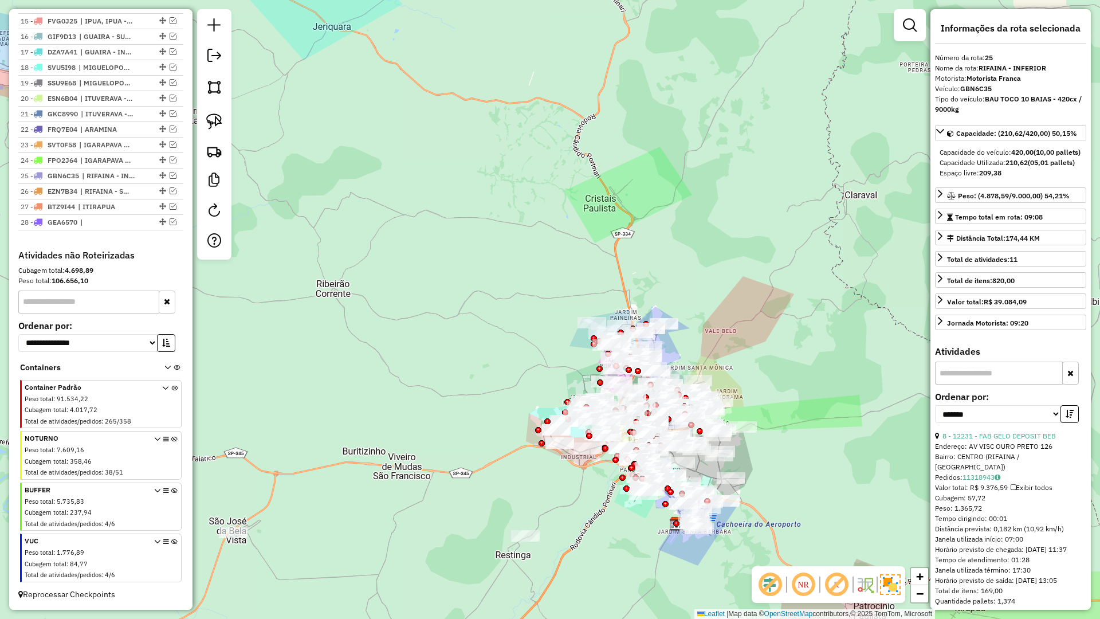
scroll to position [642, 0]
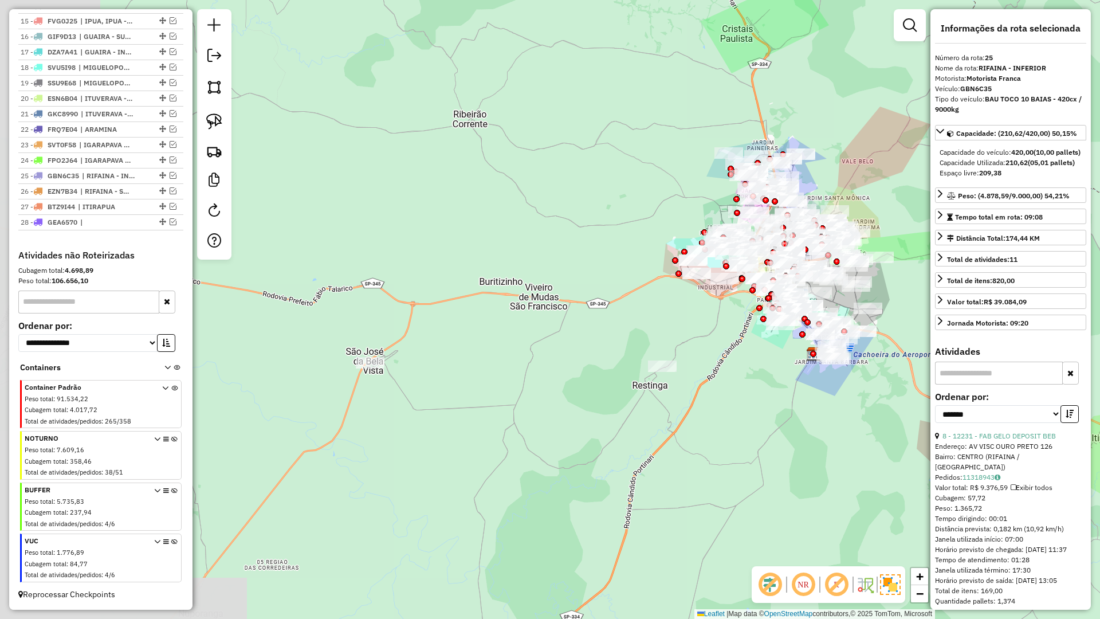
drag, startPoint x: 458, startPoint y: 449, endPoint x: 603, endPoint y: 281, distance: 222.6
click at [600, 280] on div "Janela de atendimento Grade de atendimento Capacidade Transportadoras Veículos …" at bounding box center [550, 309] width 1100 height 619
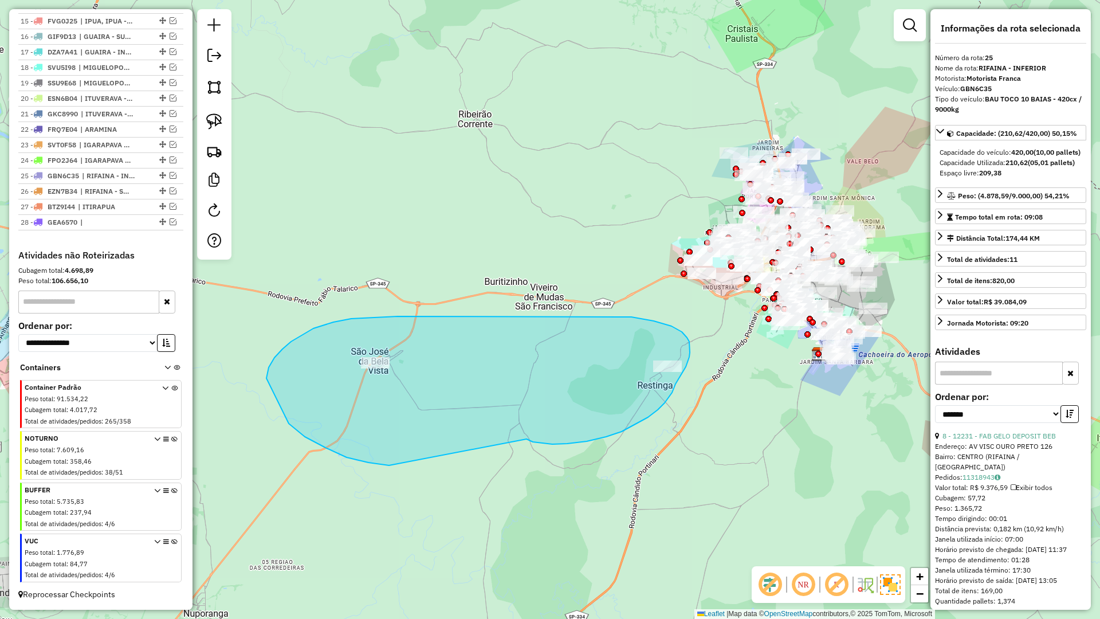
drag, startPoint x: 528, startPoint y: 440, endPoint x: 414, endPoint y: 466, distance: 116.5
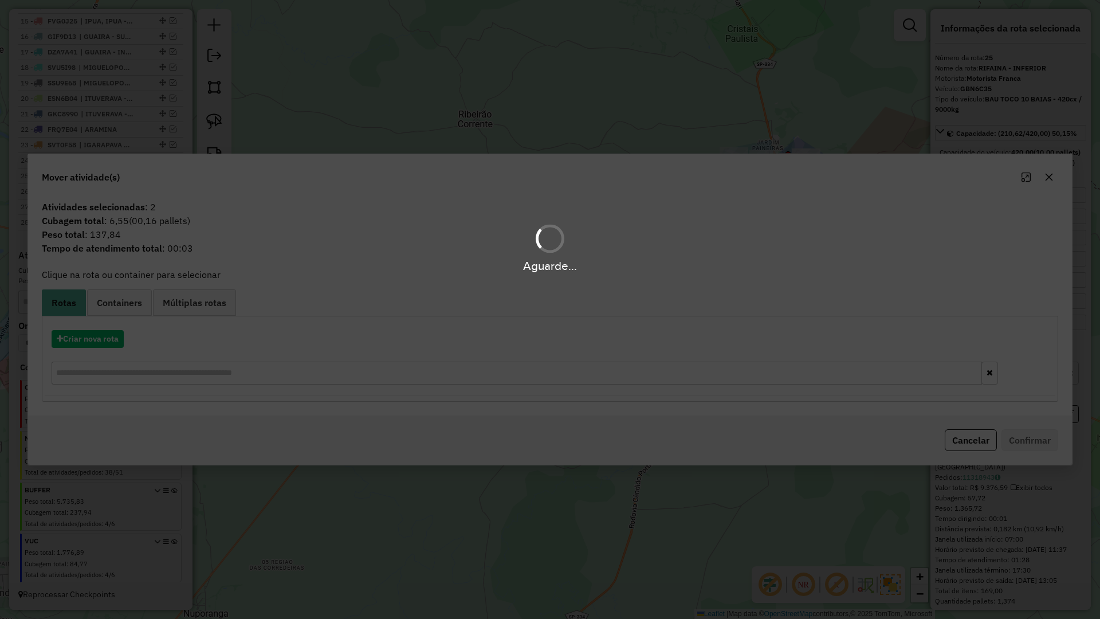
click at [116, 304] on div "Aguarde..." at bounding box center [550, 309] width 1100 height 619
click at [124, 308] on div "Aguarde..." at bounding box center [550, 309] width 1100 height 619
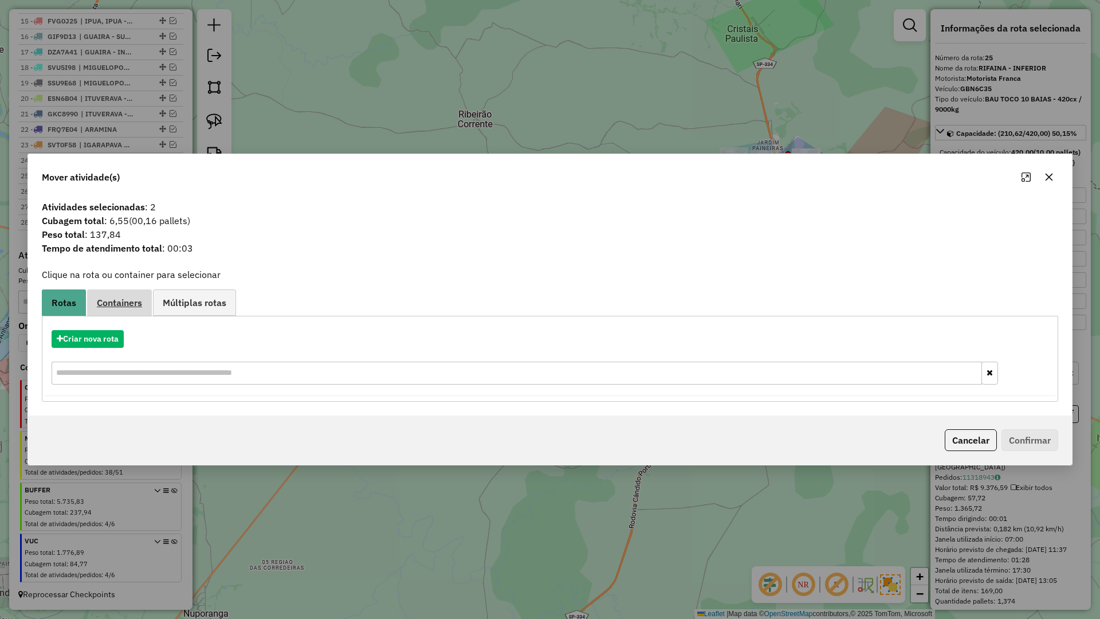
click at [125, 307] on span "Containers" at bounding box center [119, 302] width 45 height 9
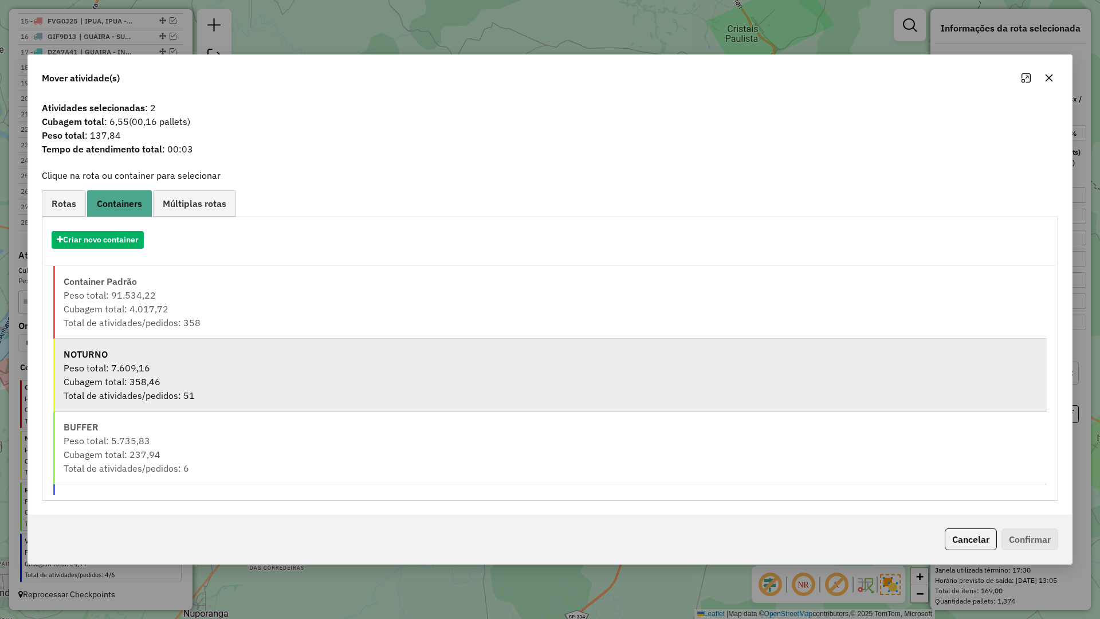
scroll to position [62, 0]
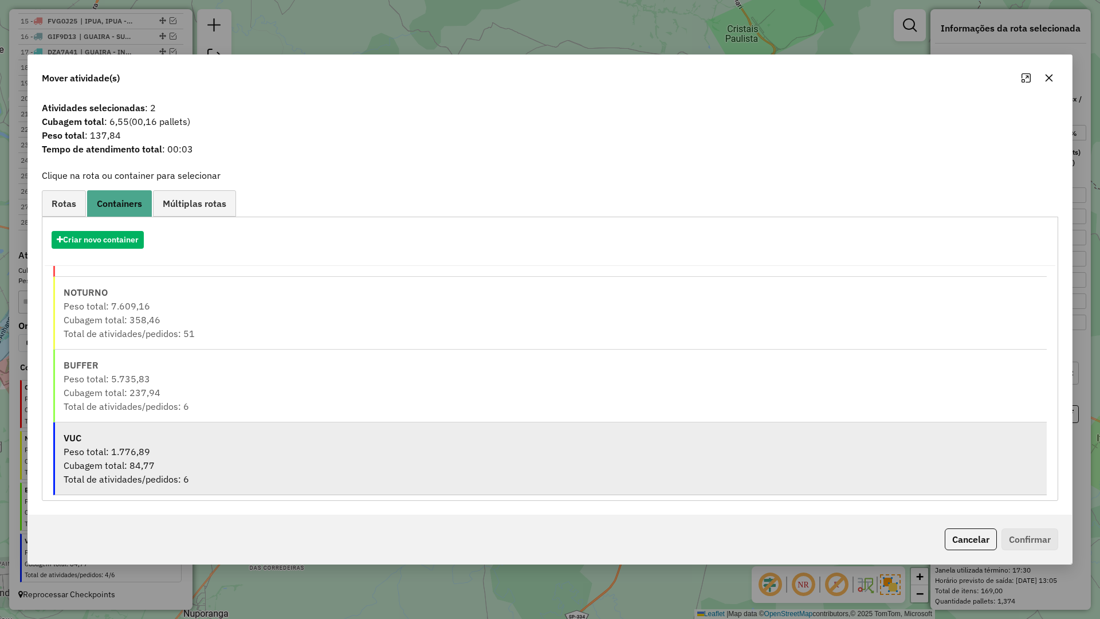
click at [190, 465] on div "Cubagem total: 84,77" at bounding box center [551, 465] width 975 height 14
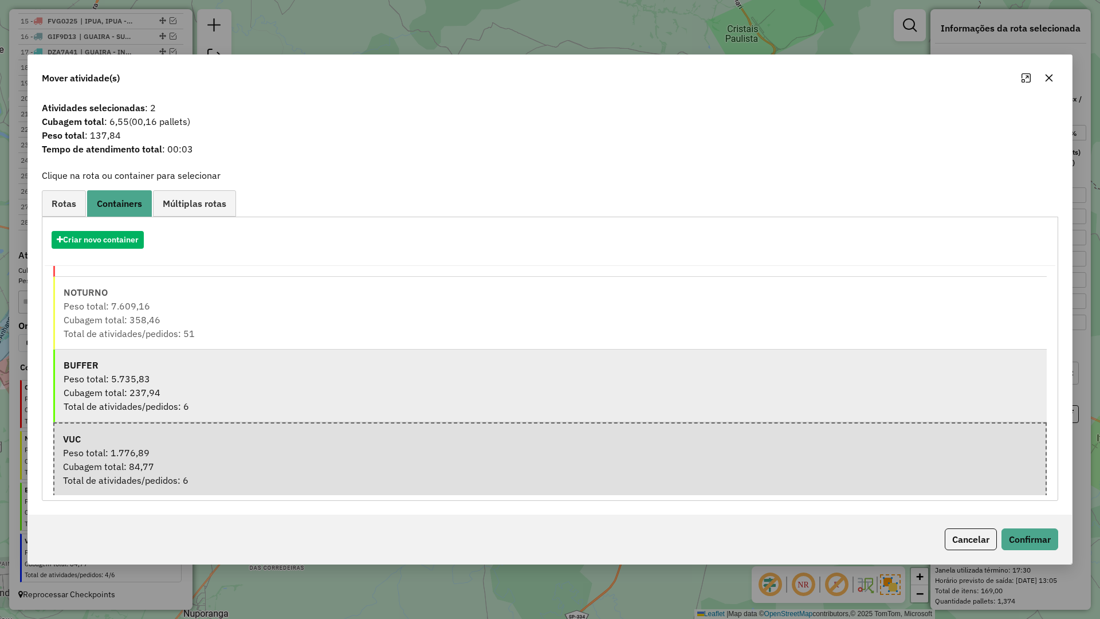
drag, startPoint x: 247, startPoint y: 380, endPoint x: 285, endPoint y: 390, distance: 39.2
click at [248, 380] on div "Peso total: 5.735,83" at bounding box center [551, 379] width 975 height 14
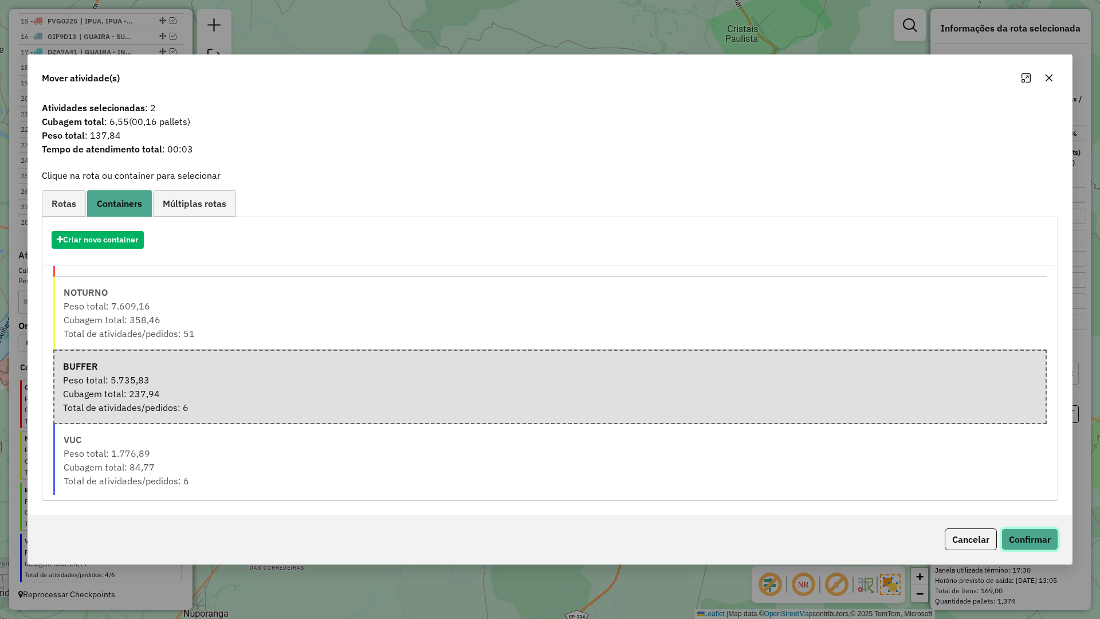
click at [1026, 535] on button "Confirmar" at bounding box center [1030, 539] width 57 height 22
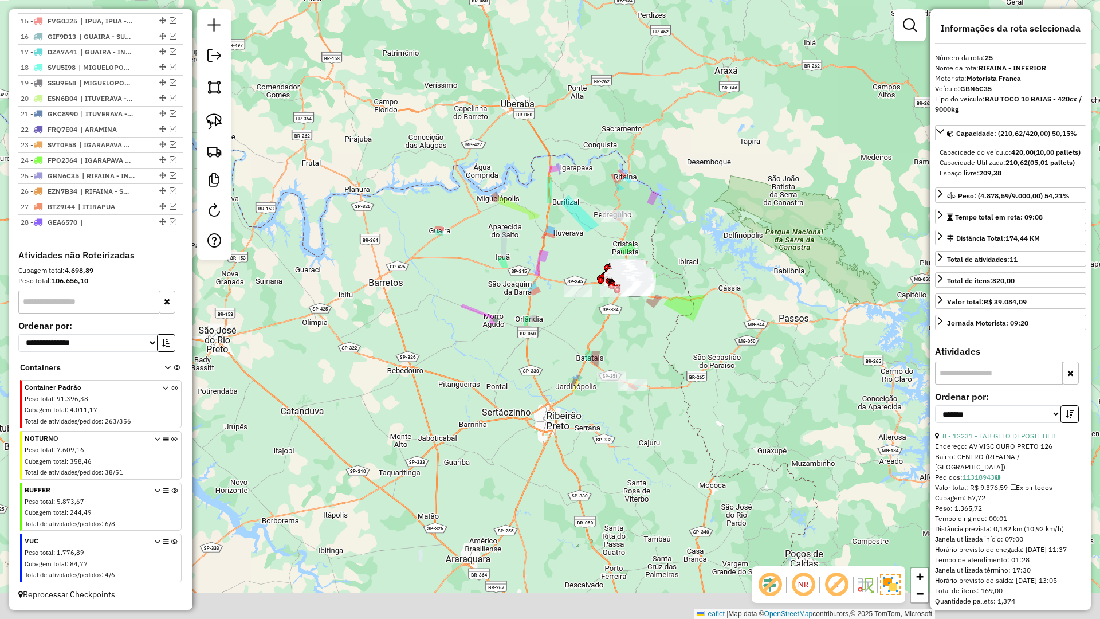
drag, startPoint x: 670, startPoint y: 389, endPoint x: 605, endPoint y: 344, distance: 78.7
click at [594, 330] on div "Janela de atendimento Grade de atendimento Capacidade Transportadoras Veículos …" at bounding box center [550, 309] width 1100 height 619
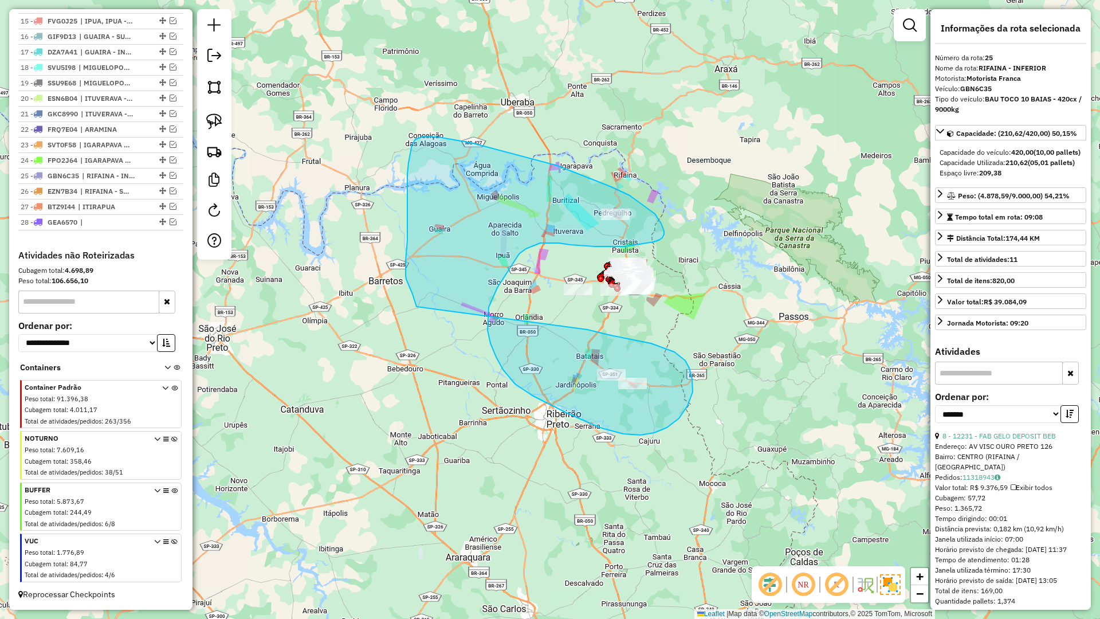
drag, startPoint x: 587, startPoint y: 329, endPoint x: 423, endPoint y: 327, distance: 164.5
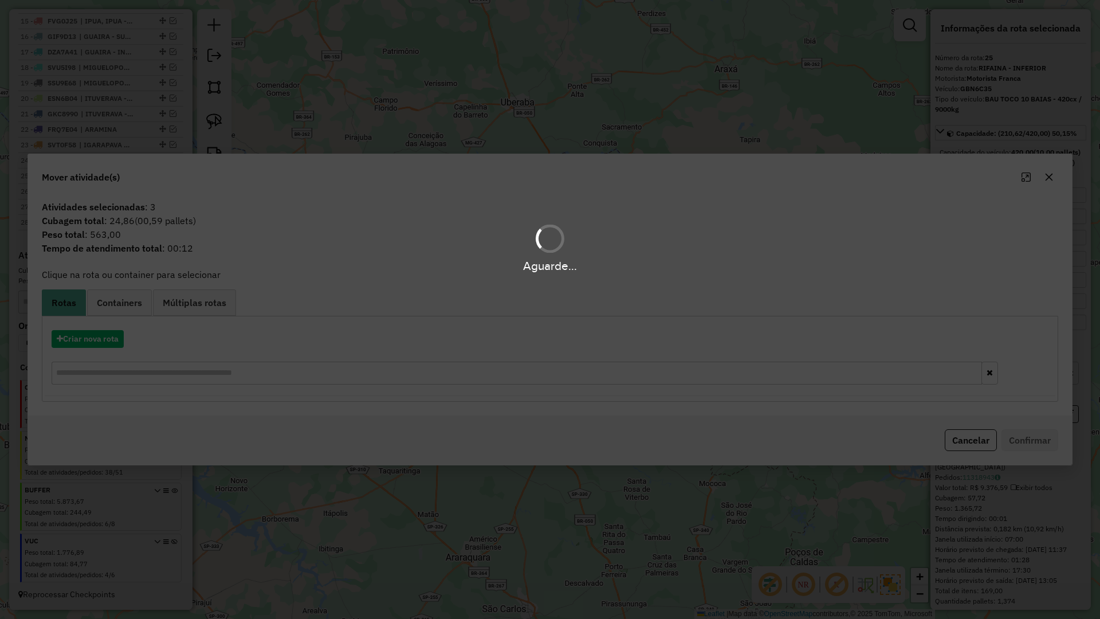
click at [121, 309] on div "Aguarde..." at bounding box center [550, 309] width 1100 height 619
click at [126, 308] on div "Aguarde..." at bounding box center [550, 309] width 1100 height 619
click at [126, 308] on hb-app "Aguarde... Pop-up bloqueado! Seu navegador bloqueou automáticamente a abertura …" at bounding box center [550, 309] width 1100 height 619
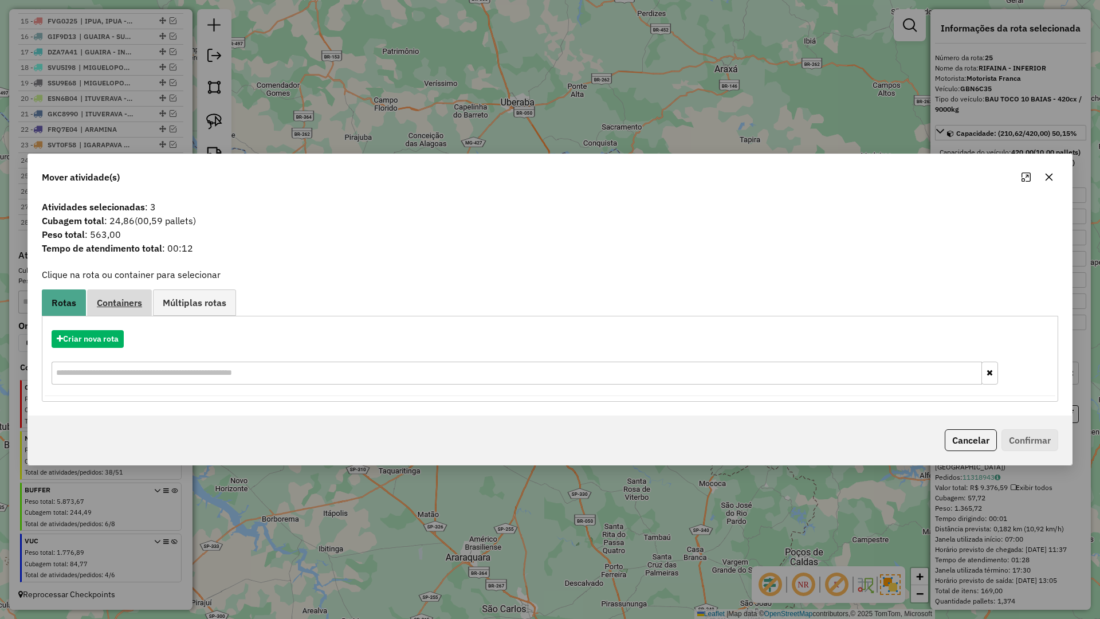
click at [128, 307] on span "Containers" at bounding box center [119, 302] width 45 height 9
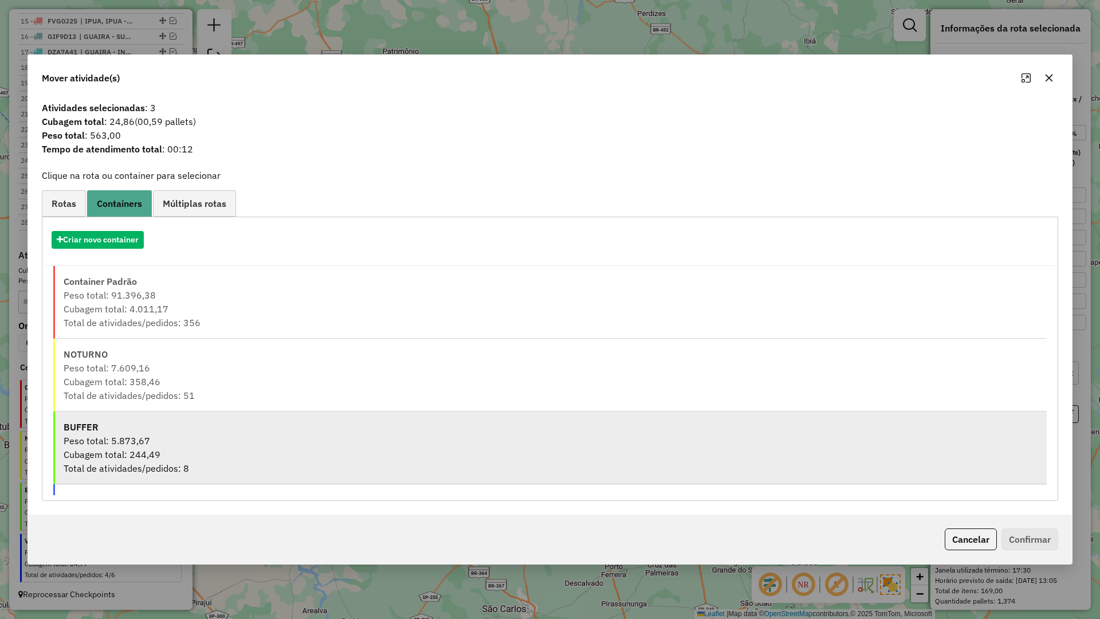
drag, startPoint x: 160, startPoint y: 410, endPoint x: 170, endPoint y: 434, distance: 26.7
click at [160, 412] on ul "Container Padrão Peso total: 91.396,38 Cubagem total: 4.011,17 Total de ativida…" at bounding box center [550, 380] width 1011 height 229
click at [168, 437] on div "Peso total: 5.873,67" at bounding box center [551, 441] width 975 height 14
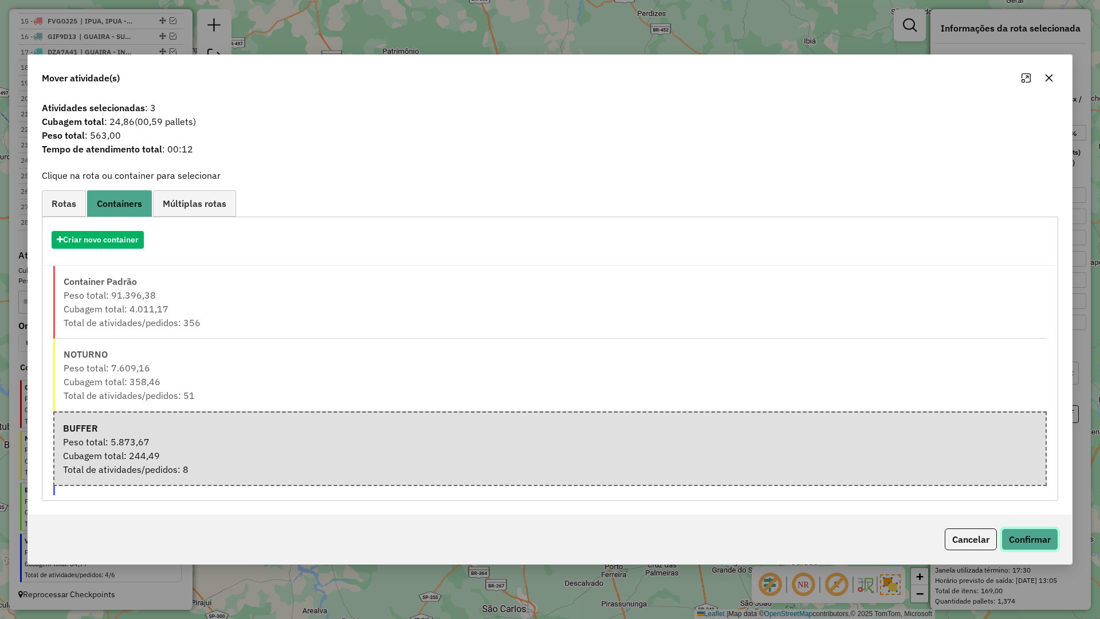
click at [1040, 536] on button "Confirmar" at bounding box center [1030, 539] width 57 height 22
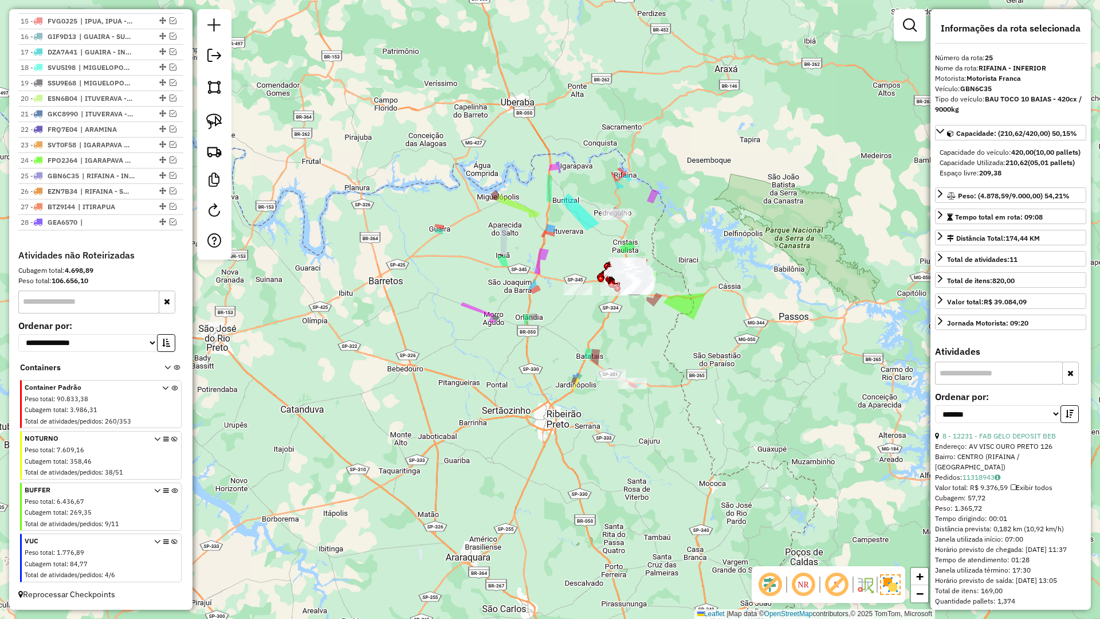
click at [171, 492] on icon at bounding box center [174, 509] width 6 height 43
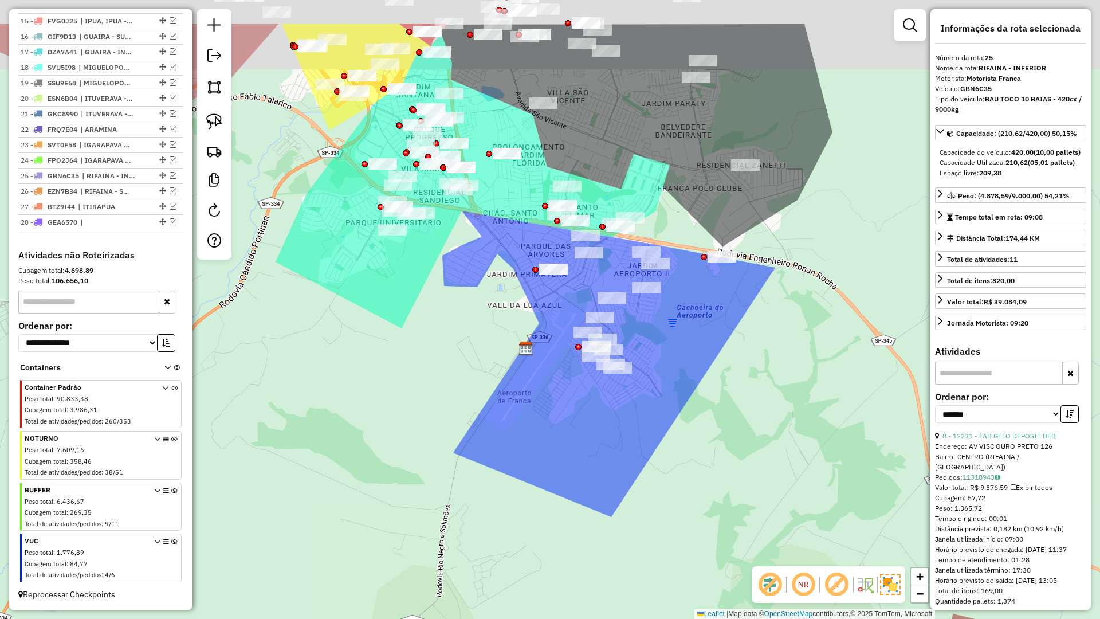
drag, startPoint x: 512, startPoint y: 356, endPoint x: 477, endPoint y: 377, distance: 40.6
click at [486, 384] on div "Janela de atendimento Grade de atendimento Capacidade Transportadoras Veículos …" at bounding box center [550, 309] width 1100 height 619
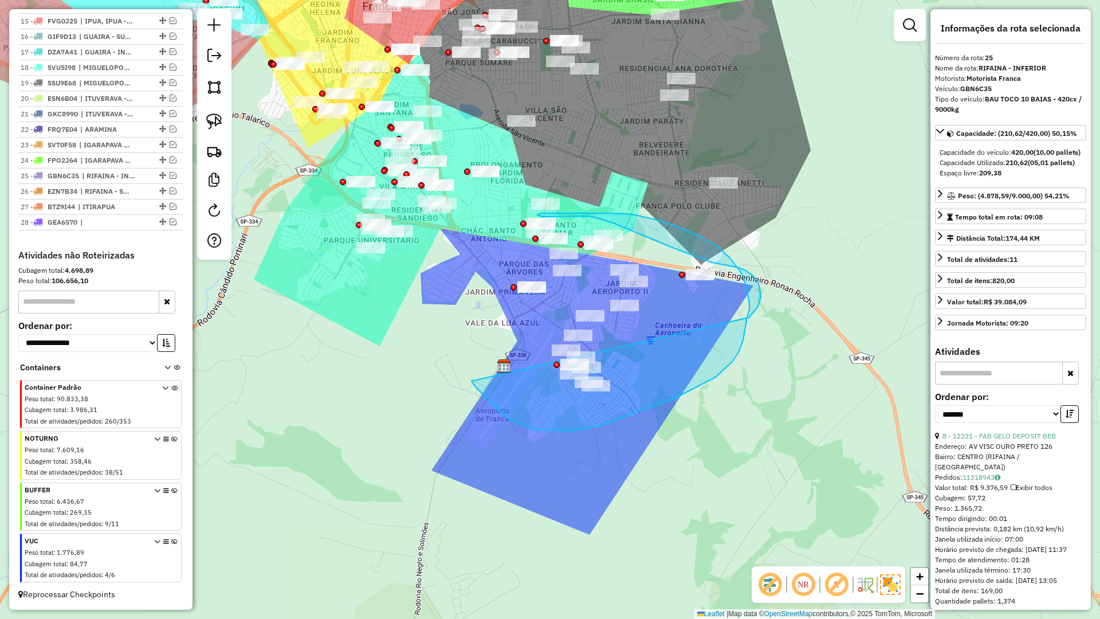
drag, startPoint x: 509, startPoint y: 419, endPoint x: 668, endPoint y: 370, distance: 166.6
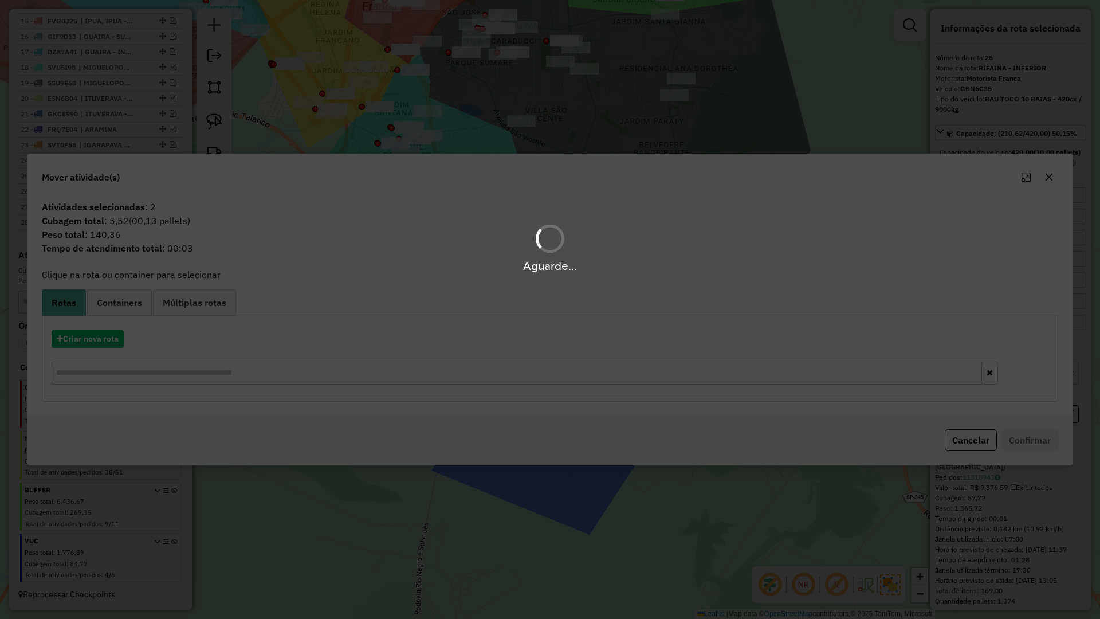
click at [972, 442] on div "Aguarde..." at bounding box center [550, 309] width 1100 height 619
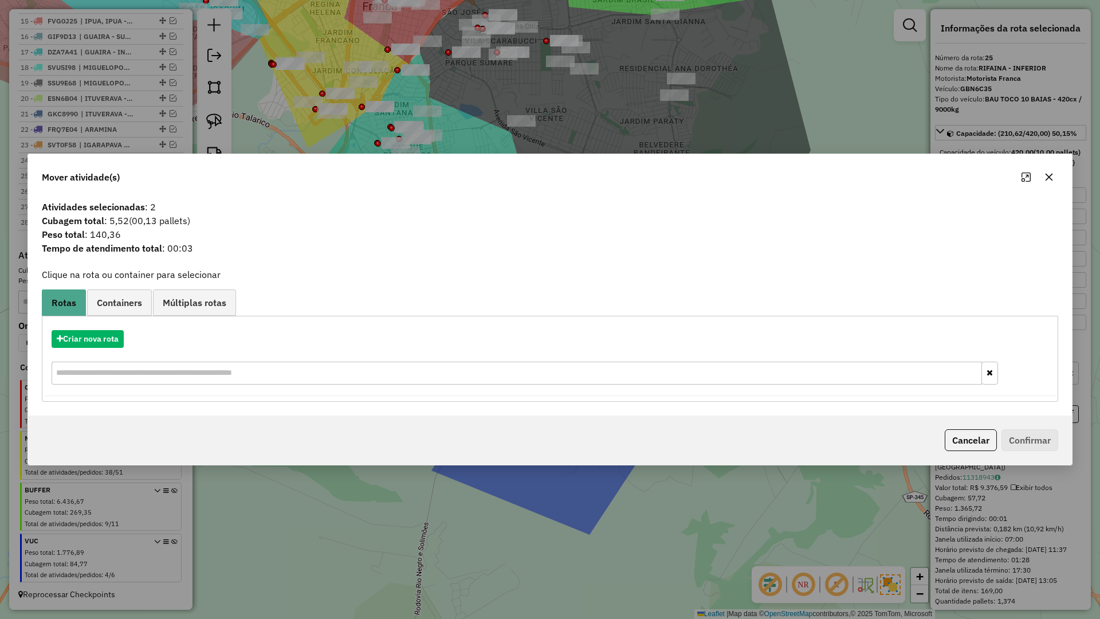
click at [972, 442] on hb-app "Aguarde... Pop-up bloqueado! Seu navegador bloqueou automáticamente a abertura …" at bounding box center [550, 309] width 1100 height 619
click at [972, 442] on button "Cancelar" at bounding box center [971, 440] width 52 height 22
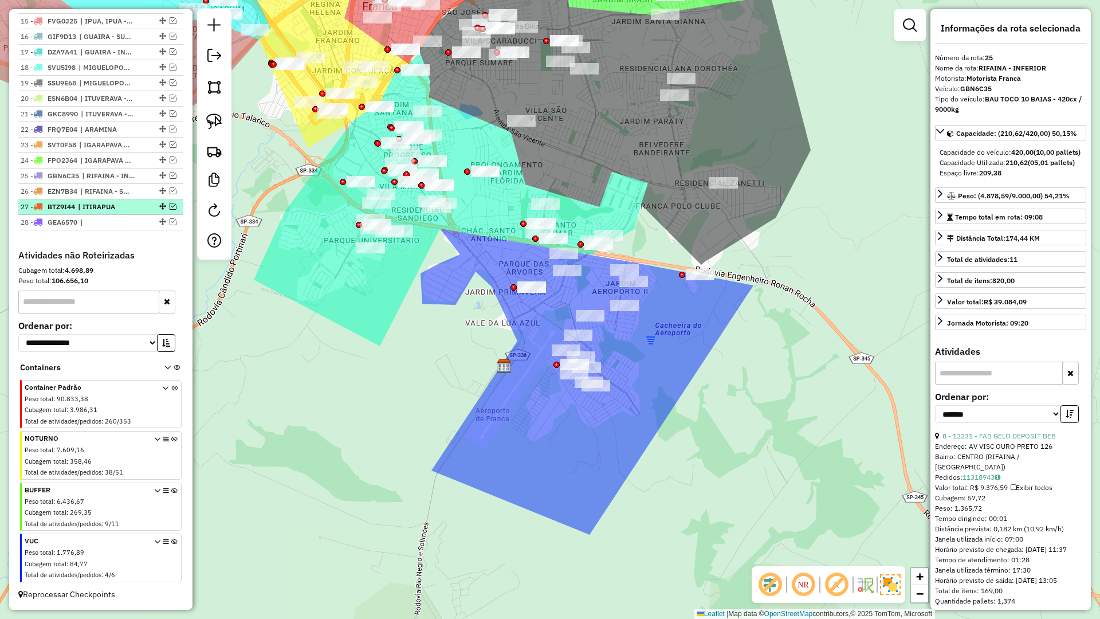
click at [171, 205] on div at bounding box center [161, 206] width 34 height 7
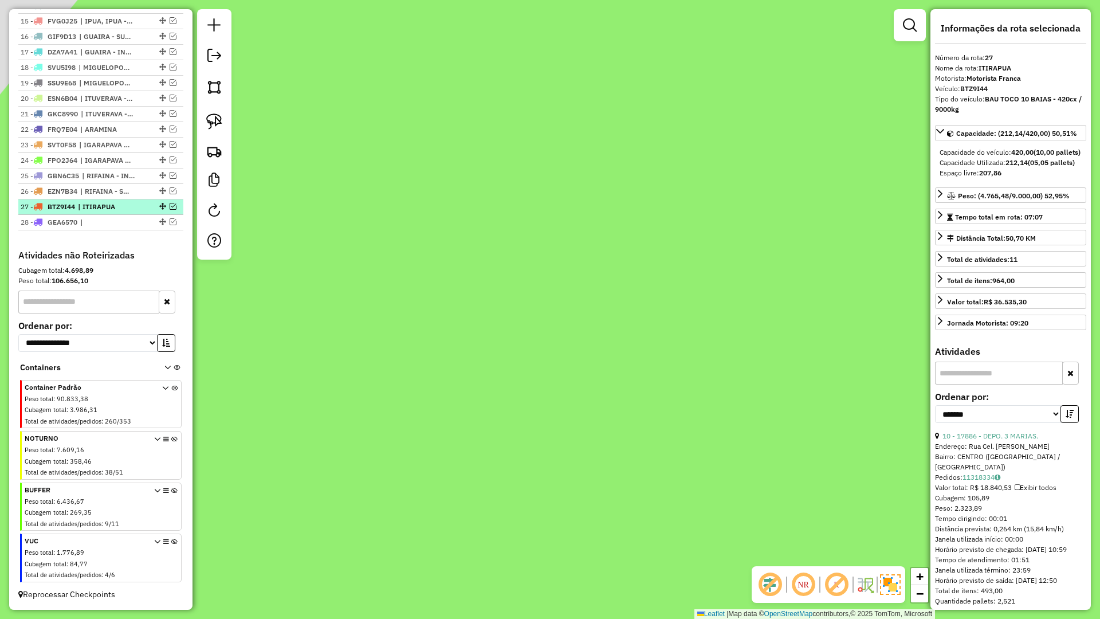
click at [170, 205] on em at bounding box center [173, 206] width 7 height 7
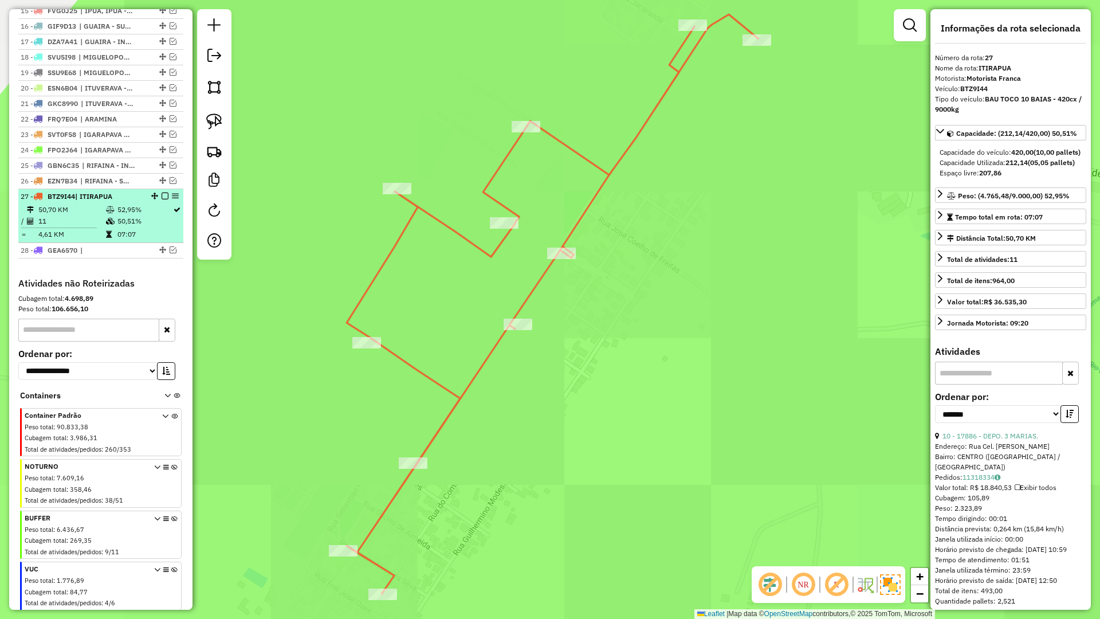
scroll to position [680, 0]
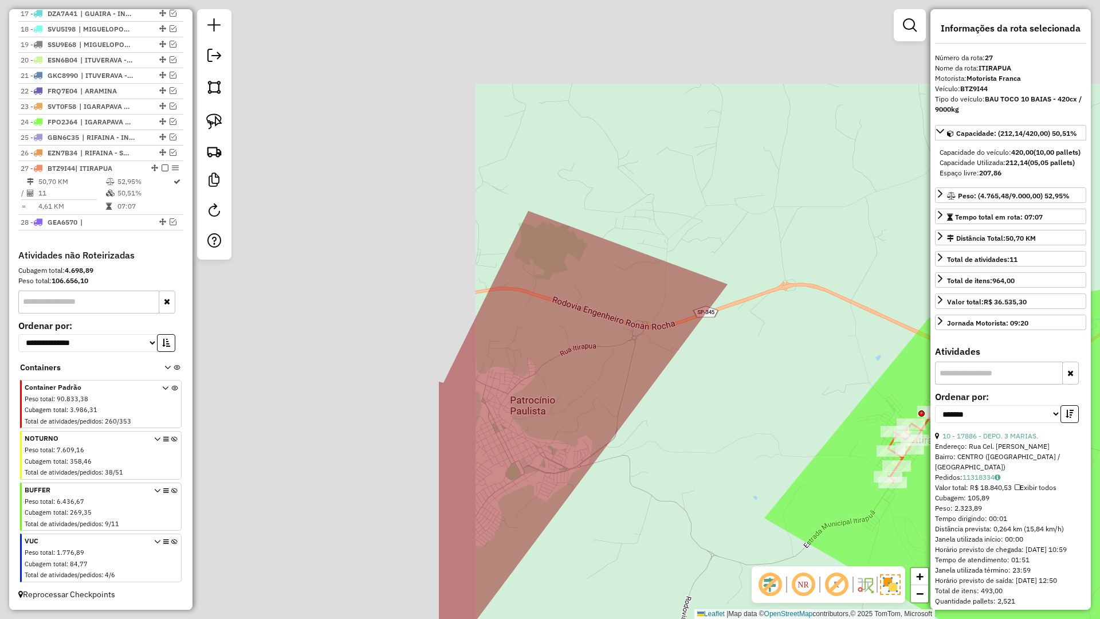
drag, startPoint x: 727, startPoint y: 313, endPoint x: 760, endPoint y: 343, distance: 45.1
click at [1065, 431] on hb-router-mapa "Informações da Sessão 977903 - 12/08/2025 Criação: 11/08/2025 17:43 Depósito: R…" at bounding box center [550, 309] width 1100 height 619
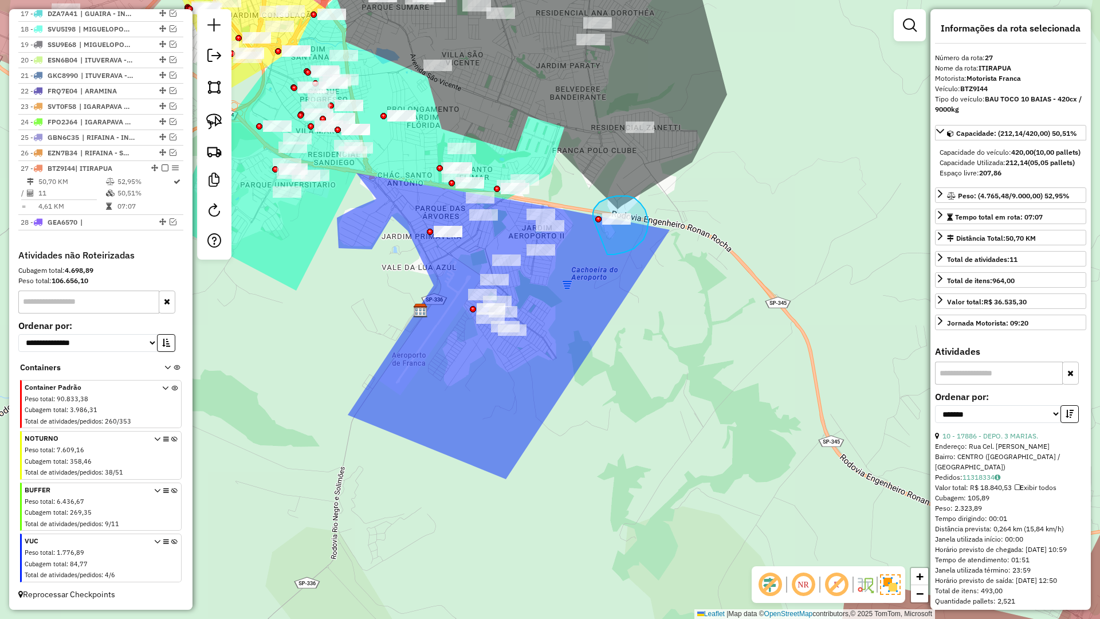
drag, startPoint x: 644, startPoint y: 240, endPoint x: 594, endPoint y: 221, distance: 52.6
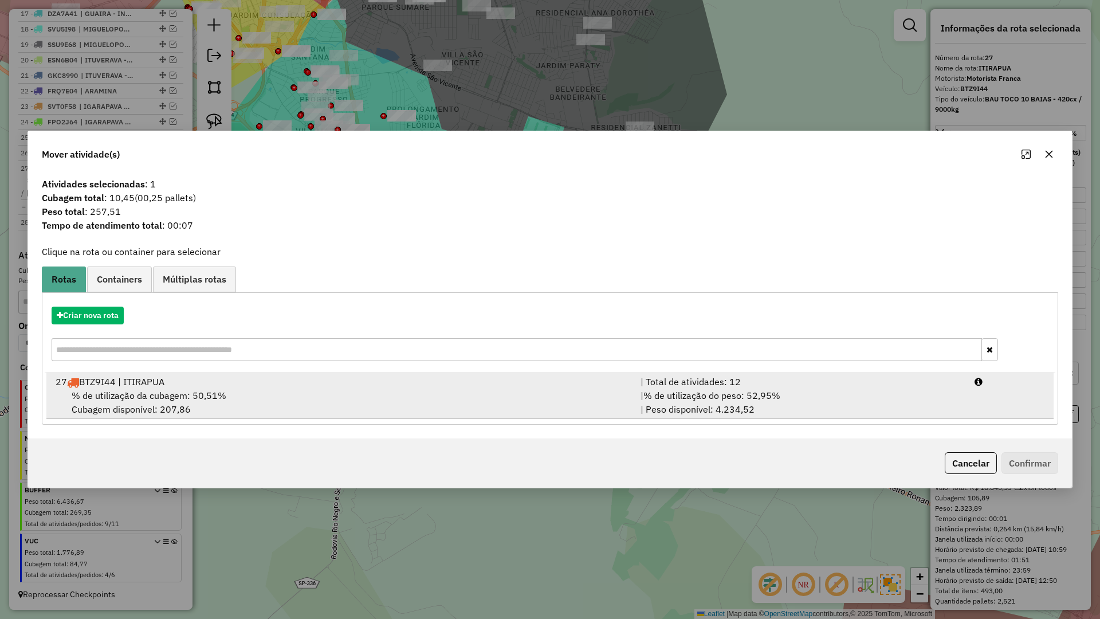
drag, startPoint x: 214, startPoint y: 404, endPoint x: 390, endPoint y: 410, distance: 175.4
click at [227, 405] on div "% de utilização da cubagem: 50,51% Cubagem disponível: 207,86" at bounding box center [341, 403] width 585 height 28
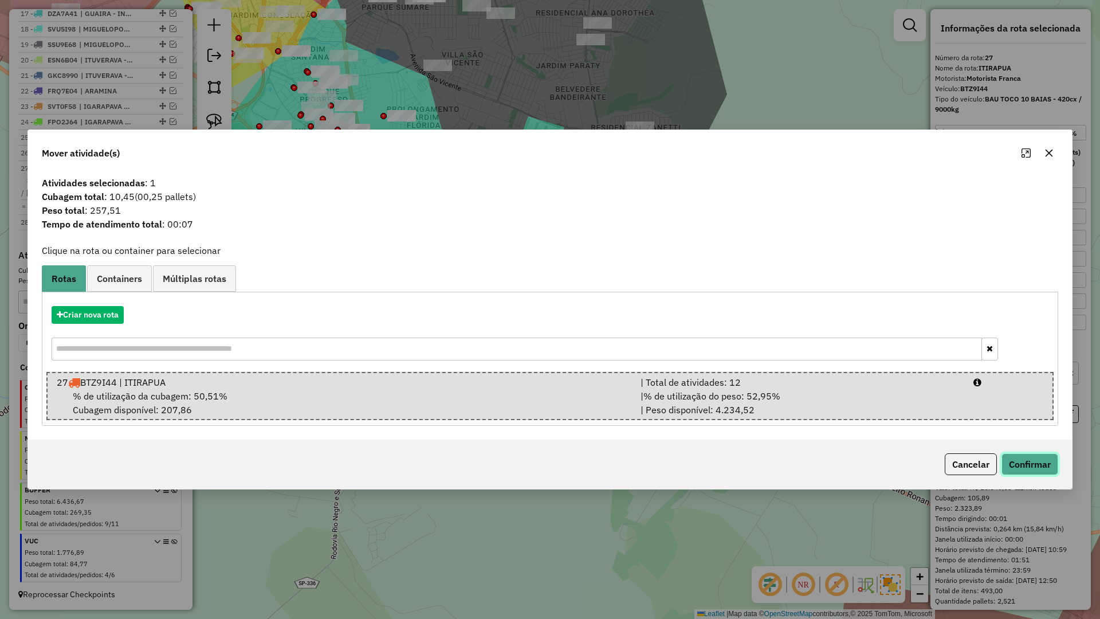
drag, startPoint x: 1046, startPoint y: 465, endPoint x: 1018, endPoint y: 461, distance: 28.4
click at [1046, 464] on button "Confirmar" at bounding box center [1030, 464] width 57 height 22
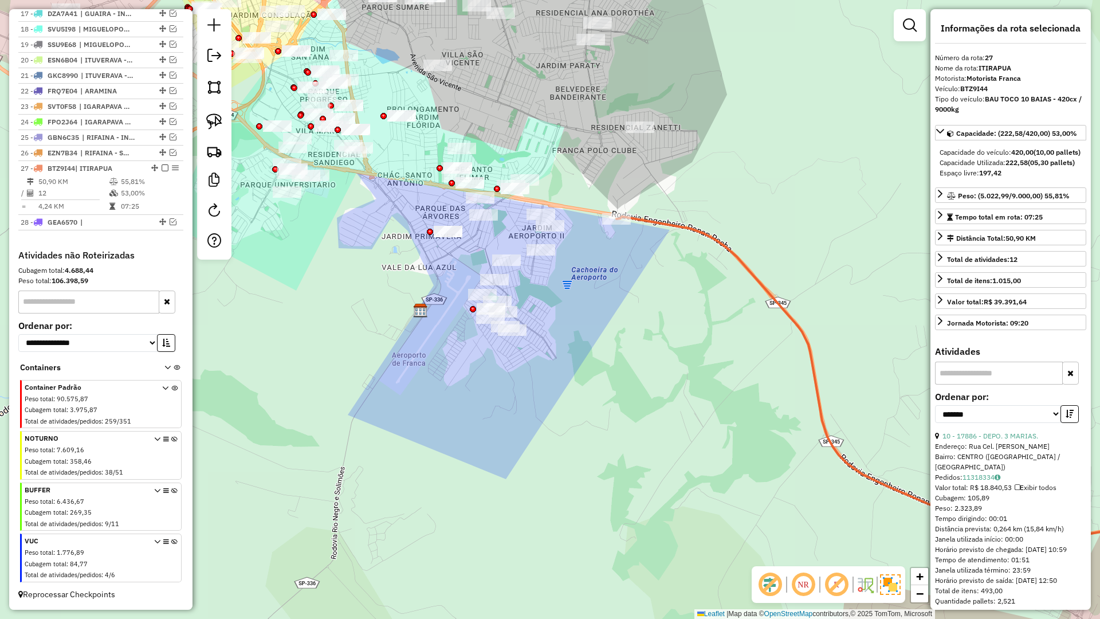
click at [894, 586] on img at bounding box center [890, 584] width 21 height 21
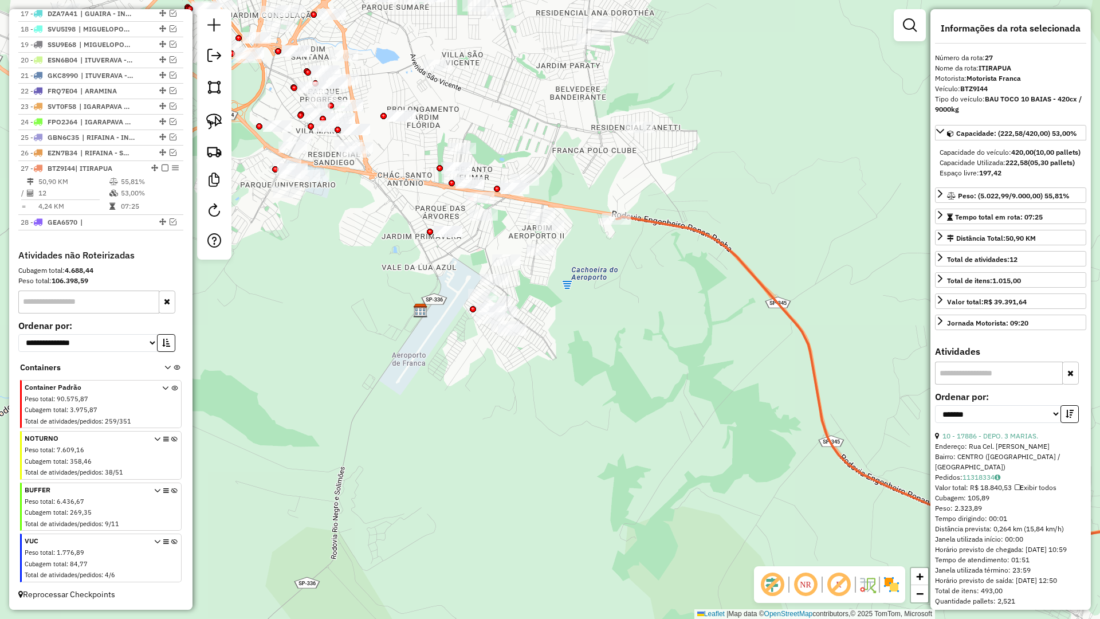
click at [894, 586] on img at bounding box center [891, 584] width 18 height 18
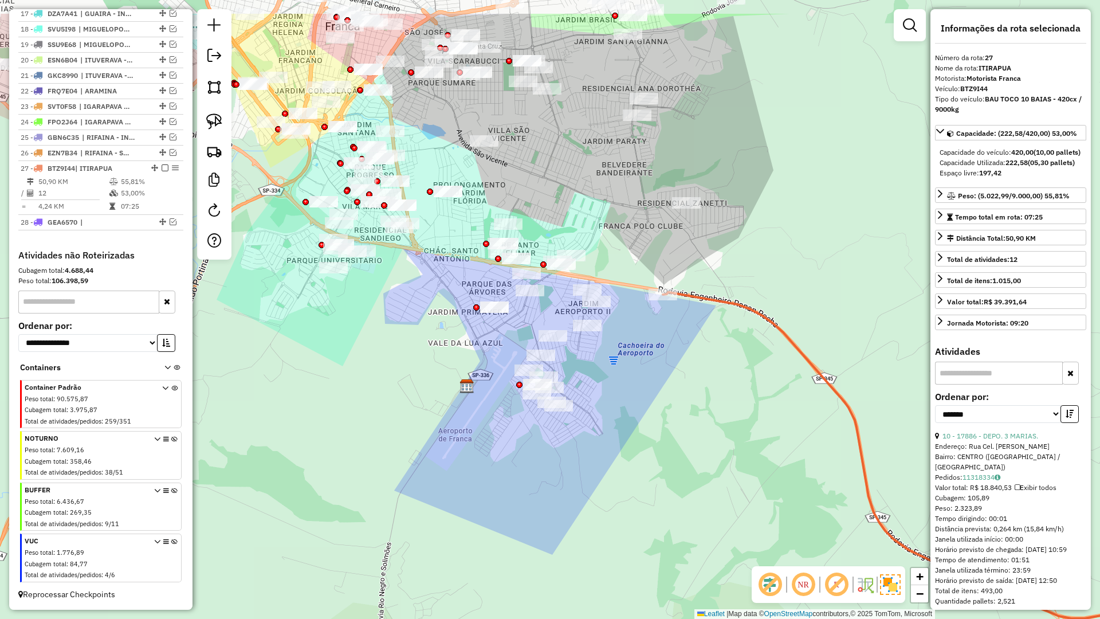
drag, startPoint x: 668, startPoint y: 282, endPoint x: 672, endPoint y: 352, distance: 70.1
click at [725, 378] on div "Janela de atendimento Grade de atendimento Capacidade Transportadoras Veículos …" at bounding box center [550, 309] width 1100 height 619
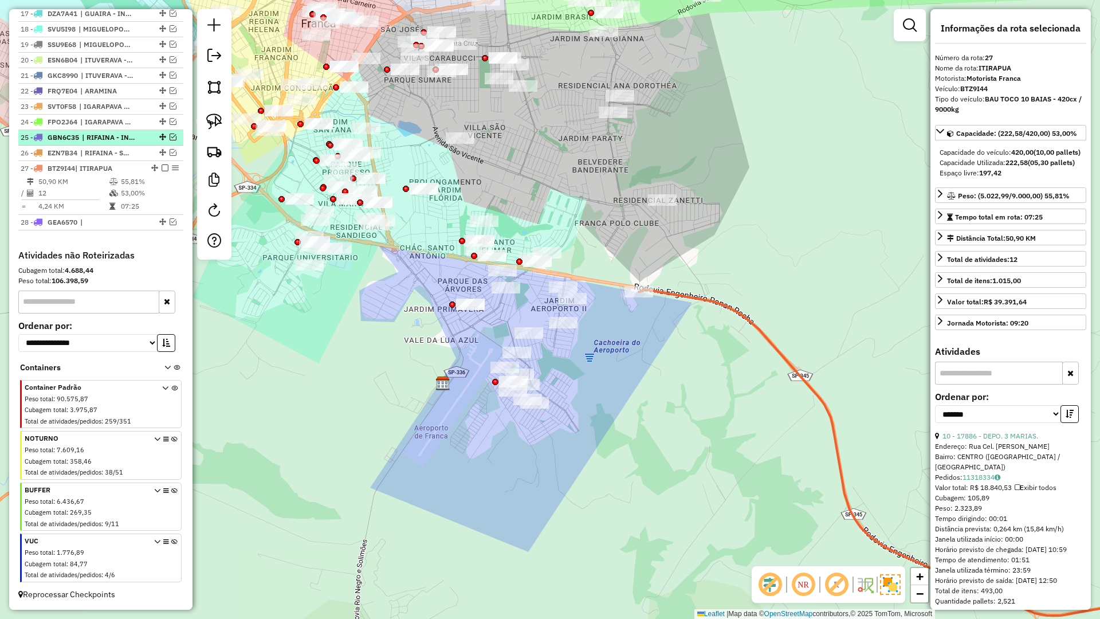
click at [164, 168] on em at bounding box center [165, 167] width 7 height 7
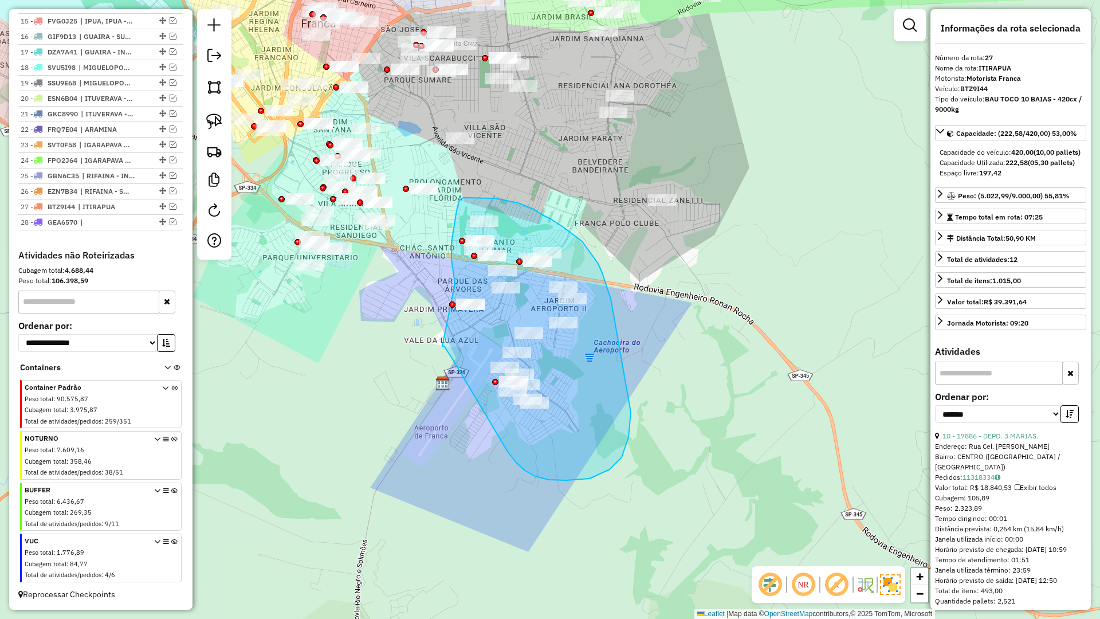
drag, startPoint x: 458, startPoint y: 368, endPoint x: 461, endPoint y: 319, distance: 49.9
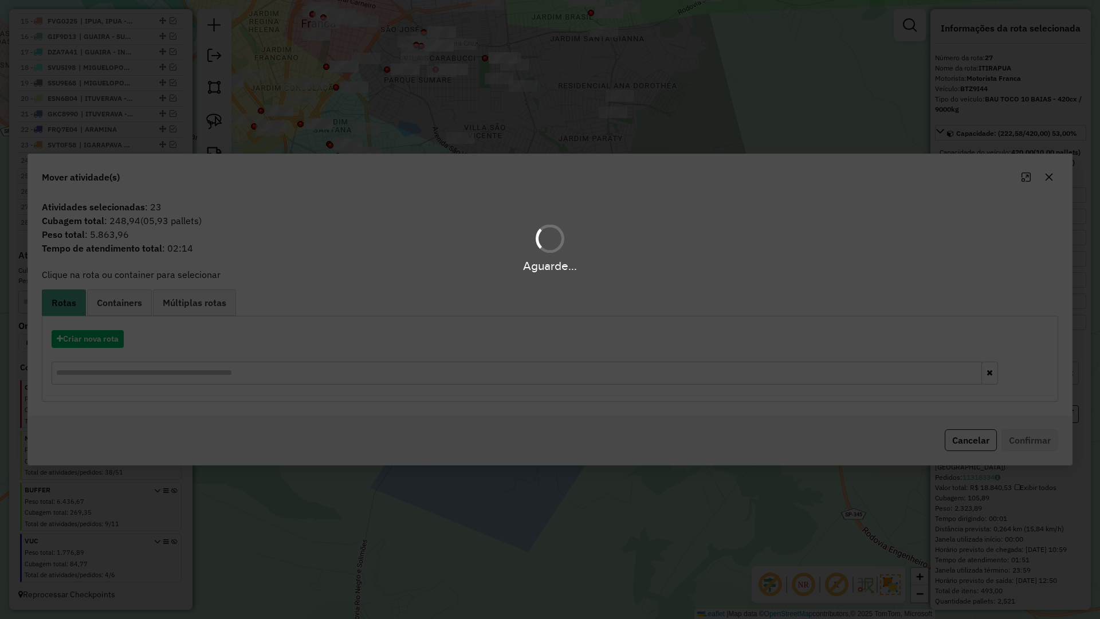
click at [103, 332] on div "Aguarde..." at bounding box center [550, 309] width 1100 height 619
click at [99, 335] on button "Criar nova rota" at bounding box center [88, 339] width 72 height 18
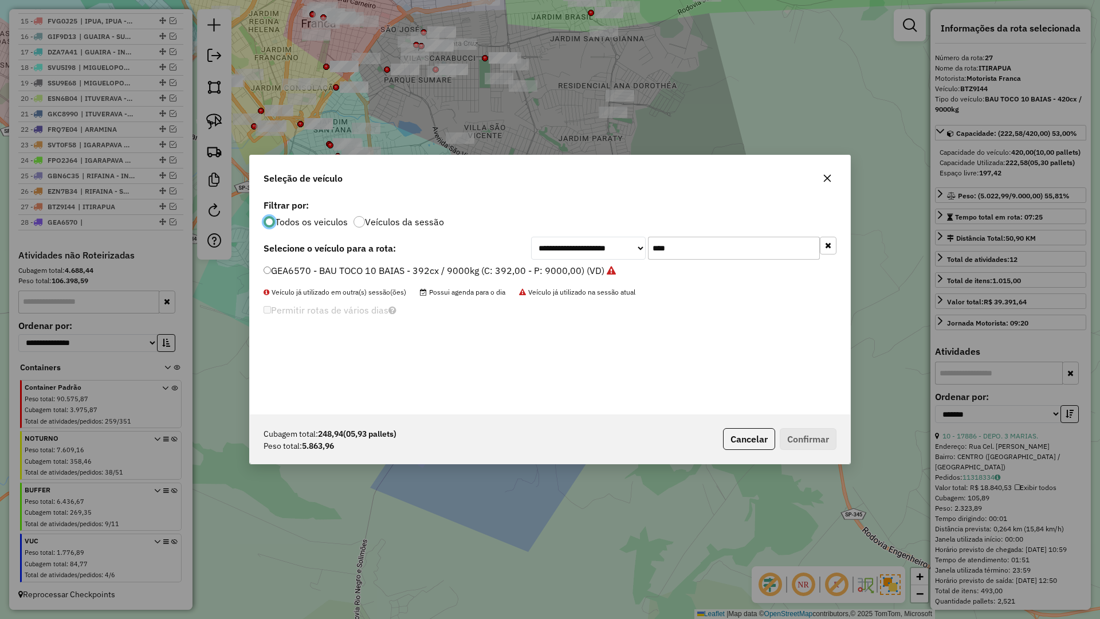
scroll to position [6, 3]
drag, startPoint x: 701, startPoint y: 247, endPoint x: 624, endPoint y: 247, distance: 77.4
click at [624, 247] on div "**********" at bounding box center [683, 248] width 305 height 23
type input "****"
drag, startPoint x: 301, startPoint y: 276, endPoint x: 355, endPoint y: 277, distance: 53.3
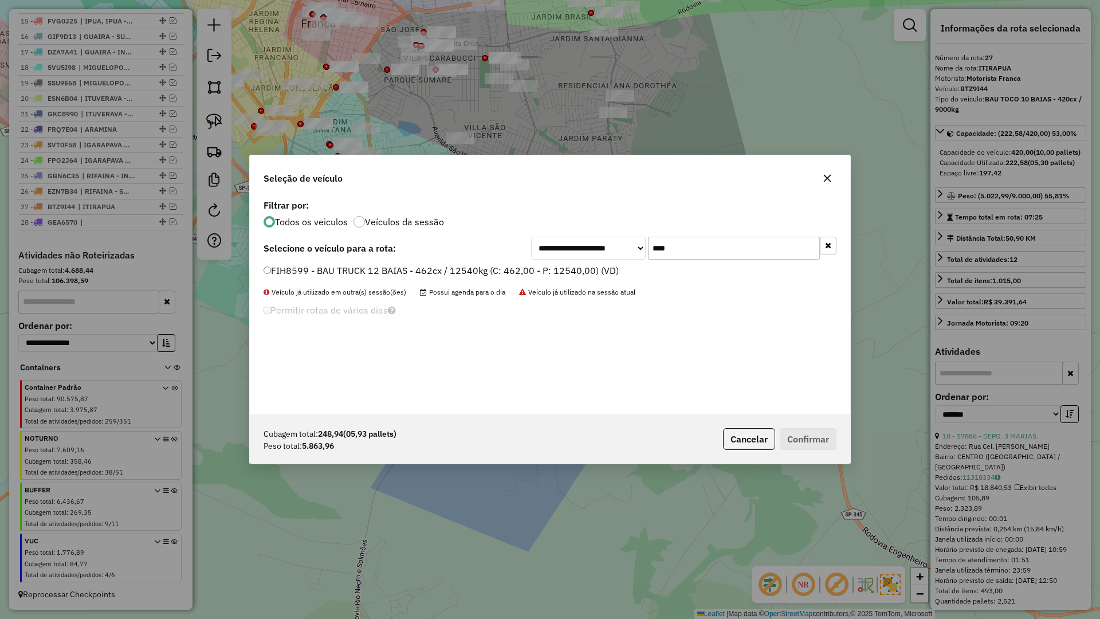
click at [302, 275] on label "FIH8599 - BAU TRUCK 12 BAIAS - 462cx / 12540kg (C: 462,00 - P: 12540,00) (VD)" at bounding box center [441, 271] width 355 height 14
drag, startPoint x: 822, startPoint y: 436, endPoint x: 712, endPoint y: 586, distance: 185.7
click at [819, 436] on button "Confirmar" at bounding box center [808, 439] width 57 height 22
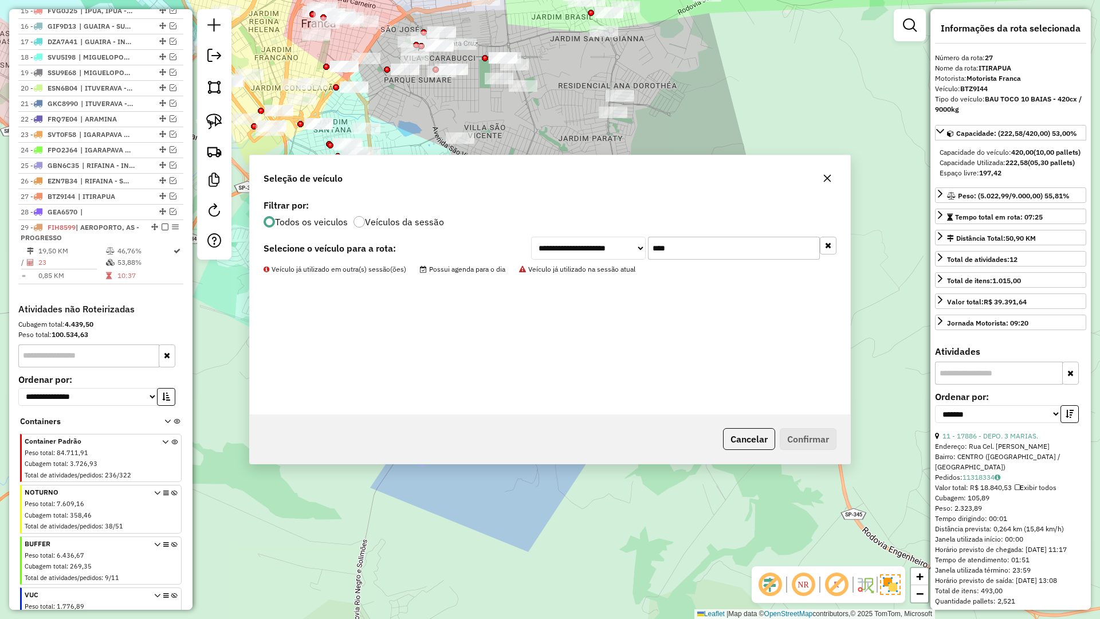
scroll to position [706, 0]
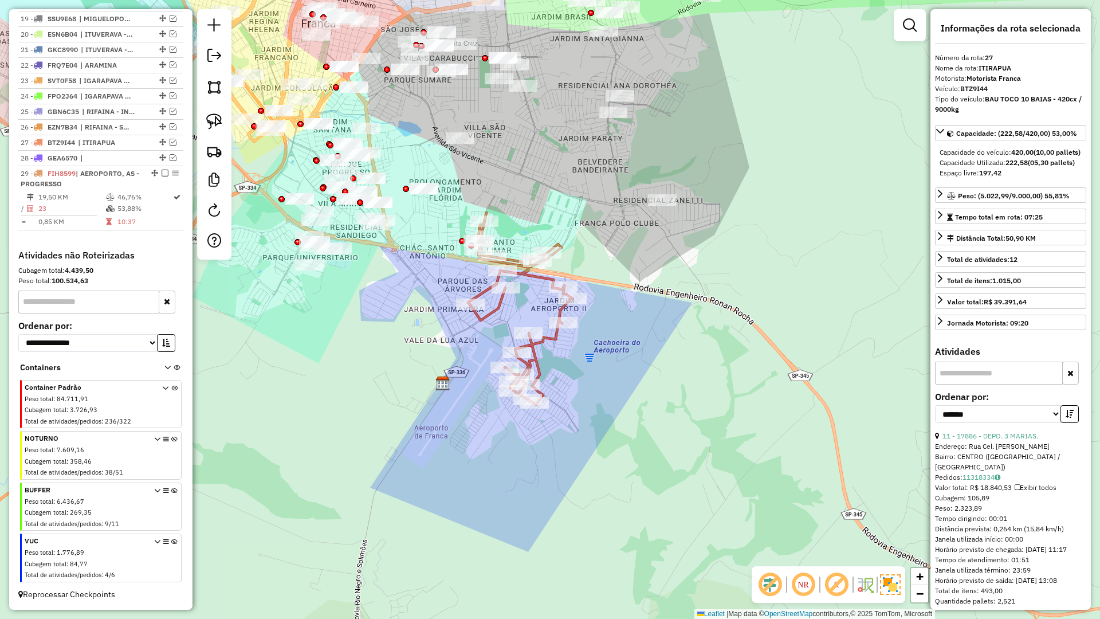
click at [499, 311] on icon at bounding box center [520, 309] width 104 height 192
click at [497, 315] on icon at bounding box center [521, 311] width 104 height 192
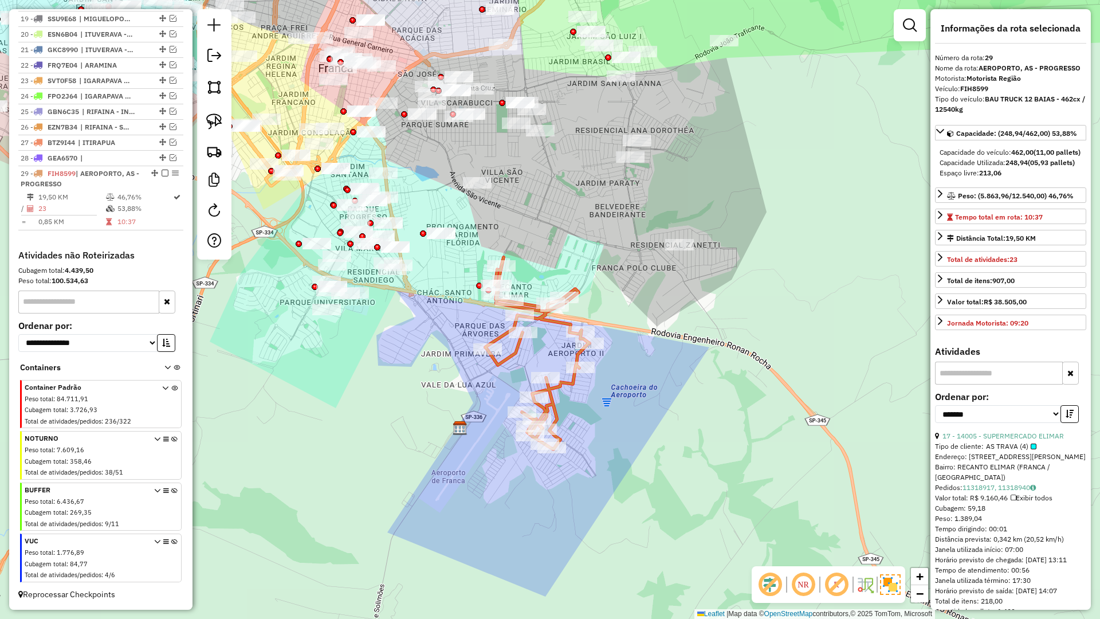
drag, startPoint x: 430, startPoint y: 240, endPoint x: 440, endPoint y: 278, distance: 39.1
click at [442, 281] on div "Janela de atendimento Grade de atendimento Capacidade Transportadoras Veículos …" at bounding box center [550, 309] width 1100 height 619
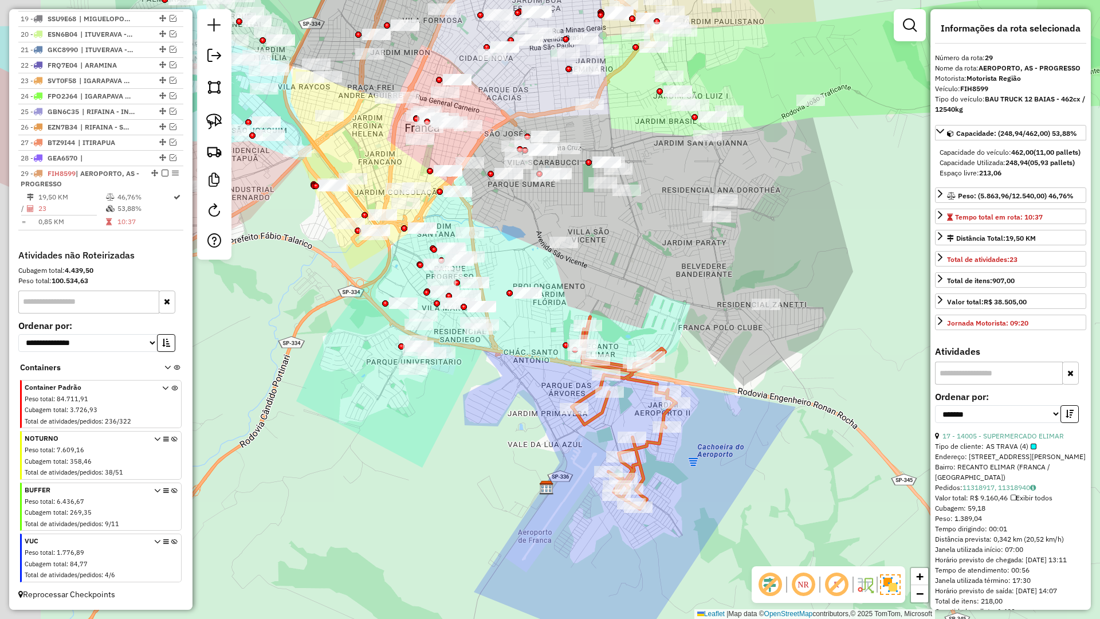
drag, startPoint x: 533, startPoint y: 218, endPoint x: 625, endPoint y: 279, distance: 110.3
click at [625, 279] on div "Janela de atendimento Grade de atendimento Capacidade Transportadoras Veículos …" at bounding box center [550, 309] width 1100 height 619
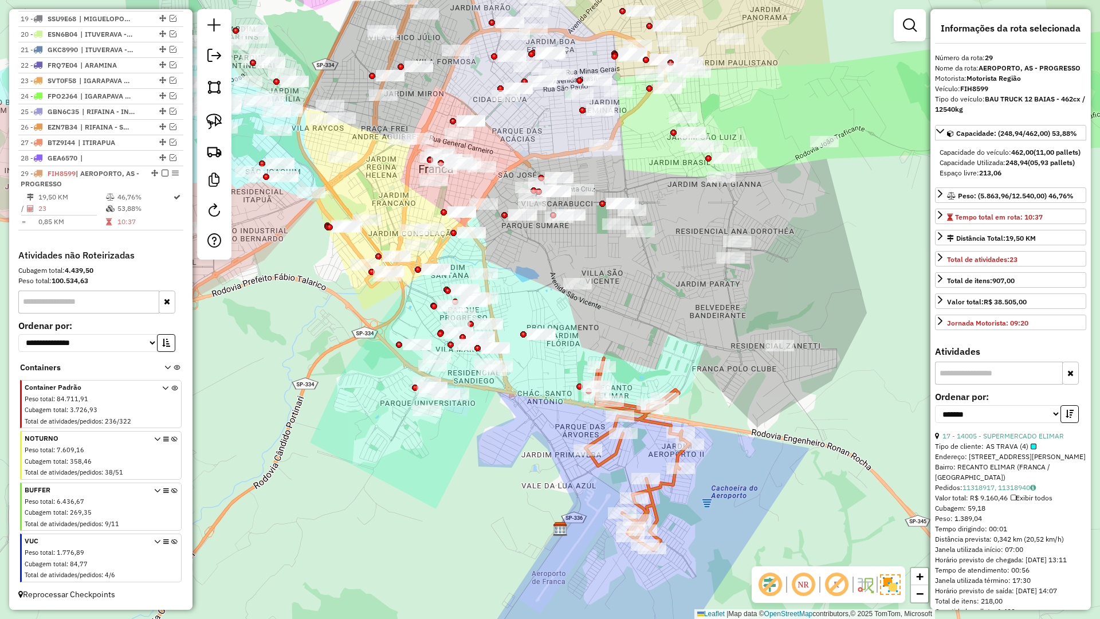
drag, startPoint x: 362, startPoint y: 408, endPoint x: 366, endPoint y: 429, distance: 21.0
click at [366, 429] on div "Janela de atendimento Grade de atendimento Capacidade Transportadoras Veículos …" at bounding box center [550, 309] width 1100 height 619
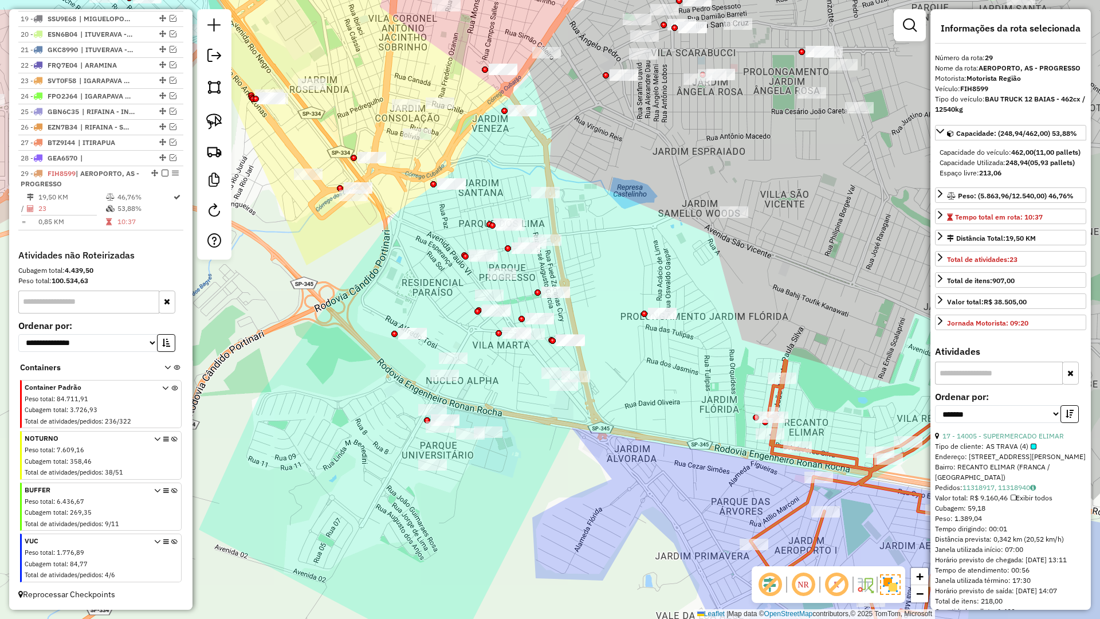
drag, startPoint x: 323, startPoint y: 431, endPoint x: 272, endPoint y: 445, distance: 52.8
click at [272, 445] on div "Janela de atendimento Grade de atendimento Capacidade Transportadoras Veículos …" at bounding box center [550, 309] width 1100 height 619
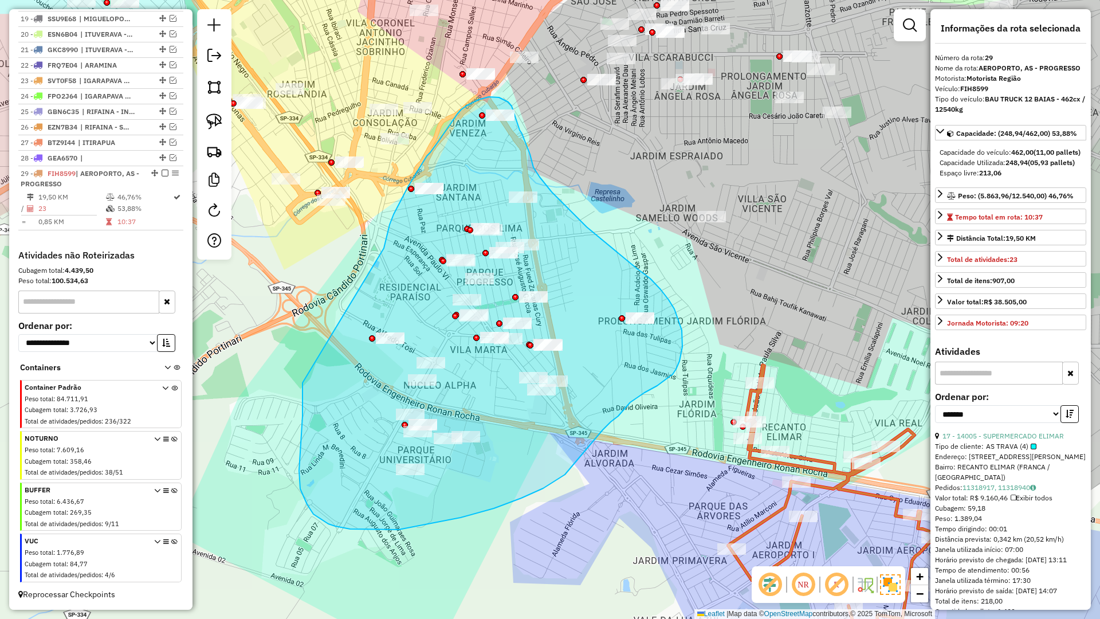
drag, startPoint x: 299, startPoint y: 470, endPoint x: 384, endPoint y: 300, distance: 190.4
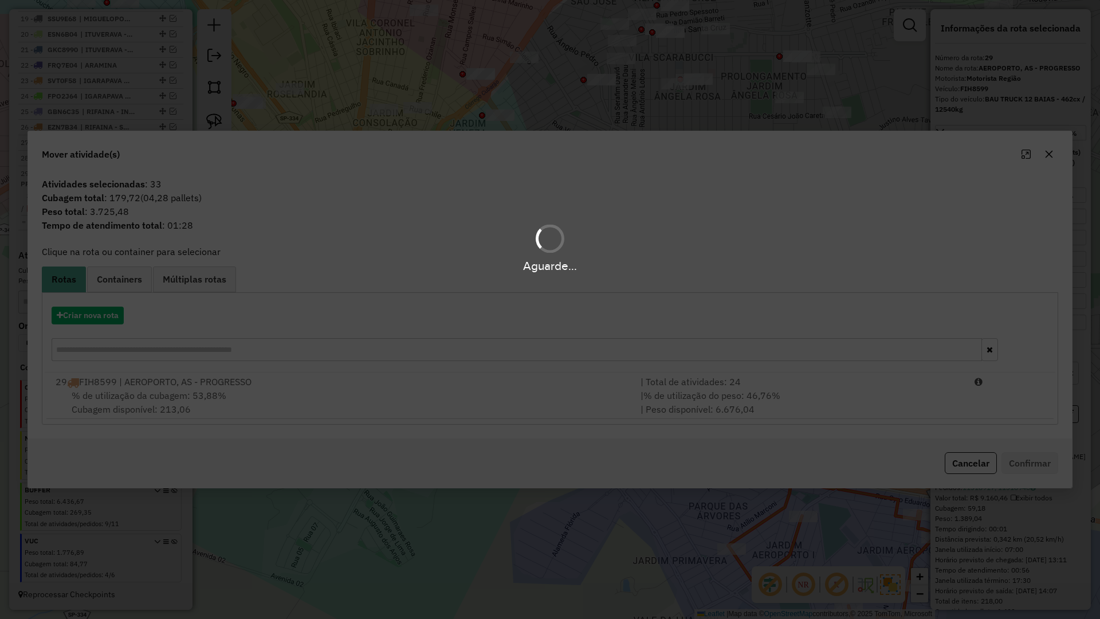
click at [104, 319] on div "Aguarde..." at bounding box center [550, 309] width 1100 height 619
click at [90, 313] on div "Aguarde..." at bounding box center [550, 309] width 1100 height 619
click at [89, 316] on div "Aguarde..." at bounding box center [550, 309] width 1100 height 619
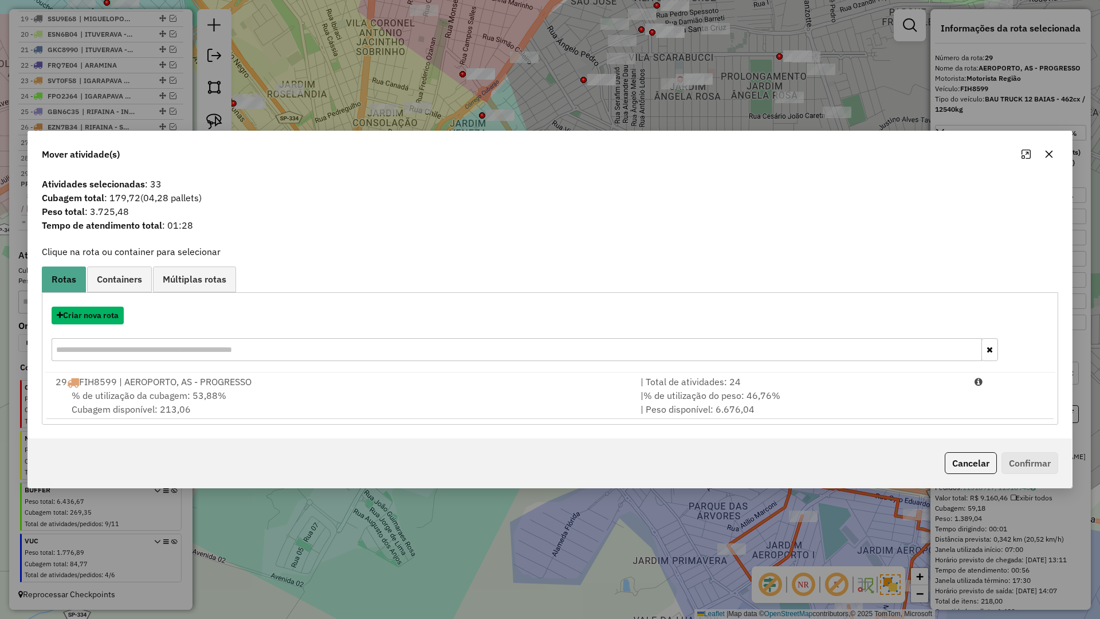
click at [89, 316] on button "Criar nova rota" at bounding box center [88, 316] width 72 height 18
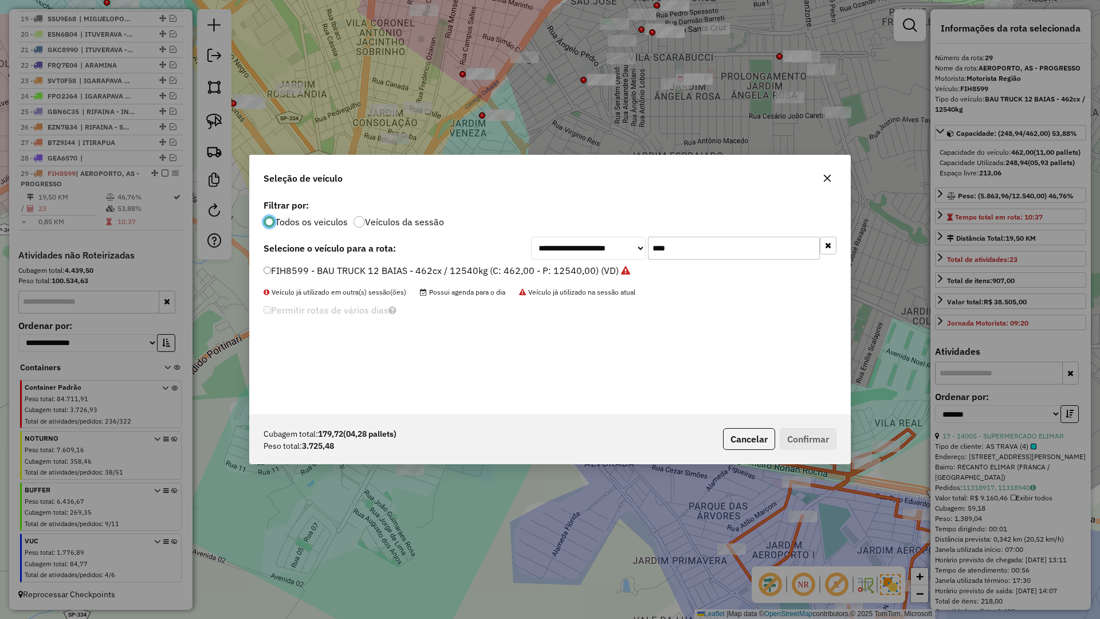
drag, startPoint x: 89, startPoint y: 316, endPoint x: 568, endPoint y: 280, distance: 480.4
click at [92, 316] on div "**********" at bounding box center [550, 309] width 1100 height 619
drag, startPoint x: 688, startPoint y: 236, endPoint x: 681, endPoint y: 242, distance: 9.3
click at [639, 239] on div "**********" at bounding box center [550, 306] width 601 height 218
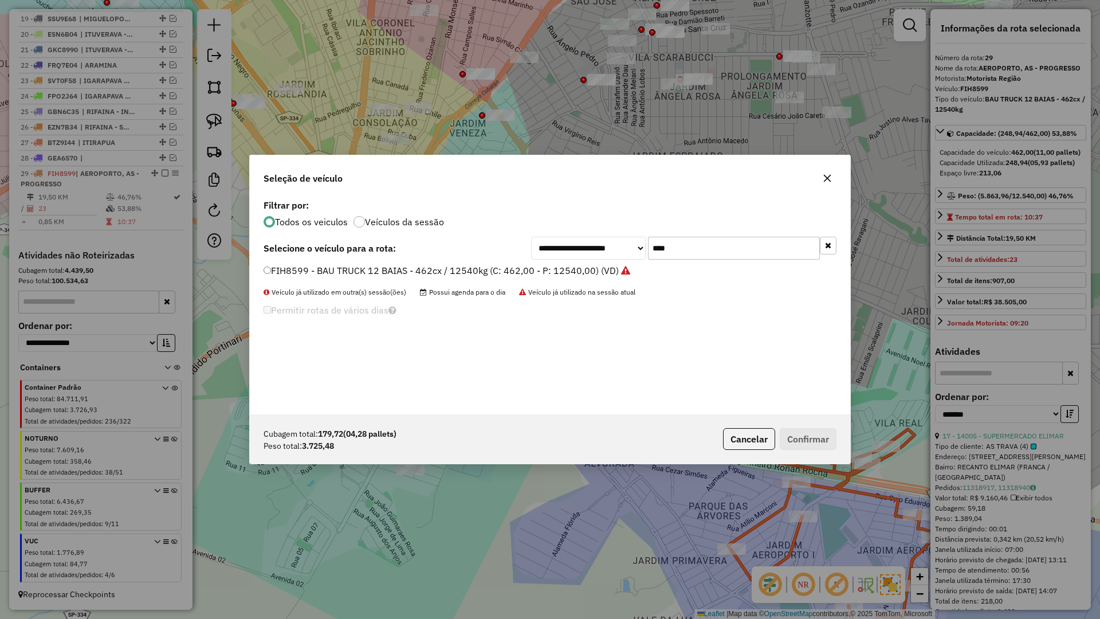
drag, startPoint x: 684, startPoint y: 244, endPoint x: 621, endPoint y: 244, distance: 63.0
click at [621, 244] on div "**********" at bounding box center [683, 248] width 305 height 23
type input "****"
drag, startPoint x: 391, startPoint y: 266, endPoint x: 397, endPoint y: 266, distance: 6.3
click at [391, 266] on label "EZP8J64 - BAU TOCO 10 BAIAS - 420cx / 9000kg (C: 420,00 - P: 9000,00) (VD)" at bounding box center [433, 271] width 339 height 14
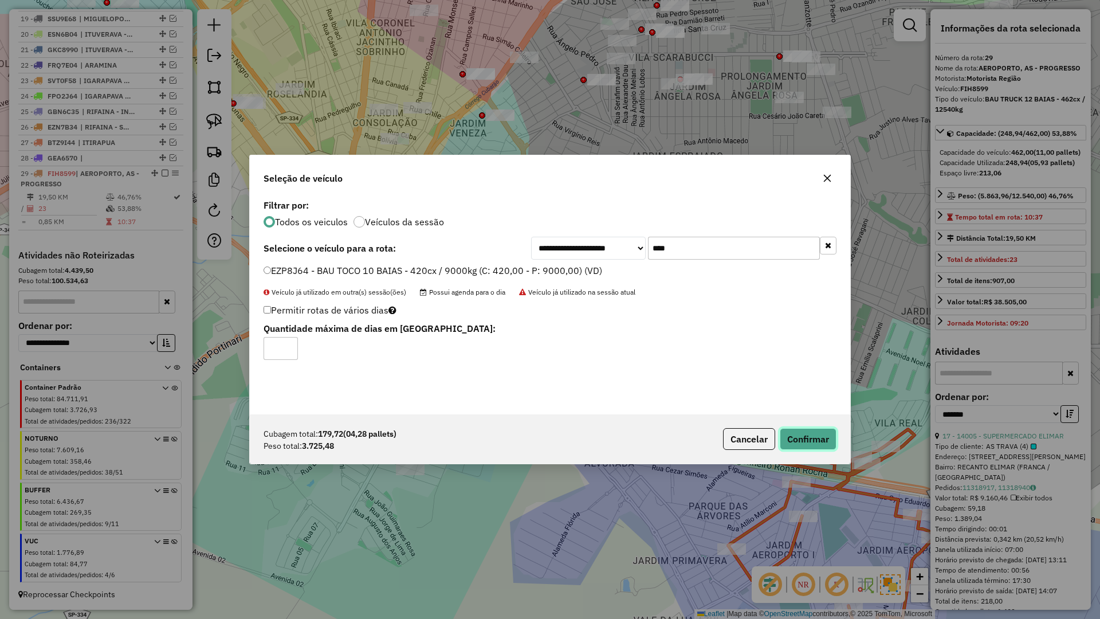
click at [835, 439] on button "Confirmar" at bounding box center [808, 439] width 57 height 22
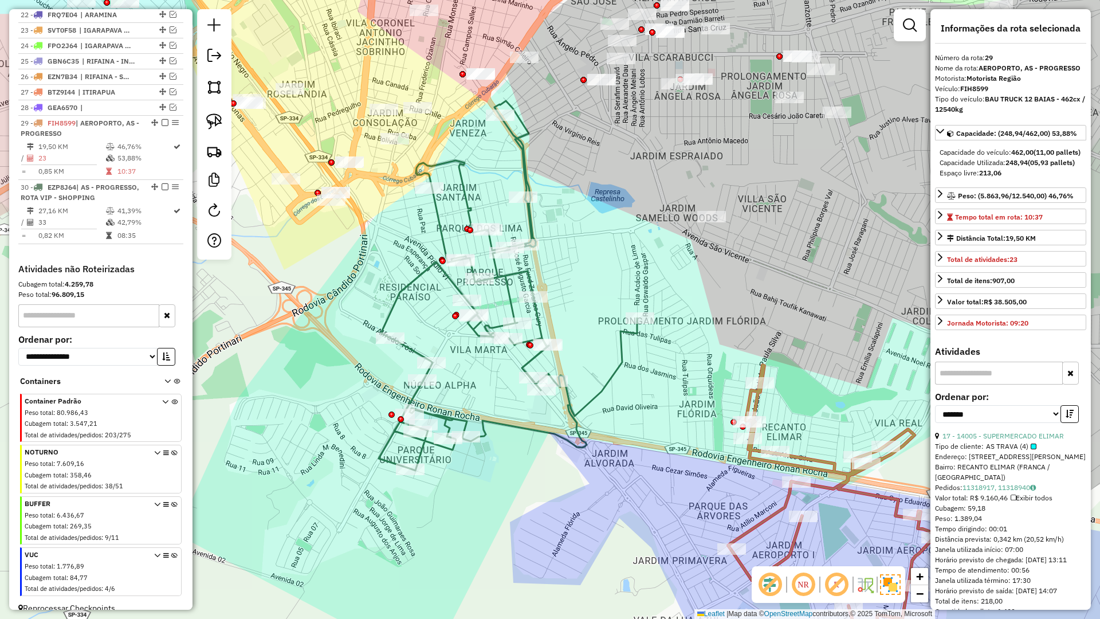
scroll to position [770, 0]
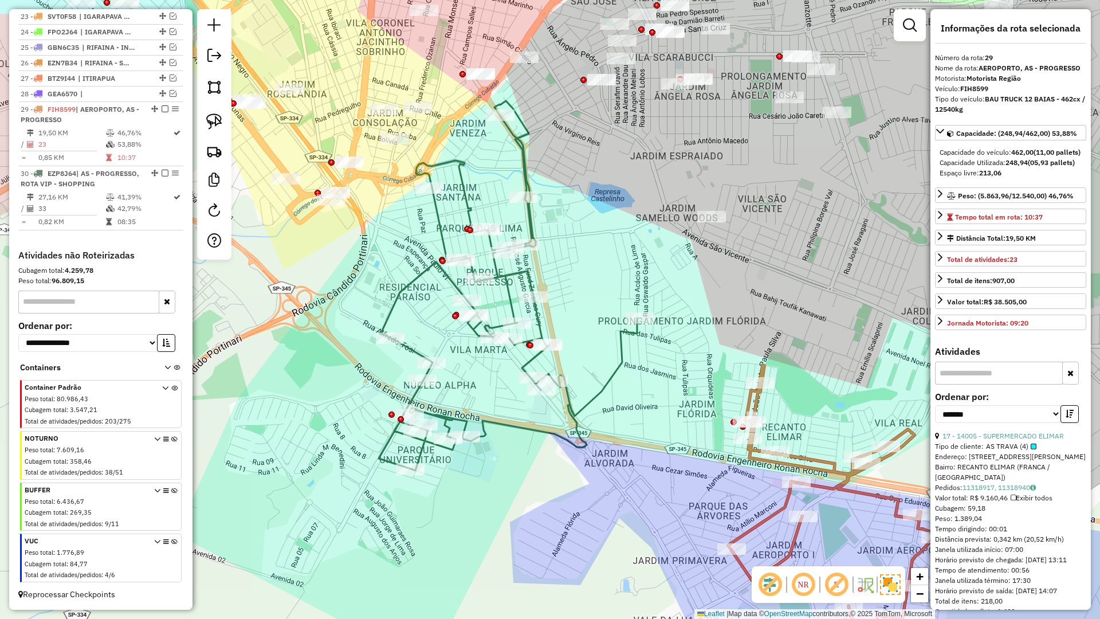
drag, startPoint x: 631, startPoint y: 442, endPoint x: 581, endPoint y: 438, distance: 50.0
click at [581, 438] on div "Janela de atendimento Grade de atendimento Capacidade Transportadoras Veículos …" at bounding box center [550, 309] width 1100 height 619
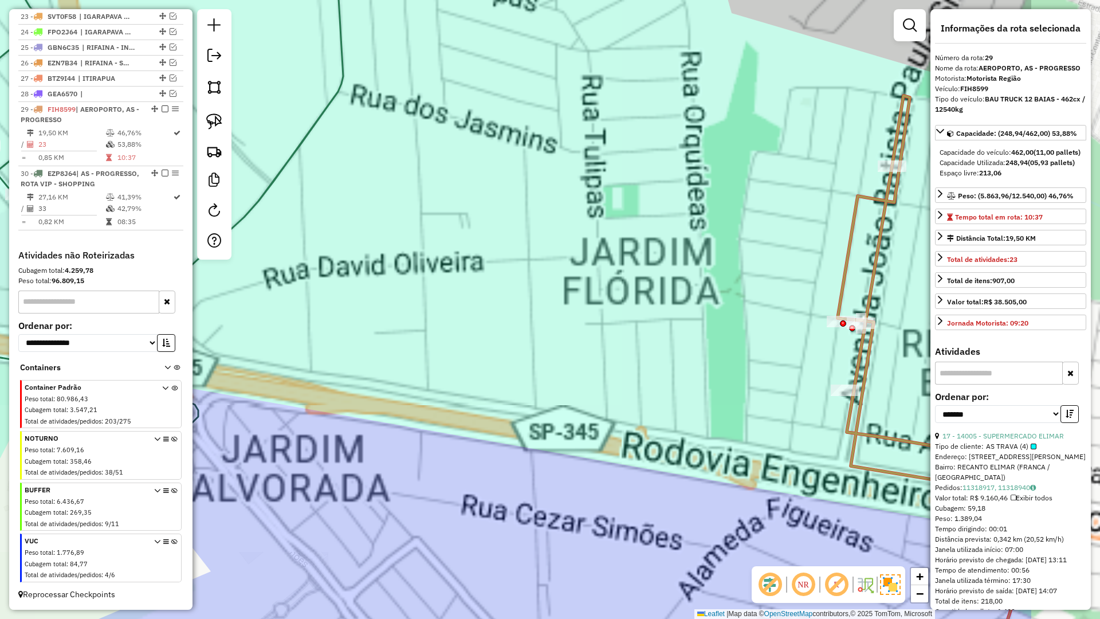
drag, startPoint x: 660, startPoint y: 414, endPoint x: 532, endPoint y: 379, distance: 131.9
click at [495, 378] on div "Janela de atendimento Grade de atendimento Capacidade Transportadoras Veículos …" at bounding box center [550, 309] width 1100 height 619
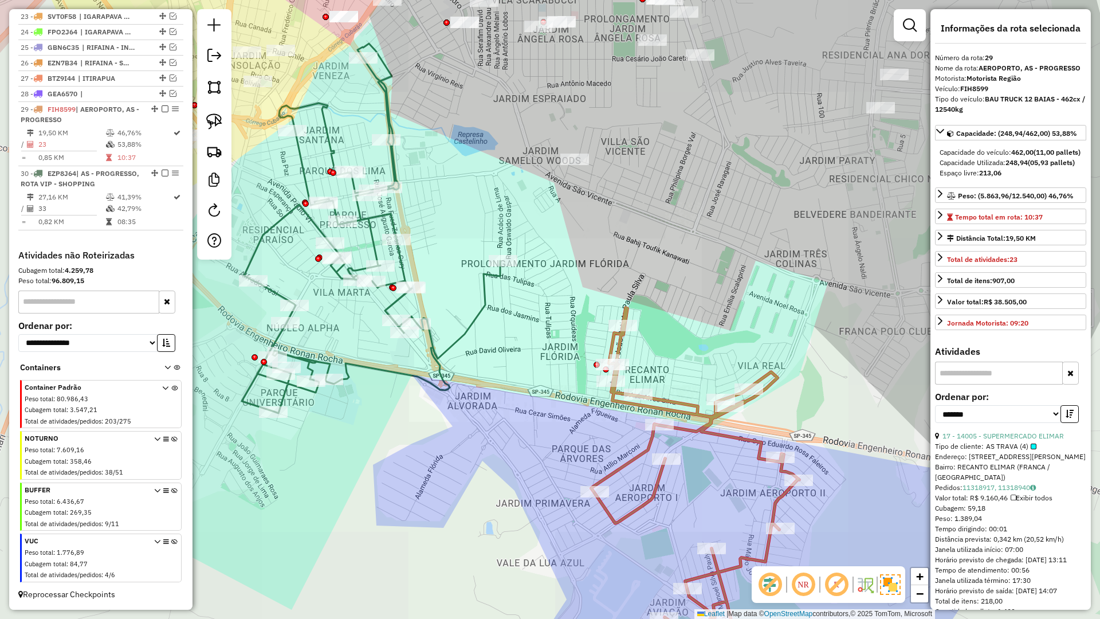
drag, startPoint x: 531, startPoint y: 379, endPoint x: 531, endPoint y: 407, distance: 28.7
click at [531, 407] on div "Janela de atendimento Grade de atendimento Capacidade Transportadoras Veículos …" at bounding box center [550, 309] width 1100 height 619
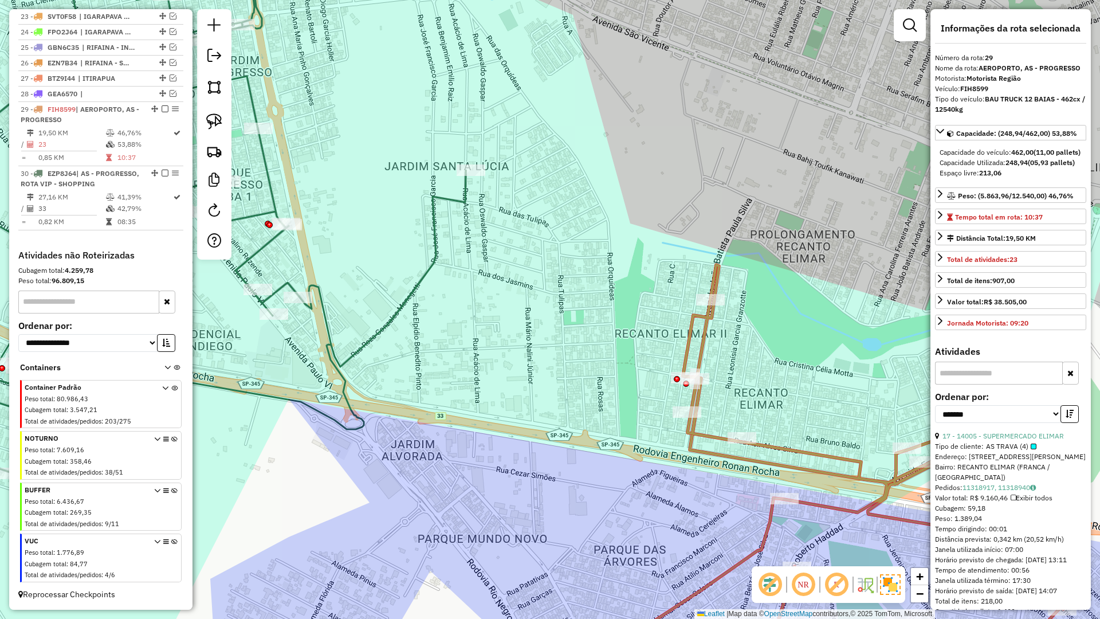
drag, startPoint x: 535, startPoint y: 408, endPoint x: 542, endPoint y: 370, distance: 38.4
click at [542, 370] on div "Janela de atendimento Grade de atendimento Capacidade Transportadoras Veículos …" at bounding box center [550, 309] width 1100 height 619
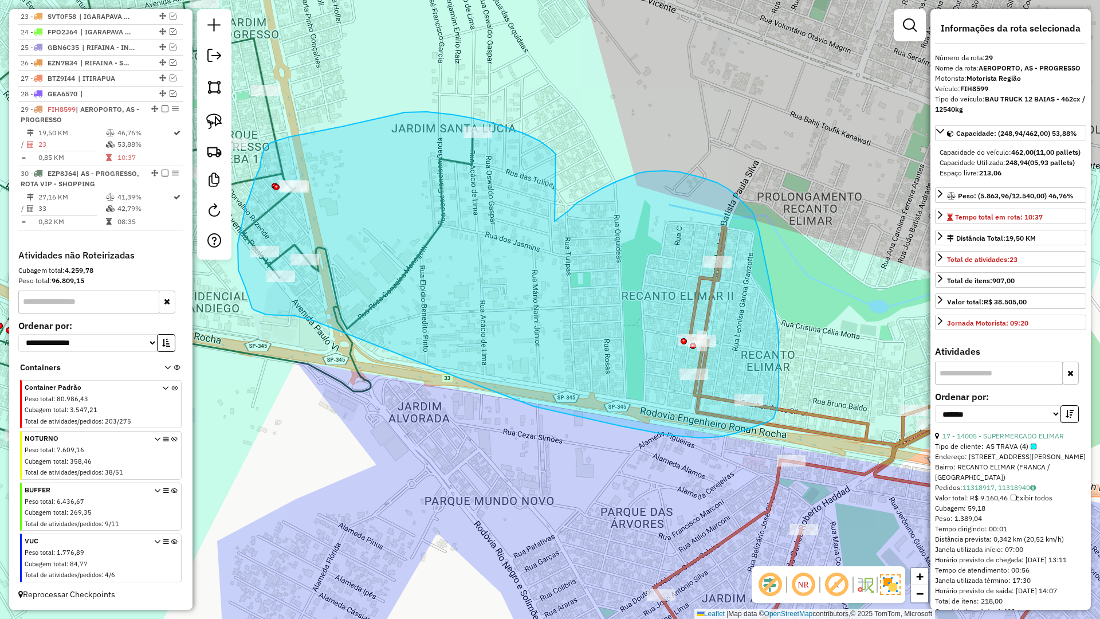
drag, startPoint x: 639, startPoint y: 173, endPoint x: 559, endPoint y: 158, distance: 81.0
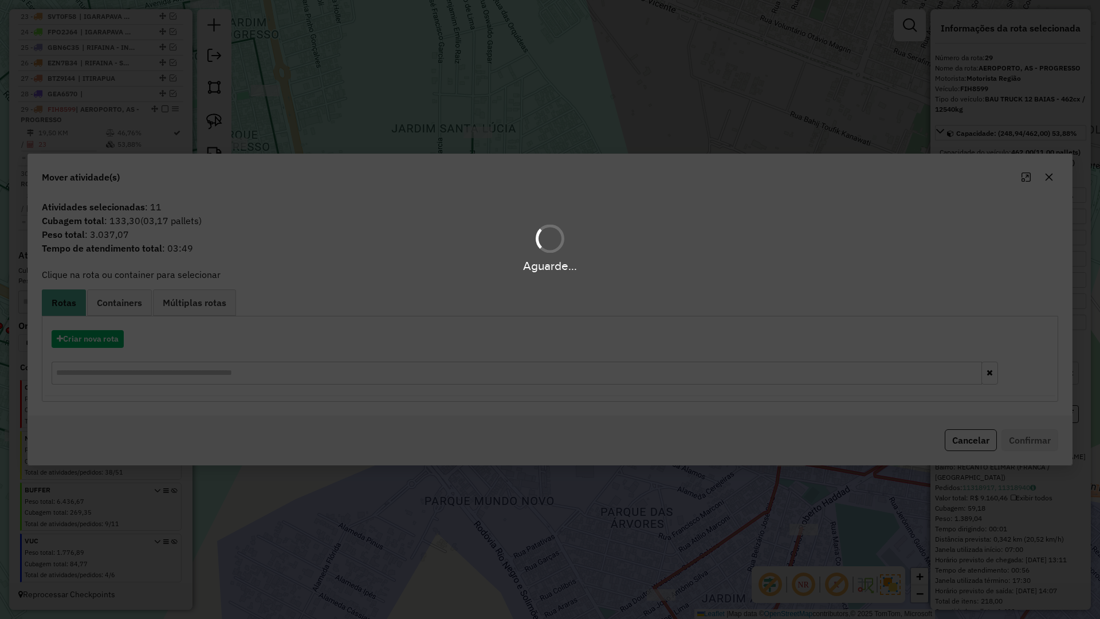
click at [92, 341] on div "Aguarde..." at bounding box center [550, 309] width 1100 height 619
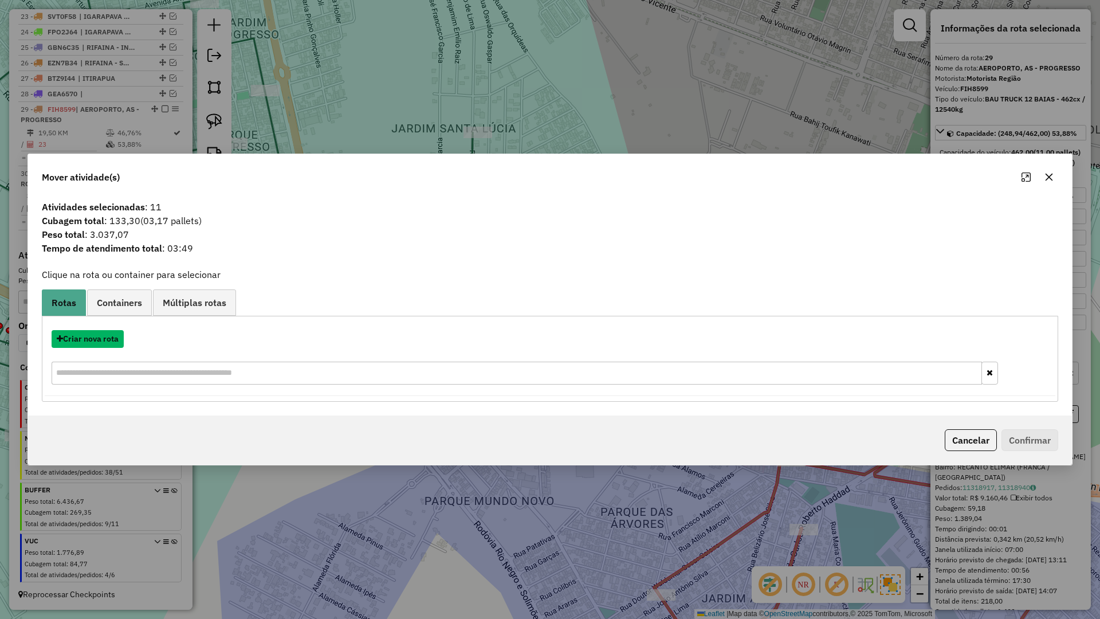
click at [92, 341] on button "Criar nova rota" at bounding box center [88, 339] width 72 height 18
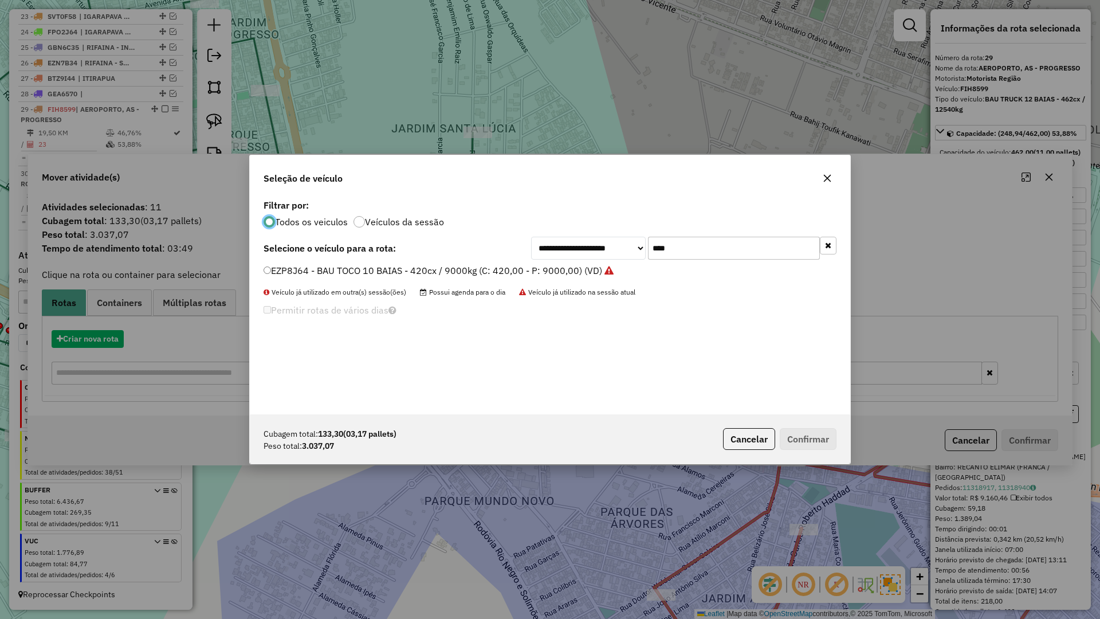
scroll to position [6, 3]
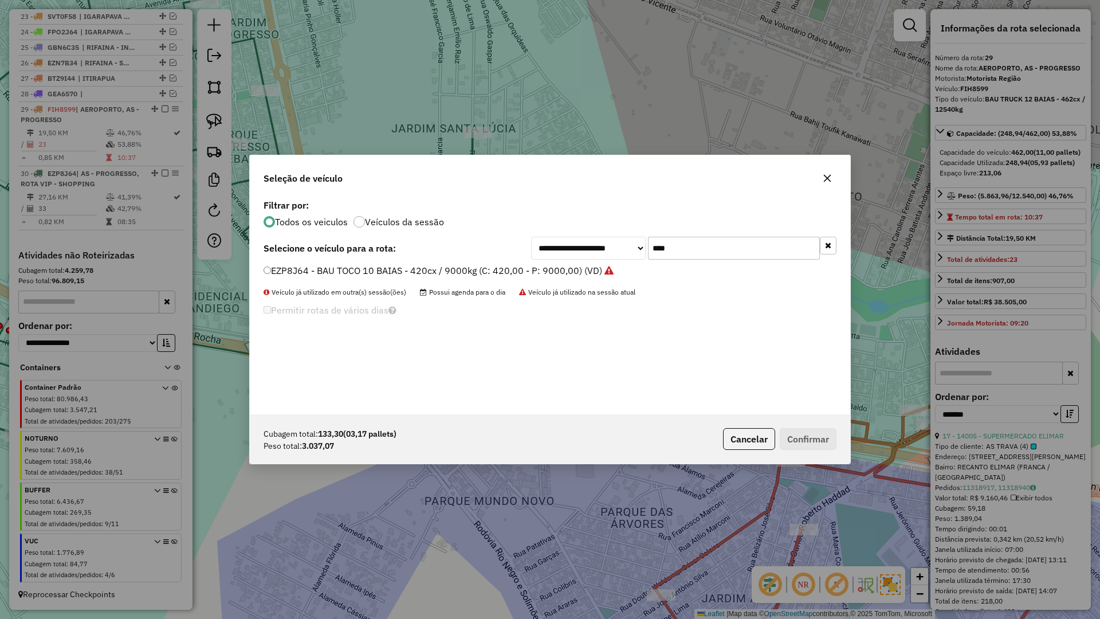
drag, startPoint x: 681, startPoint y: 250, endPoint x: 648, endPoint y: 250, distance: 33.8
click at [648, 250] on div "**********" at bounding box center [683, 248] width 305 height 23
type input "****"
click at [277, 266] on label "GKD5380 - BAU TRUCK 12 BAIAS - 448cx / 12540kg (C: 448,00 - P: 12540,00) (VD)" at bounding box center [443, 271] width 359 height 14
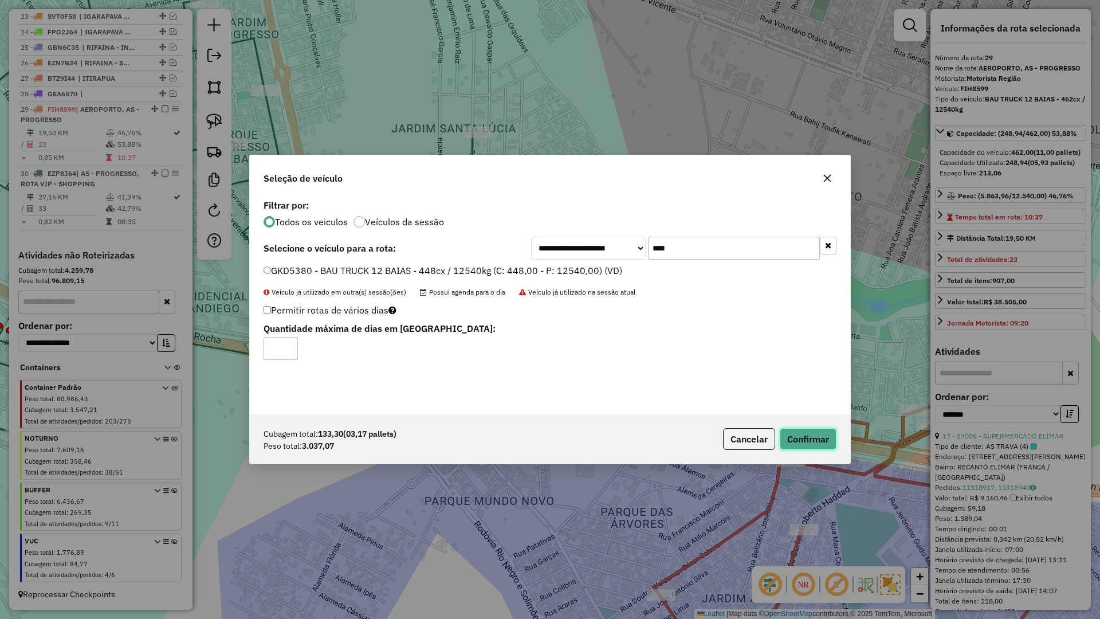
click at [834, 440] on button "Confirmar" at bounding box center [808, 439] width 57 height 22
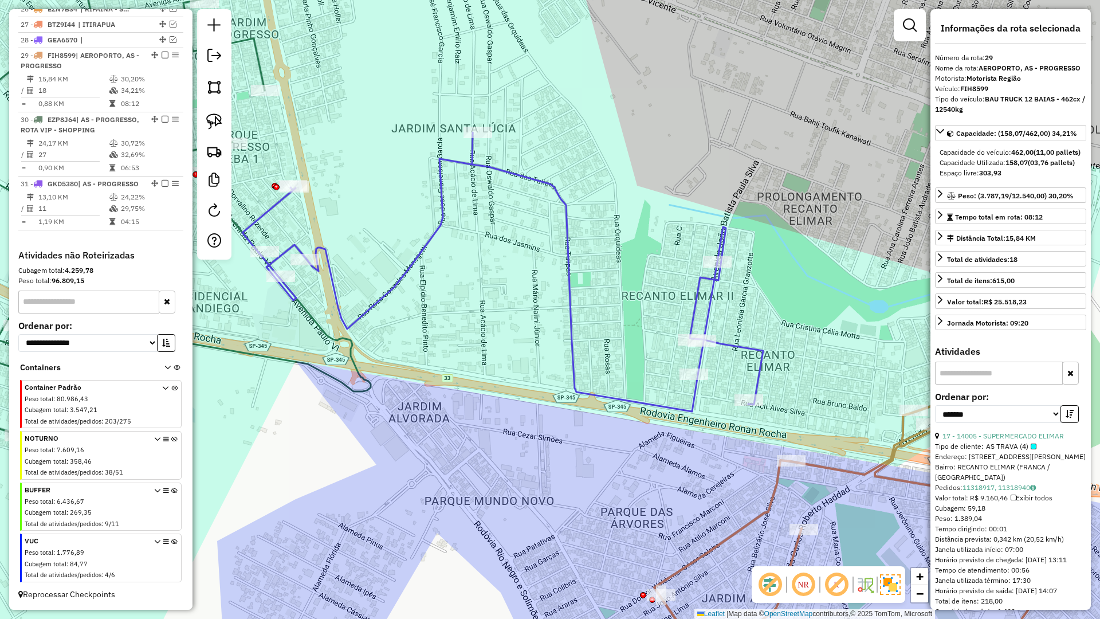
scroll to position [834, 0]
drag, startPoint x: 473, startPoint y: 234, endPoint x: 539, endPoint y: 300, distance: 93.6
click at [514, 288] on div "Janela de atendimento Grade de atendimento Capacidade Transportadoras Veículos …" at bounding box center [550, 309] width 1100 height 619
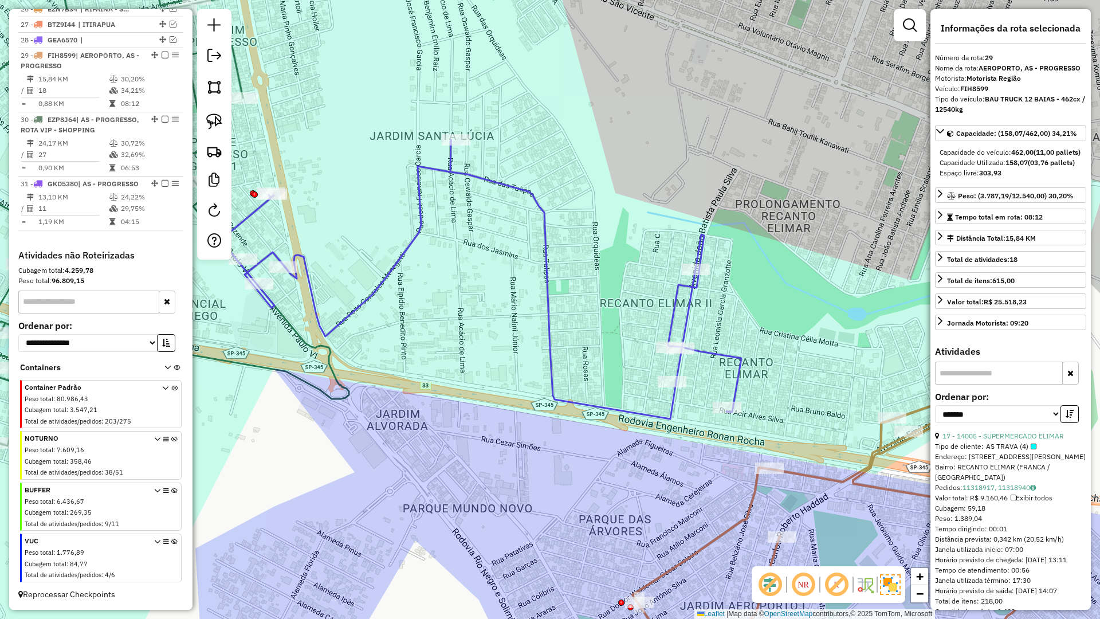
drag, startPoint x: 511, startPoint y: 280, endPoint x: 473, endPoint y: 265, distance: 40.4
click at [457, 250] on div "Janela de atendimento Grade de atendimento Capacidade Transportadoras Veículos …" at bounding box center [550, 309] width 1100 height 619
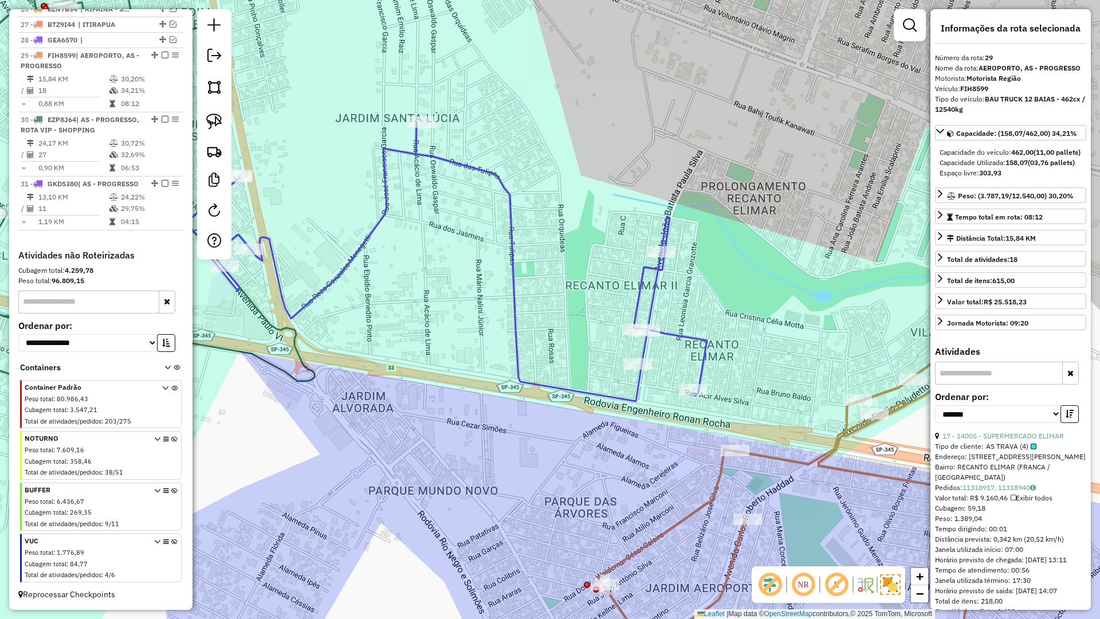
click at [831, 469] on icon at bounding box center [806, 512] width 416 height 336
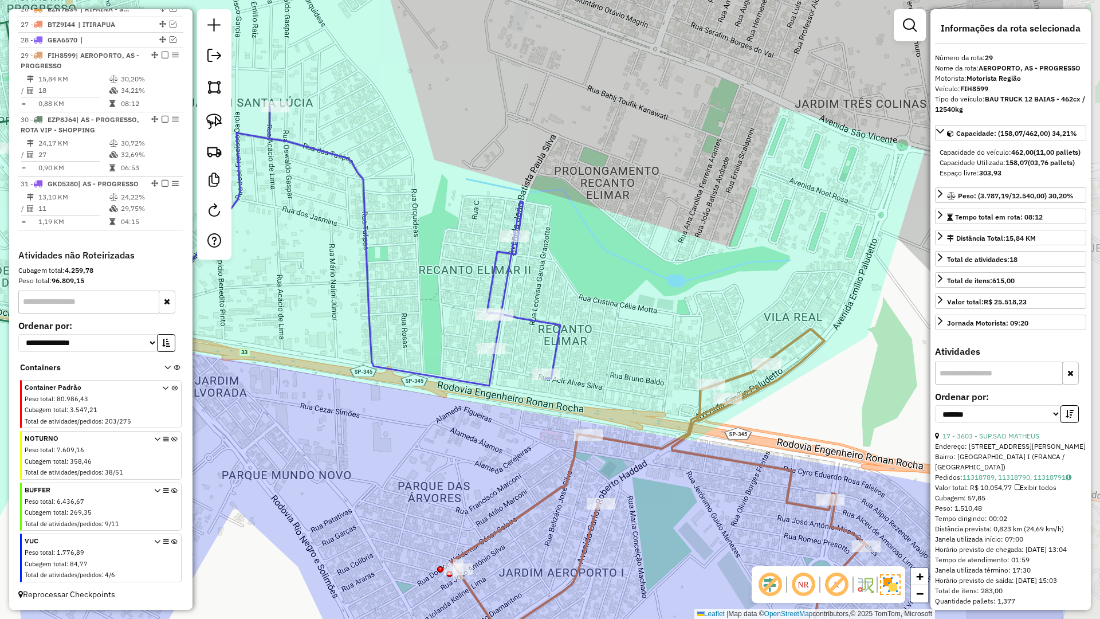
drag, startPoint x: 677, startPoint y: 300, endPoint x: 594, endPoint y: 286, distance: 83.7
click at [594, 286] on div "Janela de atendimento Grade de atendimento Capacidade Transportadoras Veículos …" at bounding box center [550, 309] width 1100 height 619
drag, startPoint x: 589, startPoint y: 285, endPoint x: 1009, endPoint y: 287, distance: 419.5
click at [1032, 292] on hb-router-mapa "Informações da Sessão 977903 - 12/08/2025 Criação: 11/08/2025 17:43 Depósito: R…" at bounding box center [550, 309] width 1100 height 619
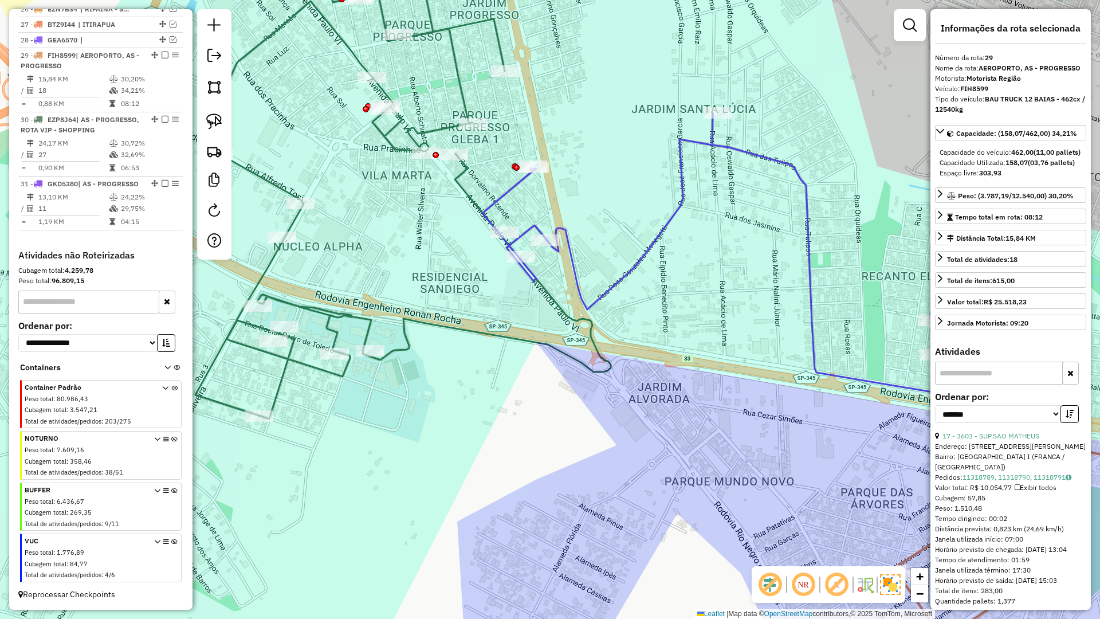
click at [663, 231] on icon at bounding box center [742, 252] width 521 height 279
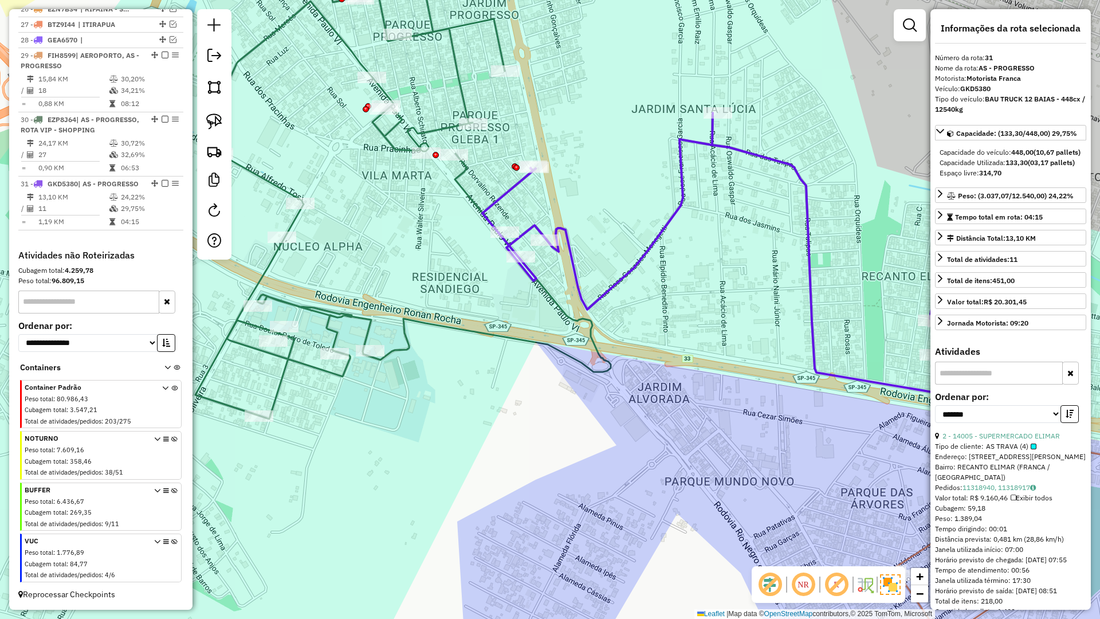
click at [463, 169] on icon at bounding box center [402, 178] width 415 height 481
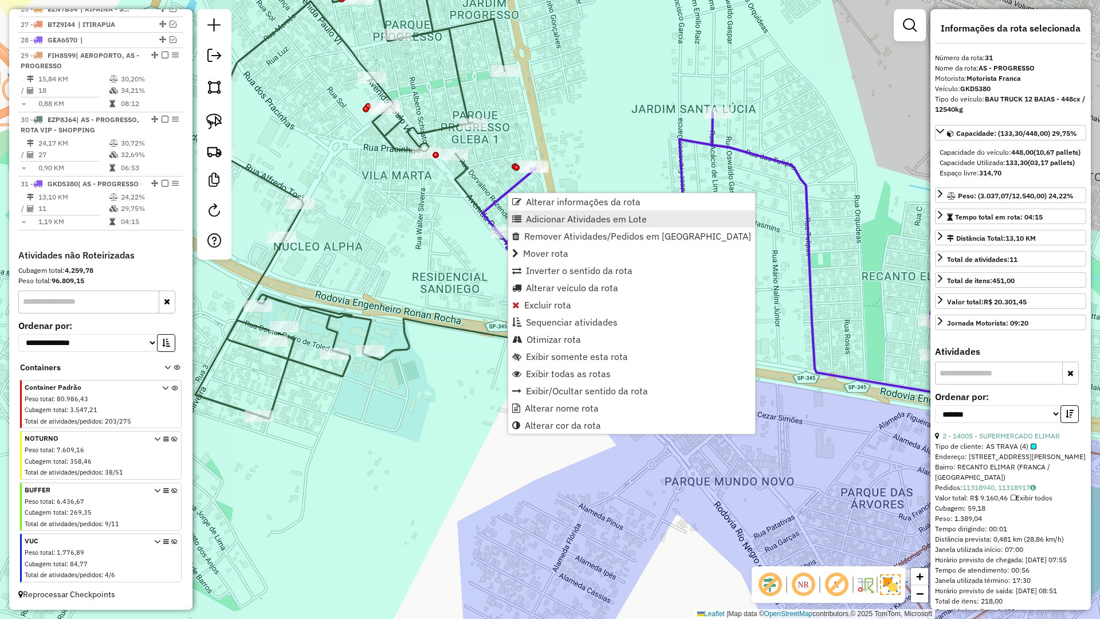
click at [545, 219] on span "Adicionar Atividades em Lote" at bounding box center [586, 218] width 121 height 9
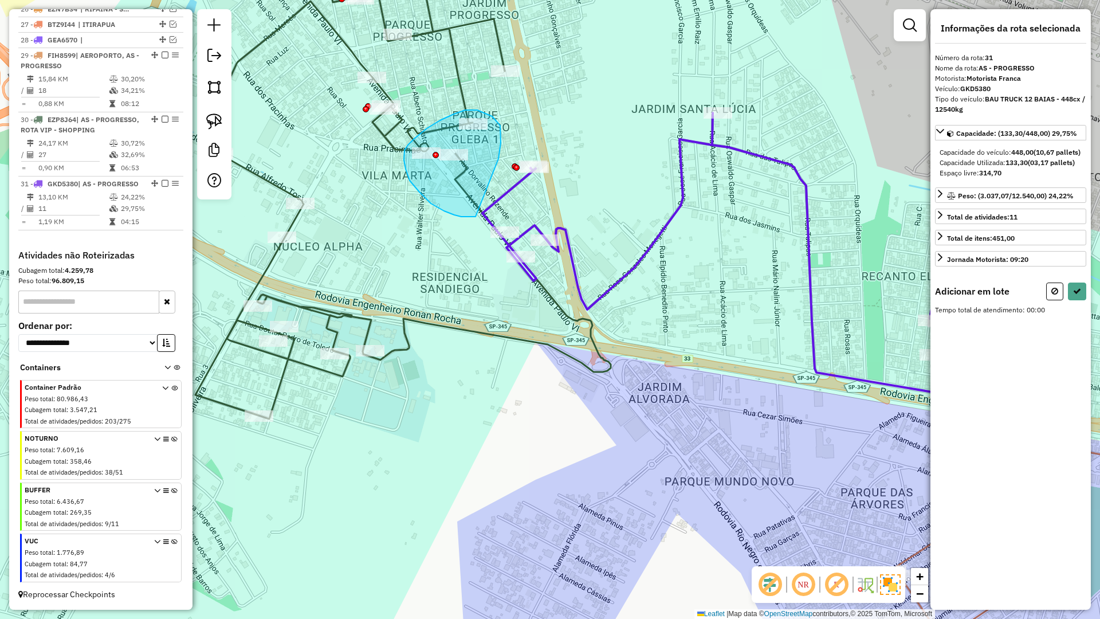
drag, startPoint x: 500, startPoint y: 148, endPoint x: 491, endPoint y: 218, distance: 70.6
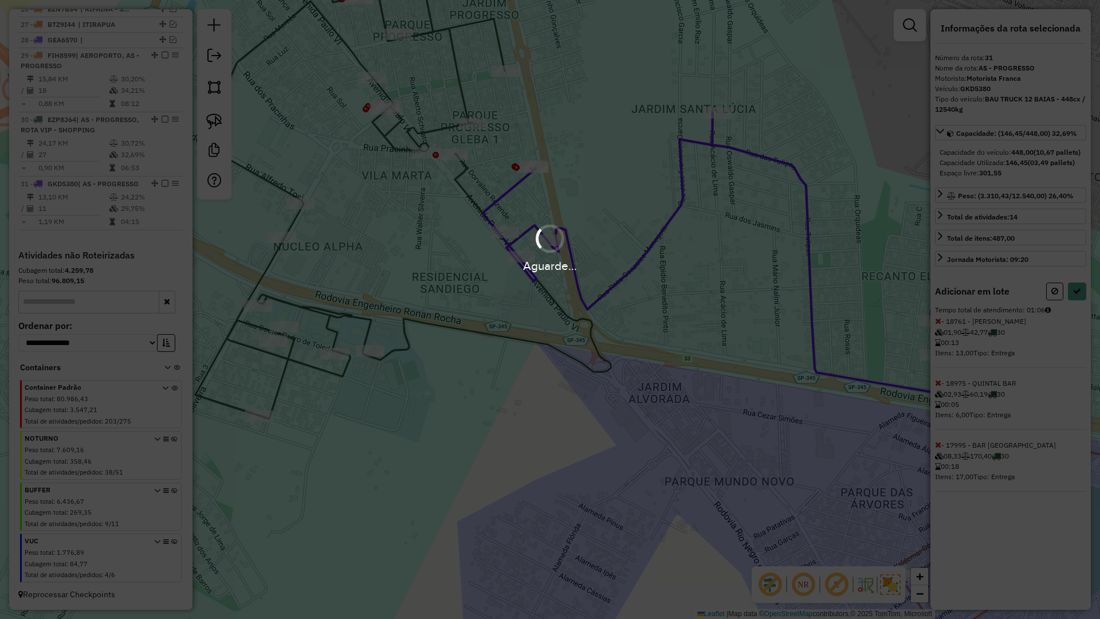
click at [1078, 304] on div "Aguarde..." at bounding box center [550, 309] width 1100 height 619
click at [1078, 295] on icon at bounding box center [1077, 291] width 8 height 8
click at [1078, 304] on div "Aguarde..." at bounding box center [550, 309] width 1100 height 619
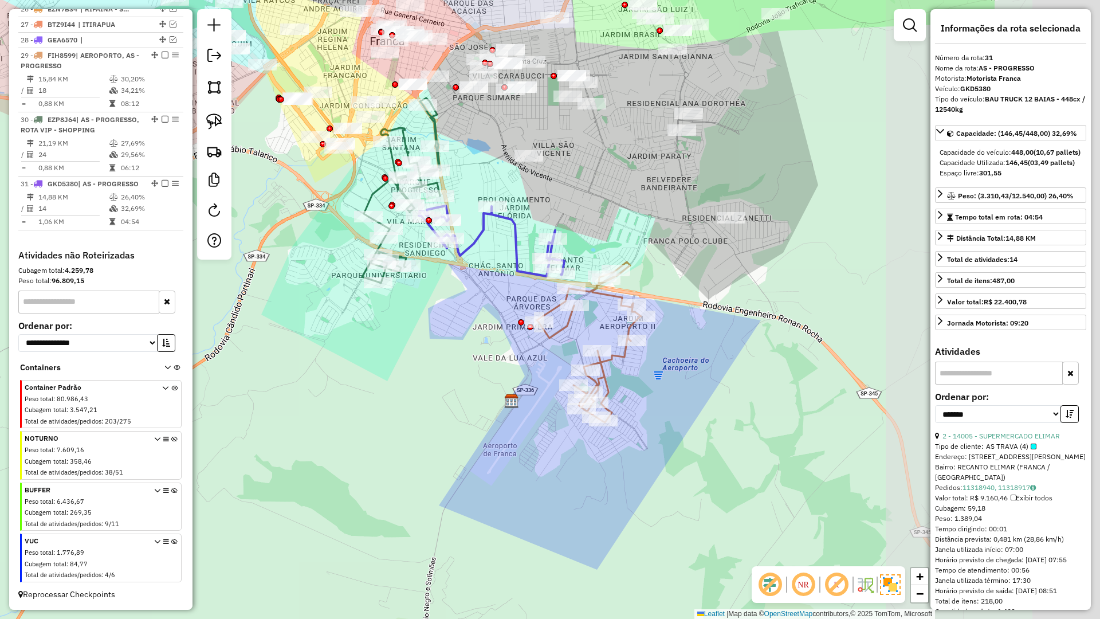
drag, startPoint x: 685, startPoint y: 332, endPoint x: 595, endPoint y: 309, distance: 93.4
click at [492, 289] on div "Janela de atendimento Grade de atendimento Capacidade Transportadoras Veículos …" at bounding box center [550, 309] width 1100 height 619
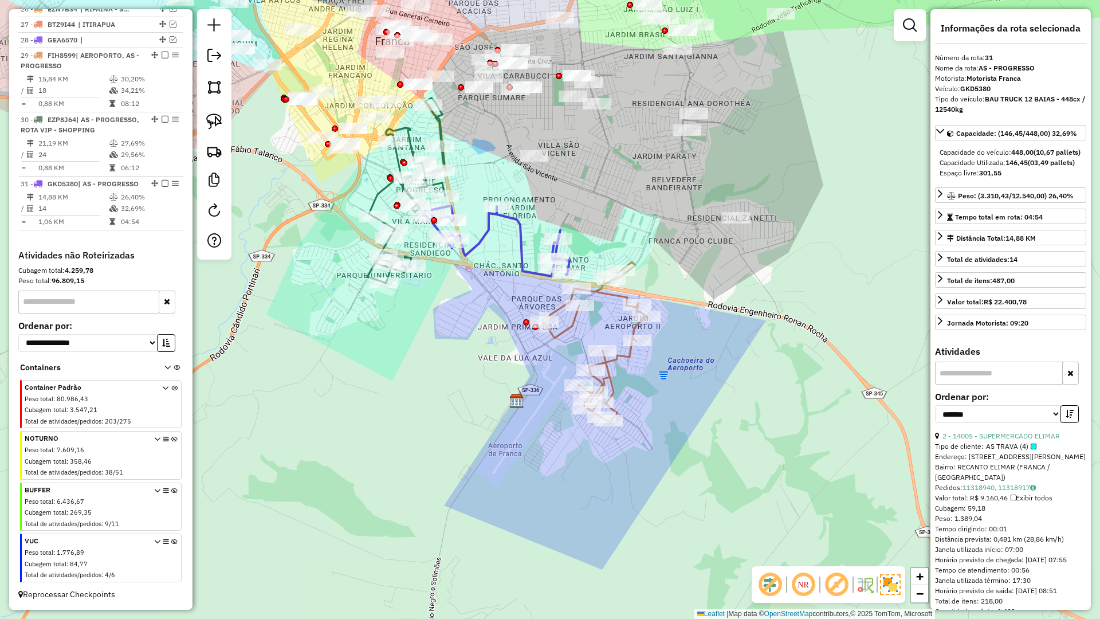
click at [610, 297] on icon at bounding box center [594, 342] width 104 height 160
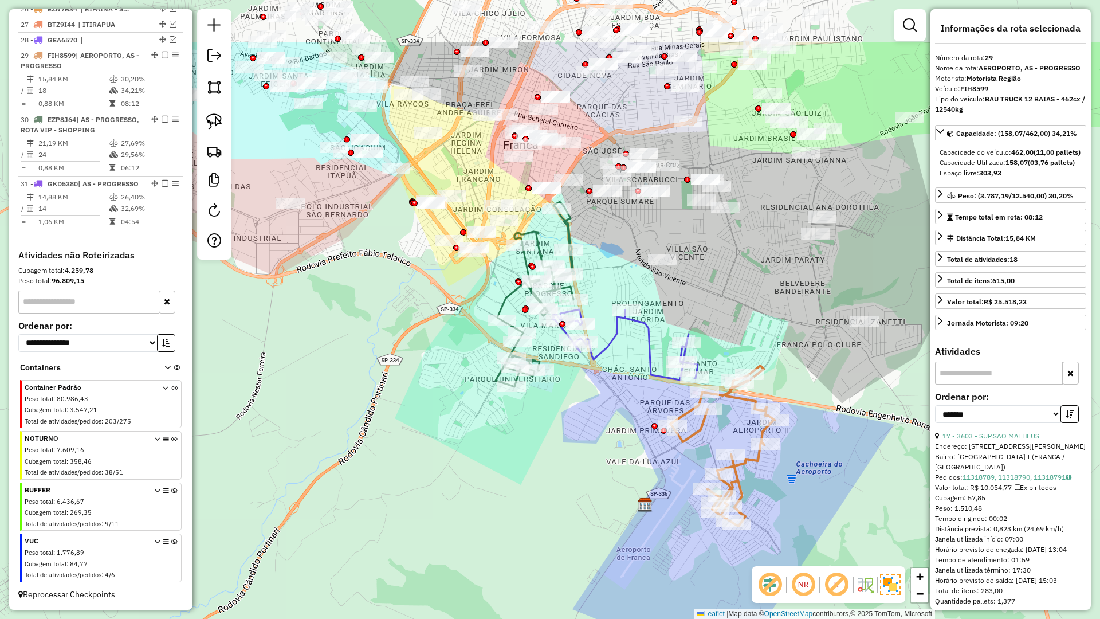
drag, startPoint x: 581, startPoint y: 190, endPoint x: 754, endPoint y: 342, distance: 230.2
click at [754, 342] on div "Janela de atendimento Grade de atendimento Capacidade Transportadoras Veículos …" at bounding box center [550, 309] width 1100 height 619
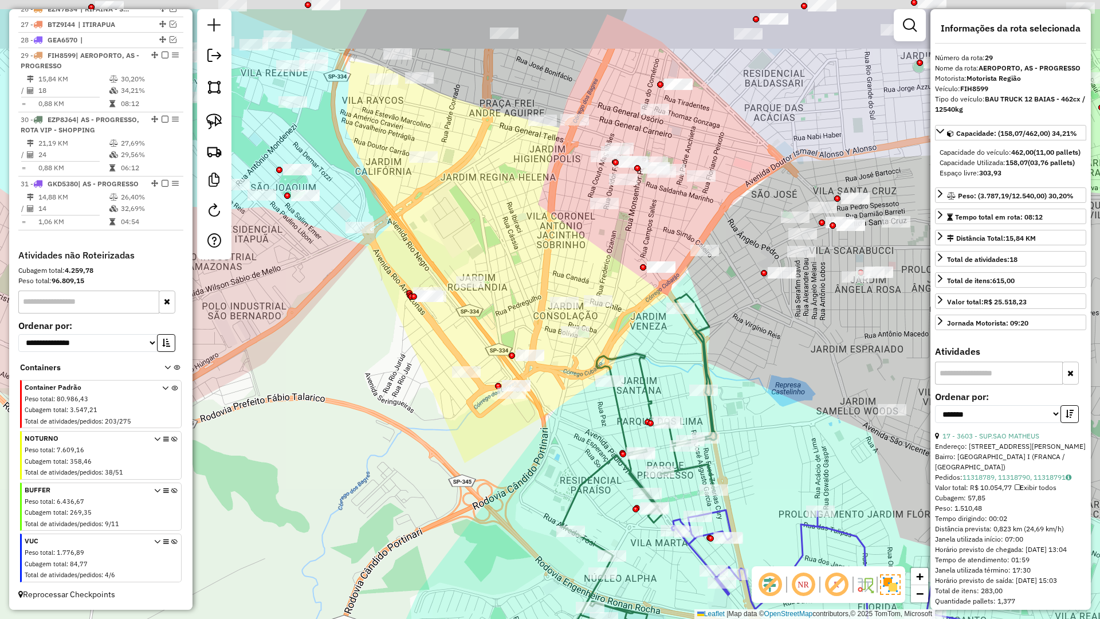
drag, startPoint x: 566, startPoint y: 373, endPoint x: 571, endPoint y: 393, distance: 20.7
click at [571, 393] on div "Janela de atendimento Grade de atendimento Capacidade Transportadoras Veículos …" at bounding box center [550, 309] width 1100 height 619
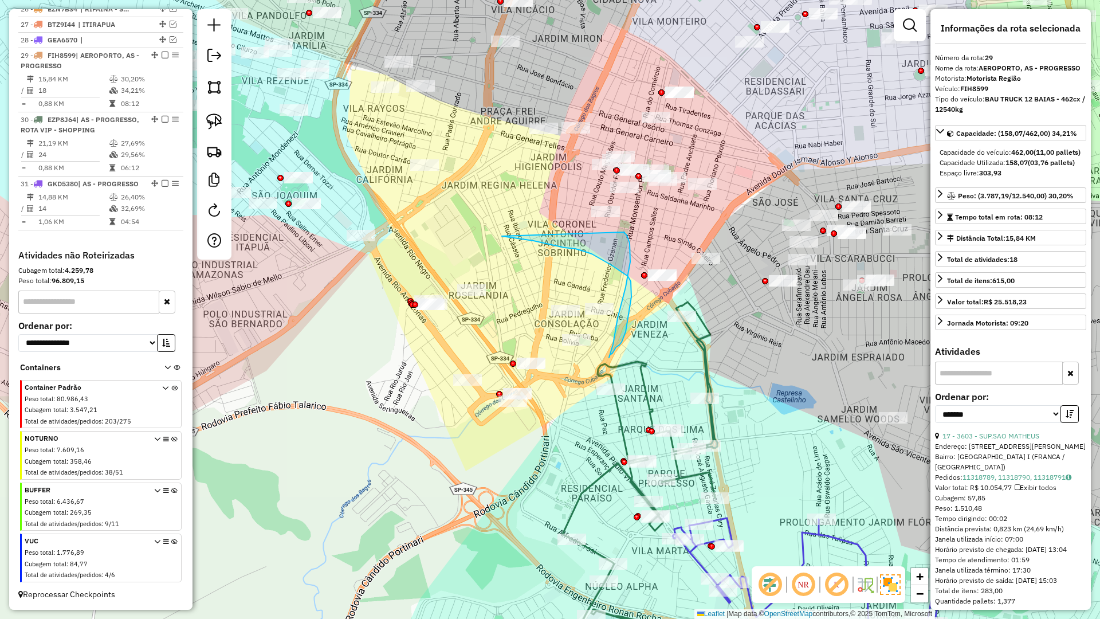
drag, startPoint x: 550, startPoint y: 244, endPoint x: 684, endPoint y: 256, distance: 134.1
click at [687, 273] on div at bounding box center [686, 267] width 29 height 11
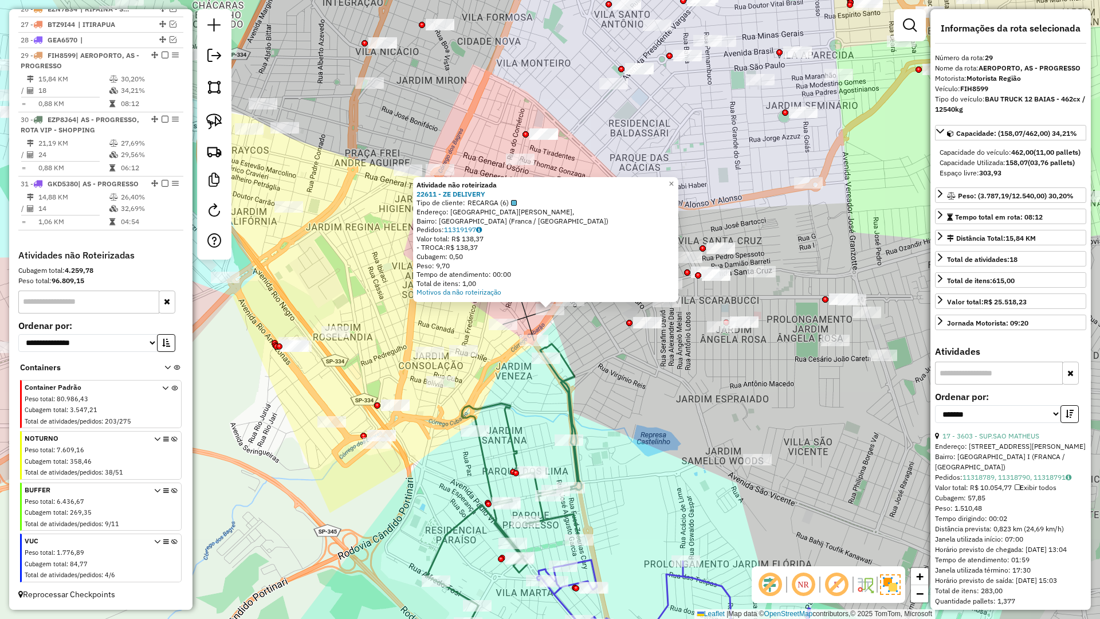
drag, startPoint x: 605, startPoint y: 355, endPoint x: 551, endPoint y: 328, distance: 60.0
click at [603, 355] on div "Atividade não roteirizada 22611 - ZE DELIVERY Tipo de cliente: RECARGA (6) Ende…" at bounding box center [550, 309] width 1100 height 619
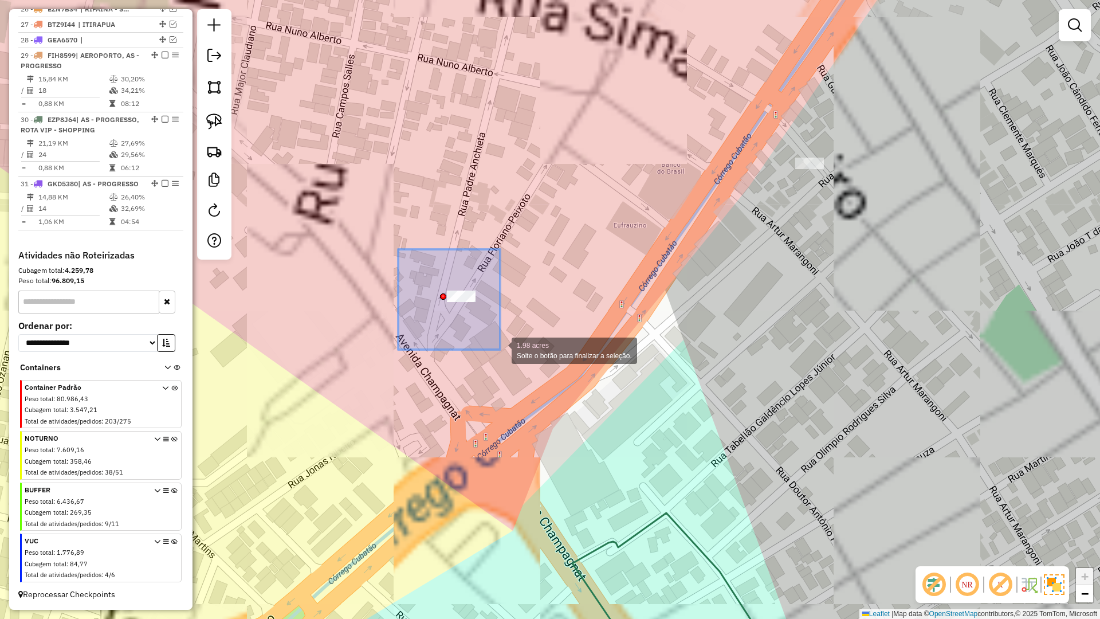
drag, startPoint x: 398, startPoint y: 249, endPoint x: 506, endPoint y: 352, distance: 148.7
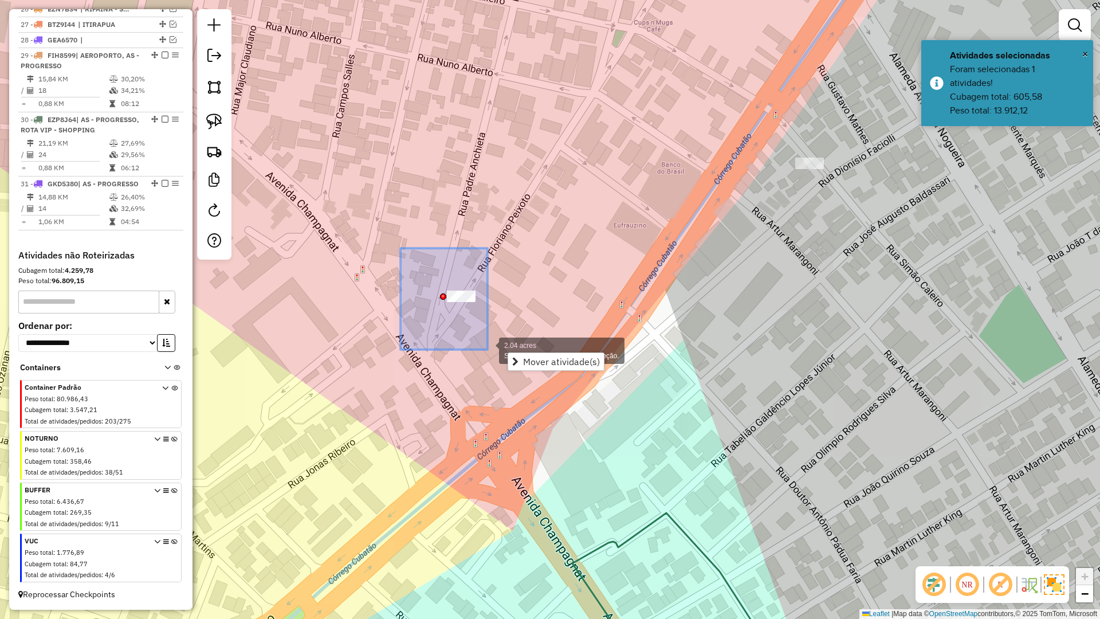
drag, startPoint x: 405, startPoint y: 254, endPoint x: 488, endPoint y: 351, distance: 128.0
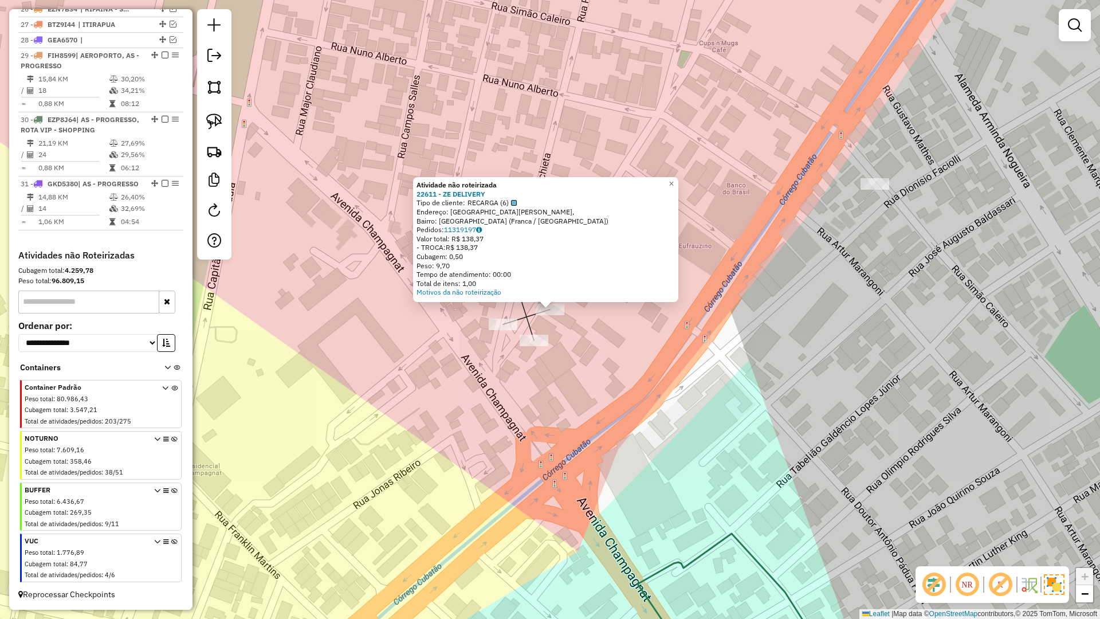
click at [585, 402] on div "Atividade não roteirizada 22611 - ZE DELIVERY Tipo de cliente: RECARGA (6) Ende…" at bounding box center [550, 309] width 1100 height 619
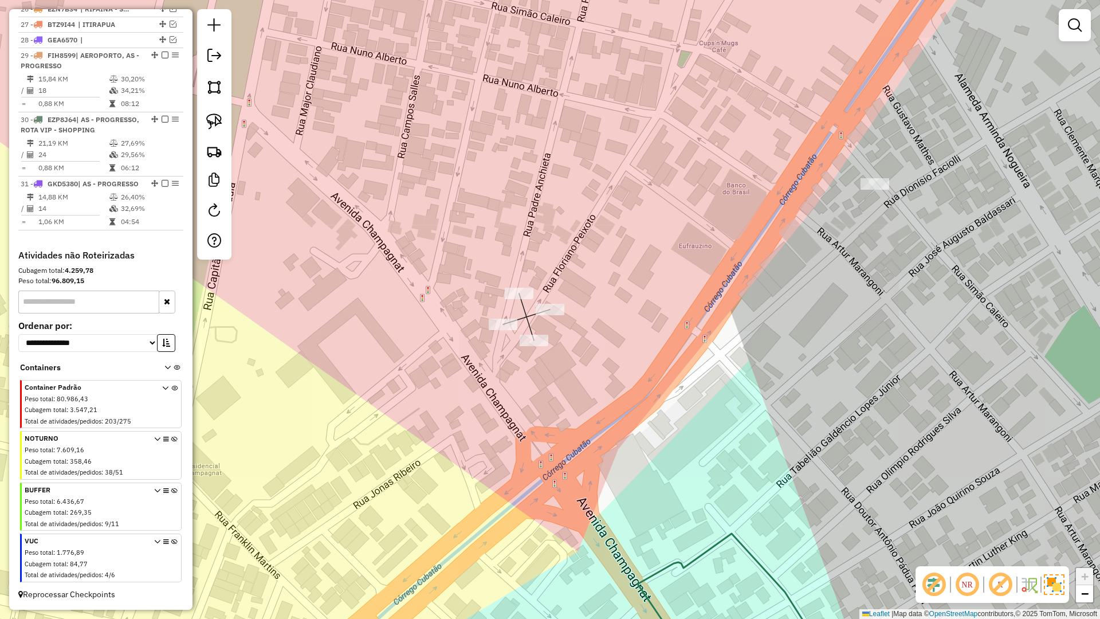
click at [507, 389] on div "Janela de atendimento Grade de atendimento Capacidade Transportadoras Veículos …" at bounding box center [550, 309] width 1100 height 619
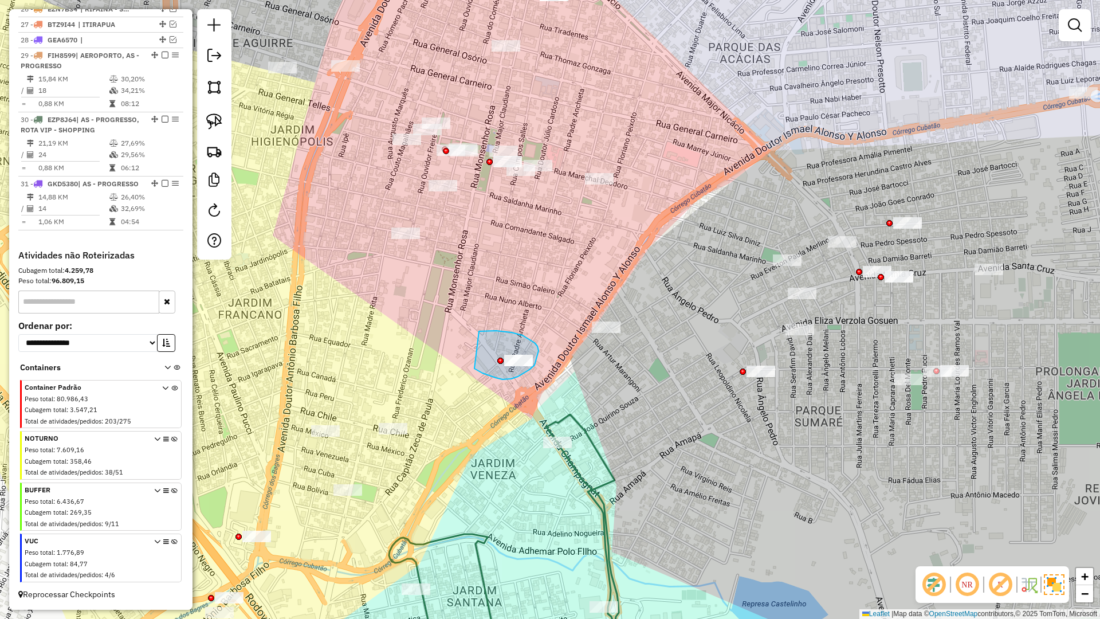
drag, startPoint x: 479, startPoint y: 331, endPoint x: 474, endPoint y: 368, distance: 37.0
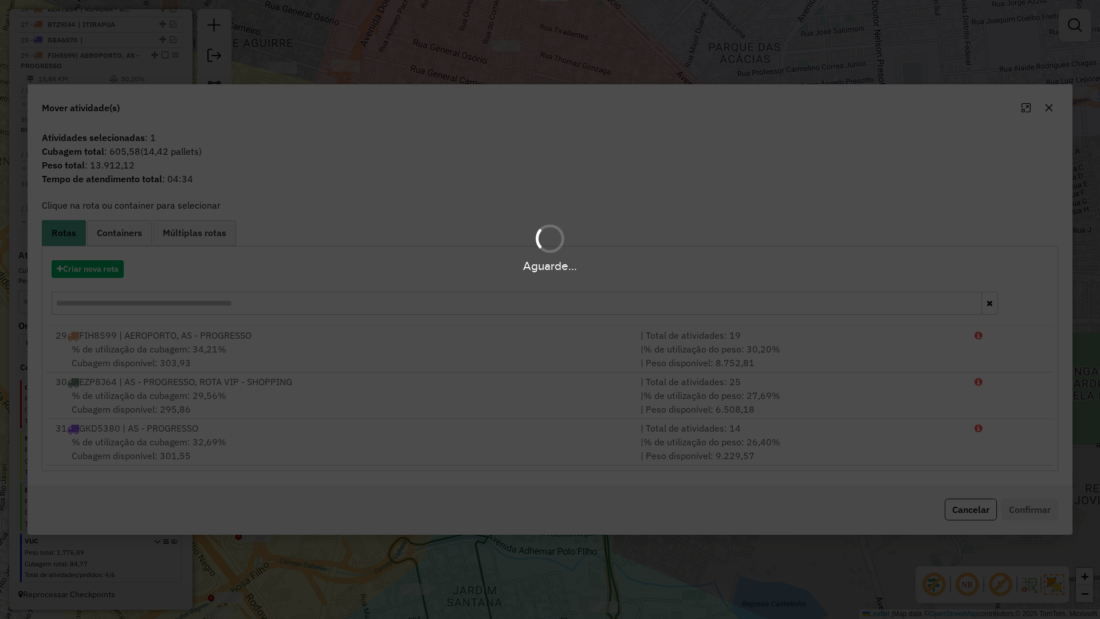
click at [120, 236] on div "Aguarde..." at bounding box center [550, 247] width 1100 height 54
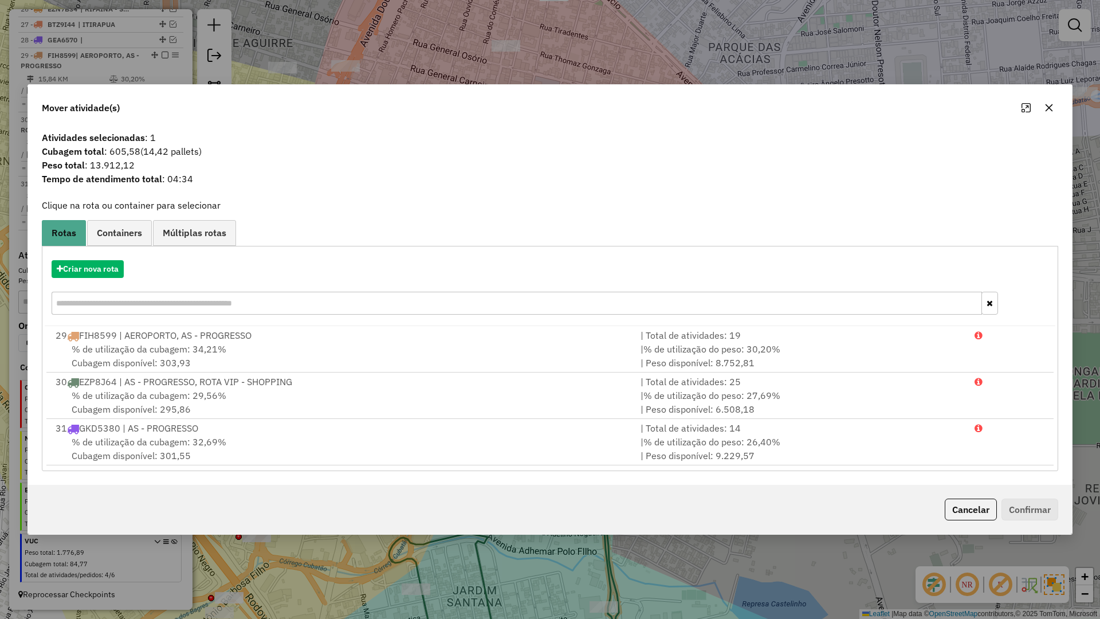
click at [120, 236] on span "Containers" at bounding box center [119, 232] width 45 height 9
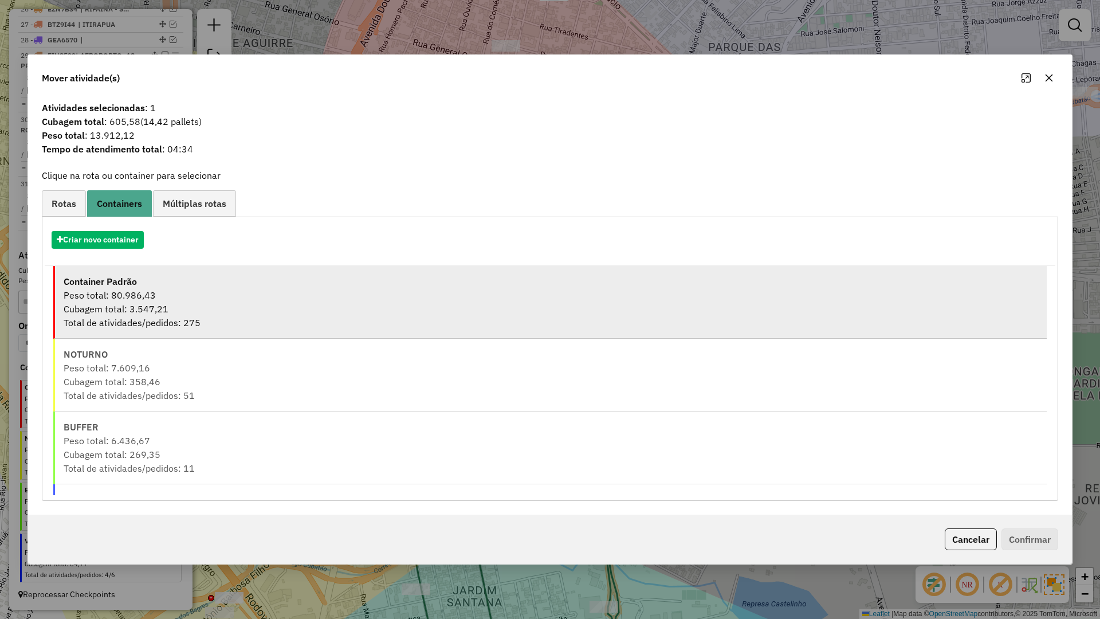
click at [138, 301] on div "Peso total: 80.986,43" at bounding box center [551, 295] width 975 height 14
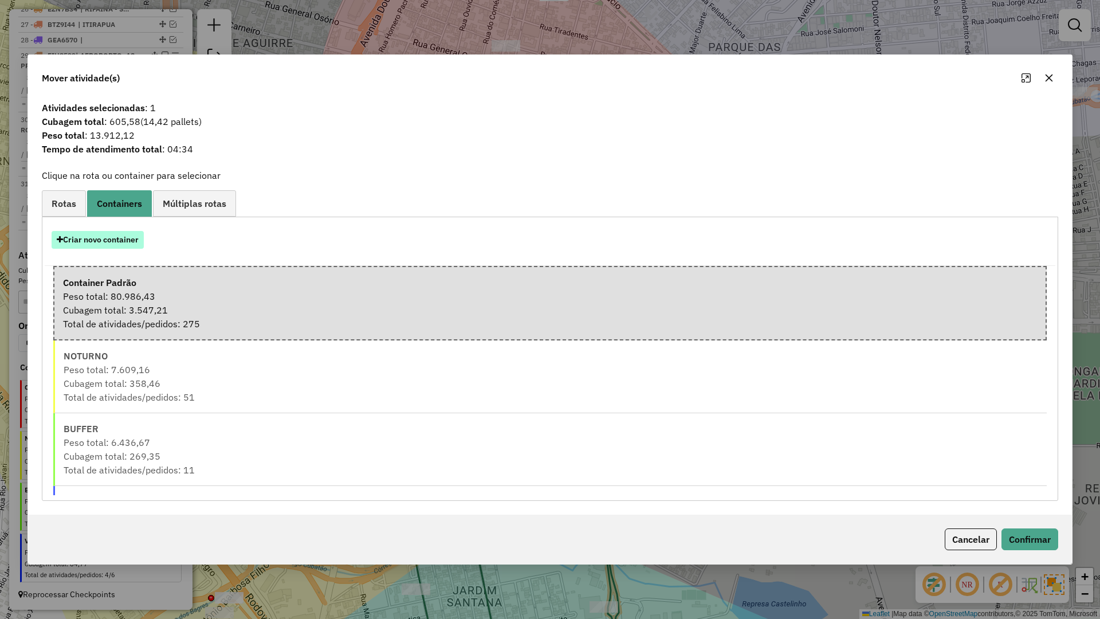
click at [112, 242] on button "Criar novo container" at bounding box center [98, 240] width 92 height 18
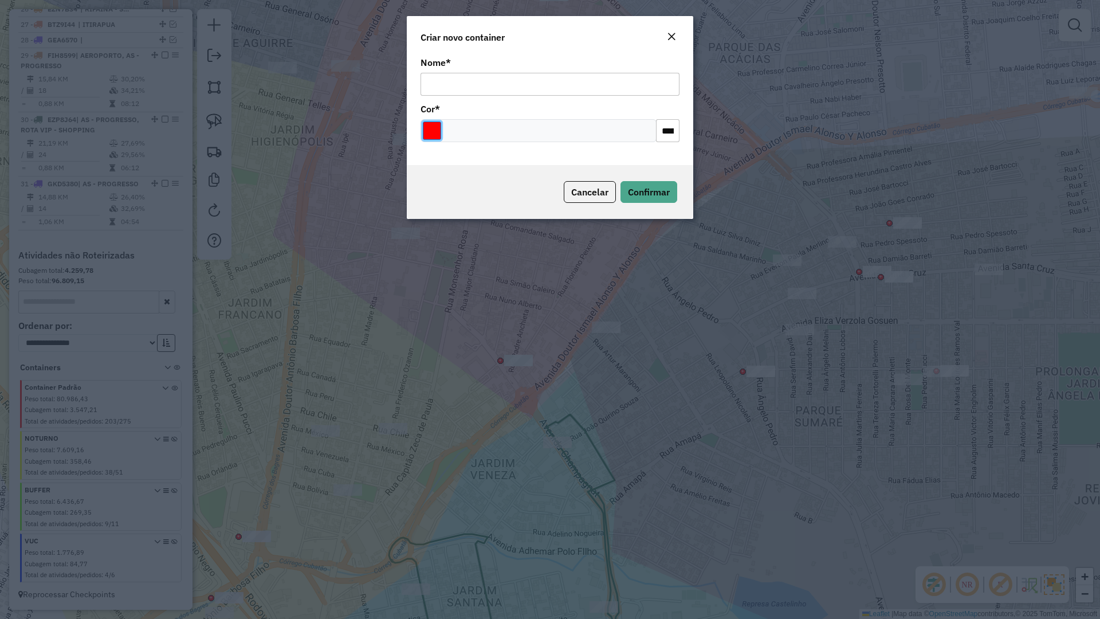
click at [429, 124] on input "Select a color" at bounding box center [432, 130] width 18 height 18
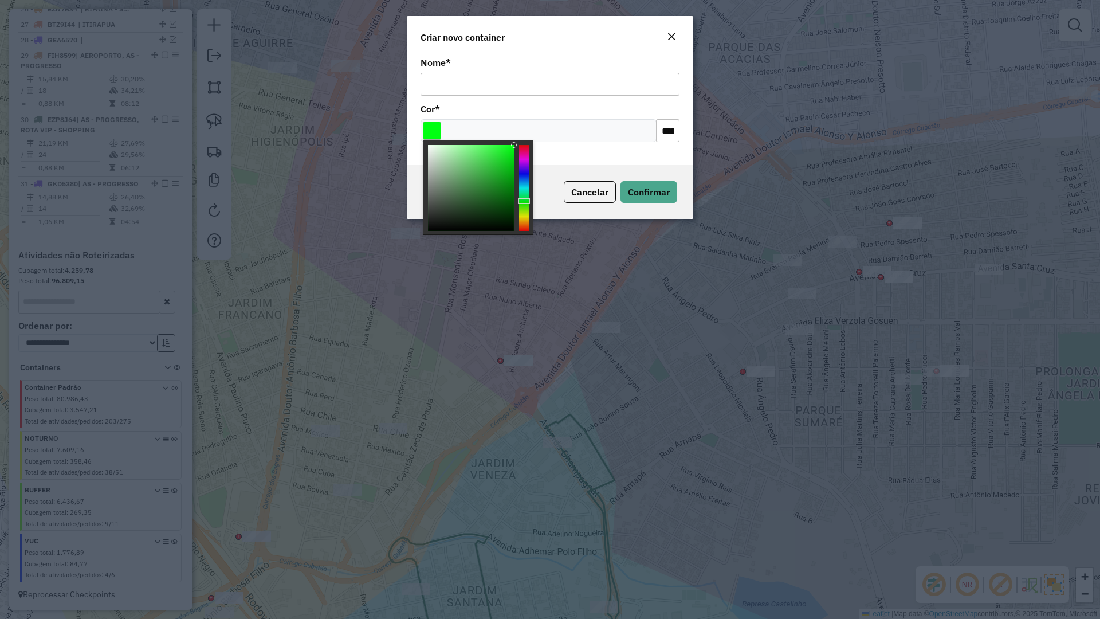
click at [521, 201] on div at bounding box center [524, 188] width 10 height 86
type input "*******"
drag, startPoint x: 523, startPoint y: 195, endPoint x: 524, endPoint y: 188, distance: 7.5
click at [524, 188] on div at bounding box center [524, 188] width 10 height 86
click at [462, 88] on input "Nome *" at bounding box center [550, 84] width 259 height 23
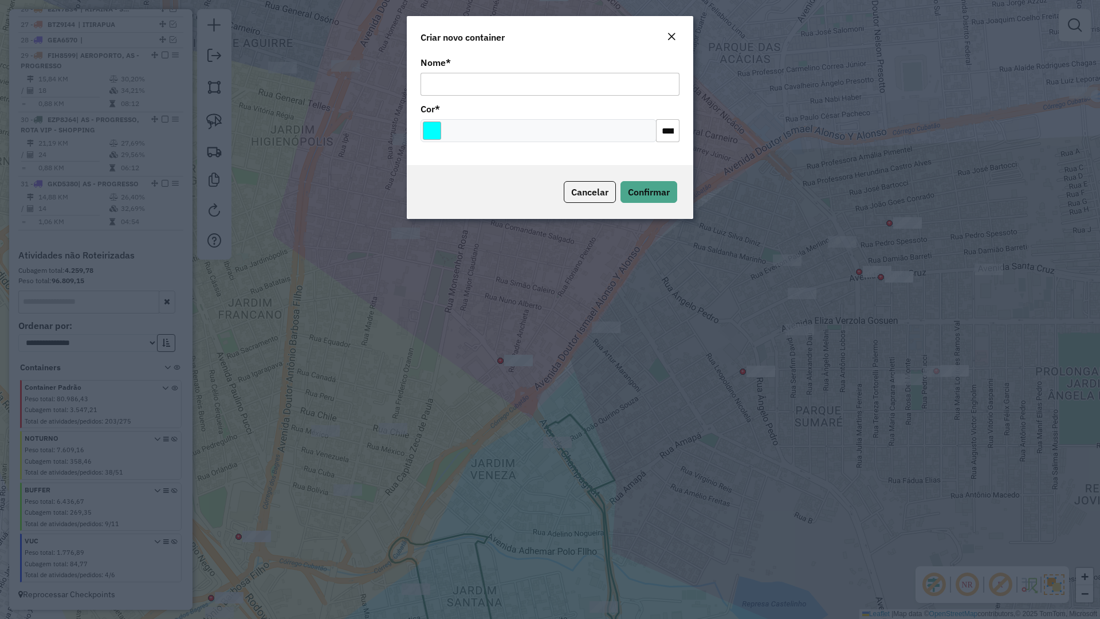
type input "**********"
click at [666, 190] on span "Confirmar" at bounding box center [649, 191] width 42 height 11
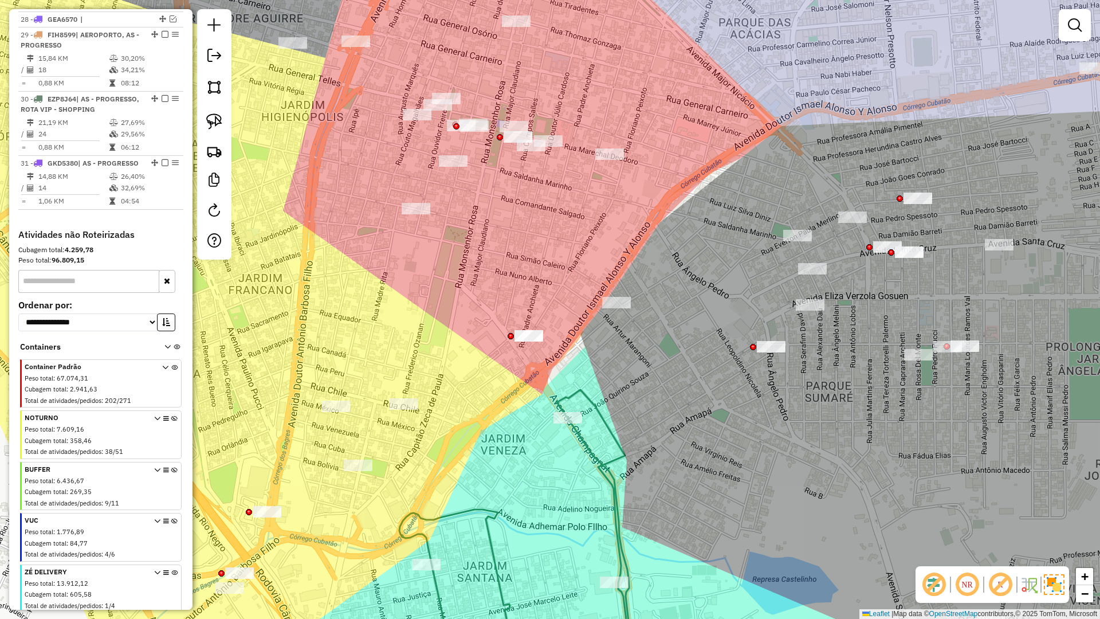
drag, startPoint x: 522, startPoint y: 327, endPoint x: 451, endPoint y: 274, distance: 88.8
click at [537, 290] on div "Janela de atendimento Grade de atendimento Capacidade Transportadoras Veículos …" at bounding box center [550, 309] width 1100 height 619
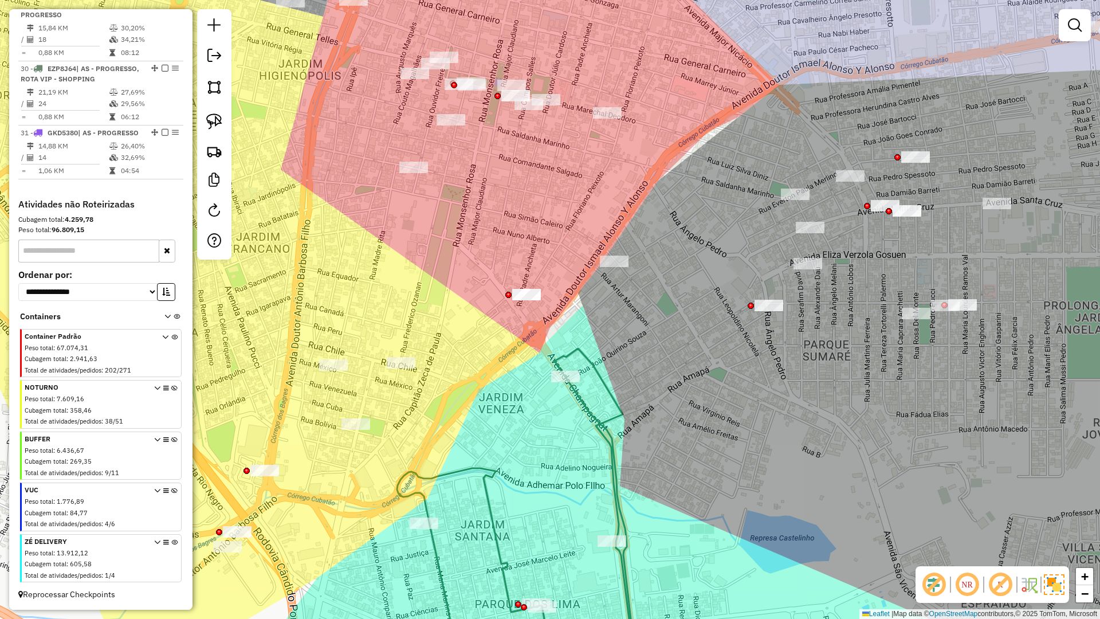
scroll to position [885, 0]
click at [171, 540] on icon at bounding box center [174, 560] width 6 height 43
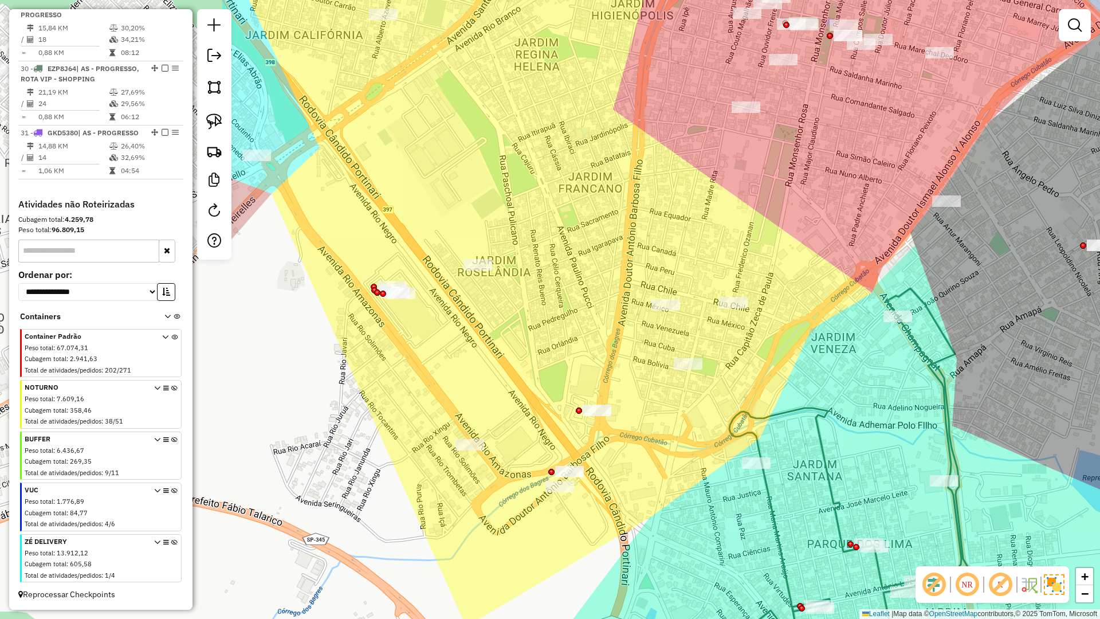
drag, startPoint x: 545, startPoint y: 371, endPoint x: 819, endPoint y: 363, distance: 274.6
click at [819, 363] on div "Janela de atendimento Grade de atendimento Capacidade Transportadoras Veículos …" at bounding box center [550, 309] width 1100 height 619
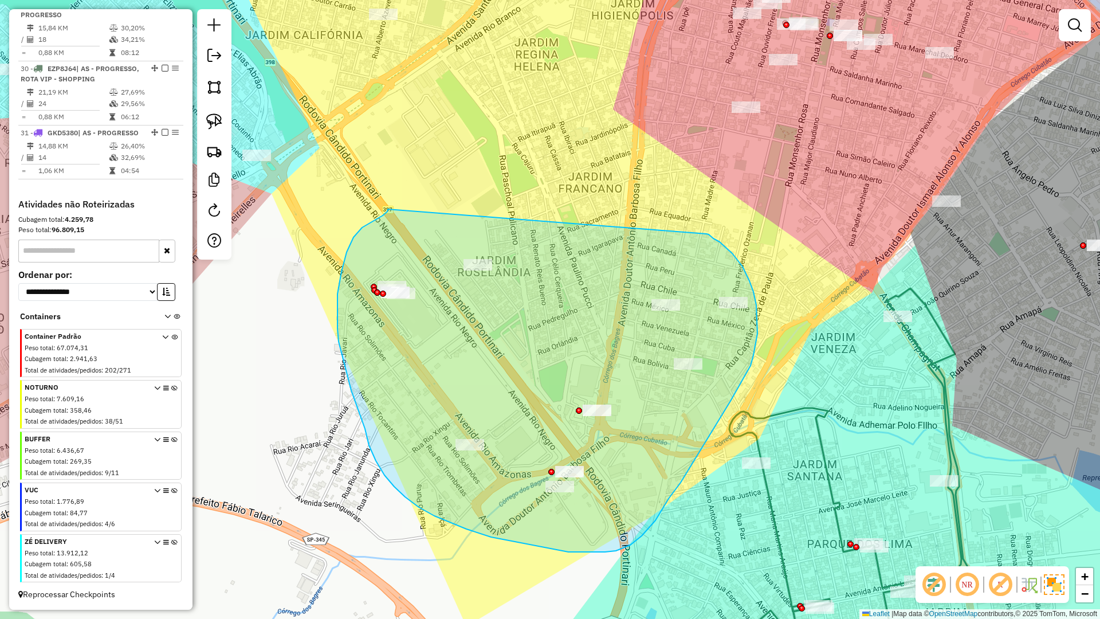
drag, startPoint x: 707, startPoint y: 234, endPoint x: 388, endPoint y: 209, distance: 319.6
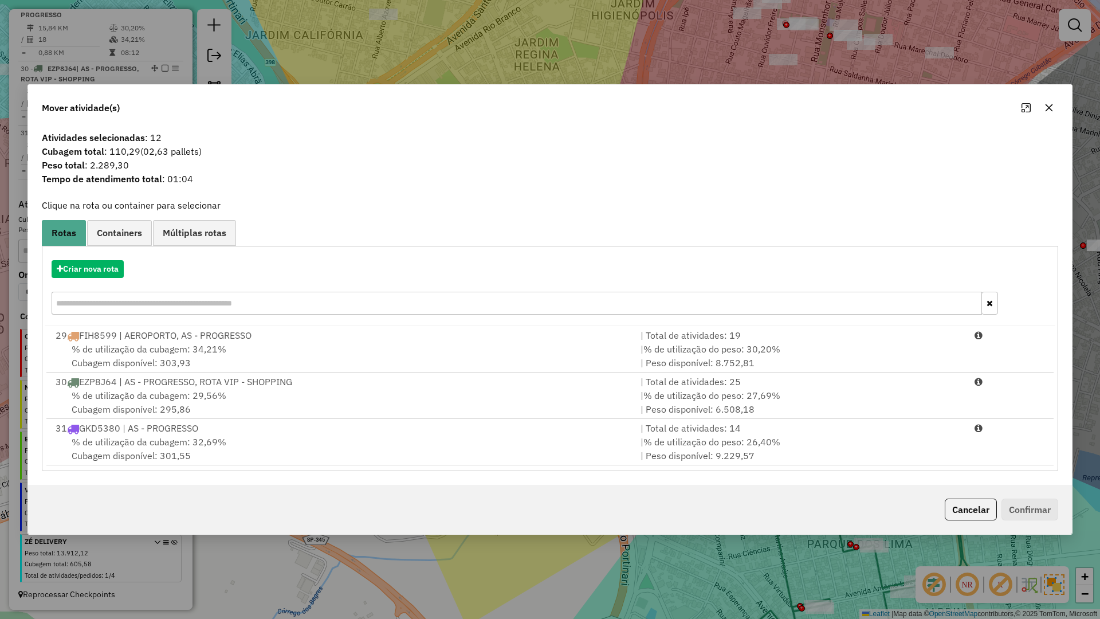
click at [102, 266] on hb-app "Aguarde... Pop-up bloqueado! Seu navegador bloqueou automáticamente a abertura …" at bounding box center [550, 309] width 1100 height 619
click at [103, 265] on button "Criar nova rota" at bounding box center [88, 269] width 72 height 18
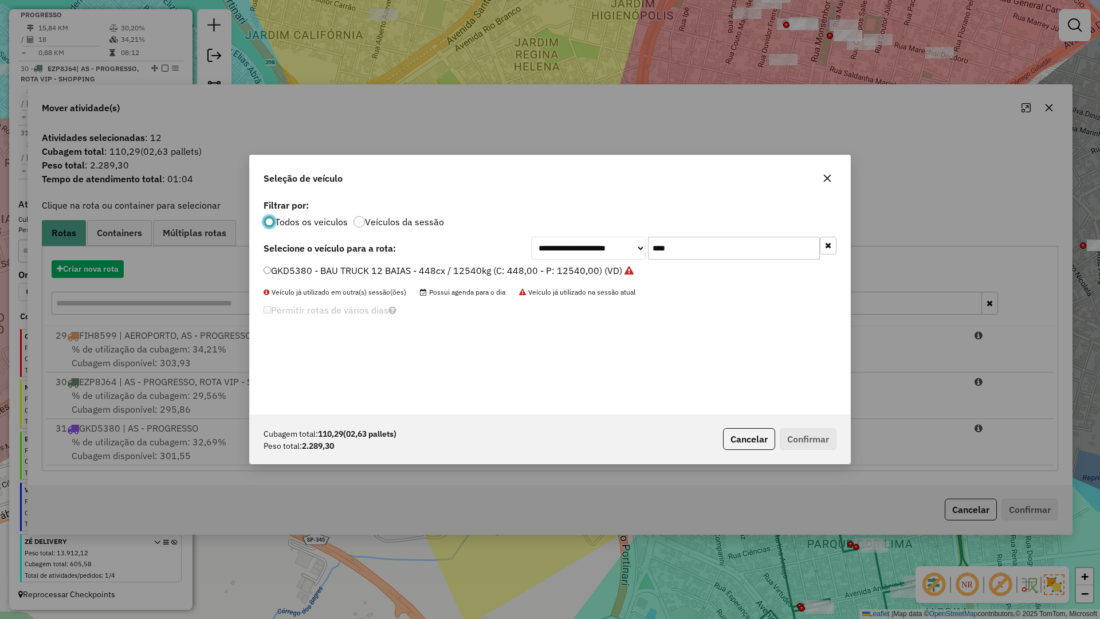
scroll to position [6, 3]
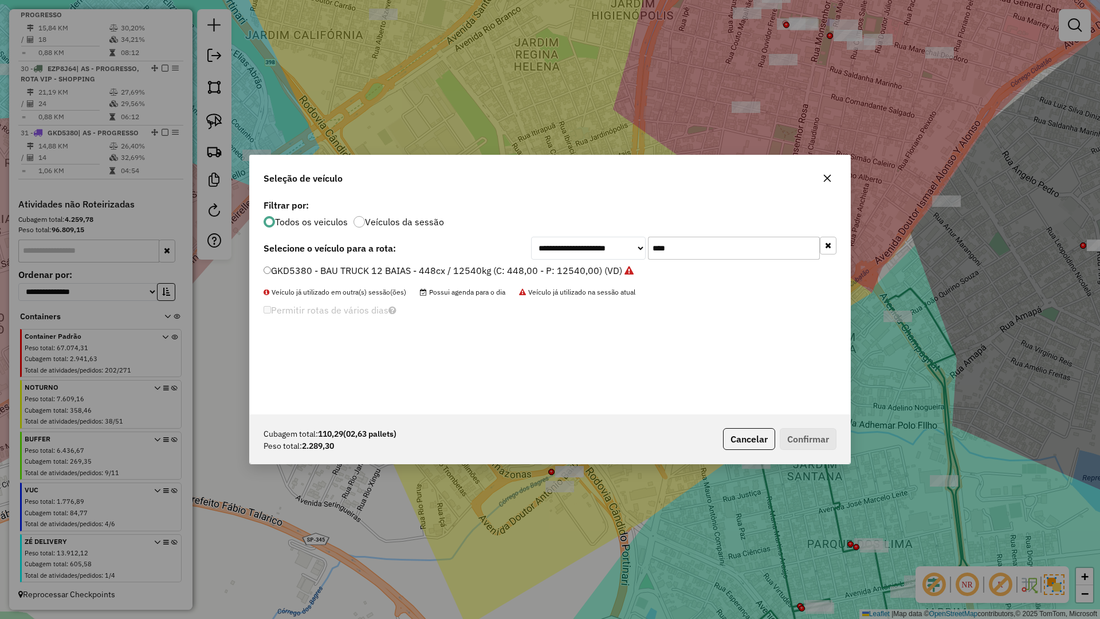
drag, startPoint x: 677, startPoint y: 241, endPoint x: 605, endPoint y: 194, distance: 85.4
click at [603, 212] on div "**********" at bounding box center [550, 306] width 601 height 218
type input "****"
click at [333, 273] on label "BPQ9261 - BAU TOCO 8 BAIAS - 308cx / 8.000kg (C: 252,00 - P: 9000,00) (VD)" at bounding box center [433, 271] width 338 height 14
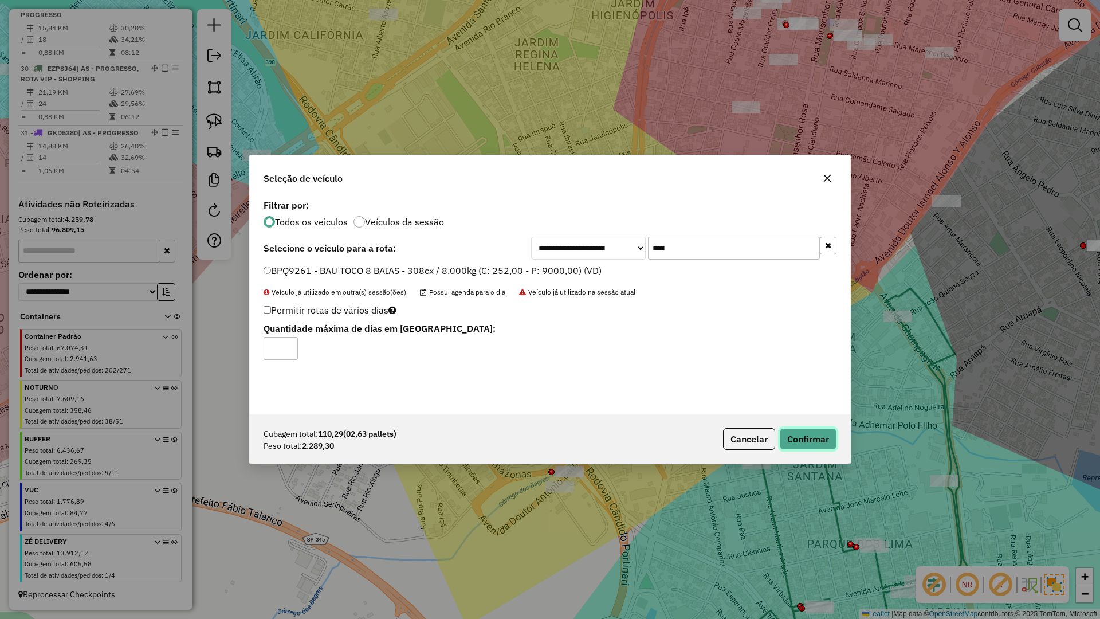
click at [812, 440] on button "Confirmar" at bounding box center [808, 439] width 57 height 22
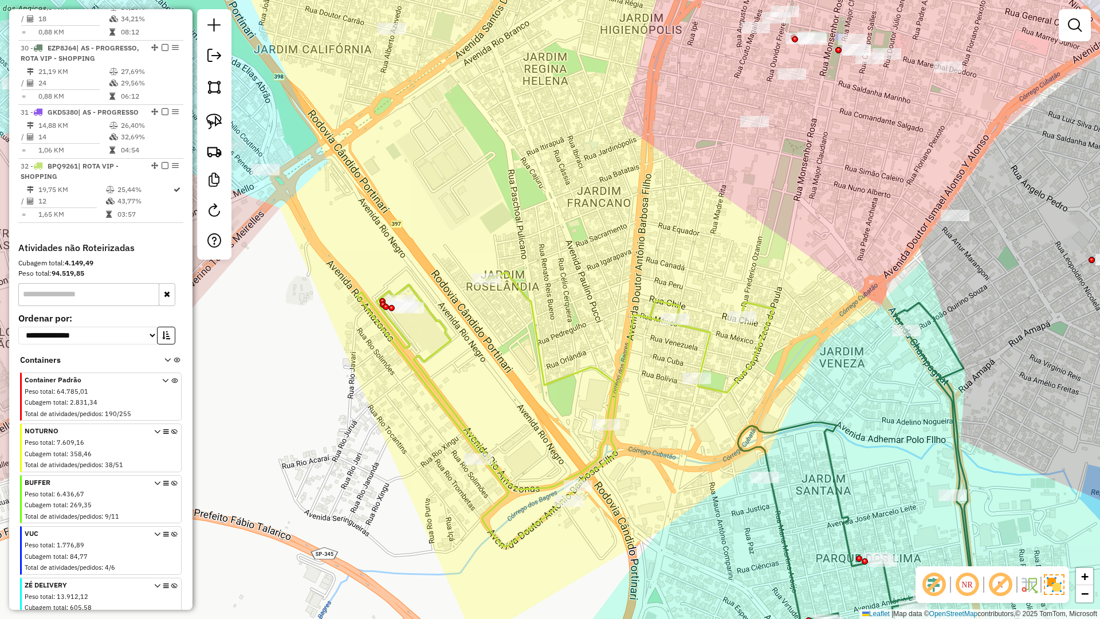
drag, startPoint x: 547, startPoint y: 249, endPoint x: 554, endPoint y: 268, distance: 19.8
click at [557, 266] on div "Janela de atendimento Grade de atendimento Capacidade Transportadoras Veículos …" at bounding box center [550, 309] width 1100 height 619
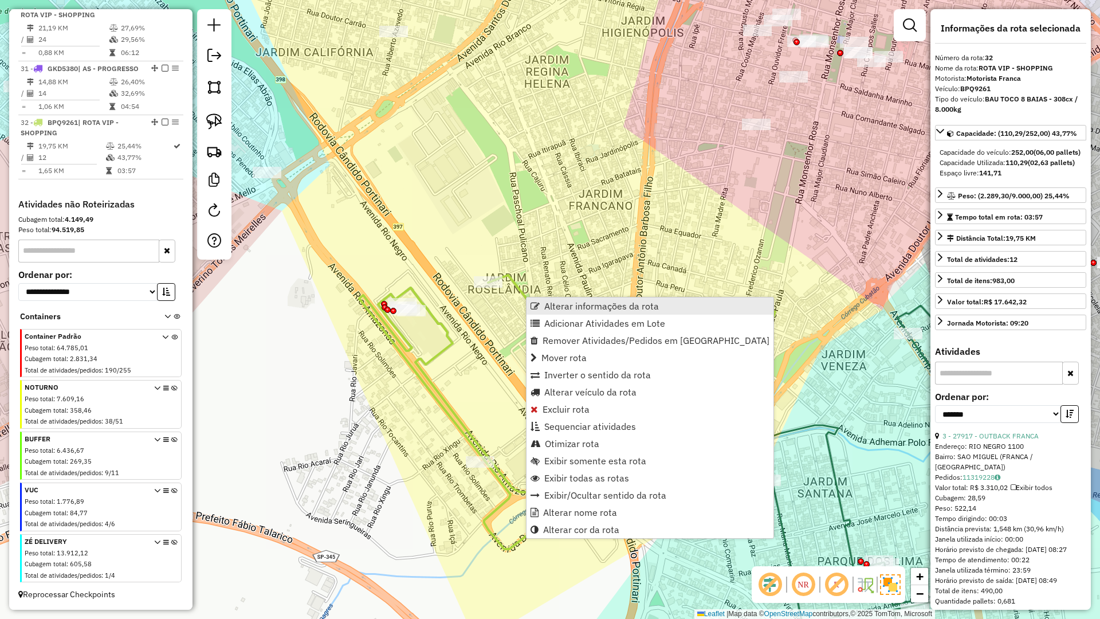
scroll to position [949, 0]
drag, startPoint x: 558, startPoint y: 319, endPoint x: 563, endPoint y: 292, distance: 27.4
click at [559, 321] on span "Adicionar Atividades em Lote" at bounding box center [604, 323] width 121 height 9
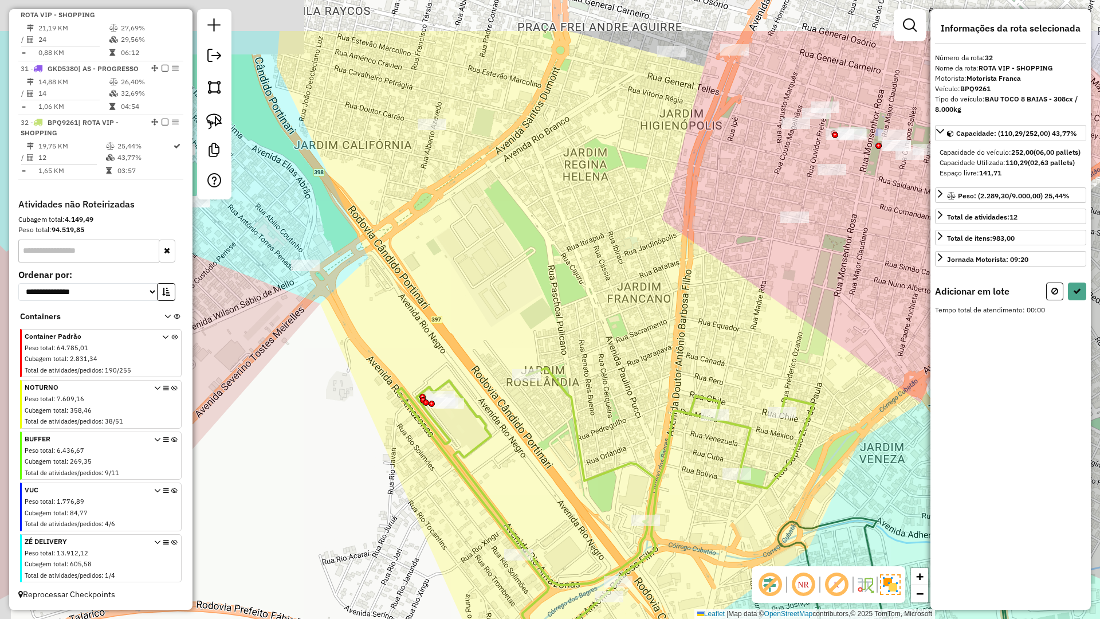
drag, startPoint x: 542, startPoint y: 185, endPoint x: 590, endPoint y: 380, distance: 200.5
click at [590, 380] on div "Janela de atendimento Grade de atendimento Capacidade Transportadoras Veículos …" at bounding box center [550, 309] width 1100 height 619
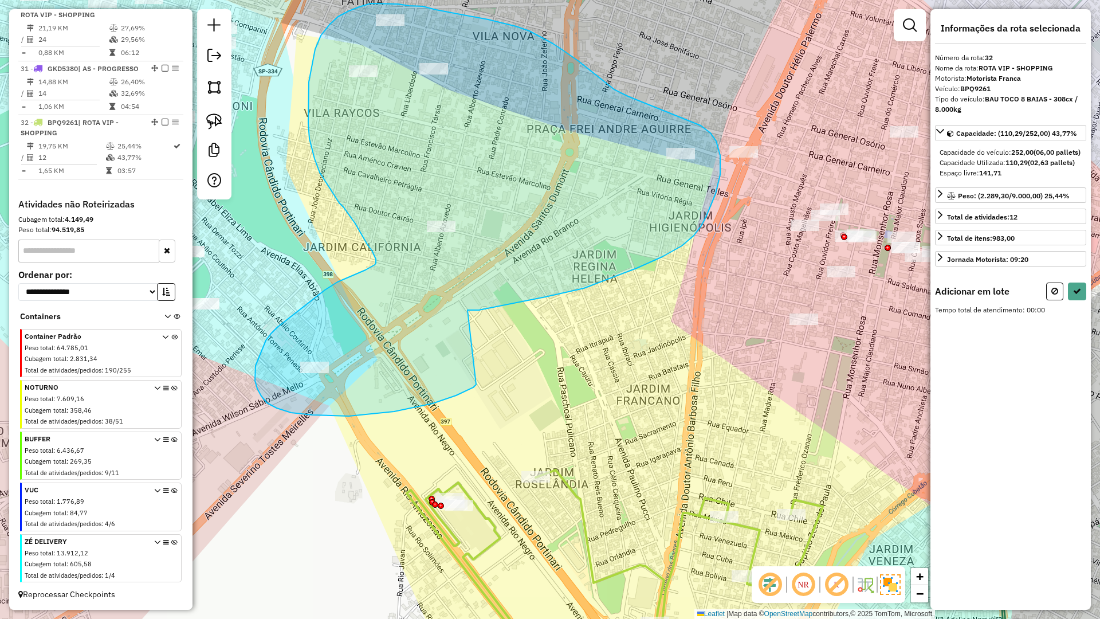
drag, startPoint x: 662, startPoint y: 257, endPoint x: 476, endPoint y: 384, distance: 225.9
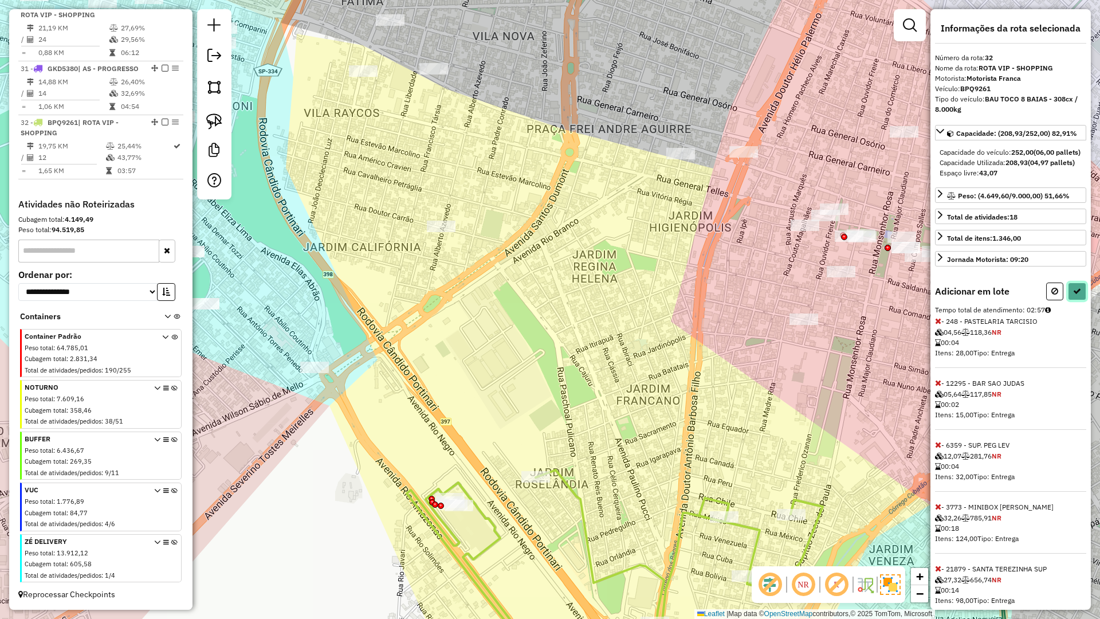
click at [1075, 300] on button at bounding box center [1077, 291] width 18 height 18
click at [0, 0] on div "Aguarde..." at bounding box center [0, 0] width 0 height 0
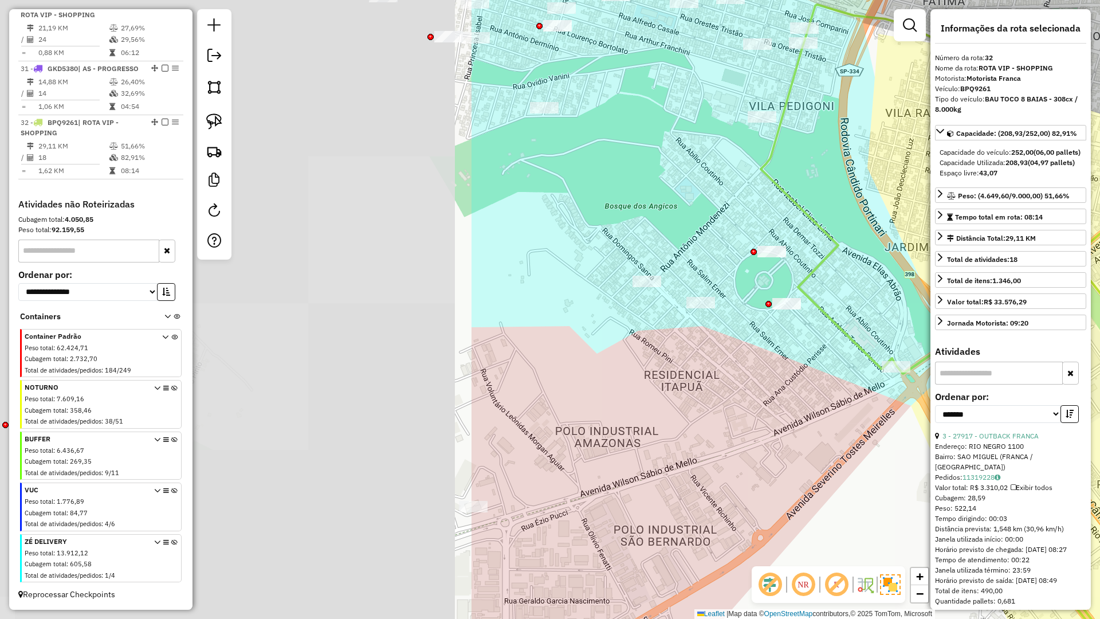
drag, startPoint x: 341, startPoint y: 298, endPoint x: 923, endPoint y: 298, distance: 581.6
click at [923, 298] on div "Janela de atendimento Grade de atendimento Capacidade Transportadoras Veículos …" at bounding box center [550, 309] width 1100 height 619
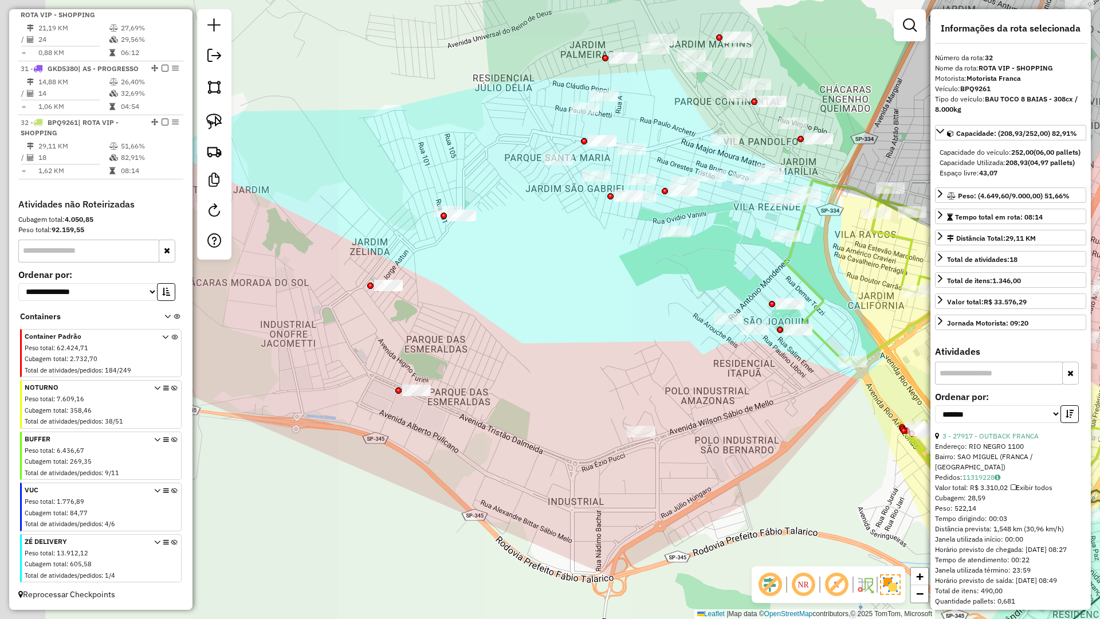
drag, startPoint x: 622, startPoint y: 353, endPoint x: 670, endPoint y: 362, distance: 48.4
click at [670, 366] on div "Janela de atendimento Grade de atendimento Capacidade Transportadoras Veículos …" at bounding box center [550, 309] width 1100 height 619
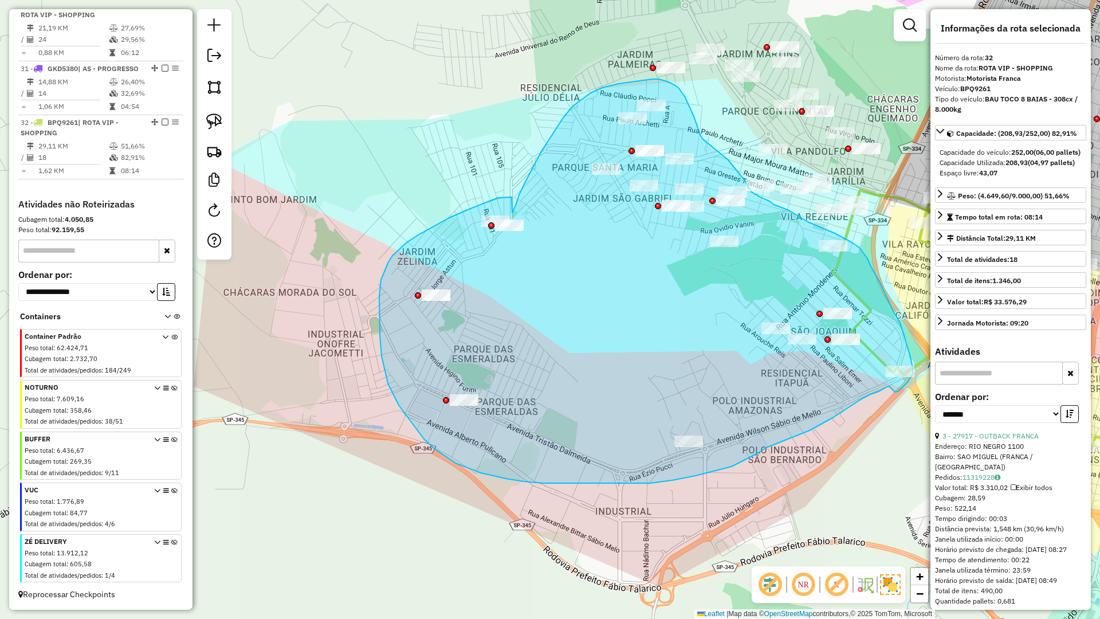
drag, startPoint x: 477, startPoint y: 206, endPoint x: 512, endPoint y: 213, distance: 35.1
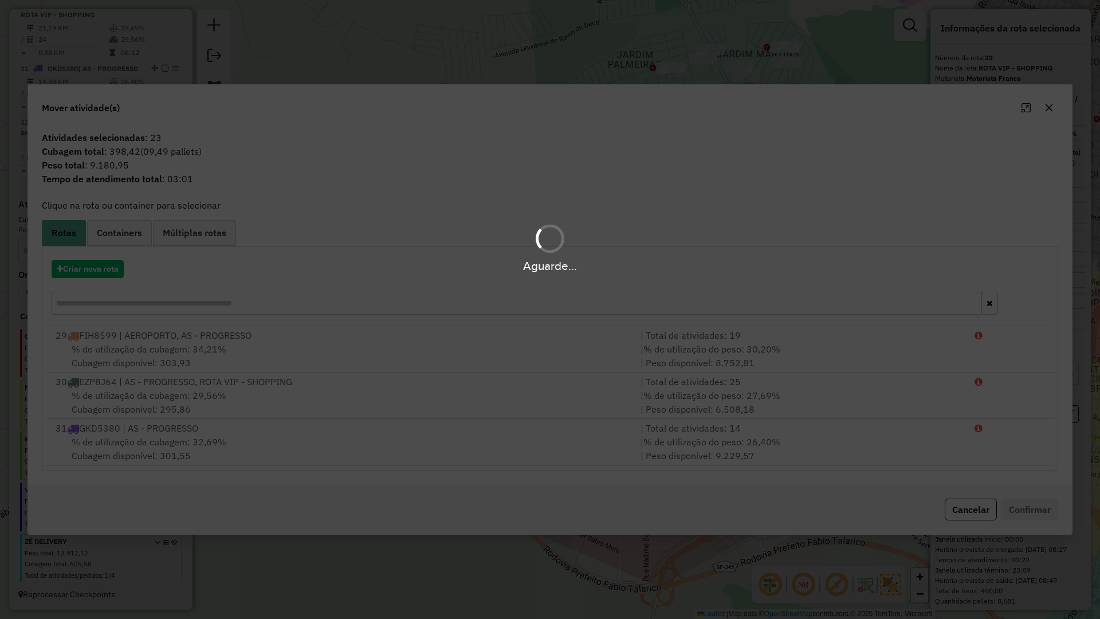
click at [97, 273] on div "Aguarde..." at bounding box center [550, 266] width 1100 height 18
click at [96, 271] on div "Aguarde..." at bounding box center [550, 266] width 1100 height 18
click at [102, 266] on hb-app "Aguarde... Pop-up bloqueado! Seu navegador bloqueou automáticamente a abertura …" at bounding box center [550, 309] width 1100 height 619
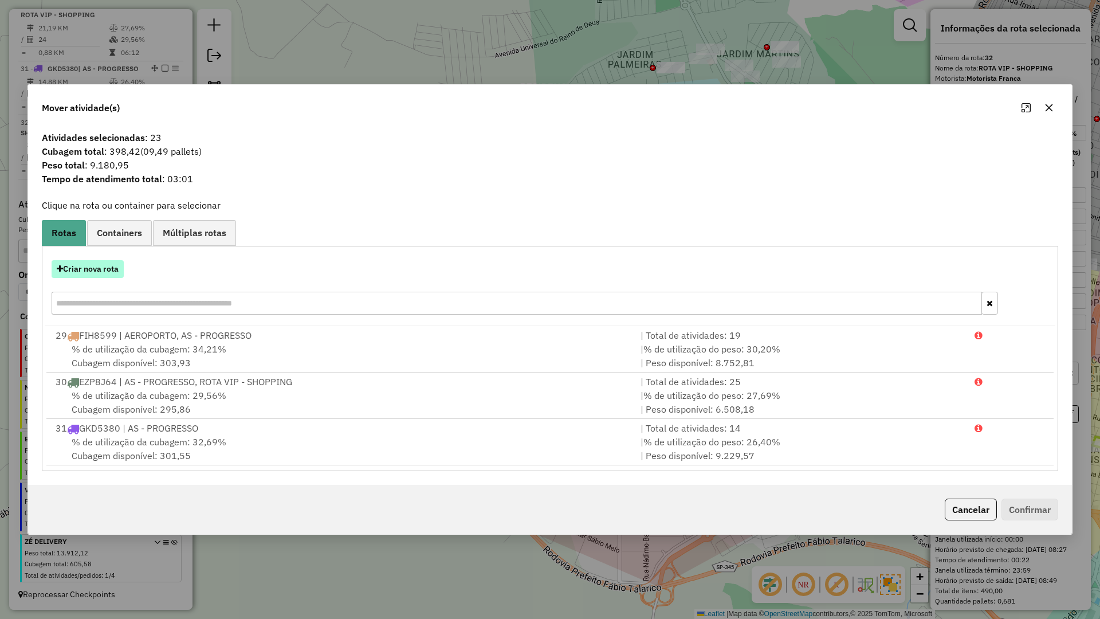
click at [102, 266] on button "Criar nova rota" at bounding box center [88, 269] width 72 height 18
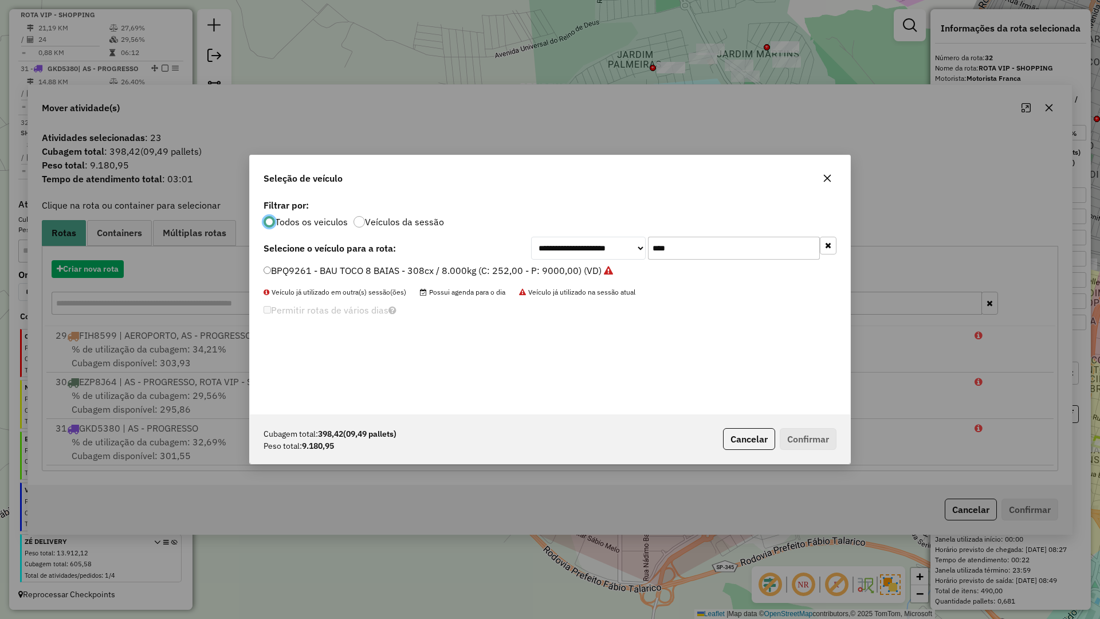
scroll to position [6, 3]
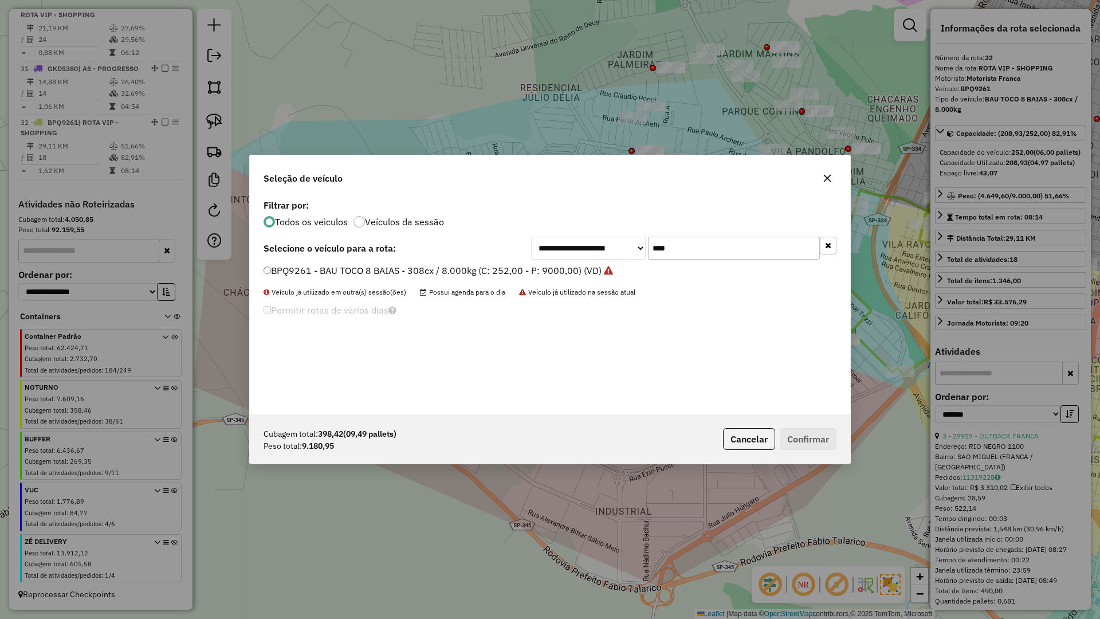
drag, startPoint x: 717, startPoint y: 240, endPoint x: 602, endPoint y: 240, distance: 114.6
click at [602, 240] on div "**********" at bounding box center [683, 248] width 305 height 23
type input "****"
drag, startPoint x: 335, startPoint y: 276, endPoint x: 470, endPoint y: 307, distance: 138.7
click at [336, 276] on label "FVM4H54 - BAU TOCO 10 BAIAS - 420cx / 9000kg (C: 420,00 - P: 9000,00) (VD)" at bounding box center [435, 271] width 343 height 14
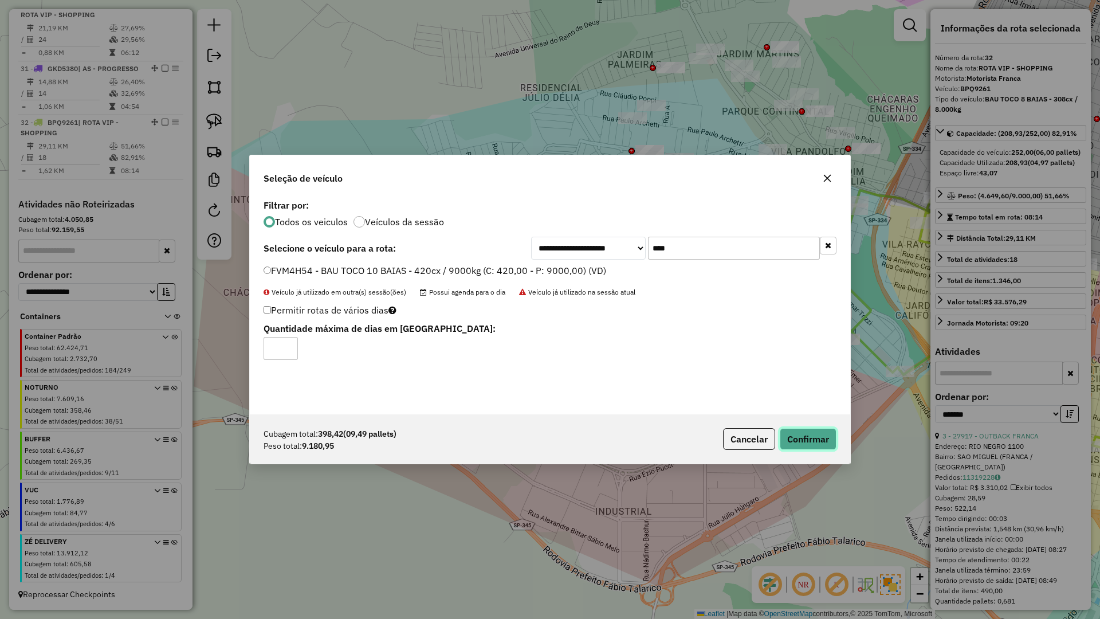
click at [815, 429] on button "Confirmar" at bounding box center [808, 439] width 57 height 22
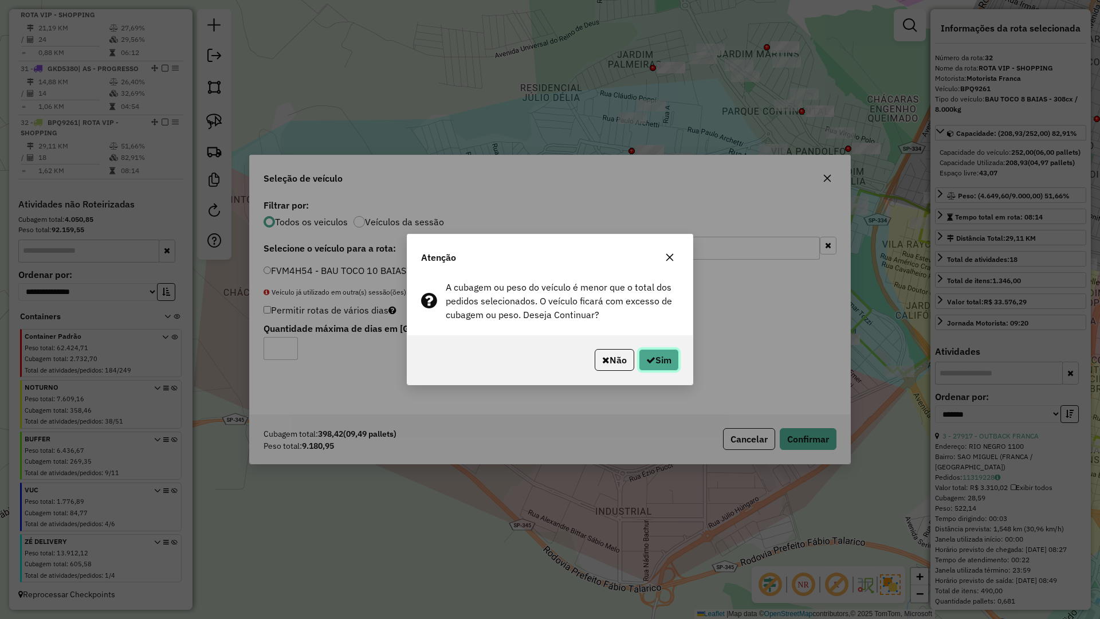
click at [660, 363] on button "Sim" at bounding box center [659, 360] width 40 height 22
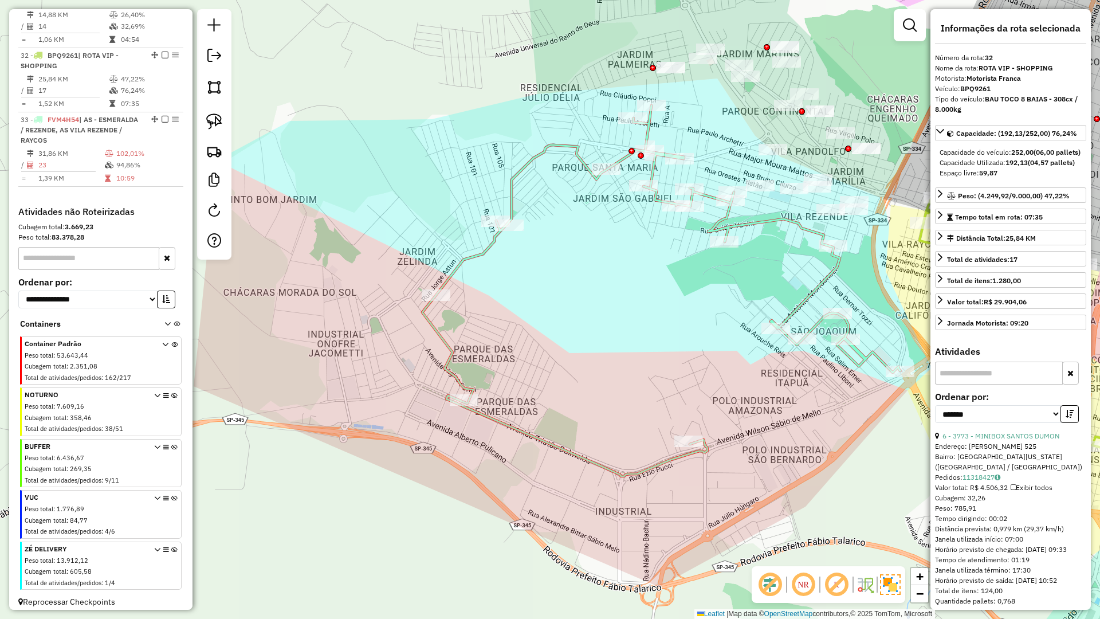
scroll to position [1024, 0]
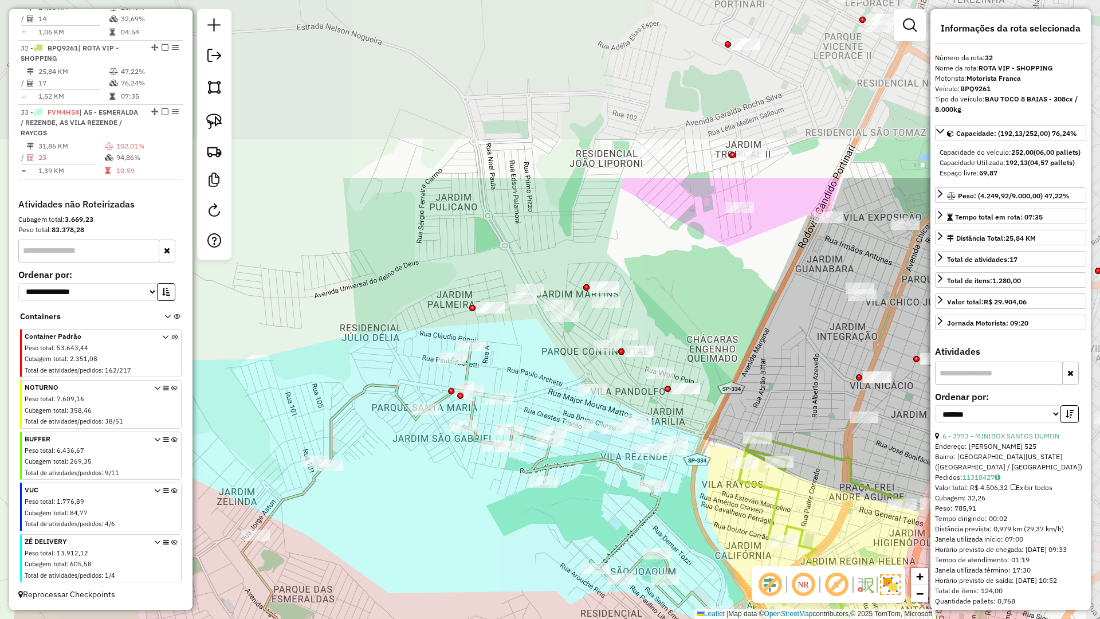
drag, startPoint x: 522, startPoint y: 182, endPoint x: 388, endPoint y: 370, distance: 230.9
click at [388, 370] on div "Janela de atendimento Grade de atendimento Capacidade Transportadoras Veículos …" at bounding box center [550, 309] width 1100 height 619
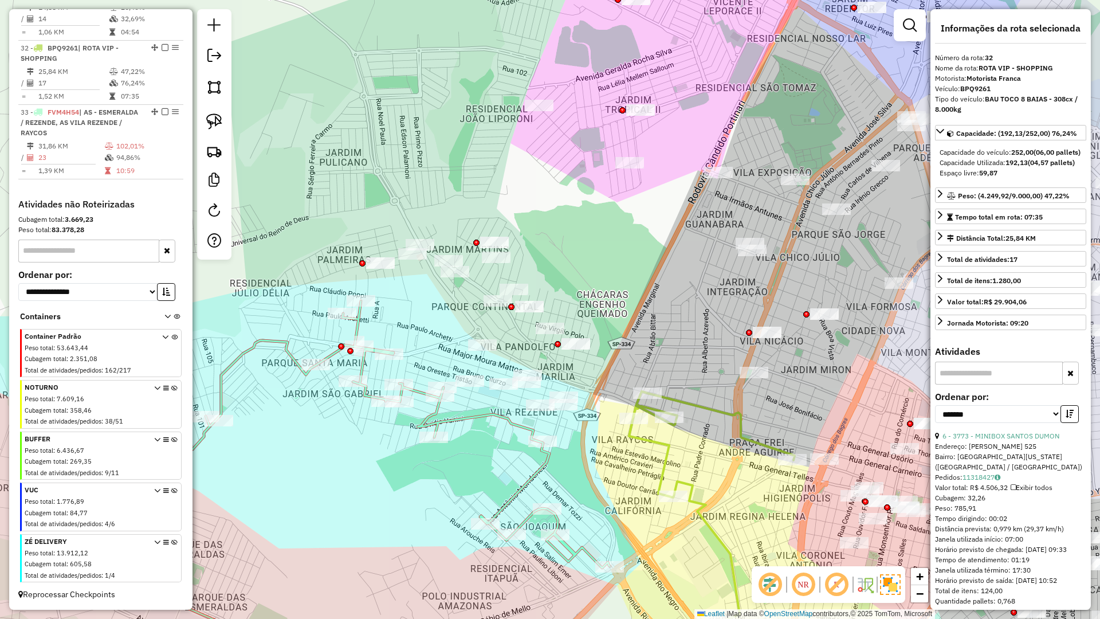
drag, startPoint x: 507, startPoint y: 347, endPoint x: 423, endPoint y: 305, distance: 93.3
click at [423, 305] on div "Janela de atendimento Grade de atendimento Capacidade Transportadoras Veículos …" at bounding box center [550, 309] width 1100 height 619
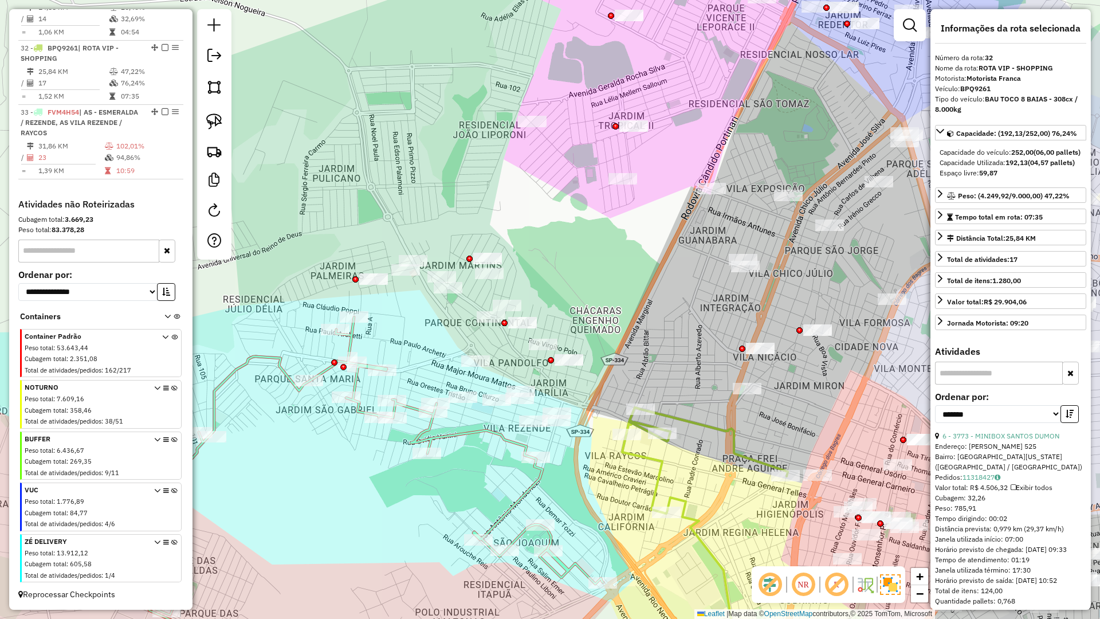
drag, startPoint x: 428, startPoint y: 312, endPoint x: 421, endPoint y: 328, distance: 17.7
click at [421, 328] on div "Janela de atendimento Grade de atendimento Capacidade Transportadoras Veículos …" at bounding box center [550, 309] width 1100 height 619
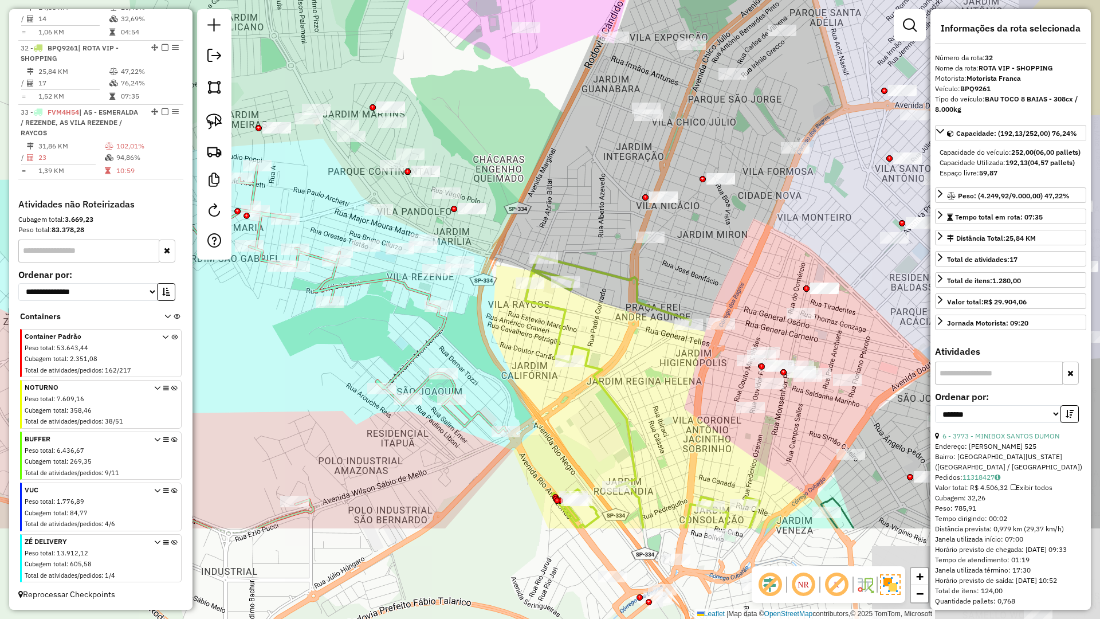
drag, startPoint x: 469, startPoint y: 484, endPoint x: 373, endPoint y: 331, distance: 180.8
click at [373, 331] on div "Janela de atendimento Grade de atendimento Capacidade Transportadoras Veículos …" at bounding box center [550, 309] width 1100 height 619
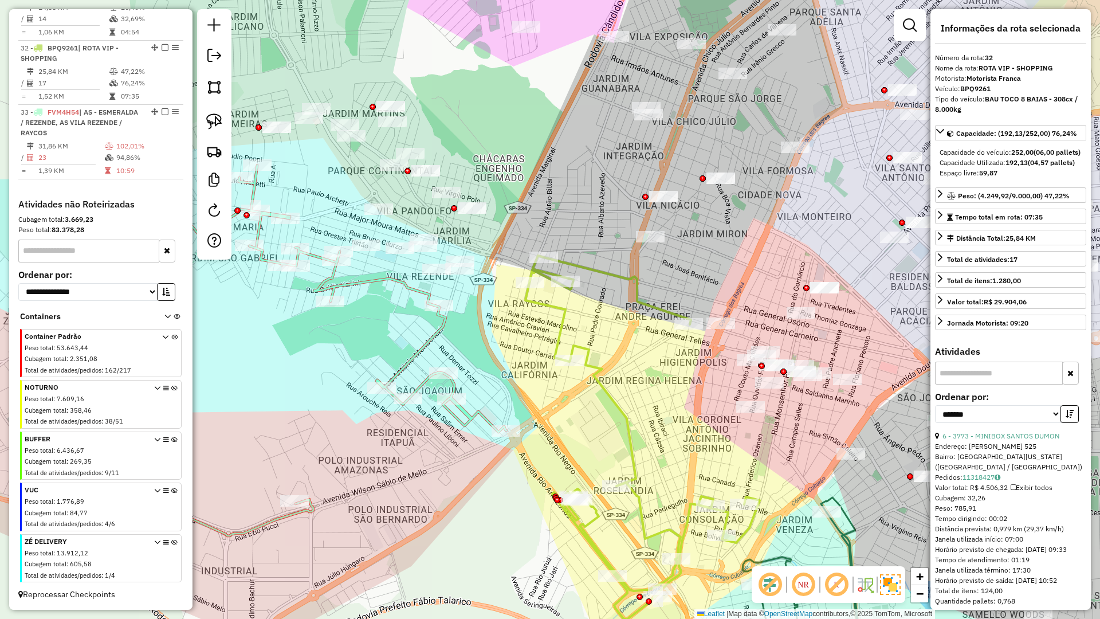
click at [558, 340] on icon at bounding box center [642, 438] width 234 height 364
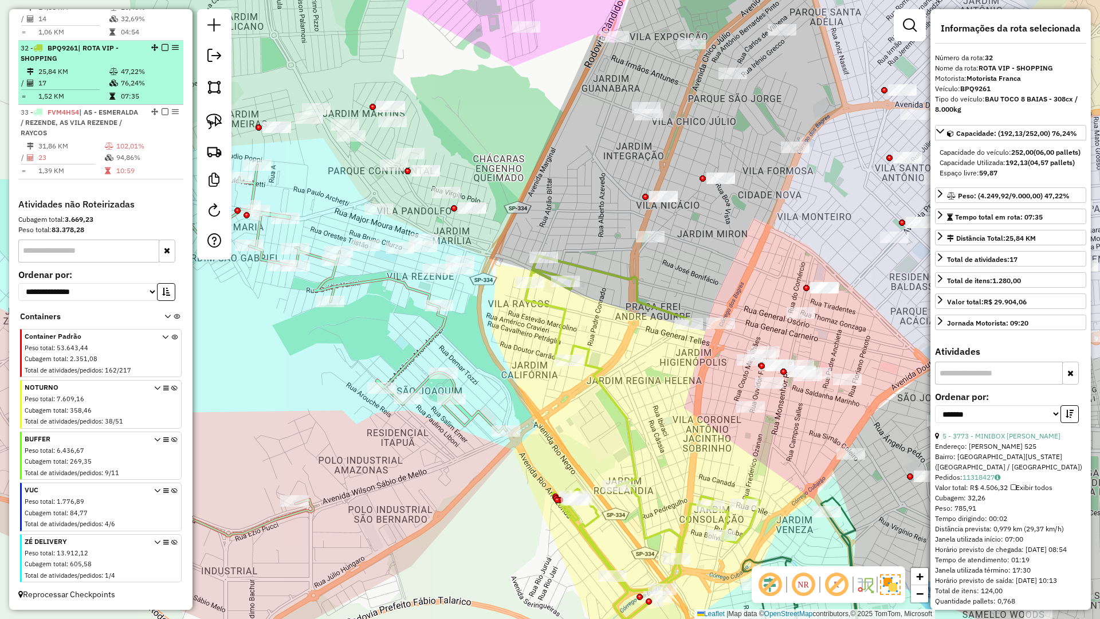
click at [163, 45] on em at bounding box center [165, 47] width 7 height 7
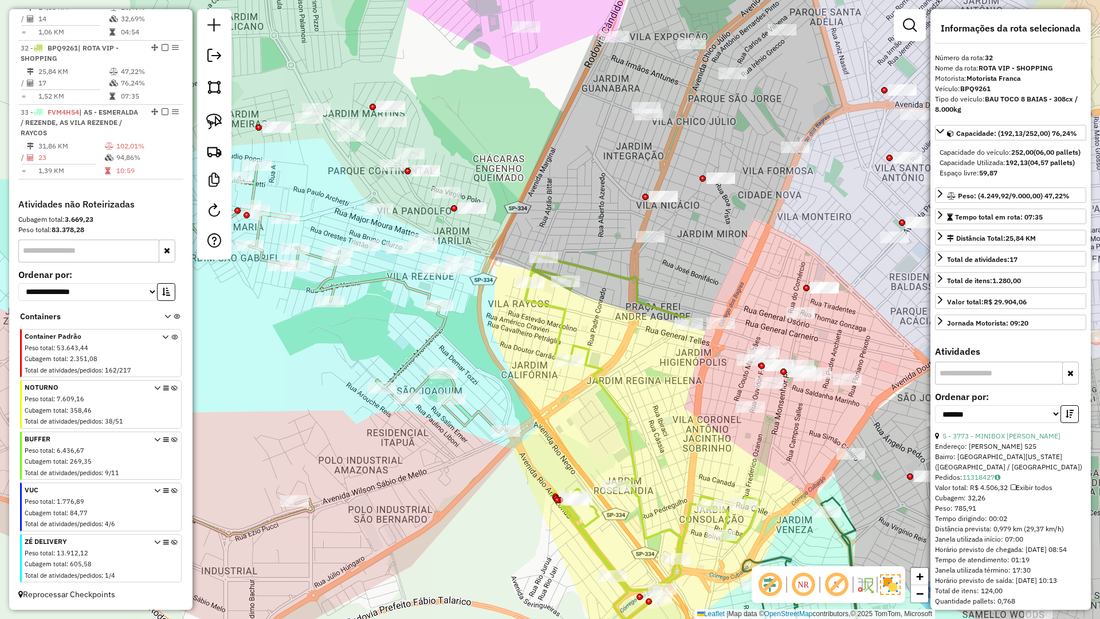
scroll to position [975, 0]
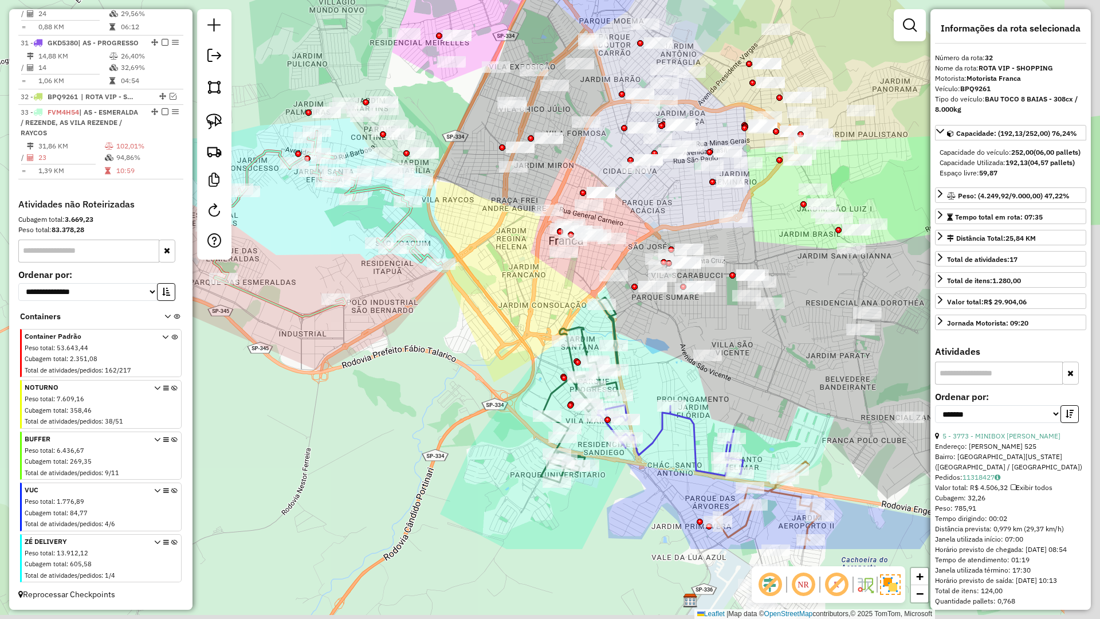
drag, startPoint x: 511, startPoint y: 286, endPoint x: 527, endPoint y: 311, distance: 29.9
click at [508, 282] on div "Janela de atendimento Grade de atendimento Capacidade Transportadoras Veículos …" at bounding box center [550, 309] width 1100 height 619
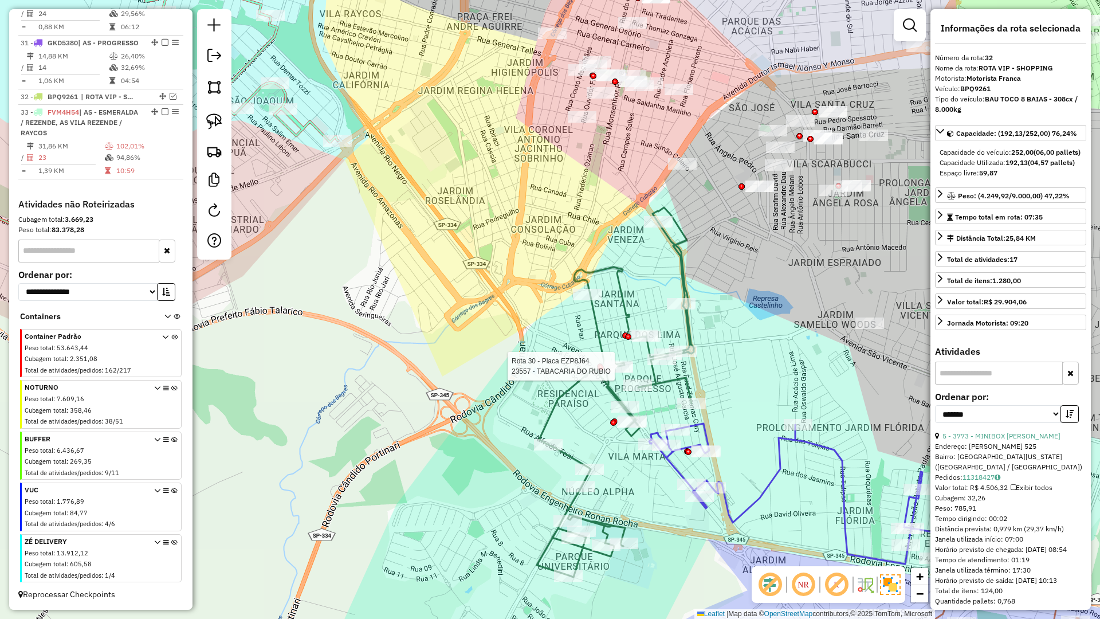
click at [599, 364] on div at bounding box center [601, 367] width 6 height 6
click at [595, 316] on icon at bounding box center [615, 392] width 157 height 370
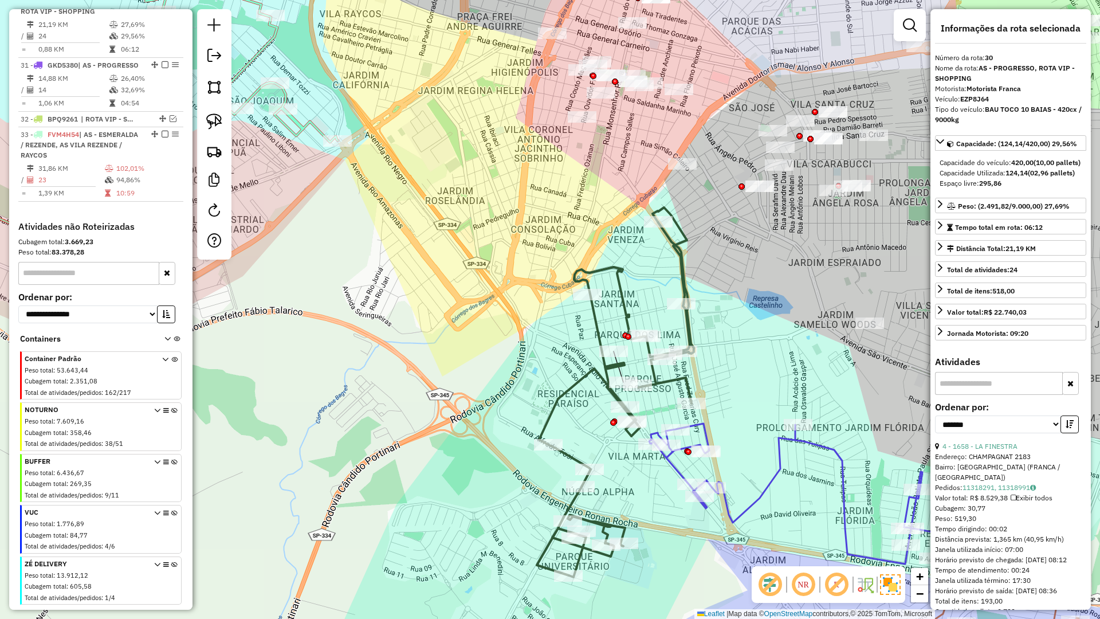
scroll to position [927, 0]
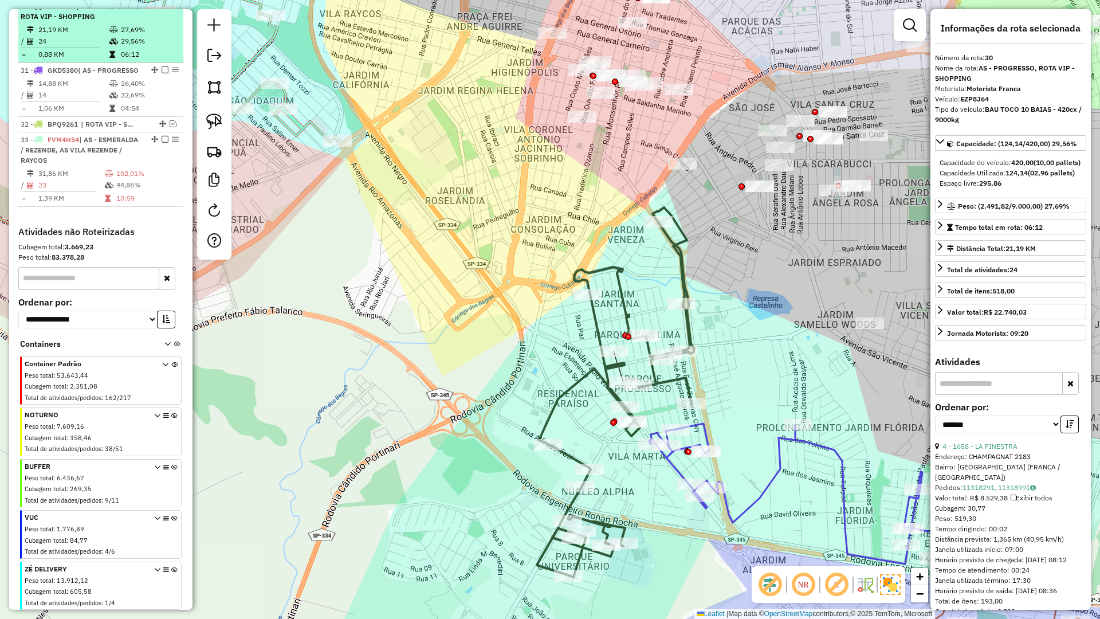
click at [162, 9] on em at bounding box center [165, 5] width 7 height 7
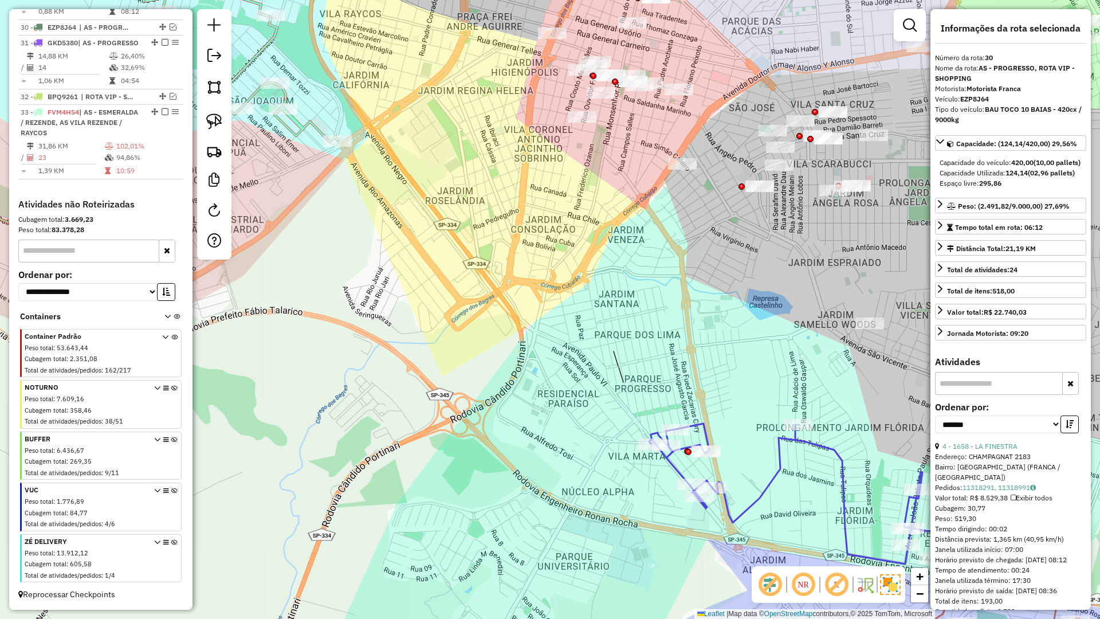
scroll to position [927, 0]
drag, startPoint x: 511, startPoint y: 243, endPoint x: 338, endPoint y: 117, distance: 213.8
click at [338, 117] on div "Janela de atendimento Grade de atendimento Capacidade Transportadoras Veículos …" at bounding box center [550, 309] width 1100 height 619
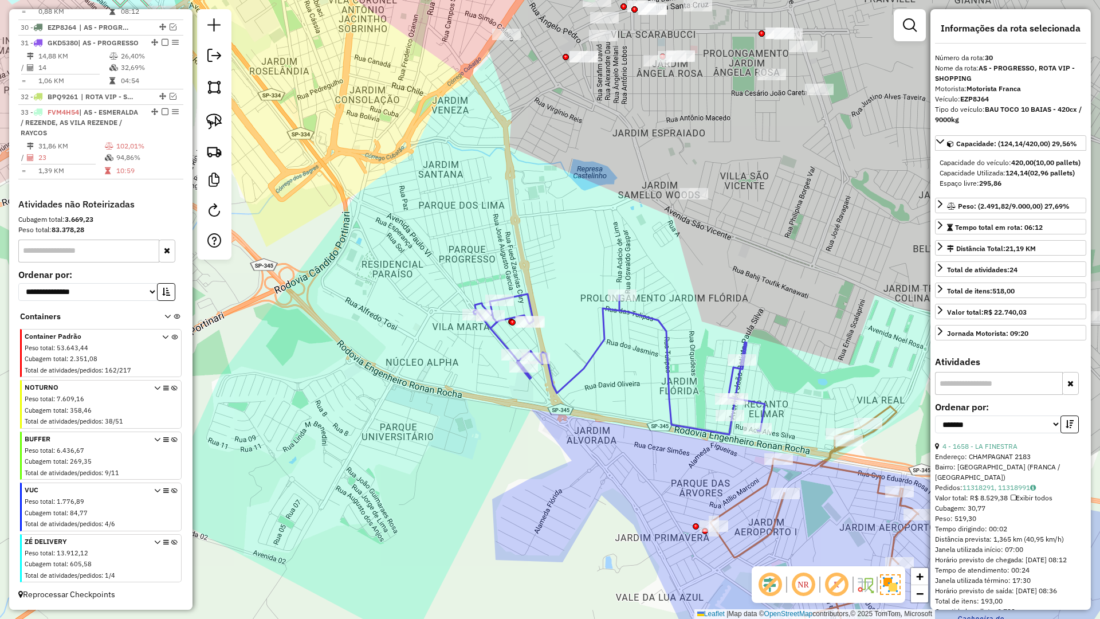
click at [597, 347] on icon at bounding box center [619, 364] width 292 height 140
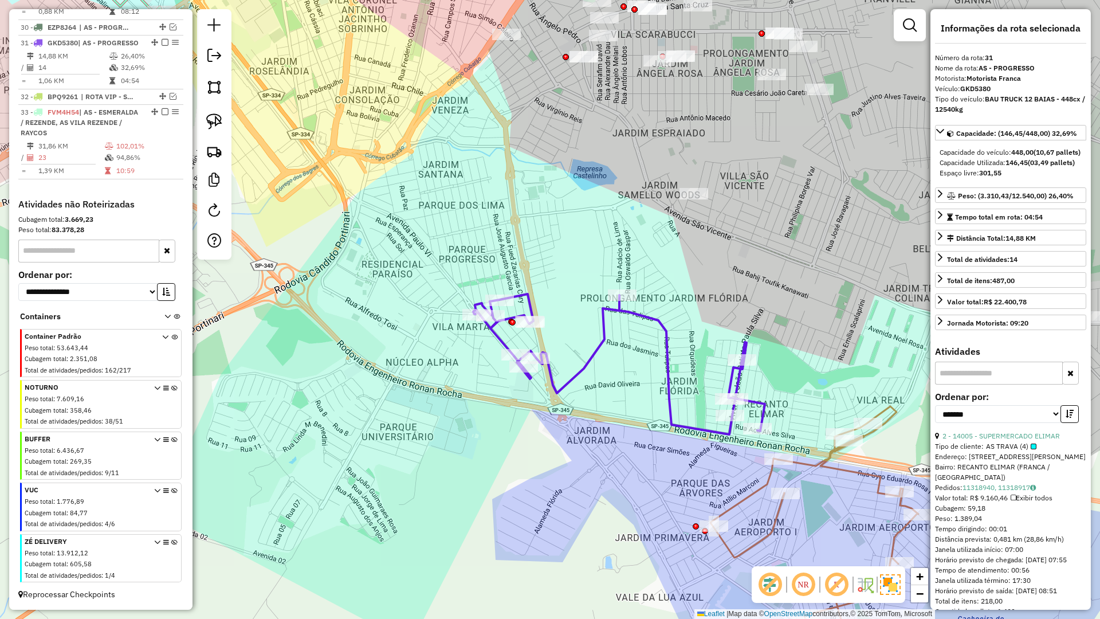
drag, startPoint x: 160, startPoint y: 33, endPoint x: 394, endPoint y: 175, distance: 273.9
click at [162, 39] on em at bounding box center [165, 42] width 7 height 7
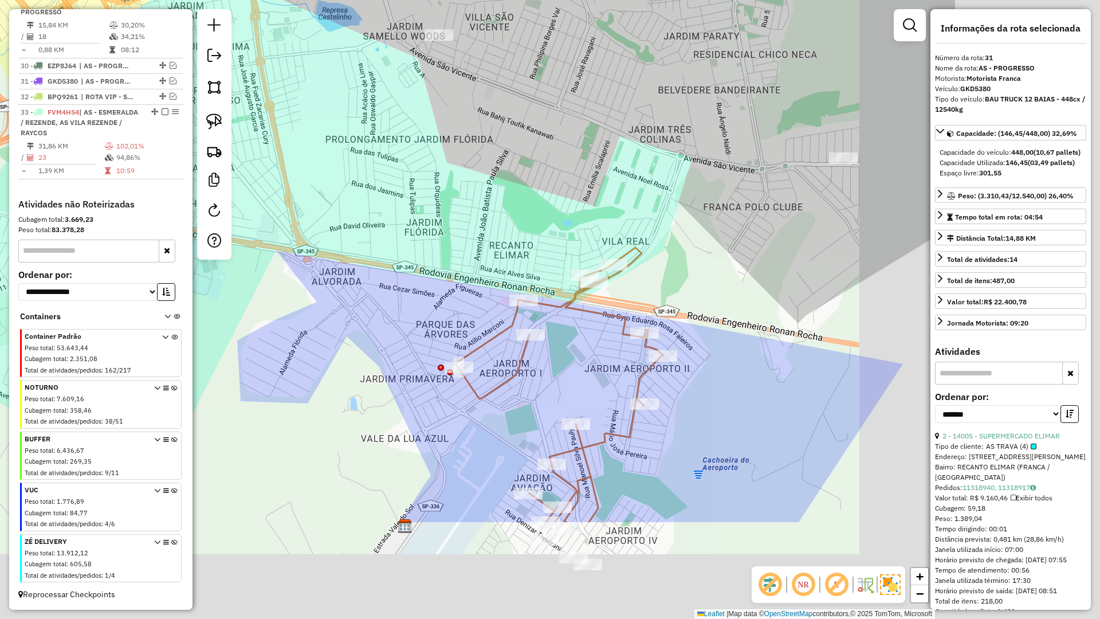
drag, startPoint x: 451, startPoint y: 193, endPoint x: 493, endPoint y: 232, distance: 57.6
click at [418, 179] on div "Janela de atendimento Grade de atendimento Capacidade Transportadoras Veículos …" at bounding box center [550, 309] width 1100 height 619
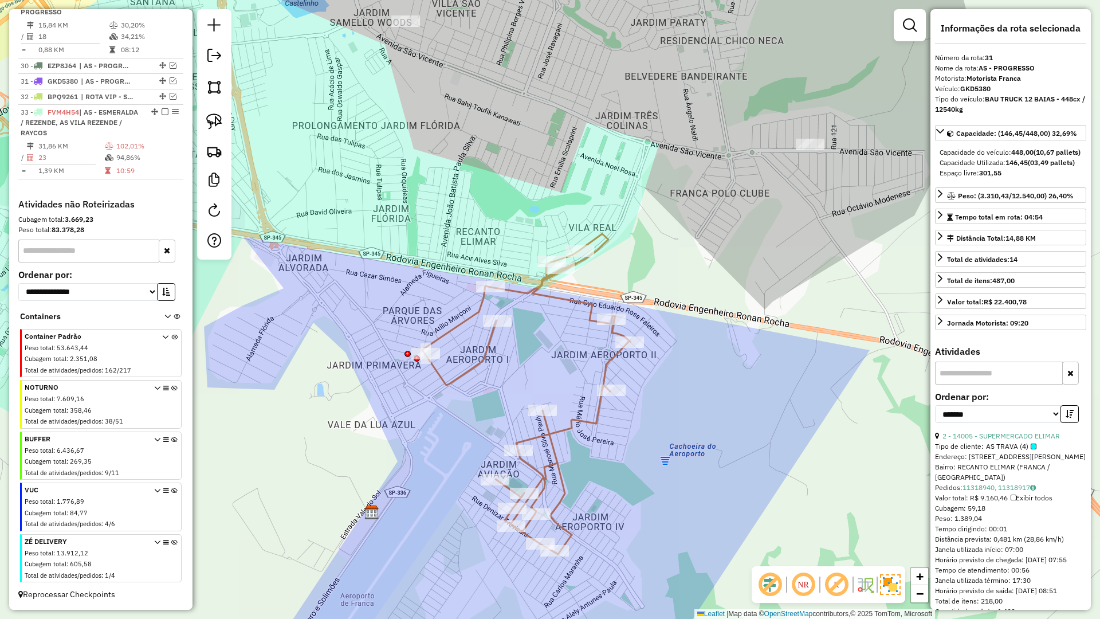
click at [565, 297] on icon at bounding box center [526, 394] width 208 height 320
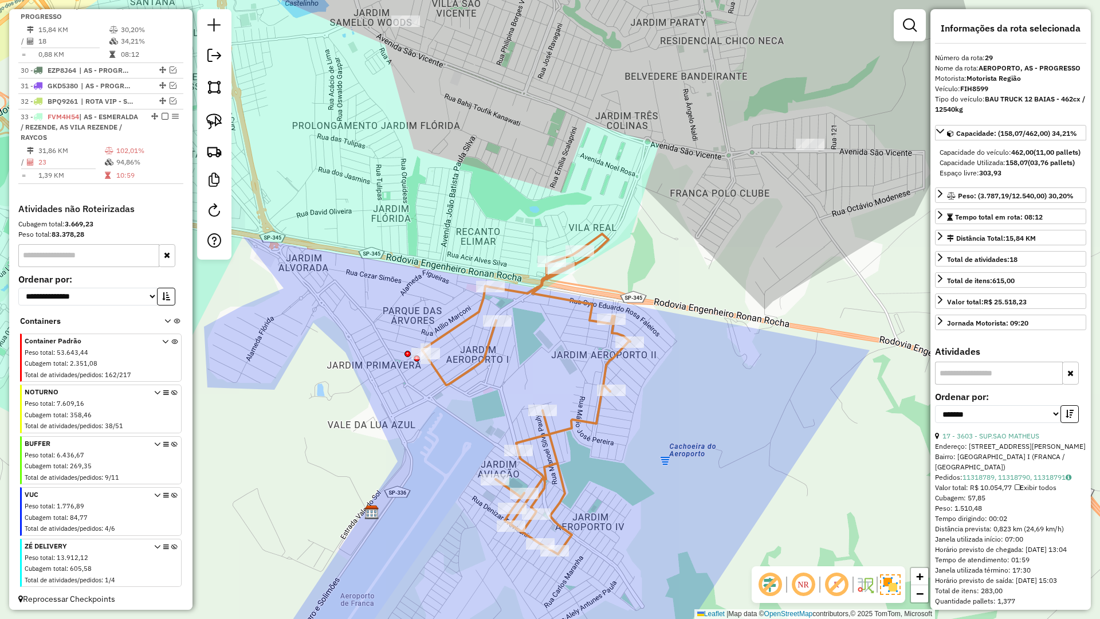
drag, startPoint x: 161, startPoint y: 15, endPoint x: 170, endPoint y: 17, distance: 8.7
click at [164, 9] on em at bounding box center [165, 5] width 7 height 7
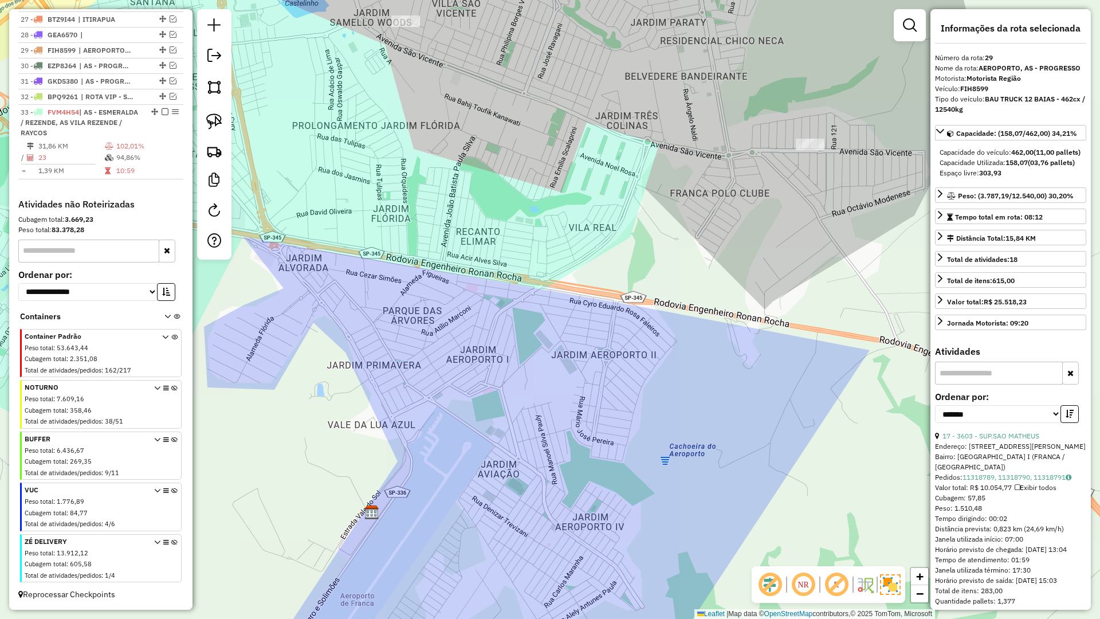
scroll to position [829, 0]
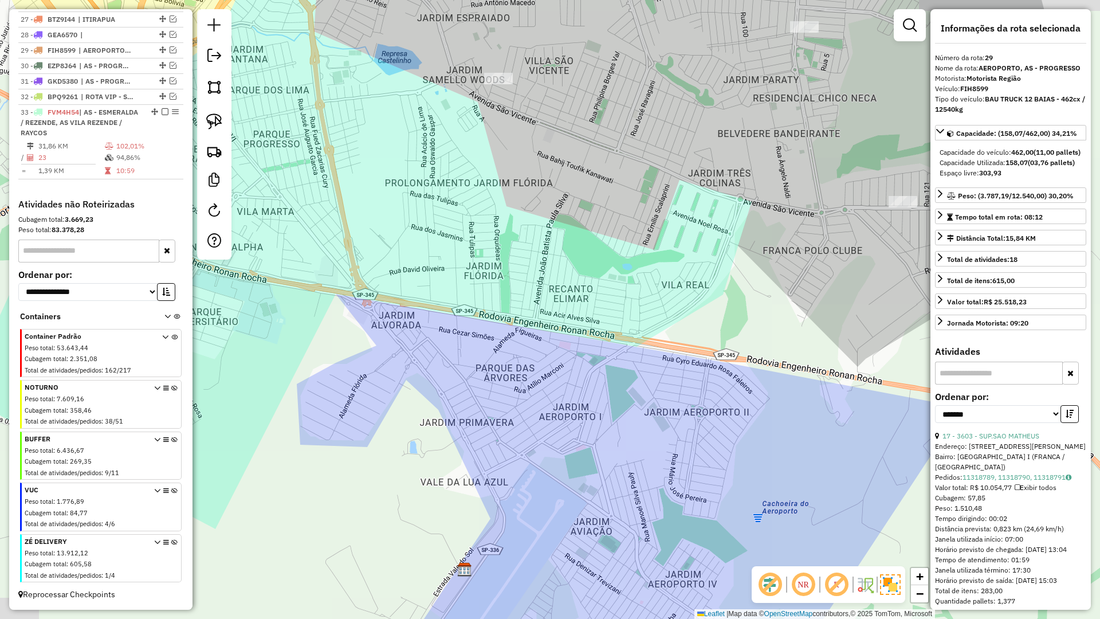
drag, startPoint x: 453, startPoint y: 199, endPoint x: 954, endPoint y: 448, distance: 559.4
click at [1037, 488] on hb-router-mapa "Informações da Sessão 977903 - 12/08/2025 Criação: 11/08/2025 17:43 Depósito: R…" at bounding box center [550, 309] width 1100 height 619
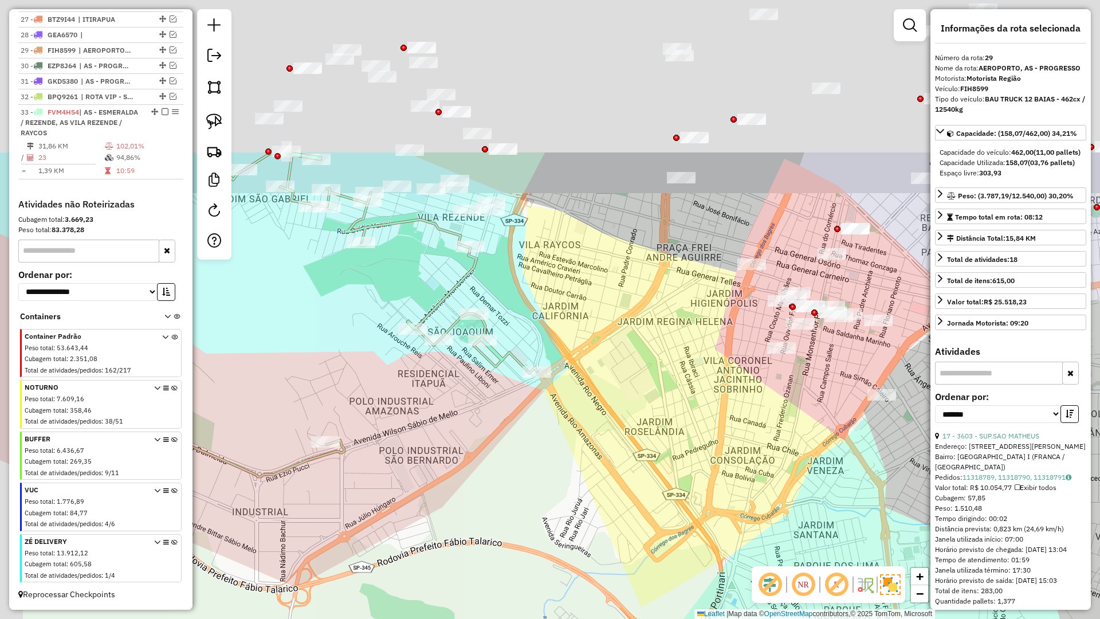
drag, startPoint x: 533, startPoint y: 435, endPoint x: 535, endPoint y: 453, distance: 17.8
click at [533, 447] on div "Janela de atendimento Grade de atendimento Capacidade Transportadoras Veículos …" at bounding box center [550, 309] width 1100 height 619
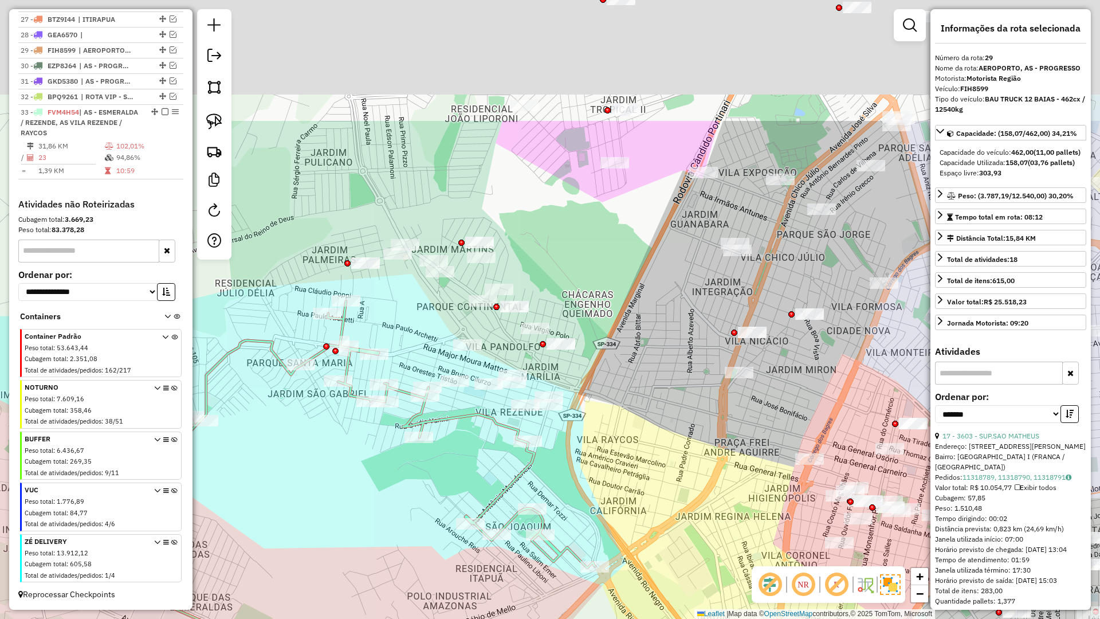
drag, startPoint x: 312, startPoint y: 276, endPoint x: 370, endPoint y: 459, distance: 191.7
click at [370, 459] on div "Janela de atendimento Grade de atendimento Capacidade Transportadoras Veículos …" at bounding box center [550, 309] width 1100 height 619
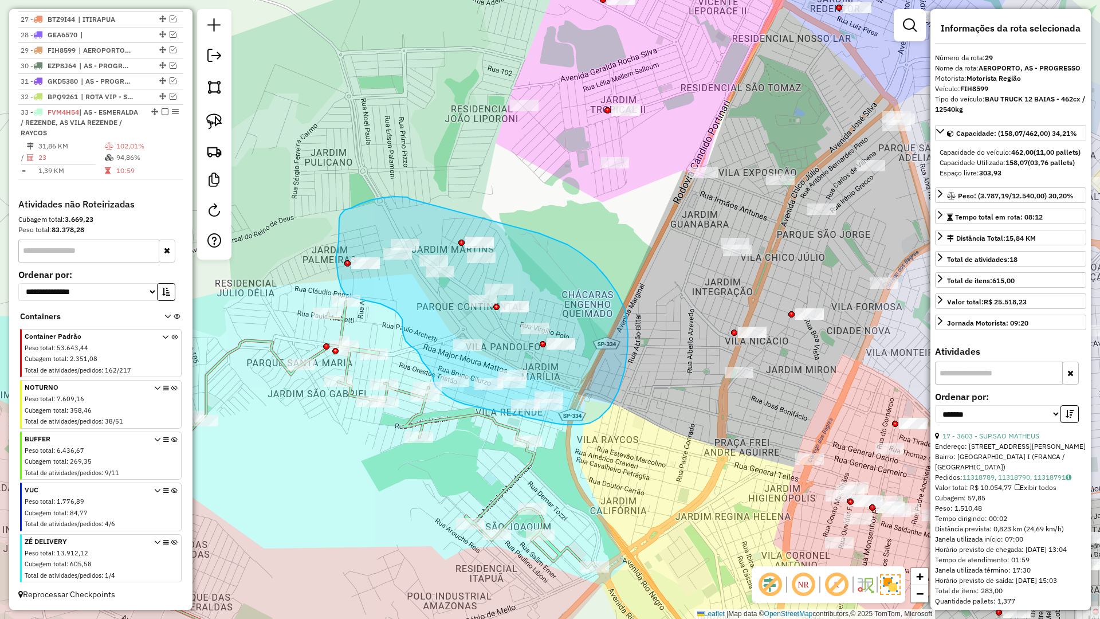
drag, startPoint x: 410, startPoint y: 199, endPoint x: 527, endPoint y: 227, distance: 120.9
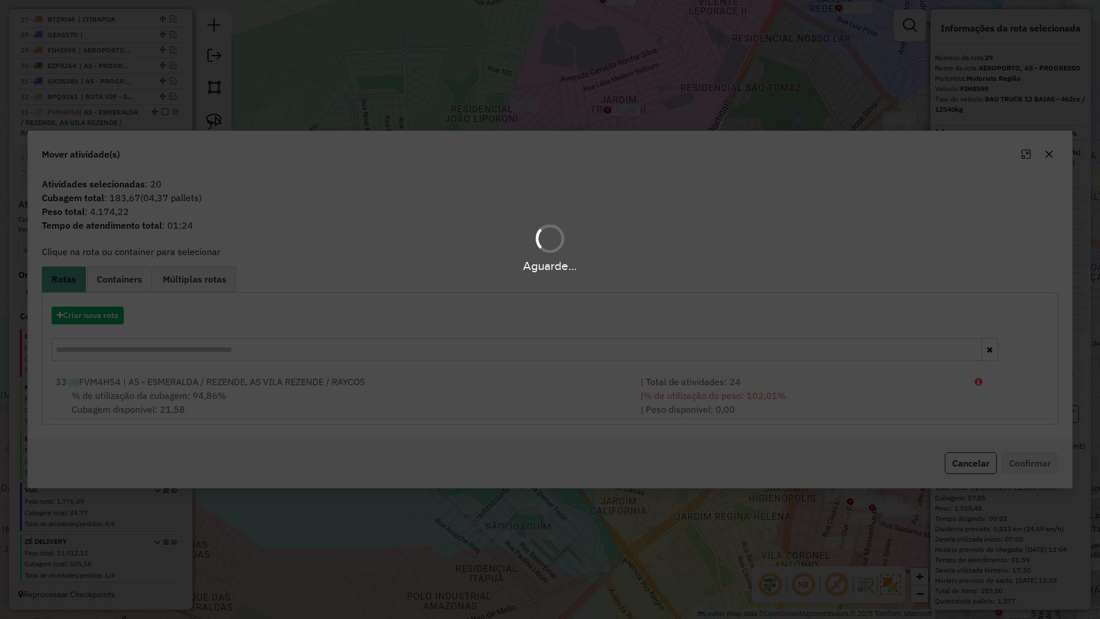
click at [102, 314] on hb-app "Aguarde... Pop-up bloqueado! Seu navegador bloqueou automáticamente a abertura …" at bounding box center [550, 309] width 1100 height 619
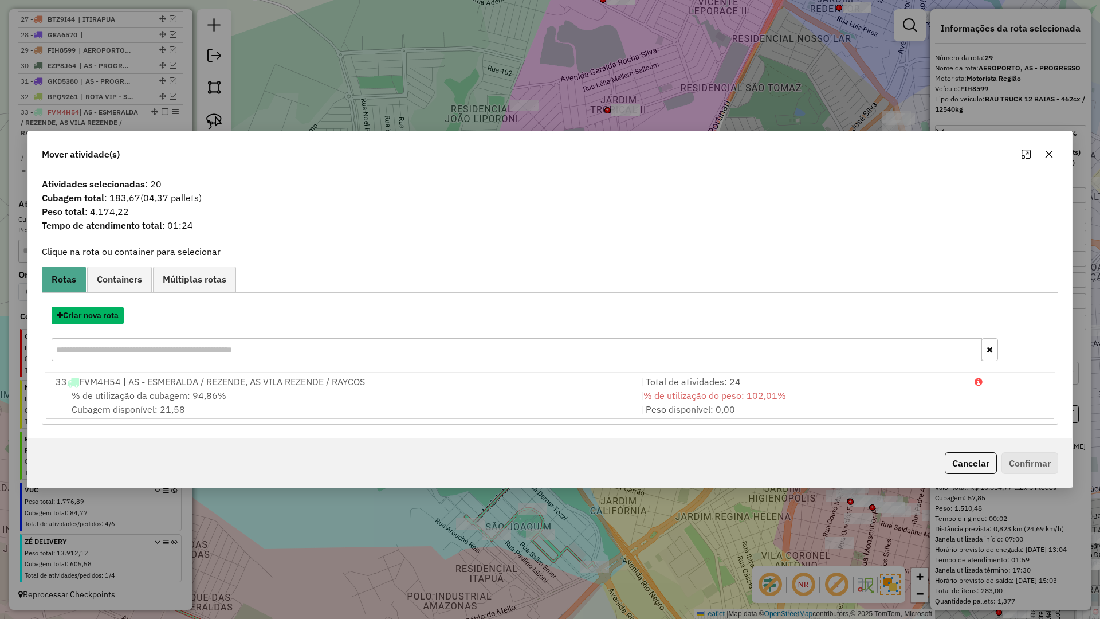
click at [102, 314] on button "Criar nova rota" at bounding box center [88, 316] width 72 height 18
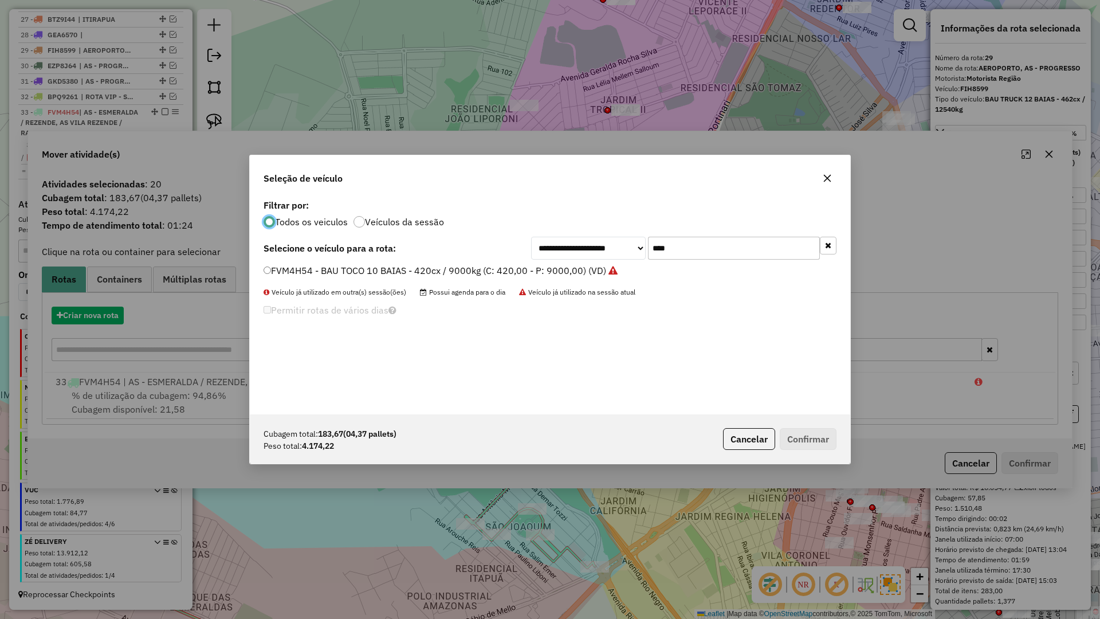
scroll to position [6, 3]
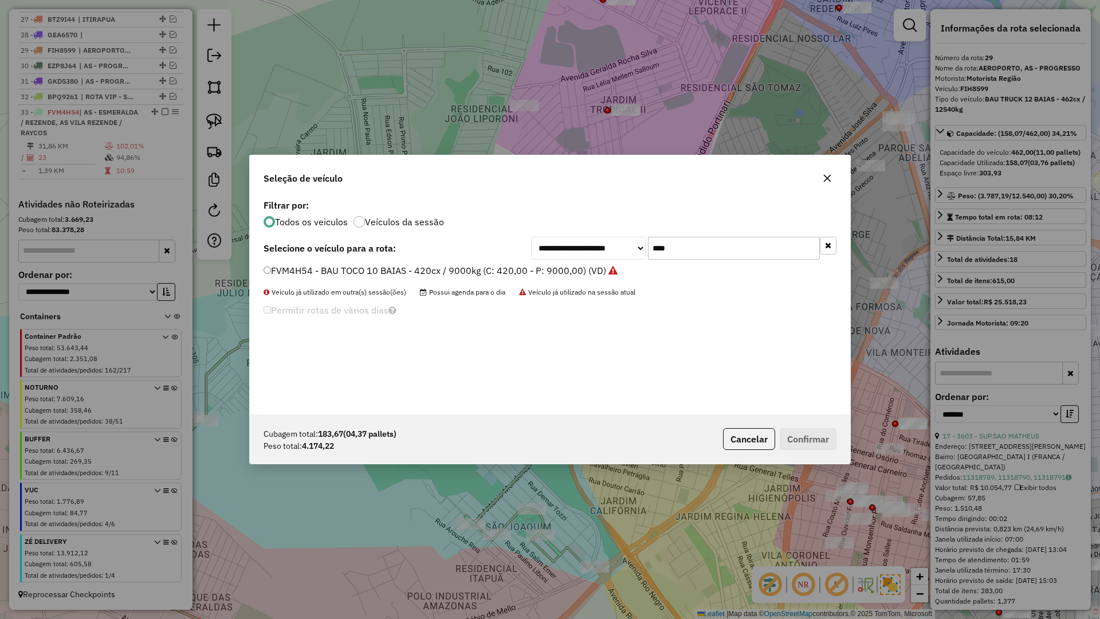
drag, startPoint x: 729, startPoint y: 245, endPoint x: 625, endPoint y: 250, distance: 103.8
click at [625, 250] on div "**********" at bounding box center [683, 248] width 305 height 23
type input "****"
click at [403, 272] on label "FWP2J44 - BAU TOCO 10 BAIAS - 420cx / 9000kg (C: 420,00 - P: 9000,00) (VD)" at bounding box center [435, 271] width 342 height 14
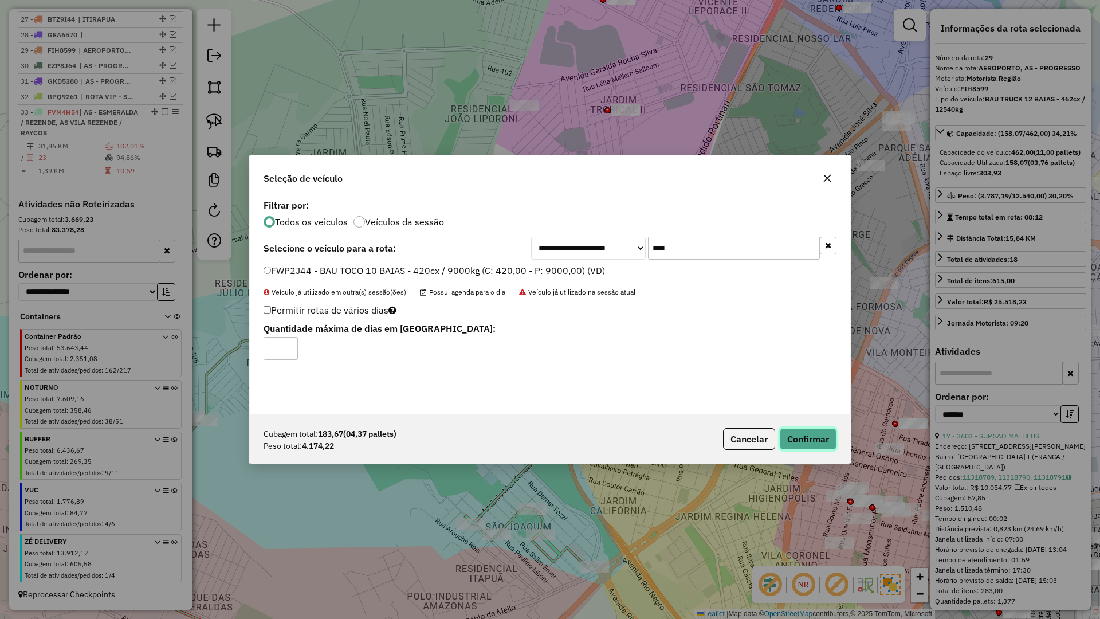
click at [834, 433] on button "Confirmar" at bounding box center [808, 439] width 57 height 22
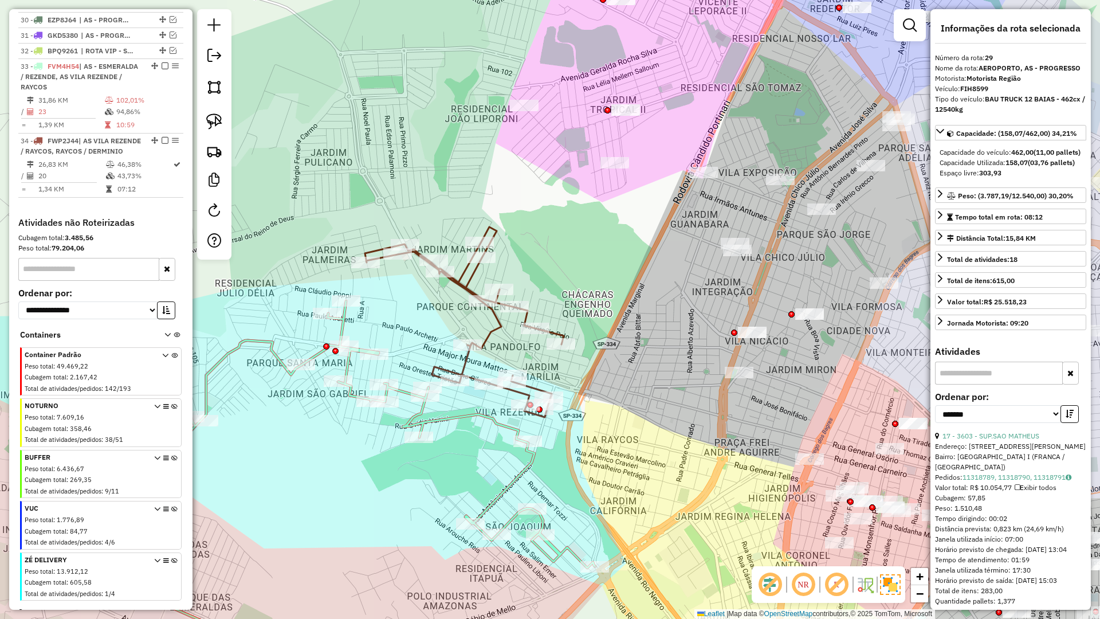
scroll to position [863, 0]
click at [344, 324] on icon at bounding box center [356, 486] width 478 height 371
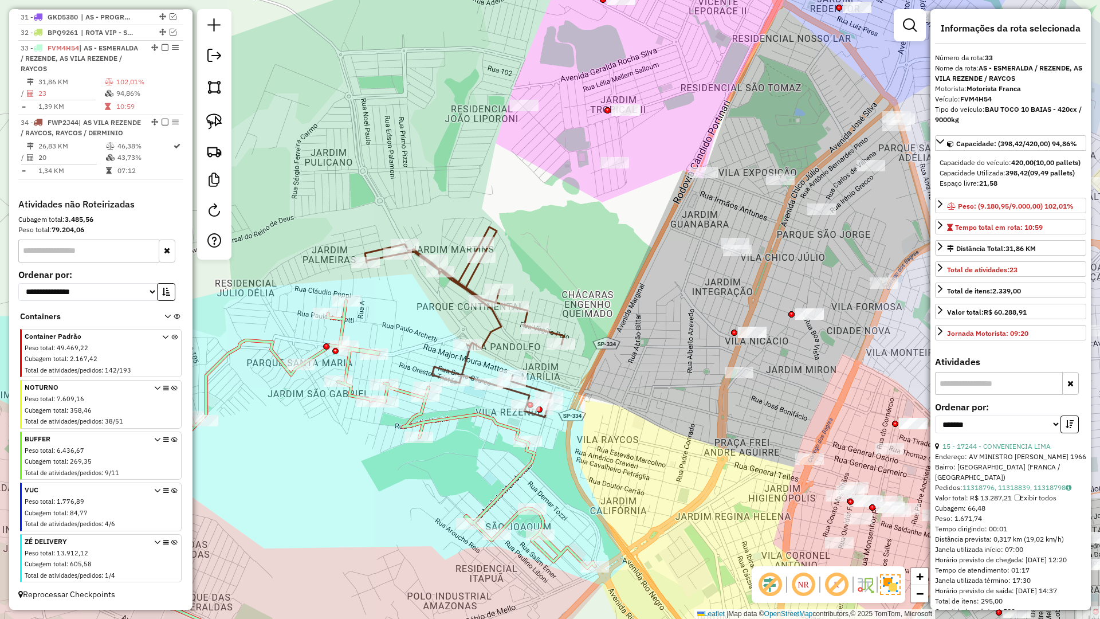
scroll to position [904, 0]
click at [496, 332] on icon at bounding box center [464, 322] width 199 height 190
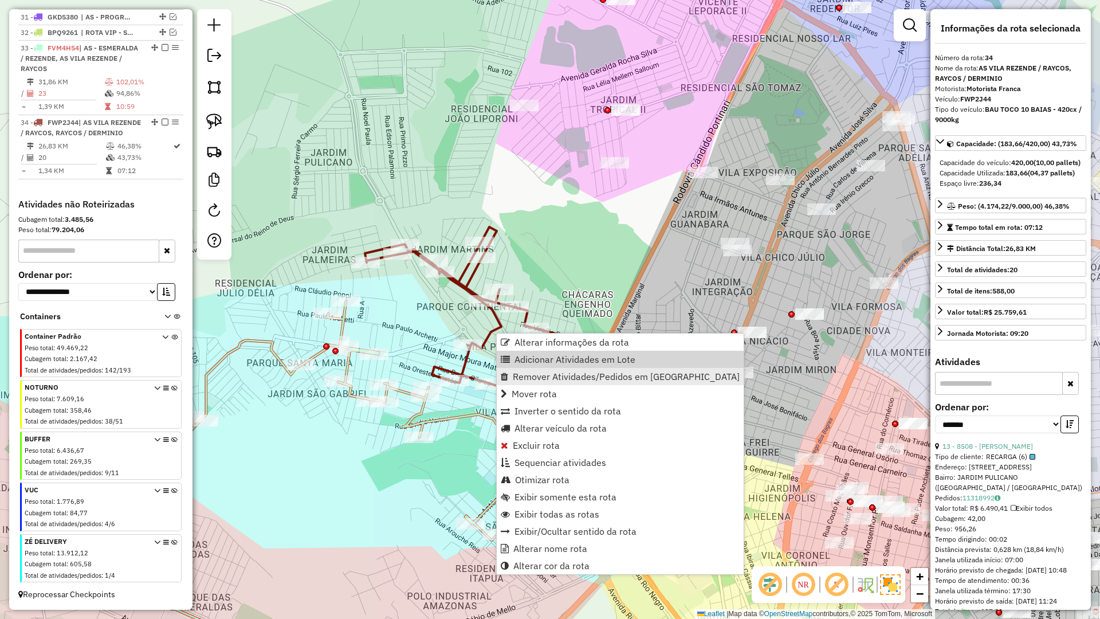
drag, startPoint x: 532, startPoint y: 360, endPoint x: 502, endPoint y: 380, distance: 36.1
click at [531, 360] on span "Adicionar Atividades em Lote" at bounding box center [575, 359] width 121 height 9
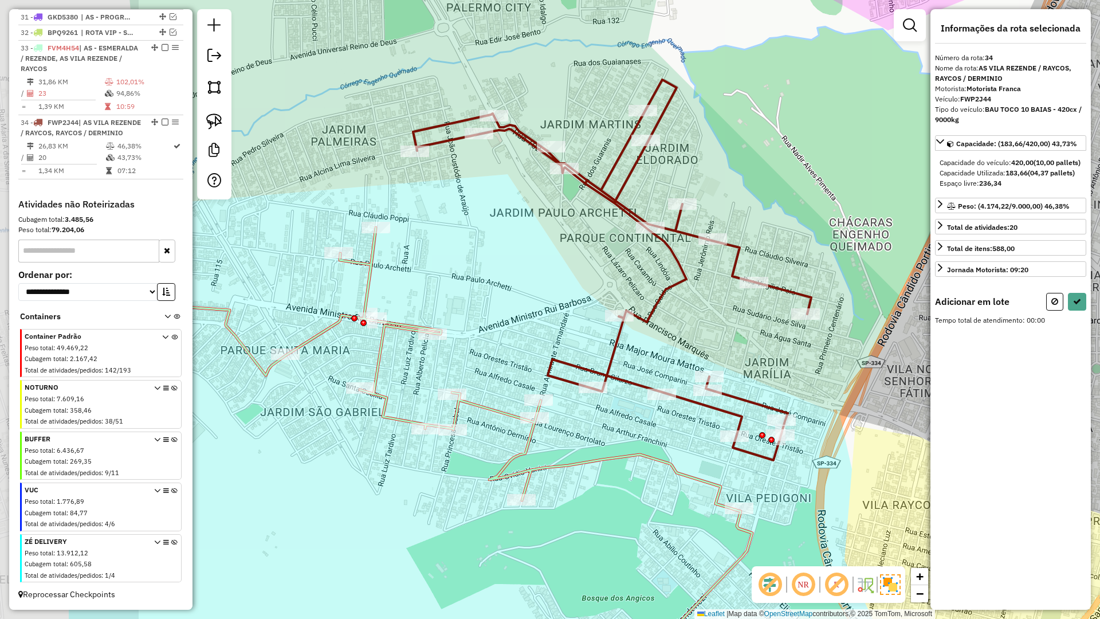
drag, startPoint x: 427, startPoint y: 384, endPoint x: 610, endPoint y: 397, distance: 183.8
click at [615, 394] on div "Janela de atendimento Grade de atendimento Capacidade Transportadoras Veículos …" at bounding box center [550, 309] width 1100 height 619
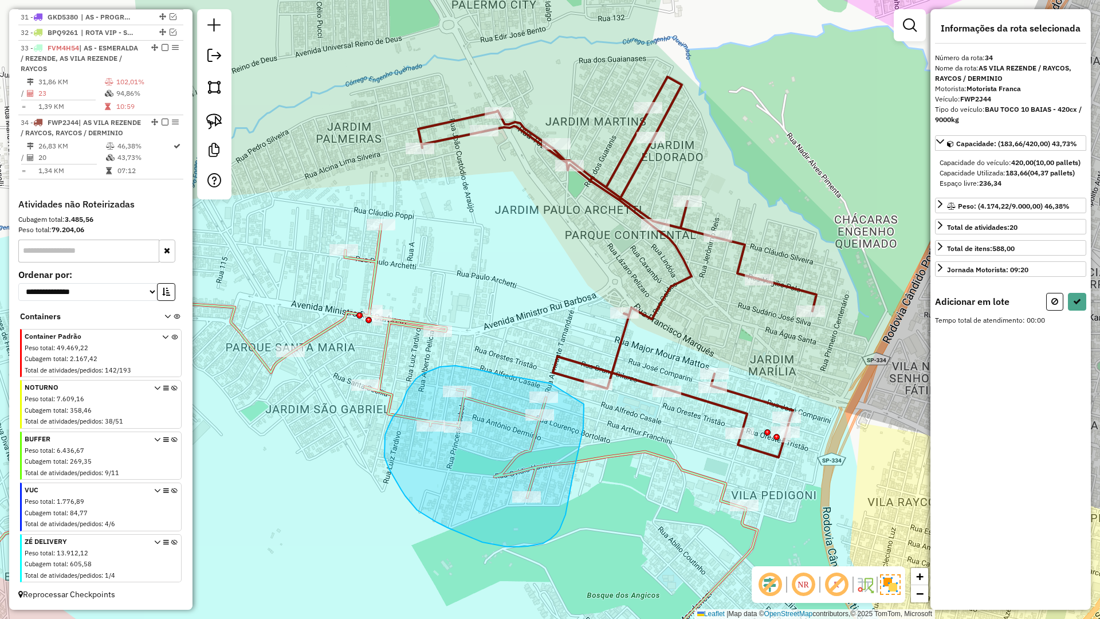
drag, startPoint x: 584, startPoint y: 404, endPoint x: 579, endPoint y: 389, distance: 15.8
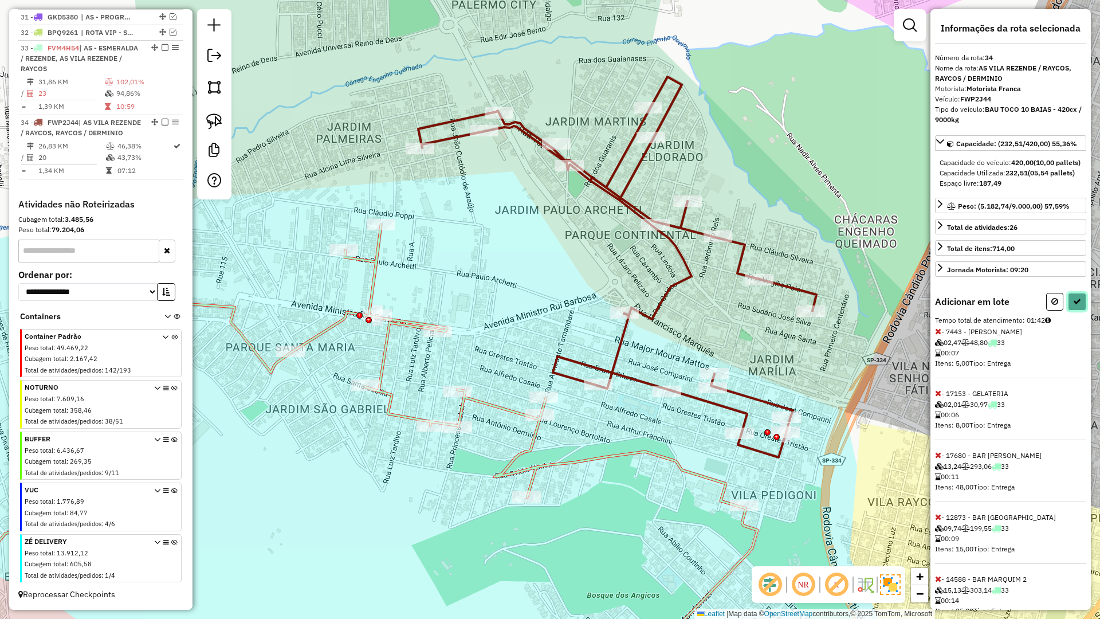
click at [1076, 305] on icon at bounding box center [1077, 301] width 8 height 8
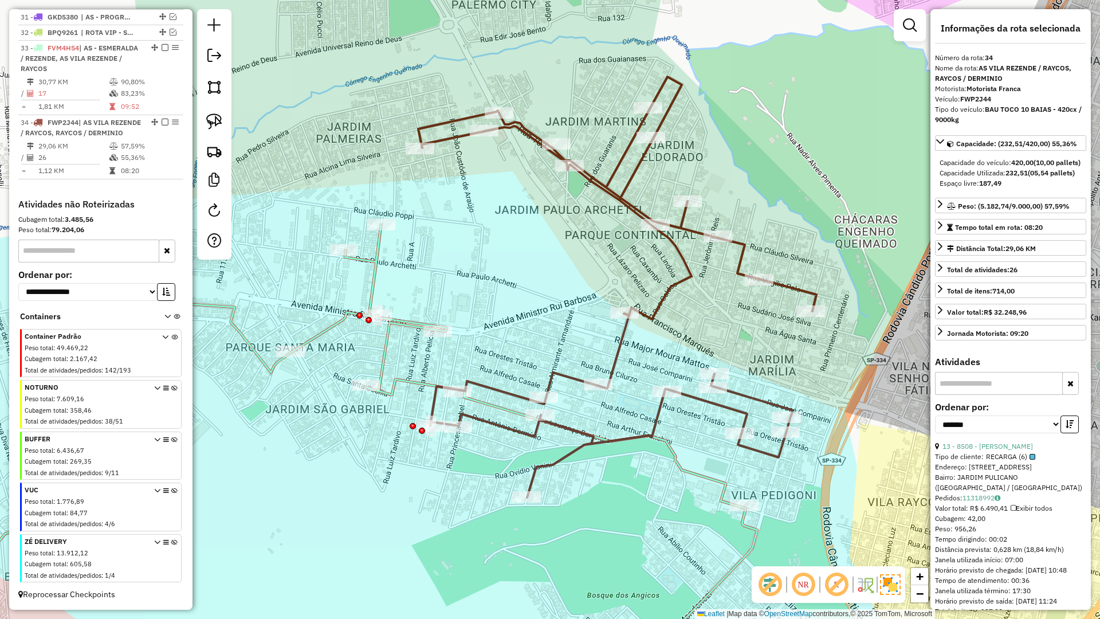
click at [410, 329] on icon at bounding box center [349, 453] width 853 height 456
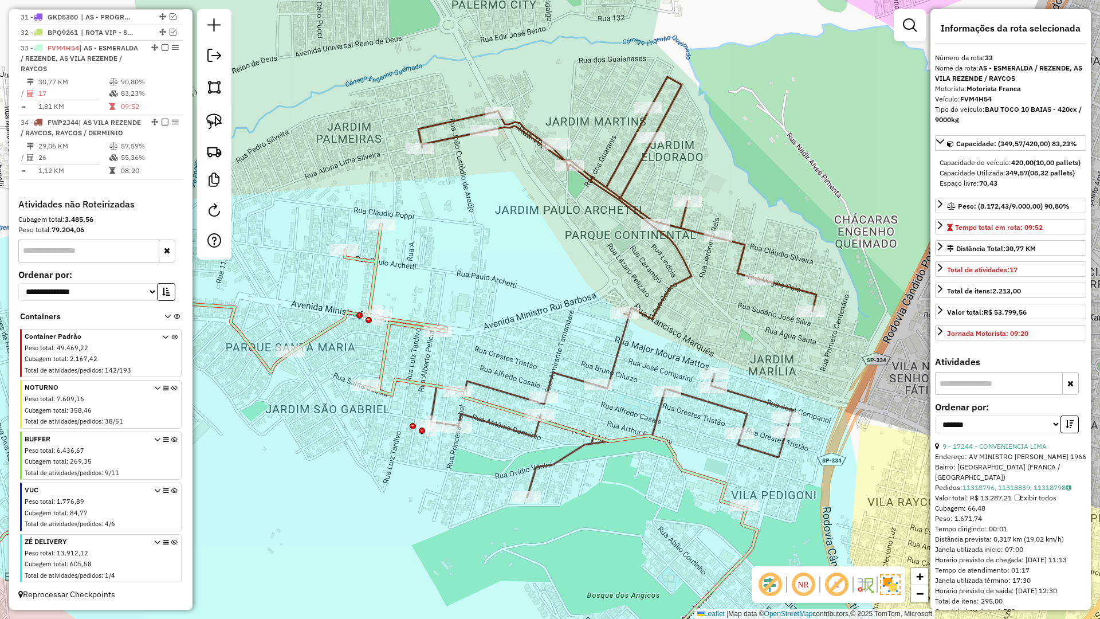
click at [403, 323] on icon at bounding box center [349, 453] width 853 height 456
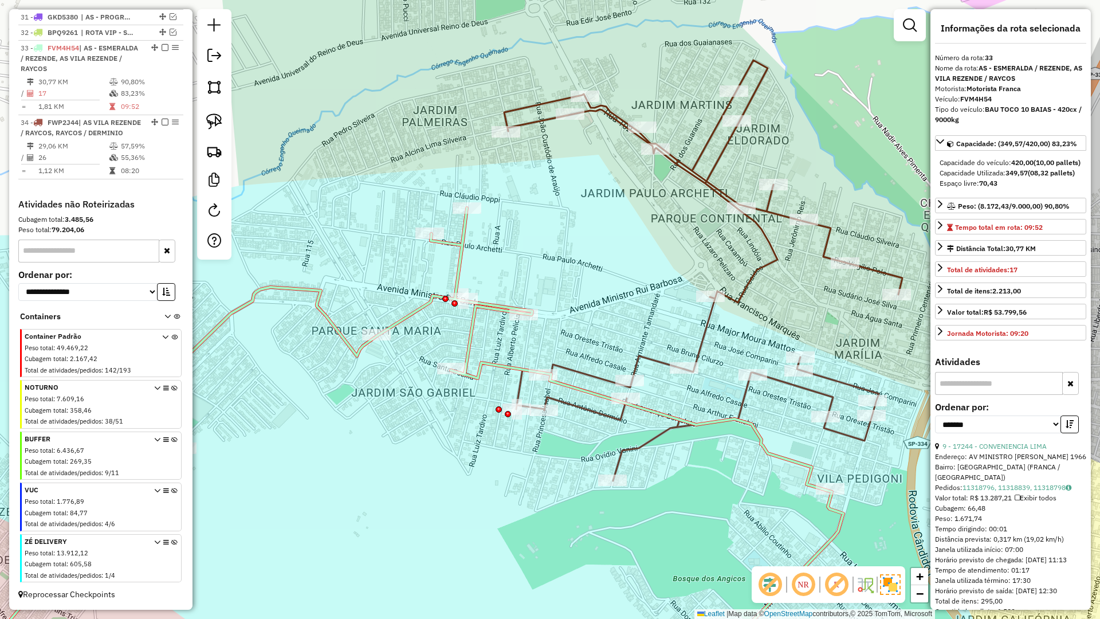
drag, startPoint x: 494, startPoint y: 296, endPoint x: 580, endPoint y: 279, distance: 87.5
click at [580, 279] on div "Janela de atendimento Grade de atendimento Capacidade Transportadoras Veículos …" at bounding box center [550, 309] width 1100 height 619
click at [666, 363] on icon at bounding box center [703, 270] width 398 height 421
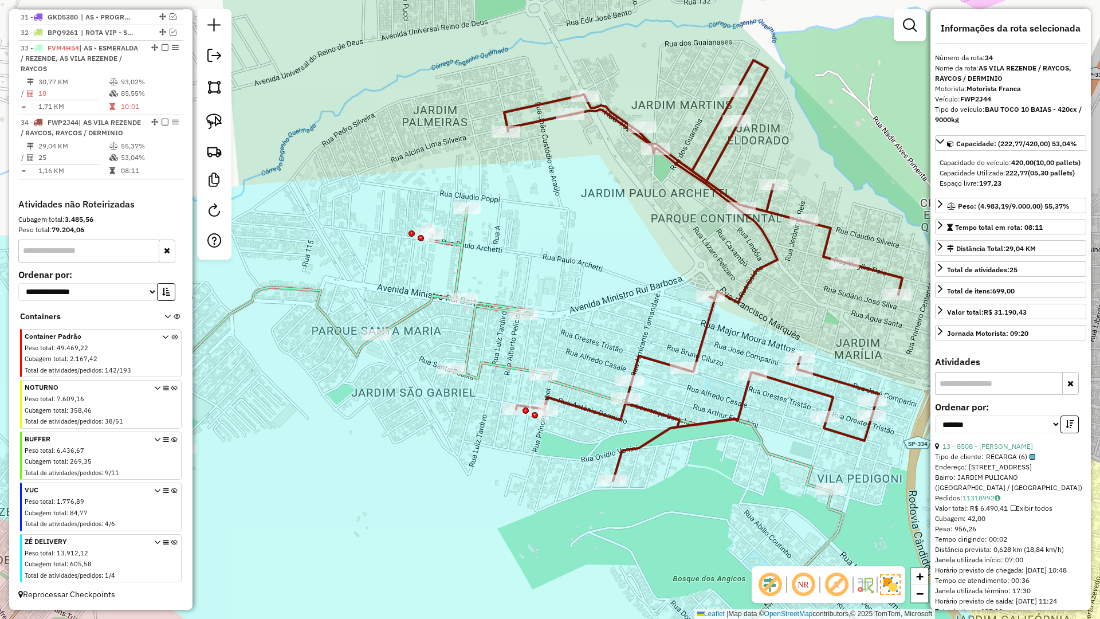
click at [652, 363] on icon at bounding box center [703, 270] width 398 height 421
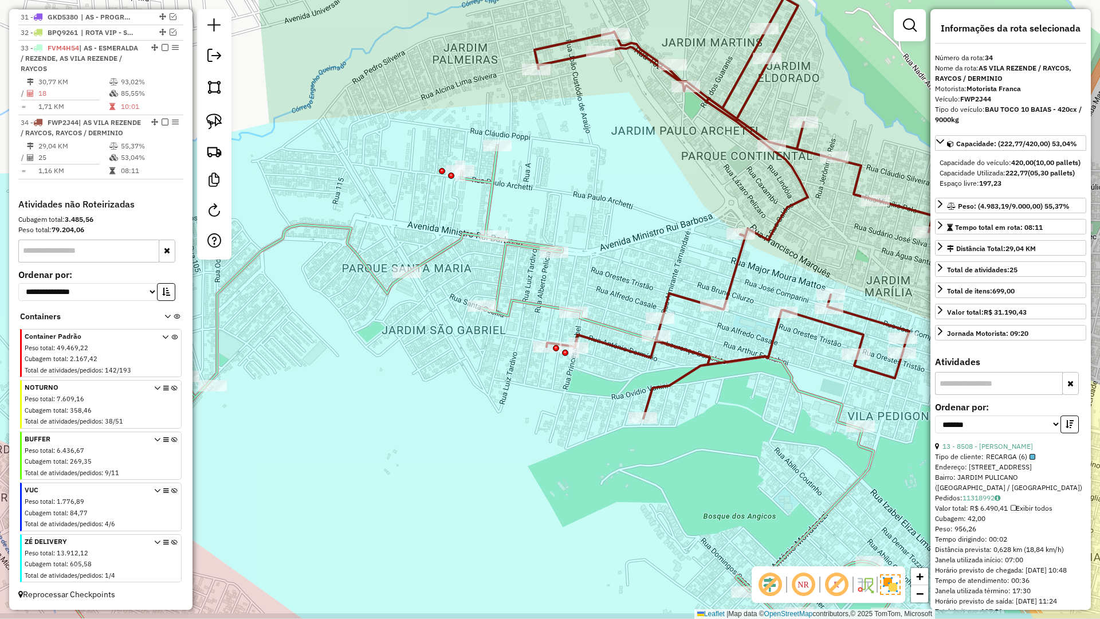
drag, startPoint x: 620, startPoint y: 303, endPoint x: 649, endPoint y: 246, distance: 63.6
click at [649, 246] on div "Janela de atendimento Grade de atendimento Capacidade Transportadoras Veículos …" at bounding box center [550, 309] width 1100 height 619
click at [522, 247] on icon at bounding box center [517, 413] width 956 height 535
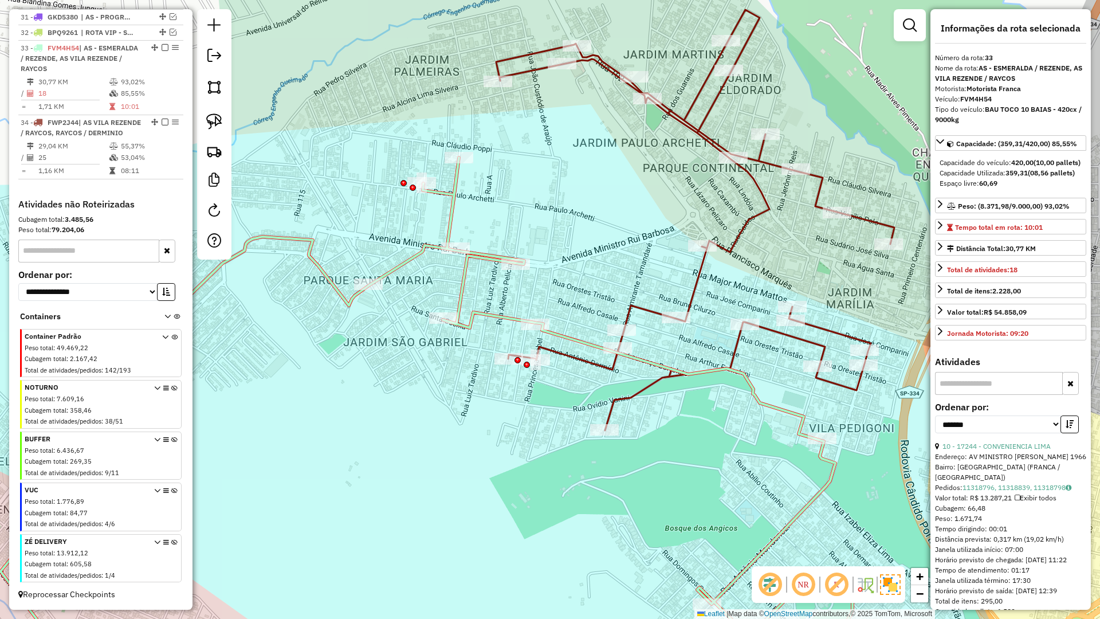
drag, startPoint x: 505, startPoint y: 273, endPoint x: 480, endPoint y: 280, distance: 26.1
click at [475, 280] on div "Janela de atendimento Grade de atendimento Capacidade Transportadoras Veículos …" at bounding box center [550, 309] width 1100 height 619
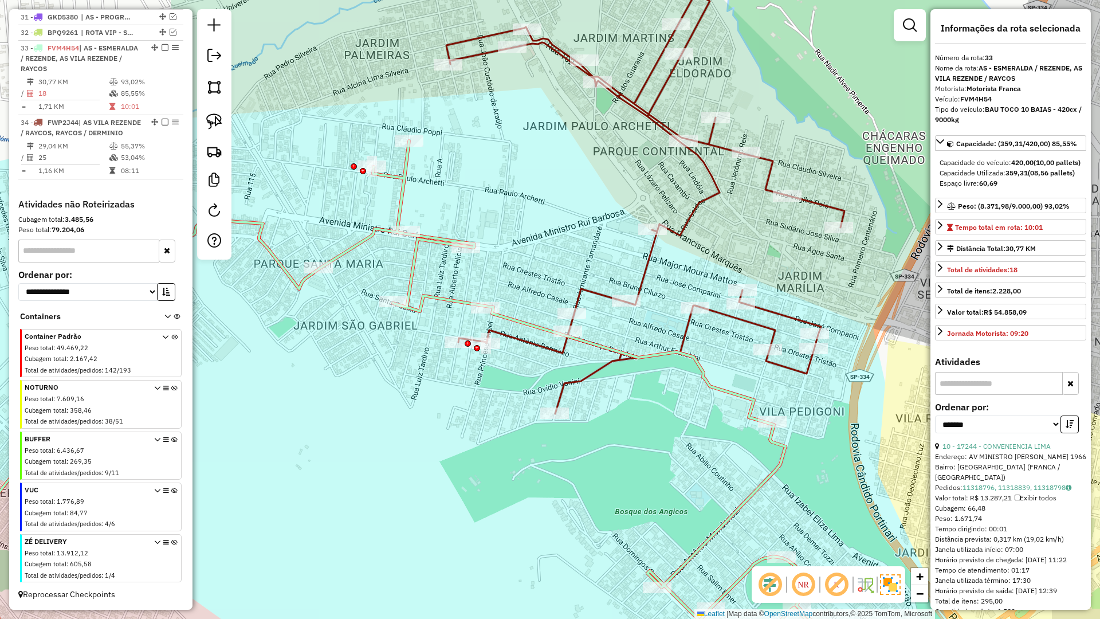
drag, startPoint x: 531, startPoint y: 286, endPoint x: 372, endPoint y: 244, distance: 163.7
click at [362, 245] on div "Janela de atendimento Grade de atendimento Capacidade Transportadoras Veículos …" at bounding box center [550, 309] width 1100 height 619
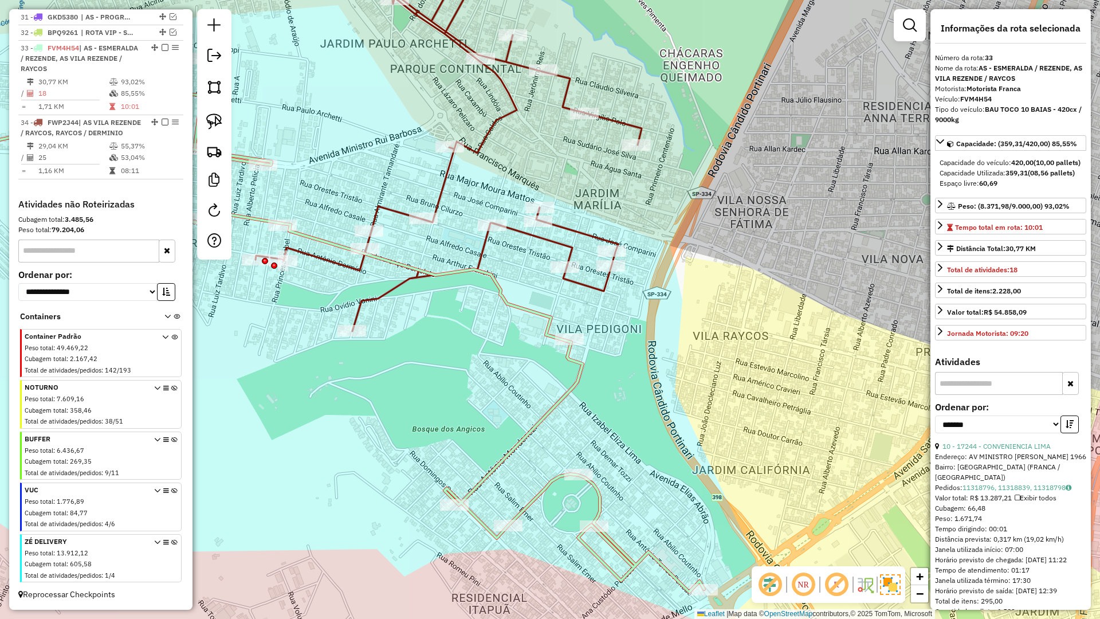
drag, startPoint x: 709, startPoint y: 407, endPoint x: 606, endPoint y: 322, distance: 133.1
click at [572, 282] on div "Janela de atendimento Grade de atendimento Capacidade Transportadoras Veículos …" at bounding box center [550, 309] width 1100 height 619
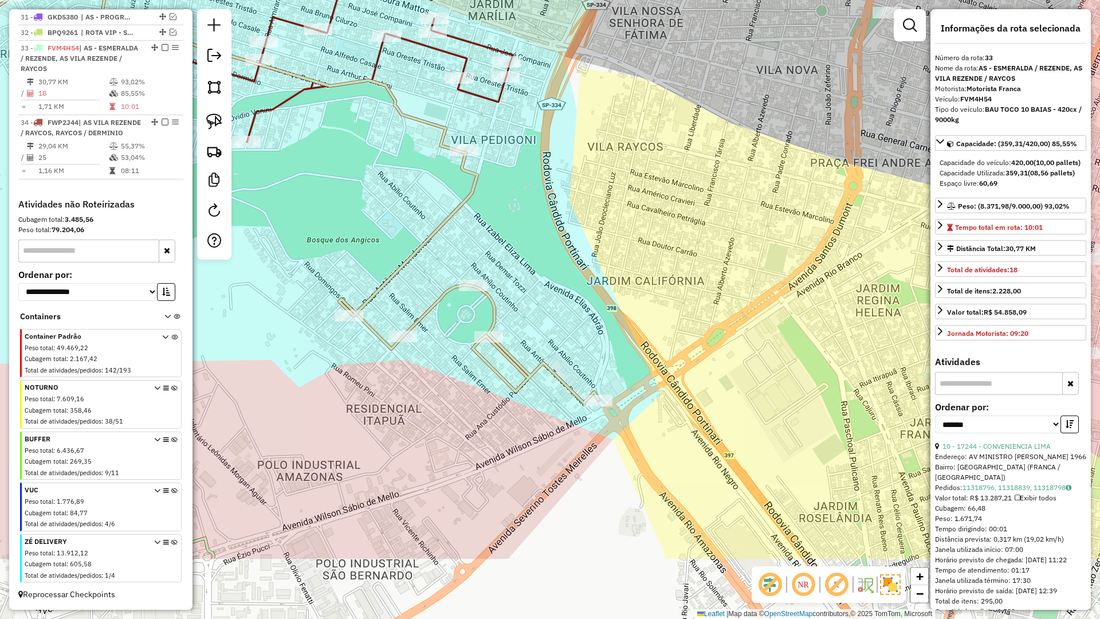
drag, startPoint x: 608, startPoint y: 284, endPoint x: 605, endPoint y: 269, distance: 14.6
click at [605, 269] on div "Janela de atendimento Grade de atendimento Capacidade Transportadoras Veículos …" at bounding box center [550, 309] width 1100 height 619
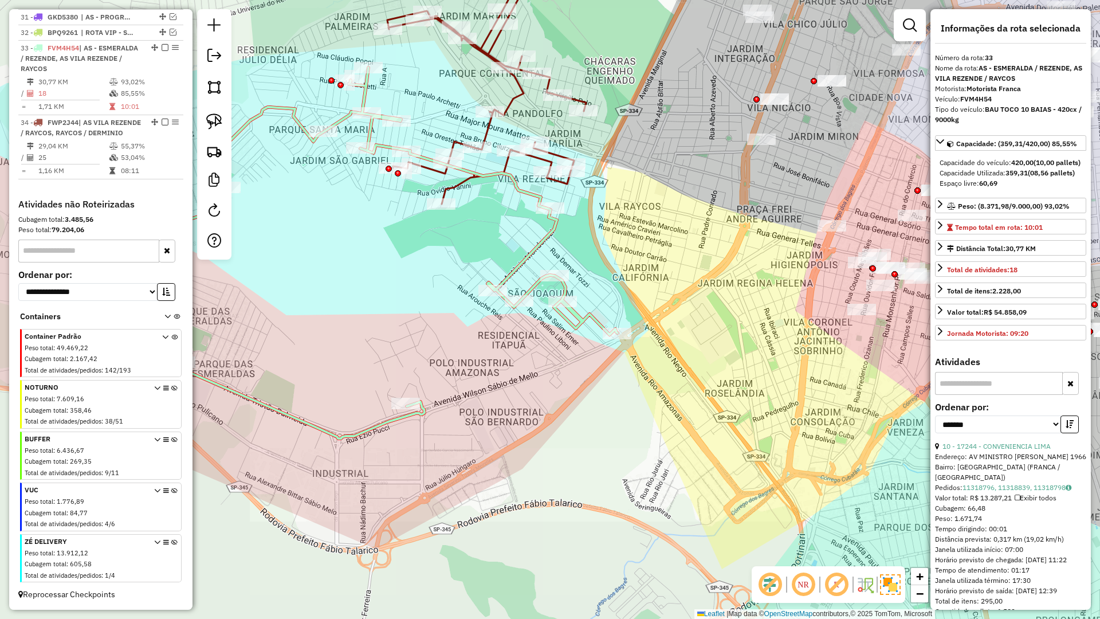
drag, startPoint x: 684, startPoint y: 321, endPoint x: 660, endPoint y: 316, distance: 25.2
click at [683, 321] on div "Janela de atendimento Grade de atendimento Capacidade Transportadoras Veículos …" at bounding box center [550, 309] width 1100 height 619
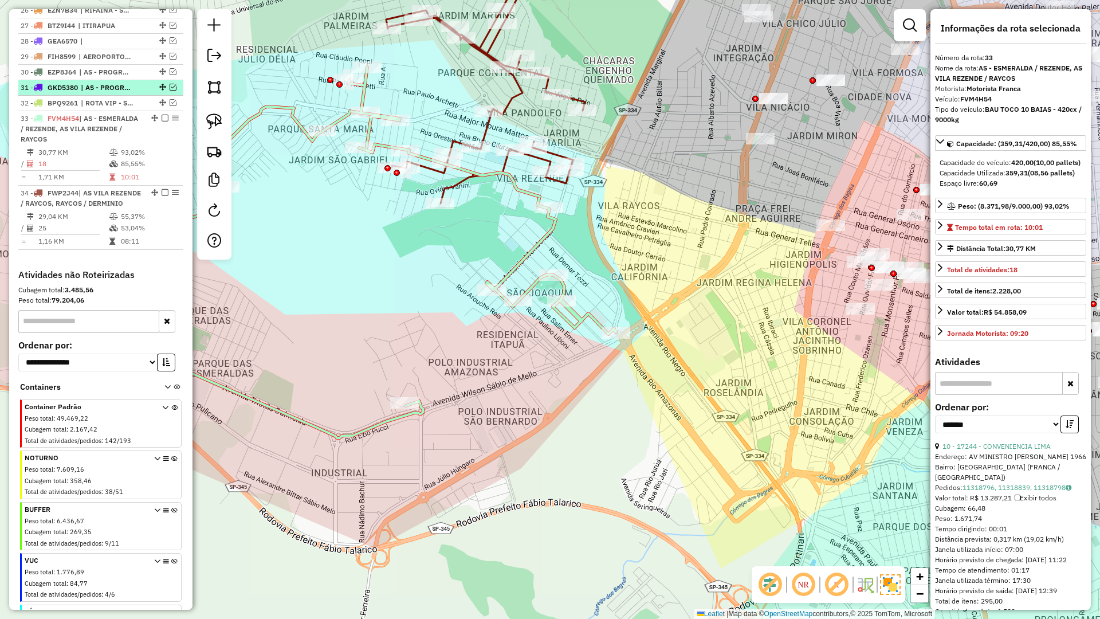
scroll to position [713, 0]
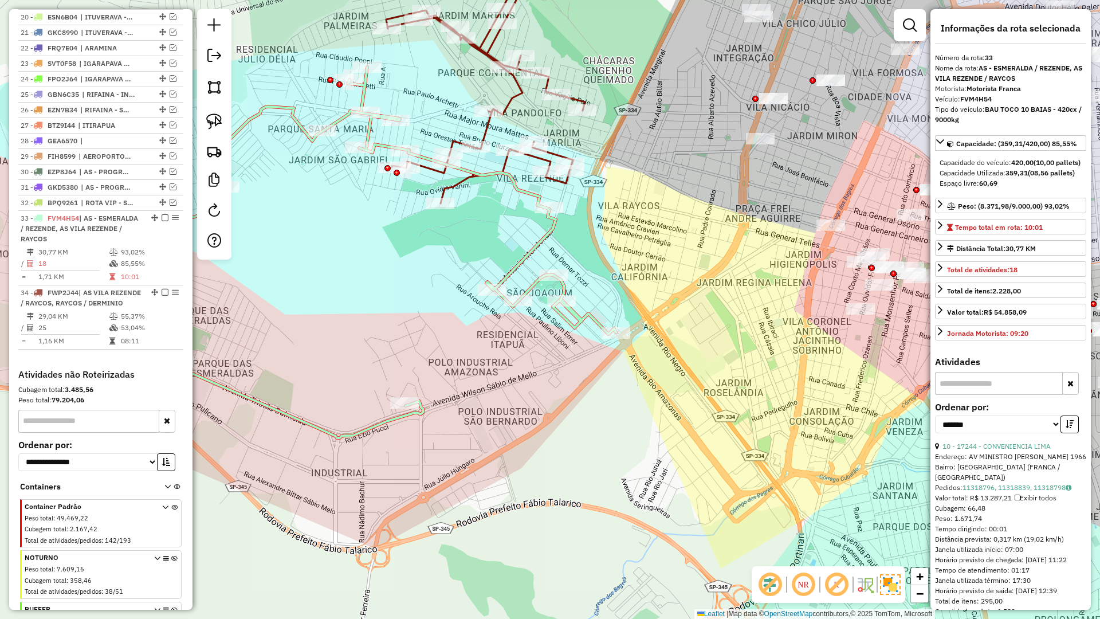
drag, startPoint x: 169, startPoint y: 212, endPoint x: 194, endPoint y: 223, distance: 26.9
click at [170, 206] on em at bounding box center [173, 202] width 7 height 7
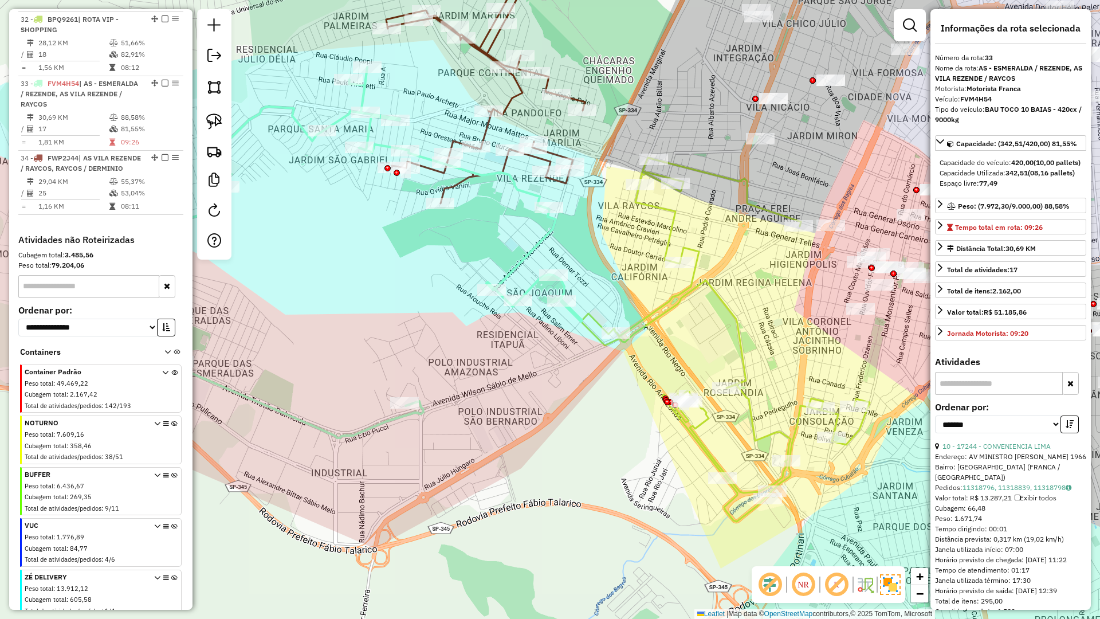
scroll to position [952, 0]
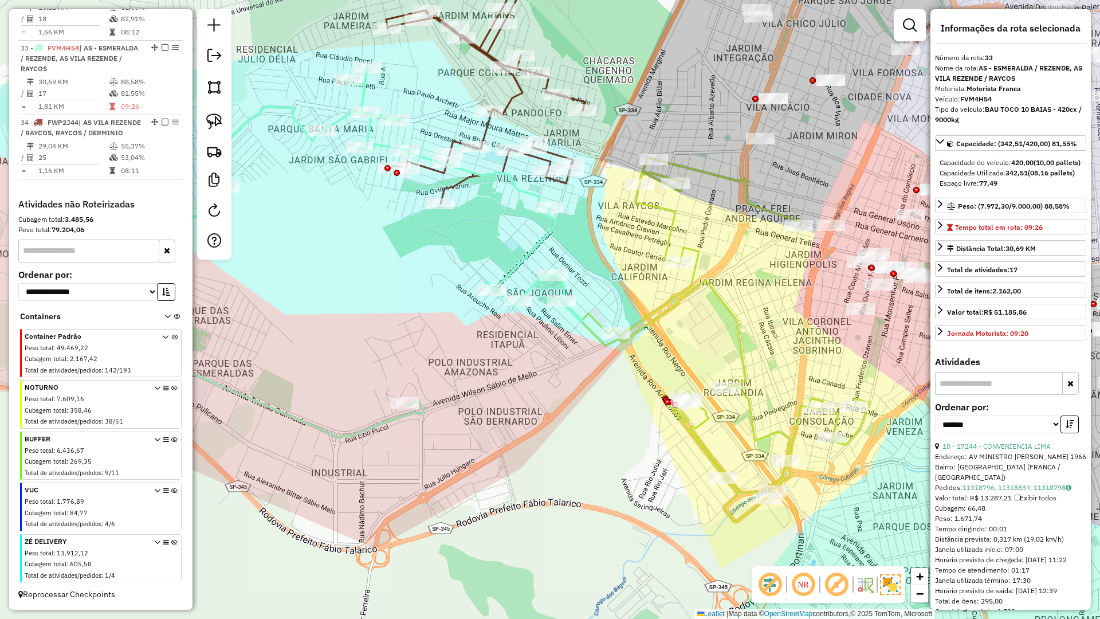
drag, startPoint x: 724, startPoint y: 304, endPoint x: 718, endPoint y: 305, distance: 5.8
click at [721, 304] on icon at bounding box center [725, 340] width 289 height 364
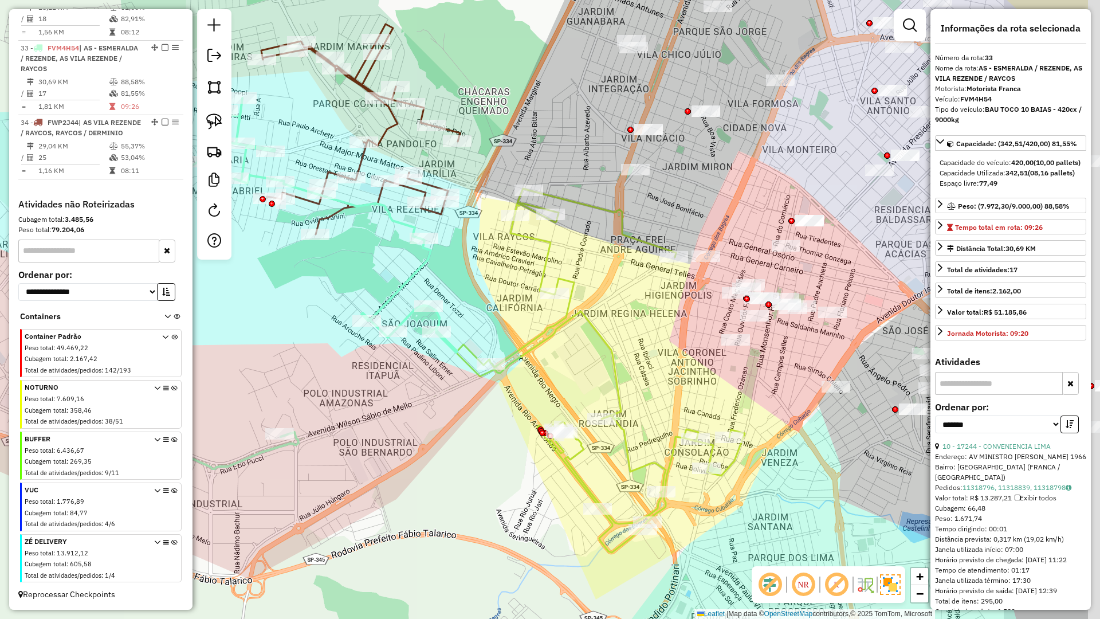
drag, startPoint x: 753, startPoint y: 302, endPoint x: 653, endPoint y: 325, distance: 102.4
click at [653, 325] on div "Janela de atendimento Grade de atendimento Capacidade Transportadoras Veículos …" at bounding box center [550, 309] width 1100 height 619
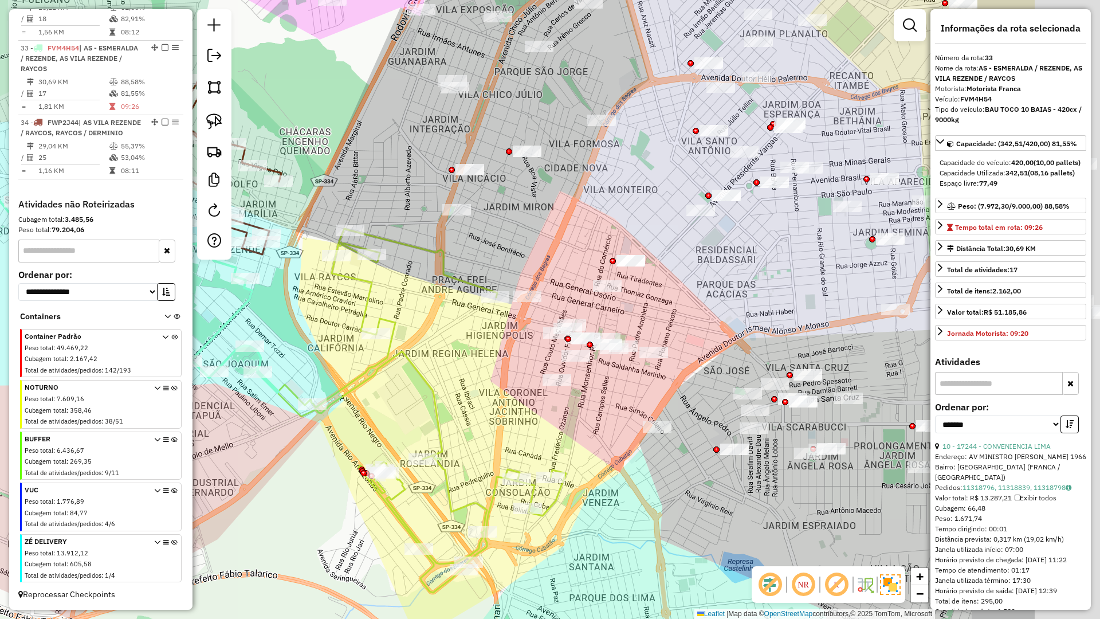
drag, startPoint x: 631, startPoint y: 257, endPoint x: 403, endPoint y: 284, distance: 230.2
click at [403, 284] on div "Janela de atendimento Grade de atendimento Capacidade Transportadoras Veículos …" at bounding box center [550, 309] width 1100 height 619
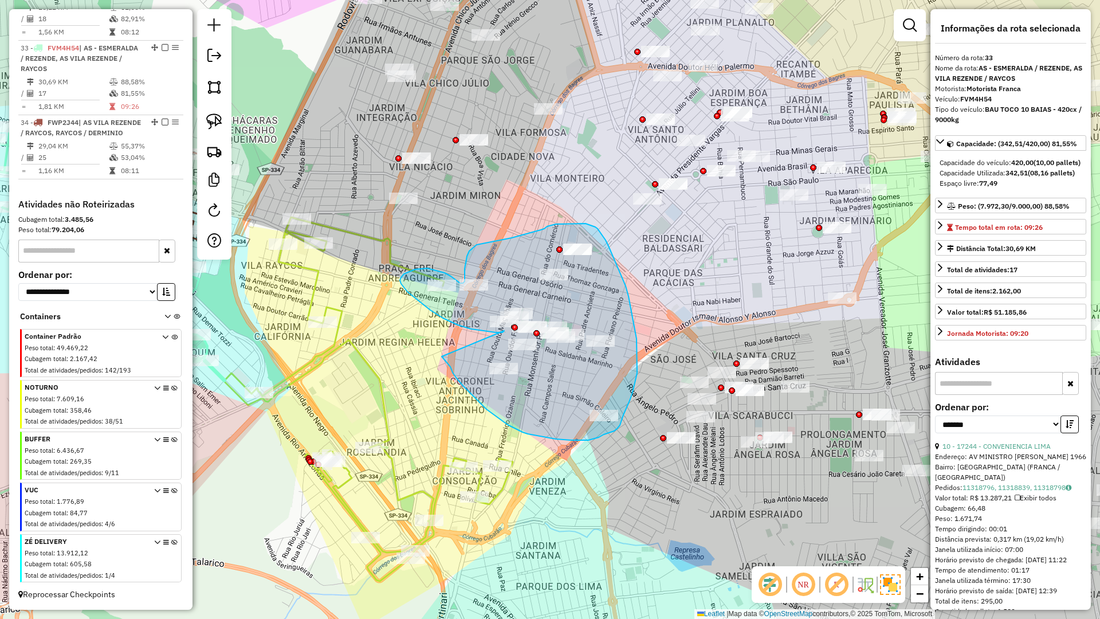
drag, startPoint x: 444, startPoint y: 358, endPoint x: 504, endPoint y: 331, distance: 66.2
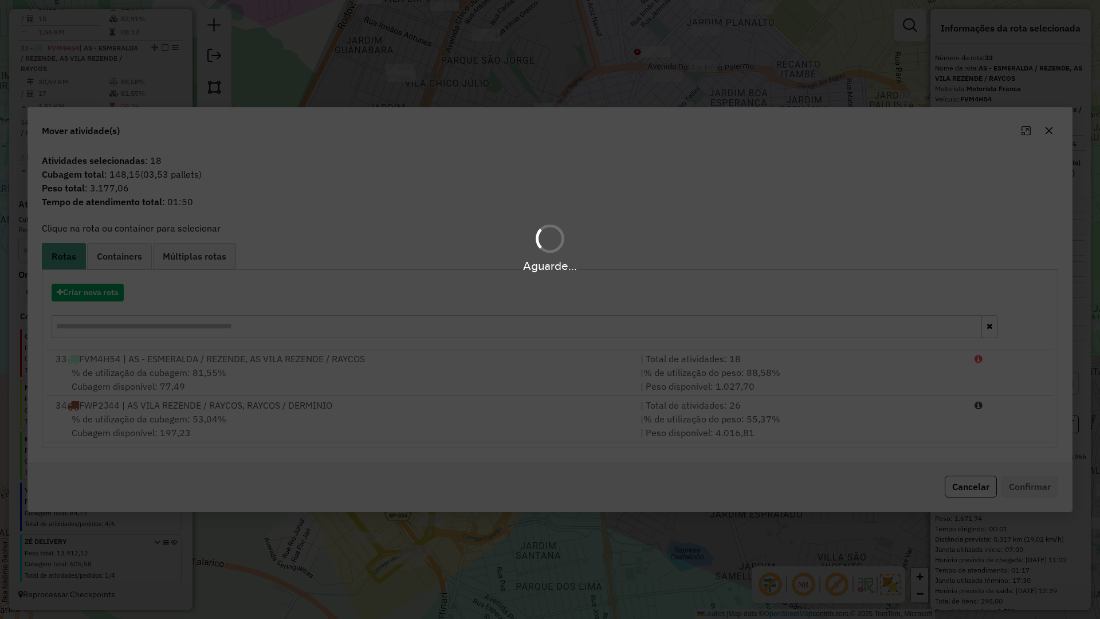
click at [108, 295] on div "Aguarde..." at bounding box center [550, 309] width 1100 height 619
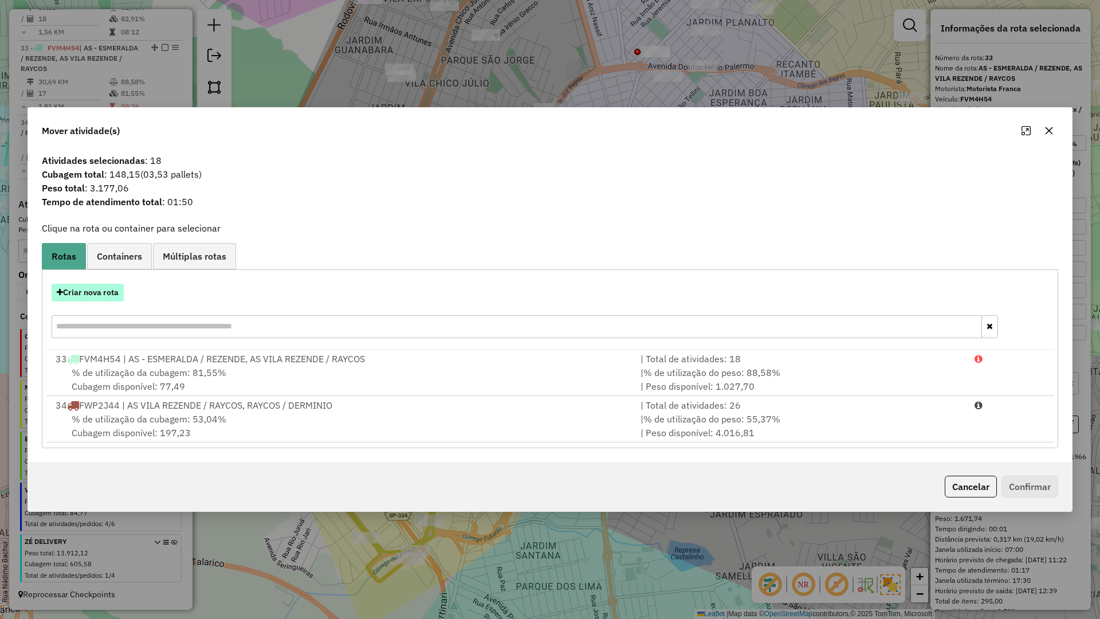
click at [109, 294] on button "Criar nova rota" at bounding box center [88, 293] width 72 height 18
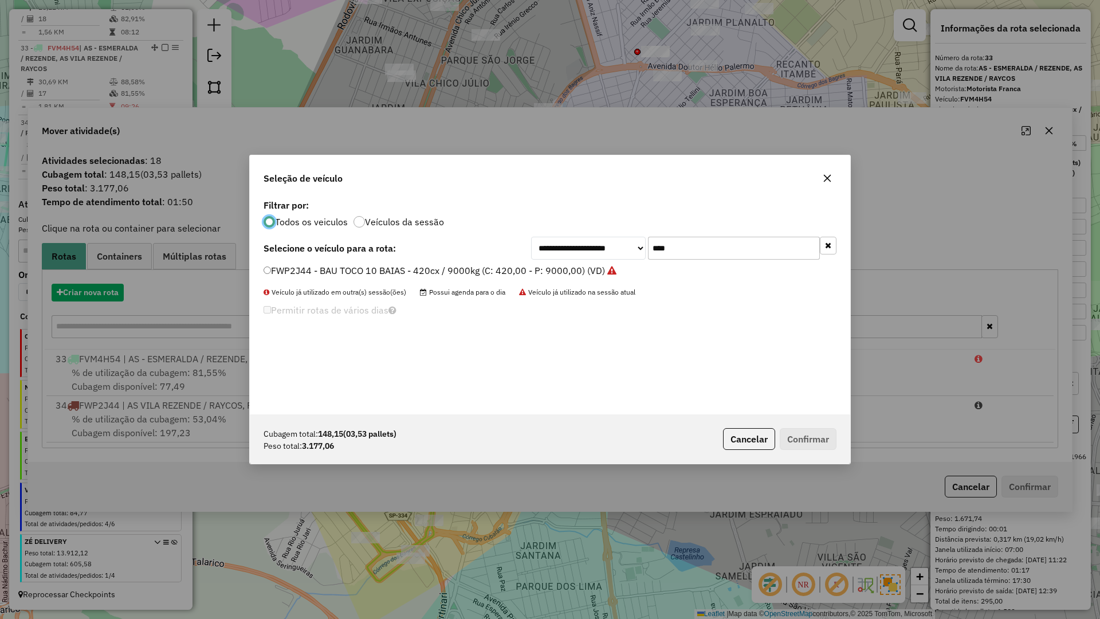
scroll to position [6, 3]
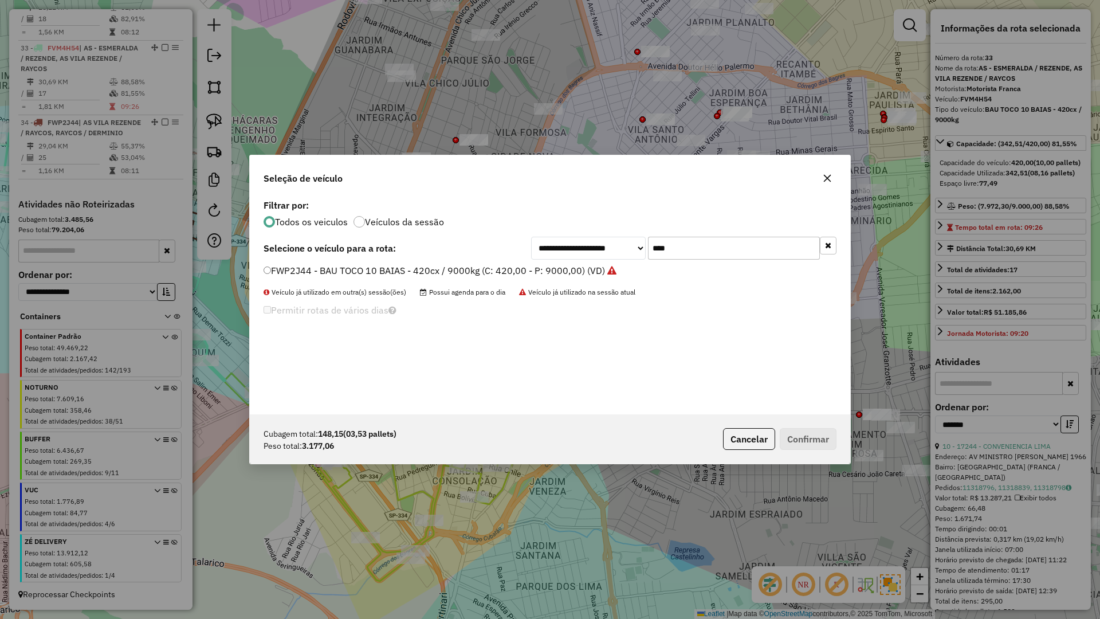
drag, startPoint x: 696, startPoint y: 246, endPoint x: 623, endPoint y: 249, distance: 73.4
click at [623, 249] on div "**********" at bounding box center [683, 248] width 305 height 23
type input "****"
click at [379, 264] on label "FKR5F84 - BAU TRUCK 6 BAIAS - 210cx / 7350kg (C: 210,00 - P: 7350,00) (VD)" at bounding box center [433, 271] width 339 height 14
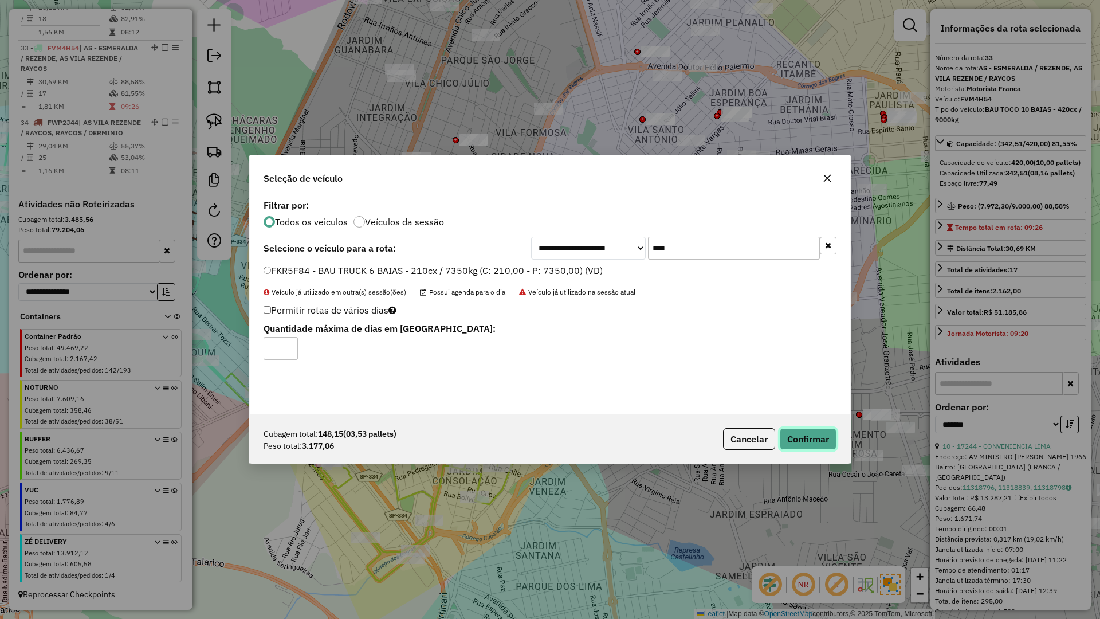
click at [813, 436] on button "Confirmar" at bounding box center [808, 439] width 57 height 22
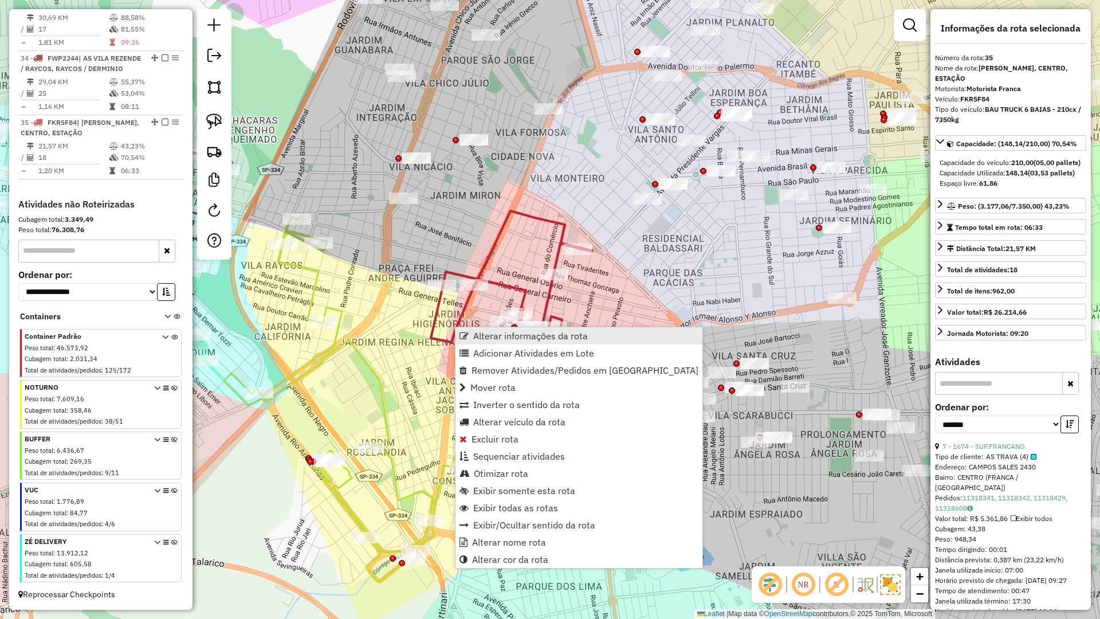
scroll to position [1017, 0]
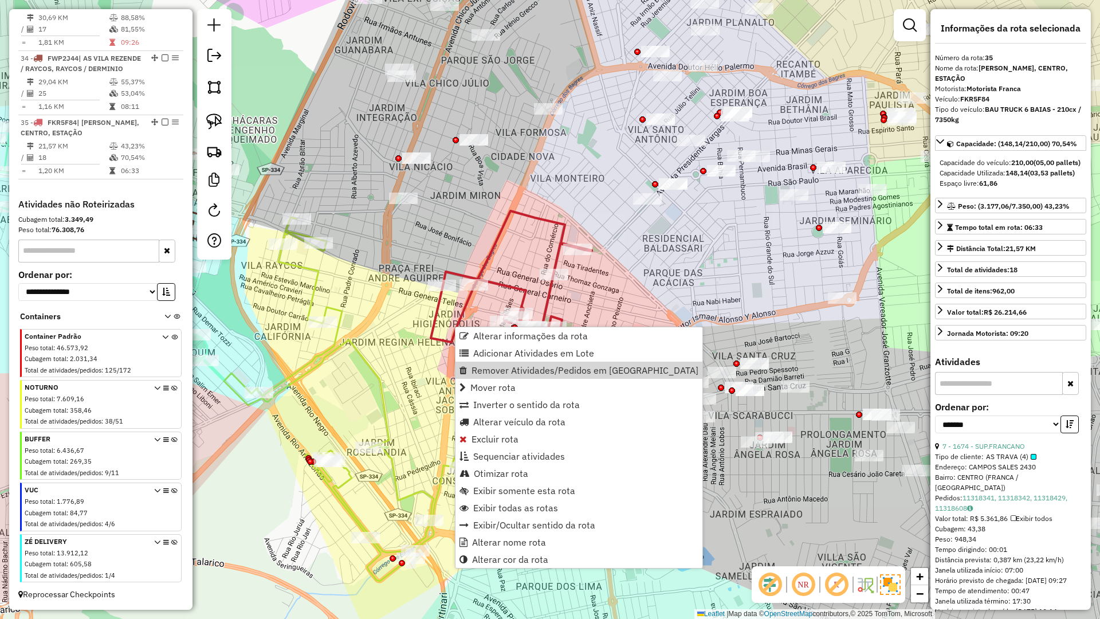
drag, startPoint x: 442, startPoint y: 370, endPoint x: 426, endPoint y: 367, distance: 16.3
click at [441, 370] on div "Janela de atendimento Grade de atendimento Capacidade Transportadoras Veículos …" at bounding box center [550, 309] width 1100 height 619
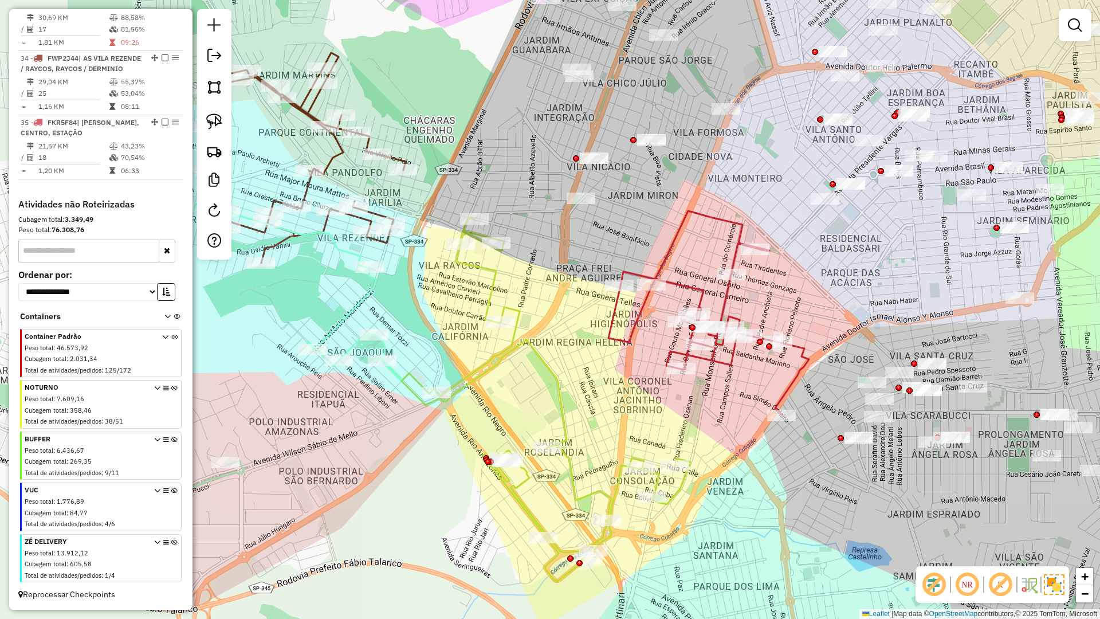
drag, startPoint x: 421, startPoint y: 366, endPoint x: 598, endPoint y: 366, distance: 177.6
click at [598, 366] on div "Janela de atendimento Grade de atendimento Capacidade Transportadoras Veículos …" at bounding box center [550, 309] width 1100 height 619
click at [486, 300] on icon at bounding box center [546, 399] width 289 height 364
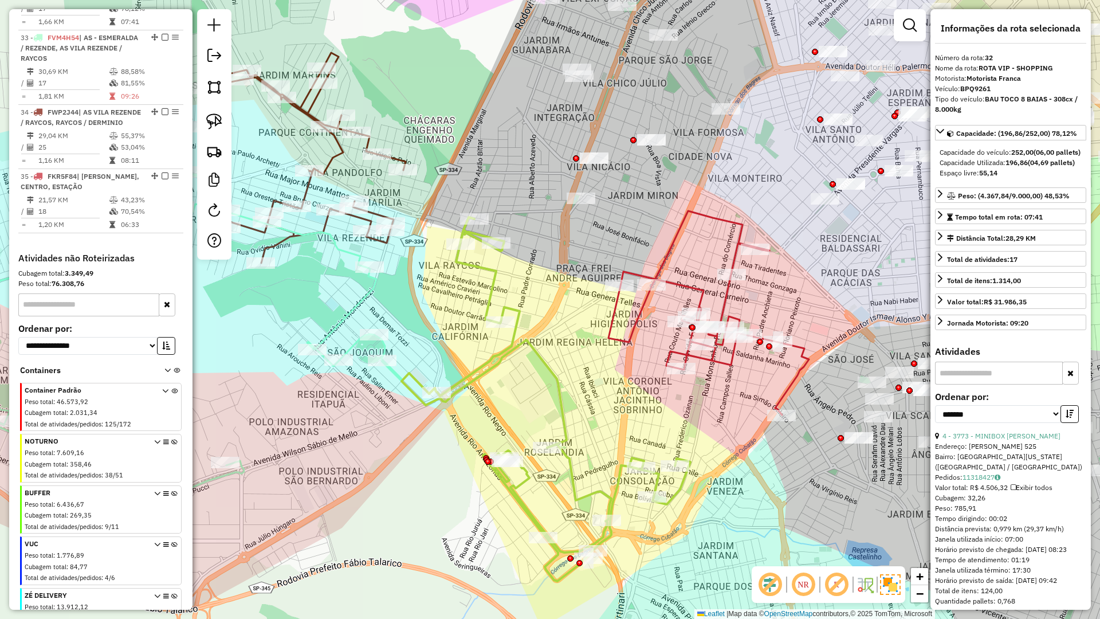
scroll to position [909, 0]
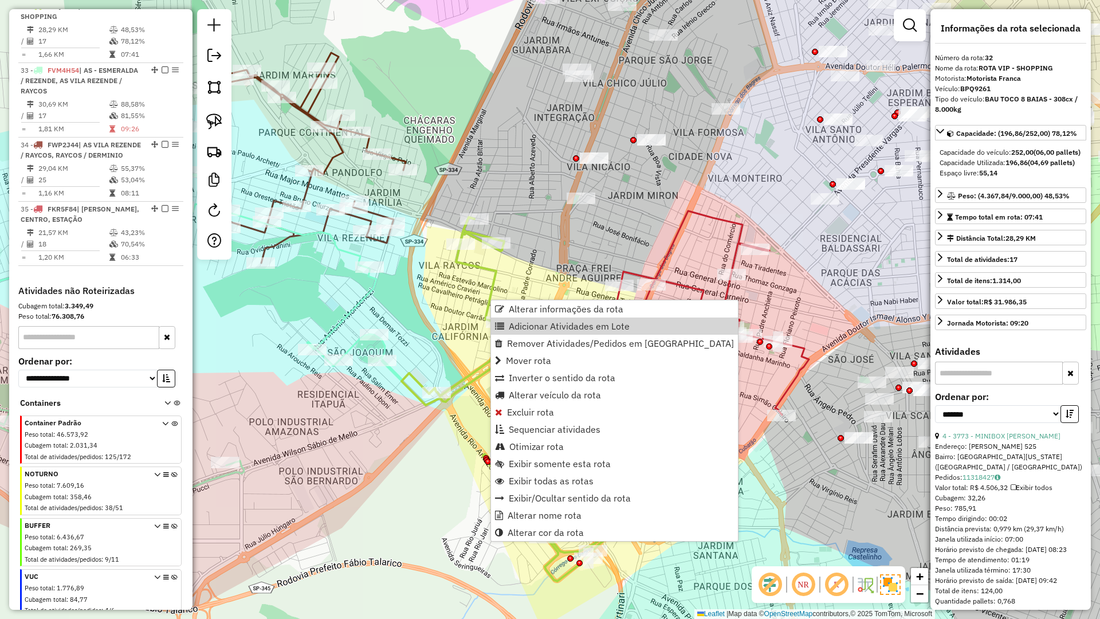
drag, startPoint x: 433, startPoint y: 331, endPoint x: 390, endPoint y: 314, distance: 46.1
click at [430, 331] on div "Janela de atendimento Grade de atendimento Capacidade Transportadoras Veículos …" at bounding box center [550, 309] width 1100 height 619
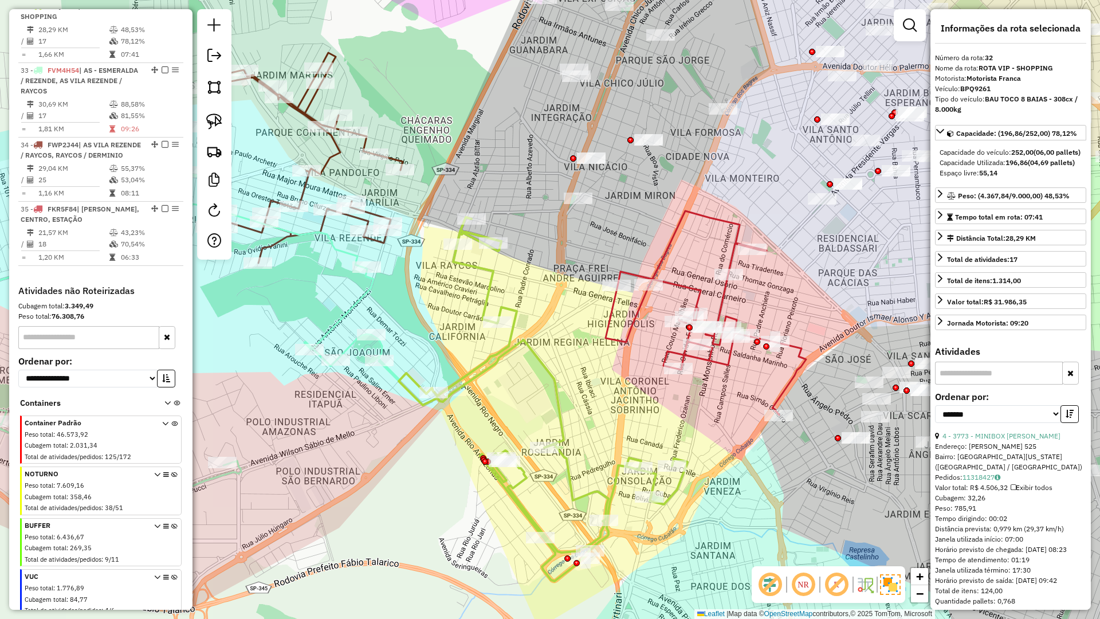
click at [359, 304] on icon at bounding box center [178, 312] width 444 height 371
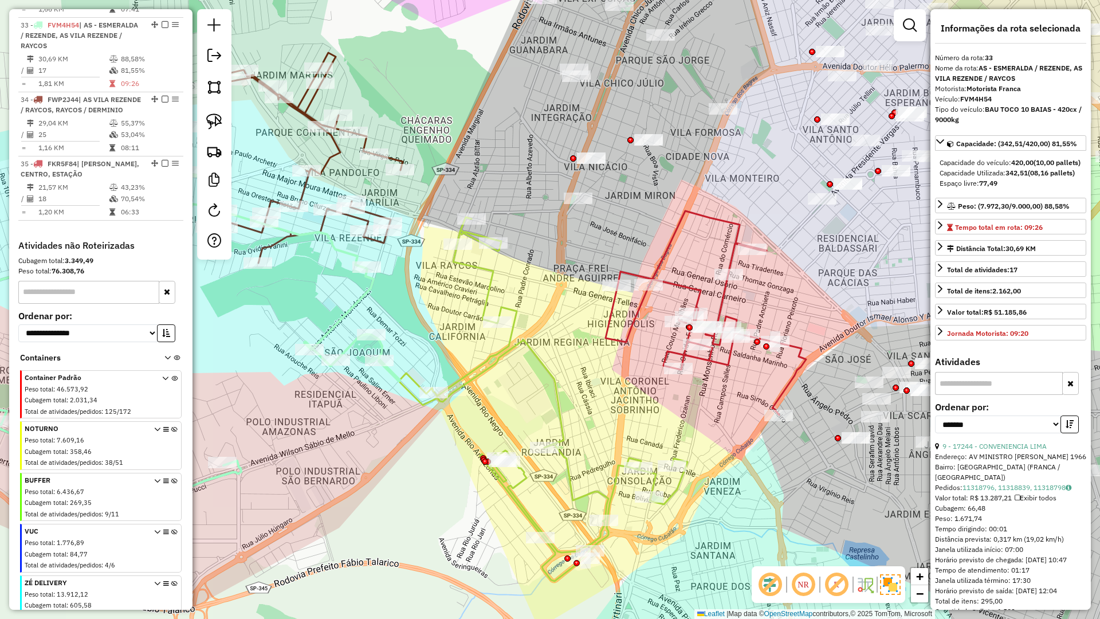
click at [355, 303] on icon at bounding box center [178, 312] width 444 height 371
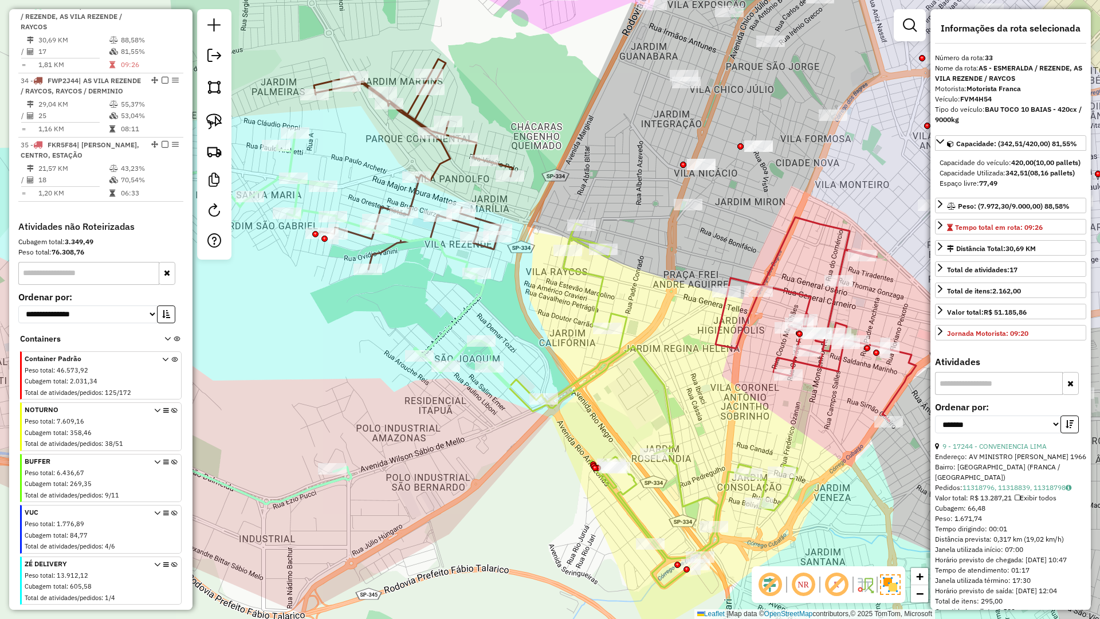
drag, startPoint x: 396, startPoint y: 318, endPoint x: 500, endPoint y: 323, distance: 104.4
click at [500, 323] on div "Janela de atendimento Grade de atendimento Capacidade Transportadoras Veículos …" at bounding box center [550, 309] width 1100 height 619
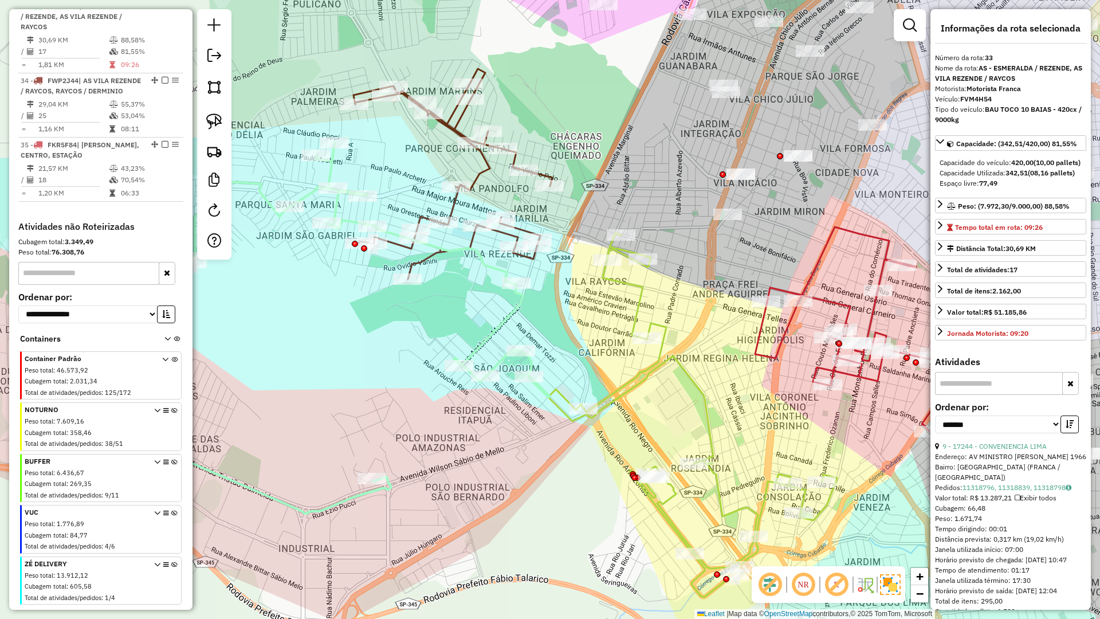
drag, startPoint x: 500, startPoint y: 328, endPoint x: 521, endPoint y: 327, distance: 21.2
click at [539, 338] on div "Janela de atendimento Grade de atendimento Capacidade Transportadoras Veículos …" at bounding box center [550, 309] width 1100 height 619
click at [615, 287] on icon at bounding box center [692, 416] width 289 height 364
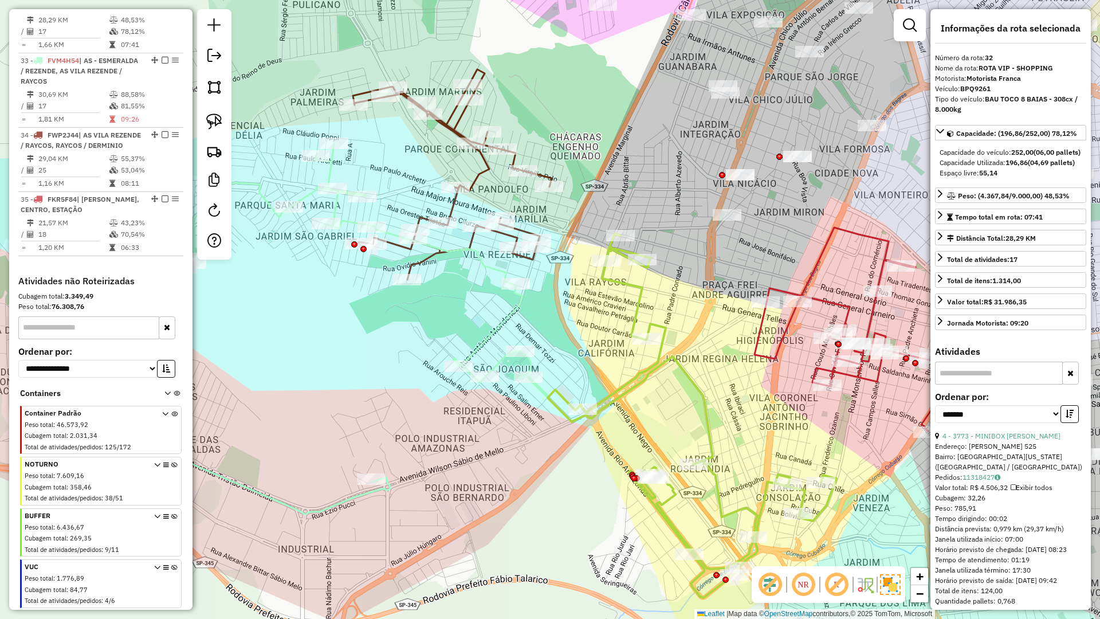
scroll to position [909, 0]
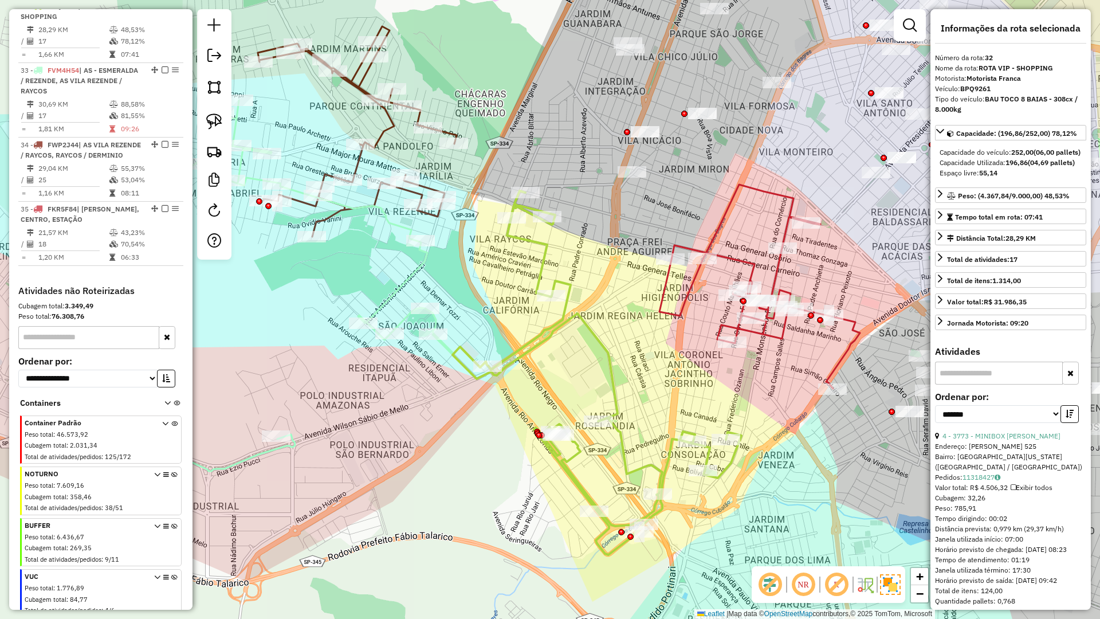
drag, startPoint x: 477, startPoint y: 411, endPoint x: 435, endPoint y: 387, distance: 48.3
click at [421, 382] on div "Janela de atendimento Grade de atendimento Capacidade Transportadoras Veículos …" at bounding box center [550, 309] width 1100 height 619
click at [619, 388] on icon at bounding box center [596, 371] width 289 height 364
click at [613, 388] on icon at bounding box center [596, 371] width 289 height 364
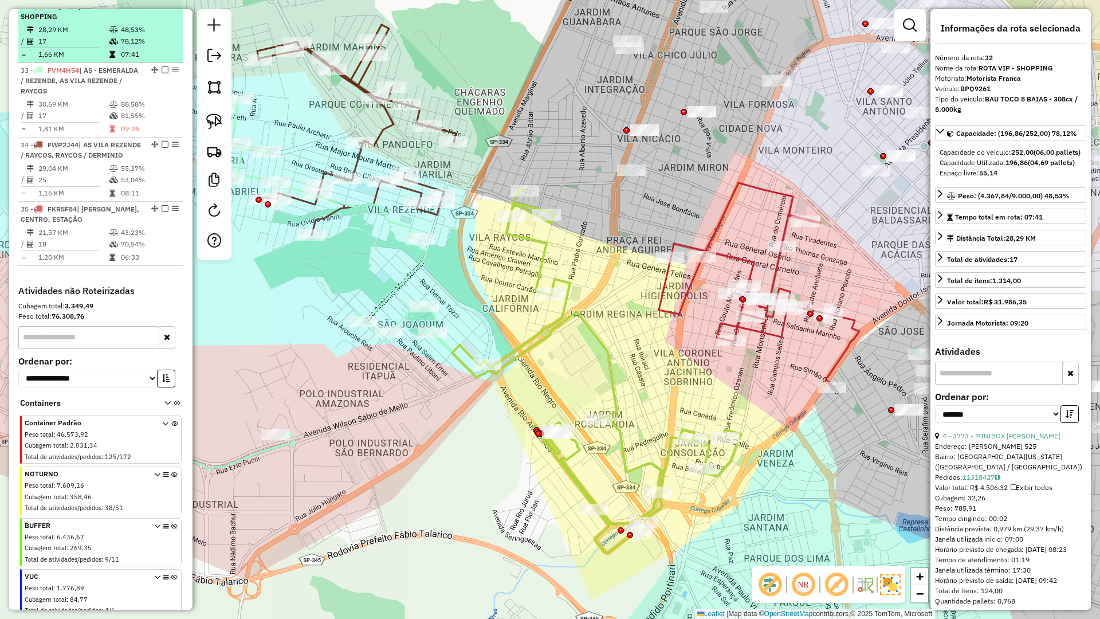
drag, startPoint x: 163, startPoint y: 17, endPoint x: 226, endPoint y: 92, distance: 98.0
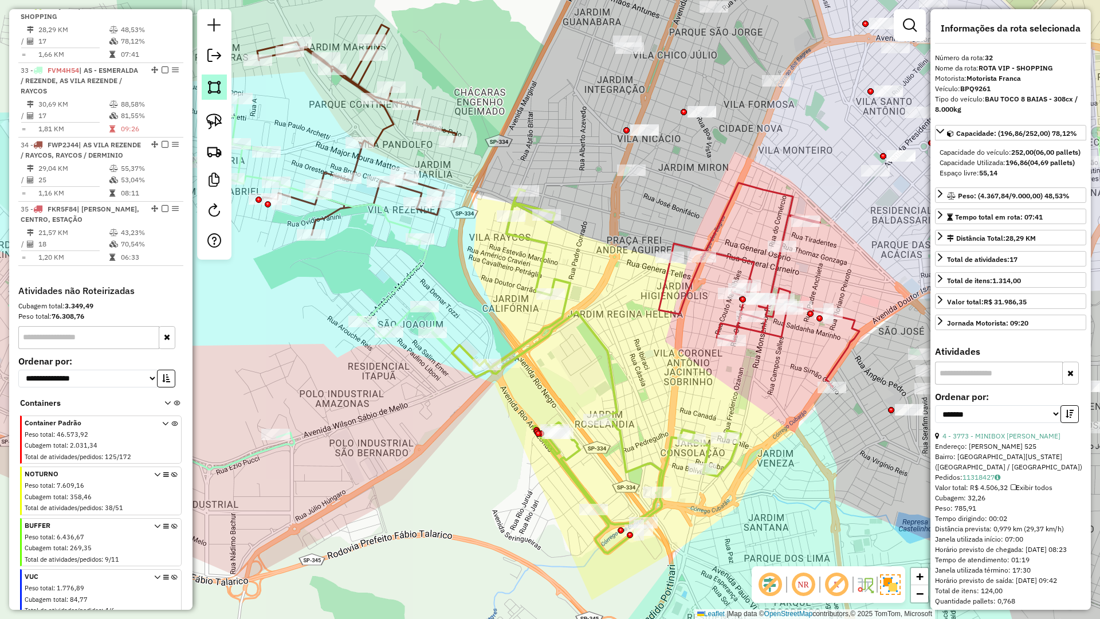
click at [163, 9] on em at bounding box center [165, 5] width 7 height 7
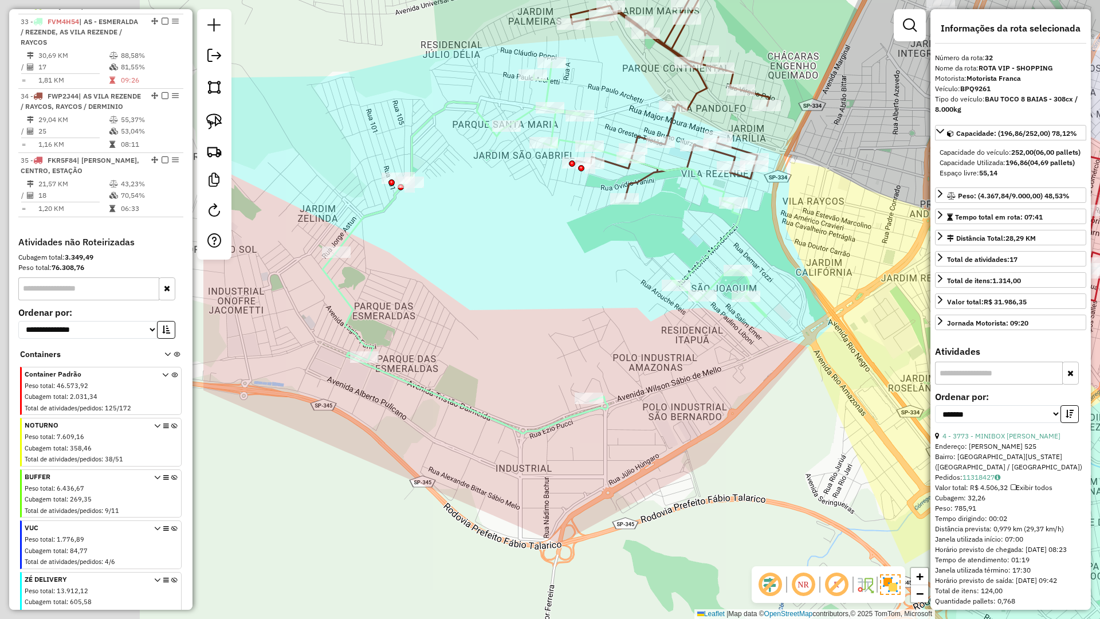
drag, startPoint x: 335, startPoint y: 283, endPoint x: 672, endPoint y: 250, distance: 337.9
click at [672, 250] on div "Janela de atendimento Grade de atendimento Capacidade Transportadoras Veículos …" at bounding box center [550, 309] width 1100 height 619
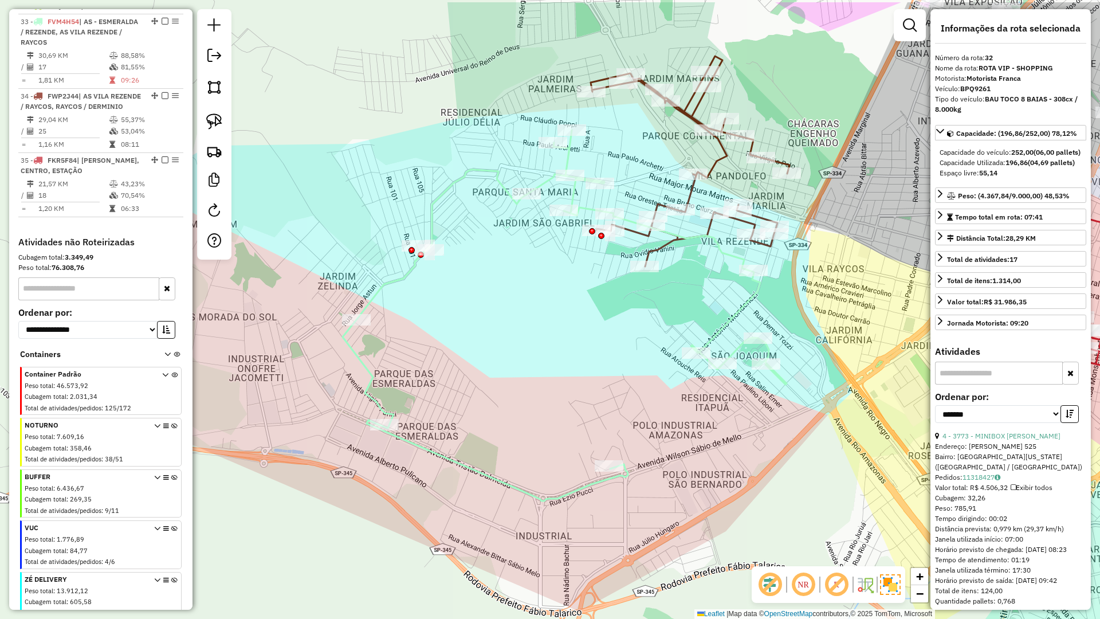
drag, startPoint x: 576, startPoint y: 288, endPoint x: 519, endPoint y: 367, distance: 97.8
click at [521, 367] on div "Janela de atendimento Grade de atendimento Capacidade Transportadoras Veículos …" at bounding box center [550, 309] width 1100 height 619
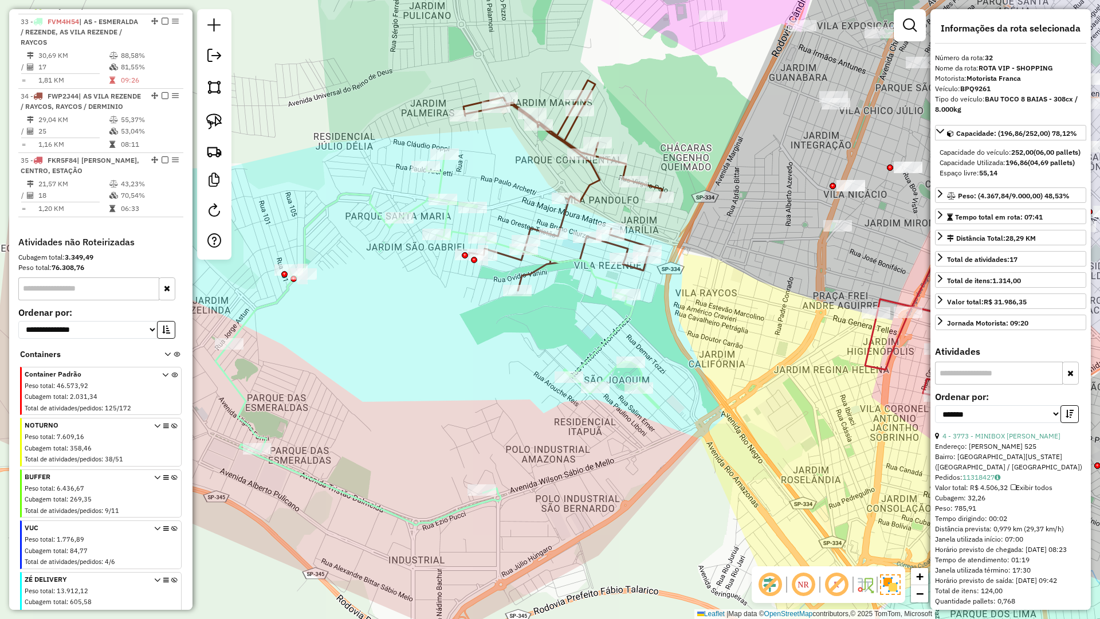
drag, startPoint x: 451, startPoint y: 366, endPoint x: 444, endPoint y: 367, distance: 6.9
click at [444, 367] on div "Janela de atendimento Grade de atendimento Capacidade Transportadoras Veículos …" at bounding box center [550, 309] width 1100 height 619
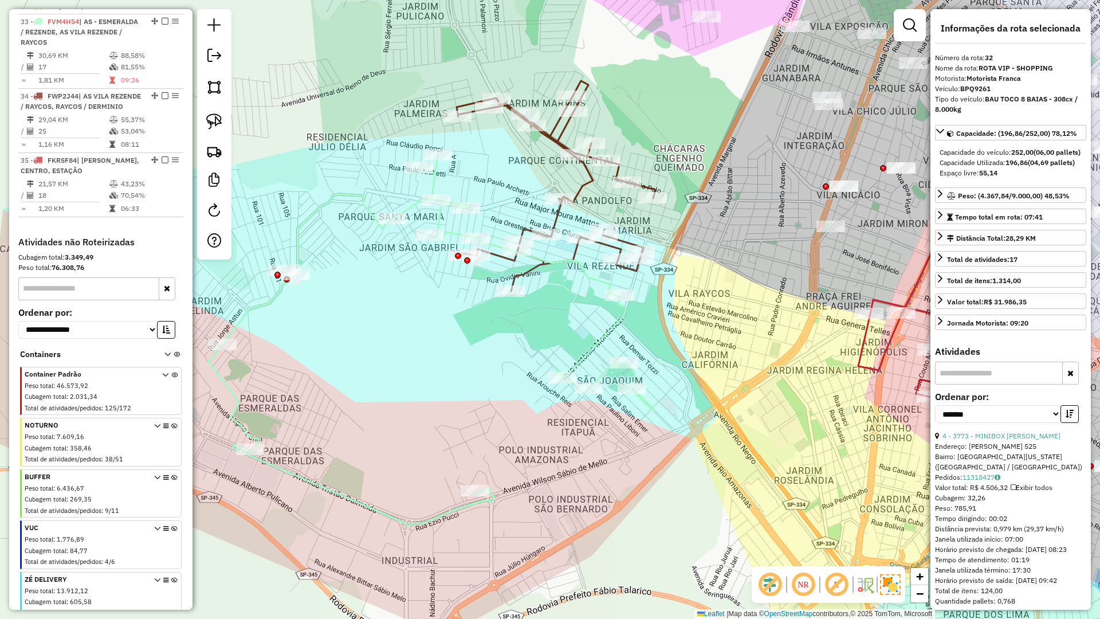
click at [599, 346] on icon at bounding box center [431, 340] width 444 height 371
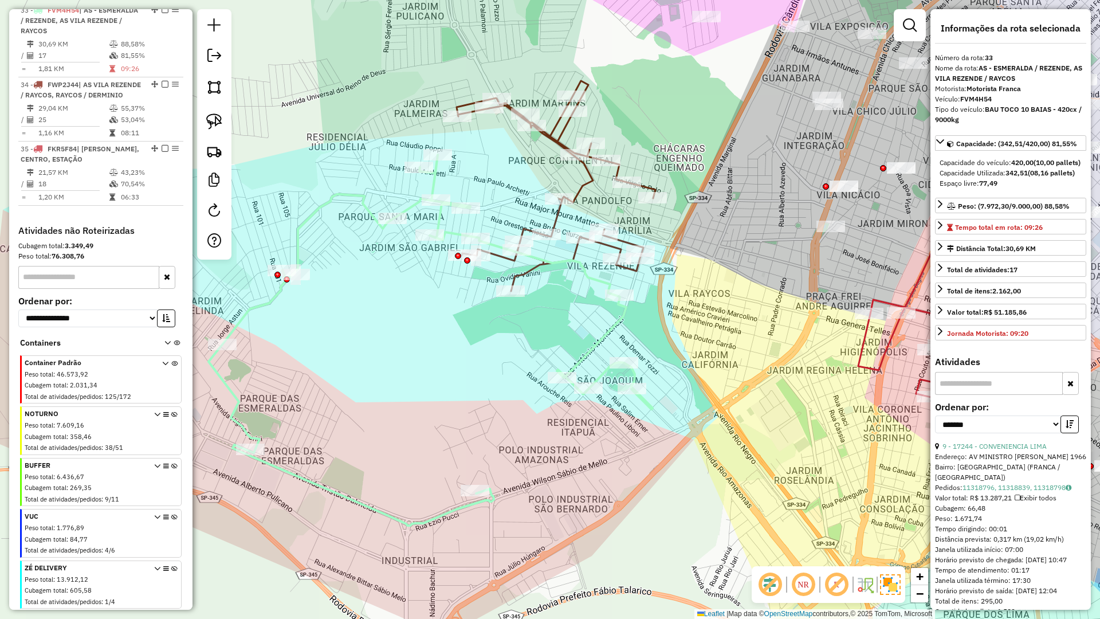
scroll to position [925, 0]
click at [558, 217] on icon at bounding box center [556, 186] width 199 height 210
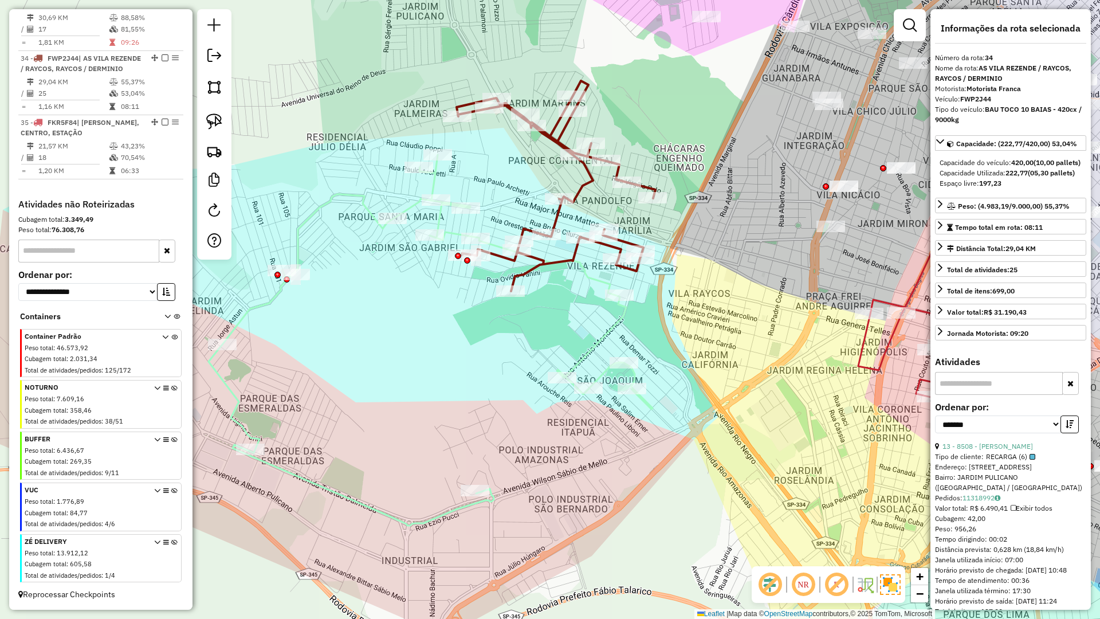
scroll to position [968, 0]
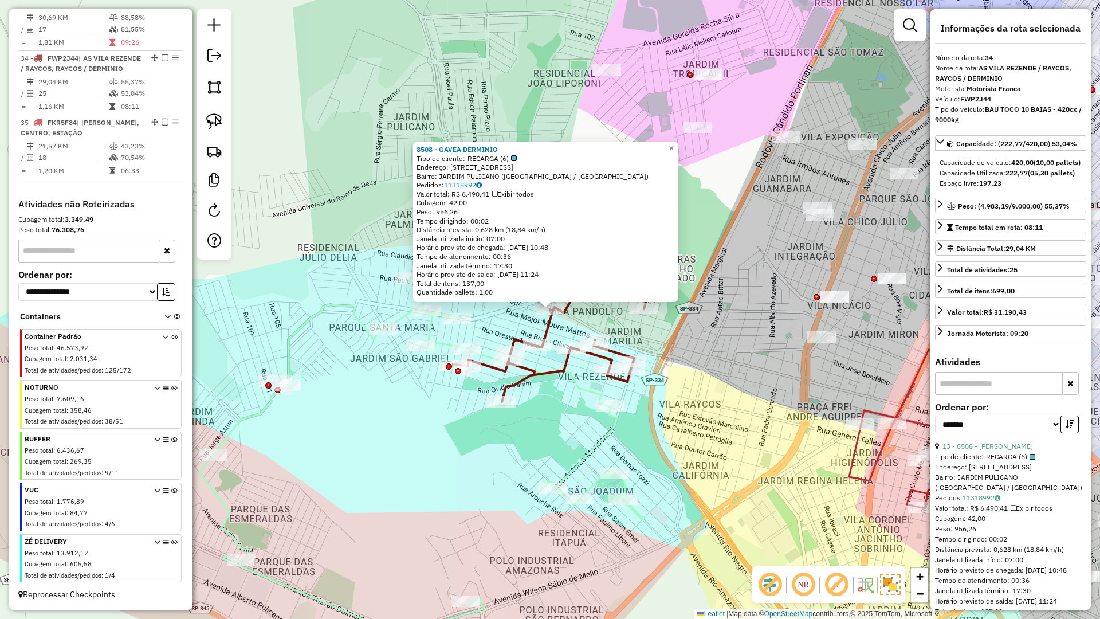
click at [596, 317] on div "8508 - GAVEA DERMINIO Tipo de cliente: RECARGA (6) Endereço: AV MARGINAL 2181 B…" at bounding box center [550, 309] width 1100 height 619
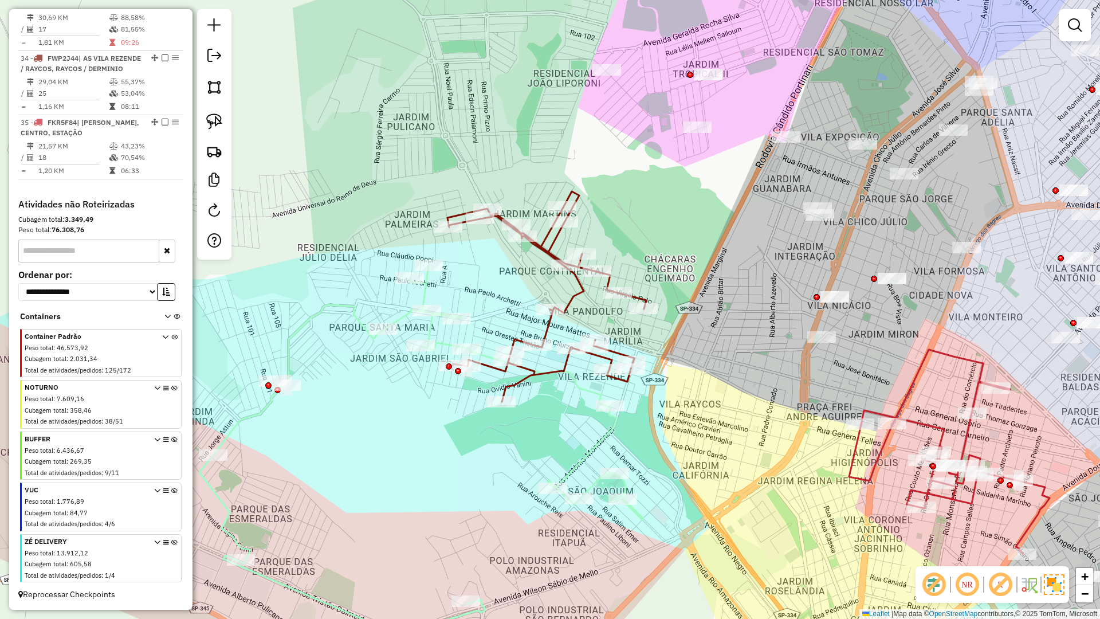
click at [577, 291] on icon at bounding box center [547, 296] width 199 height 210
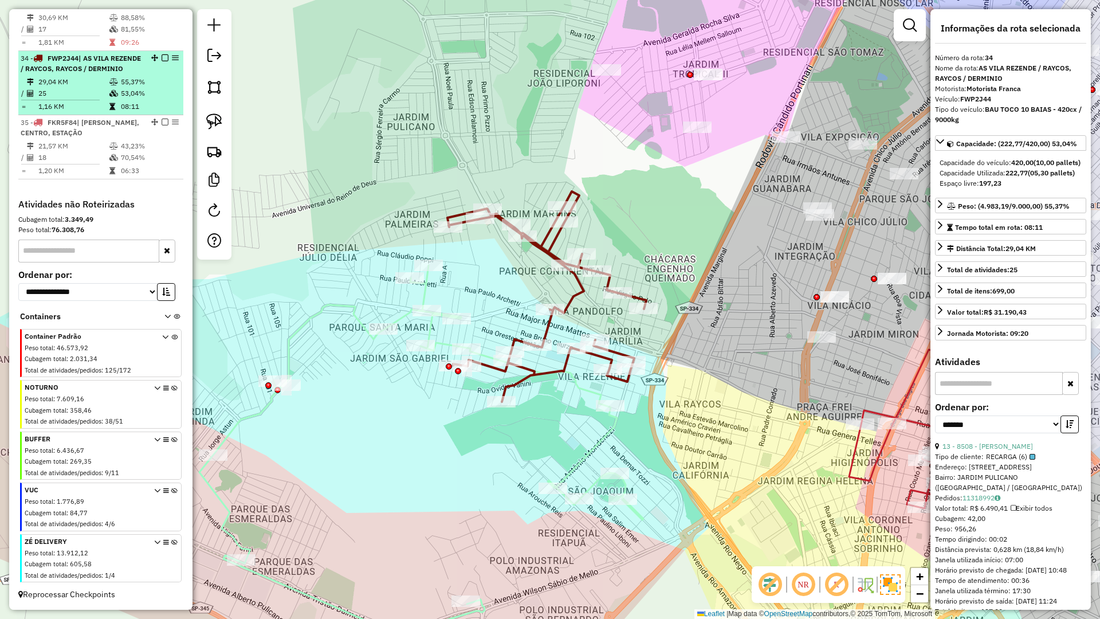
click at [162, 54] on em at bounding box center [165, 57] width 7 height 7
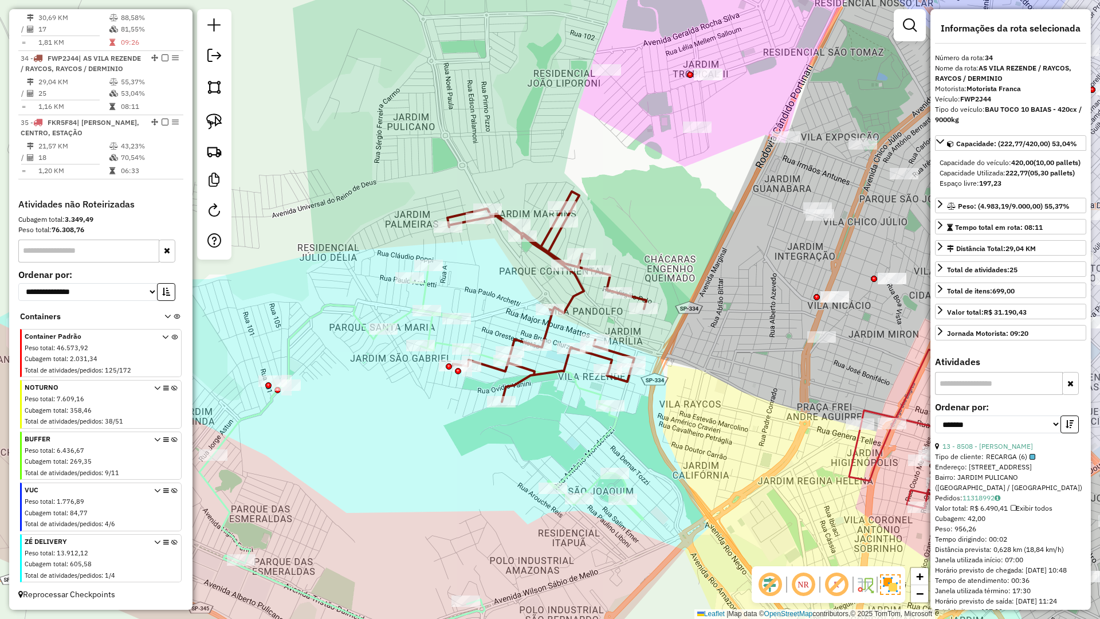
scroll to position [909, 0]
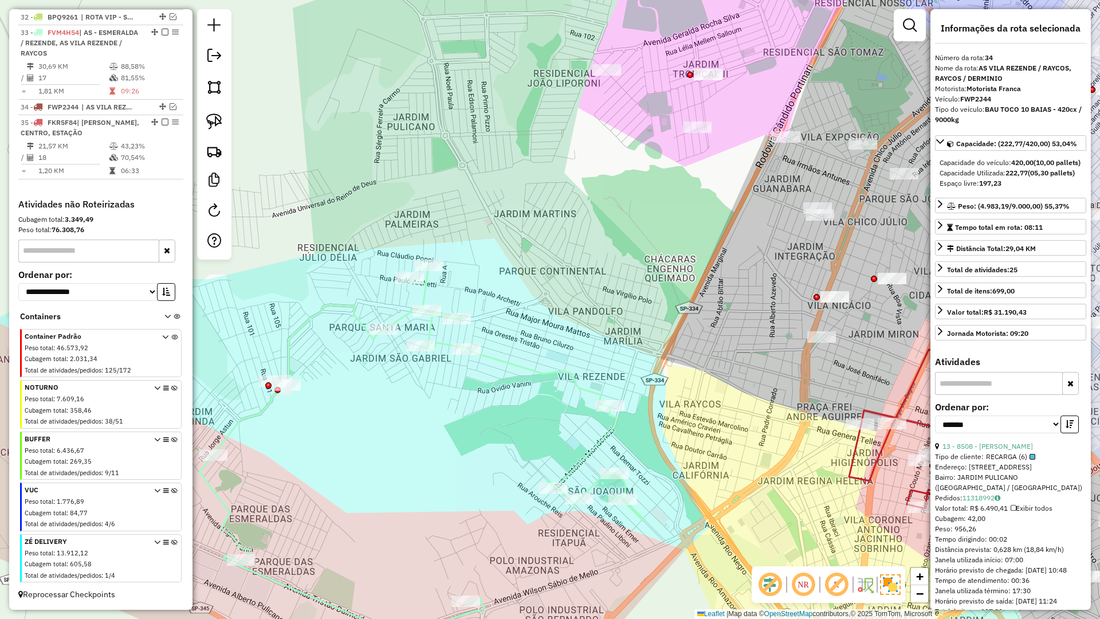
drag, startPoint x: 606, startPoint y: 263, endPoint x: 271, endPoint y: 159, distance: 351.1
click at [271, 159] on div "Janela de atendimento Grade de atendimento Capacidade Transportadoras Veículos …" at bounding box center [550, 309] width 1100 height 619
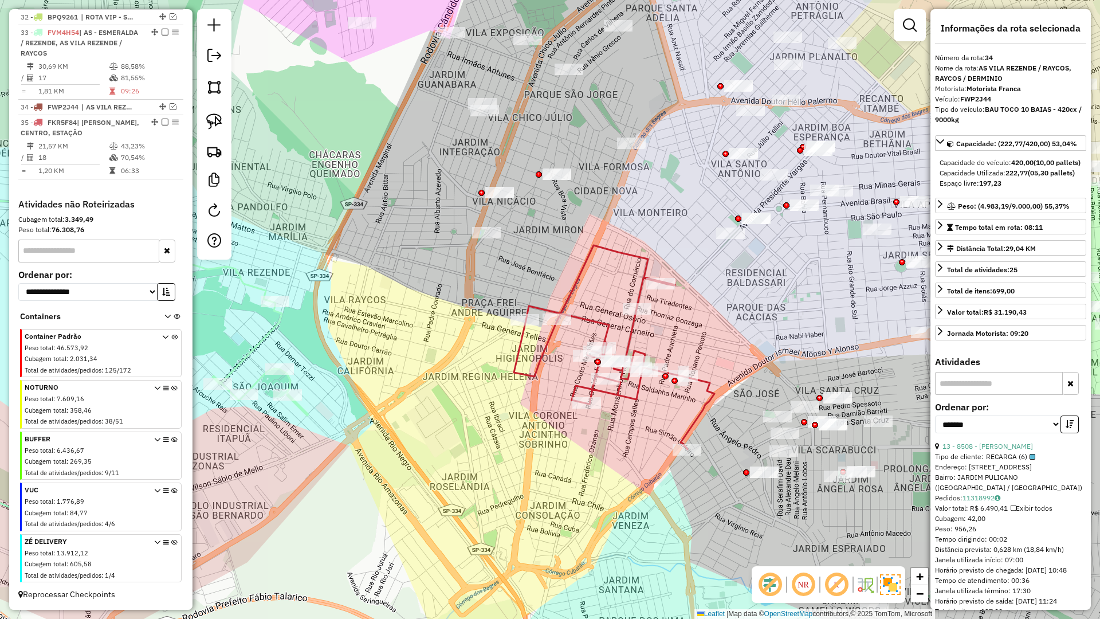
click at [545, 346] on icon at bounding box center [614, 347] width 201 height 204
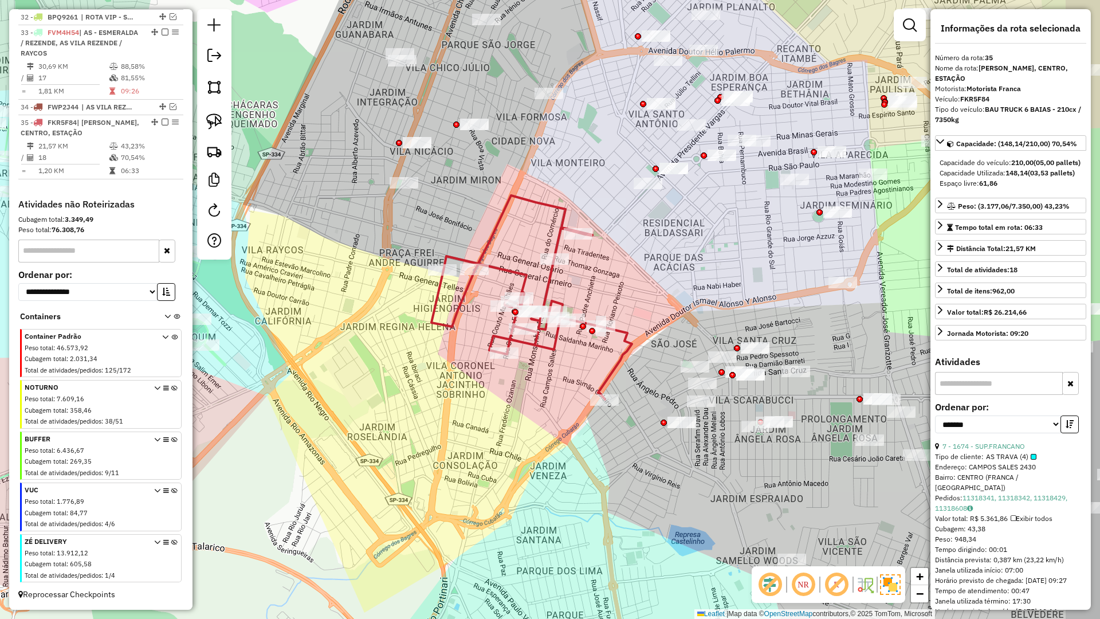
drag, startPoint x: 559, startPoint y: 430, endPoint x: 475, endPoint y: 378, distance: 98.8
click at [475, 378] on div "Janela de atendimento Grade de atendimento Capacidade Transportadoras Veículos …" at bounding box center [550, 309] width 1100 height 619
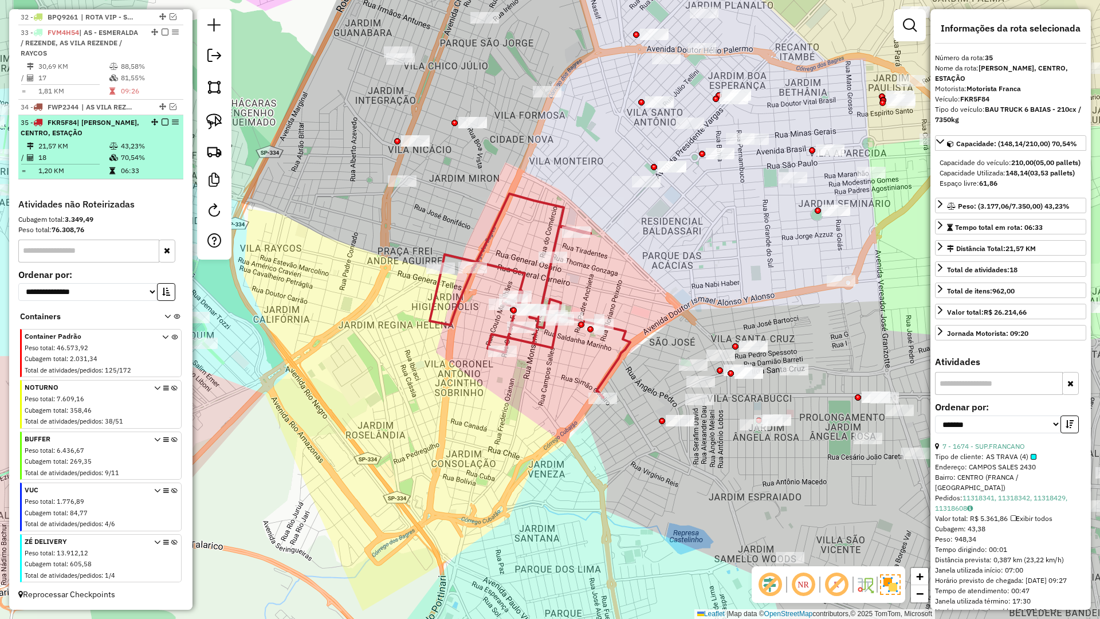
click at [162, 119] on em at bounding box center [165, 122] width 7 height 7
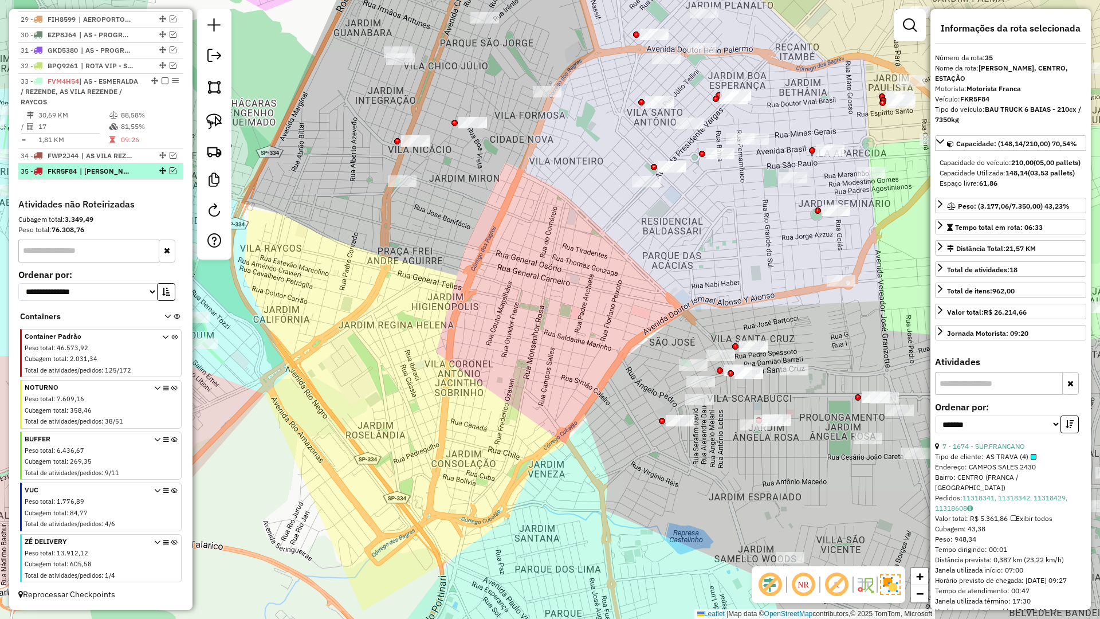
scroll to position [860, 0]
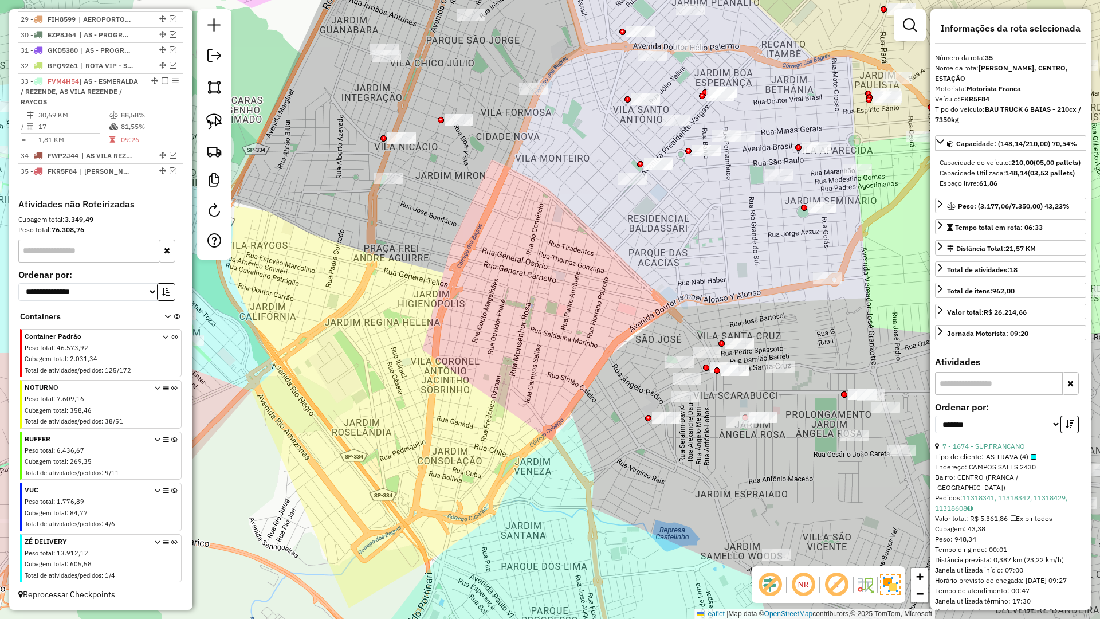
drag, startPoint x: 523, startPoint y: 243, endPoint x: 280, endPoint y: 179, distance: 250.6
click at [280, 179] on div "Janela de atendimento Grade de atendimento Capacidade Transportadoras Veículos …" at bounding box center [550, 309] width 1100 height 619
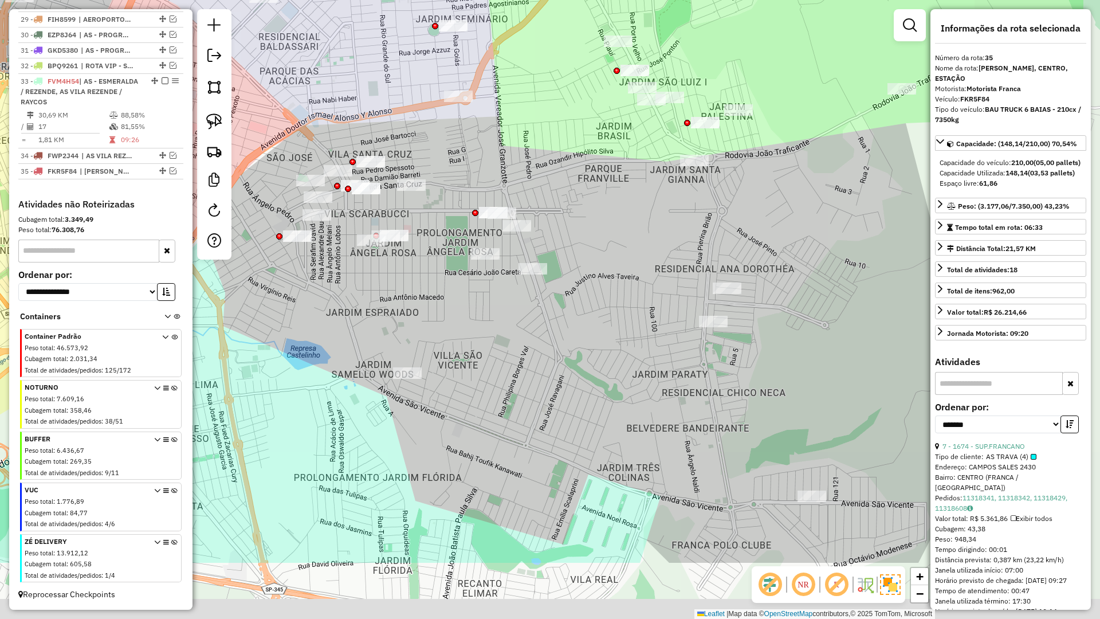
drag, startPoint x: 456, startPoint y: 381, endPoint x: 348, endPoint y: 282, distance: 146.0
click at [348, 282] on div "Janela de atendimento Grade de atendimento Capacidade Transportadoras Veículos …" at bounding box center [550, 309] width 1100 height 619
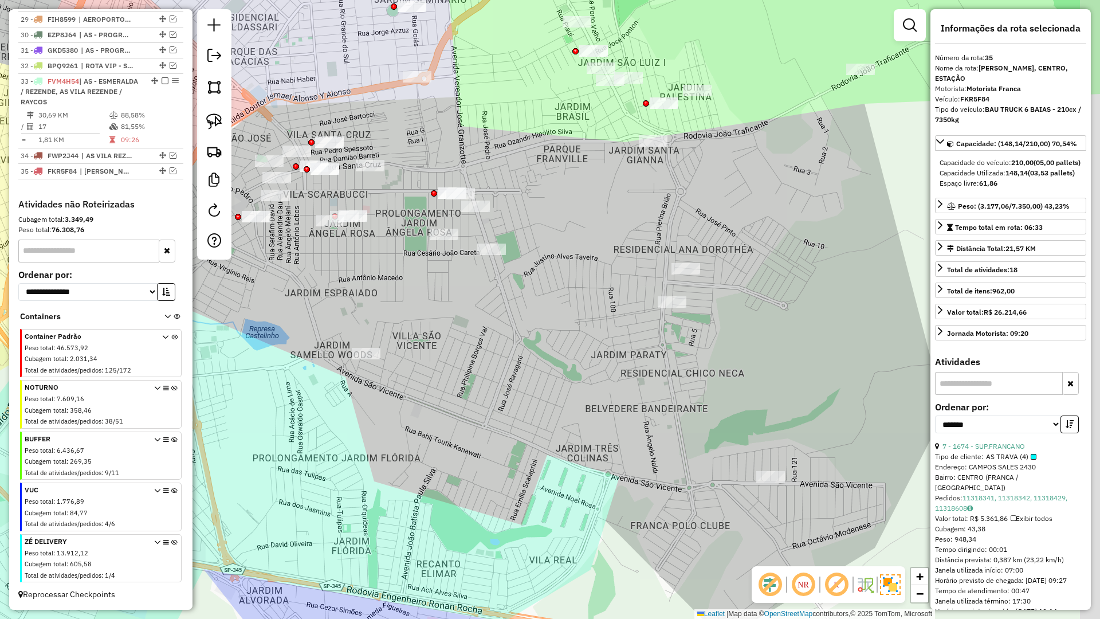
drag, startPoint x: 339, startPoint y: 305, endPoint x: 297, endPoint y: 286, distance: 45.6
click at [297, 286] on div "Janela de atendimento Grade de atendimento Capacidade Transportadoras Veículos …" at bounding box center [550, 309] width 1100 height 619
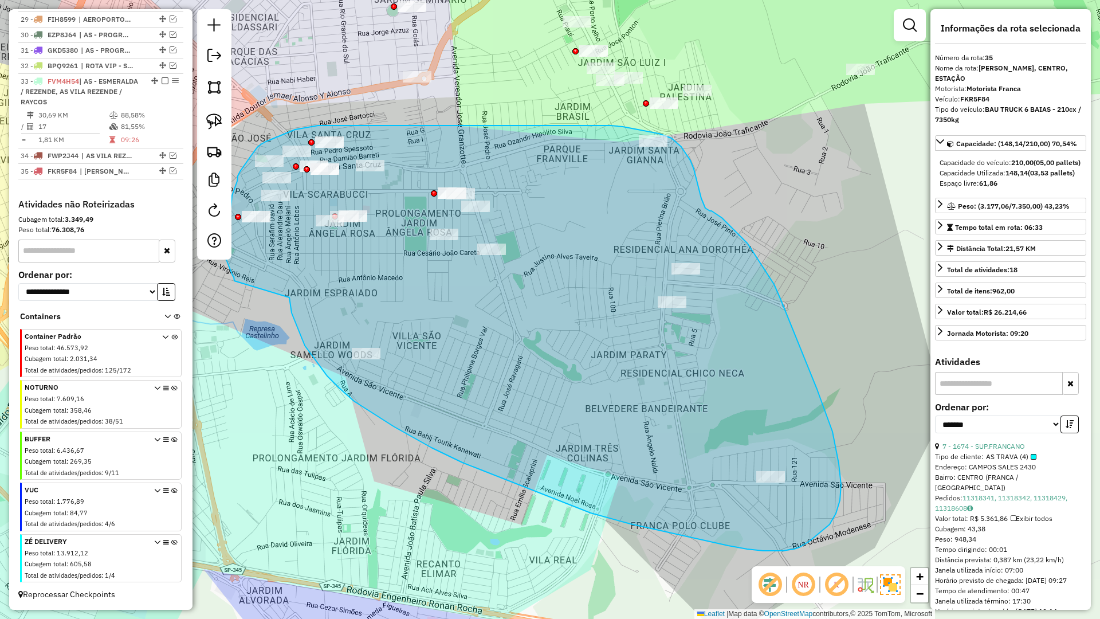
drag, startPoint x: 289, startPoint y: 299, endPoint x: 234, endPoint y: 281, distance: 58.0
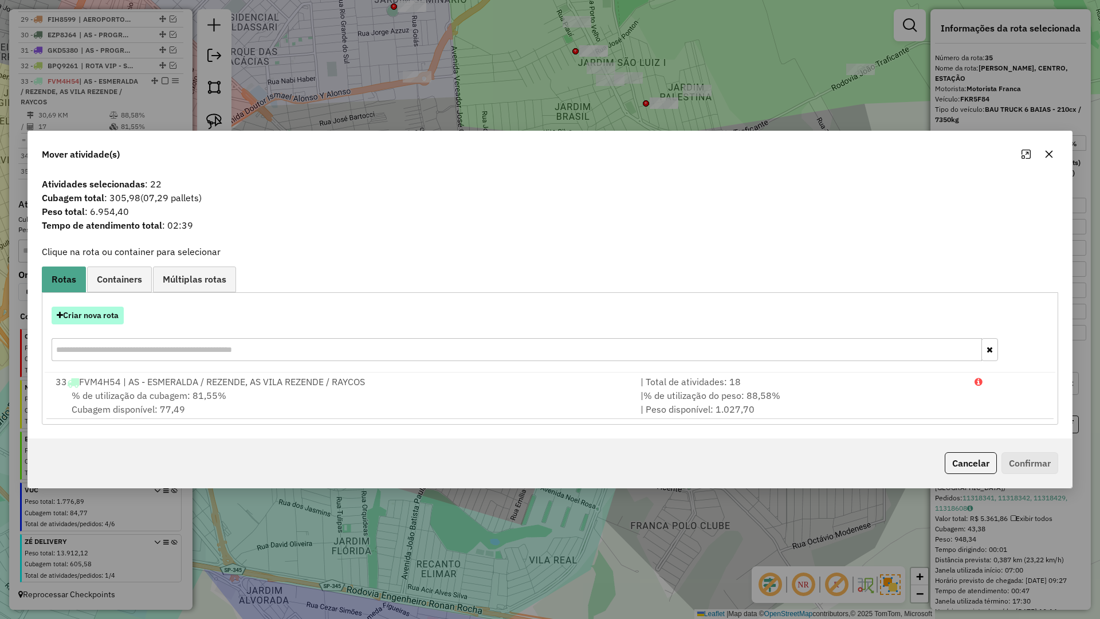
click at [102, 320] on button "Criar nova rota" at bounding box center [88, 316] width 72 height 18
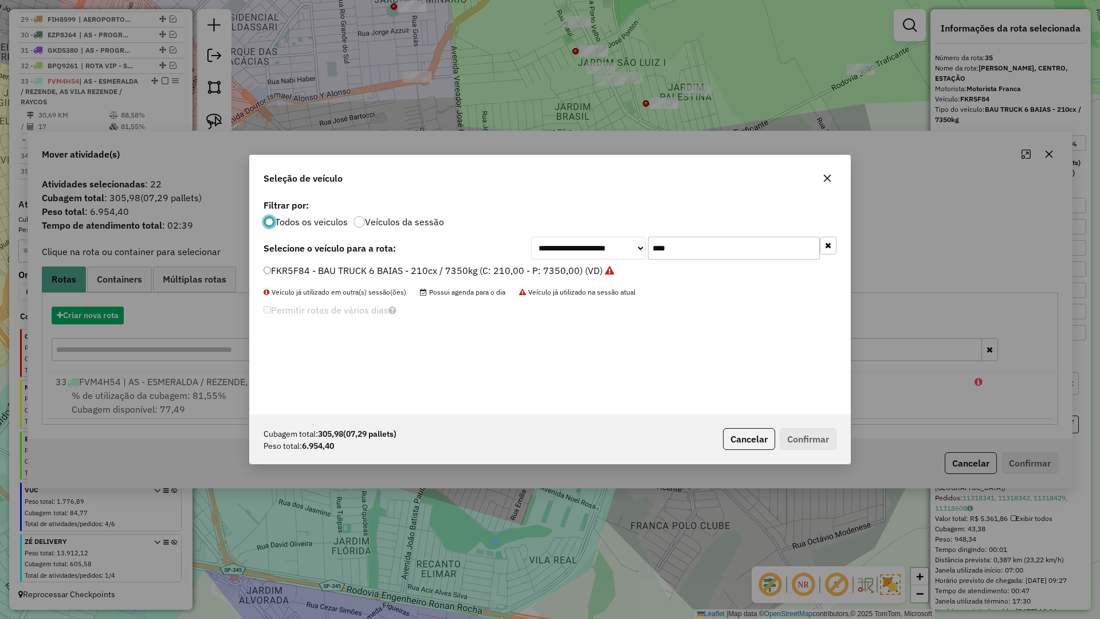
scroll to position [6, 3]
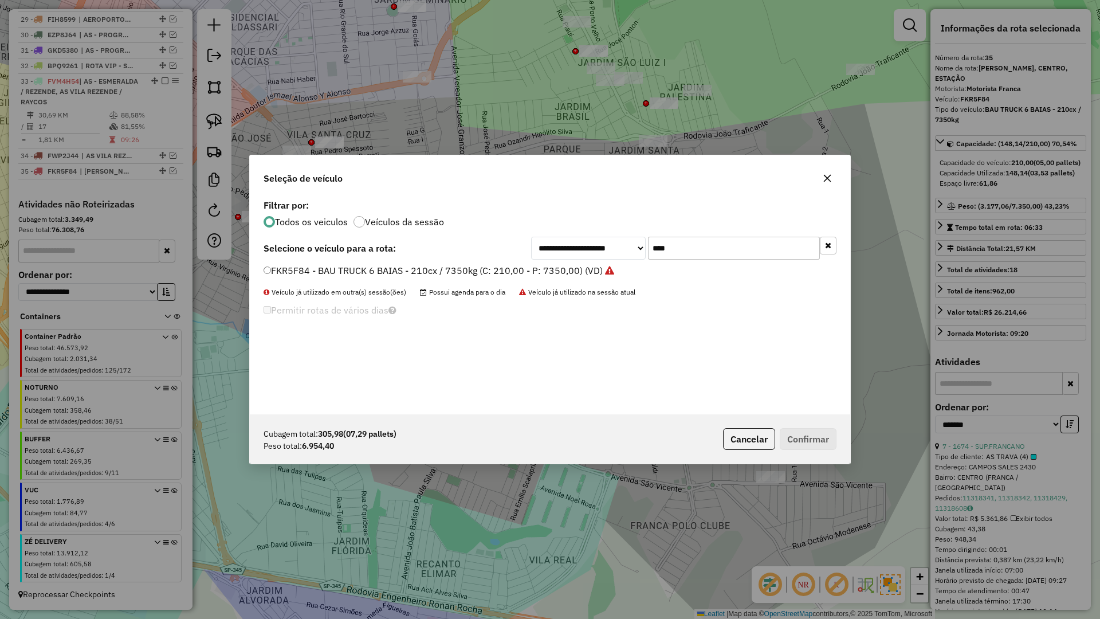
drag, startPoint x: 693, startPoint y: 249, endPoint x: 619, endPoint y: 246, distance: 74.0
click at [619, 246] on div "**********" at bounding box center [683, 248] width 305 height 23
type input "****"
click at [415, 272] on label "GEZ7980 - BAU TRUCK 12 BAIAS - 462cx / 12540kg (C: 462,00 - P: 12540,00) (VD)" at bounding box center [442, 271] width 357 height 14
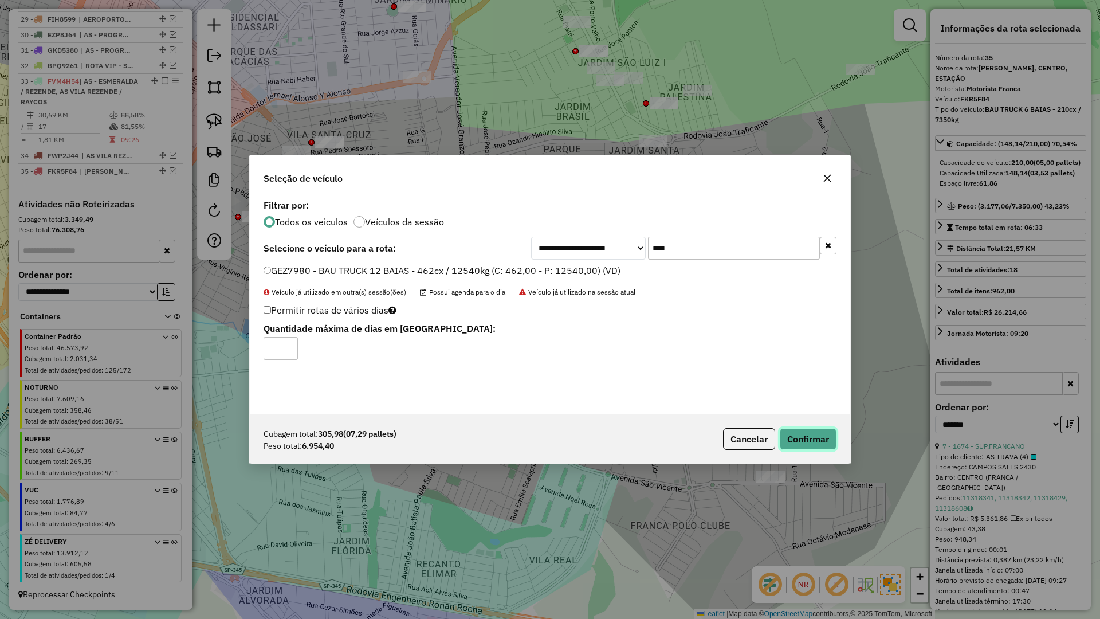
click at [791, 440] on button "Confirmar" at bounding box center [808, 439] width 57 height 22
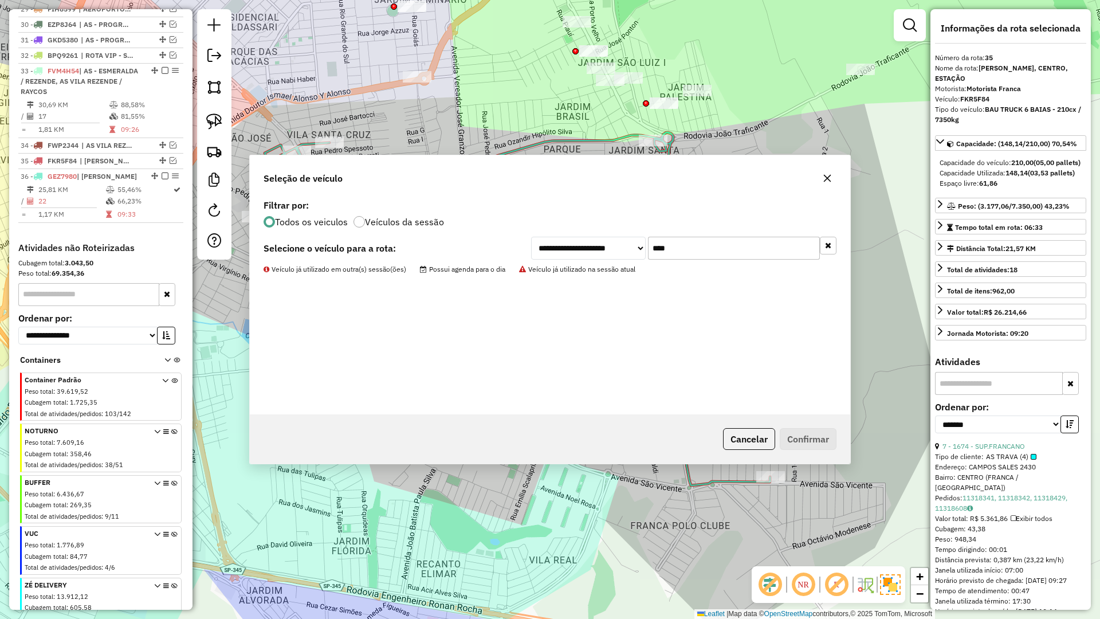
scroll to position [914, 0]
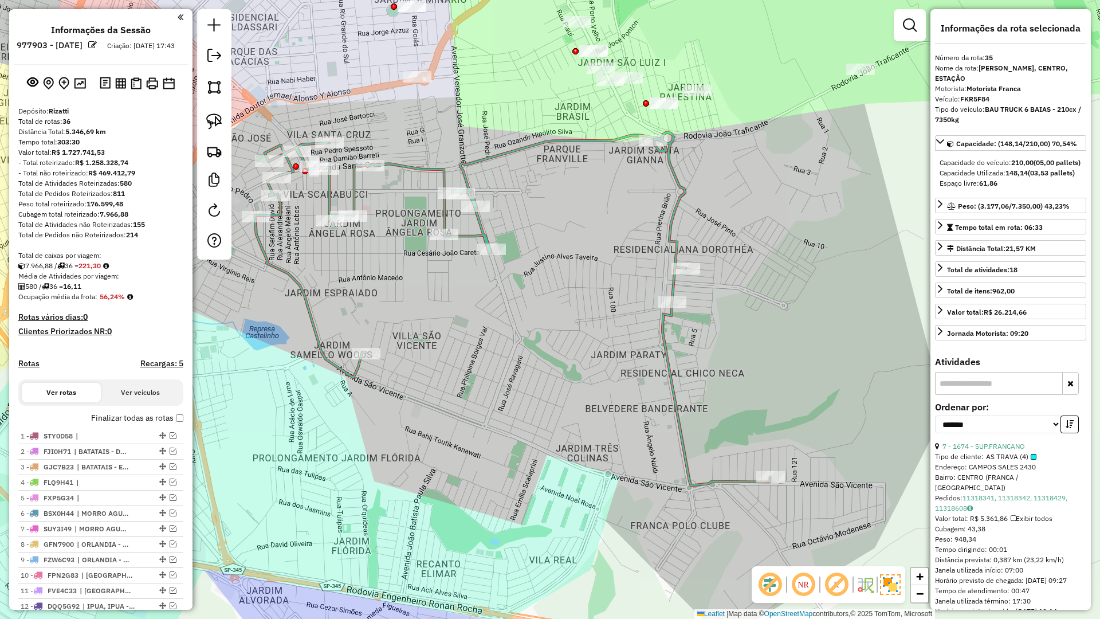
scroll to position [914, 0]
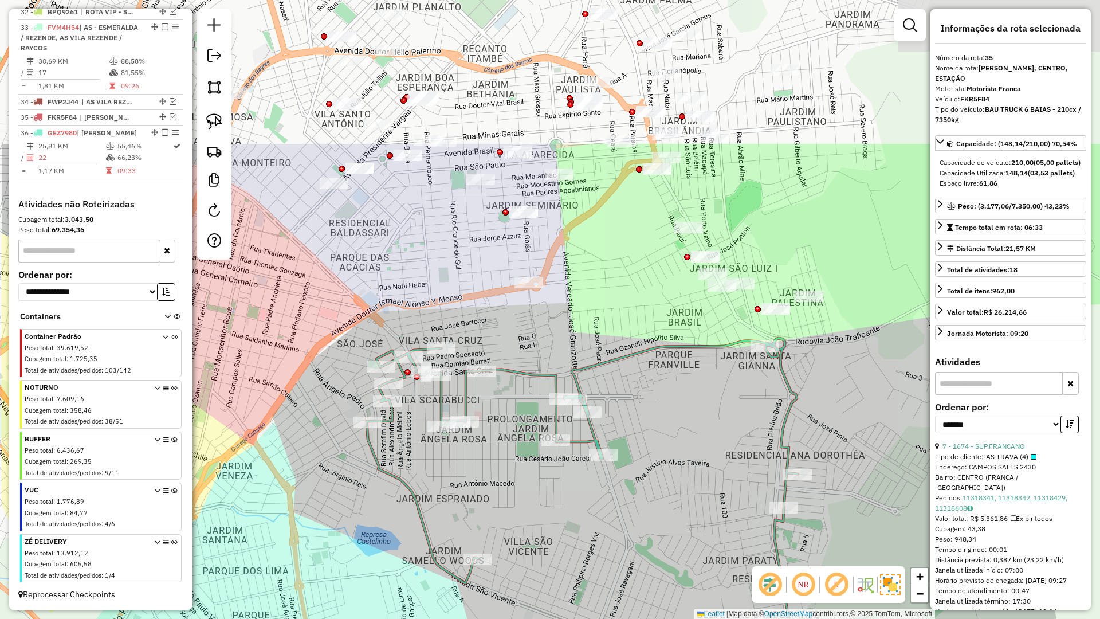
drag, startPoint x: 597, startPoint y: 191, endPoint x: 645, endPoint y: 379, distance: 194.0
click at [707, 389] on div "Janela de atendimento Grade de atendimento Capacidade Transportadoras Veículos …" at bounding box center [550, 309] width 1100 height 619
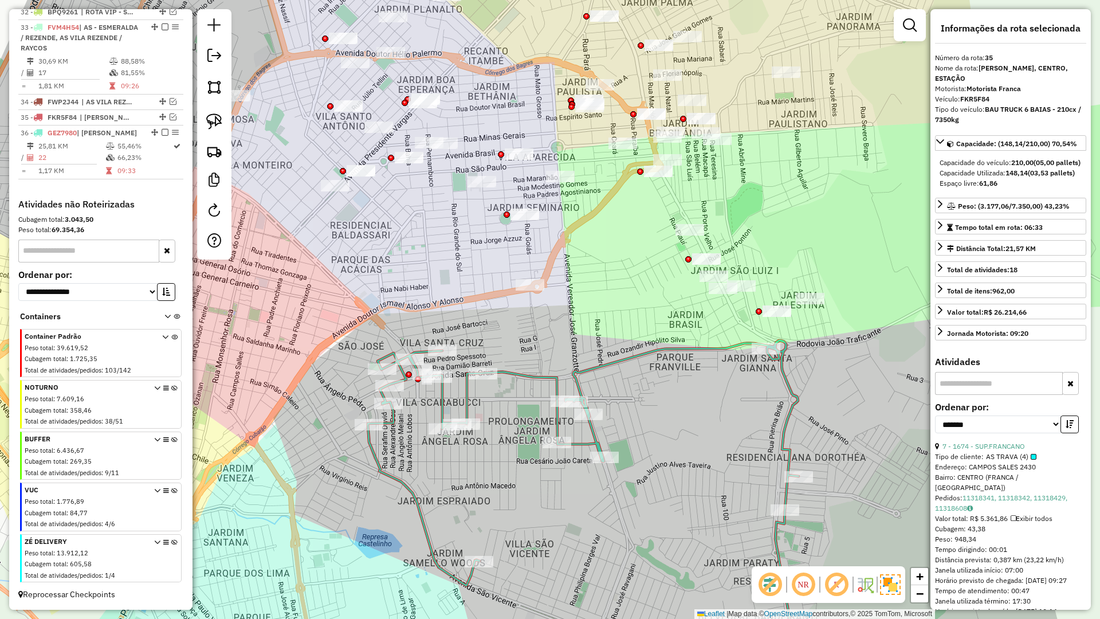
click at [537, 378] on icon at bounding box center [584, 510] width 433 height 340
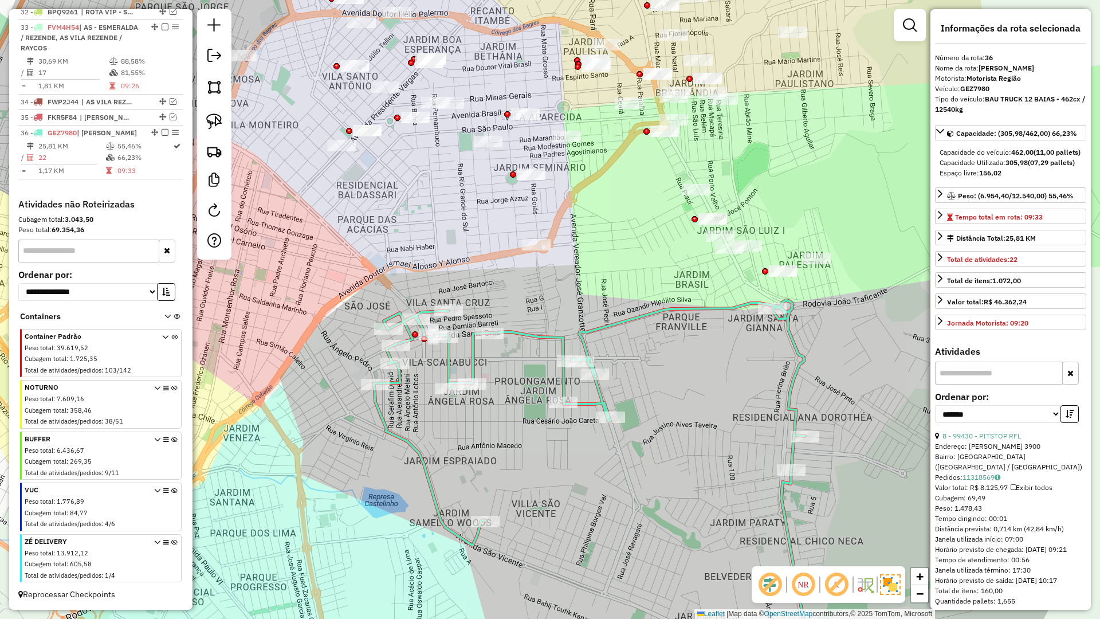
drag, startPoint x: 526, startPoint y: 337, endPoint x: 535, endPoint y: 217, distance: 120.6
click at [522, 199] on div "Janela de atendimento Grade de atendimento Capacidade Transportadoras Veículos …" at bounding box center [550, 309] width 1100 height 619
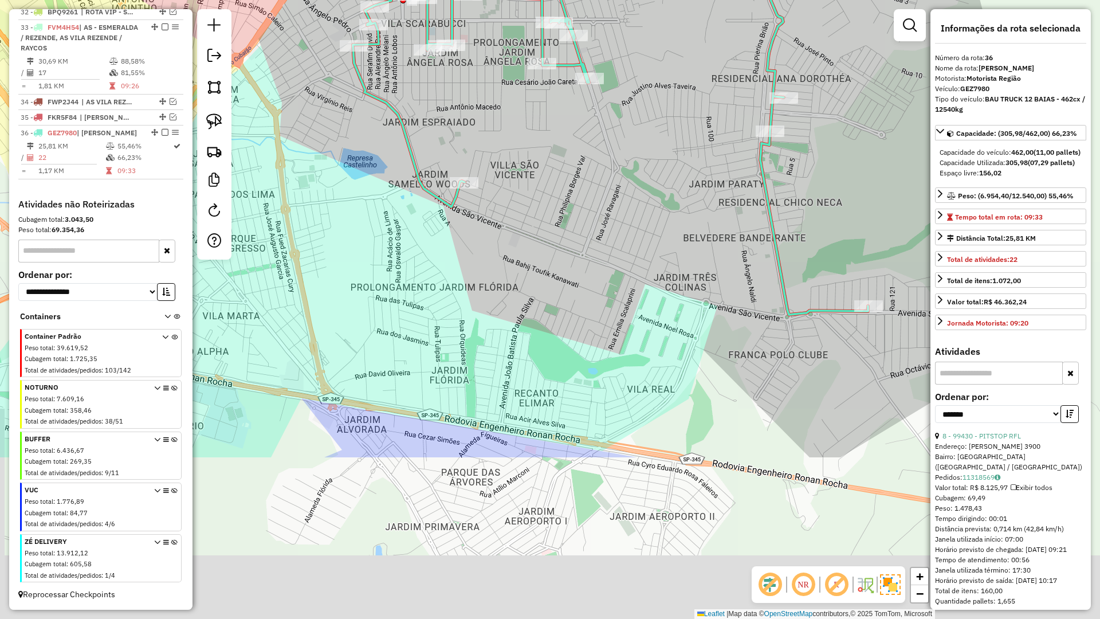
drag, startPoint x: 666, startPoint y: 338, endPoint x: 680, endPoint y: 240, distance: 99.0
click at [680, 240] on div "Janela de atendimento Grade de atendimento Capacidade Transportadoras Veículos …" at bounding box center [550, 309] width 1100 height 619
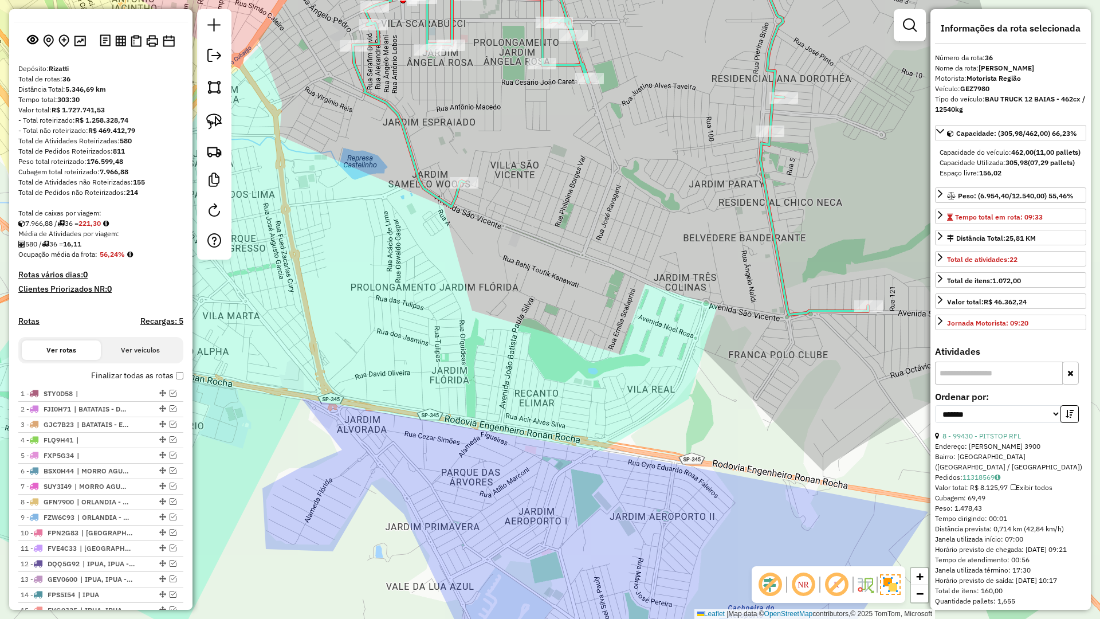
scroll to position [0, 0]
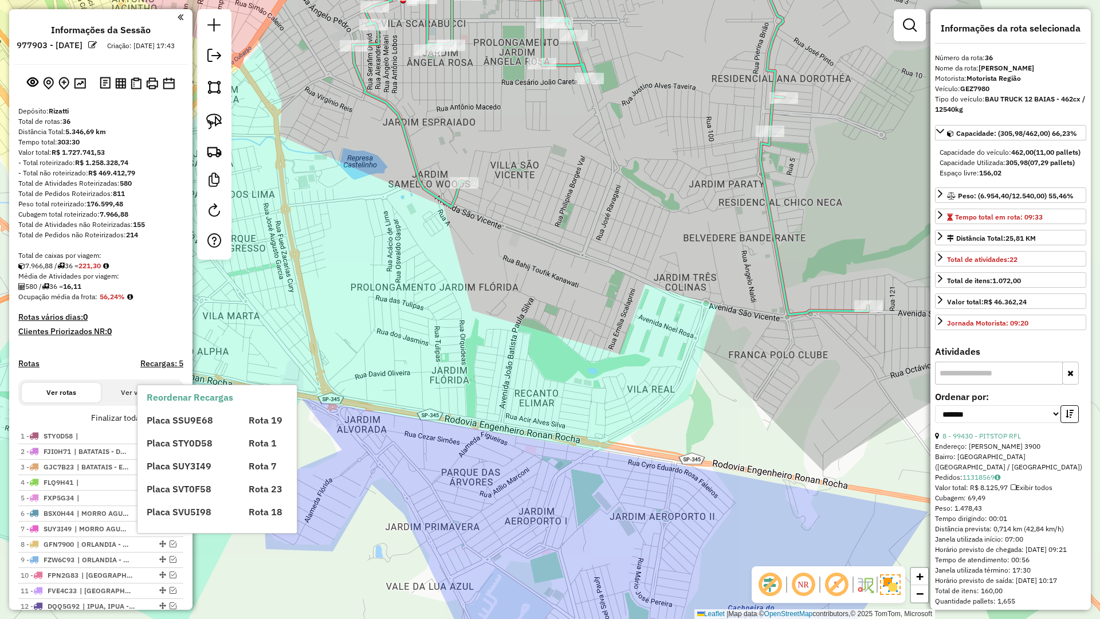
click at [176, 429] on div "Placa SSU9E68 Rota 19 Placa STY0D58 Rota 1 Placa SUY3I49 Rota 7 Placa SVT0F58 R…" at bounding box center [227, 461] width 160 height 115
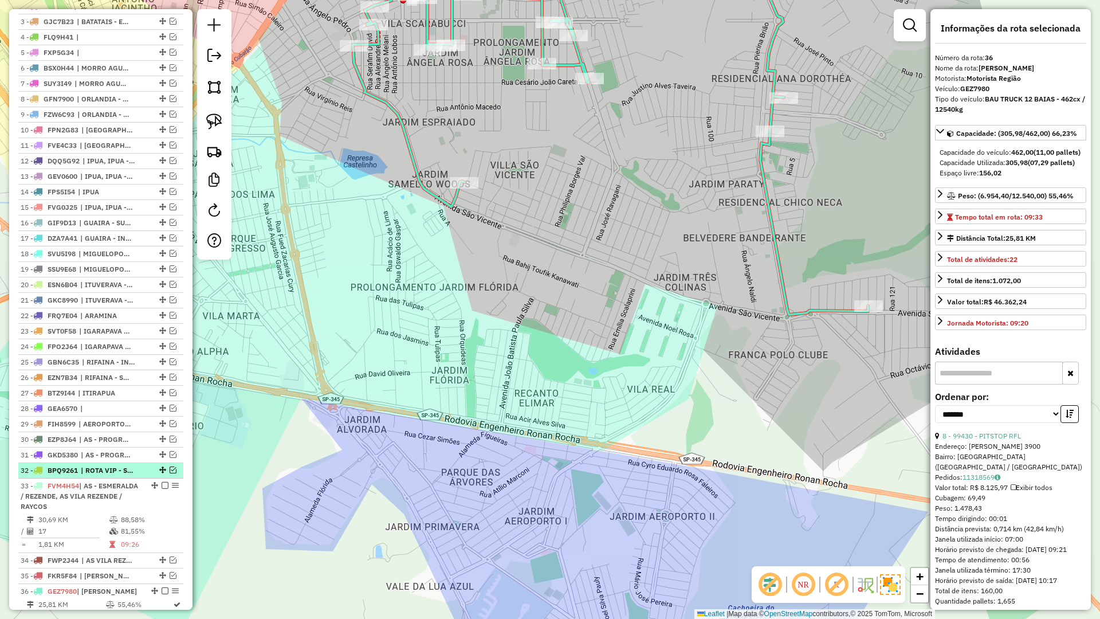
scroll to position [477, 0]
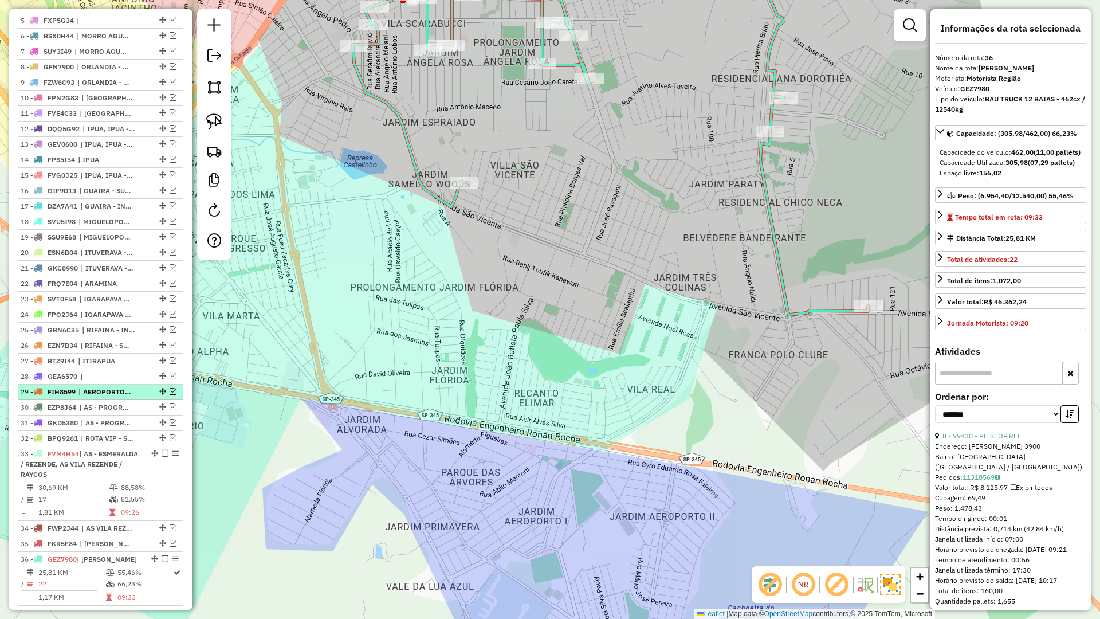
drag, startPoint x: 166, startPoint y: 401, endPoint x: 170, endPoint y: 406, distance: 6.2
click at [170, 395] on em at bounding box center [173, 391] width 7 height 7
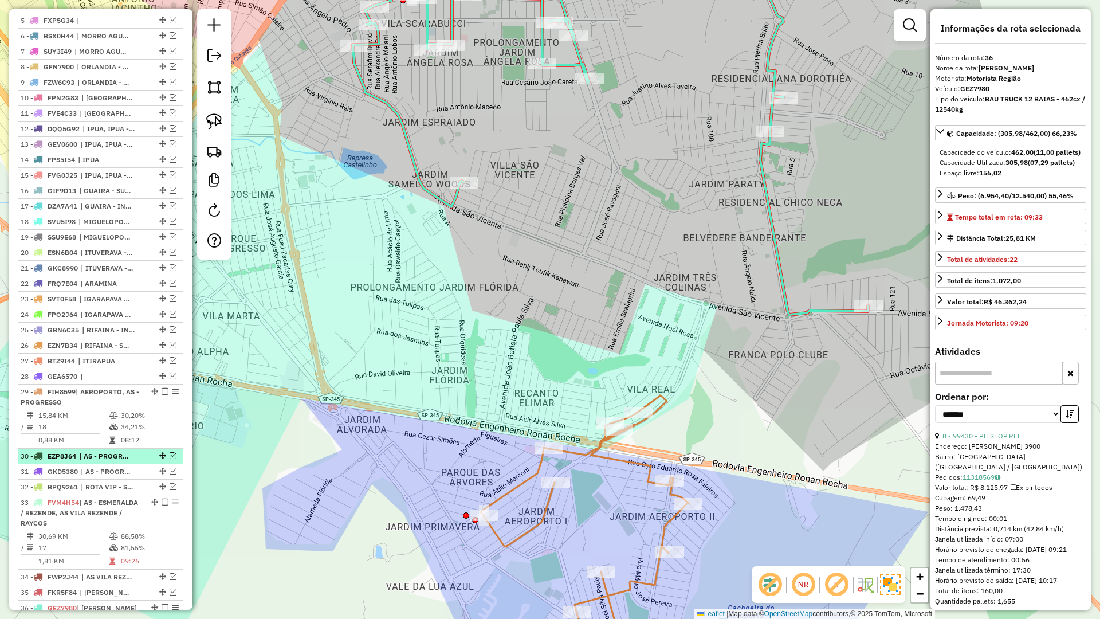
click at [170, 459] on em at bounding box center [173, 455] width 7 height 7
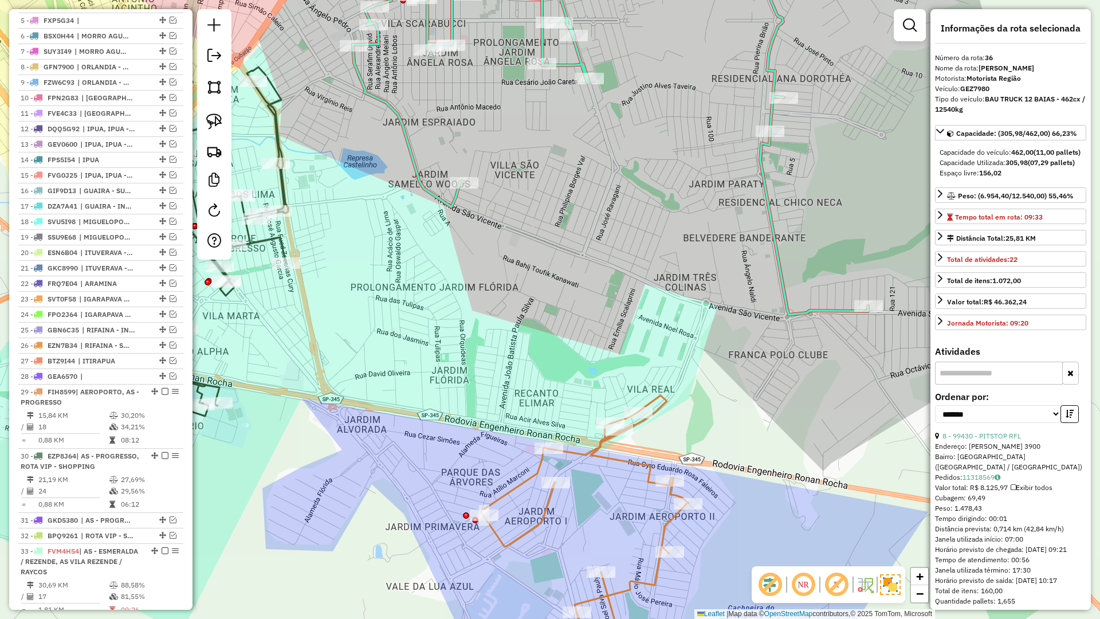
drag, startPoint x: 392, startPoint y: 393, endPoint x: 373, endPoint y: 402, distance: 21.0
click at [386, 397] on div "Janela de atendimento Grade de atendimento Capacidade Transportadoras Veículos …" at bounding box center [550, 309] width 1100 height 619
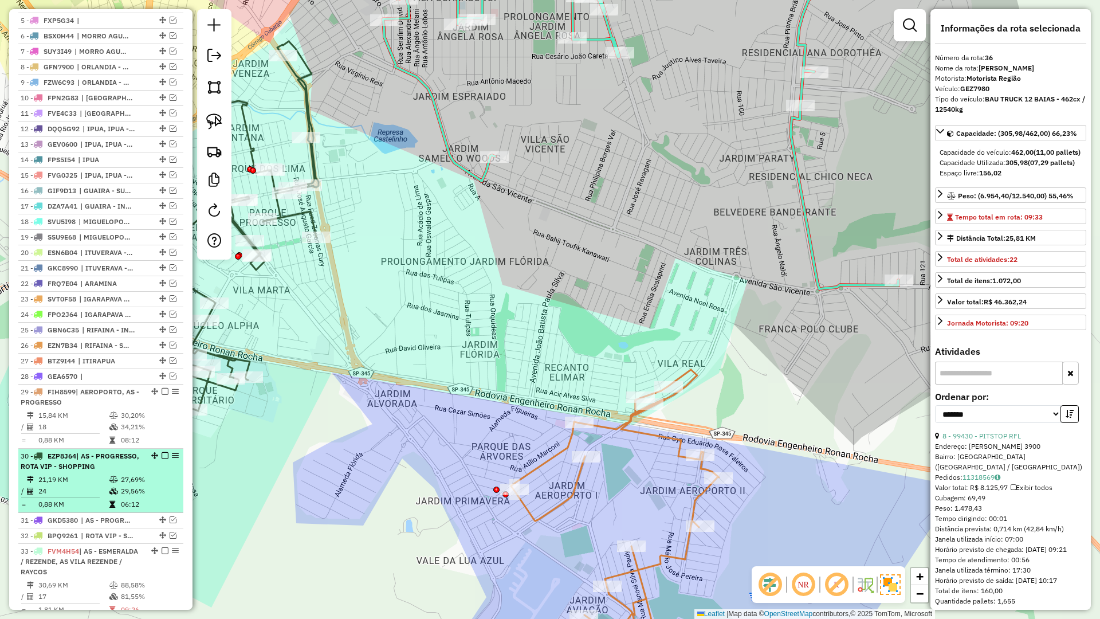
scroll to position [573, 0]
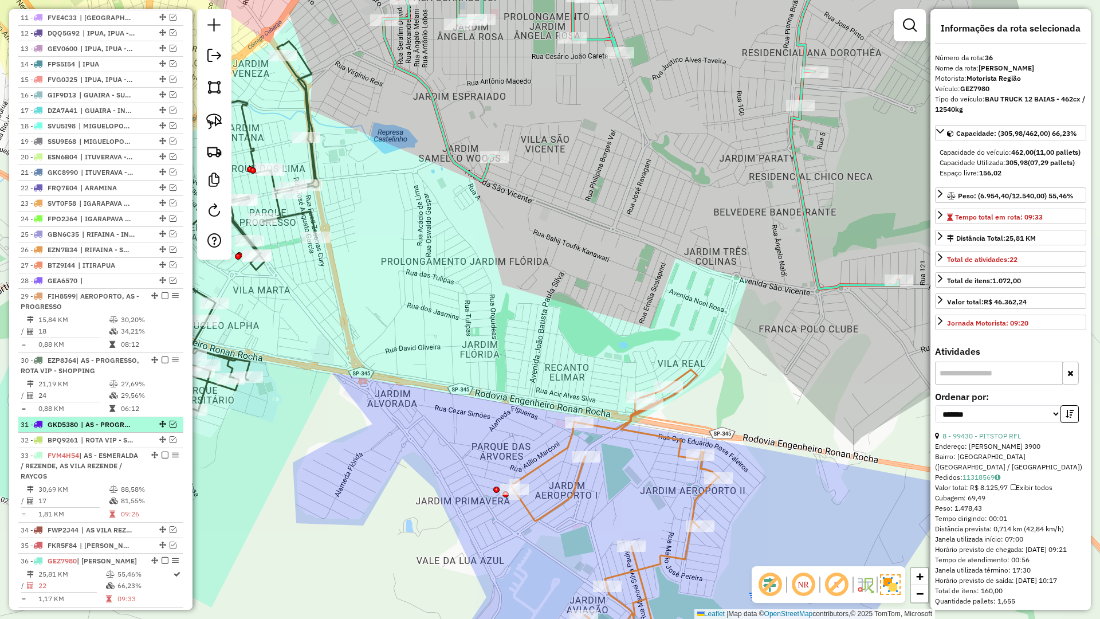
click at [170, 427] on em at bounding box center [173, 424] width 7 height 7
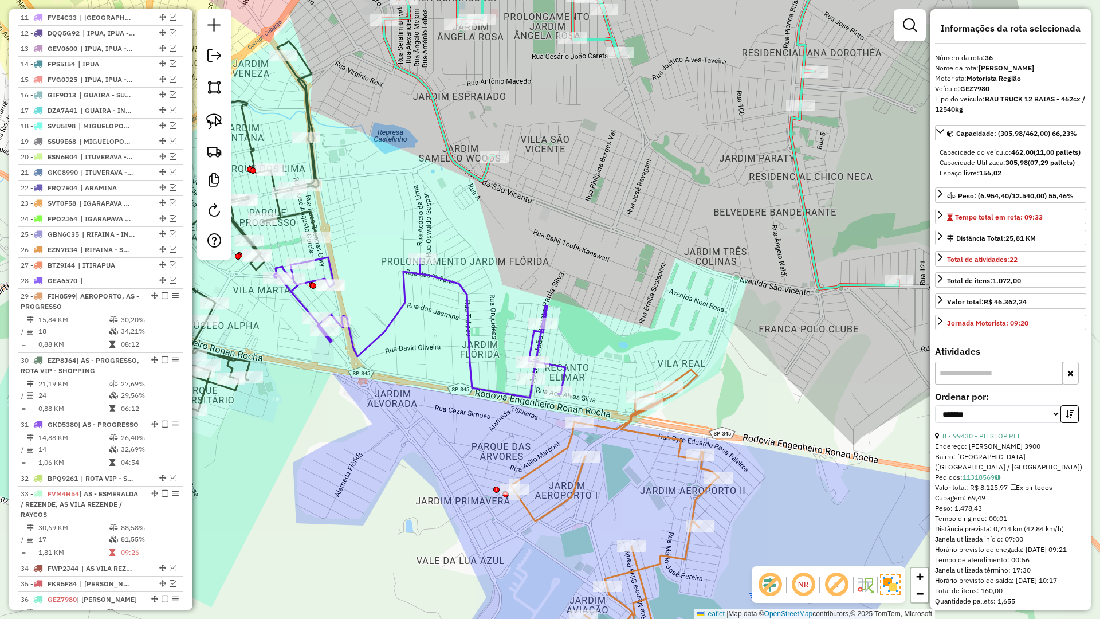
drag, startPoint x: 487, startPoint y: 259, endPoint x: 598, endPoint y: 272, distance: 111.9
click at [598, 272] on div "Janela de atendimento Grade de atendimento Capacidade Transportadoras Veículos …" at bounding box center [550, 309] width 1100 height 619
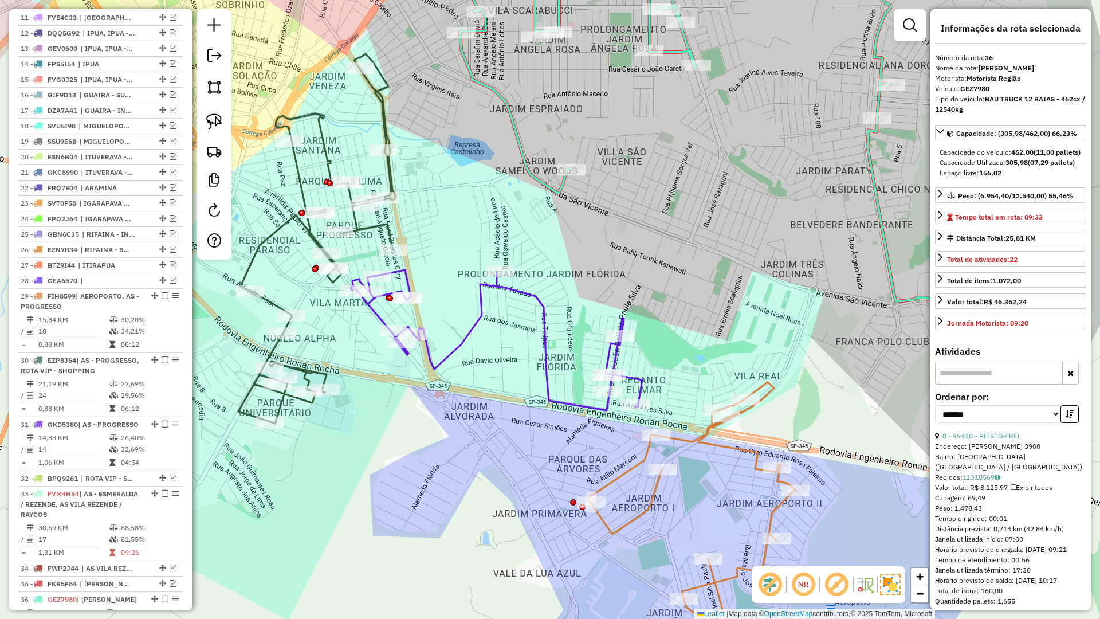
drag, startPoint x: 524, startPoint y: 245, endPoint x: 446, endPoint y: 244, distance: 78.5
click at [446, 244] on div "Janela de atendimento Grade de atendimento Capacidade Transportadoras Veículos …" at bounding box center [550, 309] width 1100 height 619
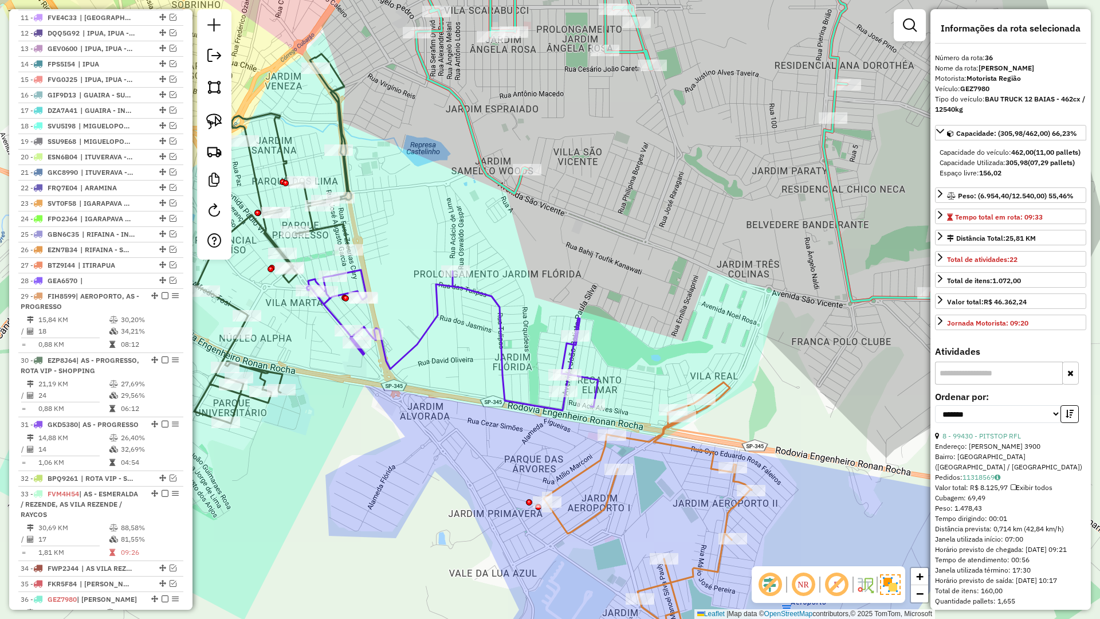
click at [636, 434] on icon at bounding box center [648, 531] width 208 height 299
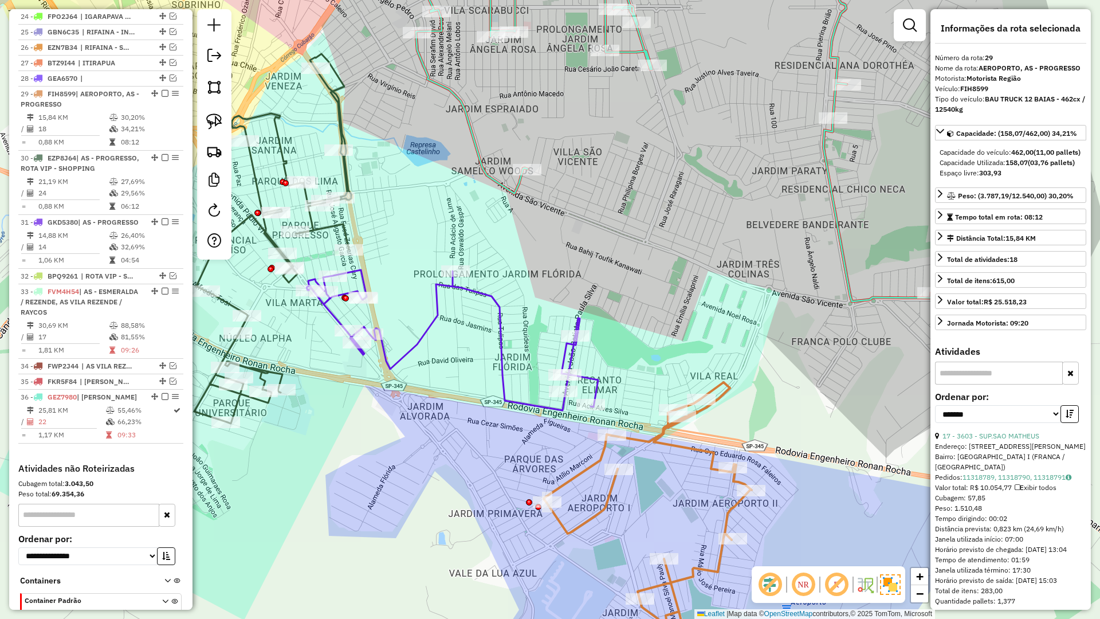
scroll to position [863, 0]
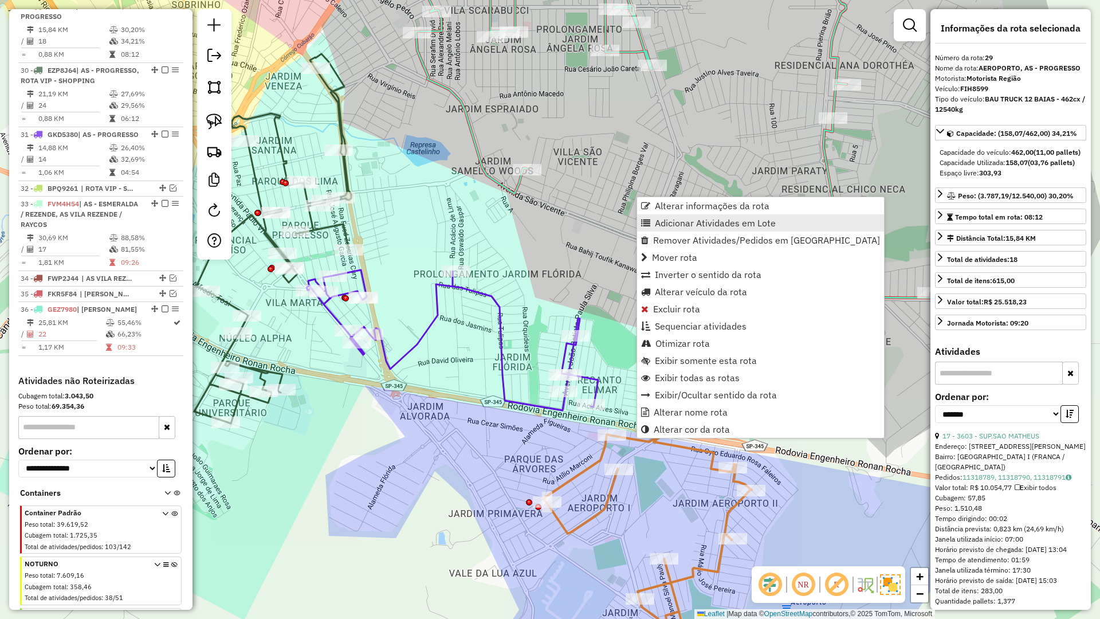
click at [688, 228] on link "Adicionar Atividades em Lote" at bounding box center [760, 222] width 247 height 17
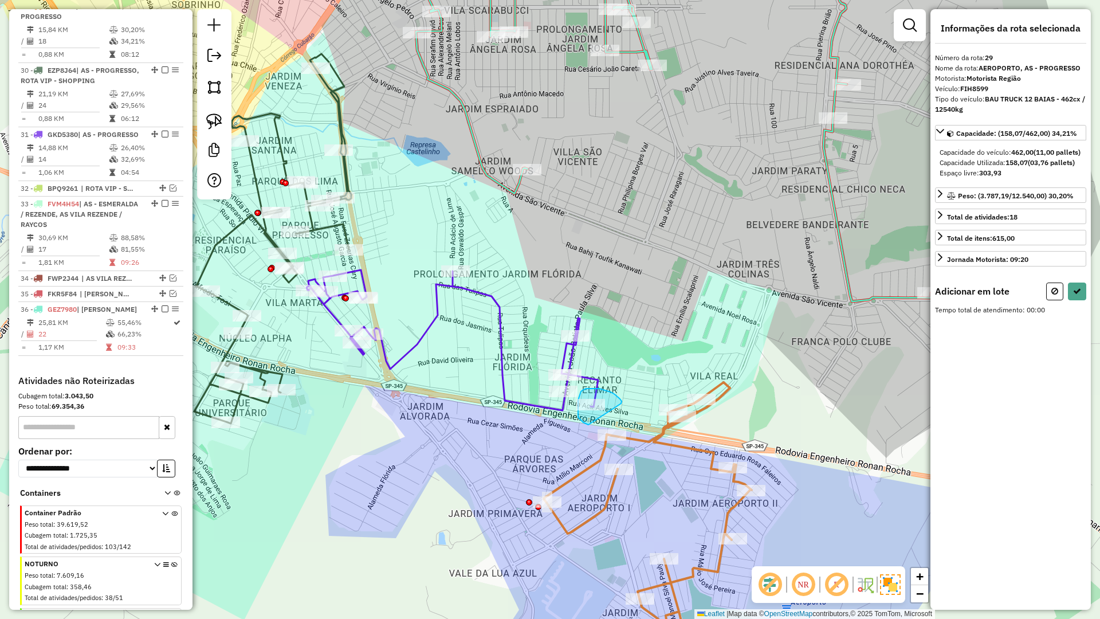
drag, startPoint x: 620, startPoint y: 399, endPoint x: 613, endPoint y: 418, distance: 20.3
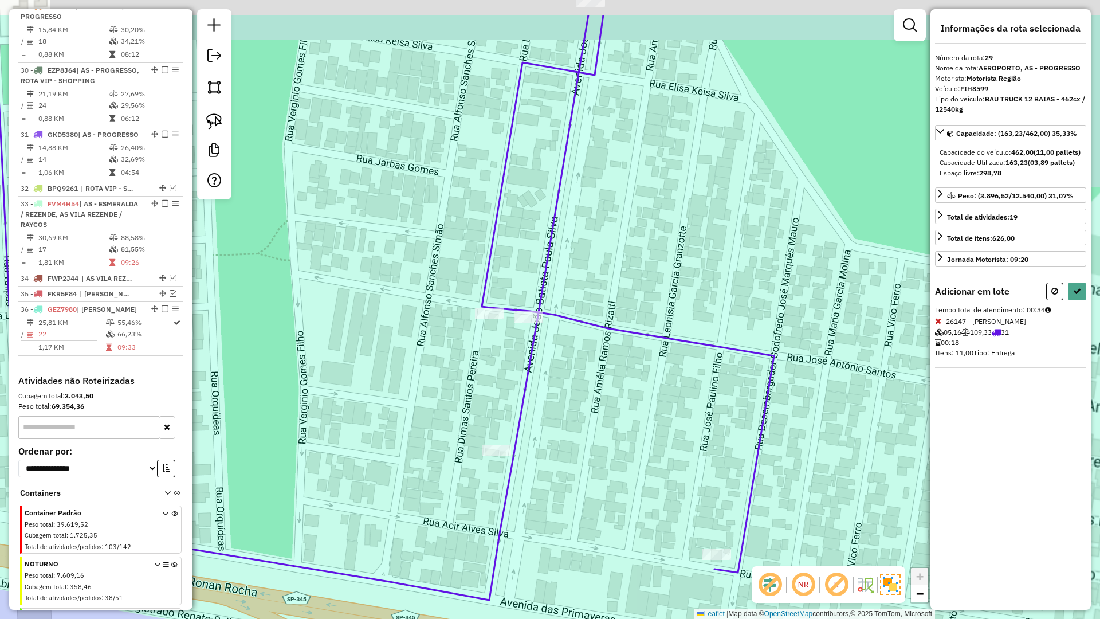
drag, startPoint x: 605, startPoint y: 416, endPoint x: 577, endPoint y: 460, distance: 51.8
click at [577, 460] on div "Janela de atendimento Grade de atendimento Capacidade Transportadoras Veículos …" at bounding box center [550, 309] width 1100 height 619
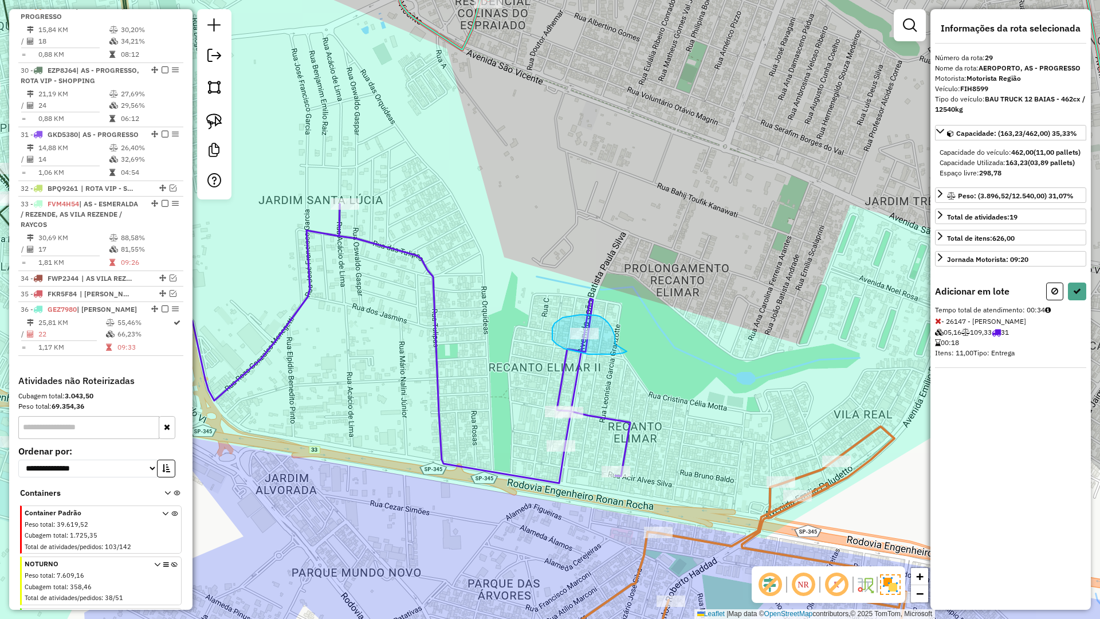
drag, startPoint x: 595, startPoint y: 315, endPoint x: 627, endPoint y: 348, distance: 45.8
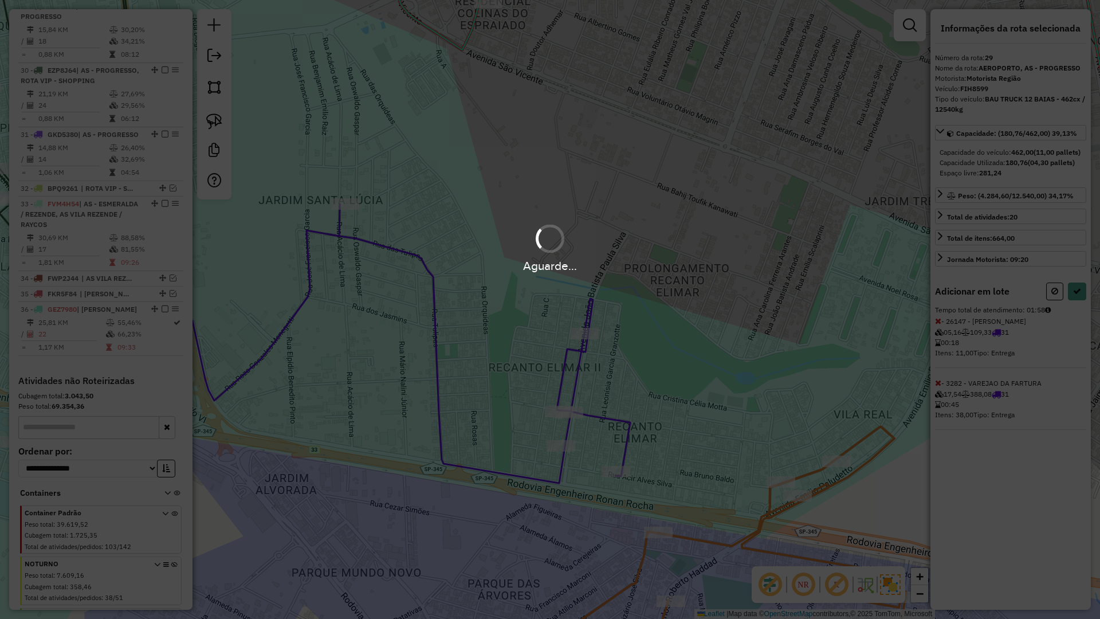
click at [1077, 302] on div "Aguarde..." at bounding box center [550, 309] width 1100 height 619
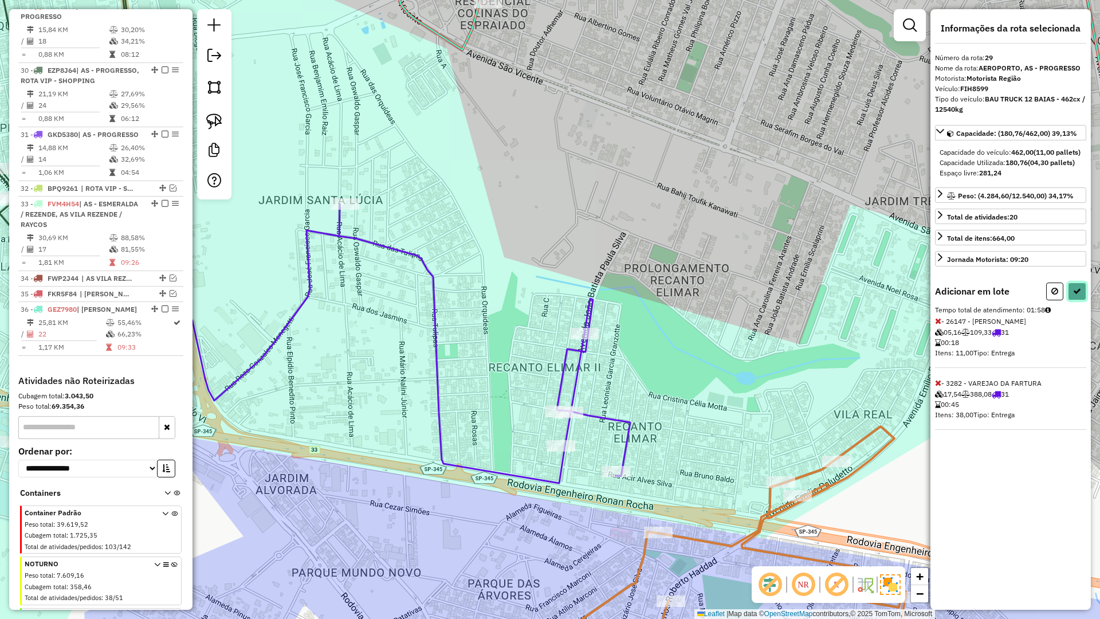
click at [1077, 295] on icon at bounding box center [1077, 291] width 8 height 8
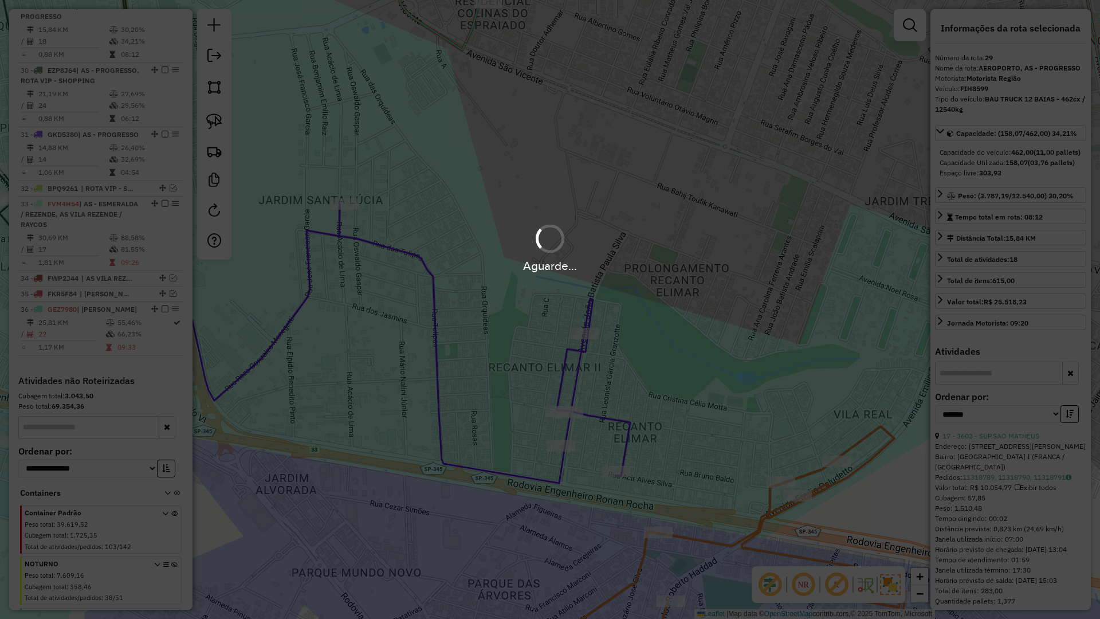
click at [1077, 302] on div "Aguarde..." at bounding box center [550, 309] width 1100 height 619
drag, startPoint x: 1077, startPoint y: 302, endPoint x: 766, endPoint y: 311, distance: 311.3
click at [1066, 303] on div "Aguarde..." at bounding box center [550, 309] width 1100 height 619
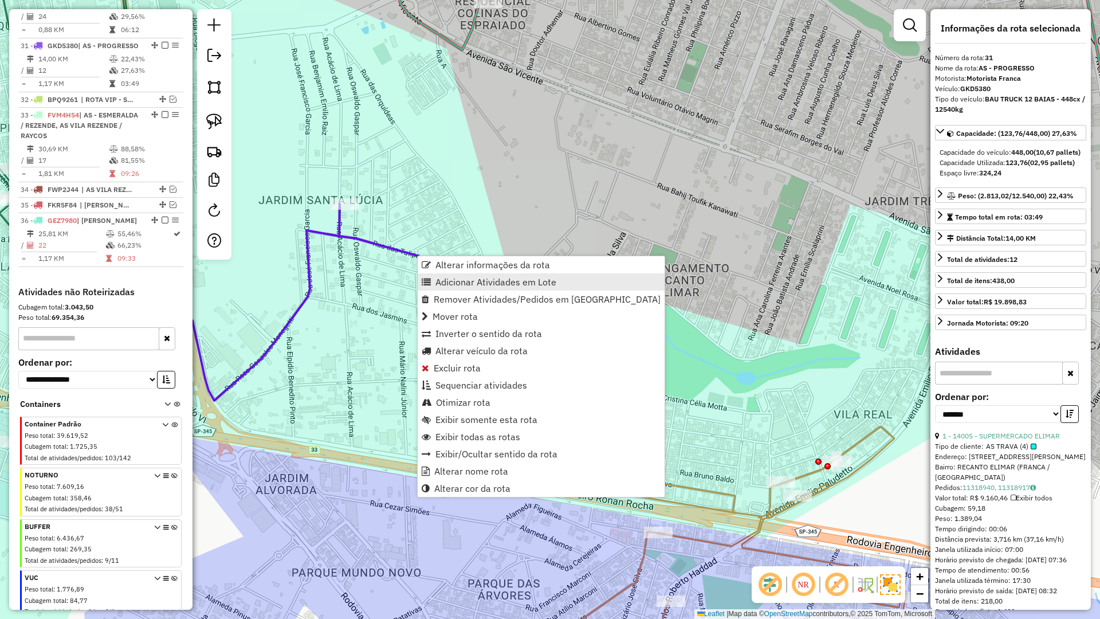
scroll to position [991, 0]
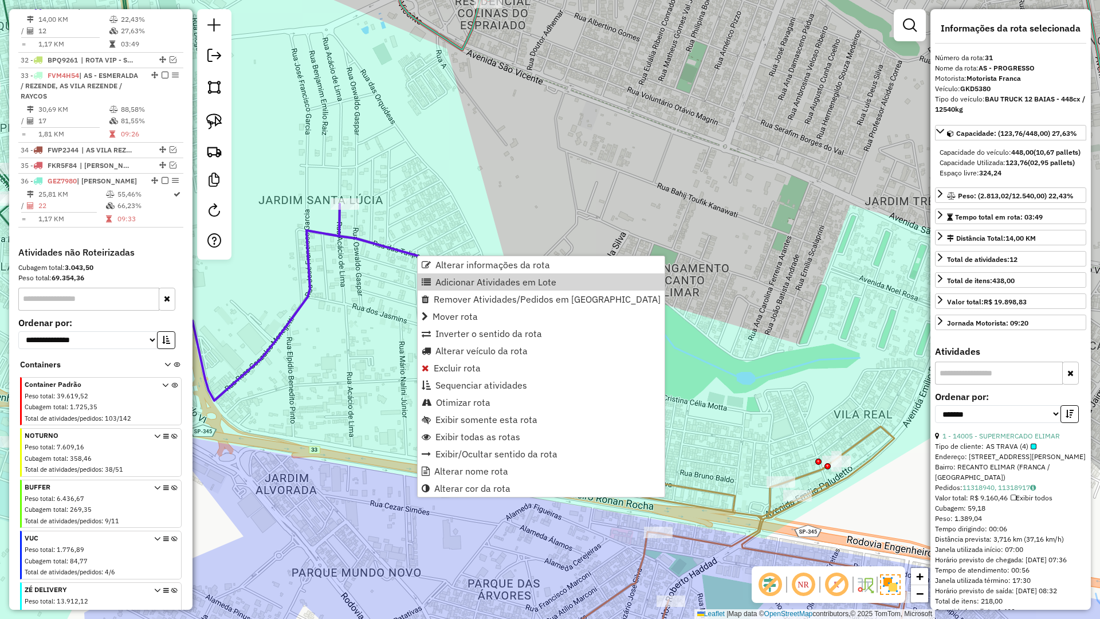
drag, startPoint x: 460, startPoint y: 285, endPoint x: 416, endPoint y: 211, distance: 86.1
click at [460, 284] on span "Adicionar Atividades em Lote" at bounding box center [495, 281] width 121 height 9
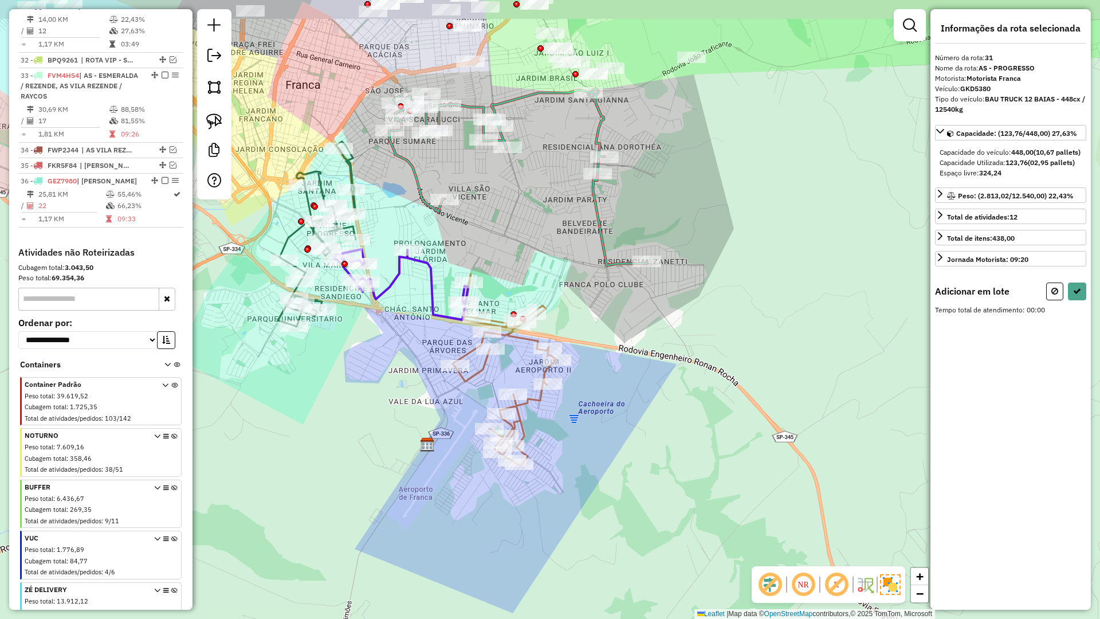
drag, startPoint x: 413, startPoint y: 202, endPoint x: 423, endPoint y: 231, distance: 30.5
click at [423, 231] on div "Janela de atendimento Grade de atendimento Capacidade Transportadoras Veículos …" at bounding box center [550, 309] width 1100 height 619
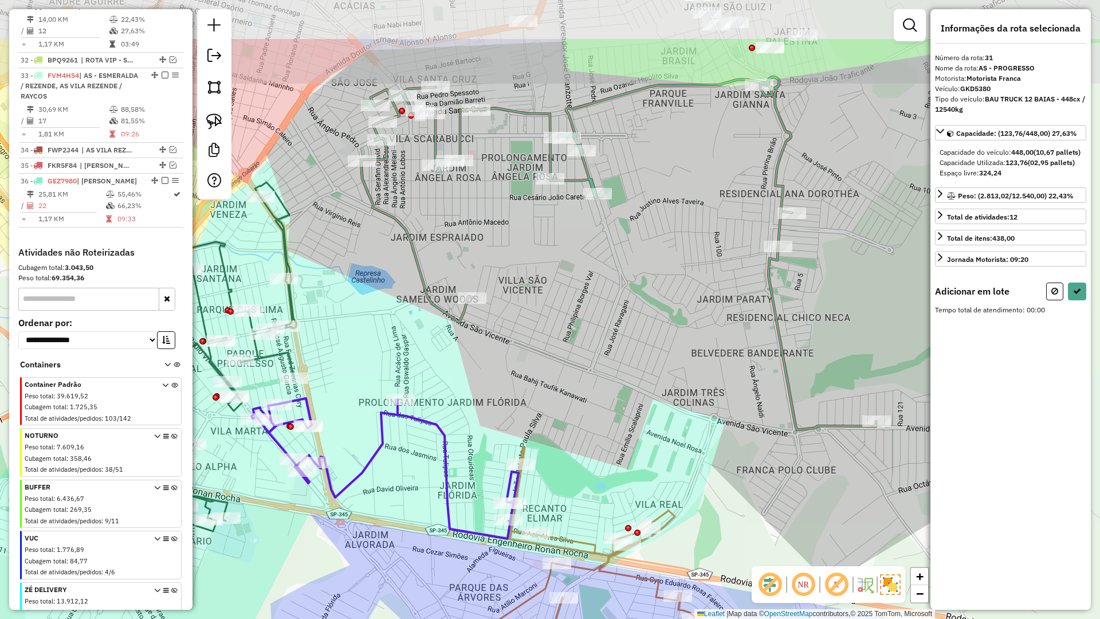
drag, startPoint x: 428, startPoint y: 264, endPoint x: 415, endPoint y: 334, distance: 71.6
click at [422, 348] on div "Janela de atendimento Grade de atendimento Capacidade Transportadoras Veículos …" at bounding box center [550, 309] width 1100 height 619
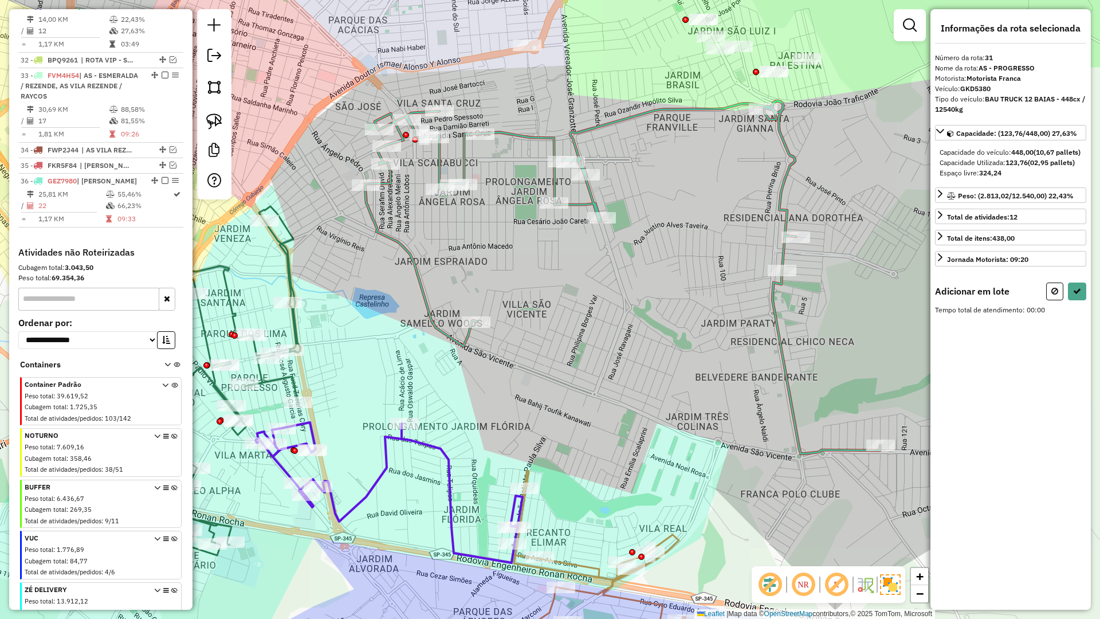
drag, startPoint x: 397, startPoint y: 340, endPoint x: 399, endPoint y: 351, distance: 11.1
click at [397, 350] on div "Janela de atendimento Grade de atendimento Capacidade Transportadoras Veículos …" at bounding box center [550, 309] width 1100 height 619
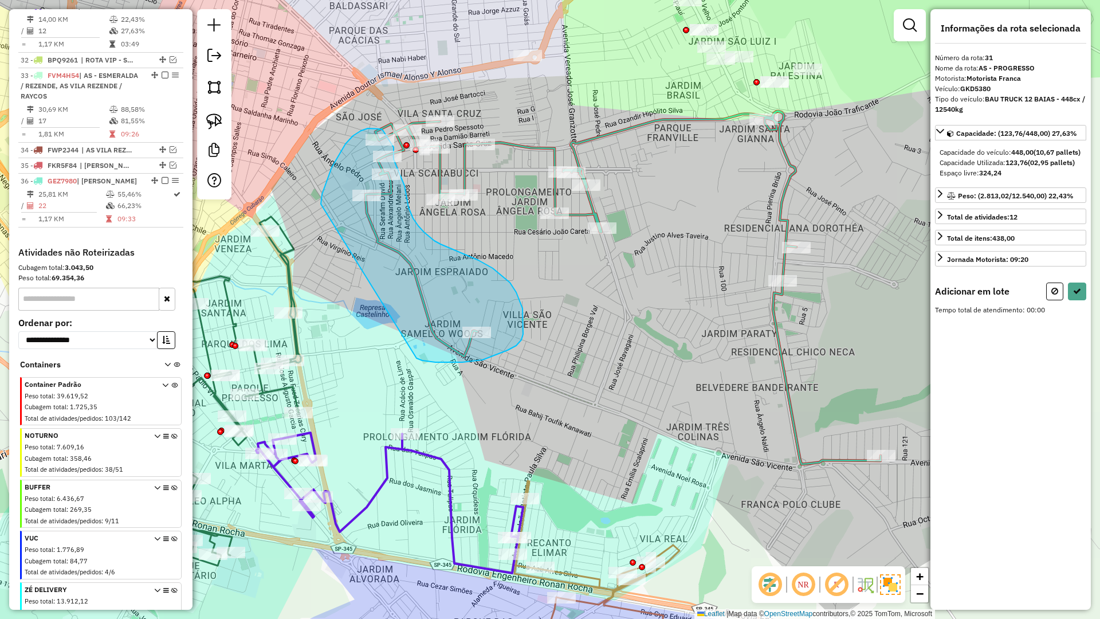
drag, startPoint x: 449, startPoint y: 362, endPoint x: 323, endPoint y: 207, distance: 199.9
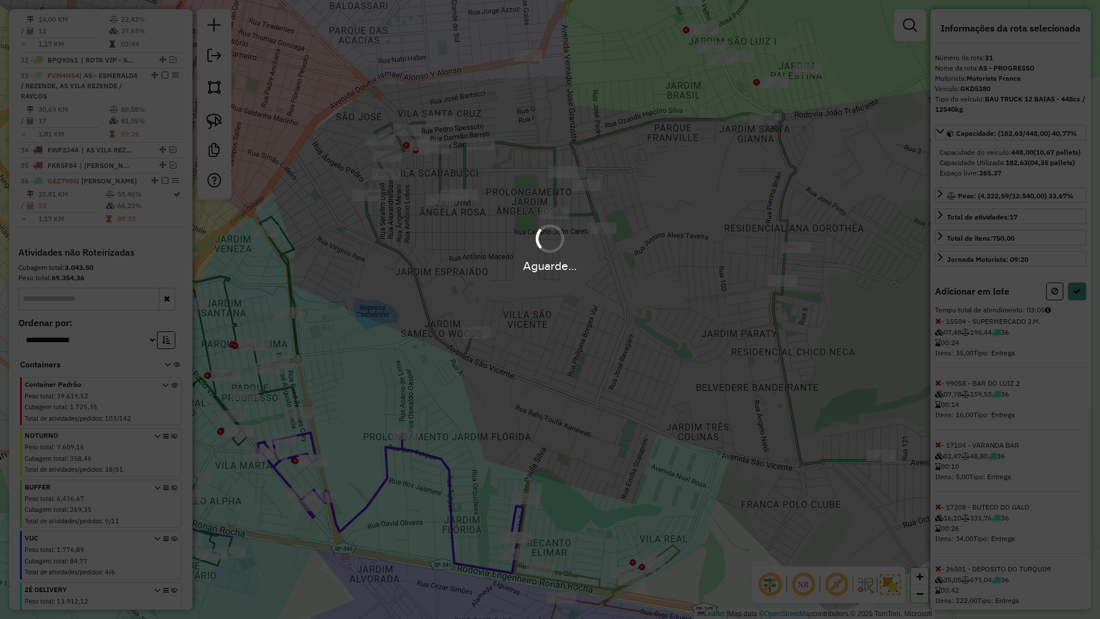
click at [1069, 311] on div "Aguarde..." at bounding box center [550, 309] width 1100 height 619
click at [1070, 311] on div "Aguarde..." at bounding box center [550, 309] width 1100 height 619
click at [1072, 311] on div "Aguarde..." at bounding box center [550, 309] width 1100 height 619
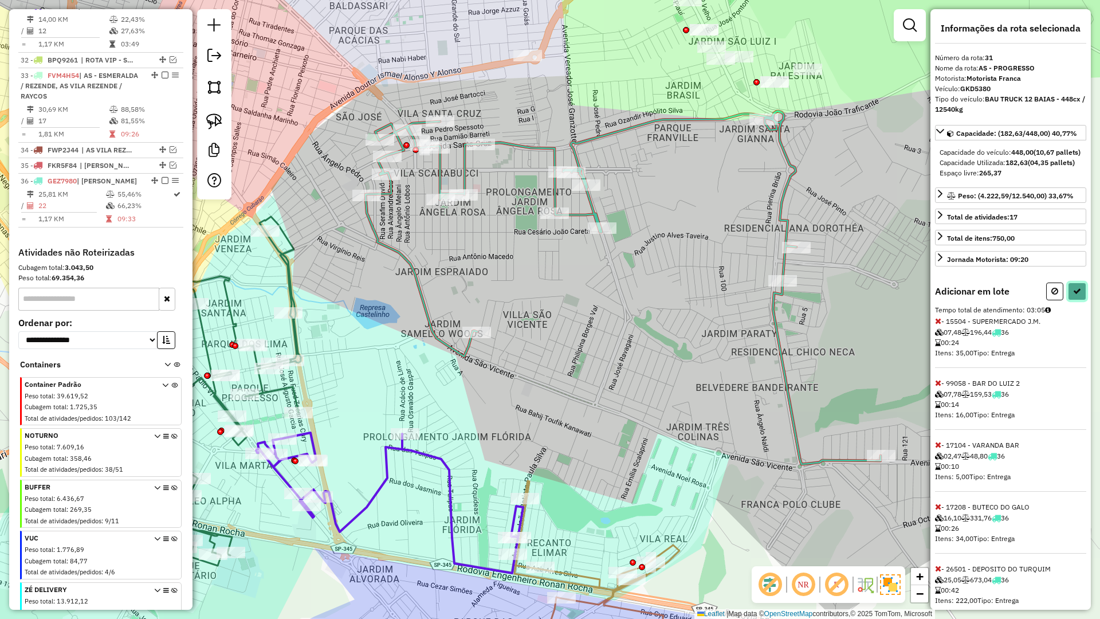
click at [1073, 295] on icon at bounding box center [1077, 291] width 8 height 8
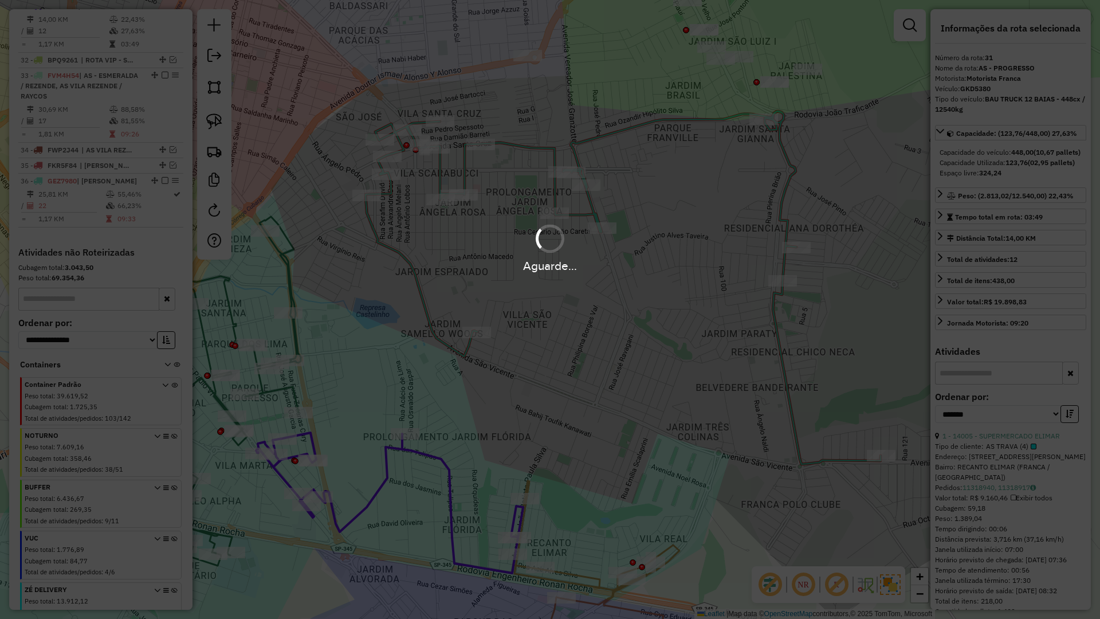
click at [1073, 311] on div "Aguarde..." at bounding box center [550, 309] width 1100 height 619
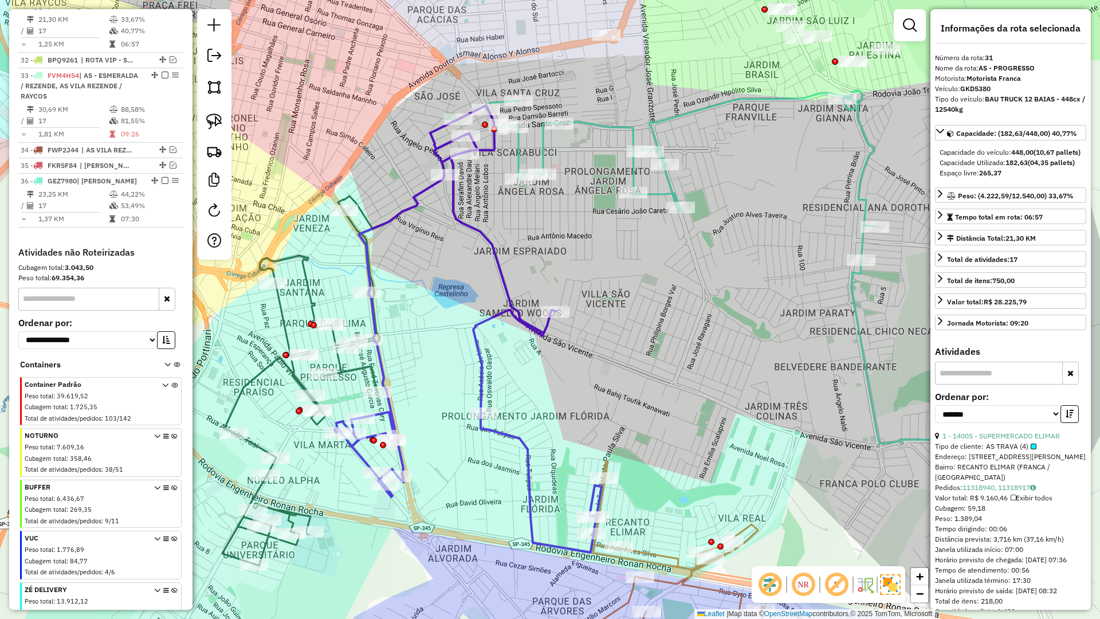
drag, startPoint x: 390, startPoint y: 313, endPoint x: 507, endPoint y: 284, distance: 120.5
click at [525, 281] on div "Janela de atendimento Grade de atendimento Capacidade Transportadoras Veículos …" at bounding box center [550, 309] width 1100 height 619
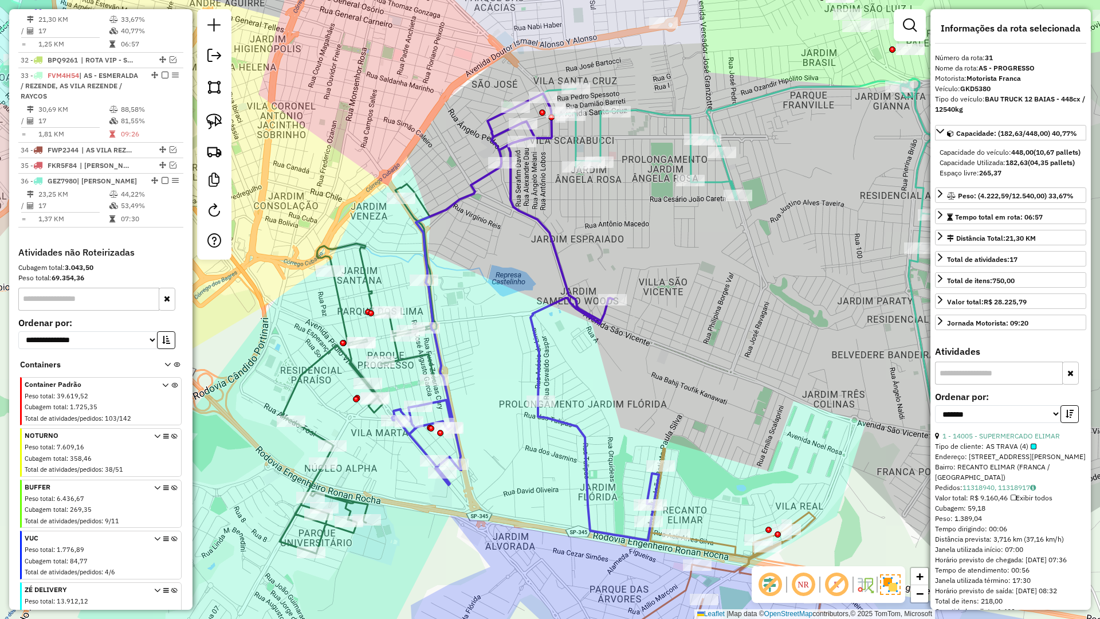
click at [359, 258] on icon at bounding box center [358, 369] width 157 height 370
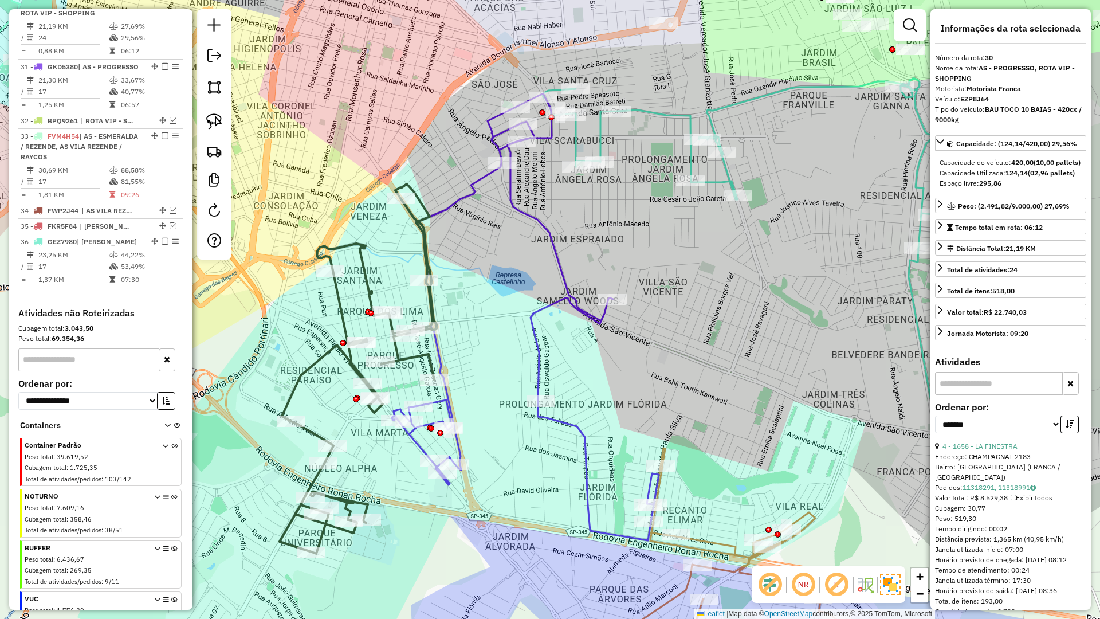
scroll to position [927, 0]
drag, startPoint x: 392, startPoint y: 264, endPoint x: 367, endPoint y: 269, distance: 25.1
click at [367, 269] on div "Janela de atendimento Grade de atendimento Capacidade Transportadoras Veículos …" at bounding box center [550, 309] width 1100 height 619
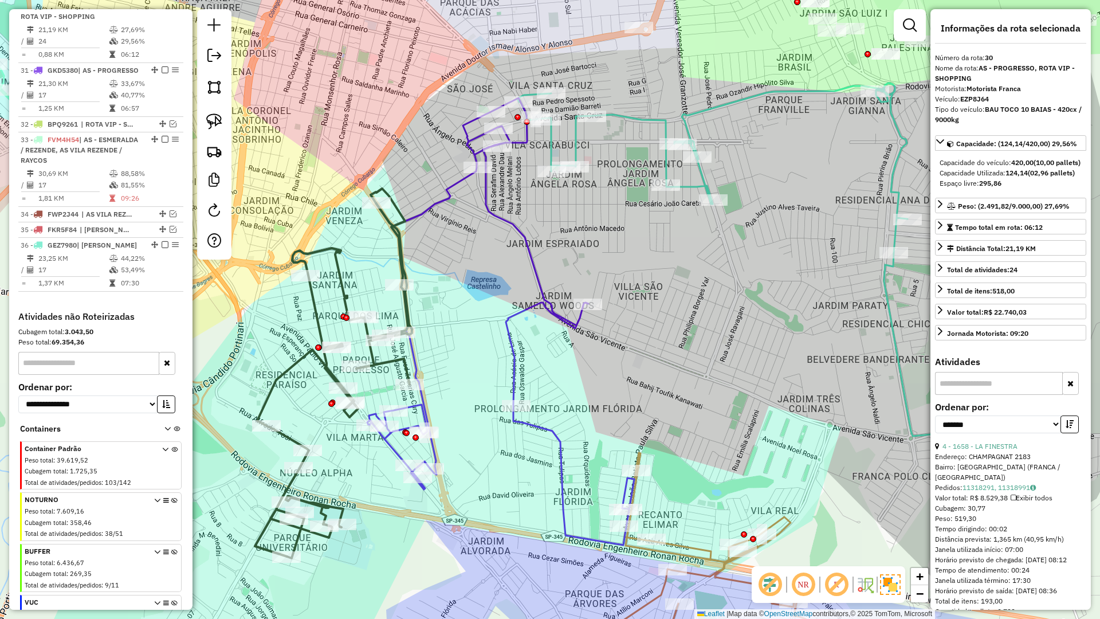
click at [623, 114] on icon at bounding box center [754, 259] width 474 height 353
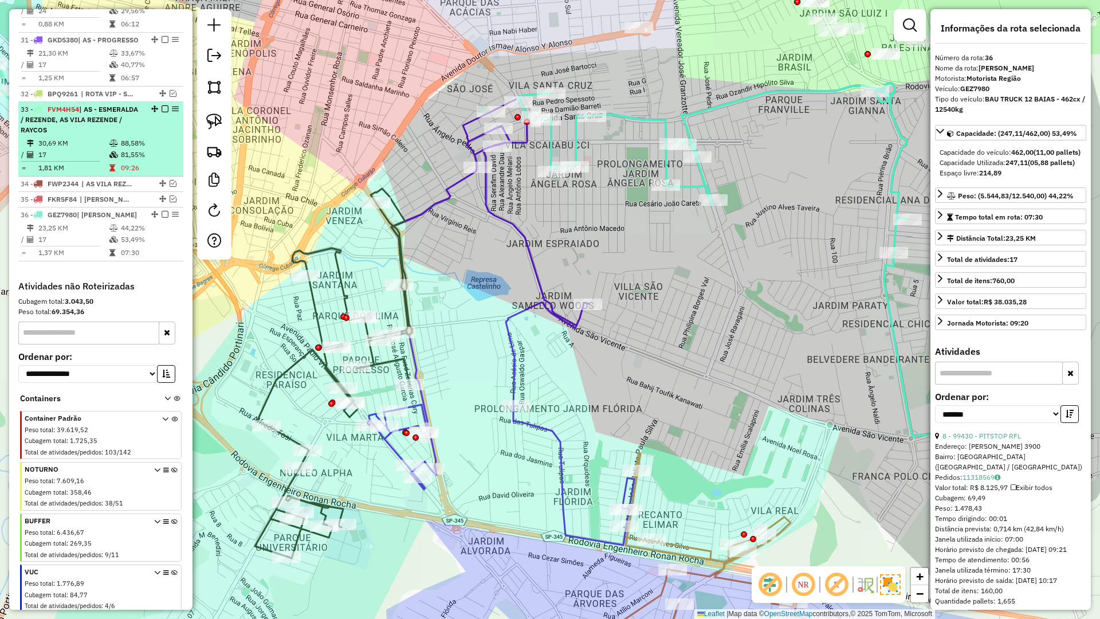
scroll to position [869, 0]
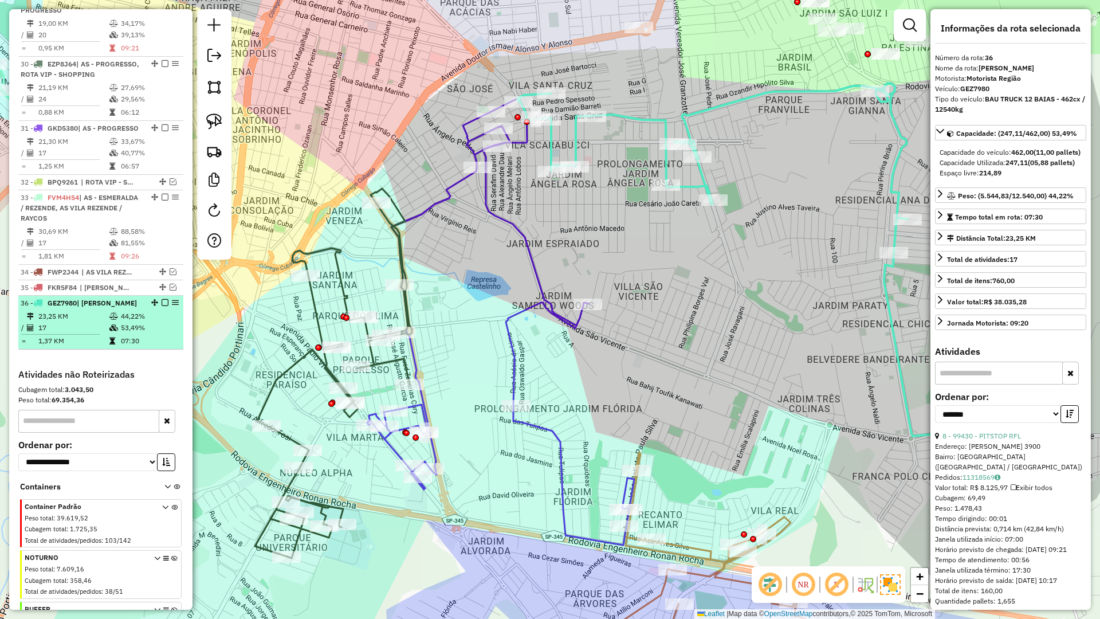
click at [163, 306] on em at bounding box center [165, 302] width 7 height 7
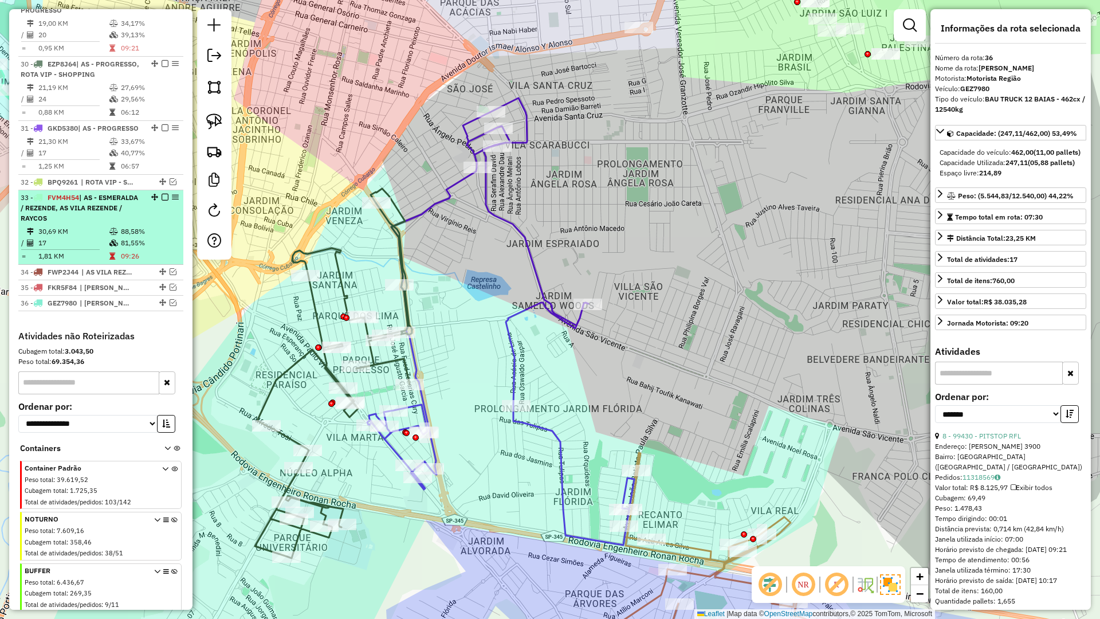
click at [136, 249] on td "81,55%" at bounding box center [149, 242] width 58 height 11
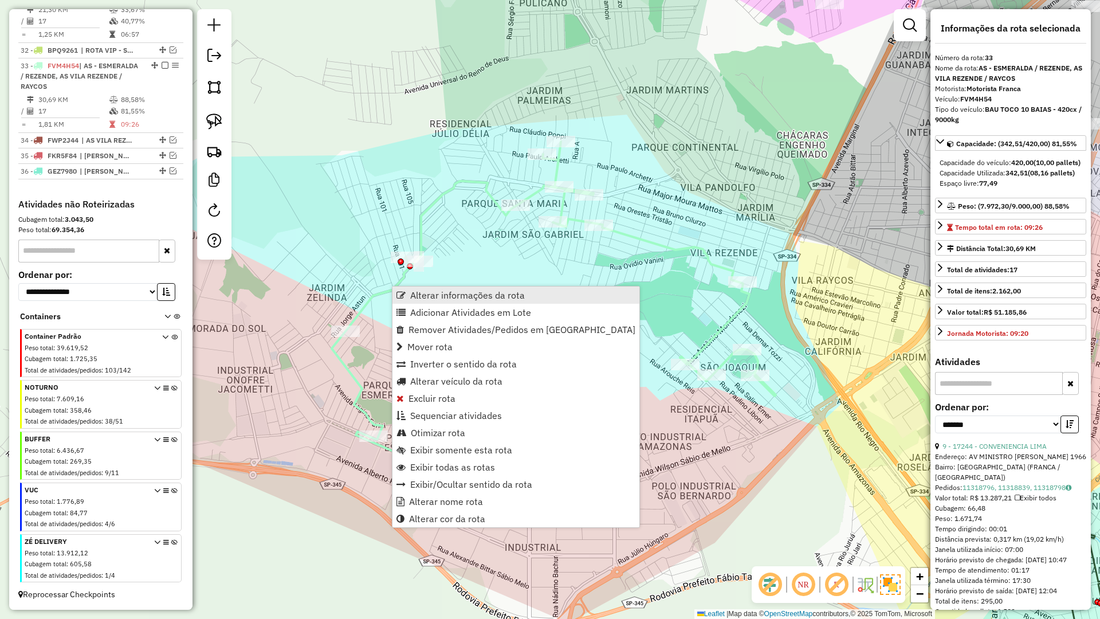
scroll to position [1022, 0]
click at [454, 296] on span "Alterar informações da rota" at bounding box center [467, 295] width 115 height 9
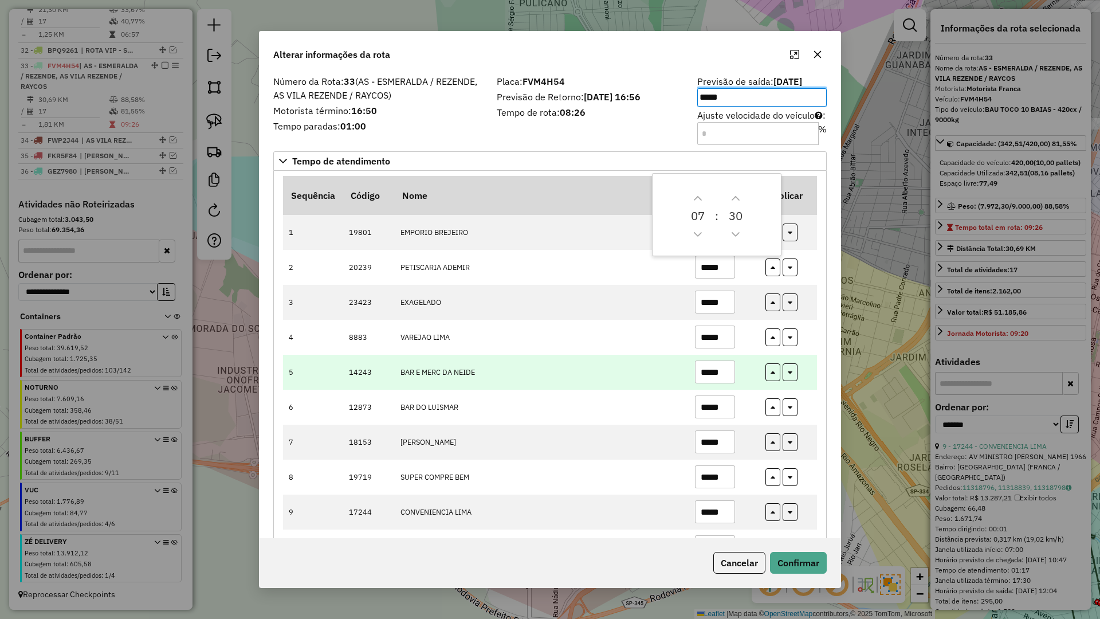
drag, startPoint x: 453, startPoint y: 358, endPoint x: 554, endPoint y: 368, distance: 100.8
click at [454, 359] on td "BAR E MERC DA NEIDE" at bounding box center [541, 372] width 295 height 35
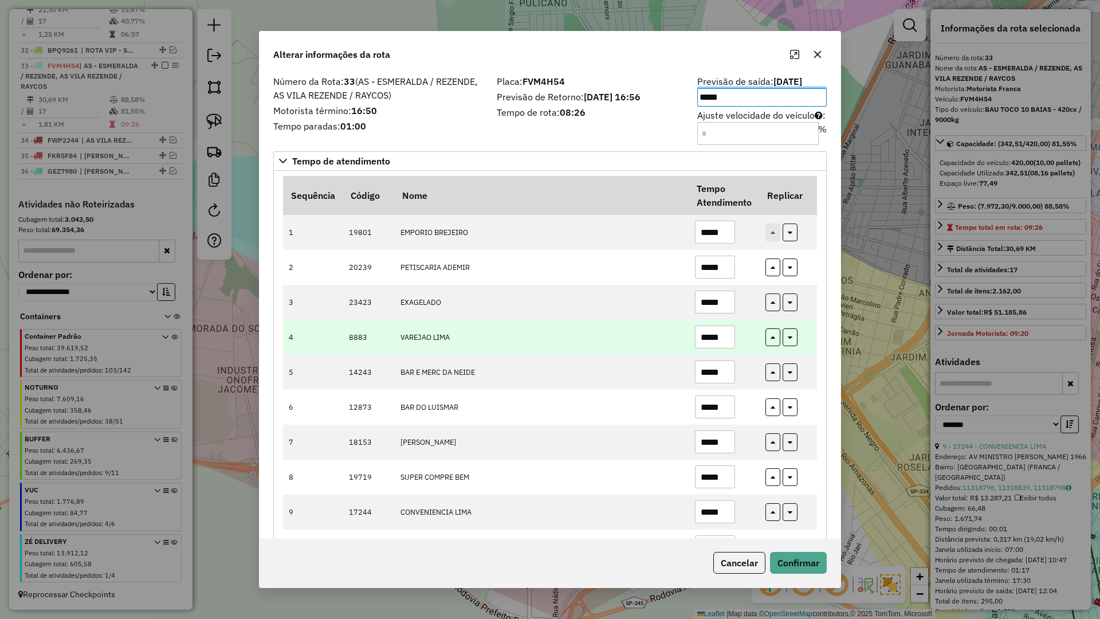
click at [724, 339] on input "*****" at bounding box center [715, 336] width 40 height 23
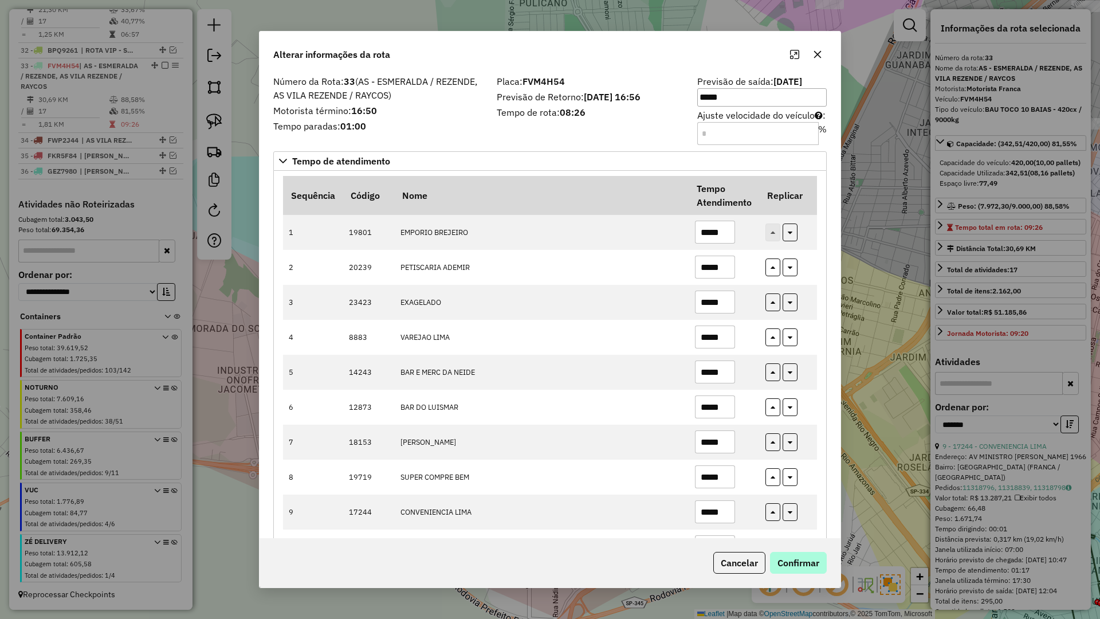
type input "*****"
click at [793, 558] on button "Confirmar" at bounding box center [798, 563] width 57 height 22
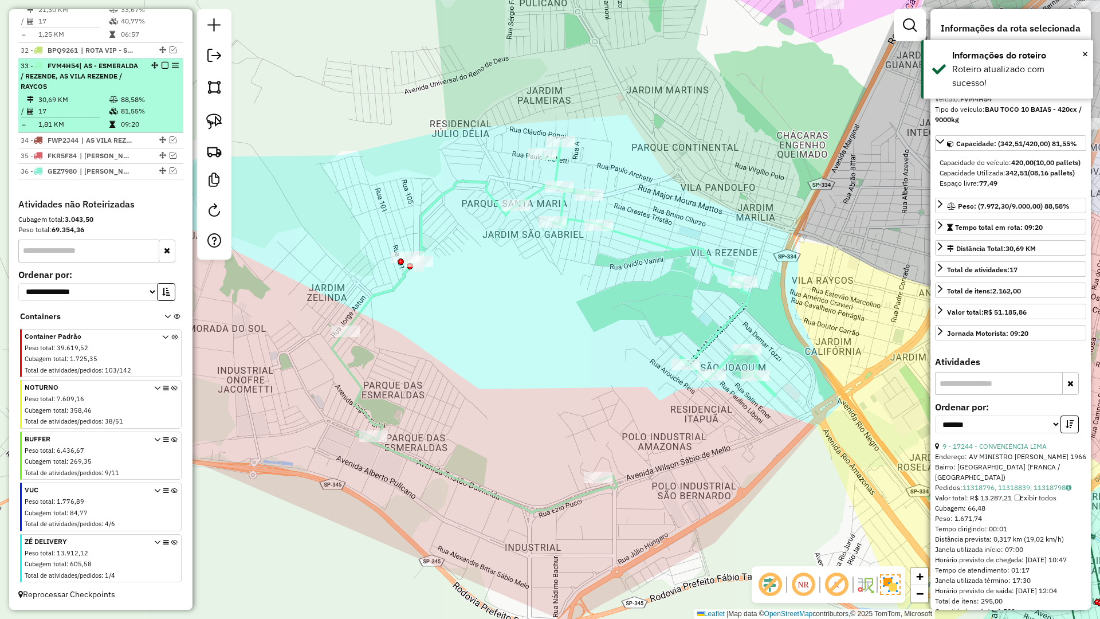
click at [162, 65] on em at bounding box center [165, 65] width 7 height 7
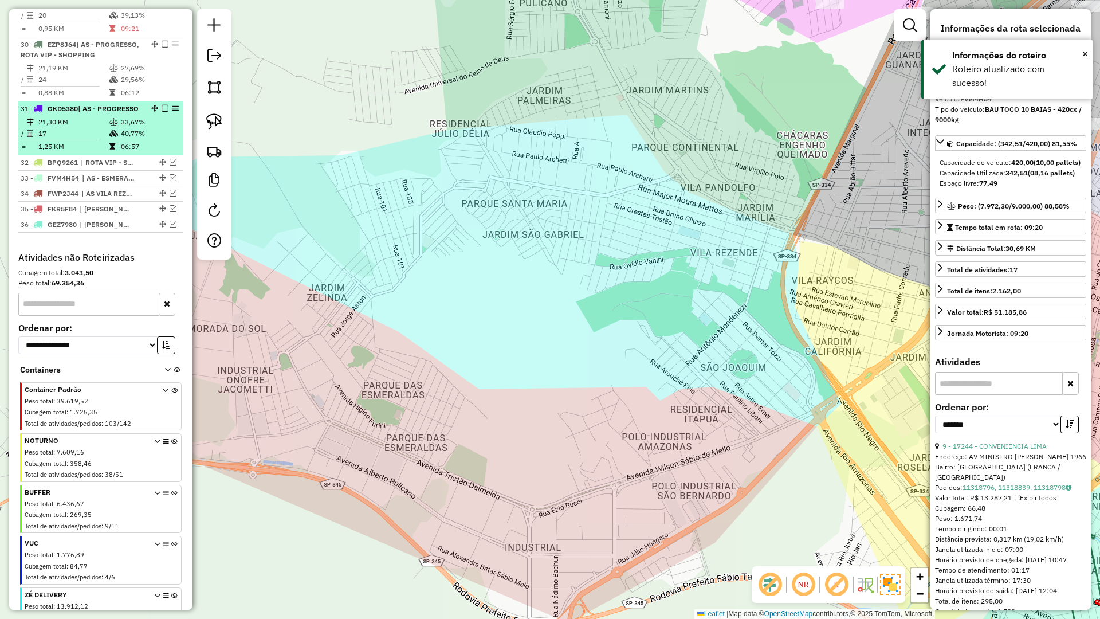
scroll to position [867, 0]
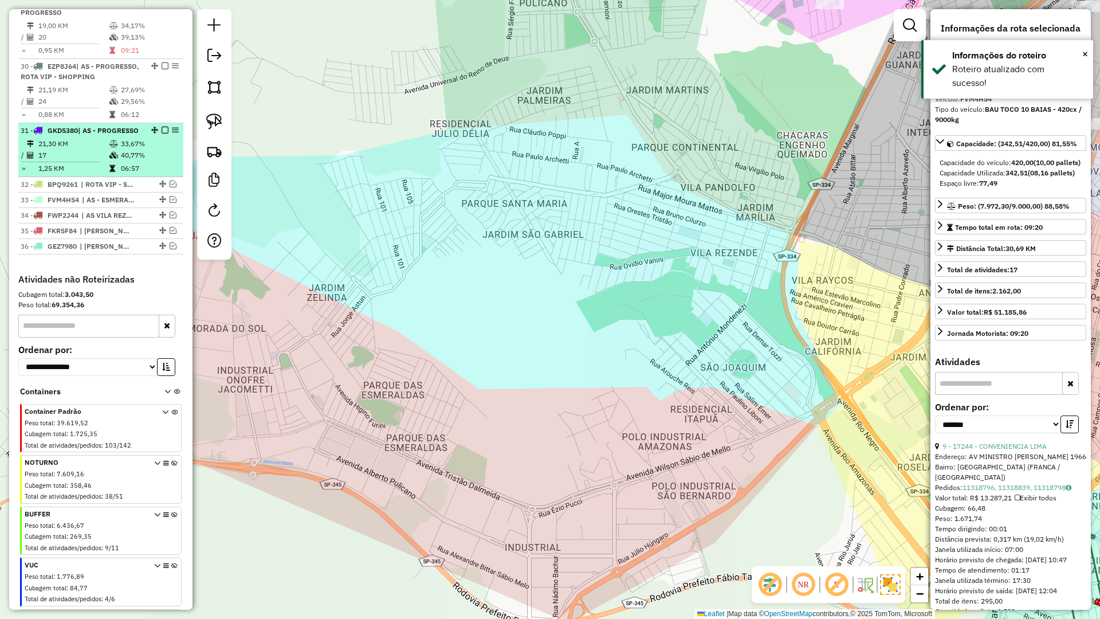
click at [162, 134] on em at bounding box center [165, 130] width 7 height 7
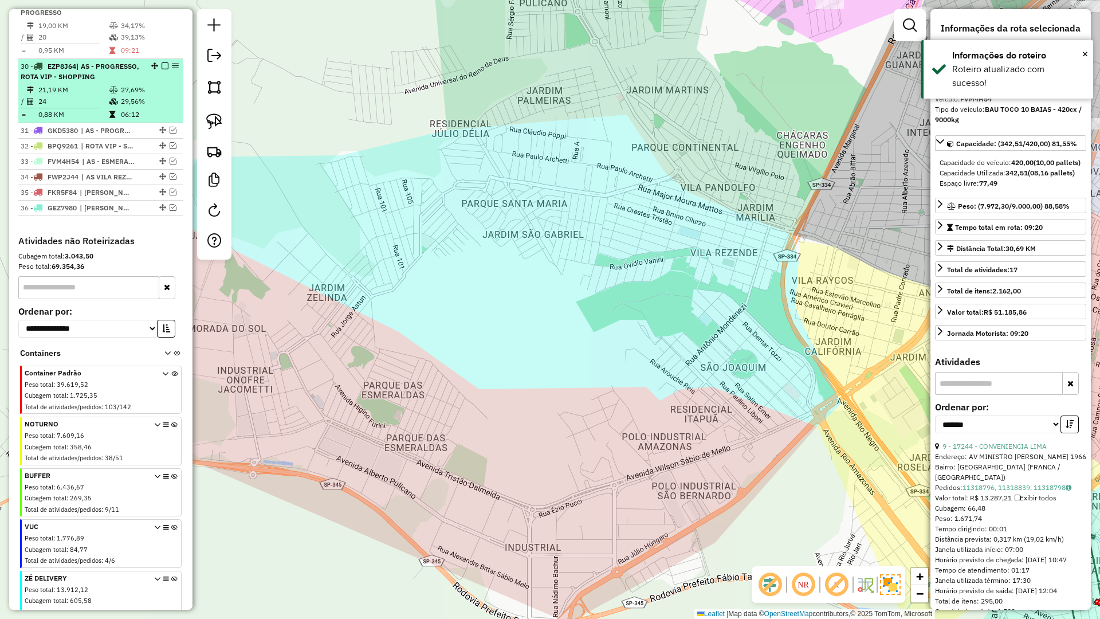
click at [158, 120] on td "06:12" at bounding box center [149, 114] width 58 height 11
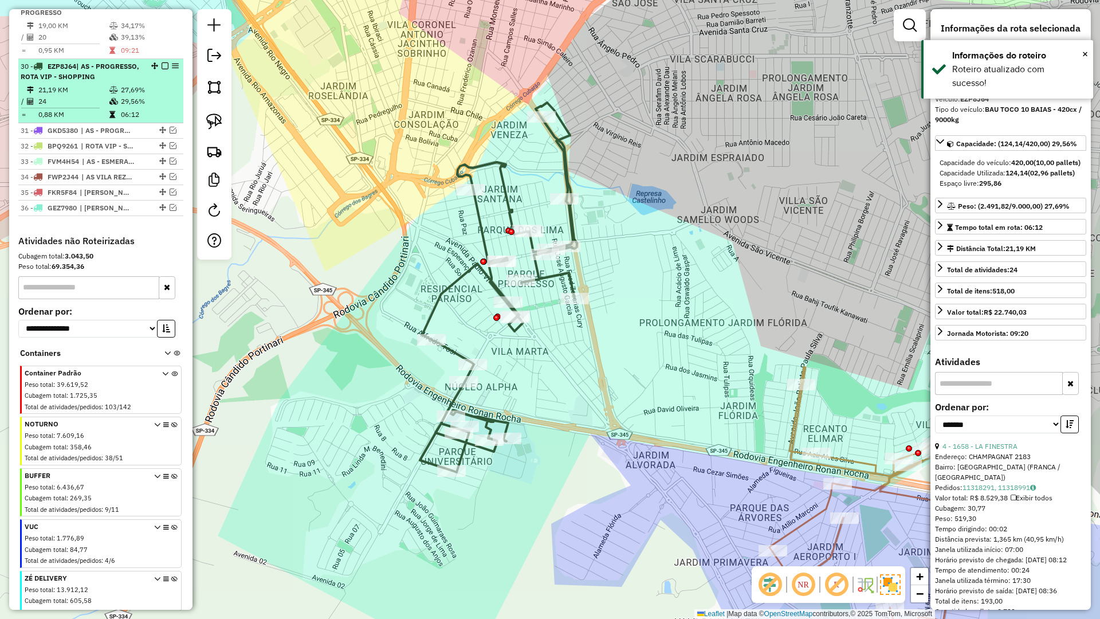
click at [162, 69] on em at bounding box center [165, 65] width 7 height 7
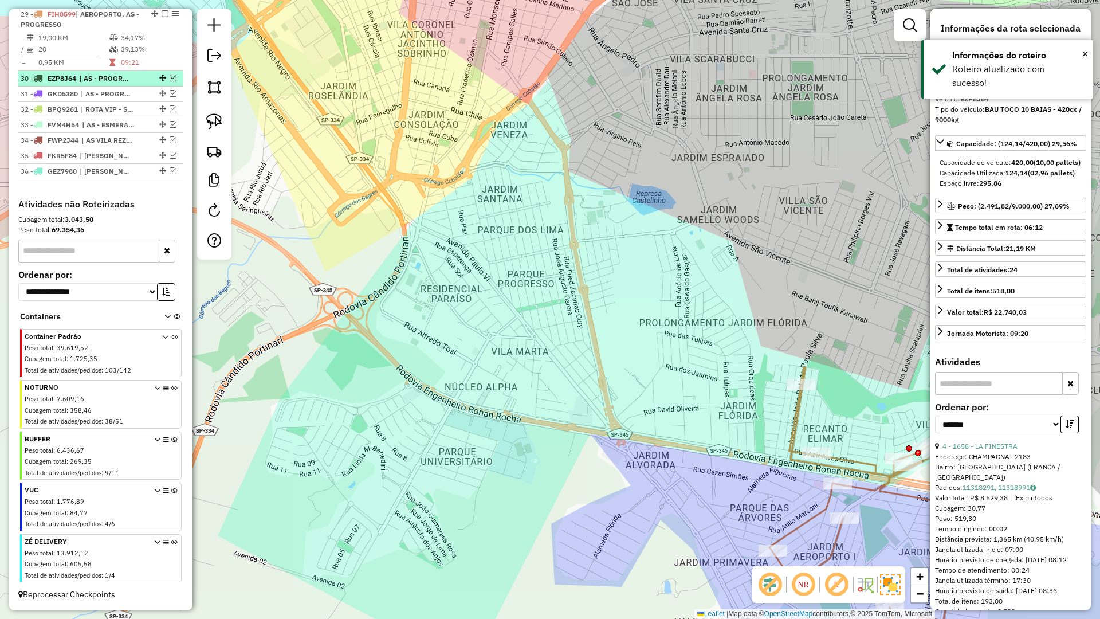
scroll to position [865, 0]
drag, startPoint x: 84, startPoint y: 33, endPoint x: 244, endPoint y: 101, distance: 174.3
click at [84, 32] on td "19,00 KM" at bounding box center [73, 37] width 71 height 11
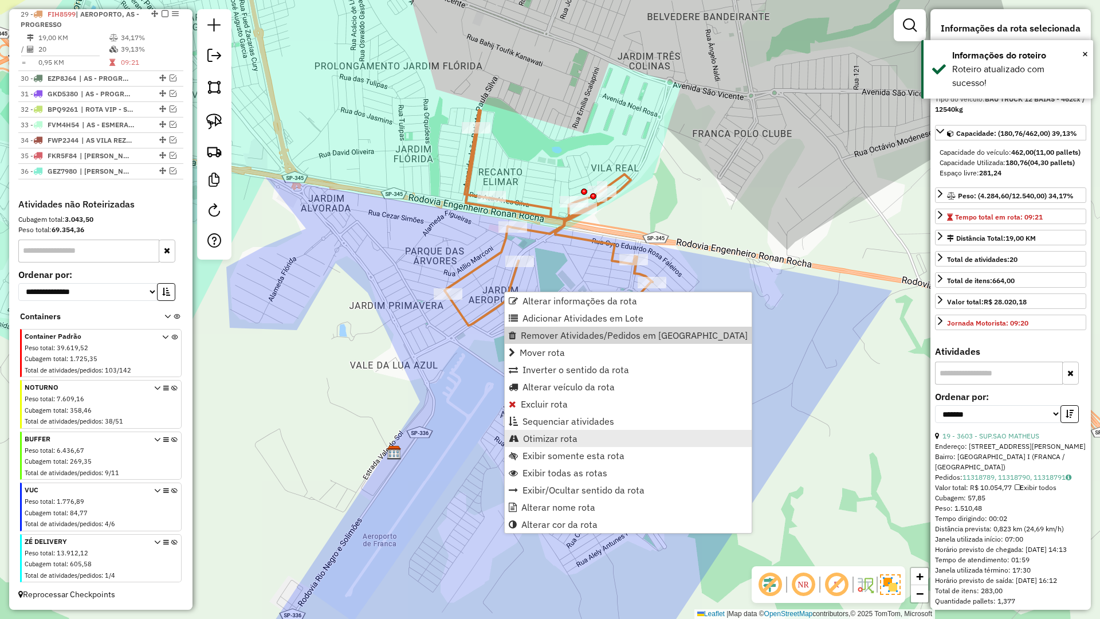
scroll to position [863, 0]
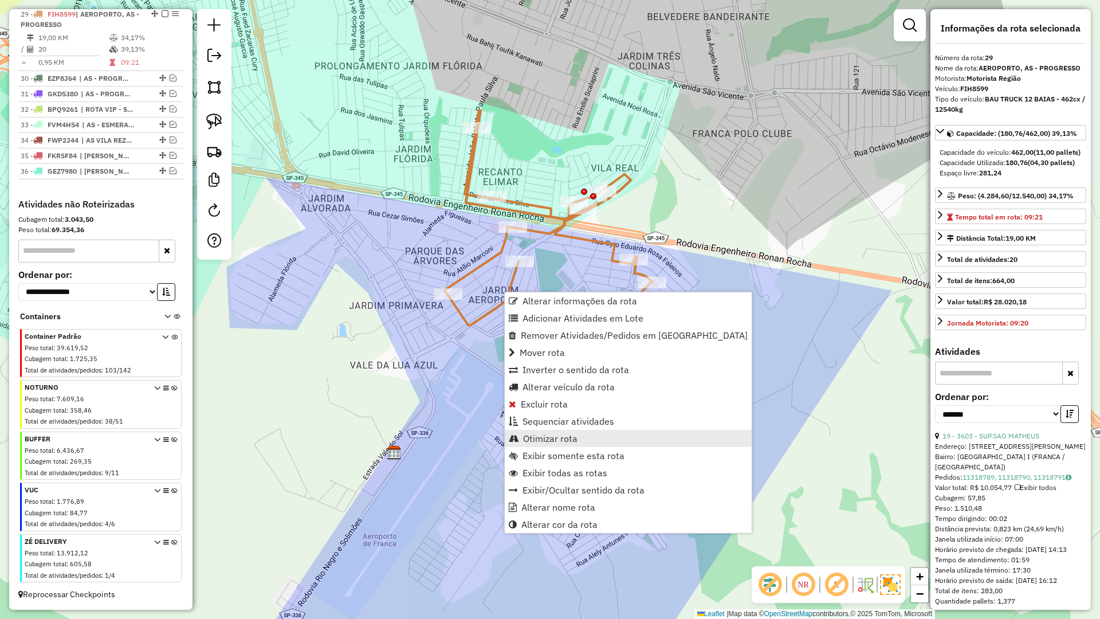
click at [564, 437] on span "Otimizar rota" at bounding box center [550, 438] width 54 height 9
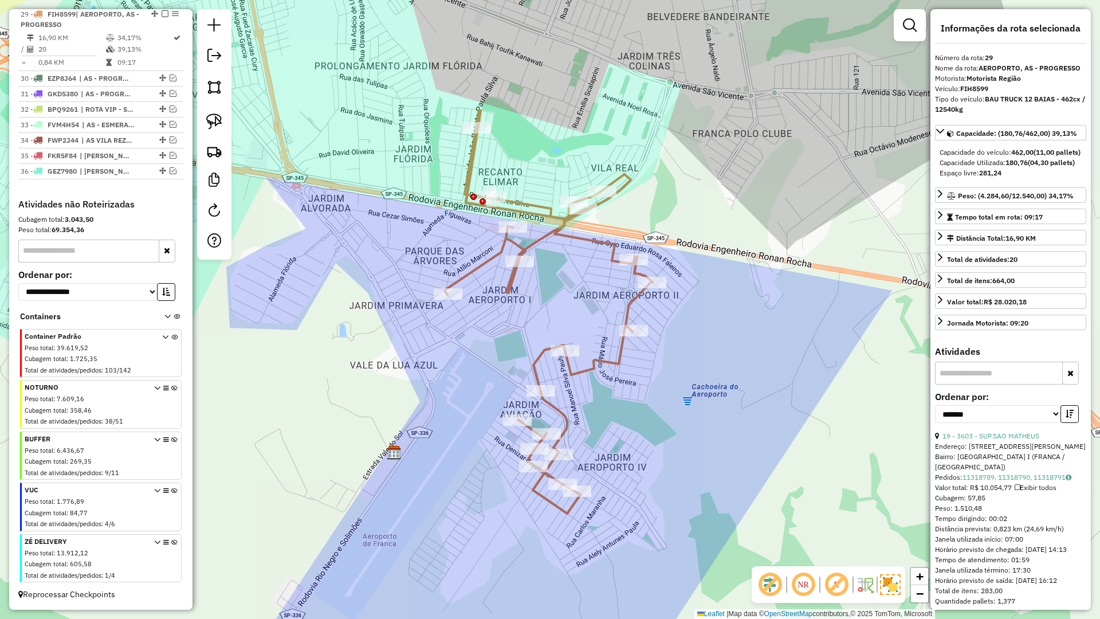
drag, startPoint x: 162, startPoint y: 15, endPoint x: 167, endPoint y: 22, distance: 8.6
click at [162, 15] on em at bounding box center [165, 13] width 7 height 7
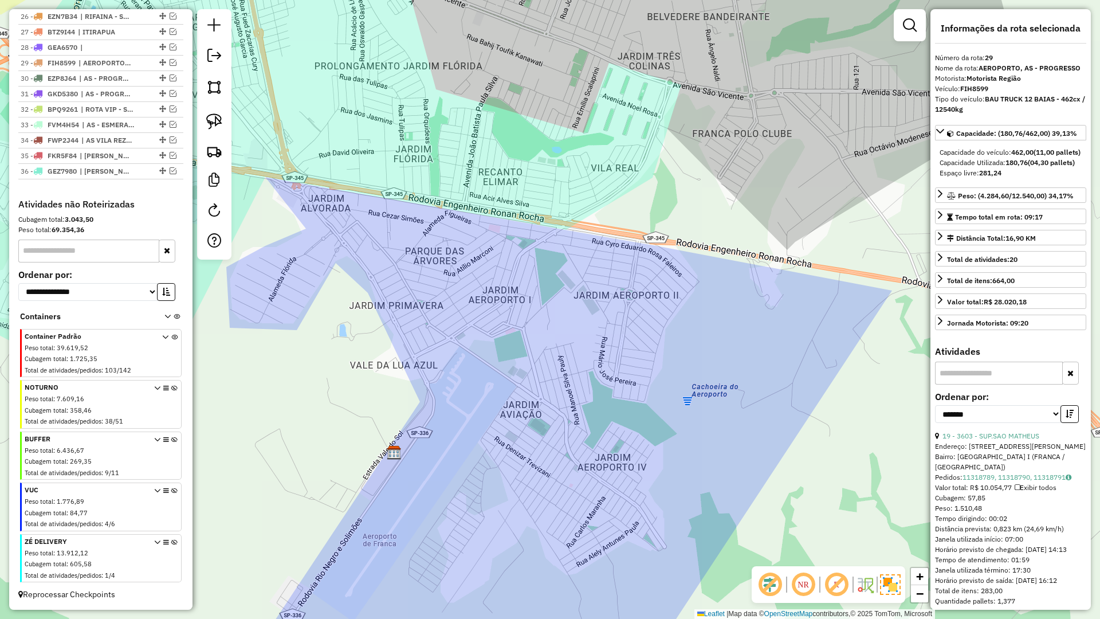
scroll to position [814, 0]
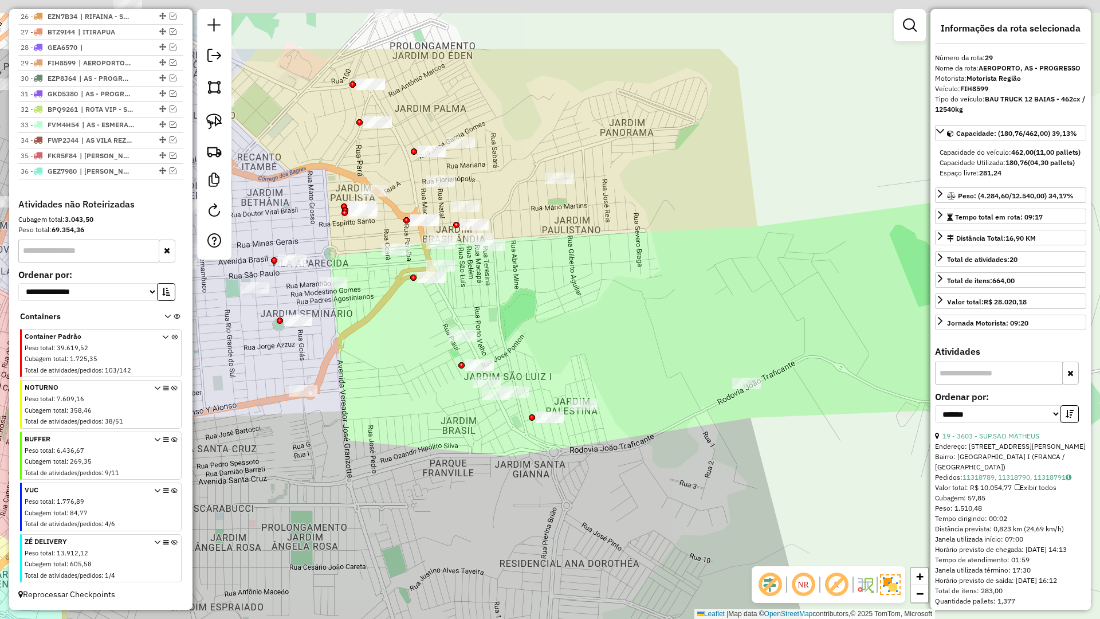
drag, startPoint x: 570, startPoint y: 328, endPoint x: 393, endPoint y: 441, distance: 209.5
click at [394, 441] on div "Janela de atendimento Grade de atendimento Capacidade Transportadoras Veículos …" at bounding box center [550, 309] width 1100 height 619
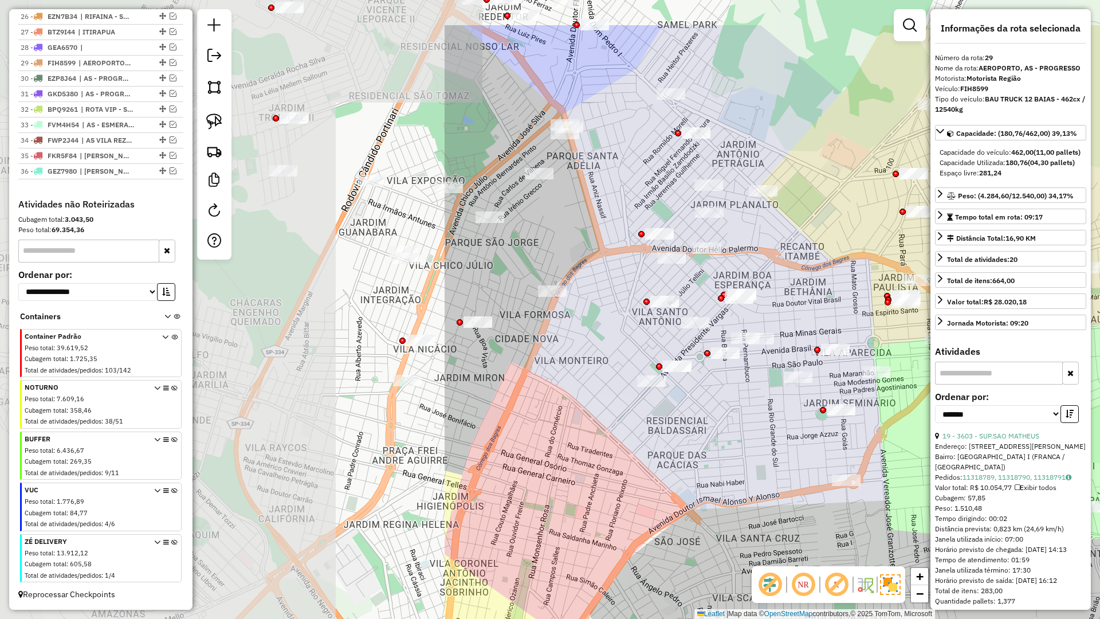
drag, startPoint x: 260, startPoint y: 343, endPoint x: 807, endPoint y: 430, distance: 553.6
click at [821, 435] on div "Janela de atendimento Grade de atendimento Capacidade Transportadoras Veículos …" at bounding box center [550, 309] width 1100 height 619
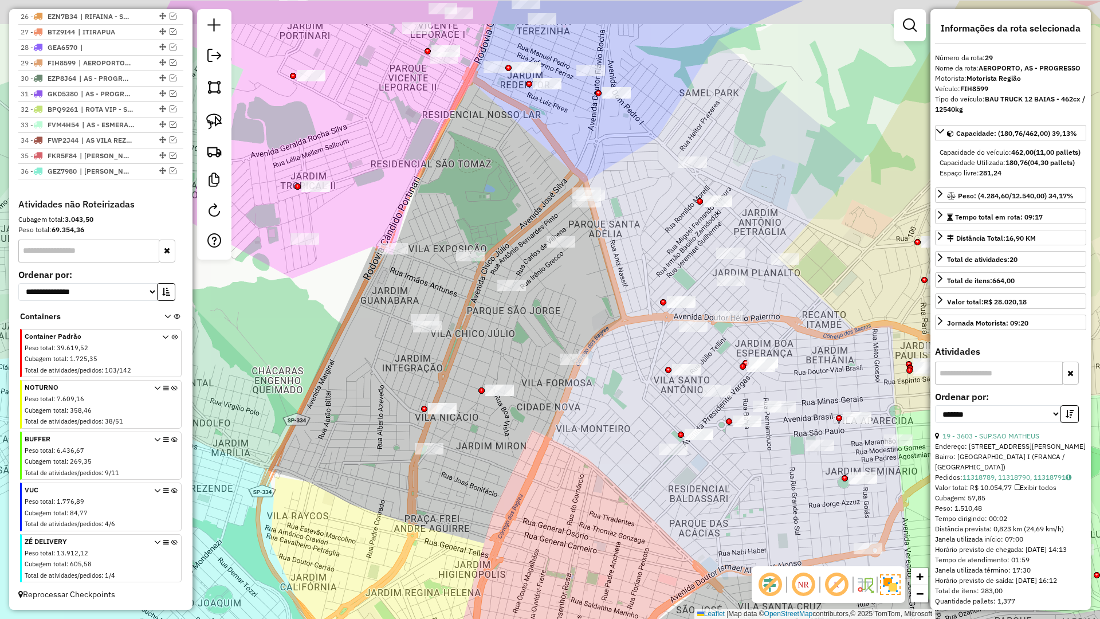
drag, startPoint x: 563, startPoint y: 427, endPoint x: 554, endPoint y: 479, distance: 52.8
click at [569, 454] on div "Janela de atendimento Grade de atendimento Capacidade Transportadoras Veículos …" at bounding box center [550, 309] width 1100 height 619
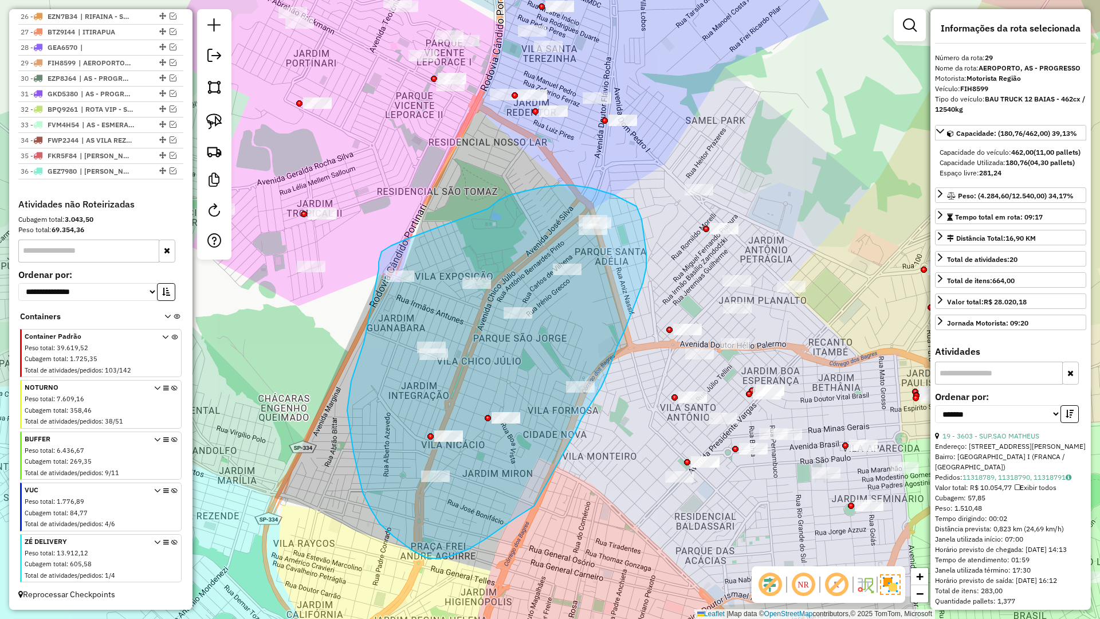
drag, startPoint x: 499, startPoint y: 529, endPoint x: 575, endPoint y: 432, distance: 123.7
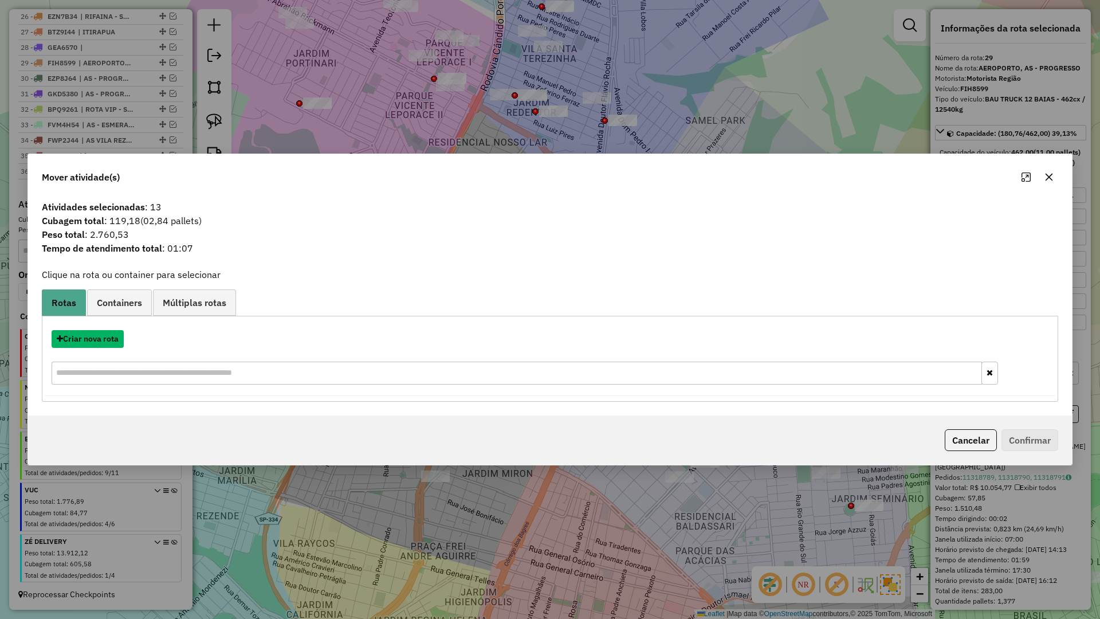
click at [96, 337] on button "Criar nova rota" at bounding box center [88, 339] width 72 height 18
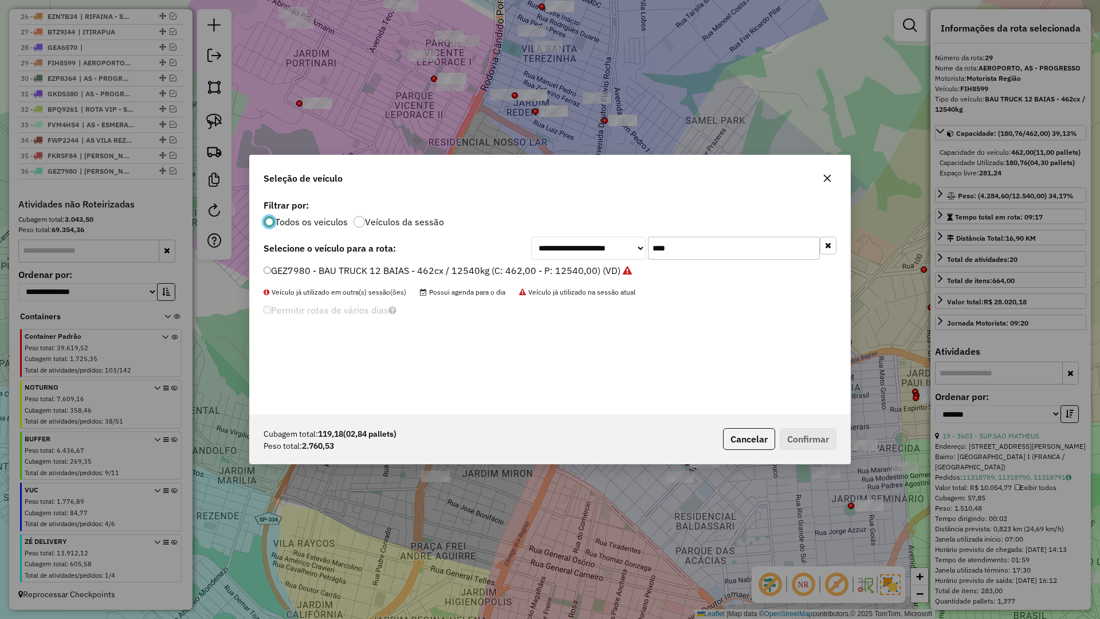
scroll to position [6, 3]
drag, startPoint x: 652, startPoint y: 246, endPoint x: 621, endPoint y: 247, distance: 30.9
click at [622, 247] on div "**********" at bounding box center [683, 248] width 305 height 23
type input "****"
click at [276, 273] on label "FAF8G74 - BAU TOCO 10 BAIAS - 420cx / 9000kg (C: 420,00 - P: 9000,00) (VD)" at bounding box center [434, 271] width 340 height 14
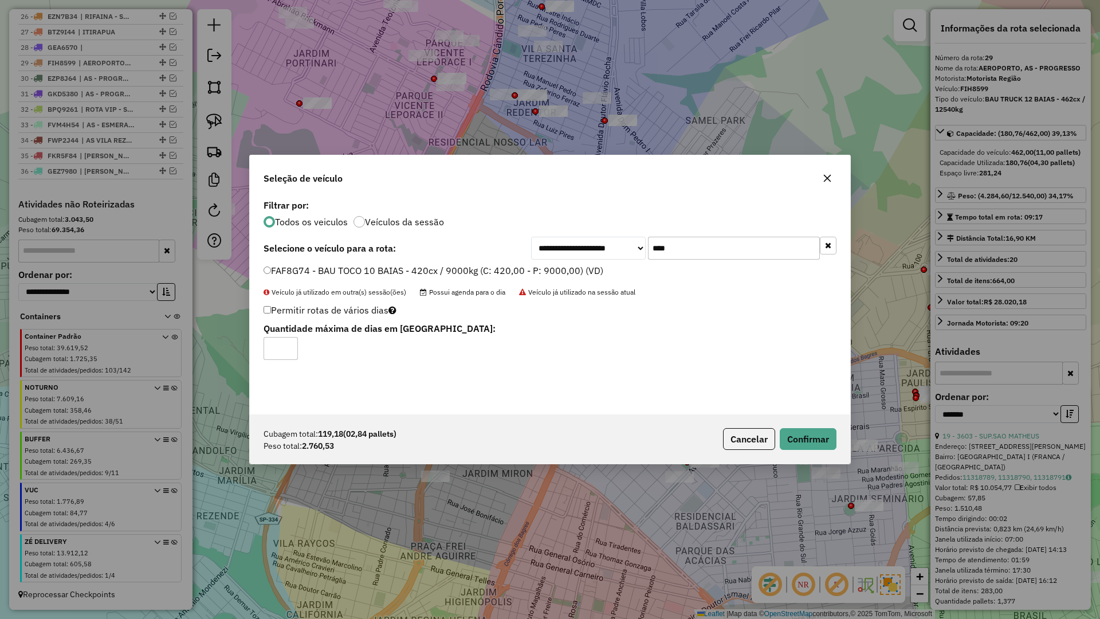
click at [801, 426] on div "Cubagem total: 119,18 (02,84 pallets) Peso total: 2.760,53 Cancelar Confirmar" at bounding box center [550, 438] width 601 height 49
click at [802, 440] on button "Confirmar" at bounding box center [808, 439] width 57 height 22
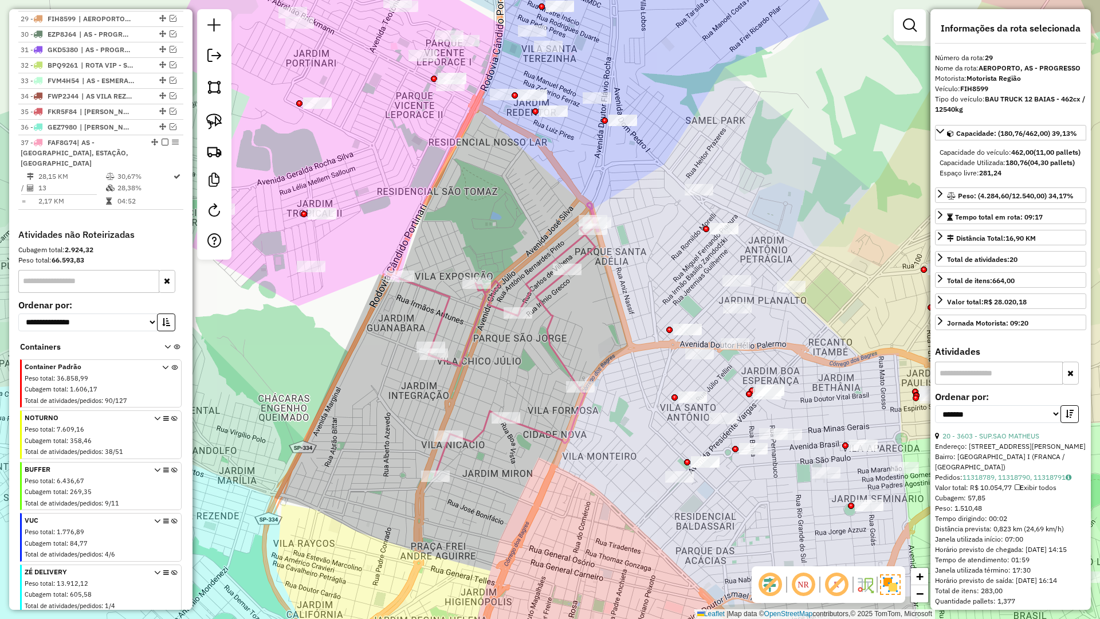
scroll to position [863, 0]
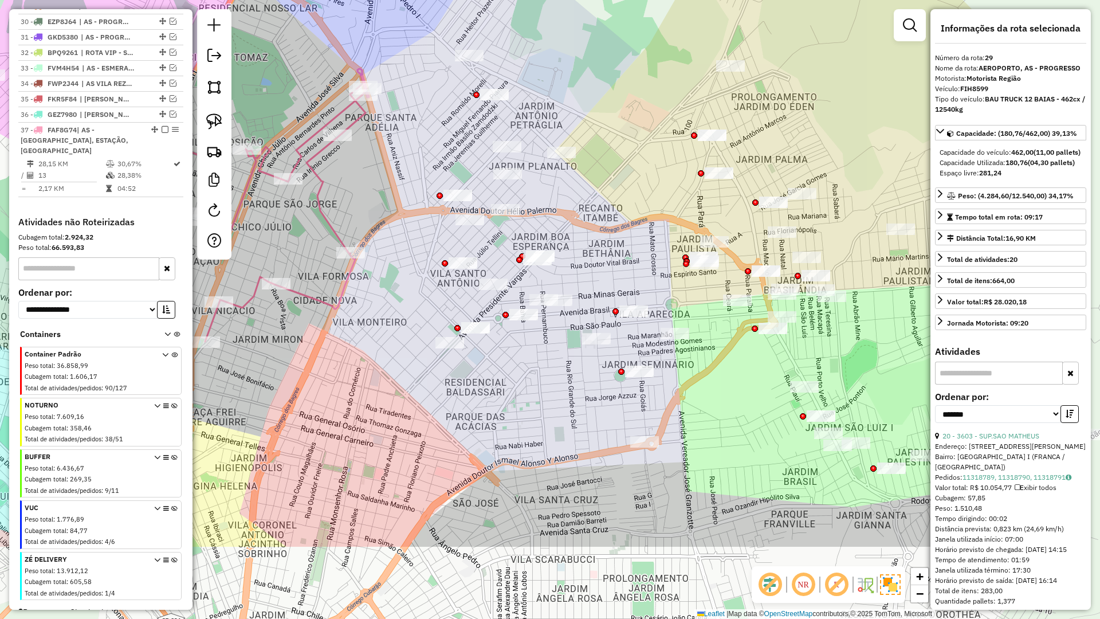
drag, startPoint x: 430, startPoint y: 292, endPoint x: 409, endPoint y: 282, distance: 24.1
click at [409, 282] on div "Janela de atendimento Grade de atendimento Capacidade Transportadoras Veículos …" at bounding box center [550, 309] width 1100 height 619
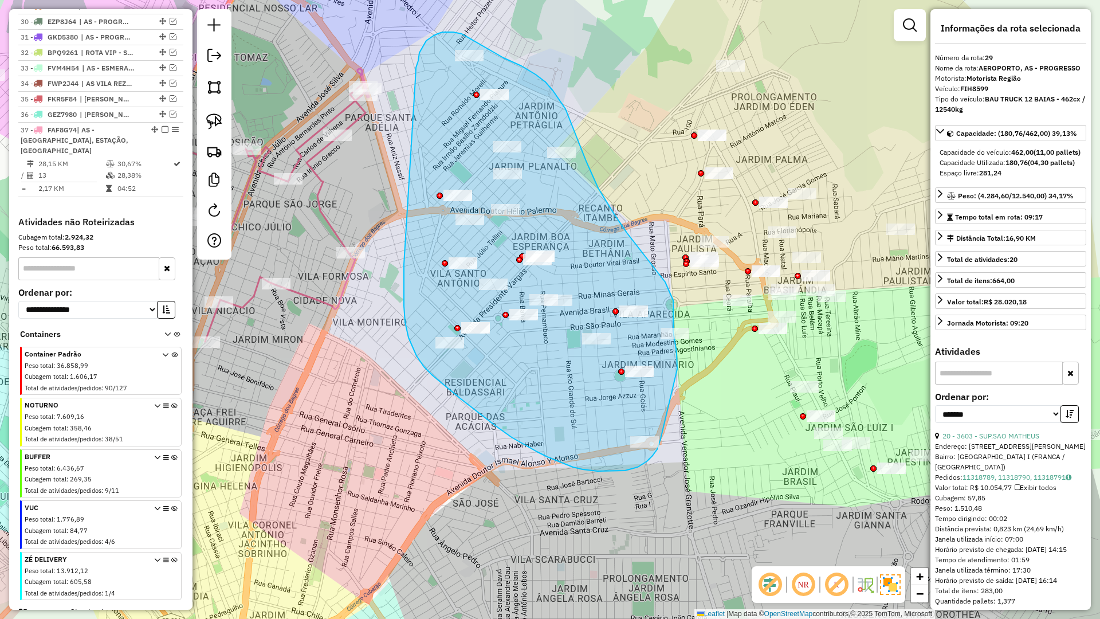
drag, startPoint x: 404, startPoint y: 264, endPoint x: 415, endPoint y: 88, distance: 176.8
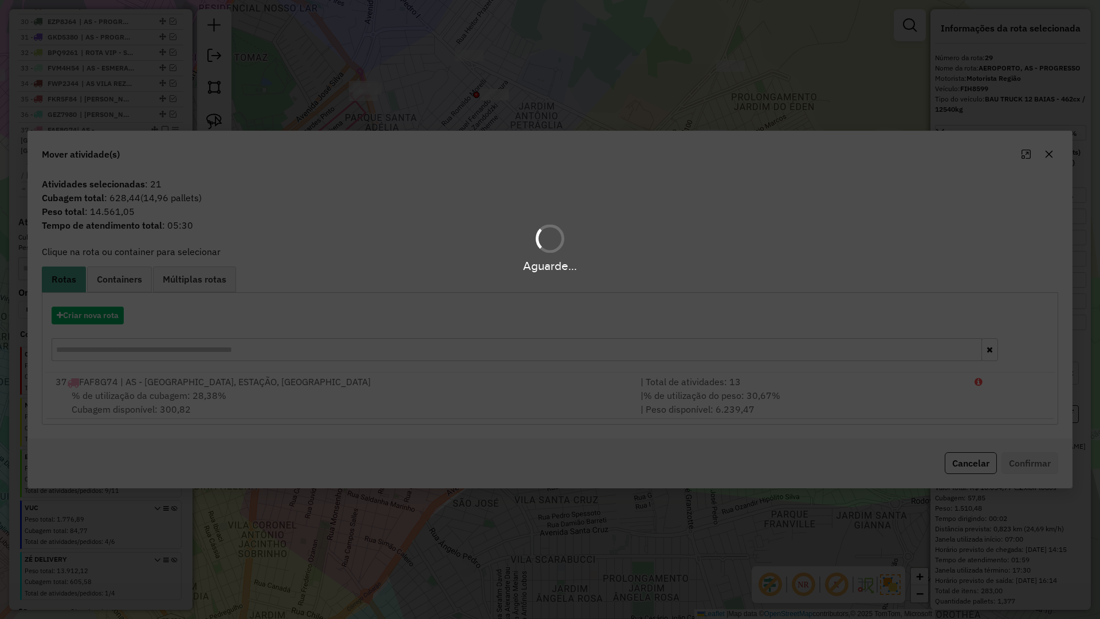
click at [84, 314] on div "Aguarde..." at bounding box center [550, 309] width 1100 height 619
click at [84, 314] on button "Criar nova rota" at bounding box center [88, 316] width 72 height 18
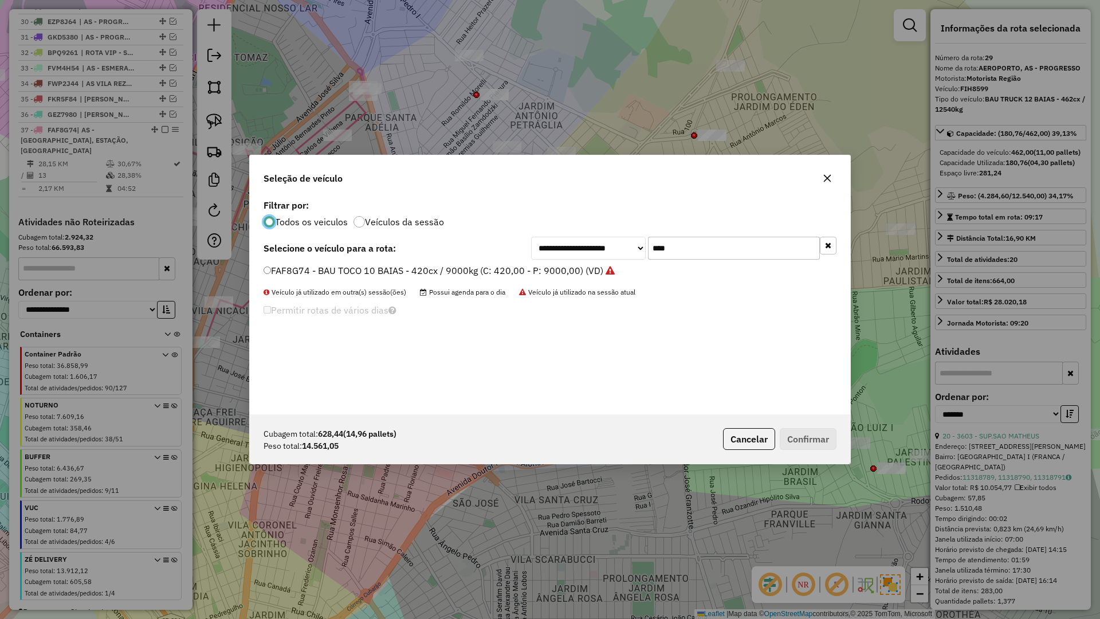
scroll to position [6, 3]
drag, startPoint x: 83, startPoint y: 315, endPoint x: 682, endPoint y: 268, distance: 601.8
click at [95, 316] on div "**********" at bounding box center [550, 309] width 1100 height 619
drag, startPoint x: 615, startPoint y: 246, endPoint x: 605, endPoint y: 246, distance: 10.3
click at [605, 246] on div "**********" at bounding box center [683, 248] width 305 height 23
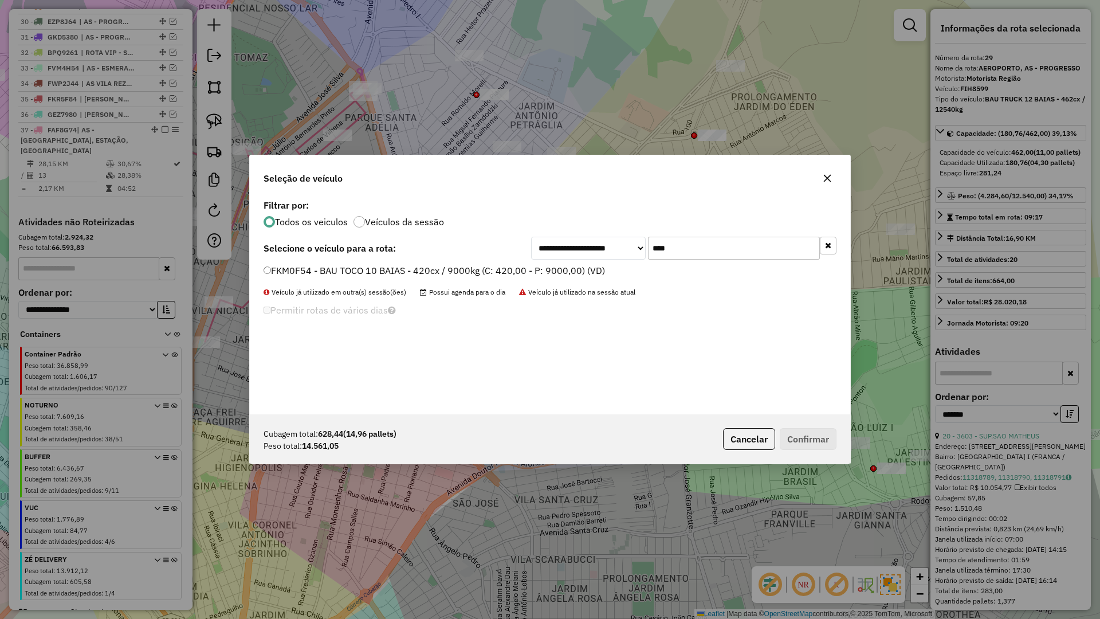
type input "****"
drag, startPoint x: 327, startPoint y: 270, endPoint x: 426, endPoint y: 295, distance: 102.8
click at [328, 268] on label "FKM0F54 - BAU TOCO 10 BAIAS - 420cx / 9000kg (C: 420,00 - P: 9000,00) (VD)" at bounding box center [435, 271] width 342 height 14
click at [821, 449] on button "Confirmar" at bounding box center [808, 439] width 57 height 22
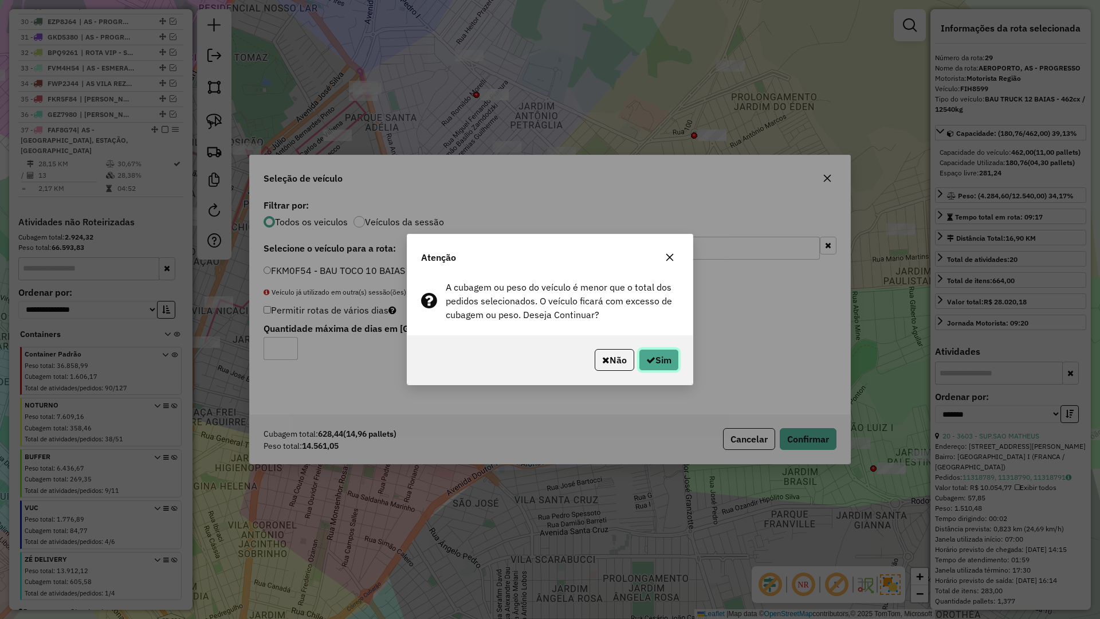
click at [639, 363] on button "Sim" at bounding box center [659, 360] width 40 height 22
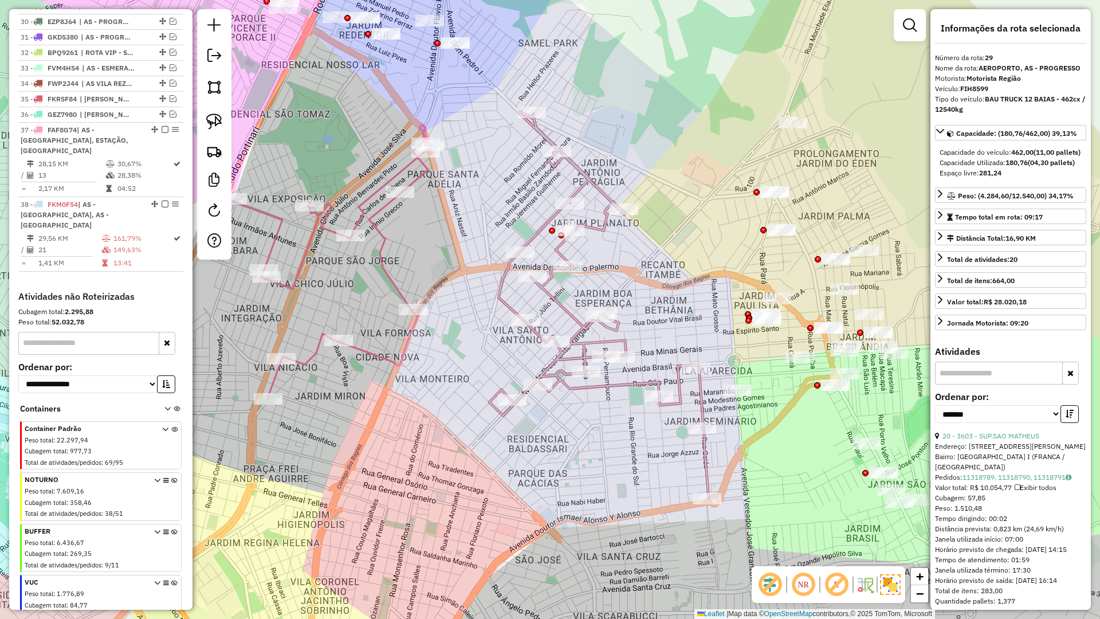
drag, startPoint x: 404, startPoint y: 225, endPoint x: 409, endPoint y: 217, distance: 8.7
click at [409, 227] on div "Janela de atendimento Grade de atendimento Capacidade Transportadoras Veículos …" at bounding box center [550, 309] width 1100 height 619
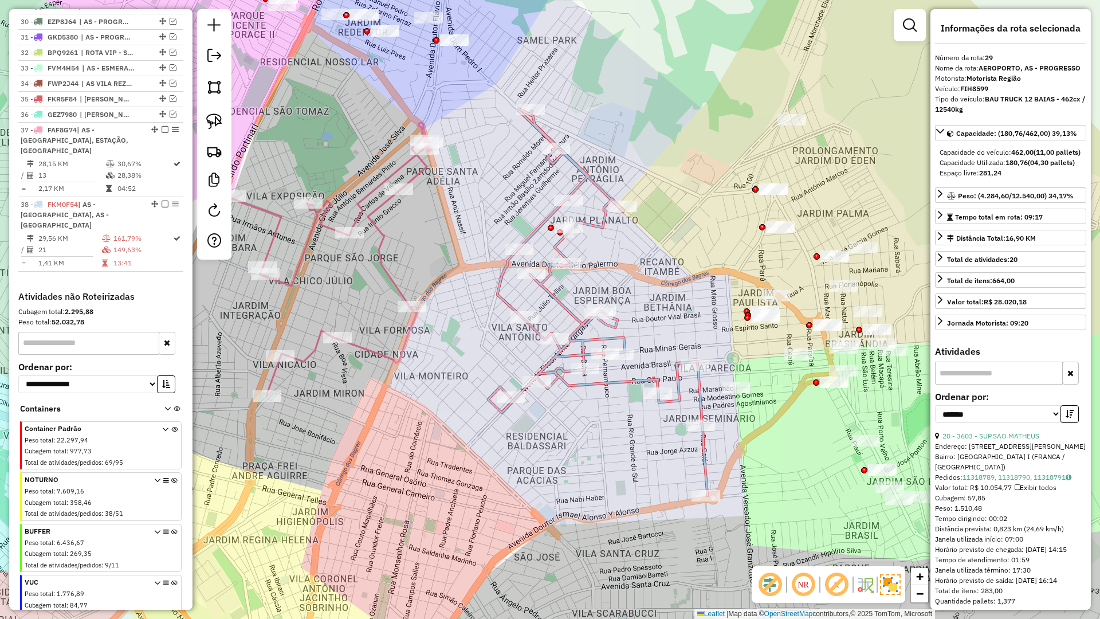
click at [415, 171] on icon at bounding box center [330, 259] width 199 height 273
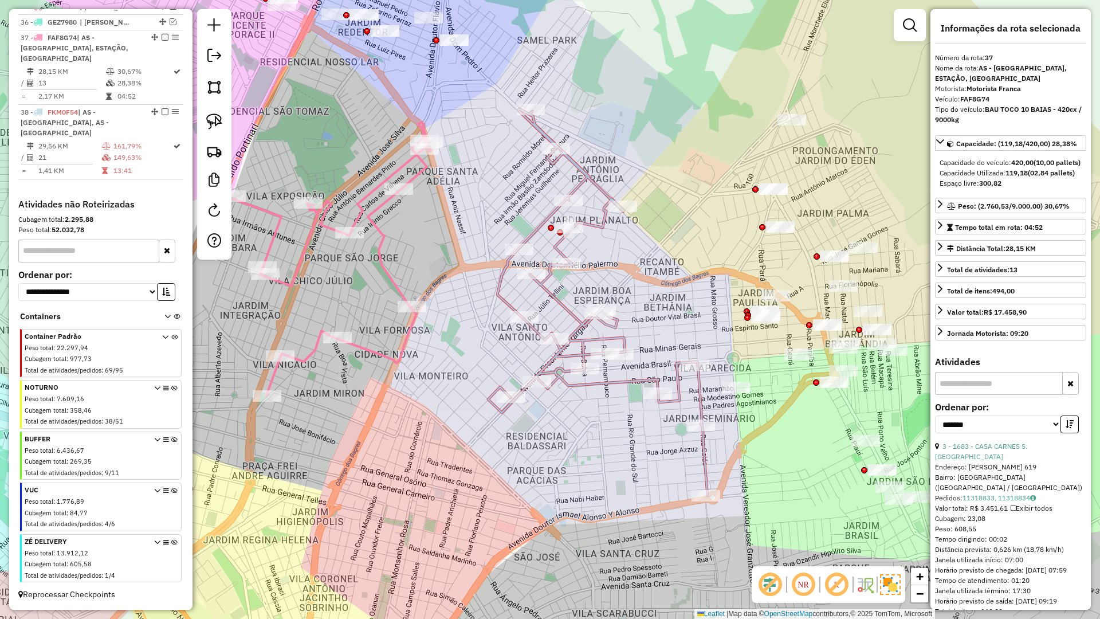
scroll to position [955, 0]
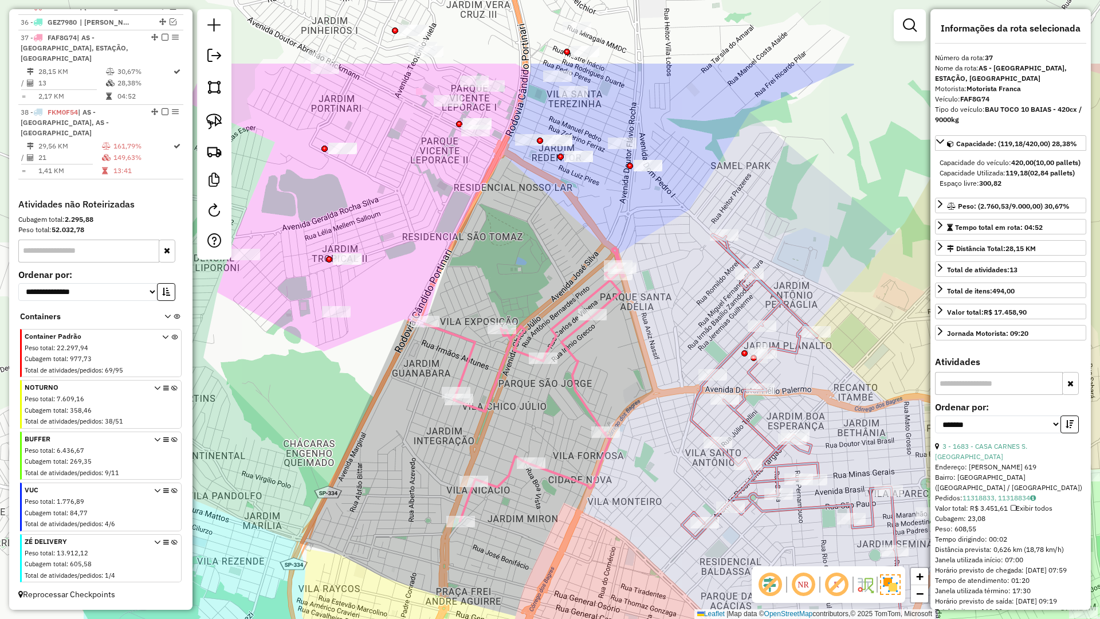
drag, startPoint x: 478, startPoint y: 284, endPoint x: 736, endPoint y: 364, distance: 269.3
click at [738, 364] on div "Janela de atendimento Grade de atendimento Capacidade Transportadoras Veículos …" at bounding box center [550, 309] width 1100 height 619
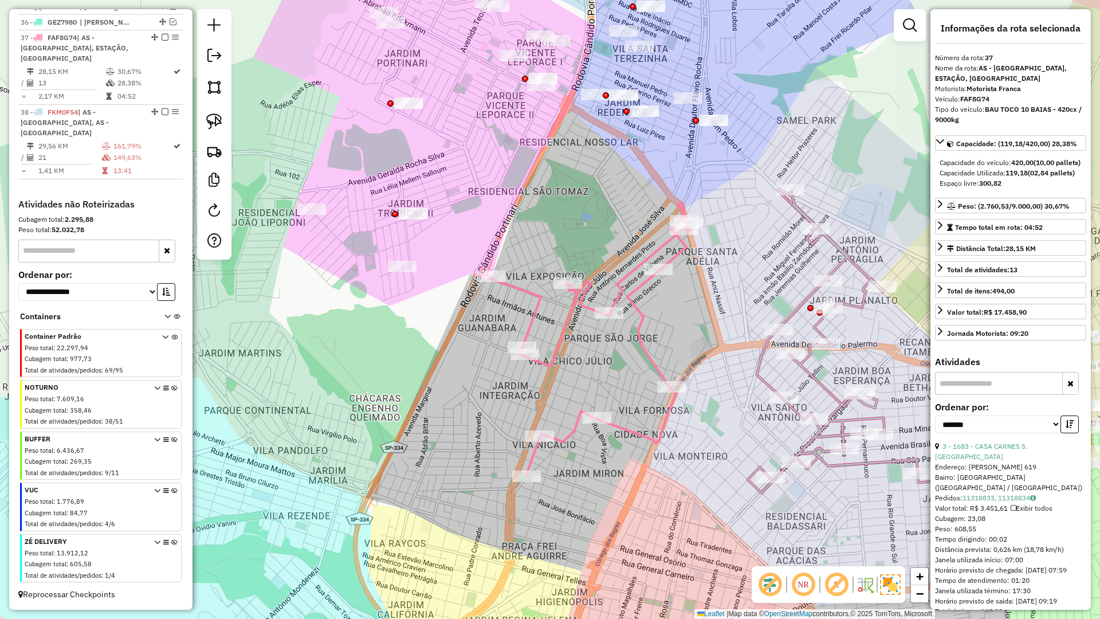
click at [673, 256] on icon at bounding box center [590, 339] width 199 height 273
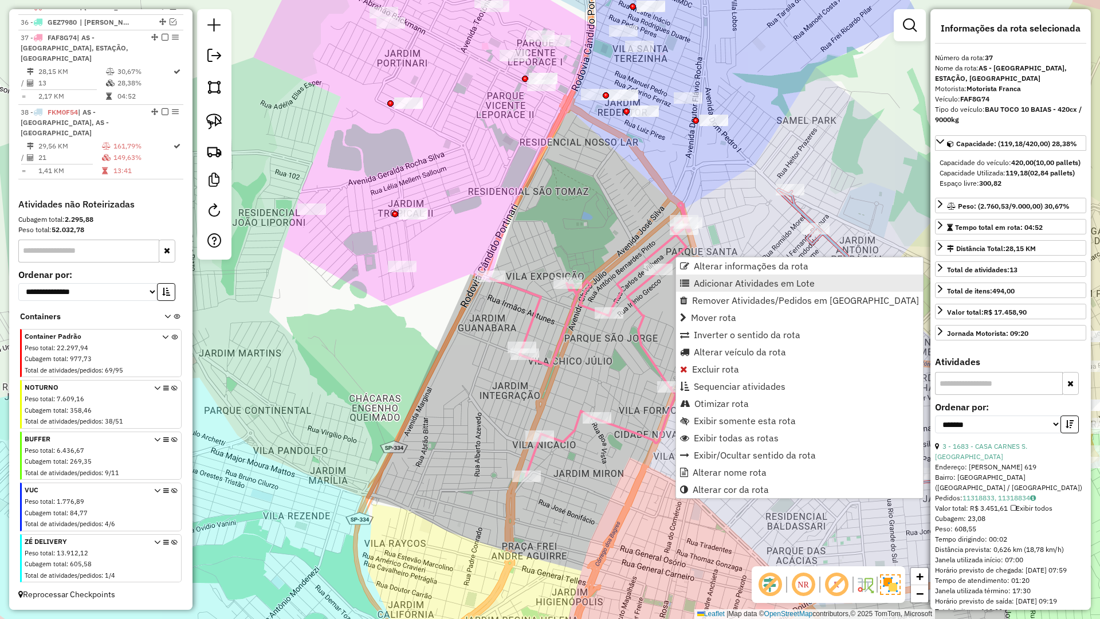
click at [698, 282] on span "Adicionar Atividades em Lote" at bounding box center [754, 282] width 121 height 9
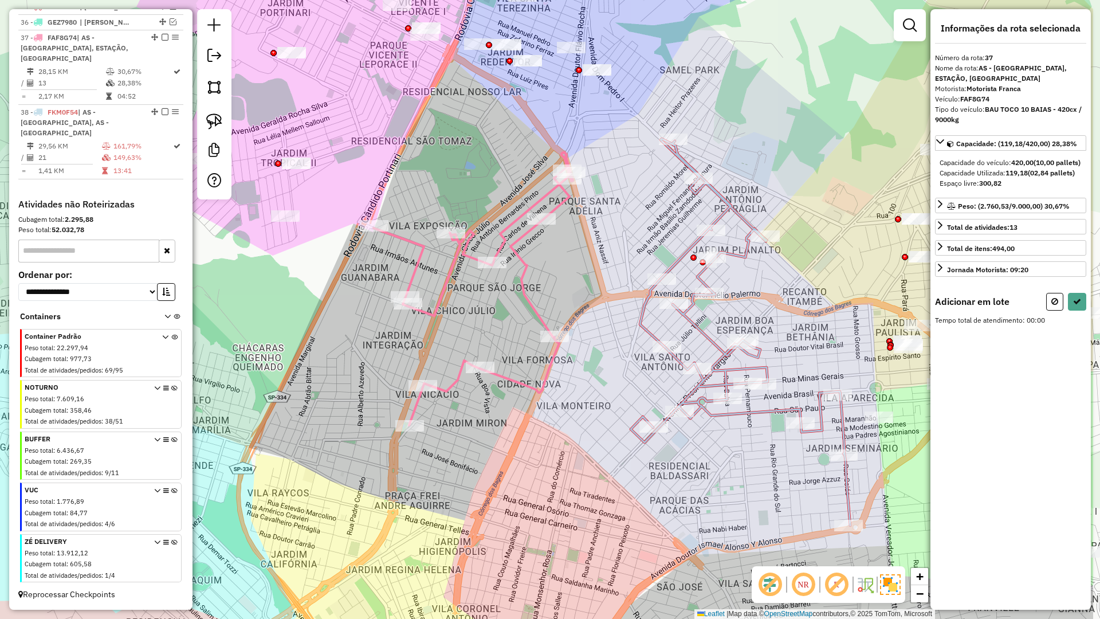
drag, startPoint x: 710, startPoint y: 336, endPoint x: 598, endPoint y: 327, distance: 112.2
click at [571, 276] on div "Janela de atendimento Grade de atendimento Capacidade Transportadoras Veículos …" at bounding box center [550, 309] width 1100 height 619
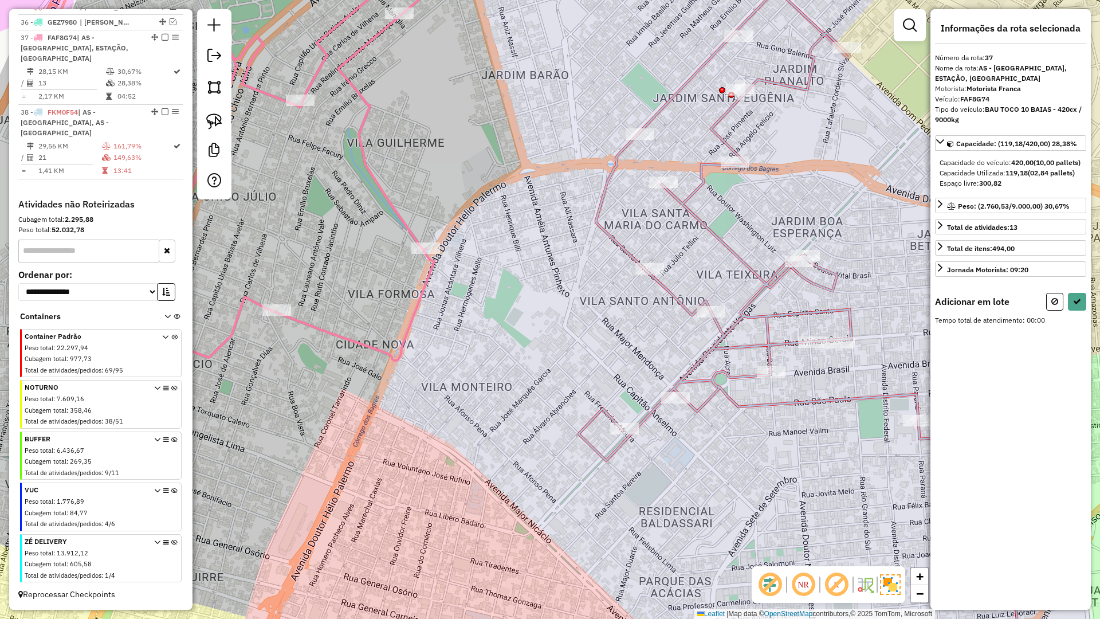
drag, startPoint x: 530, startPoint y: 397, endPoint x: 485, endPoint y: 424, distance: 52.5
click at [487, 427] on div "Janela de atendimento Grade de atendimento Capacidade Transportadoras Veículos …" at bounding box center [550, 309] width 1100 height 619
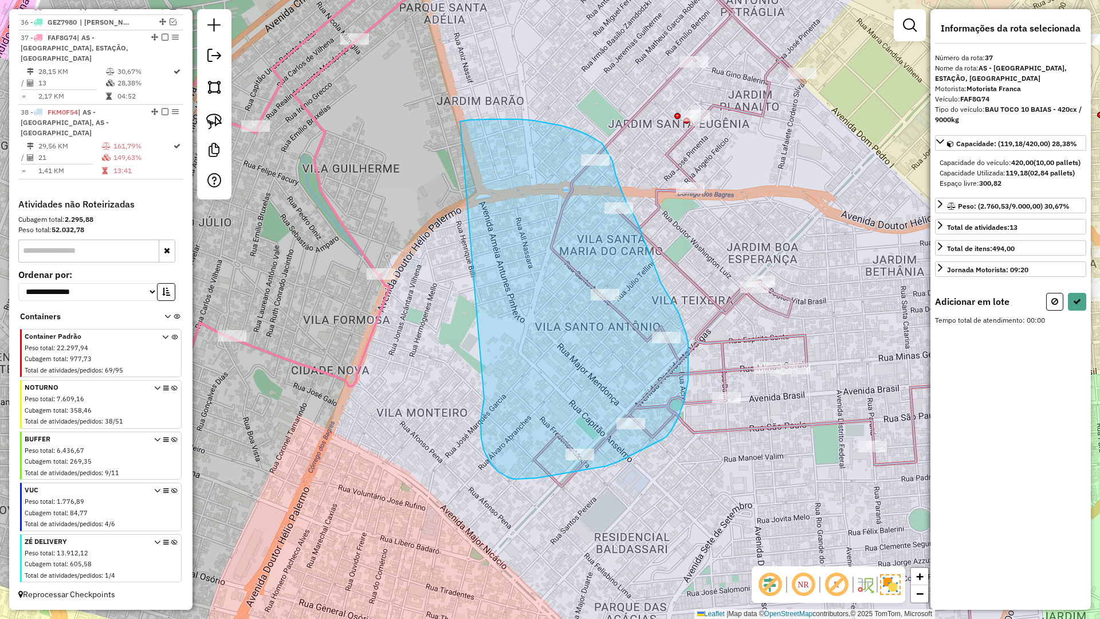
drag, startPoint x: 484, startPoint y: 451, endPoint x: 450, endPoint y: 123, distance: 329.5
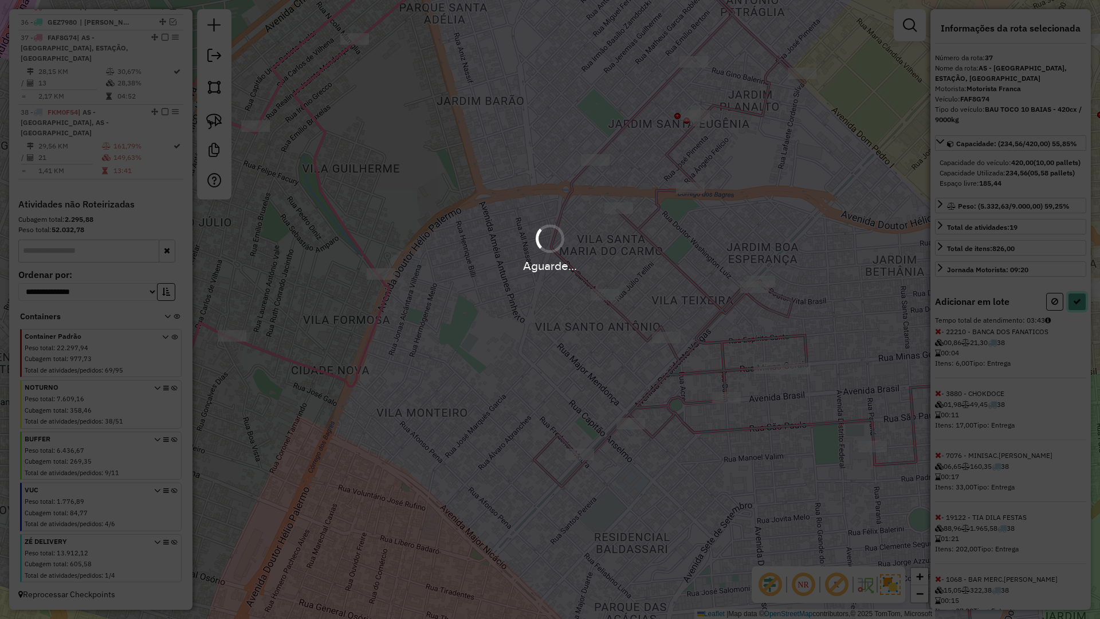
click at [1078, 311] on button at bounding box center [1077, 302] width 18 height 18
click at [1078, 323] on div "Aguarde..." at bounding box center [550, 309] width 1100 height 619
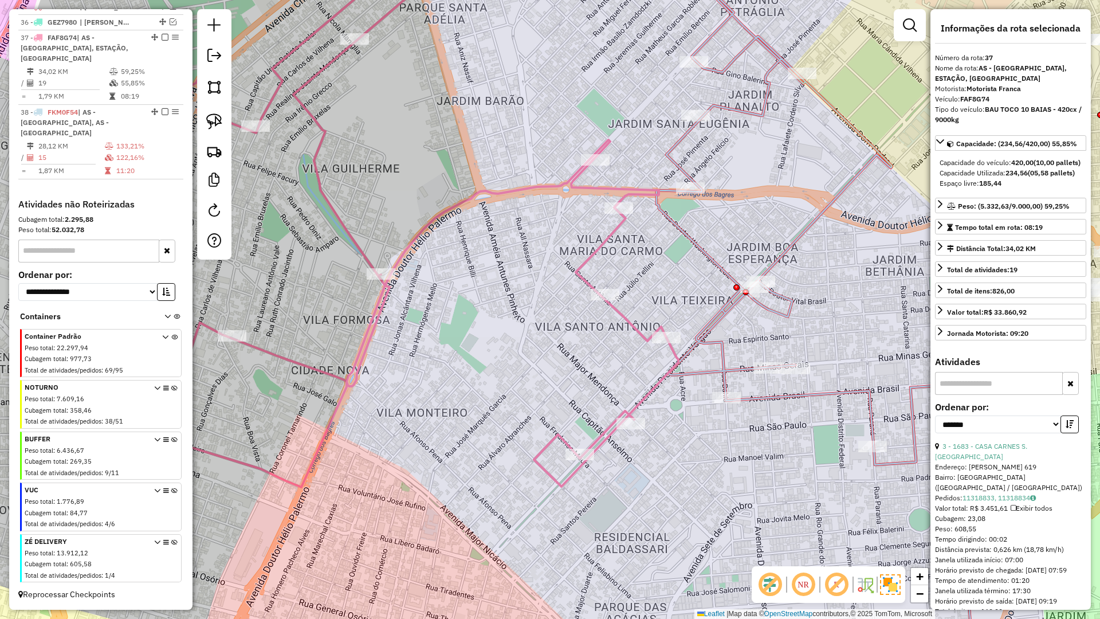
click at [725, 302] on icon at bounding box center [812, 294] width 322 height 713
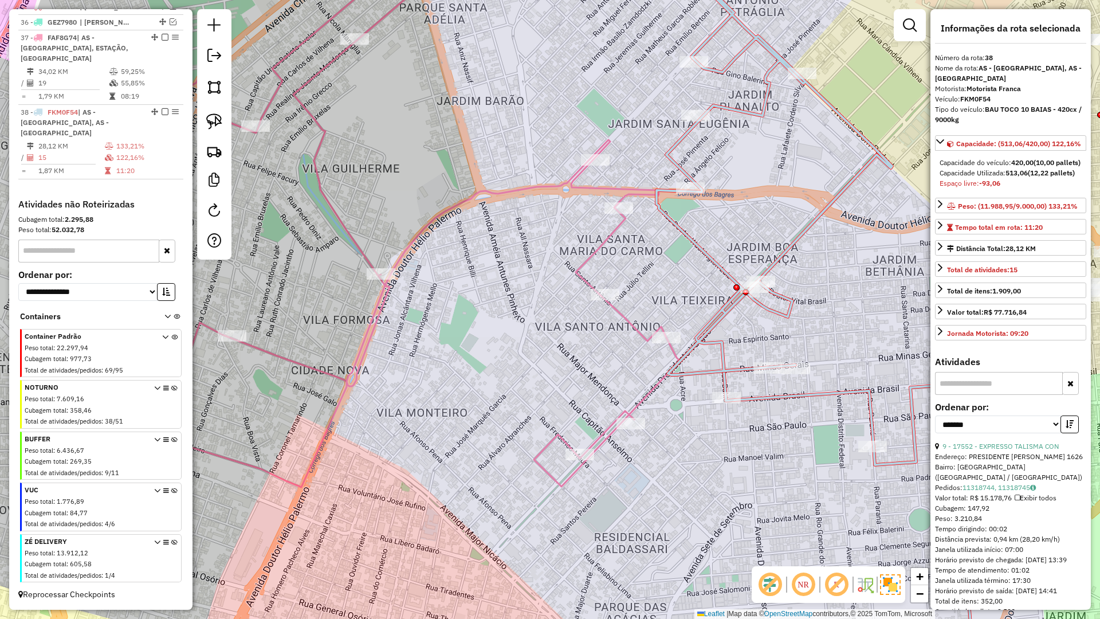
drag, startPoint x: 617, startPoint y: 262, endPoint x: 587, endPoint y: 261, distance: 29.8
click at [589, 261] on div "Janela de atendimento Grade de atendimento Capacidade Transportadoras Veículos …" at bounding box center [550, 309] width 1100 height 619
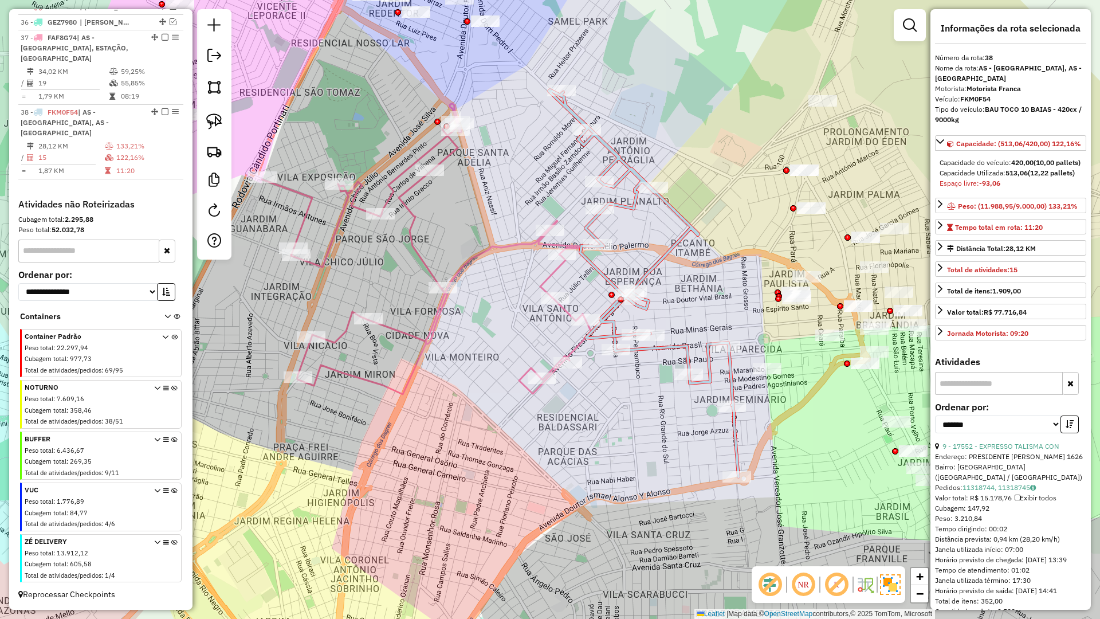
drag, startPoint x: 567, startPoint y: 286, endPoint x: 568, endPoint y: 296, distance: 10.5
click at [563, 297] on div "Janela de atendimento Grade de atendimento Capacidade Transportadoras Veículos …" at bounding box center [550, 309] width 1100 height 619
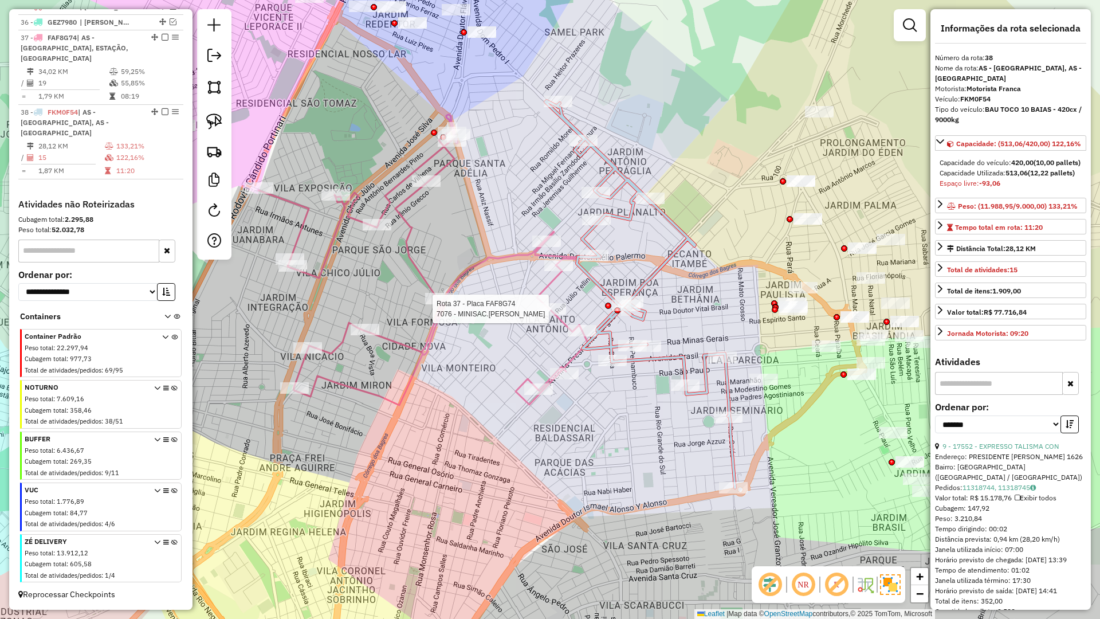
click at [595, 279] on icon at bounding box center [641, 294] width 190 height 387
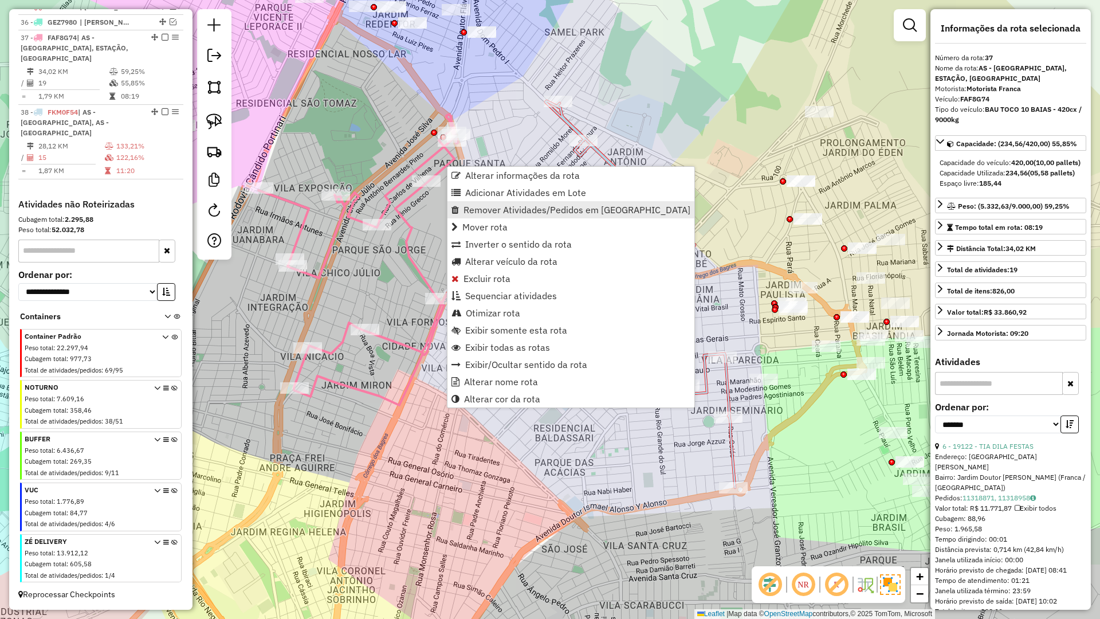
click at [508, 205] on span "Remover Atividades/Pedidos em [GEOGRAPHIC_DATA]" at bounding box center [577, 209] width 227 height 9
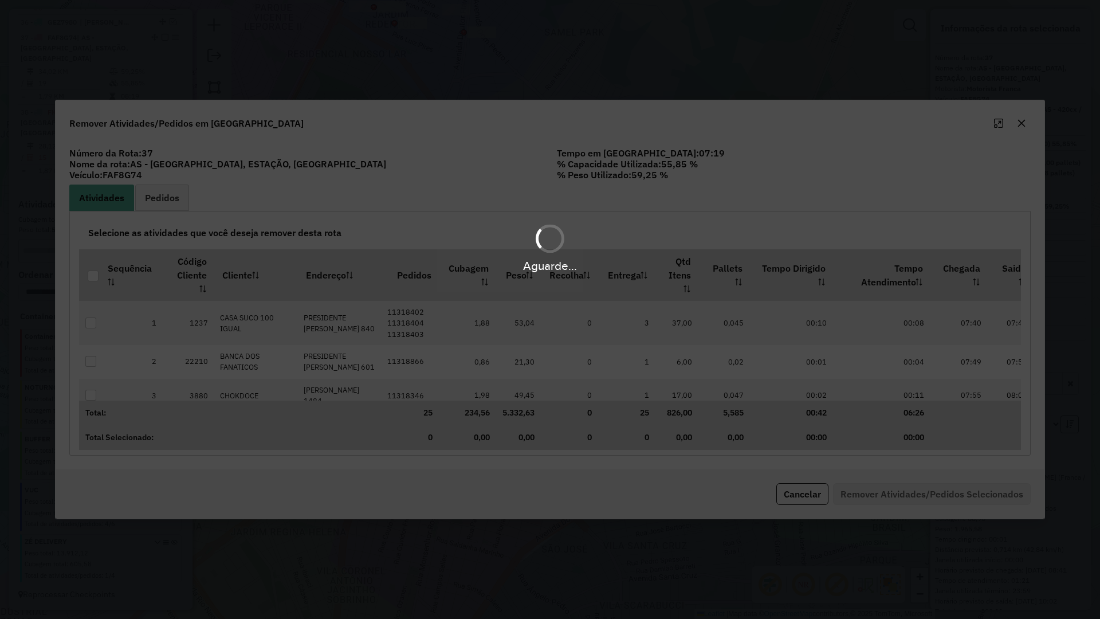
scroll to position [0, 0]
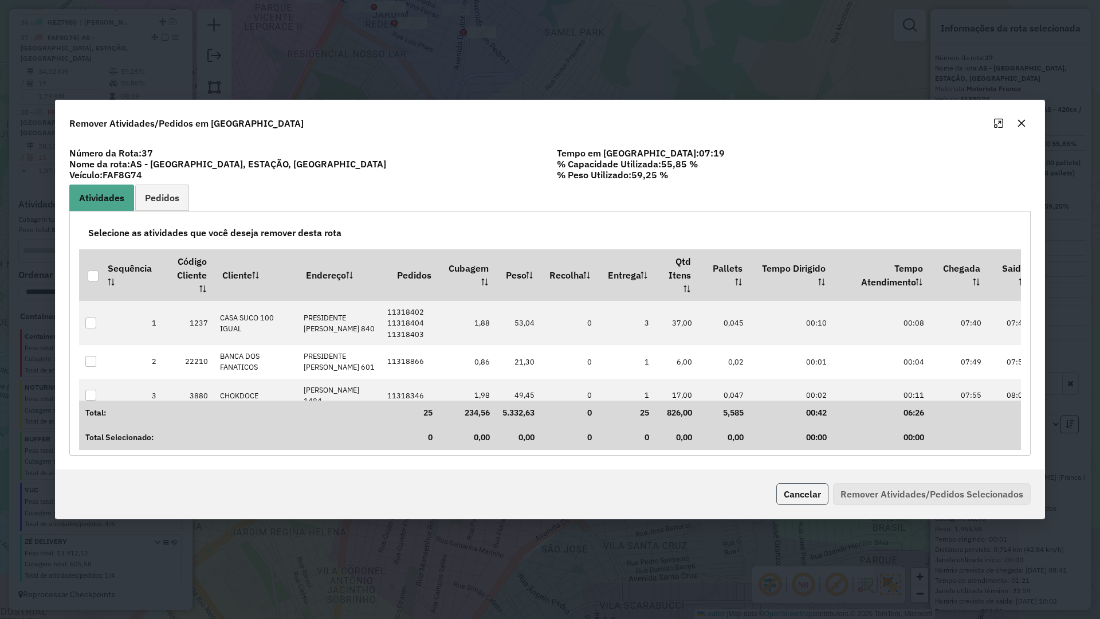
drag, startPoint x: 807, startPoint y: 489, endPoint x: 771, endPoint y: 415, distance: 82.0
click at [806, 489] on button "Cancelar" at bounding box center [802, 494] width 52 height 22
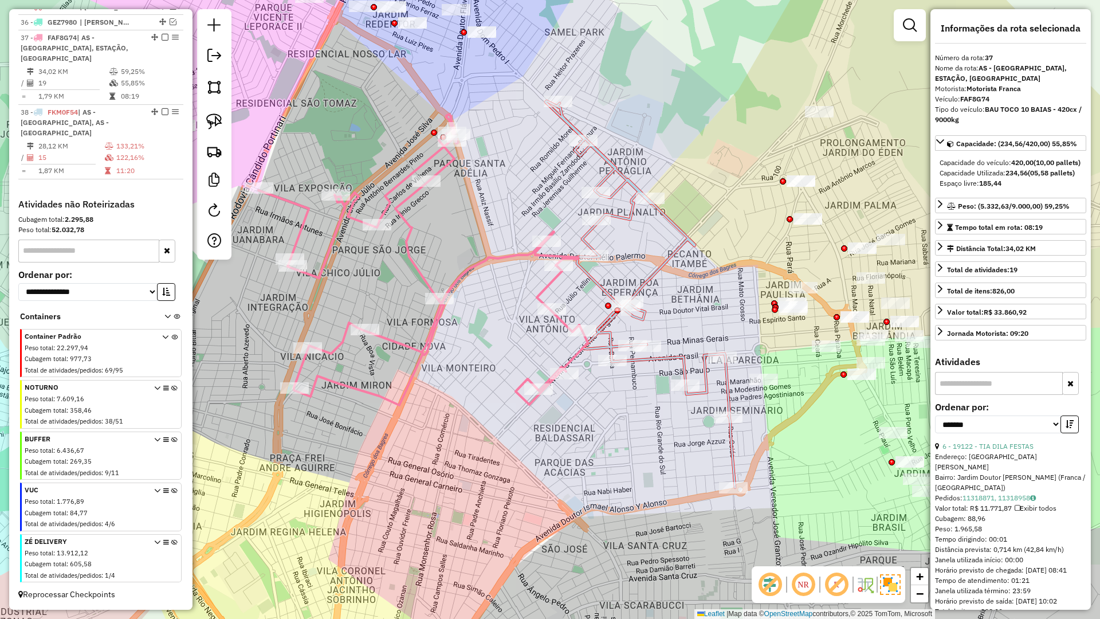
click at [668, 253] on icon at bounding box center [641, 294] width 190 height 387
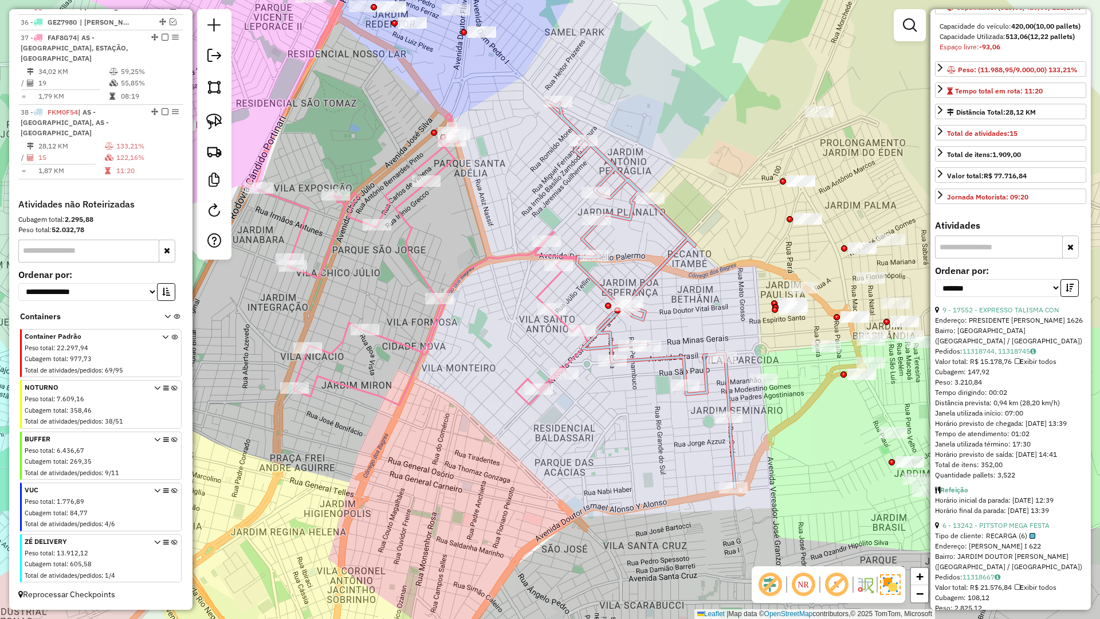
scroll to position [191, 0]
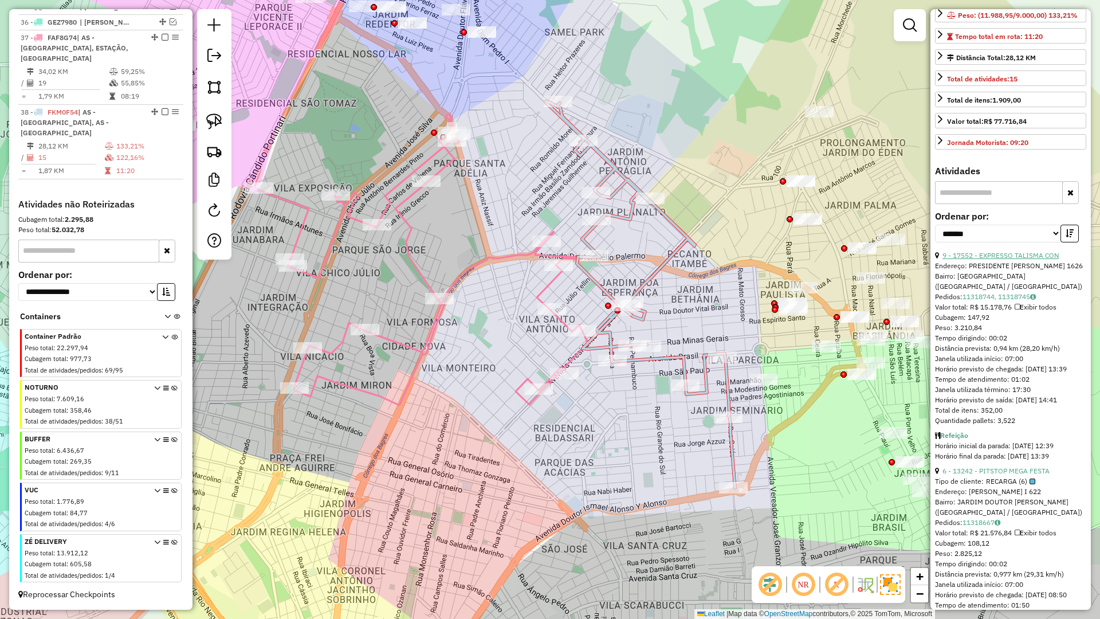
click at [1005, 260] on link "9 - 17552 - EXPRESSO TALISMA CON" at bounding box center [1001, 255] width 116 height 9
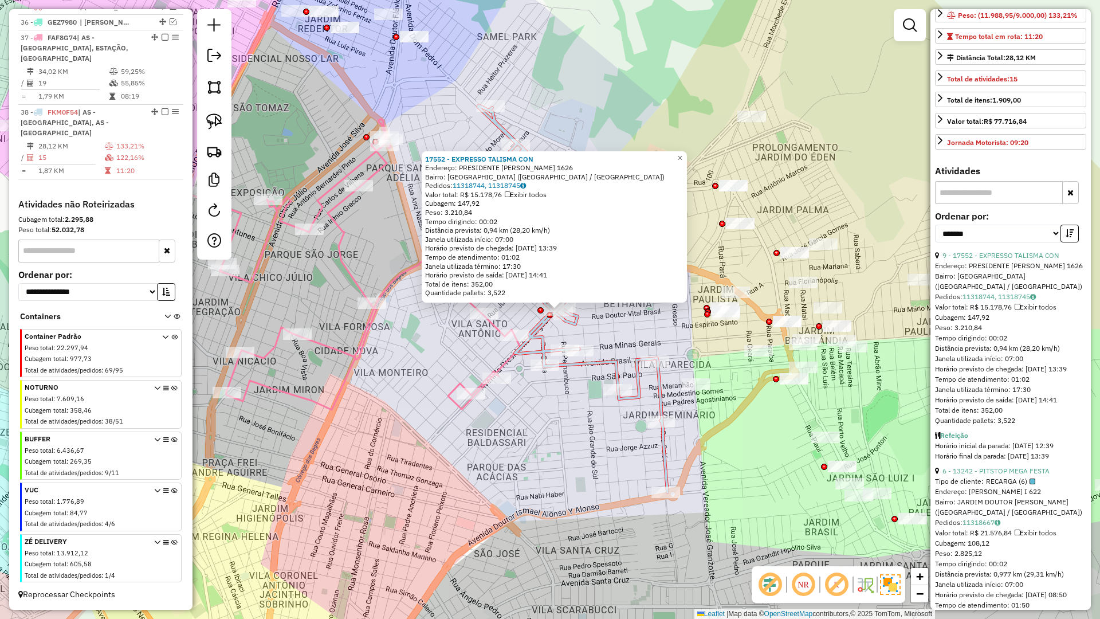
drag, startPoint x: 600, startPoint y: 328, endPoint x: 619, endPoint y: 328, distance: 18.9
click at [669, 328] on div "17552 - EXPRESSO TALISMA CON Endereço: PRESIDENTE VARGAS 1626 Bairro: CIDADE NO…" at bounding box center [550, 309] width 1100 height 619
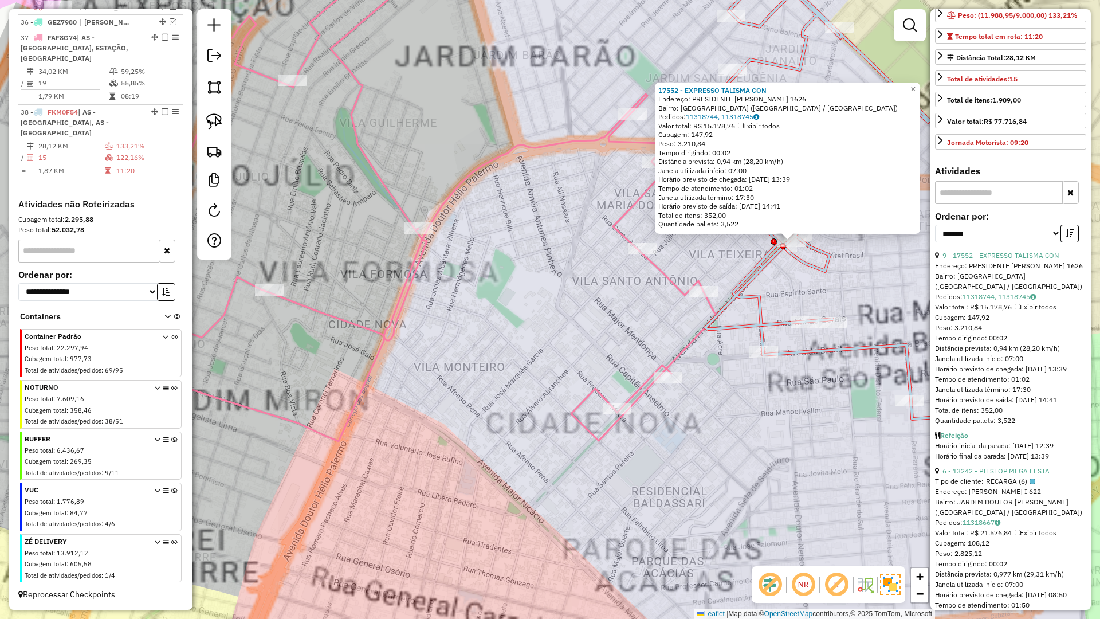
drag, startPoint x: 589, startPoint y: 346, endPoint x: 561, endPoint y: 346, distance: 28.1
click at [566, 346] on div "17552 - EXPRESSO TALISMA CON Endereço: PRESIDENTE VARGAS 1626 Bairro: CIDADE NO…" at bounding box center [550, 309] width 1100 height 619
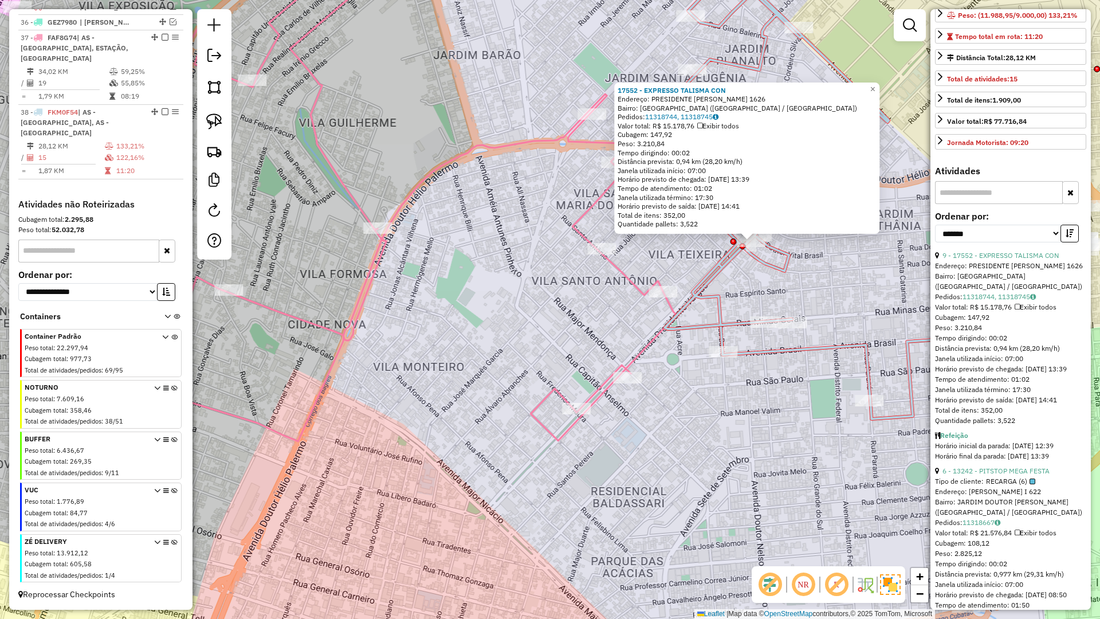
drag, startPoint x: 561, startPoint y: 346, endPoint x: 444, endPoint y: 346, distance: 117.5
click at [528, 346] on div "17552 - EXPRESSO TALISMA CON Endereço: PRESIDENTE VARGAS 1626 Bairro: CIDADE NO…" at bounding box center [550, 309] width 1100 height 619
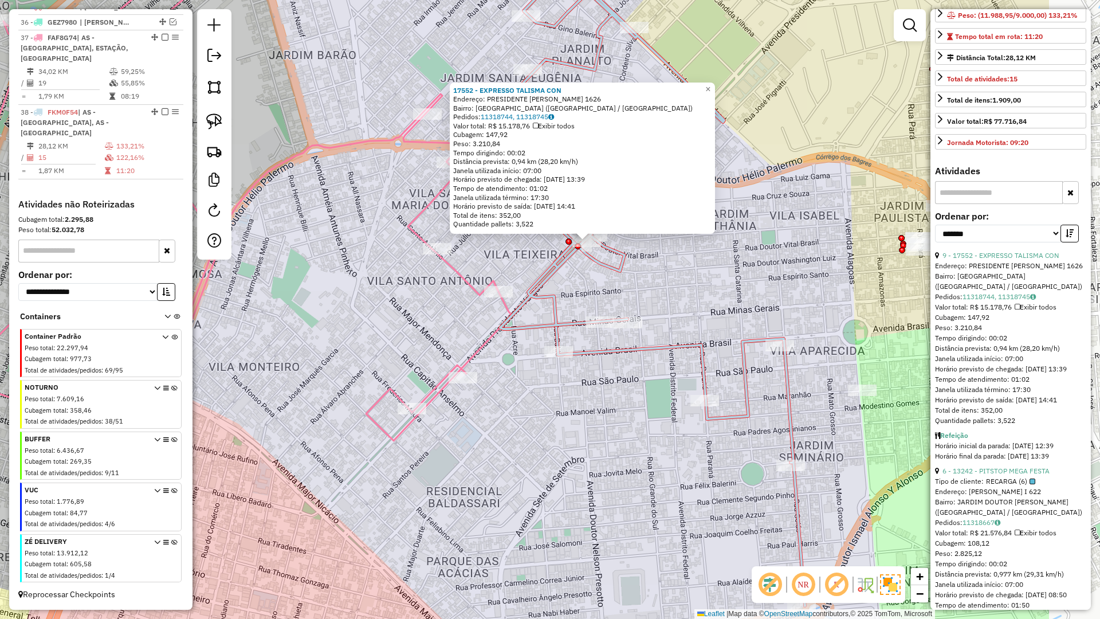
drag, startPoint x: 482, startPoint y: 341, endPoint x: 530, endPoint y: 307, distance: 59.2
click at [484, 339] on icon at bounding box center [181, 189] width 660 height 503
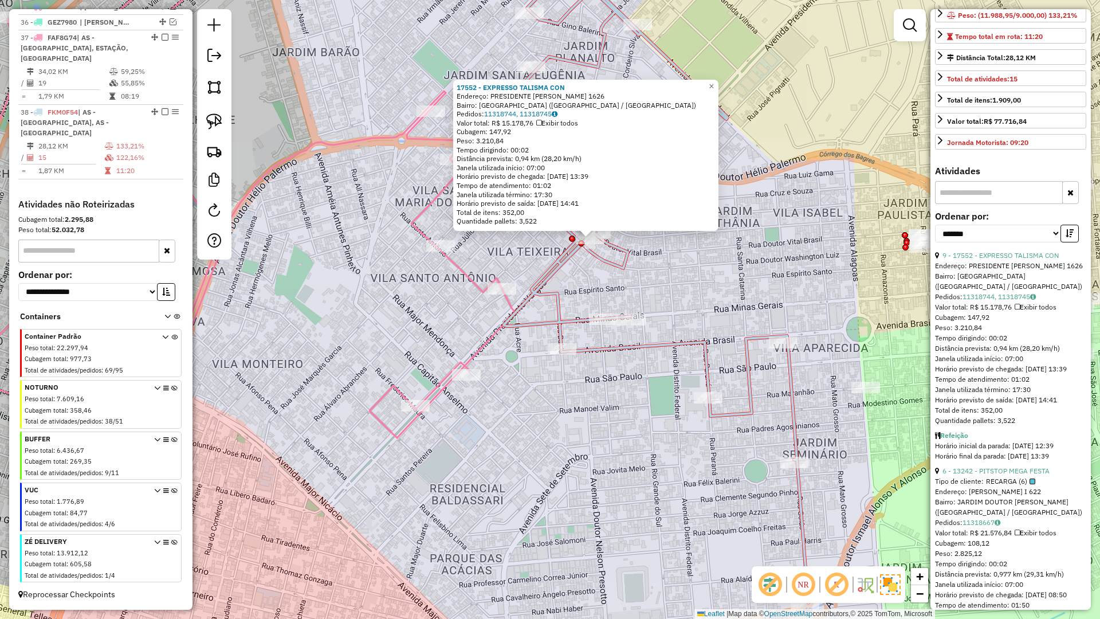
click at [543, 274] on icon at bounding box center [650, 270] width 316 height 665
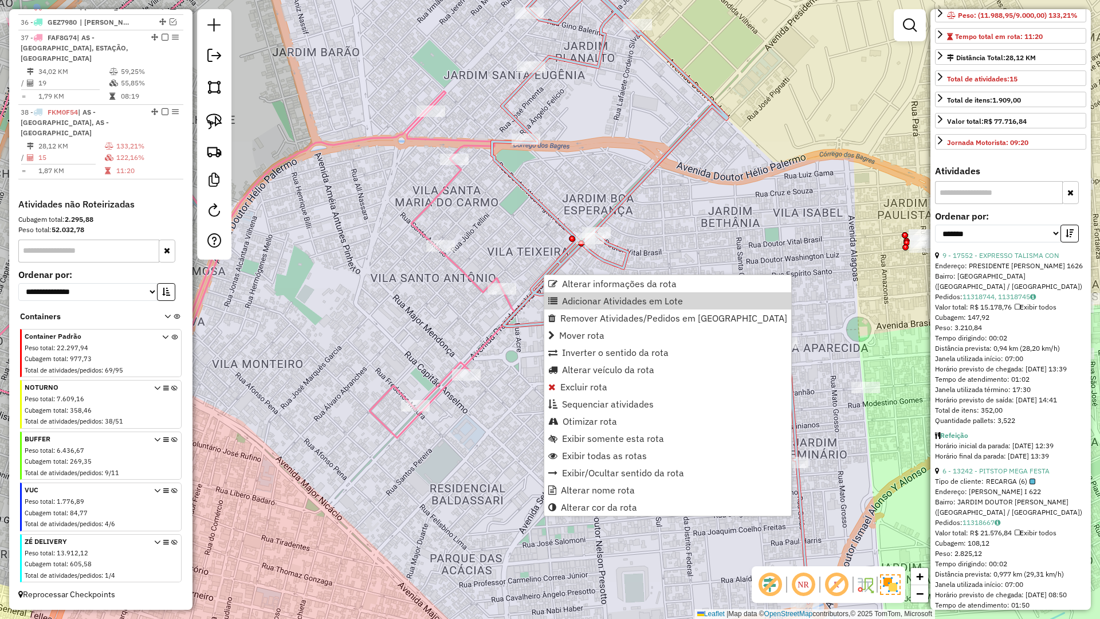
drag, startPoint x: 576, startPoint y: 301, endPoint x: 489, endPoint y: 210, distance: 125.2
click at [576, 300] on span "Adicionar Atividades em Lote" at bounding box center [622, 300] width 121 height 9
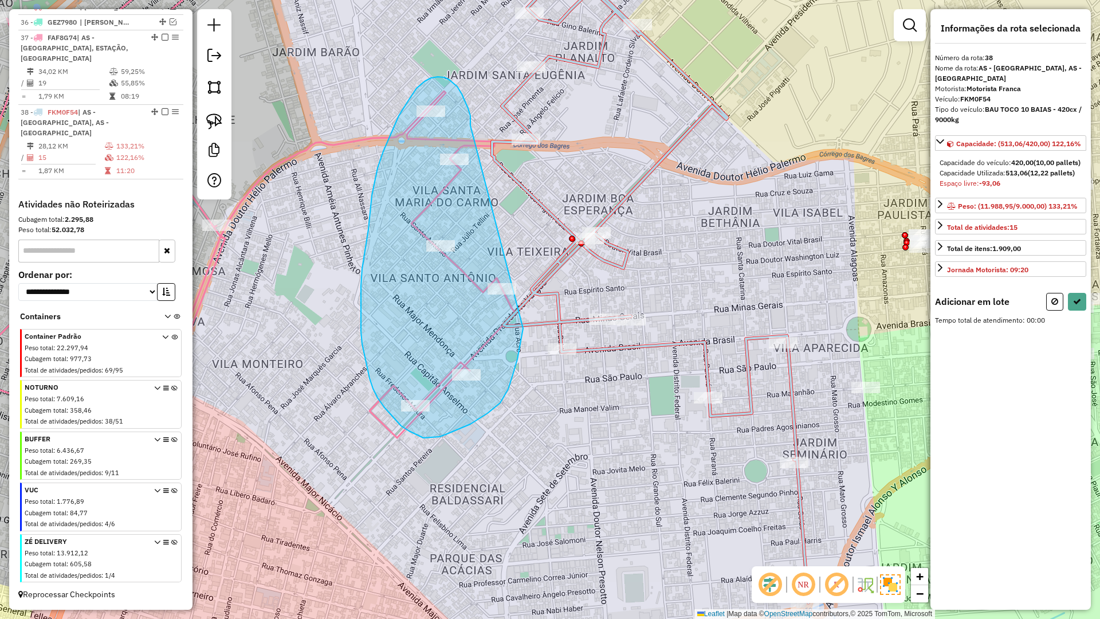
drag, startPoint x: 470, startPoint y: 121, endPoint x: 523, endPoint y: 237, distance: 126.7
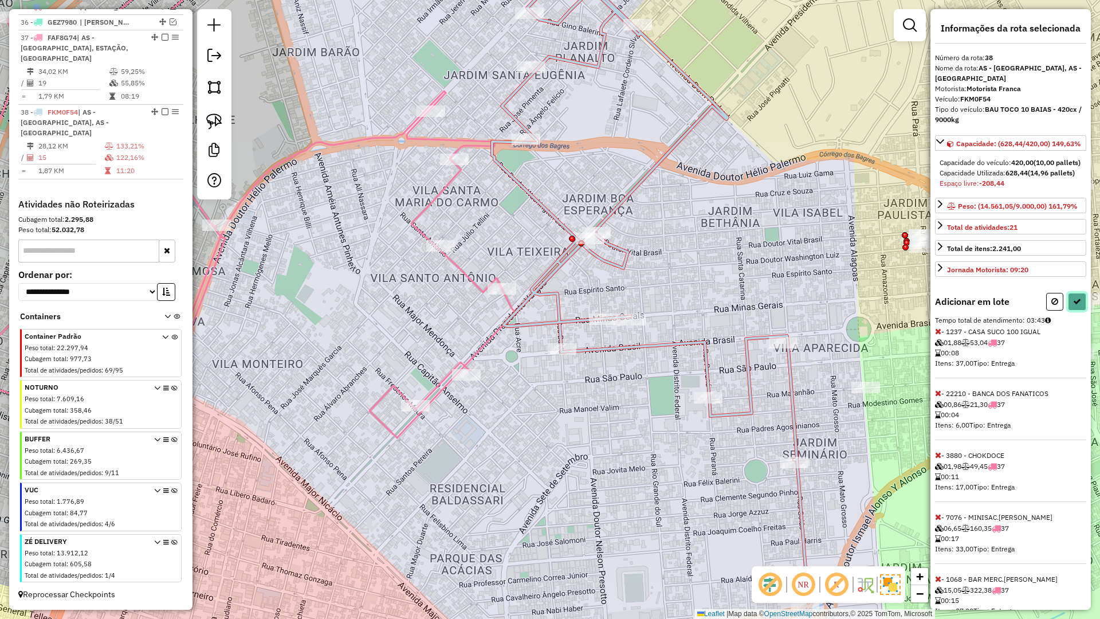
click at [1074, 305] on icon at bounding box center [1077, 301] width 8 height 8
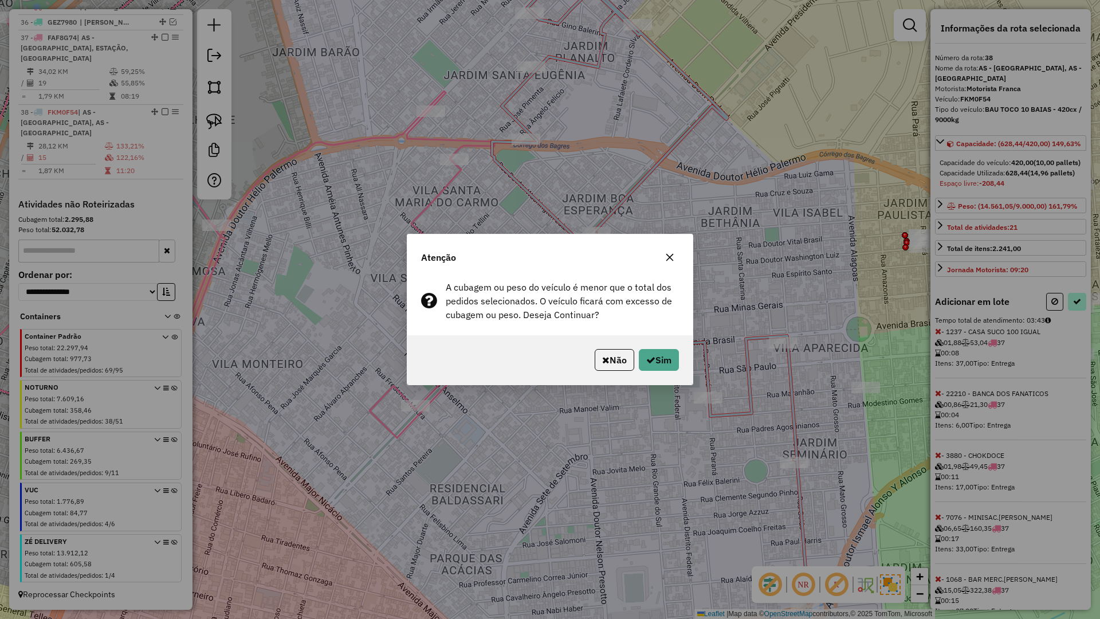
click at [1074, 333] on div "Atenção A cubagem ou peso do veículo é menor que o total dos pedidos selecionad…" at bounding box center [550, 309] width 1100 height 619
click at [656, 367] on button "Sim" at bounding box center [659, 360] width 40 height 22
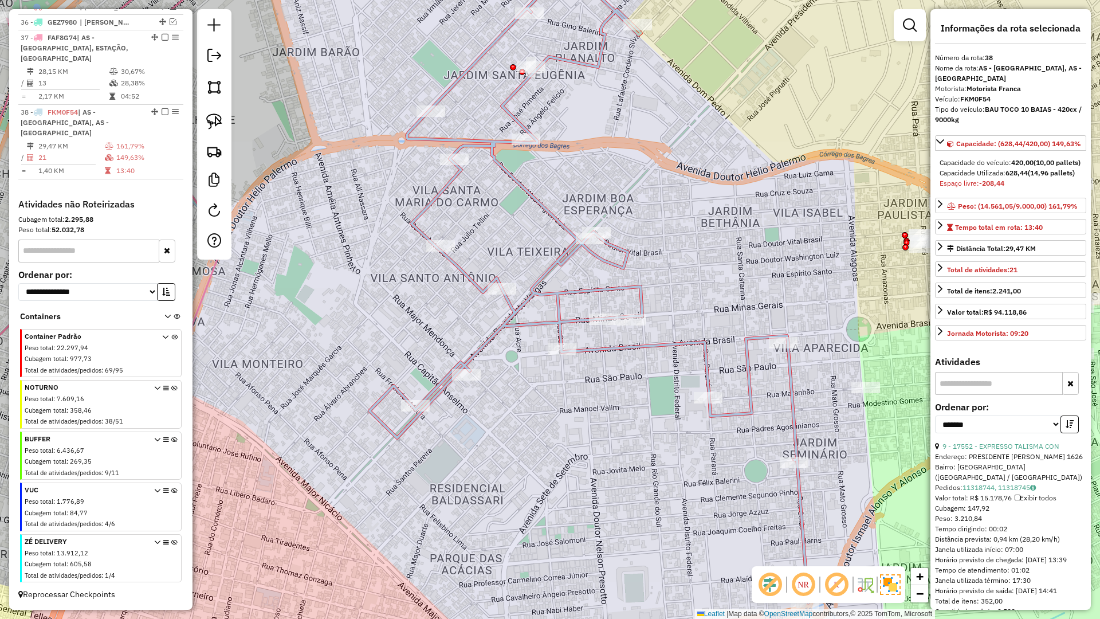
click at [563, 261] on icon at bounding box center [589, 270] width 439 height 665
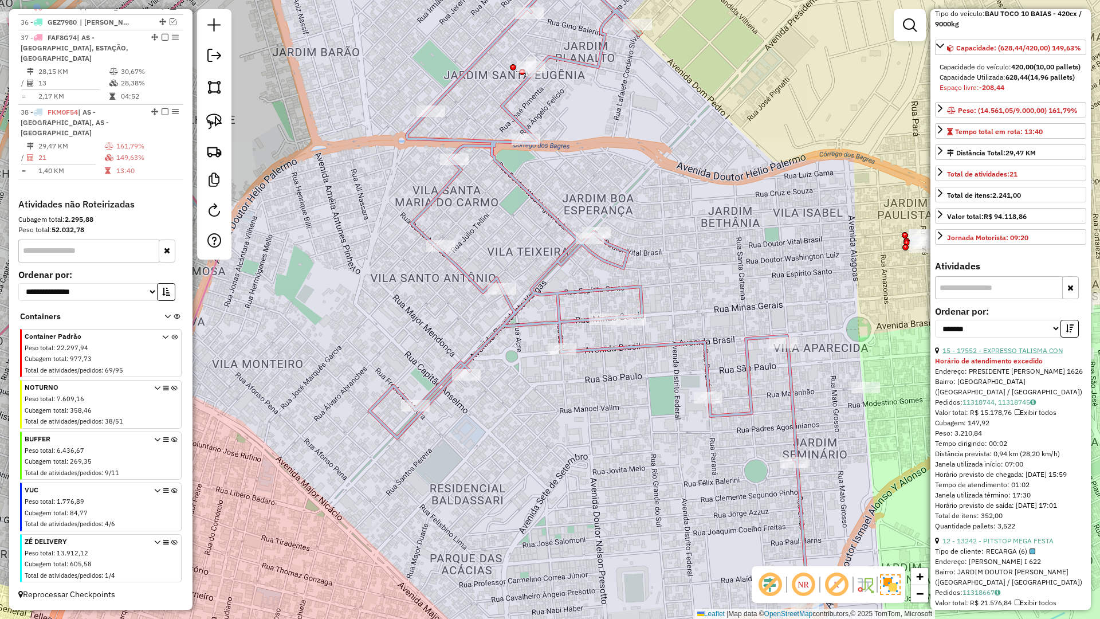
click at [1009, 355] on link "15 - 17552 - EXPRESSO TALISMA CON" at bounding box center [1003, 350] width 120 height 9
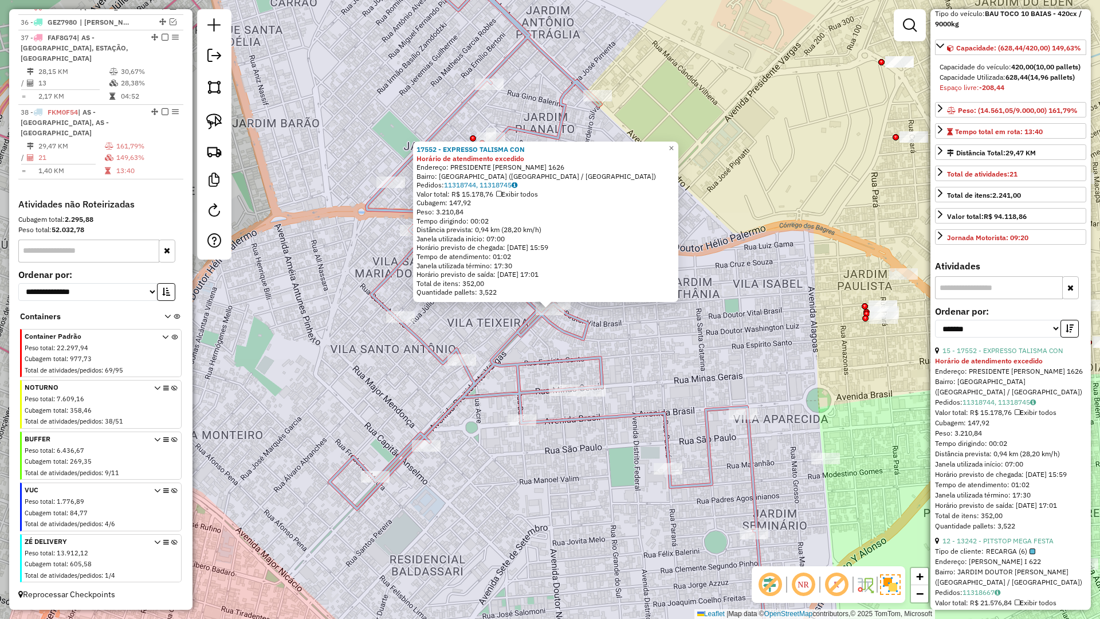
click at [550, 330] on icon at bounding box center [548, 306] width 439 height 736
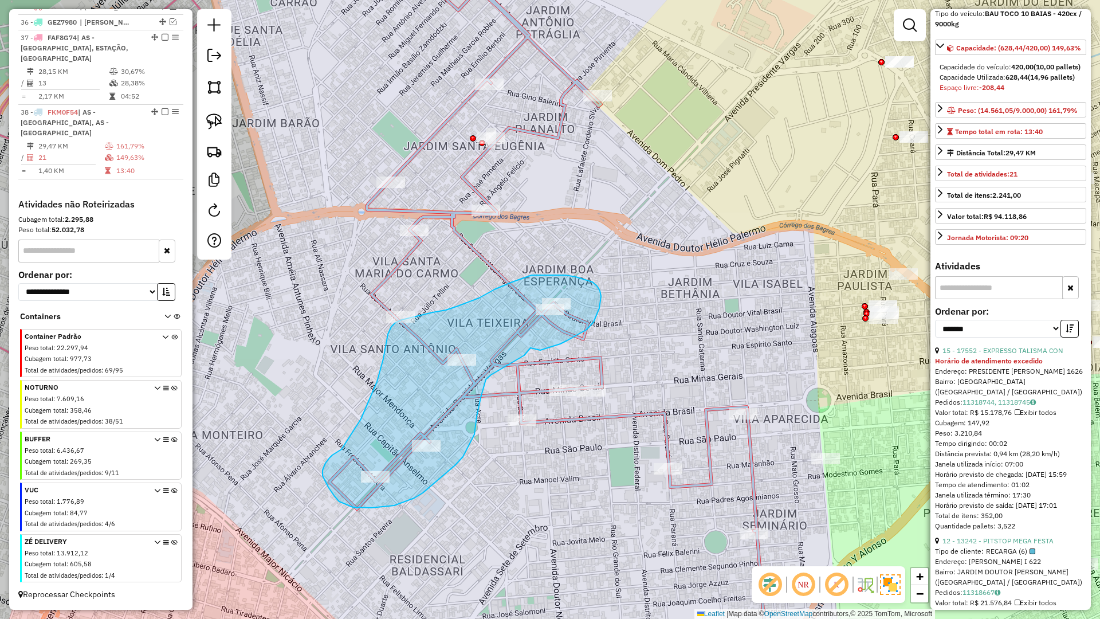
drag, startPoint x: 540, startPoint y: 350, endPoint x: 531, endPoint y: 348, distance: 10.0
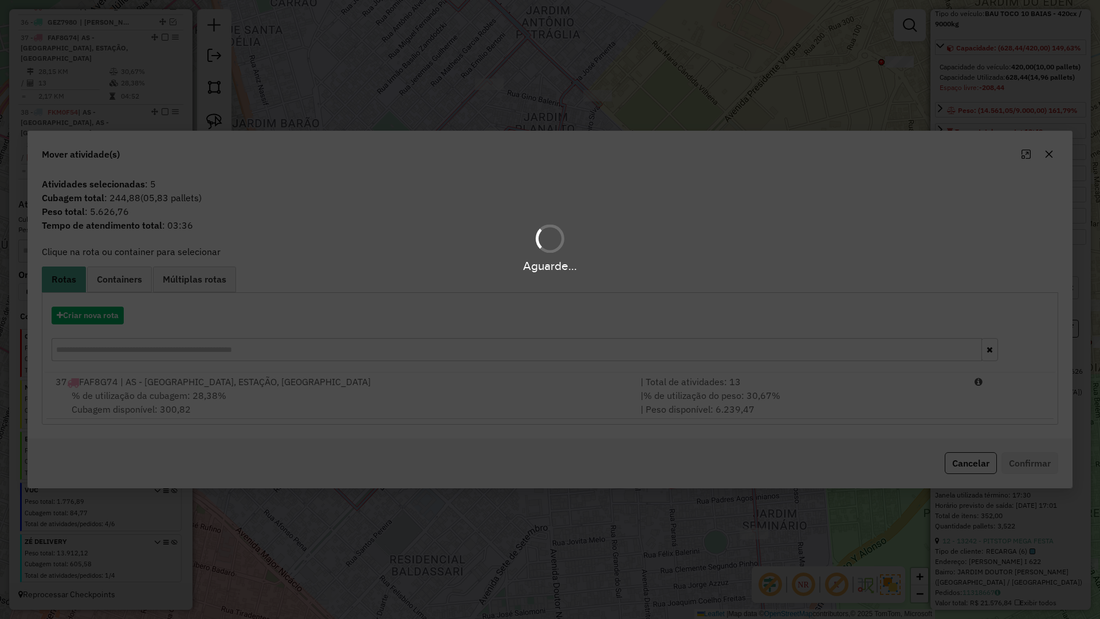
drag, startPoint x: 198, startPoint y: 386, endPoint x: 217, endPoint y: 391, distance: 19.2
click at [198, 386] on div "Aguarde..." at bounding box center [550, 309] width 1100 height 619
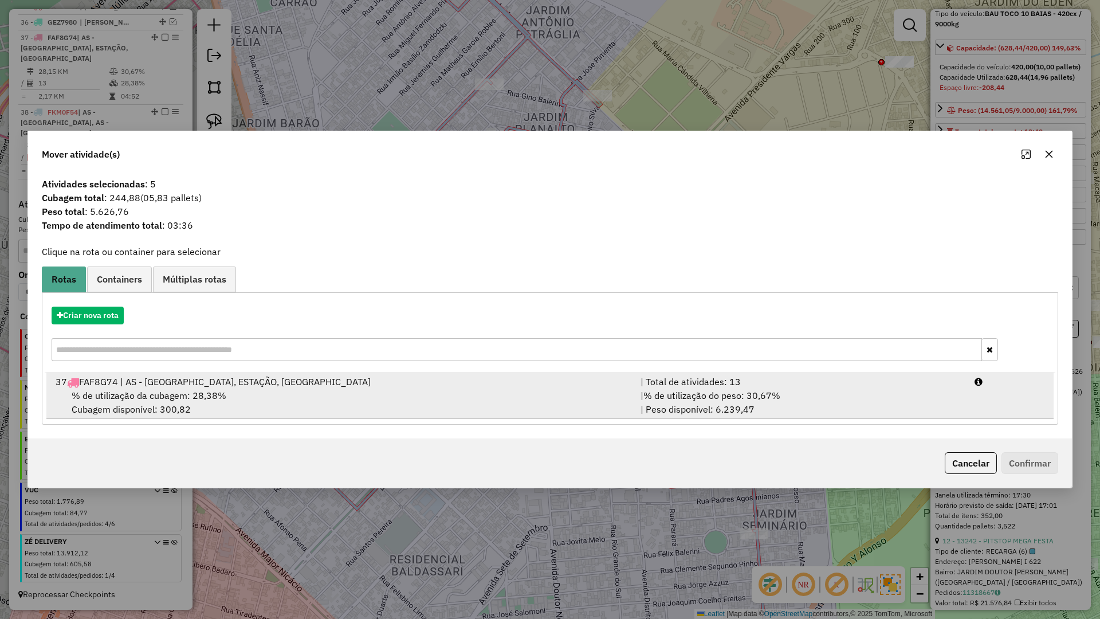
drag, startPoint x: 240, startPoint y: 397, endPoint x: 350, endPoint y: 397, distance: 110.6
click at [297, 397] on div "% de utilização da cubagem: 28,38% Cubagem disponível: 300,82" at bounding box center [341, 403] width 585 height 28
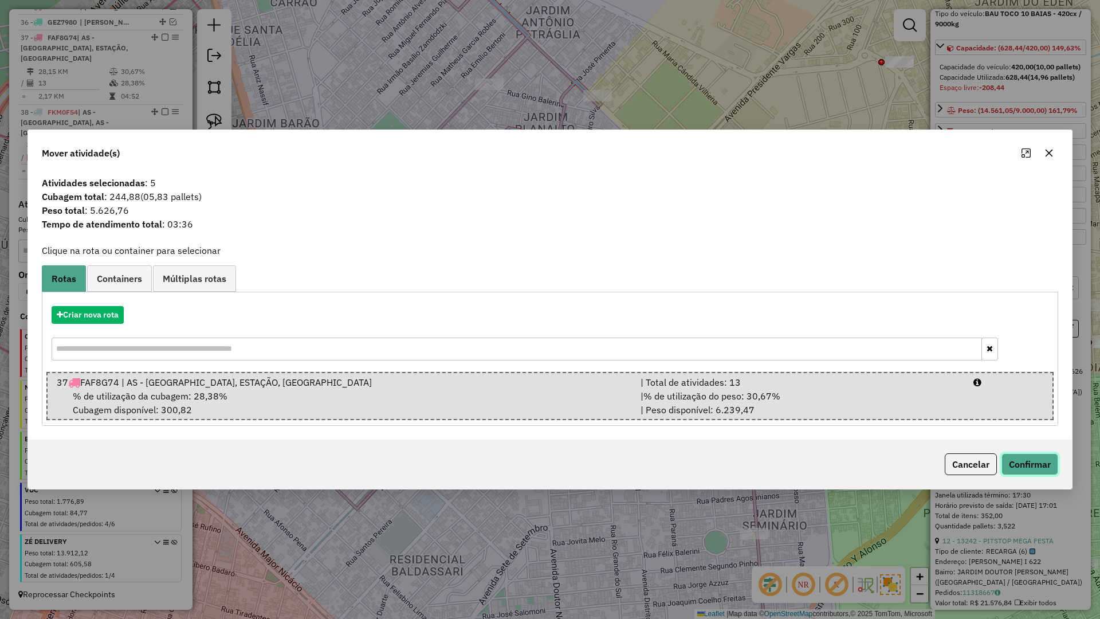
click at [1029, 466] on button "Confirmar" at bounding box center [1030, 464] width 57 height 22
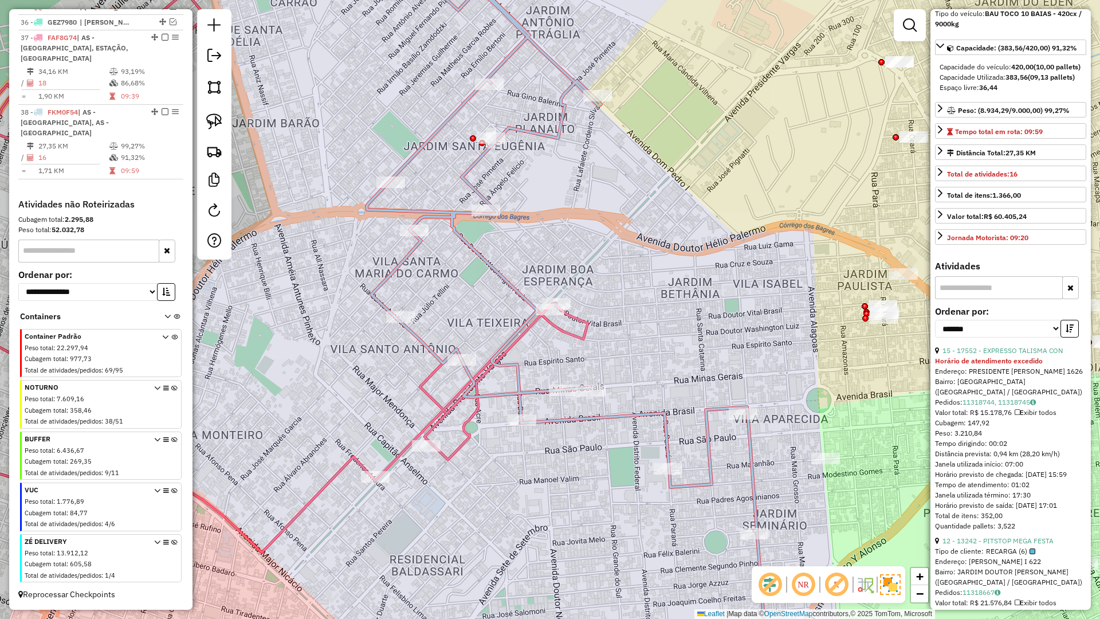
click at [493, 268] on icon at bounding box center [568, 306] width 402 height 736
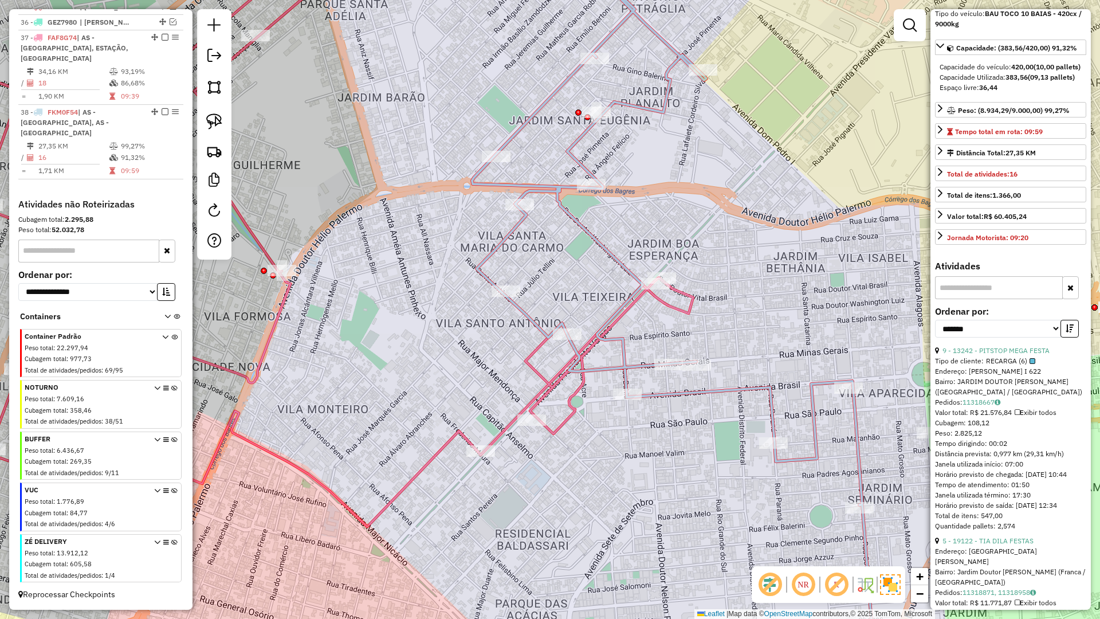
drag, startPoint x: 482, startPoint y: 303, endPoint x: 712, endPoint y: 295, distance: 229.9
click at [642, 282] on div "Janela de atendimento Grade de atendimento Capacidade Transportadoras Veículos …" at bounding box center [550, 309] width 1100 height 619
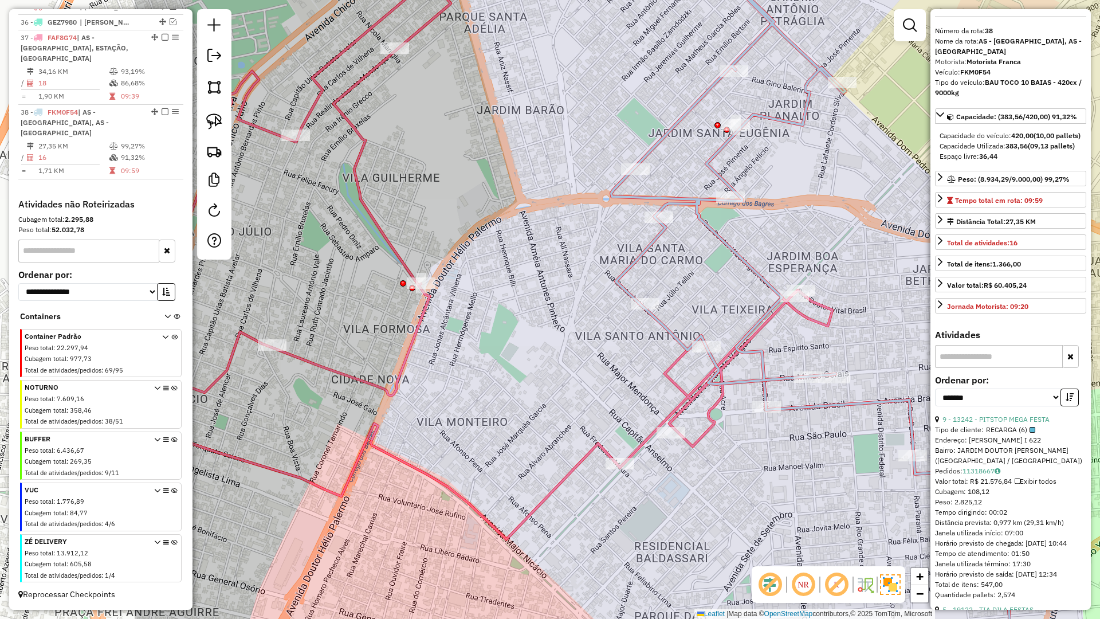
scroll to position [0, 0]
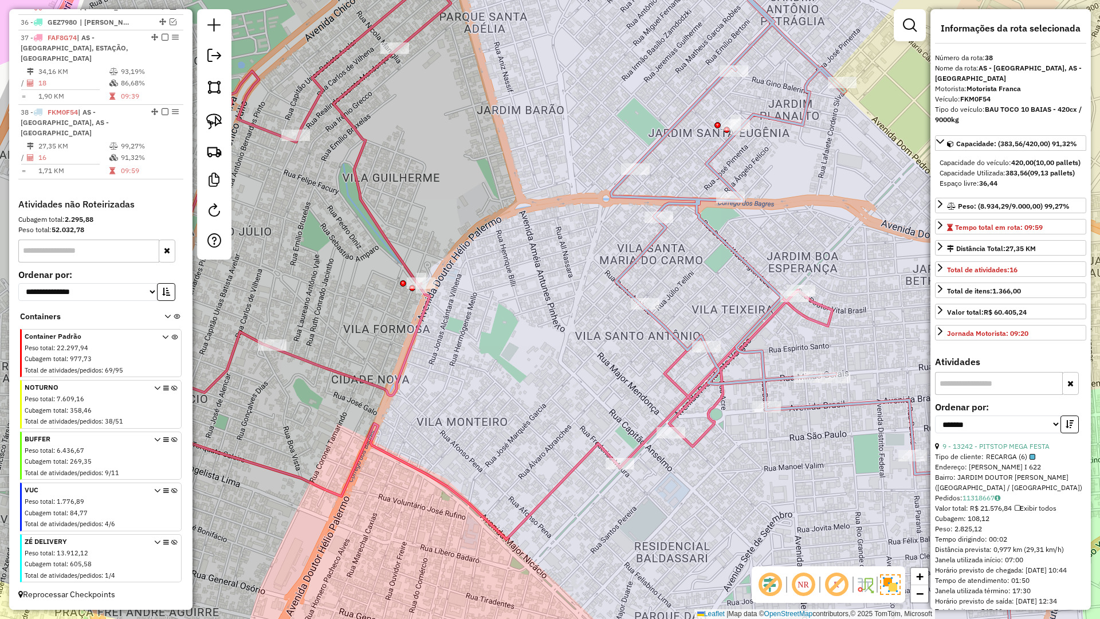
click at [813, 405] on icon at bounding box center [812, 299] width 402 height 723
click at [654, 315] on icon at bounding box center [812, 299] width 402 height 723
click at [639, 445] on icon at bounding box center [446, 238] width 774 height 601
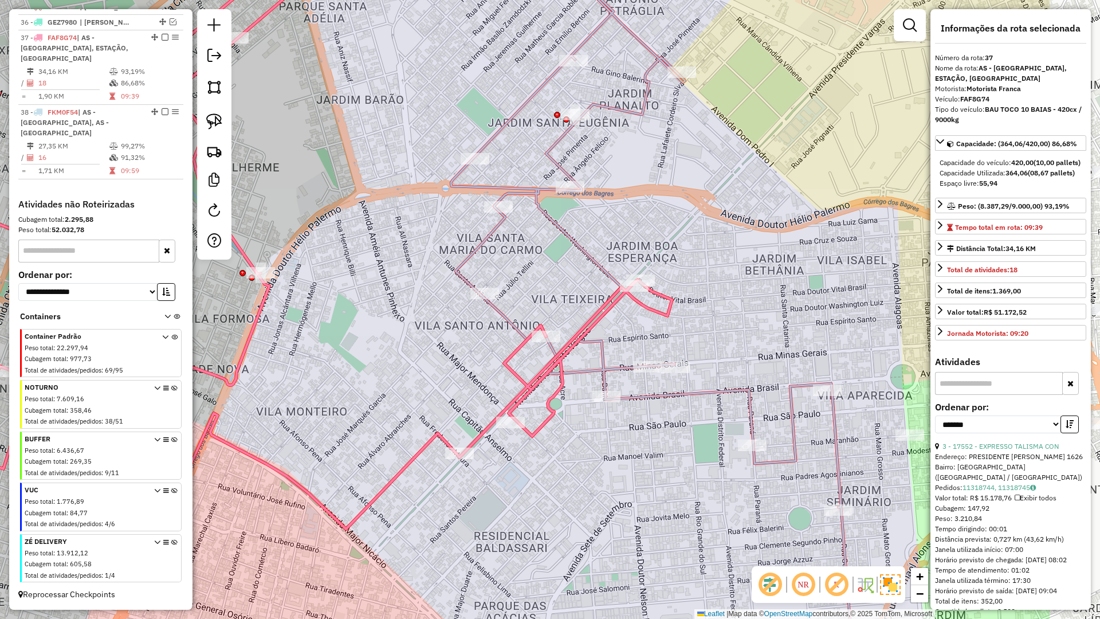
drag, startPoint x: 597, startPoint y: 399, endPoint x: 442, endPoint y: 388, distance: 155.7
click at [442, 388] on div "Janela de atendimento Grade de atendimento Capacidade Transportadoras Veículos …" at bounding box center [550, 309] width 1100 height 619
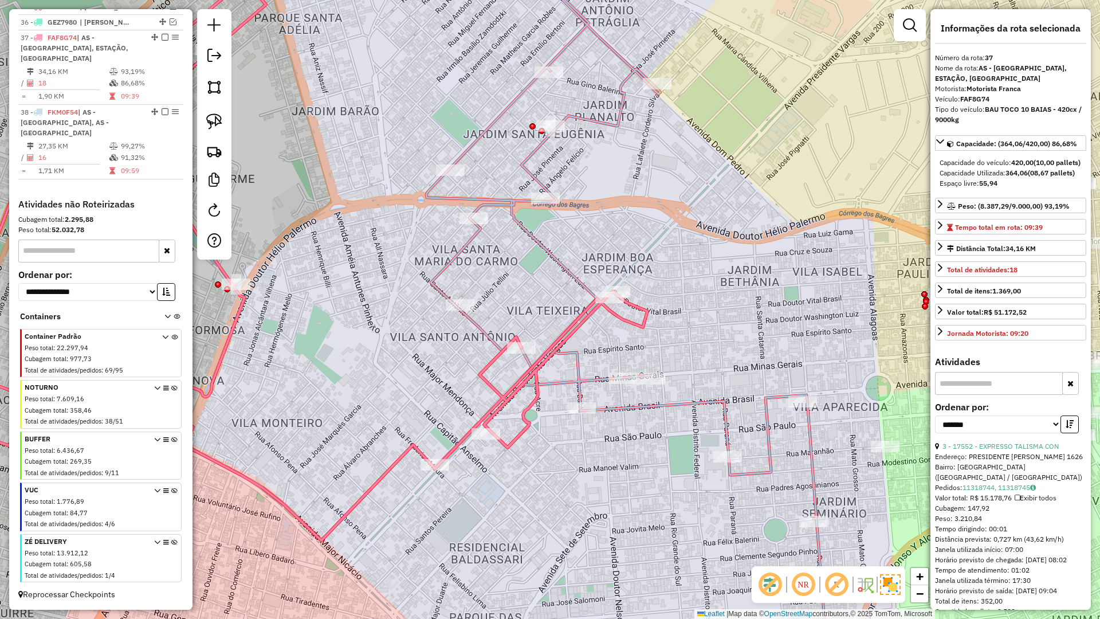
click at [416, 394] on div "Janela de atendimento Grade de atendimento Capacidade Transportadoras Veículos …" at bounding box center [550, 309] width 1100 height 619
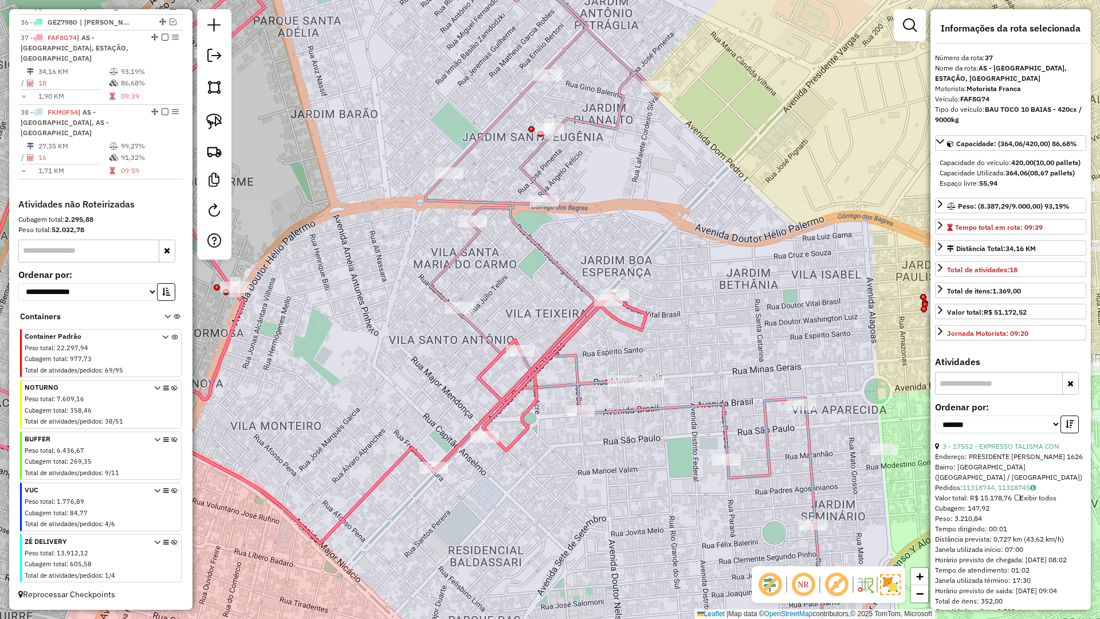
click at [579, 383] on icon at bounding box center [626, 301] width 402 height 727
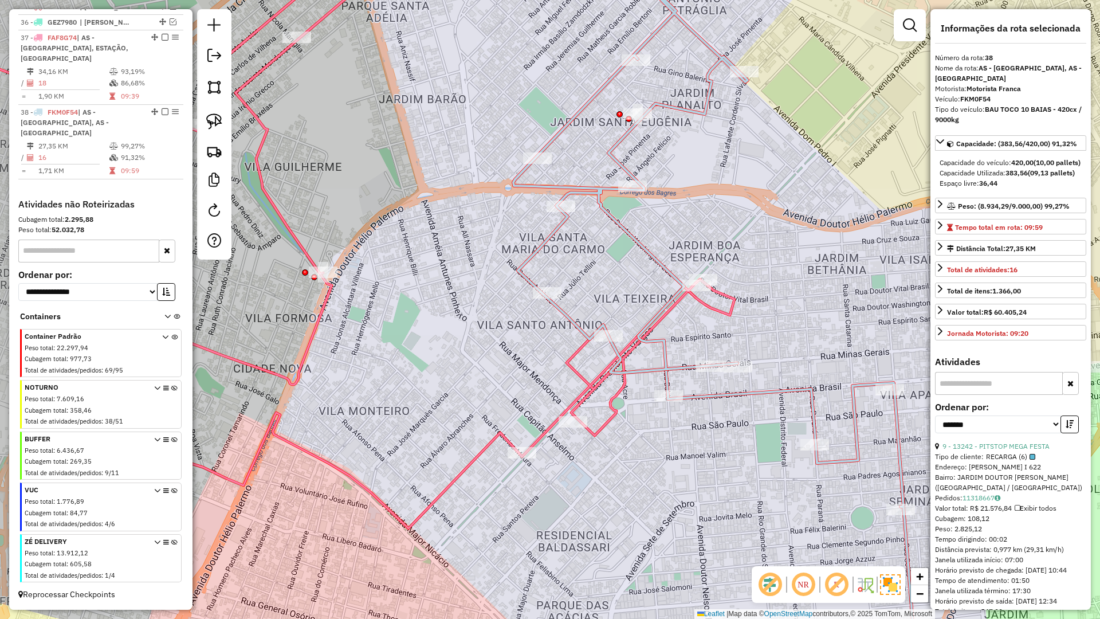
drag, startPoint x: 584, startPoint y: 368, endPoint x: 676, endPoint y: 355, distance: 92.7
click at [676, 355] on div "Janela de atendimento Grade de atendimento Capacidade Transportadoras Veículos …" at bounding box center [550, 309] width 1100 height 619
click at [665, 366] on icon at bounding box center [714, 294] width 402 height 712
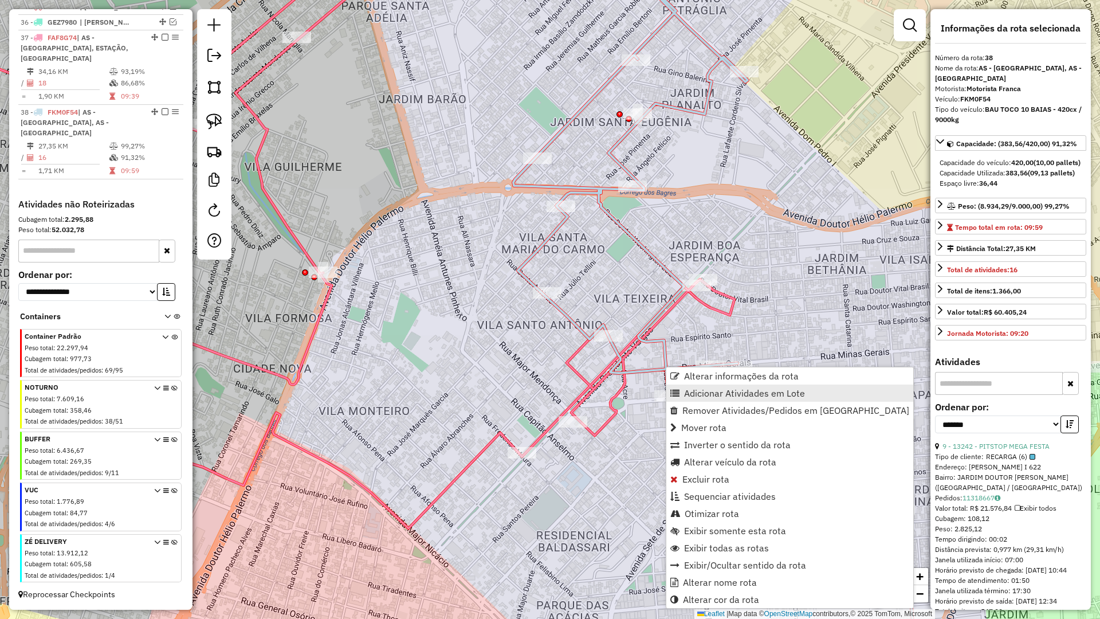
click at [698, 393] on span "Adicionar Atividades em Lote" at bounding box center [744, 393] width 121 height 9
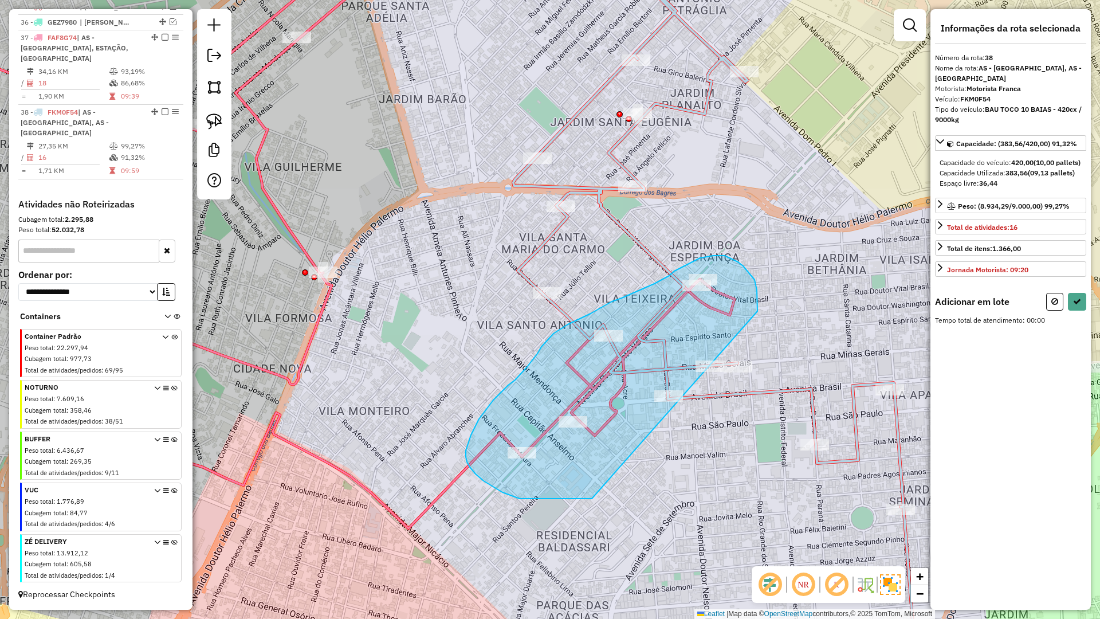
click at [752, 362] on div "Janela de atendimento Grade de atendimento Capacidade Transportadoras Veículos …" at bounding box center [550, 309] width 1100 height 619
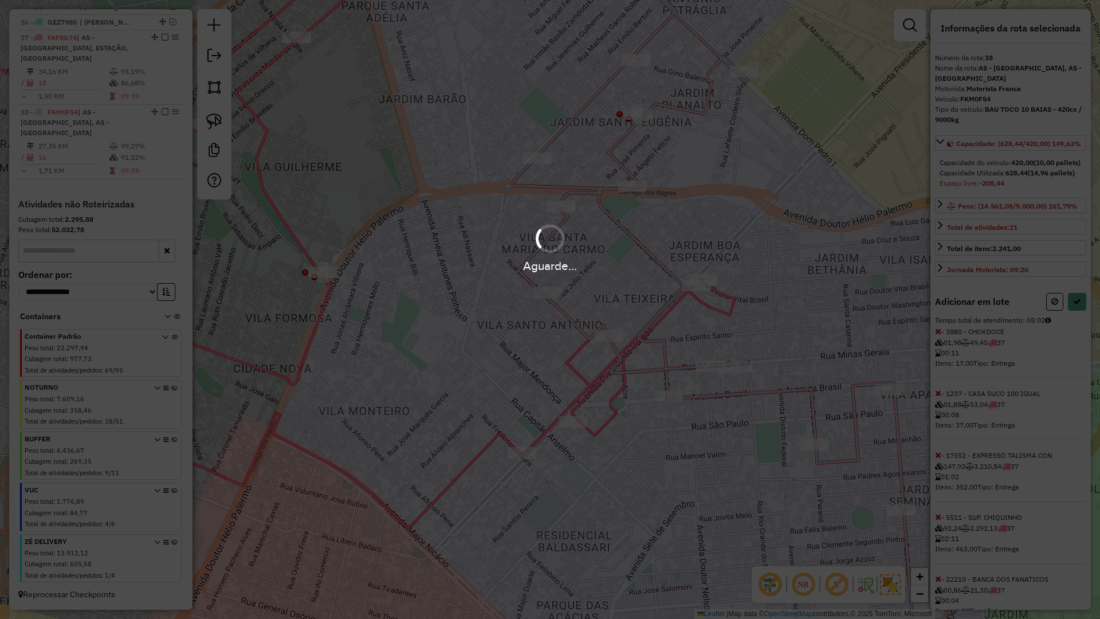
click at [1077, 332] on div "Aguarde..." at bounding box center [550, 309] width 1100 height 619
click at [1077, 332] on hb-app "Aguarde... Pop-up bloqueado! Seu navegador bloqueou automáticamente a abertura …" at bounding box center [550, 309] width 1100 height 619
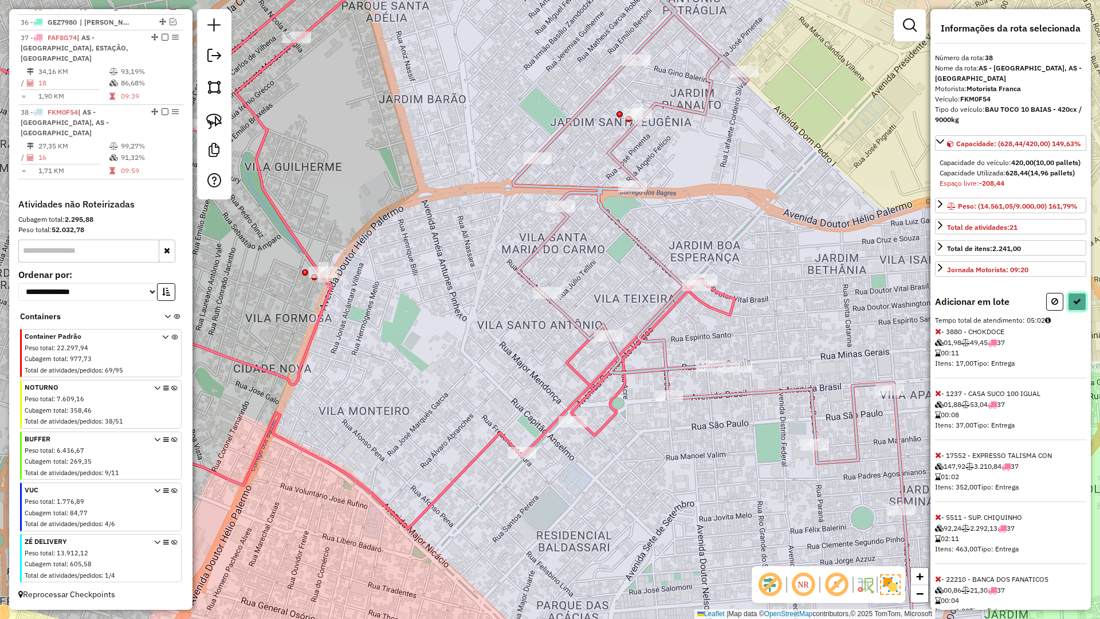
click at [1077, 305] on icon at bounding box center [1077, 301] width 8 height 8
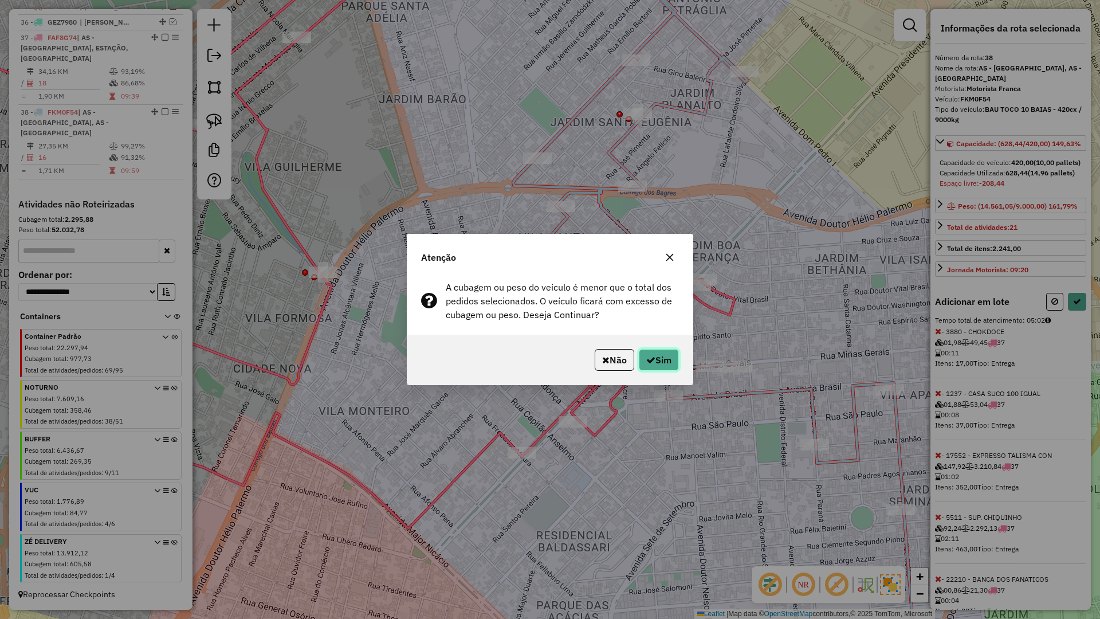
click at [659, 368] on button "Sim" at bounding box center [659, 360] width 40 height 22
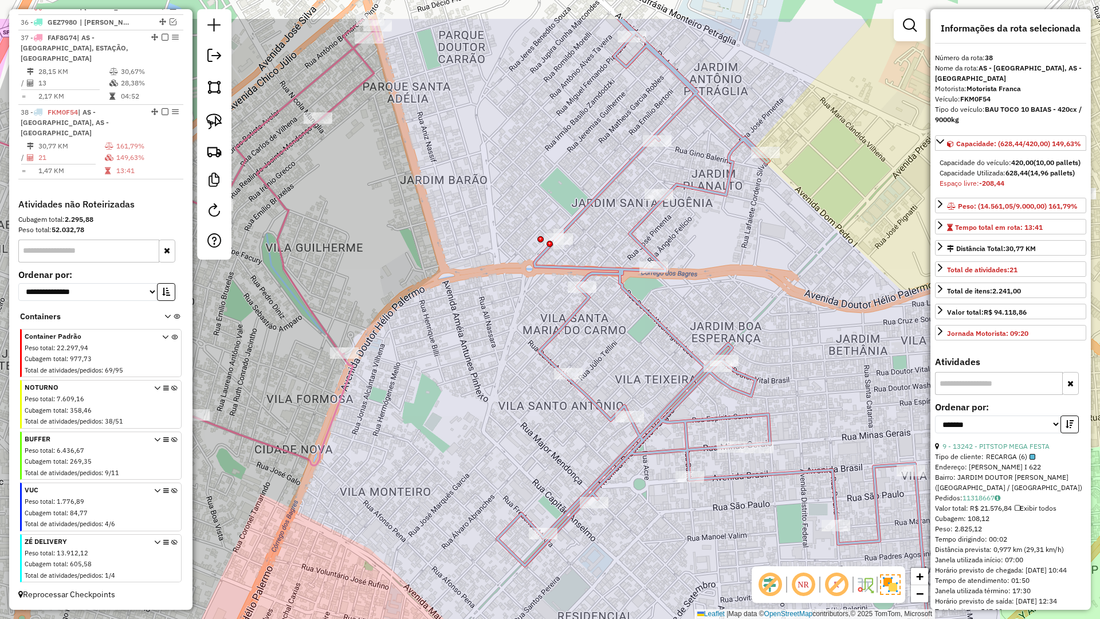
drag, startPoint x: 481, startPoint y: 174, endPoint x: 505, endPoint y: 445, distance: 272.6
click at [508, 453] on div "Janela de atendimento Grade de atendimento Capacidade Transportadoras Veículos …" at bounding box center [550, 309] width 1100 height 619
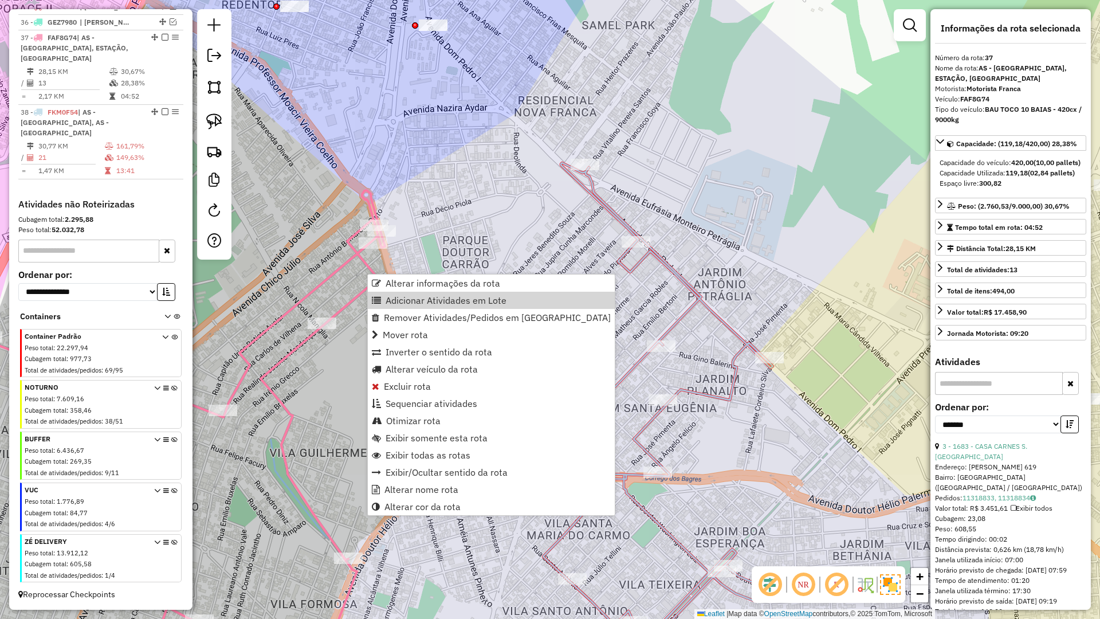
drag, startPoint x: 416, startPoint y: 305, endPoint x: 450, endPoint y: 245, distance: 69.3
click at [416, 303] on span "Adicionar Atividades em Lote" at bounding box center [446, 300] width 121 height 9
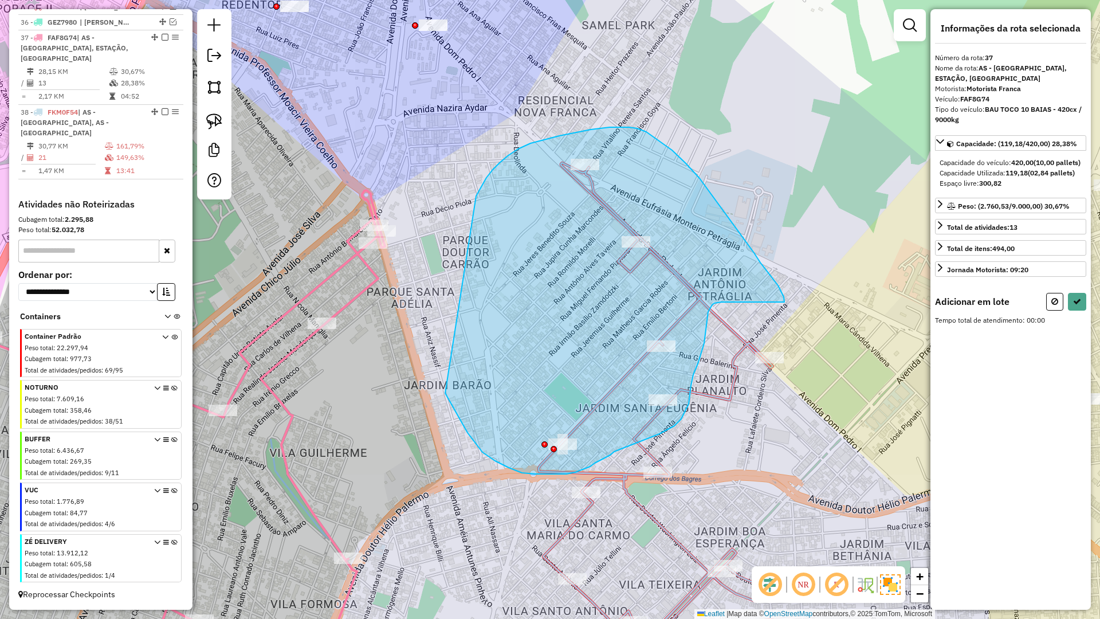
drag, startPoint x: 478, startPoint y: 192, endPoint x: 421, endPoint y: 335, distance: 154.0
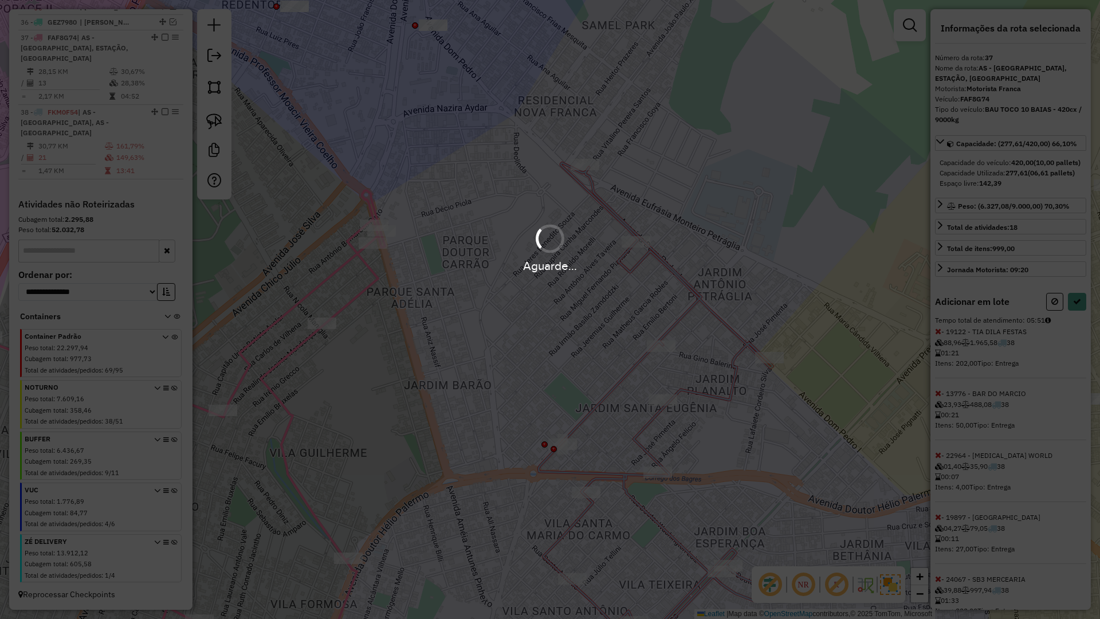
click at [1074, 321] on hb-app "Aguarde... Pop-up bloqueado! Seu navegador bloqueou automáticamente a abertura …" at bounding box center [550, 309] width 1100 height 619
click at [1074, 305] on icon at bounding box center [1077, 301] width 8 height 8
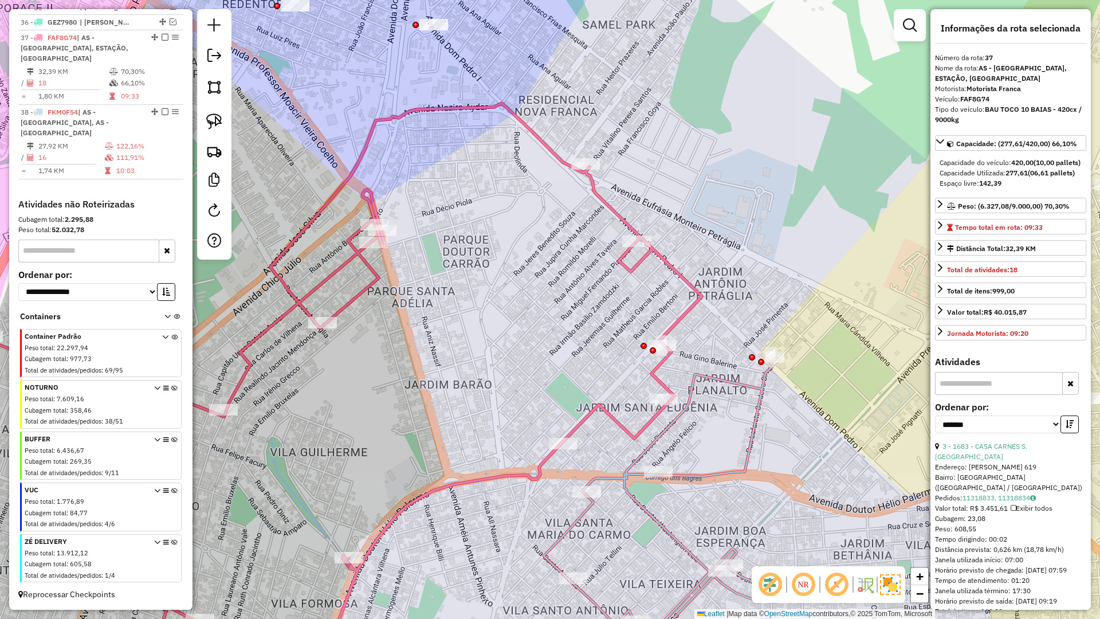
click at [701, 289] on icon at bounding box center [344, 392] width 715 height 578
click at [688, 308] on icon at bounding box center [344, 392] width 715 height 578
drag, startPoint x: 696, startPoint y: 342, endPoint x: 721, endPoint y: 262, distance: 83.5
click at [721, 262] on div "Janela de atendimento Grade de atendimento Capacidade Transportadoras Veículos …" at bounding box center [550, 309] width 1100 height 619
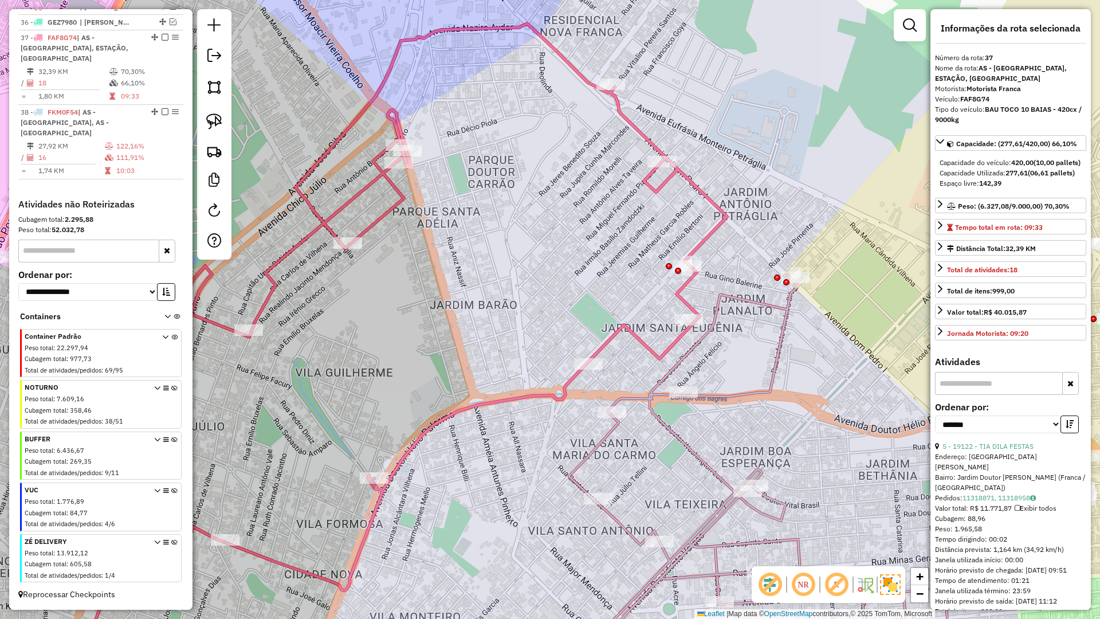
click at [657, 416] on icon at bounding box center [739, 477] width 425 height 407
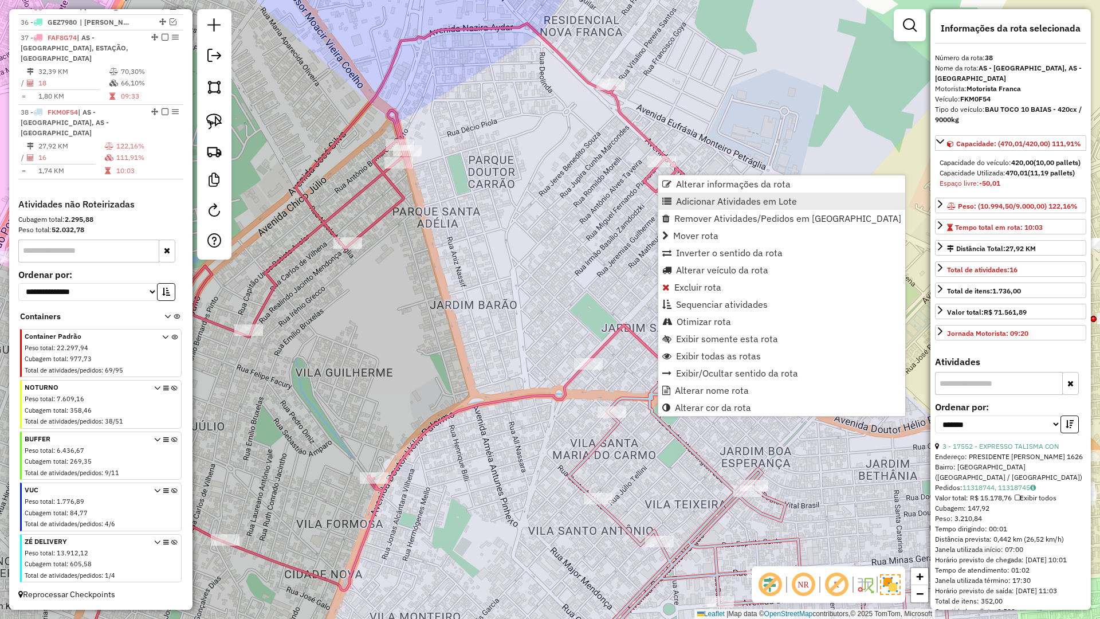
click at [723, 197] on span "Adicionar Atividades em Lote" at bounding box center [736, 201] width 121 height 9
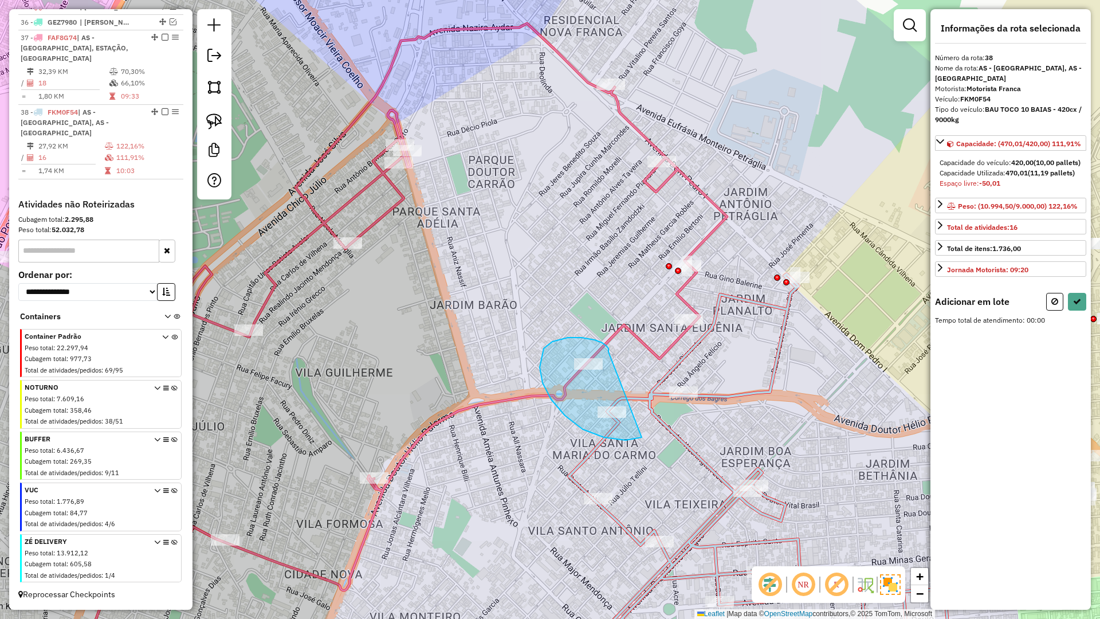
drag, startPoint x: 609, startPoint y: 352, endPoint x: 665, endPoint y: 426, distance: 92.8
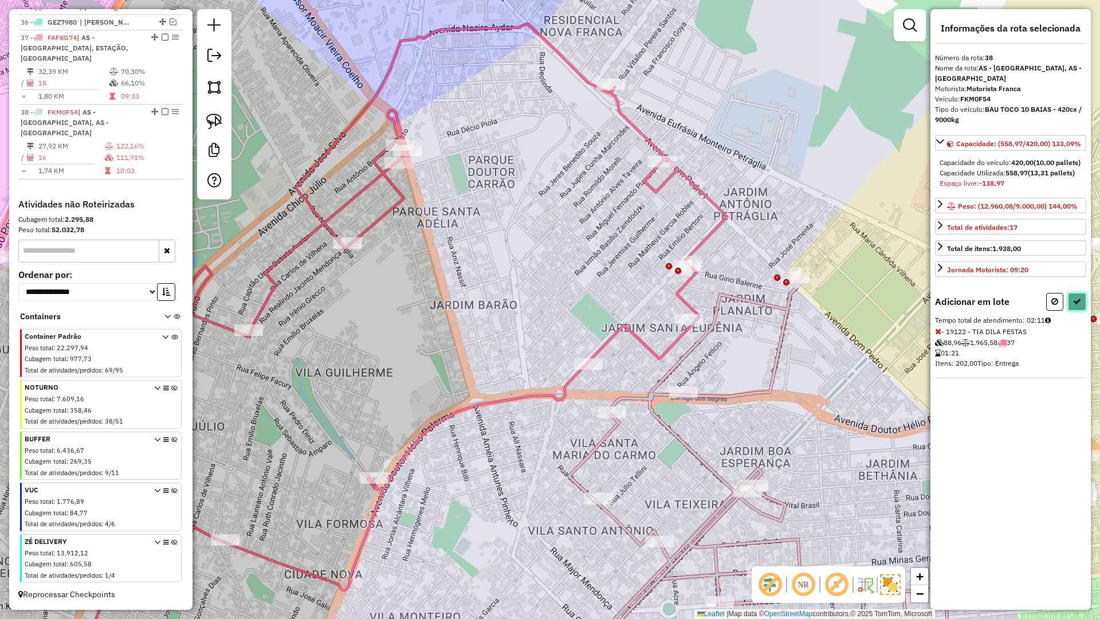
click at [1075, 305] on icon at bounding box center [1077, 301] width 8 height 8
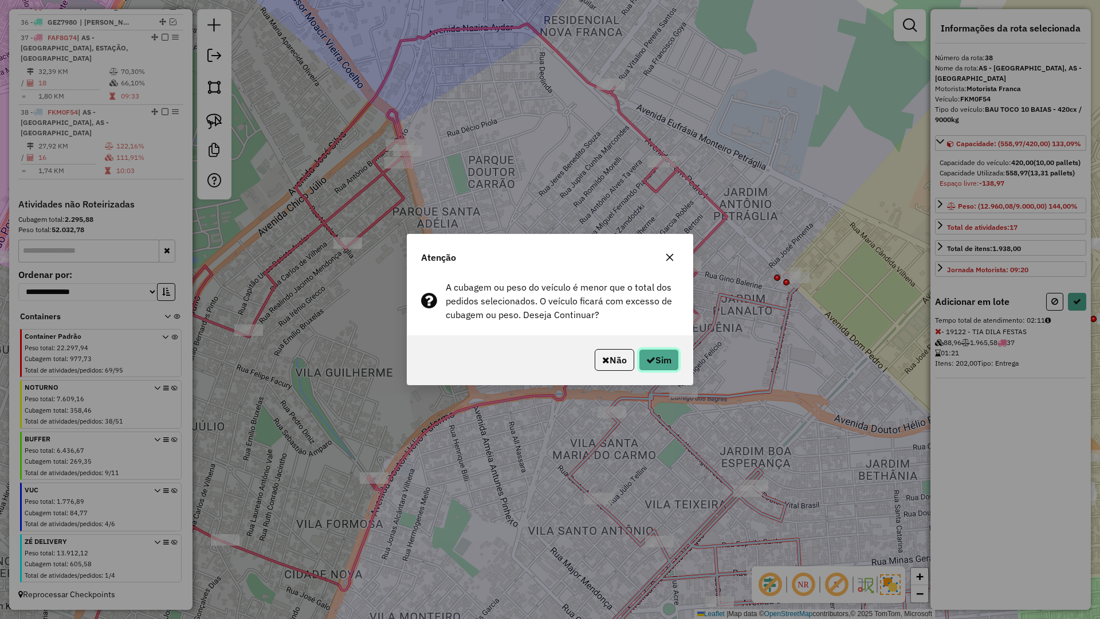
click at [654, 362] on button "Sim" at bounding box center [659, 360] width 40 height 22
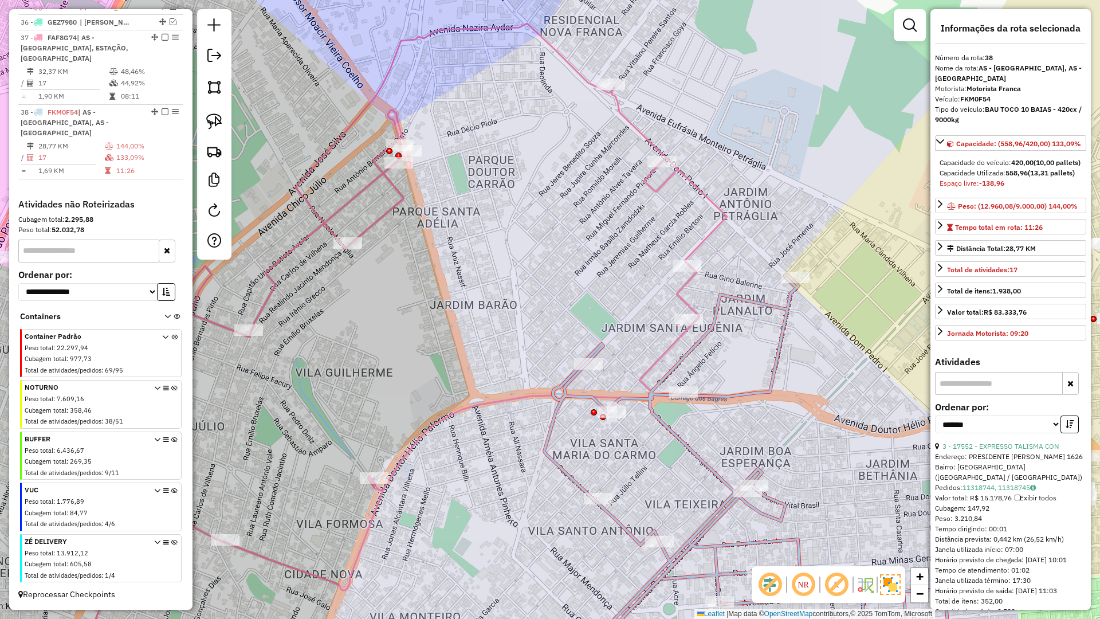
click at [664, 349] on icon at bounding box center [369, 339] width 715 height 633
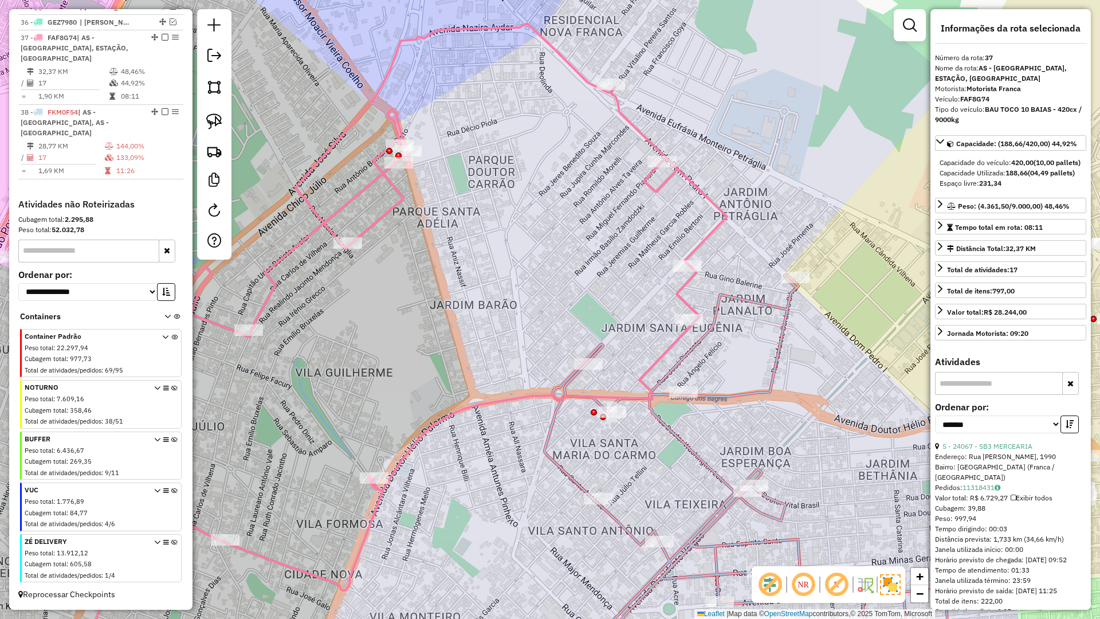
drag, startPoint x: 159, startPoint y: 48, endPoint x: 184, endPoint y: 60, distance: 27.4
click at [162, 41] on em at bounding box center [165, 37] width 7 height 7
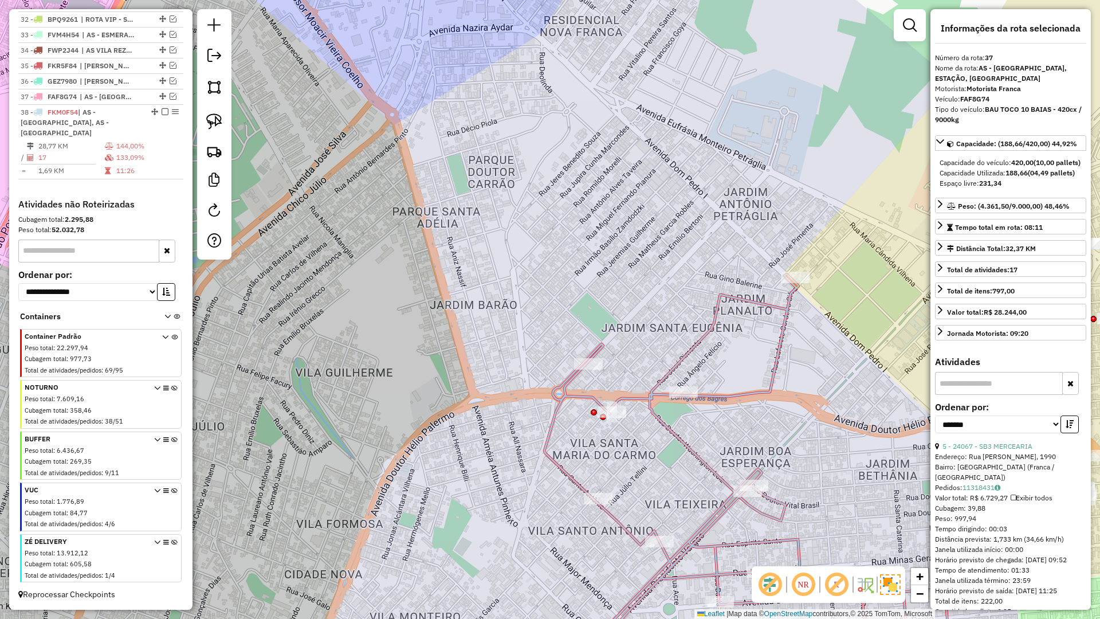
scroll to position [907, 0]
click at [576, 201] on div "Janela de atendimento Grade de atendimento Capacidade Transportadoras Veículos …" at bounding box center [550, 309] width 1100 height 619
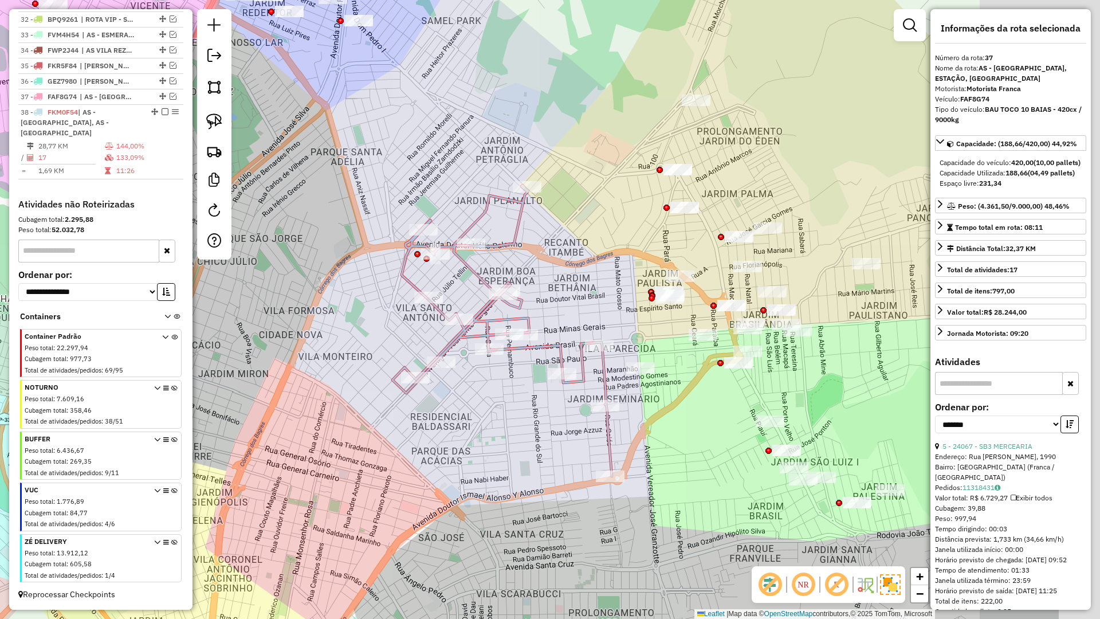
drag, startPoint x: 613, startPoint y: 403, endPoint x: 508, endPoint y: 368, distance: 110.4
click at [490, 371] on div "Janela de atendimento Grade de atendimento Capacidade Transportadoras Veículos …" at bounding box center [550, 309] width 1100 height 619
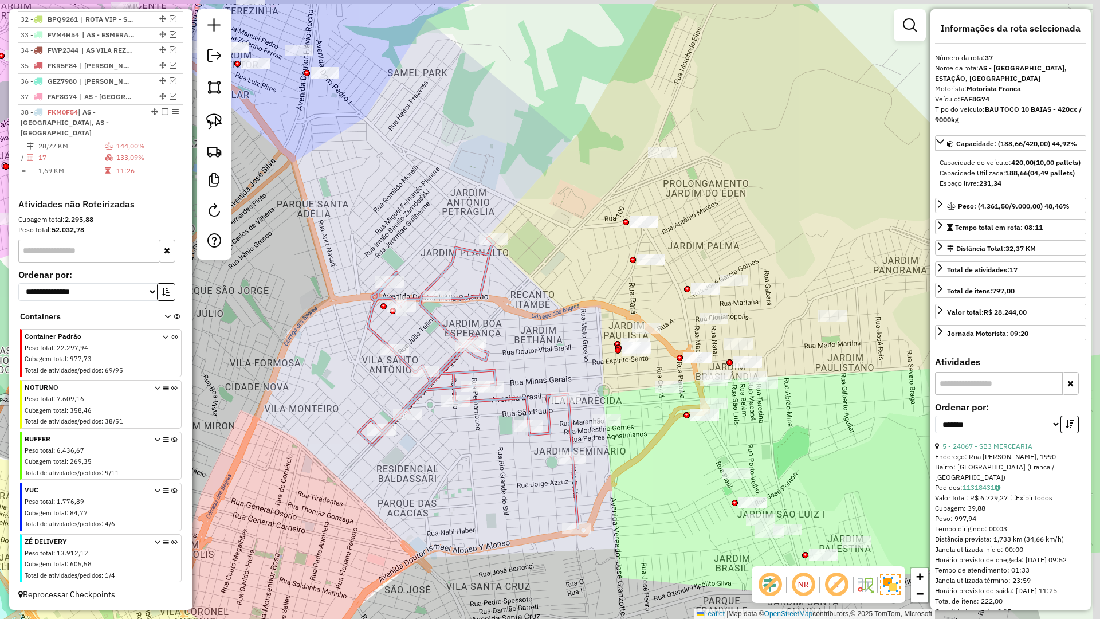
drag, startPoint x: 672, startPoint y: 362, endPoint x: 619, endPoint y: 428, distance: 84.5
click at [619, 428] on div "Janela de atendimento Grade de atendimento Capacidade Transportadoras Veículos …" at bounding box center [550, 309] width 1100 height 619
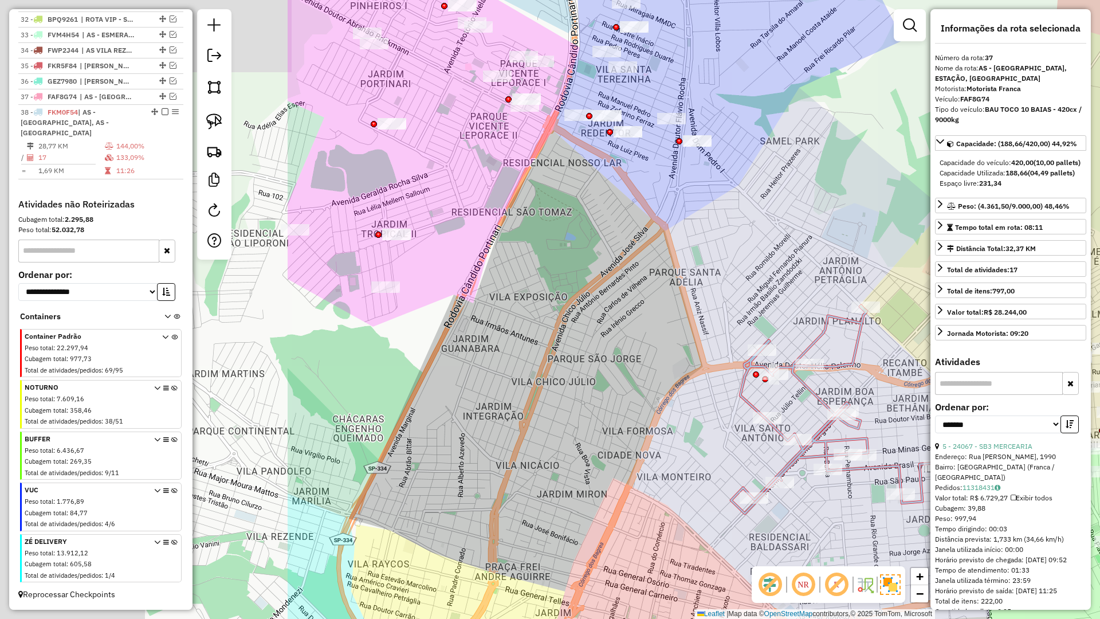
drag, startPoint x: 320, startPoint y: 303, endPoint x: 928, endPoint y: 344, distance: 610.0
click at [947, 340] on hb-router-mapa "Informações da Sessão 977903 - 12/08/2025 Criação: 11/08/2025 17:43 Depósito: R…" at bounding box center [550, 309] width 1100 height 619
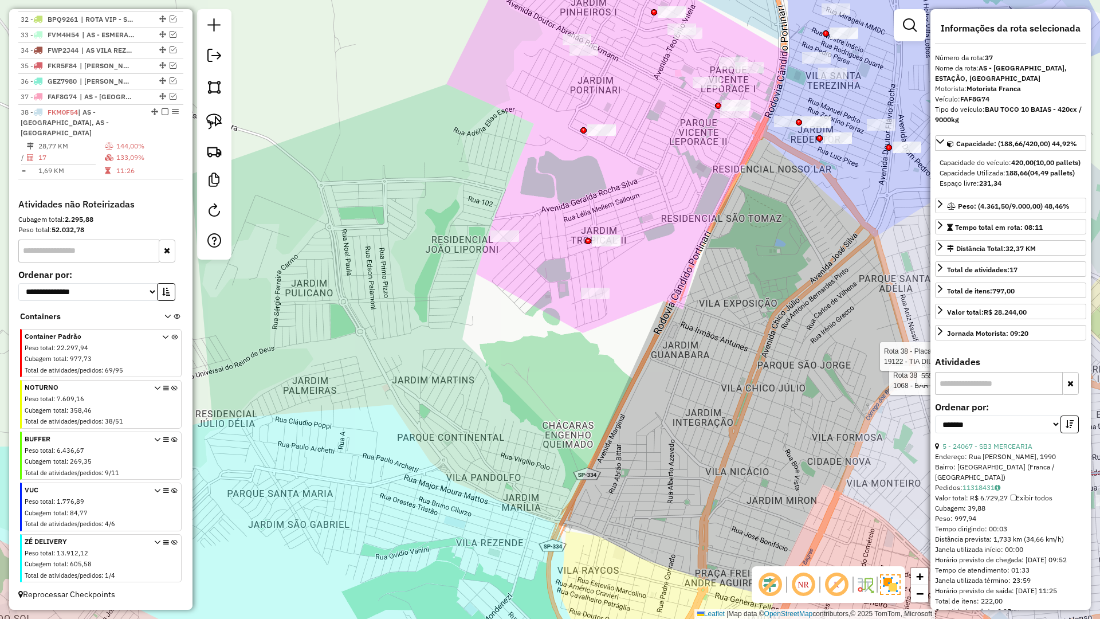
drag, startPoint x: 641, startPoint y: 424, endPoint x: 550, endPoint y: 534, distance: 143.2
click at [550, 535] on div "Rota 38 - Placa FKM0F54 1068 - BAR MERC.SOUZA Rota 38 - Placa FKM0F54 5554 - NI…" at bounding box center [550, 309] width 1100 height 619
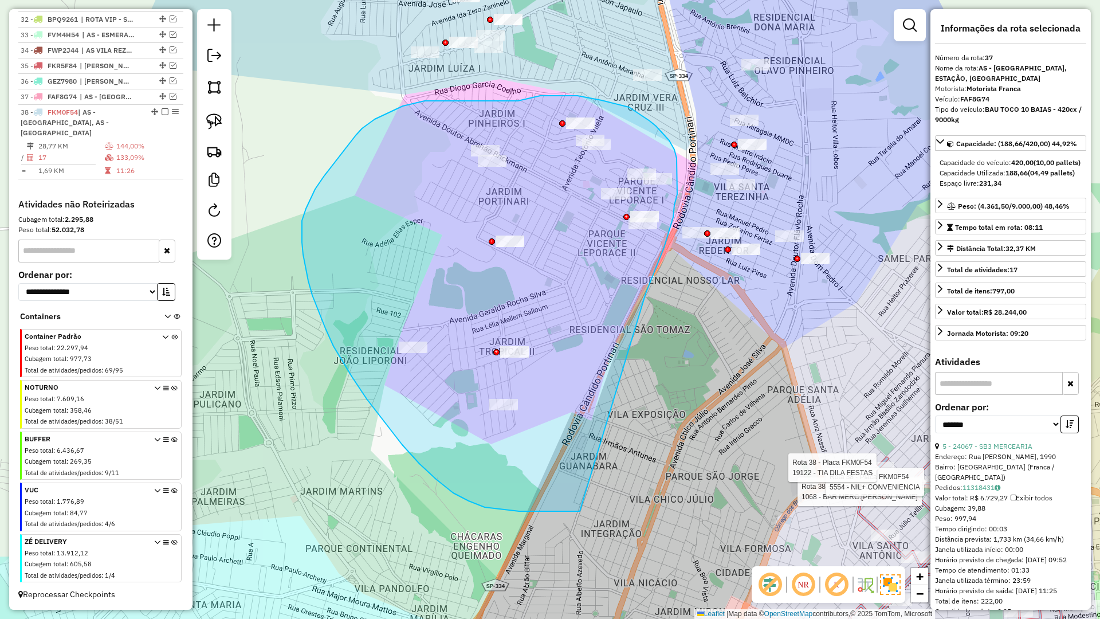
drag, startPoint x: 501, startPoint y: 509, endPoint x: 645, endPoint y: 294, distance: 259.4
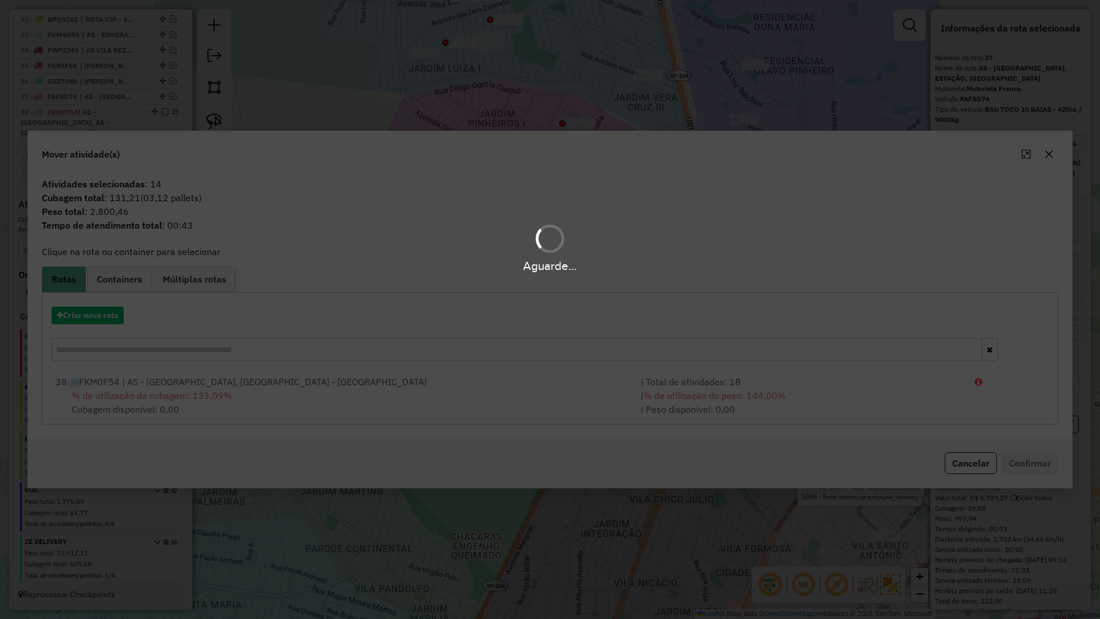
click at [90, 313] on div "Aguarde..." at bounding box center [550, 309] width 1100 height 619
click at [90, 313] on button "Criar nova rota" at bounding box center [88, 316] width 72 height 18
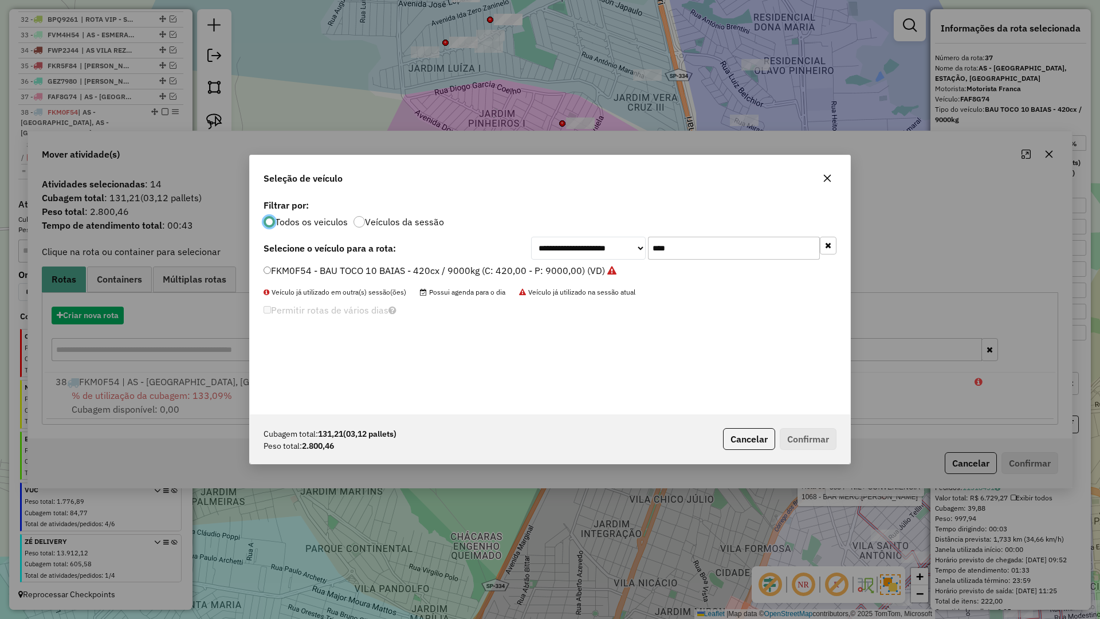
scroll to position [6, 3]
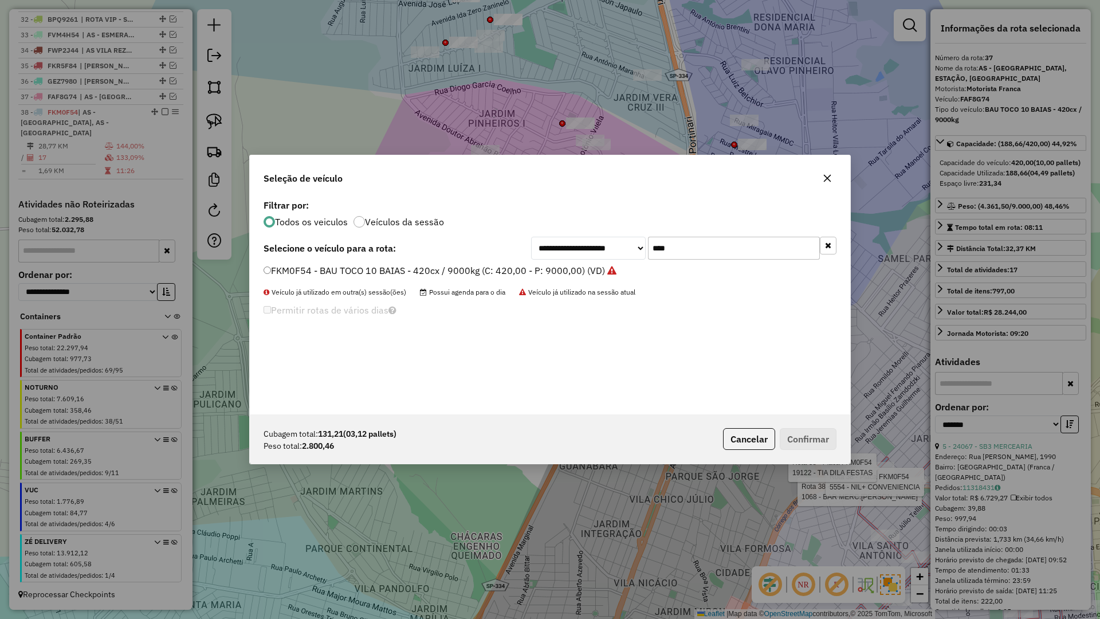
drag, startPoint x: 715, startPoint y: 244, endPoint x: 565, endPoint y: 244, distance: 149.6
click at [565, 244] on div "**********" at bounding box center [683, 248] width 305 height 23
type input "*"
type input "****"
drag, startPoint x: 355, startPoint y: 273, endPoint x: 427, endPoint y: 298, distance: 76.5
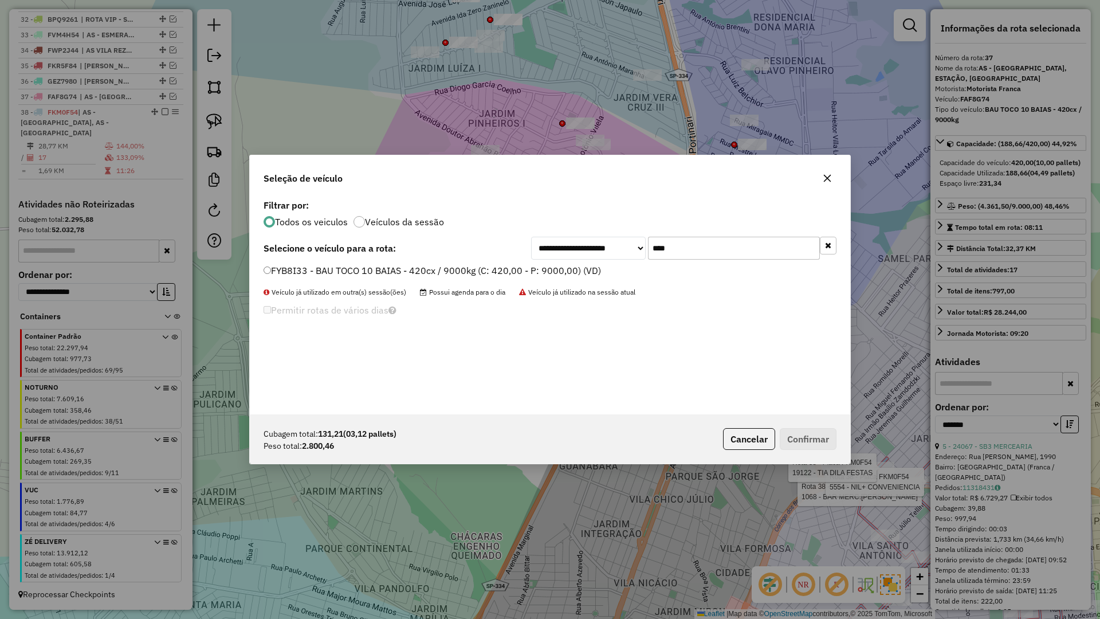
click at [356, 272] on label "FYB8I33 - BAU TOCO 10 BAIAS - 420cx / 9000kg (C: 420,00 - P: 9000,00) (VD)" at bounding box center [433, 271] width 338 height 14
click at [811, 431] on button "Confirmar" at bounding box center [808, 439] width 57 height 22
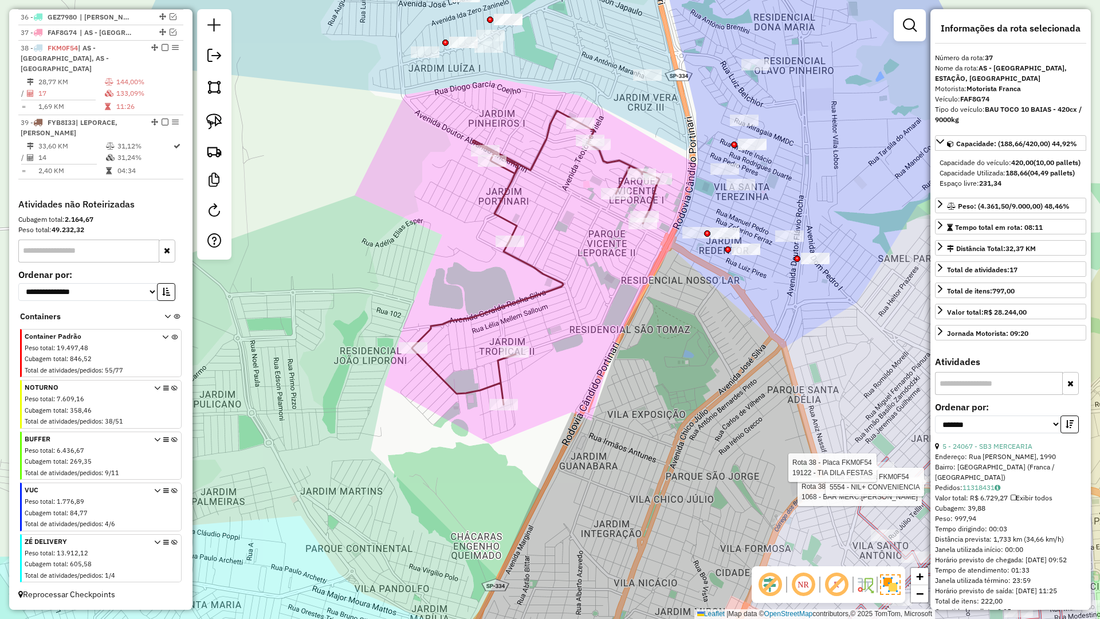
scroll to position [971, 0]
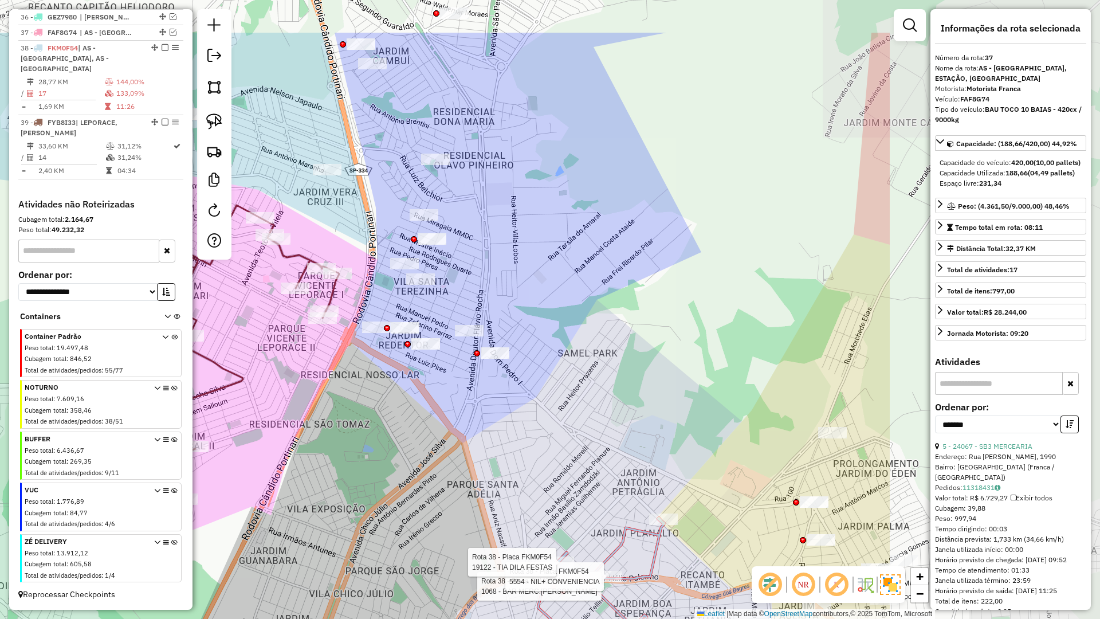
drag, startPoint x: 548, startPoint y: 304, endPoint x: 270, endPoint y: 384, distance: 288.9
click at [270, 384] on div "Rota 38 - Placa FKM0F54 1068 - BAR MERC.SOUZA Rota 38 - Placa FKM0F54 5554 - NI…" at bounding box center [550, 309] width 1100 height 619
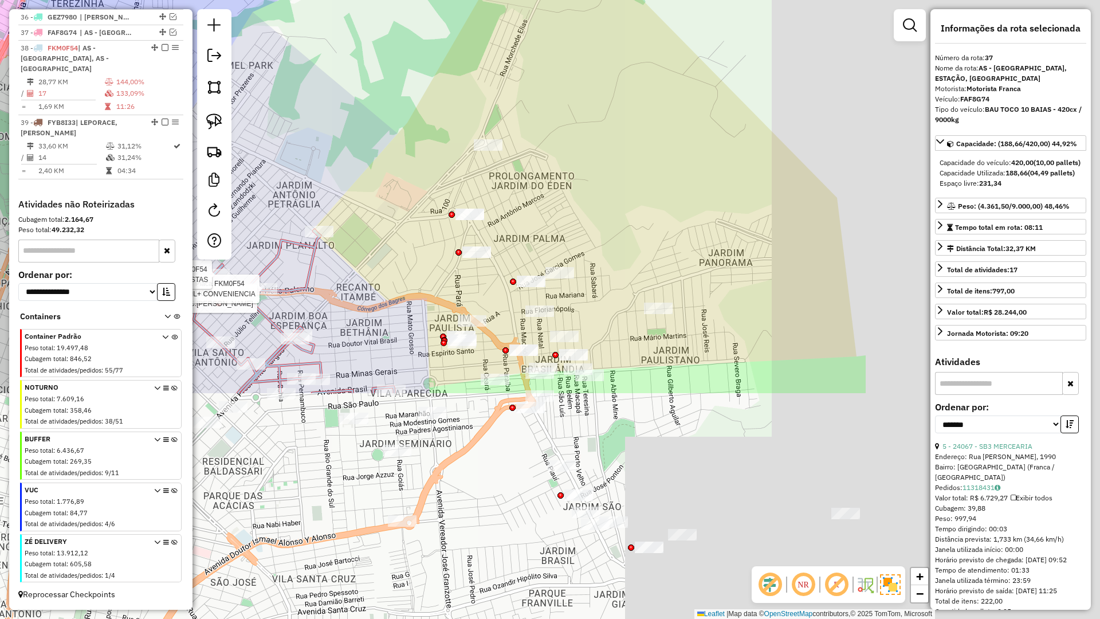
drag, startPoint x: 582, startPoint y: 460, endPoint x: 293, endPoint y: 219, distance: 376.7
click at [252, 186] on div "Rota 38 - Placa FKM0F54 1068 - BAR MERC.SOUZA Rota 38 - Placa FKM0F54 5554 - NI…" at bounding box center [550, 309] width 1100 height 619
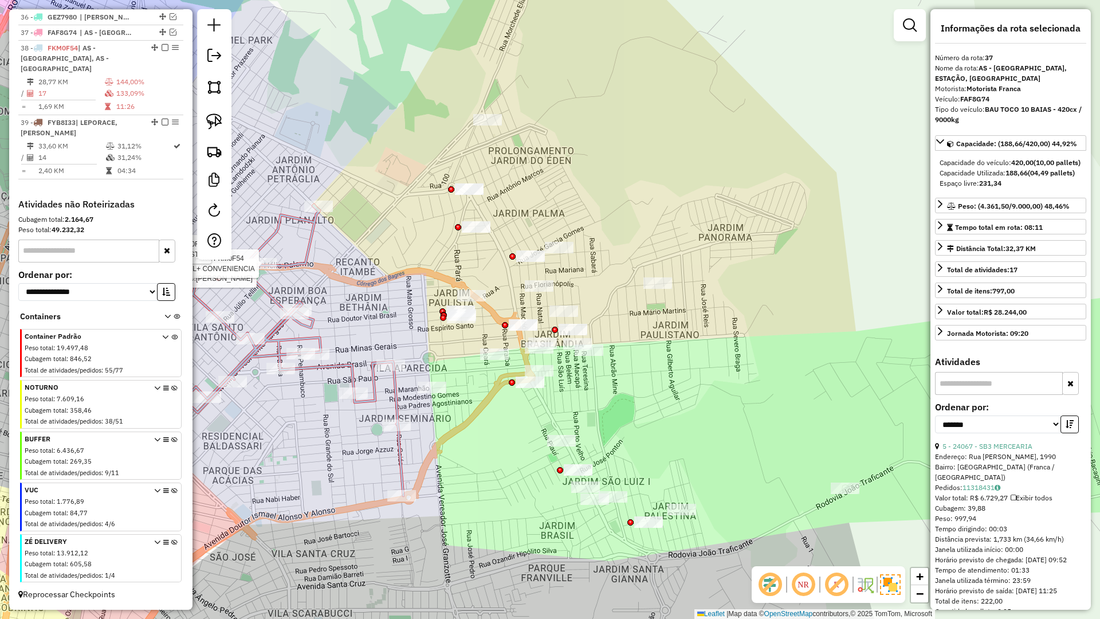
drag, startPoint x: 399, startPoint y: 340, endPoint x: 399, endPoint y: 318, distance: 21.8
click at [399, 318] on div "Rota 38 - Placa FKM0F54 1068 - BAR MERC.SOUZA Rota 38 - Placa FKM0F54 5554 - NI…" at bounding box center [550, 309] width 1100 height 619
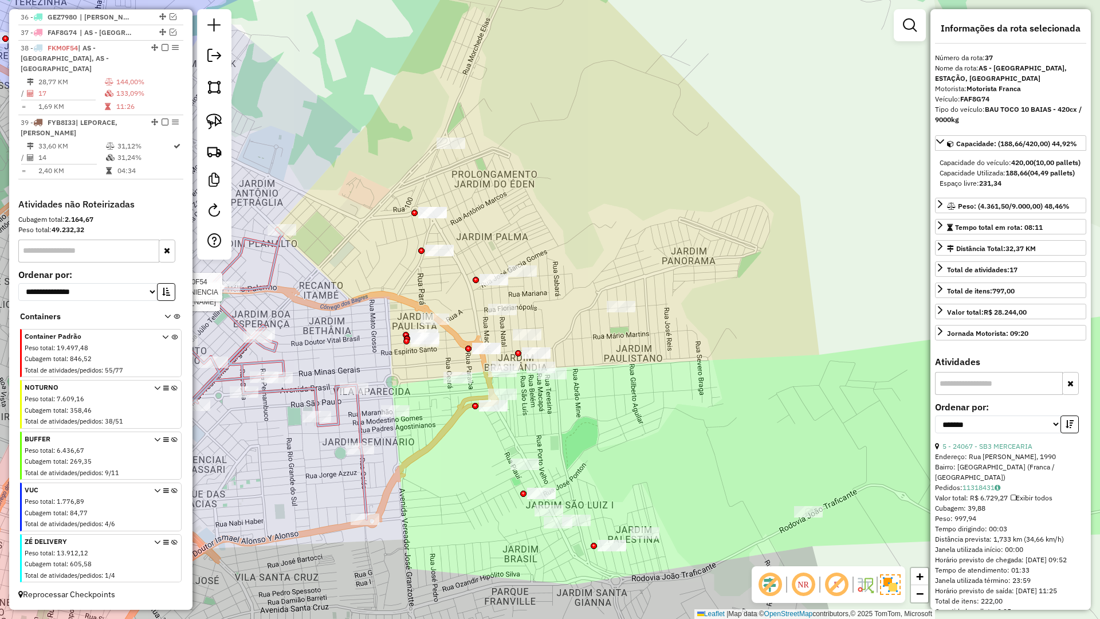
drag, startPoint x: 368, startPoint y: 317, endPoint x: 329, endPoint y: 343, distance: 46.7
click at [327, 343] on div "Rota 38 - Placa FKM0F54 1068 - BAR MERC.SOUZA Rota 38 - Placa FKM0F54 5554 - NI…" at bounding box center [550, 309] width 1100 height 619
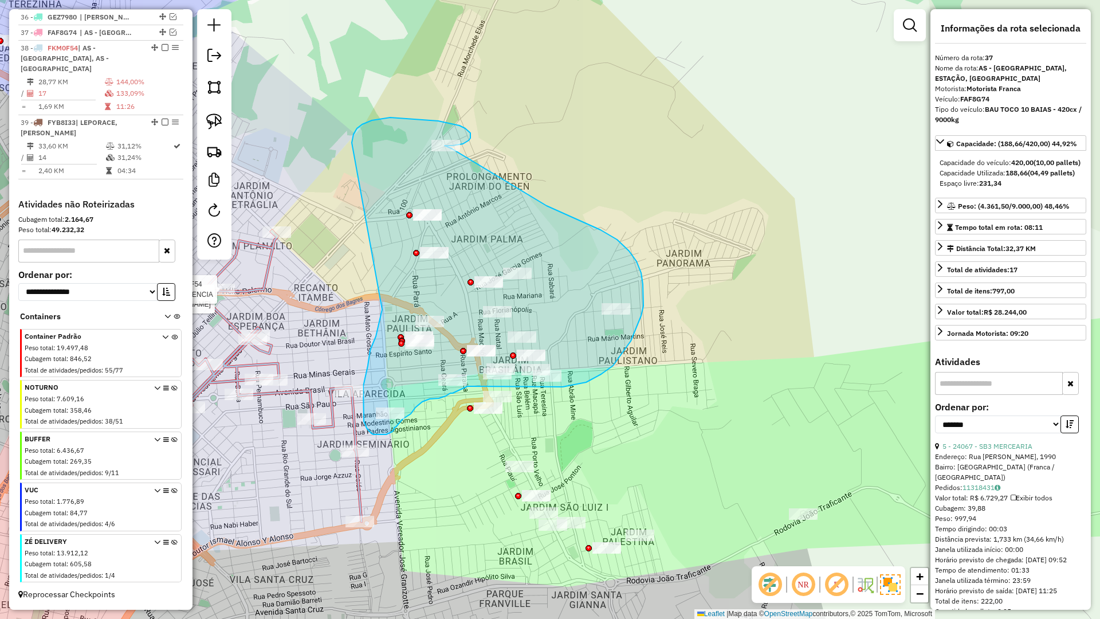
drag, startPoint x: 370, startPoint y: 355, endPoint x: 351, endPoint y: 144, distance: 211.7
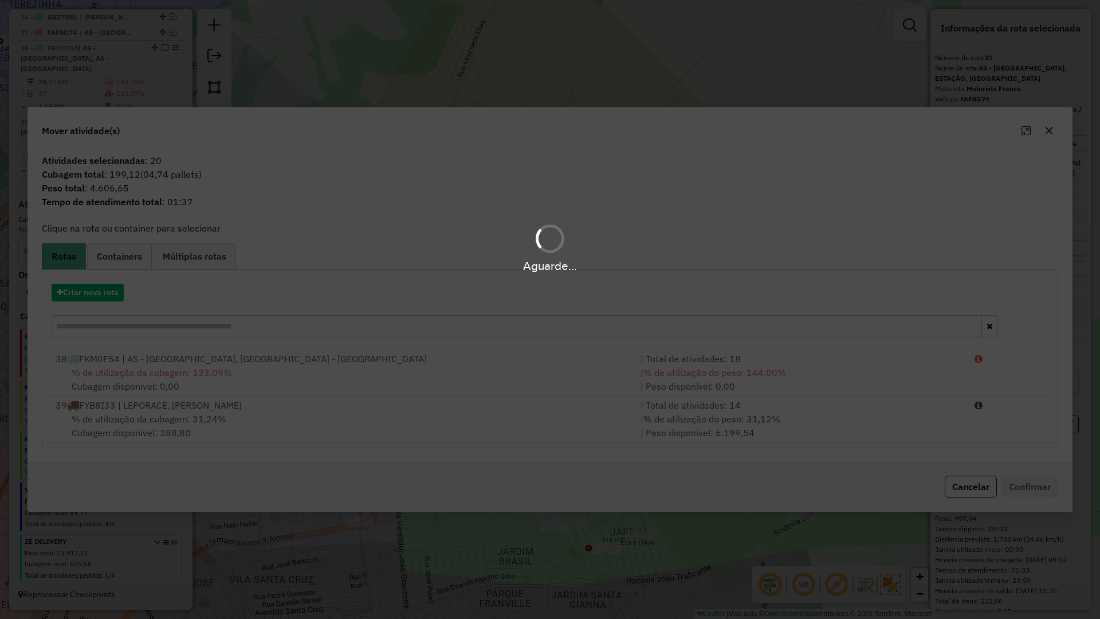
click at [88, 296] on div "Aguarde..." at bounding box center [550, 309] width 1100 height 619
click at [89, 293] on button "Criar nova rota" at bounding box center [88, 293] width 72 height 18
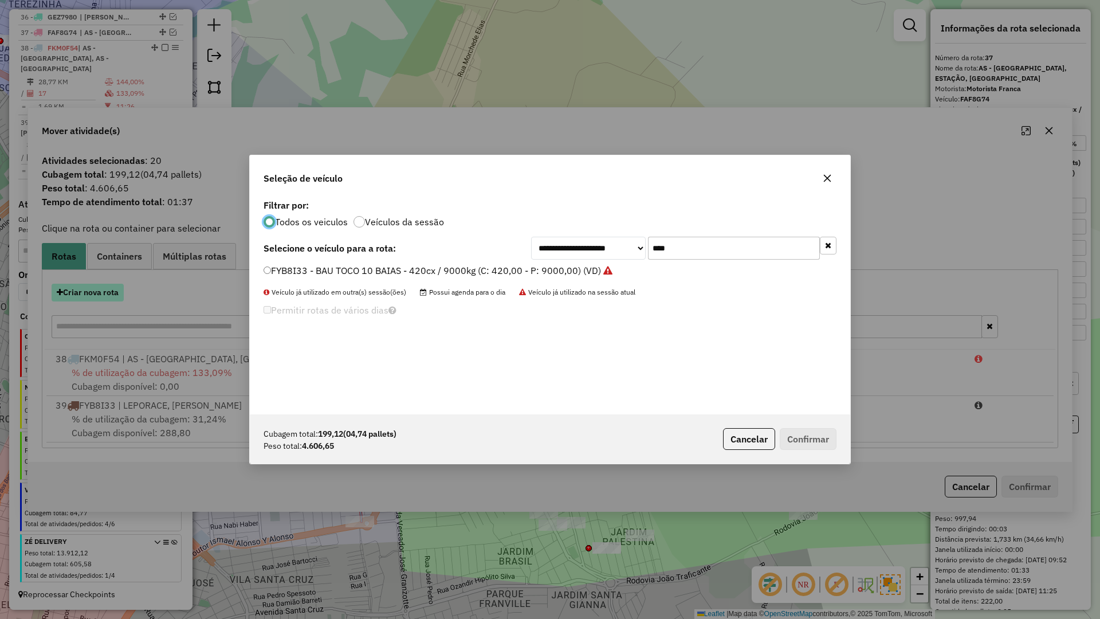
scroll to position [6, 3]
drag, startPoint x: 89, startPoint y: 293, endPoint x: 107, endPoint y: 293, distance: 17.8
click at [91, 293] on div "**********" at bounding box center [550, 309] width 1100 height 619
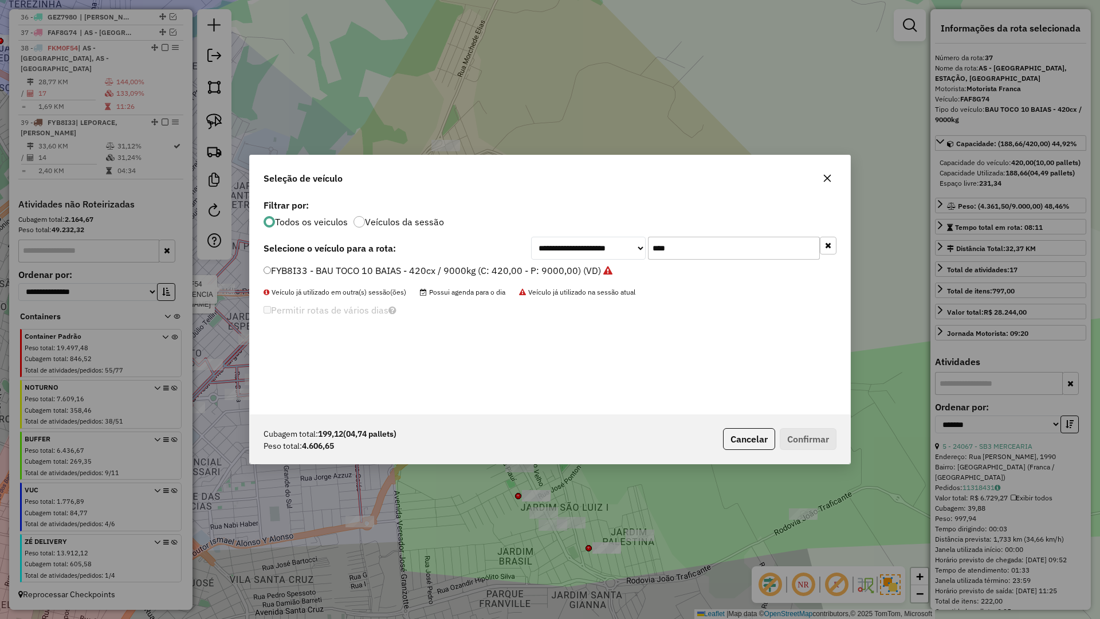
drag, startPoint x: 696, startPoint y: 238, endPoint x: 639, endPoint y: 246, distance: 57.3
click at [640, 246] on div "**********" at bounding box center [683, 248] width 305 height 23
type input "****"
drag, startPoint x: 384, startPoint y: 277, endPoint x: 387, endPoint y: 270, distance: 7.7
click at [386, 275] on label "FMF3F92 - BAU TOCO 10 BAIAS - 420cx / 9000kg (C: 420,00 - P: 9000,00) (VD)" at bounding box center [434, 271] width 341 height 14
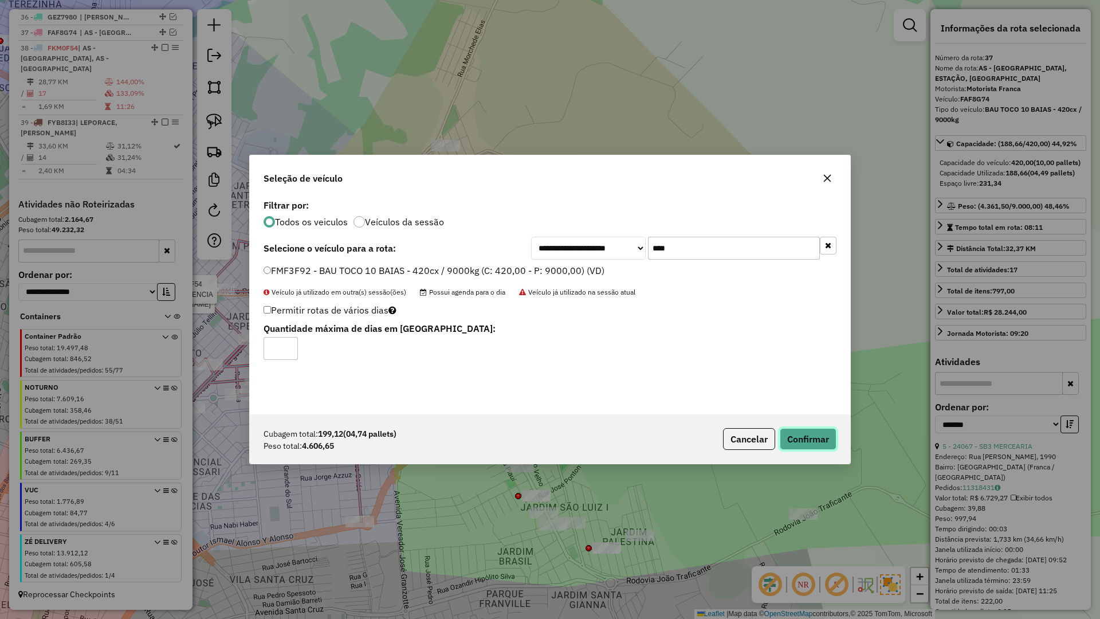
click at [807, 431] on button "Confirmar" at bounding box center [808, 439] width 57 height 22
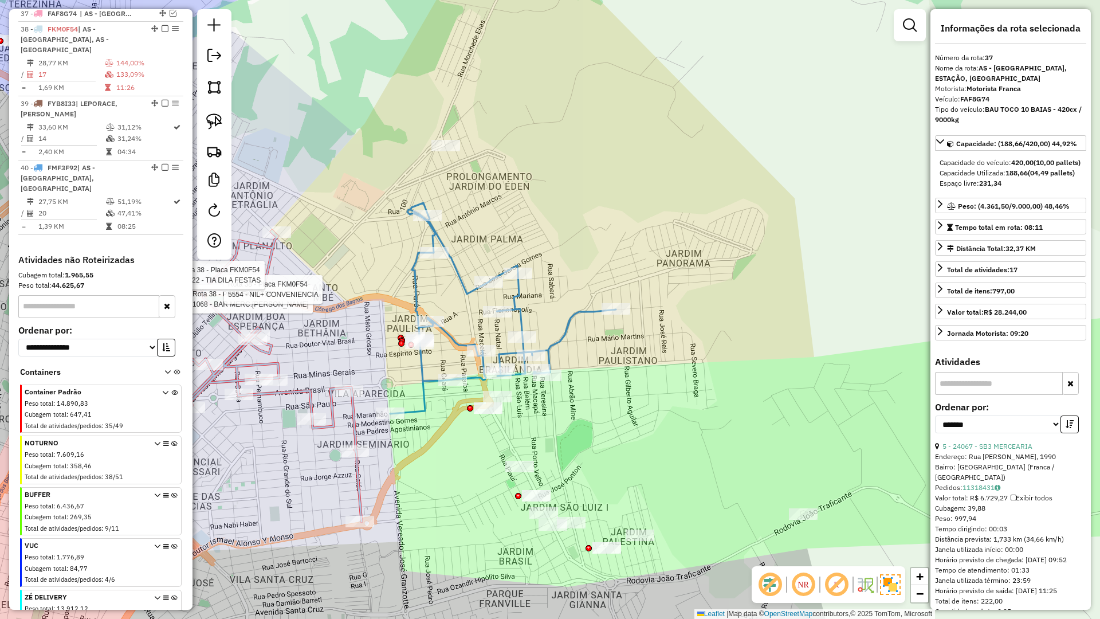
scroll to position [987, 0]
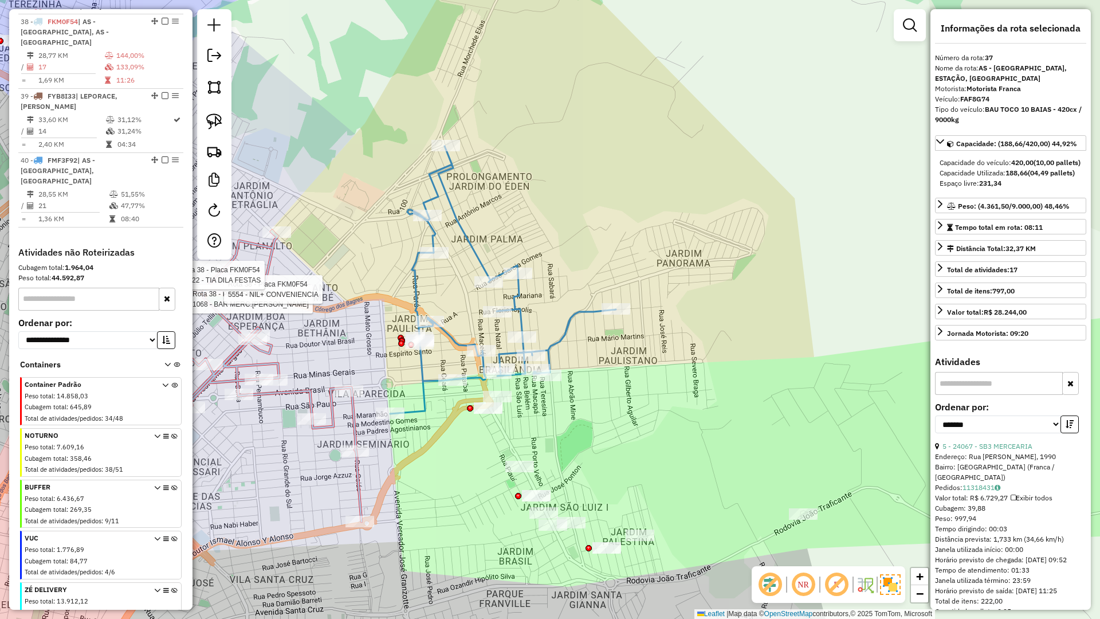
click at [353, 423] on icon at bounding box center [251, 375] width 219 height 291
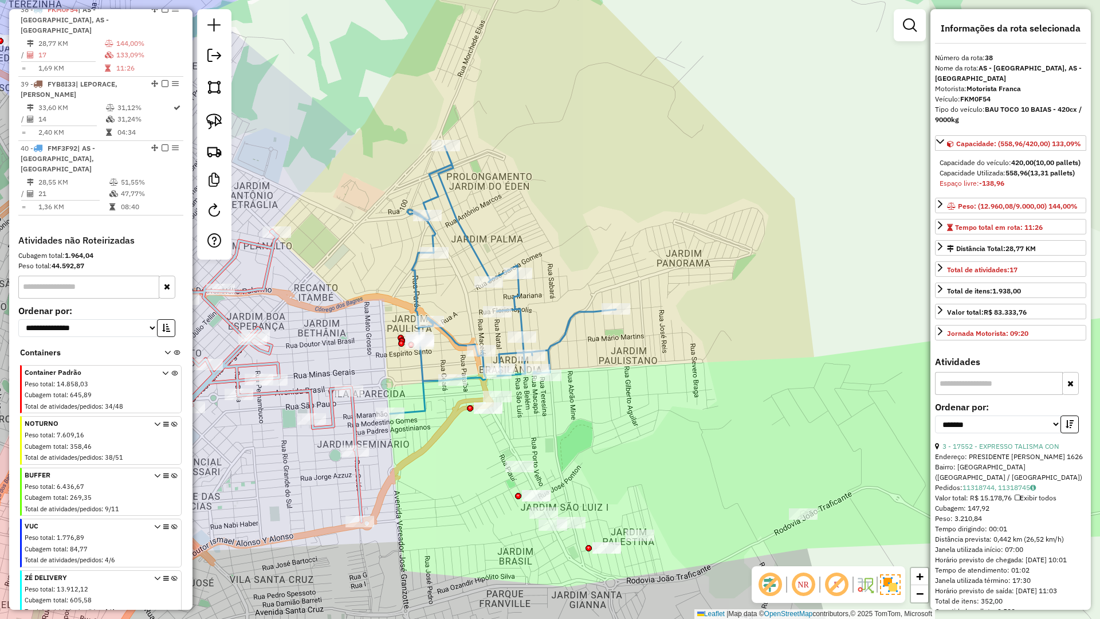
scroll to position [1002, 0]
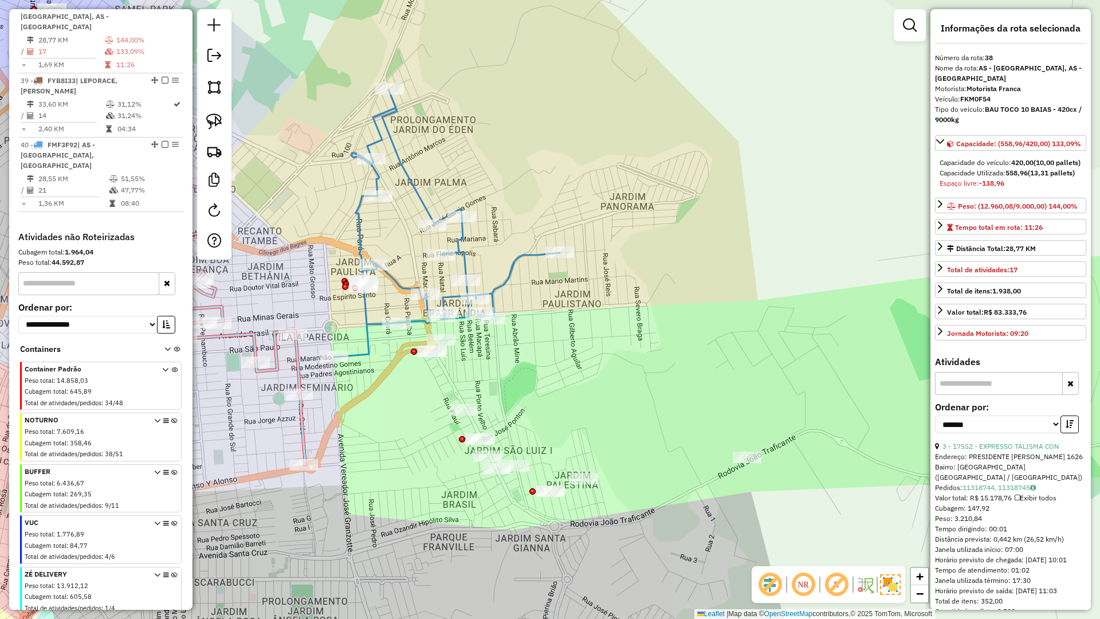
drag, startPoint x: 347, startPoint y: 384, endPoint x: 393, endPoint y: 393, distance: 47.2
click at [346, 376] on div "Janela de atendimento Grade de atendimento Capacidade Transportadoras Veículos …" at bounding box center [550, 309] width 1100 height 619
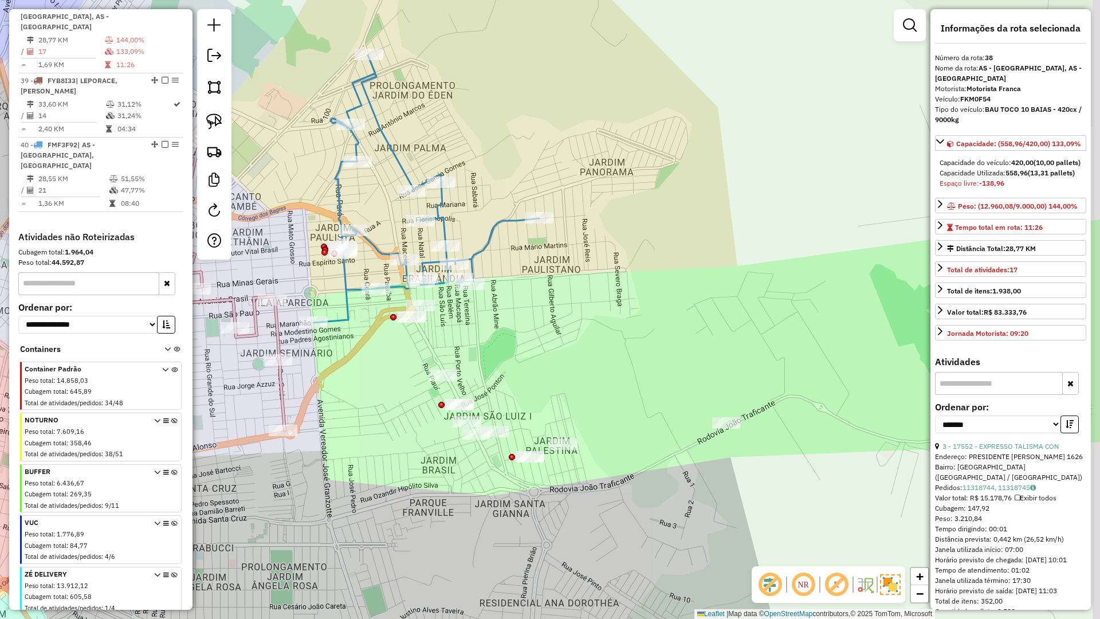
click at [398, 382] on div "Janela de atendimento Grade de atendimento Capacidade Transportadoras Veículos …" at bounding box center [550, 309] width 1100 height 619
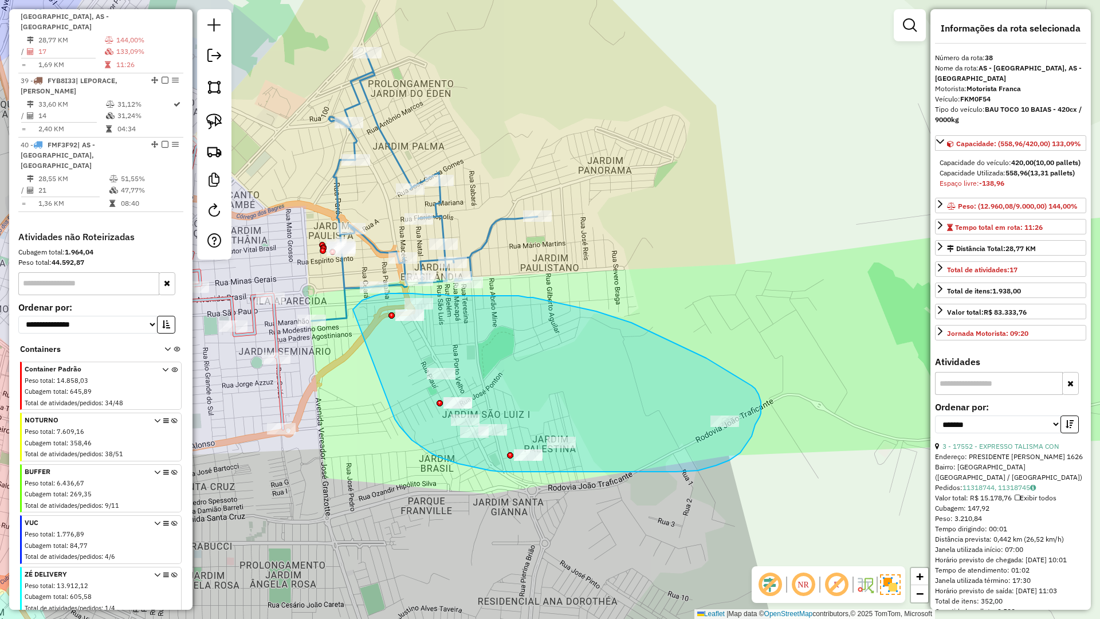
drag, startPoint x: 406, startPoint y: 433, endPoint x: 353, endPoint y: 309, distance: 134.5
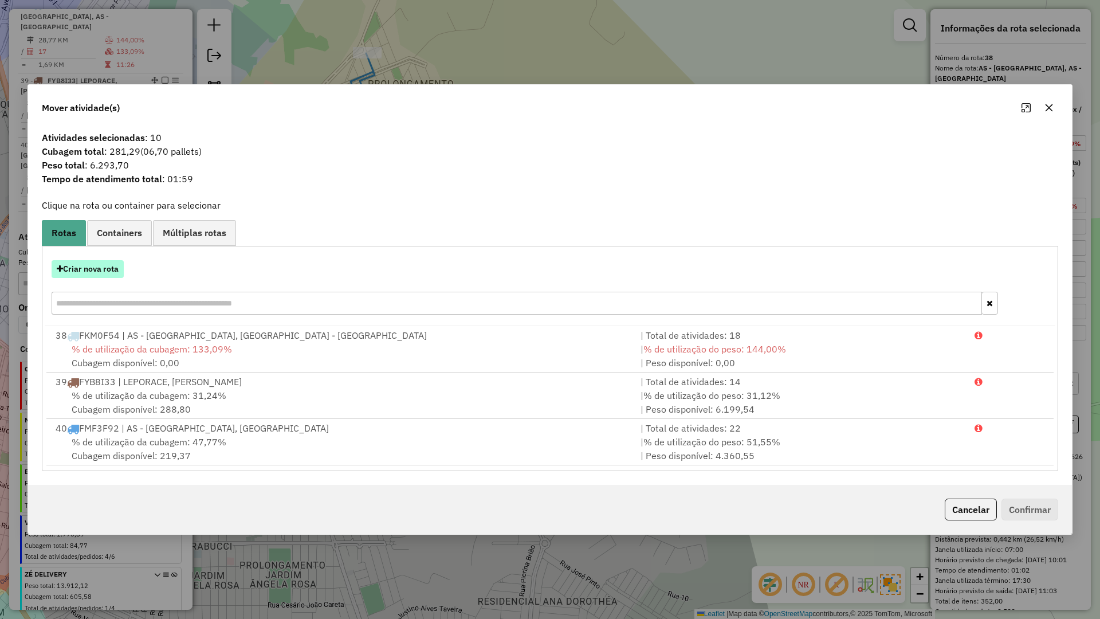
drag, startPoint x: 95, startPoint y: 270, endPoint x: 102, endPoint y: 268, distance: 7.1
click at [102, 268] on button "Criar nova rota" at bounding box center [88, 269] width 72 height 18
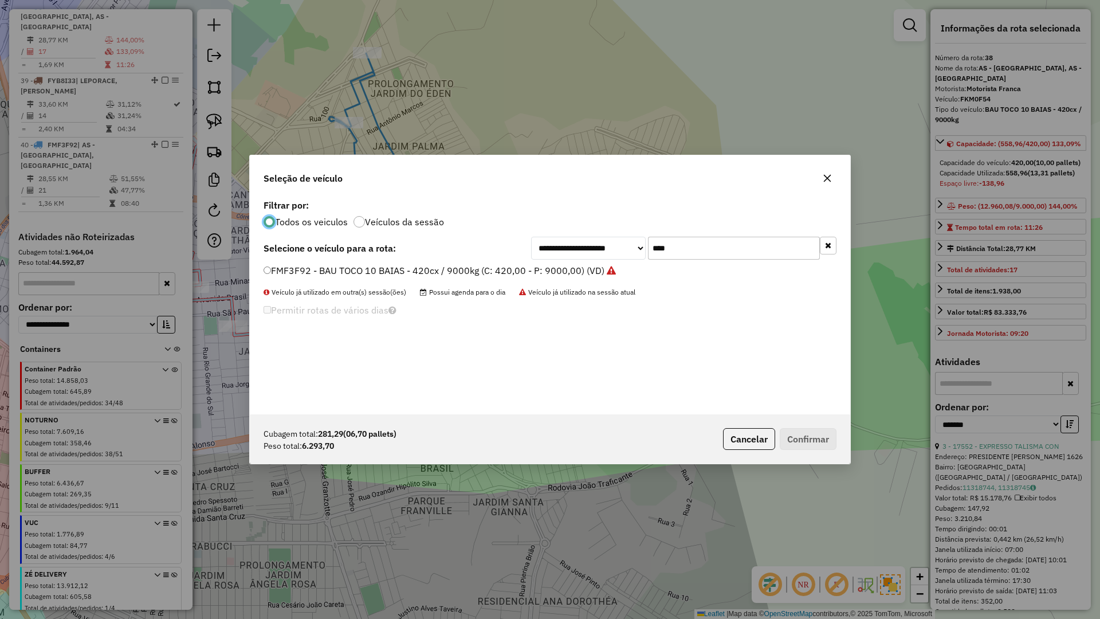
scroll to position [6, 3]
click at [643, 253] on div "**********" at bounding box center [683, 248] width 305 height 23
type input "****"
click at [315, 270] on label "GKH2E54 - BAU TOCO 10 BAIAS - 420cx / 9000kg (C: 420,00 - P: 9000,00) (VD)" at bounding box center [435, 271] width 342 height 14
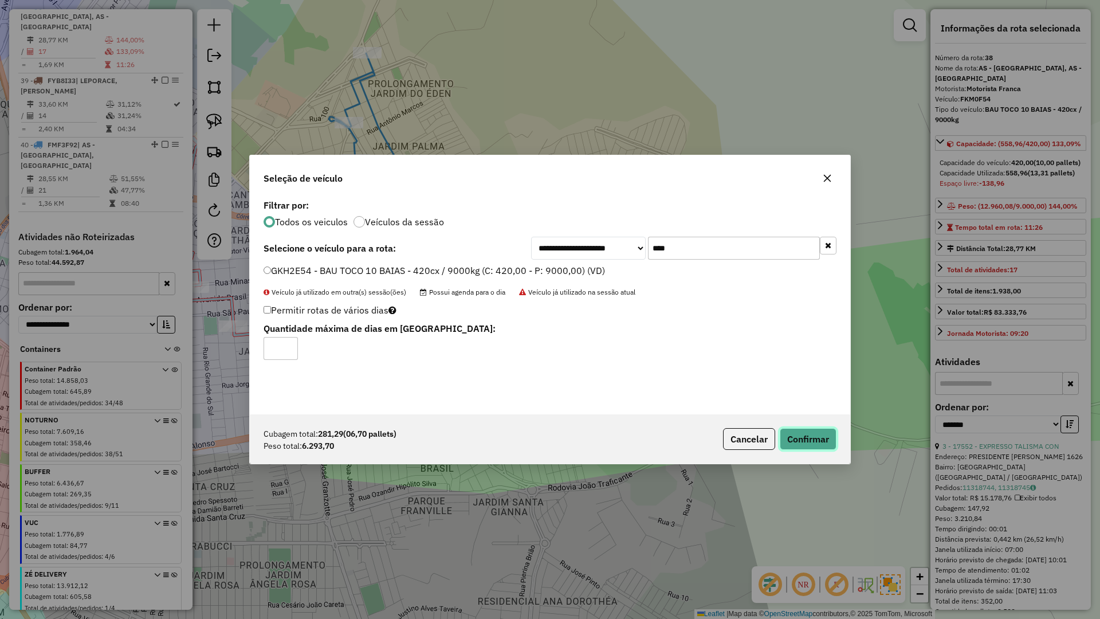
click at [813, 431] on button "Confirmar" at bounding box center [808, 439] width 57 height 22
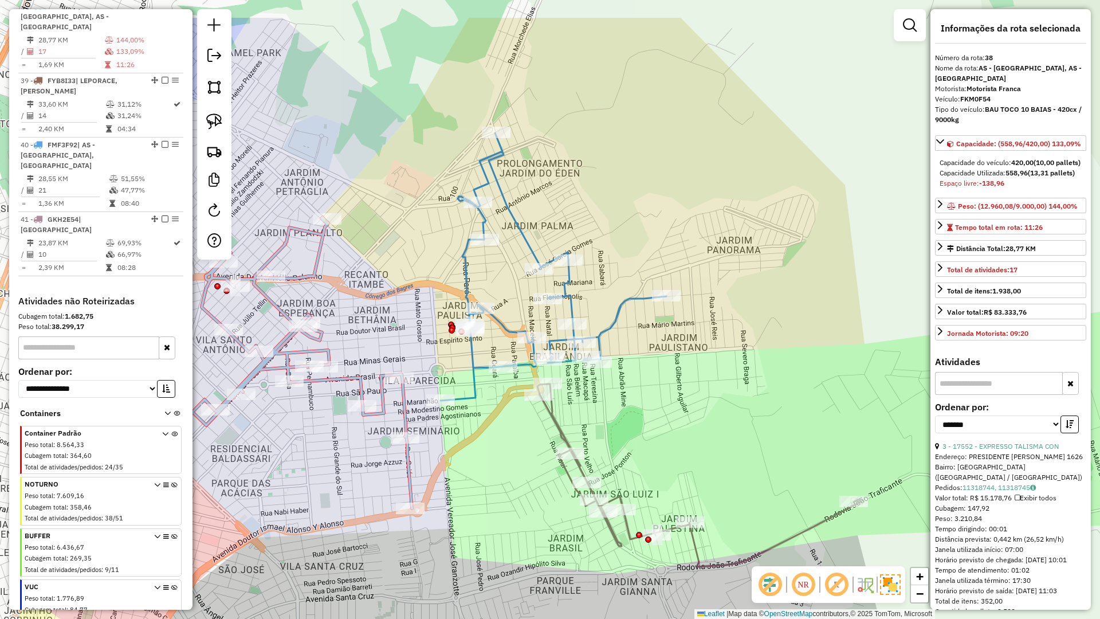
drag, startPoint x: 617, startPoint y: 398, endPoint x: 626, endPoint y: 402, distance: 10.0
click at [626, 402] on div "Janela de atendimento Grade de atendimento Capacidade Transportadoras Veículos …" at bounding box center [550, 309] width 1100 height 619
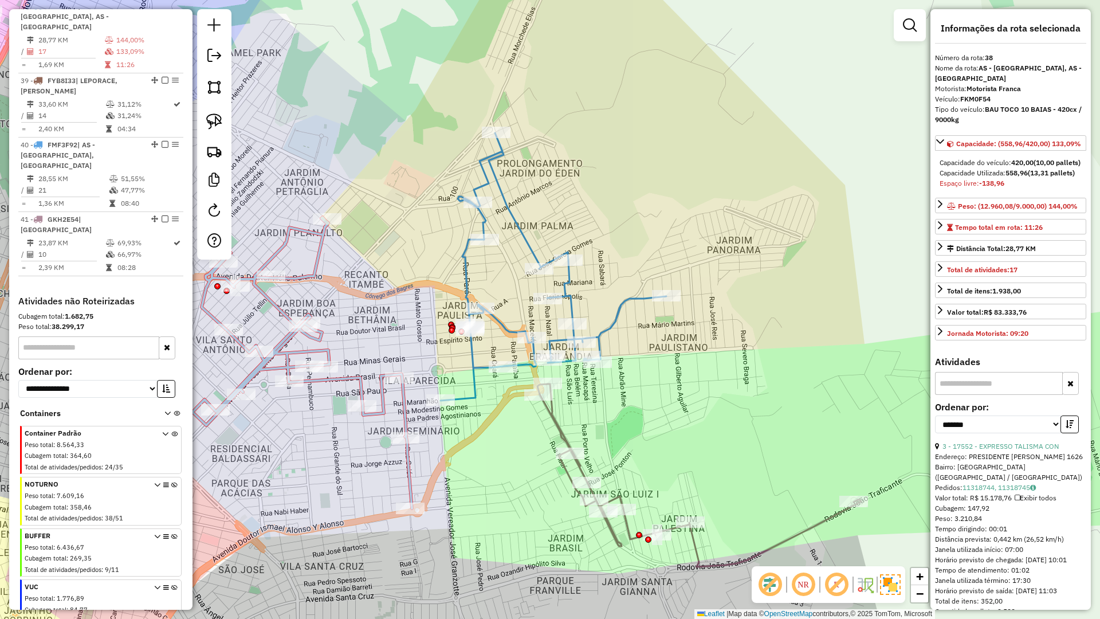
click at [473, 367] on icon at bounding box center [554, 267] width 226 height 268
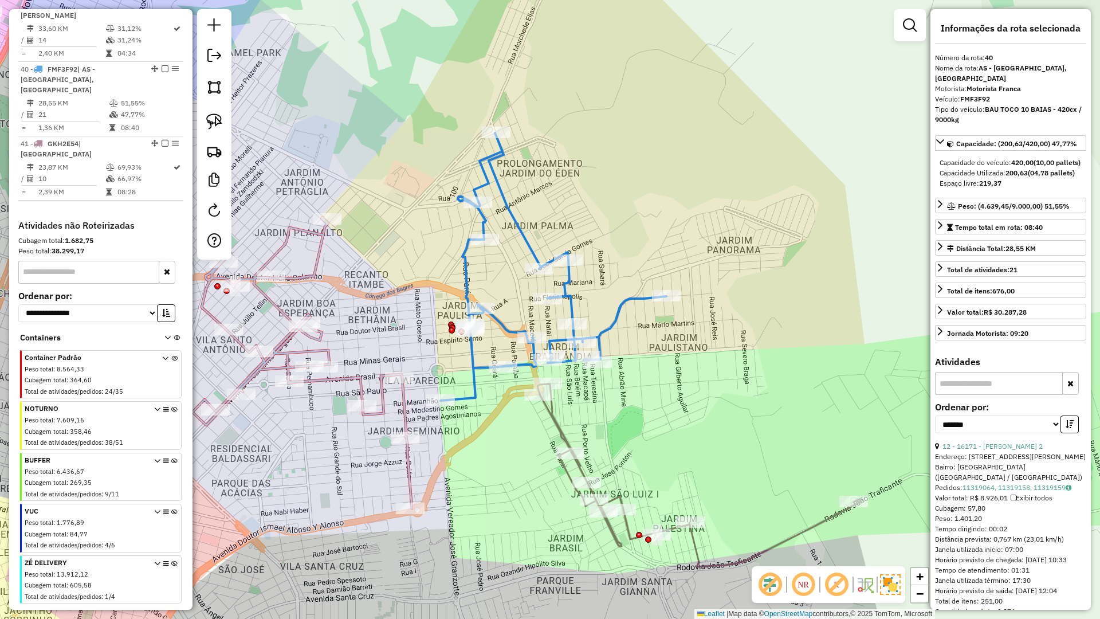
scroll to position [1089, 0]
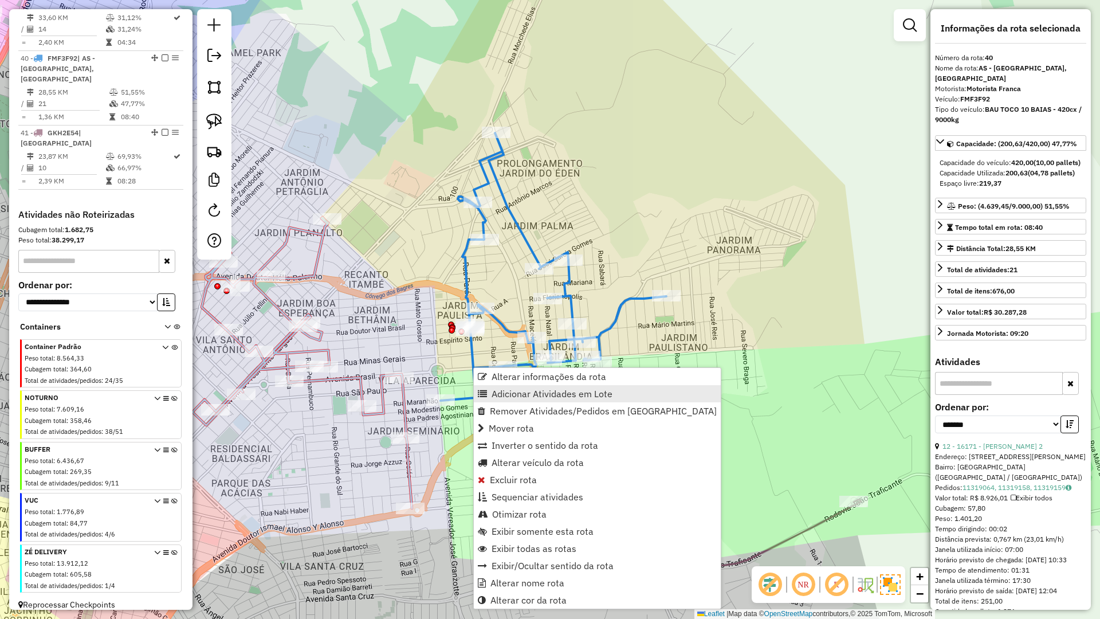
click at [517, 394] on span "Adicionar Atividades em Lote" at bounding box center [552, 393] width 121 height 9
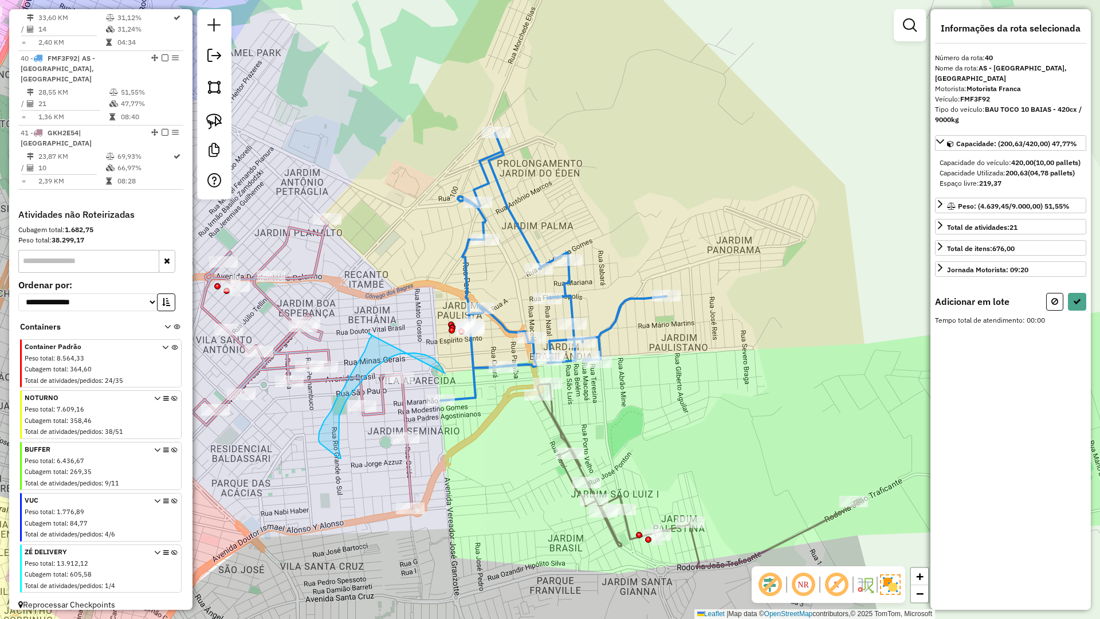
drag, startPoint x: 444, startPoint y: 371, endPoint x: 367, endPoint y: 333, distance: 84.8
drag, startPoint x: 1052, startPoint y: 313, endPoint x: 1005, endPoint y: 311, distance: 47.6
click at [1053, 305] on icon at bounding box center [1054, 301] width 7 height 8
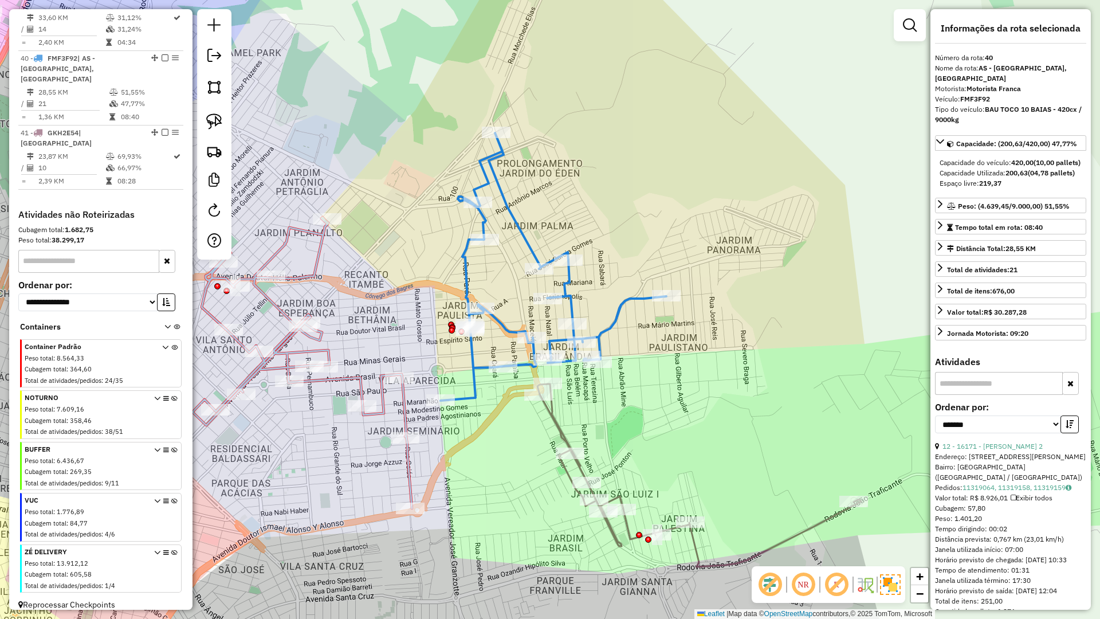
click at [599, 325] on div "Rota 40 - Placa FMF3F92 4471 - MERCADO DO PLACIDO Janela de atendimento Grade d…" at bounding box center [550, 309] width 1100 height 619
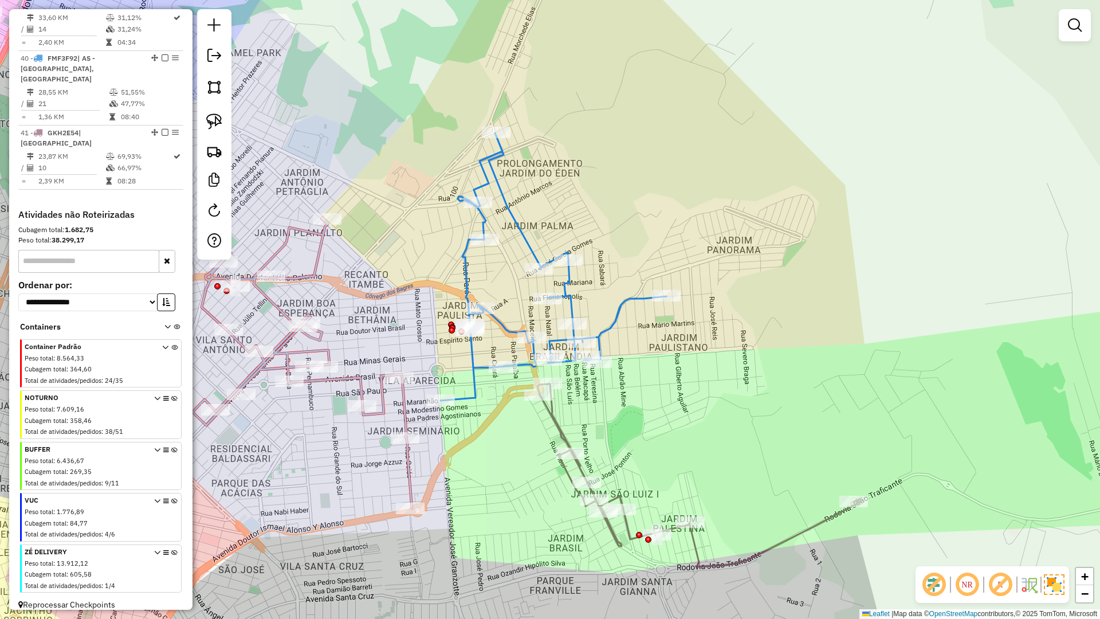
click at [605, 328] on icon at bounding box center [554, 267] width 226 height 268
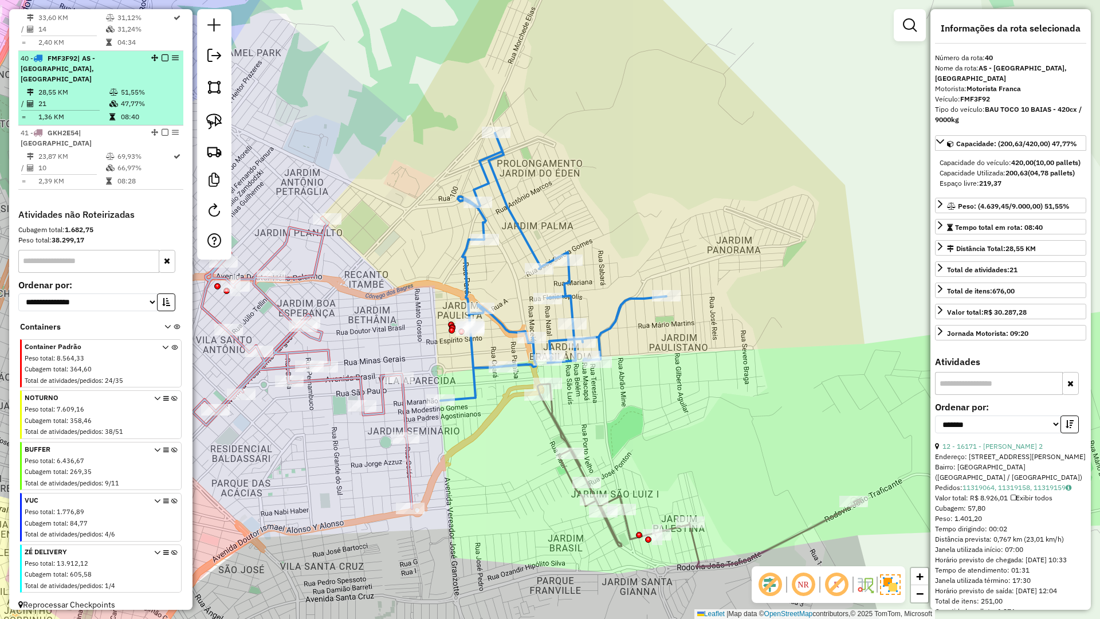
click at [162, 61] on em at bounding box center [165, 57] width 7 height 7
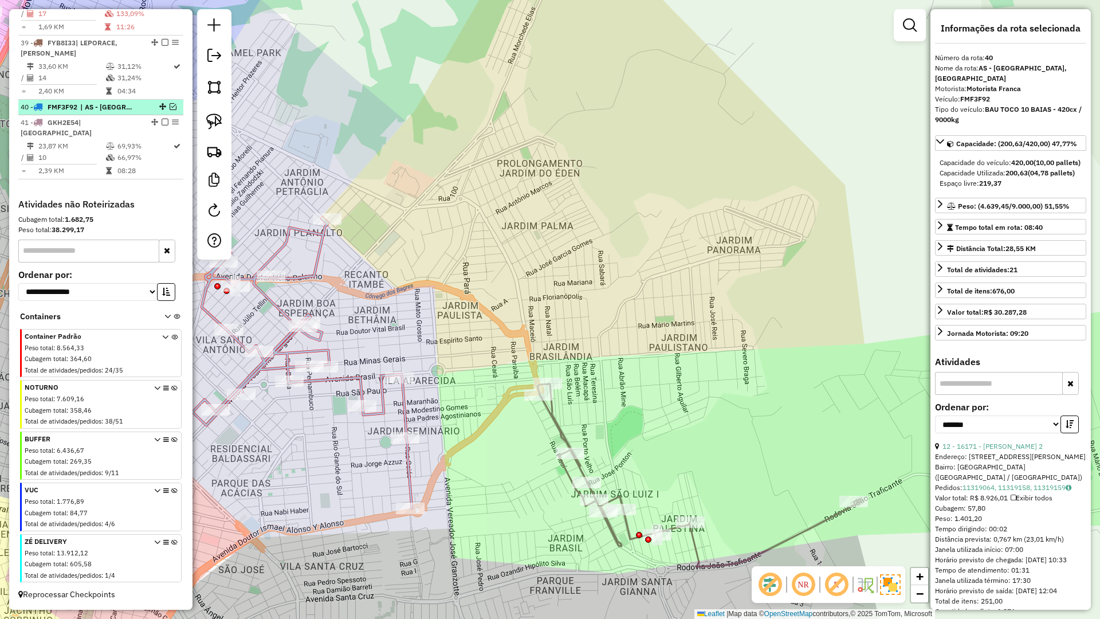
scroll to position [1040, 0]
click at [550, 419] on icon at bounding box center [699, 475] width 324 height 183
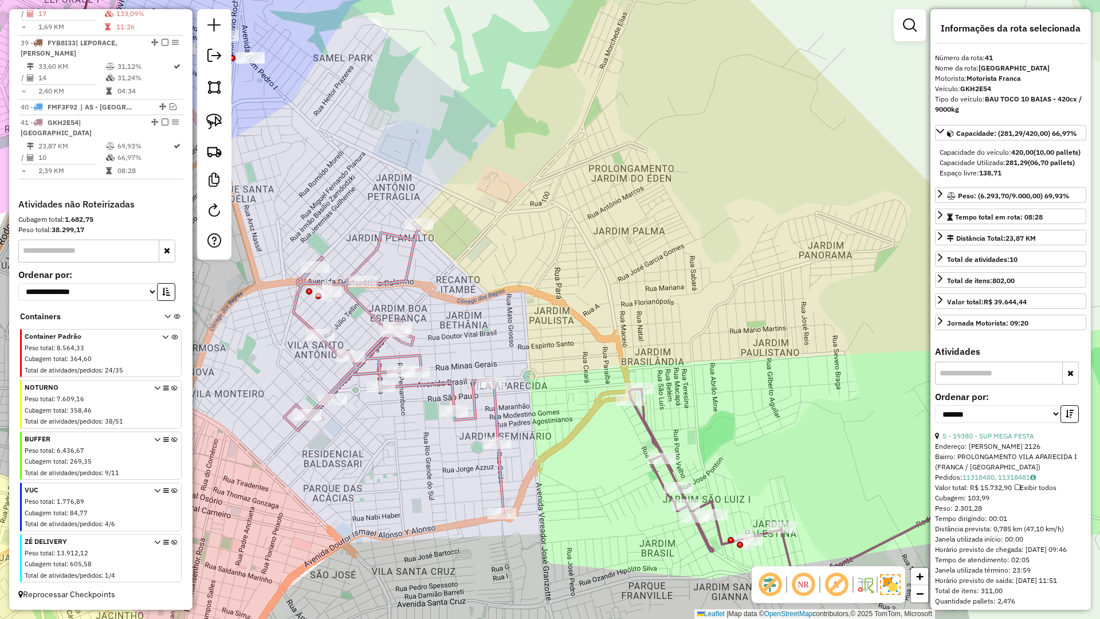
drag, startPoint x: 515, startPoint y: 425, endPoint x: 605, endPoint y: 430, distance: 90.7
click at [605, 430] on div "Janela de atendimento Grade de atendimento Capacidade Transportadoras Veículos …" at bounding box center [550, 309] width 1100 height 619
drag, startPoint x: 162, startPoint y: 53, endPoint x: 170, endPoint y: 53, distance: 8.0
click at [162, 46] on em at bounding box center [165, 42] width 7 height 7
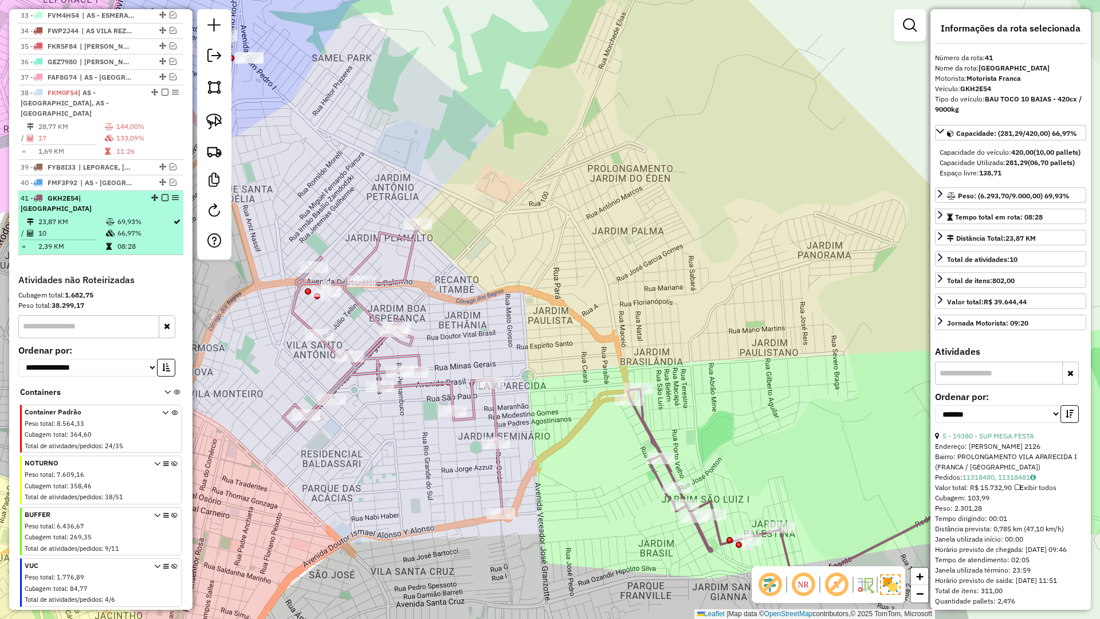
scroll to position [896, 0]
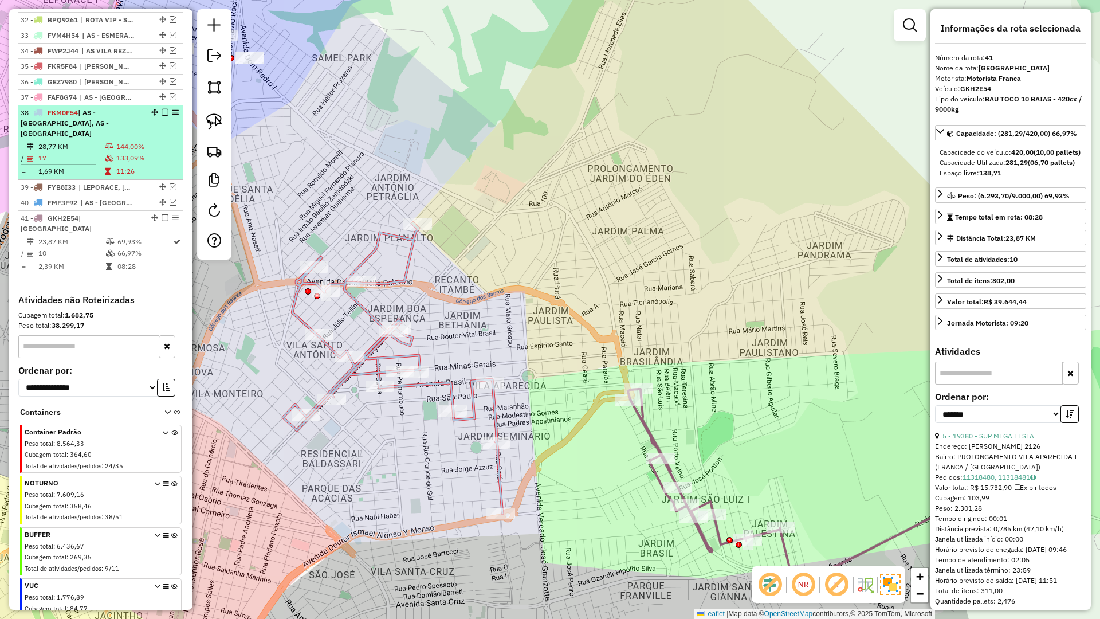
click at [142, 130] on div "38 - FKM0F54 | AS - BRASILANDIA, AS - VILA APARECIDA" at bounding box center [101, 123] width 160 height 31
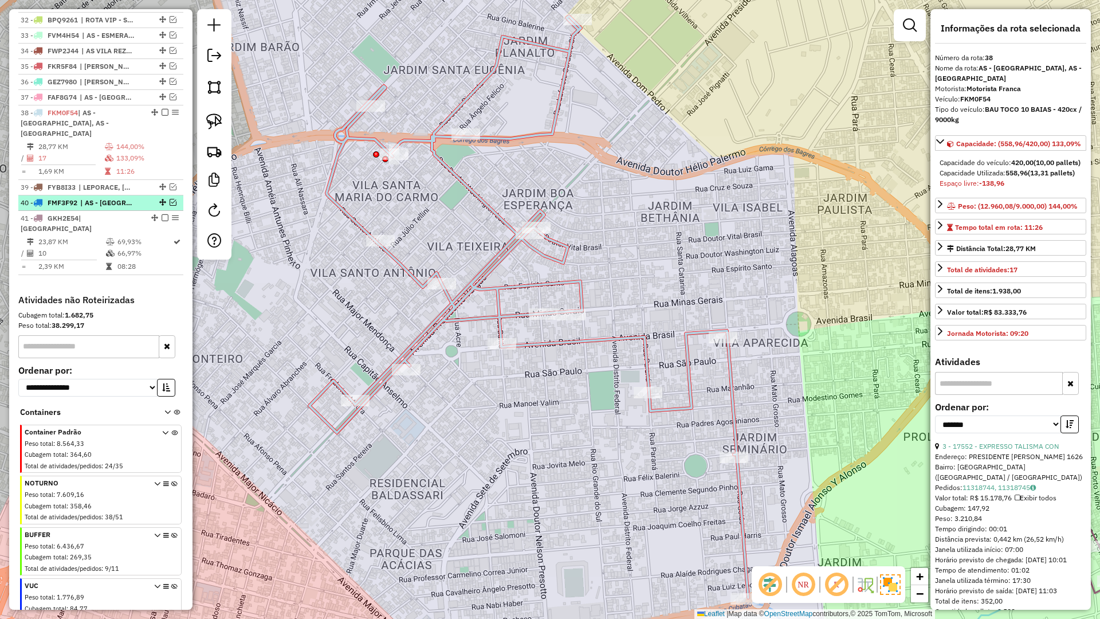
click at [171, 206] on em at bounding box center [173, 202] width 7 height 7
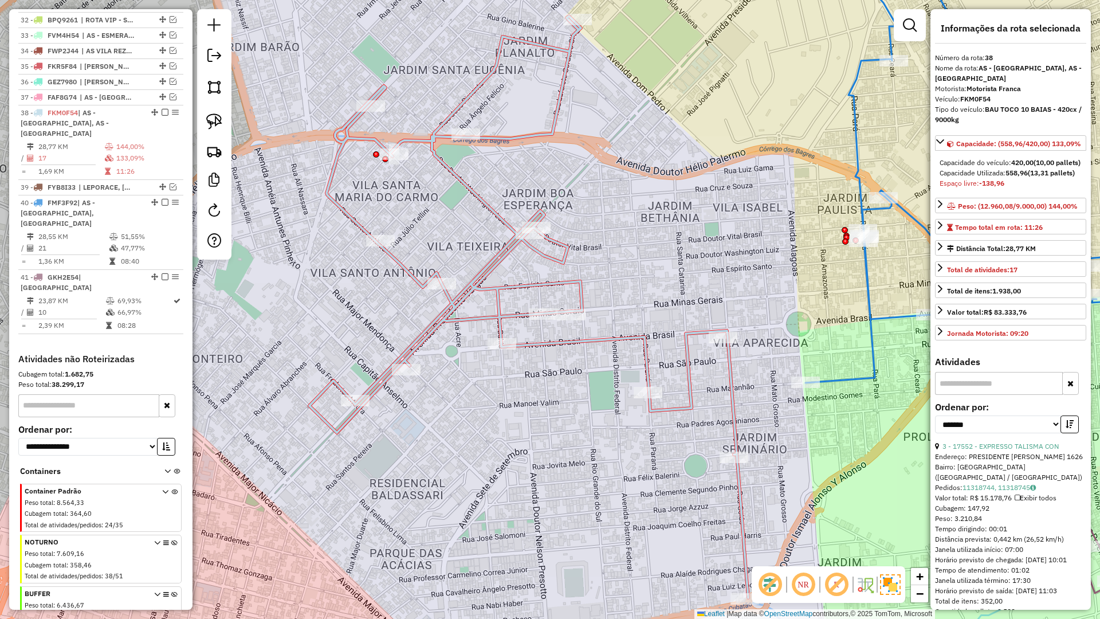
click at [574, 283] on icon at bounding box center [528, 307] width 439 height 582
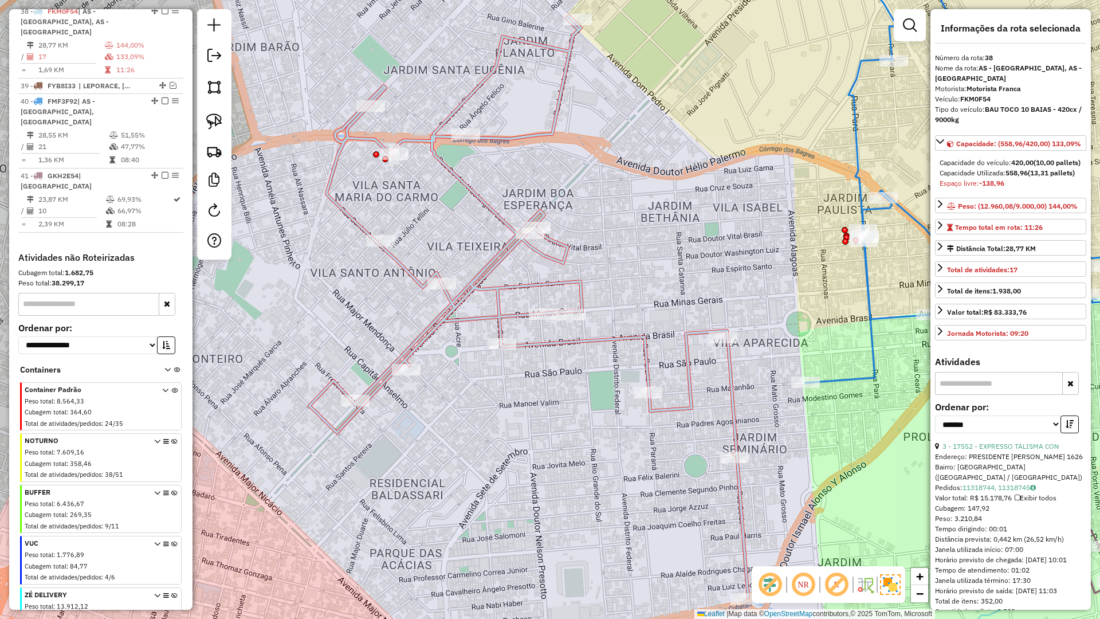
scroll to position [1002, 0]
drag, startPoint x: 686, startPoint y: 251, endPoint x: 507, endPoint y: 281, distance: 181.8
click at [507, 281] on div "Janela de atendimento Grade de atendimento Capacidade Transportadoras Veículos …" at bounding box center [550, 309] width 1100 height 619
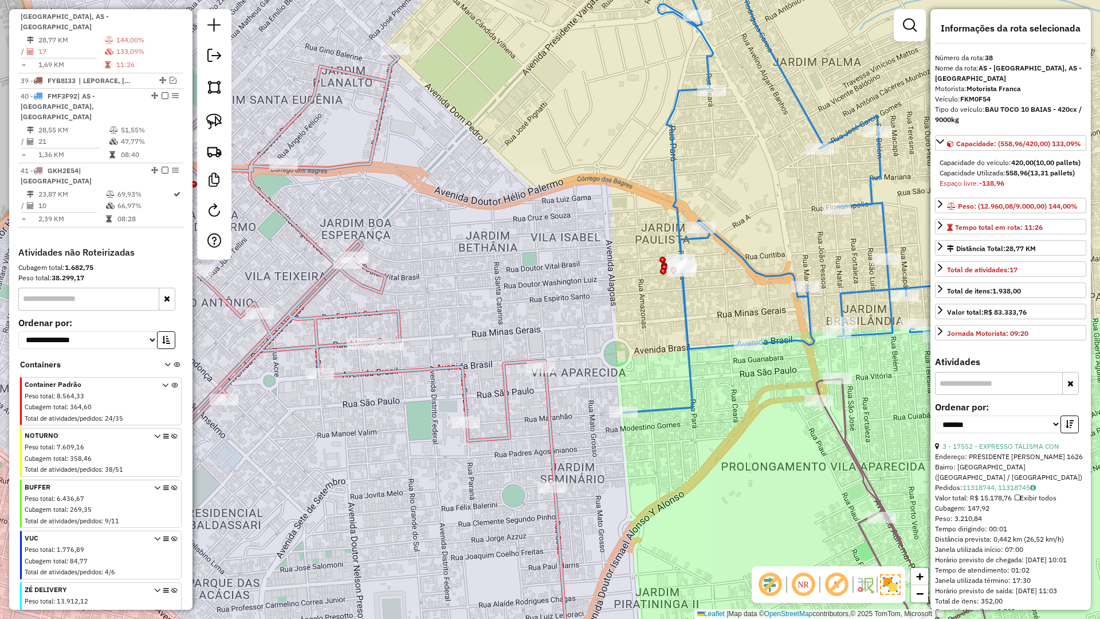
scroll to position [96, 0]
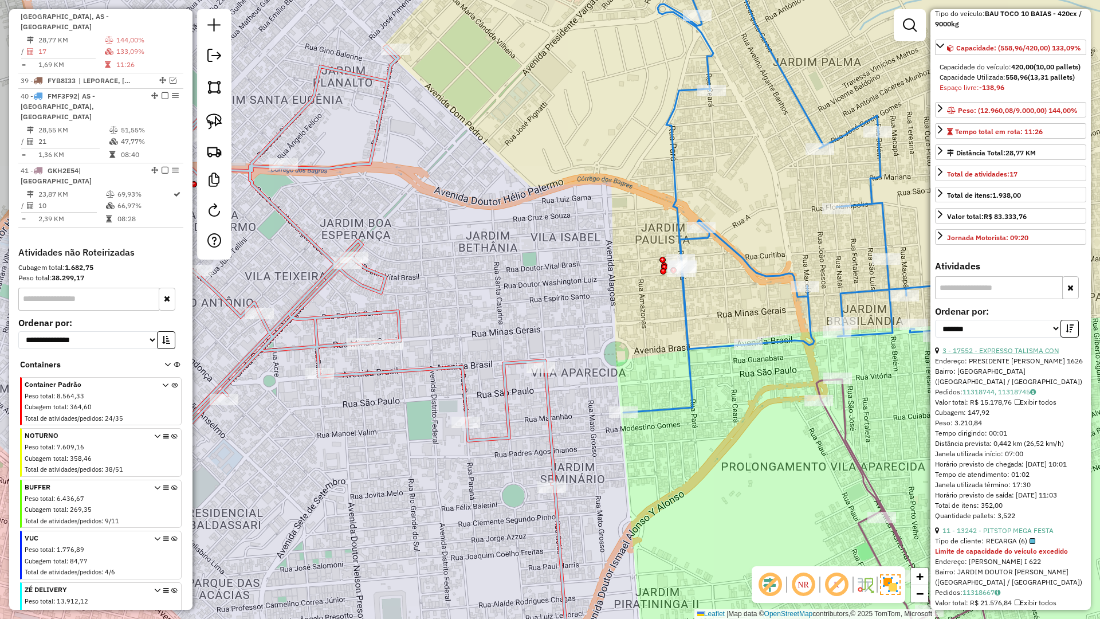
click at [1011, 355] on link "3 - 17552 - EXPRESSO TALISMA CON" at bounding box center [1001, 350] width 116 height 9
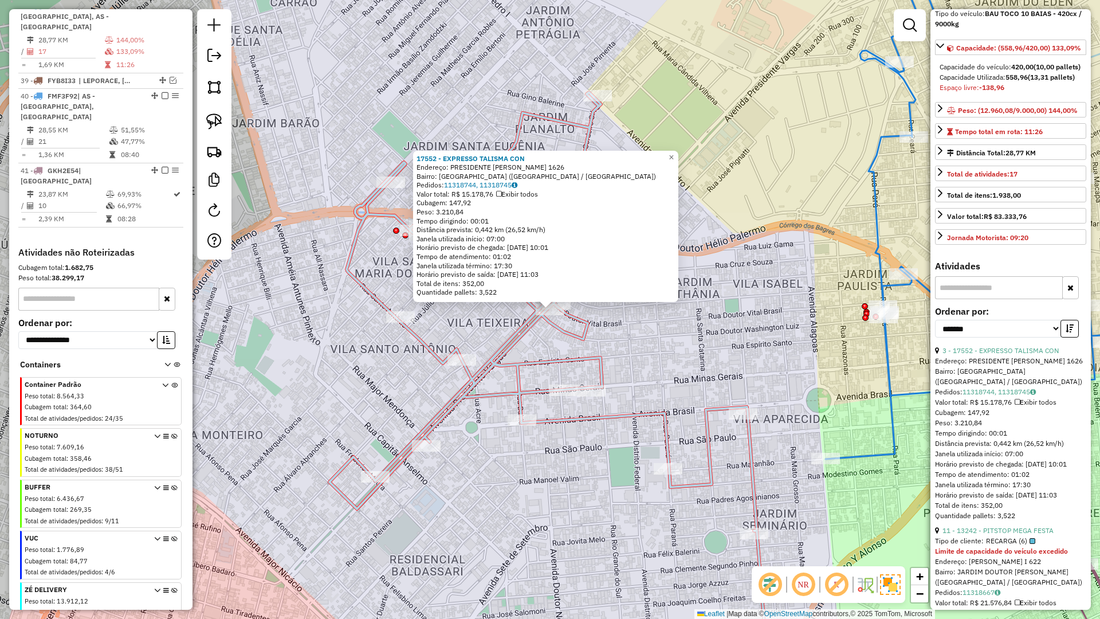
drag, startPoint x: 717, startPoint y: 332, endPoint x: 752, endPoint y: 325, distance: 35.6
click at [718, 332] on div "17552 - EXPRESSO TALISMA CON Endereço: PRESIDENTE VARGAS 1626 Bairro: CIDADE NO…" at bounding box center [550, 309] width 1100 height 619
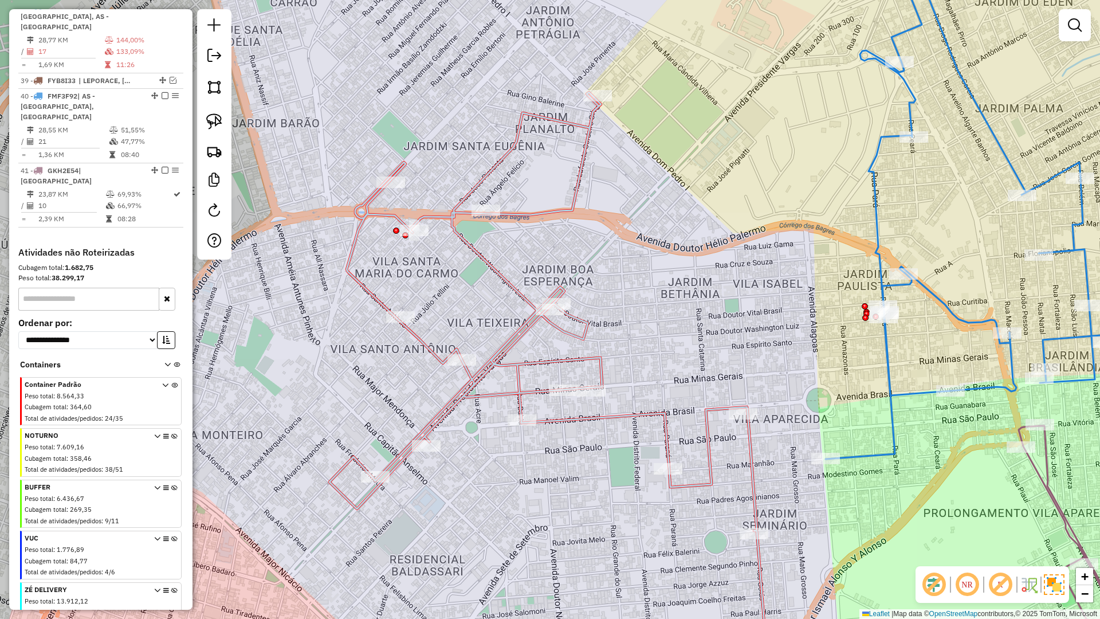
click at [875, 262] on icon at bounding box center [1018, 198] width 384 height 521
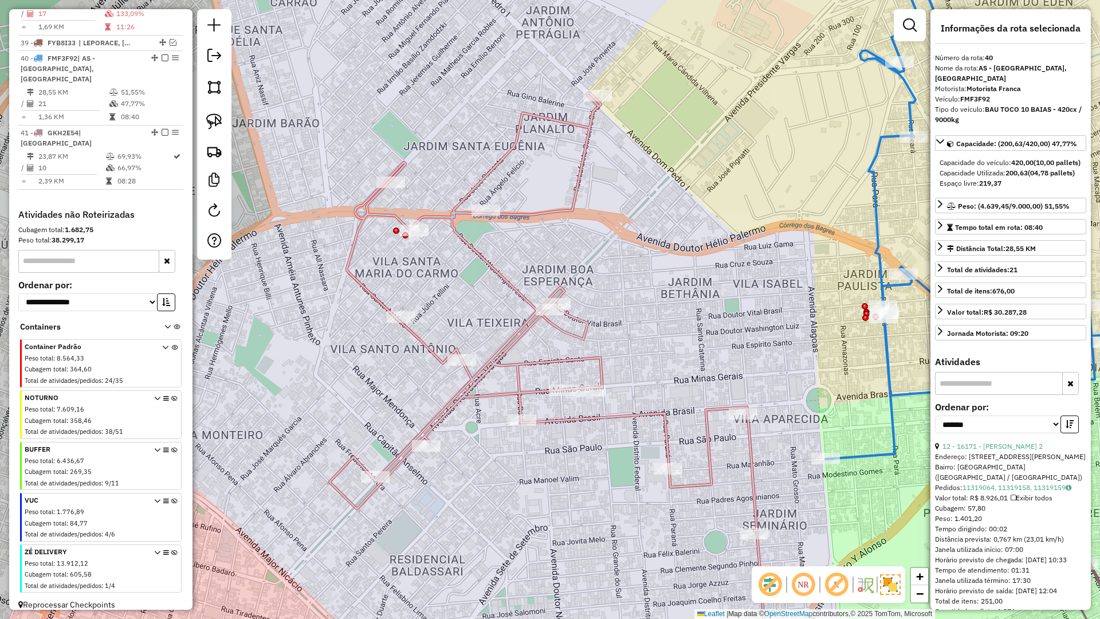
scroll to position [1040, 0]
click at [688, 354] on div "Janela de atendimento Grade de atendimento Capacidade Transportadoras Veículos …" at bounding box center [550, 309] width 1100 height 619
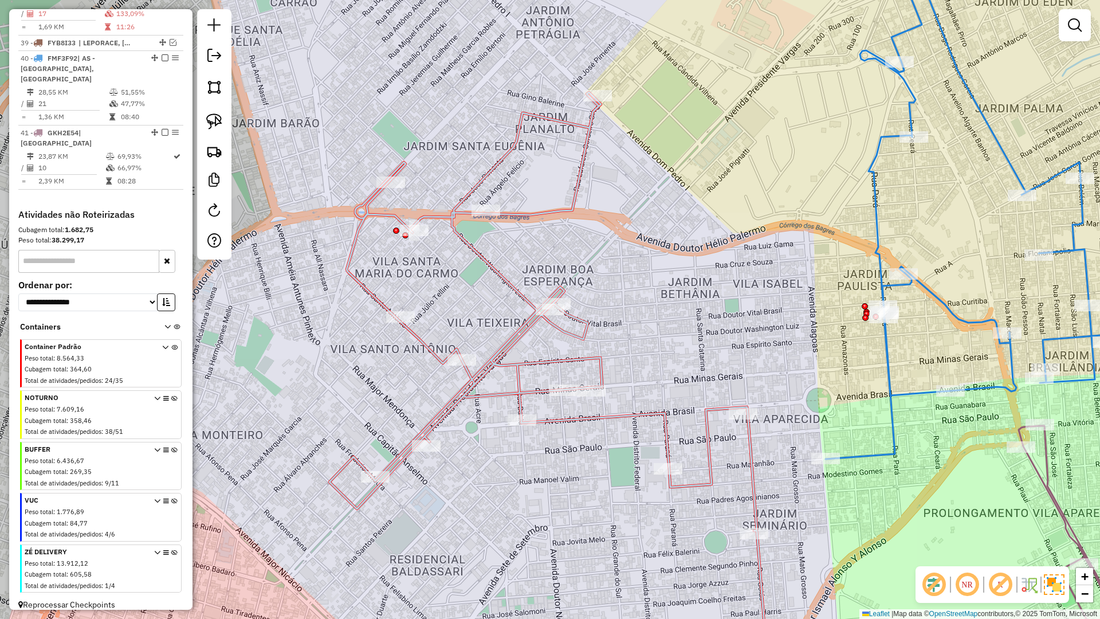
click at [875, 251] on icon at bounding box center [1018, 198] width 384 height 521
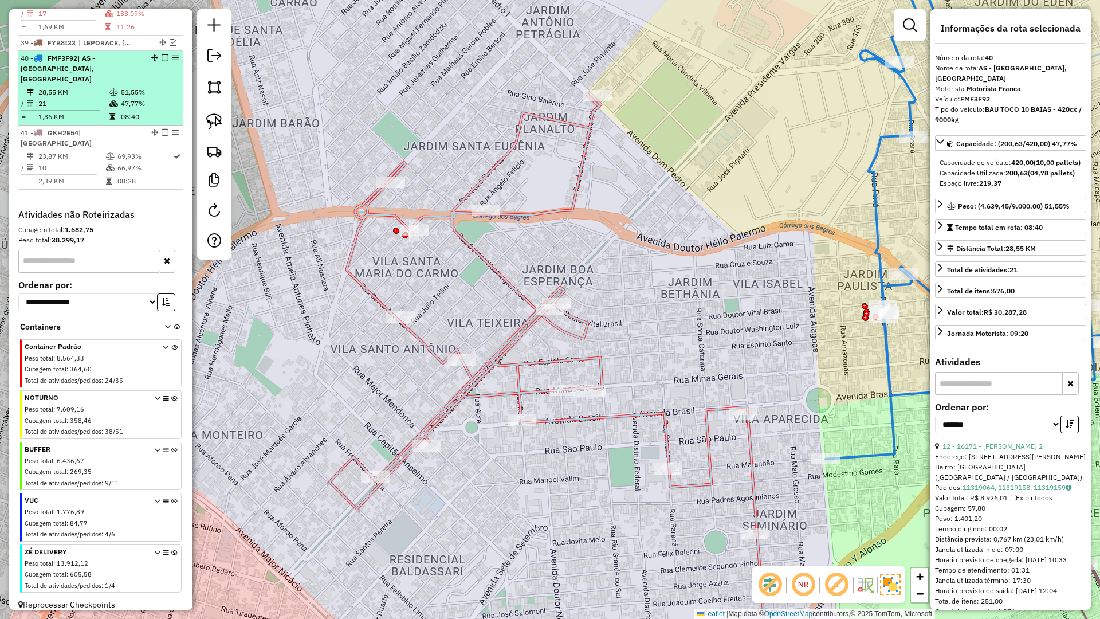
click at [164, 61] on div at bounding box center [161, 57] width 34 height 7
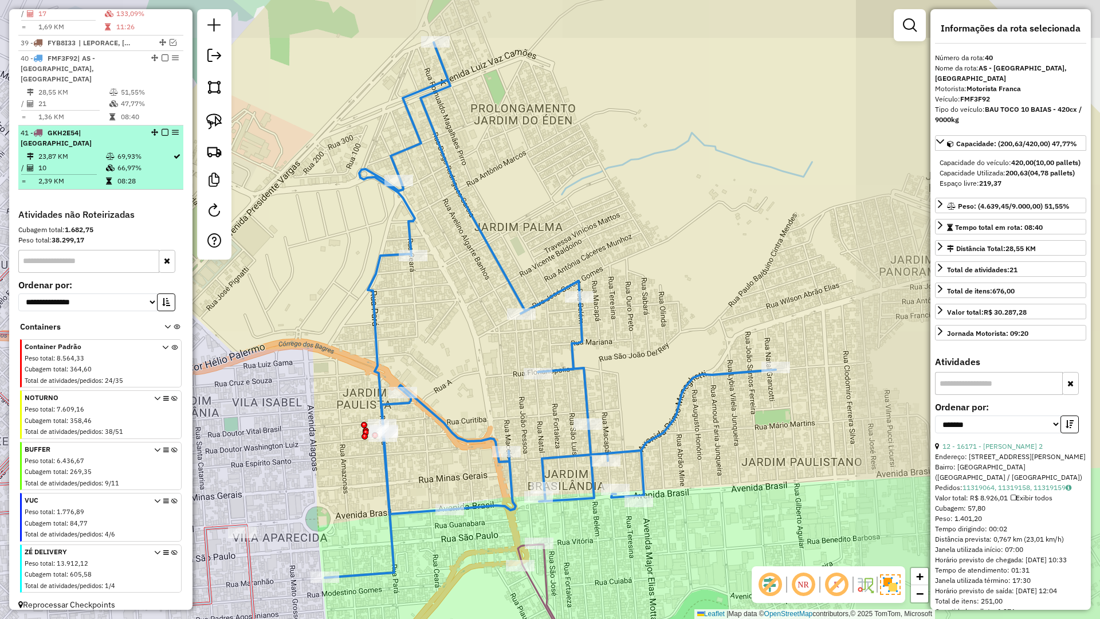
drag, startPoint x: 152, startPoint y: 143, endPoint x: 156, endPoint y: 137, distance: 7.5
click at [153, 151] on td "69,93%" at bounding box center [145, 156] width 56 height 11
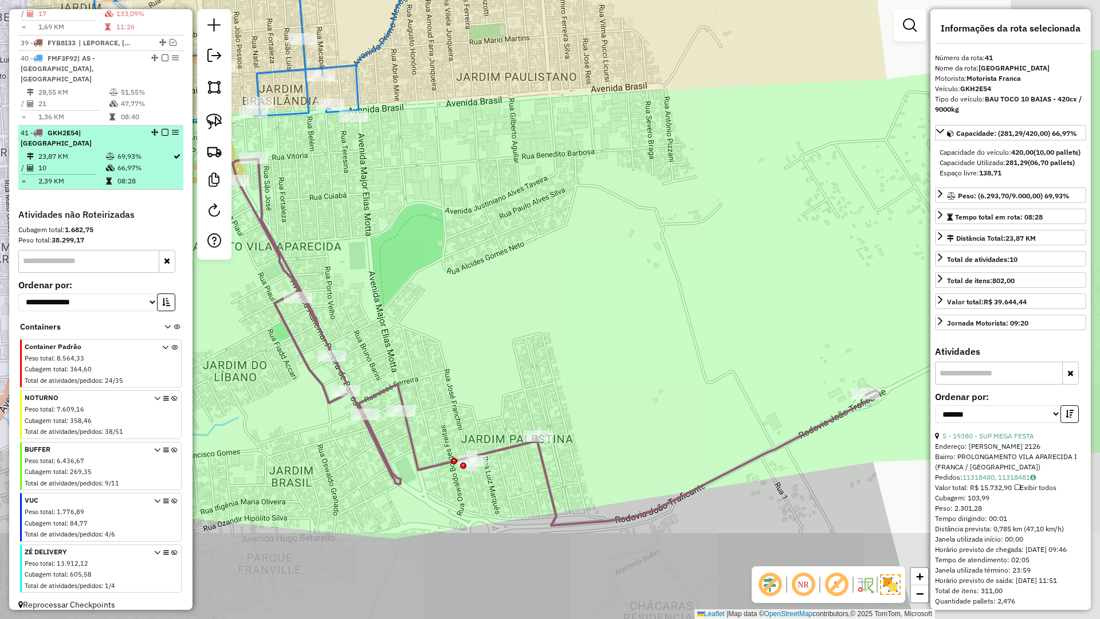
drag, startPoint x: 161, startPoint y: 132, endPoint x: 159, endPoint y: 118, distance: 13.9
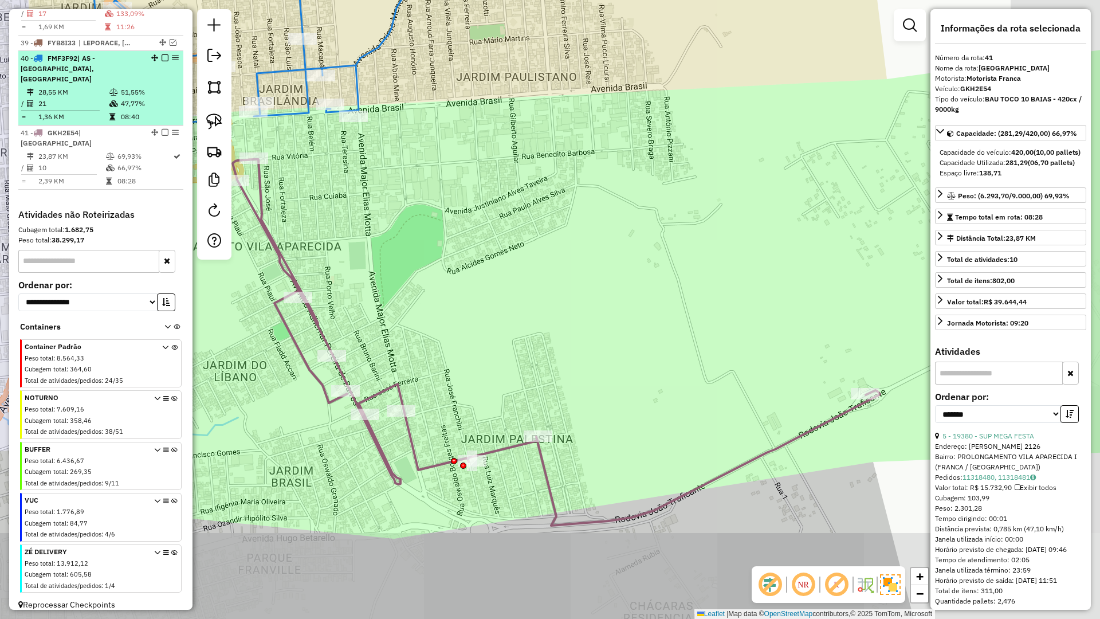
click at [162, 131] on em at bounding box center [165, 132] width 7 height 7
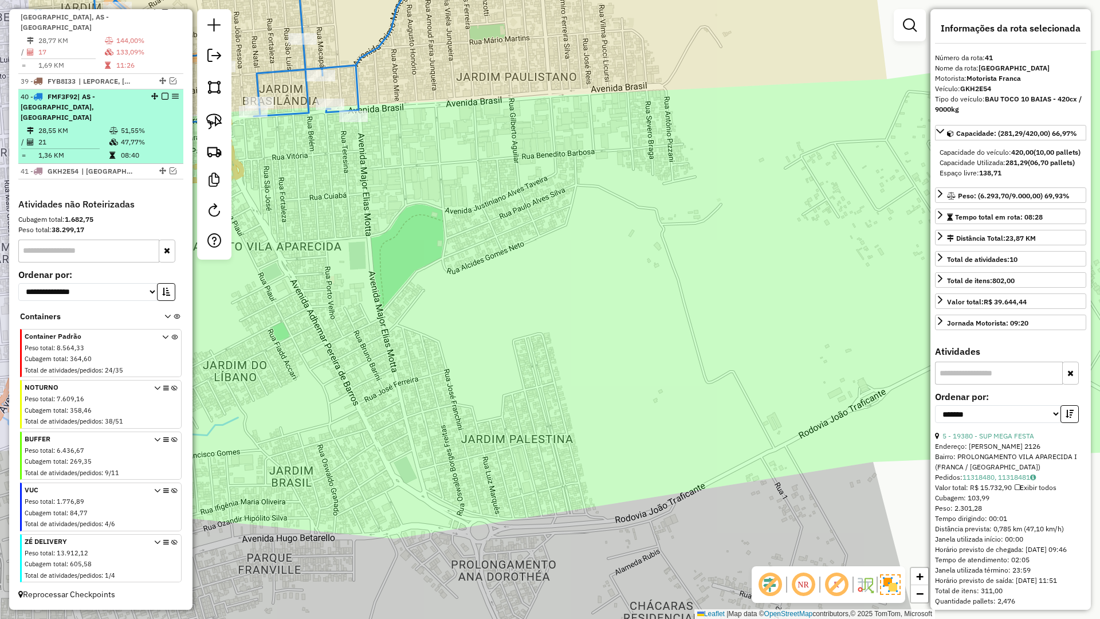
click at [162, 100] on em at bounding box center [165, 96] width 7 height 7
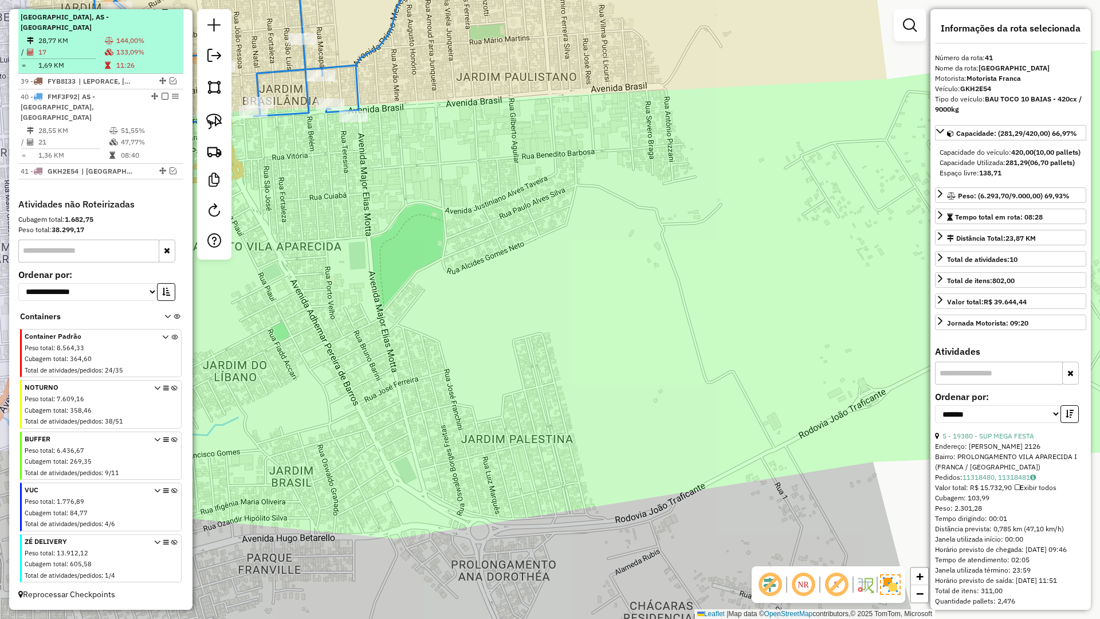
scroll to position [953, 0]
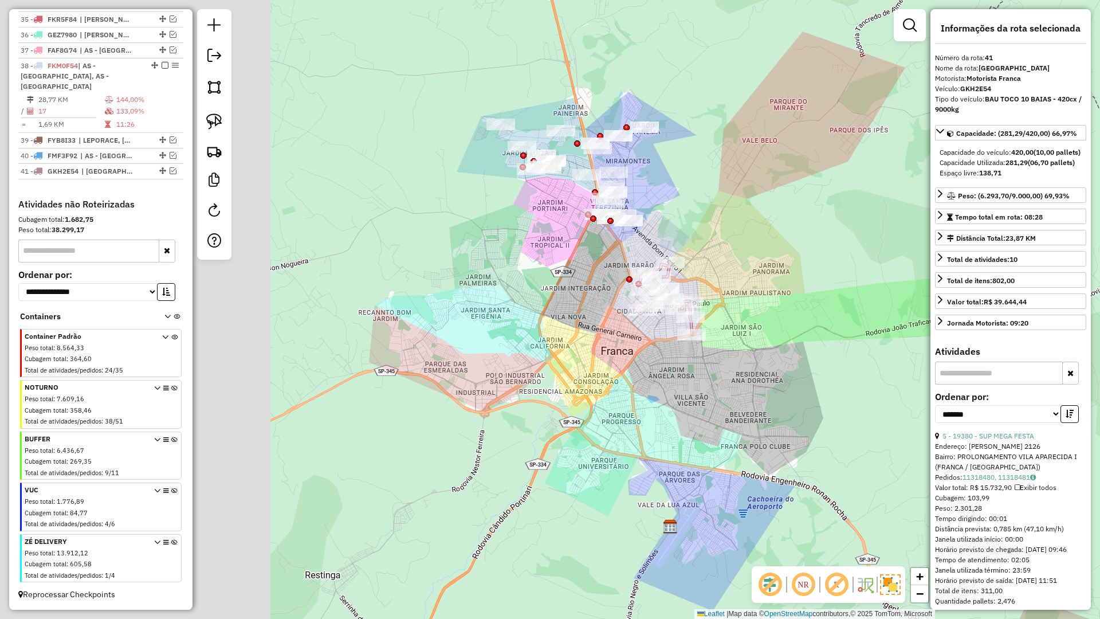
drag, startPoint x: 325, startPoint y: 230, endPoint x: 639, endPoint y: 259, distance: 315.3
click at [732, 313] on div "Janela de atendimento Grade de atendimento Capacidade Transportadoras Veículos …" at bounding box center [550, 309] width 1100 height 619
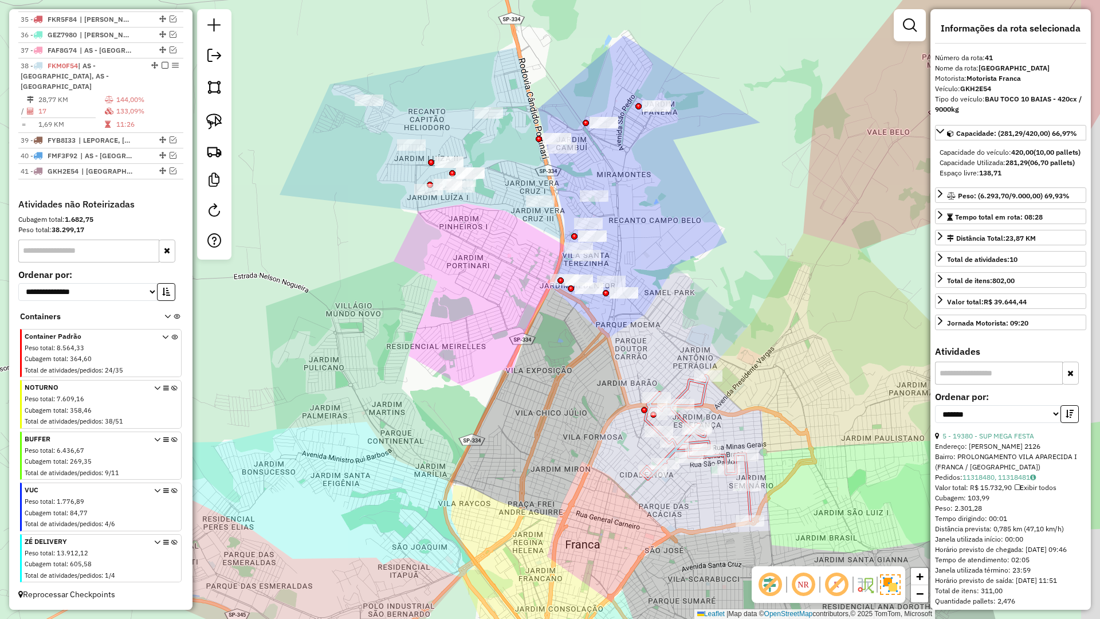
drag, startPoint x: 533, startPoint y: 182, endPoint x: 493, endPoint y: 186, distance: 40.9
click at [493, 186] on div "Janela de atendimento Grade de atendimento Capacidade Transportadoras Veículos …" at bounding box center [550, 309] width 1100 height 619
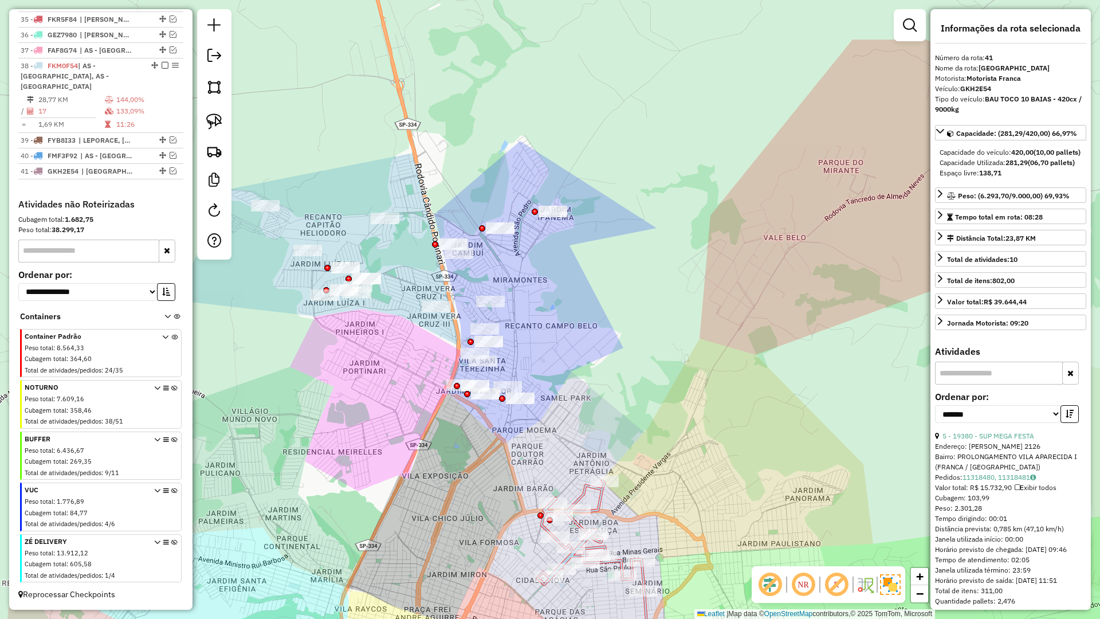
drag, startPoint x: 448, startPoint y: 281, endPoint x: 456, endPoint y: 348, distance: 67.5
click at [386, 383] on div "Janela de atendimento Grade de atendimento Capacidade Transportadoras Veículos …" at bounding box center [550, 309] width 1100 height 619
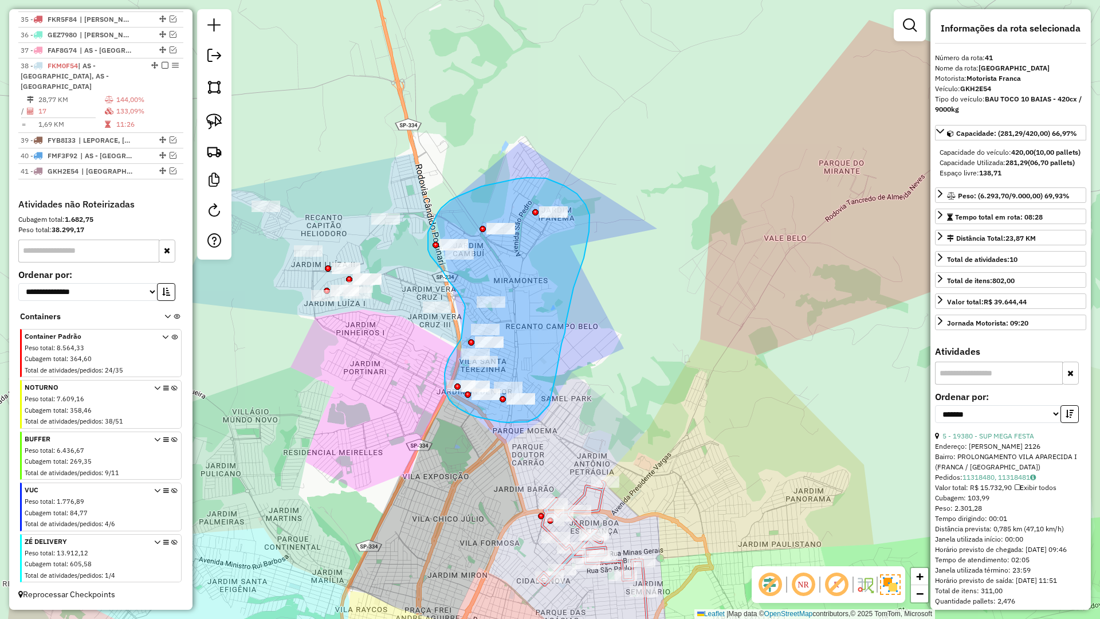
drag, startPoint x: 452, startPoint y: 352, endPoint x: 466, endPoint y: 308, distance: 46.8
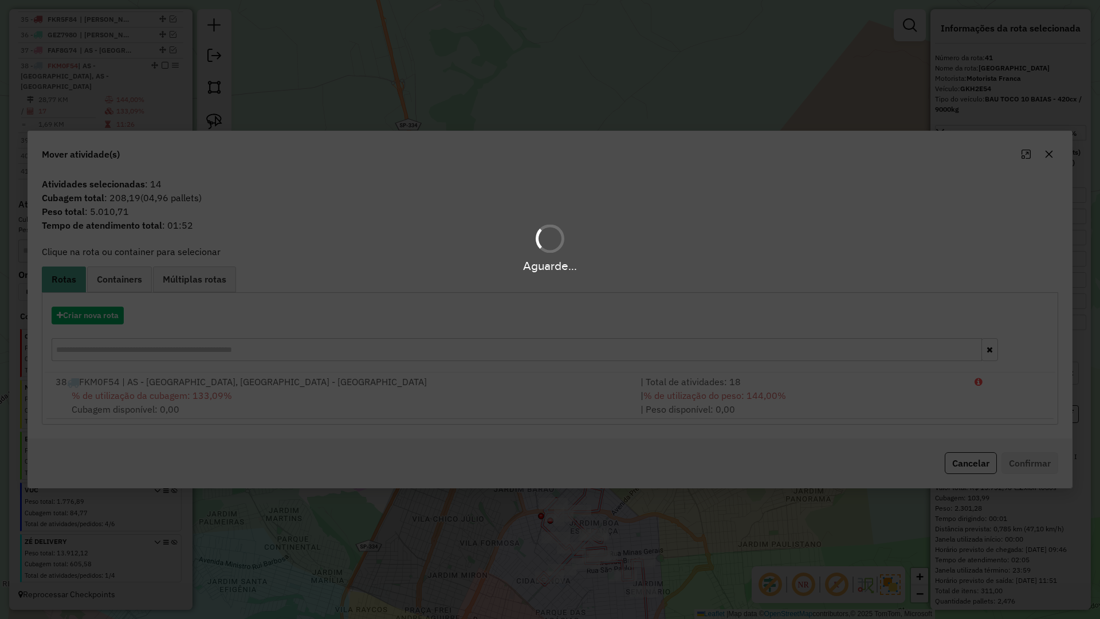
click at [101, 320] on div "Aguarde..." at bounding box center [550, 309] width 1100 height 619
click at [99, 319] on div "Aguarde..." at bounding box center [550, 309] width 1100 height 619
click at [99, 319] on hb-app "Aguarde... Pop-up bloqueado! Seu navegador bloqueou automáticamente a abertura …" at bounding box center [550, 309] width 1100 height 619
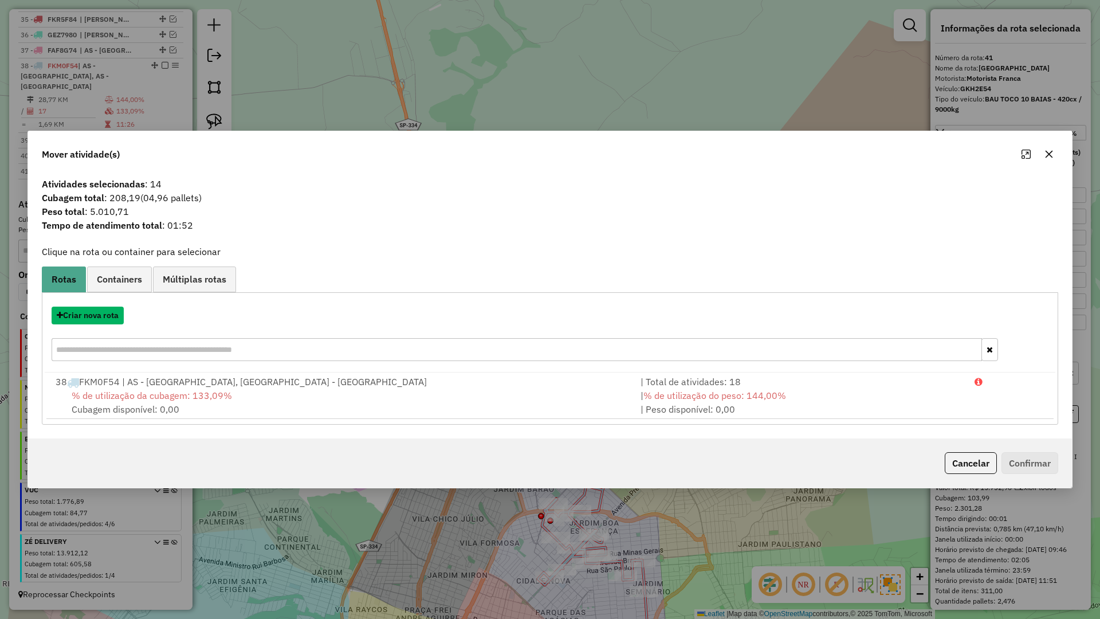
click at [99, 319] on button "Criar nova rota" at bounding box center [88, 316] width 72 height 18
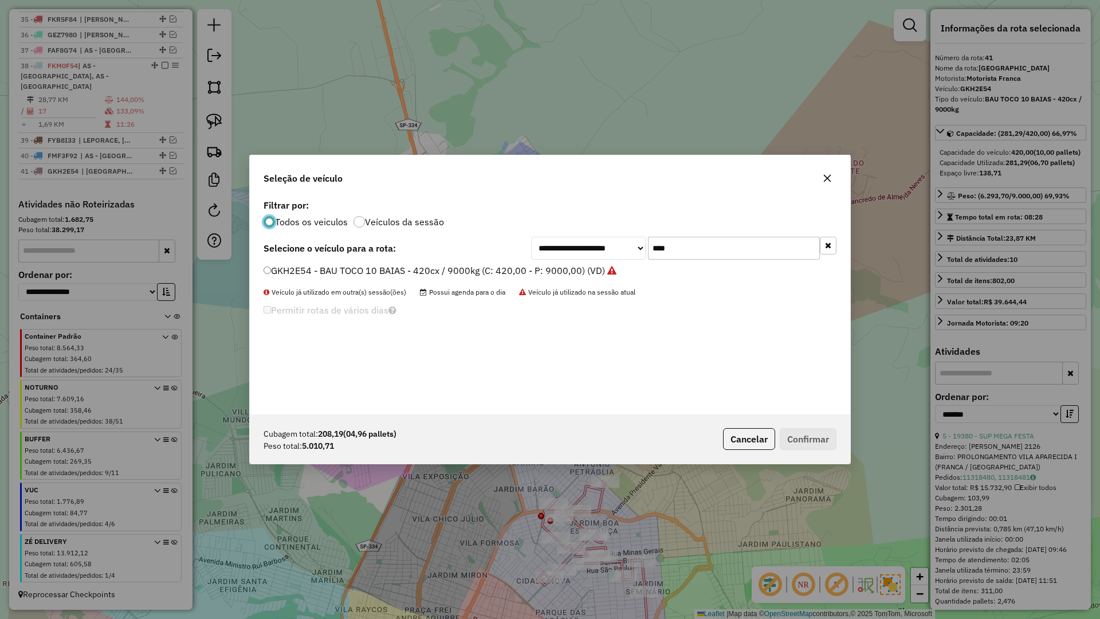
scroll to position [6, 3]
drag, startPoint x: 682, startPoint y: 249, endPoint x: 623, endPoint y: 248, distance: 59.0
click at [623, 248] on div "**********" at bounding box center [683, 248] width 305 height 23
type input "****"
drag, startPoint x: 403, startPoint y: 270, endPoint x: 441, endPoint y: 290, distance: 42.8
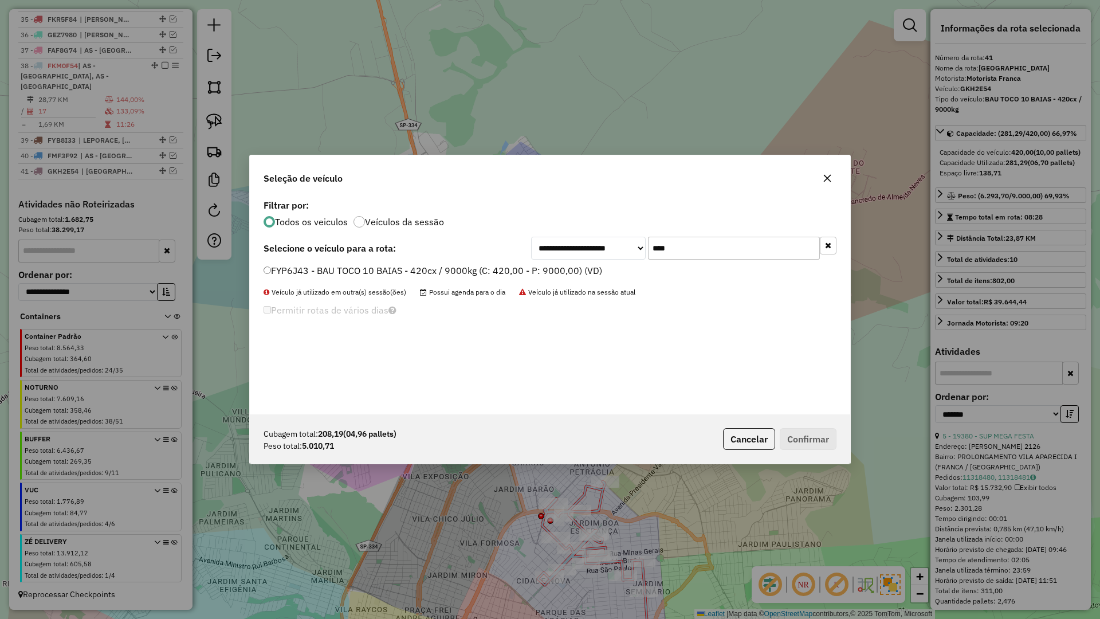
click at [403, 270] on label "FYP6J43 - BAU TOCO 10 BAIAS - 420cx / 9000kg (C: 420,00 - P: 9000,00) (VD)" at bounding box center [433, 271] width 339 height 14
click at [795, 433] on button "Confirmar" at bounding box center [808, 439] width 57 height 22
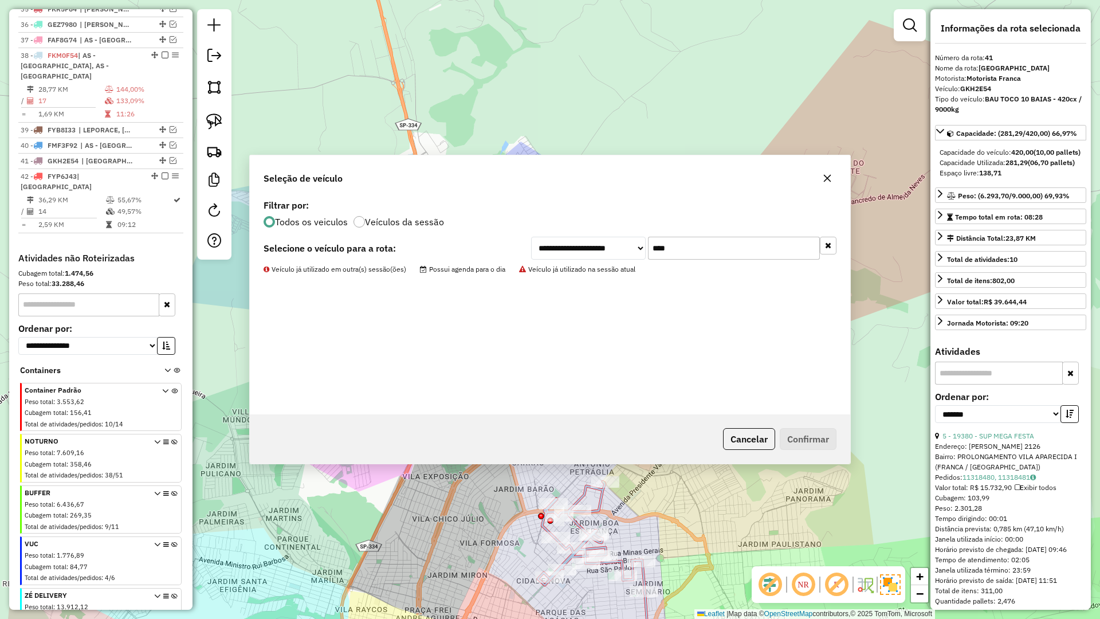
scroll to position [1017, 0]
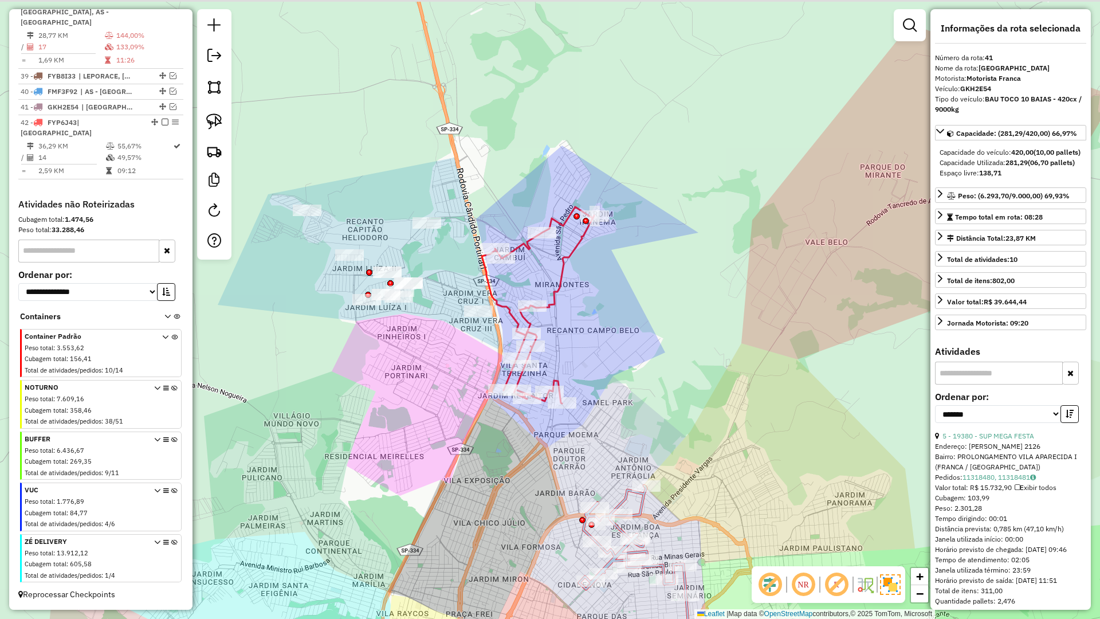
drag, startPoint x: 468, startPoint y: 274, endPoint x: 505, endPoint y: 282, distance: 37.4
click at [511, 279] on div "Janela de atendimento Grade de atendimento Capacidade Transportadoras Veículos …" at bounding box center [550, 309] width 1100 height 619
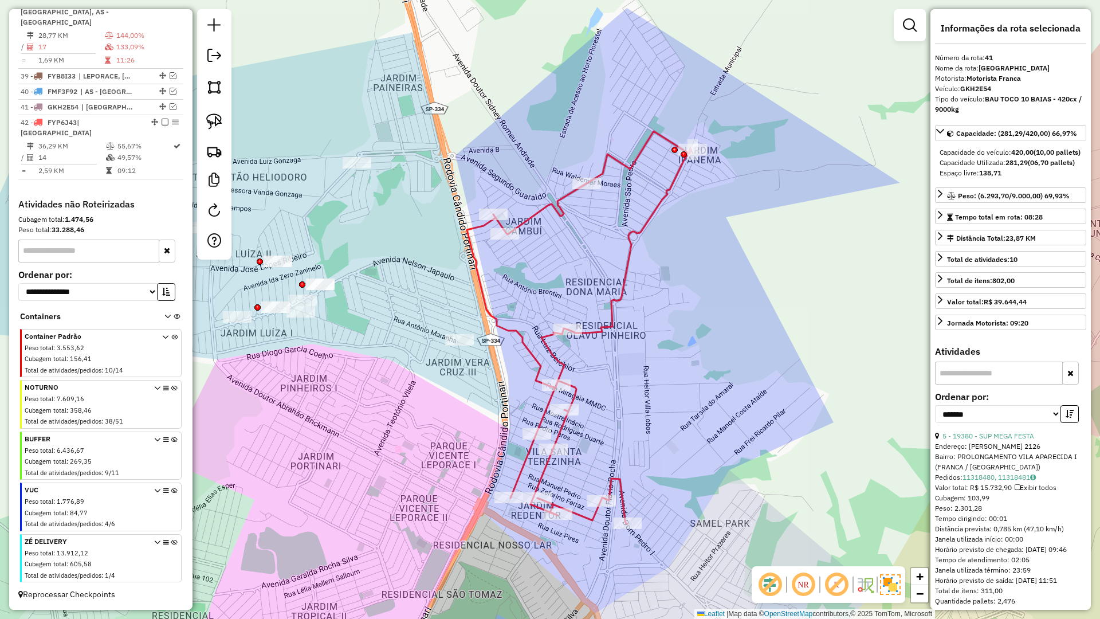
click at [484, 287] on icon at bounding box center [579, 327] width 224 height 393
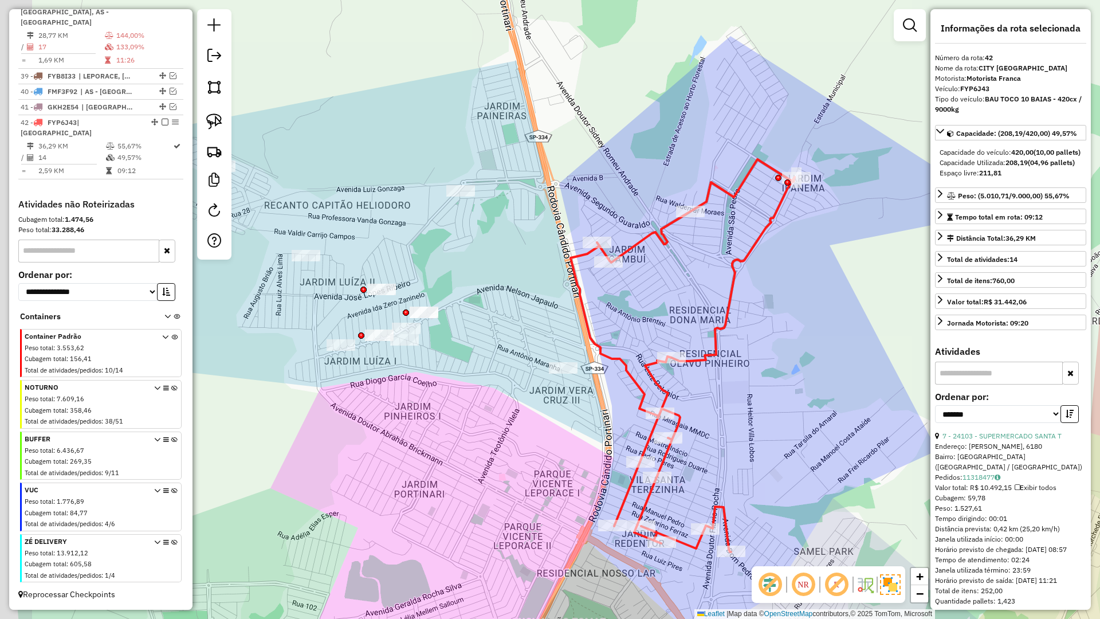
drag, startPoint x: 351, startPoint y: 293, endPoint x: 465, endPoint y: 322, distance: 117.2
click at [463, 325] on div "Janela de atendimento Grade de atendimento Capacidade Transportadoras Veículos …" at bounding box center [550, 309] width 1100 height 619
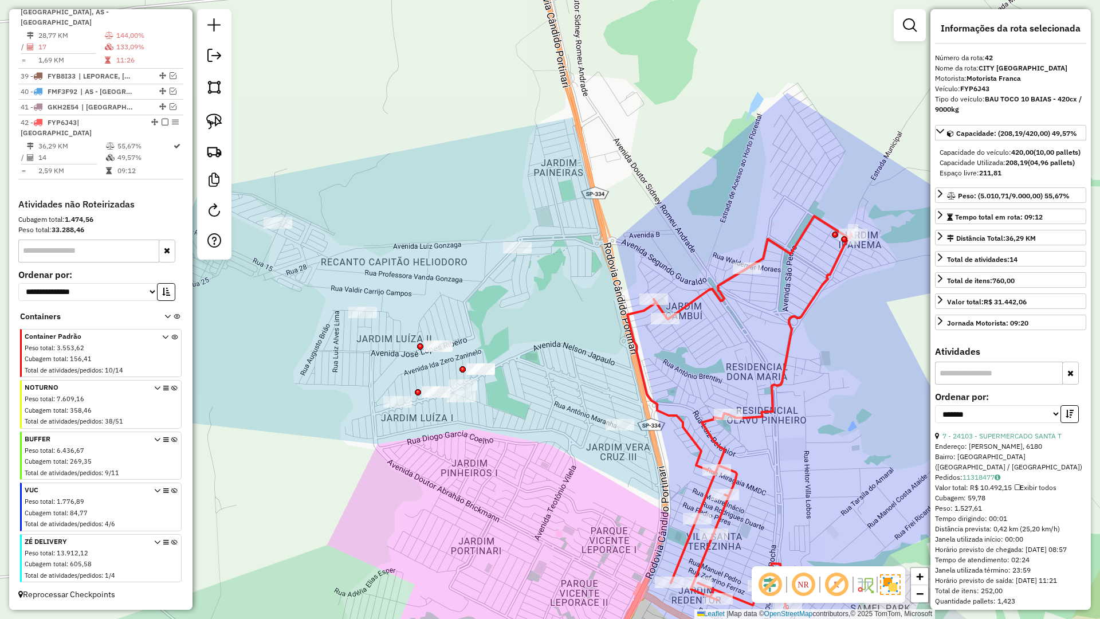
drag, startPoint x: 485, startPoint y: 299, endPoint x: 562, endPoint y: 394, distance: 122.3
click at [562, 394] on div "Janela de atendimento Grade de atendimento Capacidade Transportadoras Veículos …" at bounding box center [550, 309] width 1100 height 619
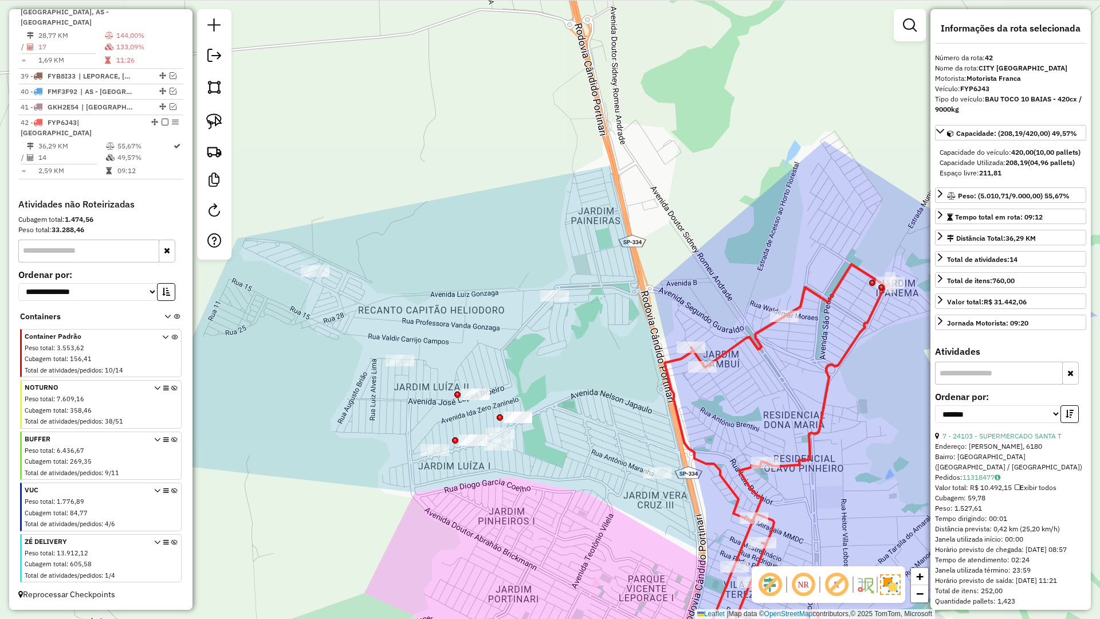
drag, startPoint x: 583, startPoint y: 395, endPoint x: 595, endPoint y: 397, distance: 11.6
click at [597, 401] on div "Janela de atendimento Grade de atendimento Capacidade Transportadoras Veículos …" at bounding box center [550, 309] width 1100 height 619
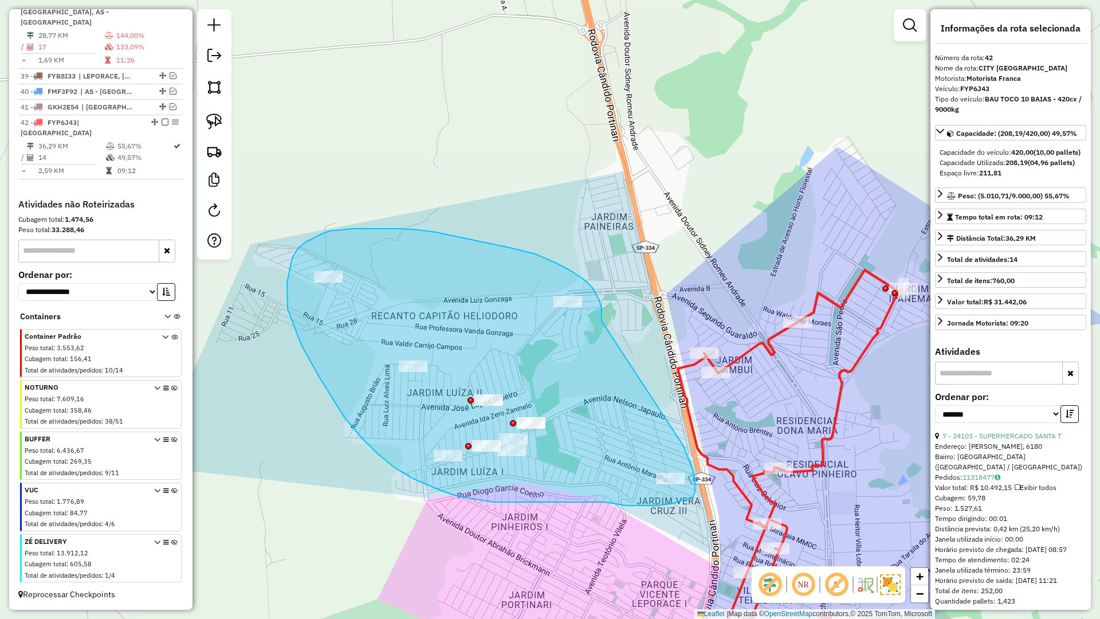
drag, startPoint x: 602, startPoint y: 314, endPoint x: 674, endPoint y: 430, distance: 136.9
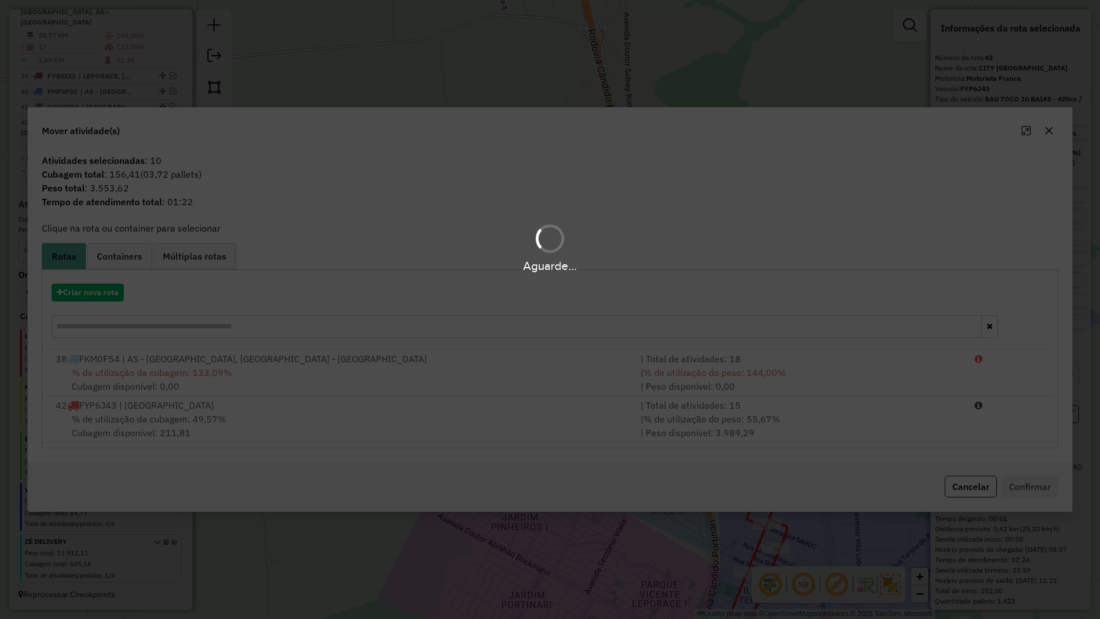
click at [85, 297] on div "Aguarde..." at bounding box center [550, 309] width 1100 height 619
click at [87, 296] on button "Criar nova rota" at bounding box center [88, 293] width 72 height 18
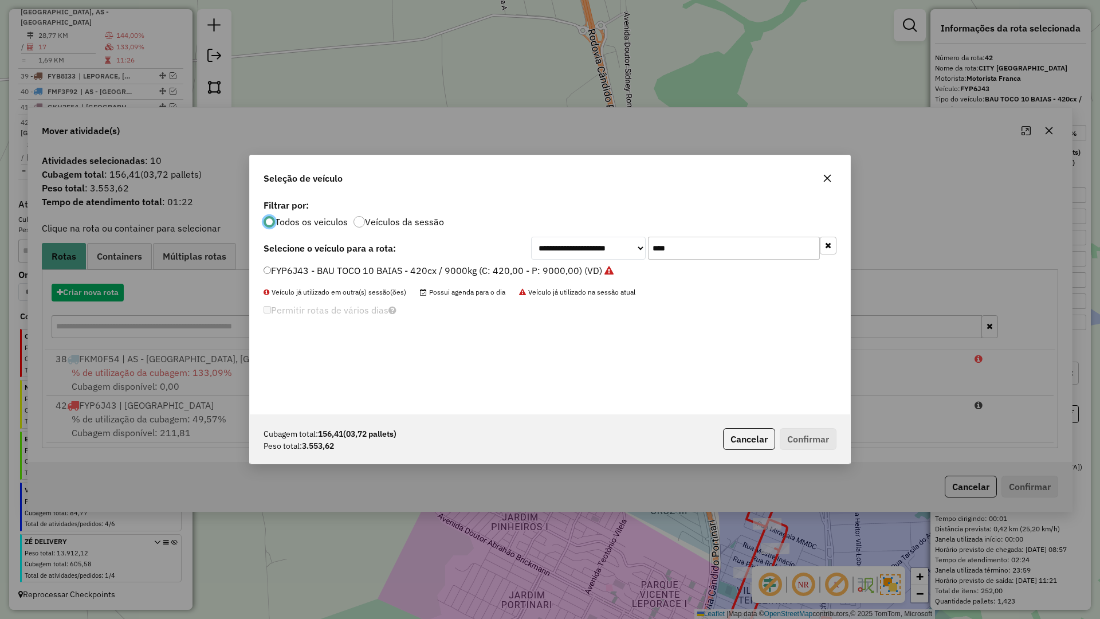
scroll to position [6, 3]
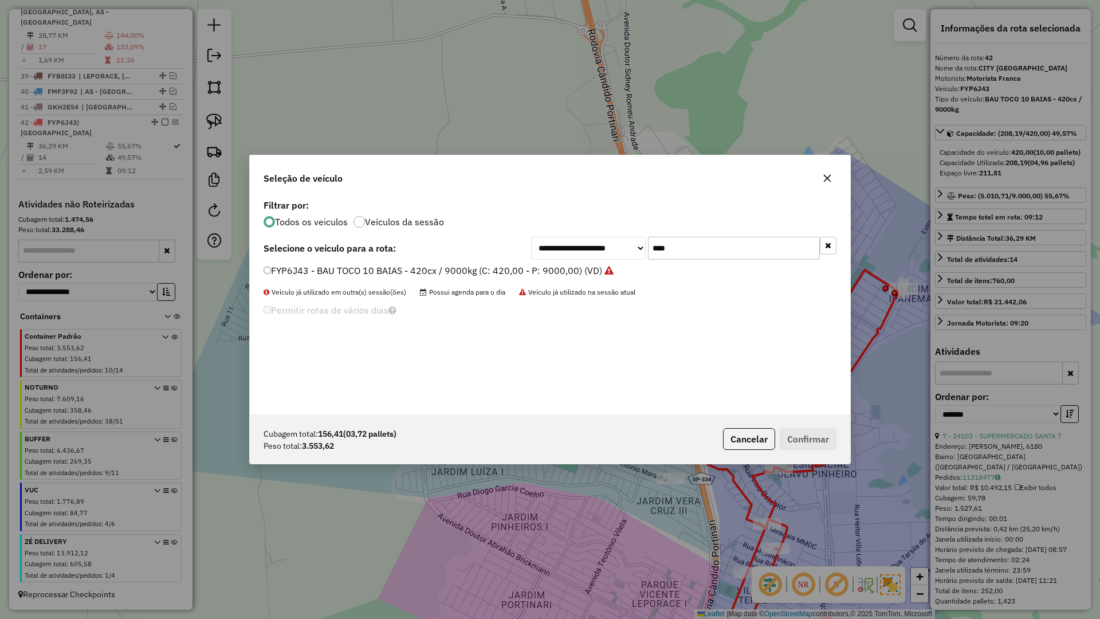
drag, startPoint x: 693, startPoint y: 244, endPoint x: 631, endPoint y: 252, distance: 62.5
click at [634, 252] on div "**********" at bounding box center [683, 248] width 305 height 23
type input "****"
drag, startPoint x: 352, startPoint y: 275, endPoint x: 424, endPoint y: 286, distance: 73.0
click at [352, 275] on label "GHY0I34 - BAU TOCO 10 BAIAS - 420cx / 9000kg (C: 420,00 - P: 9000,00) (VD)" at bounding box center [433, 271] width 339 height 14
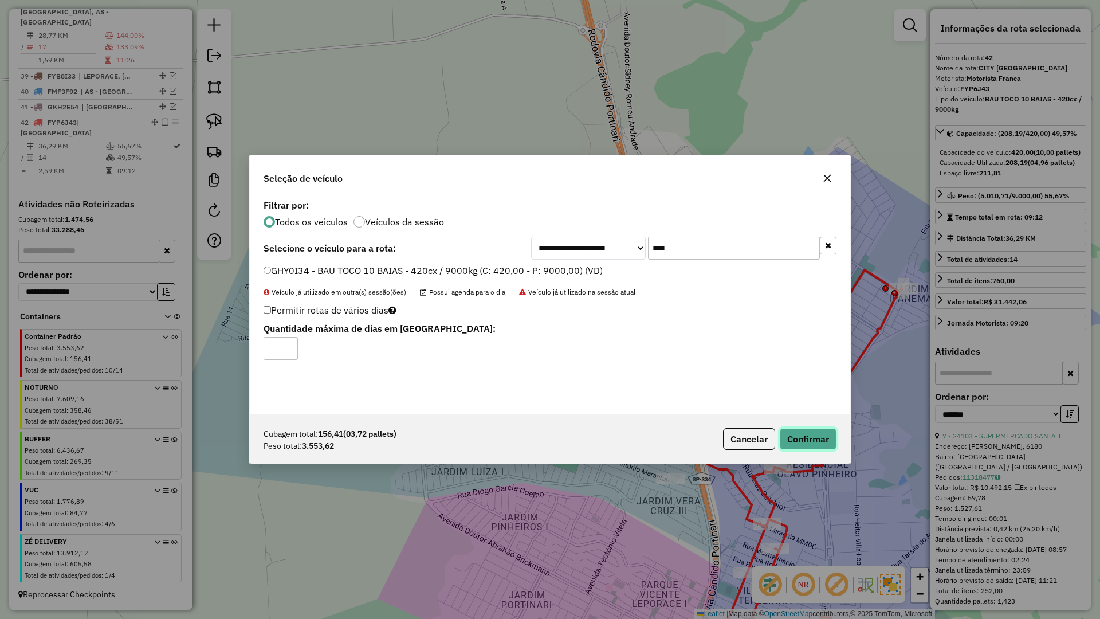
click at [806, 433] on button "Confirmar" at bounding box center [808, 439] width 57 height 22
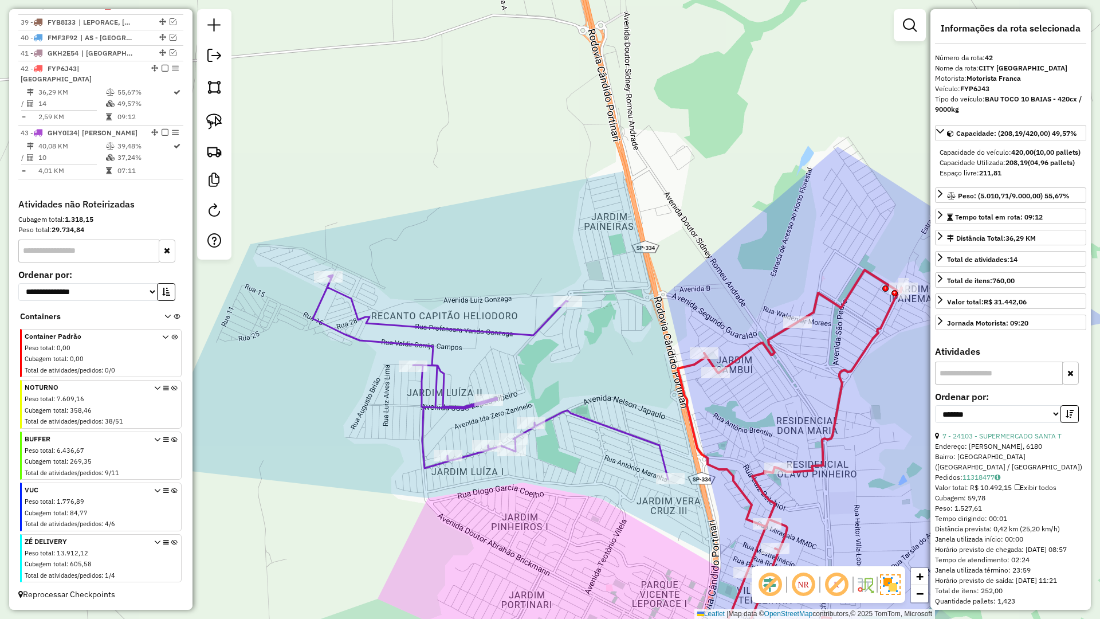
scroll to position [1071, 0]
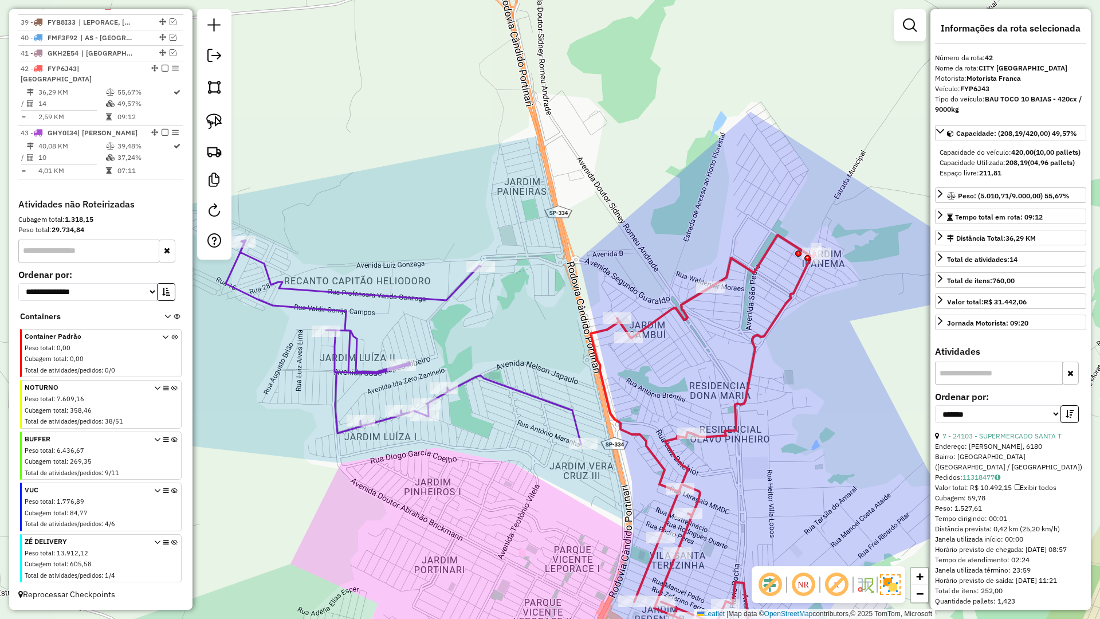
drag, startPoint x: 519, startPoint y: 319, endPoint x: 507, endPoint y: 315, distance: 12.3
click at [507, 315] on div "Janela de atendimento Grade de atendimento Capacidade Transportadoras Veículos …" at bounding box center [550, 309] width 1100 height 619
click at [456, 291] on icon at bounding box center [403, 342] width 355 height 204
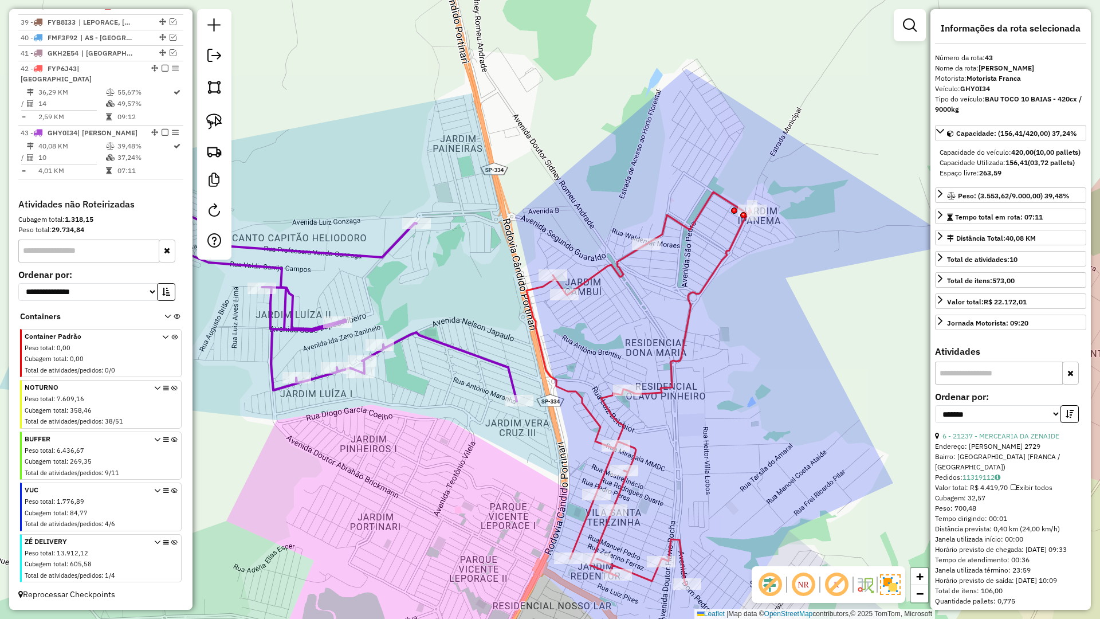
drag, startPoint x: 528, startPoint y: 341, endPoint x: 435, endPoint y: 281, distance: 110.3
click at [435, 281] on div "Janela de atendimento Grade de atendimento Capacidade Transportadoras Veículos …" at bounding box center [550, 309] width 1100 height 619
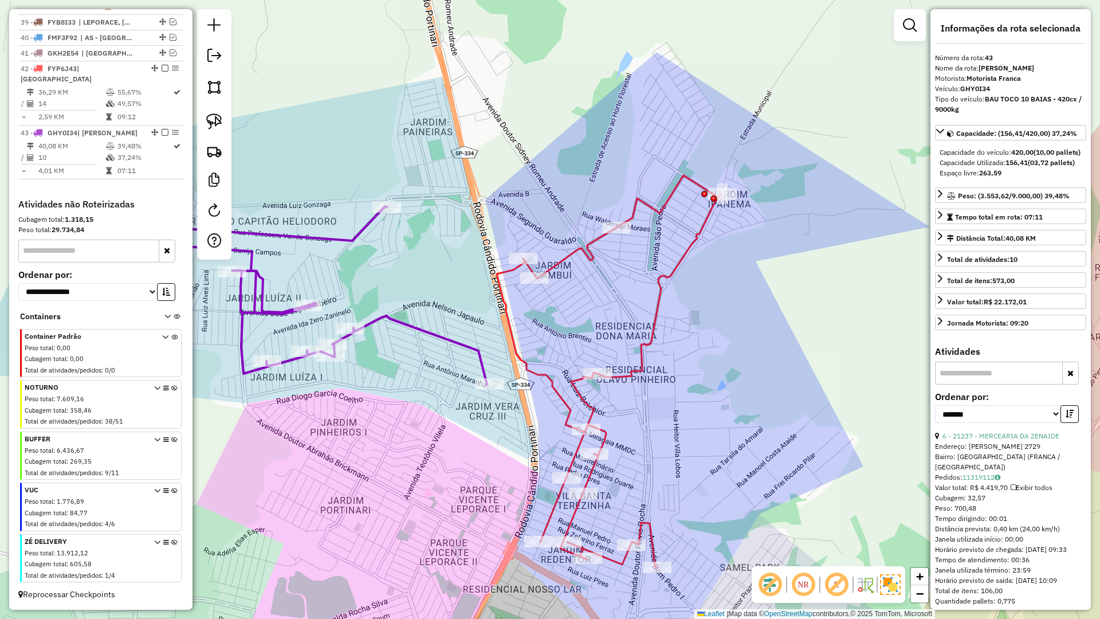
click at [559, 258] on icon at bounding box center [609, 371] width 224 height 393
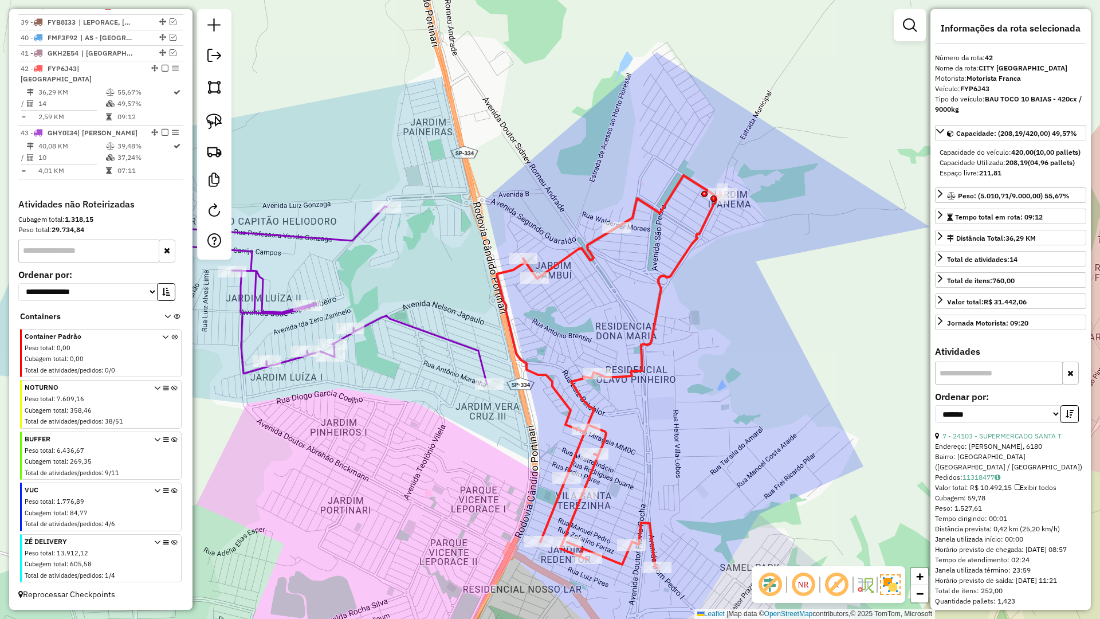
click at [434, 336] on icon at bounding box center [309, 283] width 355 height 204
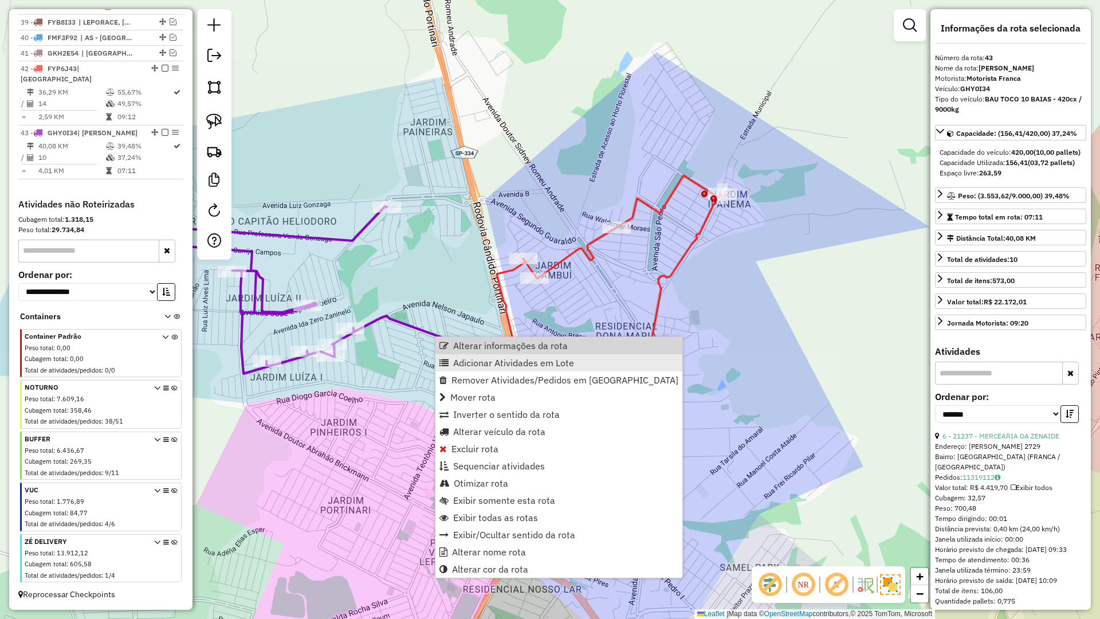
click at [460, 358] on span "Adicionar Atividades em Lote" at bounding box center [513, 362] width 121 height 9
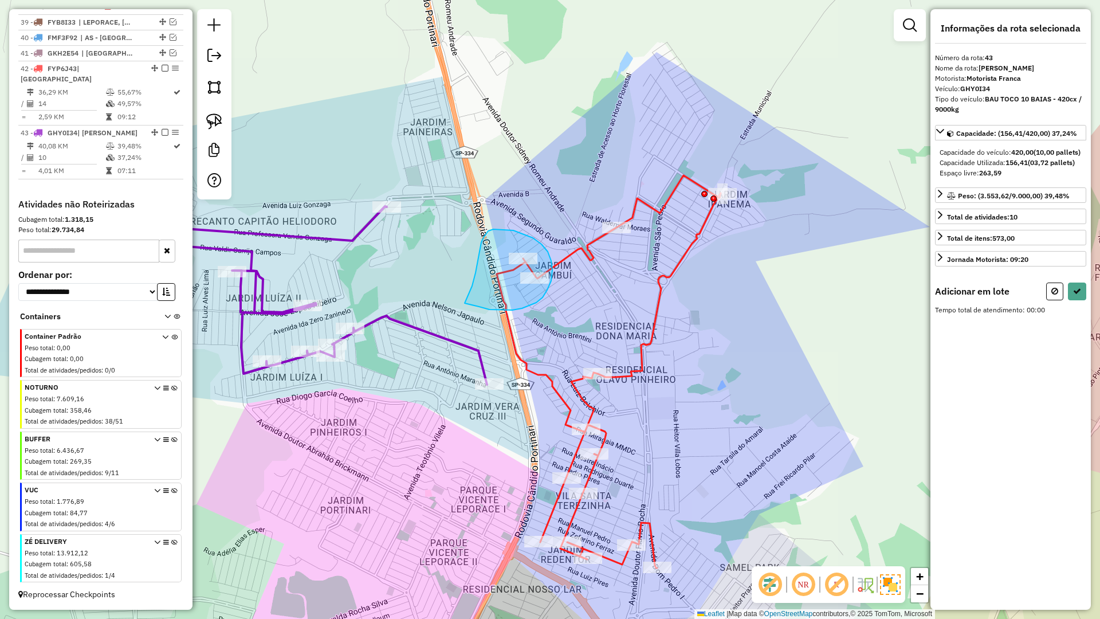
drag, startPoint x: 478, startPoint y: 261, endPoint x: 478, endPoint y: 305, distance: 44.7
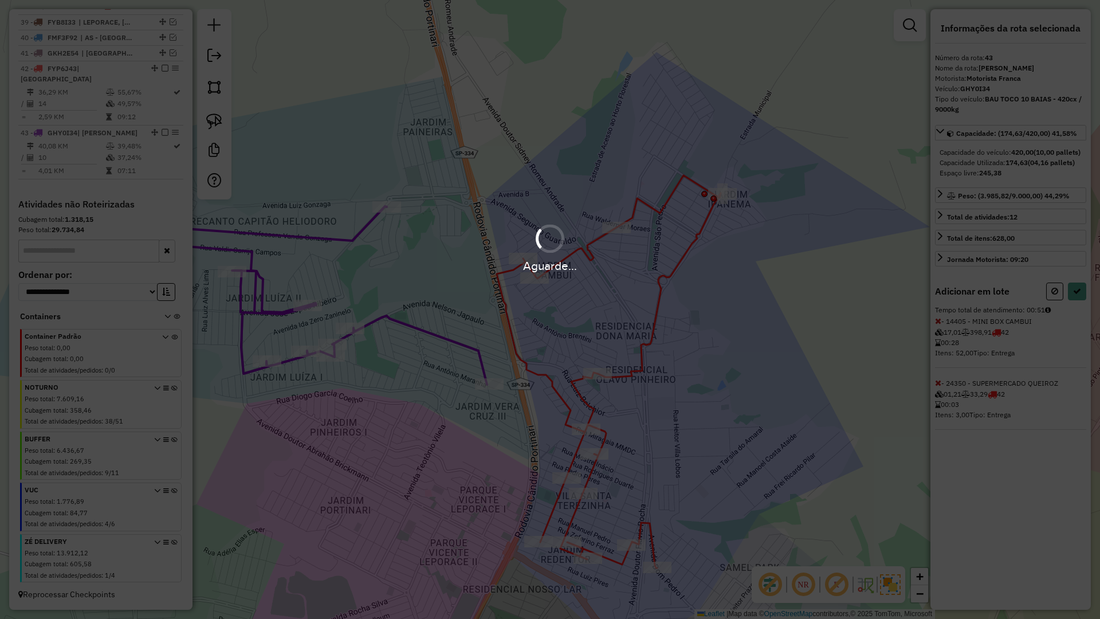
click at [1073, 304] on div "Aguarde..." at bounding box center [550, 309] width 1100 height 619
click at [1075, 295] on icon at bounding box center [1077, 291] width 8 height 8
click at [1075, 307] on div "Aguarde..." at bounding box center [550, 309] width 1100 height 619
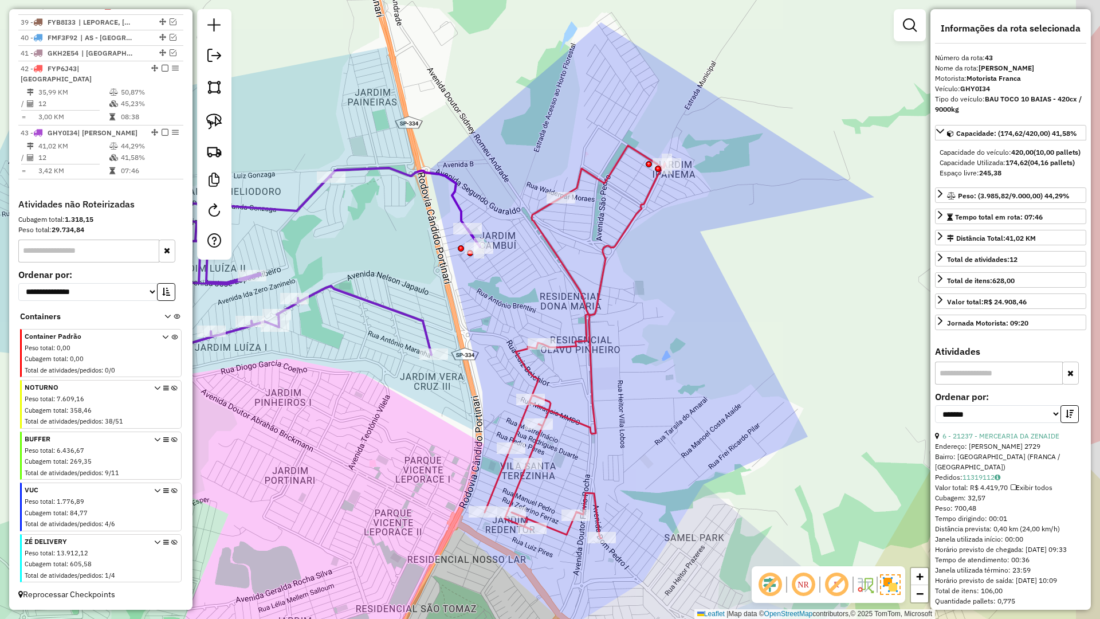
drag, startPoint x: 506, startPoint y: 461, endPoint x: 450, endPoint y: 431, distance: 63.8
click at [450, 431] on div "Janela de atendimento Grade de atendimento Capacidade Transportadoras Veículos …" at bounding box center [550, 309] width 1100 height 619
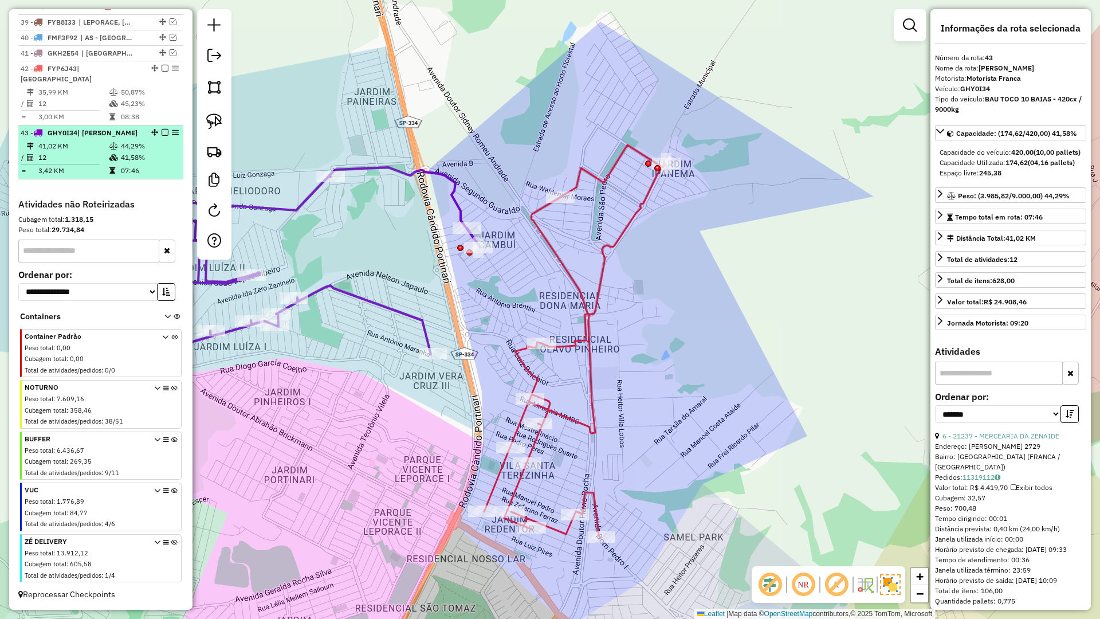
click at [163, 132] on em at bounding box center [165, 132] width 7 height 7
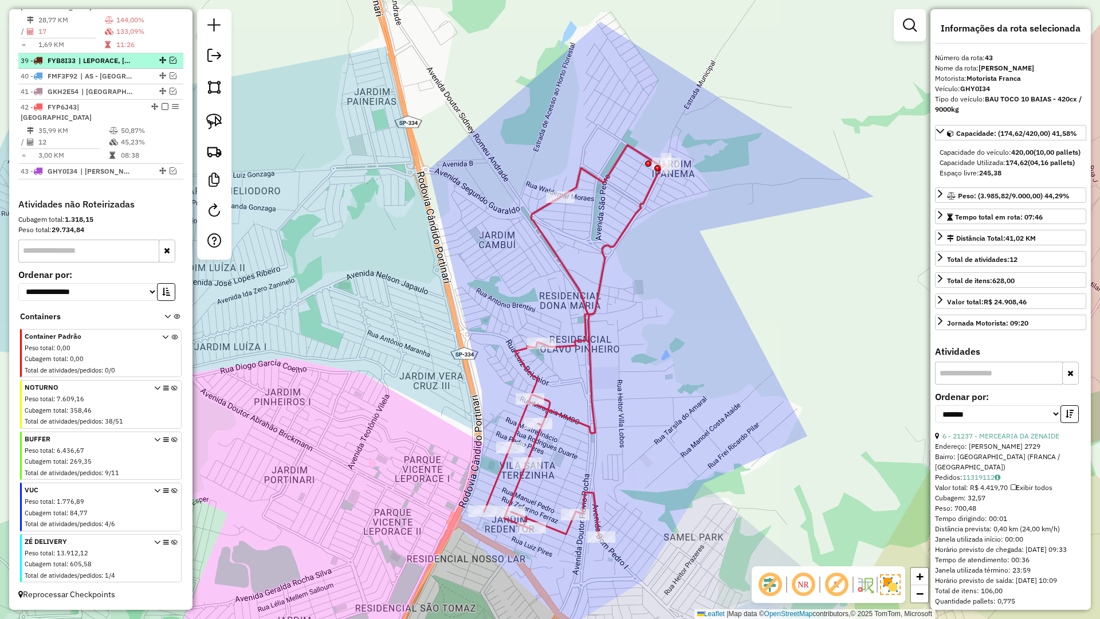
click at [162, 103] on em at bounding box center [165, 106] width 7 height 7
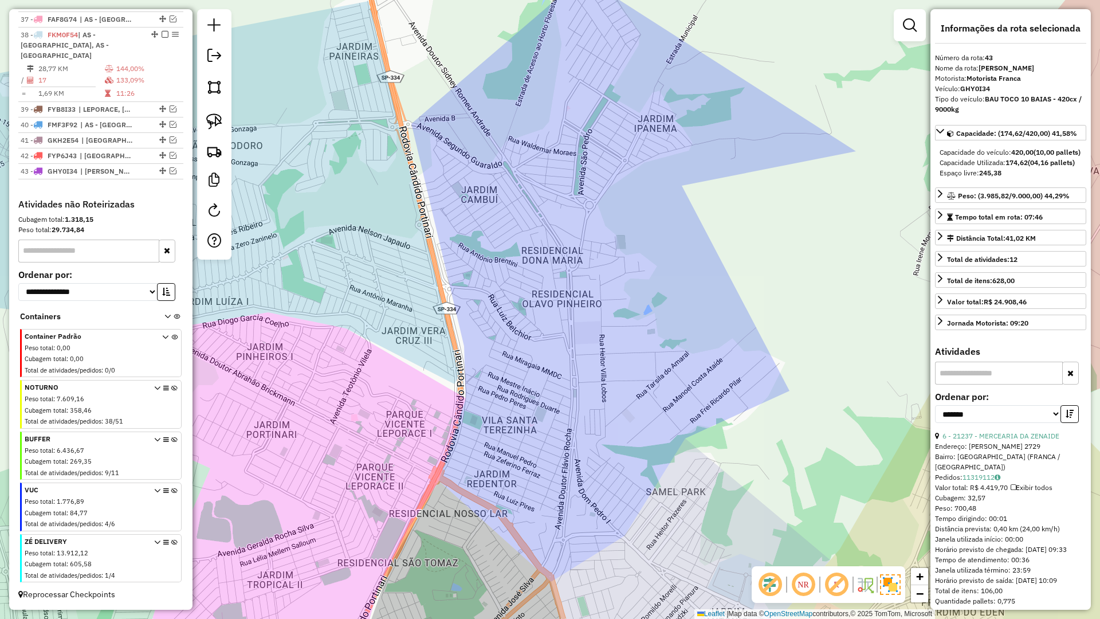
drag, startPoint x: 416, startPoint y: 386, endPoint x: 460, endPoint y: 201, distance: 190.1
click at [391, 129] on div "Janela de atendimento Grade de atendimento Capacidade Transportadoras Veículos …" at bounding box center [550, 309] width 1100 height 619
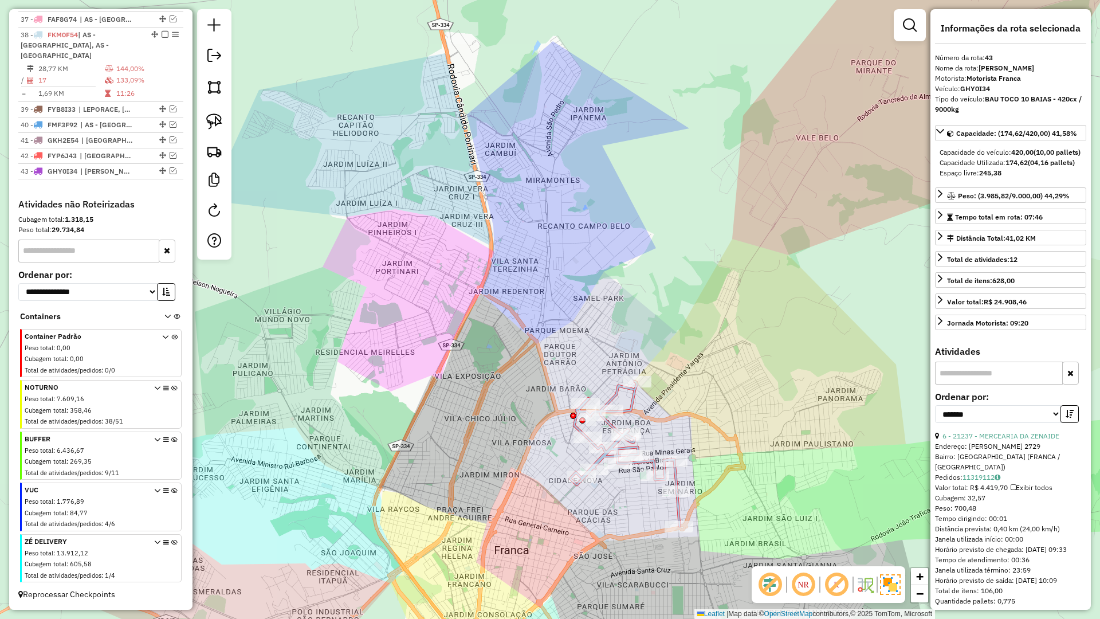
drag, startPoint x: 546, startPoint y: 425, endPoint x: 521, endPoint y: 271, distance: 156.0
click at [519, 266] on div "Janela de atendimento Grade de atendimento Capacidade Transportadoras Veículos …" at bounding box center [550, 309] width 1100 height 619
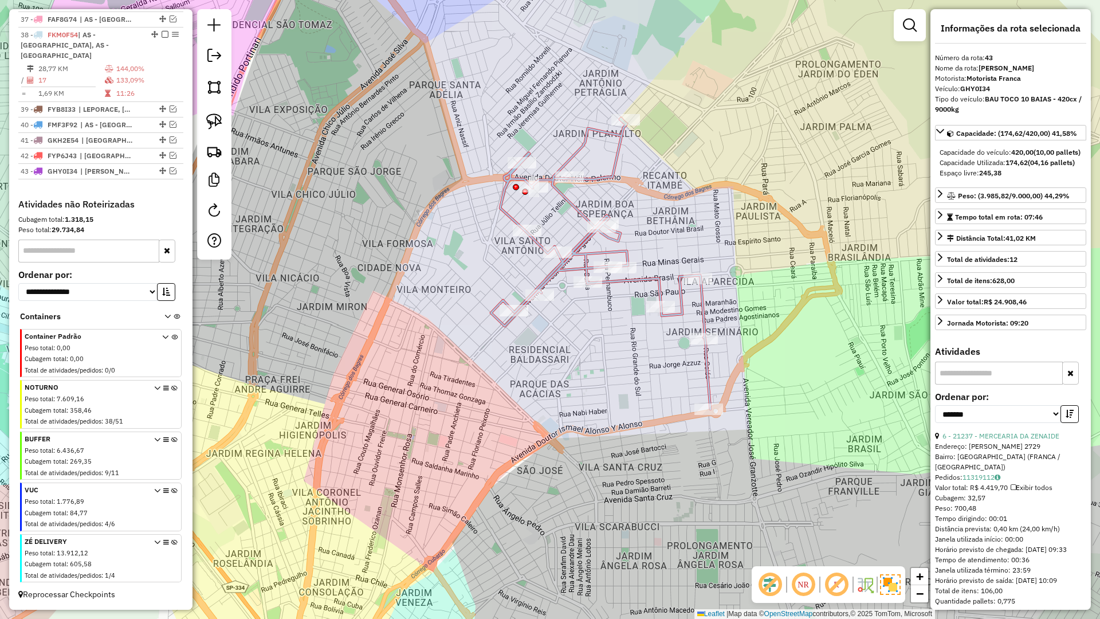
drag, startPoint x: 586, startPoint y: 389, endPoint x: 594, endPoint y: 350, distance: 39.3
click at [585, 386] on div "Janela de atendimento Grade de atendimento Capacidade Transportadoras Veículos …" at bounding box center [550, 309] width 1100 height 619
click at [630, 281] on icon at bounding box center [600, 261] width 219 height 291
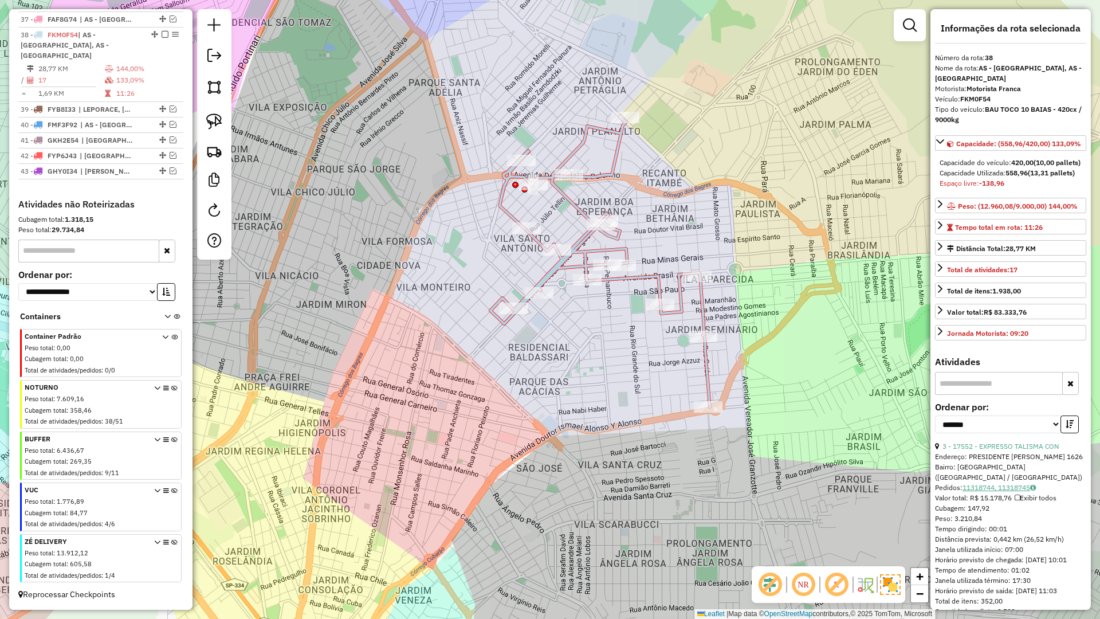
scroll to position [96, 0]
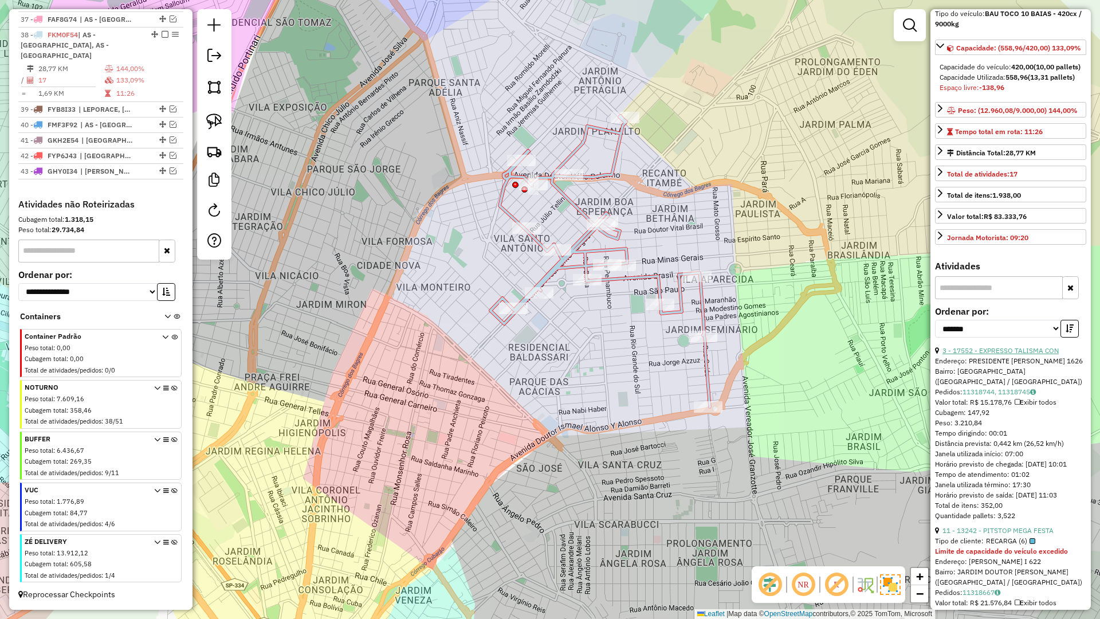
drag, startPoint x: 1000, startPoint y: 373, endPoint x: 1001, endPoint y: 379, distance: 6.4
click at [1000, 346] on div "**********" at bounding box center [1010, 326] width 151 height 38
click at [1003, 355] on link "3 - 17552 - EXPRESSO TALISMA CON" at bounding box center [1001, 350] width 116 height 9
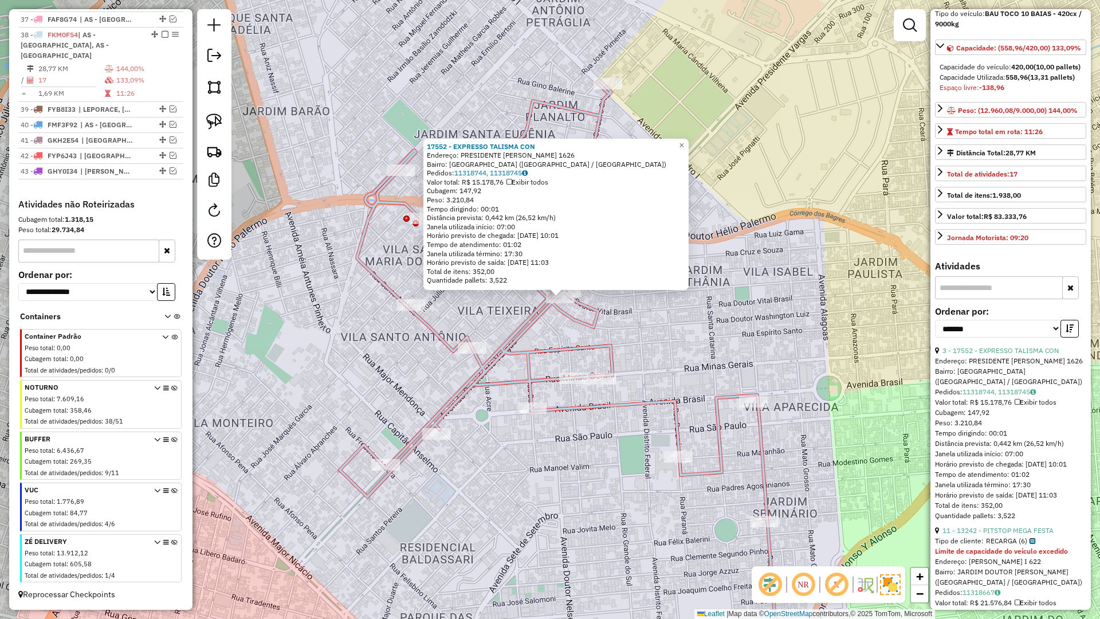
click at [516, 336] on icon at bounding box center [559, 371] width 439 height 582
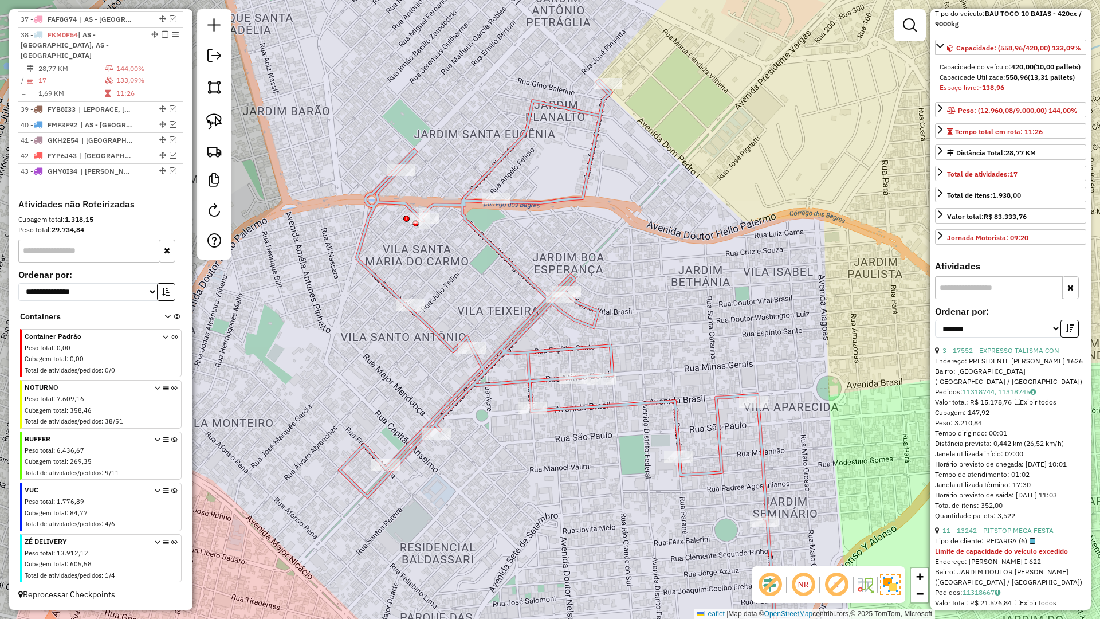
click at [486, 322] on div "17552 - EXPRESSO TALISMA CON Endereço: PRESIDENTE VARGAS 1626 Bairro: CIDADE NO…" at bounding box center [550, 309] width 1100 height 619
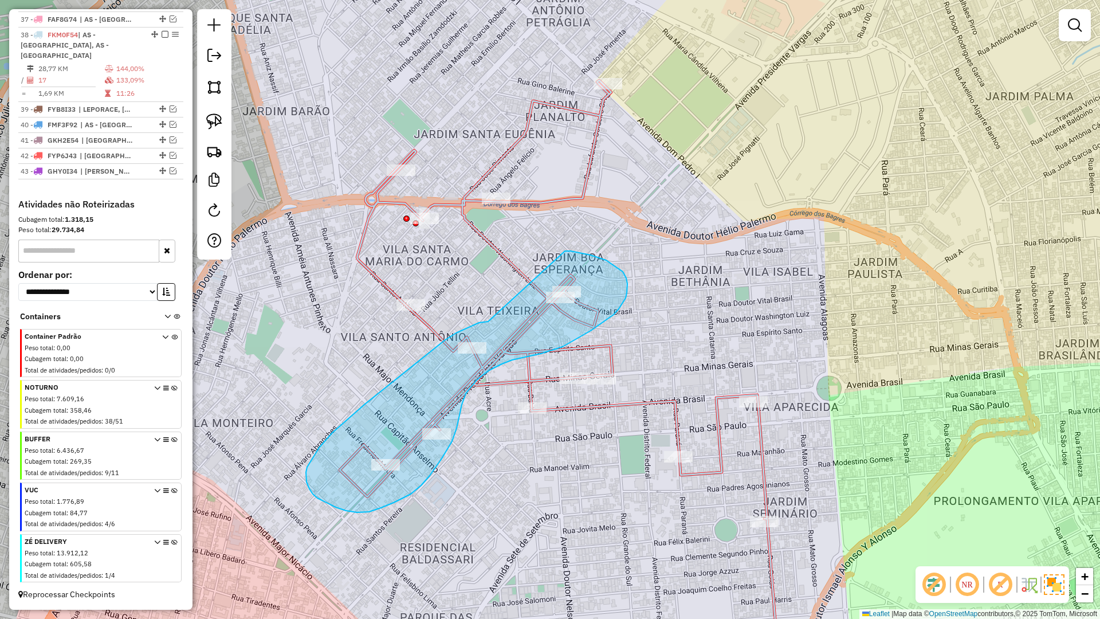
drag, startPoint x: 488, startPoint y: 321, endPoint x: 564, endPoint y: 251, distance: 103.4
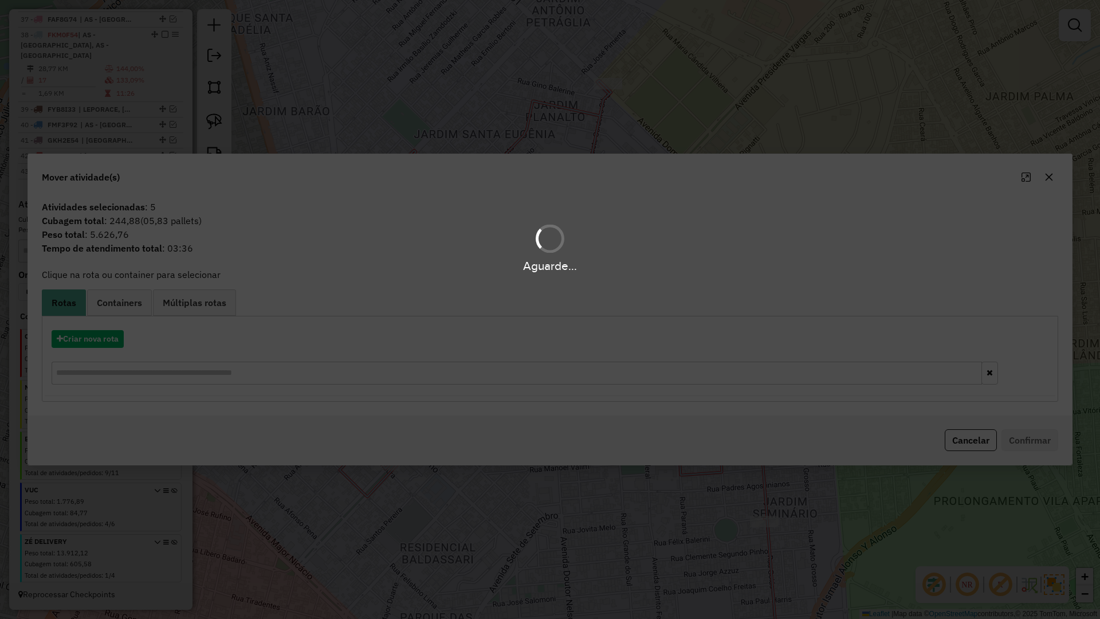
click at [99, 339] on div "Aguarde..." at bounding box center [550, 309] width 1100 height 619
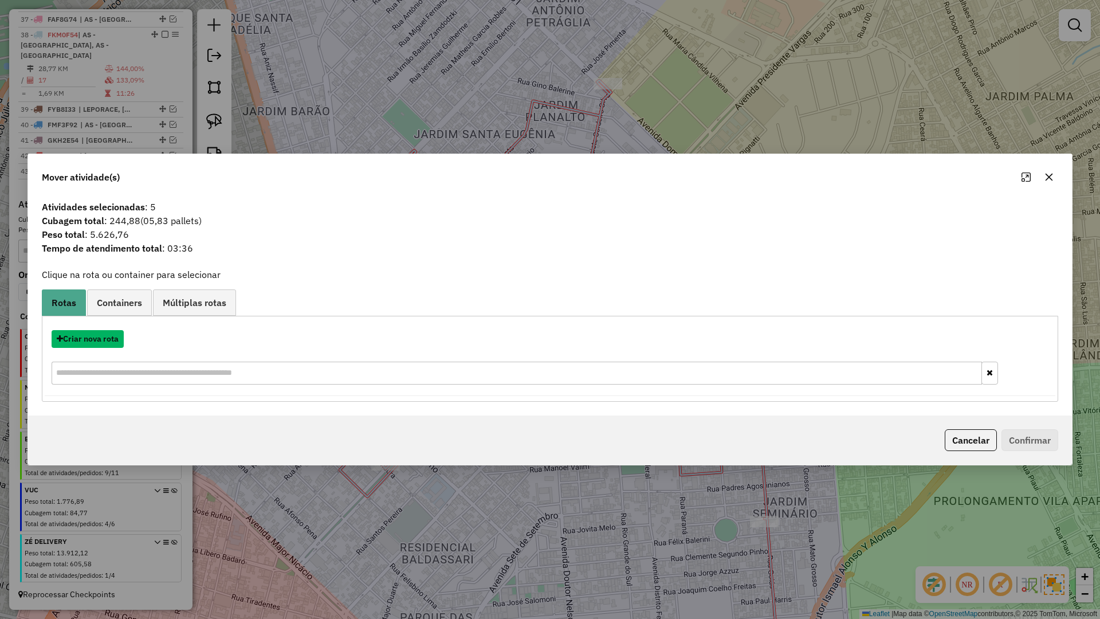
click at [110, 339] on button "Criar nova rota" at bounding box center [88, 339] width 72 height 18
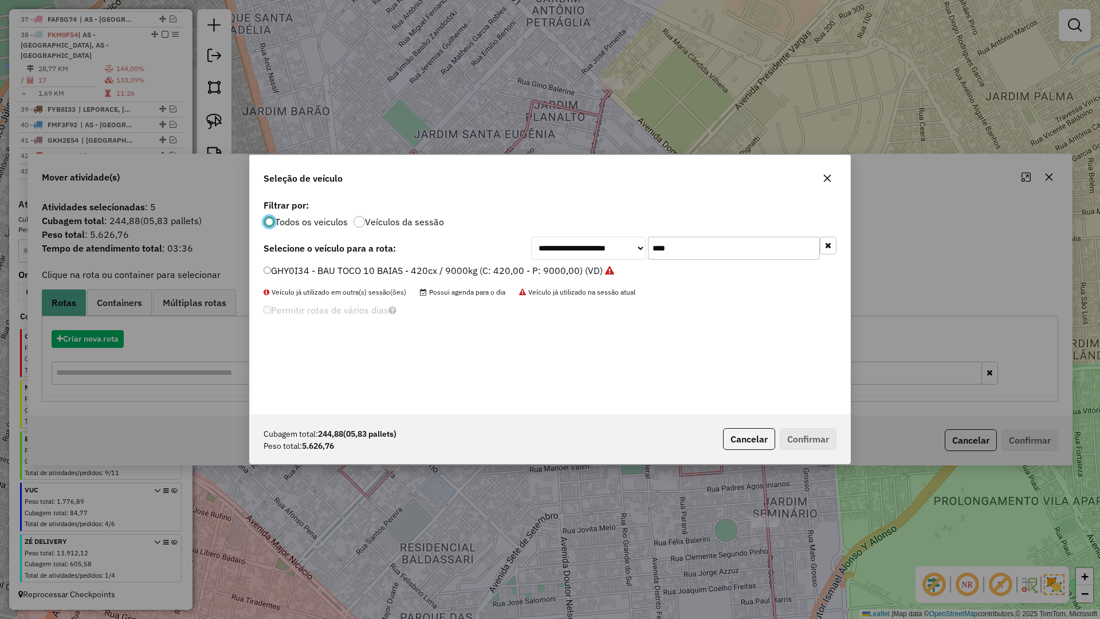
scroll to position [6, 3]
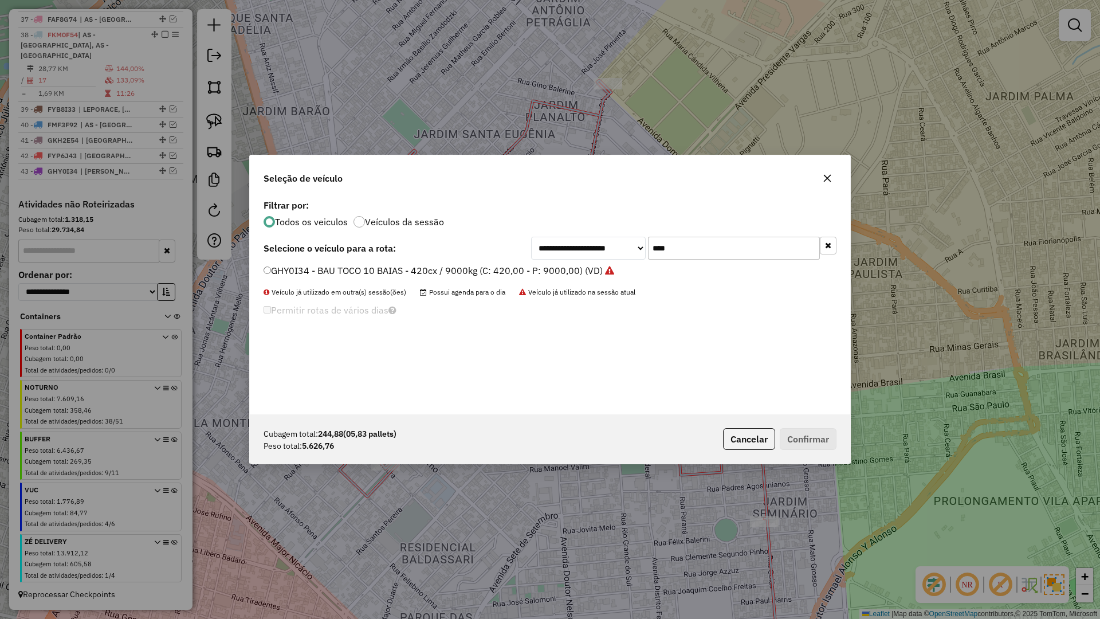
drag, startPoint x: 723, startPoint y: 253, endPoint x: 601, endPoint y: 253, distance: 121.5
click at [601, 253] on div "**********" at bounding box center [683, 248] width 305 height 23
type input "****"
click at [277, 274] on label "GJU8040 - BAU TOCO 10 BAIAS - 392cx / 9000kg (C: 392,00 - P: 9000,00) (VD)" at bounding box center [434, 271] width 341 height 14
drag, startPoint x: 356, startPoint y: 276, endPoint x: 447, endPoint y: 304, distance: 95.3
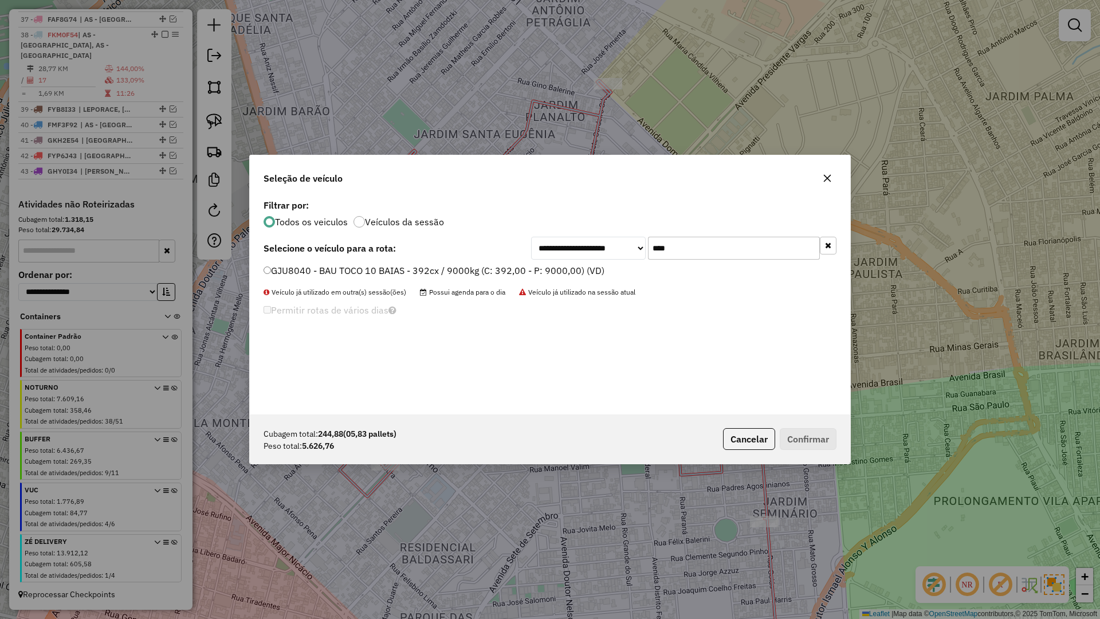
click at [356, 274] on label "GJU8040 - BAU TOCO 10 BAIAS - 392cx / 9000kg (C: 392,00 - P: 9000,00) (VD)" at bounding box center [434, 271] width 341 height 14
click at [816, 431] on button "Confirmar" at bounding box center [808, 439] width 57 height 22
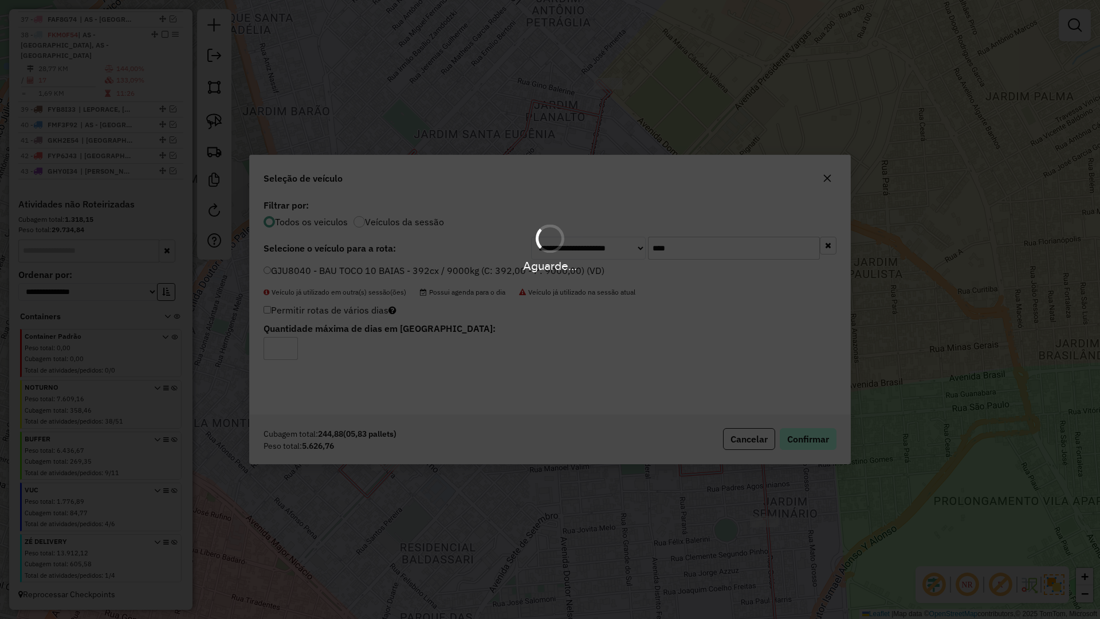
scroll to position [996, 0]
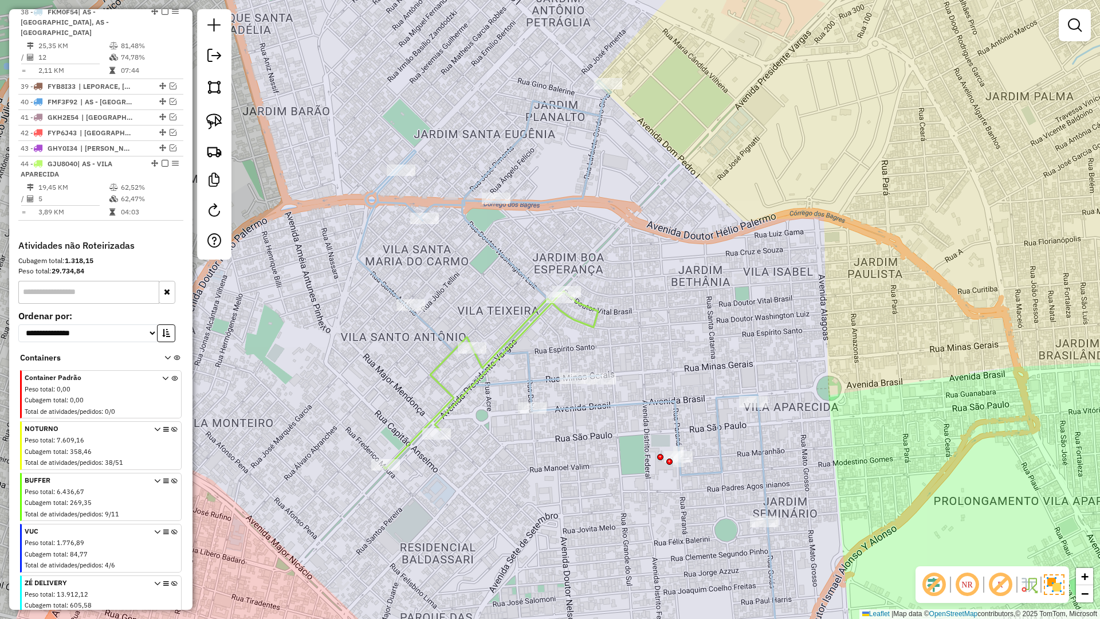
click at [653, 402] on icon at bounding box center [568, 371] width 422 height 582
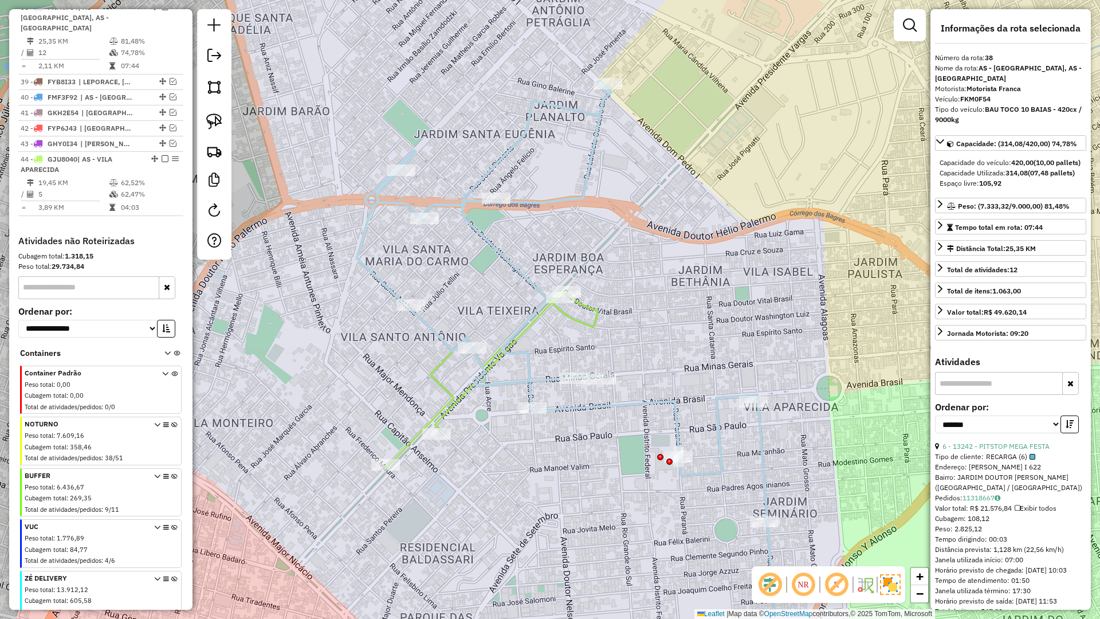
scroll to position [1002, 0]
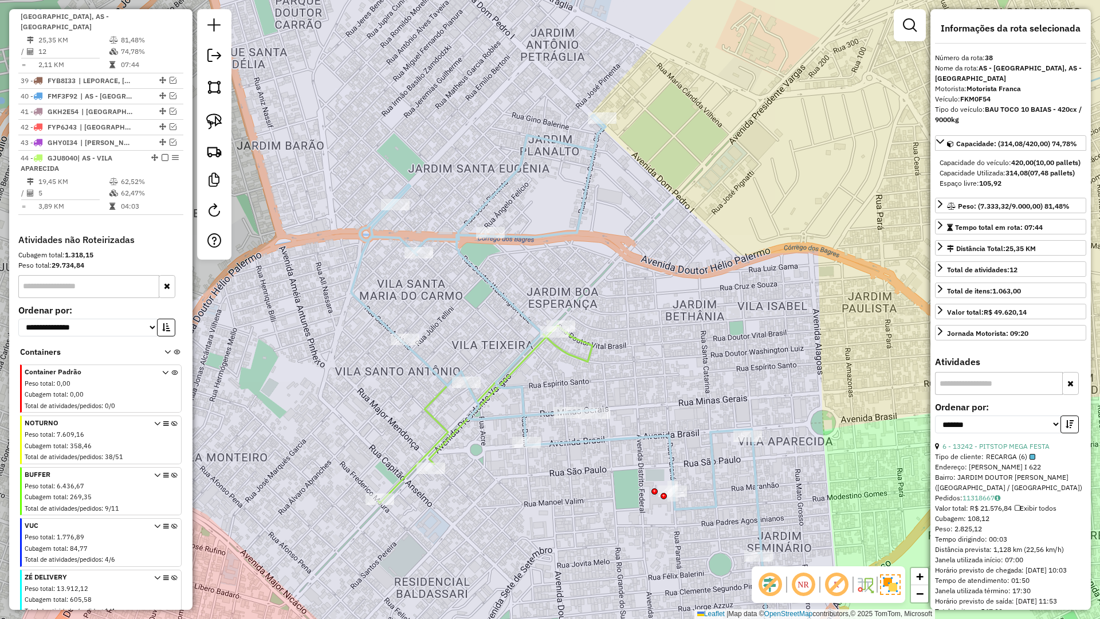
drag, startPoint x: 672, startPoint y: 324, endPoint x: 667, endPoint y: 359, distance: 35.9
click at [667, 359] on div "Janela de atendimento Grade de atendimento Capacidade Transportadoras Veículos …" at bounding box center [550, 309] width 1100 height 619
click at [505, 297] on icon at bounding box center [562, 398] width 420 height 565
click at [506, 303] on icon at bounding box center [562, 398] width 420 height 565
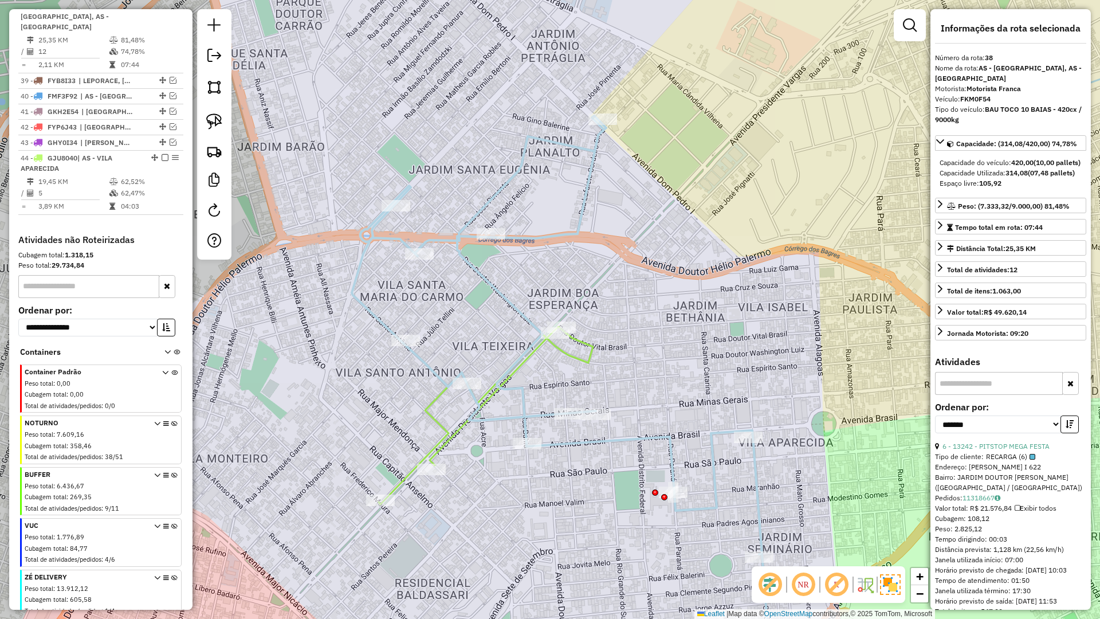
click at [520, 376] on icon at bounding box center [486, 416] width 214 height 178
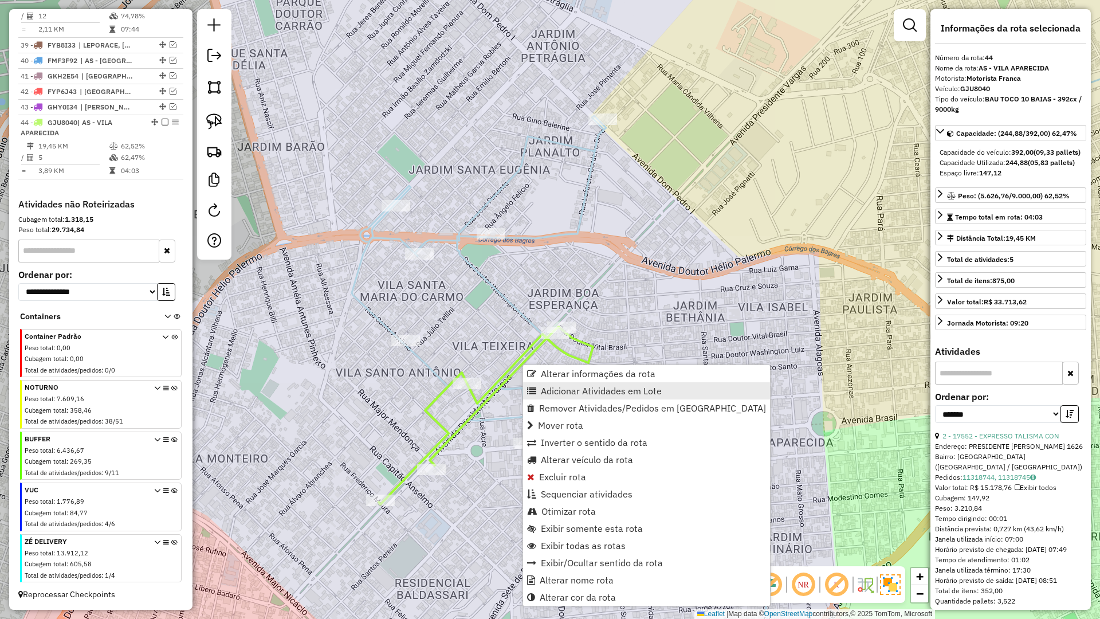
click at [571, 393] on span "Adicionar Atividades em Lote" at bounding box center [601, 390] width 121 height 9
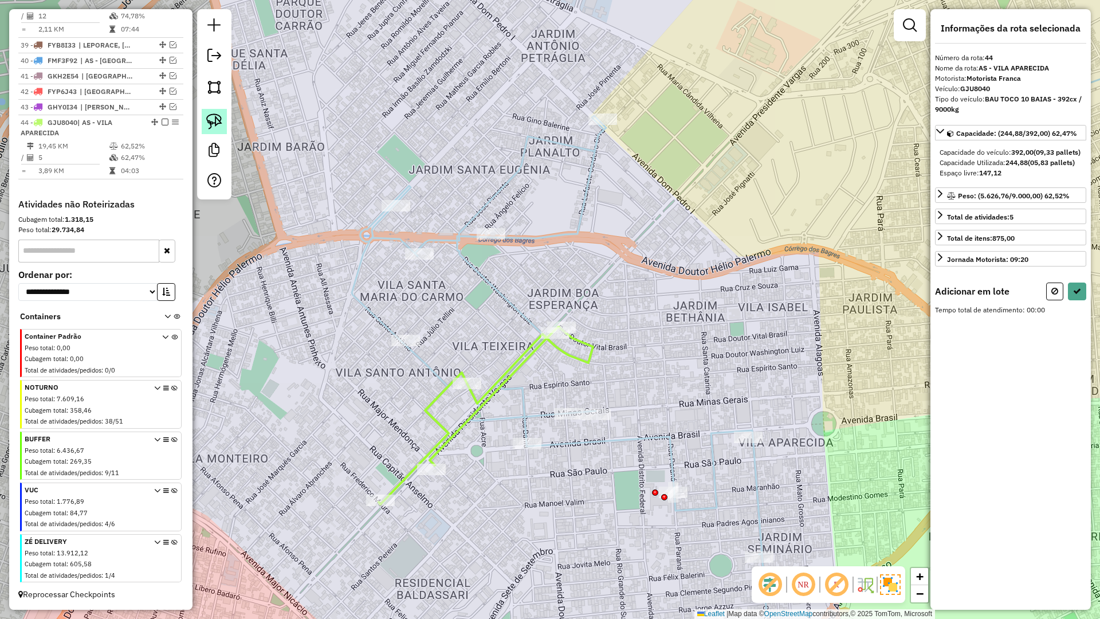
click at [216, 113] on img at bounding box center [214, 121] width 16 height 16
drag, startPoint x: 578, startPoint y: 429, endPoint x: 544, endPoint y: 394, distance: 48.2
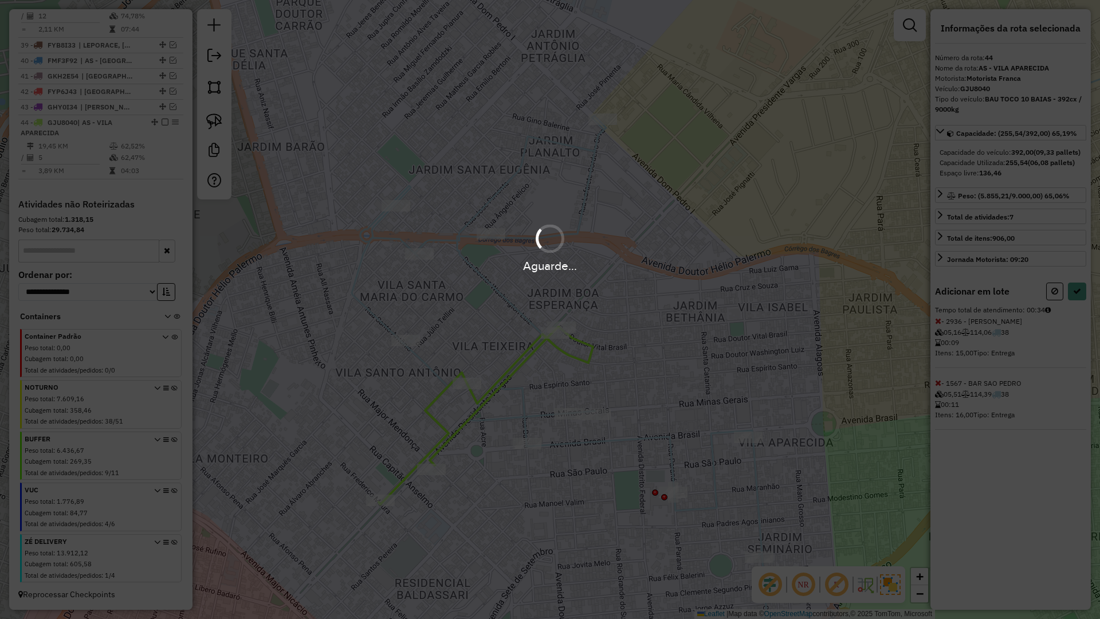
click at [1074, 302] on div "Aguarde..." at bounding box center [550, 309] width 1100 height 619
click at [1075, 303] on hb-app "Aguarde... Pop-up bloqueado! Seu navegador bloqueou automáticamente a abertura …" at bounding box center [550, 309] width 1100 height 619
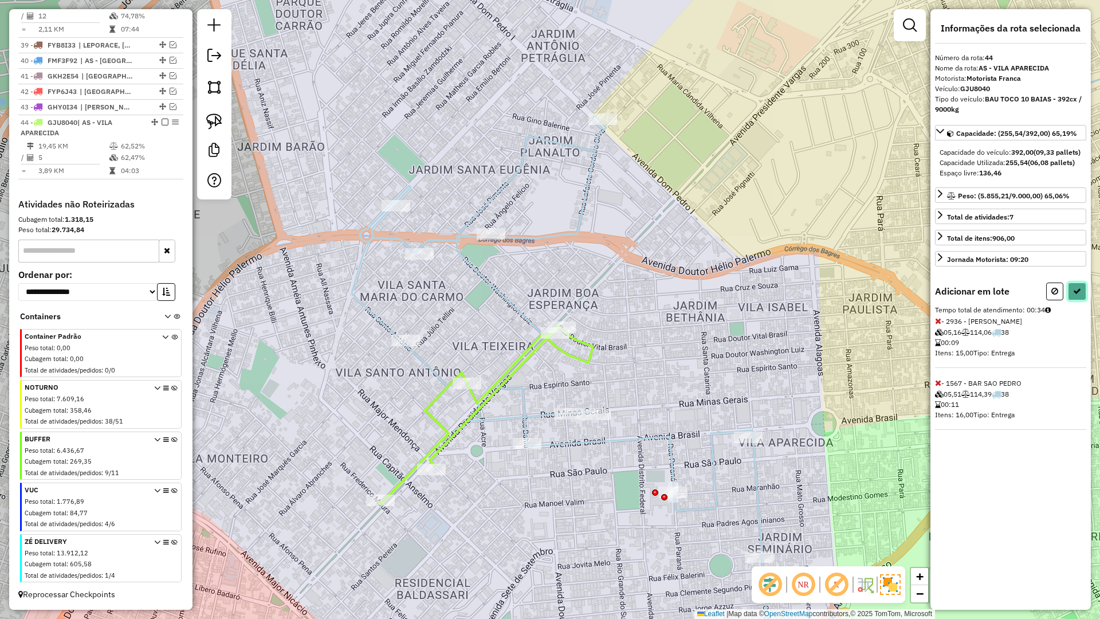
click at [1076, 295] on icon at bounding box center [1077, 291] width 8 height 8
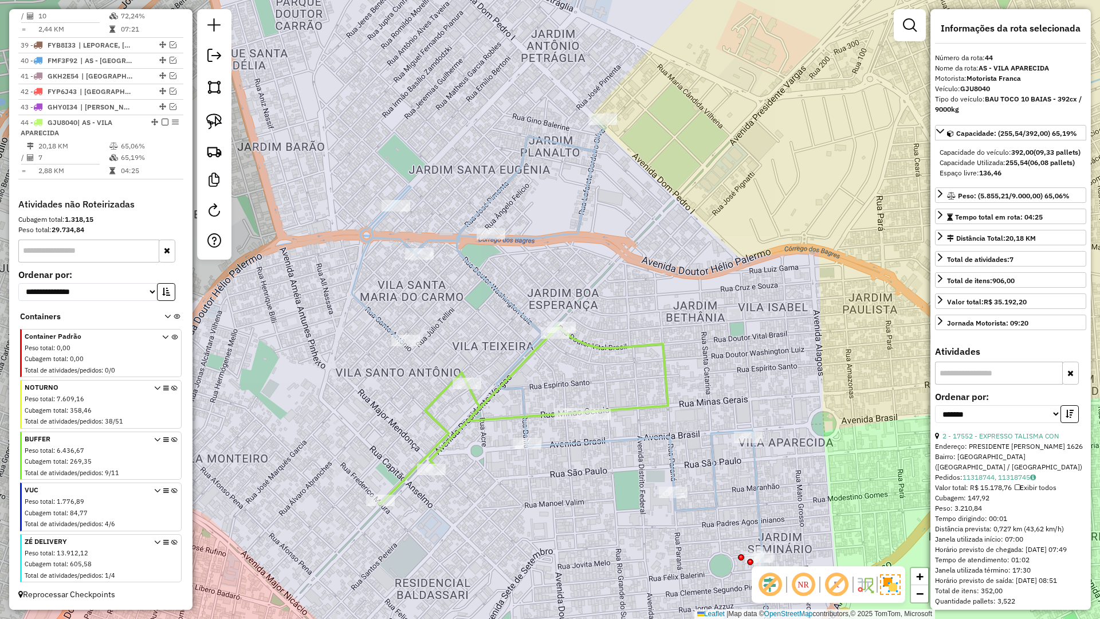
click at [682, 240] on div "Janela de atendimento Grade de atendimento Capacidade Transportadoras Veículos …" at bounding box center [550, 309] width 1100 height 619
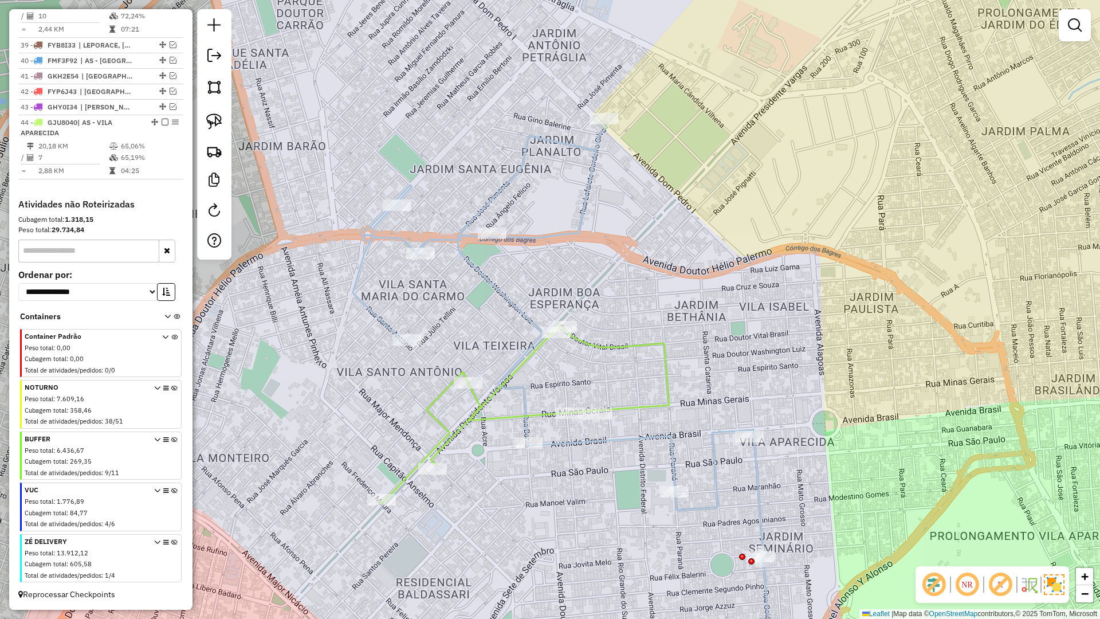
drag, startPoint x: 649, startPoint y: 225, endPoint x: 648, endPoint y: 215, distance: 9.8
click at [665, 222] on div "Janela de atendimento Grade de atendimento Capacidade Transportadoras Veículos …" at bounding box center [550, 309] width 1100 height 619
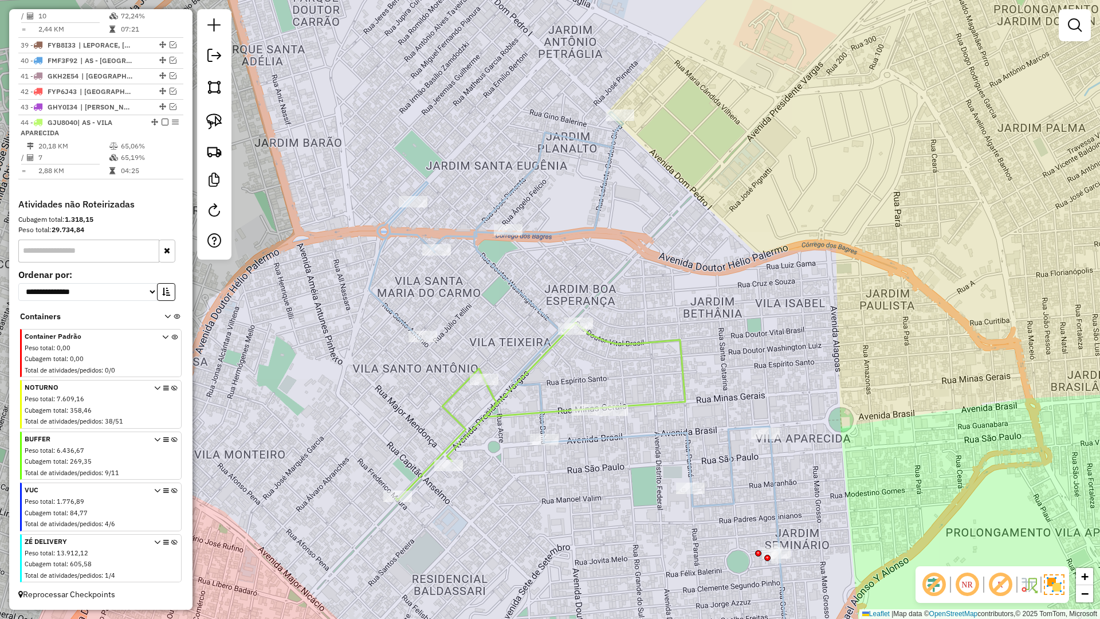
click at [604, 207] on icon at bounding box center [579, 396] width 421 height 569
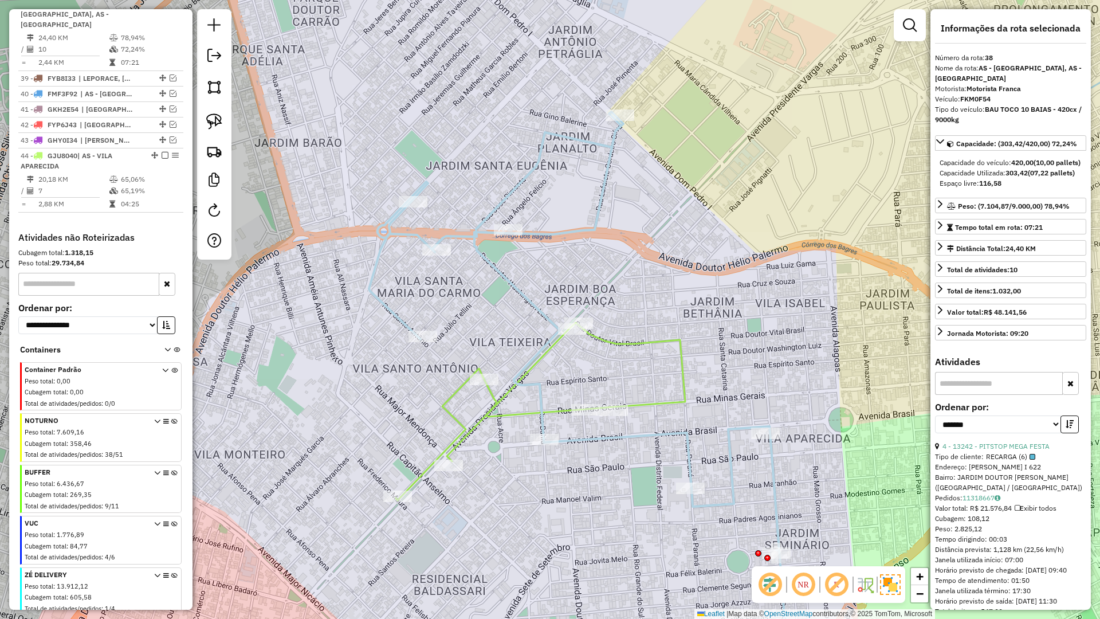
scroll to position [1002, 0]
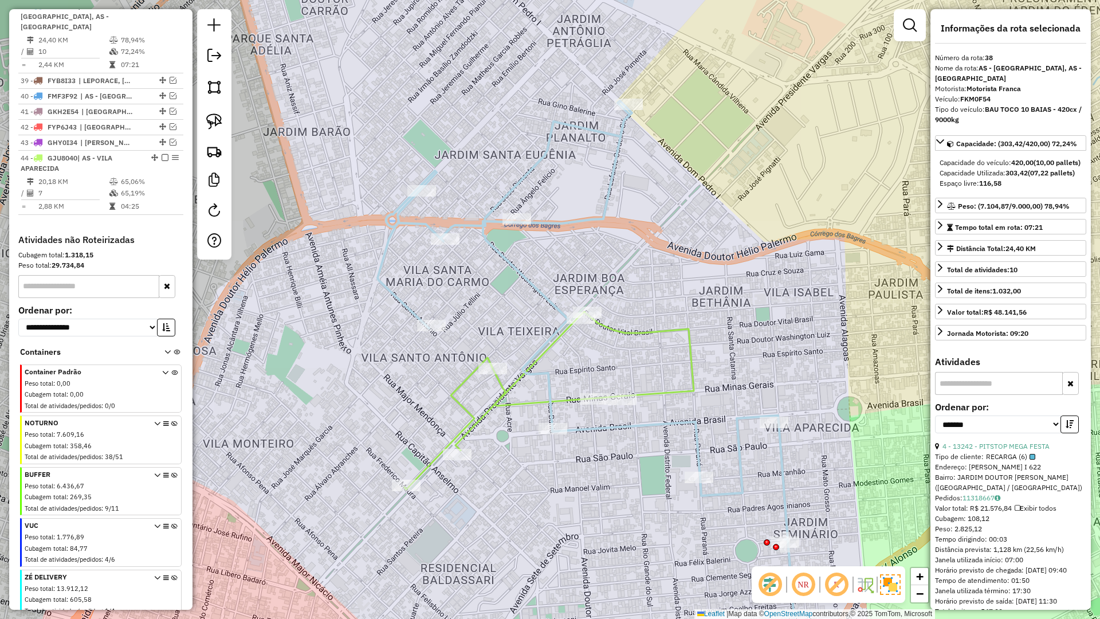
drag, startPoint x: 658, startPoint y: 219, endPoint x: 681, endPoint y: 178, distance: 47.0
click at [681, 177] on div "Janela de atendimento Grade de atendimento Capacidade Transportadoras Veículos …" at bounding box center [550, 309] width 1100 height 619
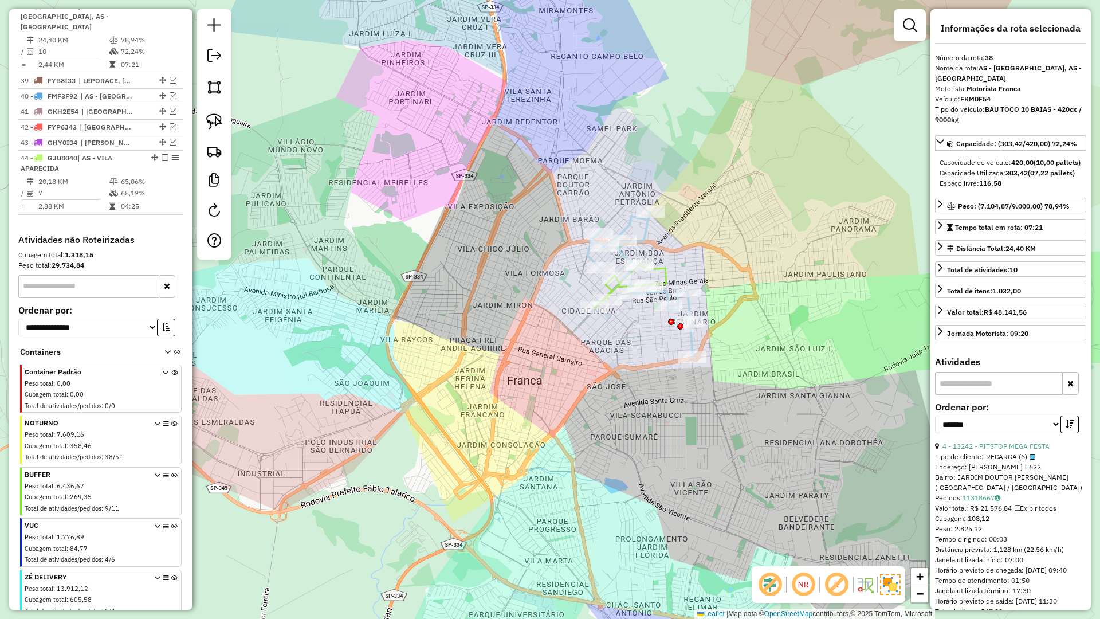
click at [666, 277] on icon at bounding box center [630, 286] width 72 height 44
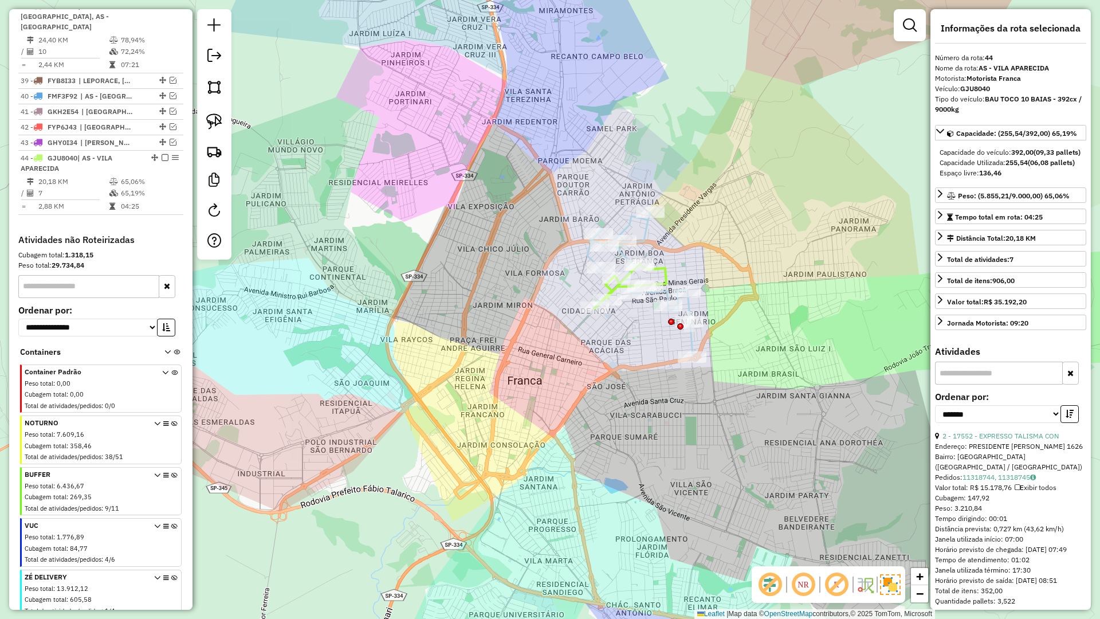
scroll to position [1048, 0]
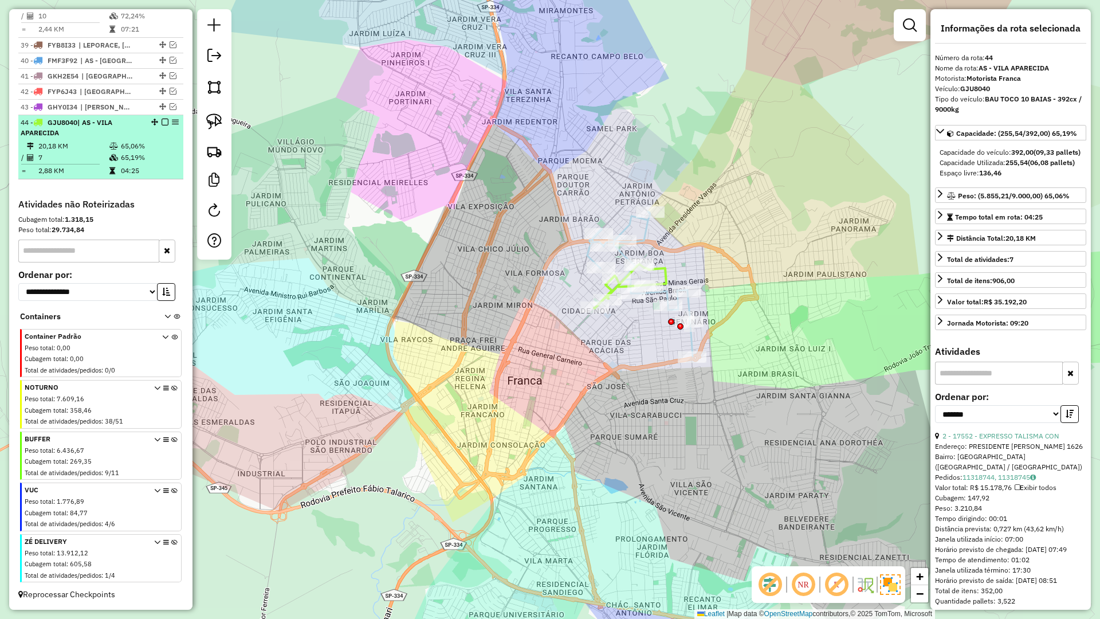
click at [155, 142] on td "65,06%" at bounding box center [149, 145] width 58 height 11
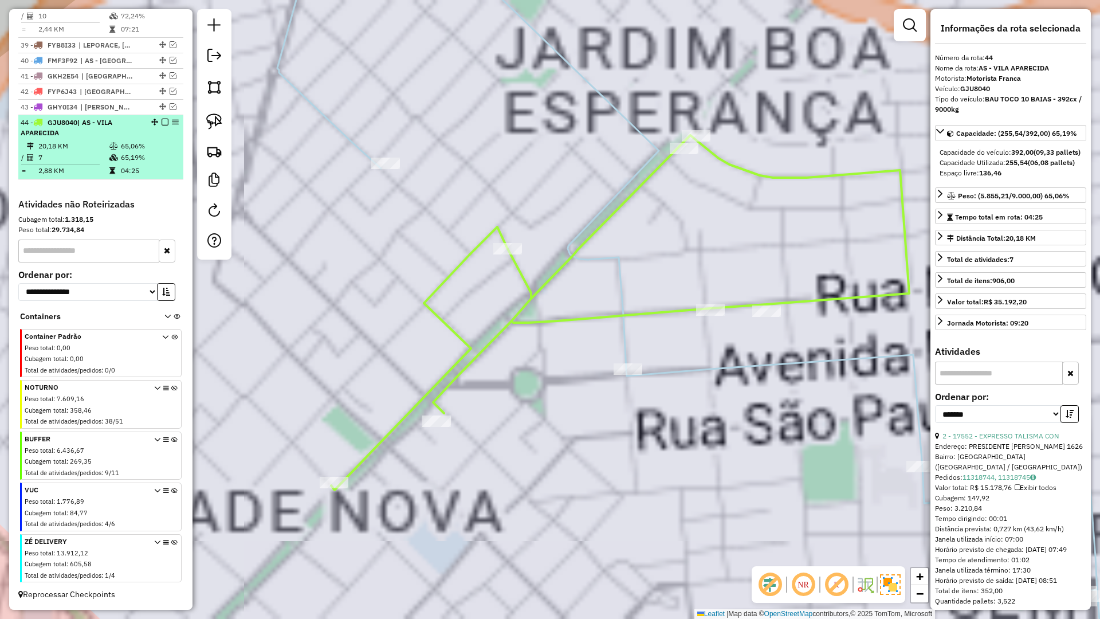
click at [162, 120] on em at bounding box center [165, 122] width 7 height 7
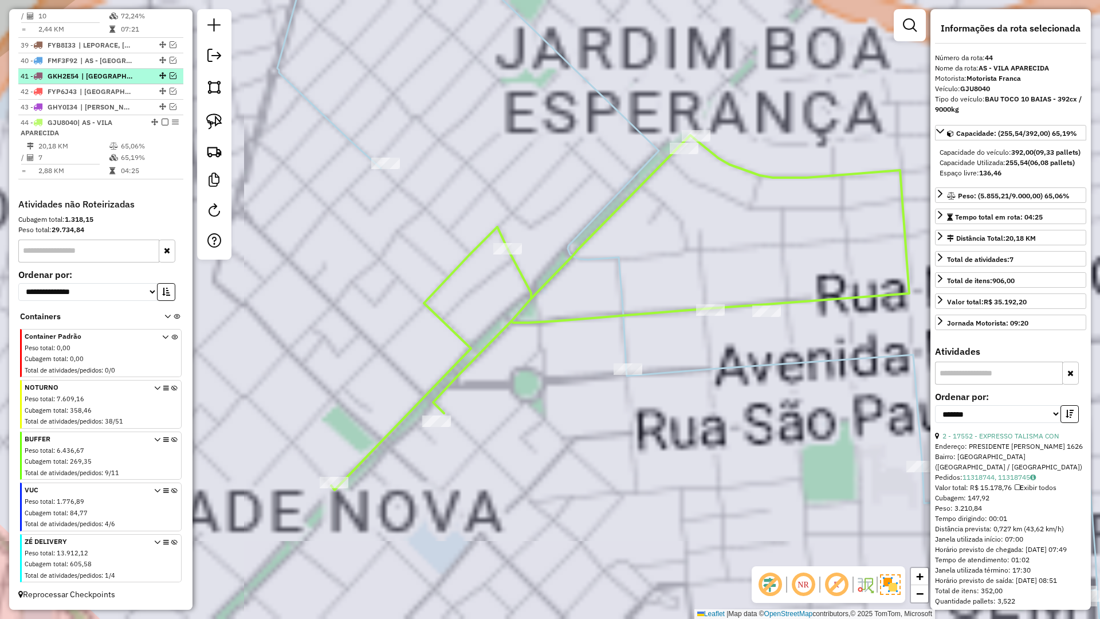
scroll to position [999, 0]
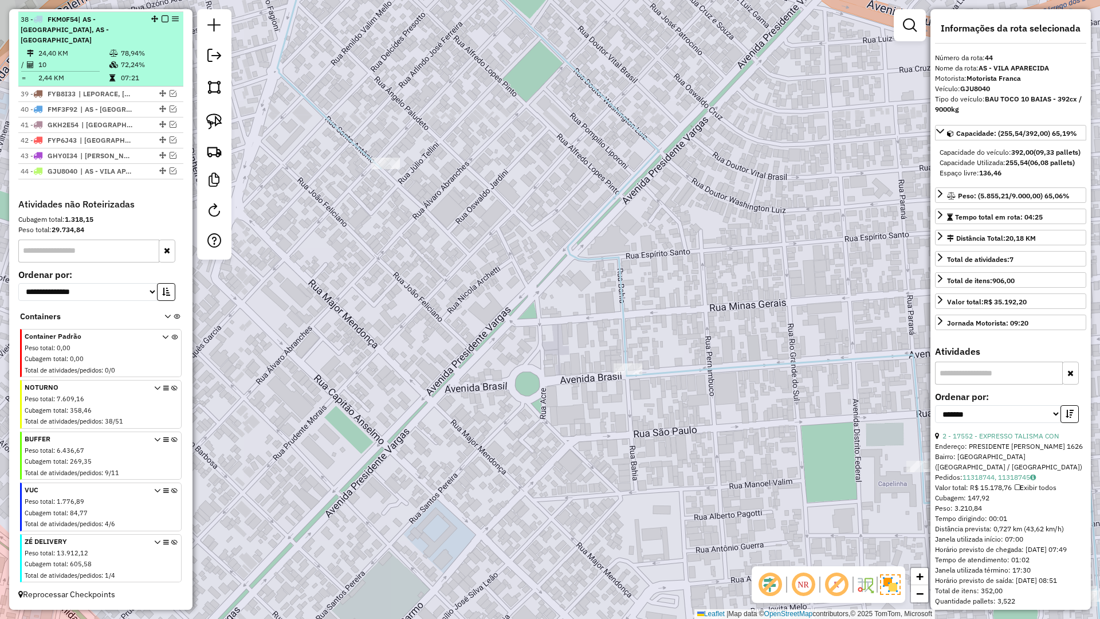
click at [114, 36] on div "38 - FKM0F54 | AS - BRASILANDIA, AS - VILA APARECIDA" at bounding box center [81, 29] width 121 height 31
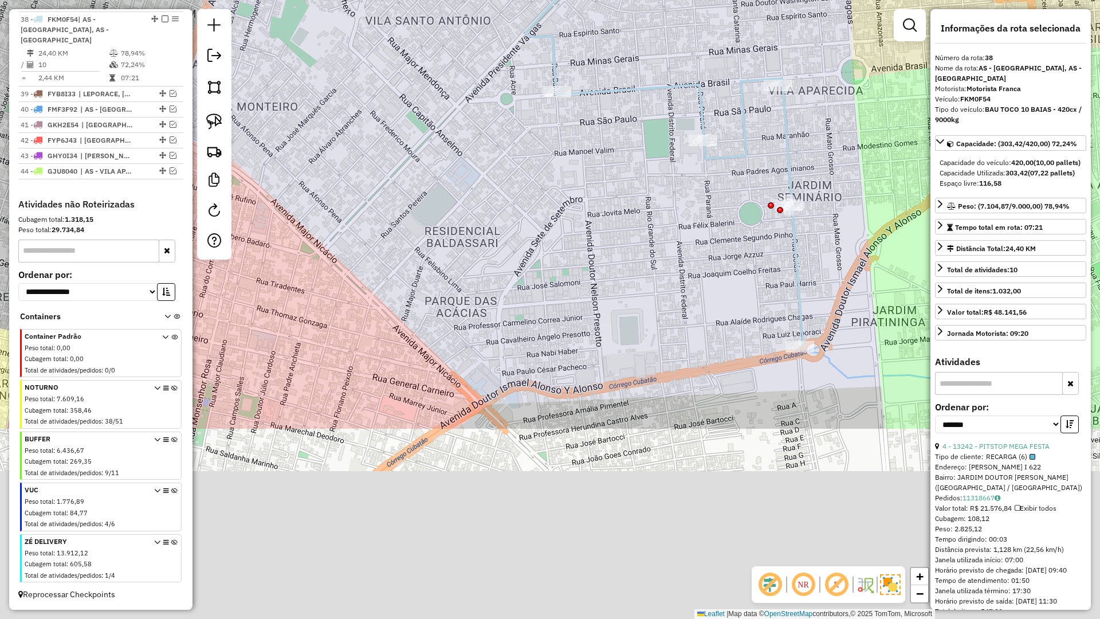
drag, startPoint x: 436, startPoint y: 320, endPoint x: 470, endPoint y: 233, distance: 94.0
click at [472, 229] on div "Janela de atendimento Grade de atendimento Capacidade Transportadoras Veículos …" at bounding box center [550, 309] width 1100 height 619
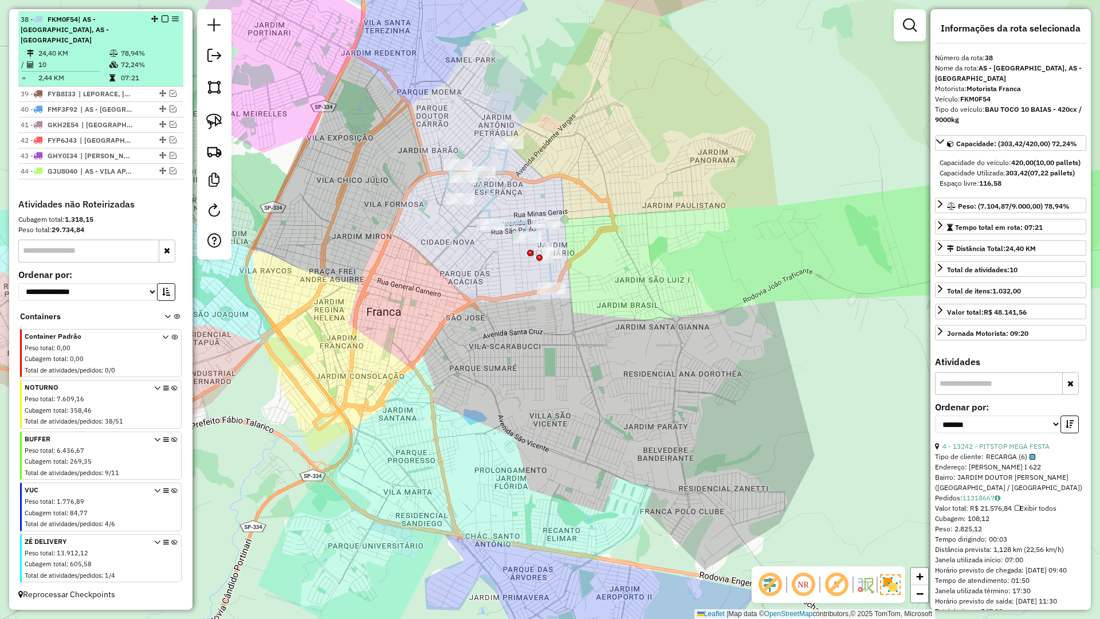
scroll to position [904, 0]
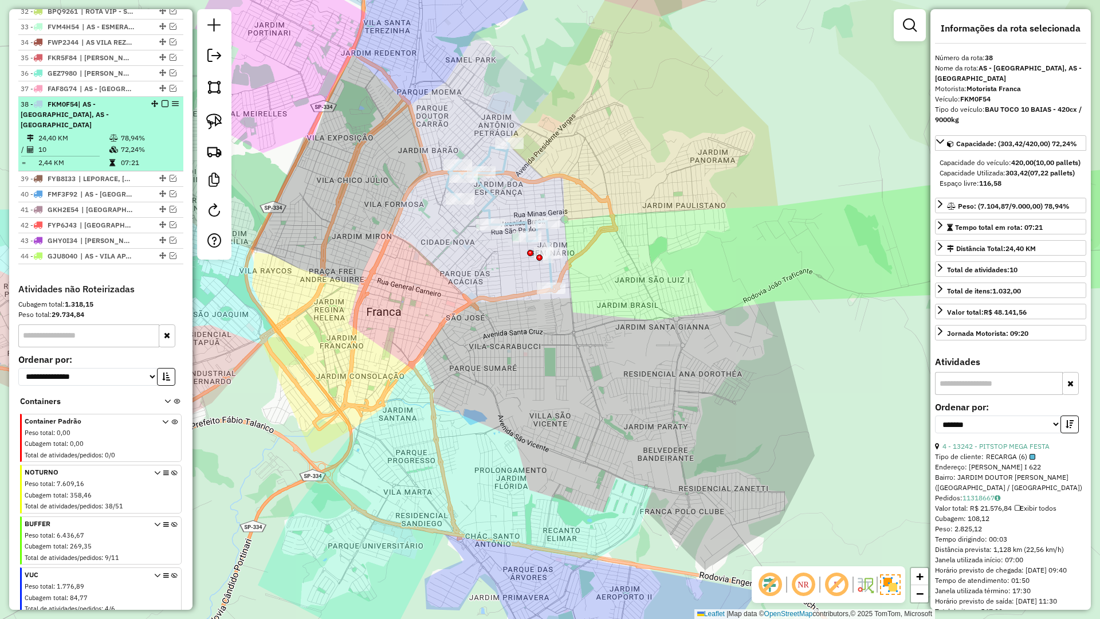
click at [163, 107] on em at bounding box center [165, 103] width 7 height 7
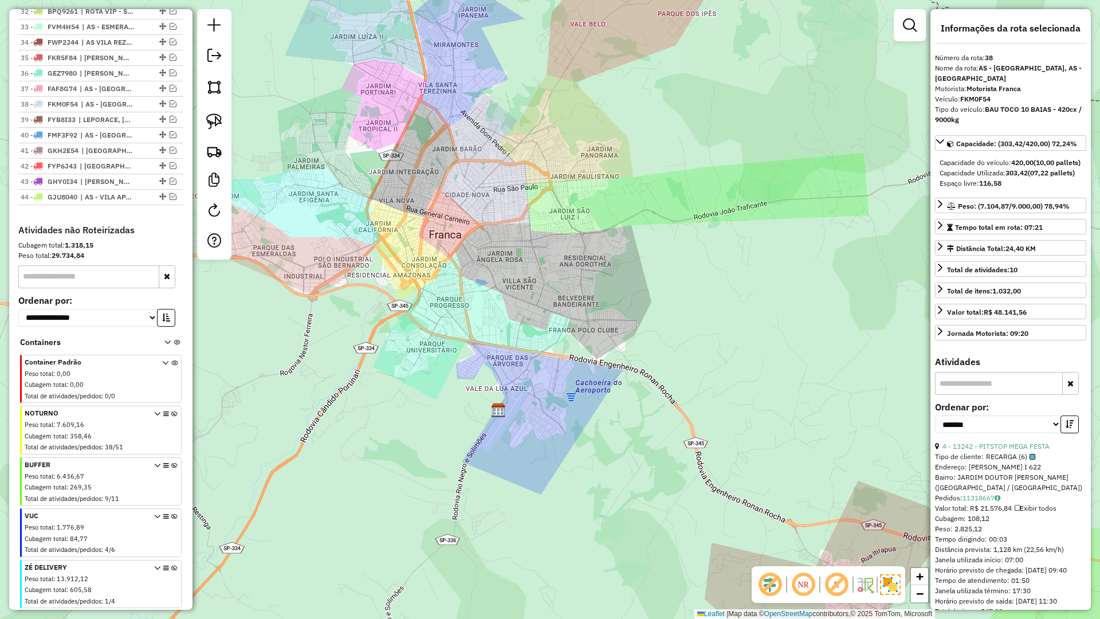
drag, startPoint x: 476, startPoint y: 265, endPoint x: 486, endPoint y: 236, distance: 31.0
click at [486, 236] on div "Janela de atendimento Grade de atendimento Capacidade Transportadoras Veículos …" at bounding box center [550, 309] width 1100 height 619
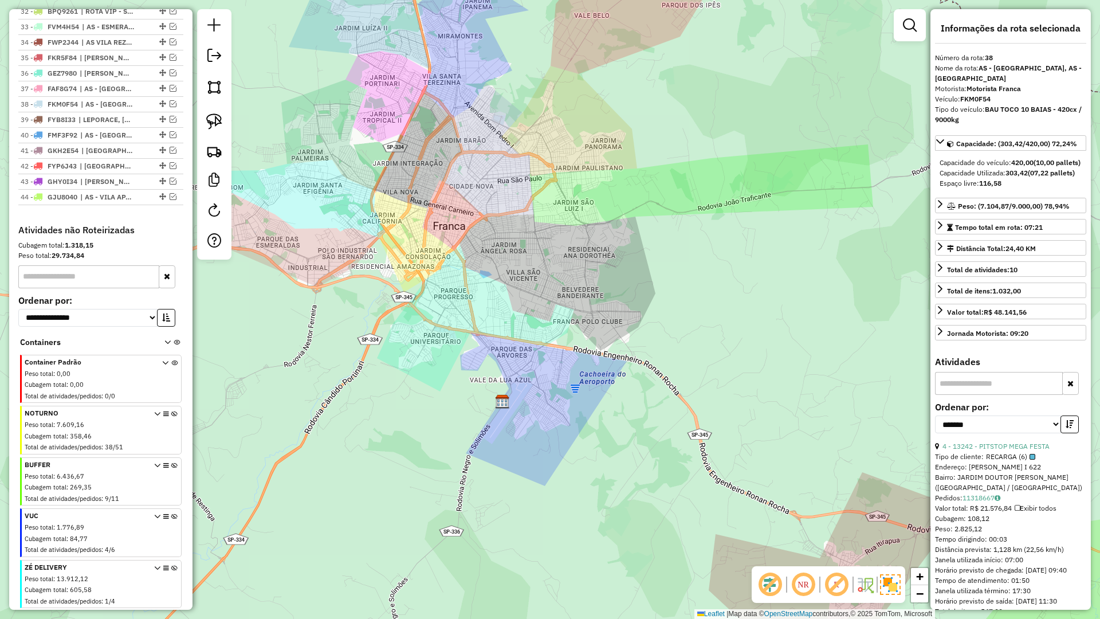
scroll to position [940, 0]
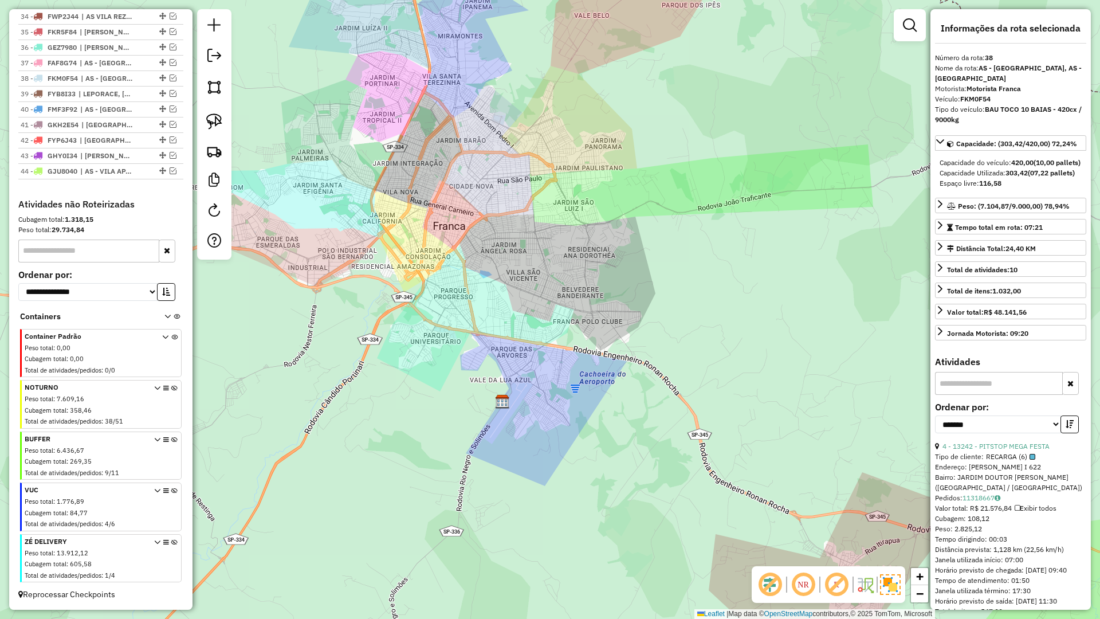
click at [173, 490] on icon at bounding box center [174, 509] width 6 height 43
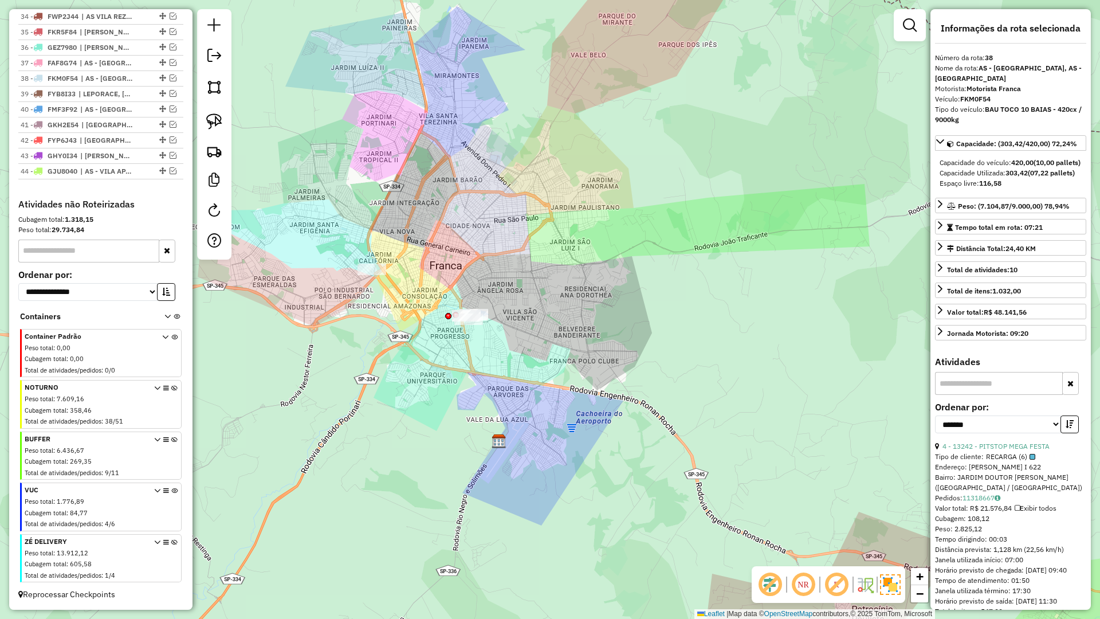
drag, startPoint x: 421, startPoint y: 315, endPoint x: 402, endPoint y: 366, distance: 54.6
click at [413, 372] on div "Janela de atendimento Grade de atendimento Capacidade Transportadoras Veículos …" at bounding box center [550, 309] width 1100 height 619
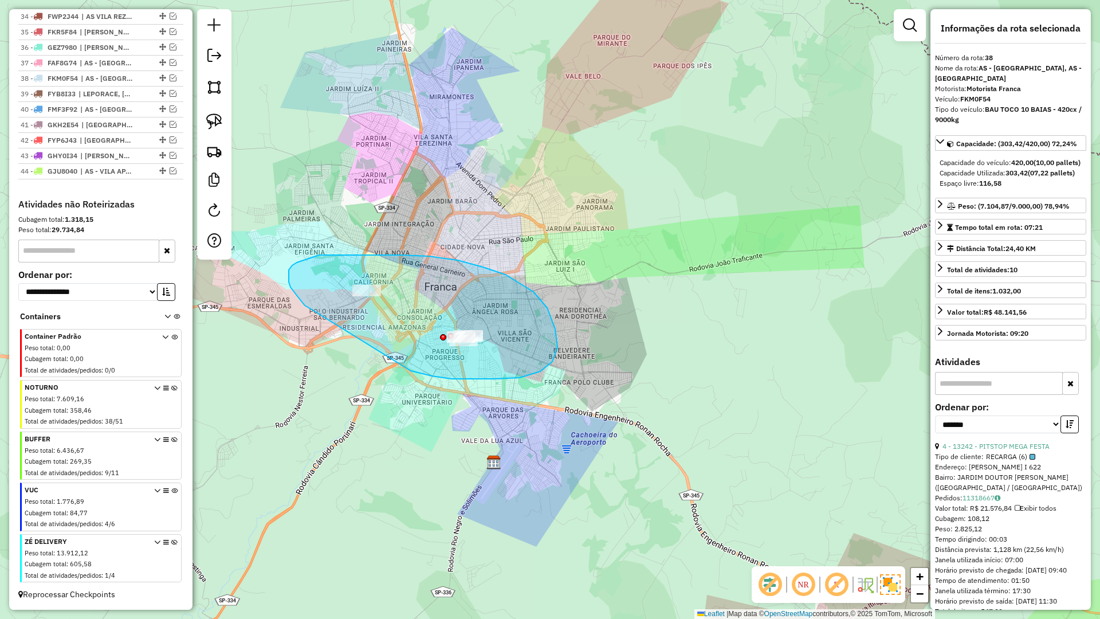
drag, startPoint x: 552, startPoint y: 362, endPoint x: 309, endPoint y: 308, distance: 249.4
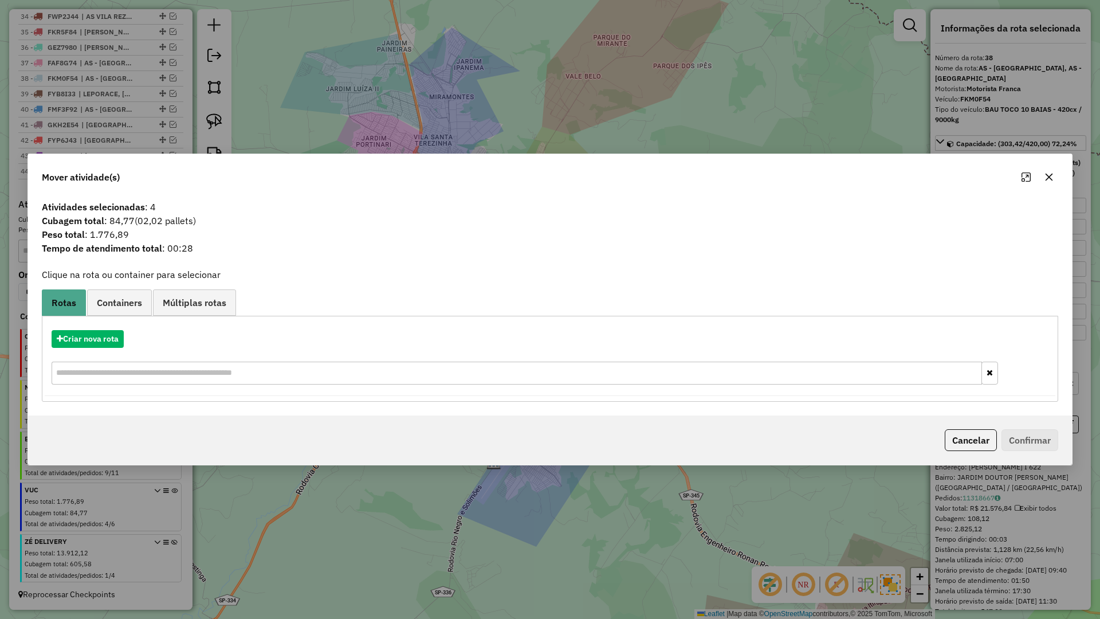
drag, startPoint x: 975, startPoint y: 442, endPoint x: 919, endPoint y: 440, distance: 55.6
click at [974, 442] on button "Cancelar" at bounding box center [971, 440] width 52 height 22
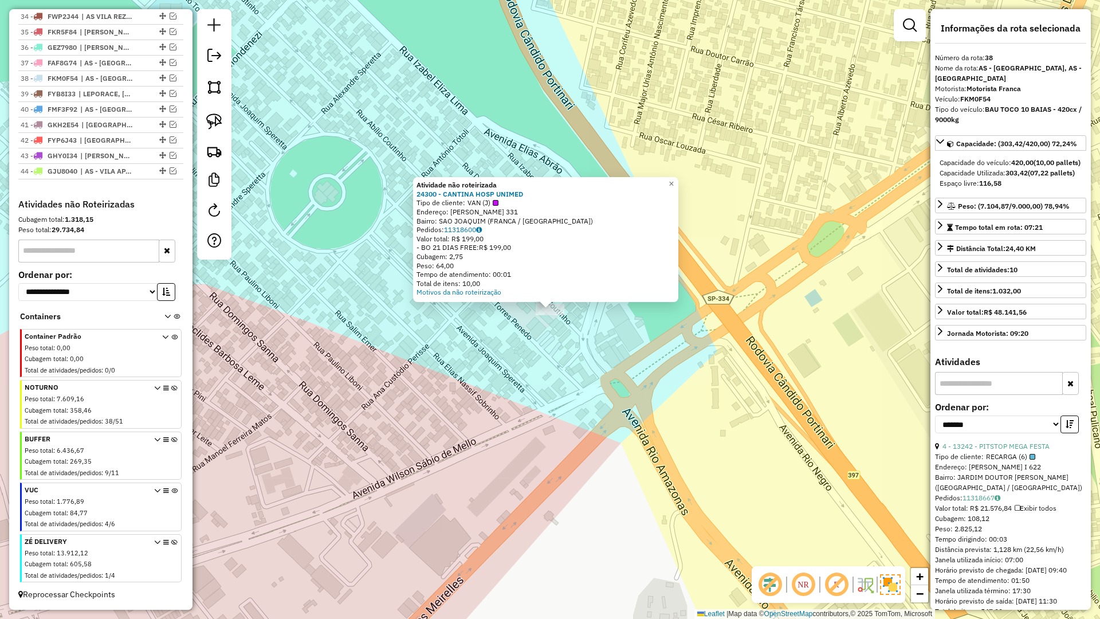
click at [548, 367] on div "Atividade não roteirizada 24300 - CANTINA HOSP UNIMED Tipo de cliente: VAN (J) …" at bounding box center [550, 309] width 1100 height 619
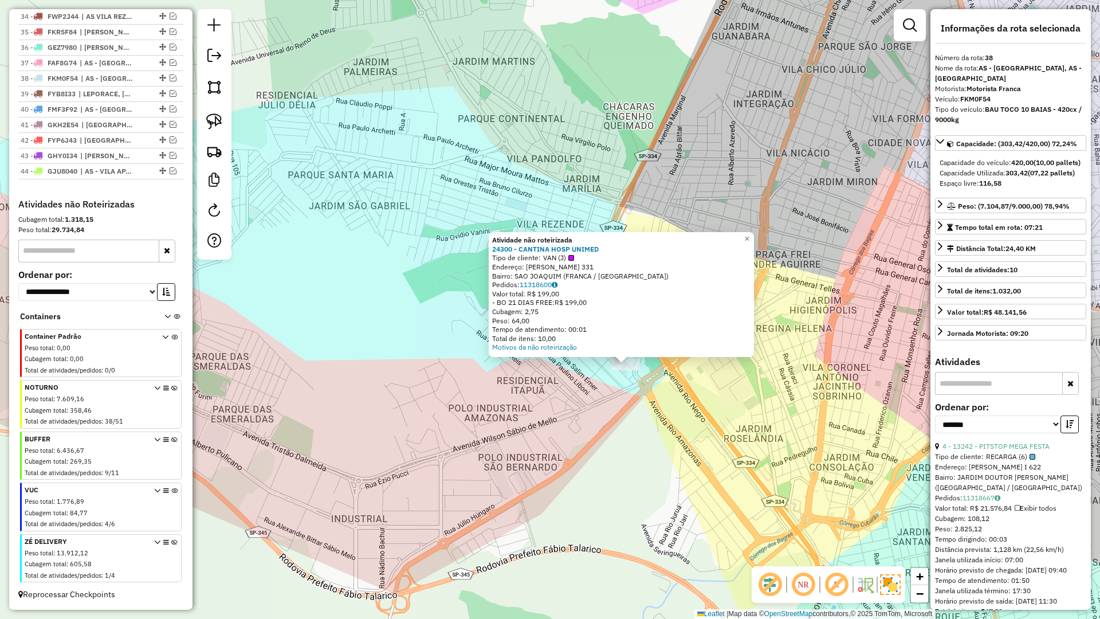
click at [646, 397] on div "Atividade não roteirizada 24300 - CANTINA HOSP UNIMED Tipo de cliente: VAN (J) …" at bounding box center [550, 309] width 1100 height 619
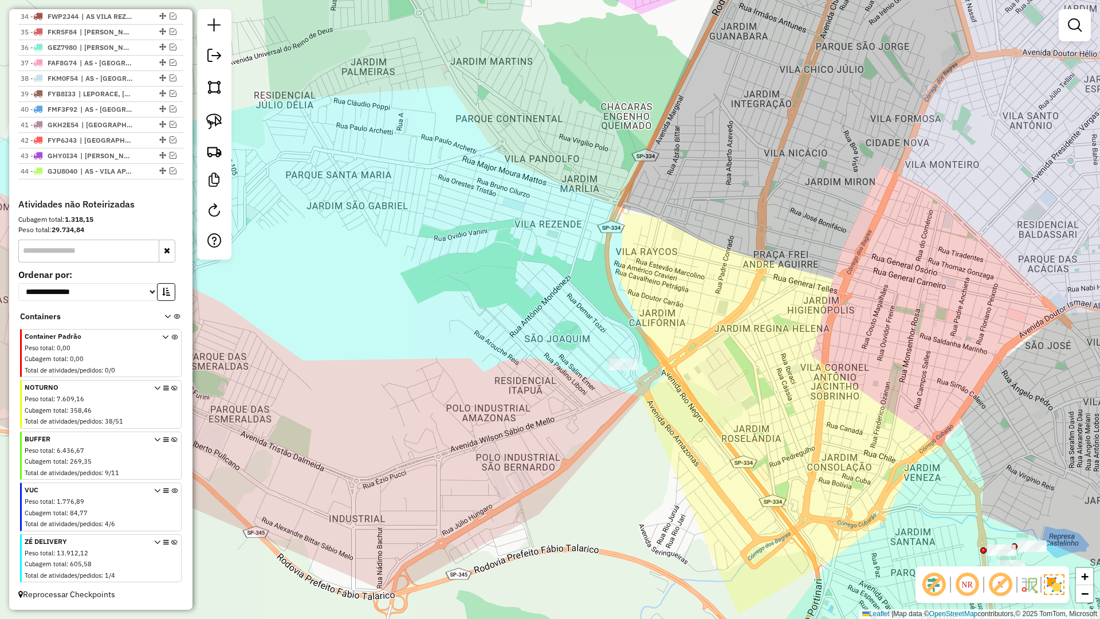
drag, startPoint x: 643, startPoint y: 397, endPoint x: 515, endPoint y: 374, distance: 129.8
click at [509, 371] on div "Janela de atendimento Grade de atendimento Capacidade Transportadoras Veículos …" at bounding box center [550, 309] width 1100 height 619
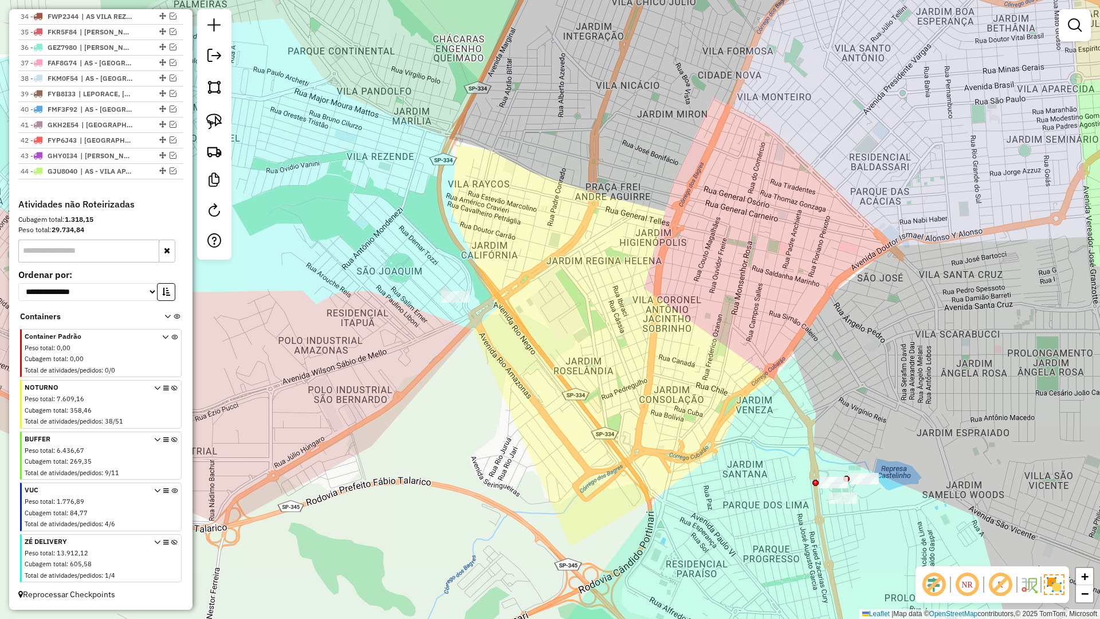
drag, startPoint x: 605, startPoint y: 386, endPoint x: 646, endPoint y: 382, distance: 41.4
click at [542, 292] on div "Janela de atendimento Grade de atendimento Capacidade Transportadoras Veículos …" at bounding box center [550, 309] width 1100 height 619
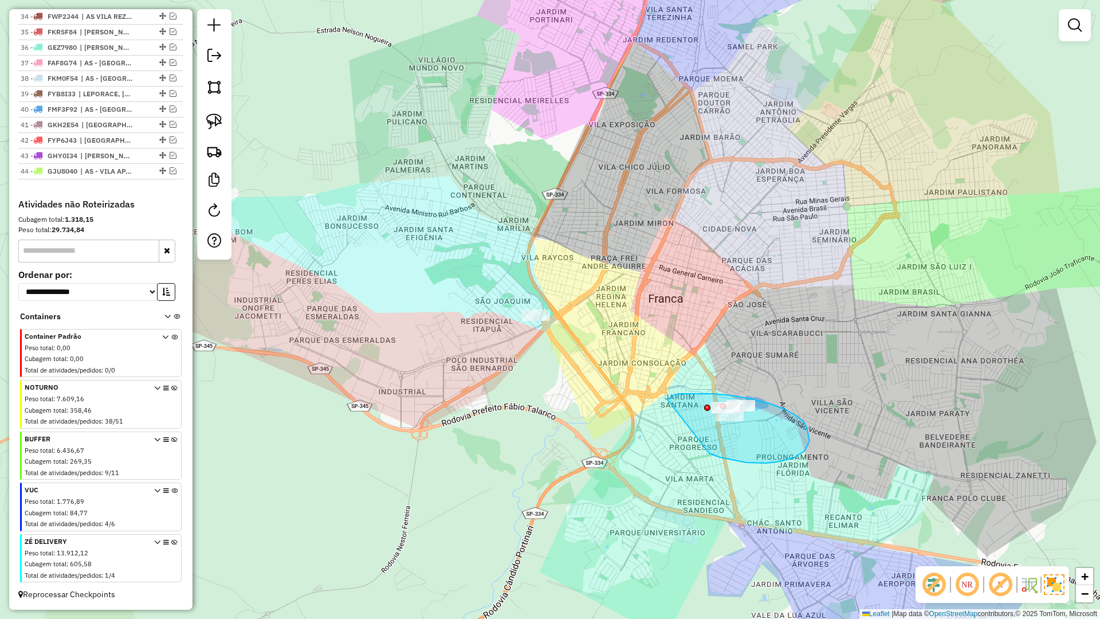
drag, startPoint x: 720, startPoint y: 457, endPoint x: 668, endPoint y: 399, distance: 78.3
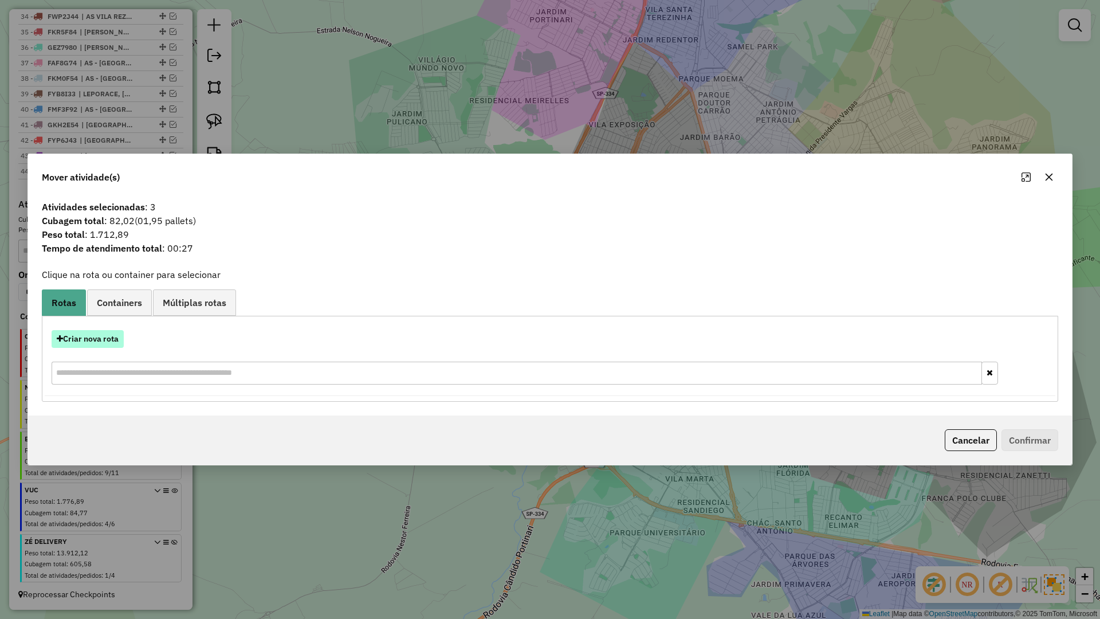
click at [93, 339] on button "Criar nova rota" at bounding box center [88, 339] width 72 height 18
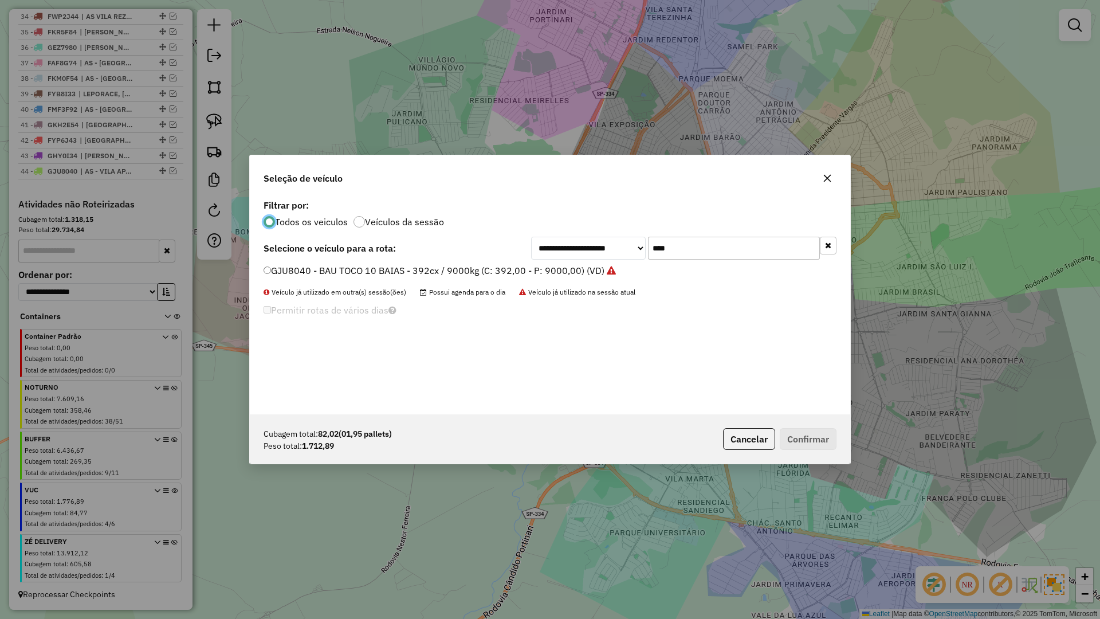
scroll to position [6, 3]
drag, startPoint x: 678, startPoint y: 248, endPoint x: 609, endPoint y: 254, distance: 69.6
click at [609, 254] on div "**********" at bounding box center [683, 248] width 305 height 23
type input "****"
drag, startPoint x: 351, startPoint y: 271, endPoint x: 371, endPoint y: 269, distance: 20.1
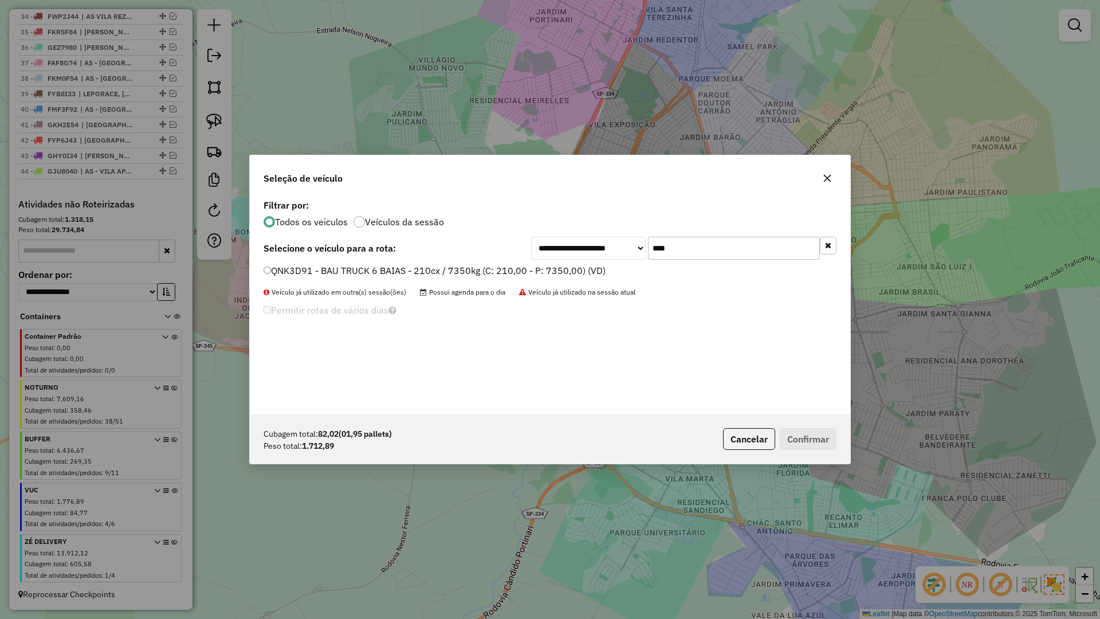
click at [351, 271] on label "QNK3D91 - BAU TRUCK 6 BAIAS - 210cx / 7350kg (C: 210,00 - P: 7350,00) (VD)" at bounding box center [435, 271] width 342 height 14
click at [808, 434] on button "Confirmar" at bounding box center [808, 439] width 57 height 22
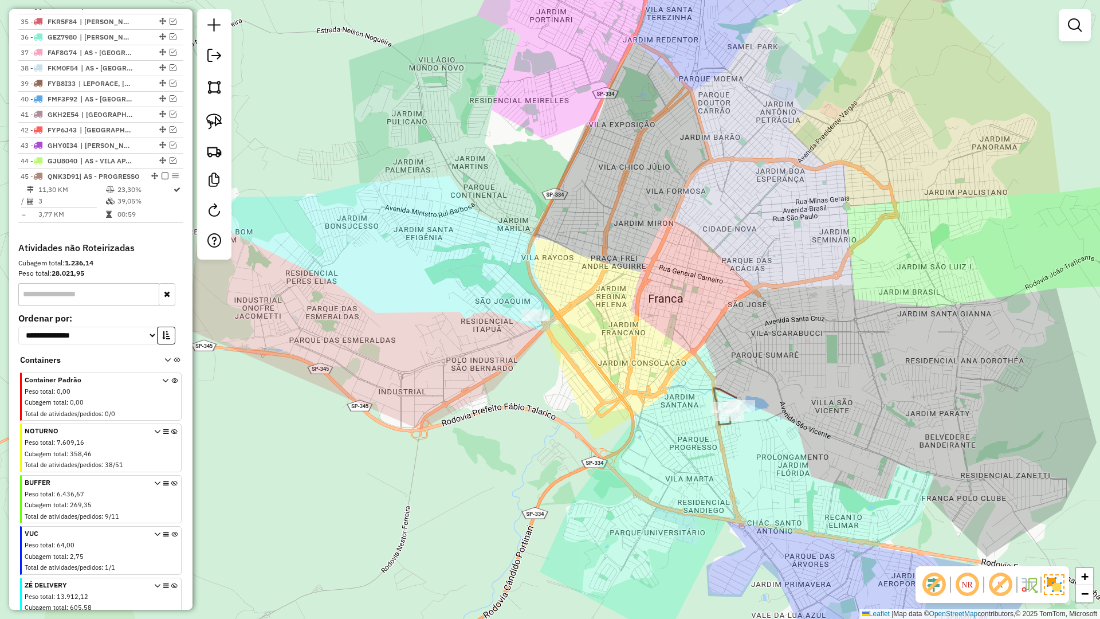
click at [719, 390] on icon at bounding box center [725, 406] width 22 height 37
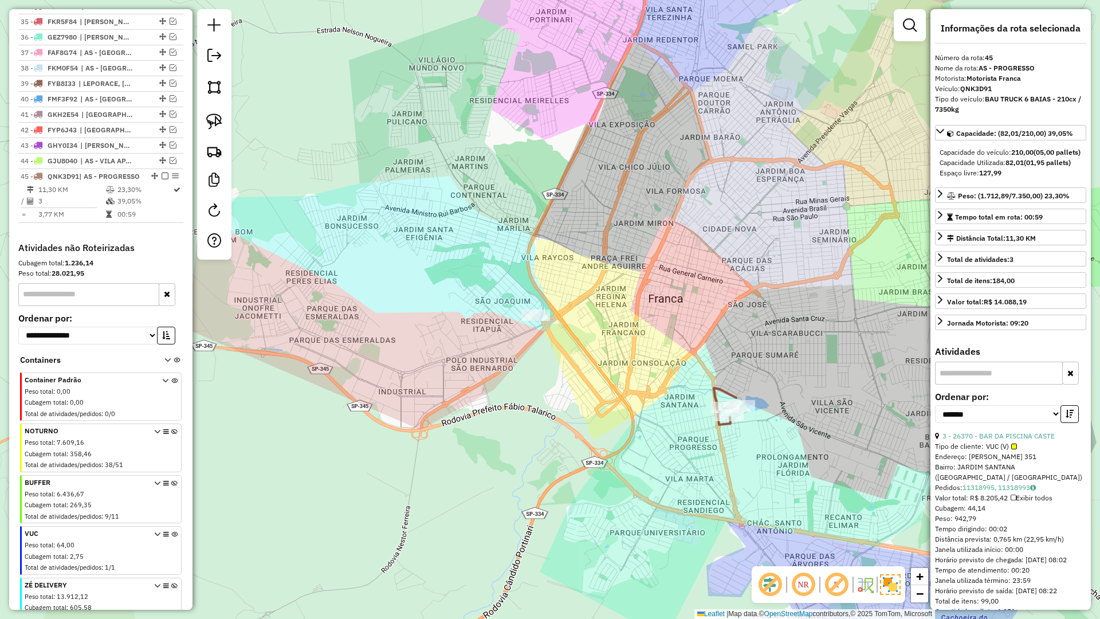
scroll to position [1005, 0]
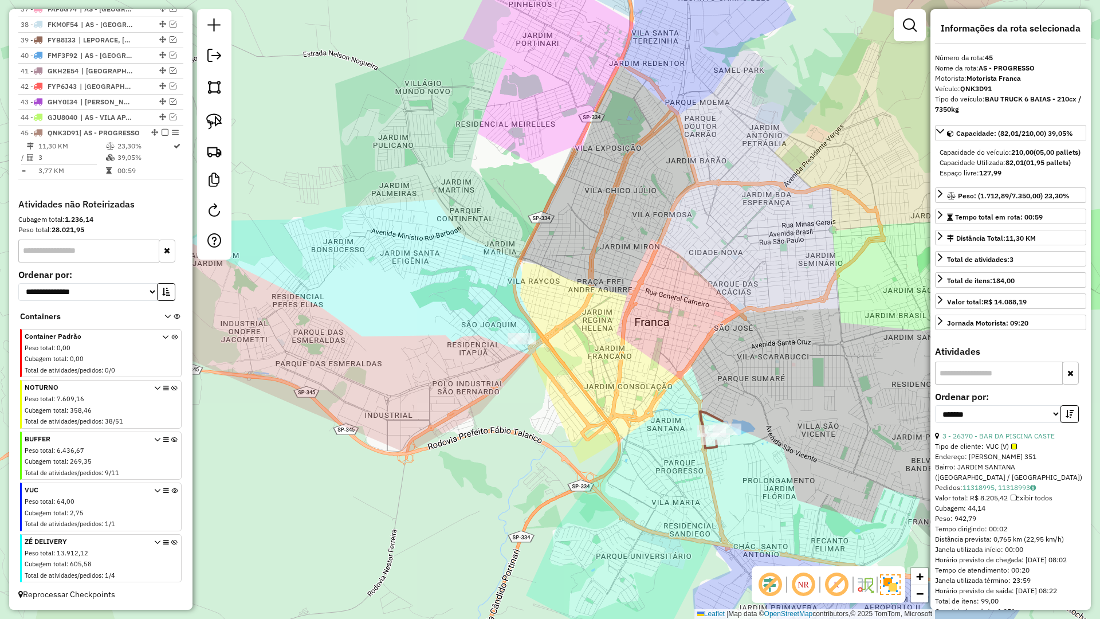
drag, startPoint x: 637, startPoint y: 374, endPoint x: 602, endPoint y: 399, distance: 42.8
click at [610, 401] on div "Janela de atendimento Grade de atendimento Capacidade Transportadoras Veículos …" at bounding box center [550, 309] width 1100 height 619
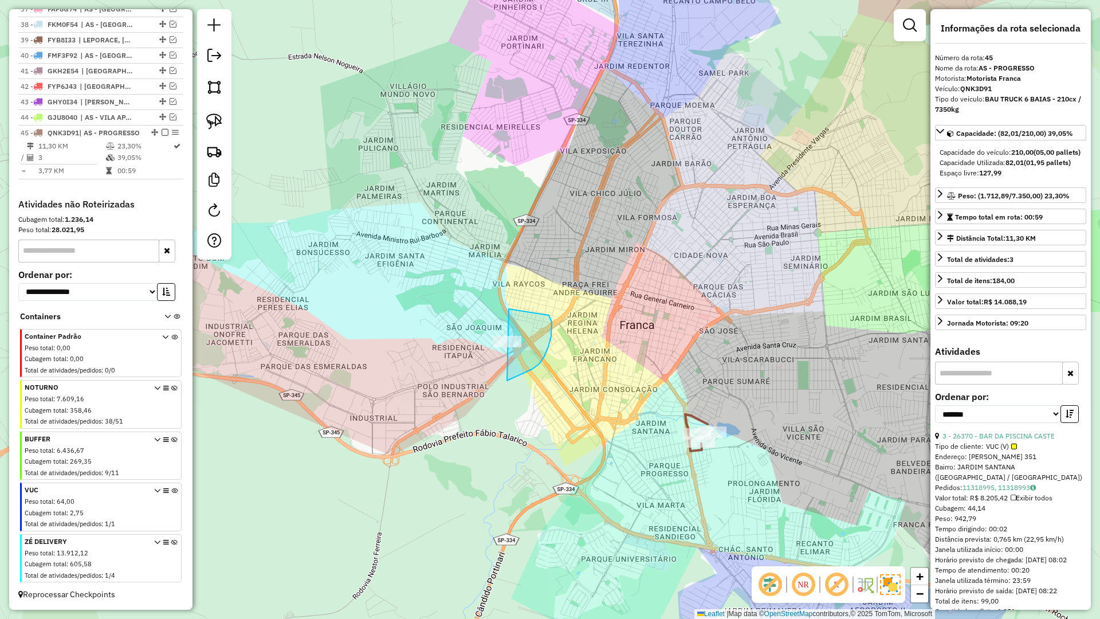
drag, startPoint x: 551, startPoint y: 336, endPoint x: 436, endPoint y: 335, distance: 115.2
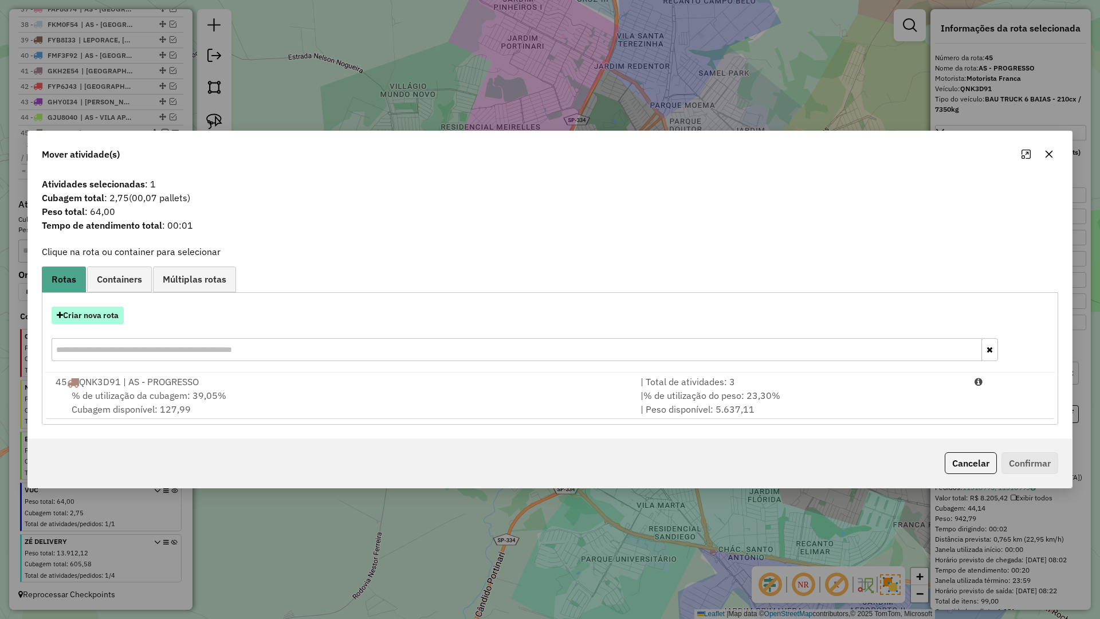
click at [103, 318] on button "Criar nova rota" at bounding box center [88, 316] width 72 height 18
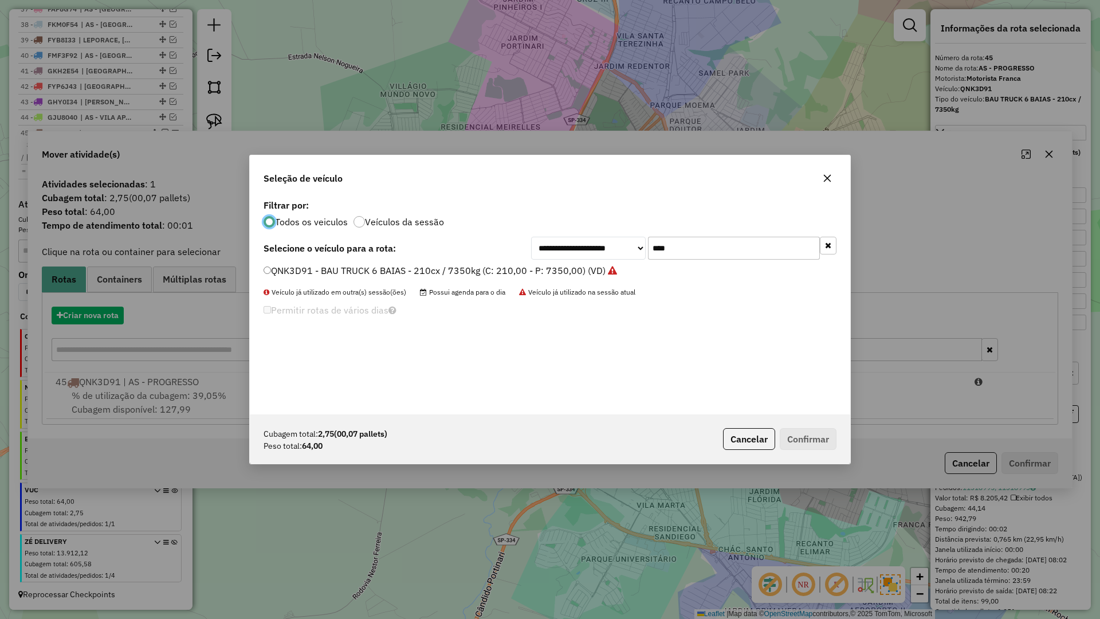
scroll to position [6, 3]
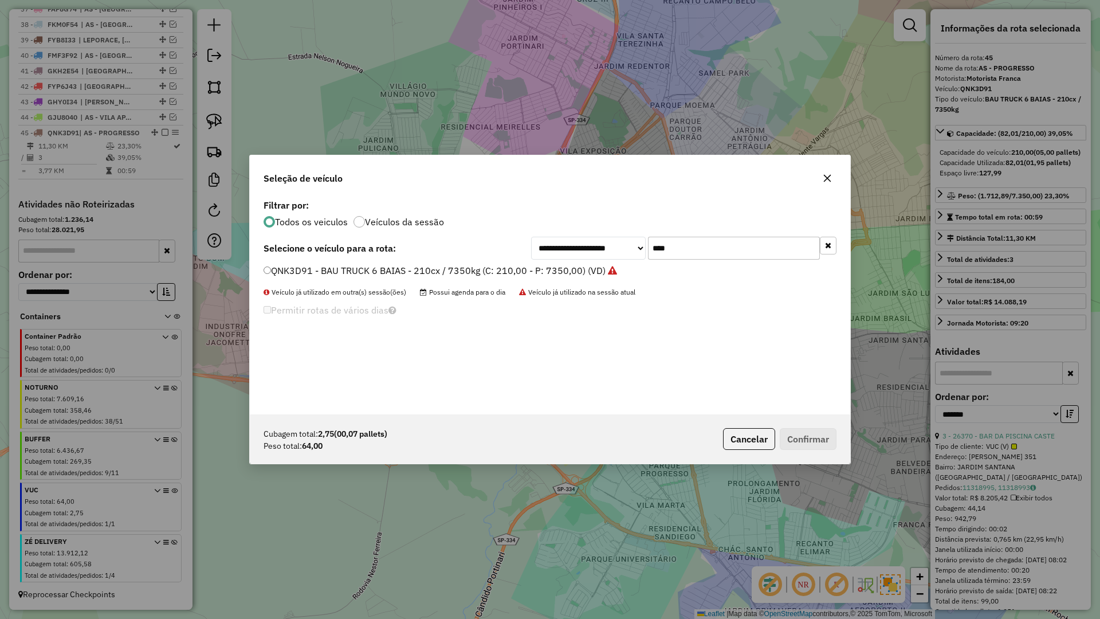
drag, startPoint x: 680, startPoint y: 247, endPoint x: 595, endPoint y: 247, distance: 85.4
click at [596, 247] on div "**********" at bounding box center [683, 248] width 305 height 23
type input "****"
click at [397, 271] on label "BYP5E78 - VAN - 42cx / 1500kg (C: 56,00 - P: 1500,00) (VD)" at bounding box center [394, 271] width 260 height 14
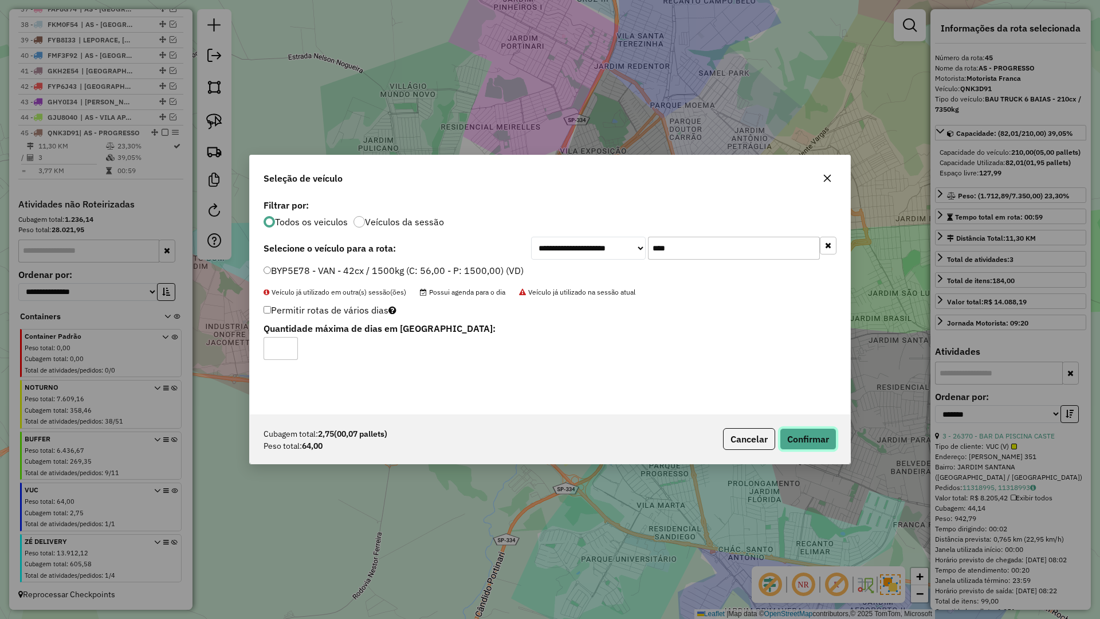
click at [831, 445] on button "Confirmar" at bounding box center [808, 439] width 57 height 22
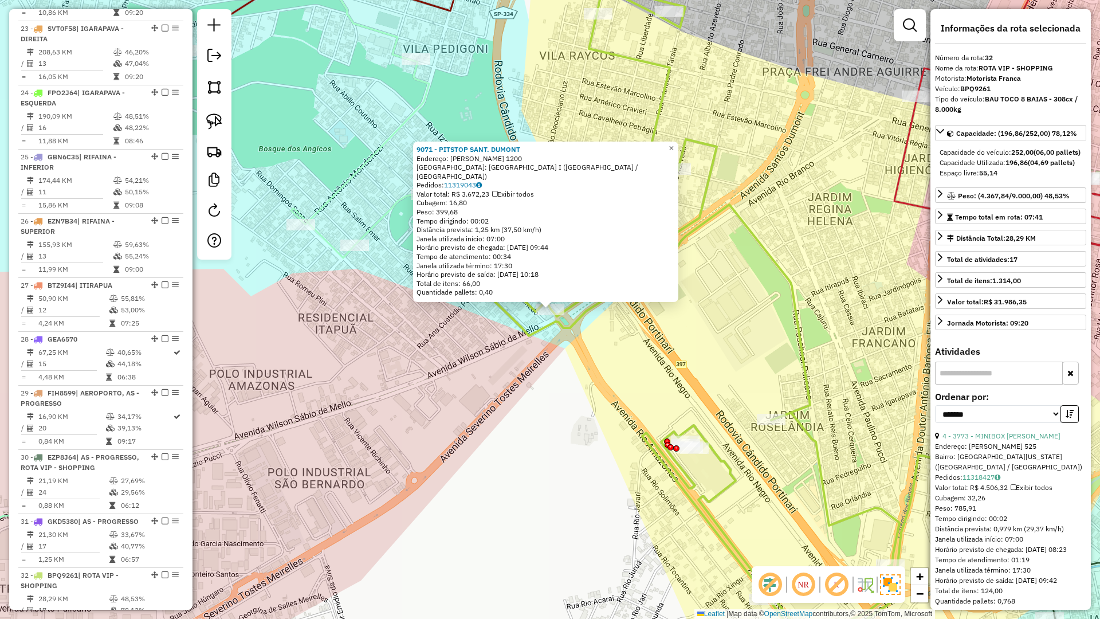
scroll to position [2402, 0]
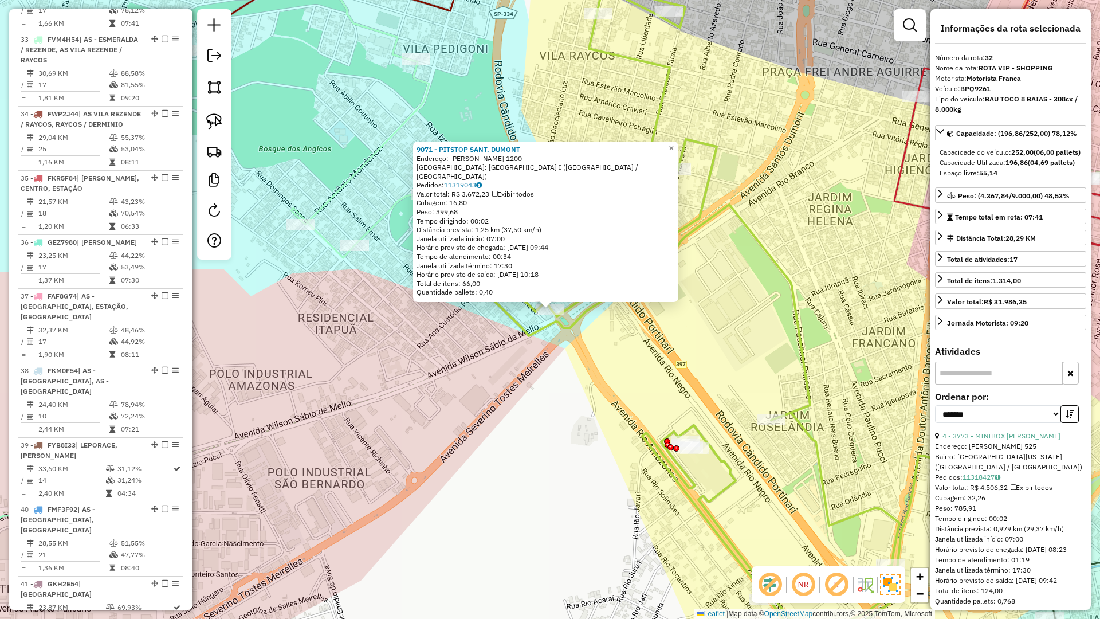
drag, startPoint x: 536, startPoint y: 357, endPoint x: 542, endPoint y: 337, distance: 20.9
click at [536, 356] on div "9071 - PITSTOP SANT. DUMONT Endereço: SANTOS DUMONT 1200 Bairro: DISTRITO INDUS…" at bounding box center [550, 309] width 1100 height 619
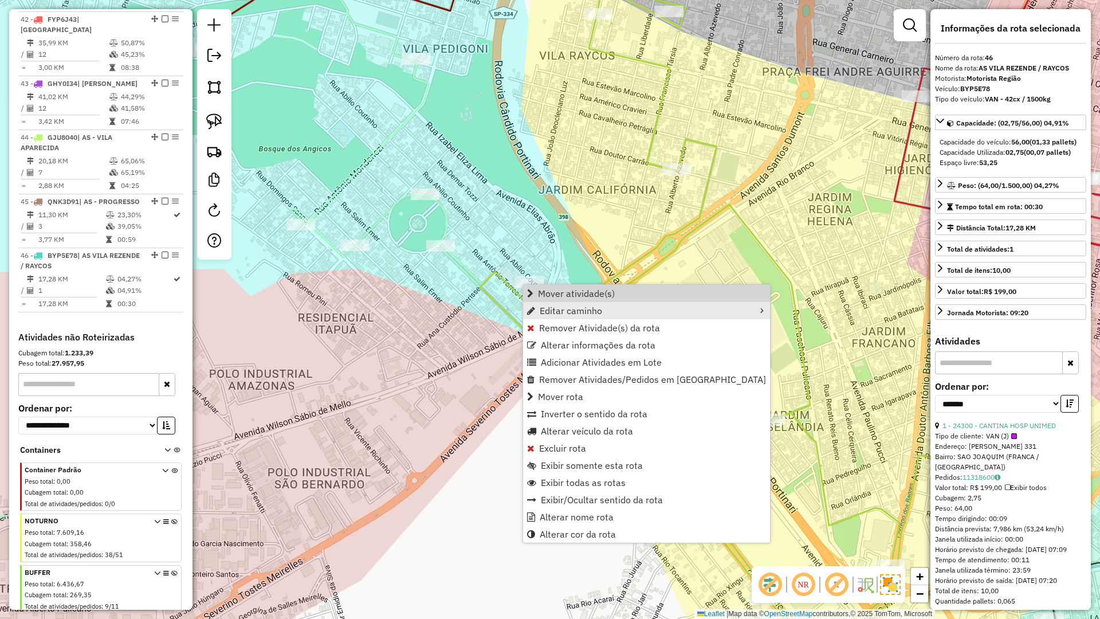
scroll to position [3195, 0]
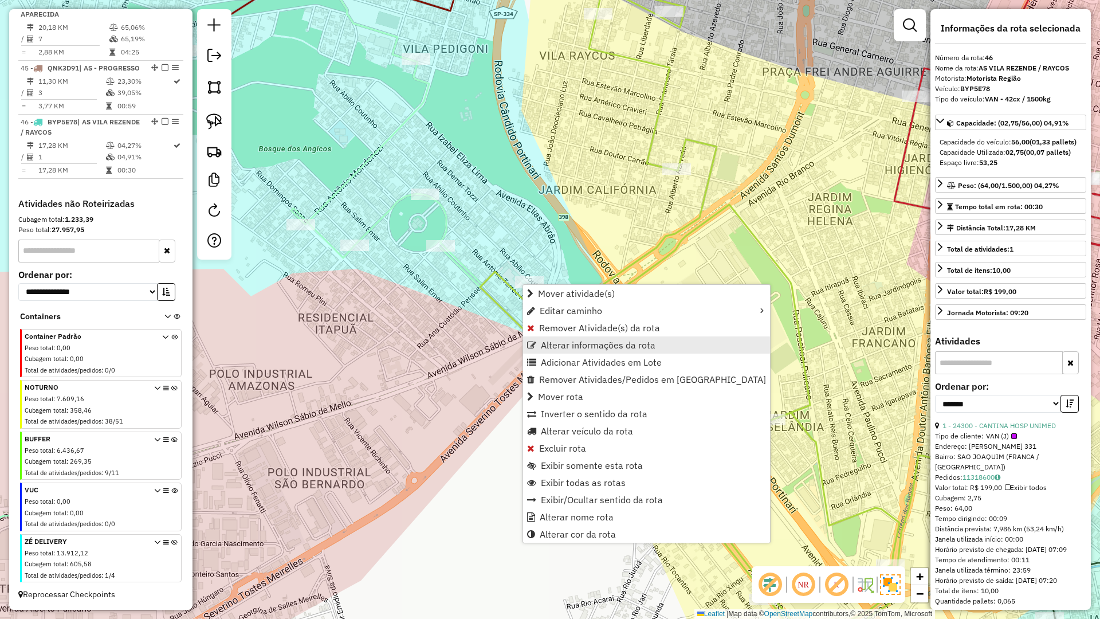
click at [576, 345] on span "Alterar informações da rota" at bounding box center [598, 344] width 115 height 9
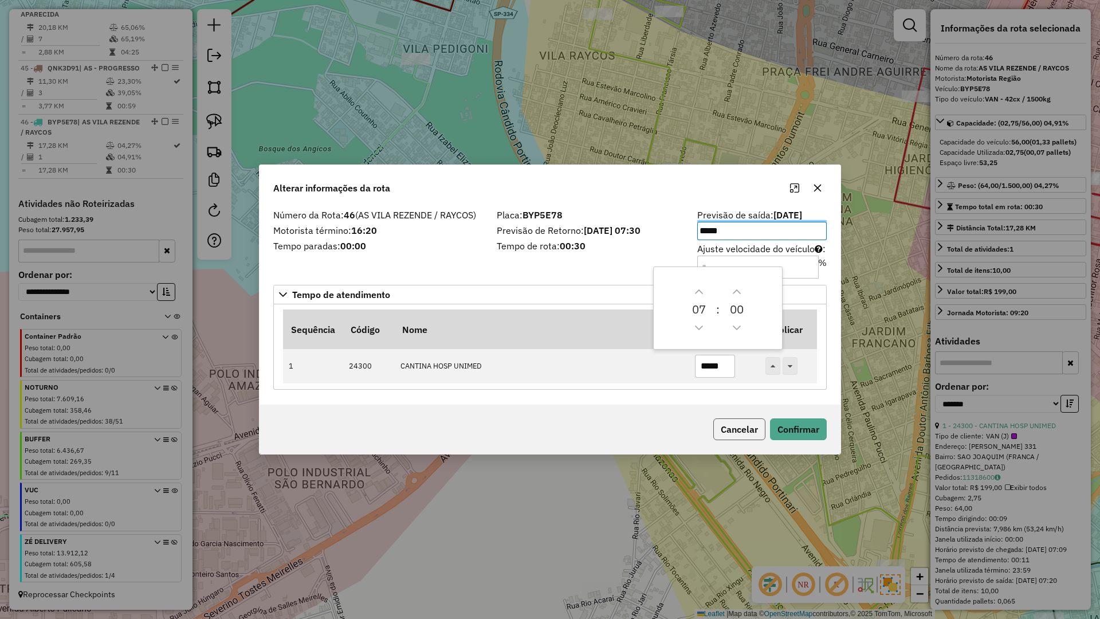
click at [743, 438] on button "Cancelar" at bounding box center [739, 429] width 52 height 22
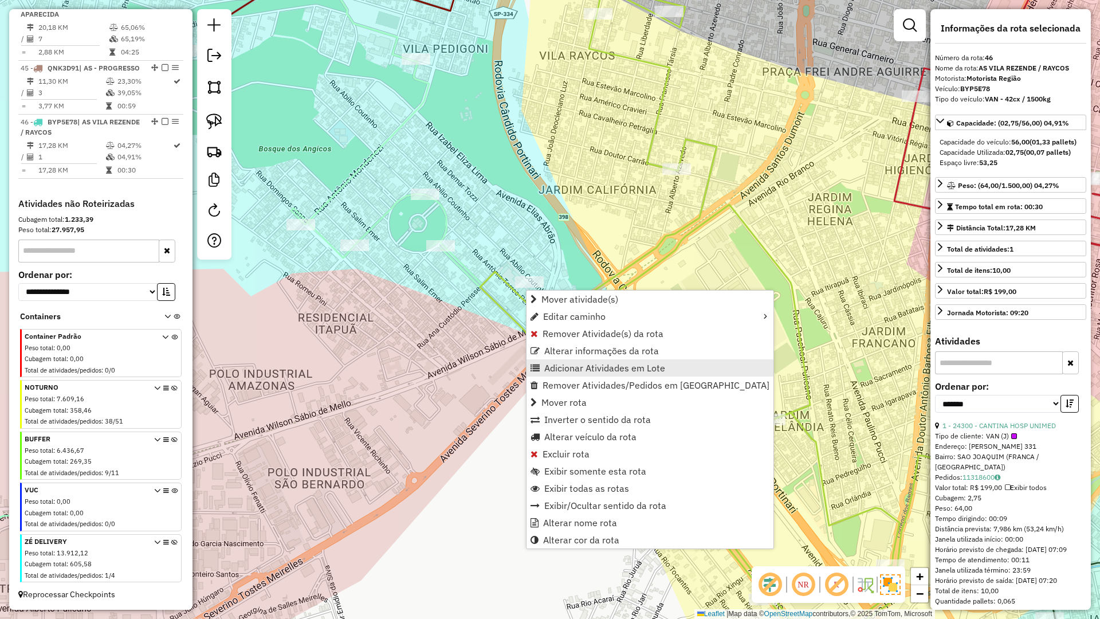
click at [578, 366] on span "Adicionar Atividades em Lote" at bounding box center [604, 367] width 121 height 9
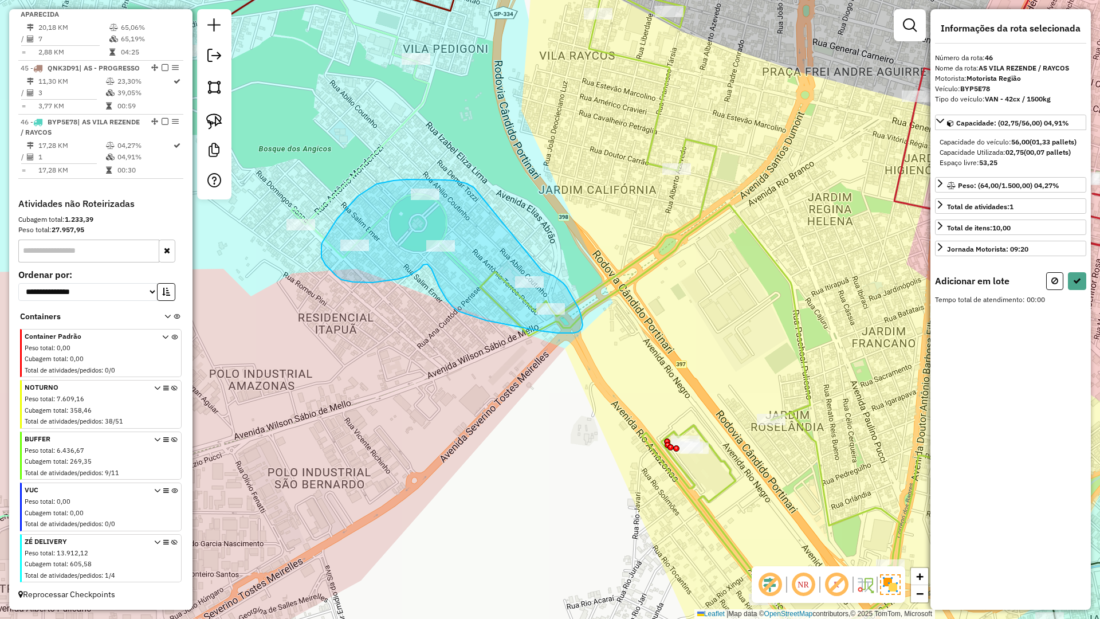
drag, startPoint x: 546, startPoint y: 273, endPoint x: 474, endPoint y: 187, distance: 111.4
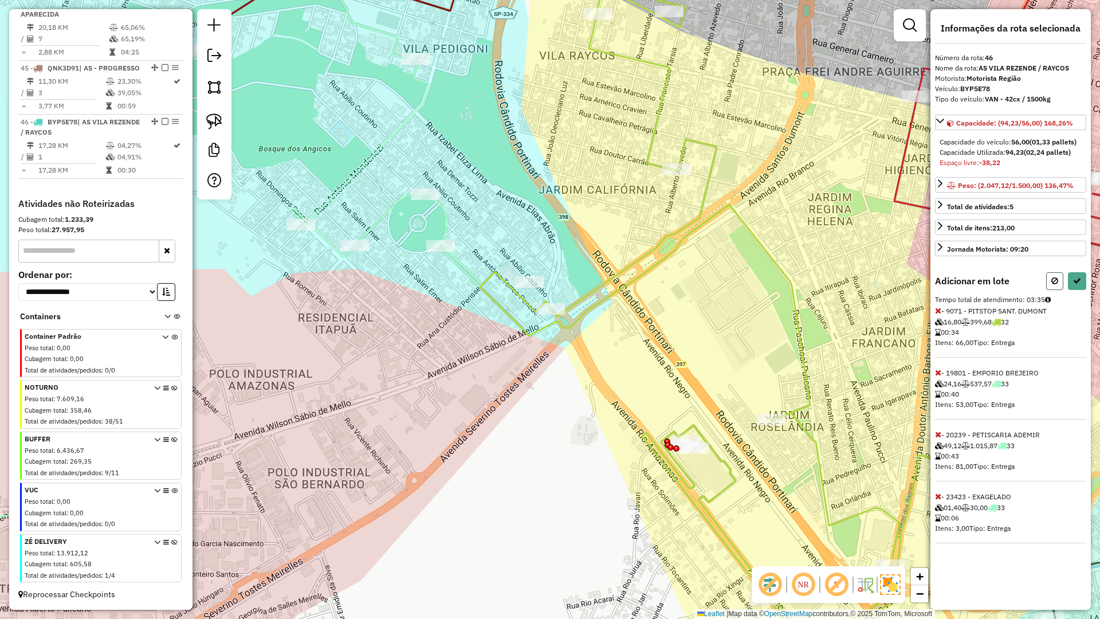
drag, startPoint x: 1058, startPoint y: 282, endPoint x: 699, endPoint y: 282, distance: 359.3
click at [1056, 282] on icon at bounding box center [1054, 281] width 7 height 8
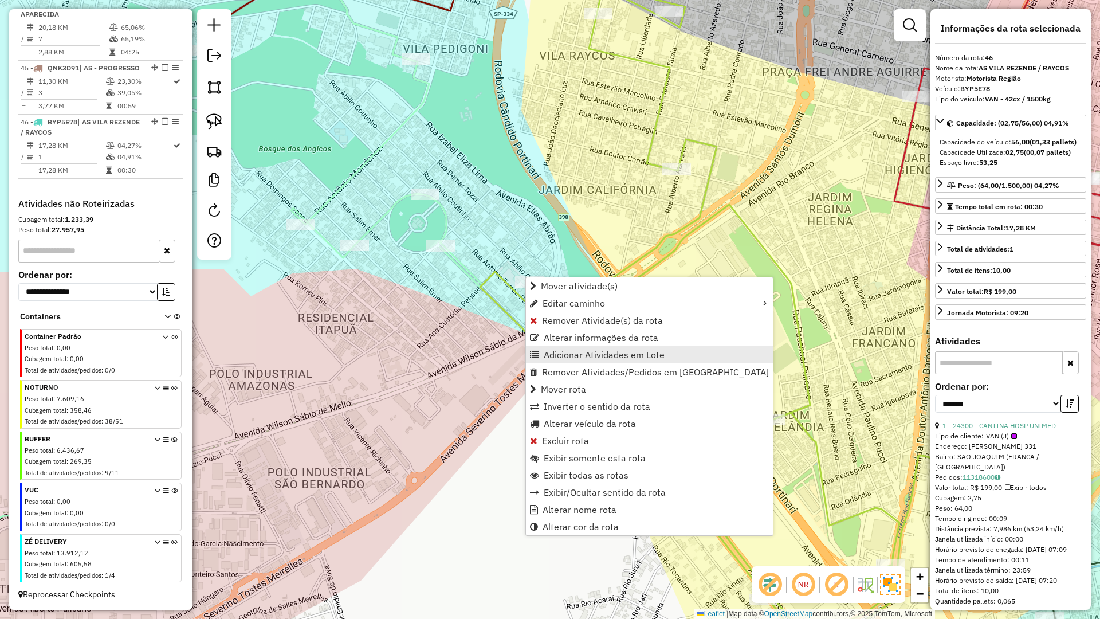
click at [578, 358] on span "Adicionar Atividades em Lote" at bounding box center [604, 354] width 121 height 9
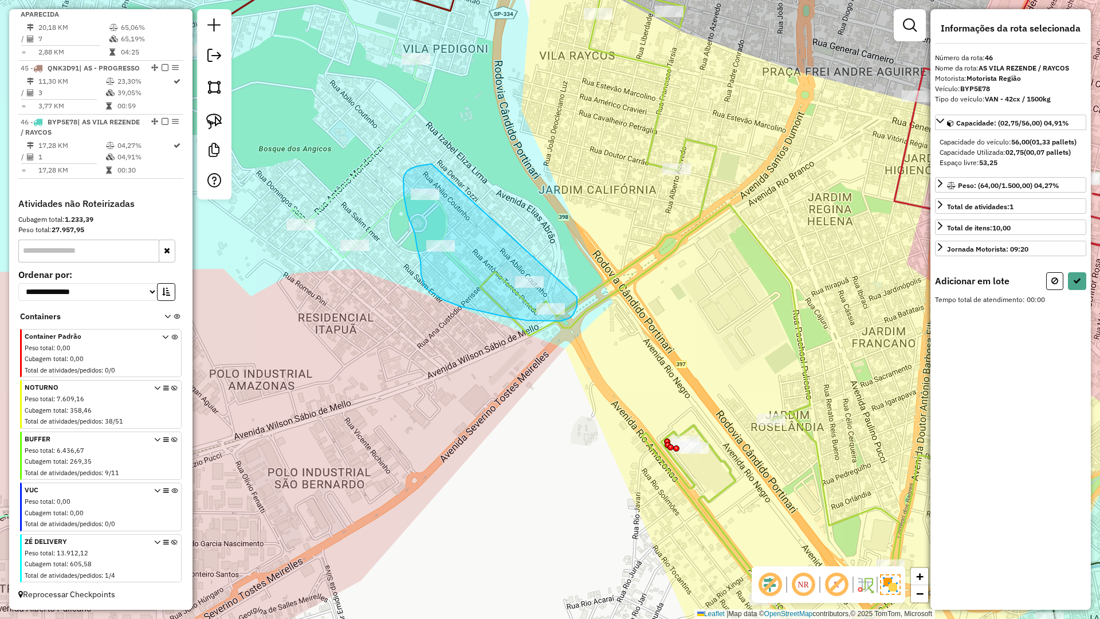
drag, startPoint x: 577, startPoint y: 297, endPoint x: 501, endPoint y: 183, distance: 137.2
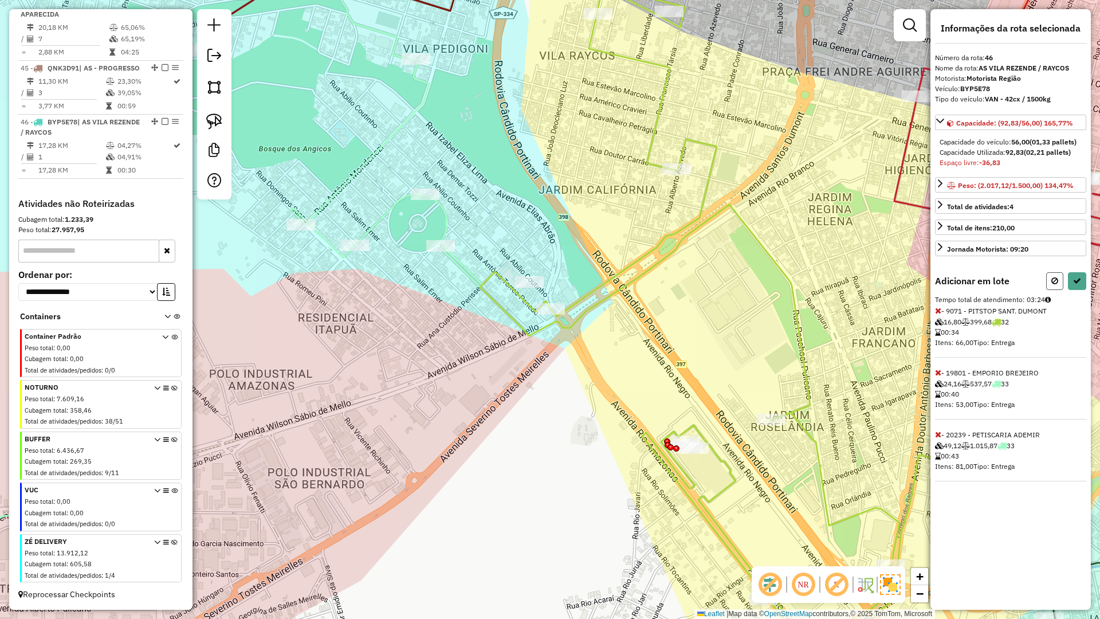
drag, startPoint x: 1057, startPoint y: 284, endPoint x: 777, endPoint y: 283, distance: 279.6
click at [1056, 284] on icon at bounding box center [1054, 281] width 7 height 8
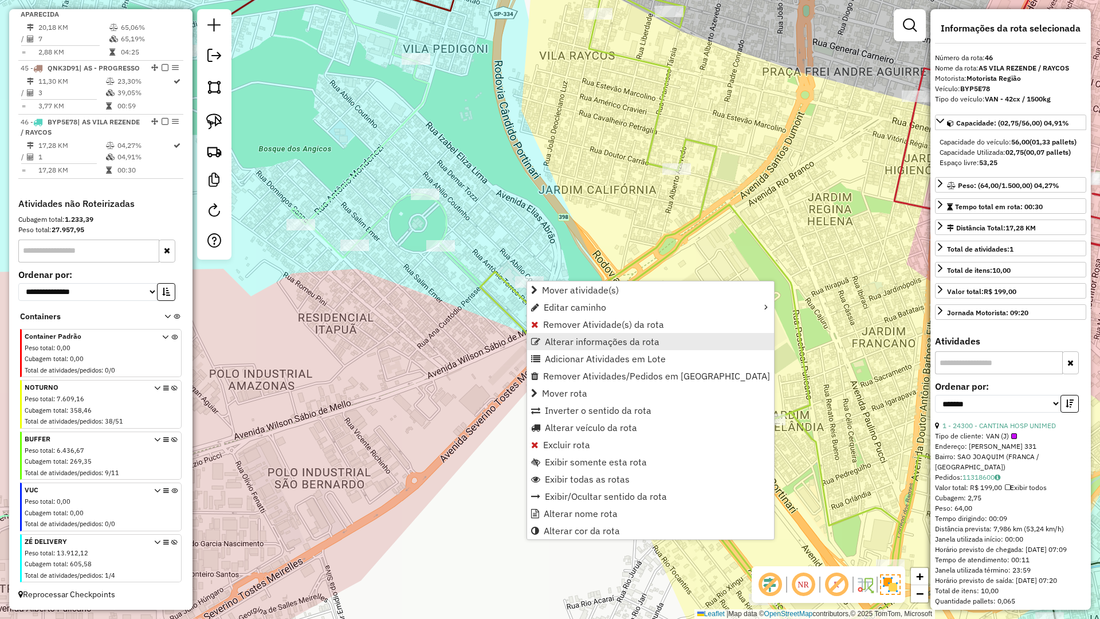
click at [573, 345] on span "Alterar informações da rota" at bounding box center [602, 341] width 115 height 9
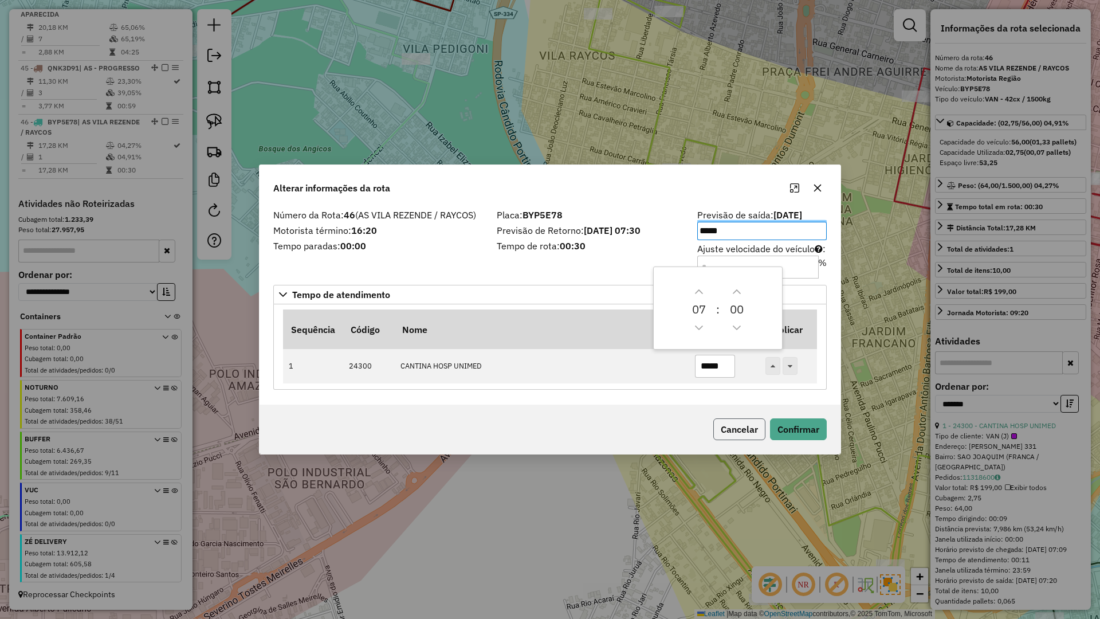
click at [721, 426] on button "Cancelar" at bounding box center [739, 429] width 52 height 22
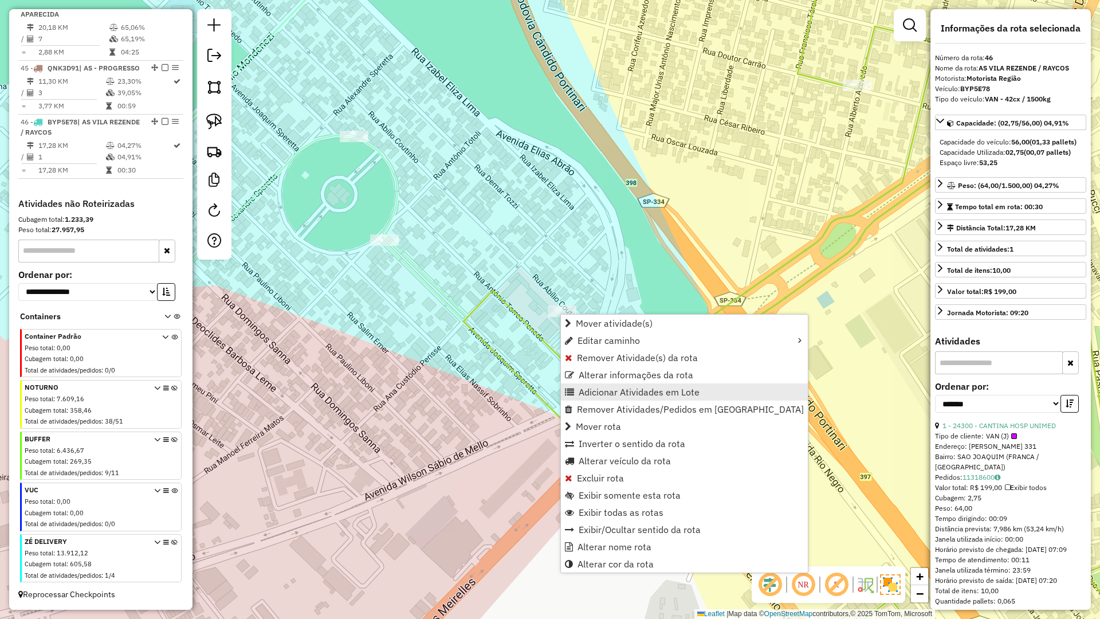
click at [626, 390] on span "Adicionar Atividades em Lote" at bounding box center [639, 391] width 121 height 9
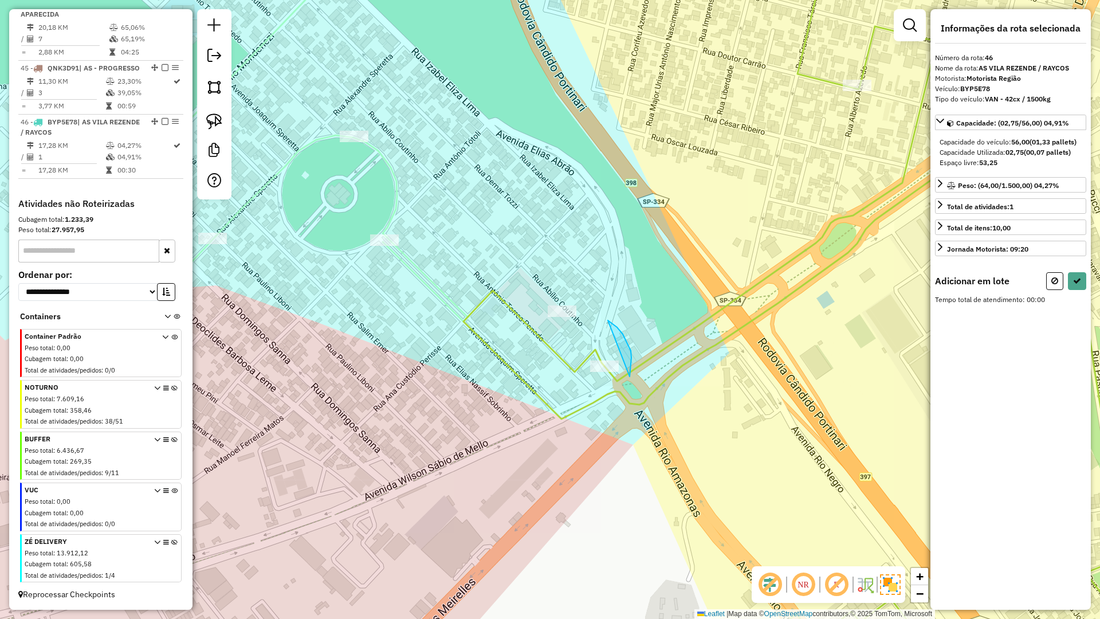
drag, startPoint x: 617, startPoint y: 327, endPoint x: 560, endPoint y: 378, distance: 75.9
click at [1076, 285] on button at bounding box center [1077, 281] width 18 height 18
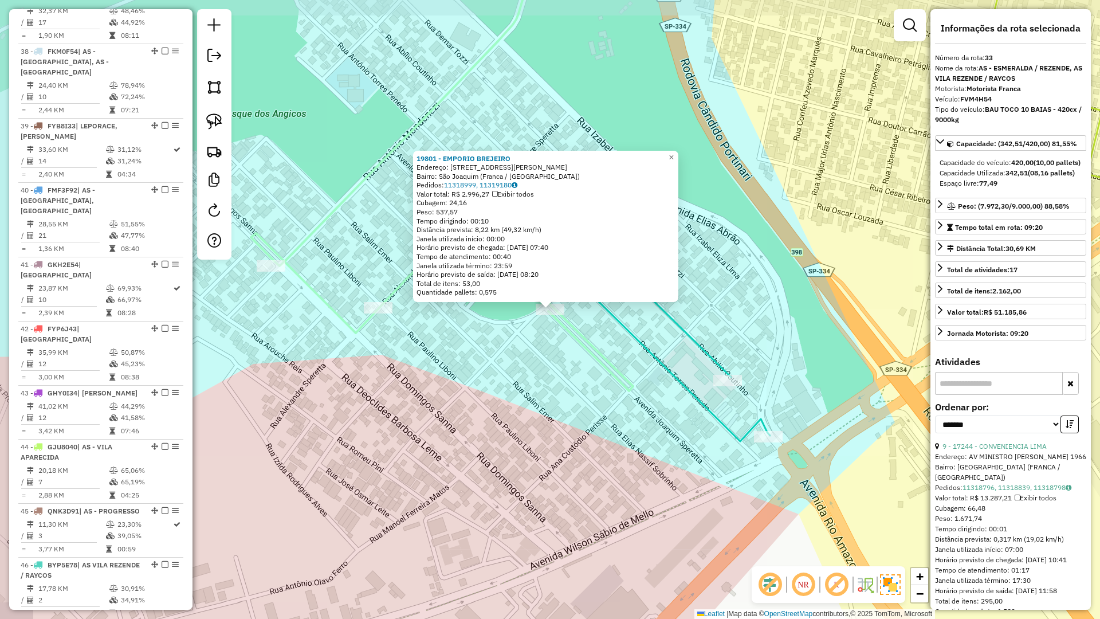
scroll to position [2453, 0]
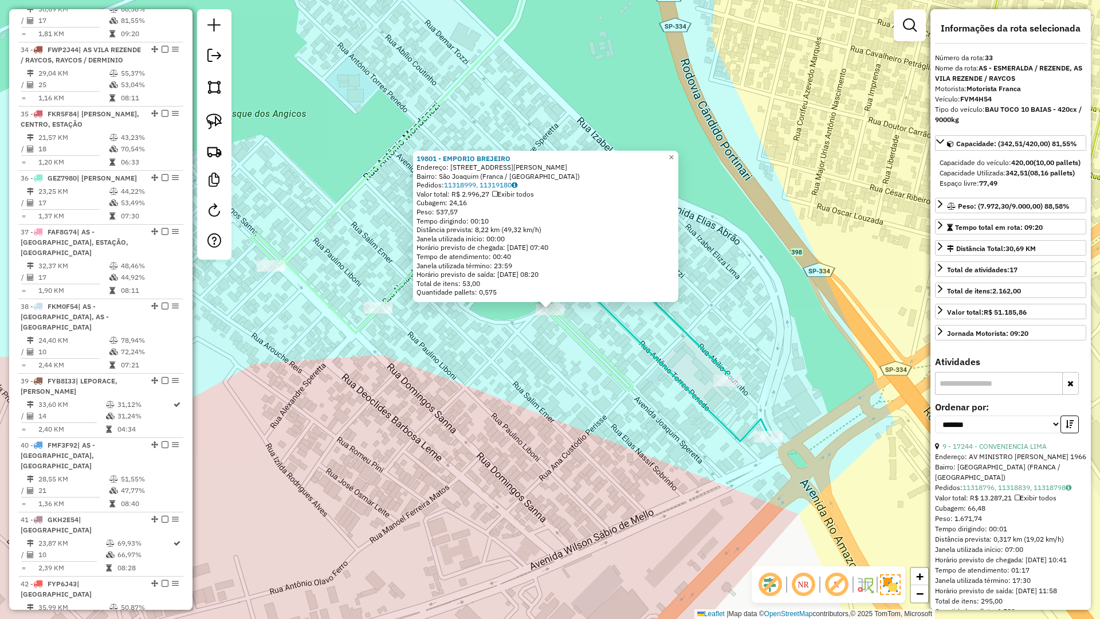
click at [547, 376] on div "19801 - EMPORIO BREJEIRO Endereço: Rua Antônio Totoli, 1307 Bairro: São Joaquim…" at bounding box center [550, 309] width 1100 height 619
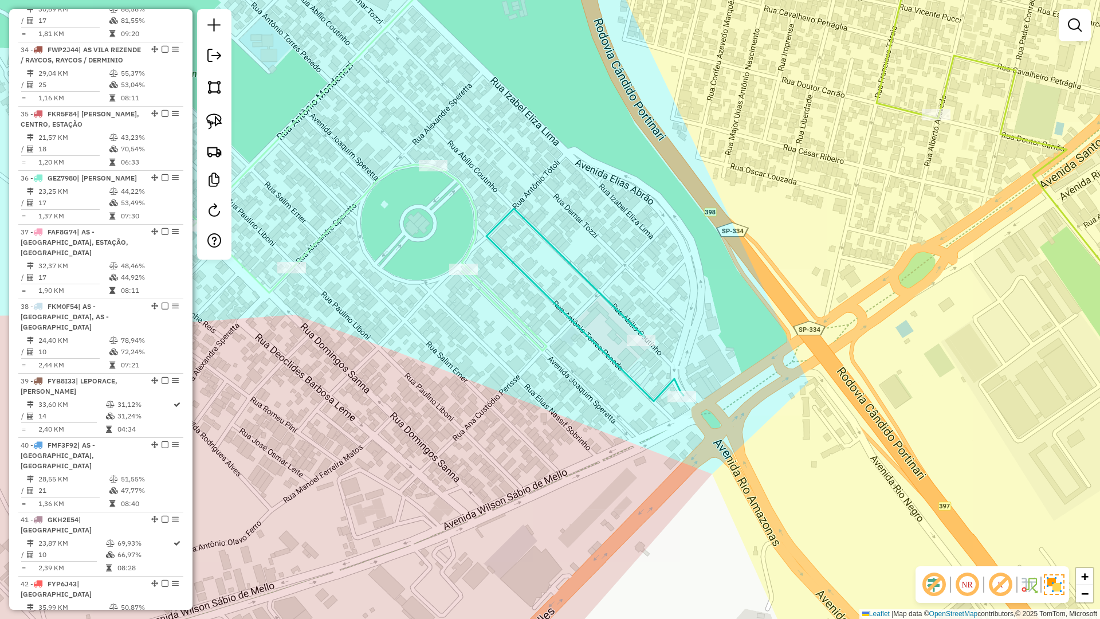
drag, startPoint x: 472, startPoint y: 339, endPoint x: 469, endPoint y: 328, distance: 11.3
click at [446, 328] on div "Janela de atendimento Grade de atendimento Capacidade Transportadoras Veículos …" at bounding box center [550, 309] width 1100 height 619
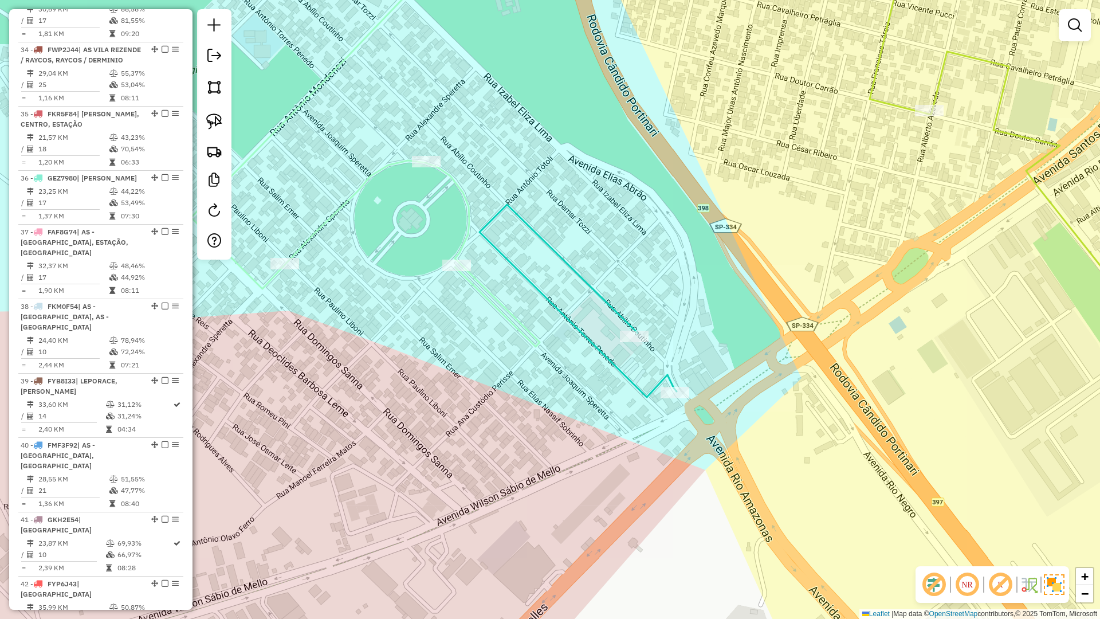
click at [545, 304] on icon at bounding box center [578, 301] width 197 height 193
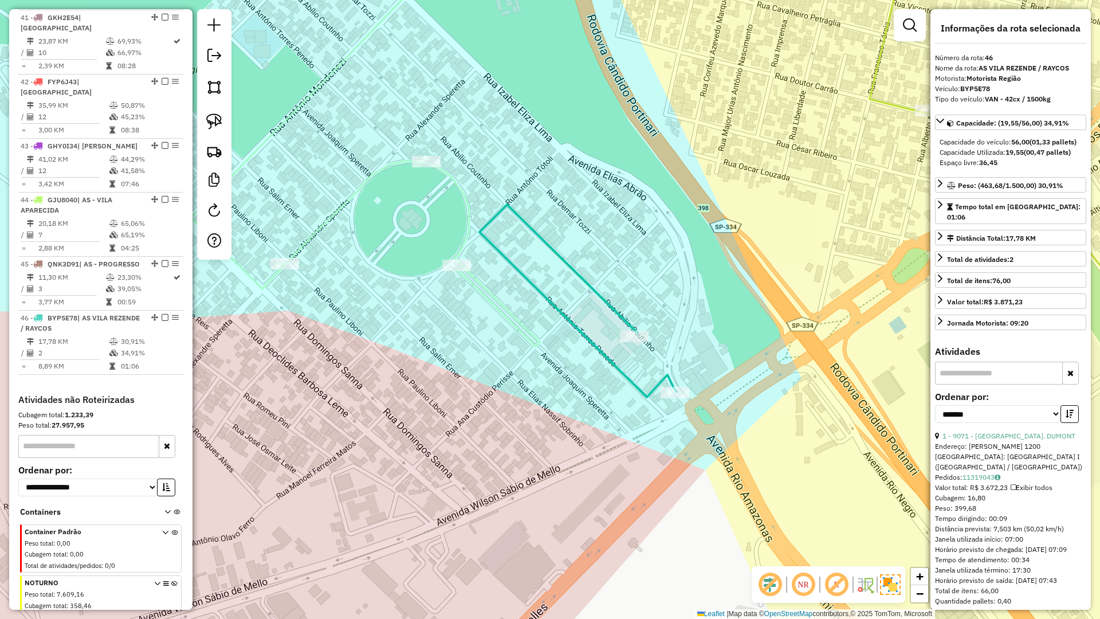
scroll to position [3181, 0]
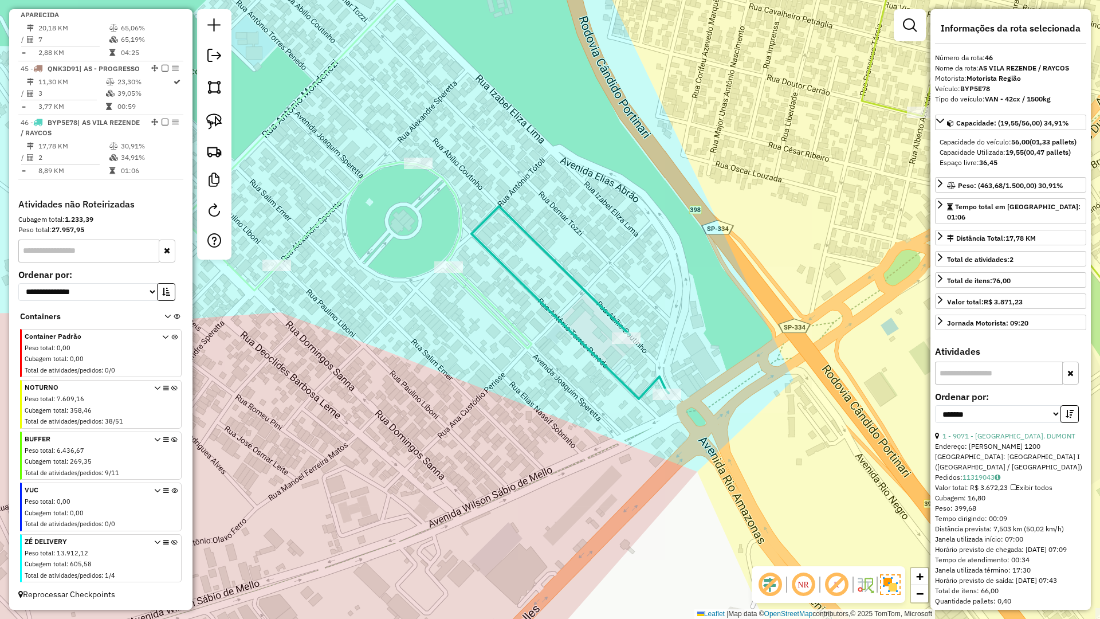
drag, startPoint x: 629, startPoint y: 256, endPoint x: 286, endPoint y: 335, distance: 352.4
click at [260, 335] on div "Janela de atendimento Grade de atendimento Capacidade Transportadoras Veículos …" at bounding box center [550, 309] width 1100 height 619
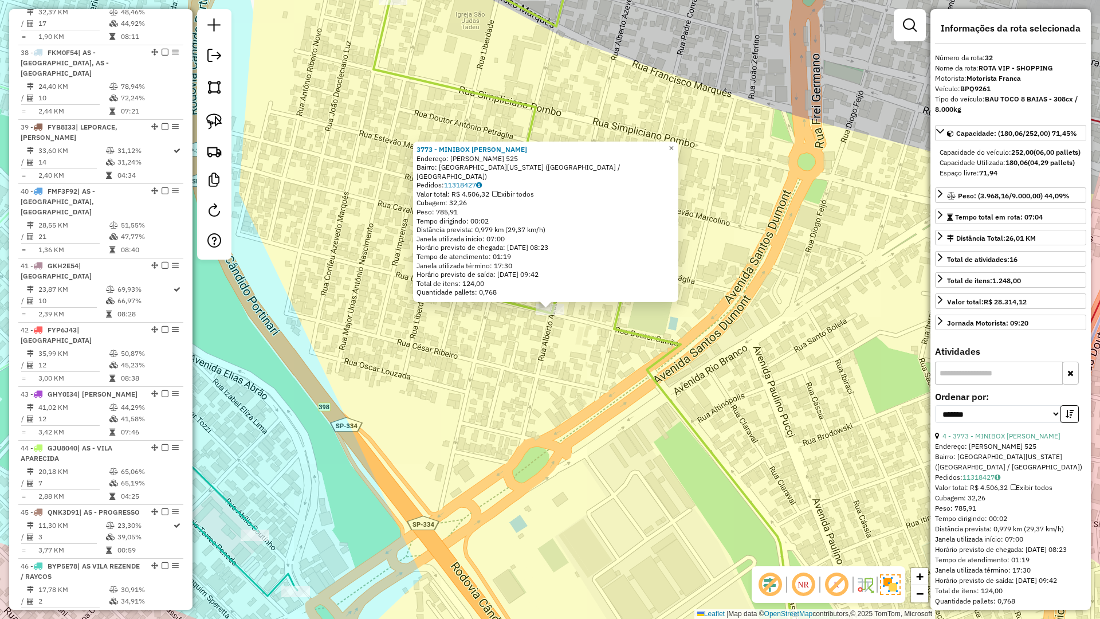
scroll to position [2388, 0]
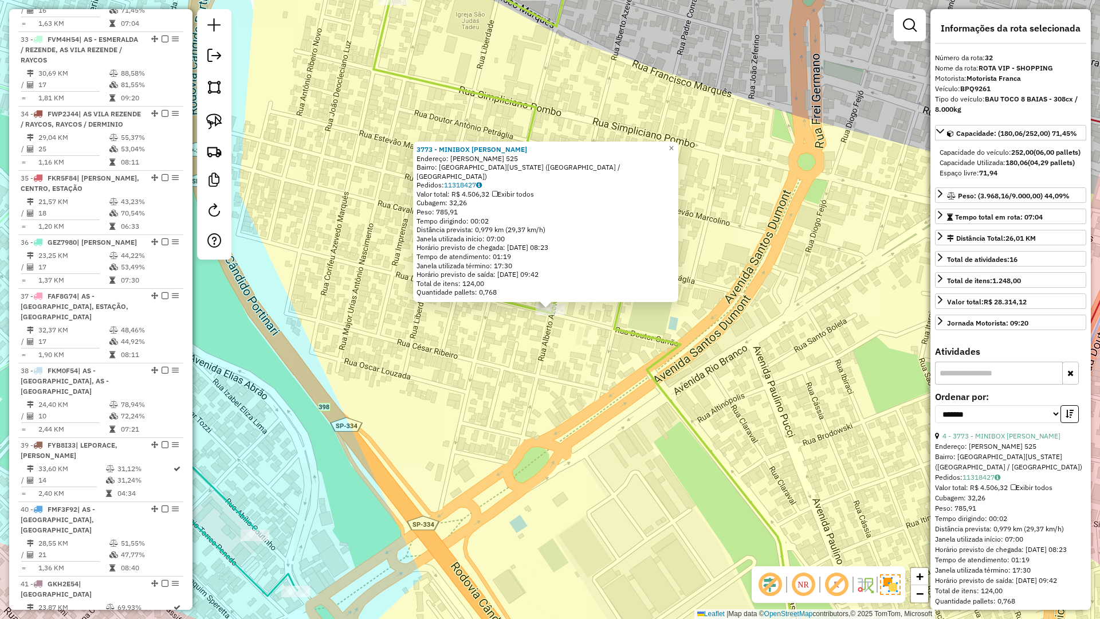
click at [475, 363] on div "3773 - MINIBOX SANTOS DUMON Endereço: ALBERTO DE AZEVEDO 525 Bairro: JARDIM CAL…" at bounding box center [550, 309] width 1100 height 619
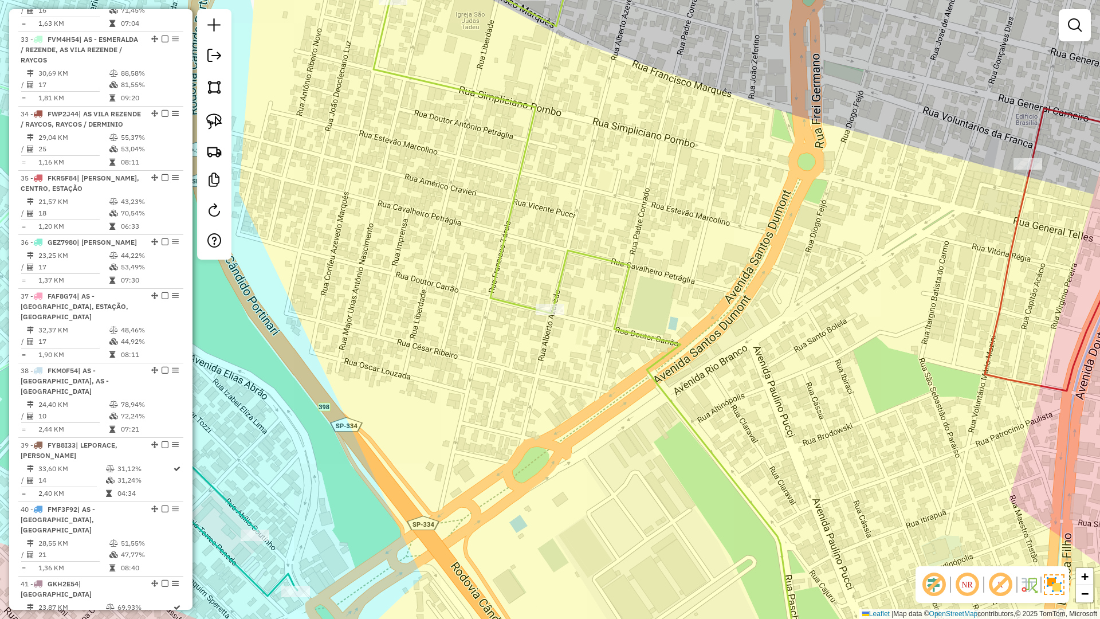
click at [473, 363] on div "3773 - MINIBOX SANTOS DUMON Endereço: ALBERTO DE AZEVEDO 525 Bairro: JARDIM CAL…" at bounding box center [550, 309] width 1100 height 619
click at [496, 302] on icon at bounding box center [588, 309] width 428 height 743
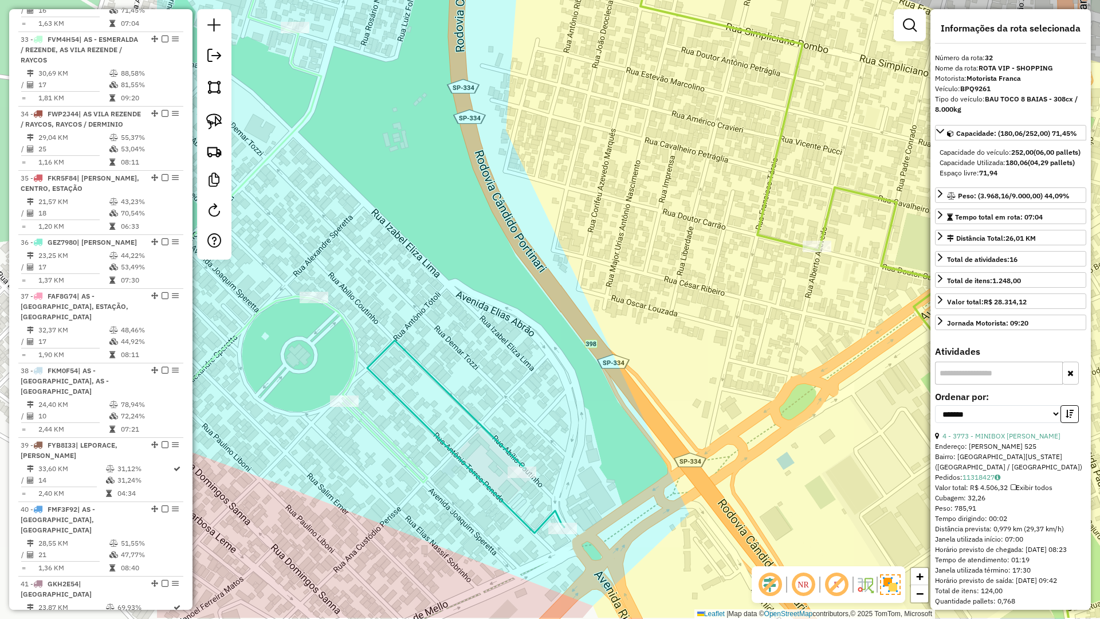
drag, startPoint x: 418, startPoint y: 329, endPoint x: 673, endPoint y: 272, distance: 261.5
click at [686, 266] on div "Janela de atendimento Grade de atendimento Capacidade Transportadoras Veículos …" at bounding box center [550, 309] width 1100 height 619
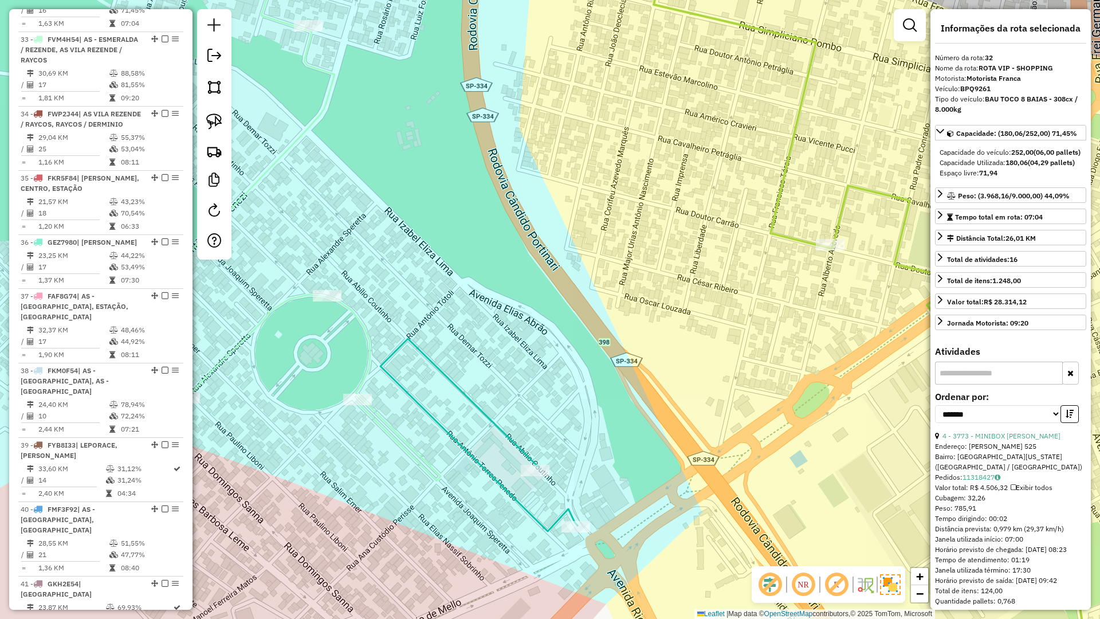
drag, startPoint x: 658, startPoint y: 287, endPoint x: 777, endPoint y: 228, distance: 132.7
click at [777, 228] on div "Janela de atendimento Grade de atendimento Capacidade Transportadoras Veículos …" at bounding box center [550, 309] width 1100 height 619
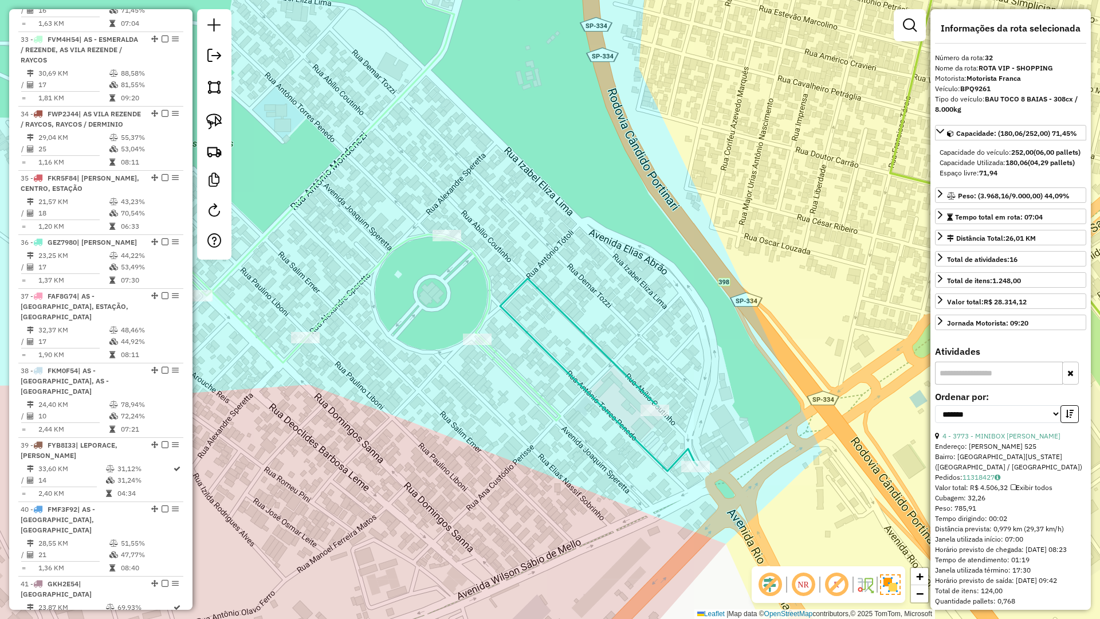
drag, startPoint x: 716, startPoint y: 288, endPoint x: 793, endPoint y: 229, distance: 97.2
click at [793, 229] on div "Janela de atendimento Grade de atendimento Capacidade Transportadoras Veículos …" at bounding box center [550, 309] width 1100 height 619
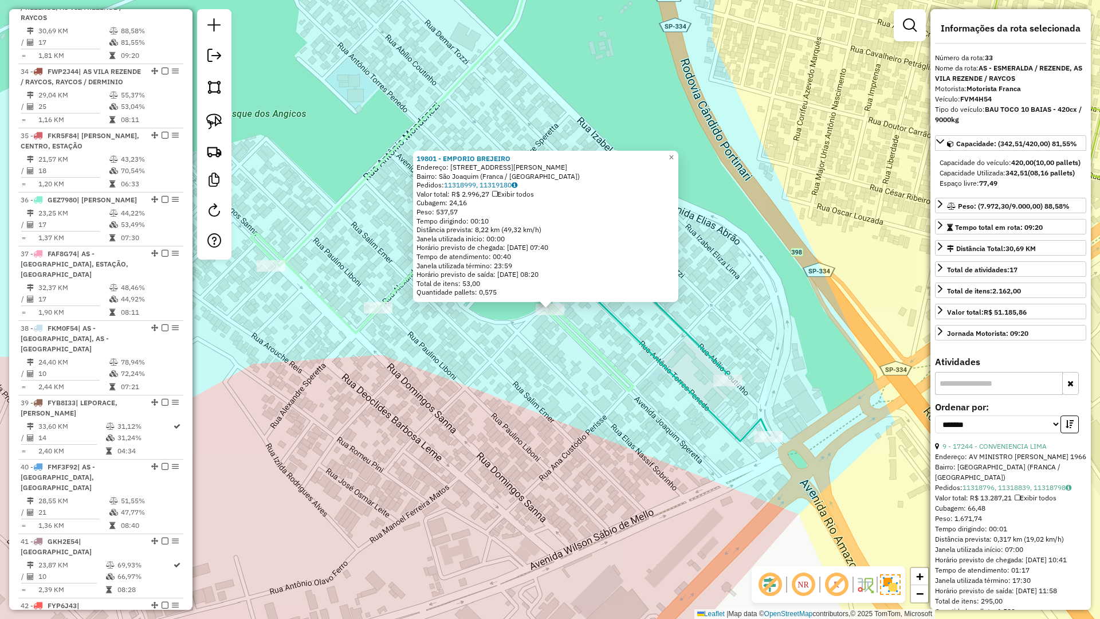
scroll to position [2453, 0]
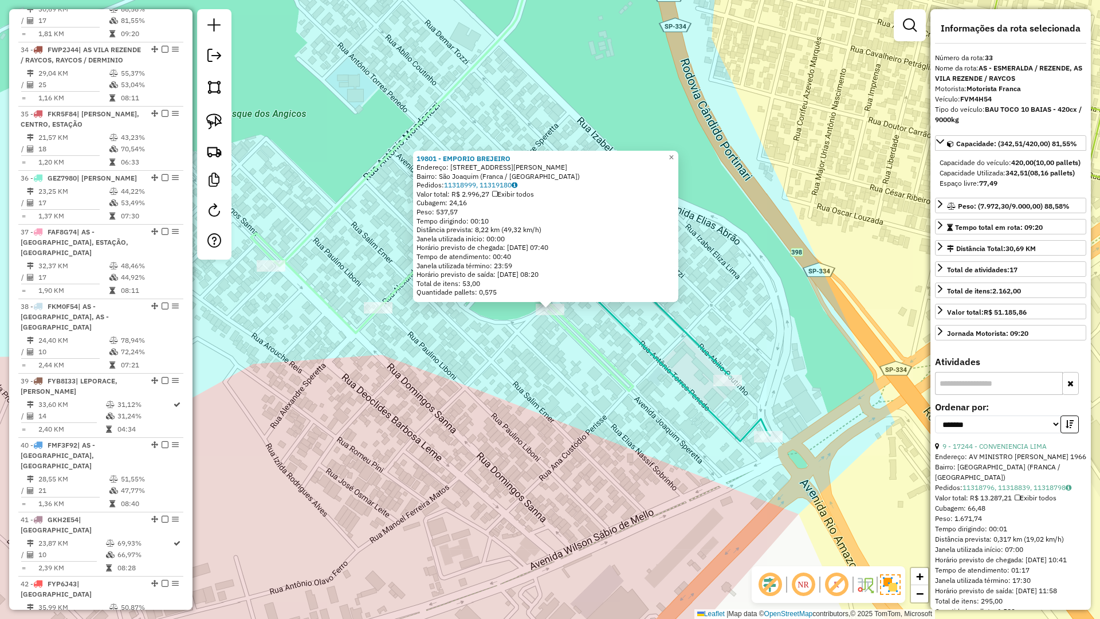
click at [559, 384] on div "19801 - EMPORIO BREJEIRO Endereço: Rua Antônio Totoli, 1307 Bairro: São Joaquim…" at bounding box center [550, 309] width 1100 height 619
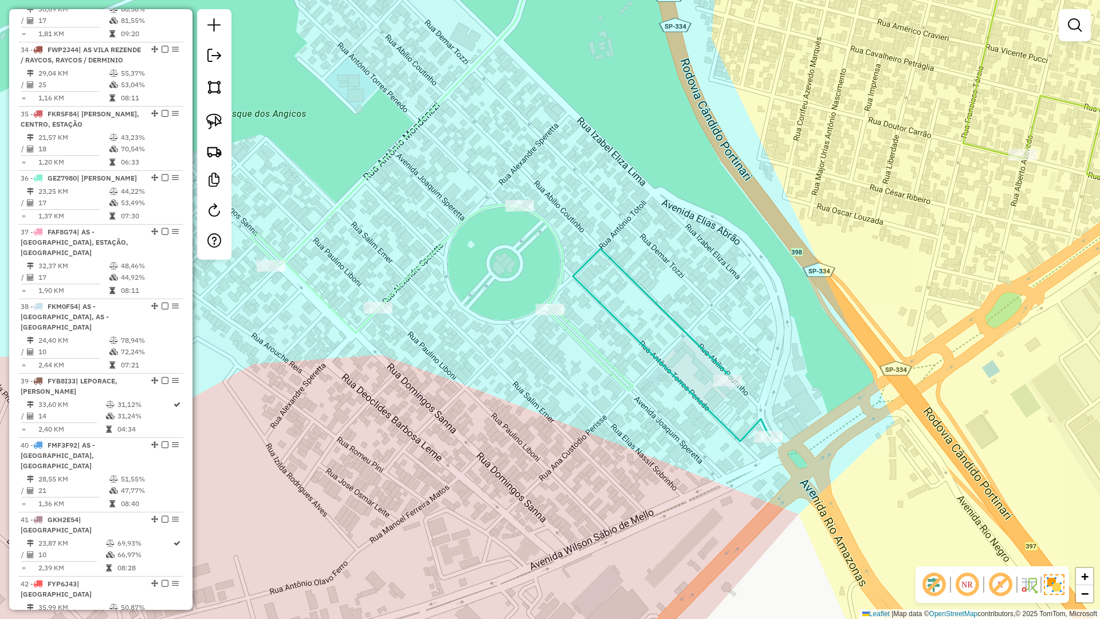
click at [655, 351] on icon at bounding box center [671, 345] width 197 height 193
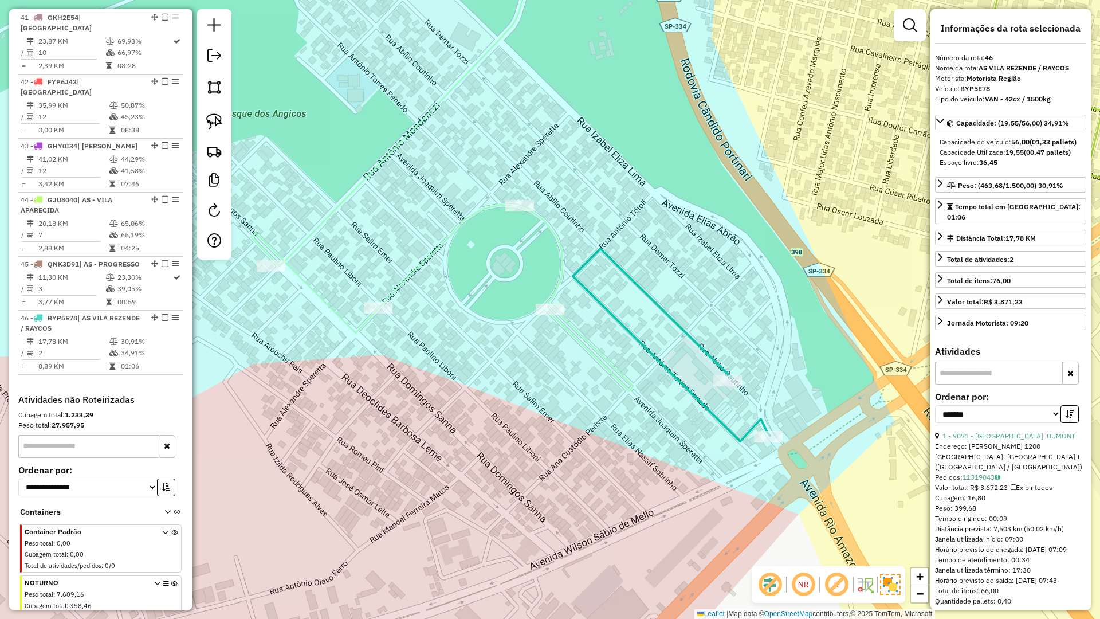
scroll to position [3181, 0]
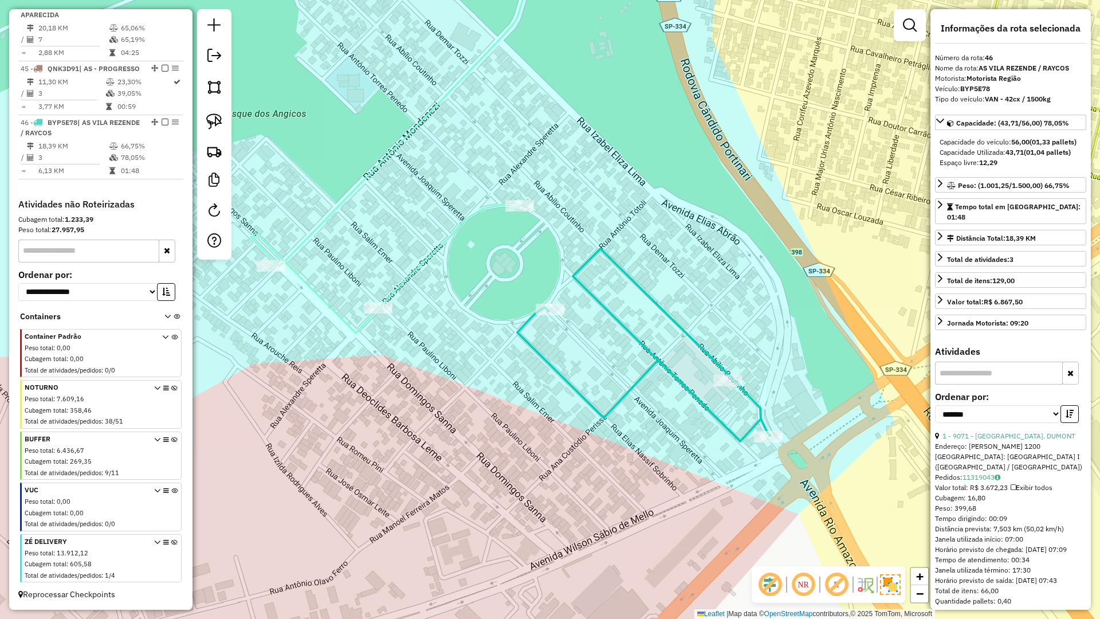
click at [667, 368] on icon at bounding box center [643, 345] width 253 height 193
click at [589, 297] on icon at bounding box center [643, 345] width 253 height 193
click at [600, 294] on icon at bounding box center [643, 345] width 253 height 193
click at [446, 241] on icon at bounding box center [388, 135] width 276 height 395
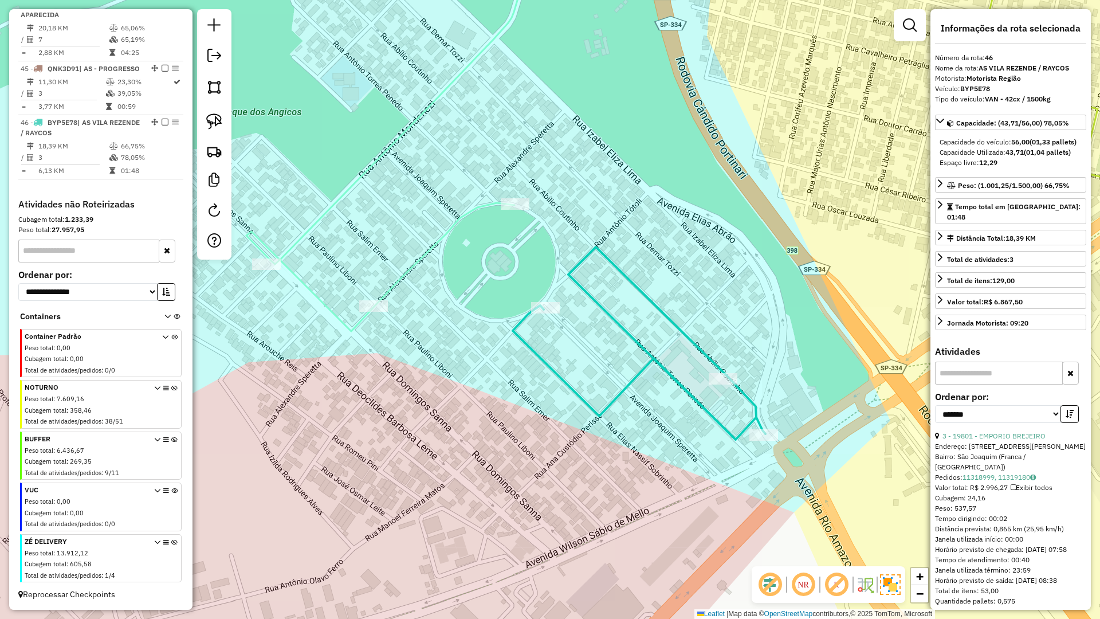
click at [446, 241] on icon at bounding box center [384, 134] width 276 height 393
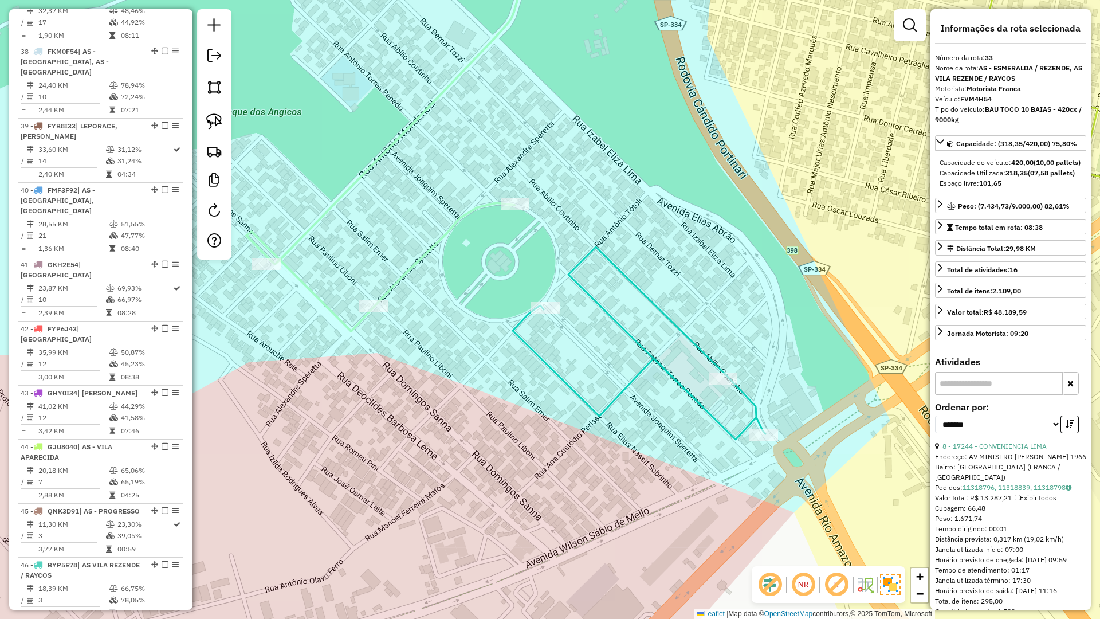
click at [440, 236] on icon at bounding box center [384, 134] width 276 height 393
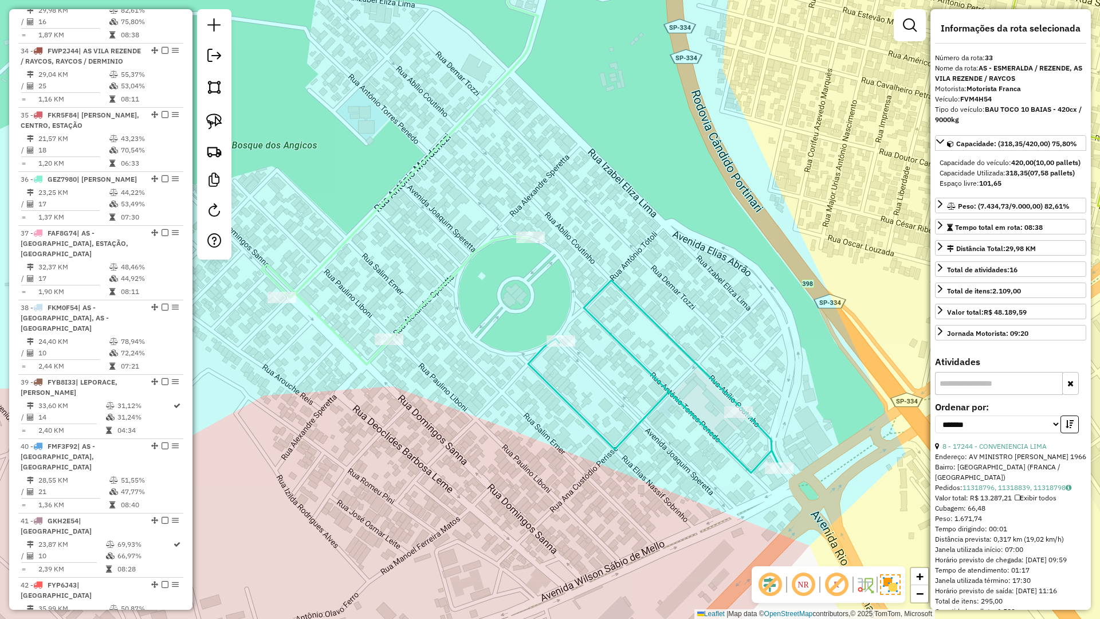
scroll to position [2453, 0]
drag, startPoint x: 477, startPoint y: 366, endPoint x: 493, endPoint y: 399, distance: 37.2
click at [493, 399] on div "Janela de atendimento Grade de atendimento Capacidade Transportadoras Veículos …" at bounding box center [550, 309] width 1100 height 619
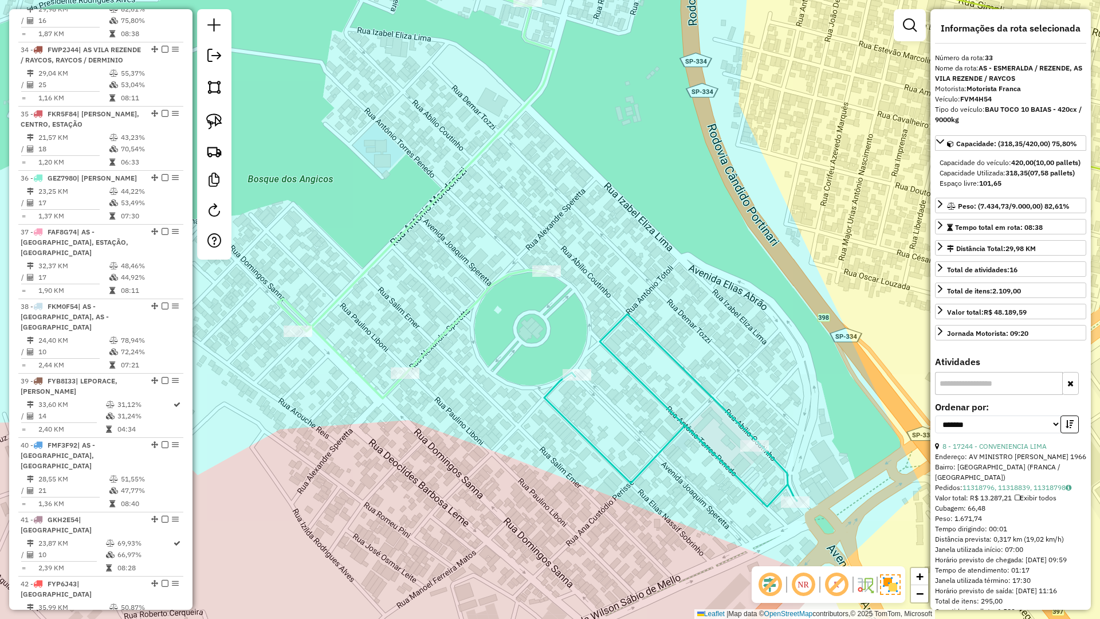
click at [611, 350] on icon at bounding box center [670, 410] width 253 height 193
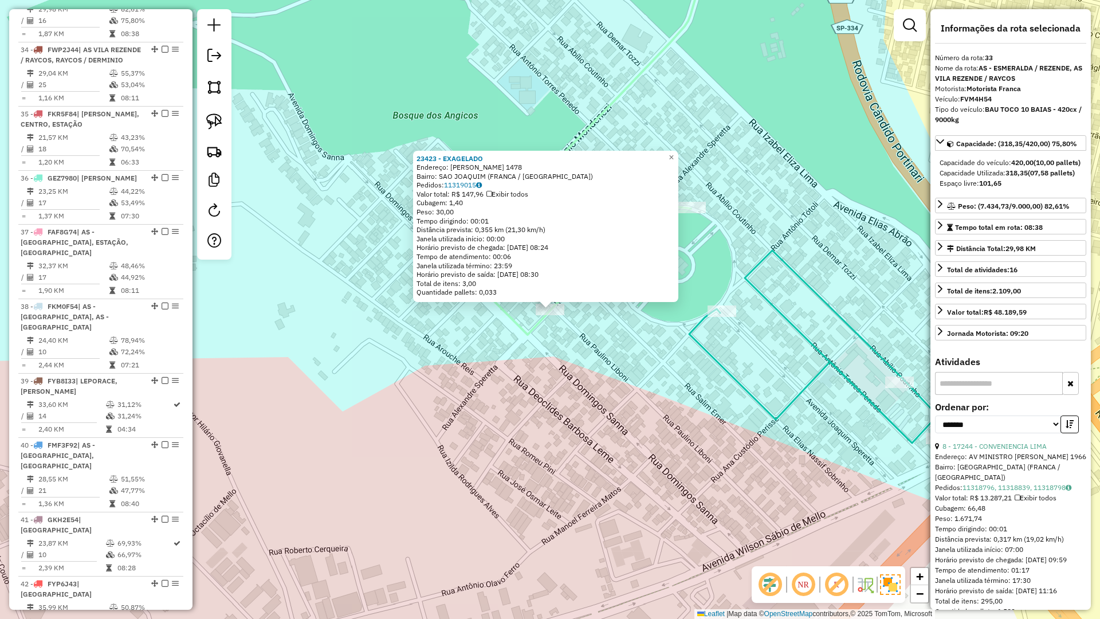
click at [583, 341] on div "23423 - EXAGELADO Endereço: ALEXANDRE SPERETA 1478 Bairro: SAO JOAQUIM (FRANCA …" at bounding box center [550, 309] width 1100 height 619
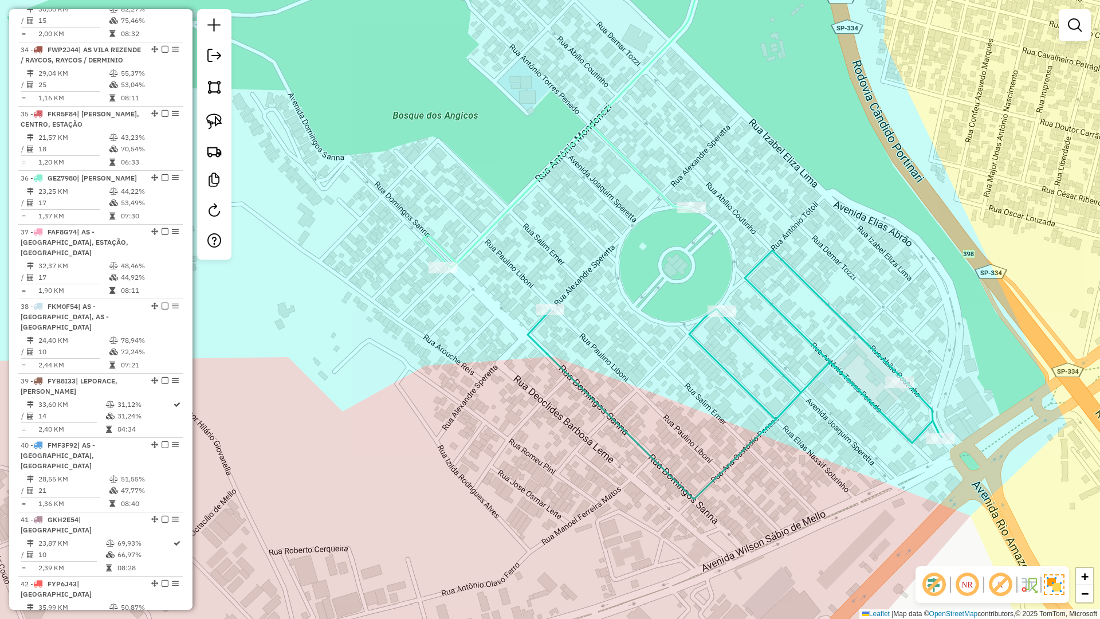
click at [714, 355] on icon at bounding box center [735, 374] width 414 height 249
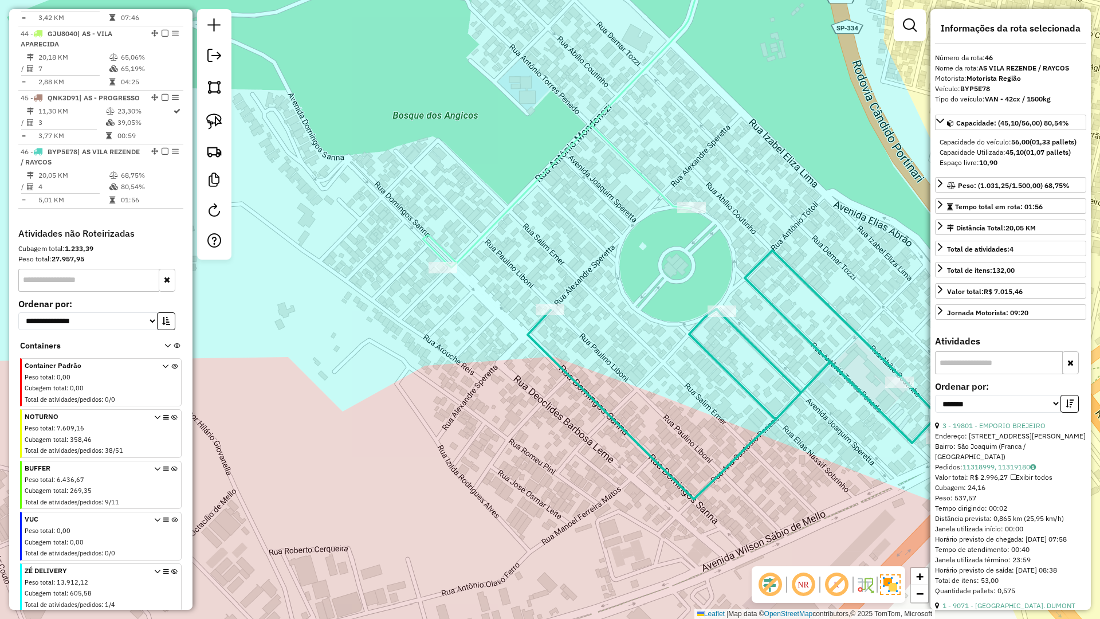
scroll to position [3181, 0]
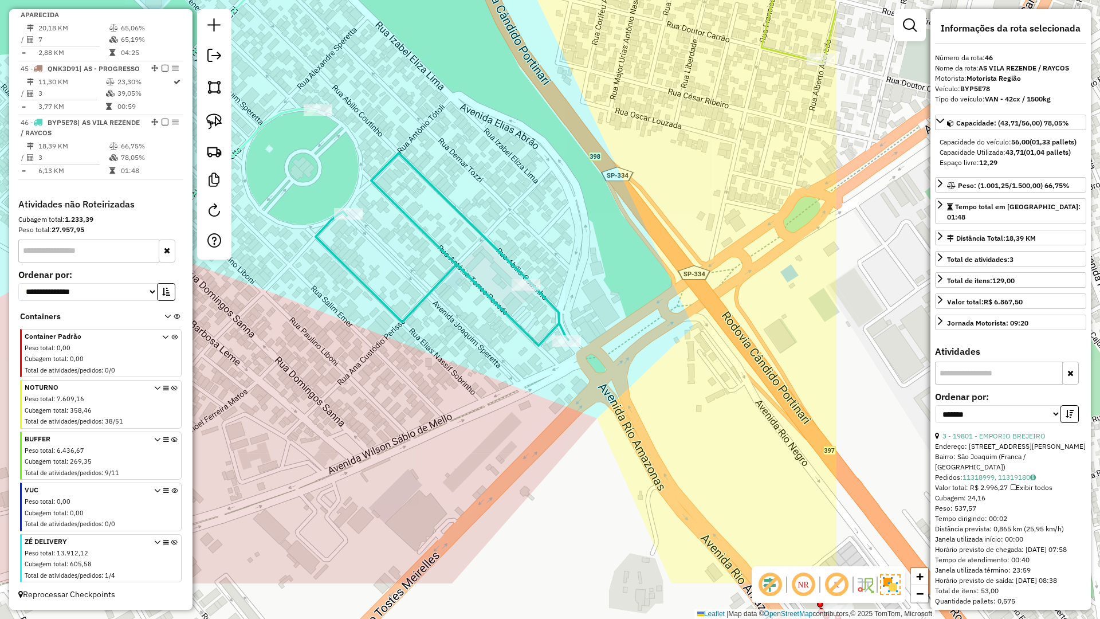
drag, startPoint x: 870, startPoint y: 445, endPoint x: 491, endPoint y: 342, distance: 392.6
click at [491, 342] on div "Janela de atendimento Grade de atendimento Capacidade Transportadoras Veículos …" at bounding box center [550, 309] width 1100 height 619
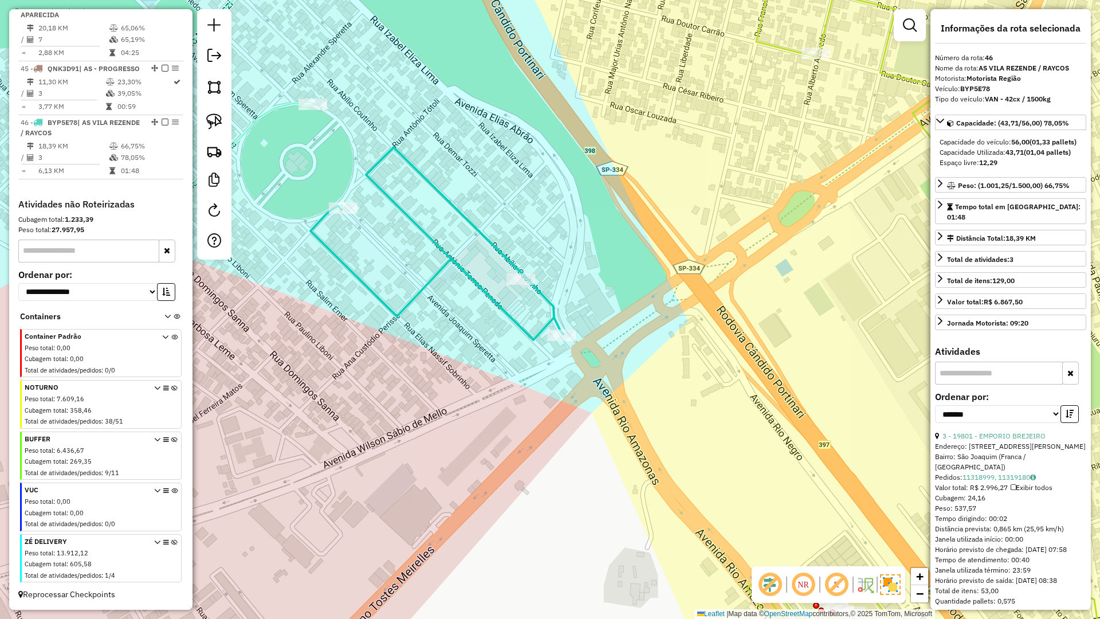
drag, startPoint x: 428, startPoint y: 244, endPoint x: 455, endPoint y: 236, distance: 28.1
click at [434, 241] on icon at bounding box center [437, 243] width 253 height 193
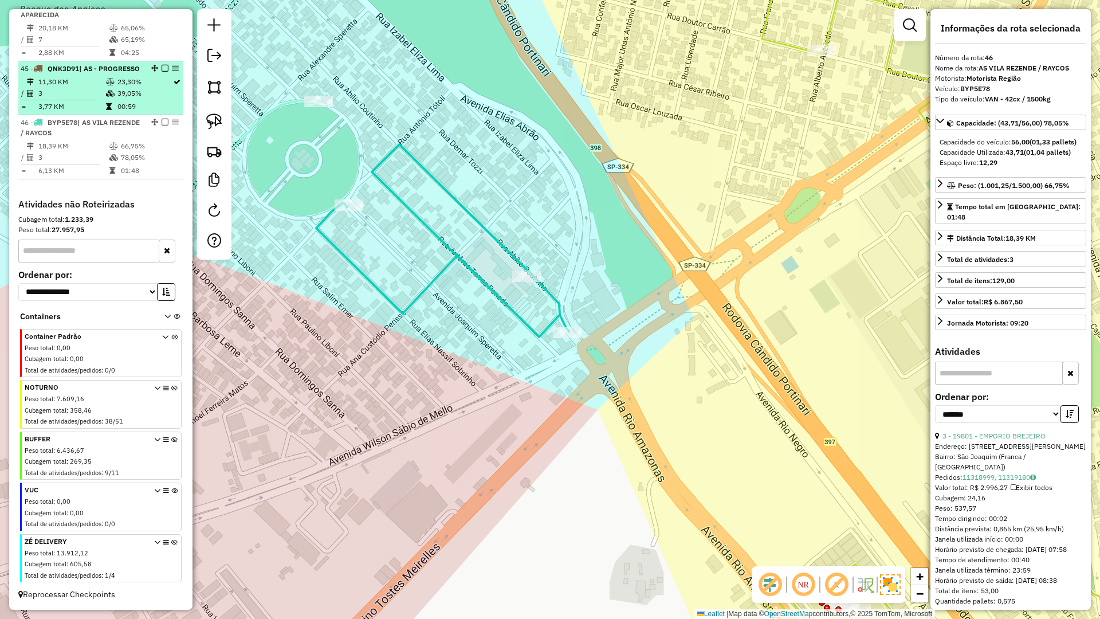
click at [164, 123] on em at bounding box center [165, 122] width 7 height 7
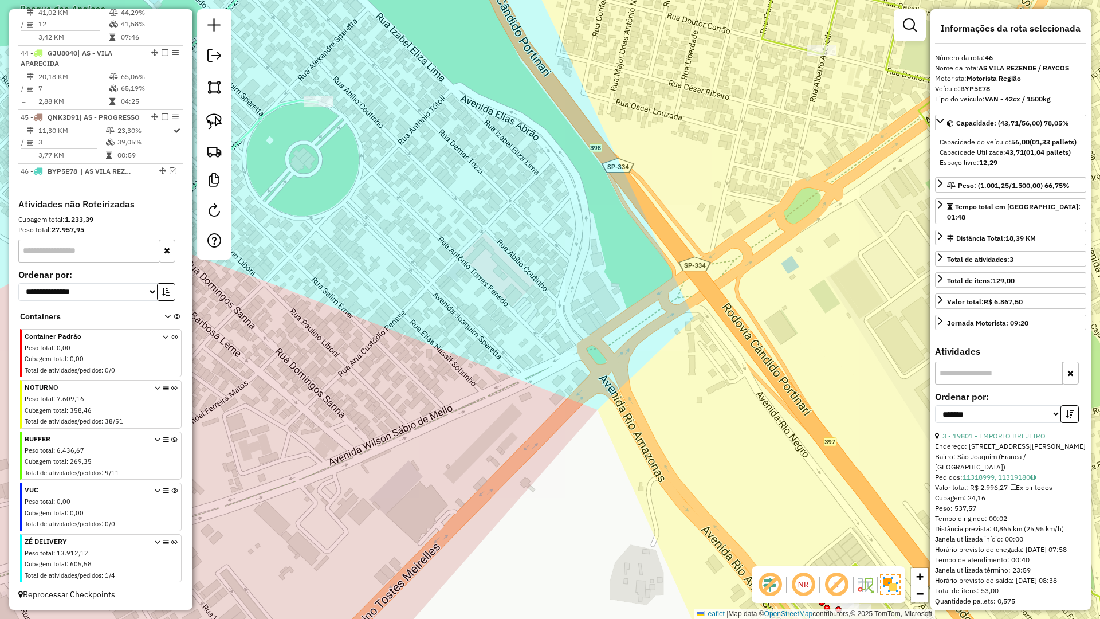
click at [287, 103] on icon at bounding box center [184, 83] width 268 height 291
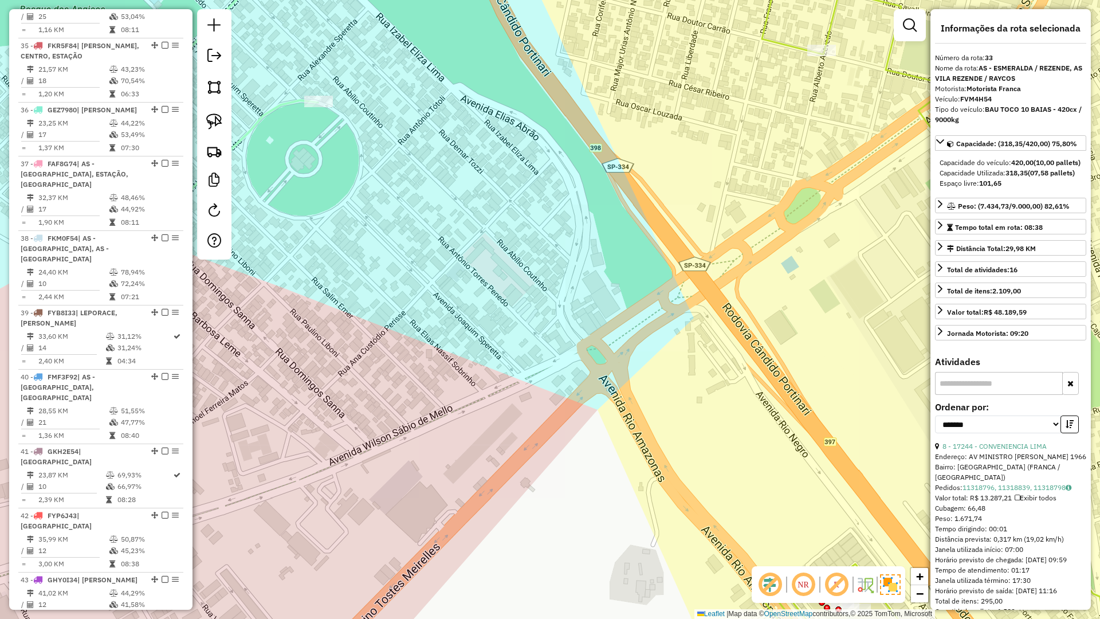
scroll to position [2453, 0]
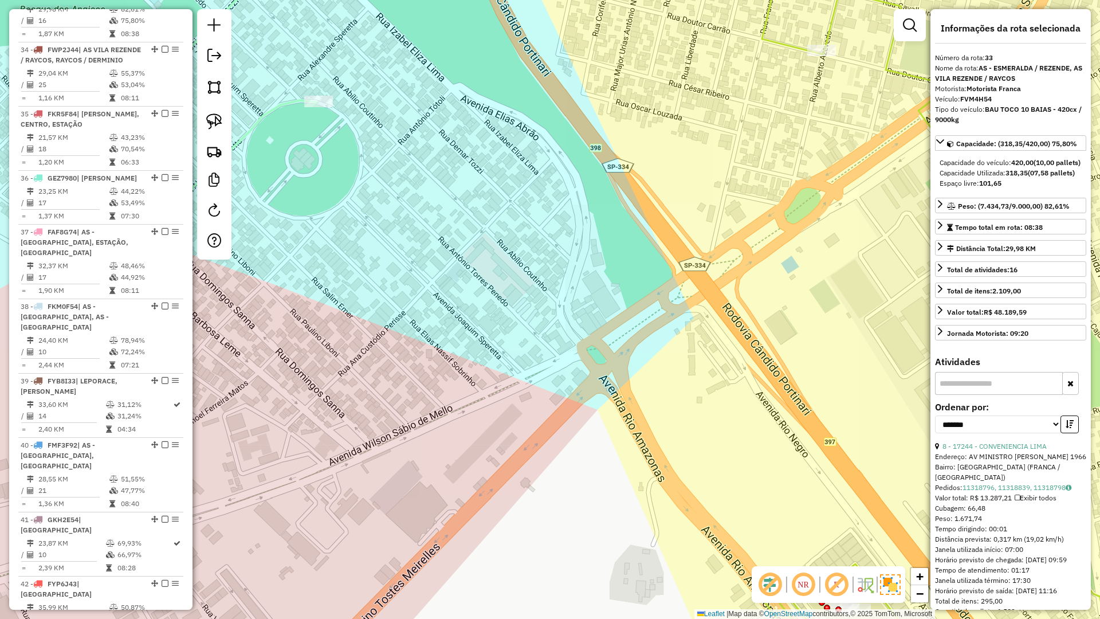
drag, startPoint x: 166, startPoint y: 18, endPoint x: 627, endPoint y: 338, distance: 562.1
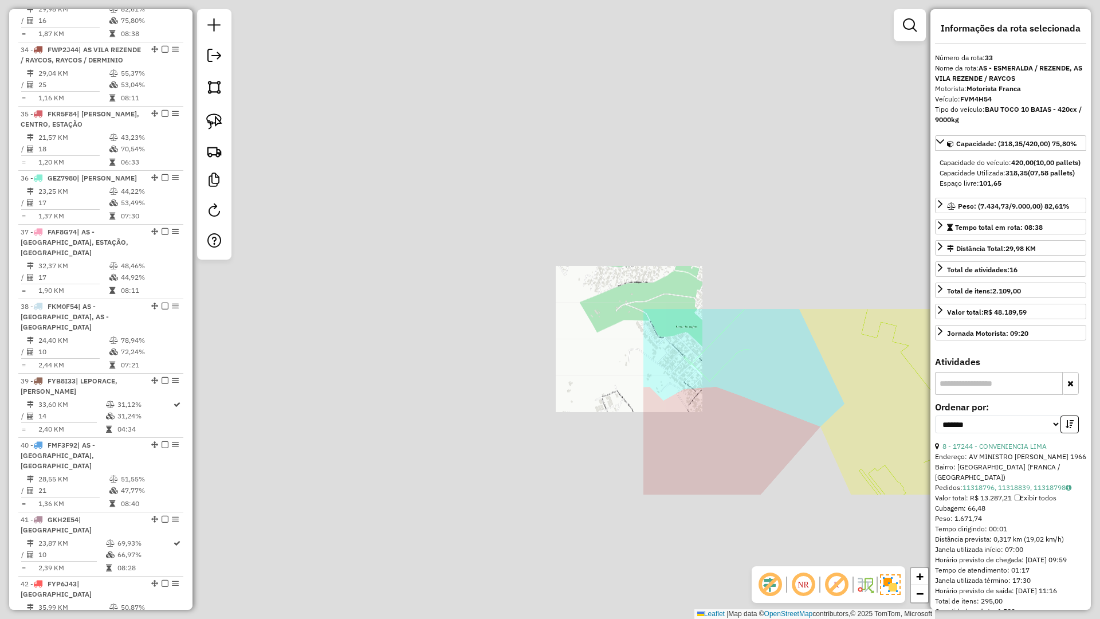
scroll to position [2450, 0]
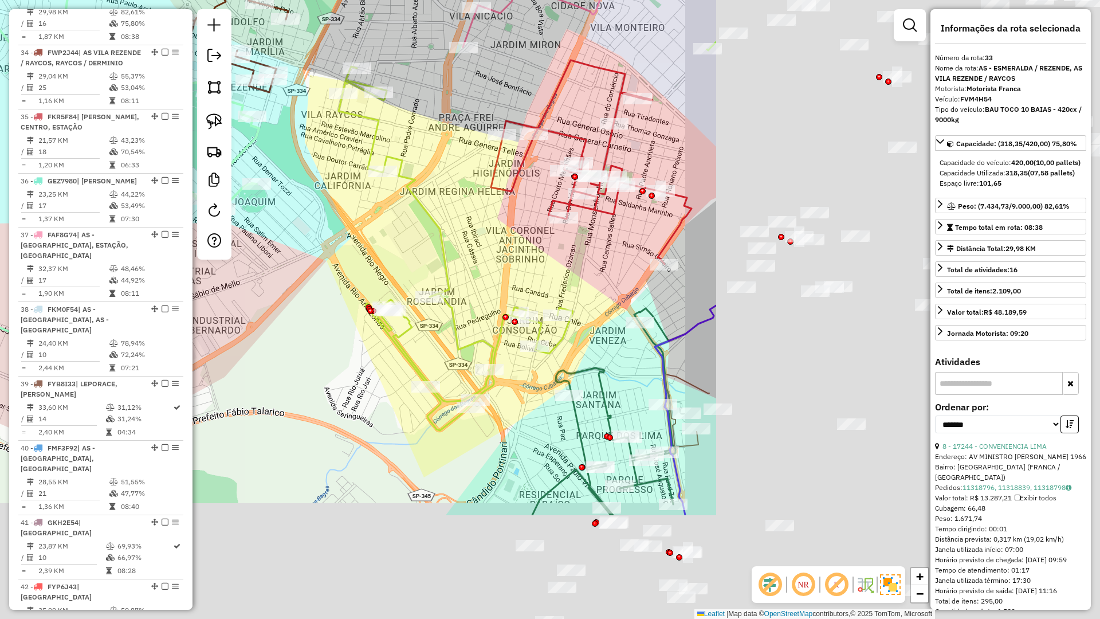
drag, startPoint x: 791, startPoint y: 379, endPoint x: 438, endPoint y: 244, distance: 377.8
click at [296, 215] on div "Janela de atendimento Grade de atendimento Capacidade Transportadoras Veículos …" at bounding box center [550, 309] width 1100 height 619
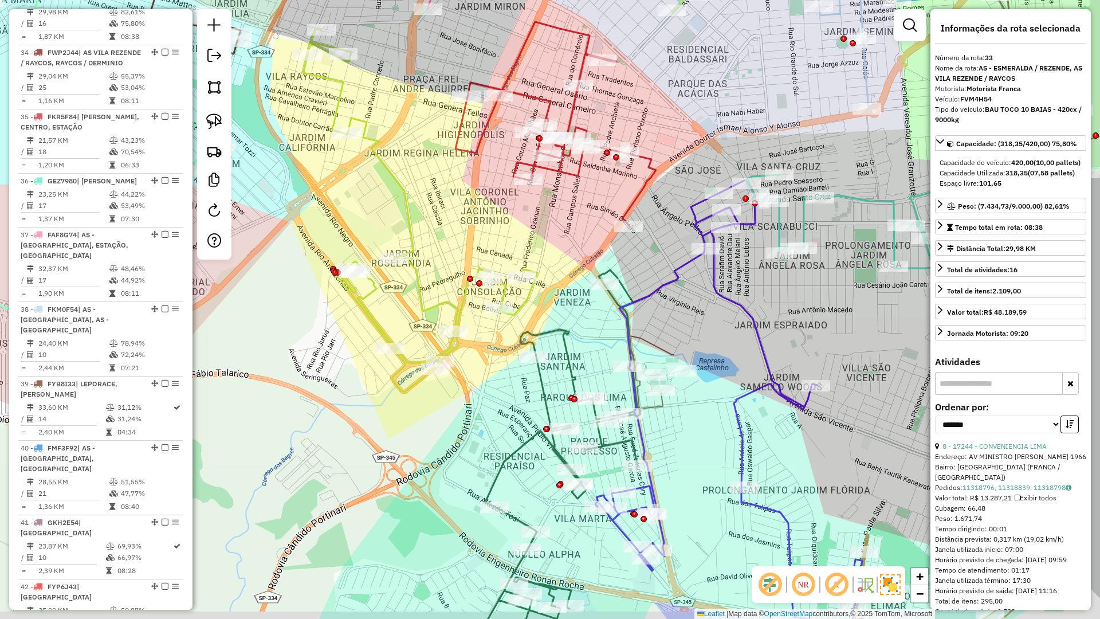
drag, startPoint x: 659, startPoint y: 325, endPoint x: 631, endPoint y: 296, distance: 39.7
click at [619, 277] on div "Janela de atendimento Grade de atendimento Capacidade Transportadoras Veículos …" at bounding box center [550, 309] width 1100 height 619
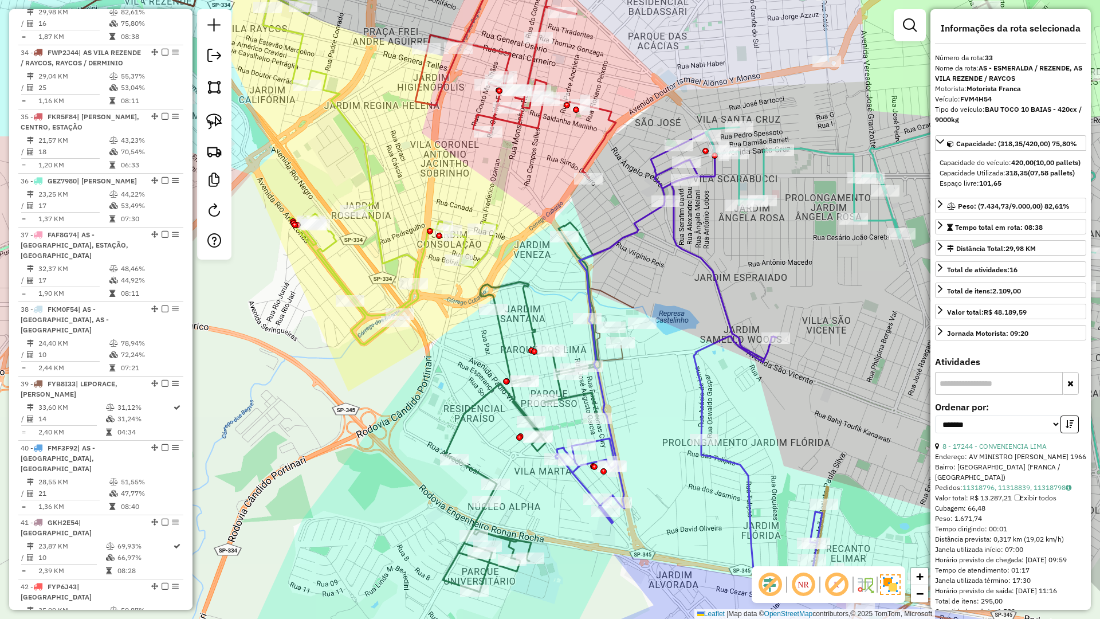
click at [614, 360] on icon at bounding box center [612, 324] width 44 height 73
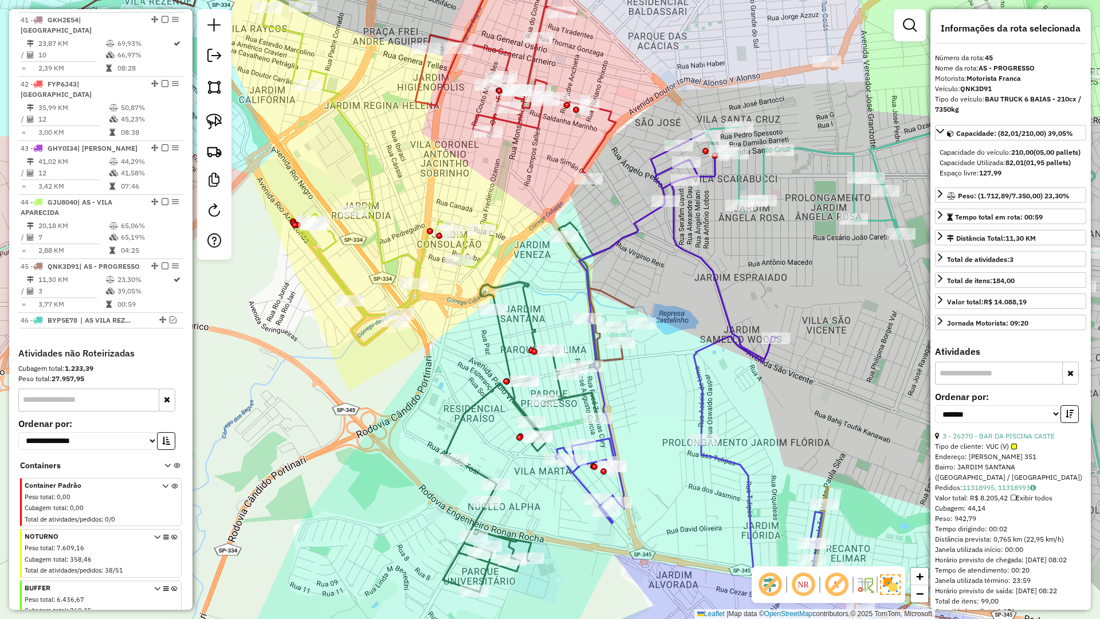
scroll to position [3132, 0]
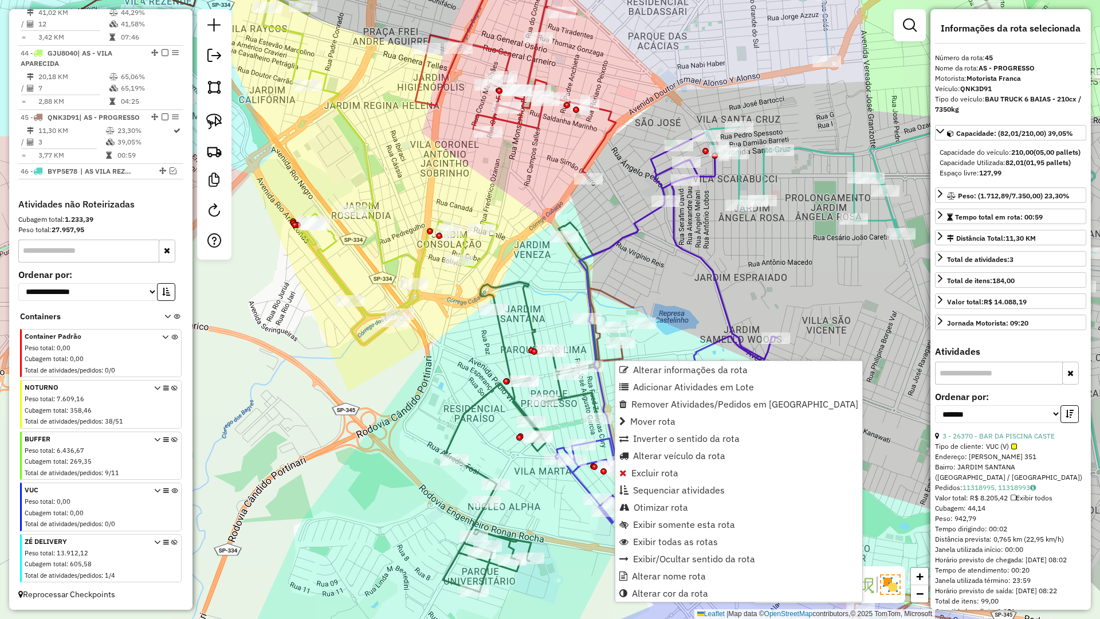
drag, startPoint x: 656, startPoint y: 387, endPoint x: 628, endPoint y: 359, distance: 38.9
click at [653, 382] on span "Adicionar Atividades em Lote" at bounding box center [693, 386] width 121 height 9
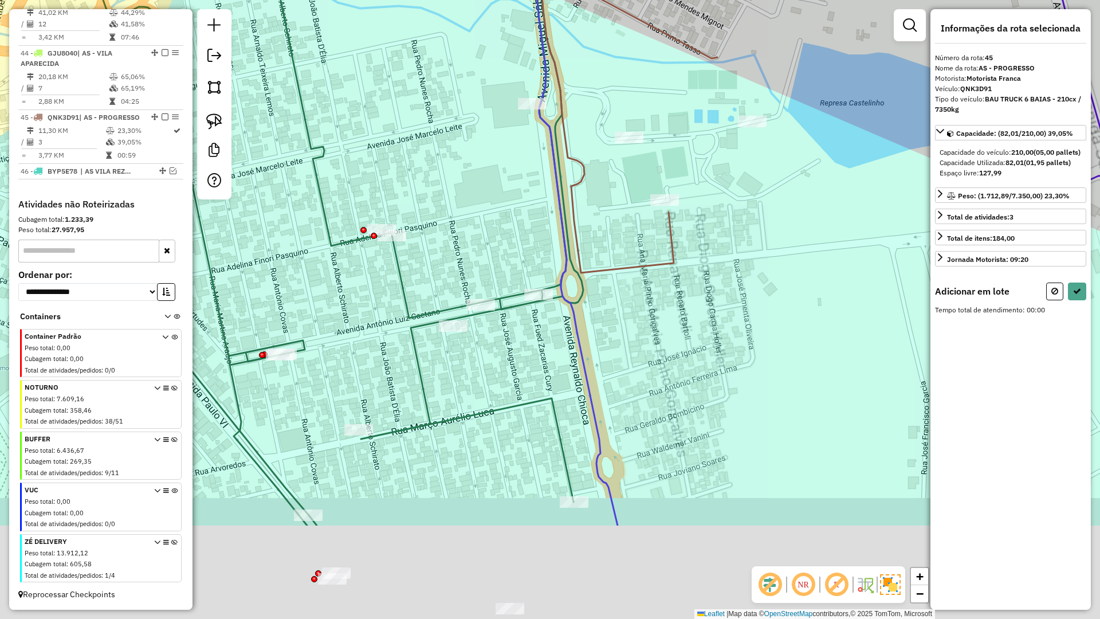
drag, startPoint x: 626, startPoint y: 362, endPoint x: 613, endPoint y: 217, distance: 145.6
click at [613, 204] on div "Janela de atendimento Grade de atendimento Capacidade Transportadoras Veículos …" at bounding box center [550, 309] width 1100 height 619
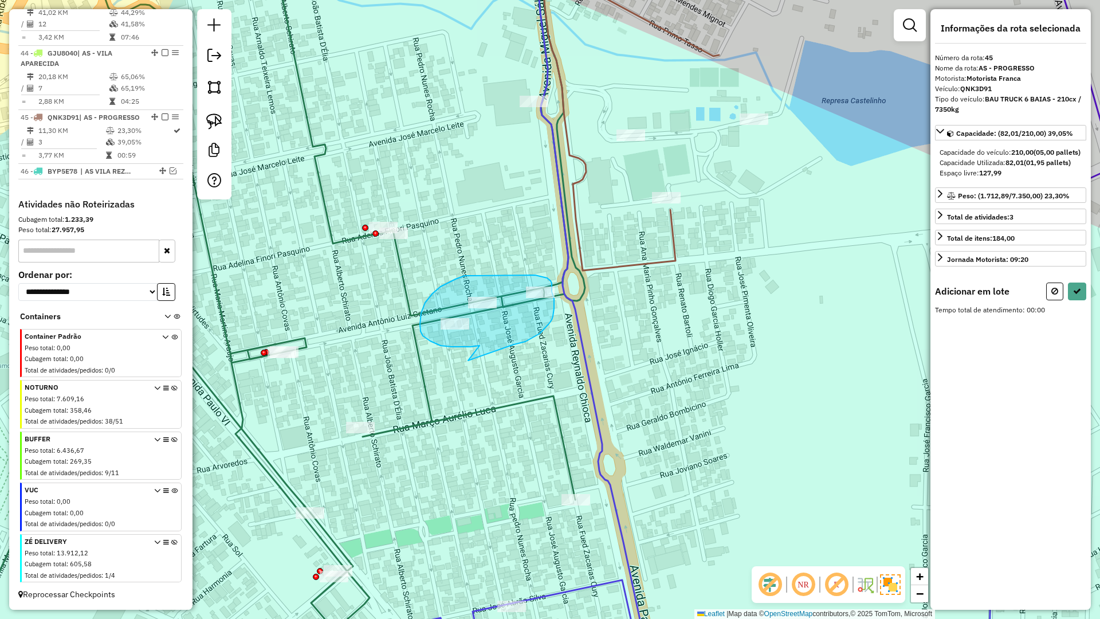
drag, startPoint x: 468, startPoint y: 360, endPoint x: 563, endPoint y: 343, distance: 96.2
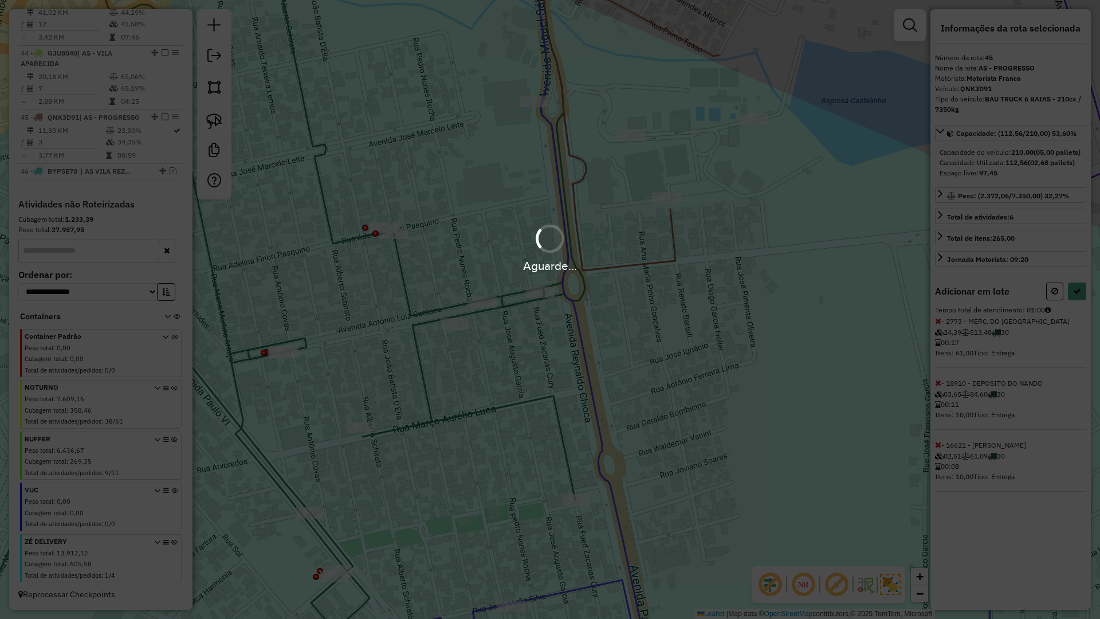
click at [1080, 303] on hb-app "Aguarde... Pop-up bloqueado! Seu navegador bloqueou automáticamente a abertura …" at bounding box center [550, 309] width 1100 height 619
click at [1080, 295] on icon at bounding box center [1077, 291] width 8 height 8
click at [1080, 303] on div "Aguarde..." at bounding box center [550, 309] width 1100 height 619
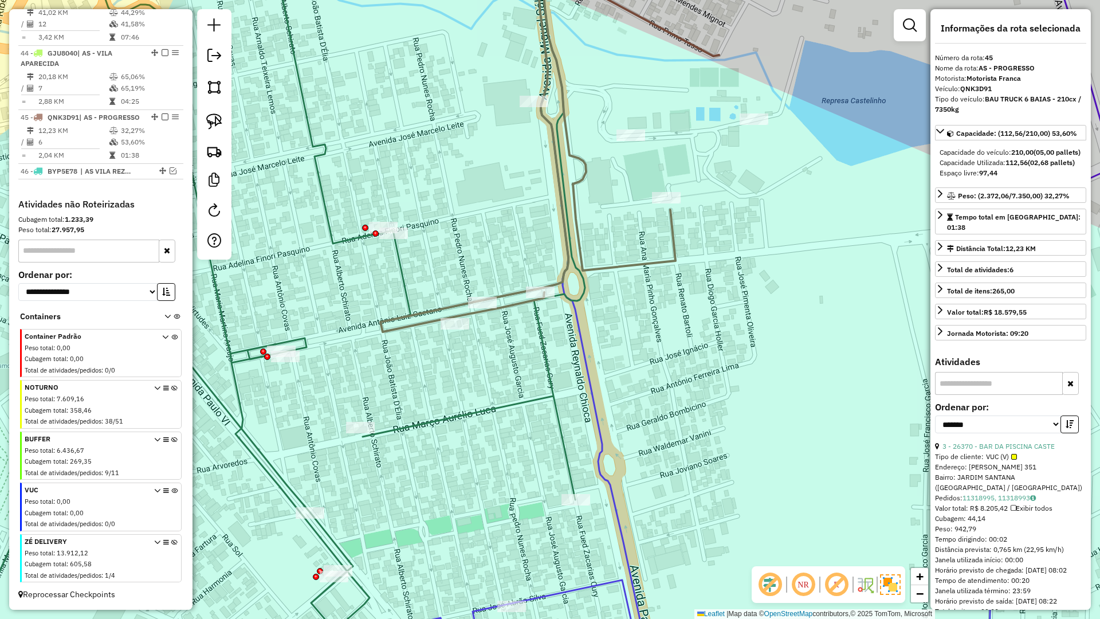
click at [405, 267] on icon at bounding box center [276, 309] width 618 height 743
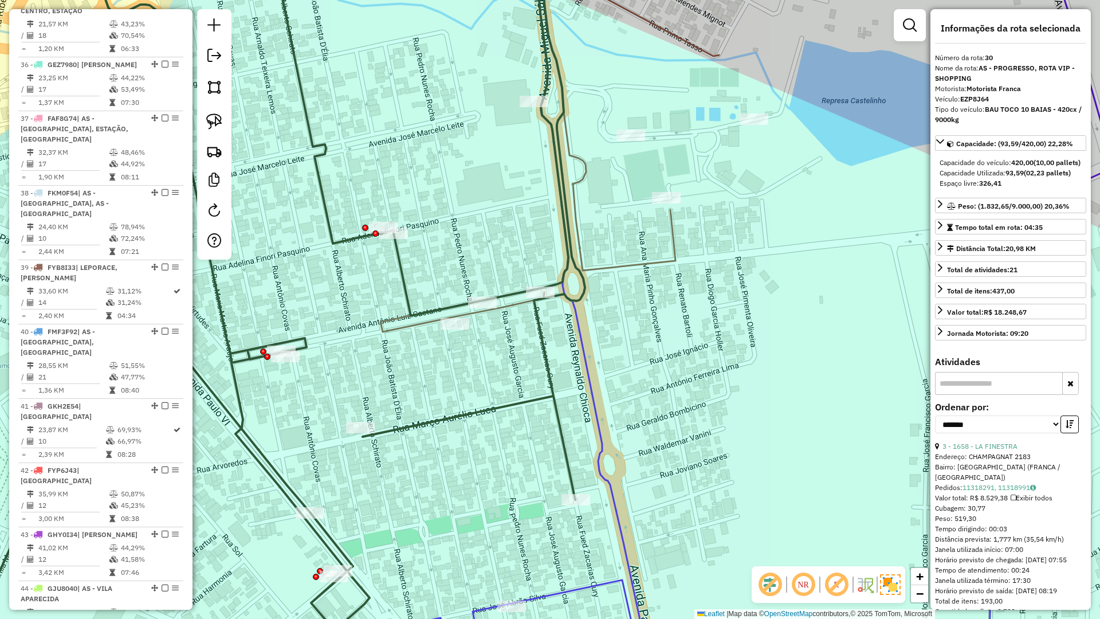
scroll to position [2260, 0]
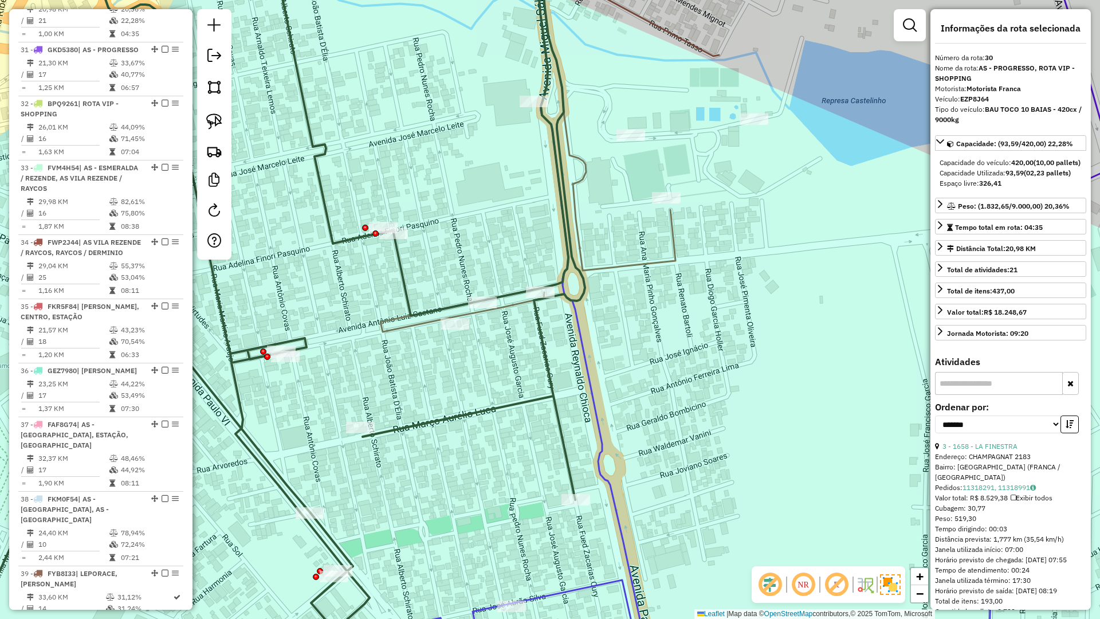
click at [402, 269] on icon at bounding box center [276, 309] width 618 height 743
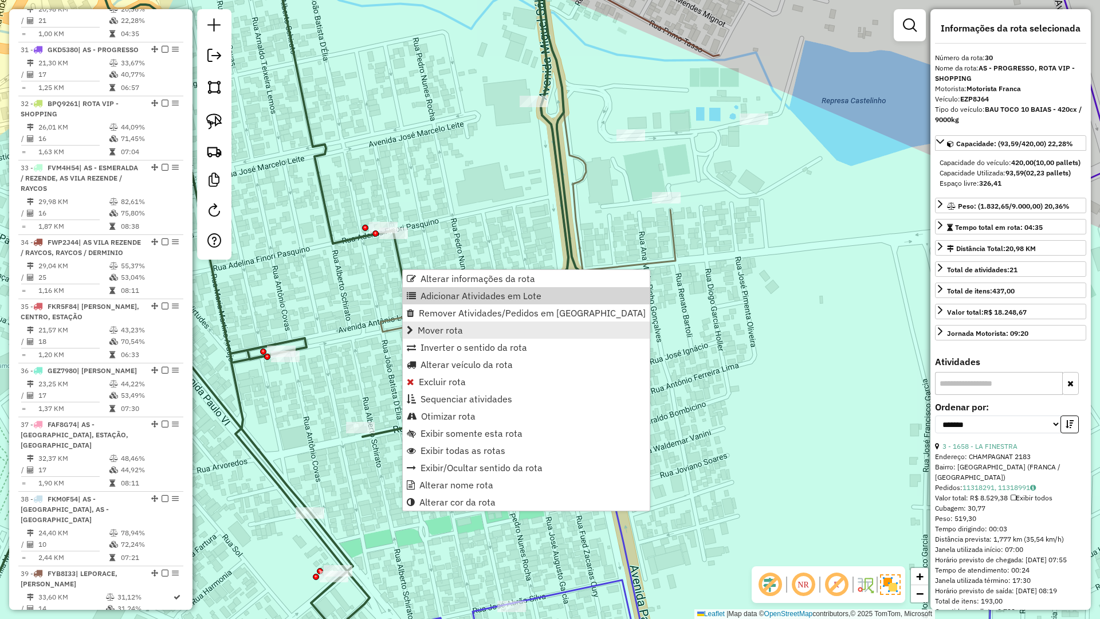
drag, startPoint x: 431, startPoint y: 299, endPoint x: 450, endPoint y: 333, distance: 38.7
click at [432, 298] on span "Adicionar Atividades em Lote" at bounding box center [481, 295] width 121 height 9
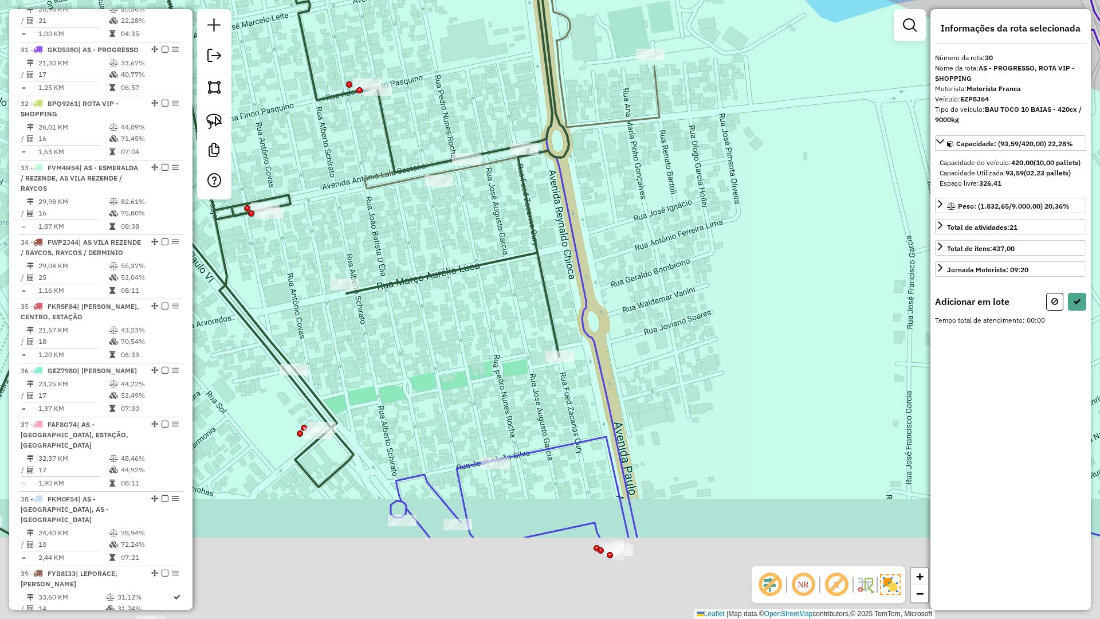
drag, startPoint x: 478, startPoint y: 417, endPoint x: 489, endPoint y: 343, distance: 75.3
click at [473, 250] on icon at bounding box center [260, 166] width 618 height 743
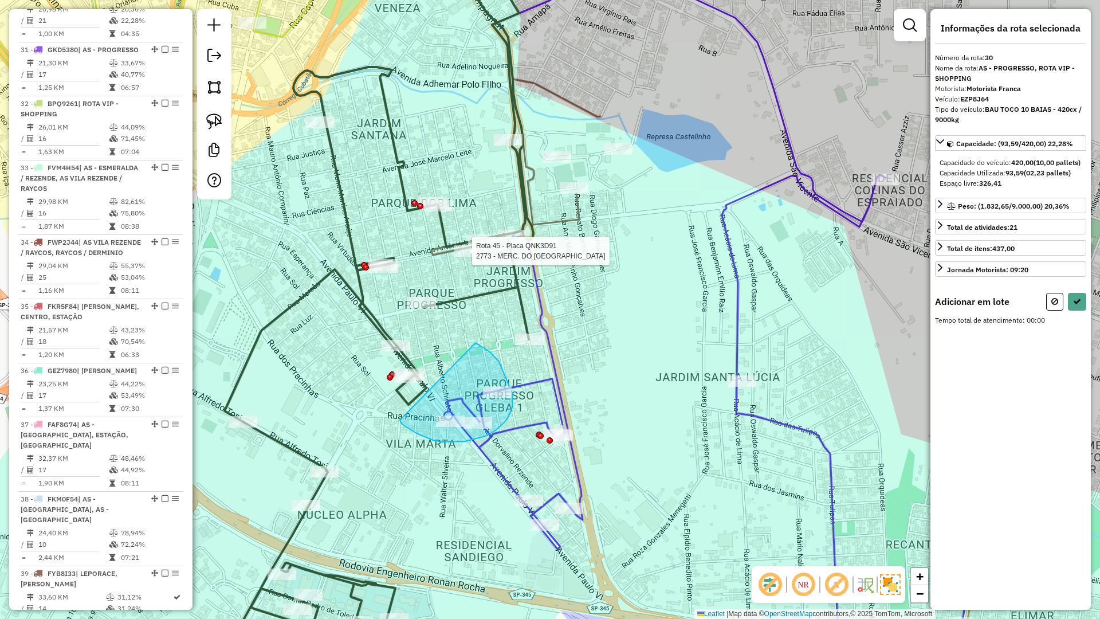
drag, startPoint x: 480, startPoint y: 345, endPoint x: 410, endPoint y: 415, distance: 99.3
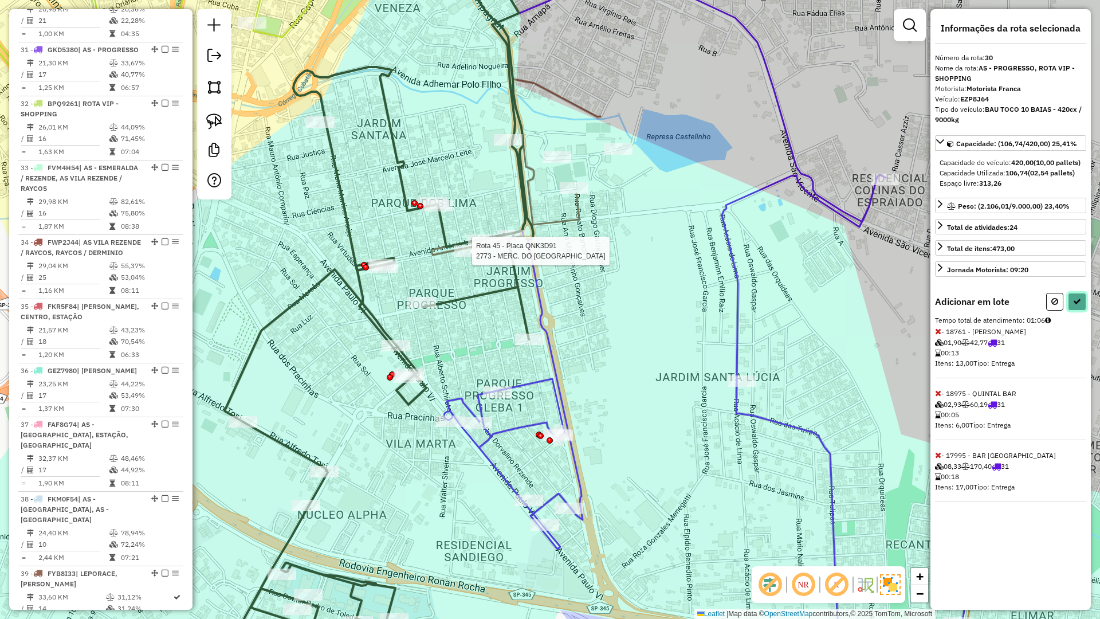
click at [1081, 311] on button at bounding box center [1077, 302] width 18 height 18
click at [1081, 316] on hb-app "Aguarde... Pop-up bloqueado! Seu navegador bloqueou automáticamente a abertura …" at bounding box center [550, 309] width 1100 height 619
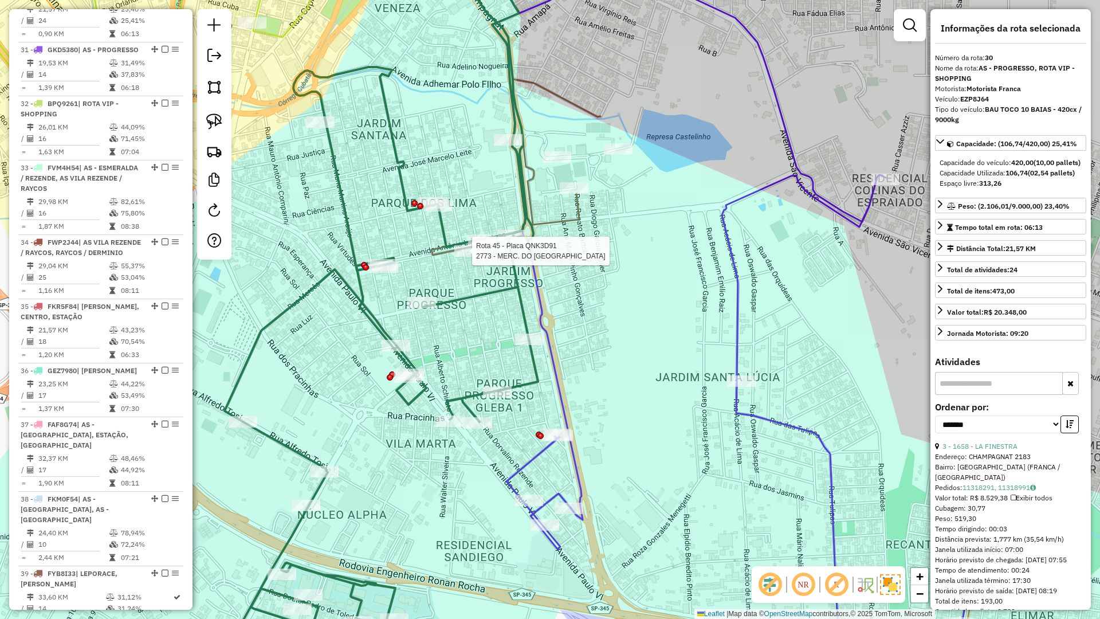
click at [740, 332] on icon at bounding box center [735, 299] width 486 height 722
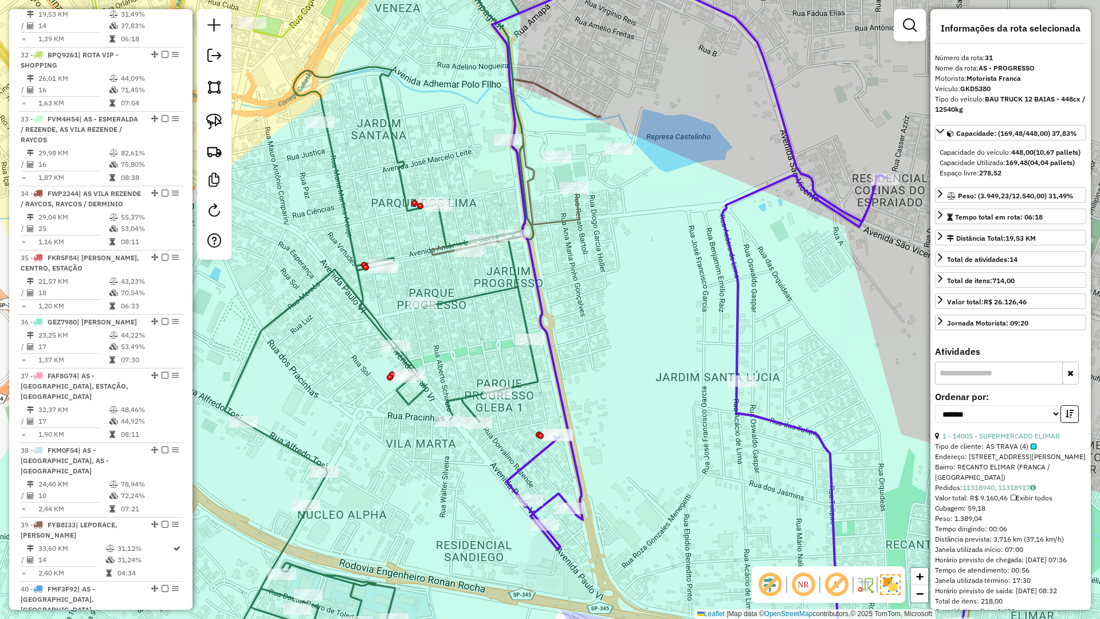
scroll to position [2324, 0]
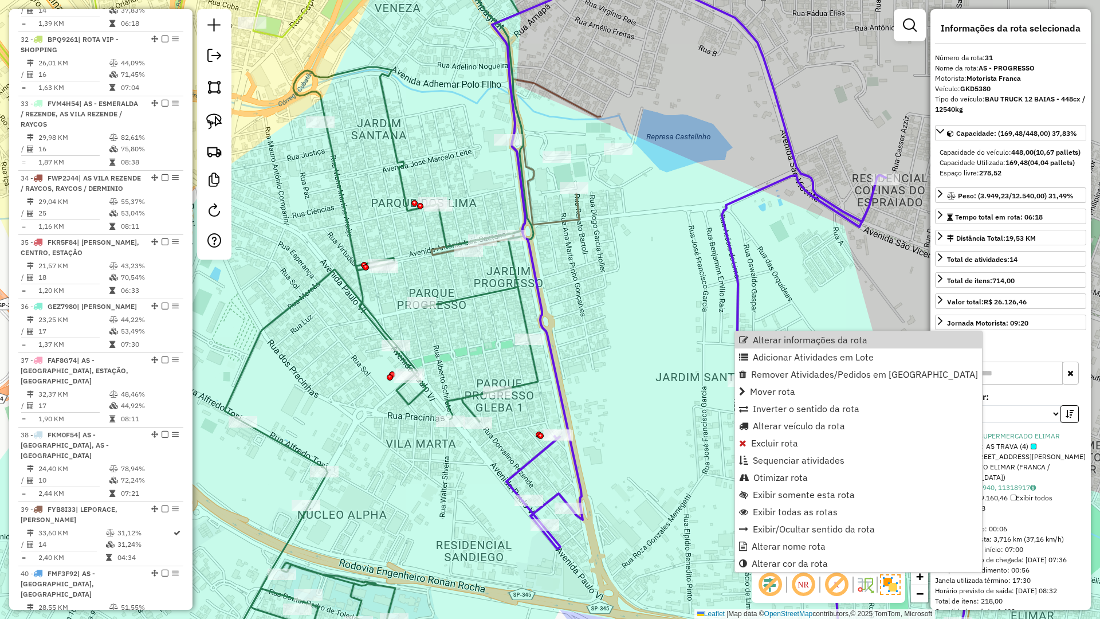
click at [678, 336] on div "Janela de atendimento Grade de atendimento Capacidade Transportadoras Veículos …" at bounding box center [550, 309] width 1100 height 619
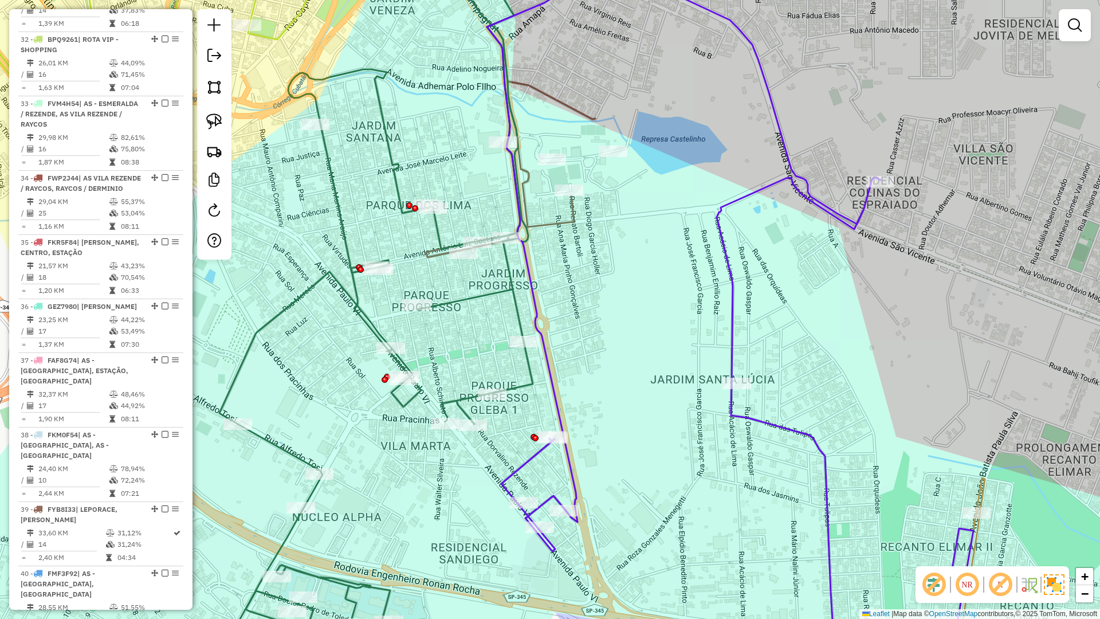
drag, startPoint x: 668, startPoint y: 335, endPoint x: 681, endPoint y: 363, distance: 30.5
click at [681, 362] on div "Janela de atendimento Grade de atendimento Capacidade Transportadoras Veículos …" at bounding box center [550, 309] width 1100 height 619
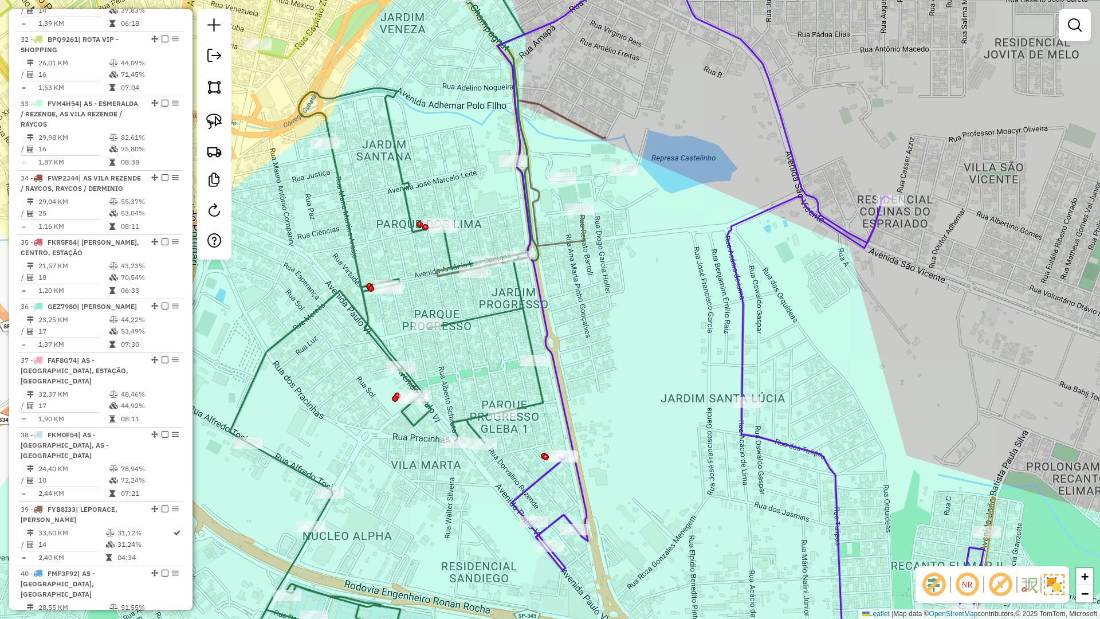
click at [521, 313] on icon at bounding box center [385, 324] width 316 height 712
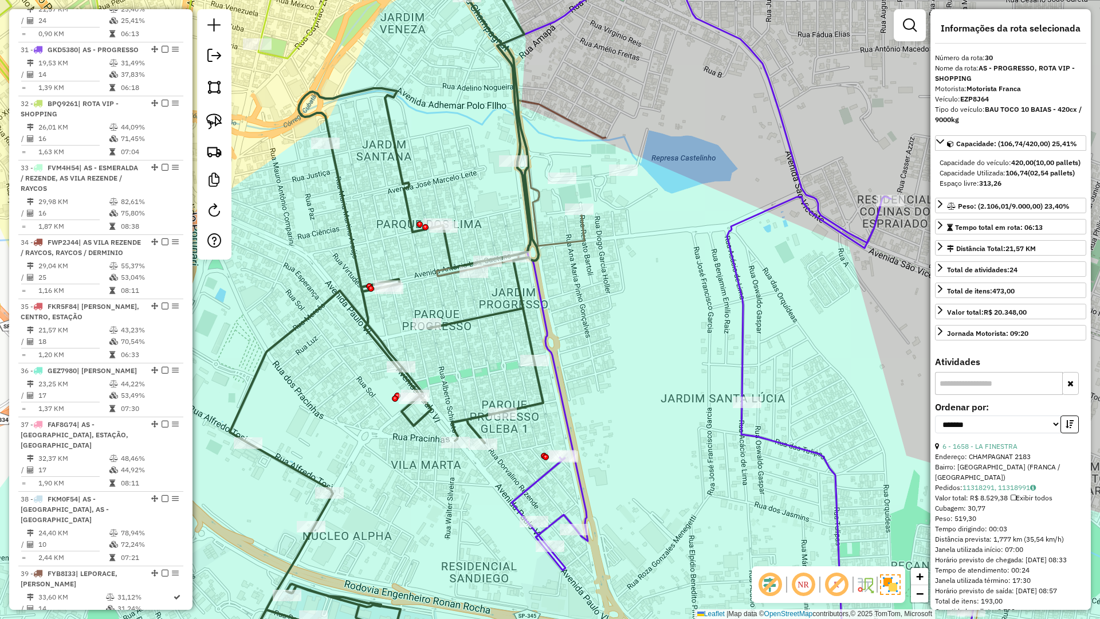
scroll to position [2260, 0]
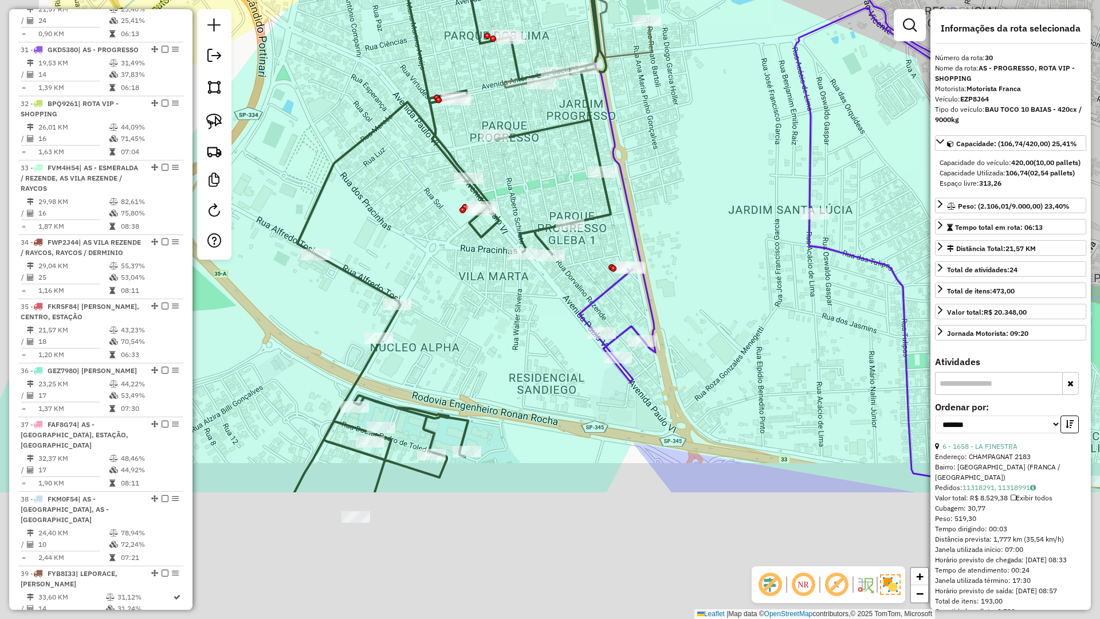
drag, startPoint x: 512, startPoint y: 282, endPoint x: 575, endPoint y: 159, distance: 137.6
click at [575, 159] on div "Janela de atendimento Grade de atendimento Capacidade Transportadoras Veículos …" at bounding box center [550, 309] width 1100 height 619
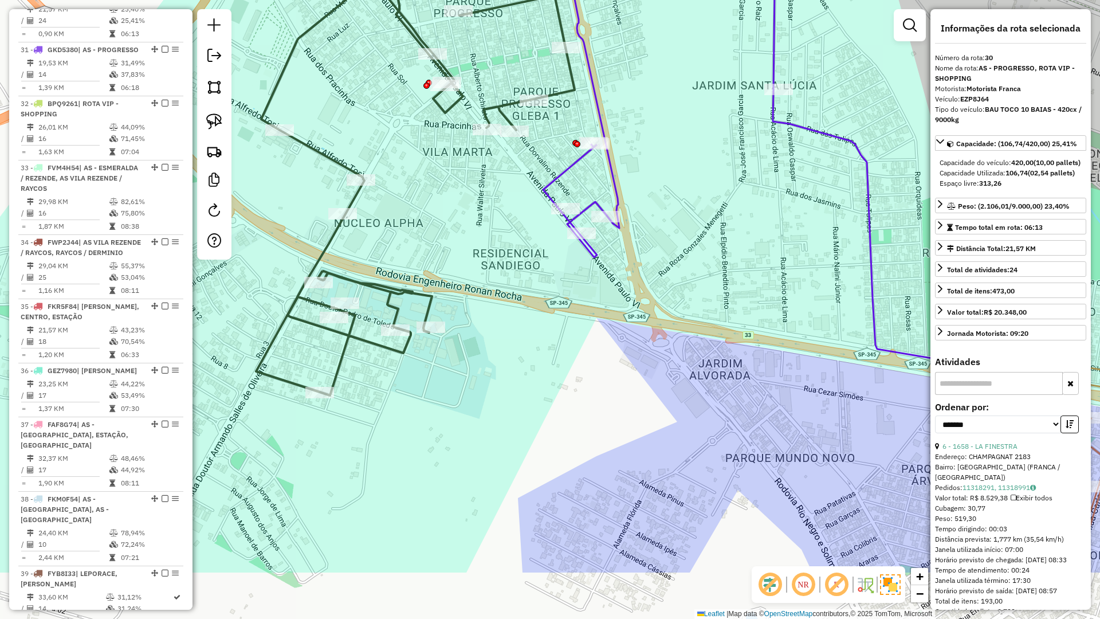
drag, startPoint x: 536, startPoint y: 389, endPoint x: 356, endPoint y: 369, distance: 180.4
click at [356, 369] on div "Janela de atendimento Grade de atendimento Capacidade Transportadoras Veículos …" at bounding box center [550, 309] width 1100 height 619
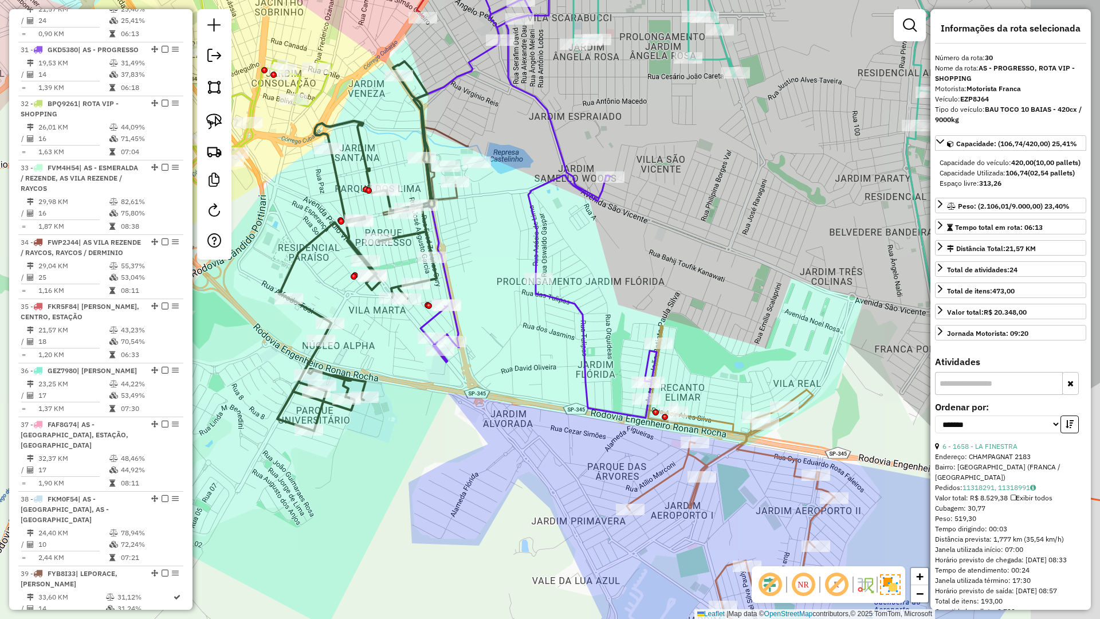
drag, startPoint x: 666, startPoint y: 242, endPoint x: 586, endPoint y: 295, distance: 96.5
click at [588, 295] on div "Janela de atendimento Grade de atendimento Capacidade Transportadoras Veículos …" at bounding box center [550, 309] width 1100 height 619
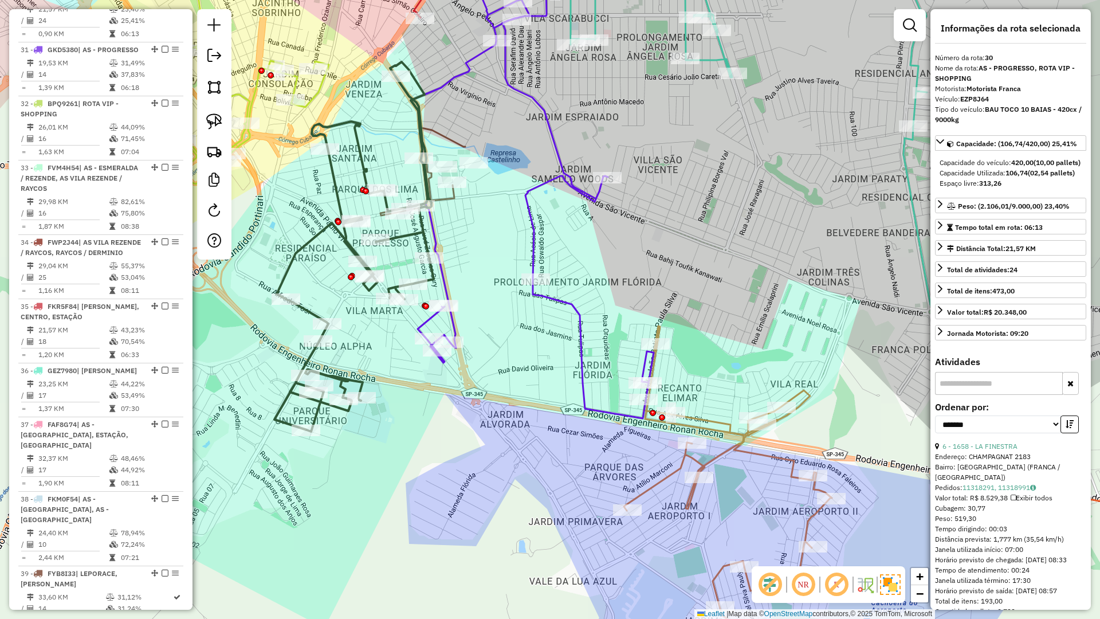
click at [709, 418] on icon at bounding box center [728, 503] width 208 height 355
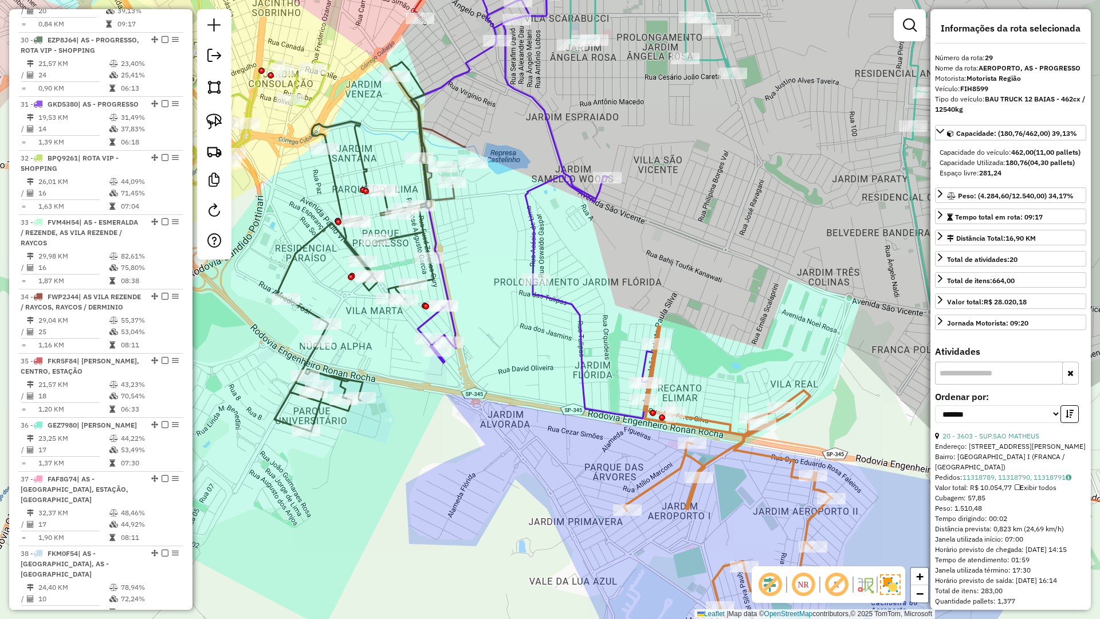
scroll to position [2196, 0]
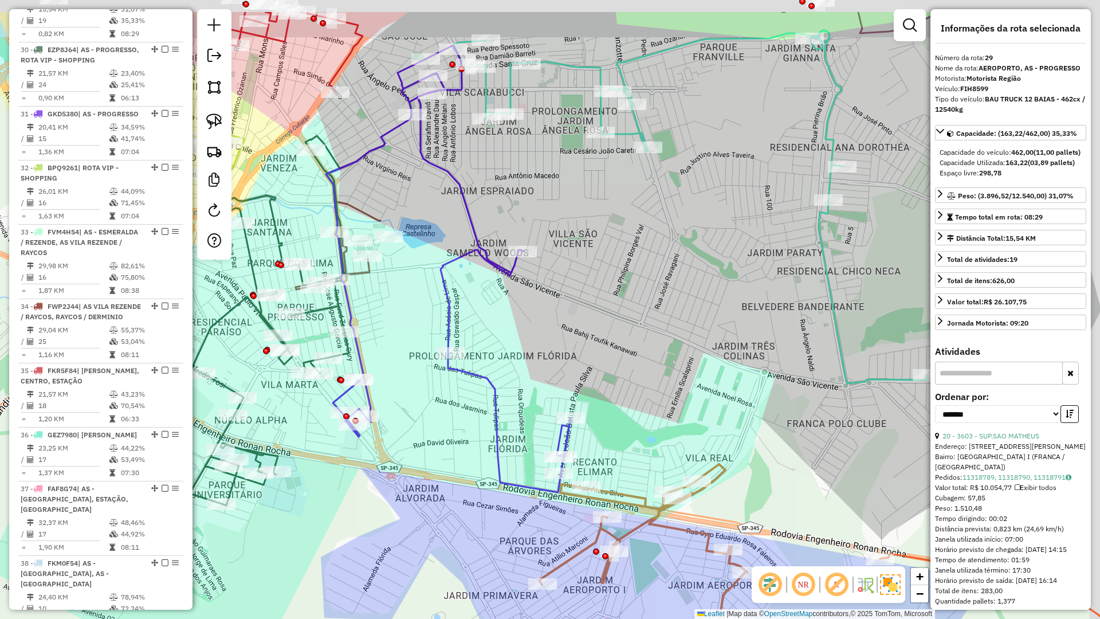
drag, startPoint x: 438, startPoint y: 202, endPoint x: 436, endPoint y: 232, distance: 29.8
click at [436, 232] on div "Janela de atendimento Grade de atendimento Capacidade Transportadoras Veículos …" at bounding box center [550, 309] width 1100 height 619
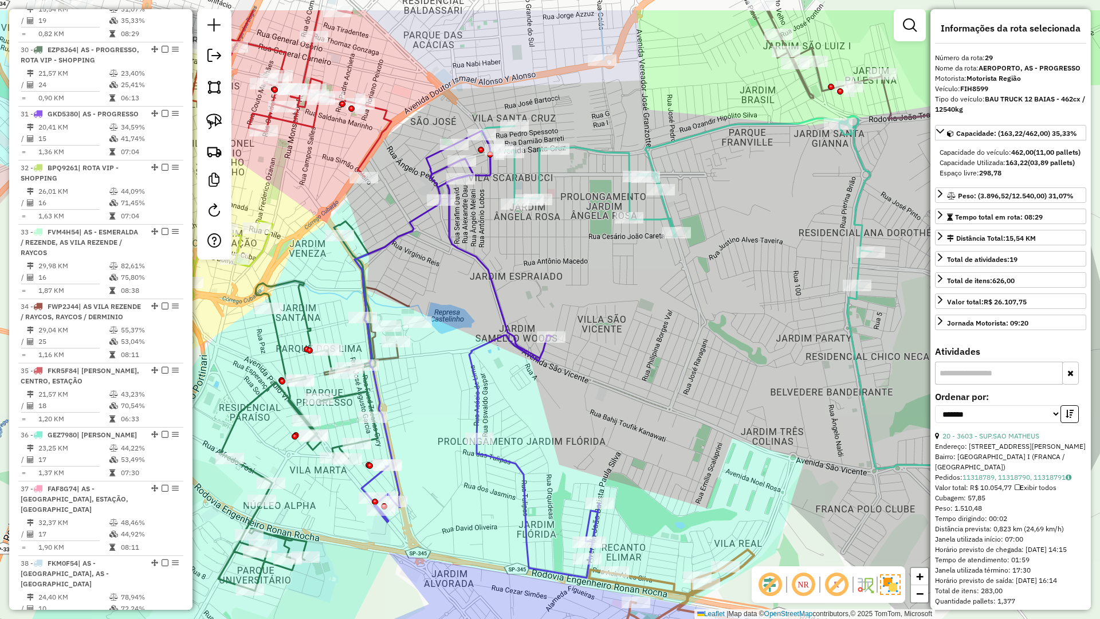
drag, startPoint x: 444, startPoint y: 214, endPoint x: 472, endPoint y: 282, distance: 73.7
click at [472, 282] on div "Janela de atendimento Grade de atendimento Capacidade Transportadoras Veículos …" at bounding box center [550, 309] width 1100 height 619
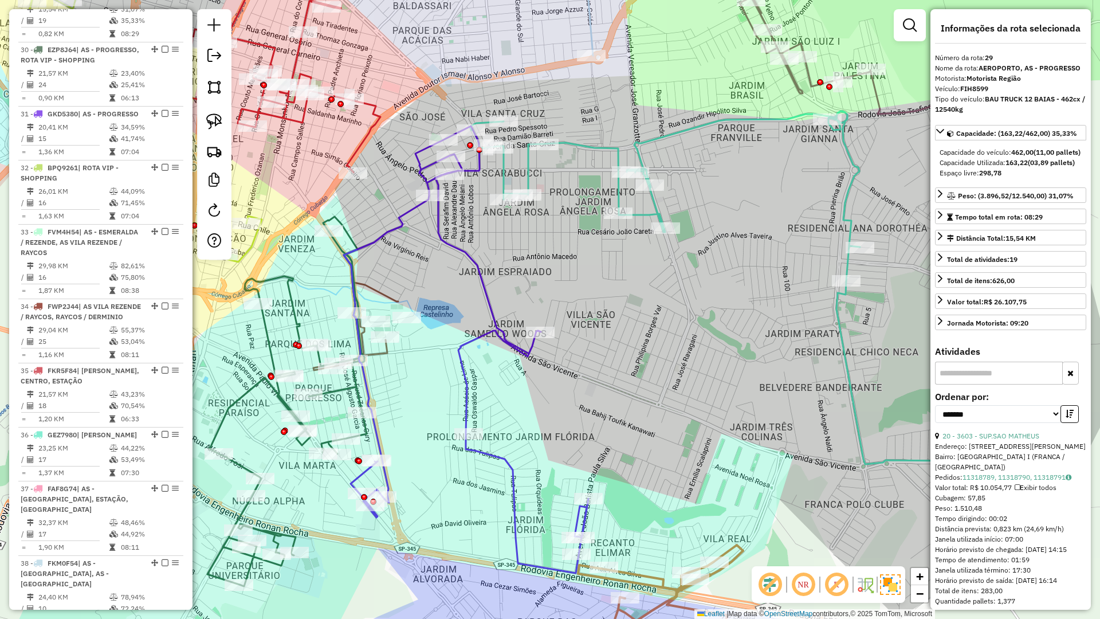
drag, startPoint x: 444, startPoint y: 261, endPoint x: 406, endPoint y: 226, distance: 51.5
click at [391, 230] on div "Janela de atendimento Grade de atendimento Capacidade Transportadoras Veículos …" at bounding box center [550, 309] width 1100 height 619
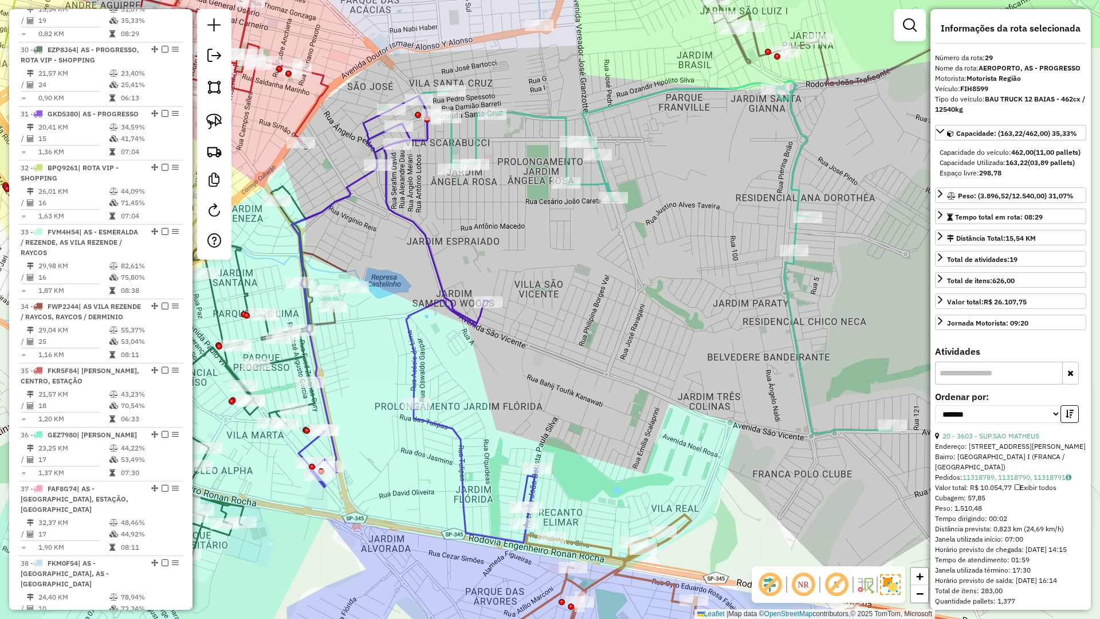
click at [474, 140] on icon at bounding box center [655, 257] width 474 height 353
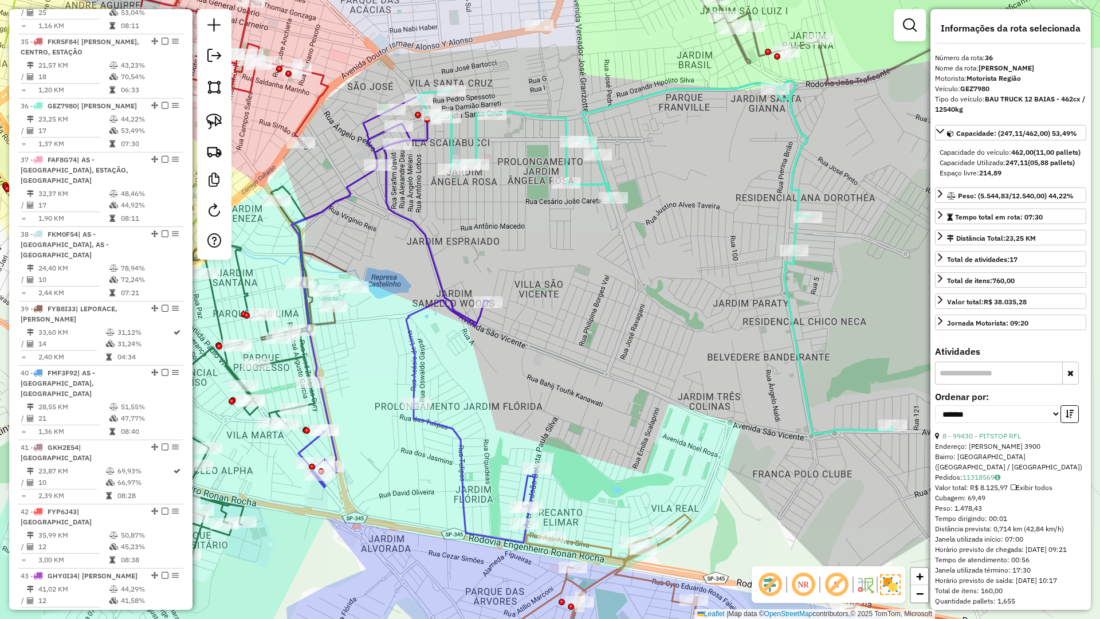
scroll to position [2666, 0]
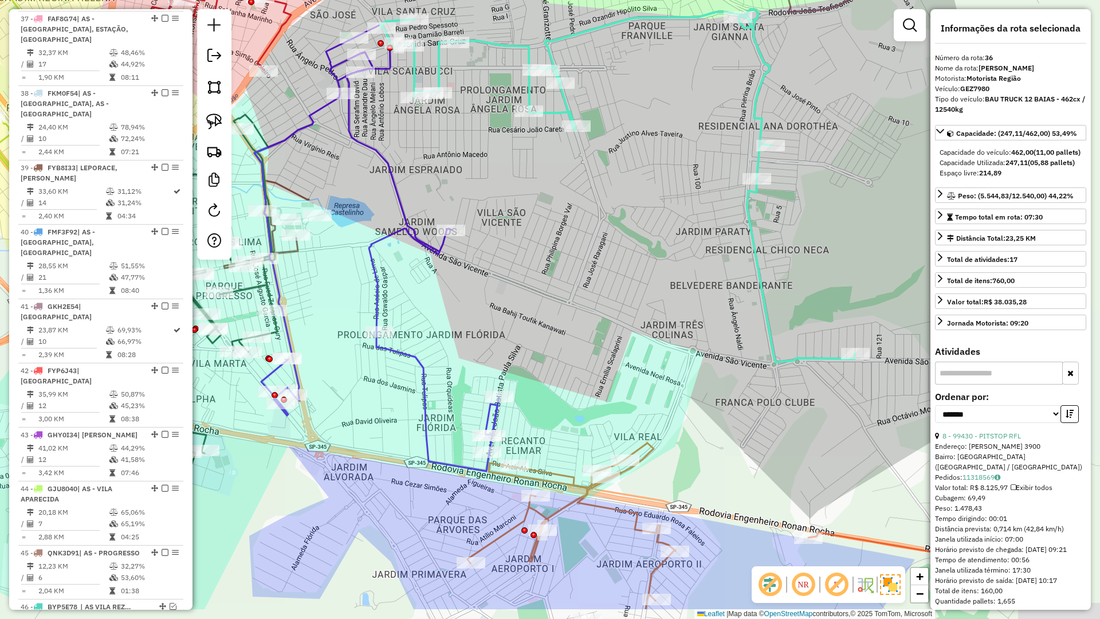
drag, startPoint x: 544, startPoint y: 249, endPoint x: 507, endPoint y: 178, distance: 80.7
click at [507, 178] on div "Janela de atendimento Grade de atendimento Capacidade Transportadoras Veículos …" at bounding box center [550, 309] width 1100 height 619
click at [293, 253] on icon at bounding box center [266, 210] width 85 height 116
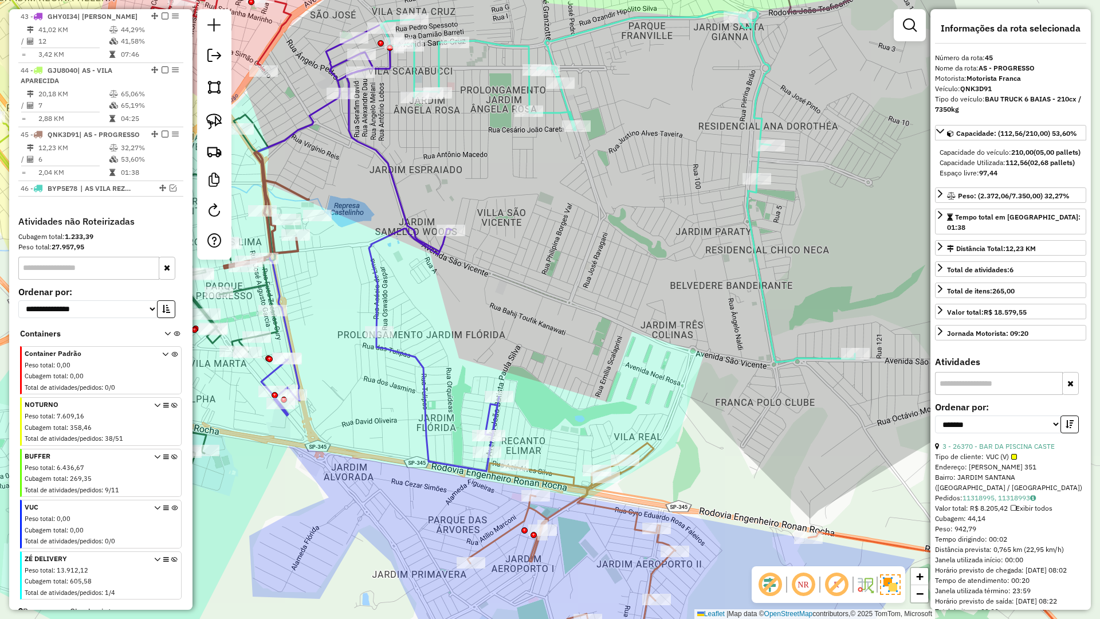
scroll to position [3132, 0]
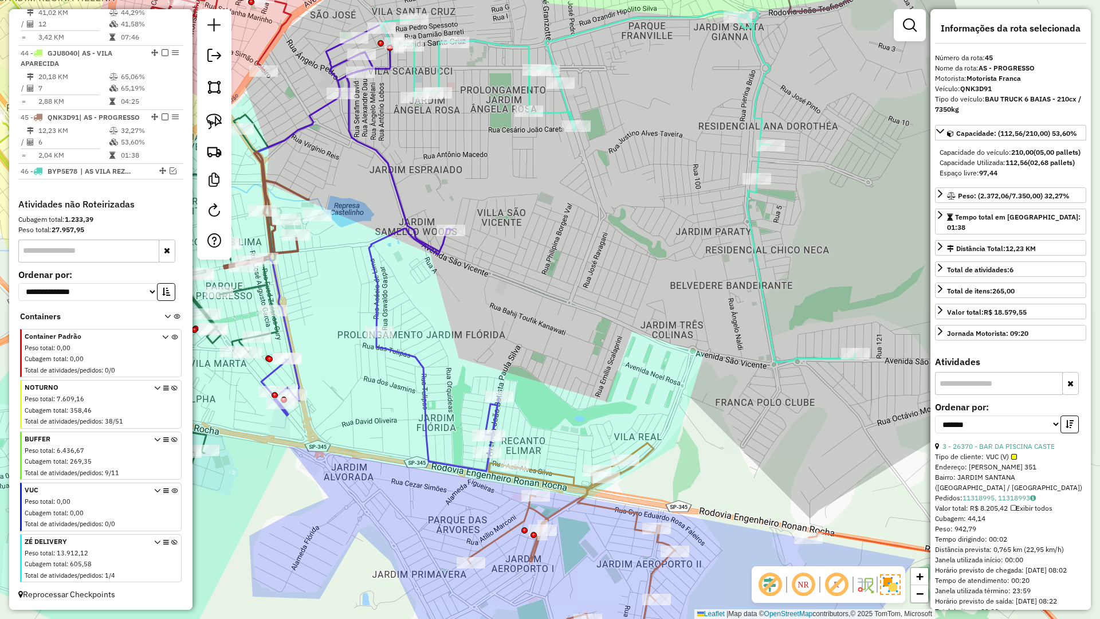
drag, startPoint x: 351, startPoint y: 315, endPoint x: 520, endPoint y: 264, distance: 176.4
click at [517, 259] on div "Janela de atendimento Grade de atendimento Capacidade Transportadoras Veículos …" at bounding box center [550, 309] width 1100 height 619
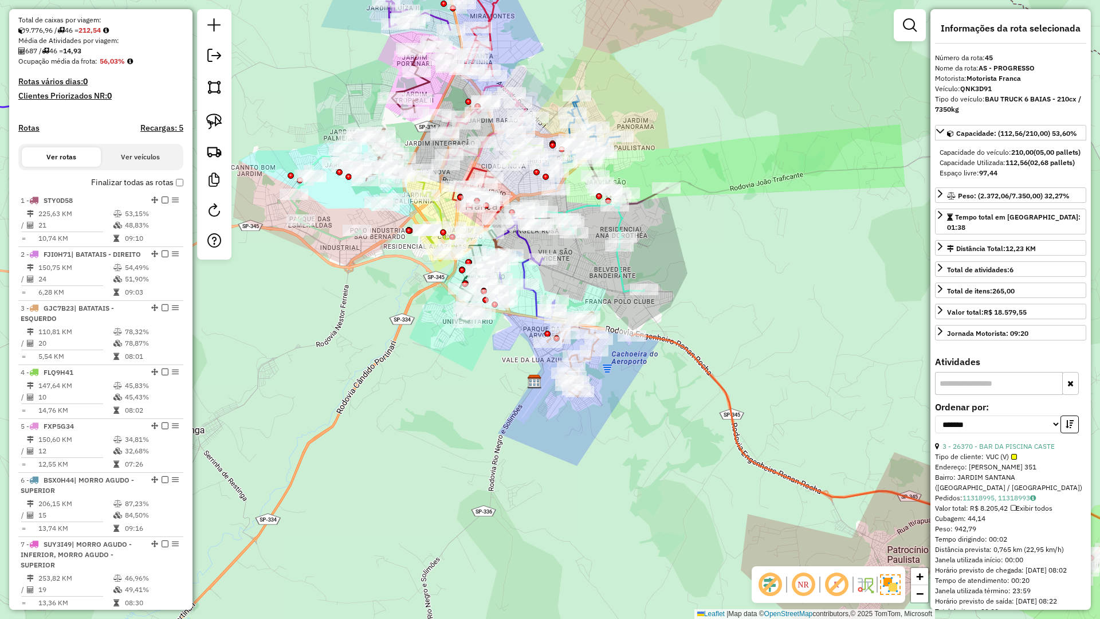
scroll to position [0, 0]
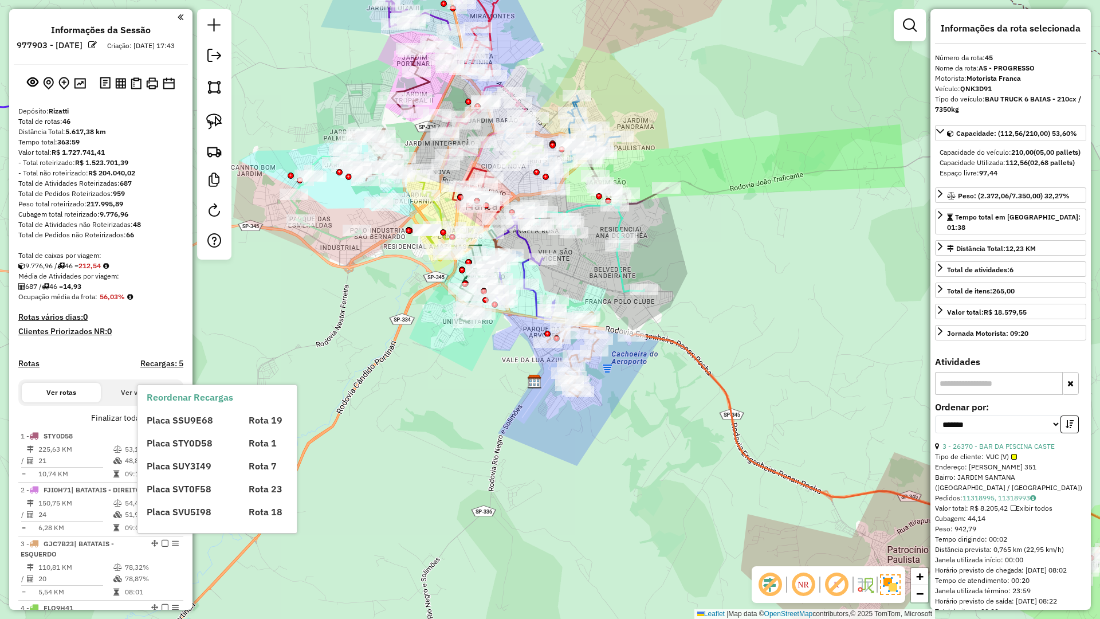
click at [175, 428] on div "Placa SSU9E68 Rota 19 Placa STY0D58 Rota 1 Placa SUY3I49 Rota 7 Placa SVT0F58 R…" at bounding box center [227, 461] width 160 height 115
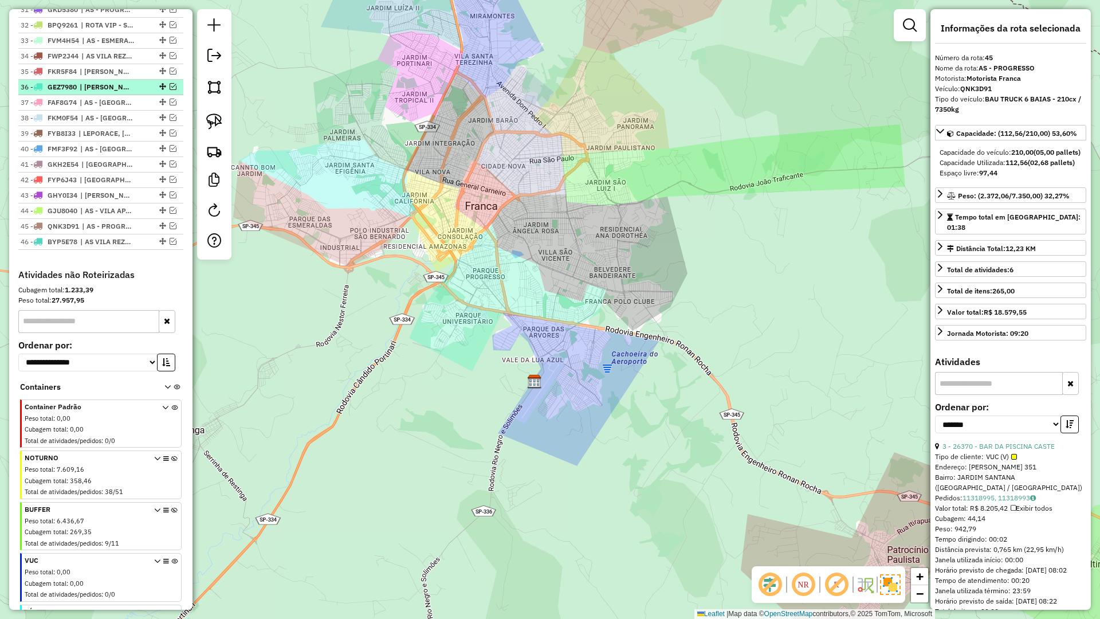
scroll to position [971, 0]
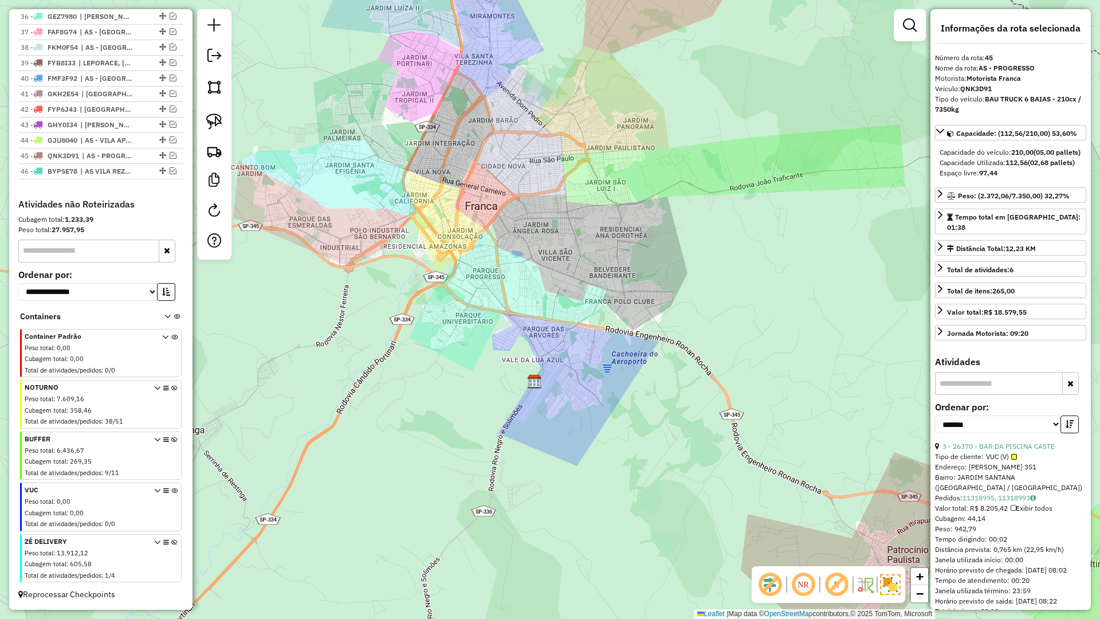
click at [171, 542] on icon at bounding box center [174, 560] width 6 height 43
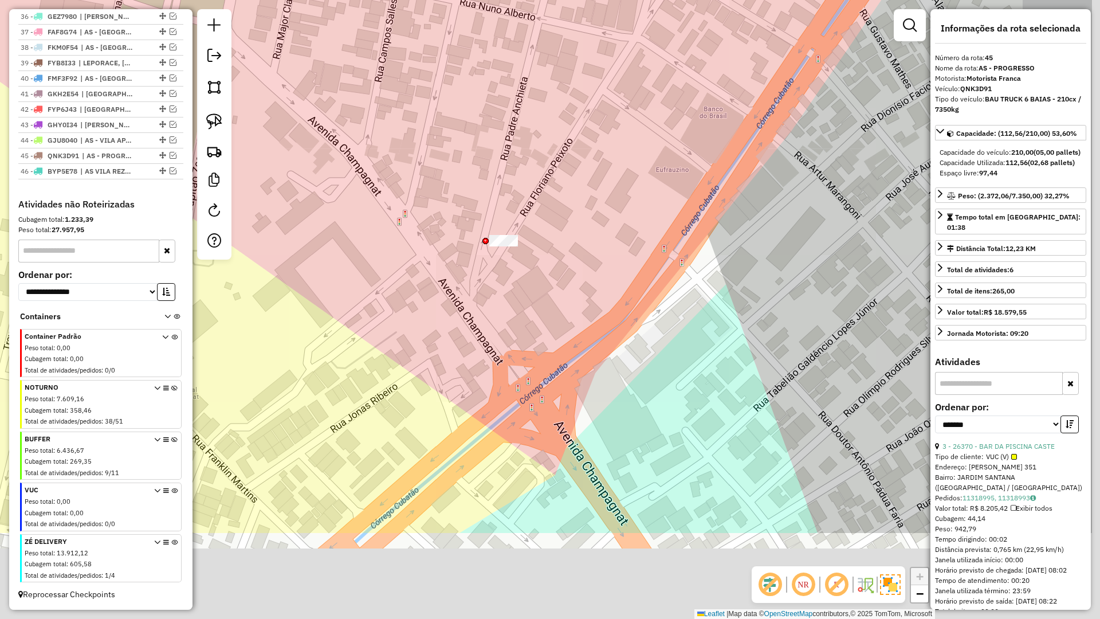
drag, startPoint x: 423, startPoint y: 218, endPoint x: 458, endPoint y: 226, distance: 35.3
click at [417, 196] on div "Janela de atendimento Grade de atendimento Capacidade Transportadoras Veículos …" at bounding box center [550, 309] width 1100 height 619
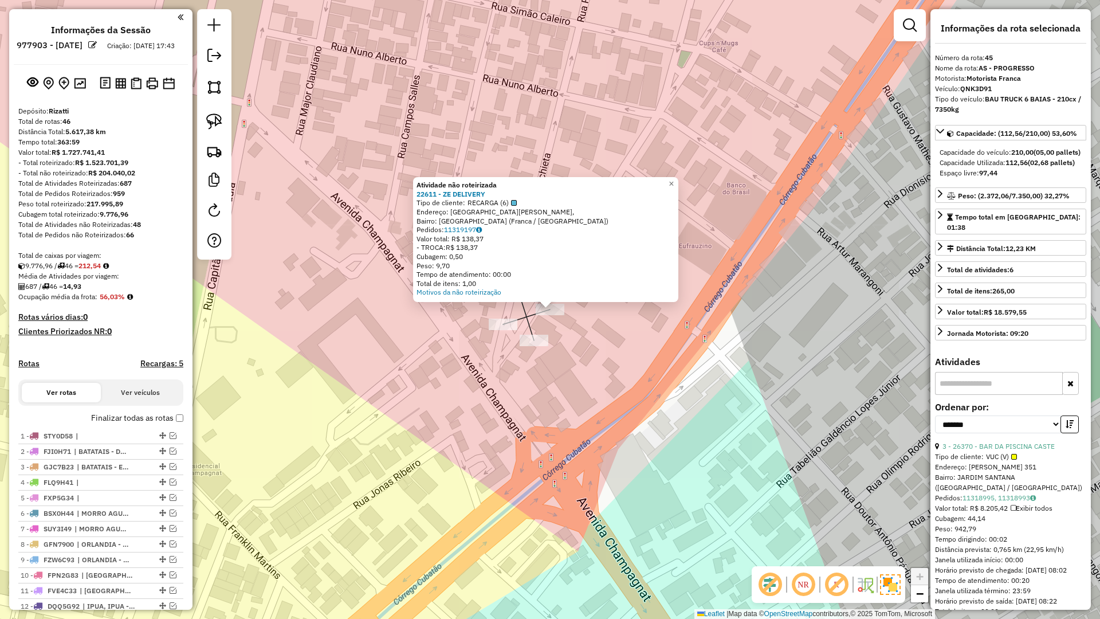
scroll to position [971, 0]
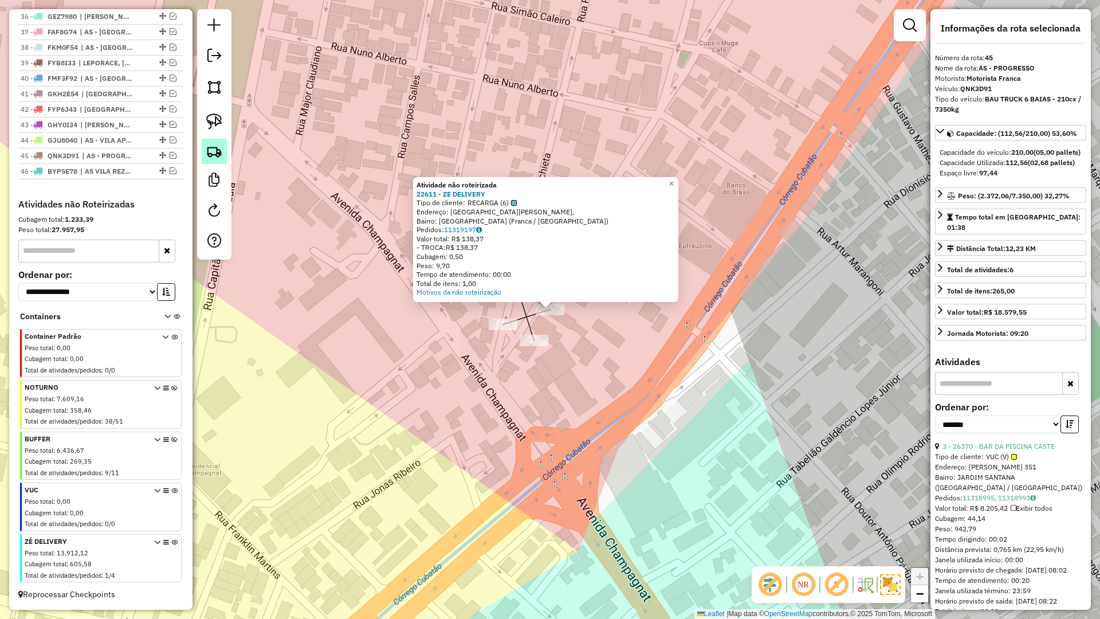
click at [215, 155] on img at bounding box center [214, 151] width 16 height 16
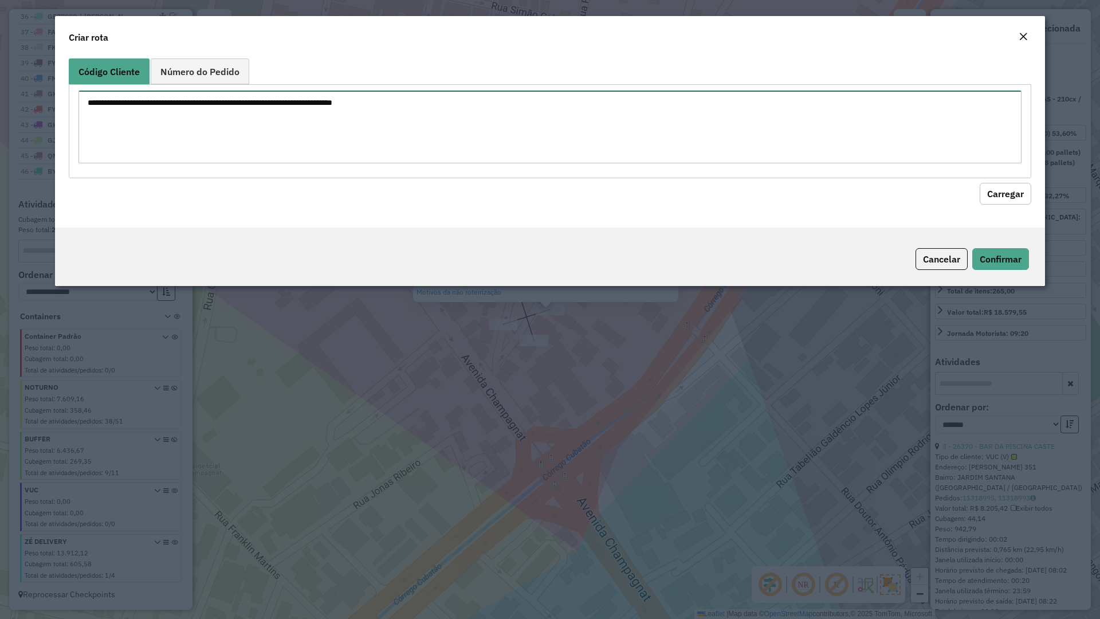
click at [213, 131] on textarea at bounding box center [550, 127] width 943 height 73
type textarea "*****"
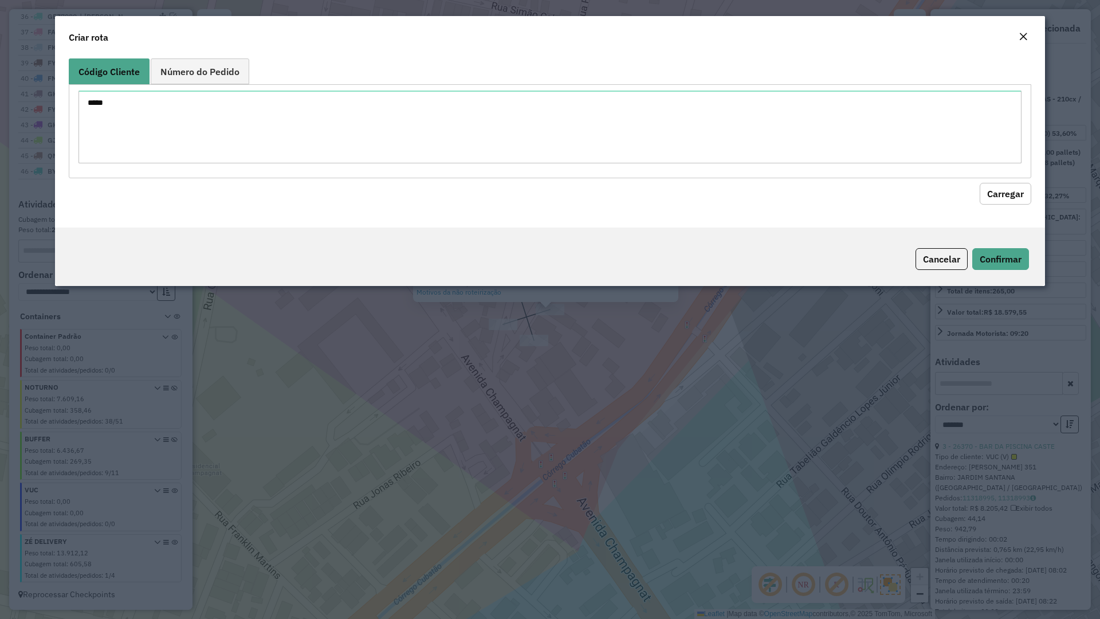
drag, startPoint x: 996, startPoint y: 193, endPoint x: 810, endPoint y: 486, distance: 347.2
click at [997, 193] on button "Carregar" at bounding box center [1006, 194] width 52 height 22
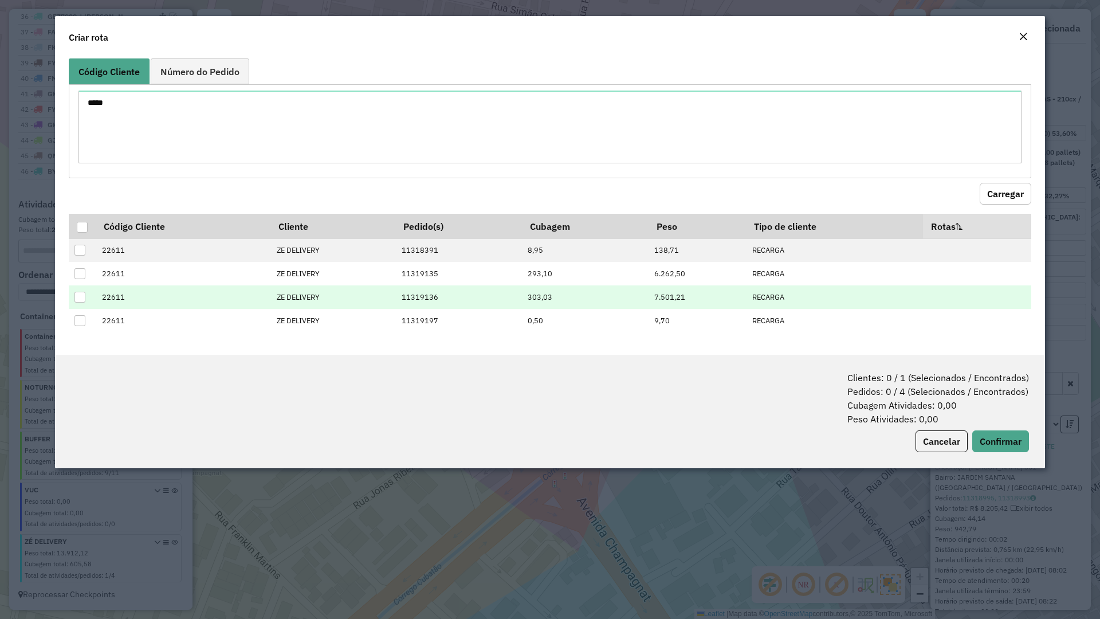
click at [80, 296] on div at bounding box center [79, 297] width 11 height 11
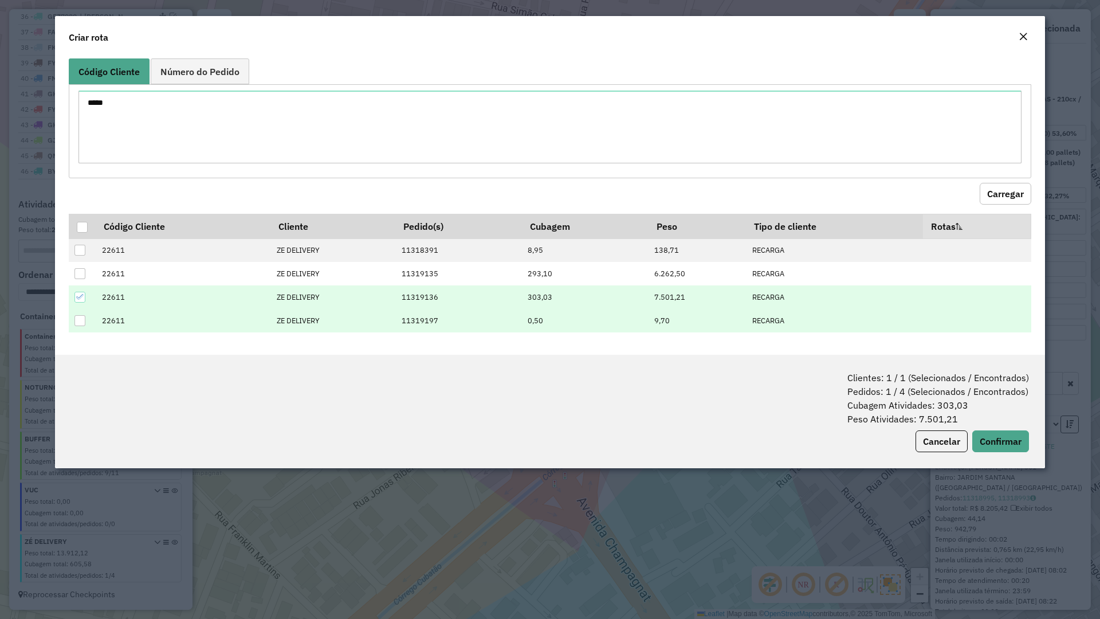
click at [84, 322] on div at bounding box center [79, 320] width 11 height 11
click at [994, 438] on button "Confirmar" at bounding box center [1000, 441] width 57 height 22
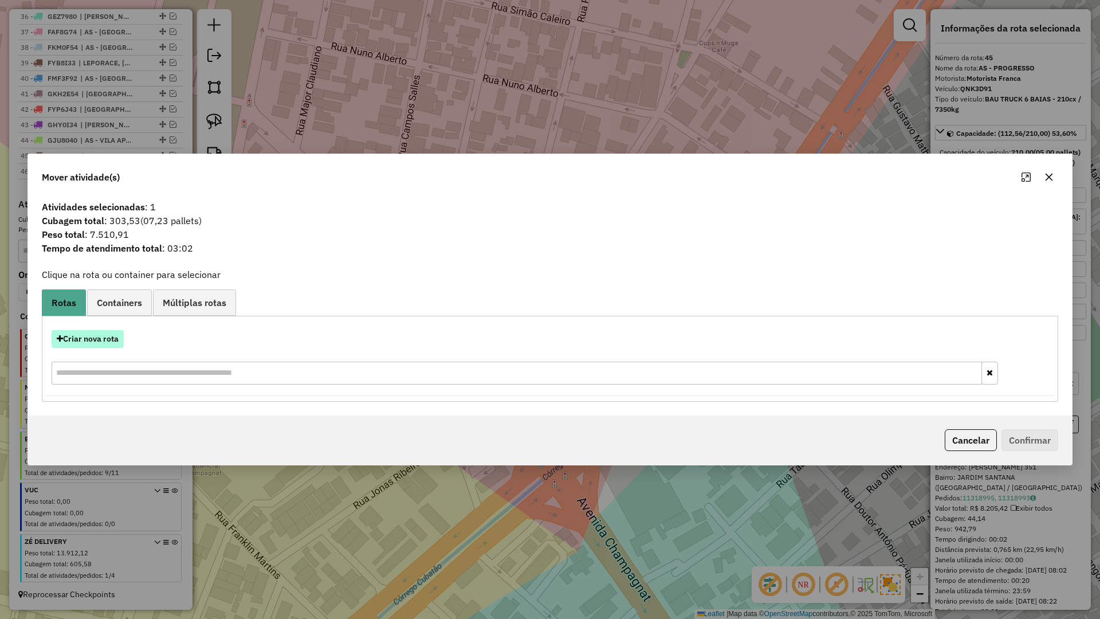
click at [100, 344] on button "Criar nova rota" at bounding box center [88, 339] width 72 height 18
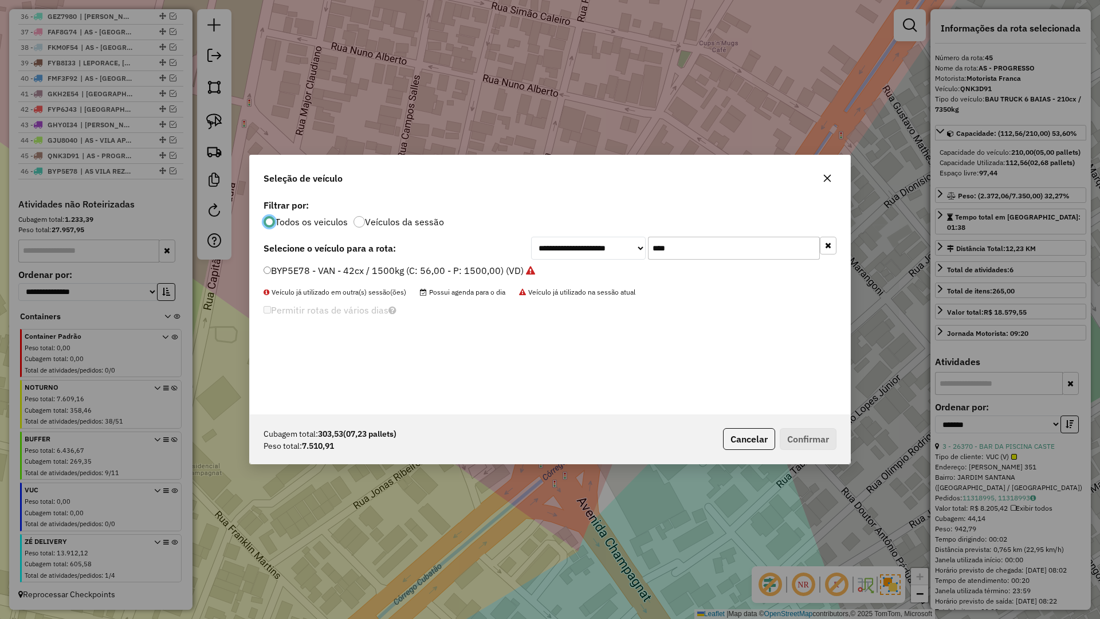
scroll to position [6, 3]
drag, startPoint x: 723, startPoint y: 250, endPoint x: 623, endPoint y: 242, distance: 100.6
click at [623, 242] on div "**********" at bounding box center [683, 248] width 305 height 23
type input "****"
click at [372, 271] on label "GEL9650 - BAU TRUCK 12 BAIAS - 462cx / 12540kg (C: 462,00 - P: 12540,00) (VD)" at bounding box center [442, 271] width 356 height 14
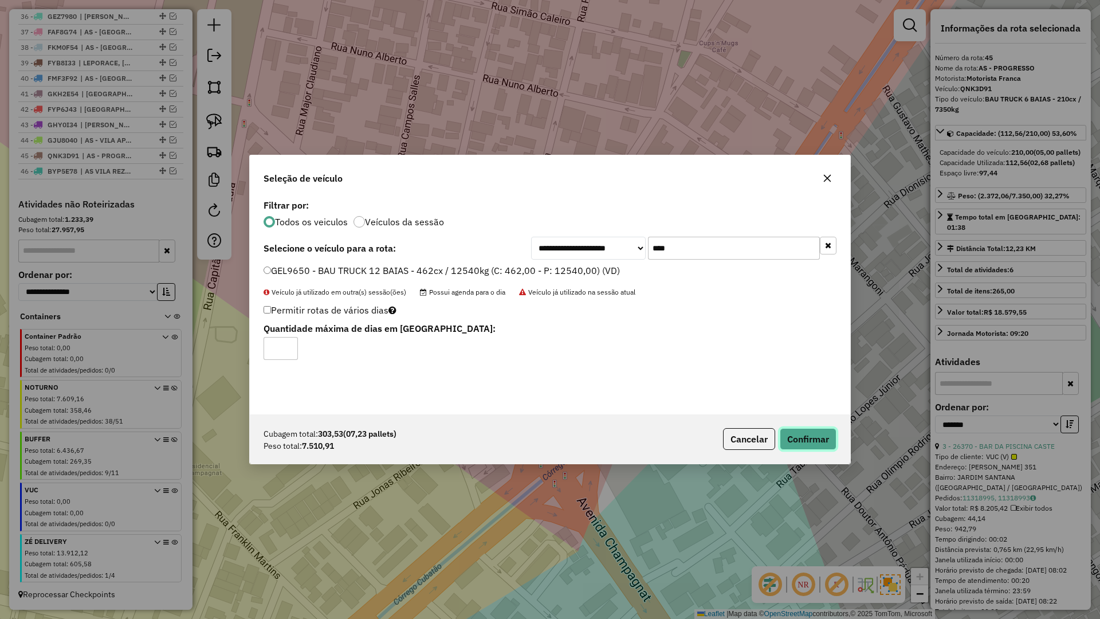
drag, startPoint x: 812, startPoint y: 435, endPoint x: 803, endPoint y: 433, distance: 9.3
click at [811, 433] on button "Confirmar" at bounding box center [808, 439] width 57 height 22
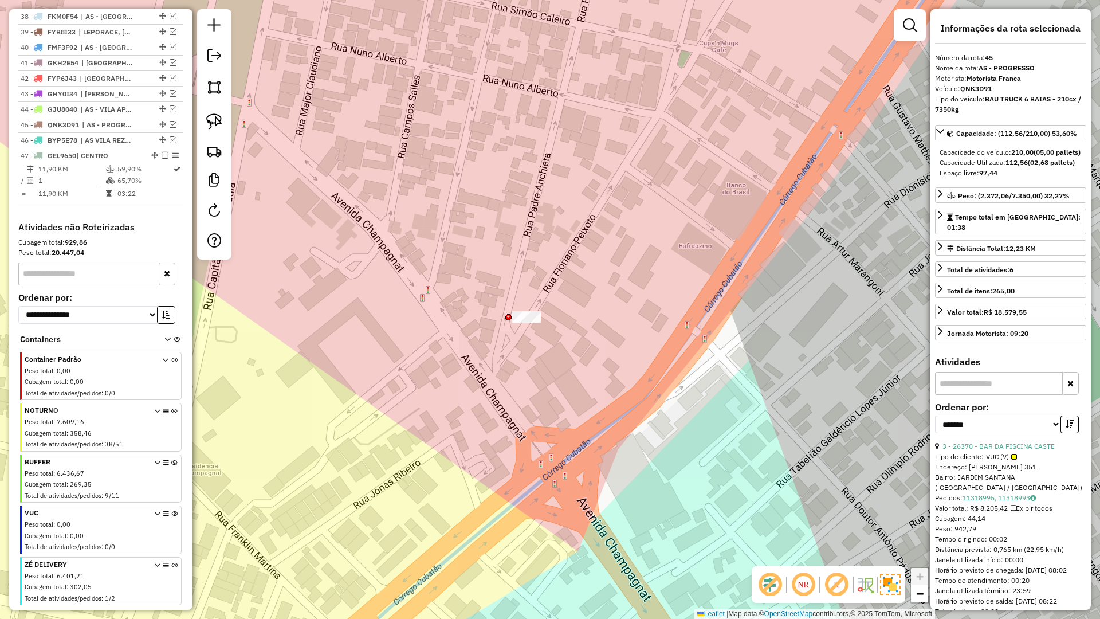
scroll to position [1025, 0]
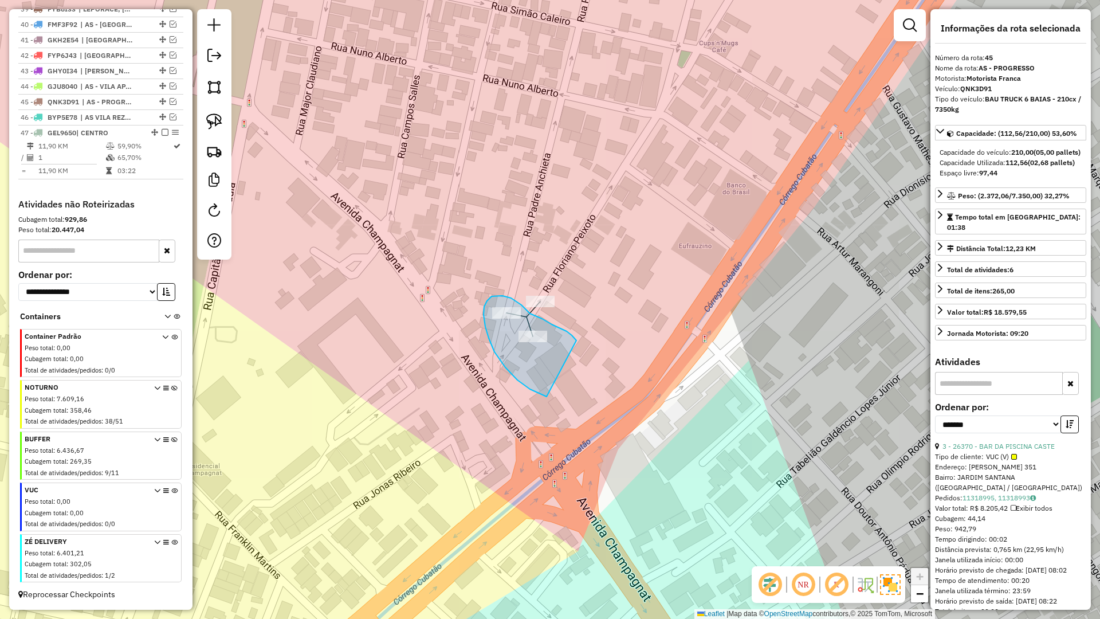
drag, startPoint x: 576, startPoint y: 340, endPoint x: 547, endPoint y: 395, distance: 62.3
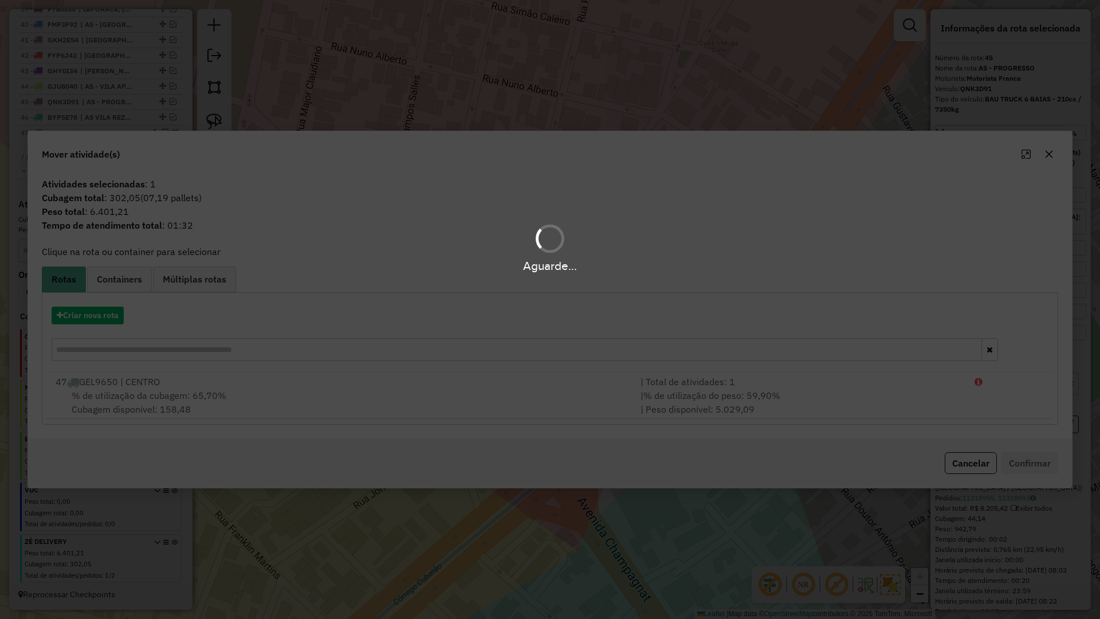
click at [89, 313] on div "Aguarde..." at bounding box center [550, 309] width 1100 height 619
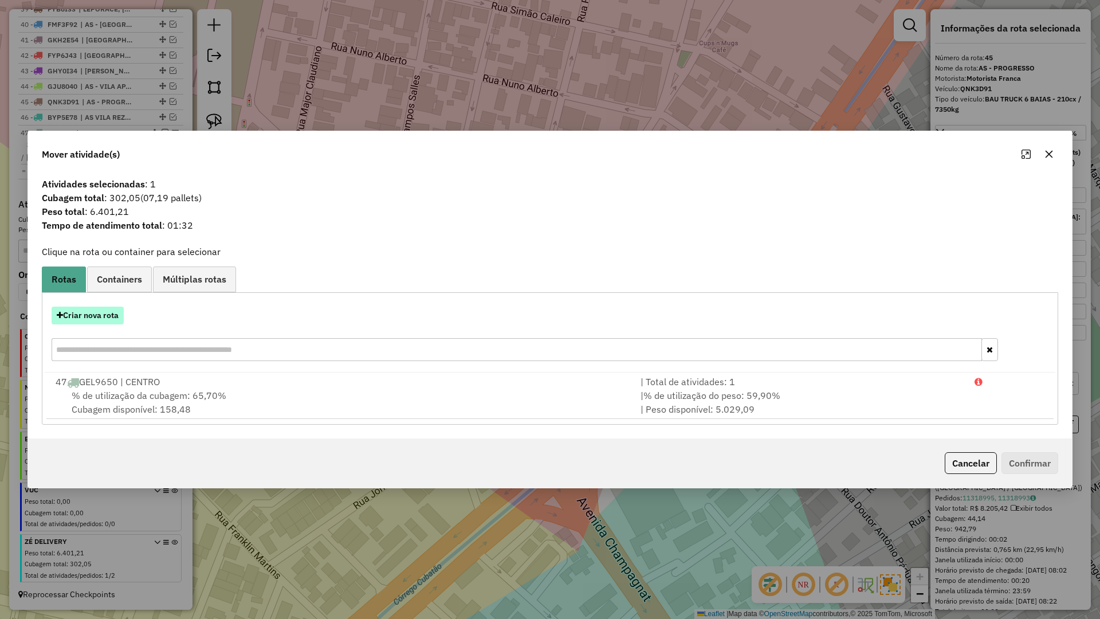
click at [85, 314] on button "Criar nova rota" at bounding box center [88, 316] width 72 height 18
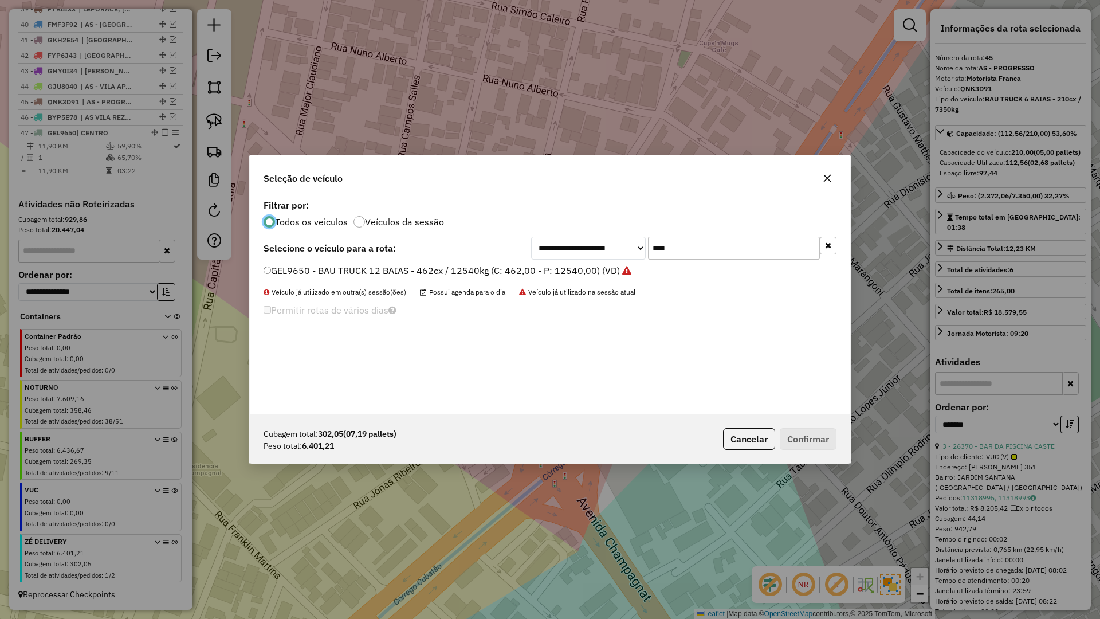
scroll to position [6, 3]
drag, startPoint x: 712, startPoint y: 248, endPoint x: 621, endPoint y: 248, distance: 91.1
click at [621, 248] on div "**********" at bounding box center [683, 248] width 305 height 23
type input "****"
drag, startPoint x: 336, startPoint y: 271, endPoint x: 515, endPoint y: 278, distance: 178.9
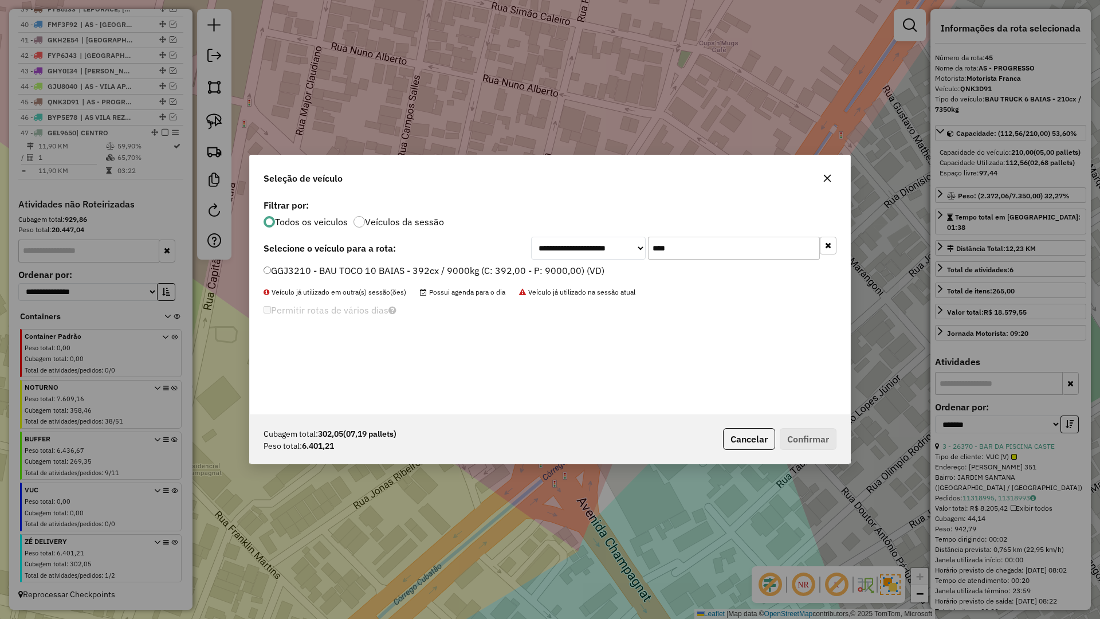
click at [338, 271] on label "GGJ3210 - BAU TOCO 10 BAIAS - 392cx / 9000kg (C: 392,00 - P: 9000,00) (VD)" at bounding box center [434, 271] width 341 height 14
click at [817, 421] on div "Cubagem total: 302,05 (07,19 pallets) Peso total: 6.401,21 Cancelar Confirmar" at bounding box center [550, 438] width 601 height 49
click at [817, 433] on button "Confirmar" at bounding box center [808, 439] width 57 height 22
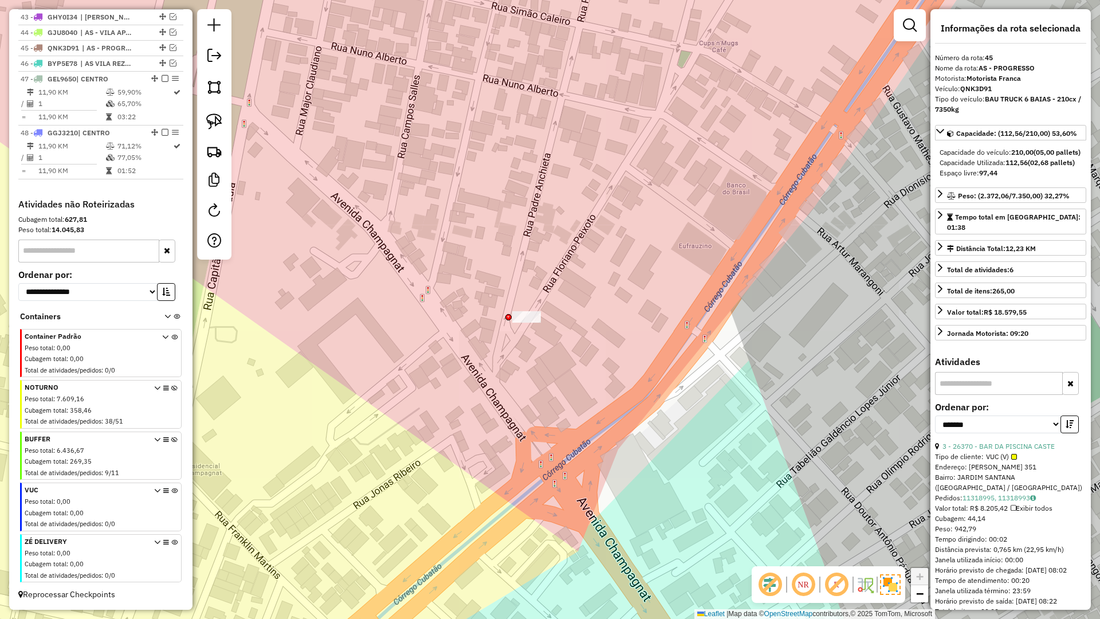
scroll to position [1079, 0]
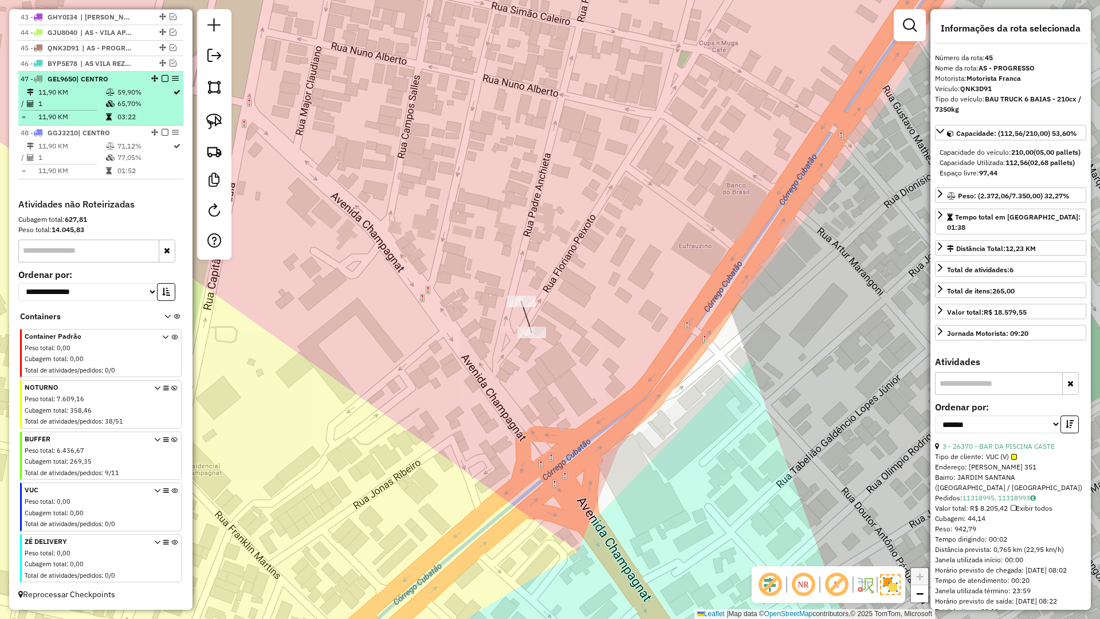
click at [162, 130] on em at bounding box center [165, 132] width 7 height 7
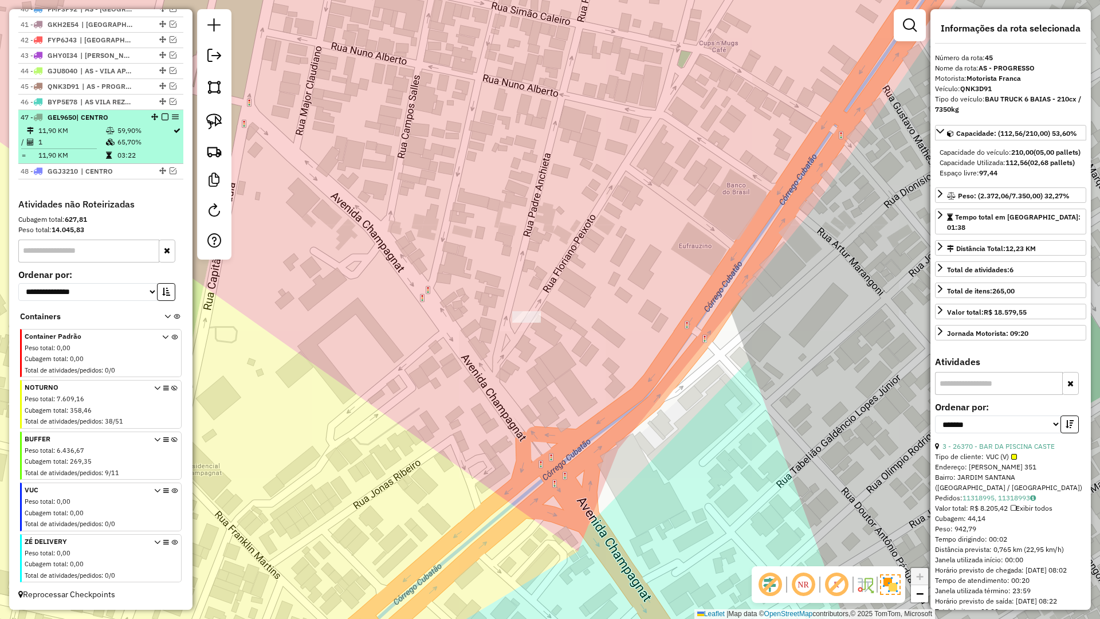
click at [162, 116] on em at bounding box center [165, 116] width 7 height 7
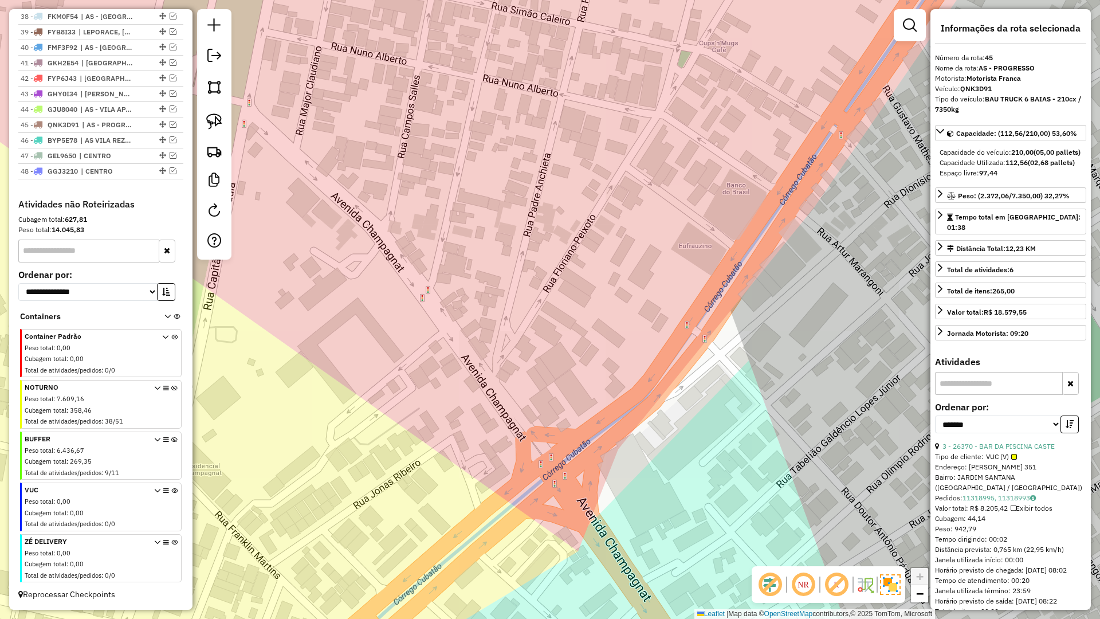
scroll to position [1002, 0]
click at [171, 389] on icon at bounding box center [174, 406] width 6 height 43
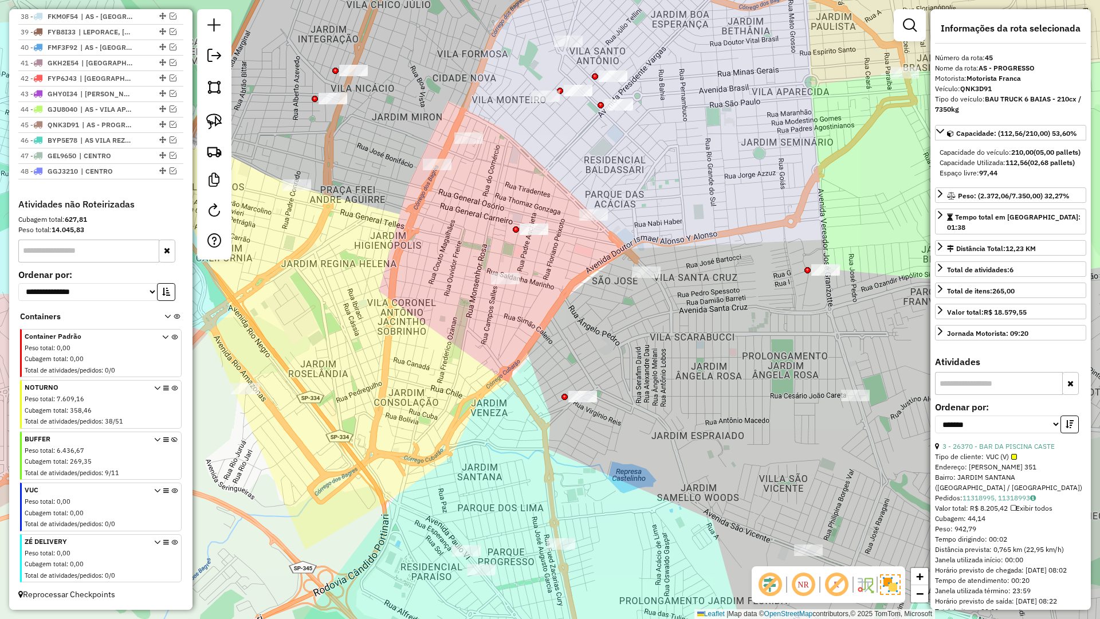
click at [454, 300] on div "Janela de atendimento Grade de atendimento Capacidade Transportadoras Veículos …" at bounding box center [550, 309] width 1100 height 619
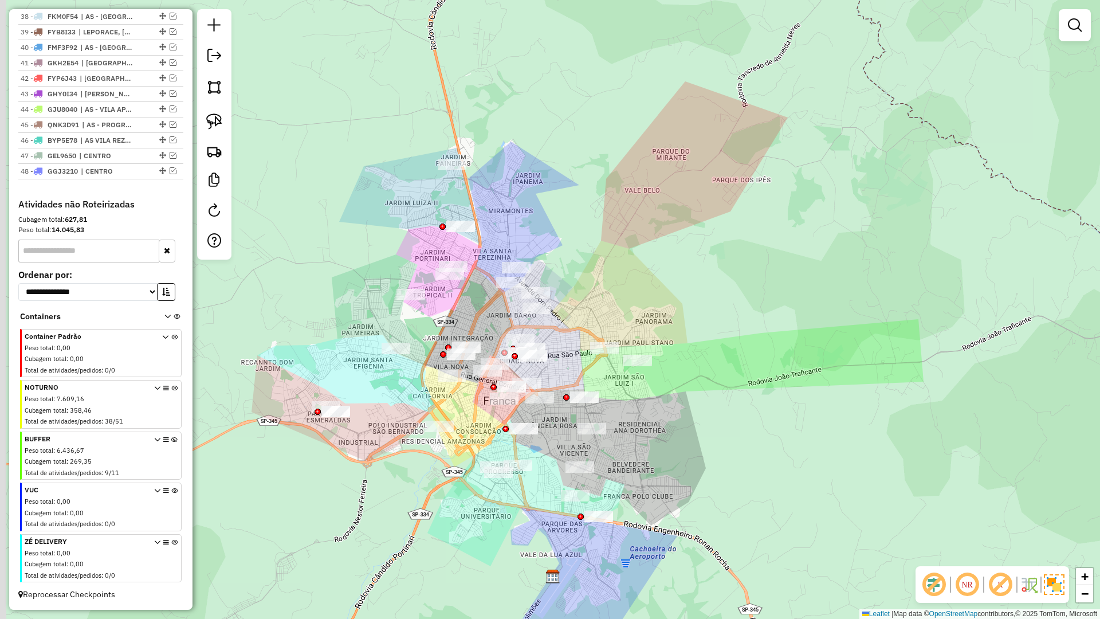
drag, startPoint x: 432, startPoint y: 202, endPoint x: 474, endPoint y: 309, distance: 115.2
click at [472, 309] on div "Janela de atendimento Grade de atendimento Capacidade Transportadoras Veículos …" at bounding box center [550, 309] width 1100 height 619
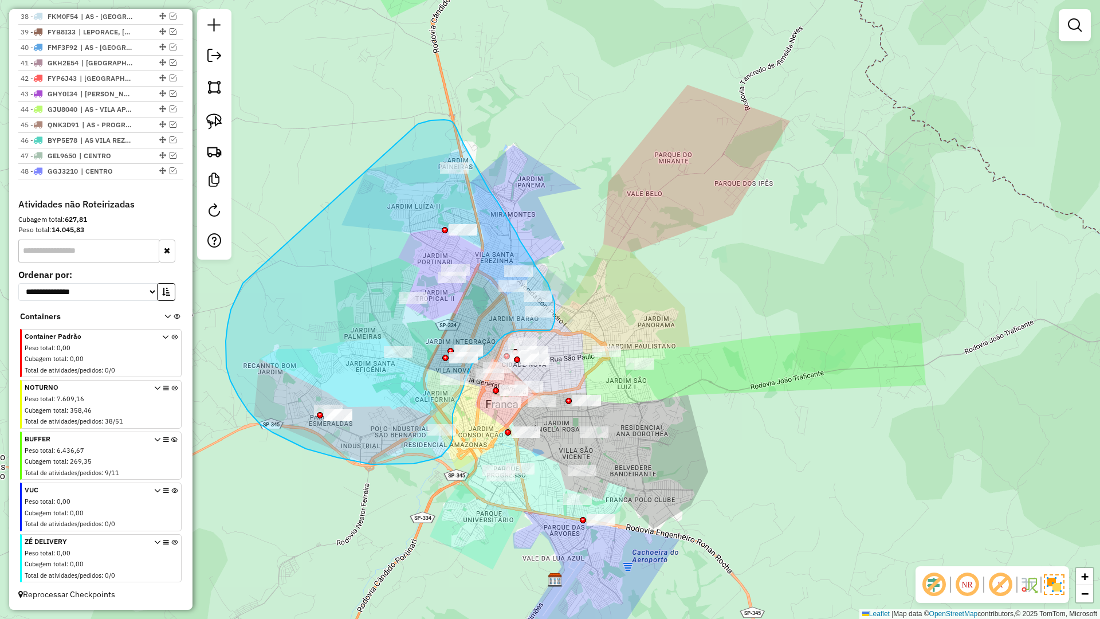
drag, startPoint x: 416, startPoint y: 125, endPoint x: 248, endPoint y: 270, distance: 221.5
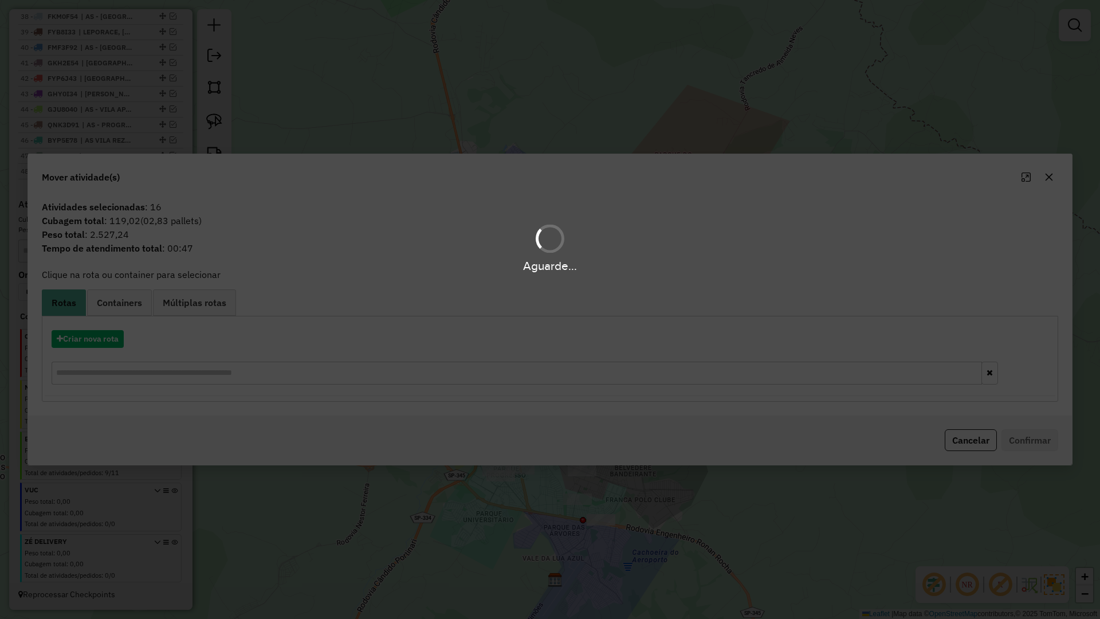
drag, startPoint x: 96, startPoint y: 347, endPoint x: 93, endPoint y: 342, distance: 6.2
click at [96, 348] on div "Aguarde..." at bounding box center [550, 309] width 1100 height 619
click at [93, 341] on div "Aguarde..." at bounding box center [550, 309] width 1100 height 619
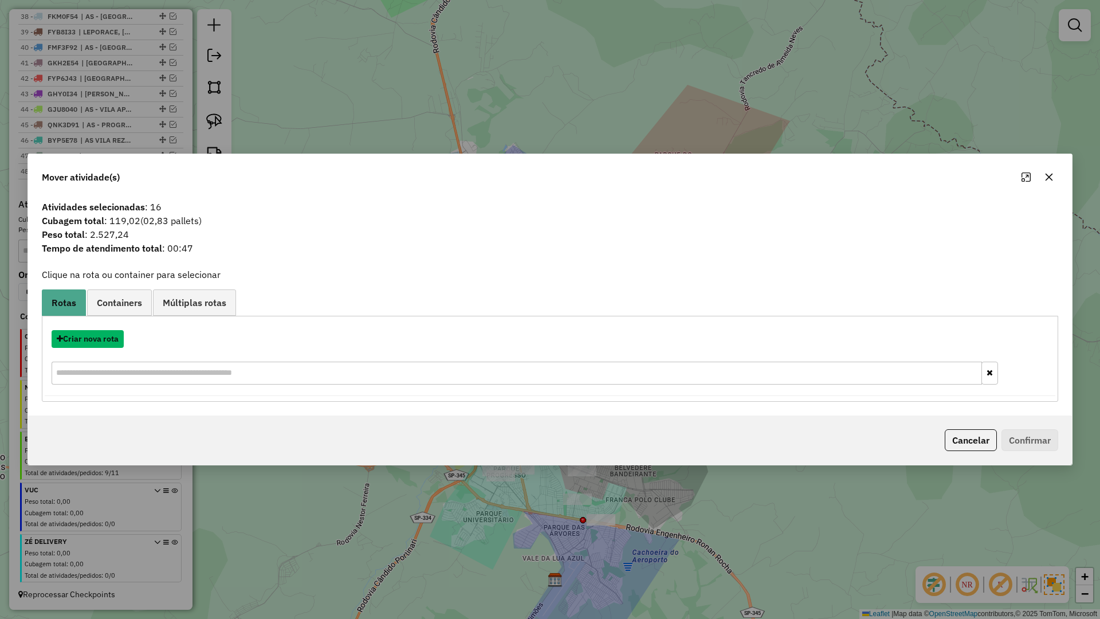
click at [93, 341] on button "Criar nova rota" at bounding box center [88, 339] width 72 height 18
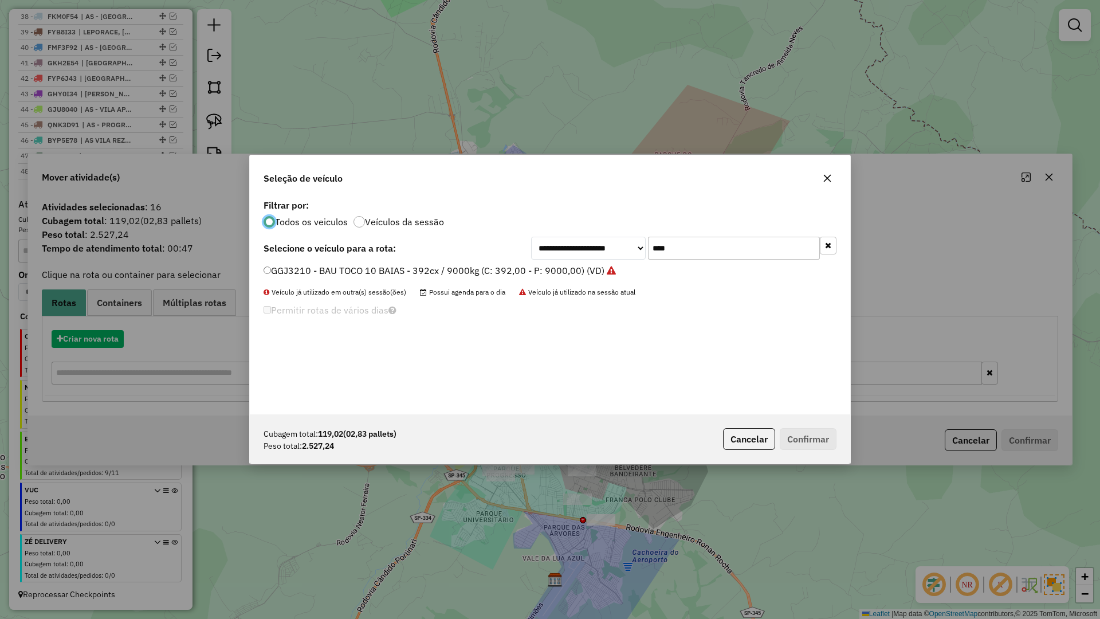
scroll to position [6, 3]
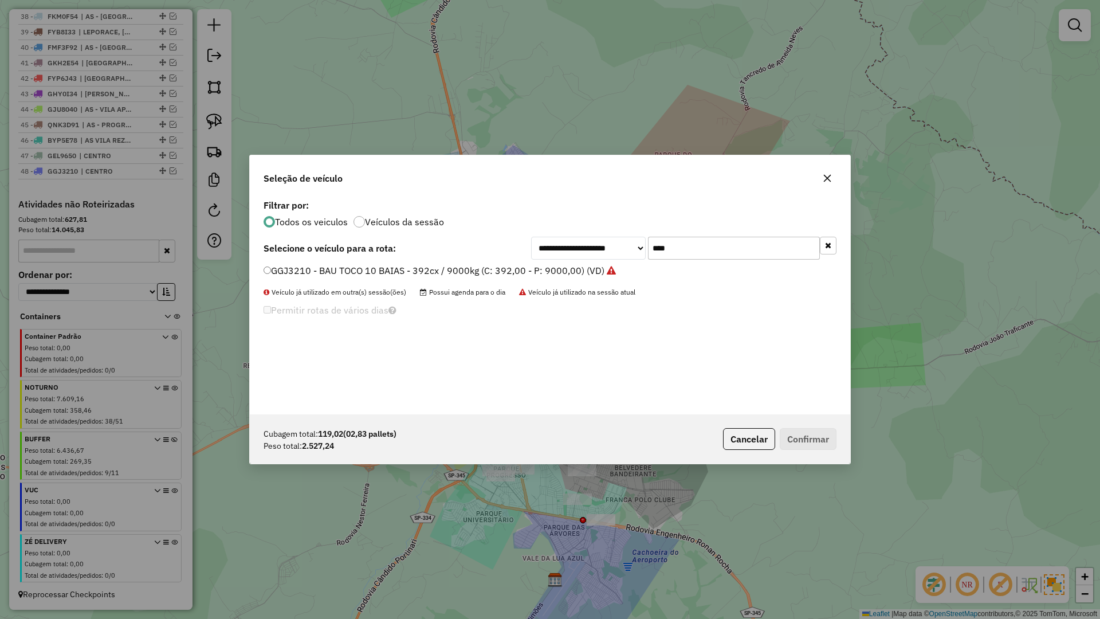
drag, startPoint x: 711, startPoint y: 230, endPoint x: 667, endPoint y: 247, distance: 47.1
click at [653, 241] on div "**********" at bounding box center [550, 306] width 601 height 218
drag, startPoint x: 686, startPoint y: 253, endPoint x: 615, endPoint y: 253, distance: 71.1
click at [615, 253] on div "**********" at bounding box center [683, 248] width 305 height 23
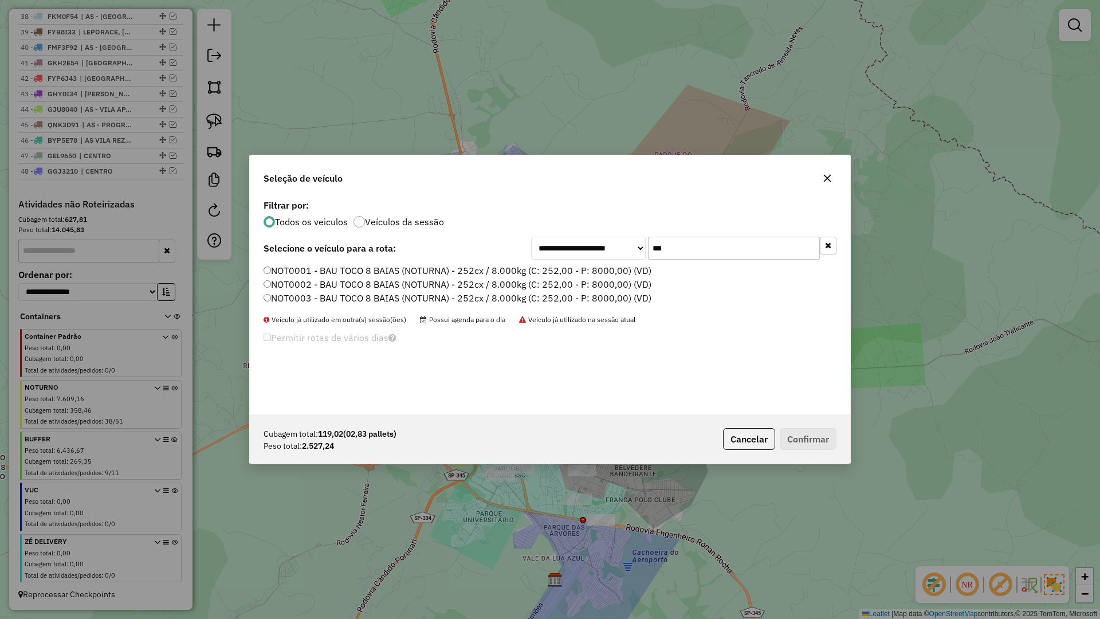
type input "***"
drag, startPoint x: 348, startPoint y: 275, endPoint x: 414, endPoint y: 277, distance: 65.3
click at [348, 275] on label "NOT0001 - BAU TOCO 8 BAIAS (NOTURNA) - 252cx / 8.000kg (C: 252,00 - P: 8000,00)…" at bounding box center [458, 271] width 388 height 14
click at [817, 435] on button "Confirmar" at bounding box center [808, 439] width 57 height 22
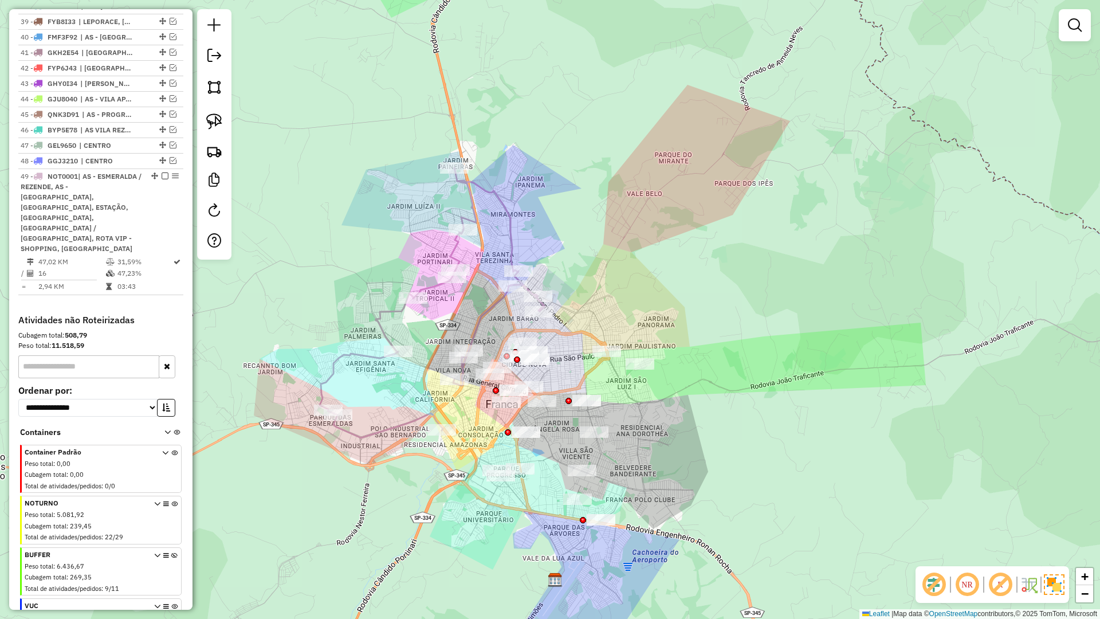
click at [565, 337] on div "Janela de atendimento Grade de atendimento Capacidade Transportadoras Veículos …" at bounding box center [550, 309] width 1100 height 619
drag, startPoint x: 562, startPoint y: 356, endPoint x: 564, endPoint y: 347, distance: 8.8
click at [564, 347] on div "Janela de atendimento Grade de atendimento Capacidade Transportadoras Veículos …" at bounding box center [550, 309] width 1100 height 619
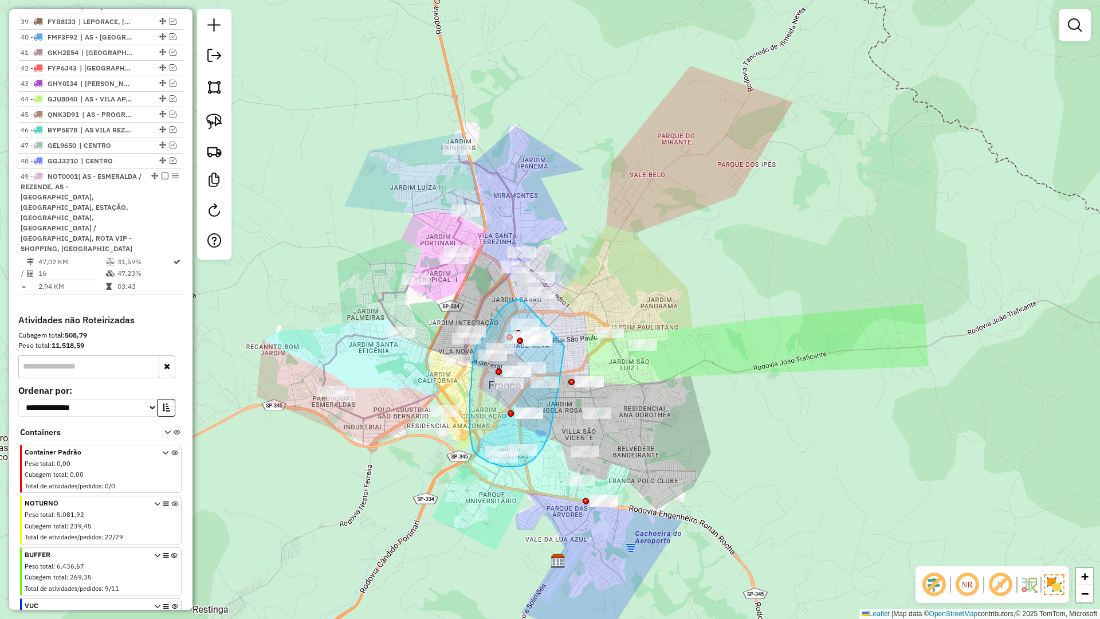
drag, startPoint x: 564, startPoint y: 348, endPoint x: 535, endPoint y: 300, distance: 56.8
click at [535, 300] on div "Janela de atendimento Grade de atendimento Capacidade Transportadoras Veículos …" at bounding box center [550, 309] width 1100 height 619
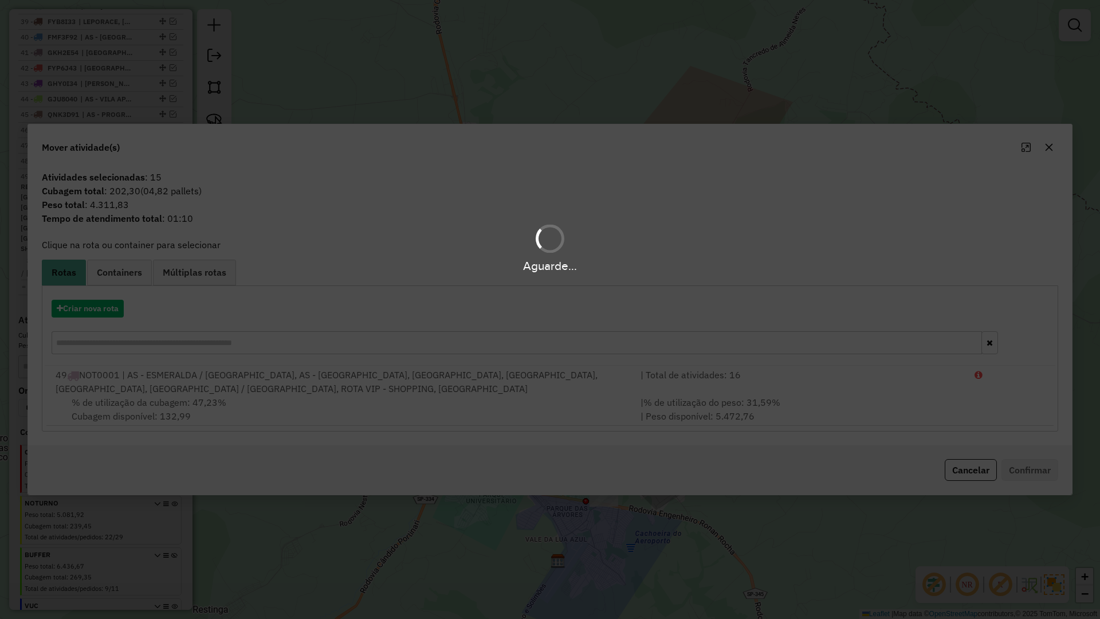
click at [85, 308] on div "Aguarde..." at bounding box center [550, 309] width 1100 height 619
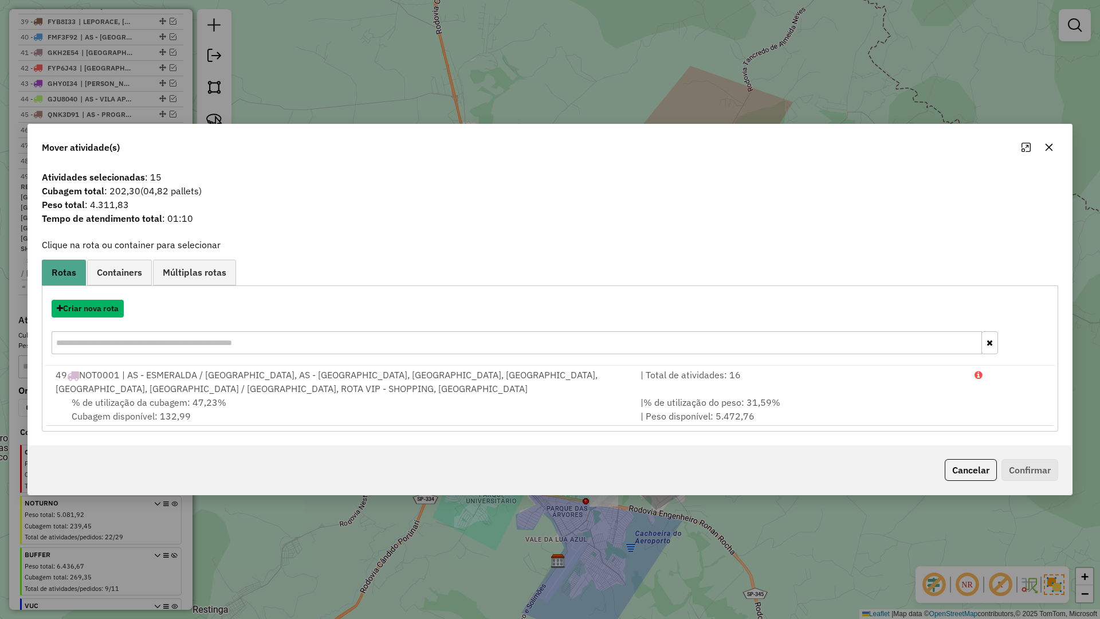
click at [85, 308] on button "Criar nova rota" at bounding box center [88, 309] width 72 height 18
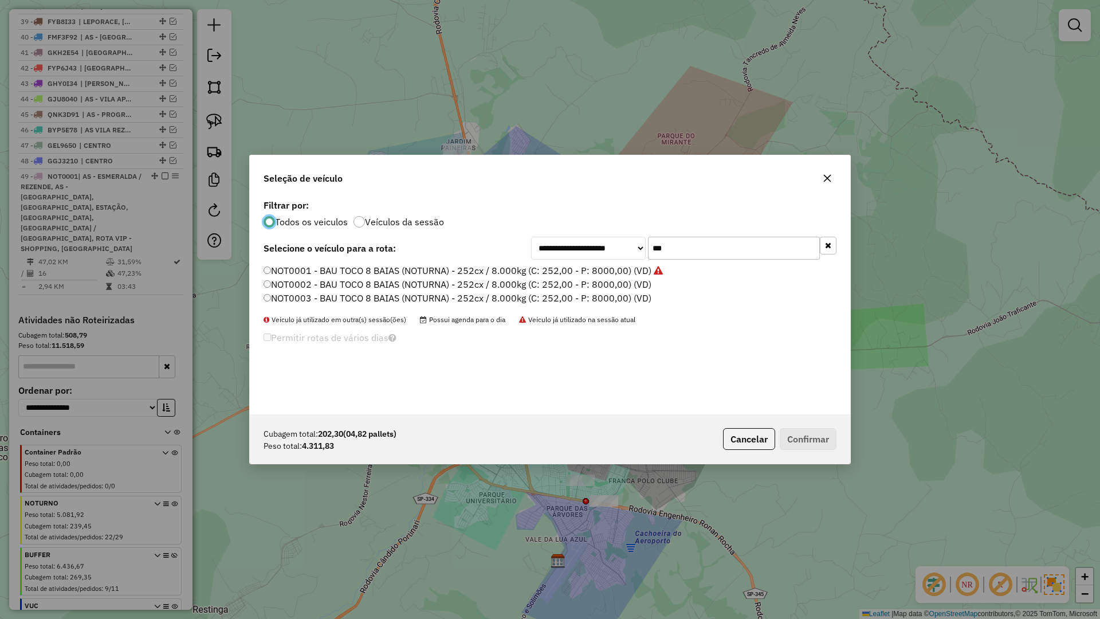
click at [295, 284] on label "NOT0002 - BAU TOCO 8 BAIAS (NOTURNA) - 252cx / 8.000kg (C: 252,00 - P: 8000,00)…" at bounding box center [458, 284] width 388 height 14
click at [294, 284] on label "NOT0002 - BAU TOCO 8 BAIAS (NOTURNA) - 252cx / 8.000kg (C: 252,00 - P: 8000,00)…" at bounding box center [458, 284] width 388 height 14
click at [801, 442] on button "Confirmar" at bounding box center [808, 439] width 57 height 22
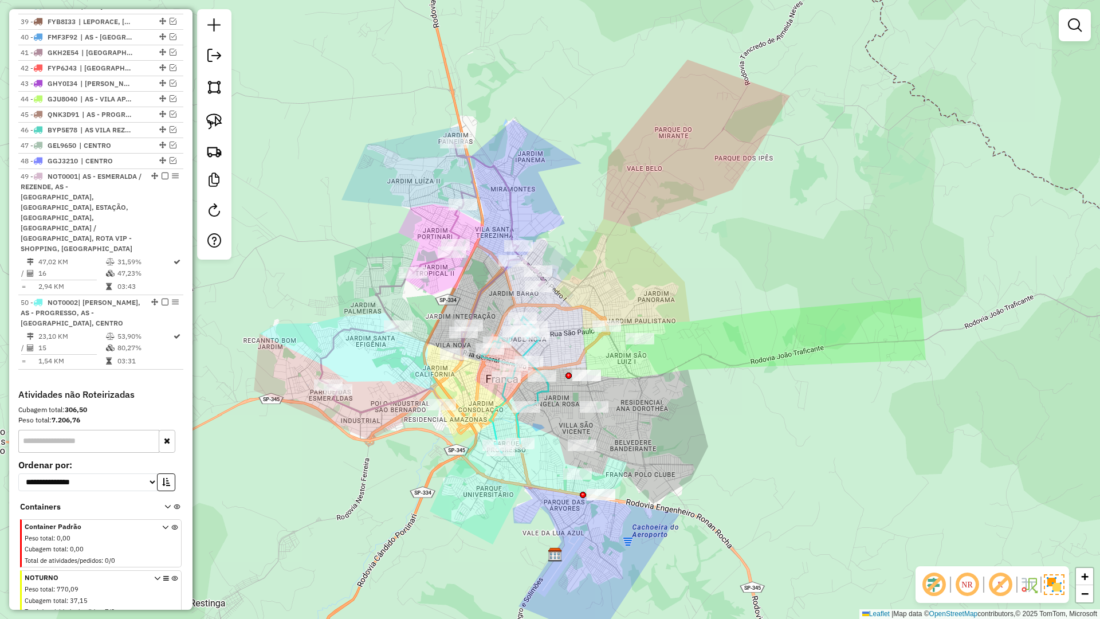
drag, startPoint x: 623, startPoint y: 405, endPoint x: 604, endPoint y: 384, distance: 28.4
click at [605, 384] on div "Janela de atendimento Grade de atendimento Capacidade Transportadoras Veículos …" at bounding box center [550, 309] width 1100 height 619
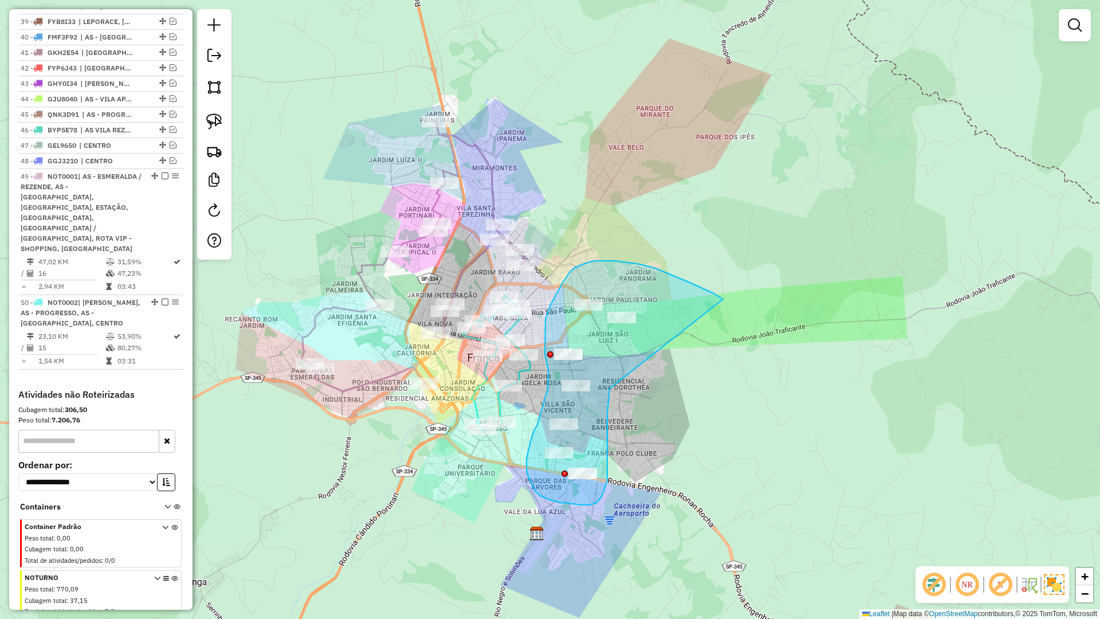
drag, startPoint x: 610, startPoint y: 391, endPoint x: 723, endPoint y: 299, distance: 145.9
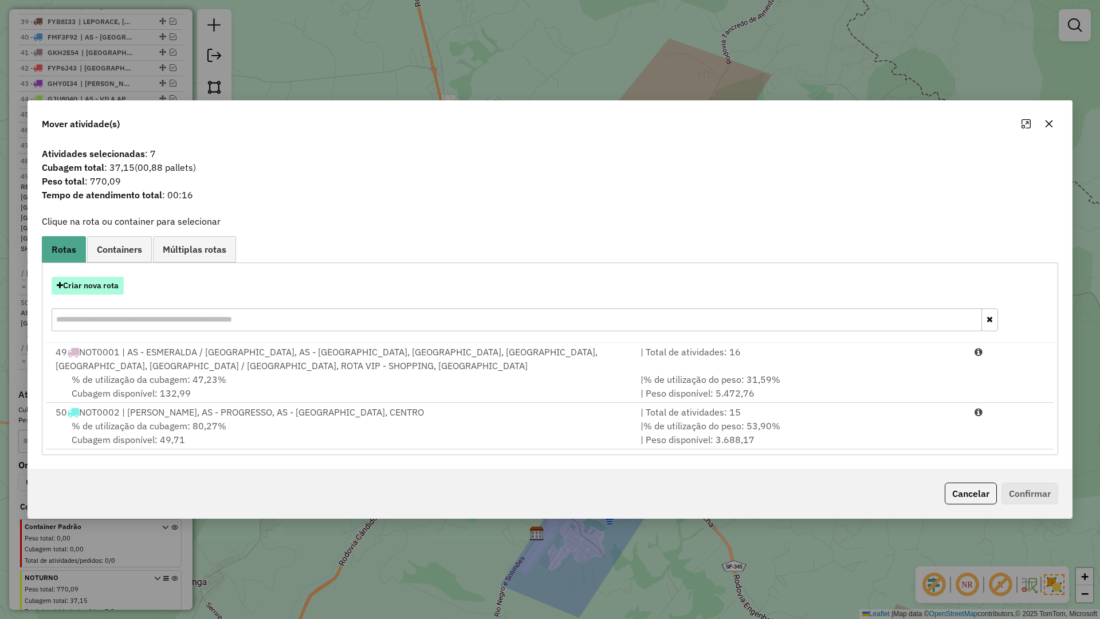
click at [100, 289] on button "Criar nova rota" at bounding box center [88, 286] width 72 height 18
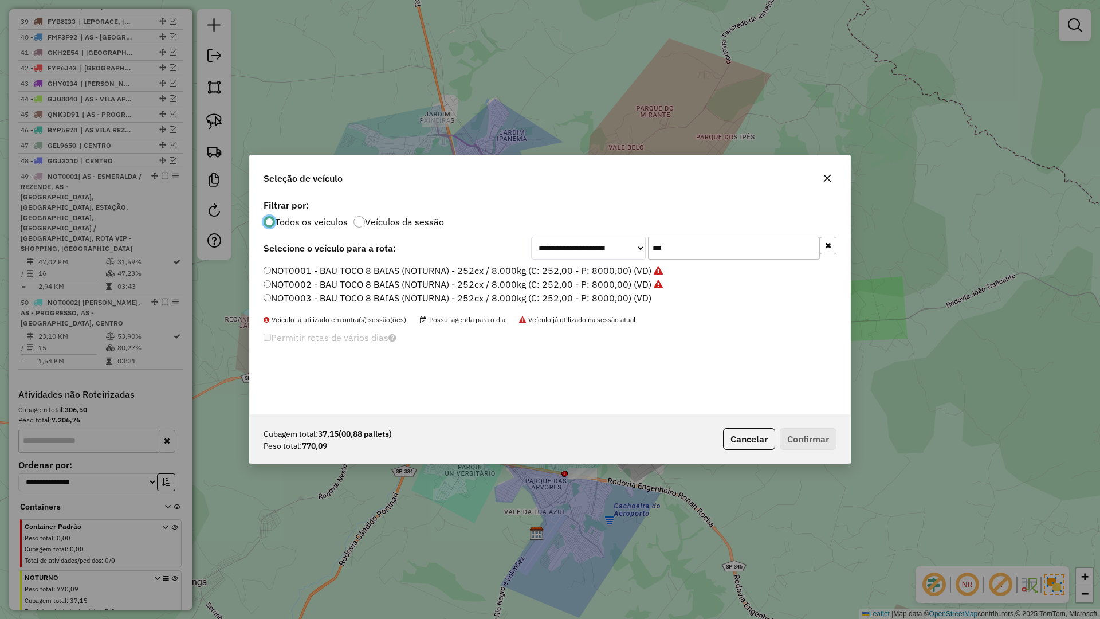
click at [316, 292] on label "NOT0003 - BAU TOCO 8 BAIAS (NOTURNA) - 252cx / 8.000kg (C: 252,00 - P: 8000,00)…" at bounding box center [458, 298] width 388 height 14
drag, startPoint x: 317, startPoint y: 297, endPoint x: 550, endPoint y: 346, distance: 238.1
click at [317, 297] on label "NOT0003 - BAU TOCO 8 BAIAS (NOTURNA) - 252cx / 8.000kg (C: 252,00 - P: 8000,00)…" at bounding box center [458, 298] width 388 height 14
click at [825, 438] on button "Confirmar" at bounding box center [808, 439] width 57 height 22
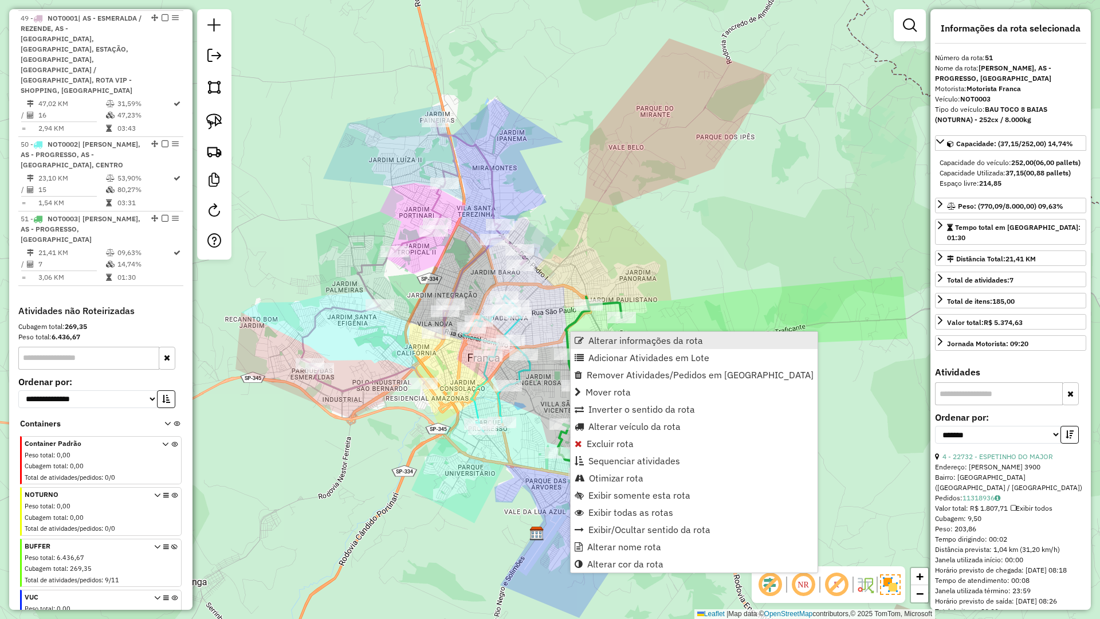
scroll to position [1261, 0]
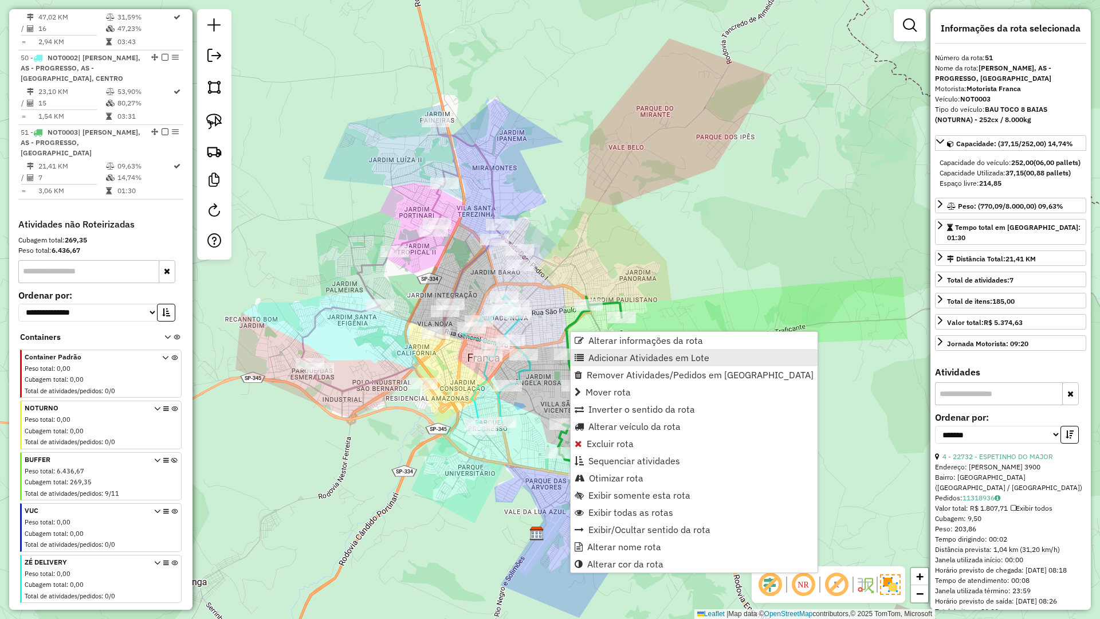
click at [594, 353] on span "Adicionar Atividades em Lote" at bounding box center [648, 357] width 121 height 9
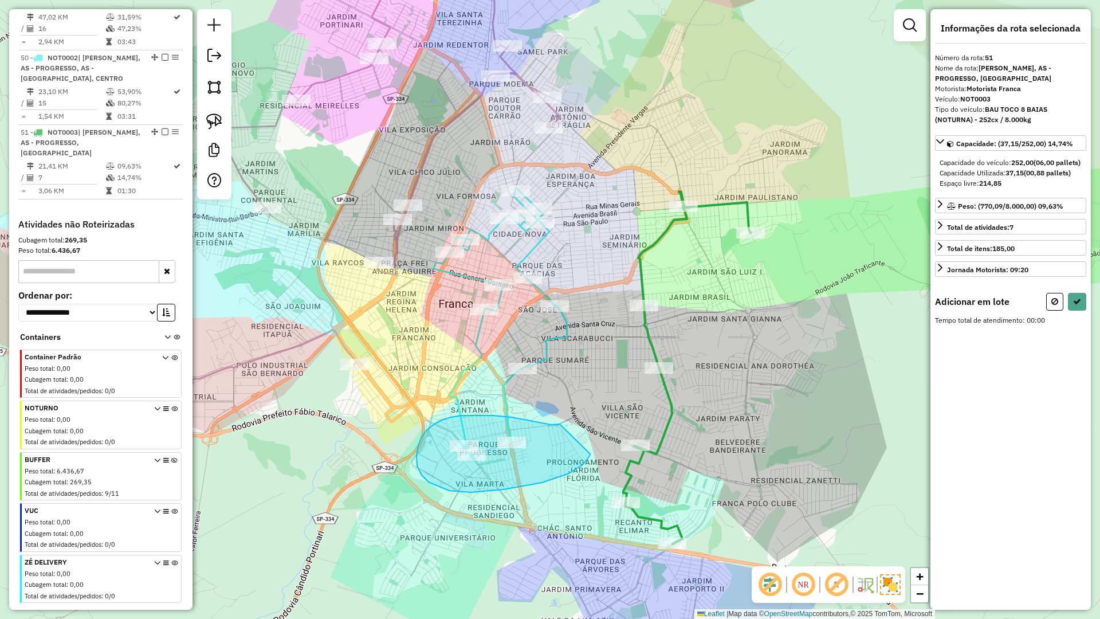
drag, startPoint x: 560, startPoint y: 424, endPoint x: 588, endPoint y: 452, distance: 39.7
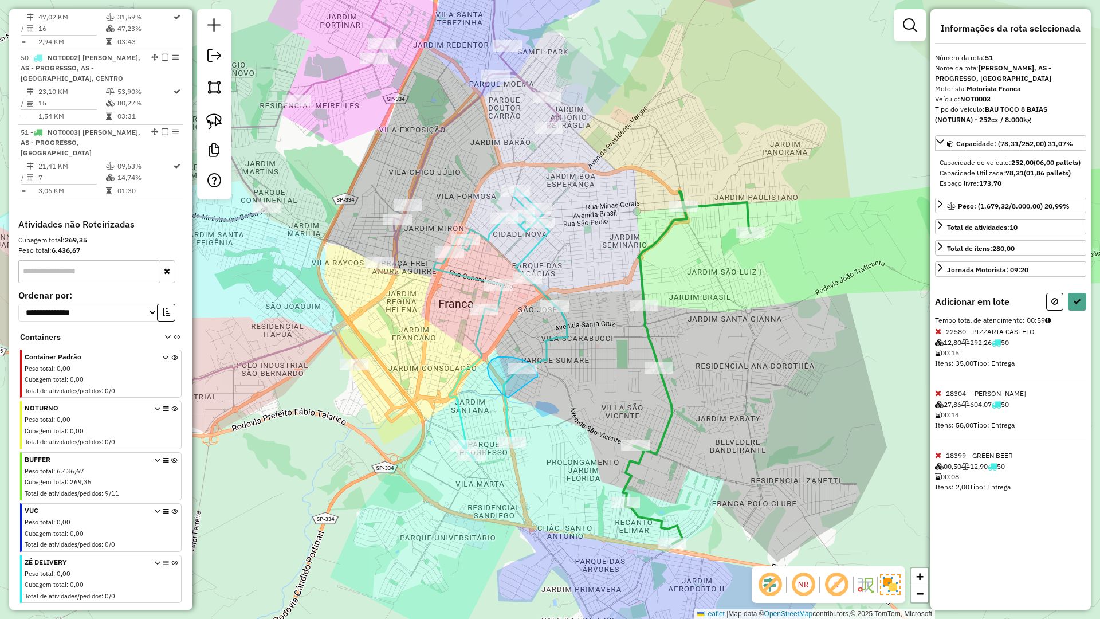
drag, startPoint x: 537, startPoint y: 377, endPoint x: 580, endPoint y: 389, distance: 43.9
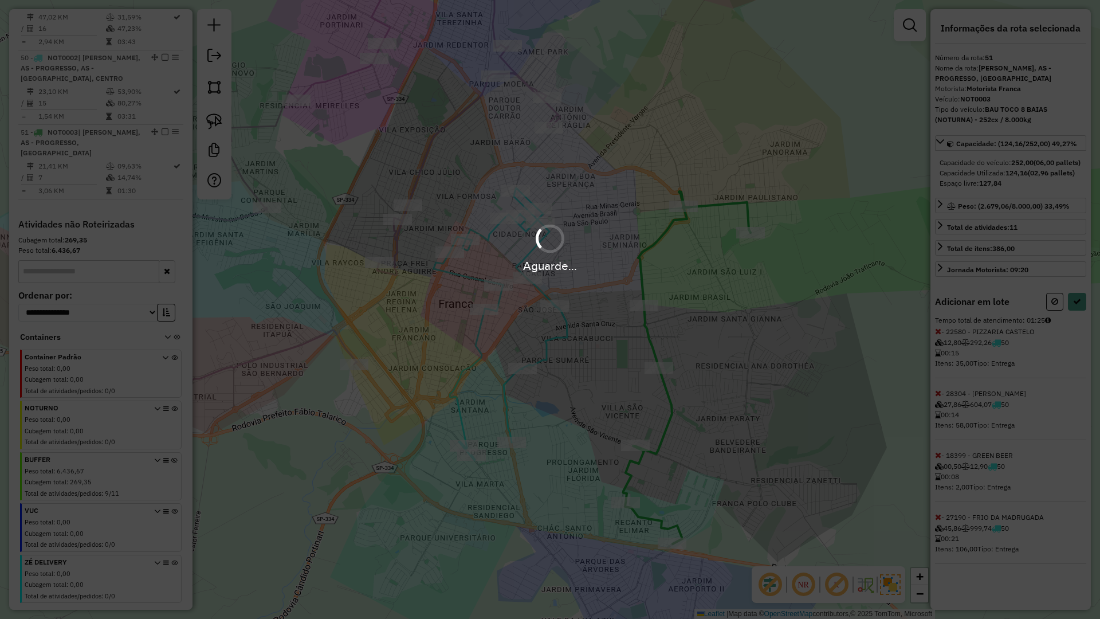
drag, startPoint x: 607, startPoint y: 313, endPoint x: 529, endPoint y: 315, distance: 77.4
click at [529, 315] on div "Aguarde..." at bounding box center [550, 309] width 1100 height 619
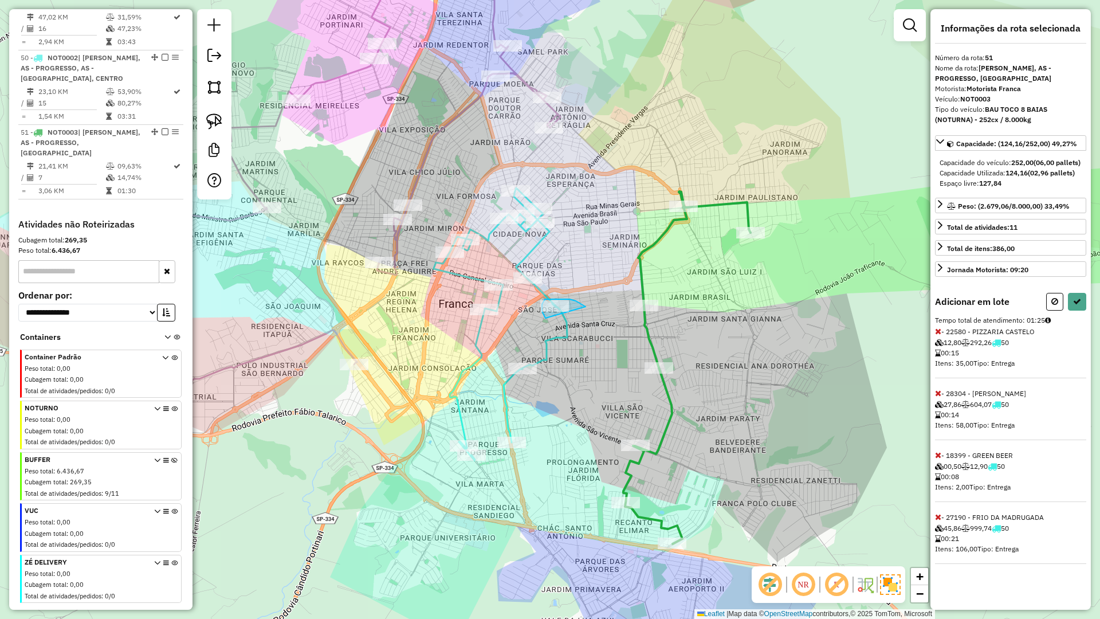
drag, startPoint x: 586, startPoint y: 307, endPoint x: 617, endPoint y: 331, distance: 39.7
click at [1073, 305] on icon at bounding box center [1077, 301] width 8 height 8
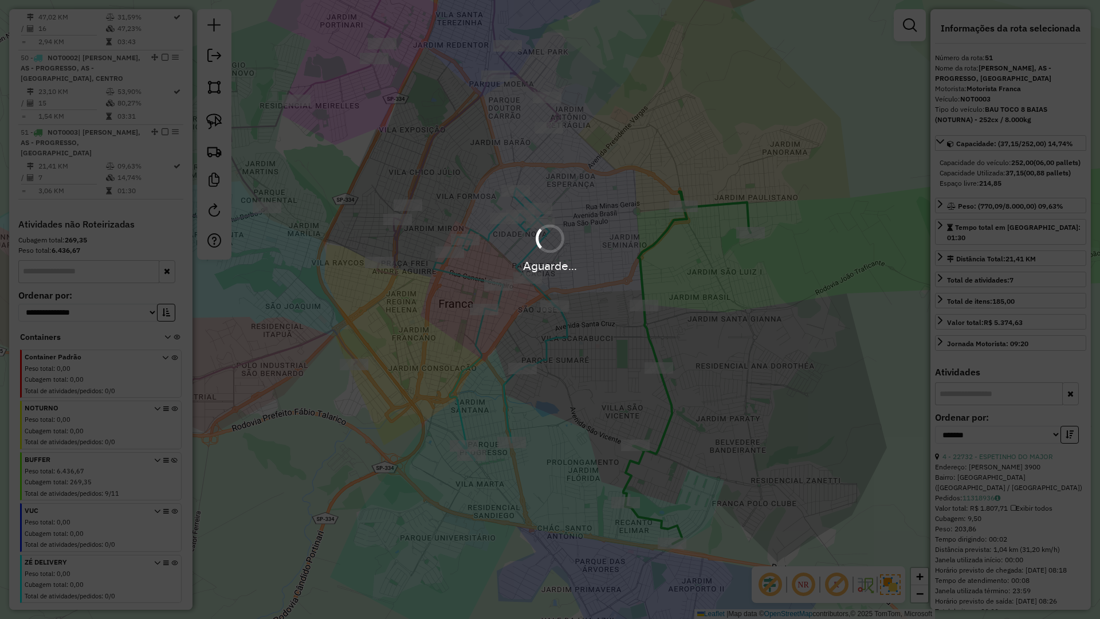
scroll to position [1246, 0]
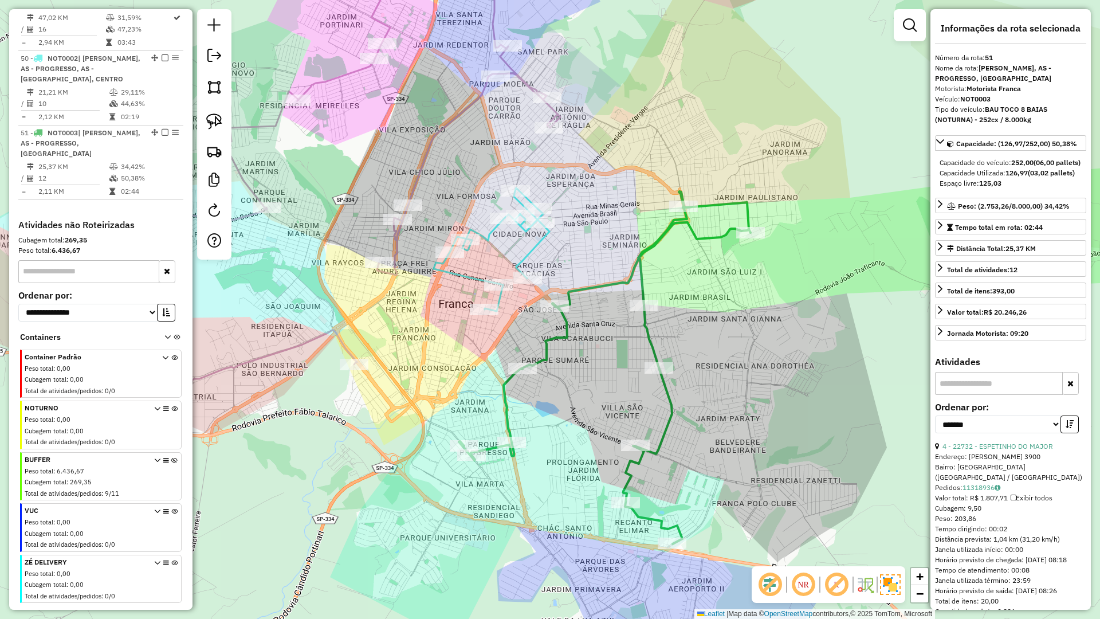
click at [535, 245] on icon at bounding box center [492, 249] width 116 height 123
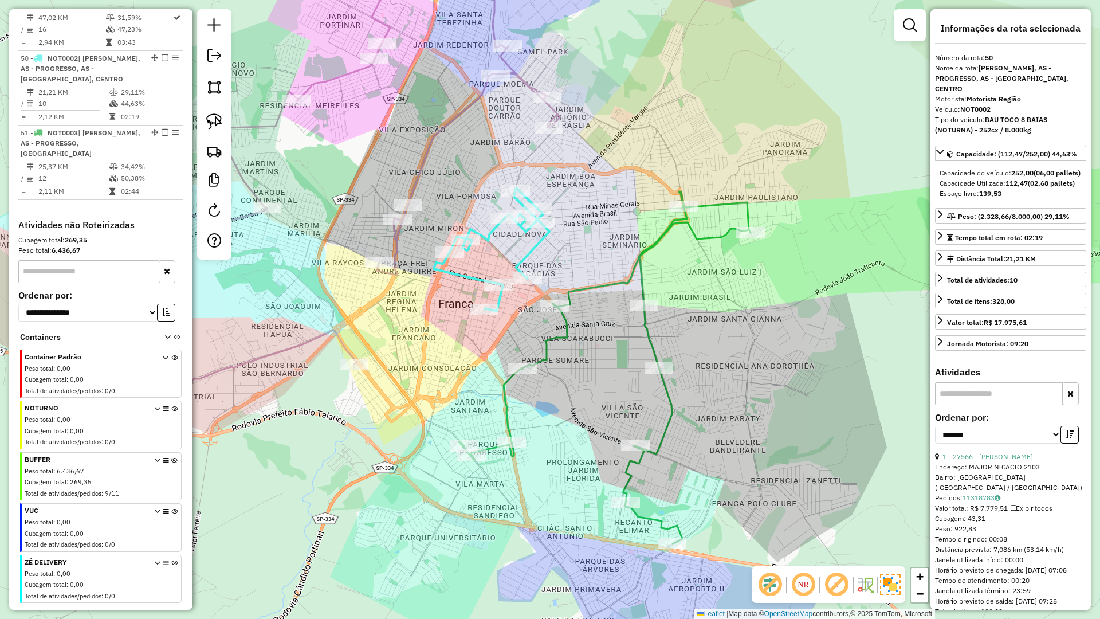
drag, startPoint x: 539, startPoint y: 258, endPoint x: 562, endPoint y: 263, distance: 23.4
click at [563, 262] on div "Janela de atendimento Grade de atendimento Capacidade Transportadoras Veículos …" at bounding box center [550, 309] width 1100 height 619
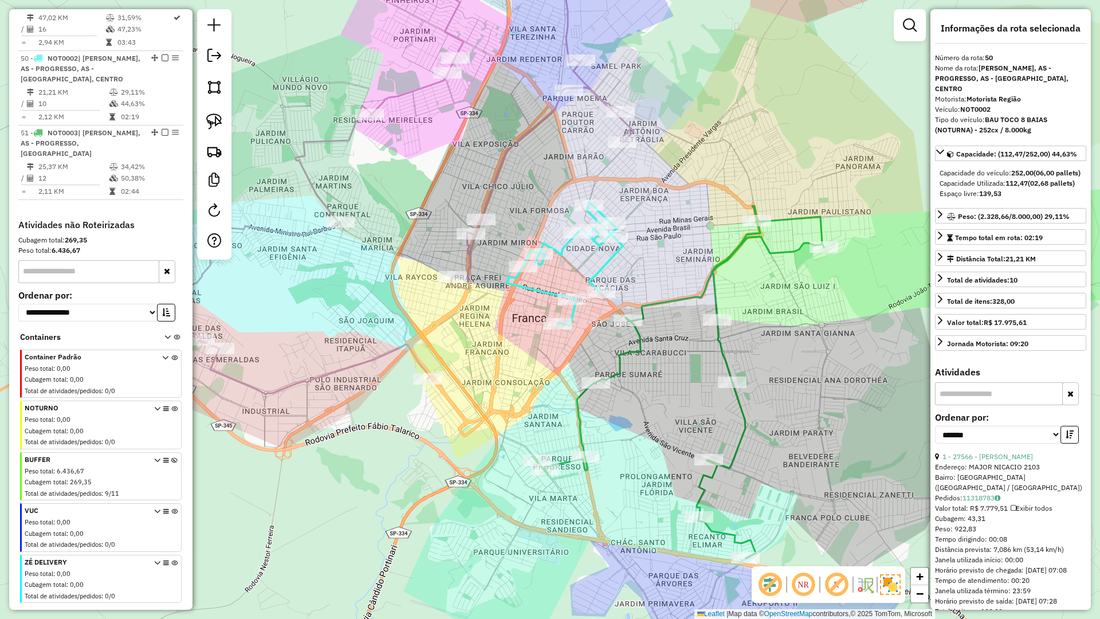
click at [469, 256] on icon at bounding box center [408, 166] width 451 height 456
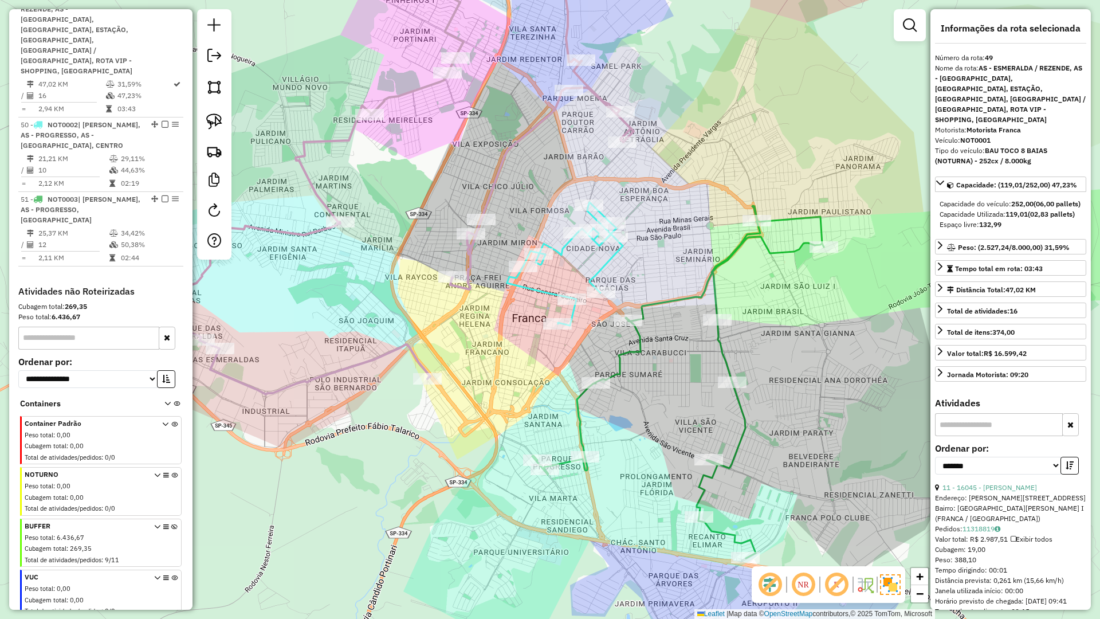
scroll to position [1172, 0]
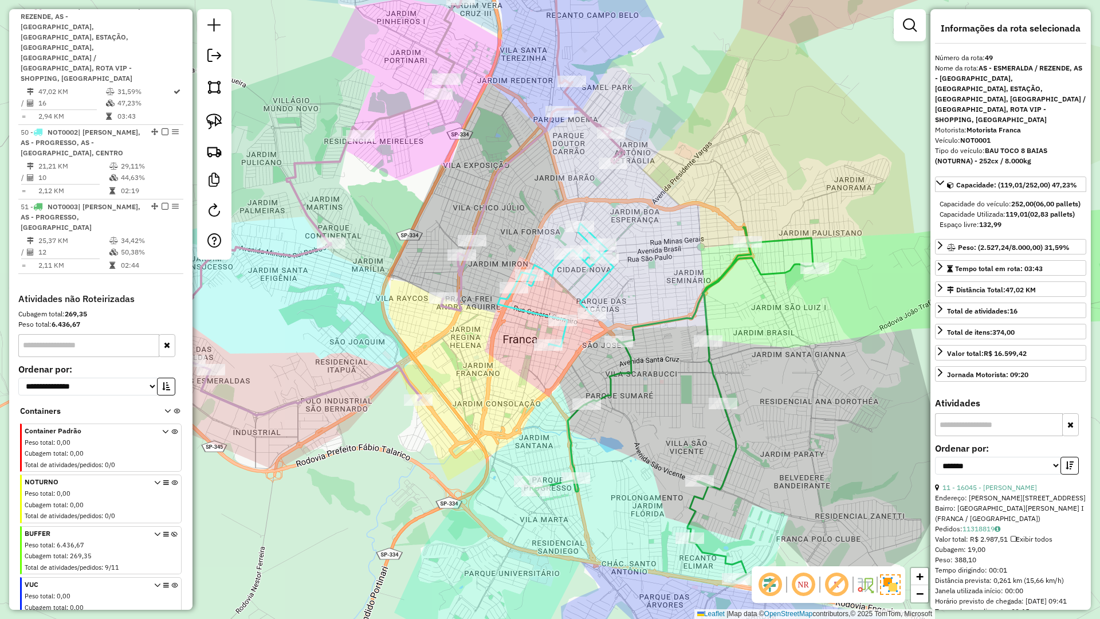
drag, startPoint x: 492, startPoint y: 255, endPoint x: 483, endPoint y: 276, distance: 23.1
click at [483, 276] on div "Janela de atendimento Grade de atendimento Capacidade Transportadoras Veículos …" at bounding box center [550, 309] width 1100 height 619
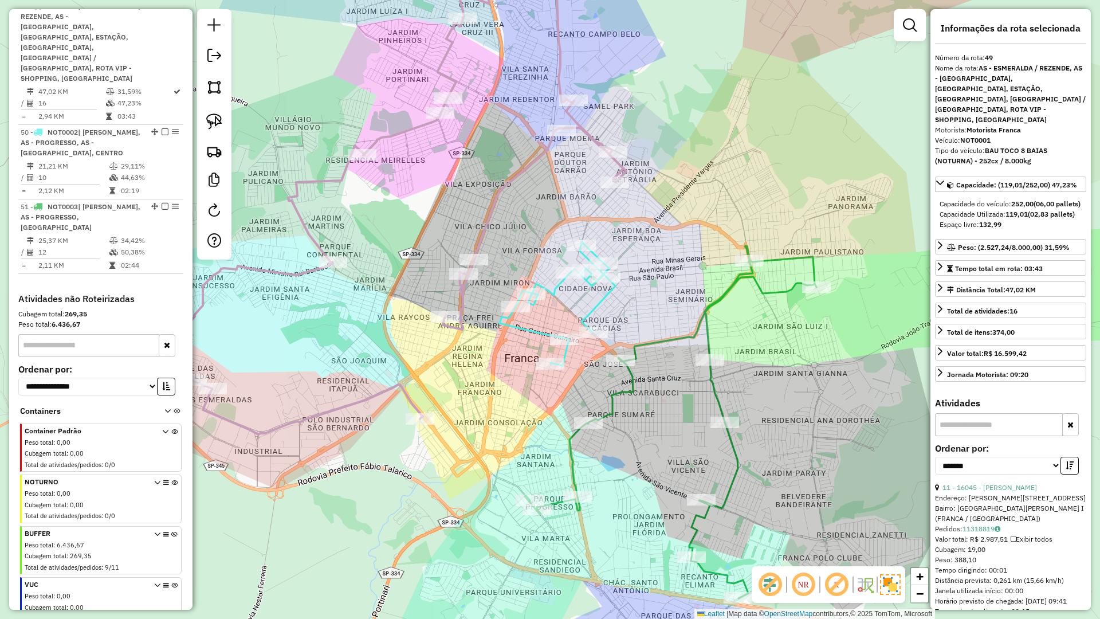
drag, startPoint x: 673, startPoint y: 231, endPoint x: 676, endPoint y: 219, distance: 11.8
click at [678, 215] on div "Janela de atendimento Grade de atendimento Capacidade Transportadoras Veículos …" at bounding box center [550, 309] width 1100 height 619
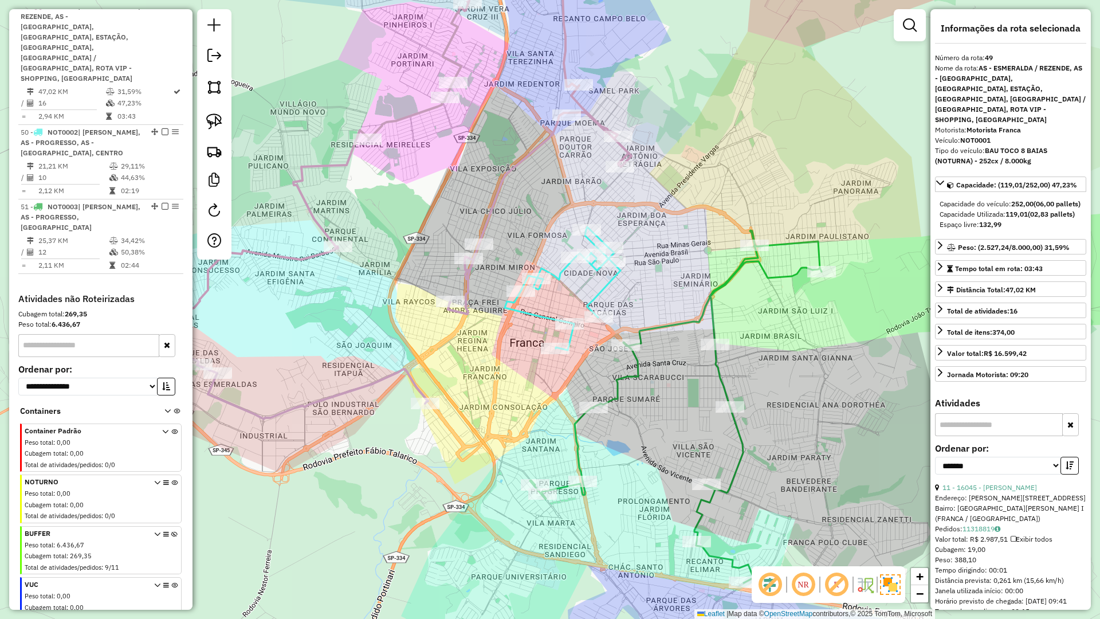
click at [470, 282] on icon at bounding box center [406, 178] width 451 height 481
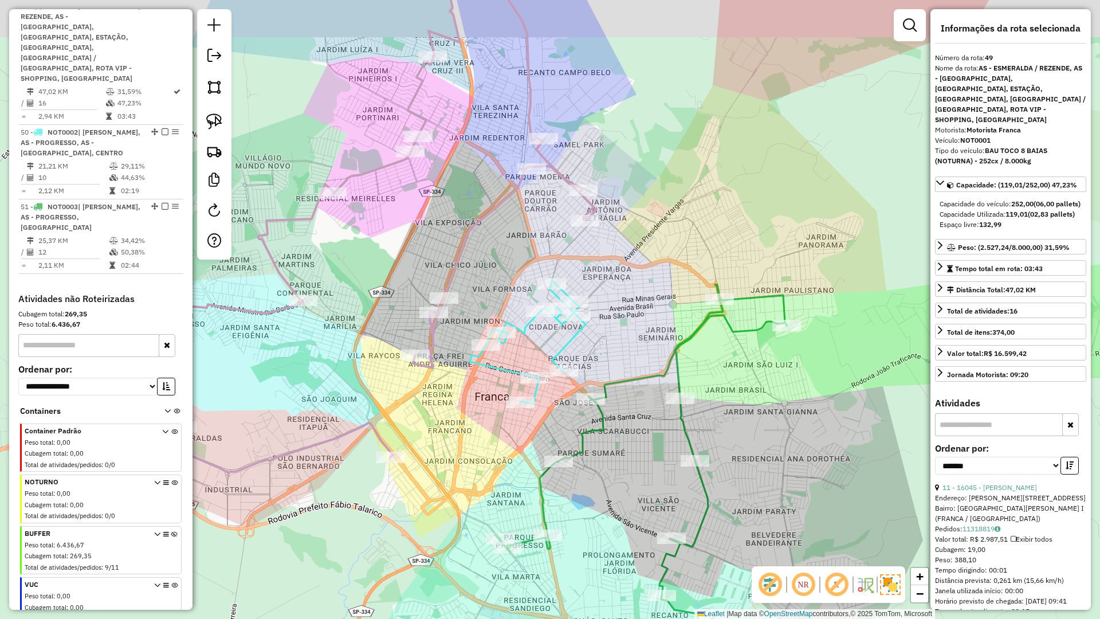
drag, startPoint x: 533, startPoint y: 210, endPoint x: 527, endPoint y: 217, distance: 8.9
click at [498, 265] on div "Janela de atendimento Grade de atendimento Capacidade Transportadoras Veículos …" at bounding box center [550, 309] width 1100 height 619
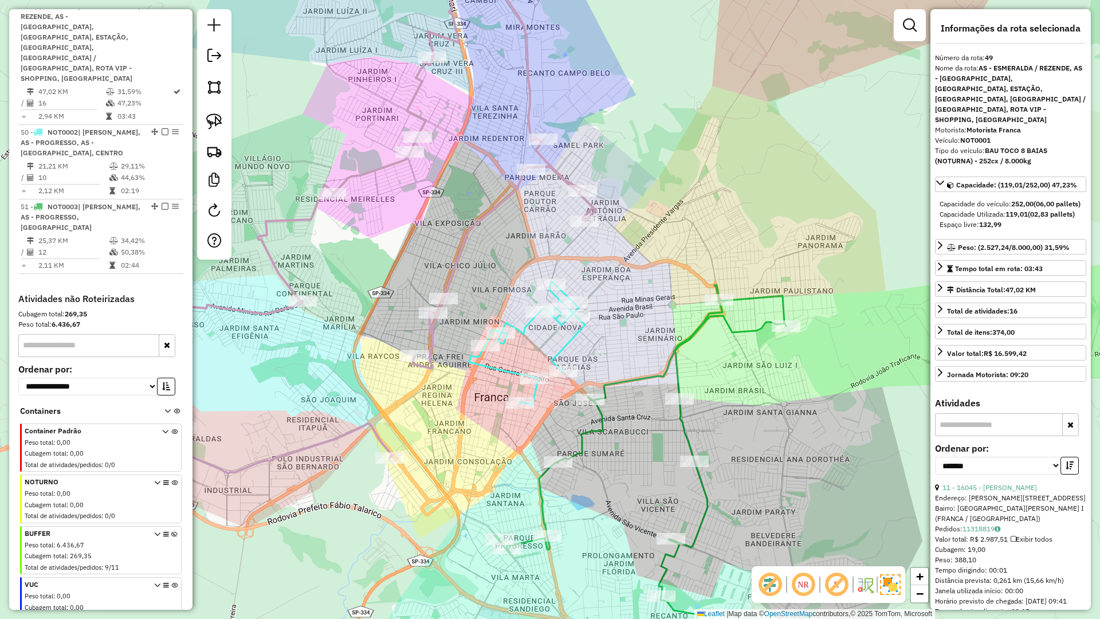
click at [555, 166] on icon at bounding box center [370, 205] width 451 height 535
click at [554, 170] on icon at bounding box center [370, 205] width 451 height 535
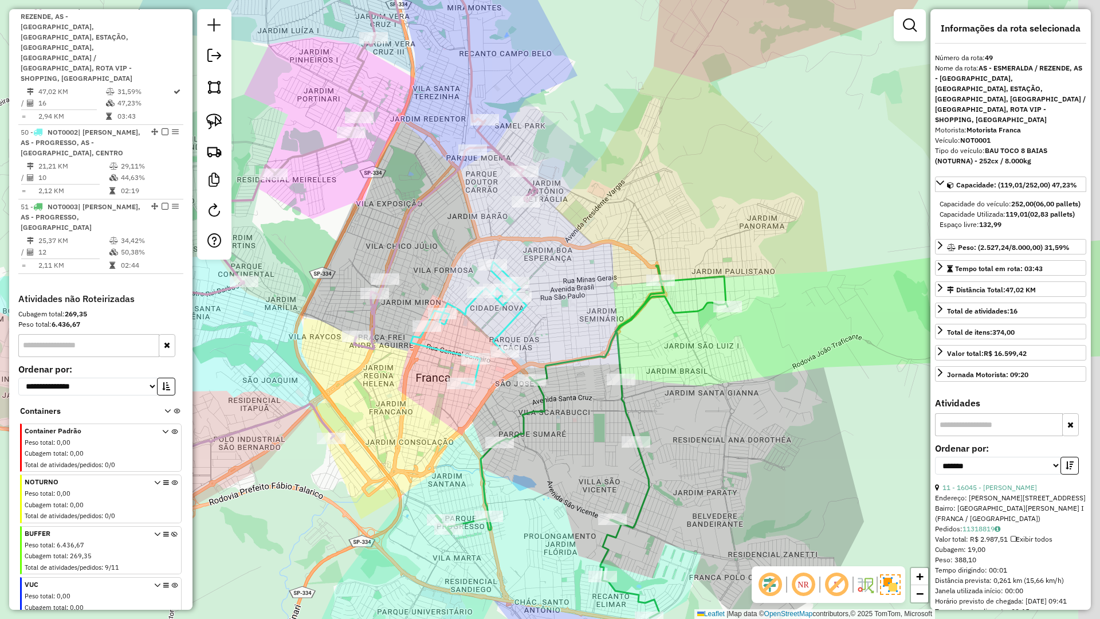
click at [473, 203] on div "Janela de atendimento Grade de atendimento Capacidade Transportadoras Veículos …" at bounding box center [550, 309] width 1100 height 619
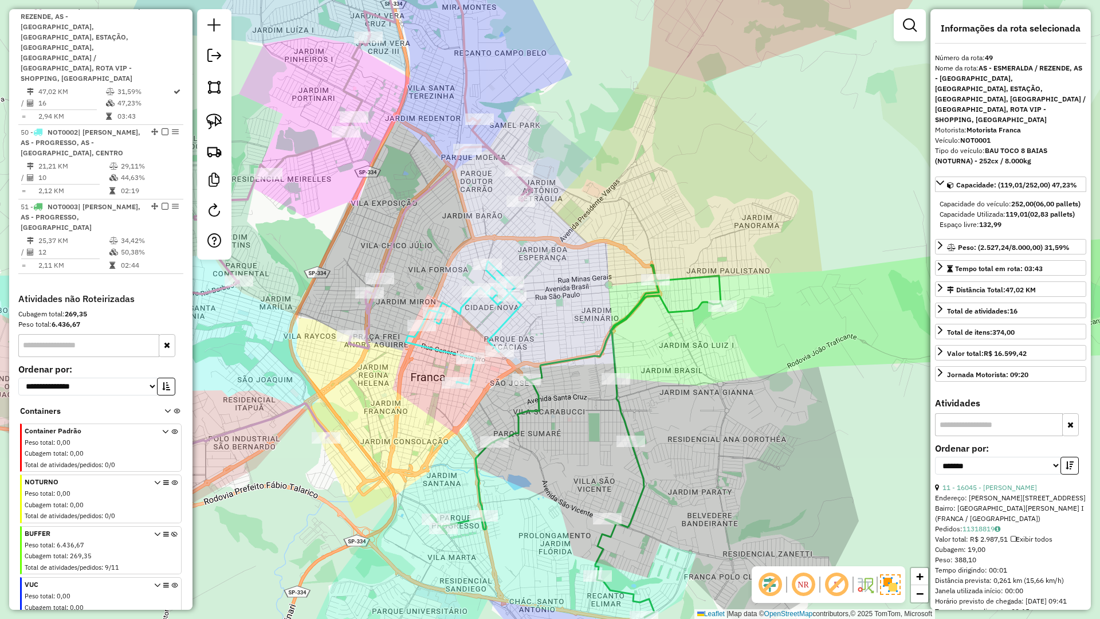
click at [505, 323] on icon at bounding box center [464, 322] width 116 height 123
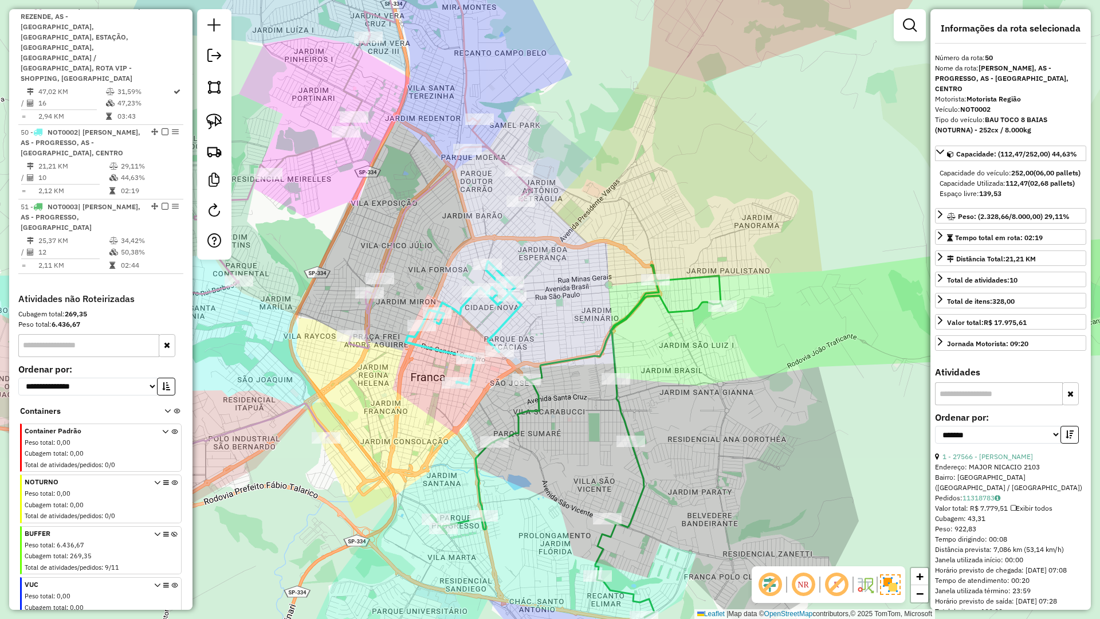
scroll to position [1246, 0]
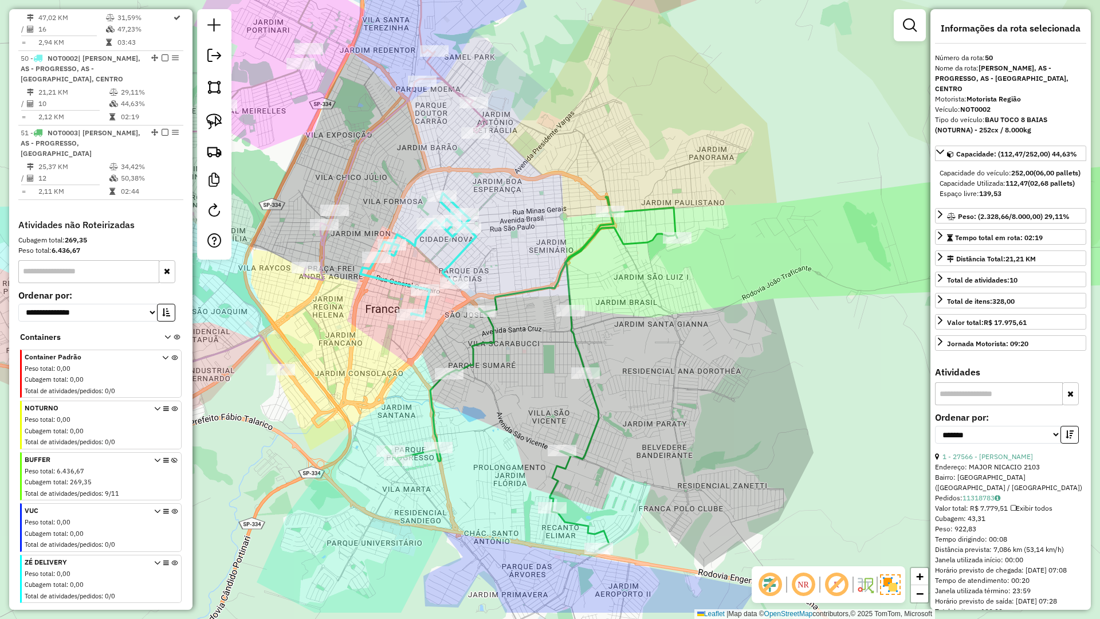
drag, startPoint x: 578, startPoint y: 339, endPoint x: 537, endPoint y: 278, distance: 72.6
click at [532, 268] on div "Janela de atendimento Grade de atendimento Capacidade Transportadoras Veículos …" at bounding box center [550, 309] width 1100 height 619
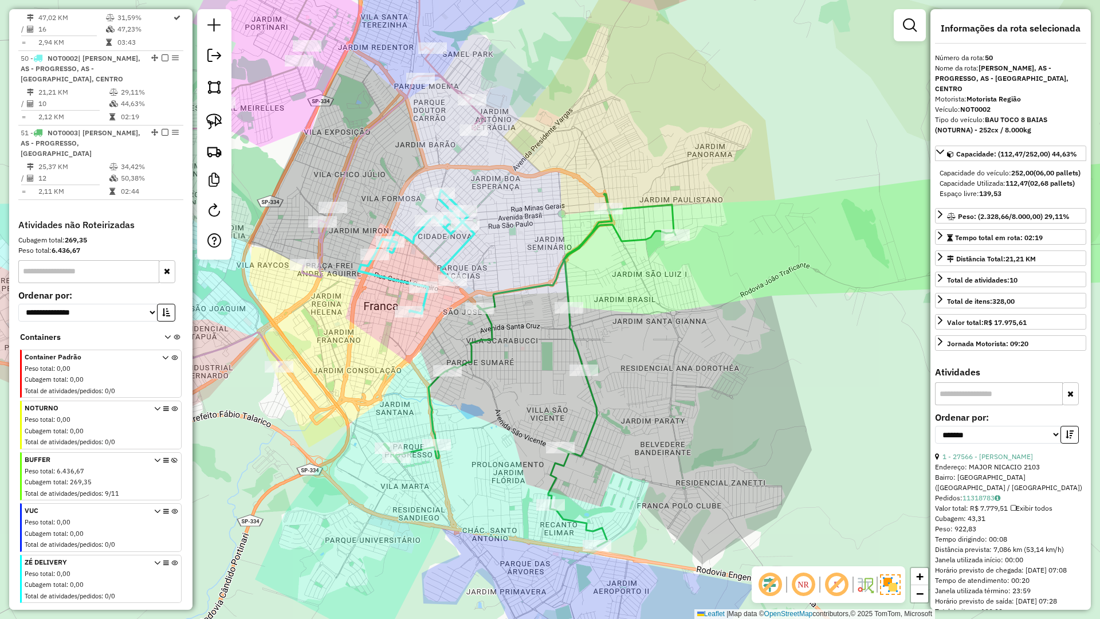
click at [543, 293] on div "Janela de atendimento Grade de atendimento Capacidade Transportadoras Veículos …" at bounding box center [550, 309] width 1100 height 619
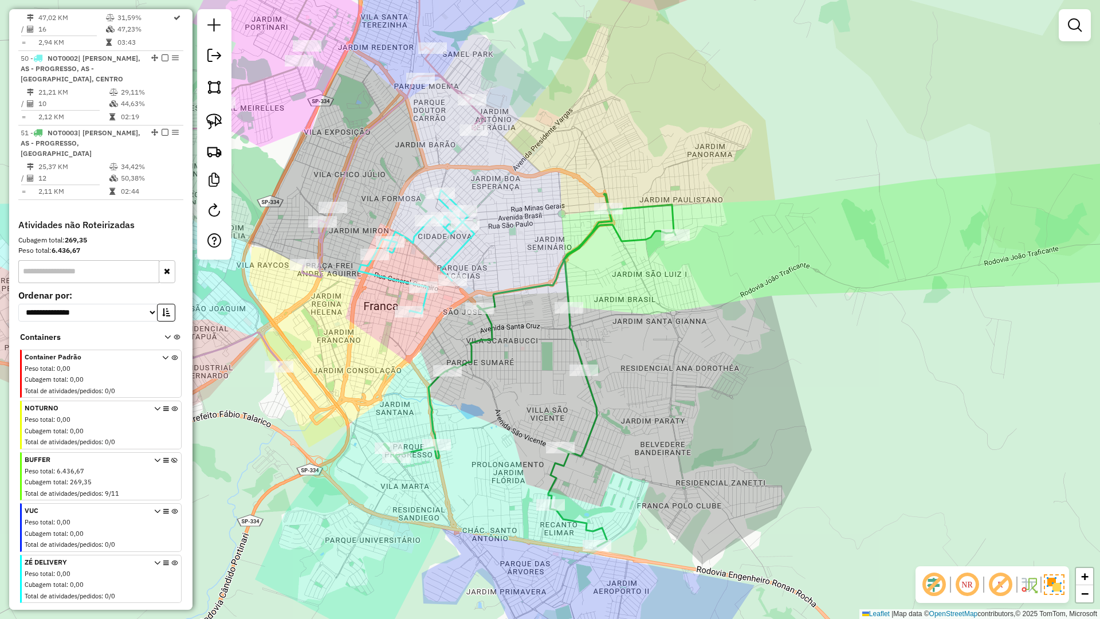
click at [542, 289] on icon at bounding box center [530, 370] width 292 height 352
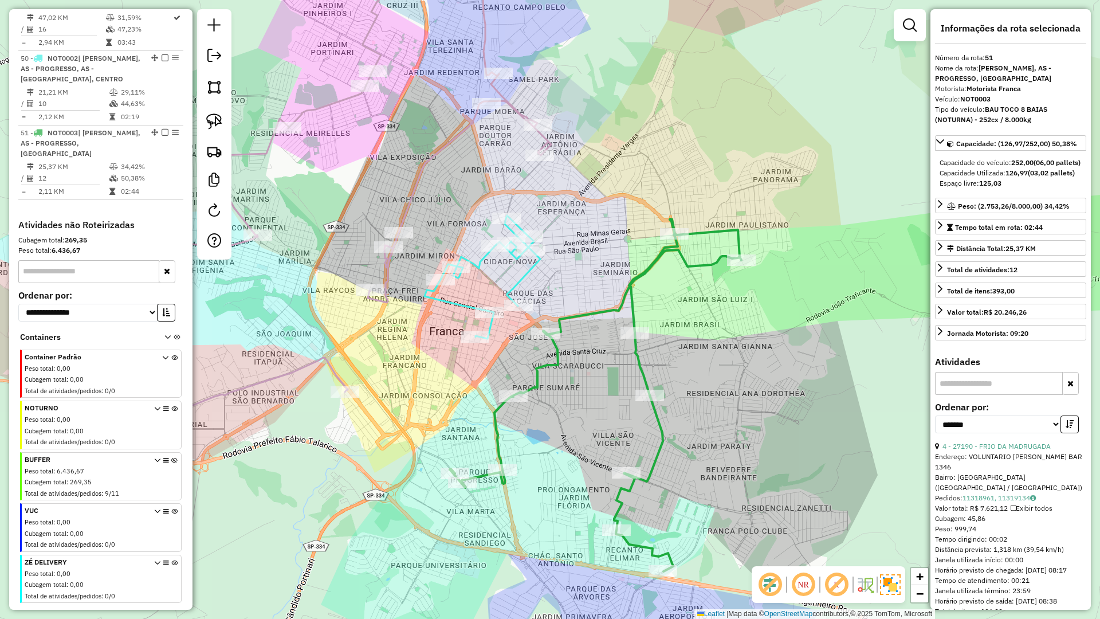
drag, startPoint x: 532, startPoint y: 260, endPoint x: 601, endPoint y: 287, distance: 73.5
click at [601, 287] on div "Janela de atendimento Grade de atendimento Capacidade Transportadoras Veículos …" at bounding box center [550, 309] width 1100 height 619
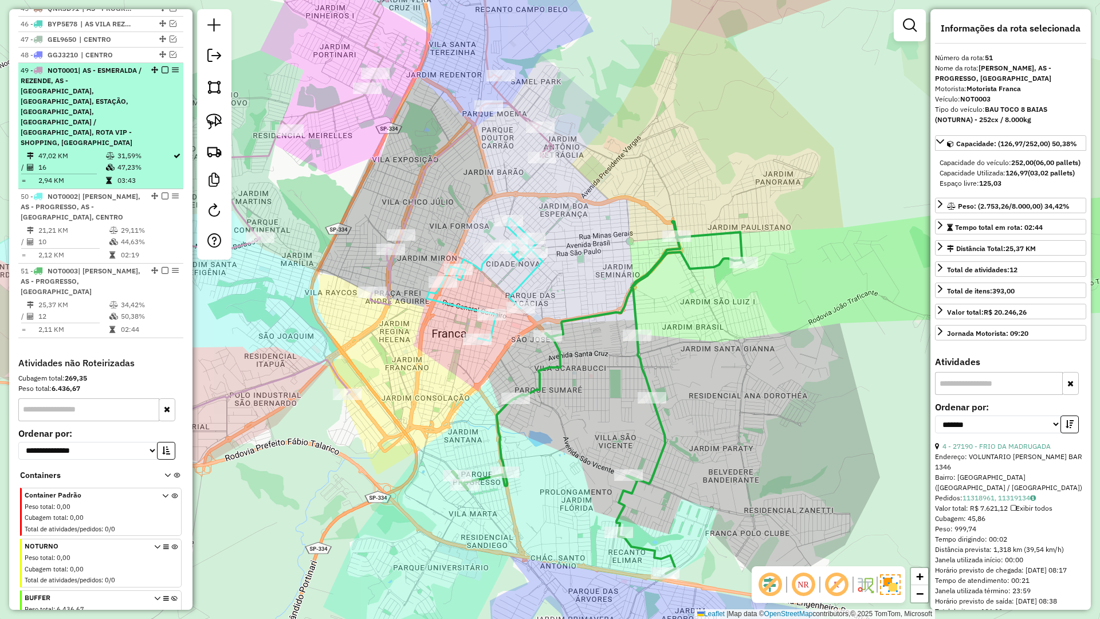
scroll to position [1056, 0]
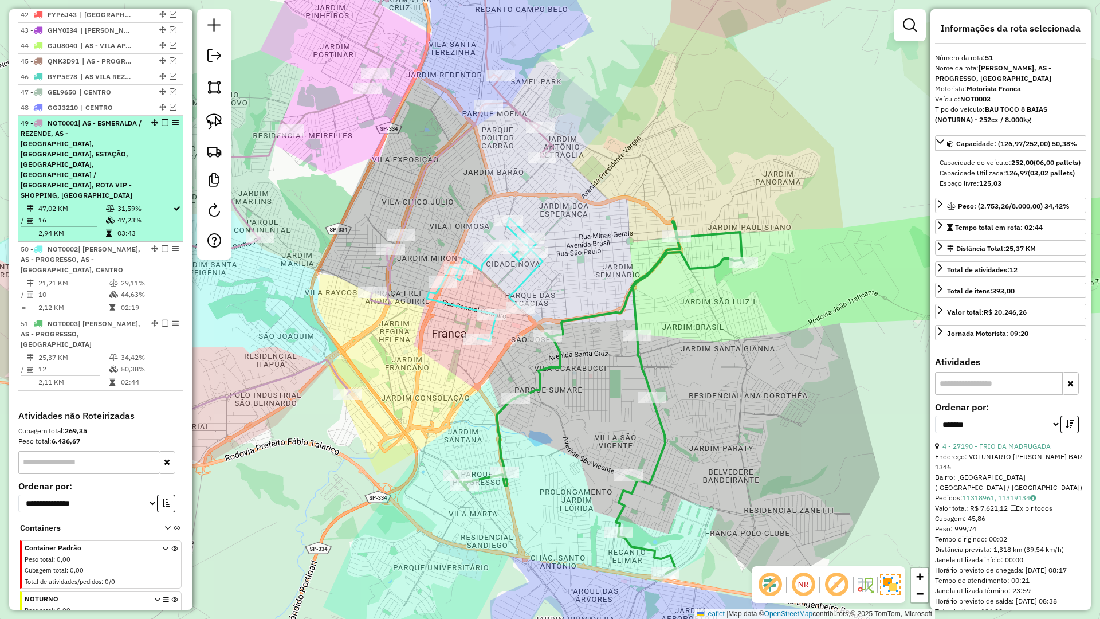
click at [163, 126] on div at bounding box center [161, 122] width 34 height 7
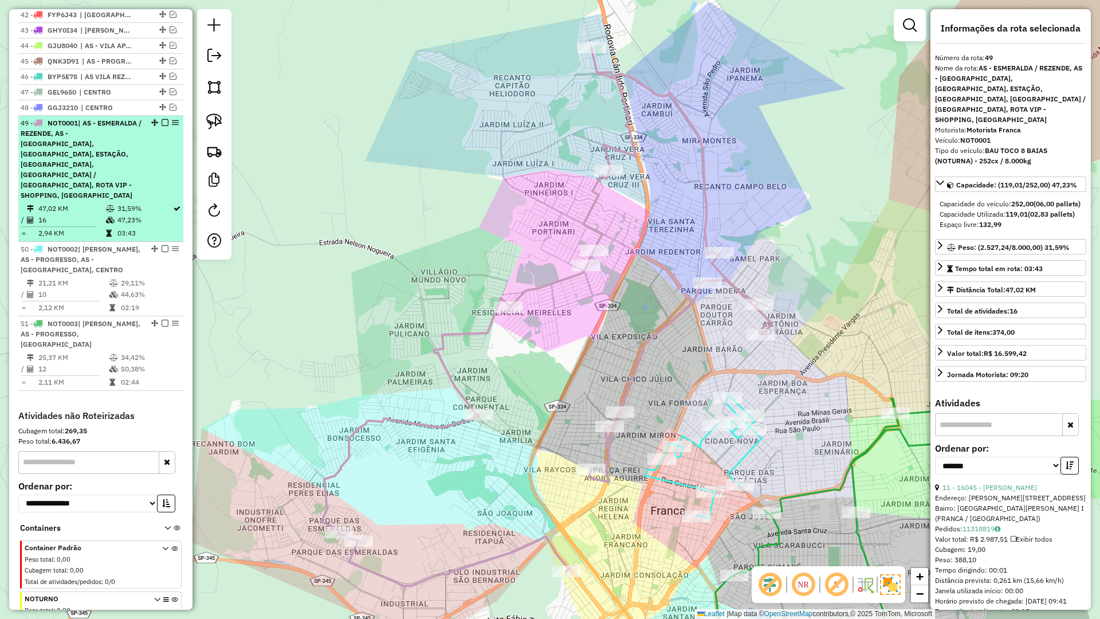
click at [162, 126] on em at bounding box center [165, 122] width 7 height 7
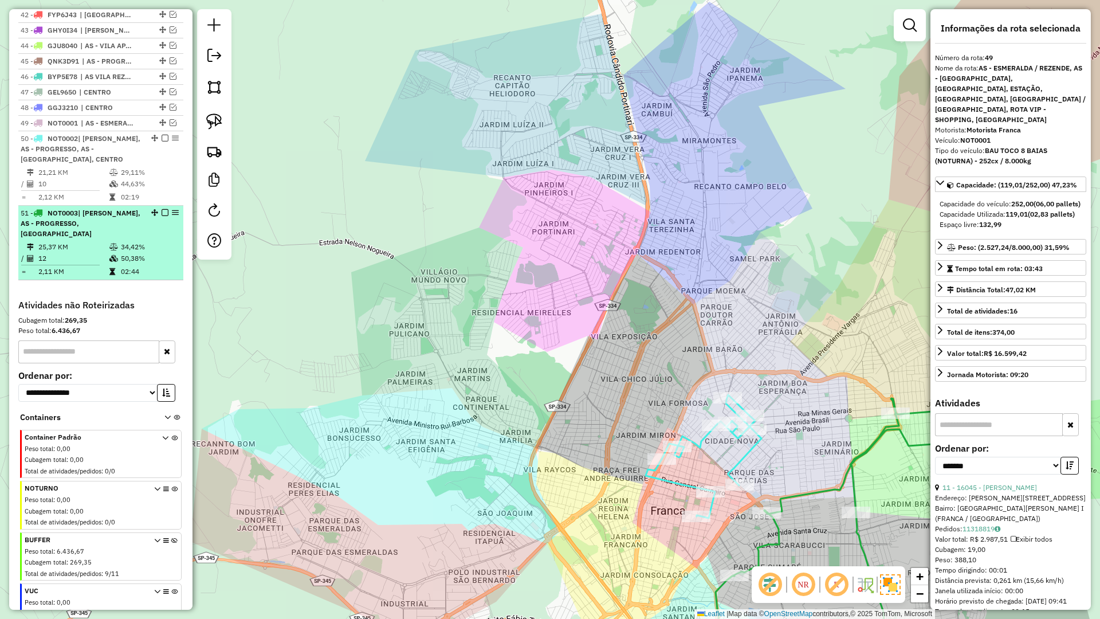
drag, startPoint x: 162, startPoint y: 151, endPoint x: 159, endPoint y: 167, distance: 16.9
click at [162, 142] on em at bounding box center [165, 138] width 7 height 7
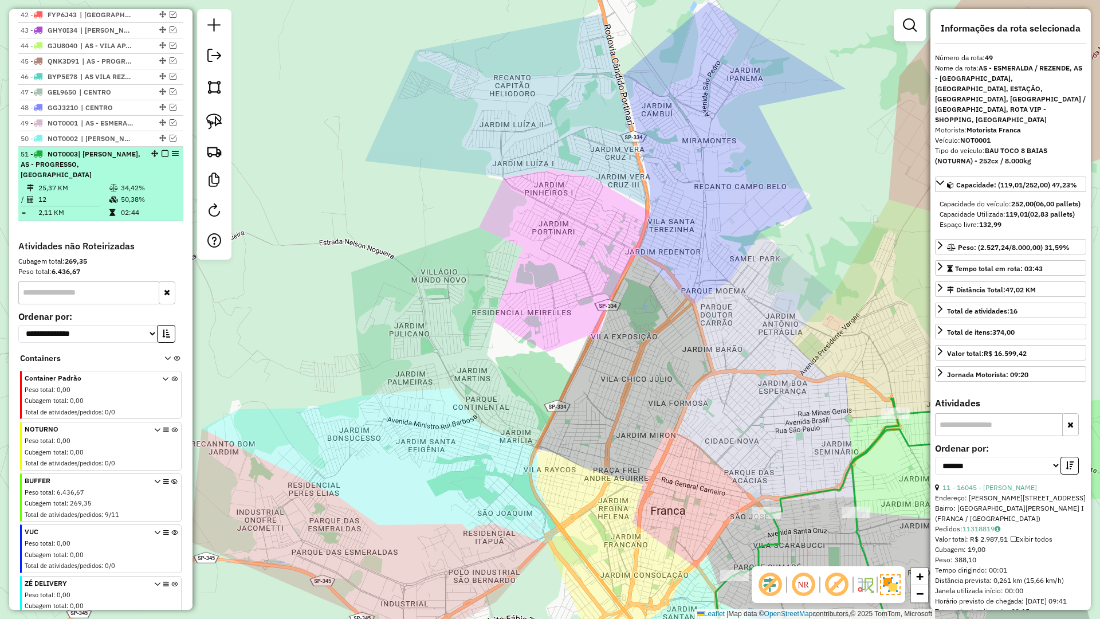
click at [162, 157] on em at bounding box center [165, 153] width 7 height 7
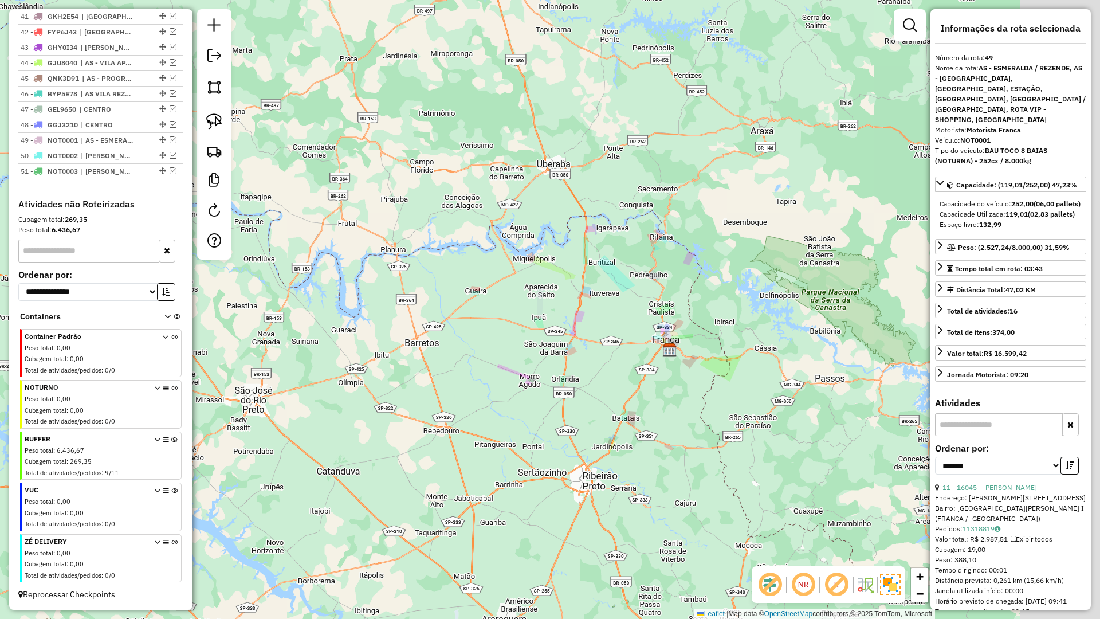
drag, startPoint x: 795, startPoint y: 405, endPoint x: 633, endPoint y: 341, distance: 174.2
click at [662, 343] on img at bounding box center [669, 350] width 15 height 15
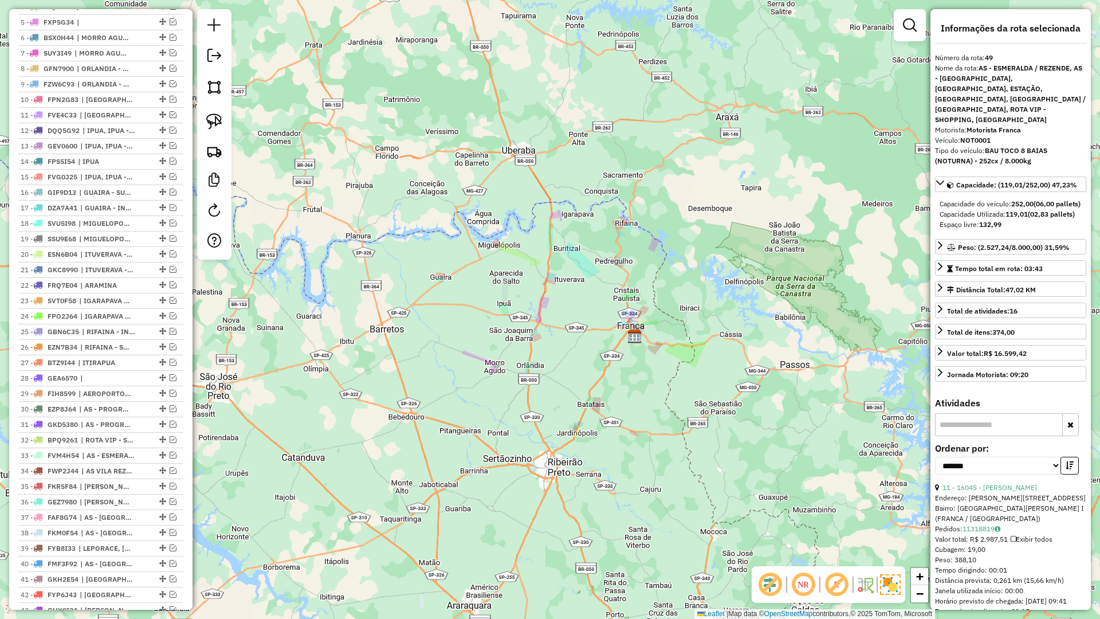
scroll to position [0, 0]
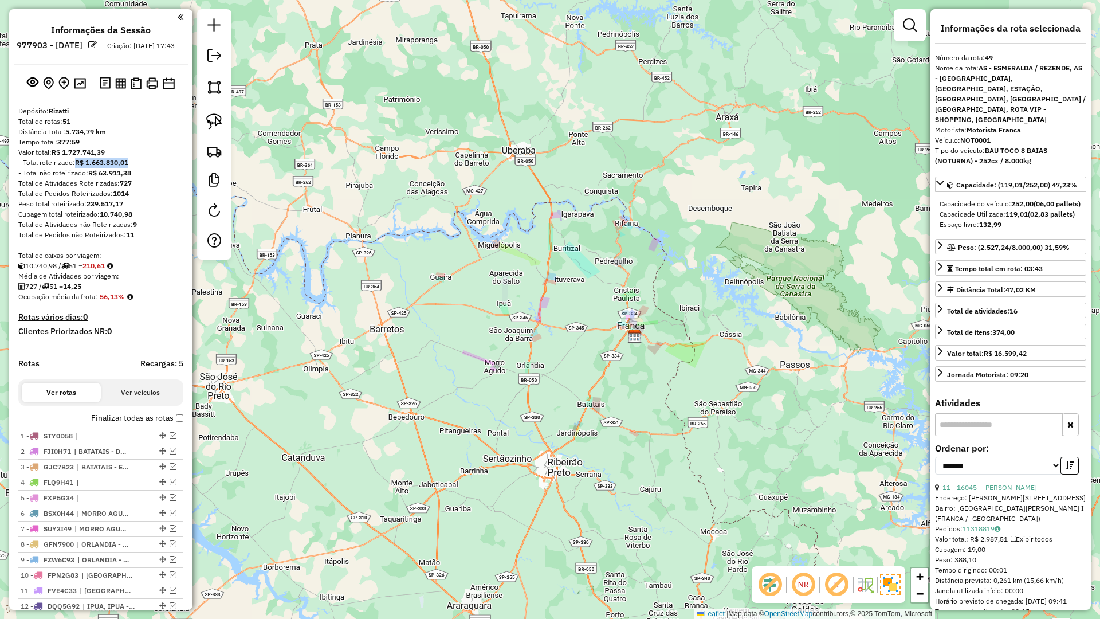
drag, startPoint x: 136, startPoint y: 172, endPoint x: 72, endPoint y: 172, distance: 64.8
click at [72, 168] on div "- Total roteirizado: R$ 1.663.830,01" at bounding box center [100, 163] width 165 height 10
click at [108, 147] on div "Tempo total: 377:59" at bounding box center [100, 142] width 165 height 10
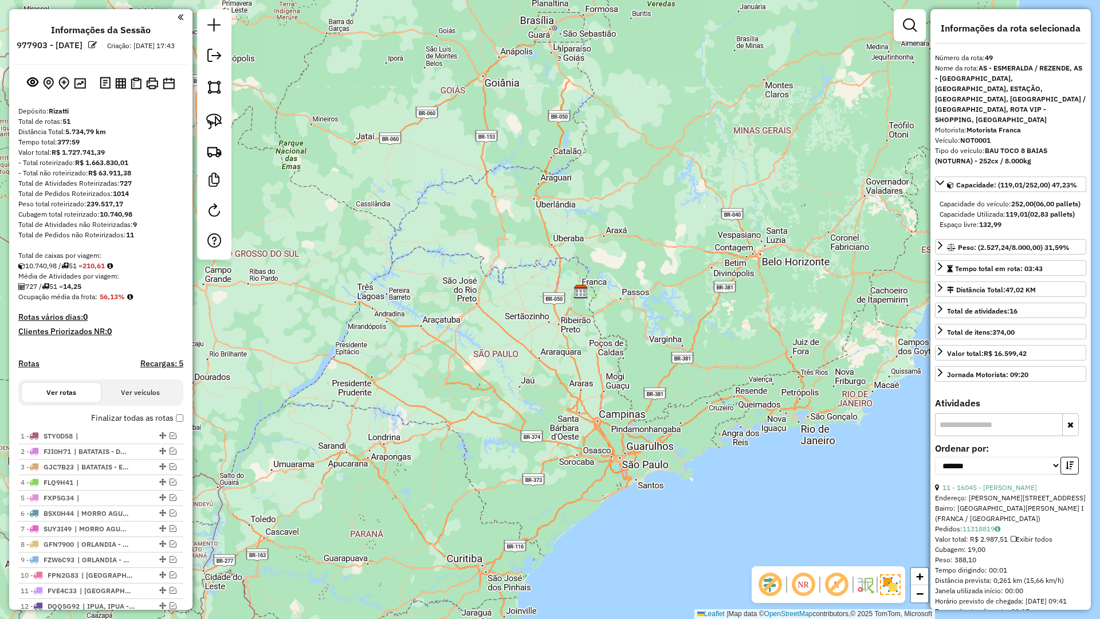
drag, startPoint x: 579, startPoint y: 334, endPoint x: 603, endPoint y: 346, distance: 26.1
click at [603, 346] on div "Janela de atendimento Grade de atendimento Capacidade Transportadoras Veículos …" at bounding box center [550, 309] width 1100 height 619
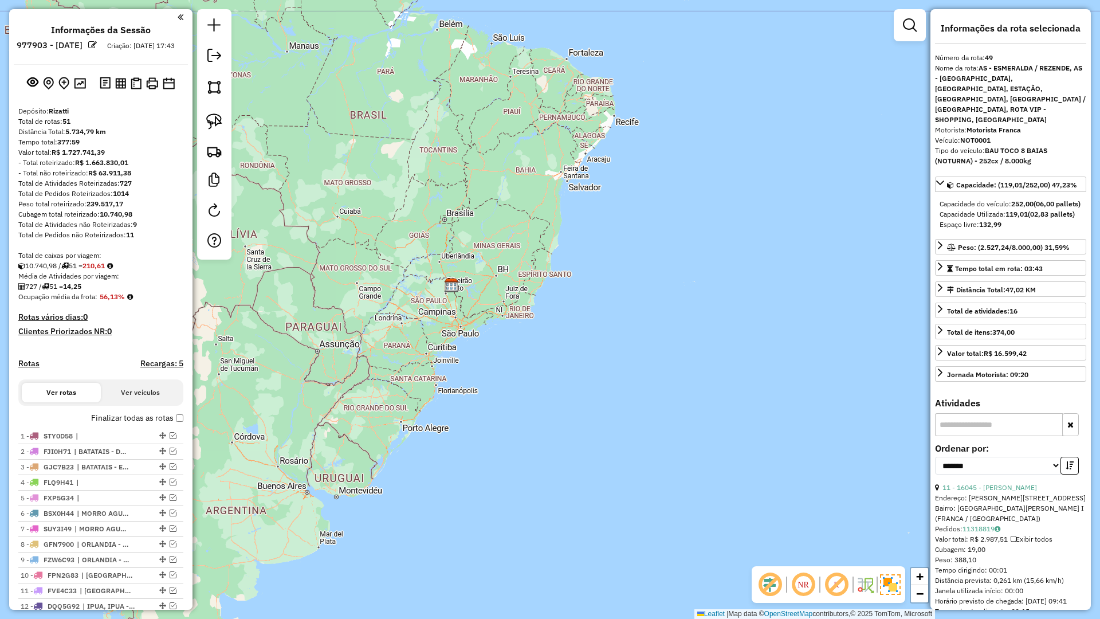
drag, startPoint x: 437, startPoint y: 314, endPoint x: 516, endPoint y: 324, distance: 80.3
click at [516, 325] on div "Janela de atendimento Grade de atendimento Capacidade Transportadoras Veículos …" at bounding box center [550, 309] width 1100 height 619
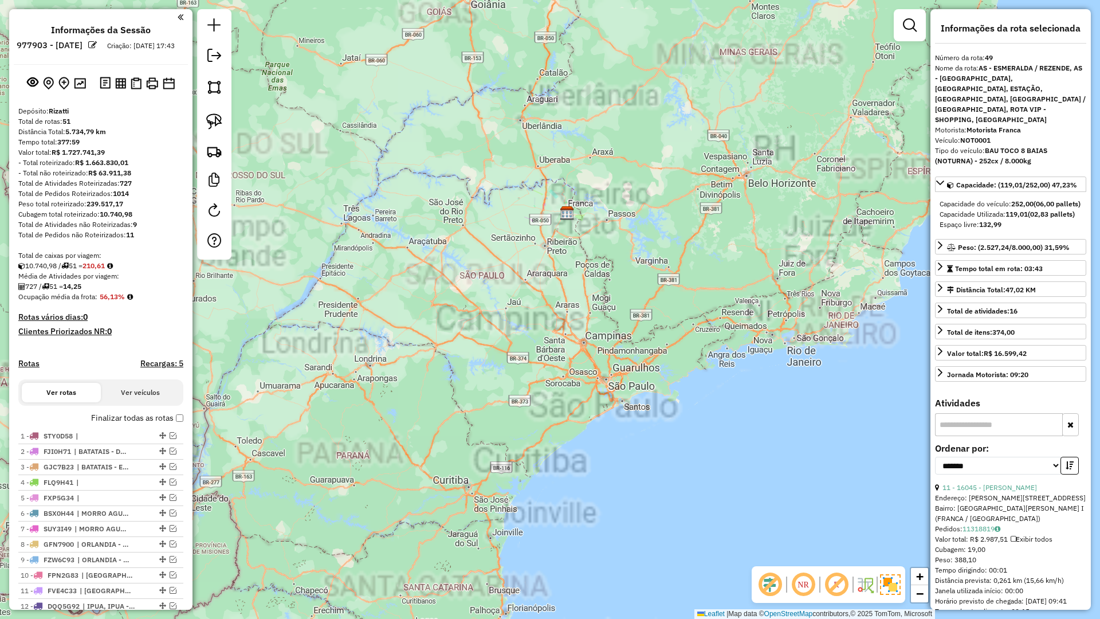
drag, startPoint x: 504, startPoint y: 322, endPoint x: 249, endPoint y: 360, distance: 258.4
click at [497, 300] on div "Janela de atendimento Grade de atendimento Capacidade Transportadoras Veículos …" at bounding box center [550, 309] width 1100 height 619
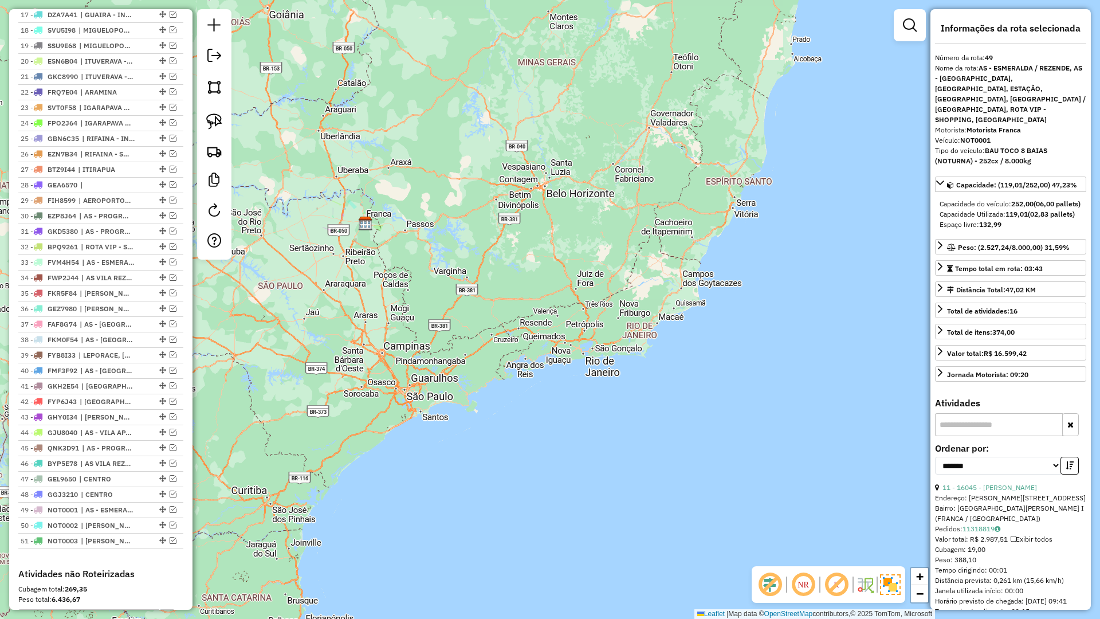
scroll to position [1049, 0]
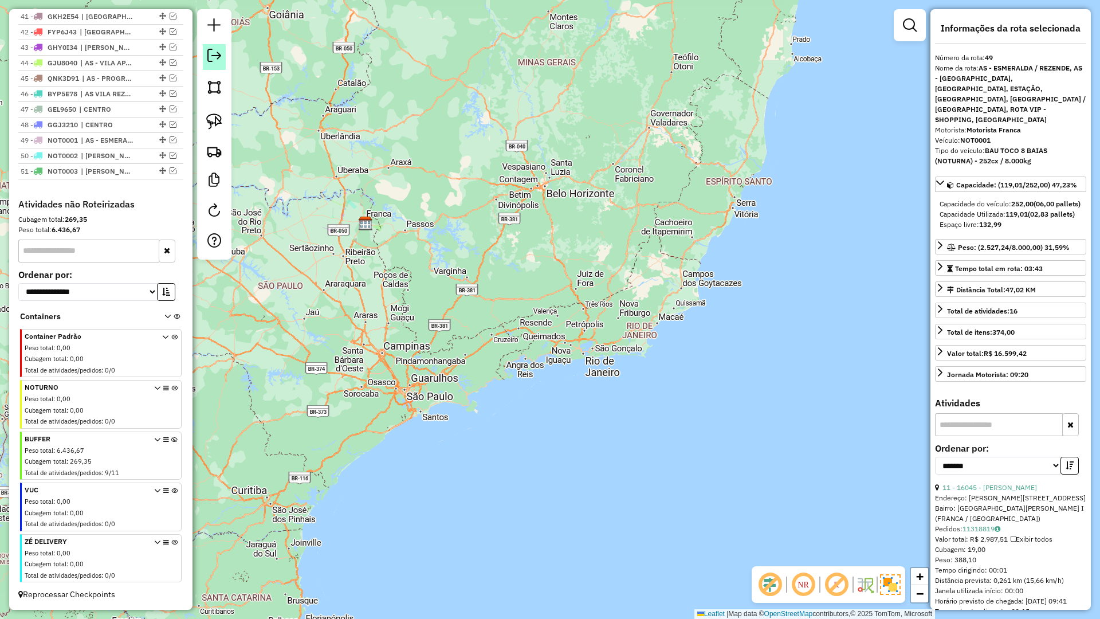
click at [214, 56] on em at bounding box center [214, 56] width 14 height 14
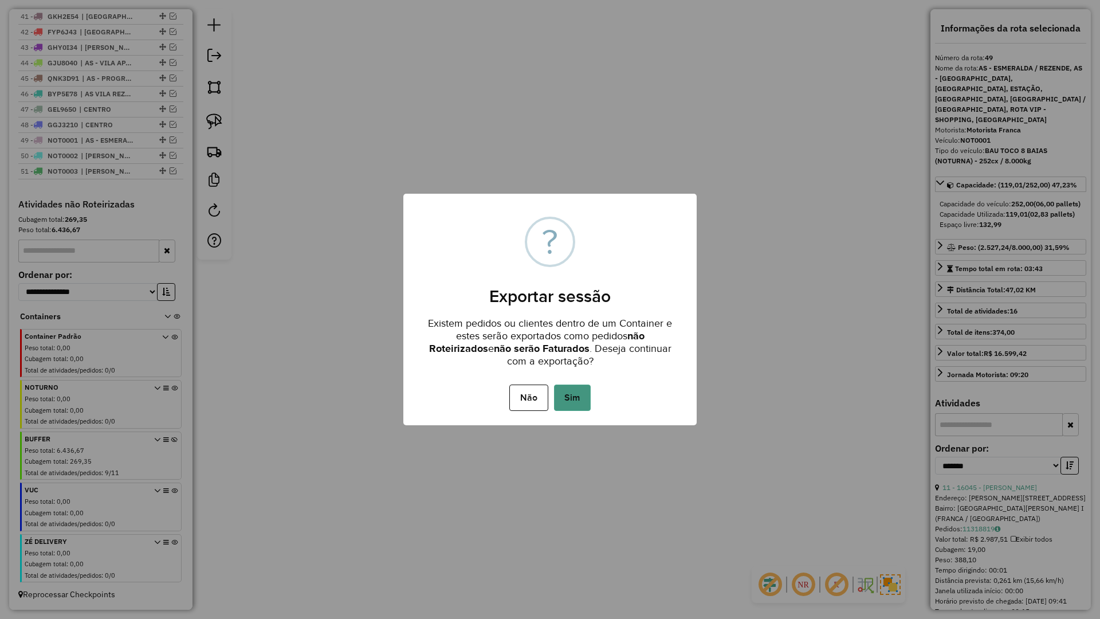
click at [575, 407] on button "Sim" at bounding box center [572, 397] width 37 height 26
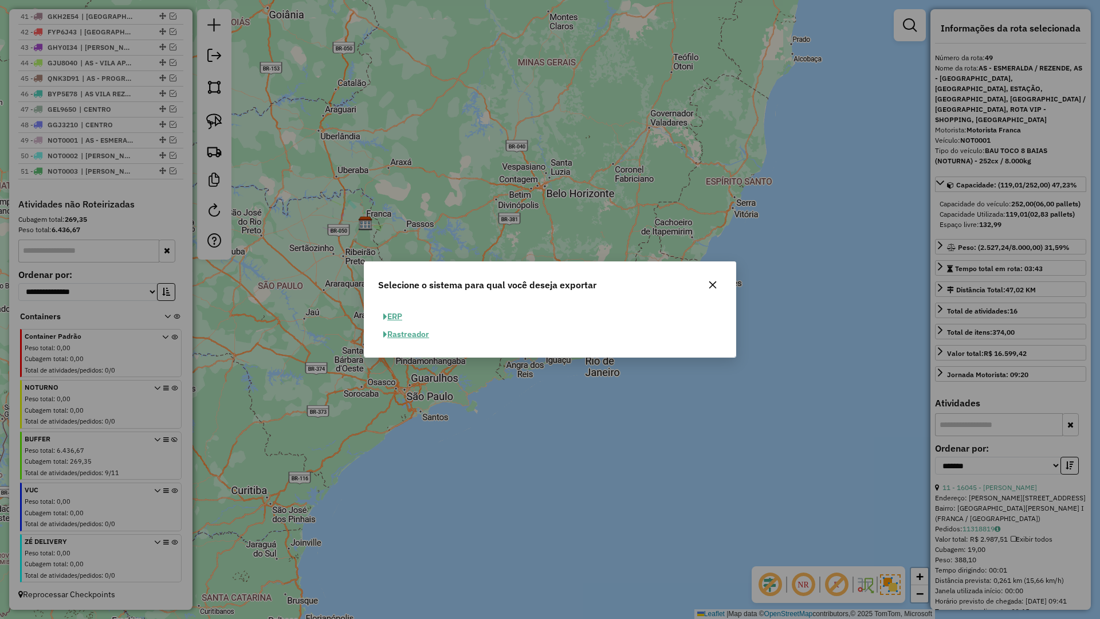
click at [401, 317] on button "ERP" at bounding box center [392, 317] width 29 height 18
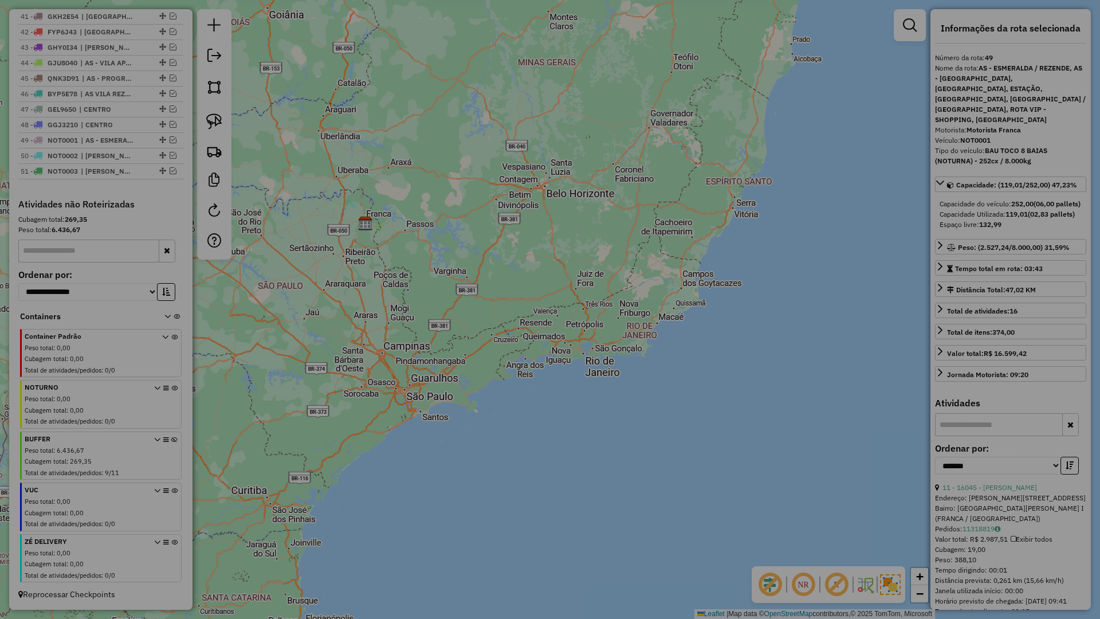
select select "**"
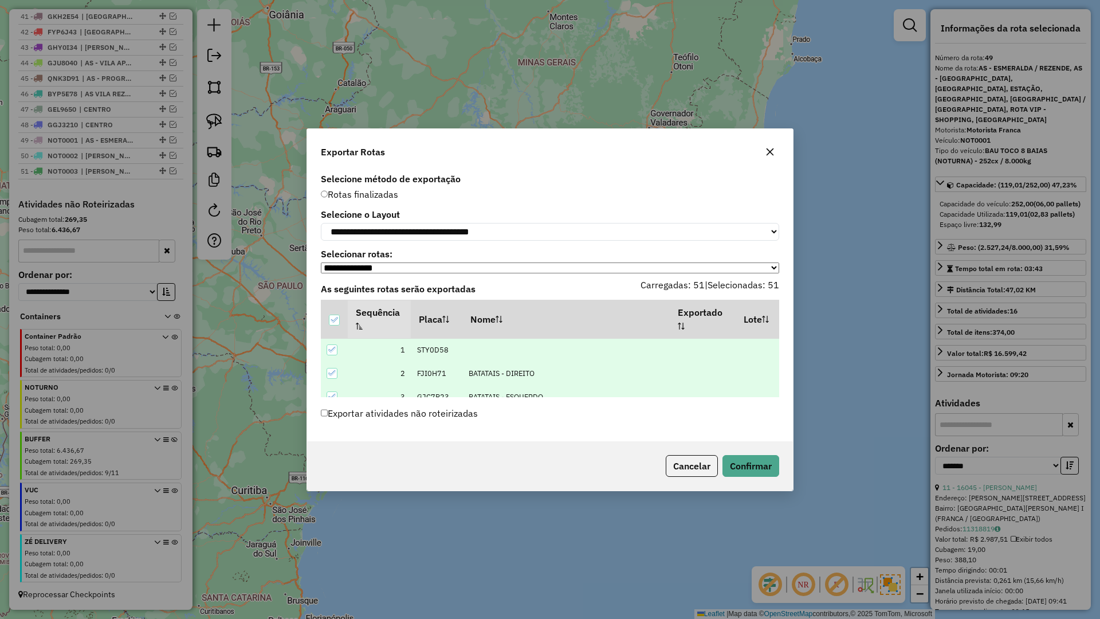
click at [420, 421] on label "Exportar atividades não roteirizadas" at bounding box center [399, 413] width 157 height 22
click at [757, 477] on button "Confirmar" at bounding box center [751, 466] width 57 height 22
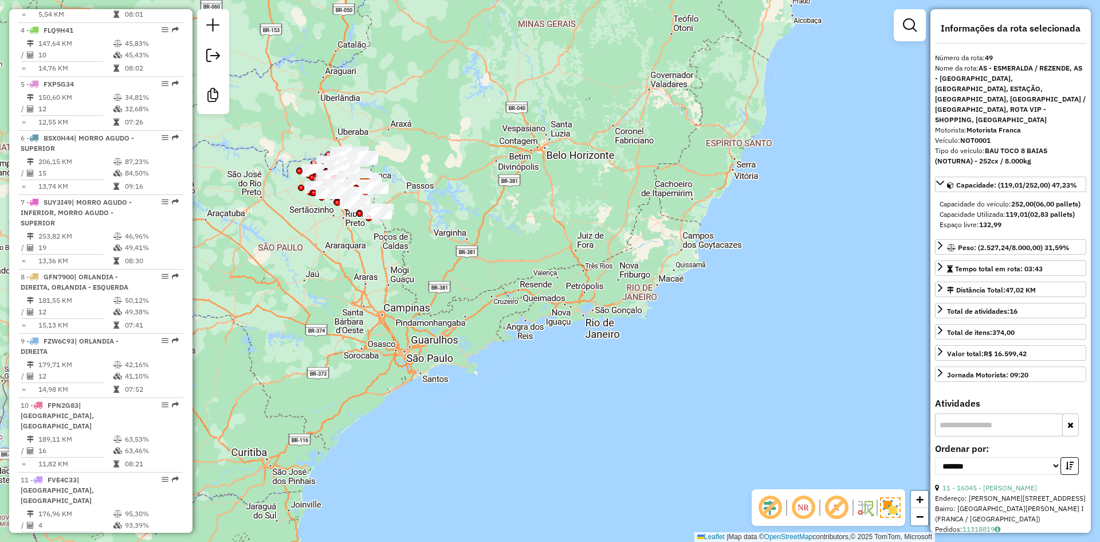
scroll to position [0, 0]
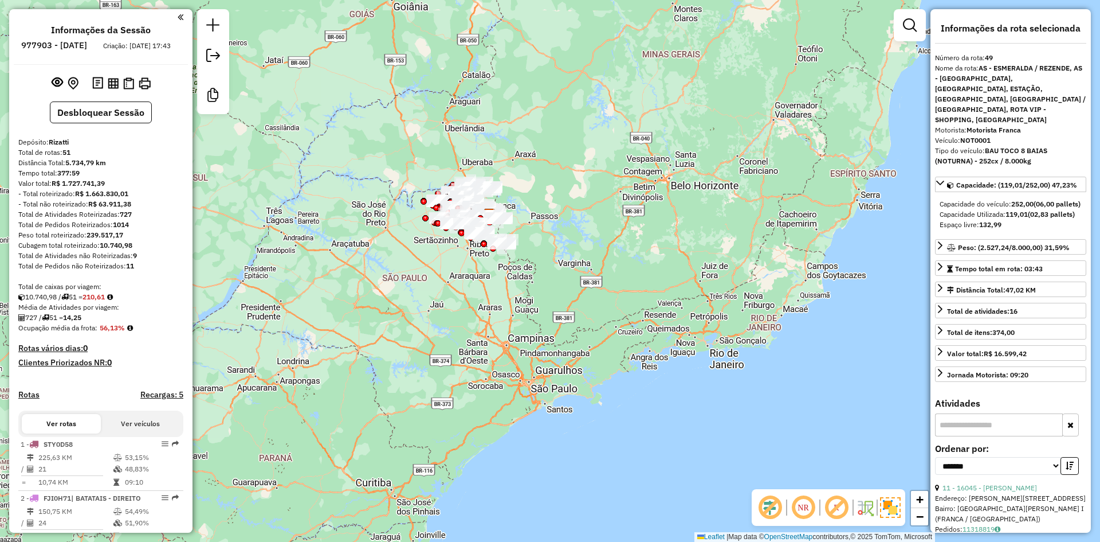
drag, startPoint x: 370, startPoint y: 295, endPoint x: 453, endPoint y: 313, distance: 84.4
click at [453, 313] on div "Janela de atendimento Grade de atendimento Capacidade Transportadoras Veículos …" at bounding box center [550, 271] width 1100 height 542
click at [506, 259] on div "Rota 13 - Placa GEV0600 19744 - CONVENIENCIA CAPELA Rota 4 - Placa FLQ9H41 1404…" at bounding box center [550, 271] width 1100 height 542
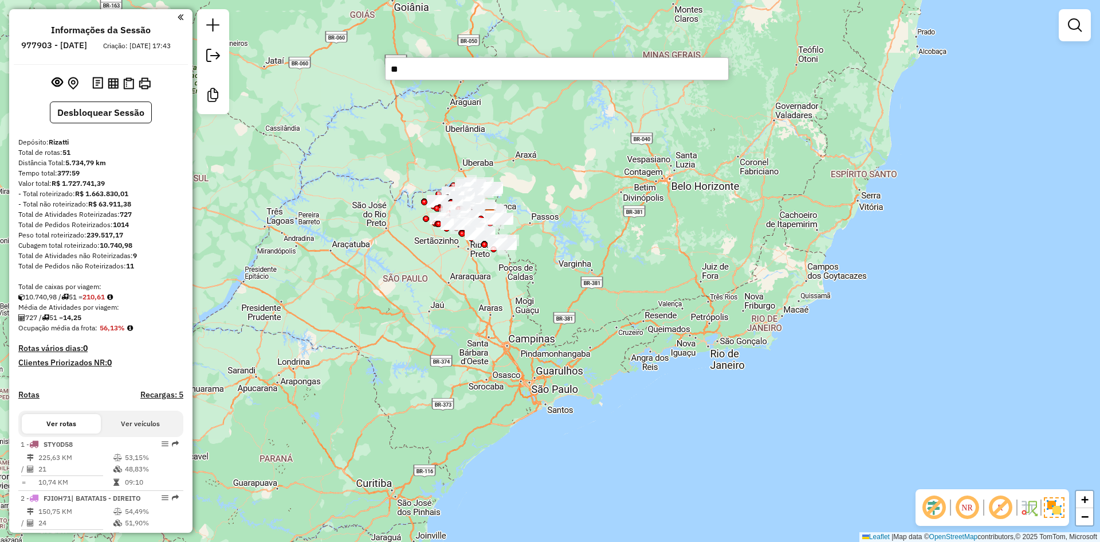
type input "*"
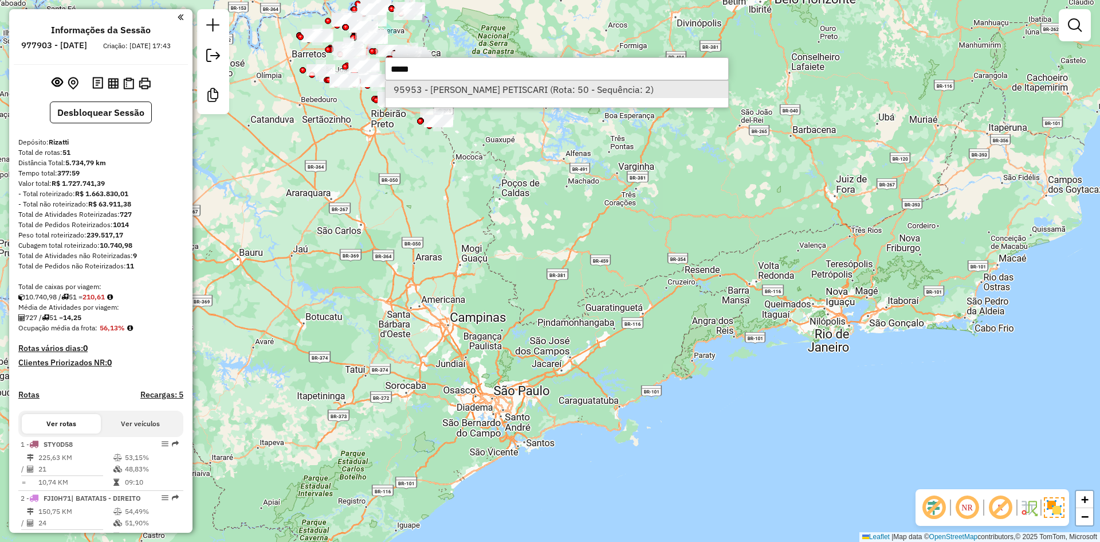
type input "*****"
click at [488, 87] on li "95953 - [PERSON_NAME] PETISCARI (Rota: 50 - Sequência: 2)" at bounding box center [557, 89] width 343 height 17
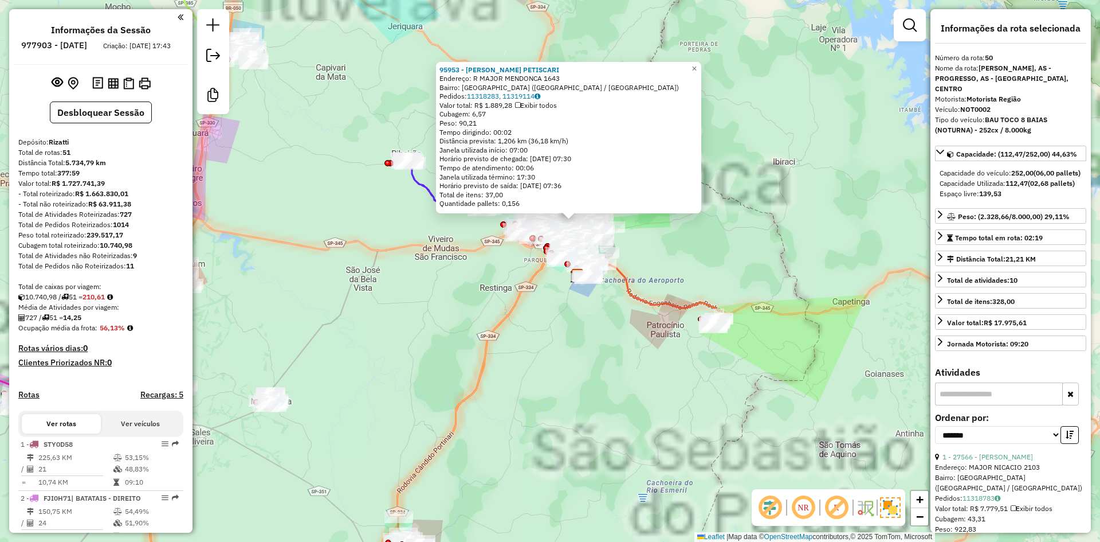
click at [530, 262] on div "95953 - [PERSON_NAME] PETISCARI Endereço: R MAJOR MENDONCA 1643 Bairro: [GEOGRA…" at bounding box center [550, 271] width 1100 height 542
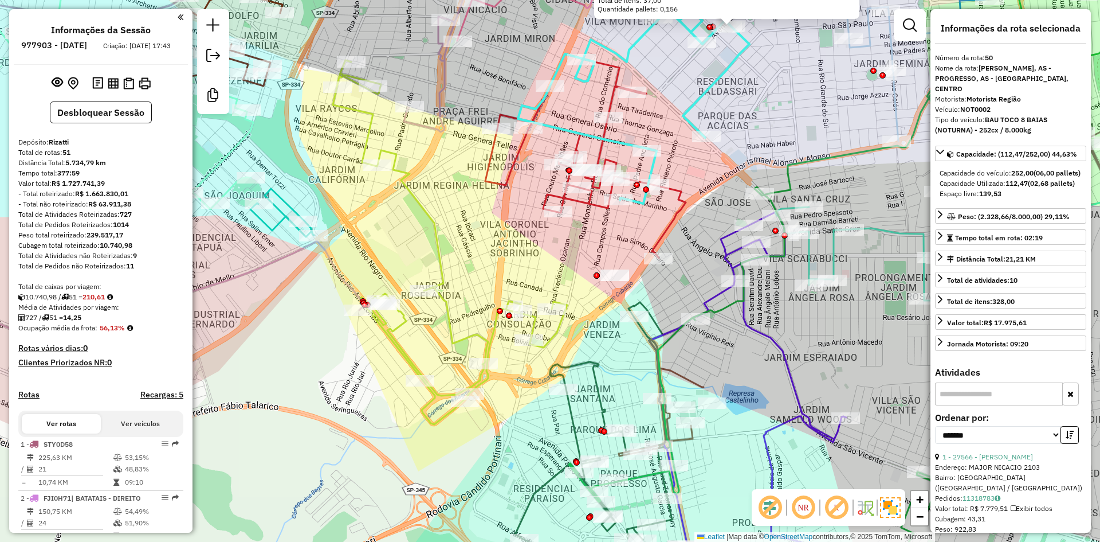
click at [625, 240] on div "95953 - [PERSON_NAME] PETISCARI Endereço: R MAJOR MENDONCA 1643 Bairro: [GEOGRA…" at bounding box center [550, 271] width 1100 height 542
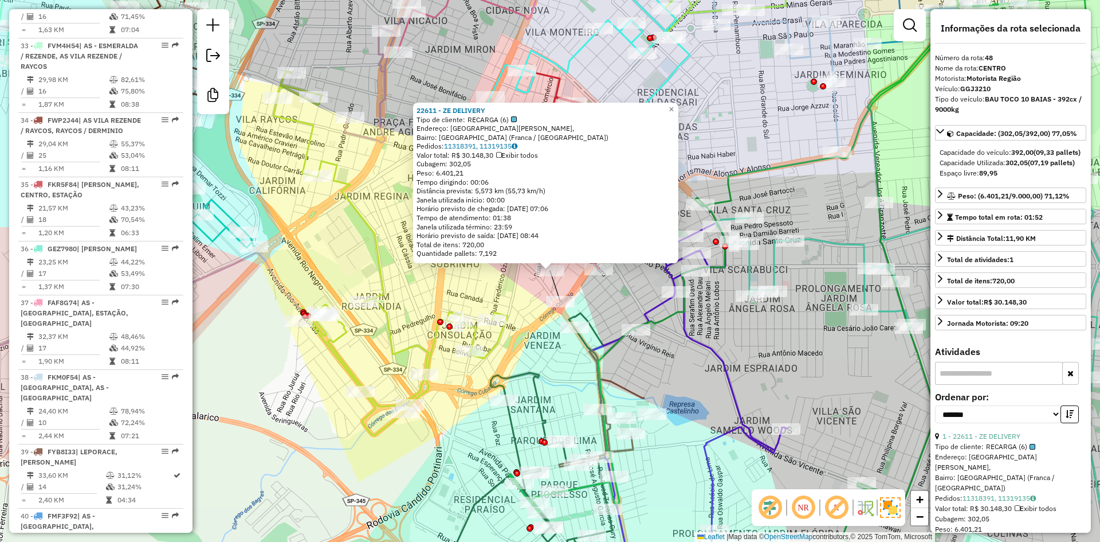
scroll to position [3413, 0]
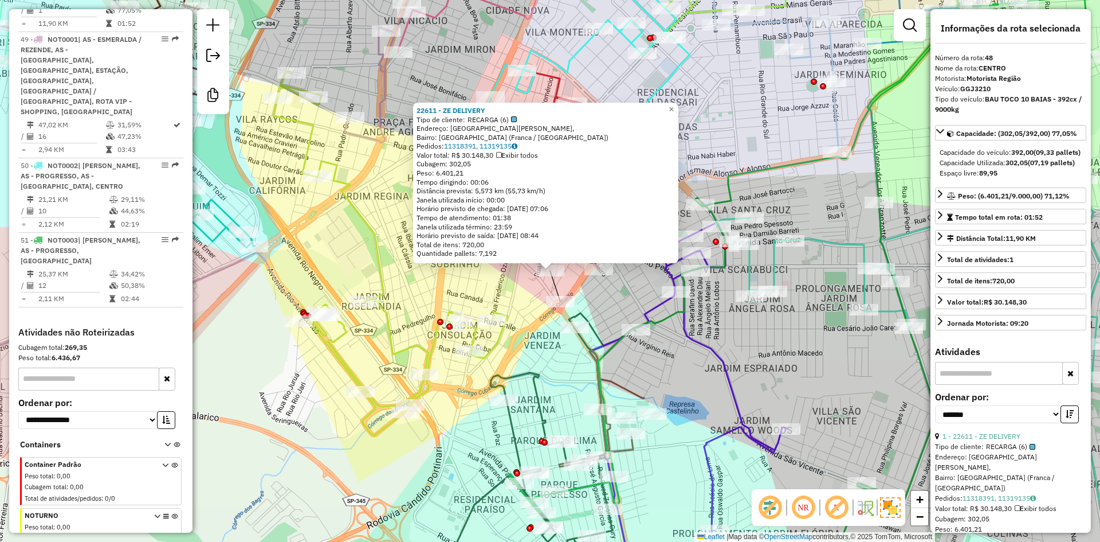
click at [970, 88] on strong "GGJ3210" at bounding box center [975, 88] width 30 height 9
copy strong "GGJ3210"
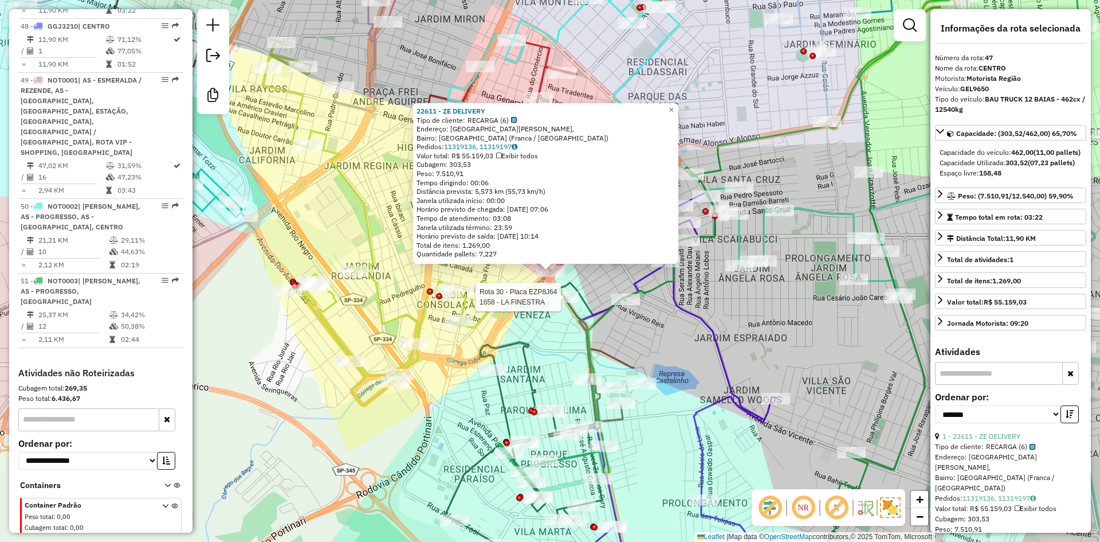
scroll to position [3359, 0]
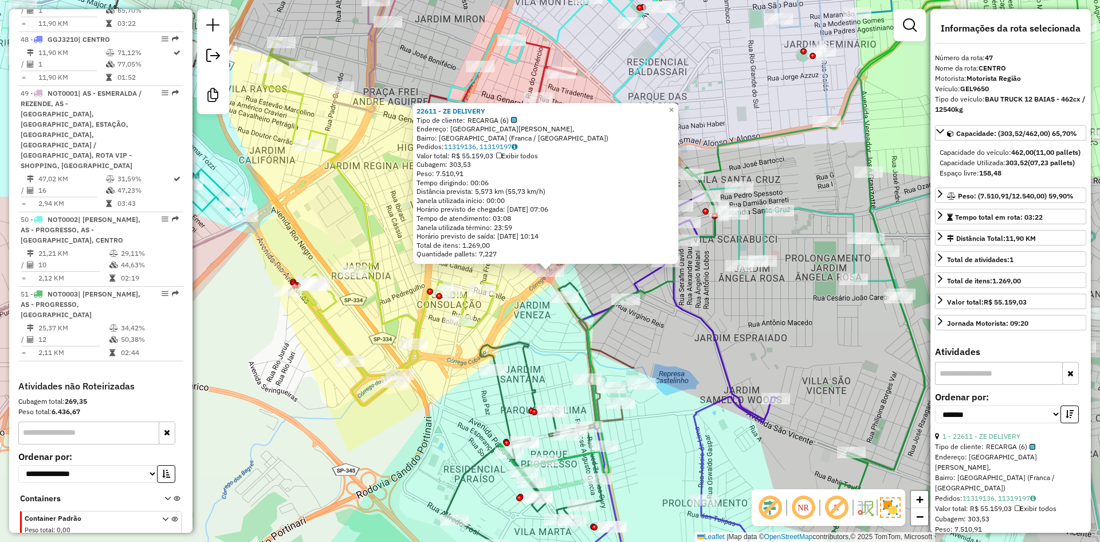
click at [980, 88] on strong "GEL9650" at bounding box center [974, 88] width 29 height 9
click at [980, 89] on strong "GEL9650" at bounding box center [974, 88] width 29 height 9
copy strong "GEL9650"
click at [646, 352] on div "22611 - ZE DELIVERY Tipo de cliente: RECARGA (6) Endereço: [GEOGRAPHIC_DATA][PE…" at bounding box center [550, 271] width 1100 height 542
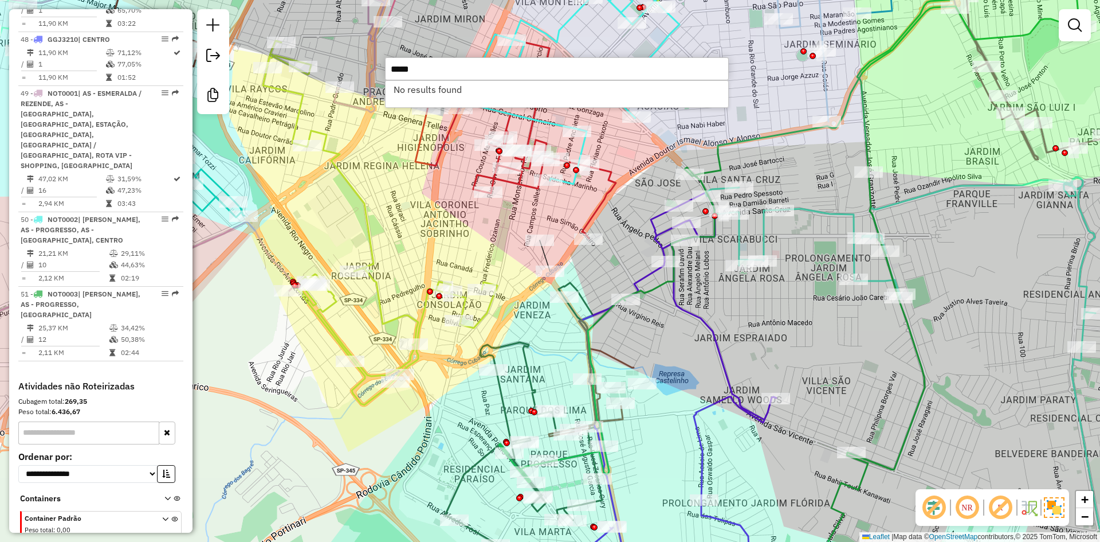
drag, startPoint x: 407, startPoint y: 68, endPoint x: 454, endPoint y: 74, distance: 48.0
click at [406, 69] on input "*****" at bounding box center [557, 68] width 344 height 23
type input "*****"
click at [468, 91] on li "24739 - LE DISTRIBUIDORA (Rota: 9 - Sequência: 4)" at bounding box center [557, 89] width 343 height 17
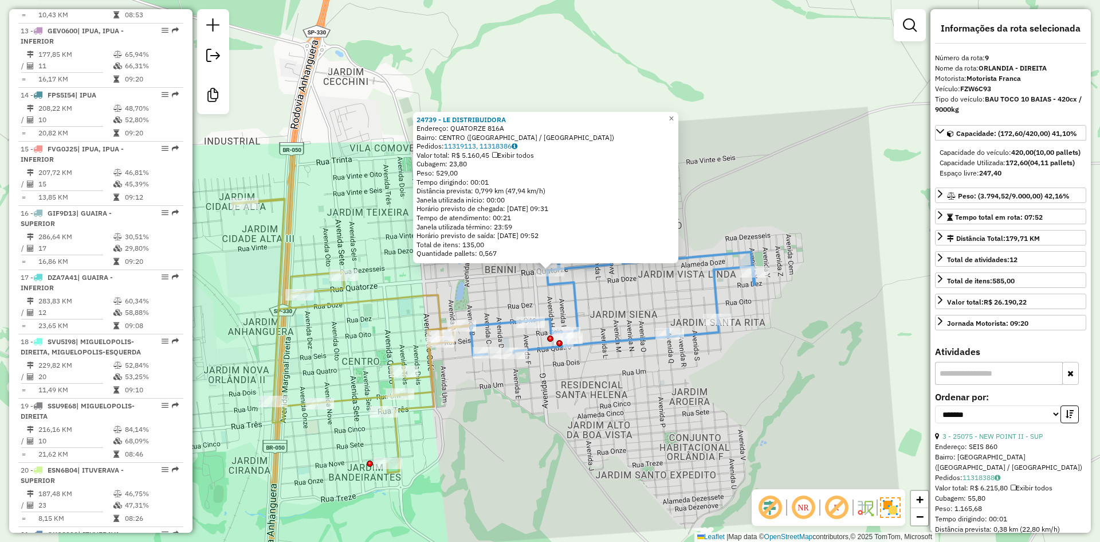
scroll to position [931, 0]
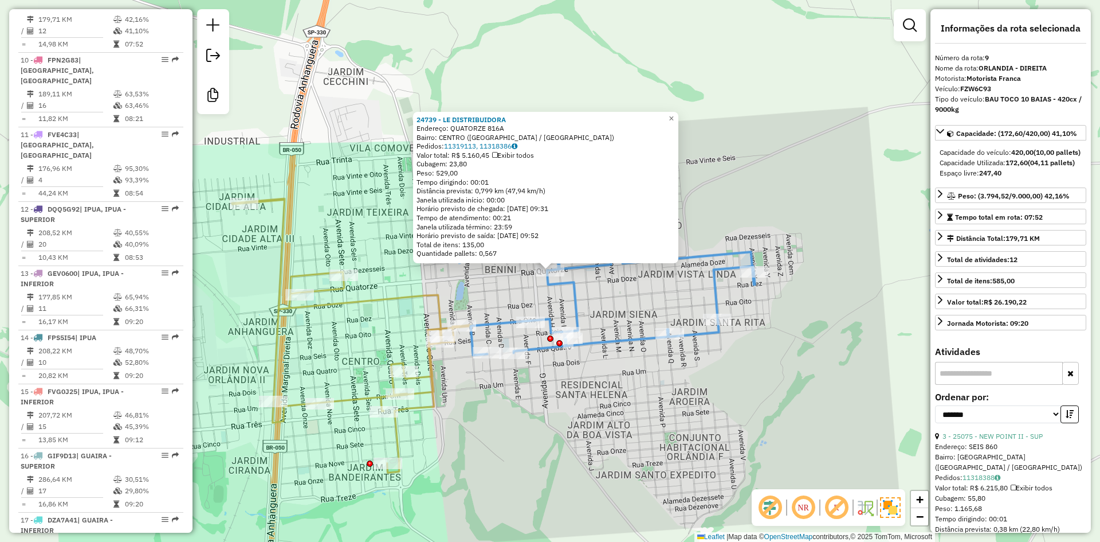
click at [975, 85] on strong "FZW6C93" at bounding box center [975, 88] width 31 height 9
copy strong "FZW6C93"
